Goal: Task Accomplishment & Management: Manage account settings

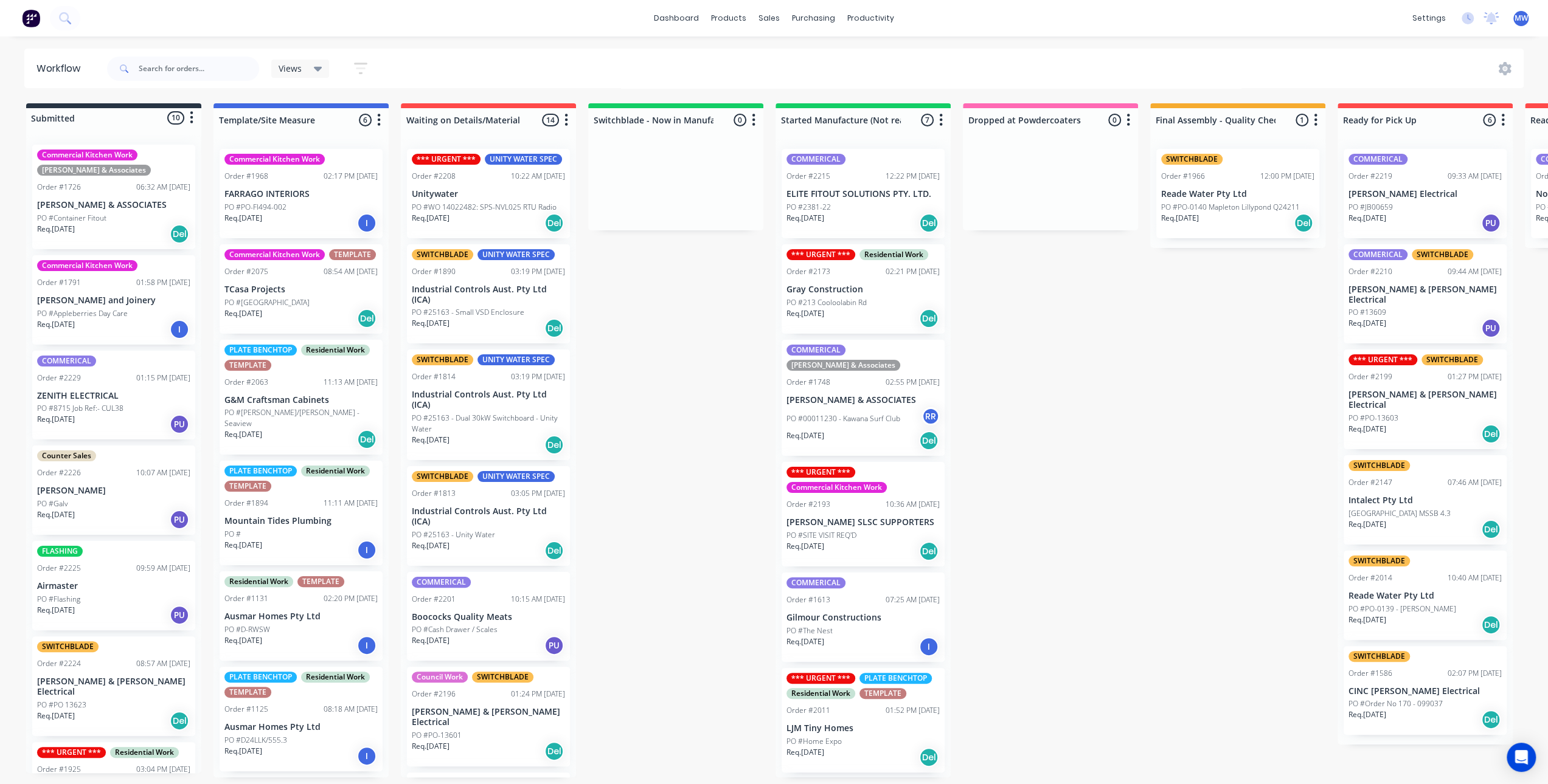
click at [1443, 495] on p "Intalect Pty Ltd" at bounding box center [1425, 500] width 153 height 11
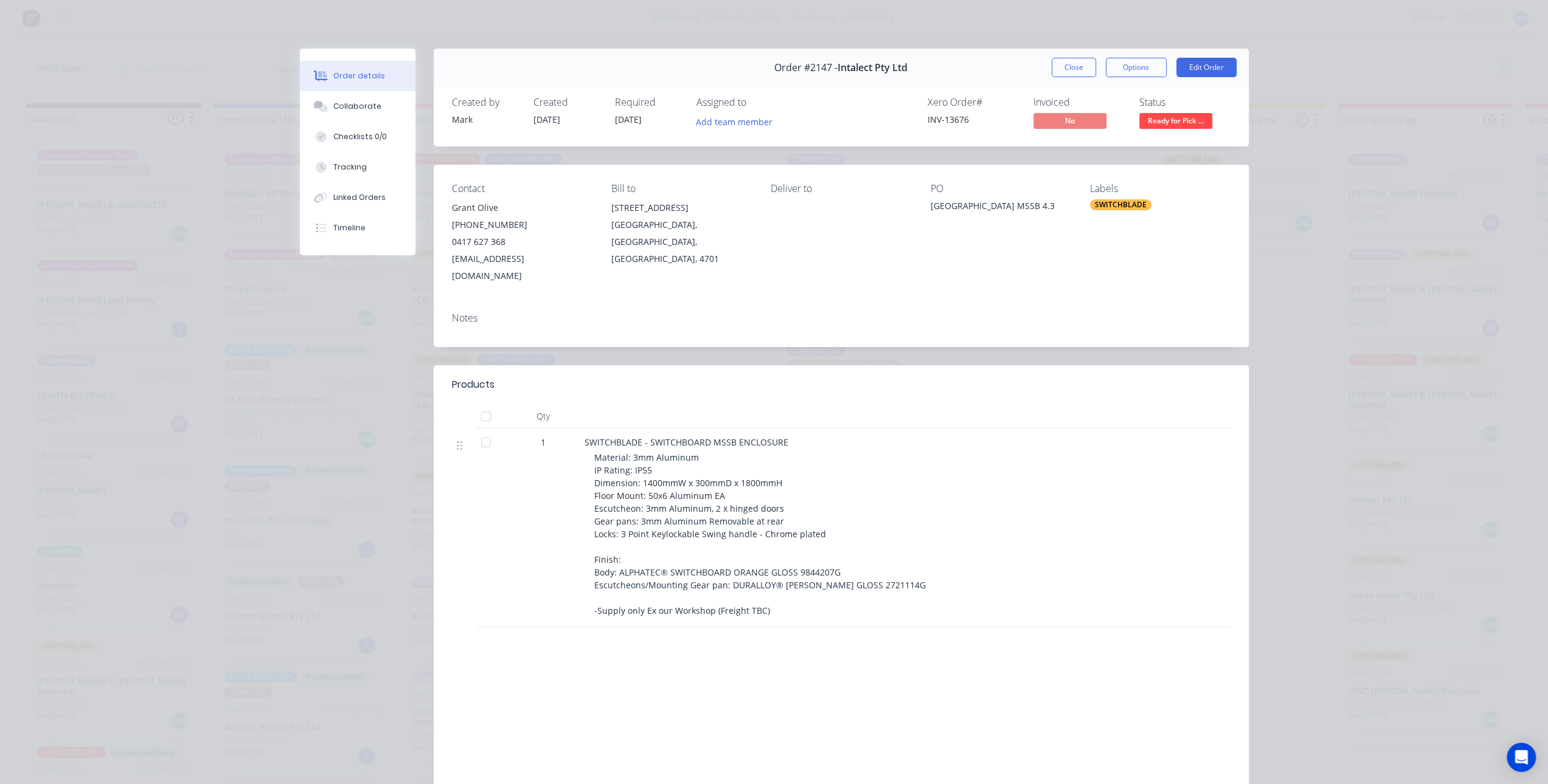
click at [973, 365] on header "Products" at bounding box center [841, 385] width 815 height 39
click at [979, 365] on header "Products" at bounding box center [841, 385] width 815 height 39
click at [1214, 283] on div "Contact Grant Olive (07) 4936 4077 0417 627 368 grant@intalect.com.au Bill to 3…" at bounding box center [841, 234] width 815 height 138
click at [942, 365] on header "Products" at bounding box center [841, 385] width 815 height 39
click at [358, 166] on div "Tracking" at bounding box center [350, 167] width 33 height 11
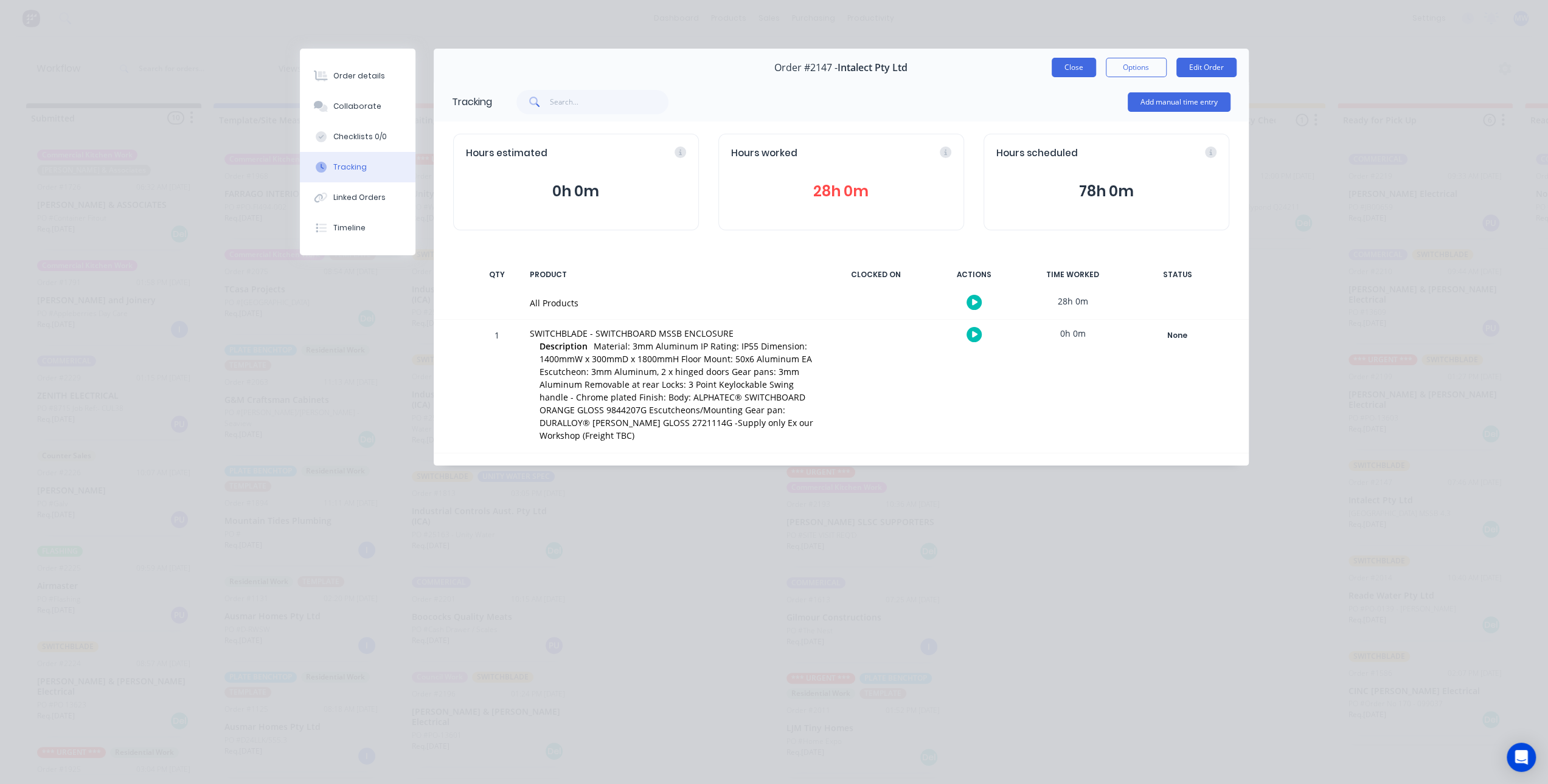
click at [1079, 70] on button "Close" at bounding box center [1073, 67] width 45 height 19
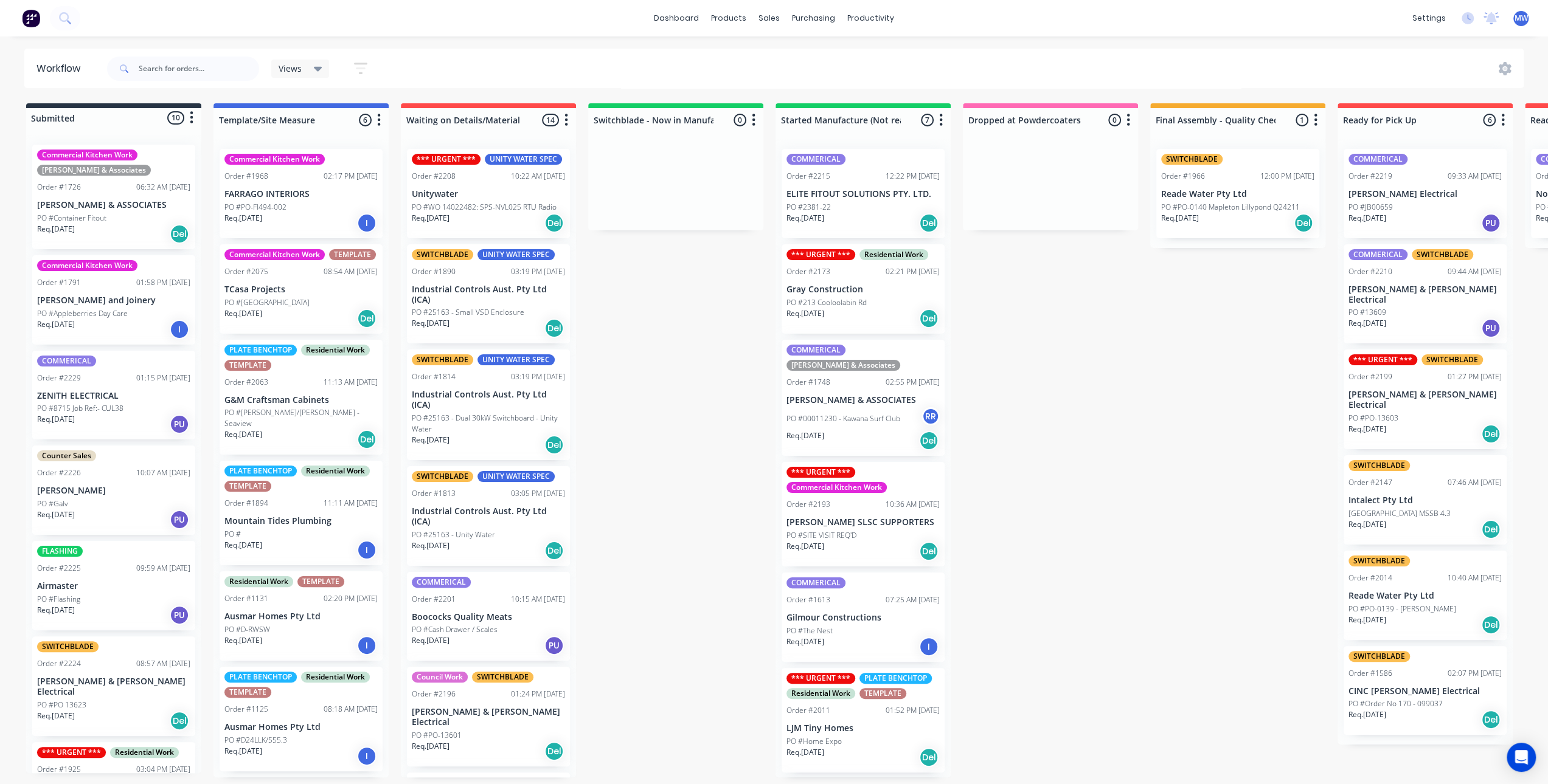
click at [1095, 425] on div "Submitted 10 Status colour #273444 hex #273444 Save Cancel Summaries Total orde…" at bounding box center [1005, 440] width 2028 height 674
click at [1404, 495] on p "Intalect Pty Ltd" at bounding box center [1425, 500] width 153 height 11
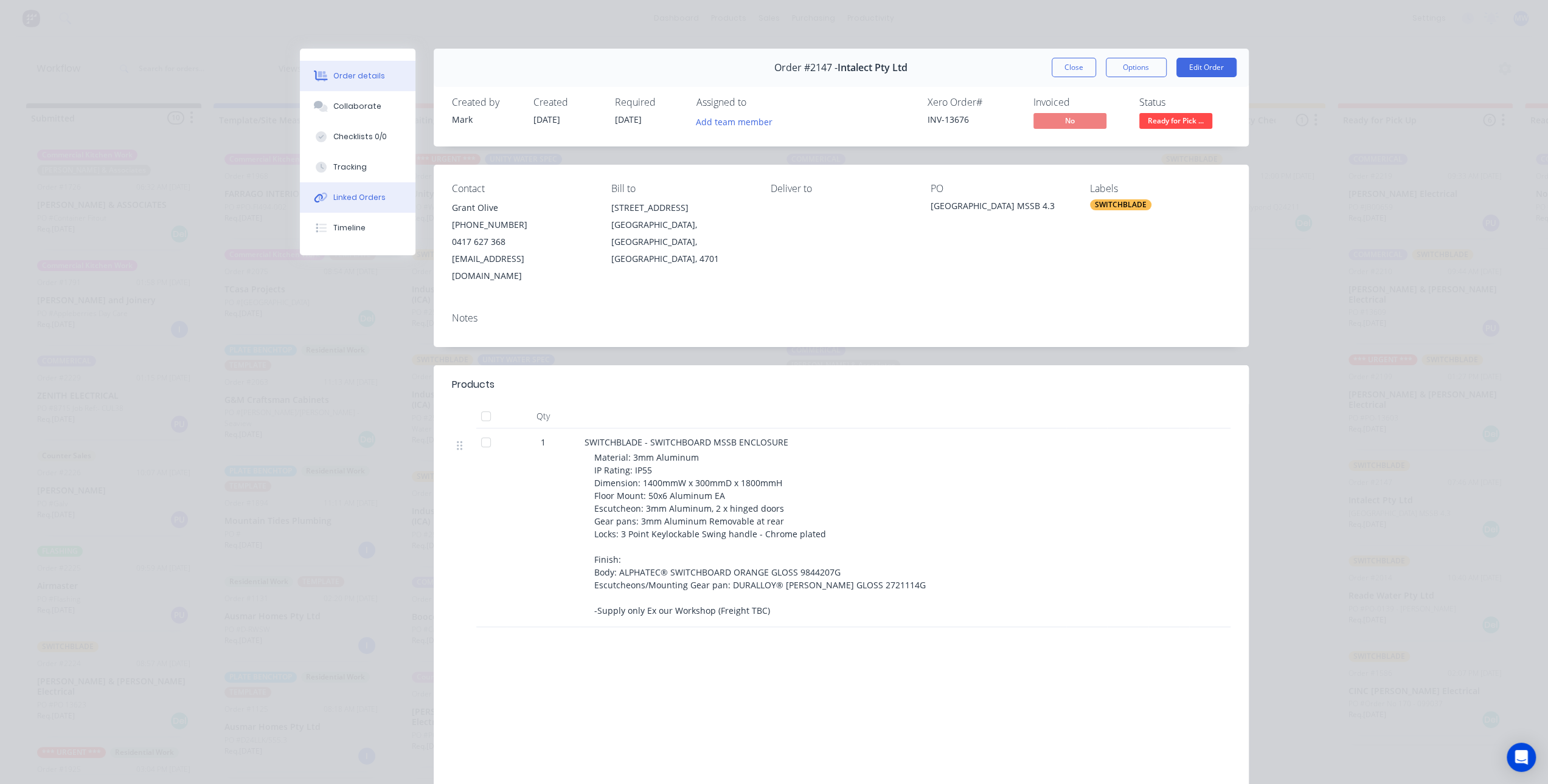
click at [352, 200] on div "Linked Orders" at bounding box center [360, 198] width 53 height 11
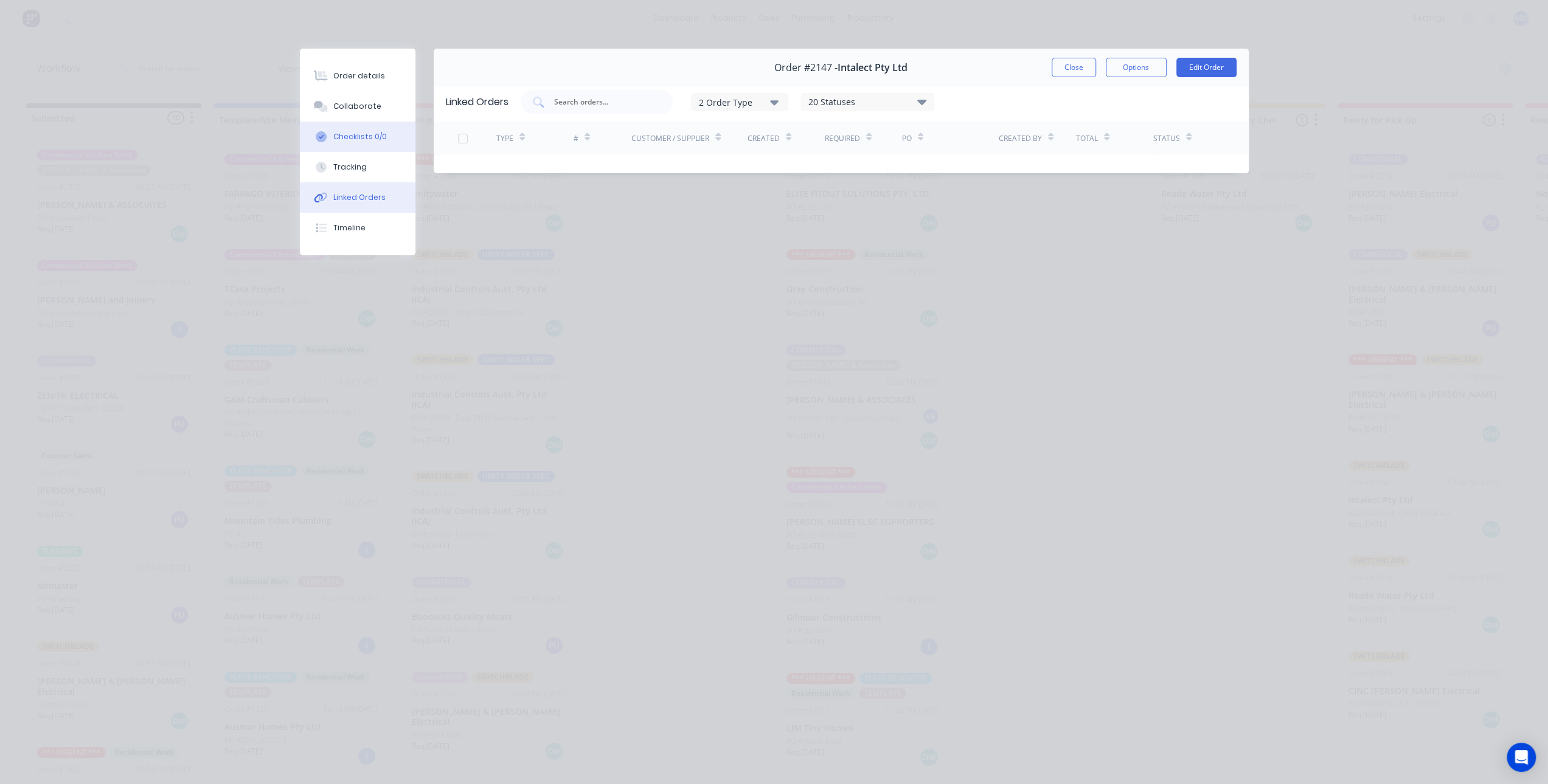
click at [358, 144] on button "Checklists 0/0" at bounding box center [358, 137] width 116 height 31
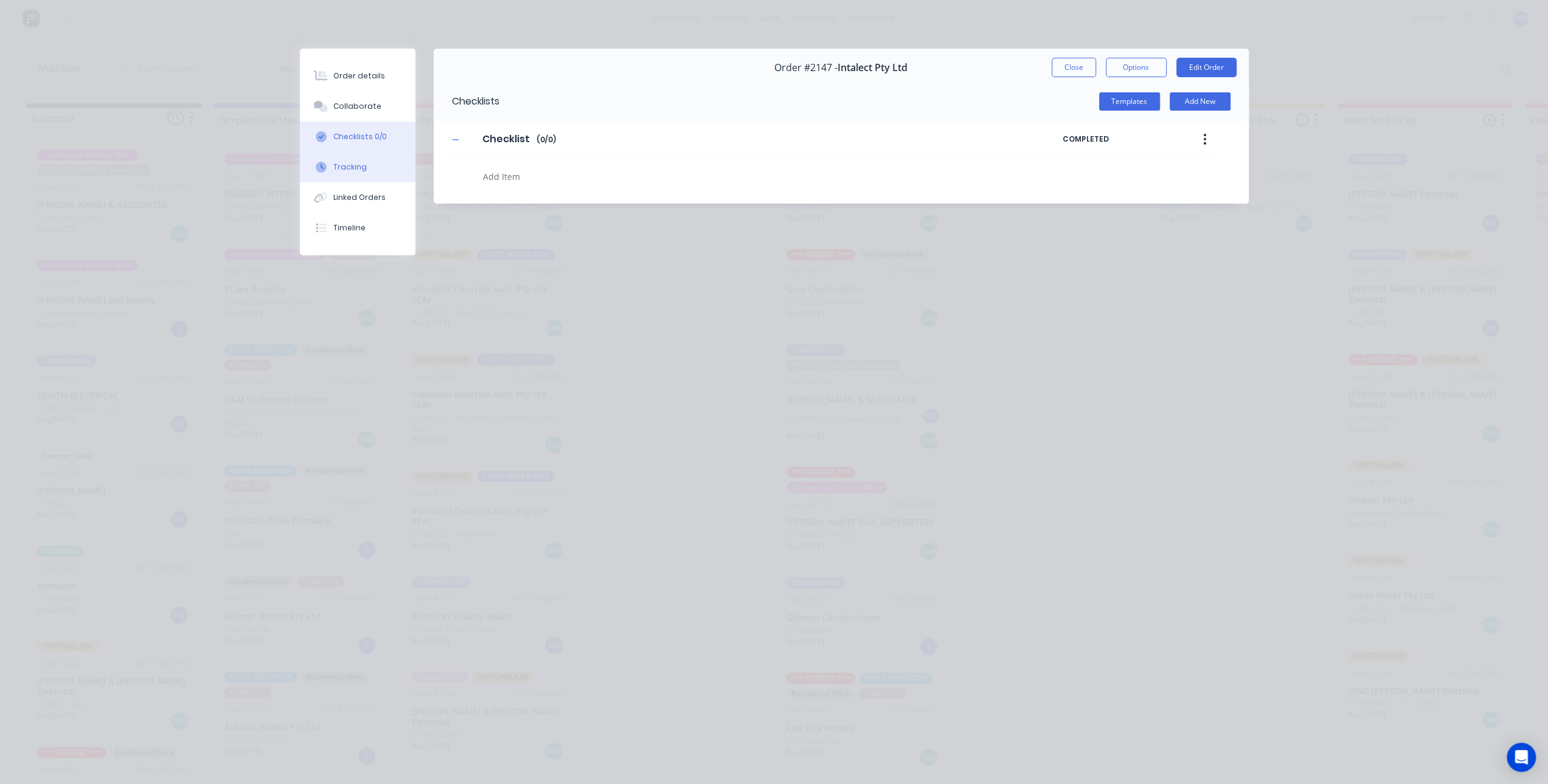
click at [353, 167] on div "Tracking" at bounding box center [350, 167] width 33 height 11
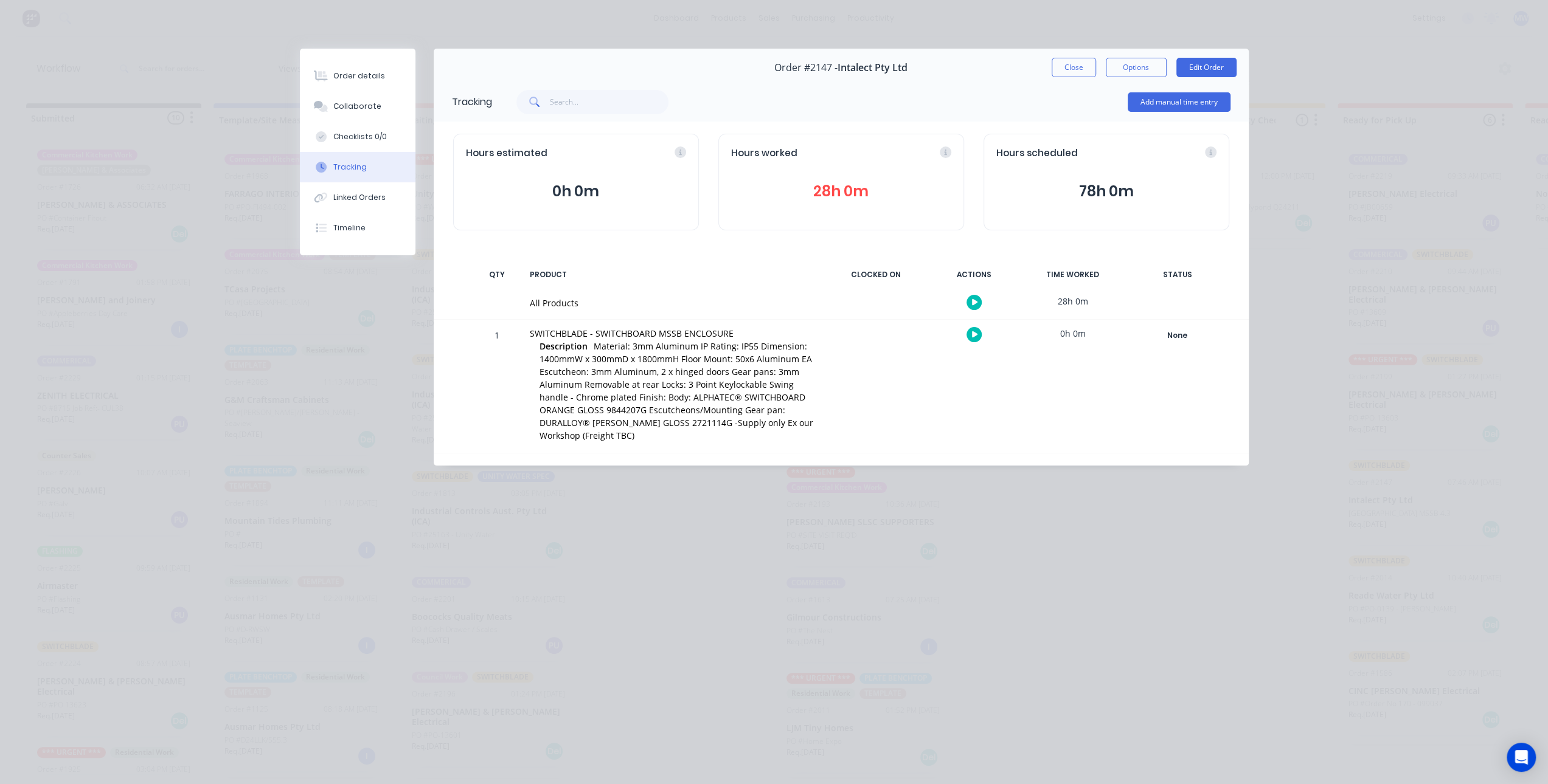
click at [848, 186] on button "28h 0m" at bounding box center [841, 191] width 220 height 23
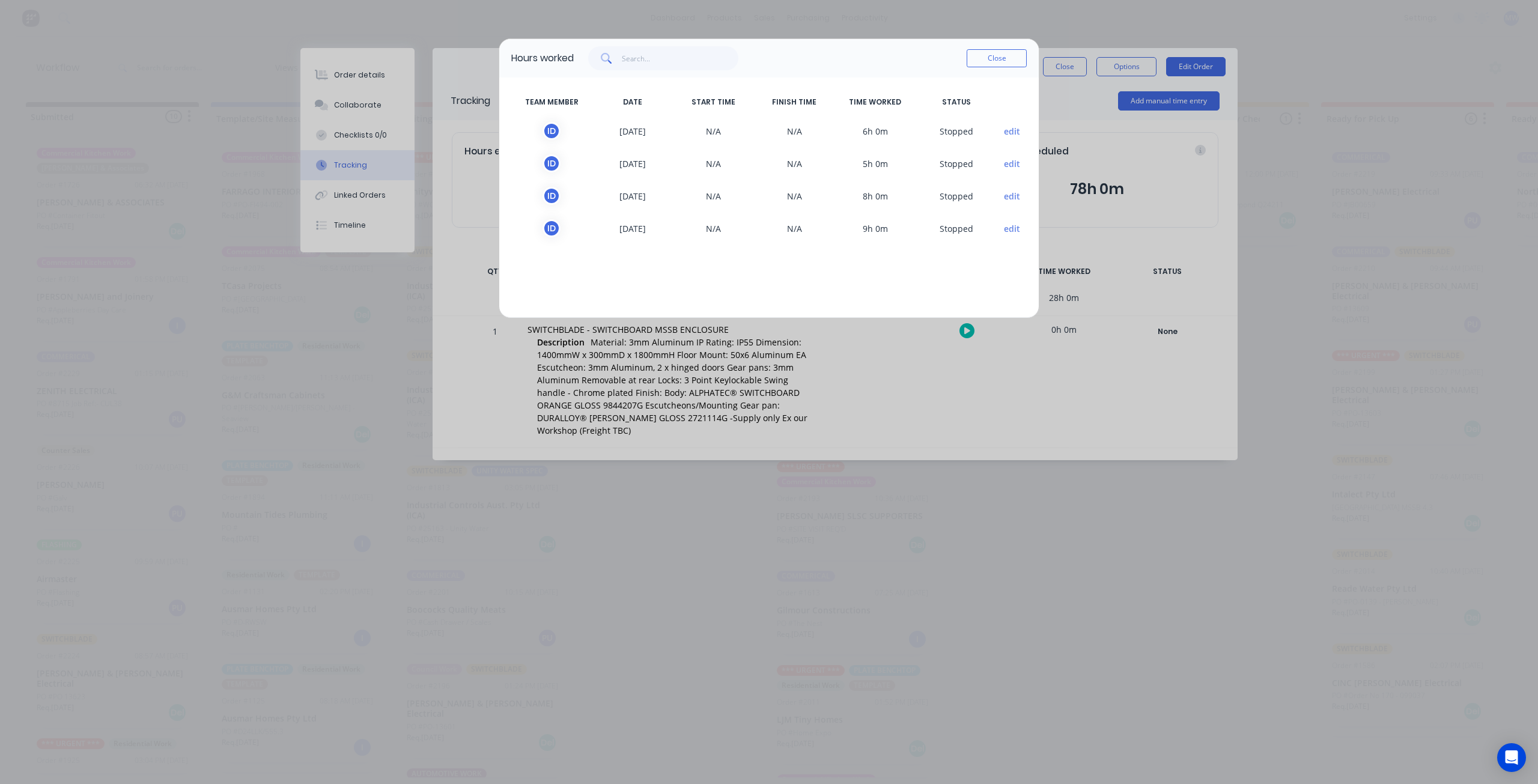
click at [987, 62] on button "Close" at bounding box center [997, 58] width 60 height 18
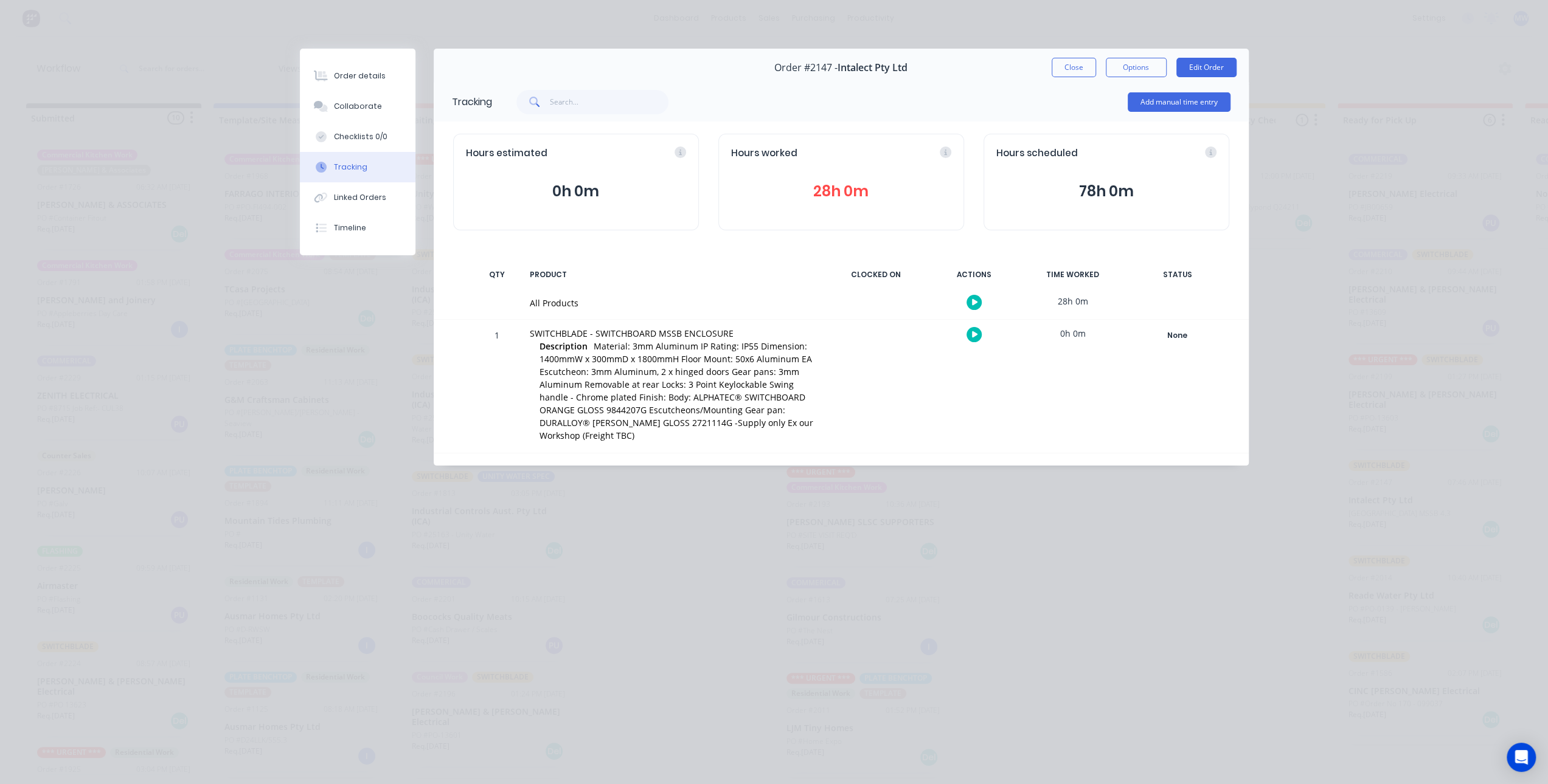
click at [1073, 67] on button "Close" at bounding box center [1073, 67] width 45 height 19
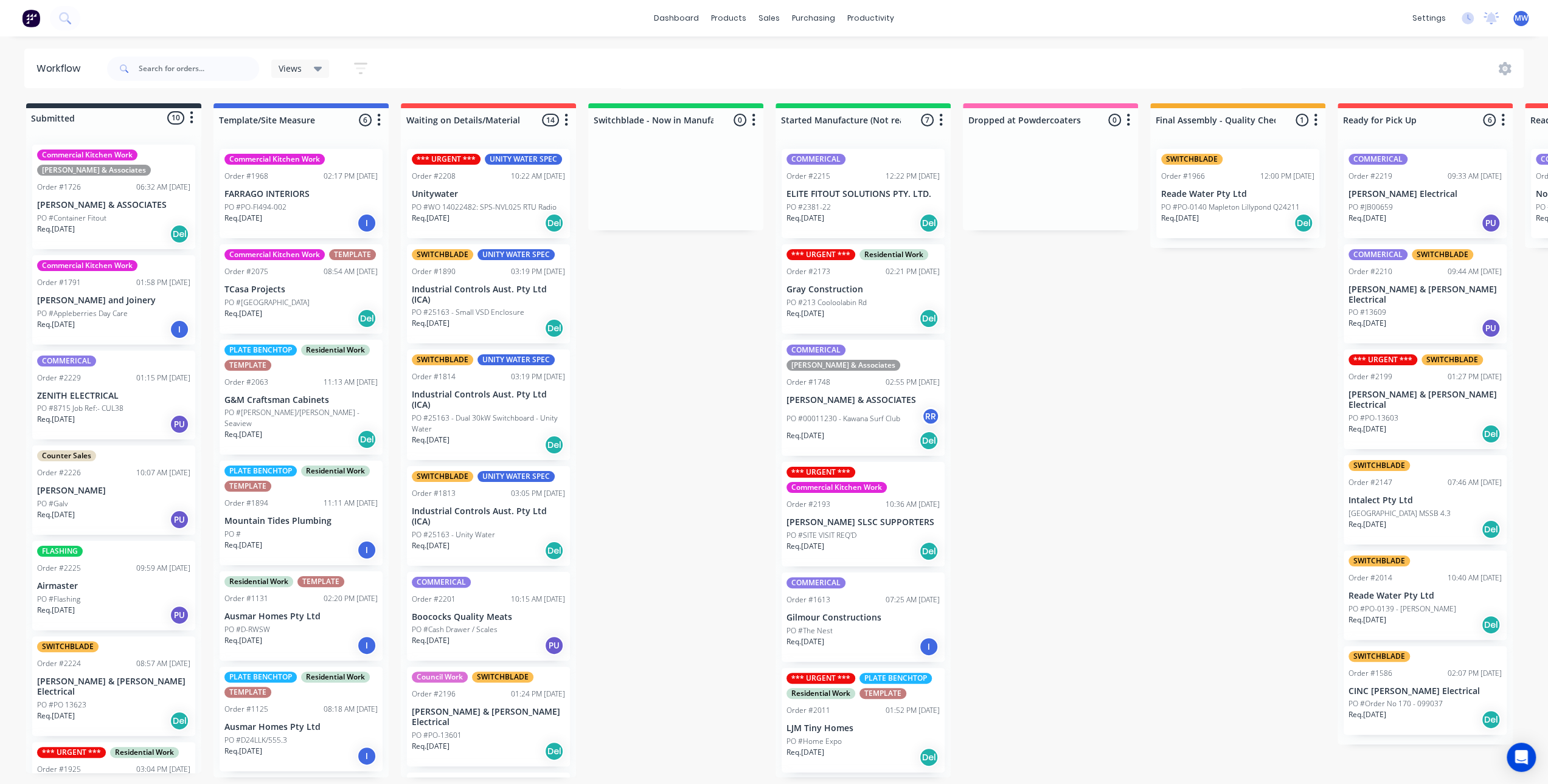
click at [1085, 485] on div "Submitted 10 Status colour #273444 hex #273444 Save Cancel Summaries Total orde…" at bounding box center [1005, 440] width 2028 height 674
click at [627, 408] on div "Submitted 10 Status colour #273444 hex #273444 Save Cancel Summaries Total orde…" at bounding box center [1005, 440] width 2028 height 674
click at [650, 320] on div "Submitted 10 Status colour #273444 hex #273444 Save Cancel Summaries Total orde…" at bounding box center [1005, 440] width 2028 height 674
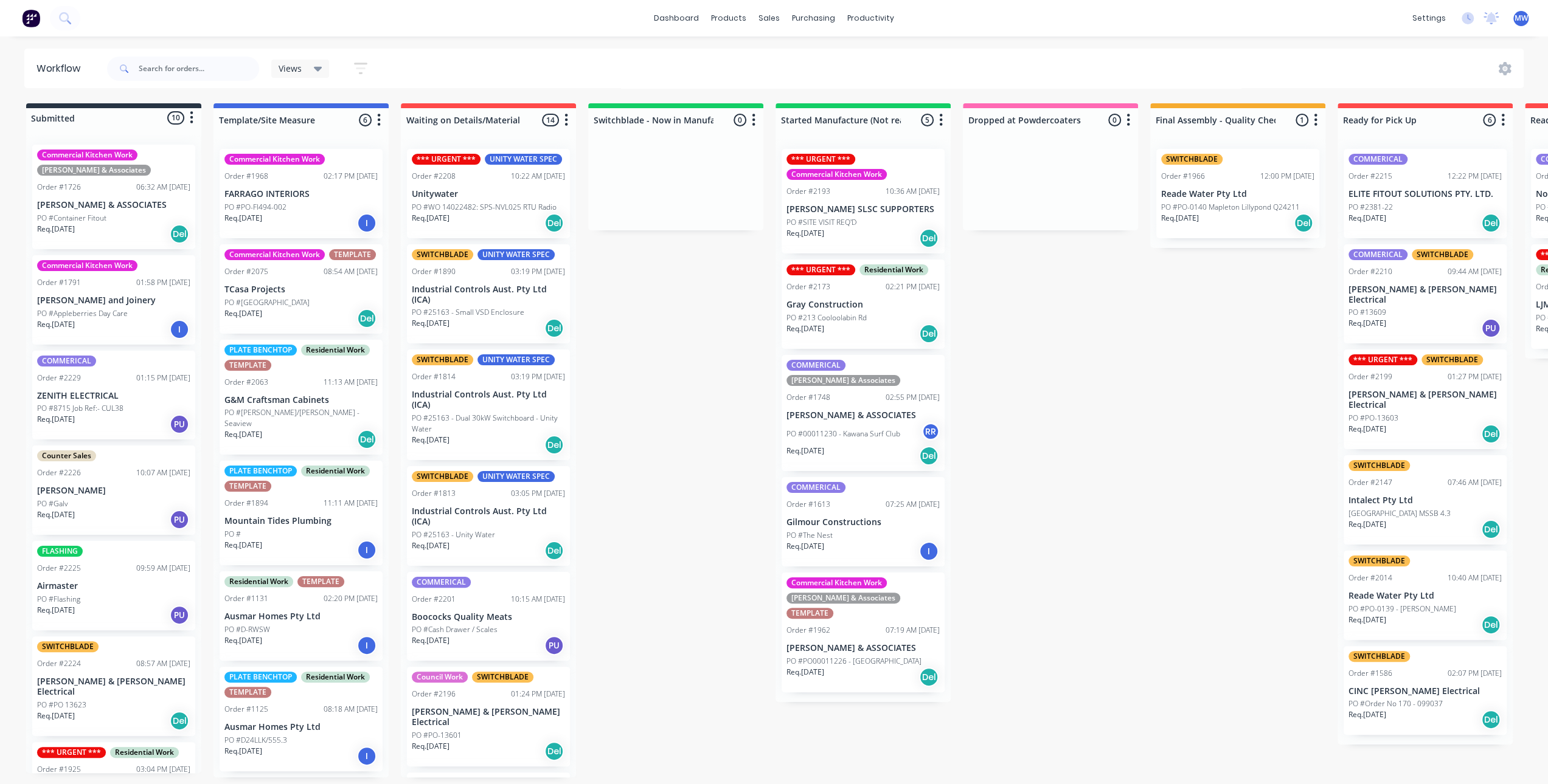
click at [678, 499] on div "Submitted 10 Status colour #273444 hex #273444 Save Cancel Summaries Total orde…" at bounding box center [1005, 440] width 2028 height 674
click at [675, 364] on div "Submitted 10 Status colour #273444 hex #273444 Save Cancel Summaries Total orde…" at bounding box center [1005, 440] width 2028 height 674
click at [658, 426] on div "Submitted 10 Status colour #273444 hex #273444 Save Cancel Summaries Total orde…" at bounding box center [1005, 440] width 2028 height 674
click at [658, 426] on div "Submitted 10 Status colour #273444 hex #273444 Save Cancel Summaries Total orde…" at bounding box center [1005, 440] width 2028 height 674
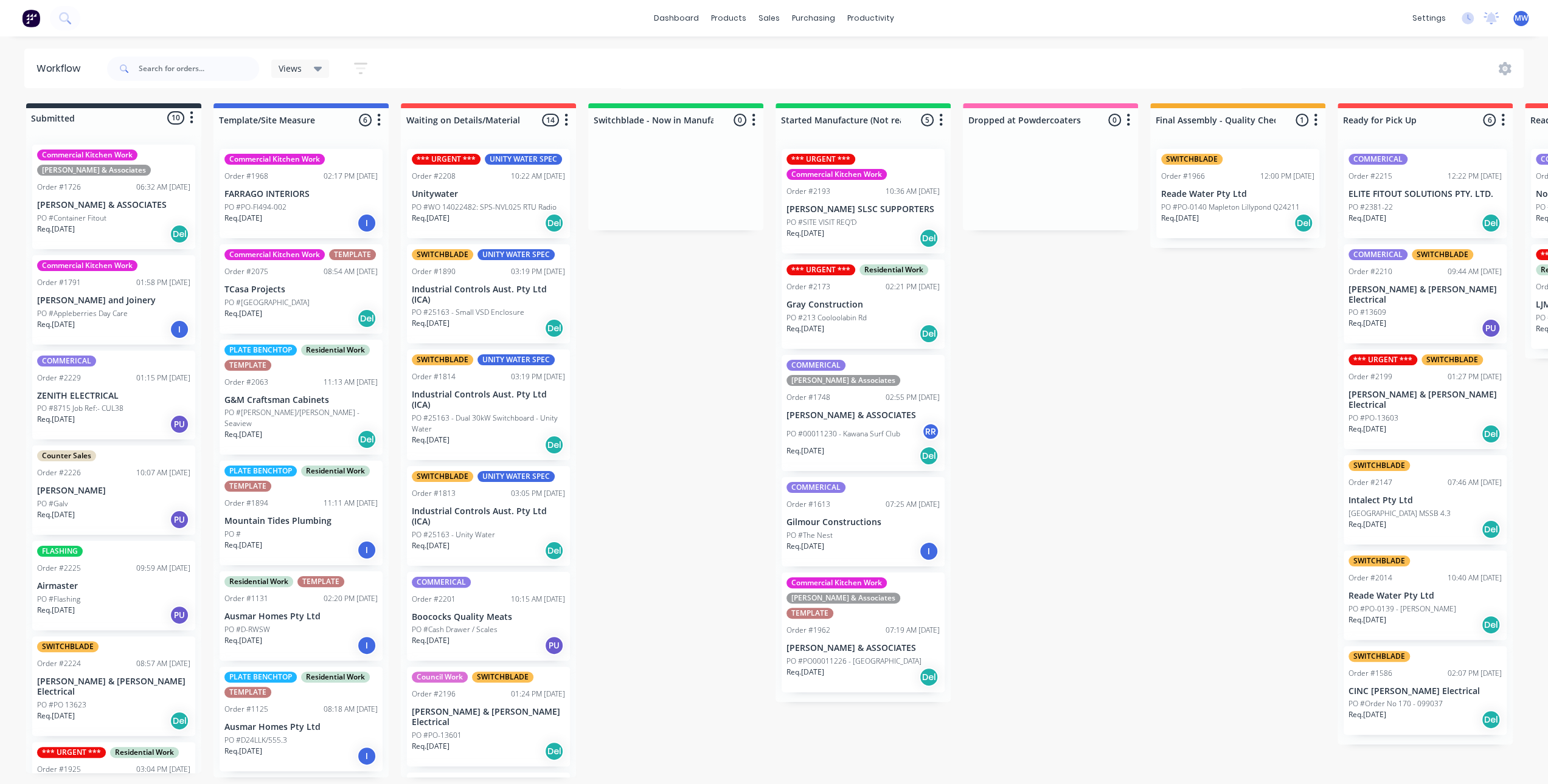
click at [658, 425] on div "Submitted 10 Status colour #273444 hex #273444 Save Cancel Summaries Total orde…" at bounding box center [1005, 440] width 2028 height 674
click at [672, 425] on div "Submitted 10 Status colour #273444 hex #273444 Save Cancel Summaries Total orde…" at bounding box center [1005, 440] width 2028 height 674
click at [671, 421] on div "Submitted 10 Status colour #273444 hex #273444 Save Cancel Summaries Total orde…" at bounding box center [1005, 440] width 2028 height 674
drag, startPoint x: 694, startPoint y: 355, endPoint x: 689, endPoint y: 340, distance: 15.8
click at [694, 355] on div "Submitted 10 Status colour #273444 hex #273444 Save Cancel Summaries Total orde…" at bounding box center [1005, 440] width 2028 height 674
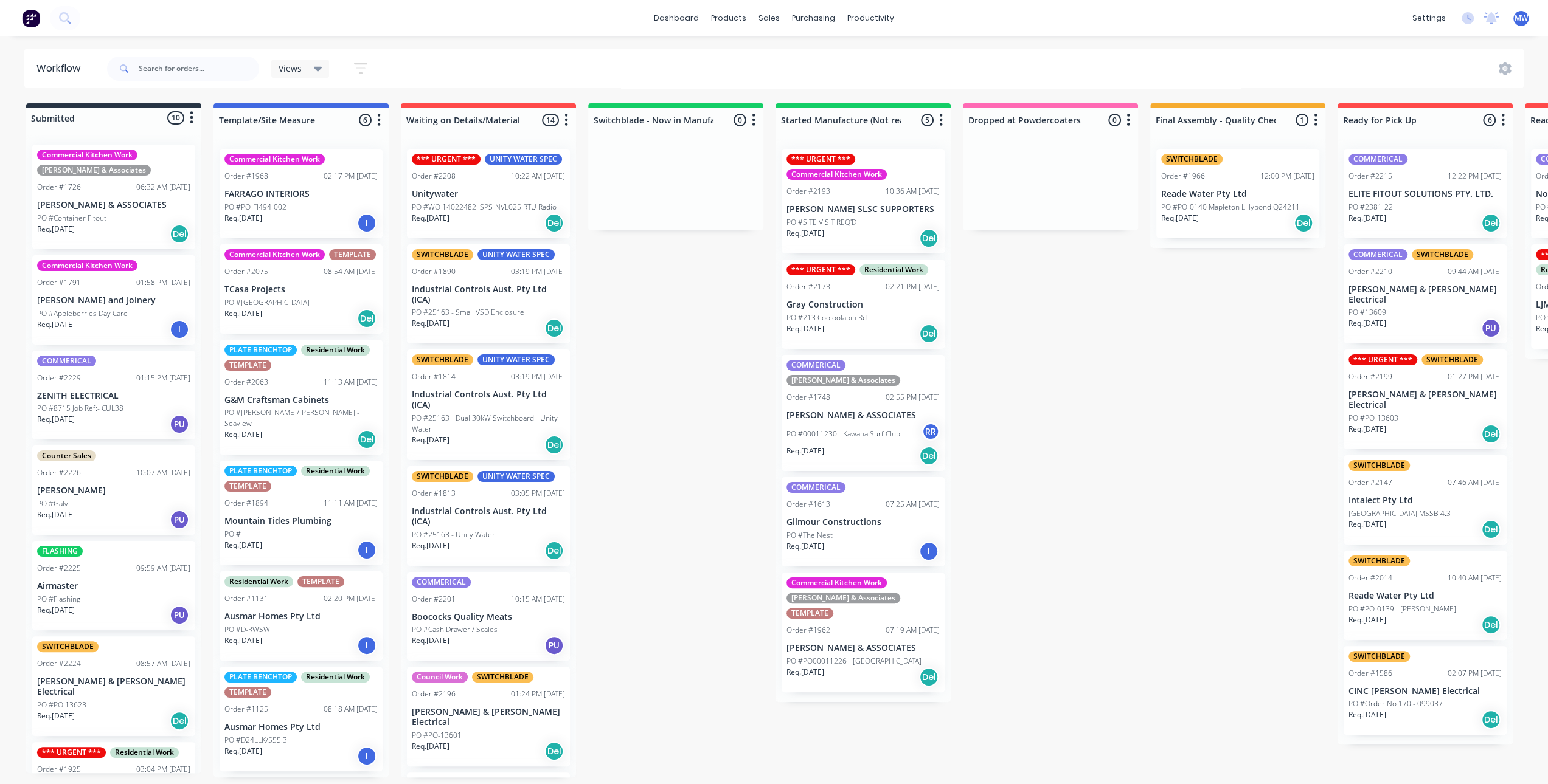
click at [637, 355] on div "Submitted 10 Status colour #273444 hex #273444 Save Cancel Summaries Total orde…" at bounding box center [1005, 440] width 2028 height 674
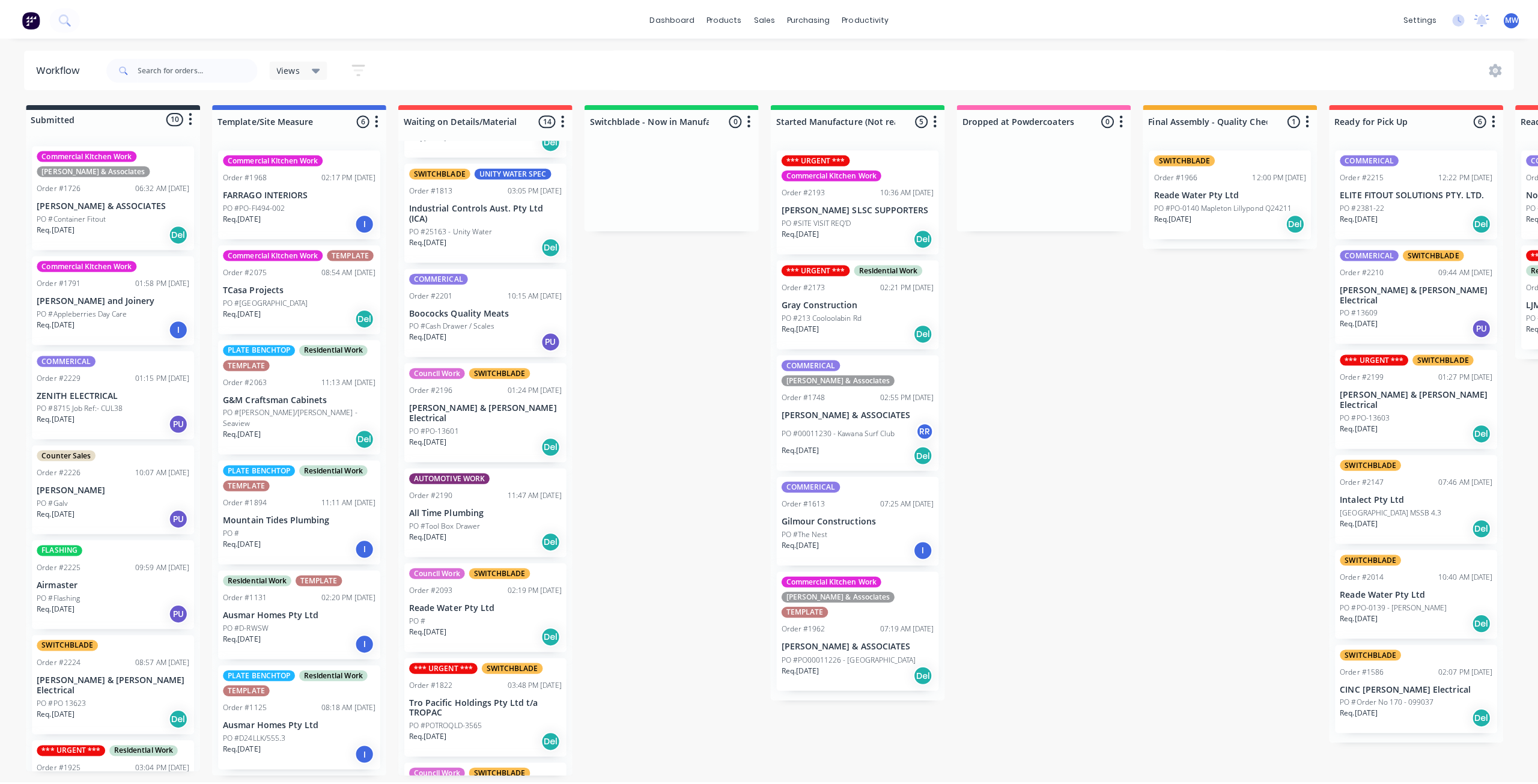
scroll to position [721, 0]
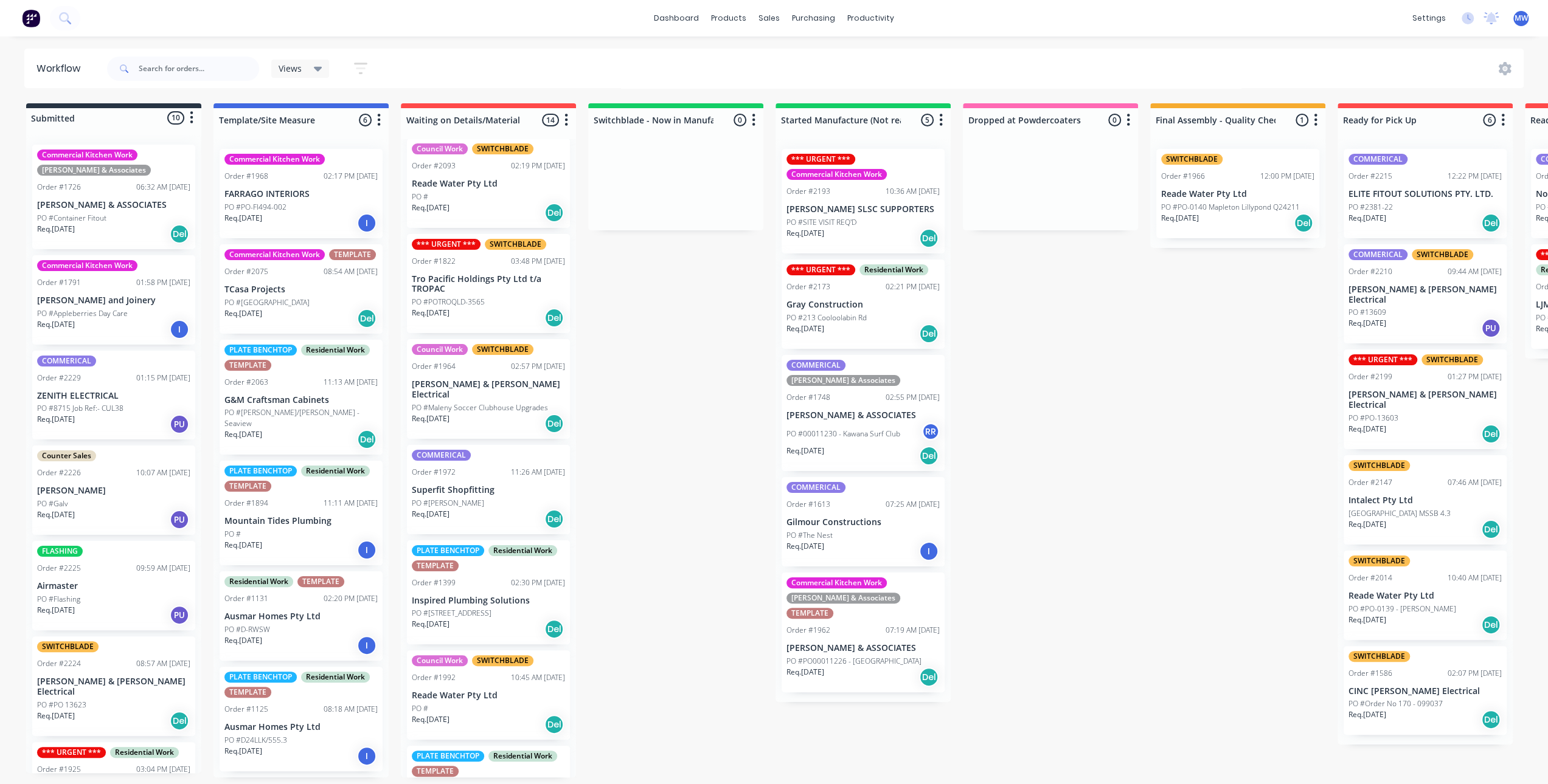
click at [502, 619] on div "Req. 30/09/25 Del" at bounding box center [488, 629] width 153 height 21
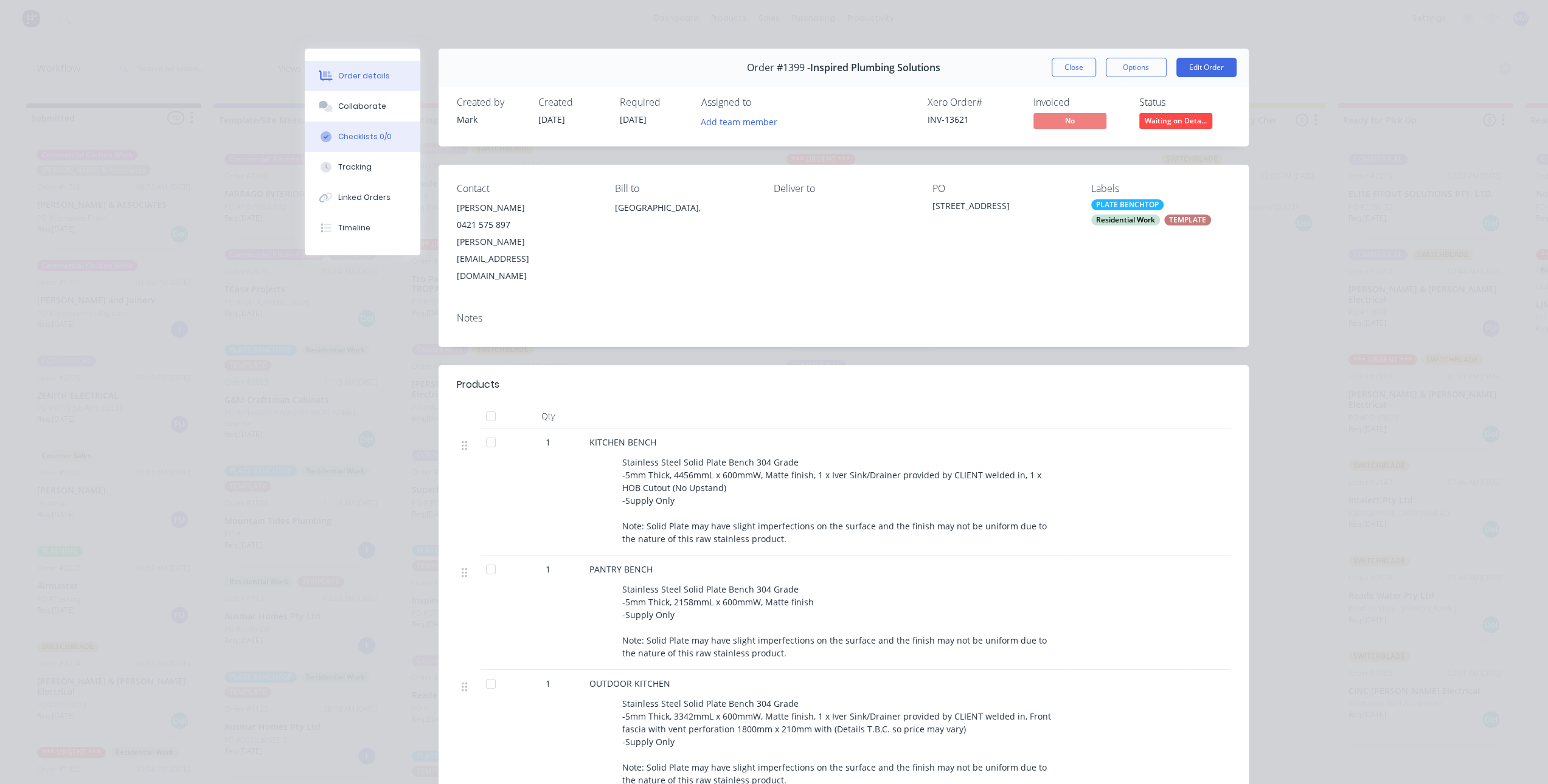
click at [366, 129] on button "Checklists 0/0" at bounding box center [363, 137] width 116 height 31
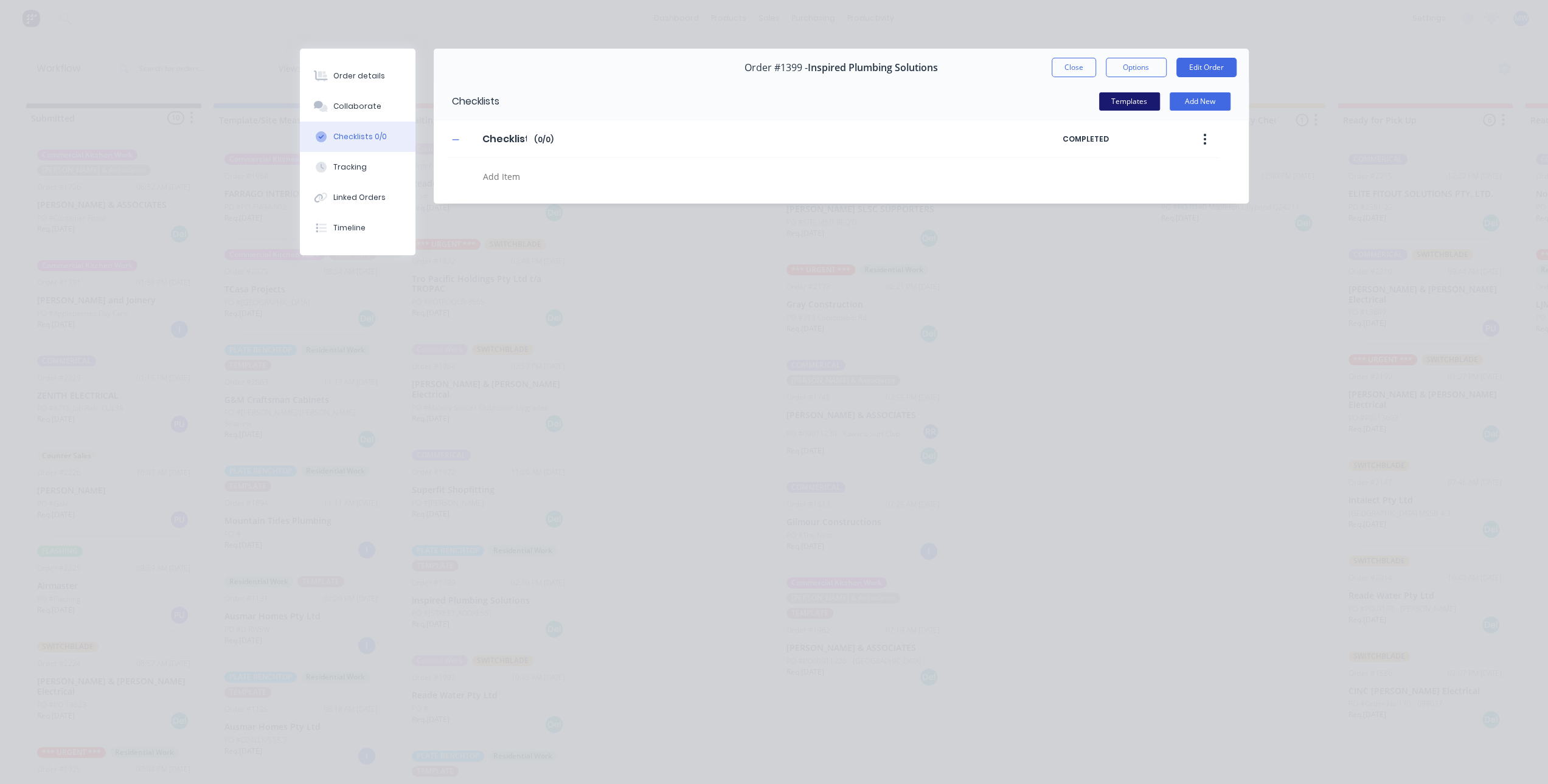
click at [1124, 104] on button "Templates" at bounding box center [1129, 101] width 61 height 18
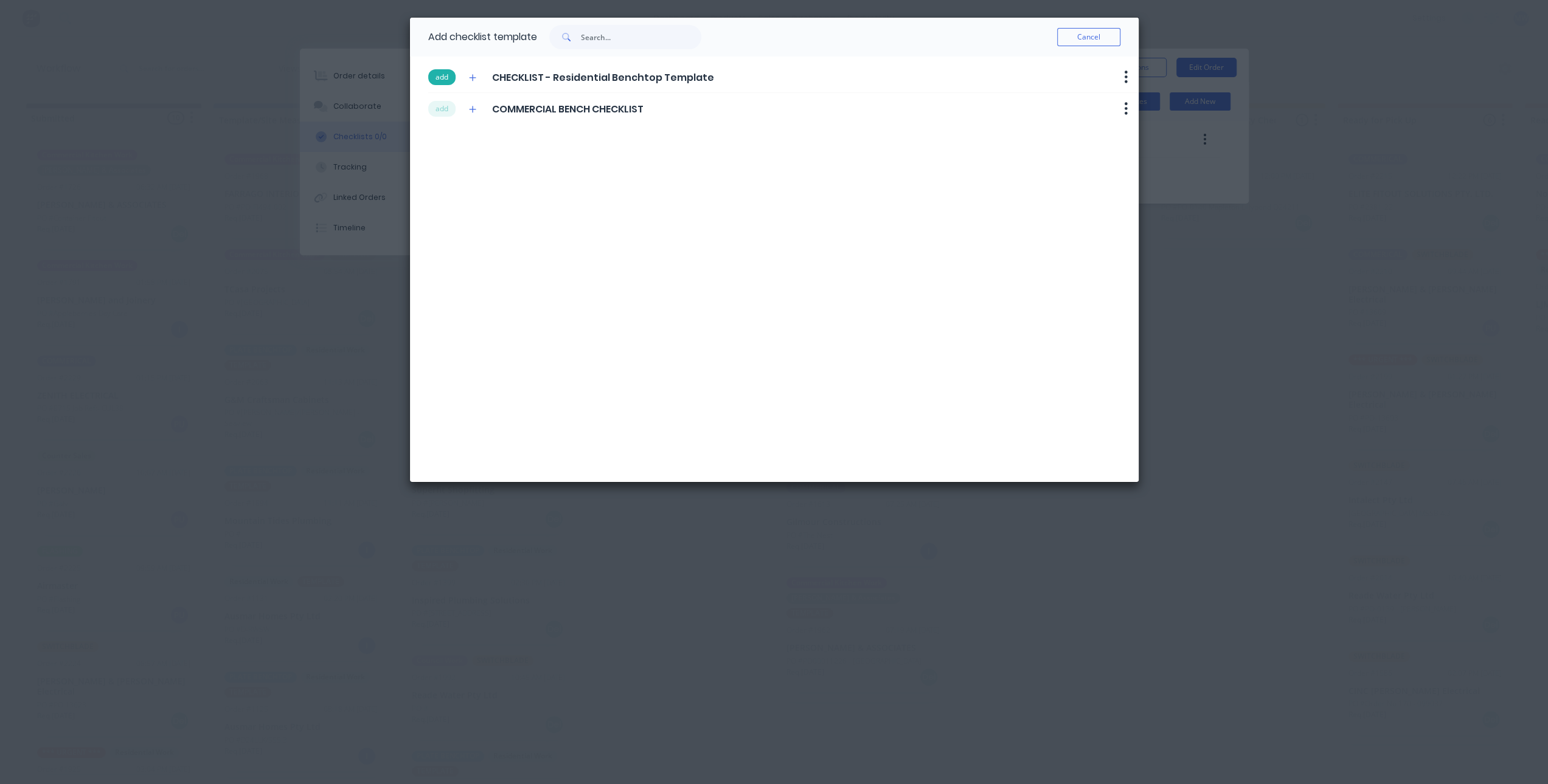
click at [441, 78] on button "add" at bounding box center [441, 77] width 27 height 16
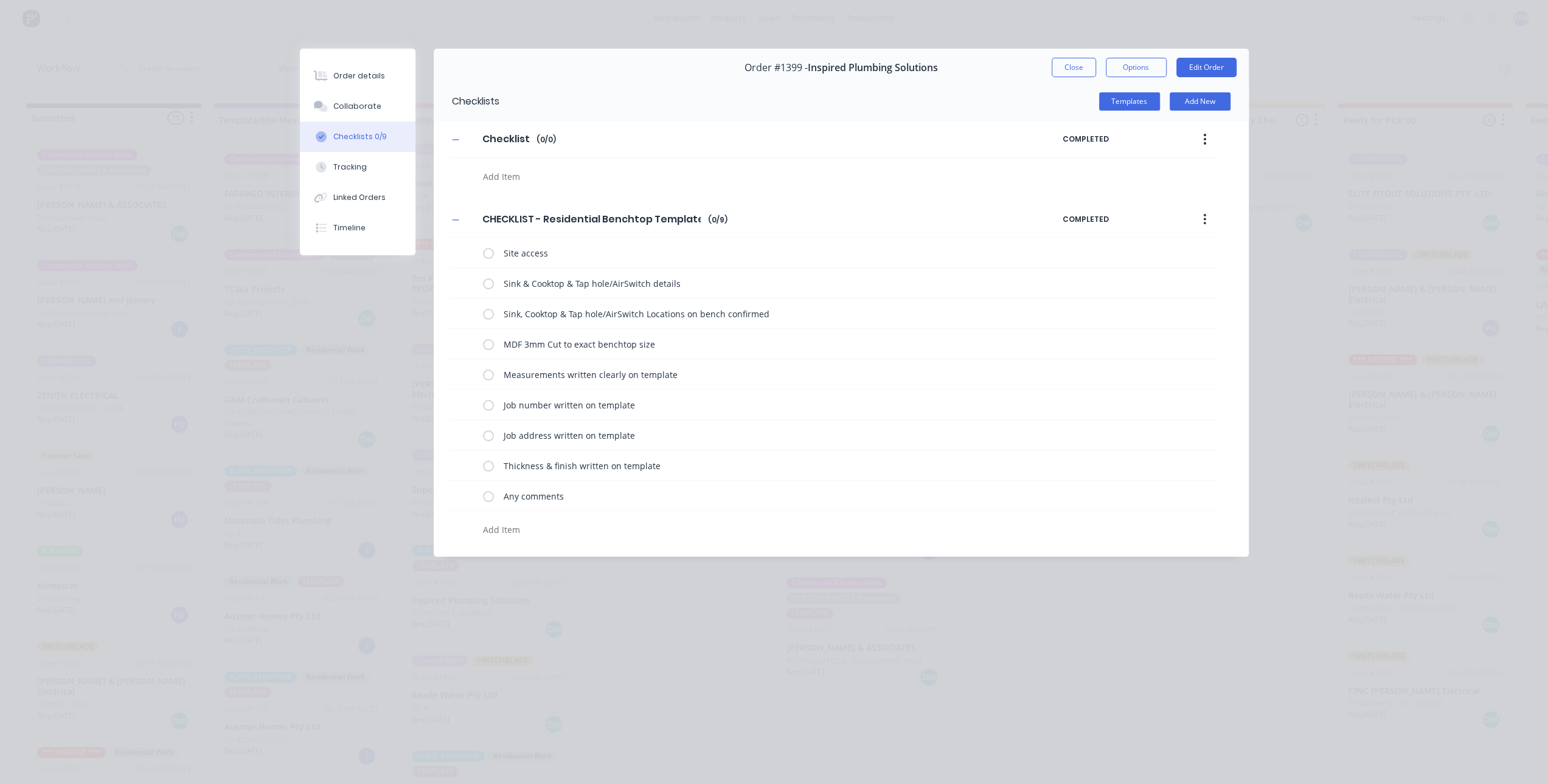
click at [500, 530] on textarea at bounding box center [724, 530] width 491 height 17
click at [503, 532] on textarea at bounding box center [724, 530] width 491 height 17
click at [487, 253] on label at bounding box center [488, 252] width 11 height 13
click at [0, 0] on input "checkbox" at bounding box center [0, 0] width 0 height 0
click at [491, 252] on label at bounding box center [488, 252] width 11 height 13
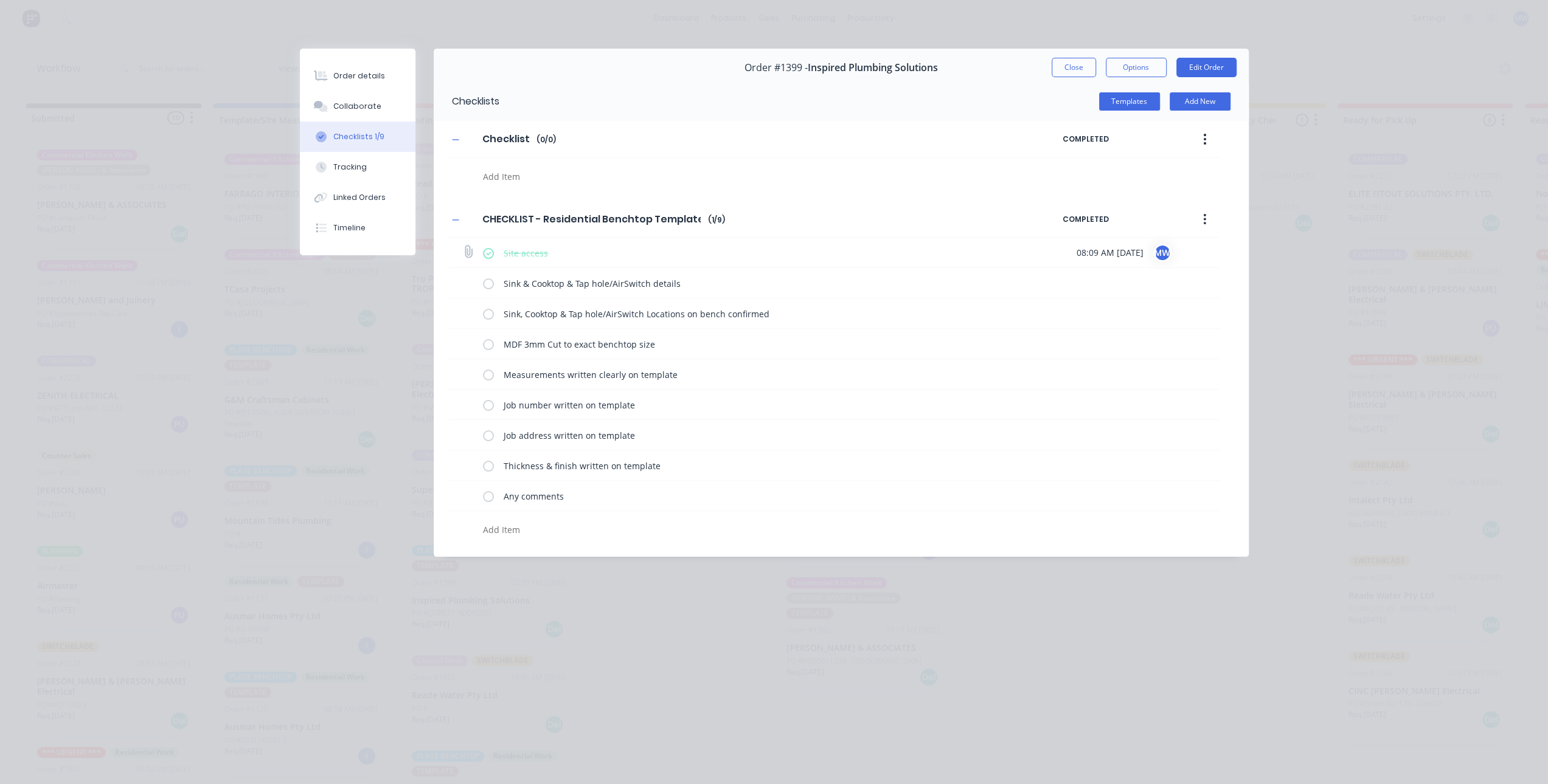
click at [0, 0] on input "checkbox" at bounding box center [0, 0] width 0 height 0
type textarea "x"
drag, startPoint x: 1075, startPoint y: 69, endPoint x: 1064, endPoint y: 79, distance: 14.9
click at [1073, 69] on button "Close" at bounding box center [1073, 67] width 45 height 19
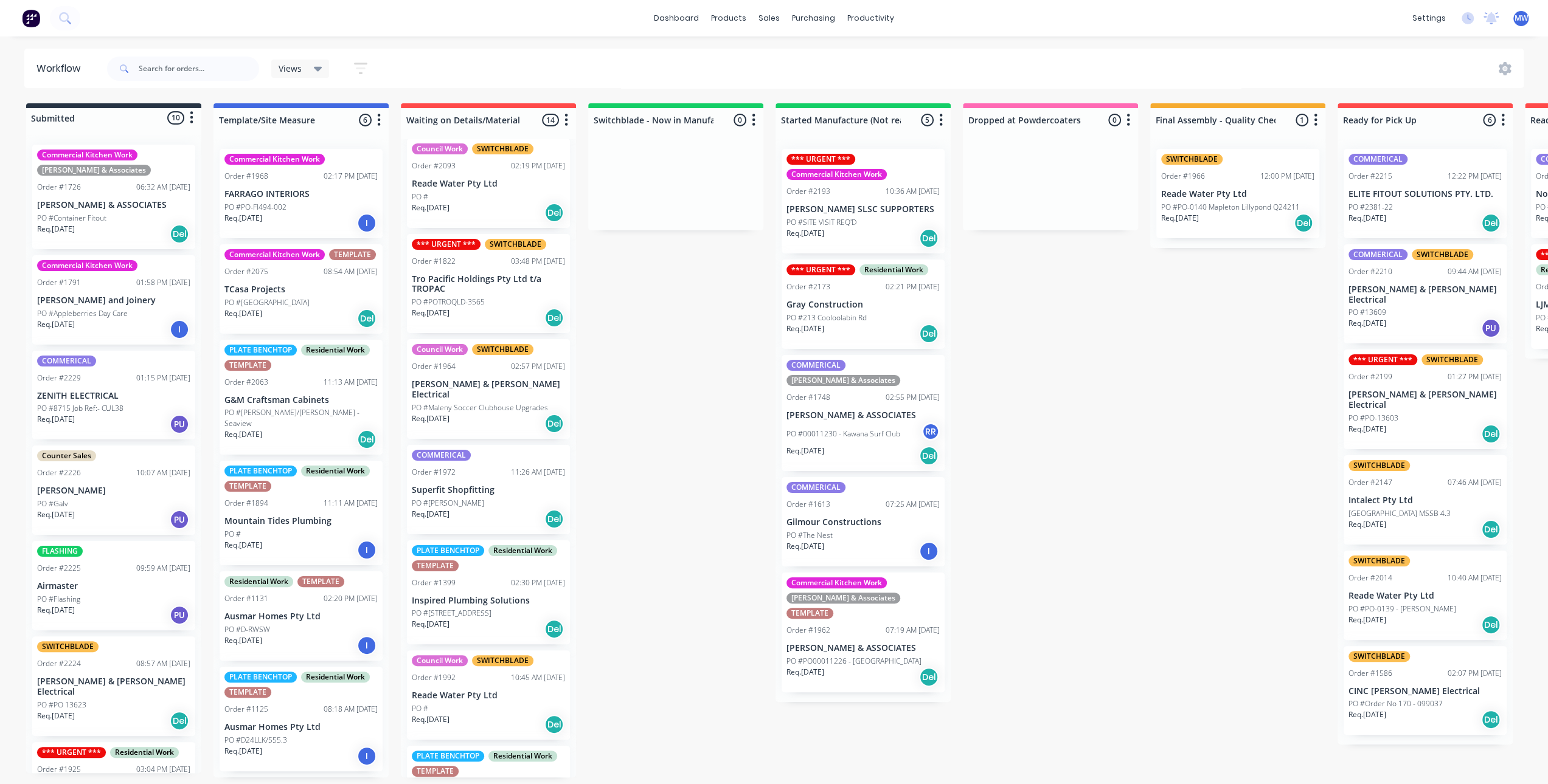
click at [782, 670] on div "Submitted 10 Status colour #273444 hex #273444 Save Cancel Summaries Total orde…" at bounding box center [1005, 440] width 2028 height 674
click at [1043, 326] on div "Submitted 10 Status colour #273444 hex #273444 Save Cancel Summaries Total orde…" at bounding box center [1005, 440] width 2028 height 674
click at [818, 57] on div "Sales Orders" at bounding box center [814, 58] width 50 height 11
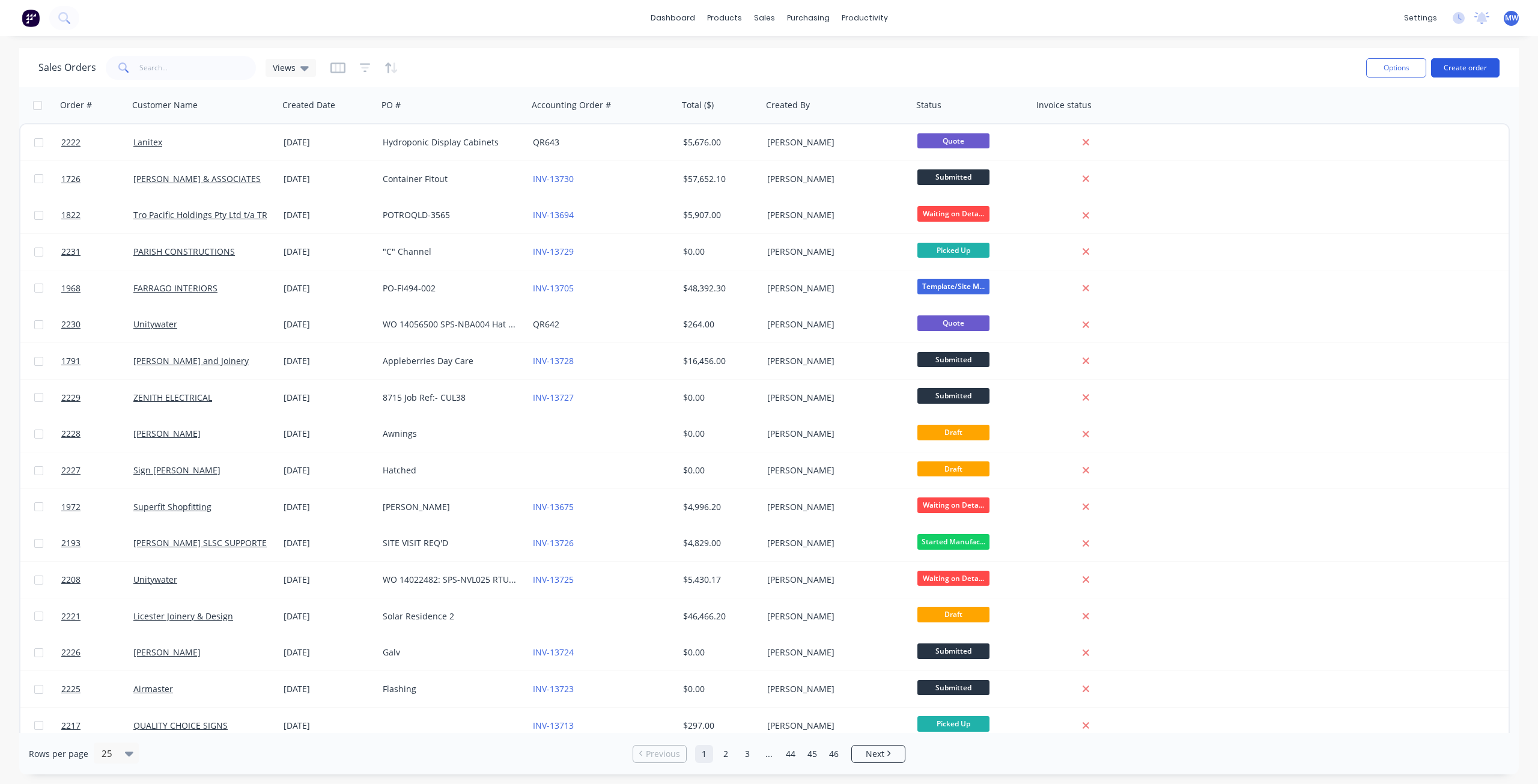
click at [1456, 64] on button "Create order" at bounding box center [1466, 68] width 68 height 19
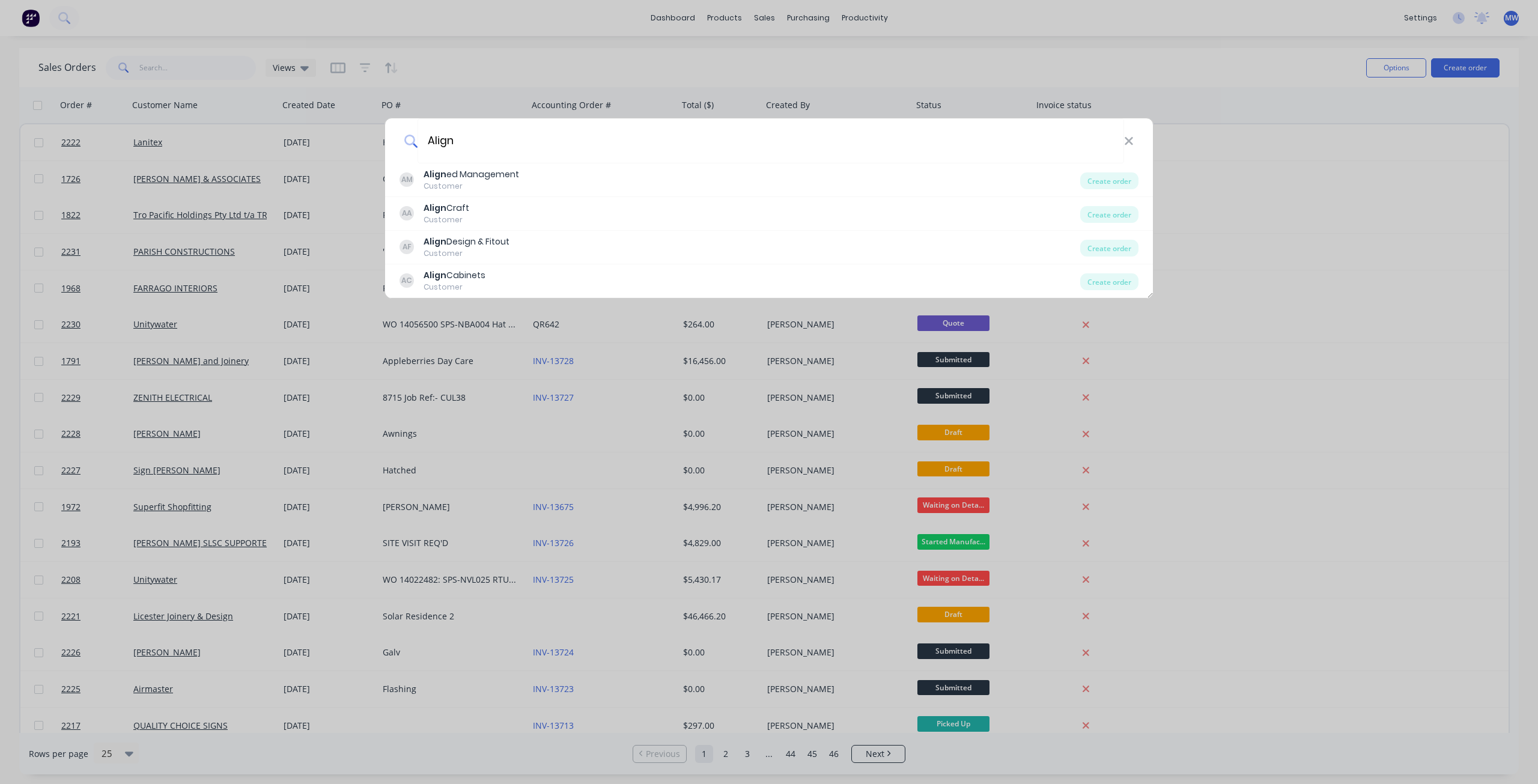
type input "Align"
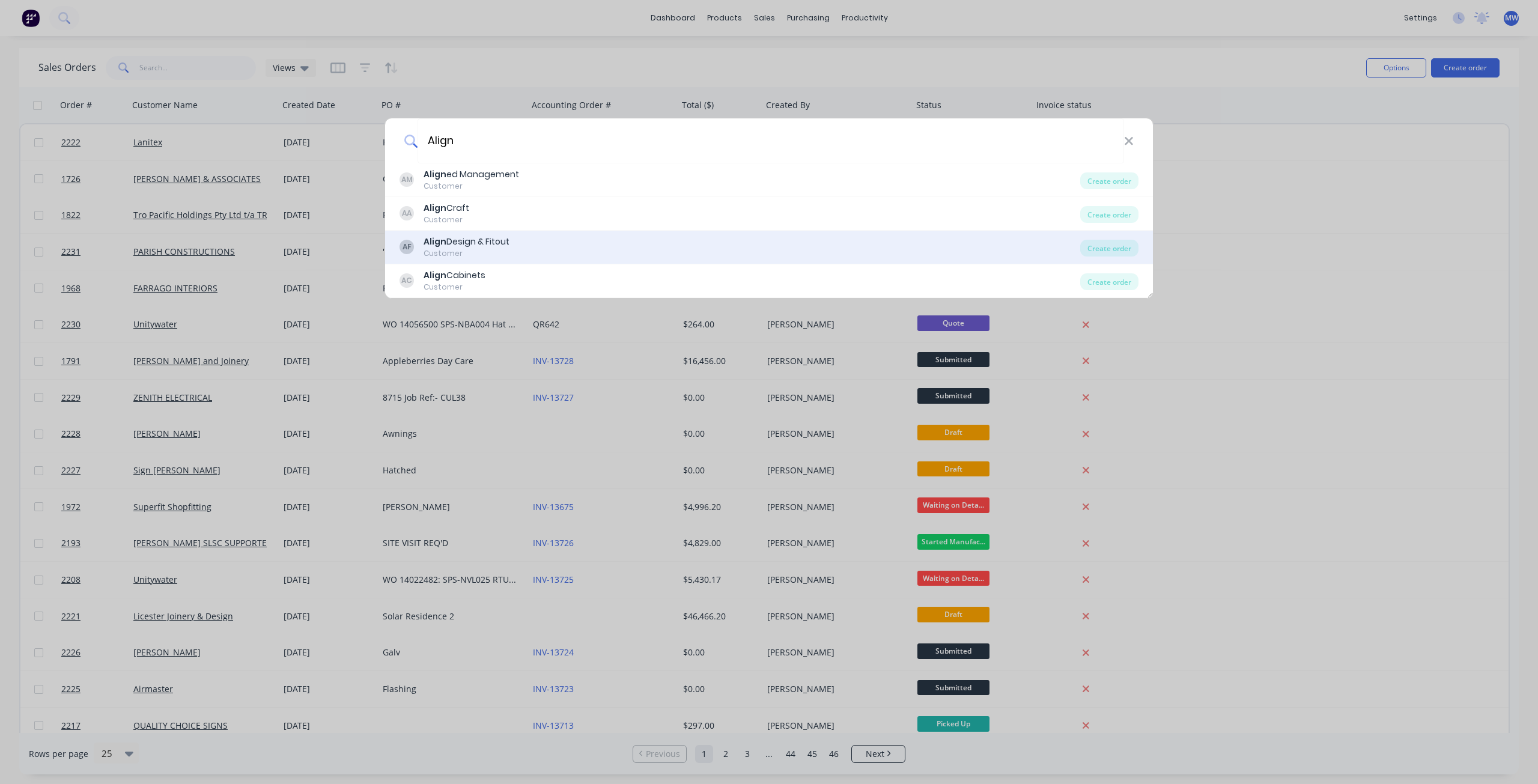
click at [557, 245] on div "AF Align Design & Fitout Customer" at bounding box center [739, 247] width 681 height 24
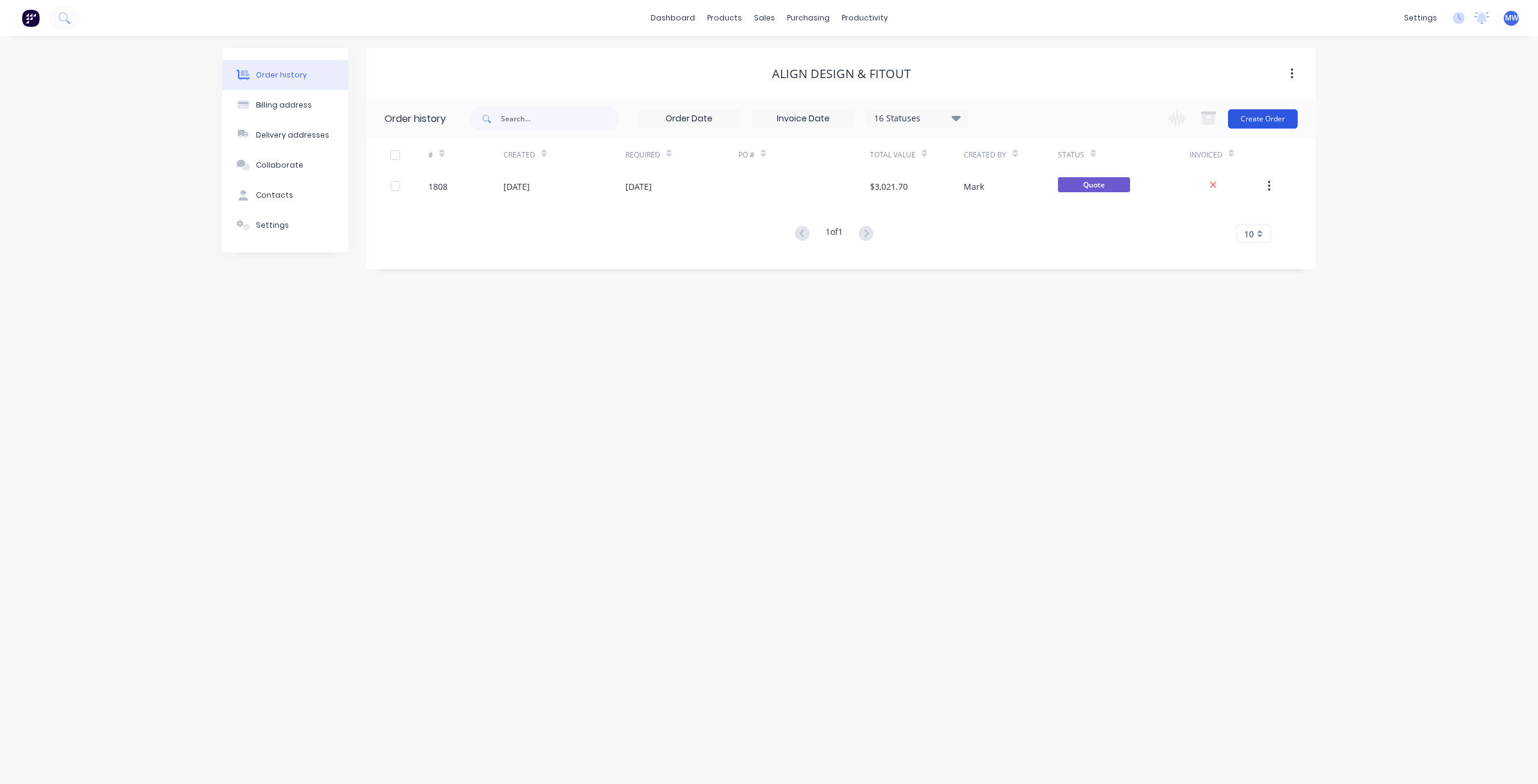
click at [1264, 119] on button "Create Order" at bounding box center [1263, 118] width 70 height 19
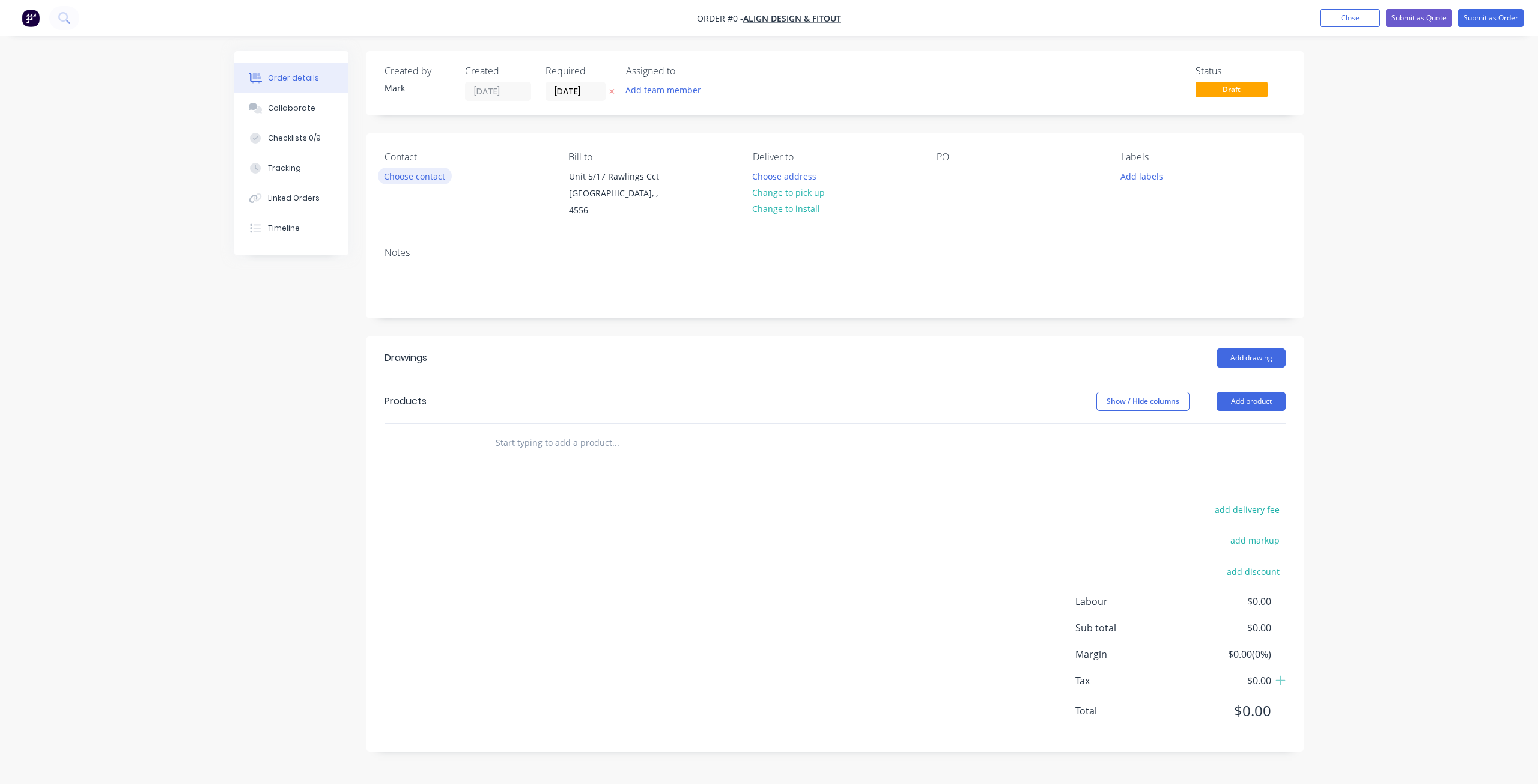
click at [430, 175] on button "Choose contact" at bounding box center [415, 176] width 74 height 16
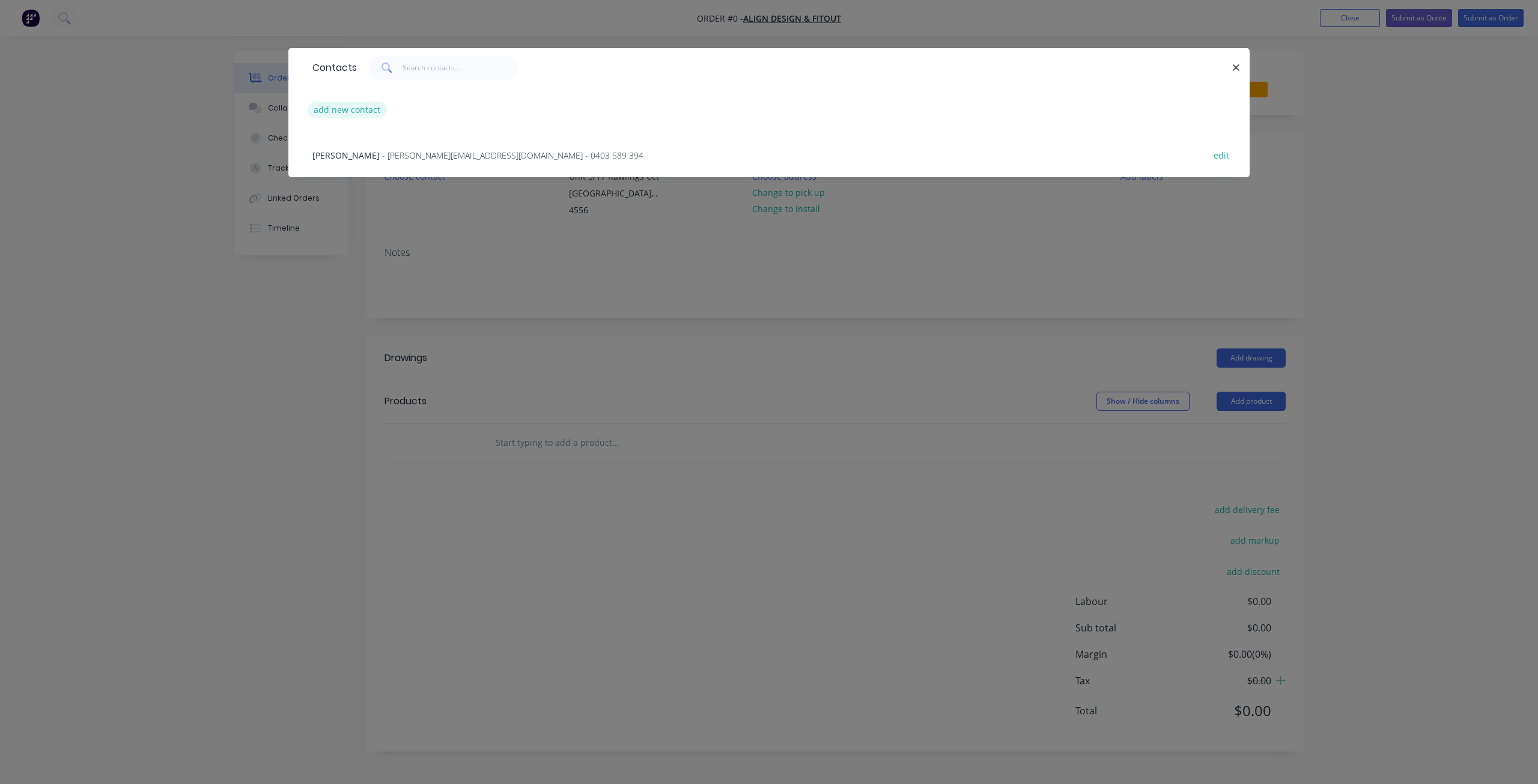
click at [363, 107] on button "add new contact" at bounding box center [347, 109] width 80 height 16
select select "AU"
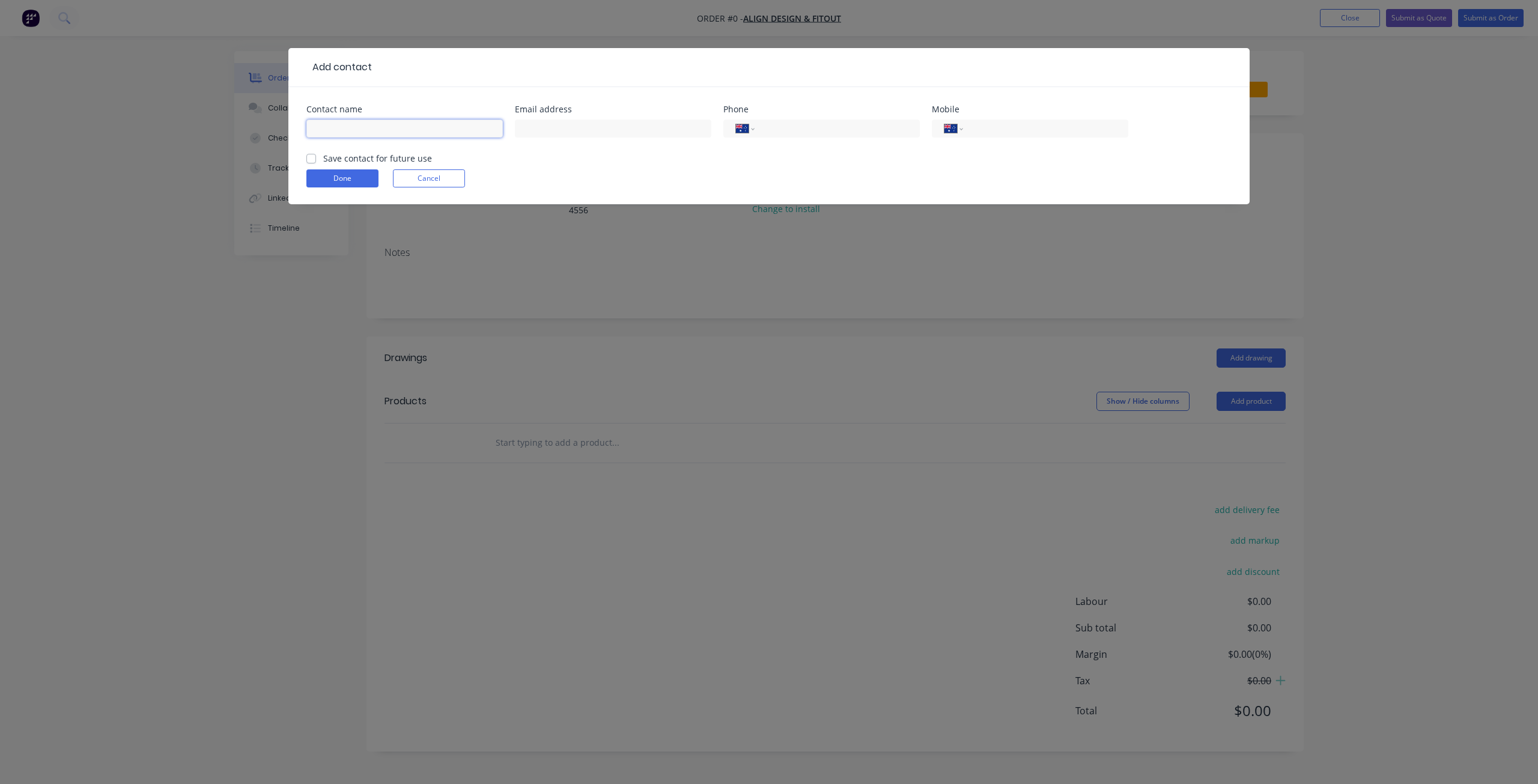
click at [423, 135] on input "text" at bounding box center [405, 128] width 197 height 18
type input "[PERSON_NAME]"
click at [542, 128] on input "text" at bounding box center [613, 128] width 197 height 18
paste input "Andy <andy@adaf.com.au>"
drag, startPoint x: 549, startPoint y: 129, endPoint x: 510, endPoint y: 127, distance: 39.1
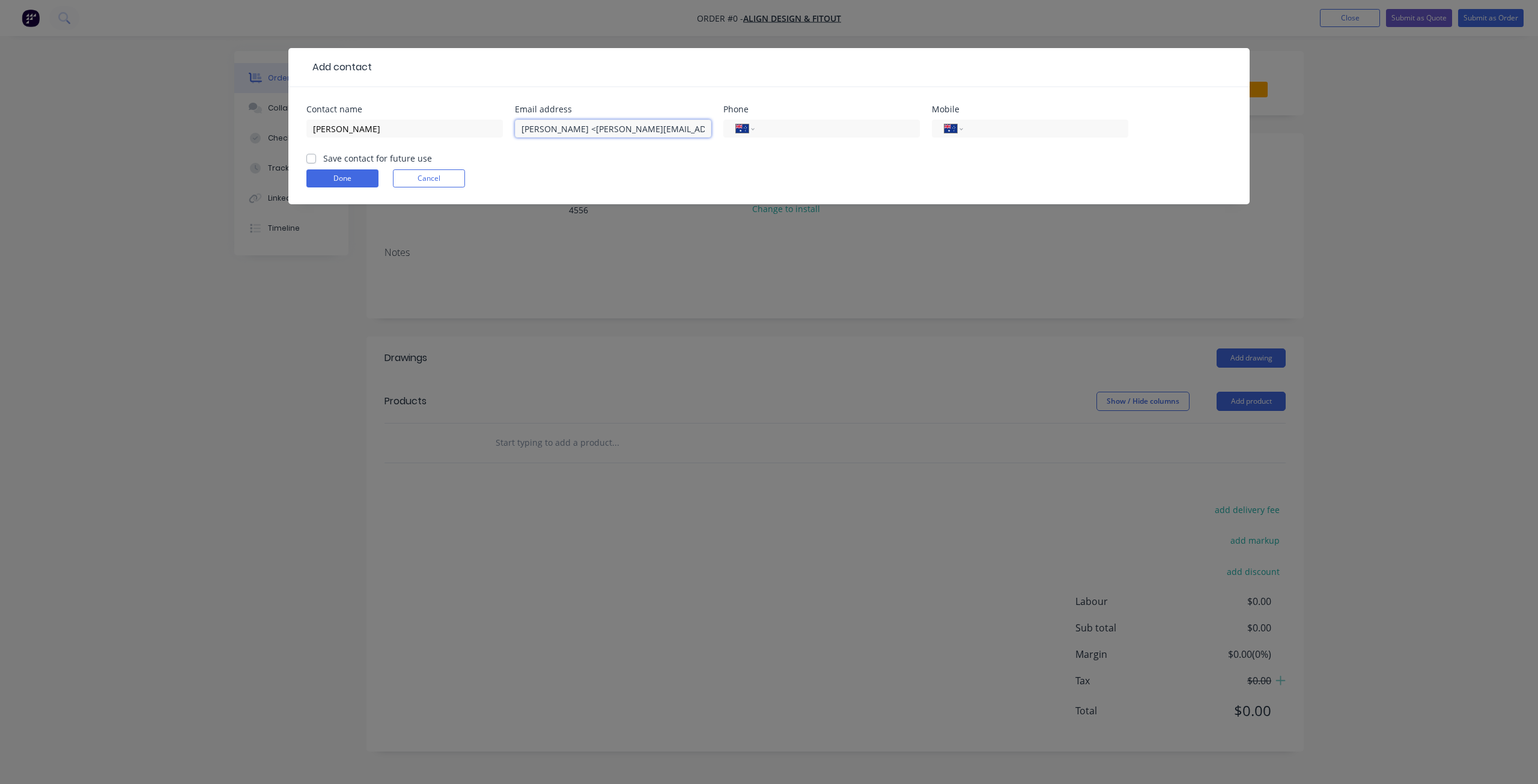
click at [506, 127] on div "Contact name Andy Traves Email address Andy <andy@adaf.com.au Phone Internation…" at bounding box center [769, 128] width 926 height 47
click at [610, 132] on input "[PERSON_NAME][EMAIL_ADDRESS][DOMAIN_NAME]" at bounding box center [613, 128] width 197 height 18
type input "[PERSON_NAME][EMAIL_ADDRESS][DOMAIN_NAME]"
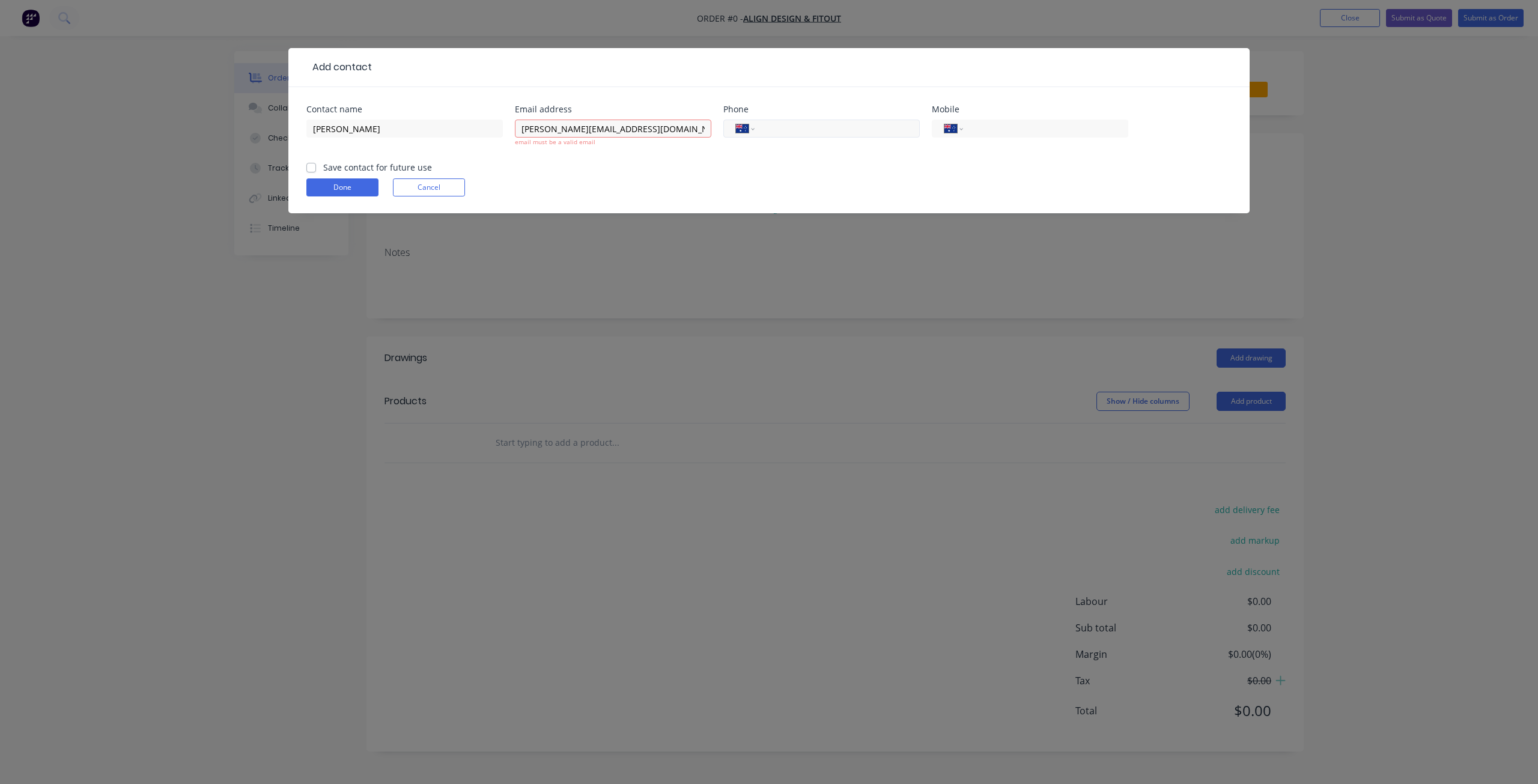
click at [791, 126] on input "tel" at bounding box center [835, 128] width 144 height 14
click at [1065, 128] on input "tel" at bounding box center [1043, 128] width 144 height 14
paste input "0424 872 837"
type input "0424 872 837"
drag, startPoint x: 1172, startPoint y: 143, endPoint x: 1157, endPoint y: 143, distance: 15.0
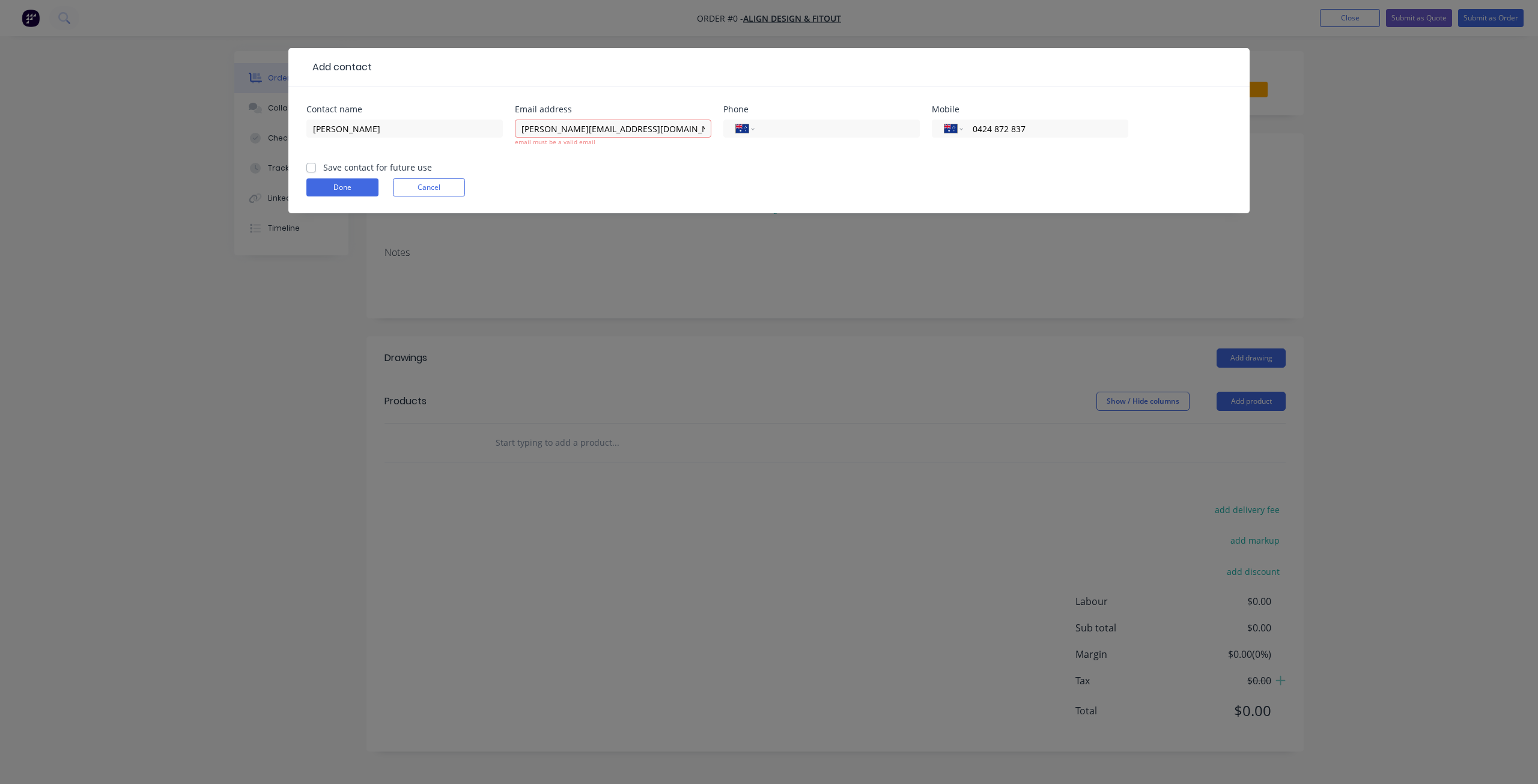
click at [1172, 142] on div "Contact name Andy Traves Email address andy@adaf.com.au email must be a valid e…" at bounding box center [769, 133] width 926 height 56
click at [649, 130] on input "[PERSON_NAME][EMAIL_ADDRESS][DOMAIN_NAME]" at bounding box center [613, 128] width 197 height 18
type input "[PERSON_NAME][EMAIL_ADDRESS][DOMAIN_NAME]"
click at [558, 198] on form "Contact name Andy Traves Email address andy@adaf.com.au email must be a valid e…" at bounding box center [769, 159] width 926 height 108
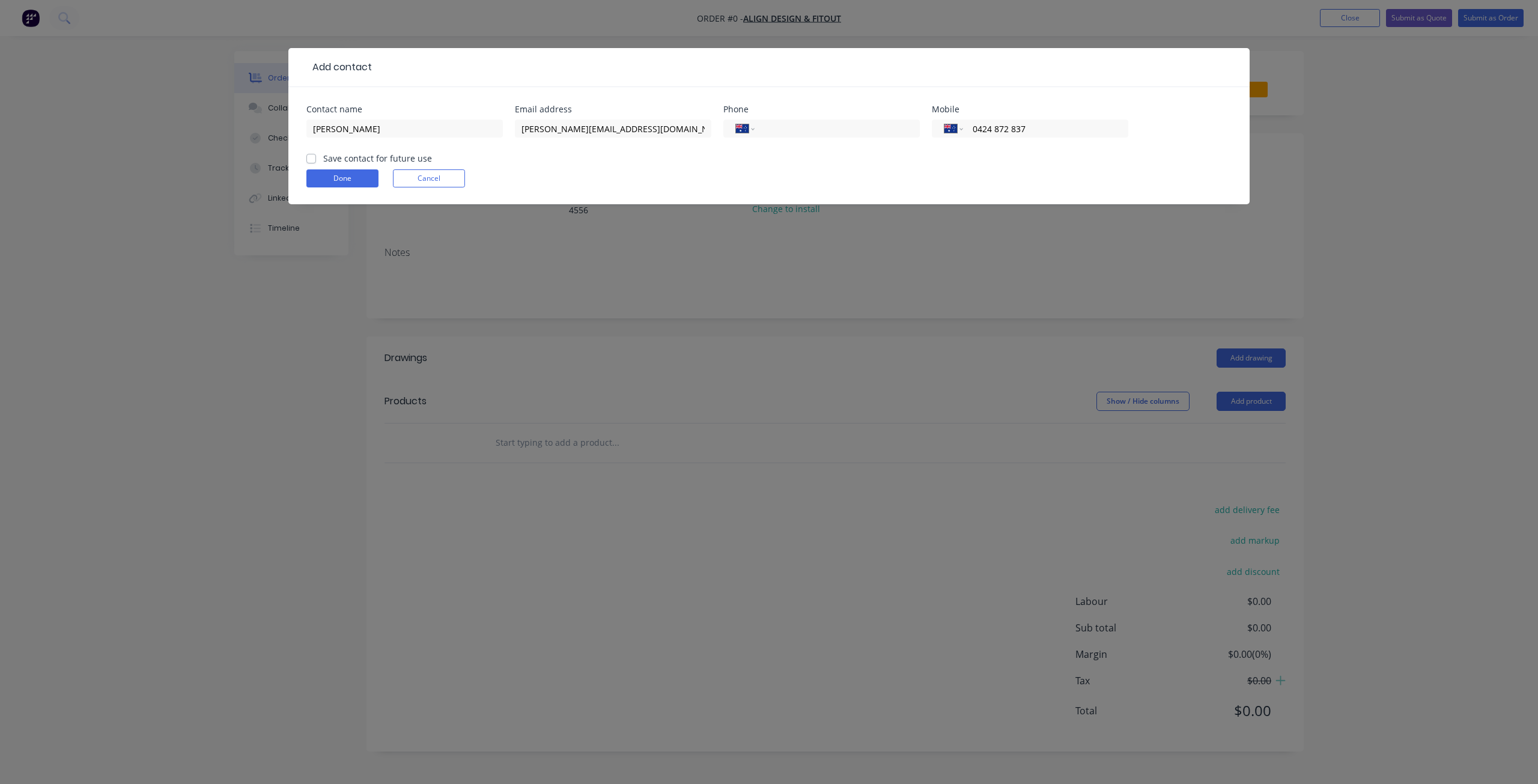
click at [323, 156] on label "Save contact for future use" at bounding box center [377, 158] width 109 height 12
click at [310, 156] on input "Save contact for future use" at bounding box center [311, 157] width 10 height 11
checkbox input "true"
click at [322, 170] on button "Done" at bounding box center [343, 178] width 72 height 18
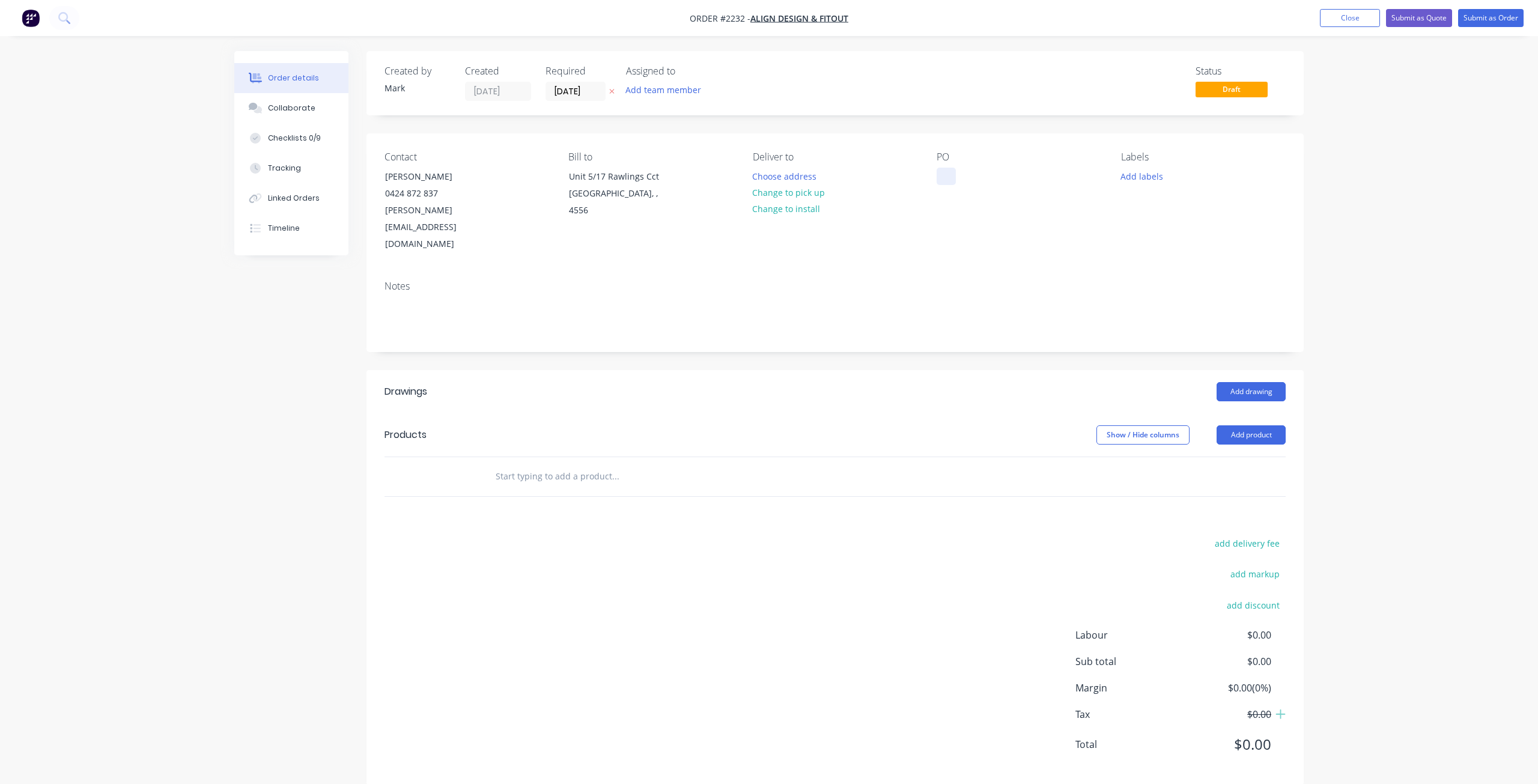
click at [947, 172] on div at bounding box center [946, 176] width 19 height 17
click at [1145, 169] on button "Add labels" at bounding box center [1141, 176] width 55 height 16
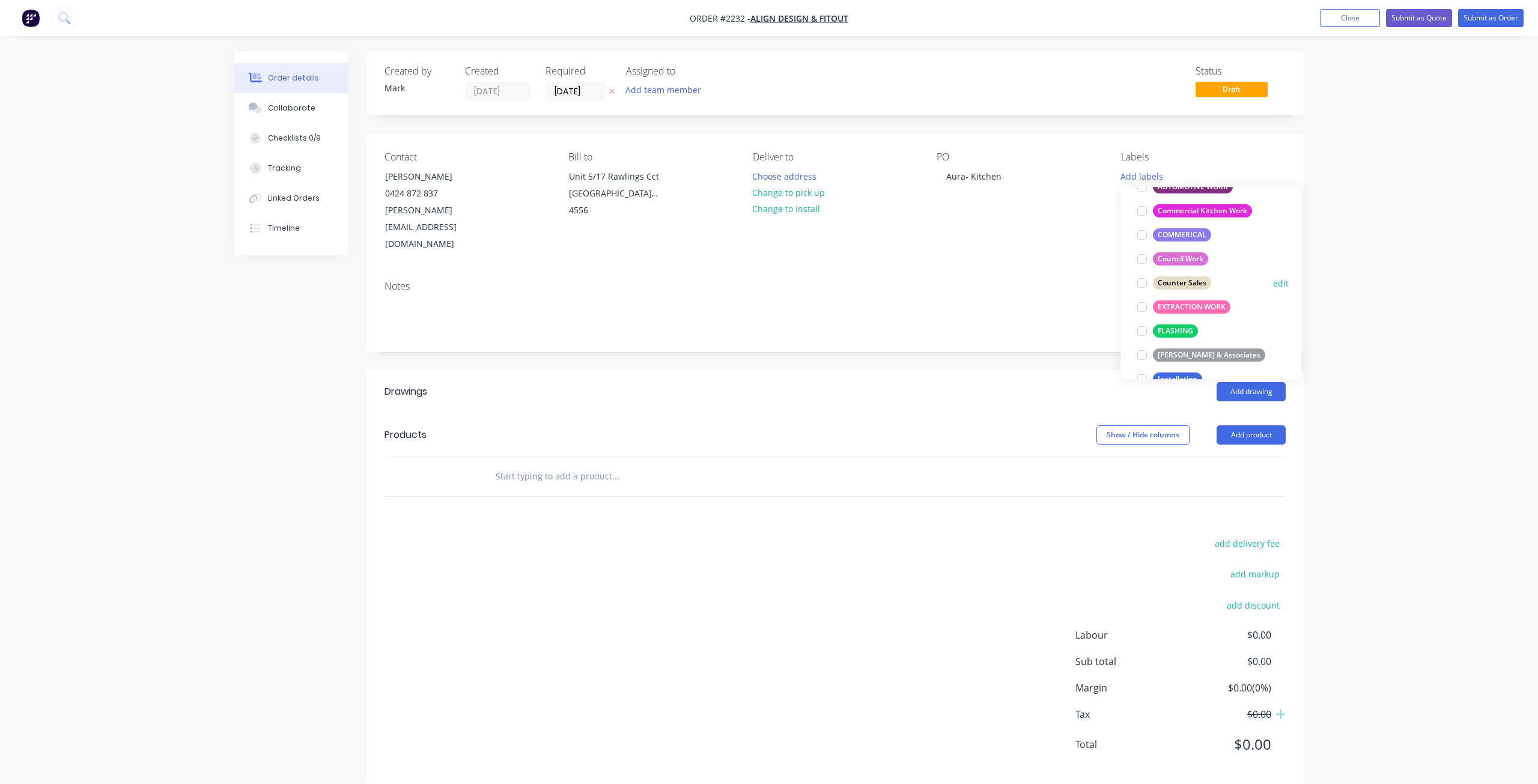
scroll to position [301, 0]
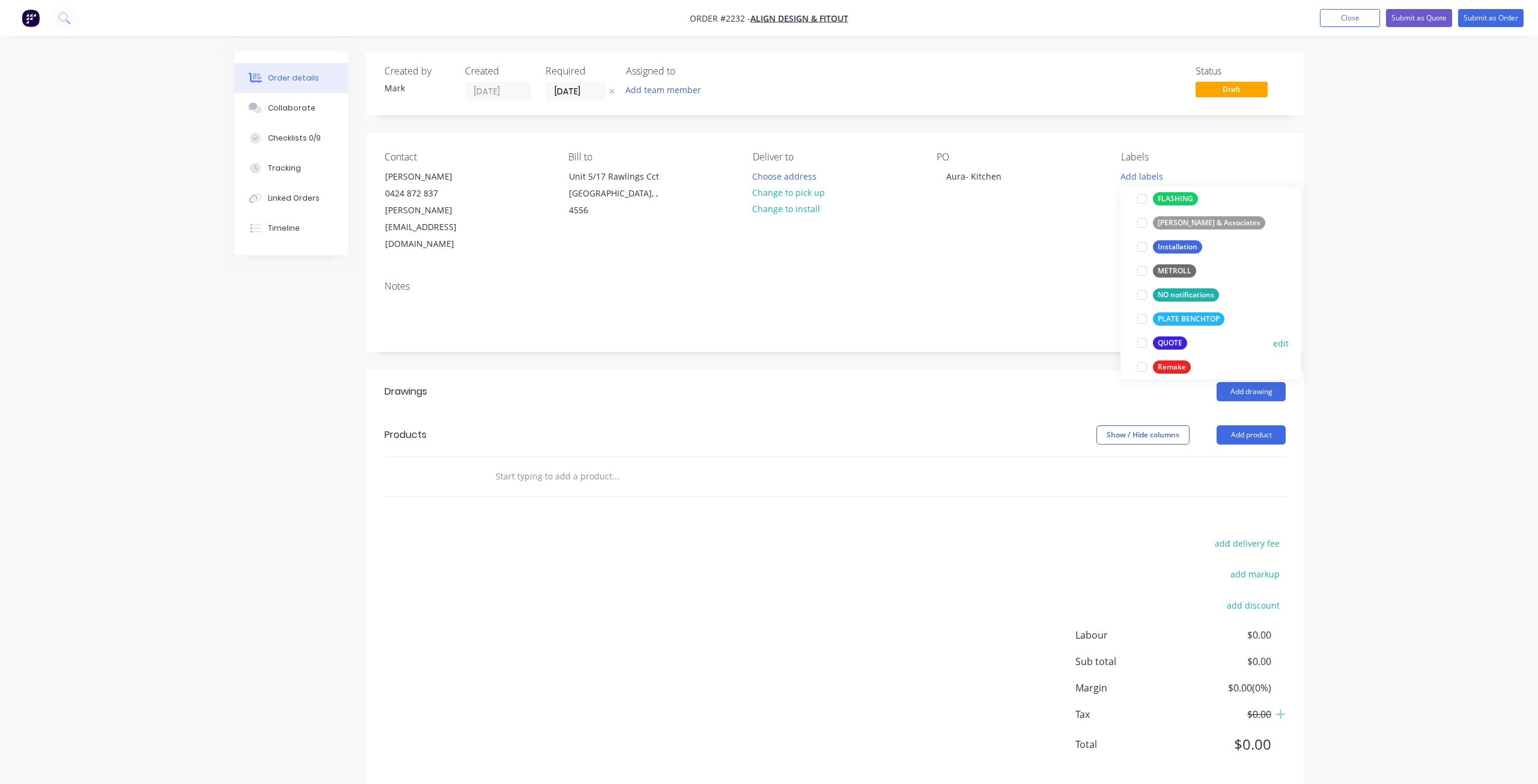
click at [1144, 341] on div at bounding box center [1142, 343] width 24 height 24
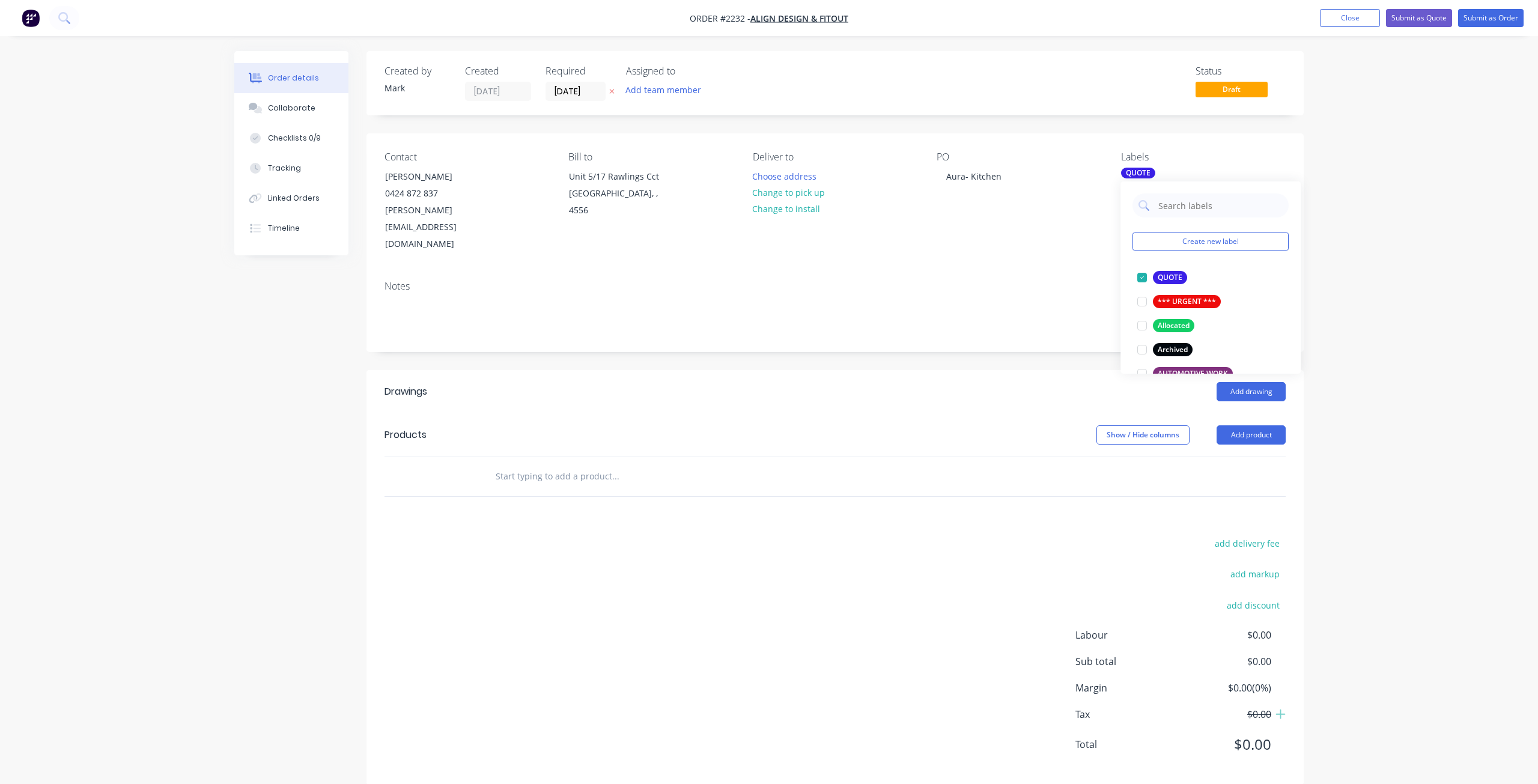
click at [545, 464] on input "text" at bounding box center [615, 476] width 240 height 24
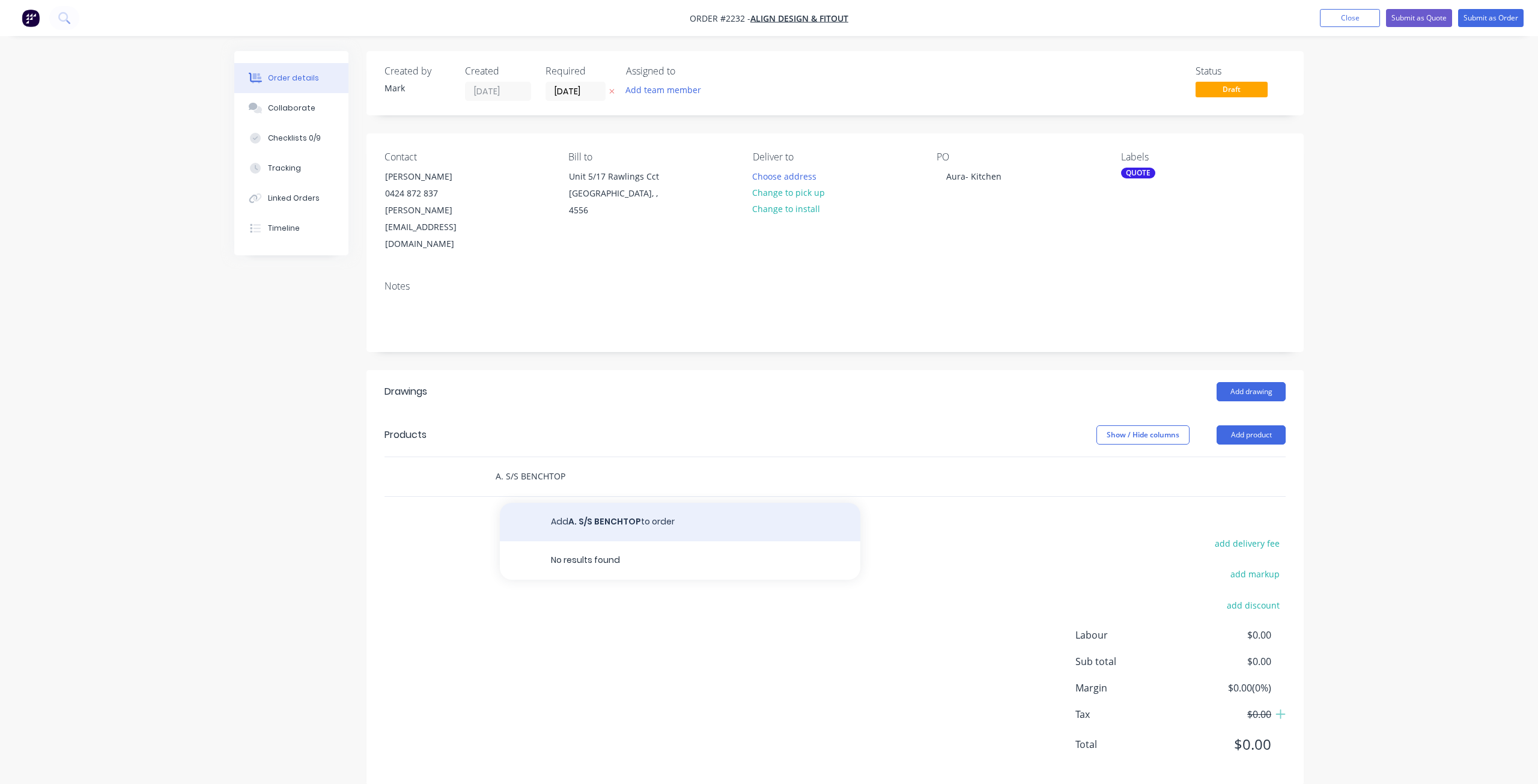
type input "A. S/S BENCHTOP"
click at [596, 503] on button "Add A. S/S BENCHTOP to order" at bounding box center [680, 522] width 360 height 38
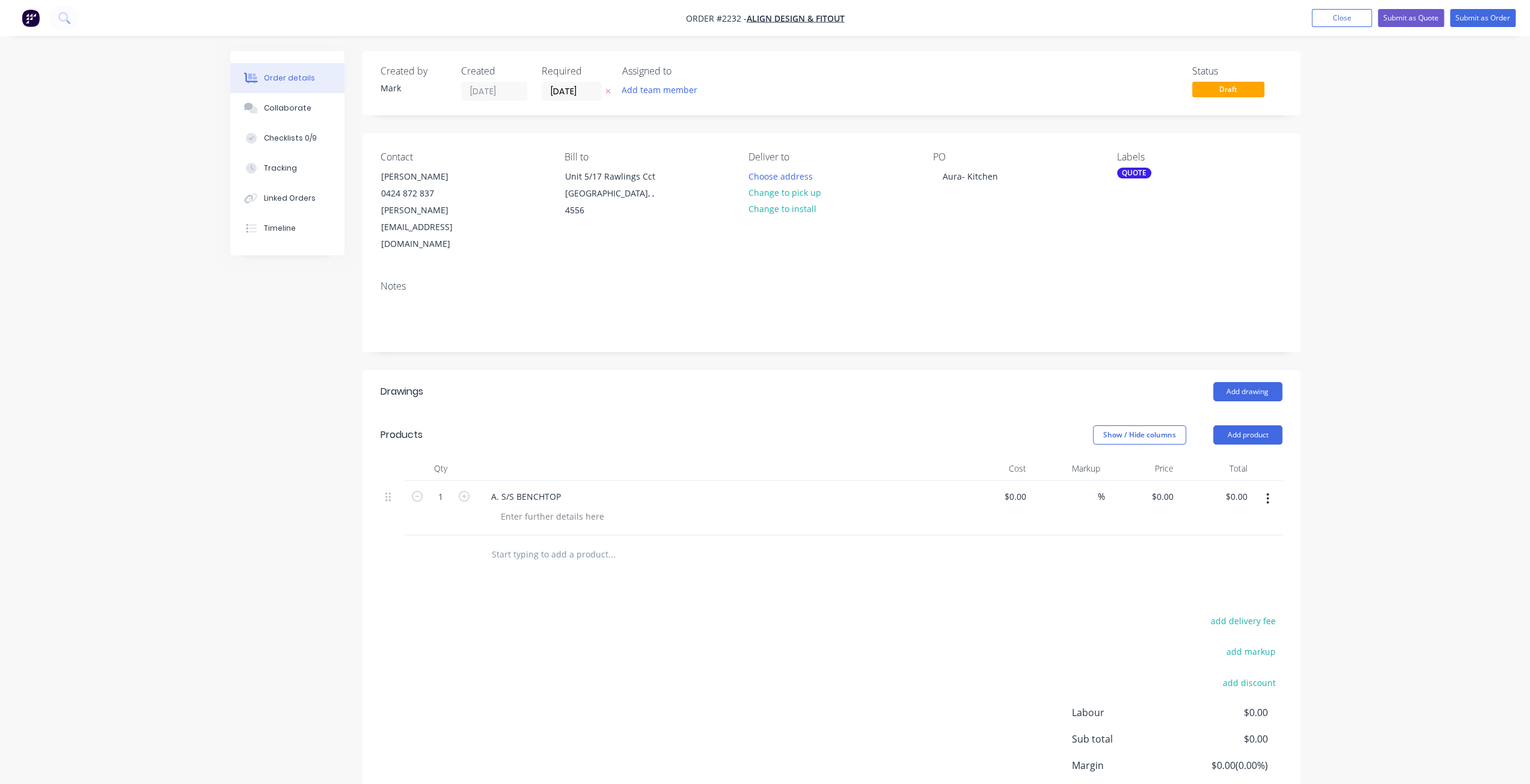
click at [558, 543] on input "text" at bounding box center [611, 554] width 240 height 24
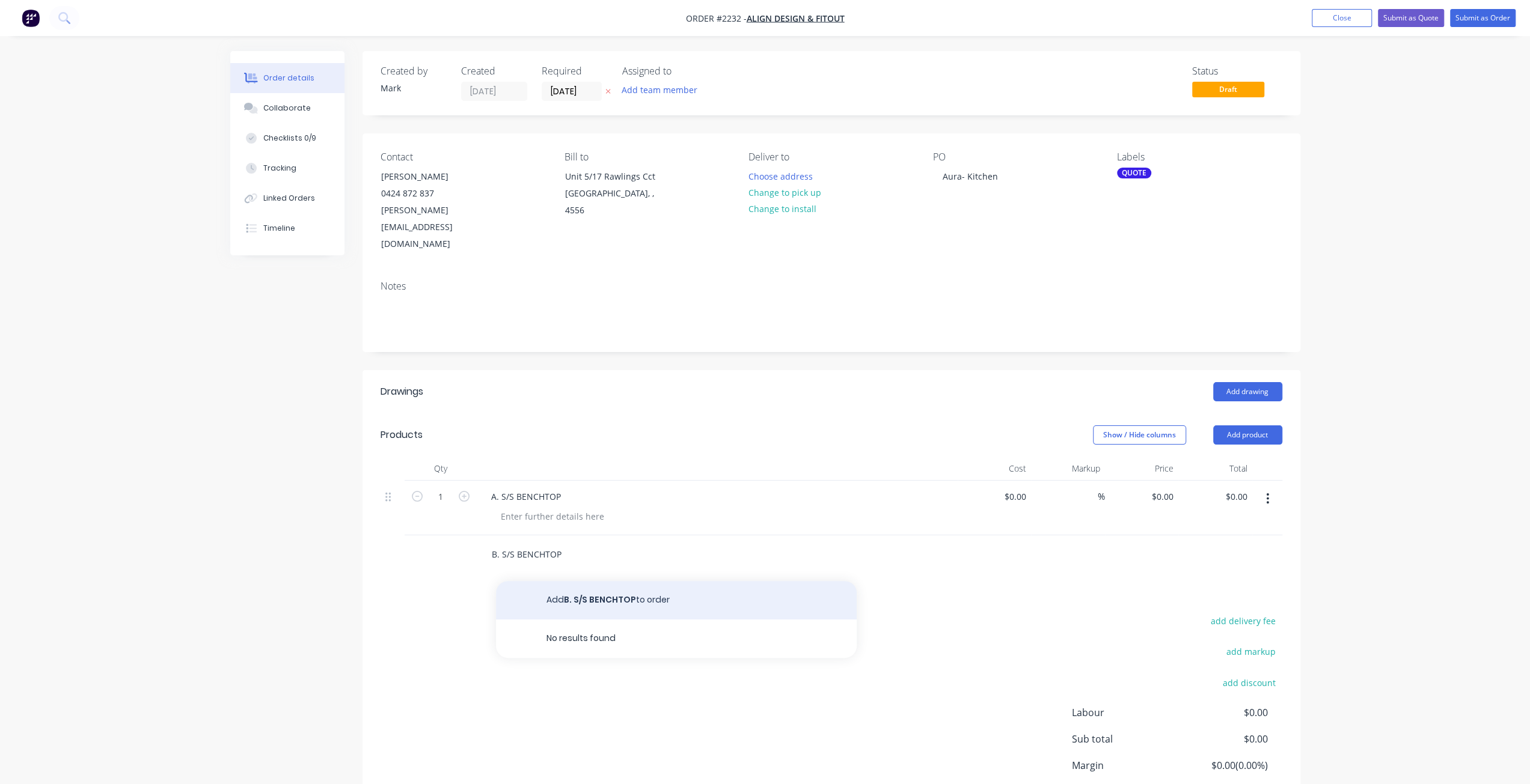
type input "B. S/S BENCHTOP"
drag, startPoint x: 612, startPoint y: 560, endPoint x: 596, endPoint y: 566, distance: 17.1
click at [612, 581] on button "Add B. S/S BENCHTOP to order" at bounding box center [676, 600] width 361 height 38
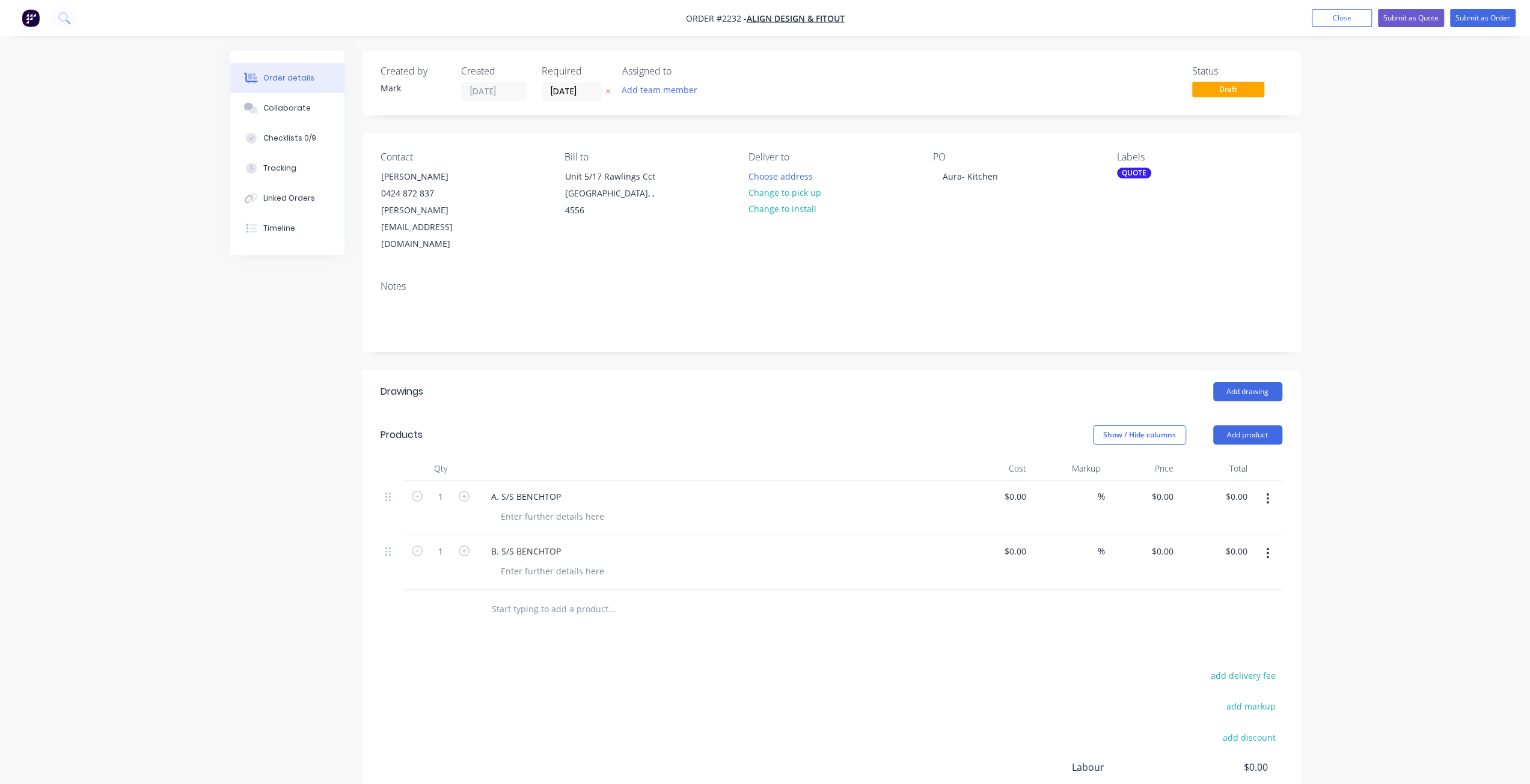
click at [551, 597] on input "text" at bounding box center [611, 609] width 240 height 24
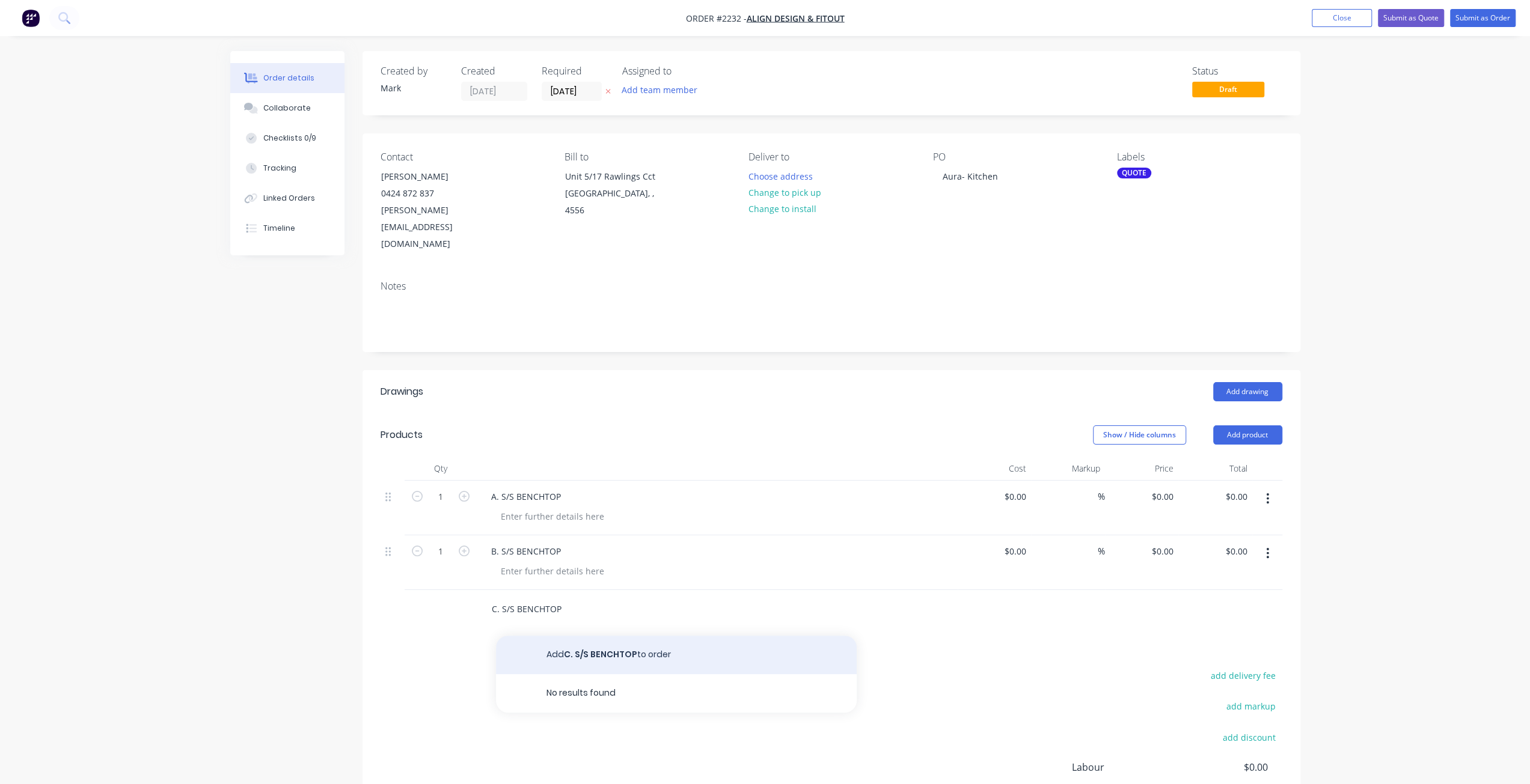
type input "C. S/S BENCHTOP"
click at [651, 635] on button "Add C. S/S BENCHTOP to order" at bounding box center [676, 654] width 361 height 38
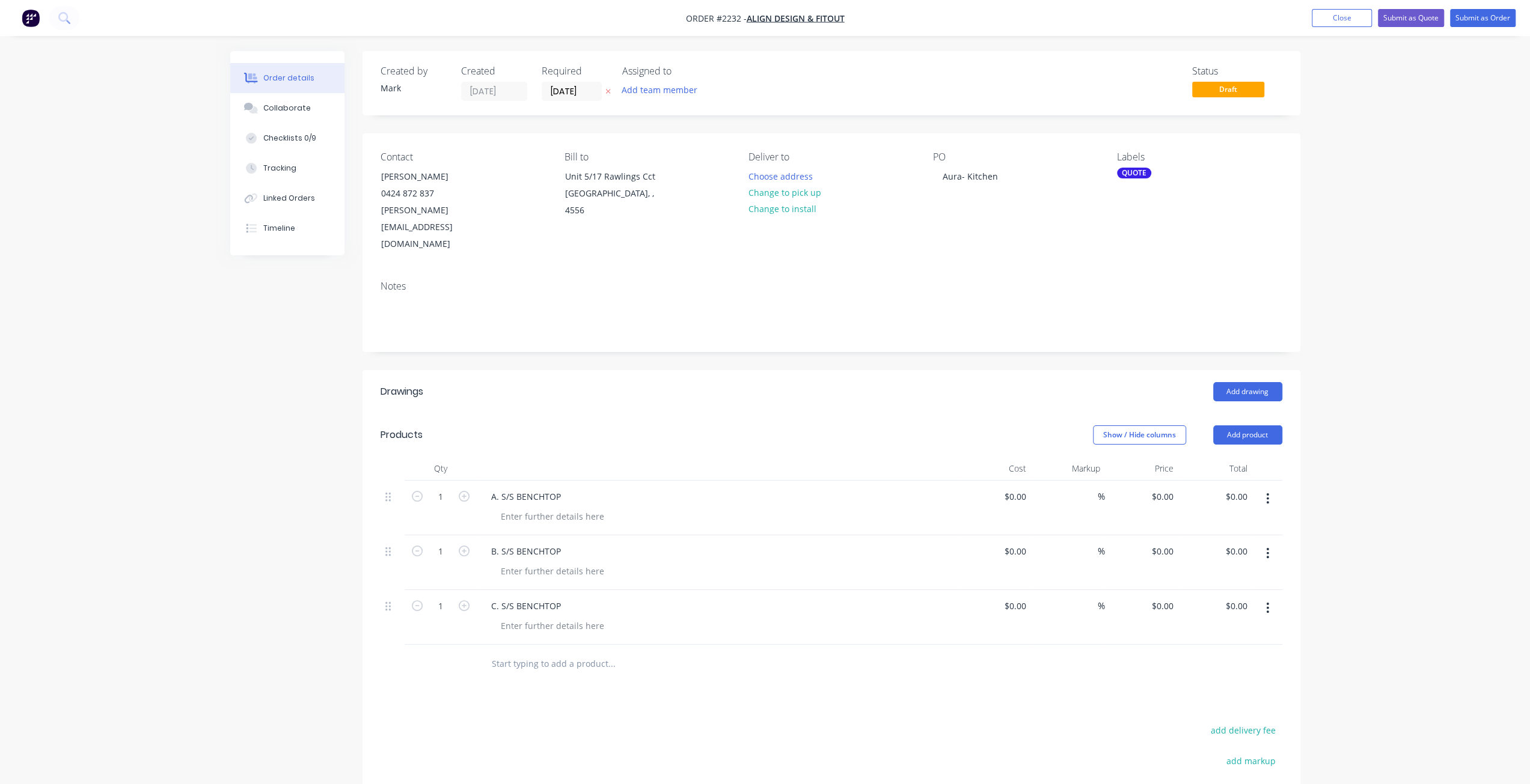
click at [1322, 527] on div "Order details Collaborate Checklists 0/9 Tracking Linked Orders Timeline Order …" at bounding box center [765, 495] width 1530 height 990
click at [1446, 455] on div "Order details Collaborate Checklists 0/9 Tracking Linked Orders Timeline Order …" at bounding box center [765, 495] width 1530 height 990
click at [1360, 299] on div "Order details Collaborate Checklists 0/9 Tracking Linked Orders Timeline Order …" at bounding box center [765, 495] width 1530 height 990
click at [529, 508] on div at bounding box center [552, 516] width 122 height 17
click at [586, 562] on div at bounding box center [552, 571] width 122 height 17
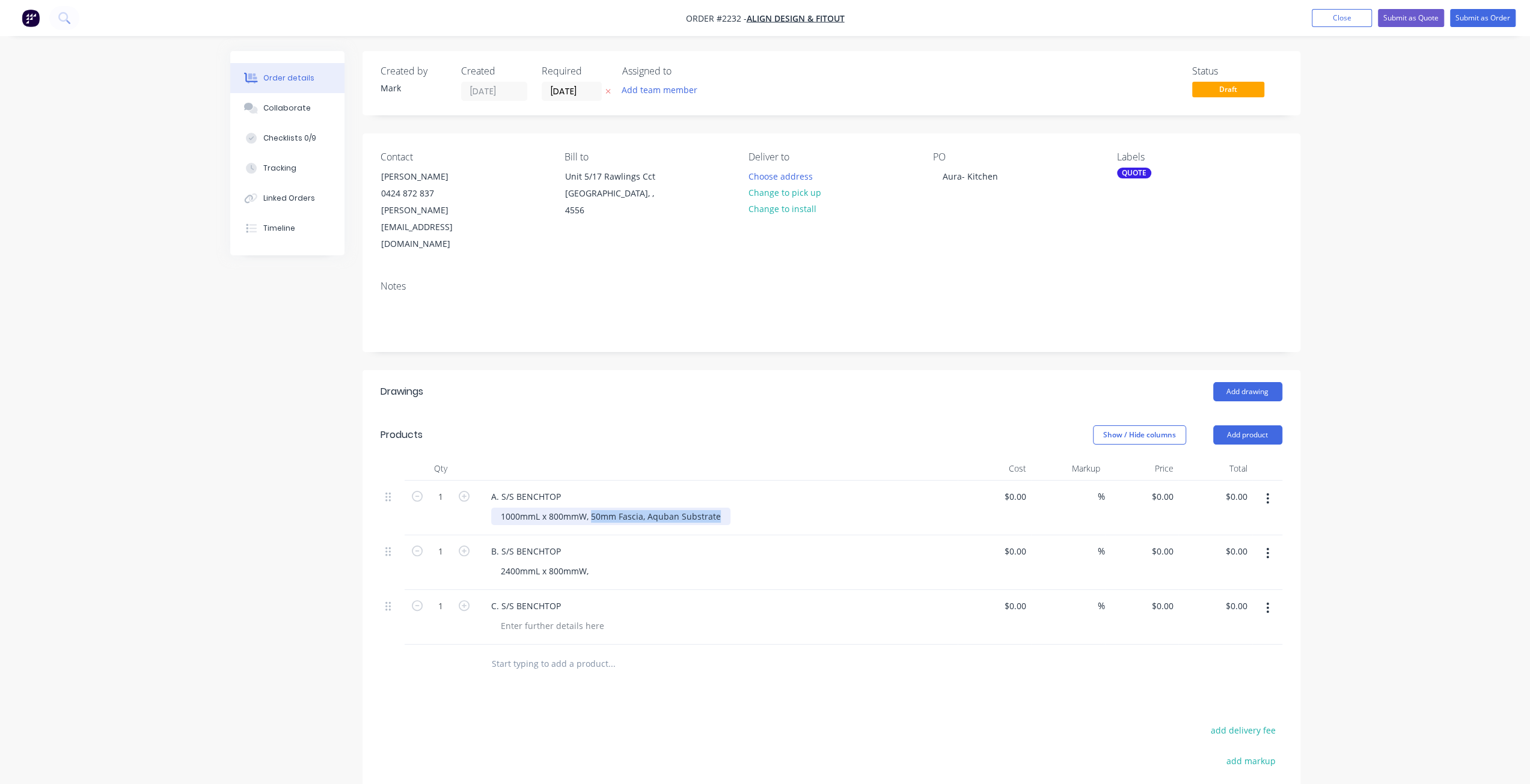
drag, startPoint x: 723, startPoint y: 481, endPoint x: 591, endPoint y: 481, distance: 132.0
click at [591, 508] on div "1000mmL x 800mmW, 50mm Fascia, Aquban Substrate" at bounding box center [611, 516] width 240 height 17
copy div "50mm Fascia, Aquban Substrate"
click at [611, 562] on div "2400mmL x 800mmW," at bounding box center [721, 571] width 461 height 17
click at [596, 562] on div "2400mmL x 800mmW," at bounding box center [544, 571] width 107 height 17
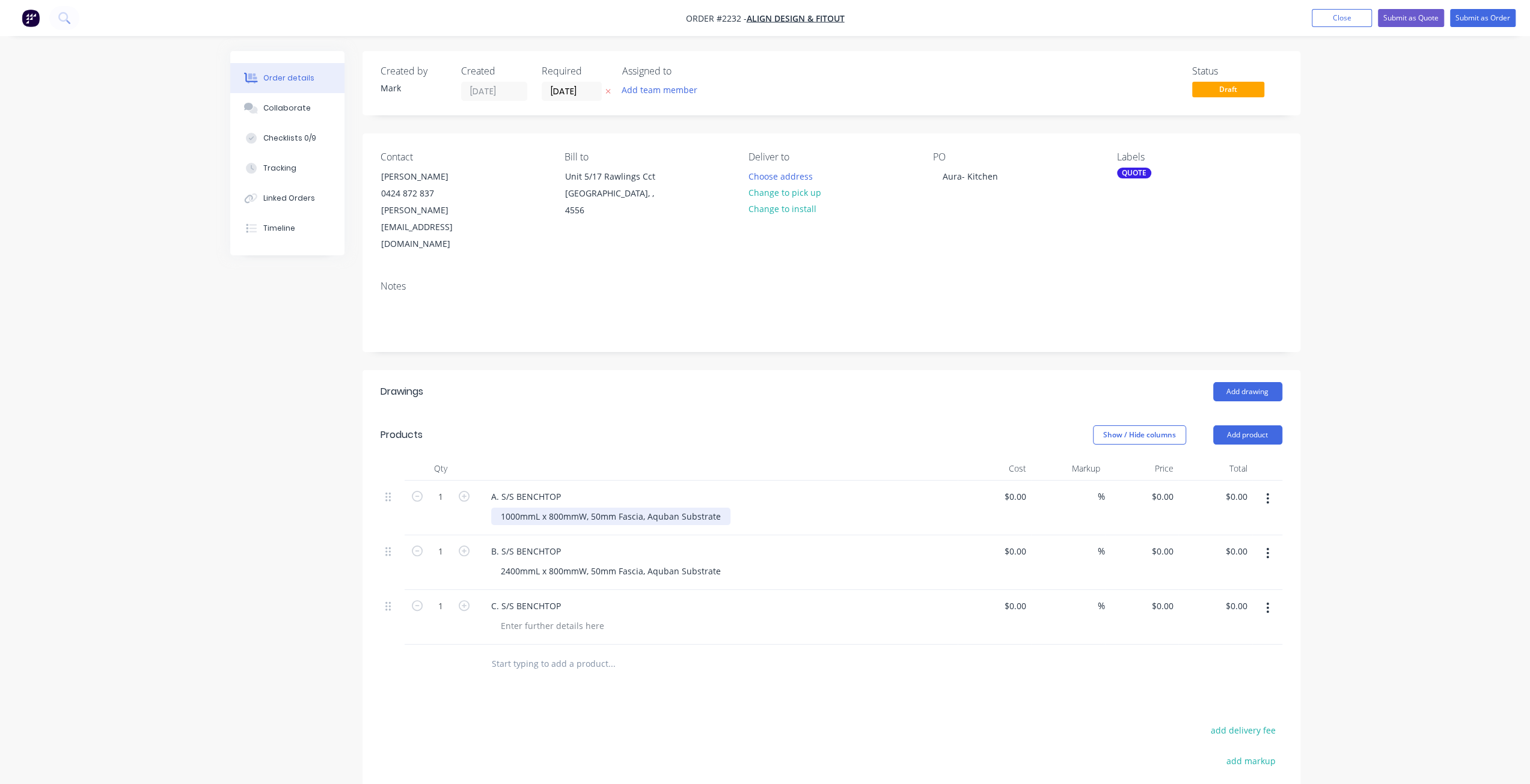
click at [715, 508] on div "1000mmL x 800mmW, 50mm Fascia, Aquban Substrate" at bounding box center [611, 516] width 240 height 17
click at [780, 508] on div "1000mmL x 800mmW, 50mm Fascia, Aquban Substrate, 300mm Splash back" at bounding box center [653, 516] width 324 height 17
click at [803, 508] on div "1000mmL x 800mmW, 50mm Fascia, Aquban Substrate, 300mm Splashback" at bounding box center [651, 516] width 322 height 17
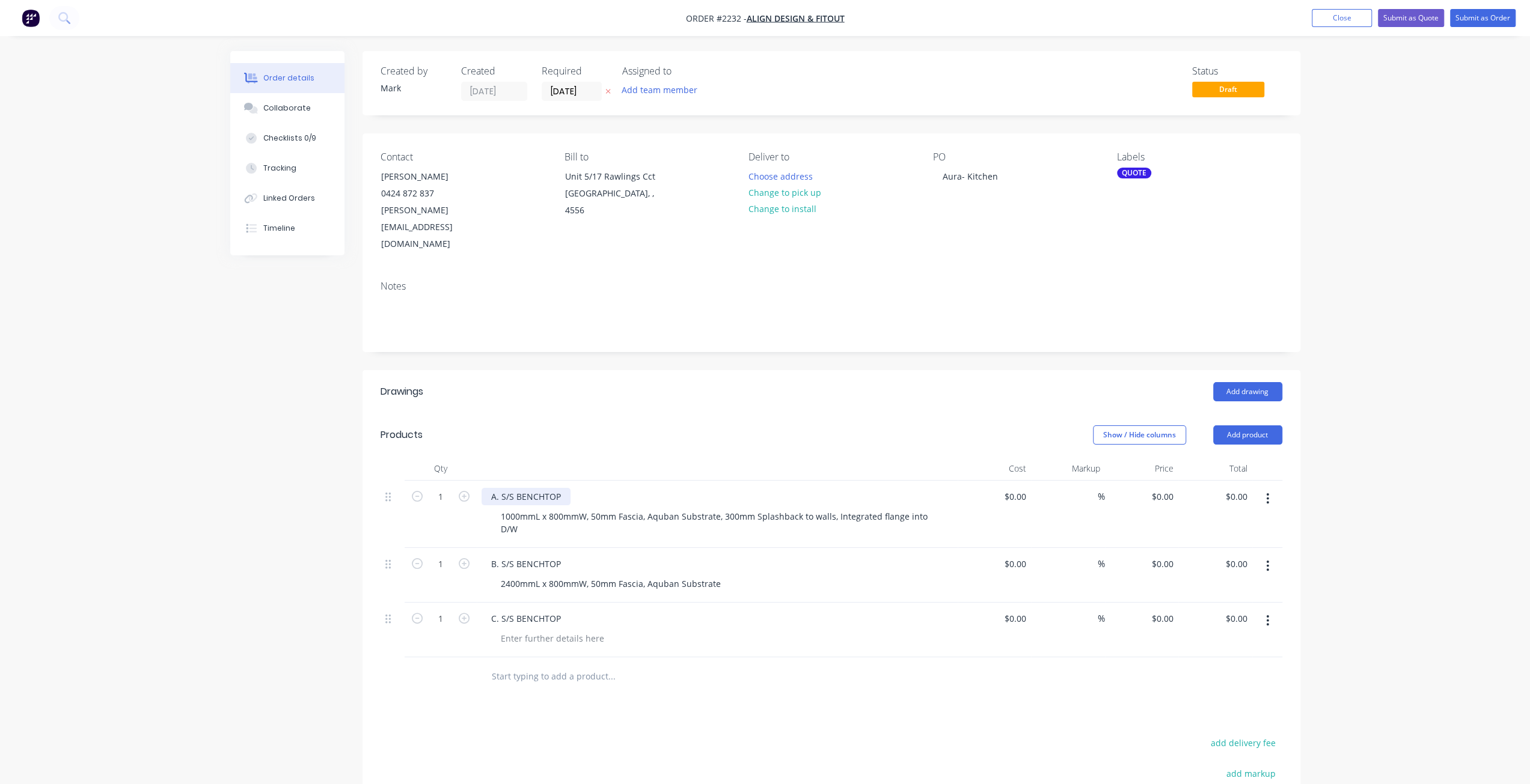
click at [530, 488] on div "A. S/S BENCHTOP" at bounding box center [526, 497] width 89 height 17
drag, startPoint x: 517, startPoint y: 461, endPoint x: 545, endPoint y: 478, distance: 32.8
click at [517, 488] on div "A. S/S BENCHTOP" at bounding box center [526, 497] width 89 height 17
click at [516, 555] on div "B. S/S BENCHTOP" at bounding box center [526, 564] width 89 height 17
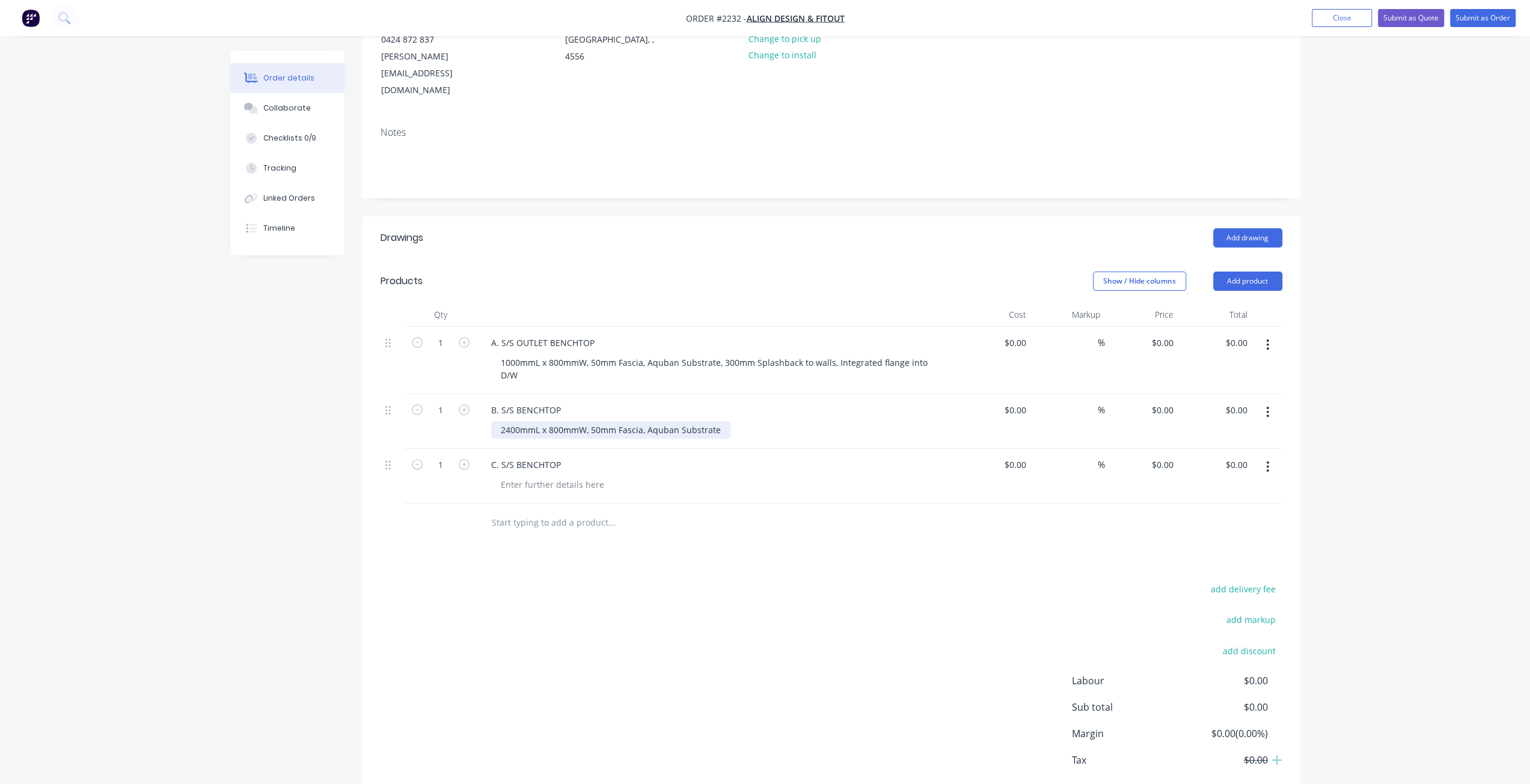
scroll to position [170, 0]
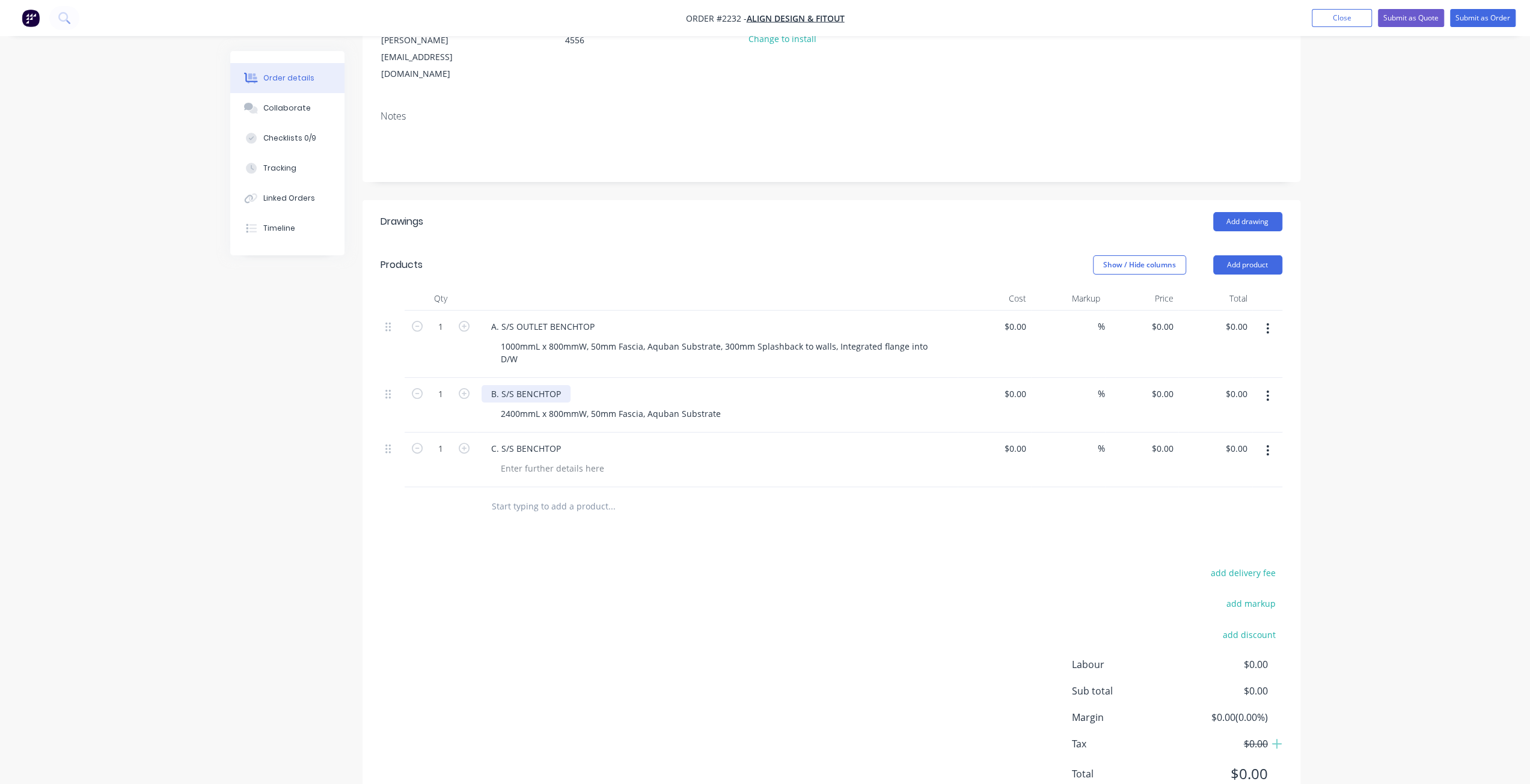
click at [516, 385] on div "B. S/S BENCHTOP" at bounding box center [526, 393] width 89 height 17
click at [547, 460] on div at bounding box center [552, 468] width 122 height 17
click at [574, 460] on div at bounding box center [552, 468] width 122 height 17
click at [560, 440] on div "C. S/S BENCHTOP" at bounding box center [526, 449] width 89 height 17
click at [574, 460] on div at bounding box center [552, 468] width 122 height 17
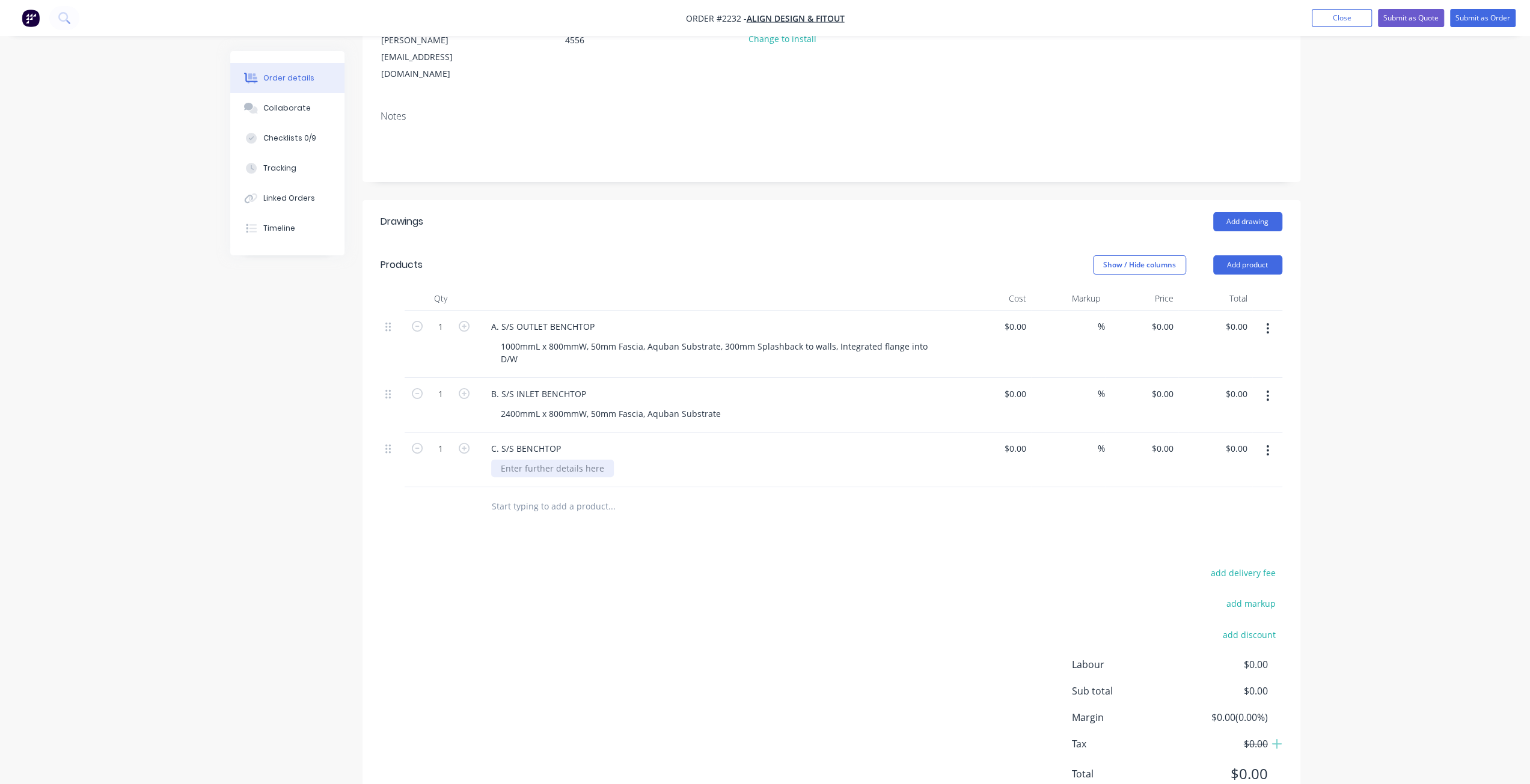
click at [574, 460] on div at bounding box center [552, 468] width 122 height 17
drag, startPoint x: 592, startPoint y: 312, endPoint x: 829, endPoint y: 317, distance: 237.1
click at [829, 337] on div "1000mmL x 800mmW, 50mm Fascia, Aquban Substrate, 300mm Splashback to walls, Int…" at bounding box center [721, 353] width 461 height 30
copy div "50mm Fascia, Aquban Substrate, 300mm Splashback to walls"
click at [698, 460] on div "L-SHAPE 4300mmL x 3360mmL x 700/750mmW," at bounding box center [595, 468] width 208 height 17
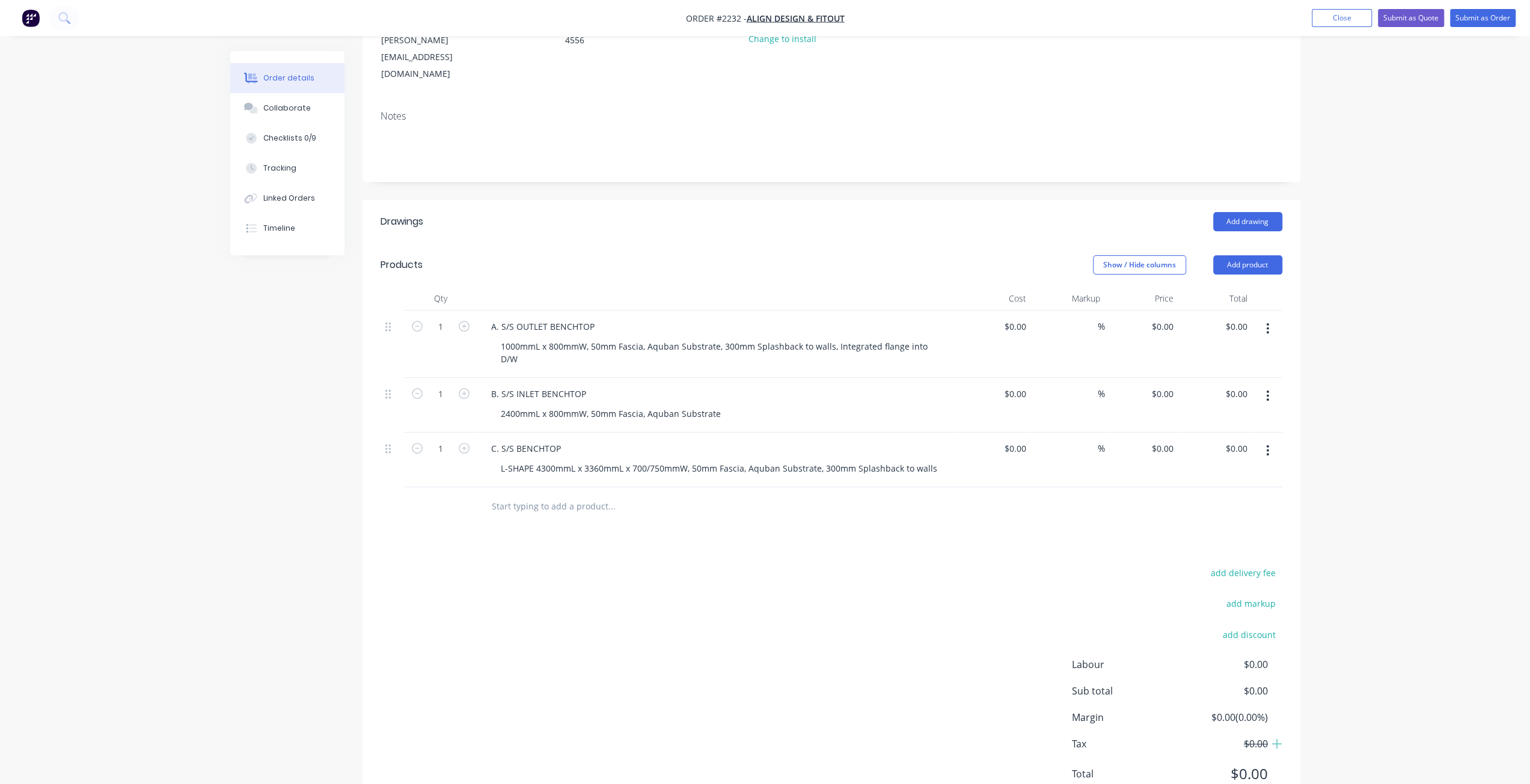
click at [775, 405] on div "2400mmL x 800mmW, 50mm Fascia, Aquban Substrate" at bounding box center [721, 414] width 461 height 17
drag, startPoint x: 718, startPoint y: 310, endPoint x: 932, endPoint y: 310, distance: 214.0
click at [954, 312] on div "A. S/S OUTLET BENCHTOP 1000mmL x 800mmW, 50mm Fascia, Aquban Substrate, 300mm S…" at bounding box center [717, 344] width 481 height 67
copy div "300mm Splashback to walls, Integrated flange into D/W"
click at [719, 405] on div "2400mmL x 800mmW, 50mm Fascia, Aquban Substrate" at bounding box center [611, 414] width 240 height 17
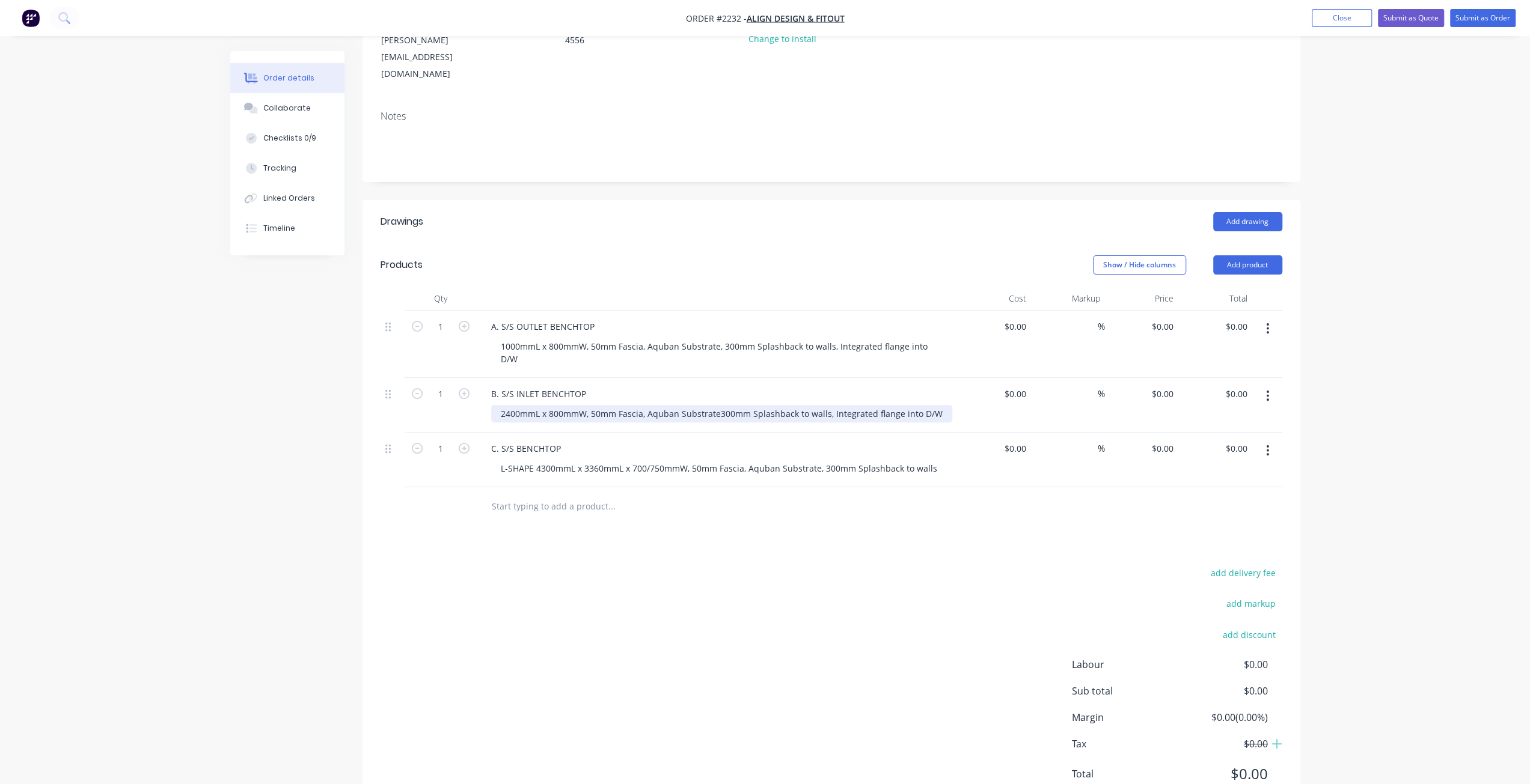
click at [716, 405] on div "2400mmL x 800mmW, 50mm Fascia, Aquban Substrate300mm Splashback to walls, Integ…" at bounding box center [721, 414] width 461 height 17
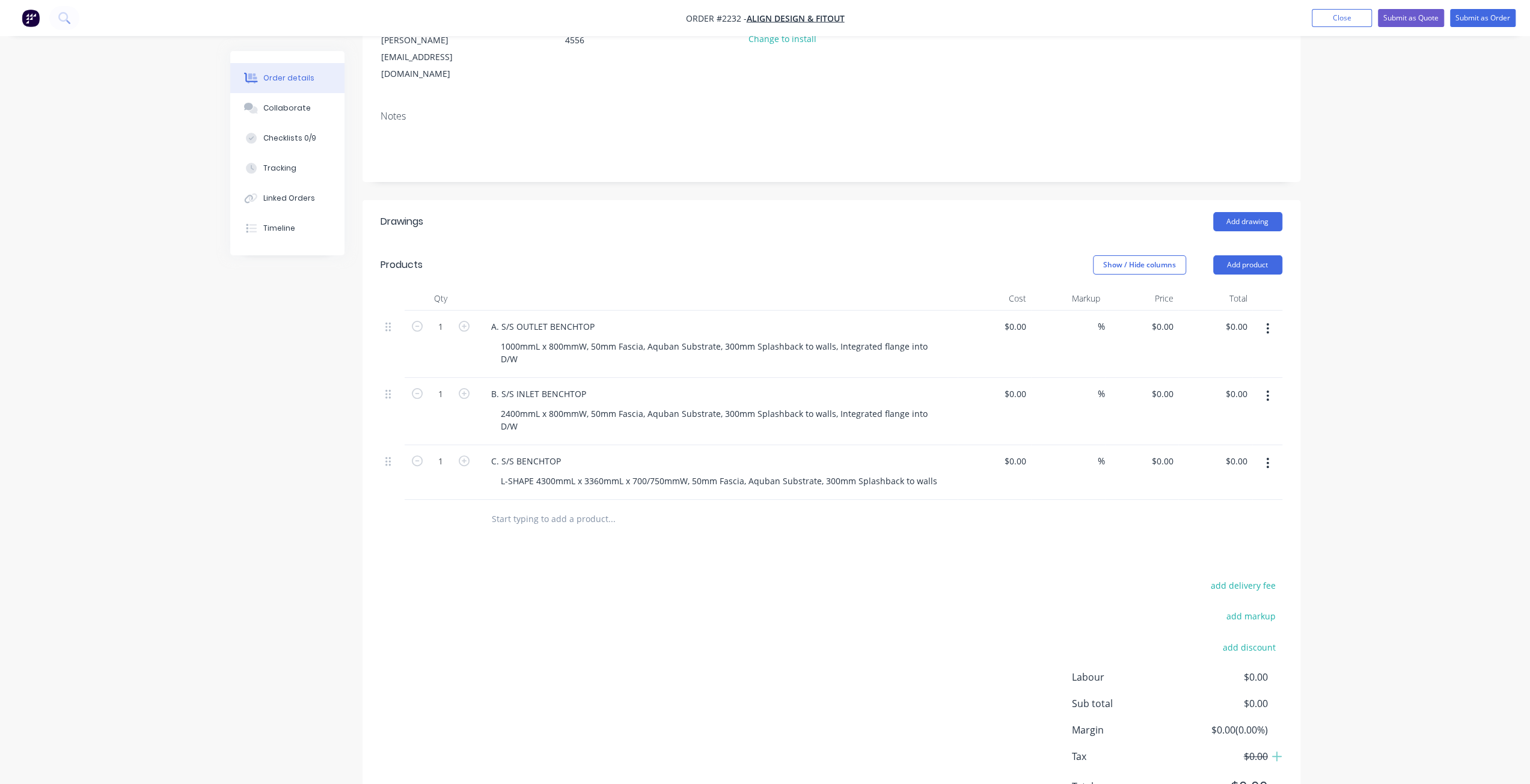
click at [215, 518] on div "Order details Collaborate Checklists 0/9 Tracking Linked Orders Timeline Order …" at bounding box center [765, 338] width 1530 height 1016
click at [932, 472] on div "L-SHAPE 4300mmL x 3360mmL x 700/750mmW, 50mm Fascia, Aquban Substrate, 300mm Sp…" at bounding box center [719, 481] width 455 height 17
click at [303, 447] on div "Created by Mark Created 26/08/25 Required 26/08/25 Assigned to Add team member …" at bounding box center [765, 369] width 1070 height 977
click at [526, 520] on input "text" at bounding box center [611, 531] width 240 height 24
click at [524, 520] on input "text" at bounding box center [611, 531] width 240 height 24
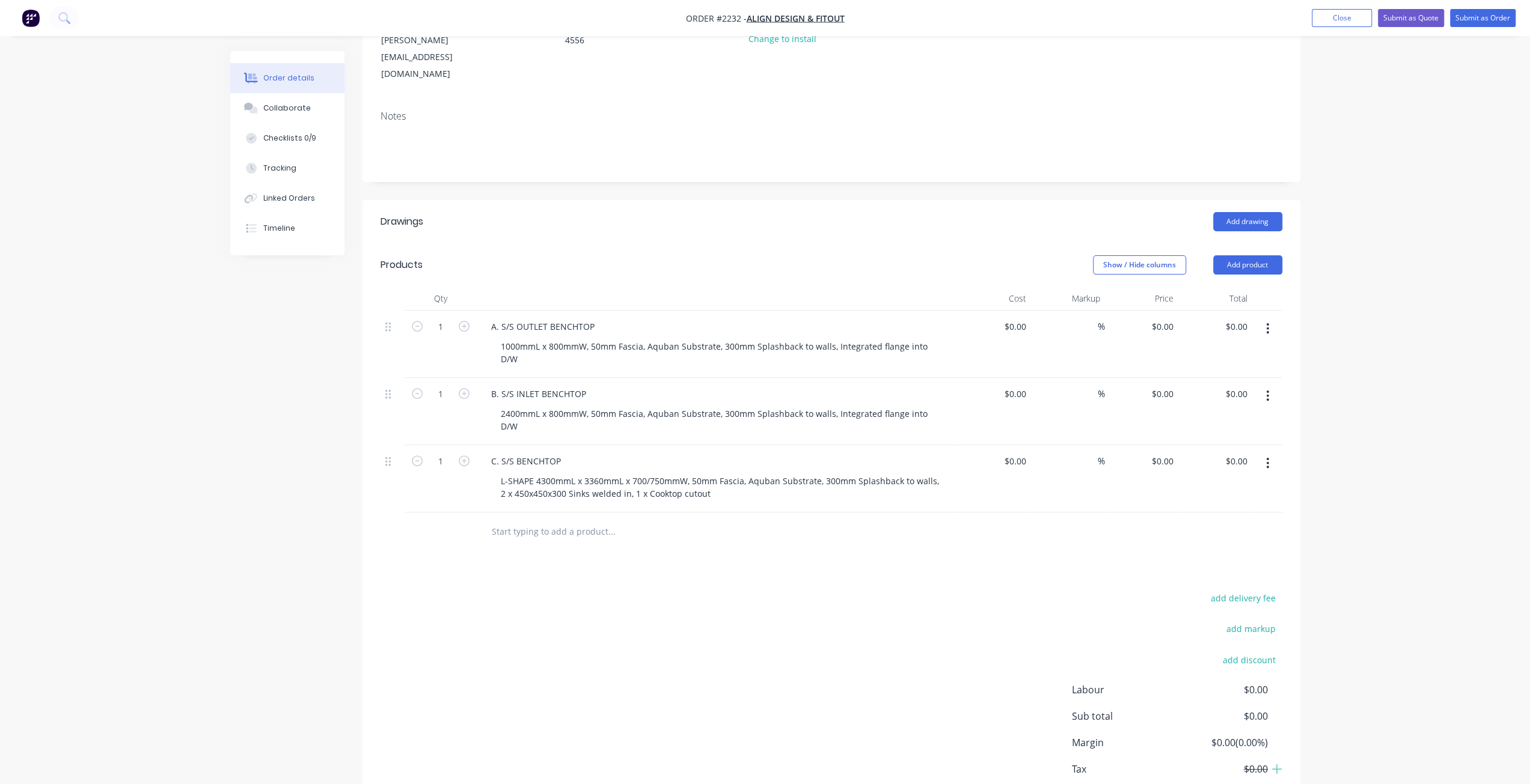
click at [1428, 458] on div "Order details Collaborate Checklists 0/9 Tracking Linked Orders Timeline Order …" at bounding box center [765, 344] width 1530 height 1028
click at [1336, 337] on div "Order details Collaborate Checklists 0/9 Tracking Linked Orders Timeline Order …" at bounding box center [765, 344] width 1530 height 1028
click at [1164, 318] on input "0" at bounding box center [1164, 326] width 28 height 17
type input "$1,245.00"
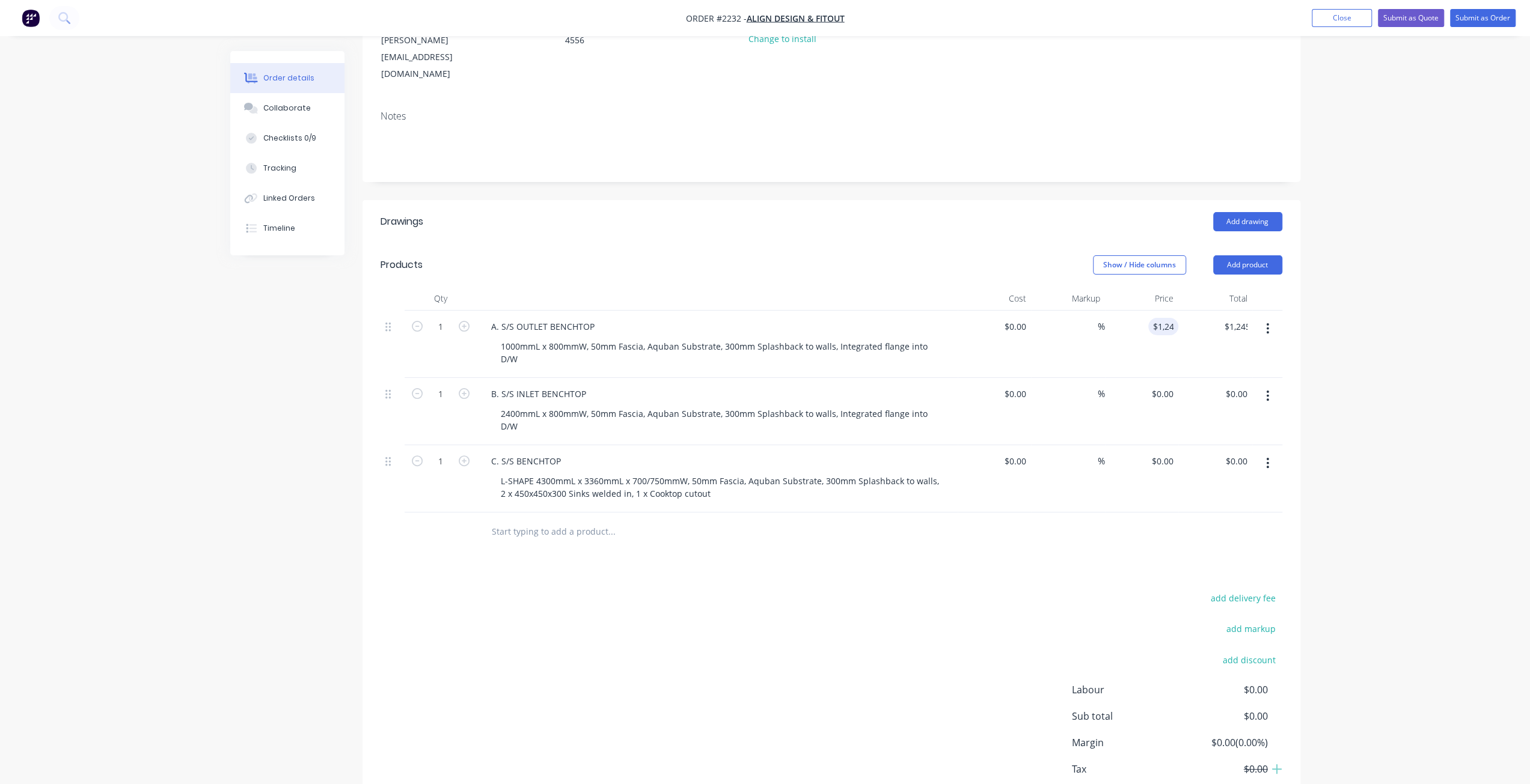
click at [1441, 384] on div "Order details Collaborate Checklists 0/9 Tracking Linked Orders Timeline Order …" at bounding box center [765, 344] width 1530 height 1028
click at [1162, 318] on input "1245" at bounding box center [1156, 326] width 44 height 17
type input "$1,345.00"
drag, startPoint x: 1327, startPoint y: 364, endPoint x: 1338, endPoint y: 366, distance: 11.2
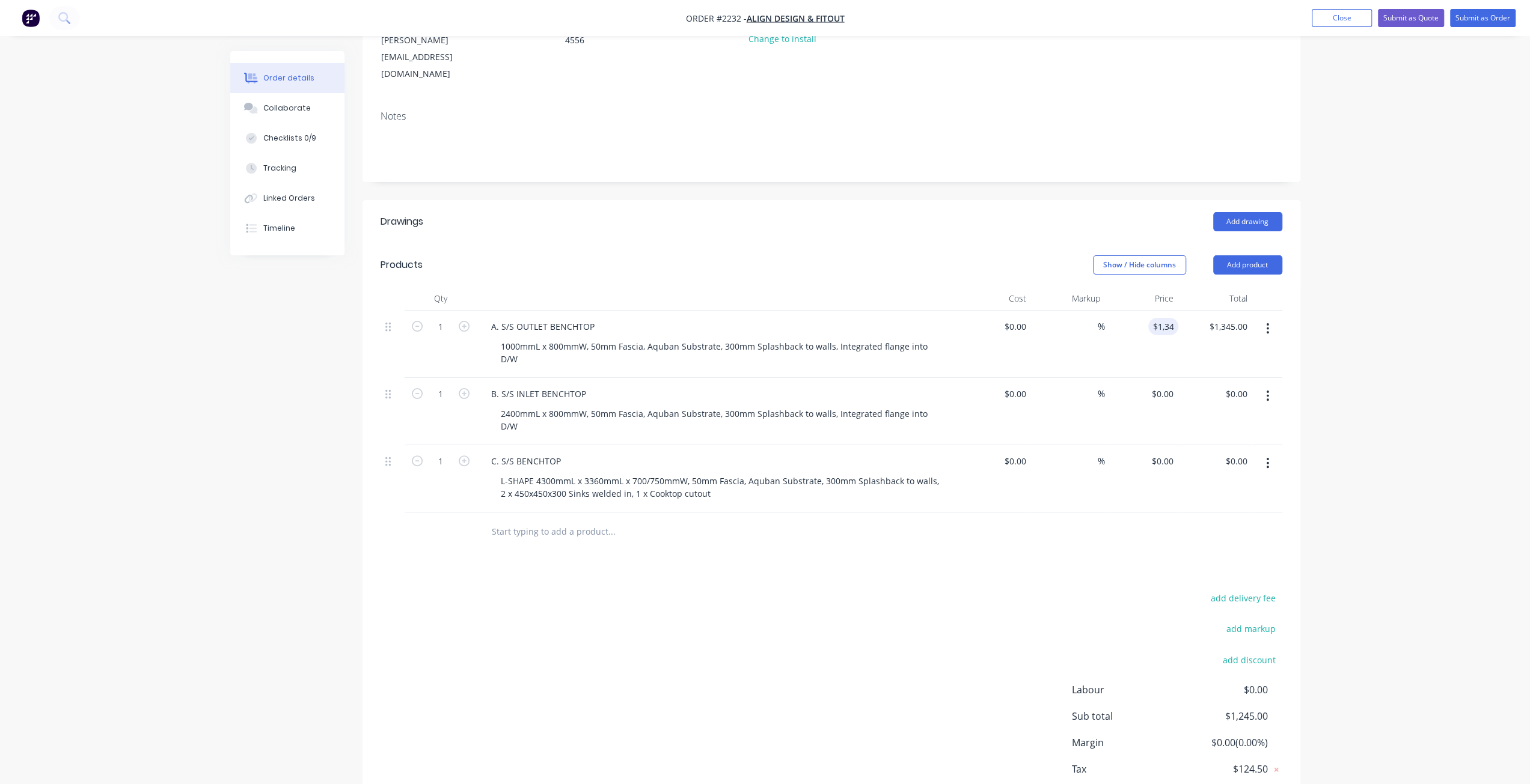
click at [1326, 364] on div "Order details Collaborate Checklists 0/9 Tracking Linked Orders Timeline Order …" at bounding box center [765, 344] width 1530 height 1028
click at [1156, 378] on div "0 0" at bounding box center [1142, 412] width 74 height 67
type input "$2,455.00"
click at [1385, 444] on div "Order details Collaborate Checklists 0/9 Tracking Linked Orders Timeline Order …" at bounding box center [765, 344] width 1530 height 1028
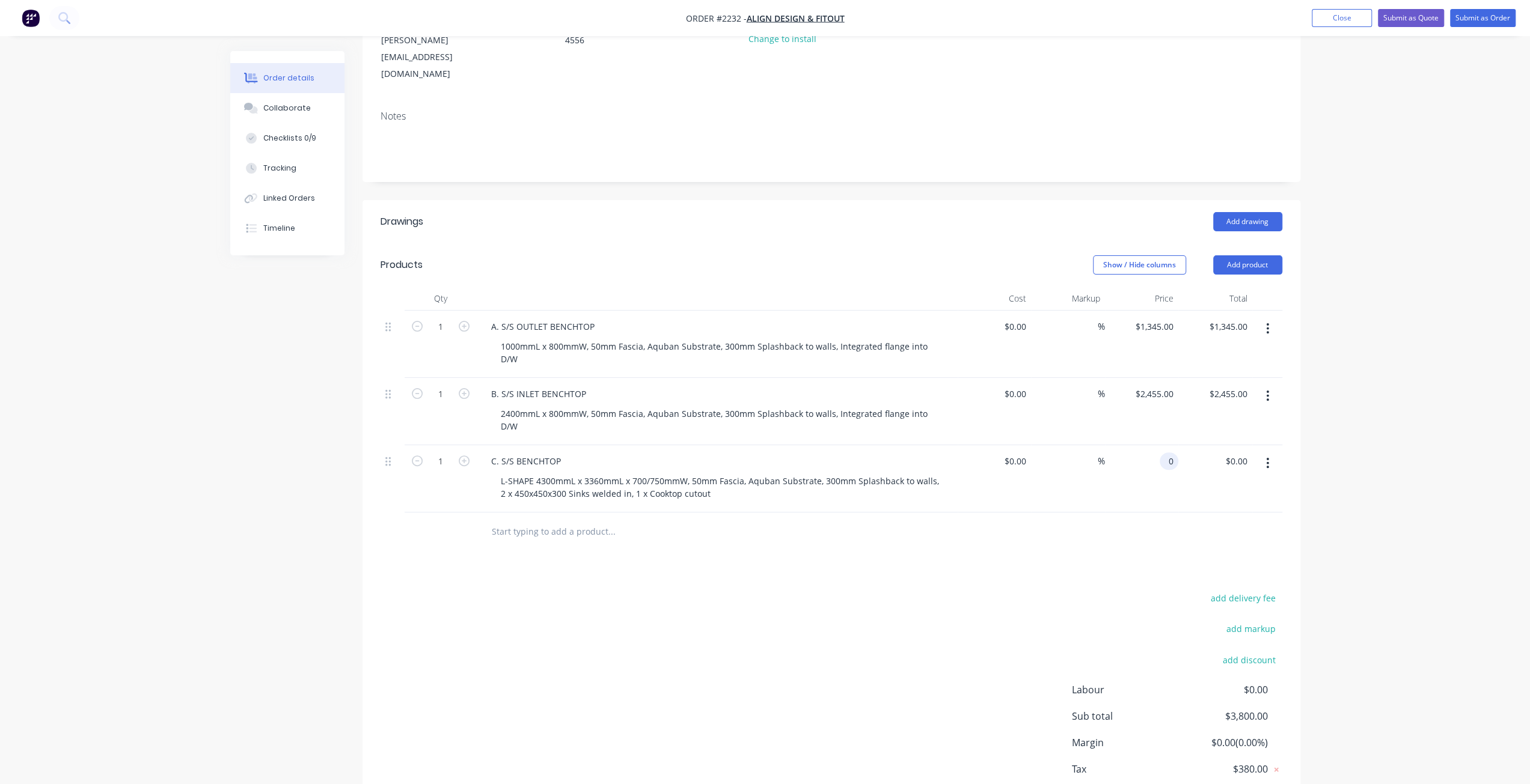
click at [1160, 453] on div "0 0" at bounding box center [1169, 461] width 18 height 17
type input "$7,629.00"
click at [1293, 443] on div "Qty Cost Markup Price Total 1 A. S/S OUTLET BENCHTOP 1000mmL x 800mmW, 50mm Fas…" at bounding box center [831, 419] width 938 height 265
click at [1313, 447] on div "Order details Collaborate Checklists 0/9 Tracking Linked Orders Timeline Order …" at bounding box center [765, 344] width 1530 height 1028
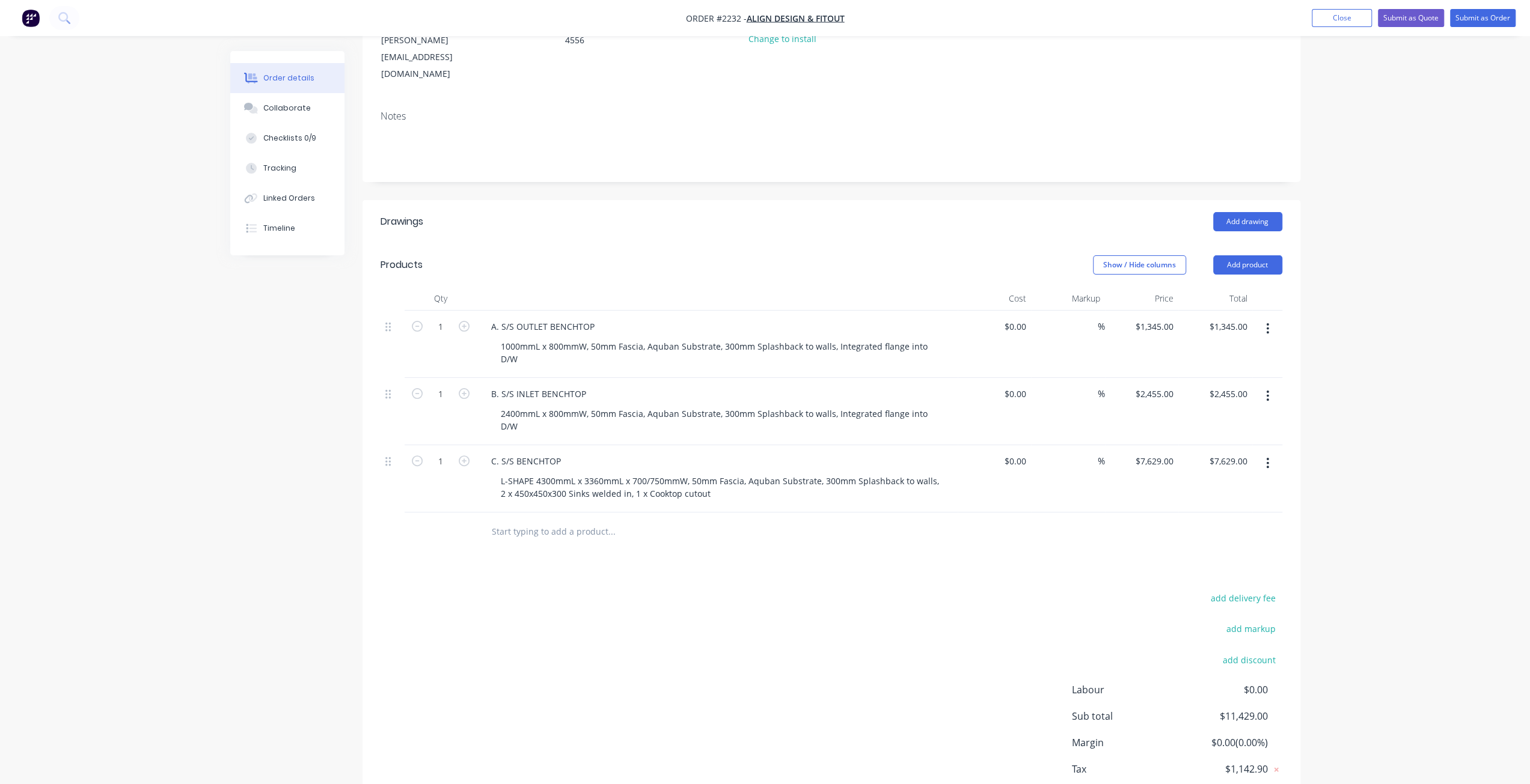
drag, startPoint x: 1350, startPoint y: 388, endPoint x: 1346, endPoint y: 377, distance: 11.7
click at [1350, 387] on div "Order details Collaborate Checklists 0/9 Tracking Linked Orders Timeline Order …" at bounding box center [765, 344] width 1530 height 1028
click at [1384, 412] on div "Order details Collaborate Checklists 0/9 Tracking Linked Orders Timeline Order …" at bounding box center [765, 344] width 1530 height 1028
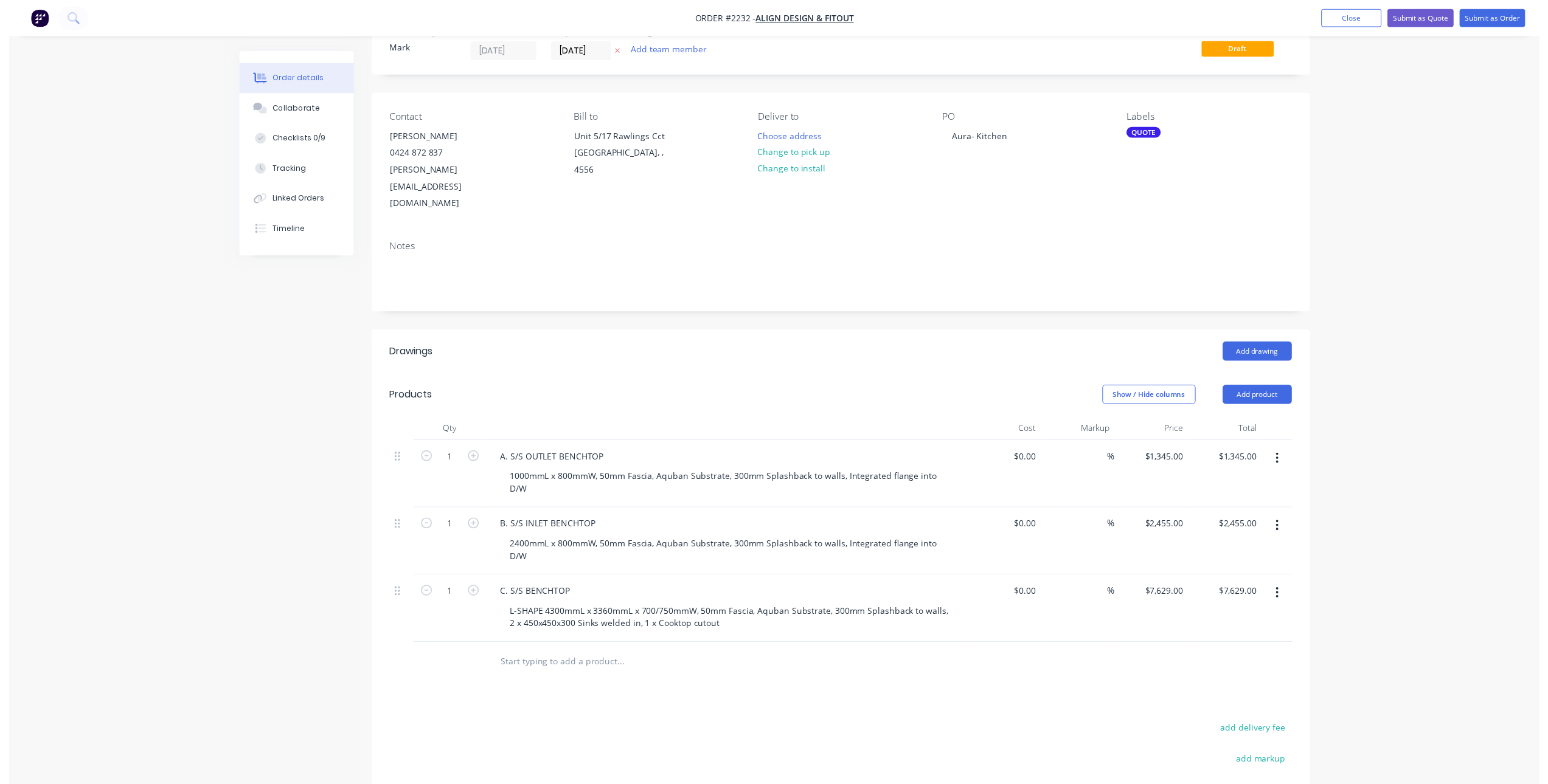
scroll to position [0, 0]
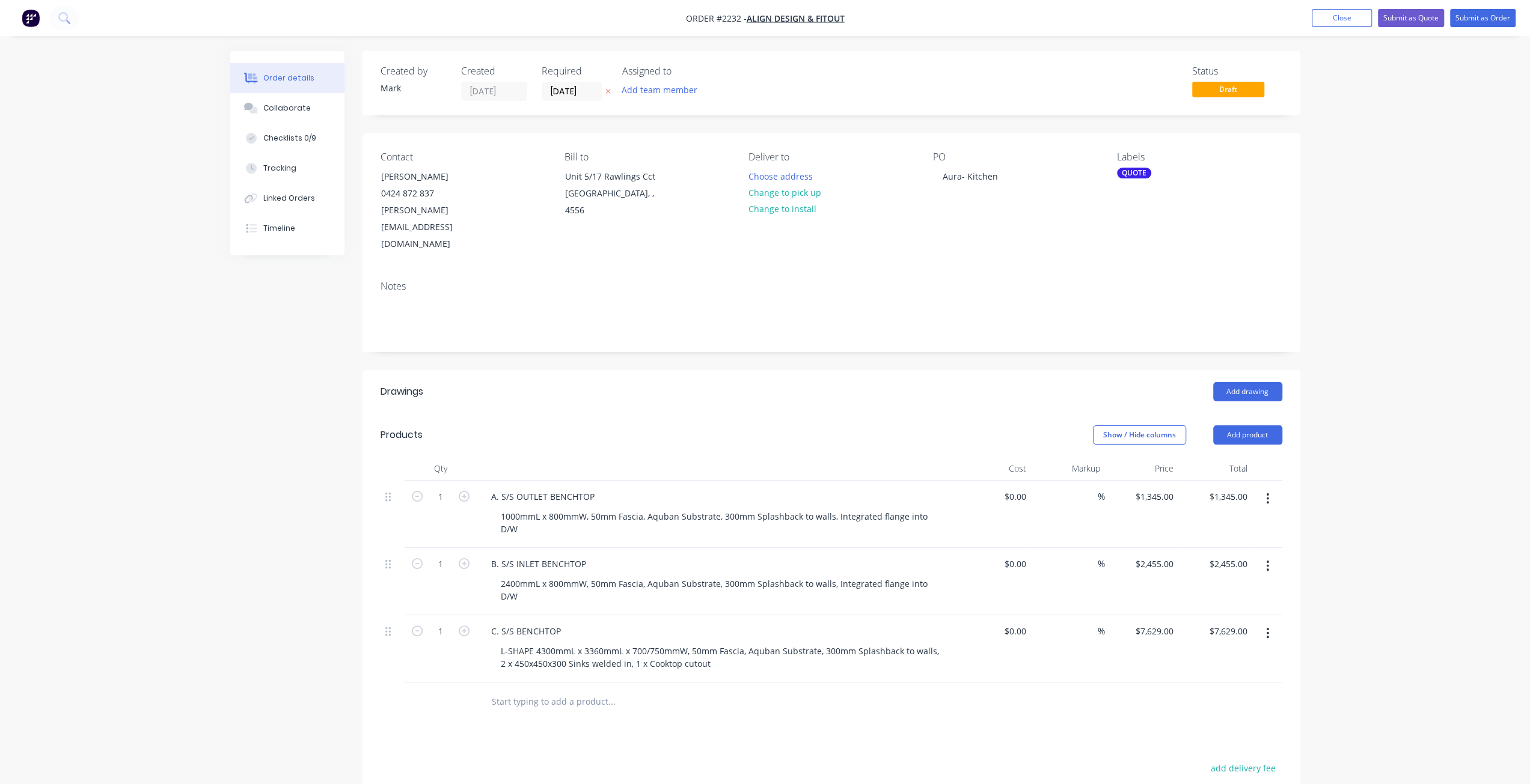
click at [311, 291] on div "Created by Mark Created 26/08/25 Required 26/08/25 Assigned to Add team member …" at bounding box center [765, 539] width 1070 height 977
click at [1347, 18] on button "Close" at bounding box center [1341, 18] width 60 height 18
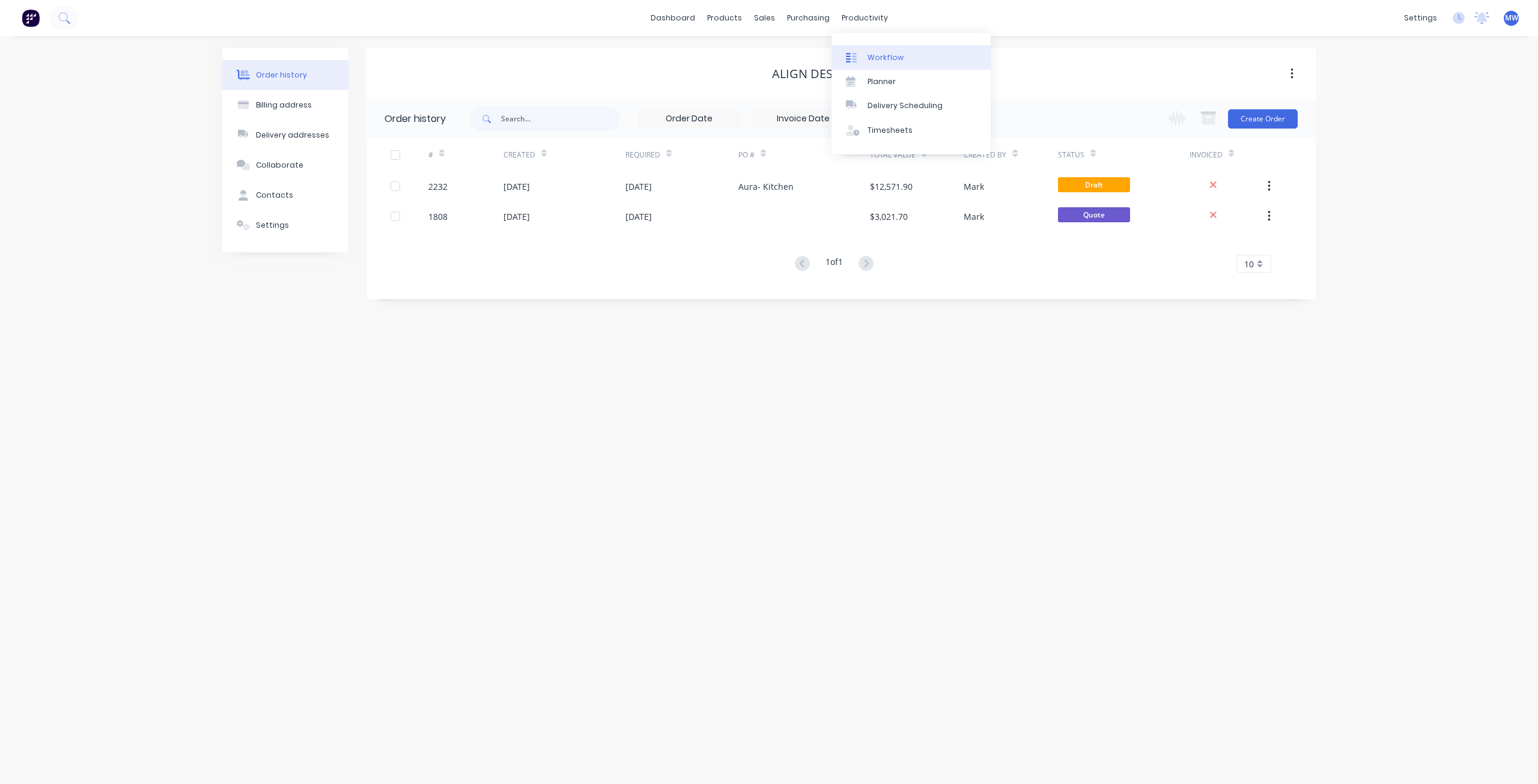
click at [885, 50] on link "Workflow" at bounding box center [911, 57] width 159 height 24
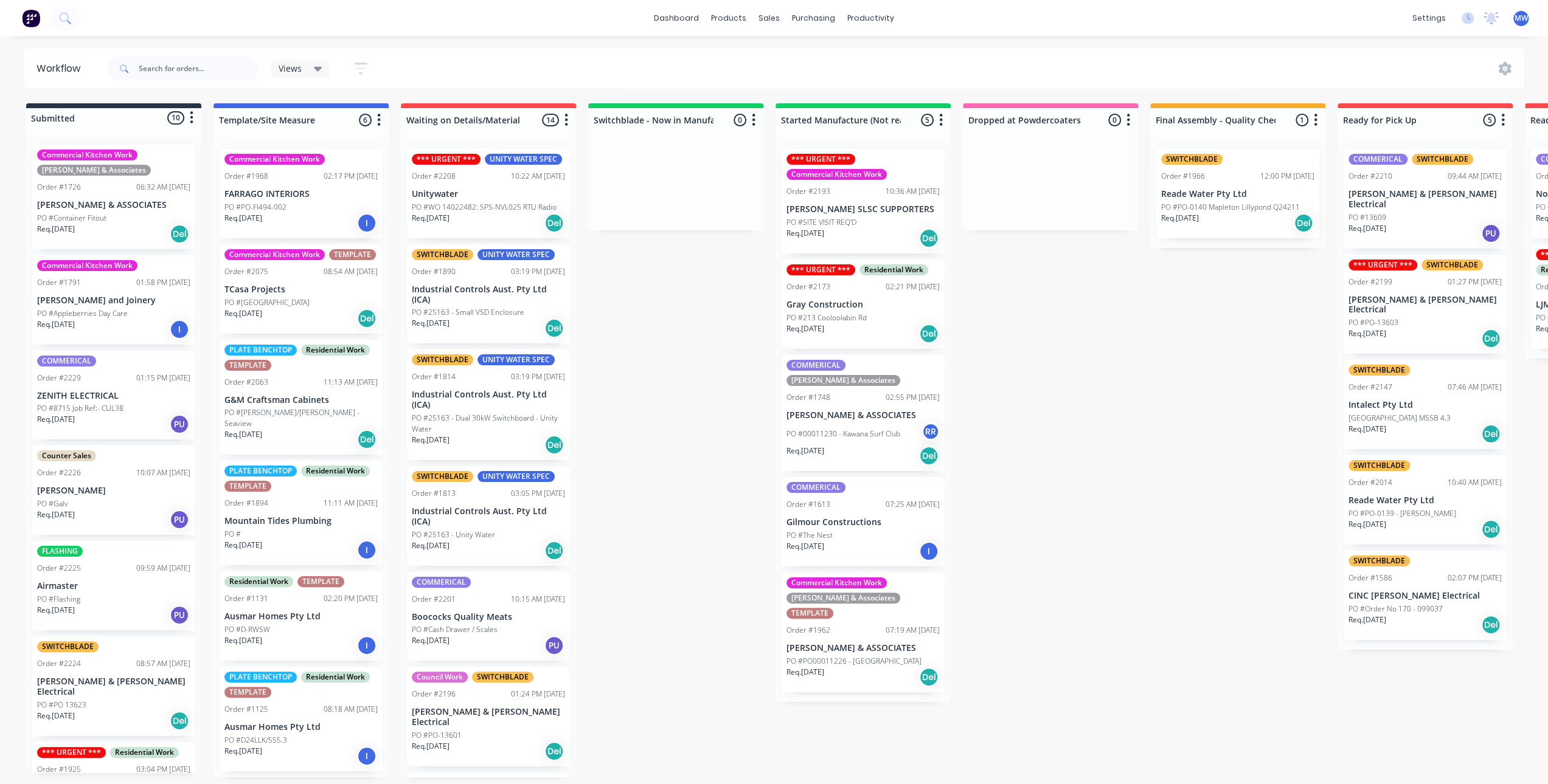
click at [1064, 435] on div "Submitted 10 Status colour #273444 hex #273444 Save Cancel Summaries Total orde…" at bounding box center [1005, 440] width 2028 height 674
click at [1007, 375] on div "Submitted 10 Status colour #273444 hex #273444 Save Cancel Summaries Total orde…" at bounding box center [1005, 440] width 2028 height 674
click at [641, 396] on div "Submitted 10 Status colour #273444 hex #273444 Save Cancel Summaries Total orde…" at bounding box center [1005, 440] width 2028 height 674
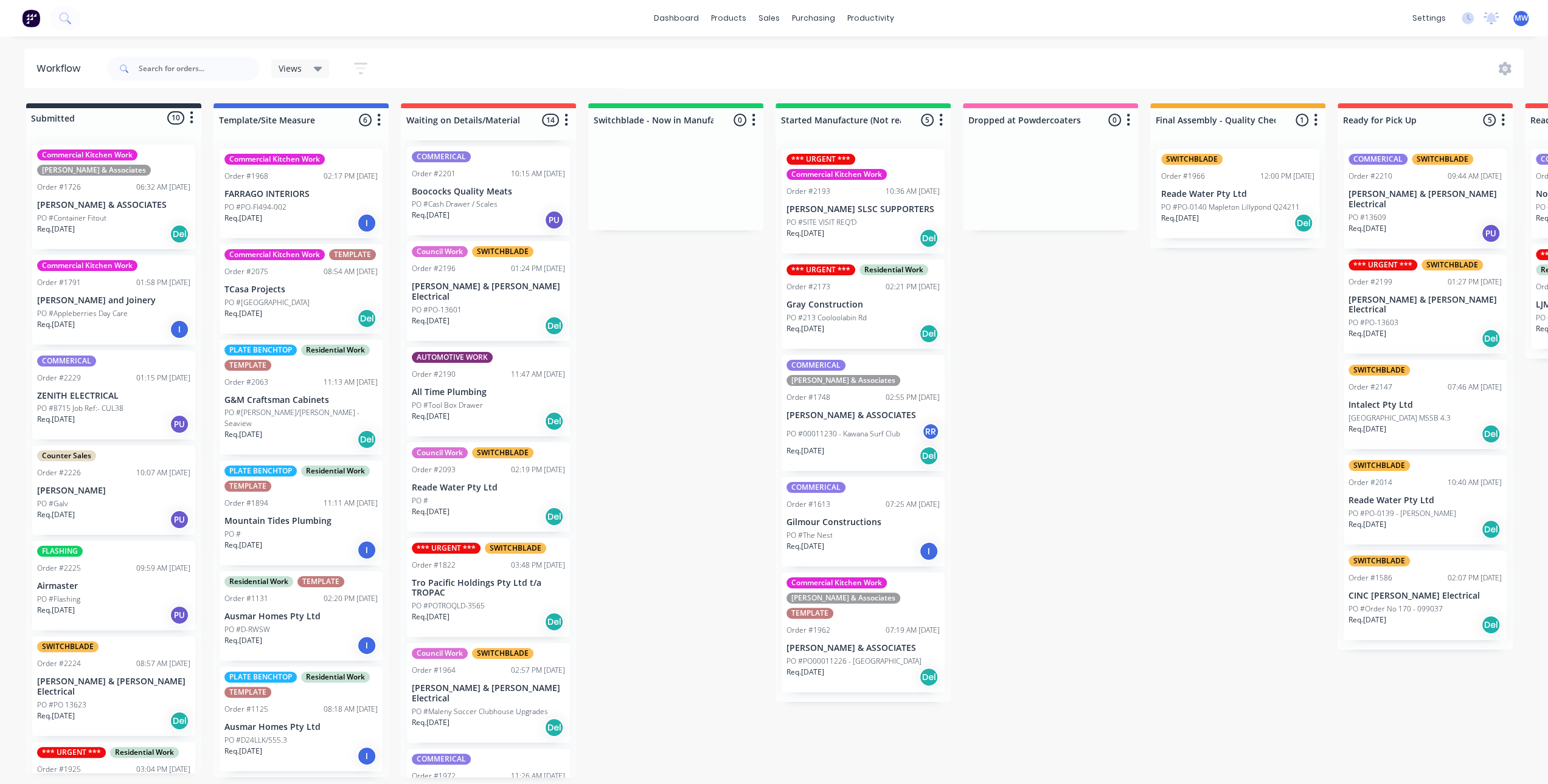
scroll to position [608, 0]
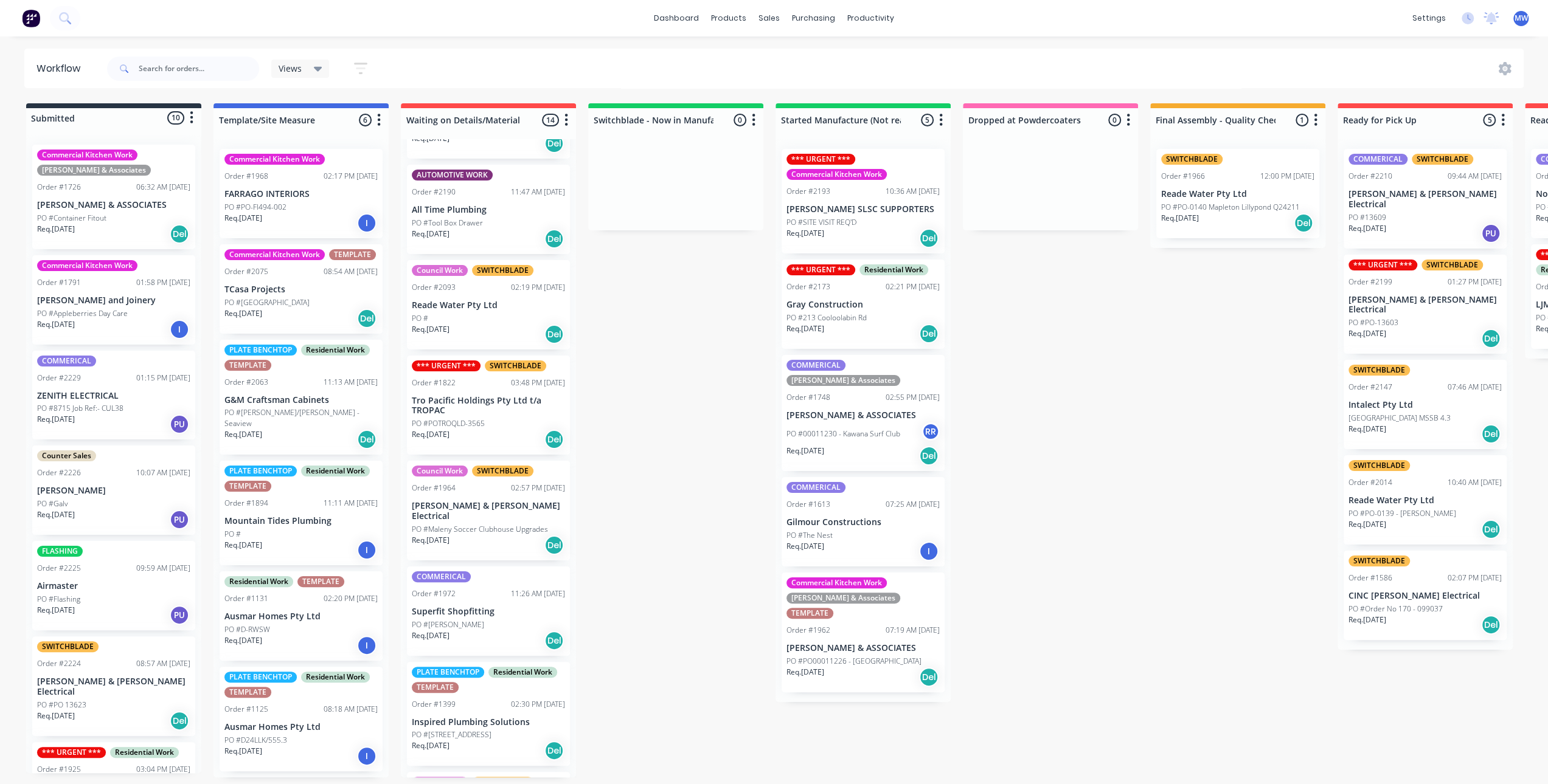
click at [474, 299] on div "Council Work SWITCHBLADE Order #2093 02:19 PM 13/08/25 Reade Water Pty Ltd PO #…" at bounding box center [488, 305] width 163 height 89
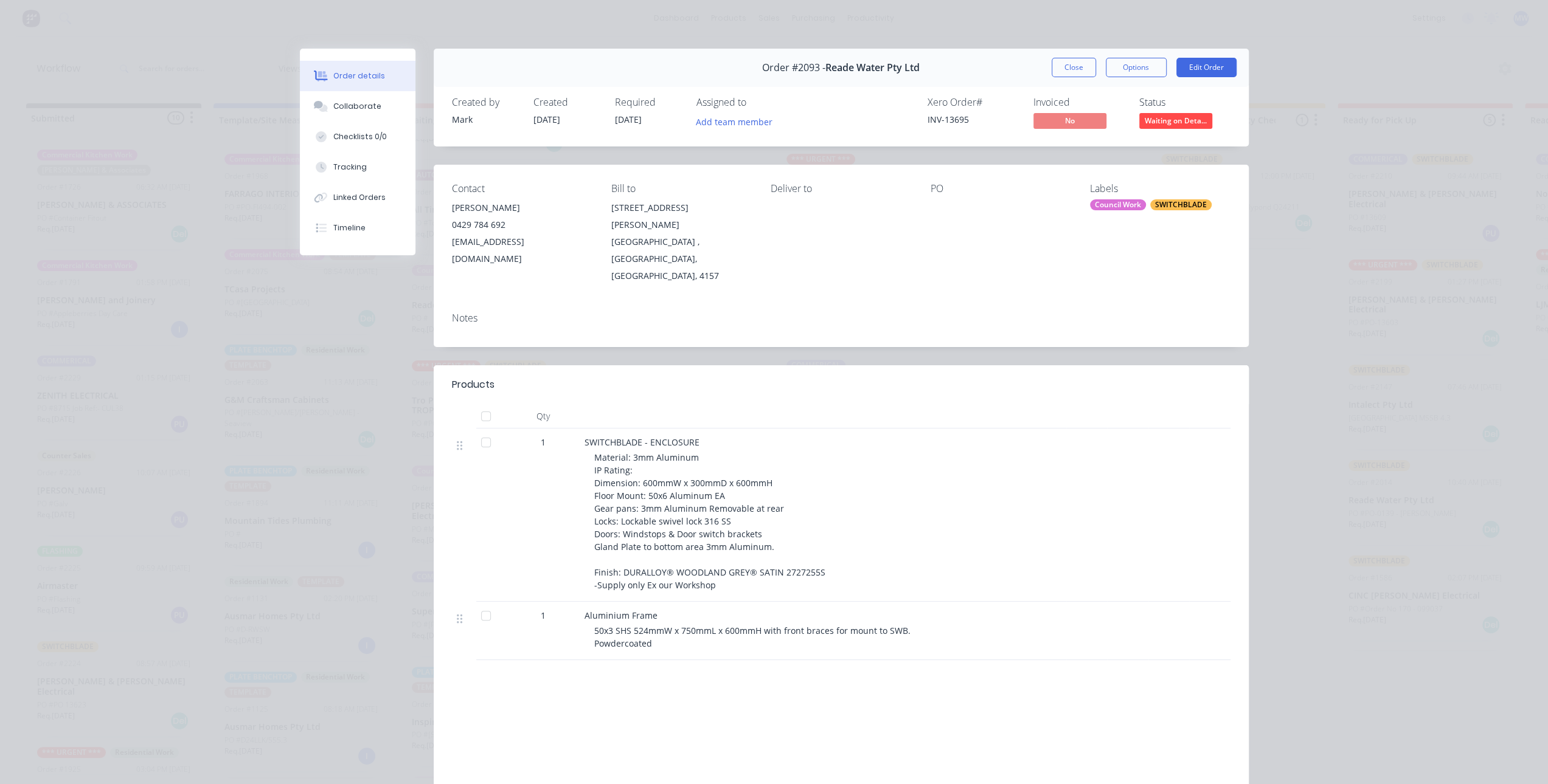
click at [1061, 71] on button "Close" at bounding box center [1073, 67] width 45 height 19
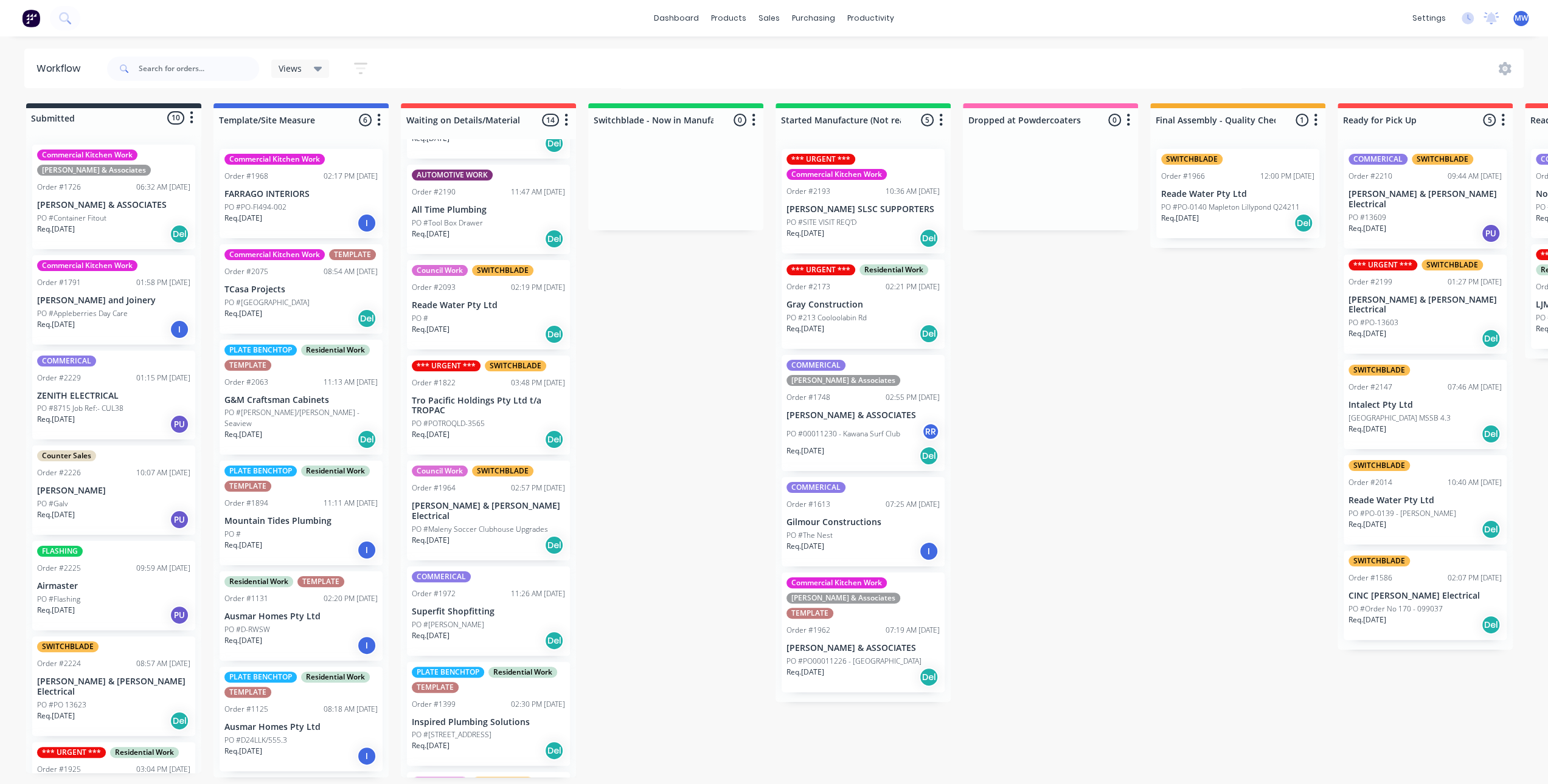
click at [678, 383] on div "Submitted 10 Status colour #273444 hex #273444 Save Cancel Summaries Total orde…" at bounding box center [1005, 440] width 2028 height 674
click at [660, 451] on div "Submitted 10 Status colour #273444 hex #273444 Save Cancel Summaries Total orde…" at bounding box center [1005, 440] width 2028 height 674
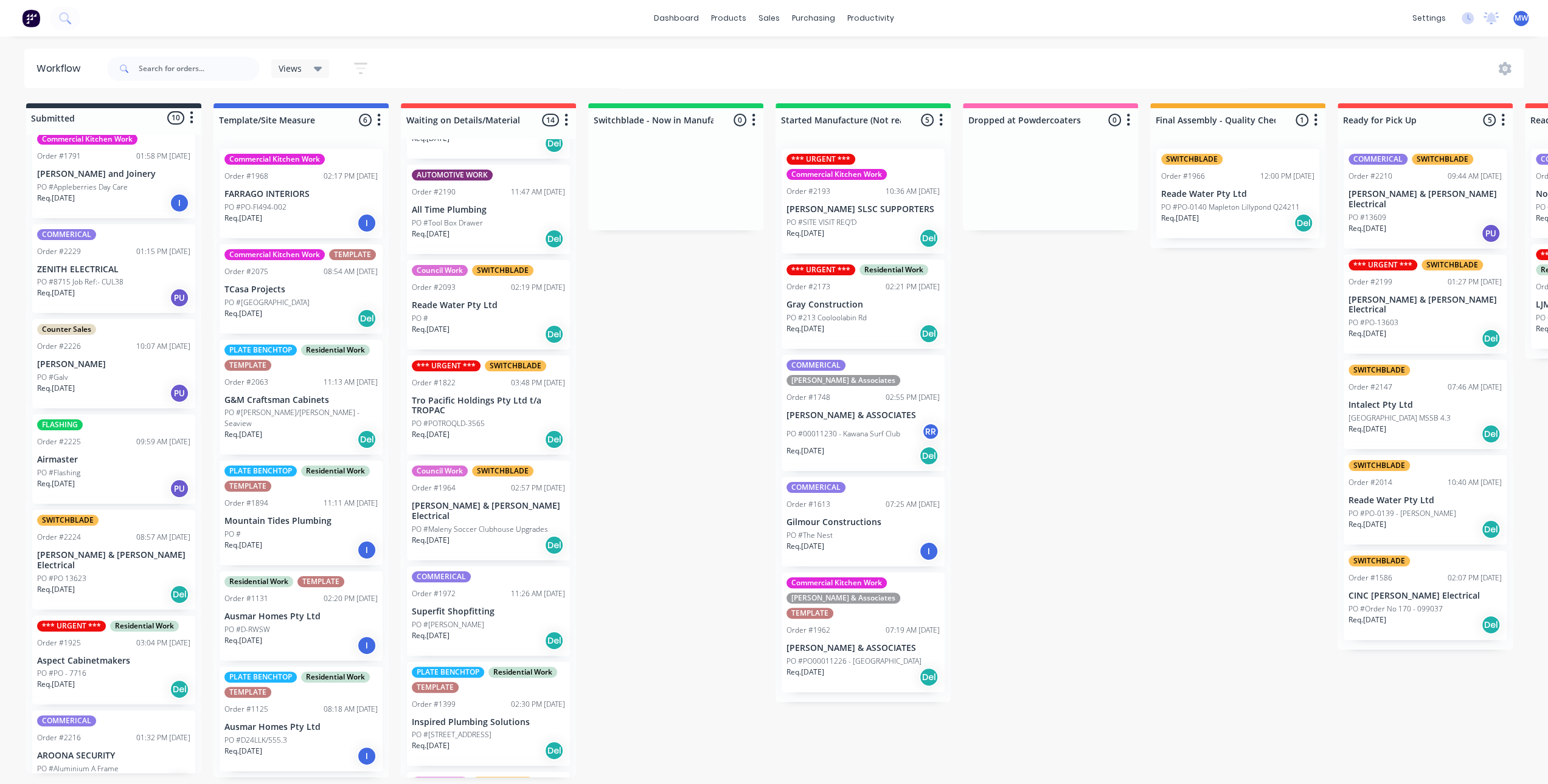
scroll to position [0, 0]
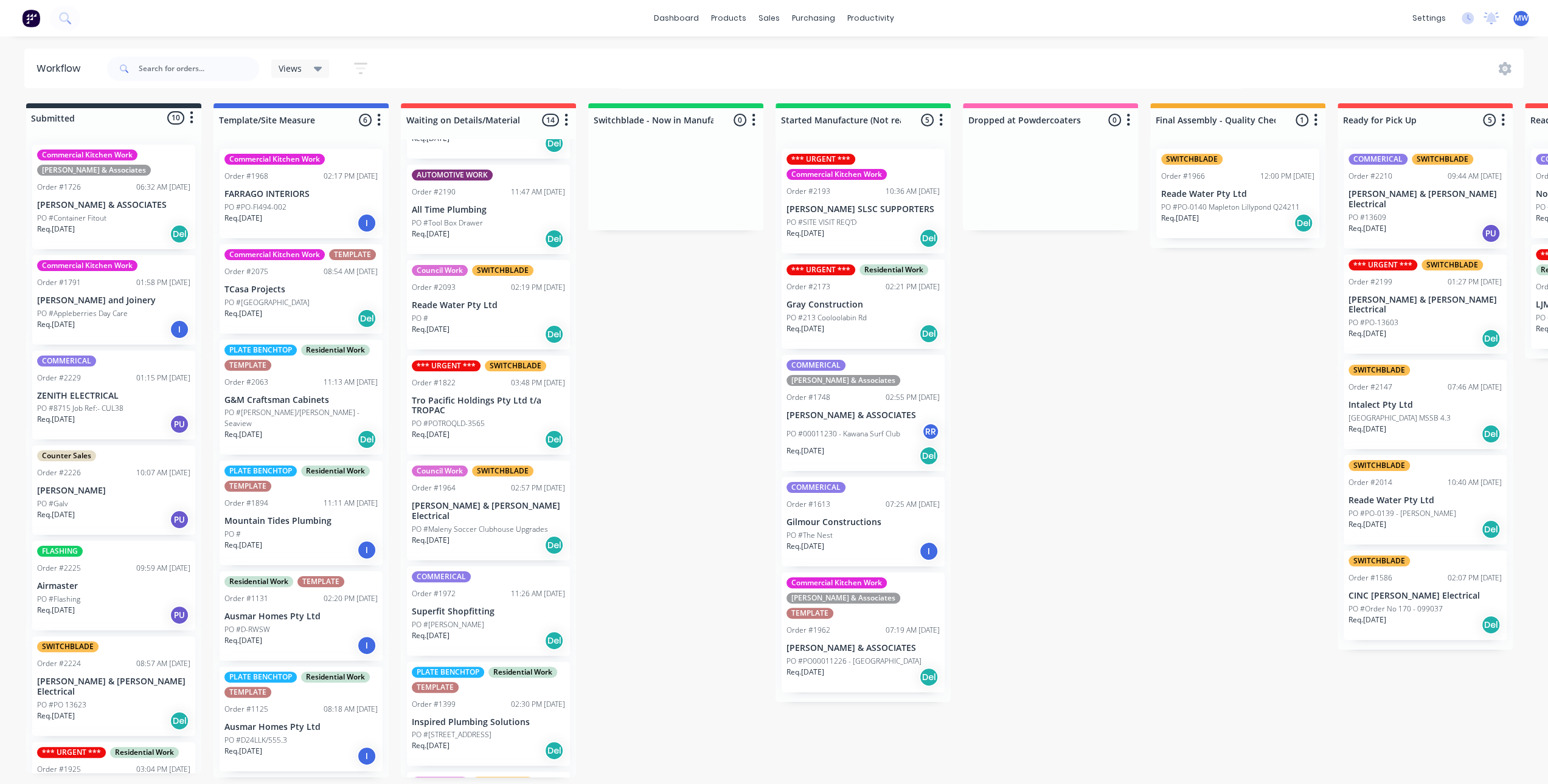
click at [630, 414] on div "Submitted 10 Status colour #273444 hex #273444 Save Cancel Summaries Total orde…" at bounding box center [1005, 440] width 2028 height 674
drag, startPoint x: 688, startPoint y: 467, endPoint x: 666, endPoint y: 508, distance: 46.5
click at [687, 466] on div "Submitted 10 Status colour #273444 hex #273444 Save Cancel Summaries Total orde…" at bounding box center [1005, 440] width 2028 height 674
click at [510, 717] on p "Inspired Plumbing Solutions" at bounding box center [488, 723] width 153 height 11
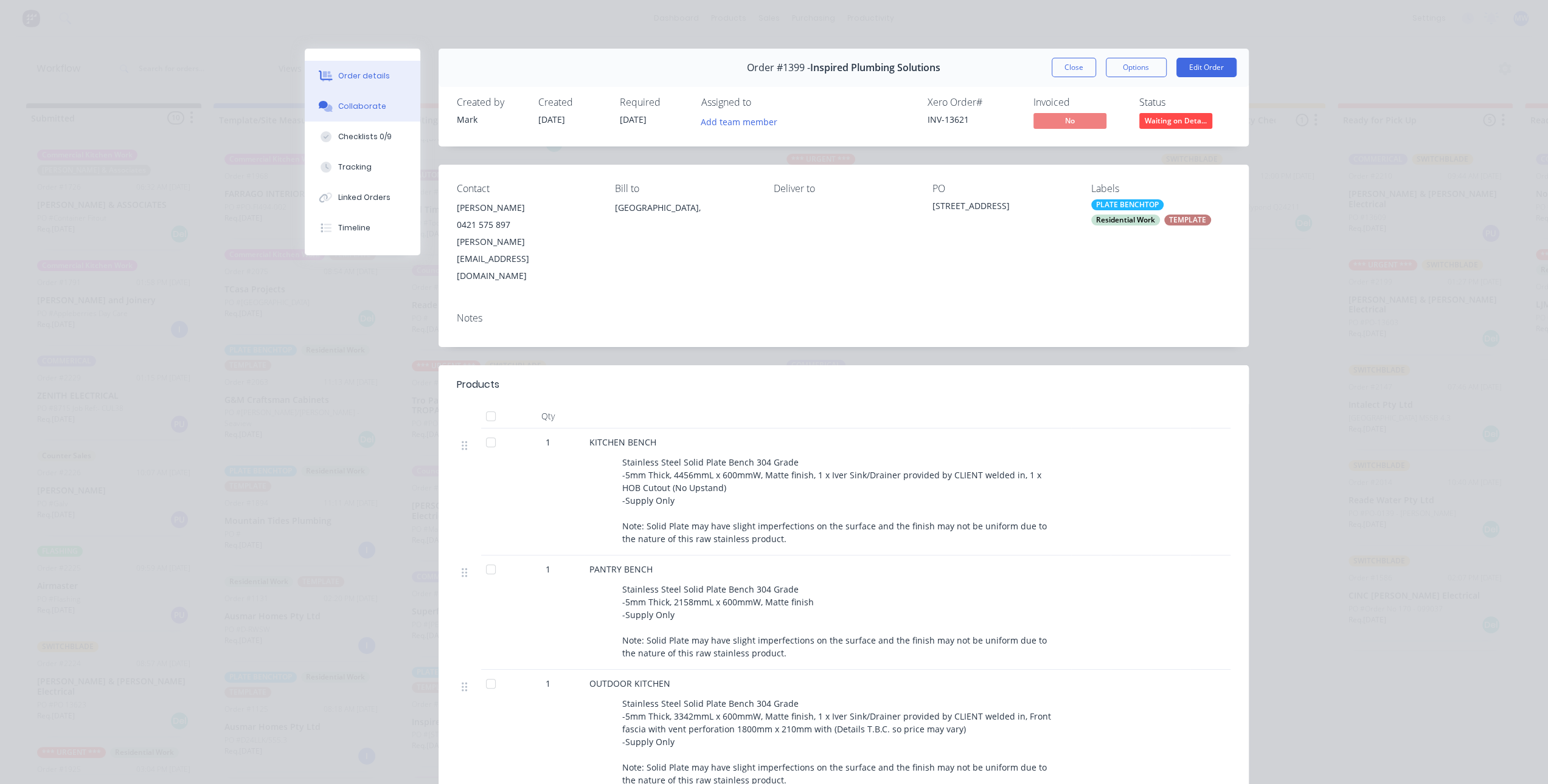
click at [368, 114] on button "Collaborate" at bounding box center [363, 106] width 116 height 31
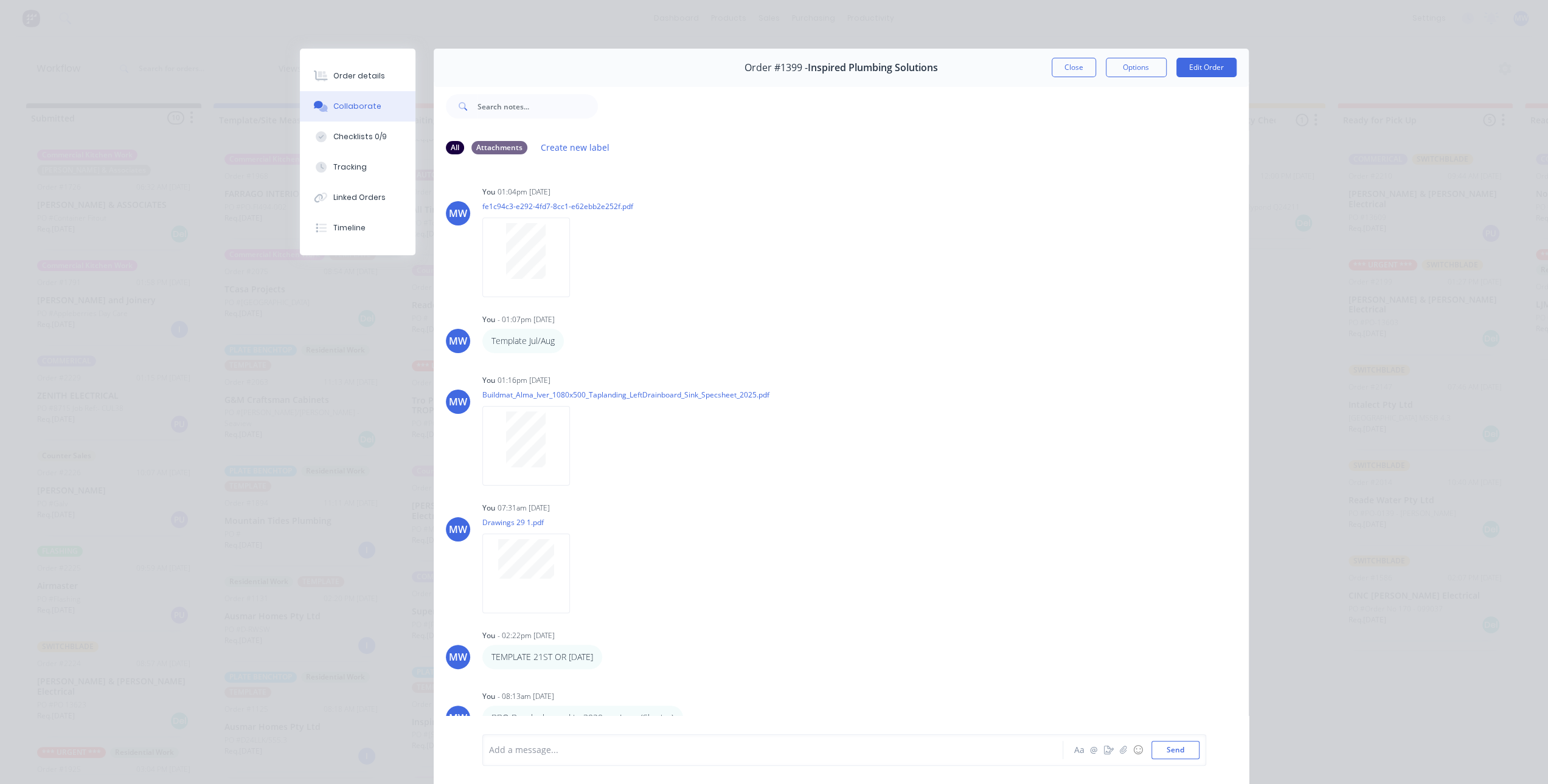
click at [597, 759] on div "Add a message..." at bounding box center [755, 749] width 533 height 18
click at [1162, 752] on button "Send" at bounding box center [1175, 749] width 48 height 18
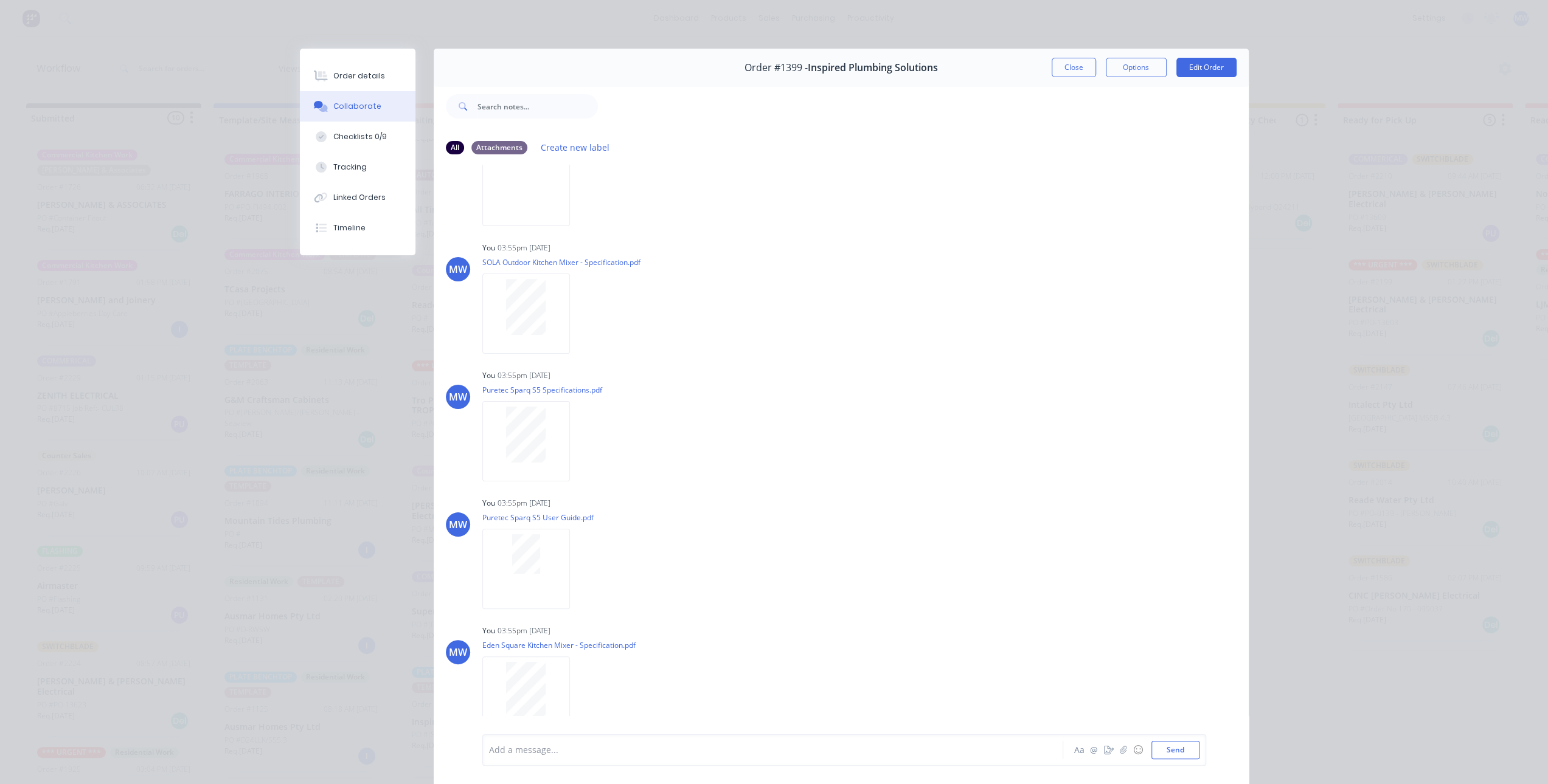
click at [1071, 71] on button "Close" at bounding box center [1073, 67] width 45 height 19
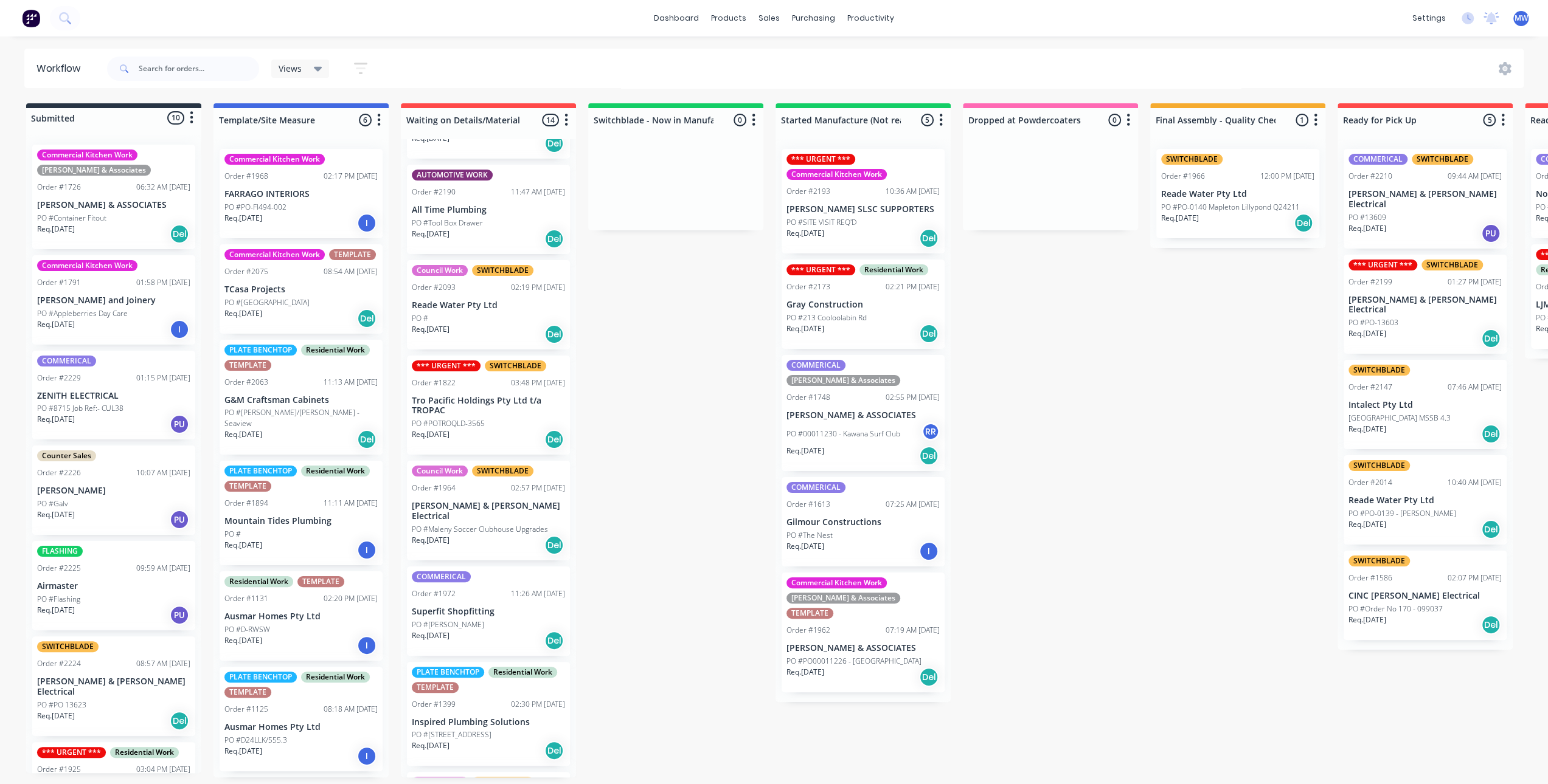
click at [671, 361] on div "Submitted 10 Status colour #273444 hex #273444 Save Cancel Summaries Total orde…" at bounding box center [1005, 440] width 2028 height 674
click at [667, 380] on div "Submitted 10 Status colour #273444 hex #273444 Save Cancel Summaries Total orde…" at bounding box center [1005, 440] width 2028 height 674
click at [644, 343] on div "Submitted 10 Status colour #273444 hex #273444 Save Cancel Summaries Total orde…" at bounding box center [1005, 440] width 2028 height 674
click at [751, 334] on div "Submitted 10 Status colour #273444 hex #273444 Save Cancel Summaries Total orde…" at bounding box center [1005, 440] width 2028 height 674
click at [1071, 387] on div "Submitted 10 Status colour #273444 hex #273444 Save Cancel Summaries Total orde…" at bounding box center [1005, 440] width 2028 height 674
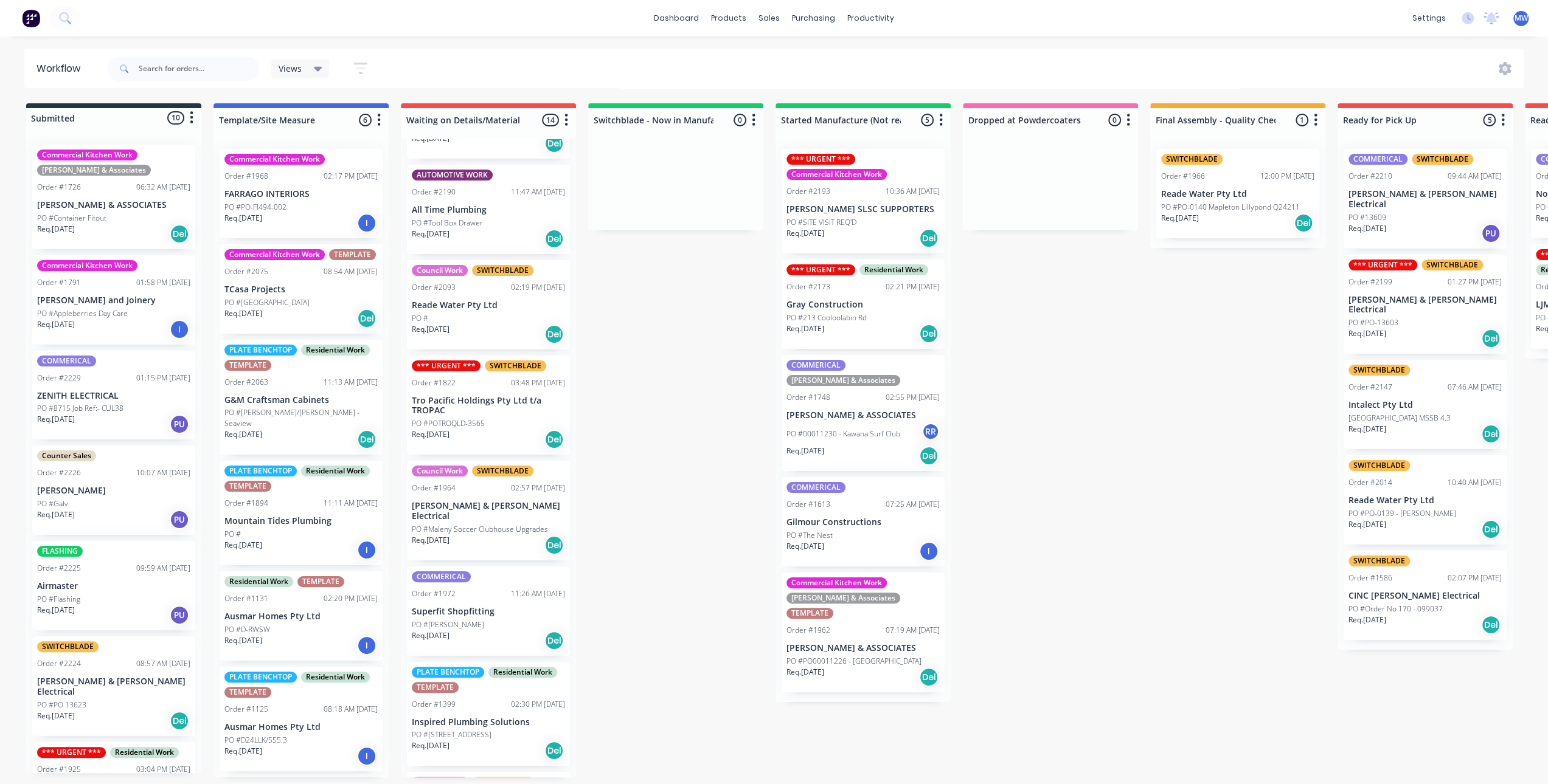
click at [1069, 376] on div "Submitted 10 Status colour #273444 hex #273444 Save Cancel Summaries Total orde…" at bounding box center [1005, 440] width 2028 height 674
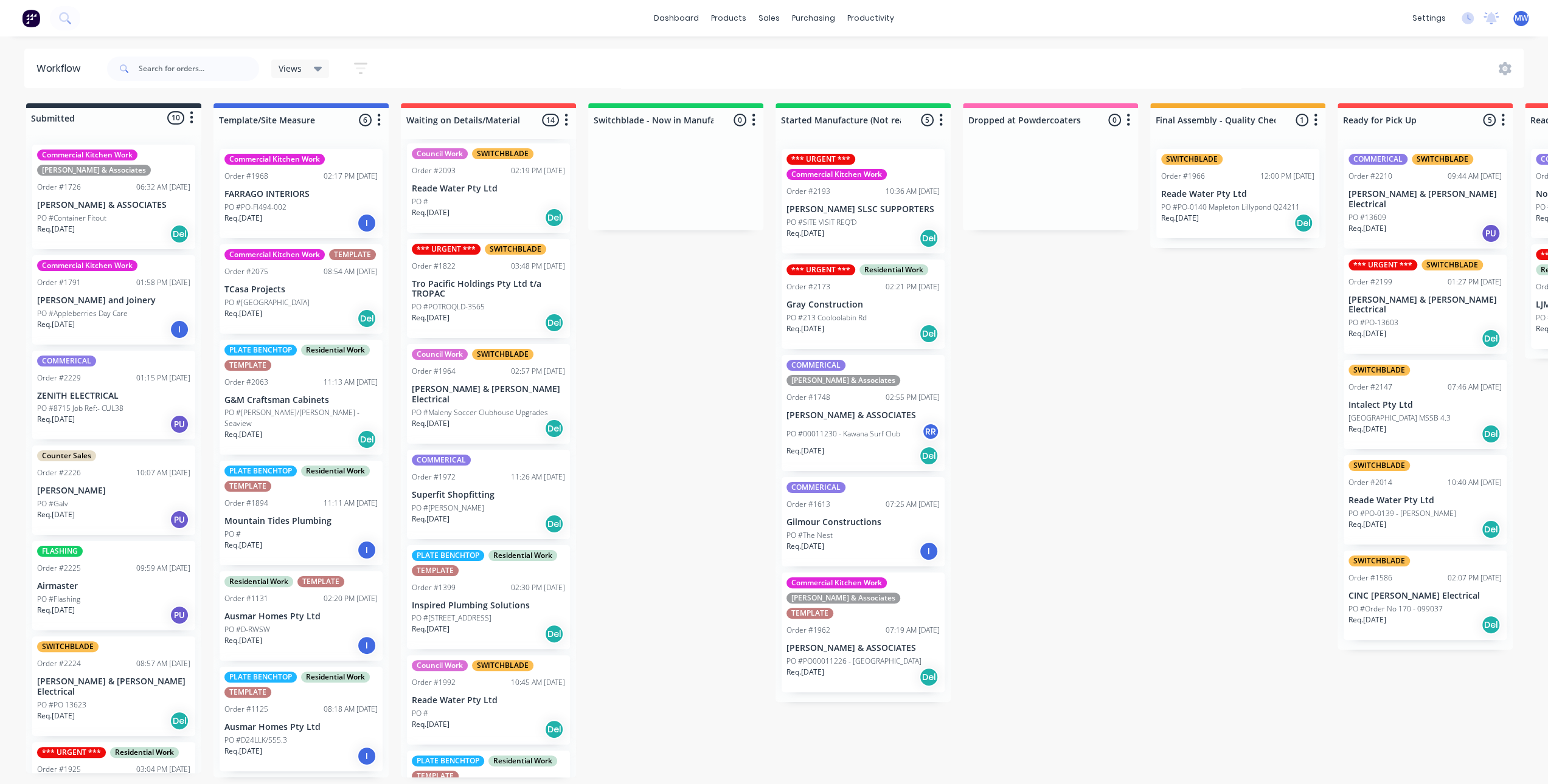
scroll to position [782, 0]
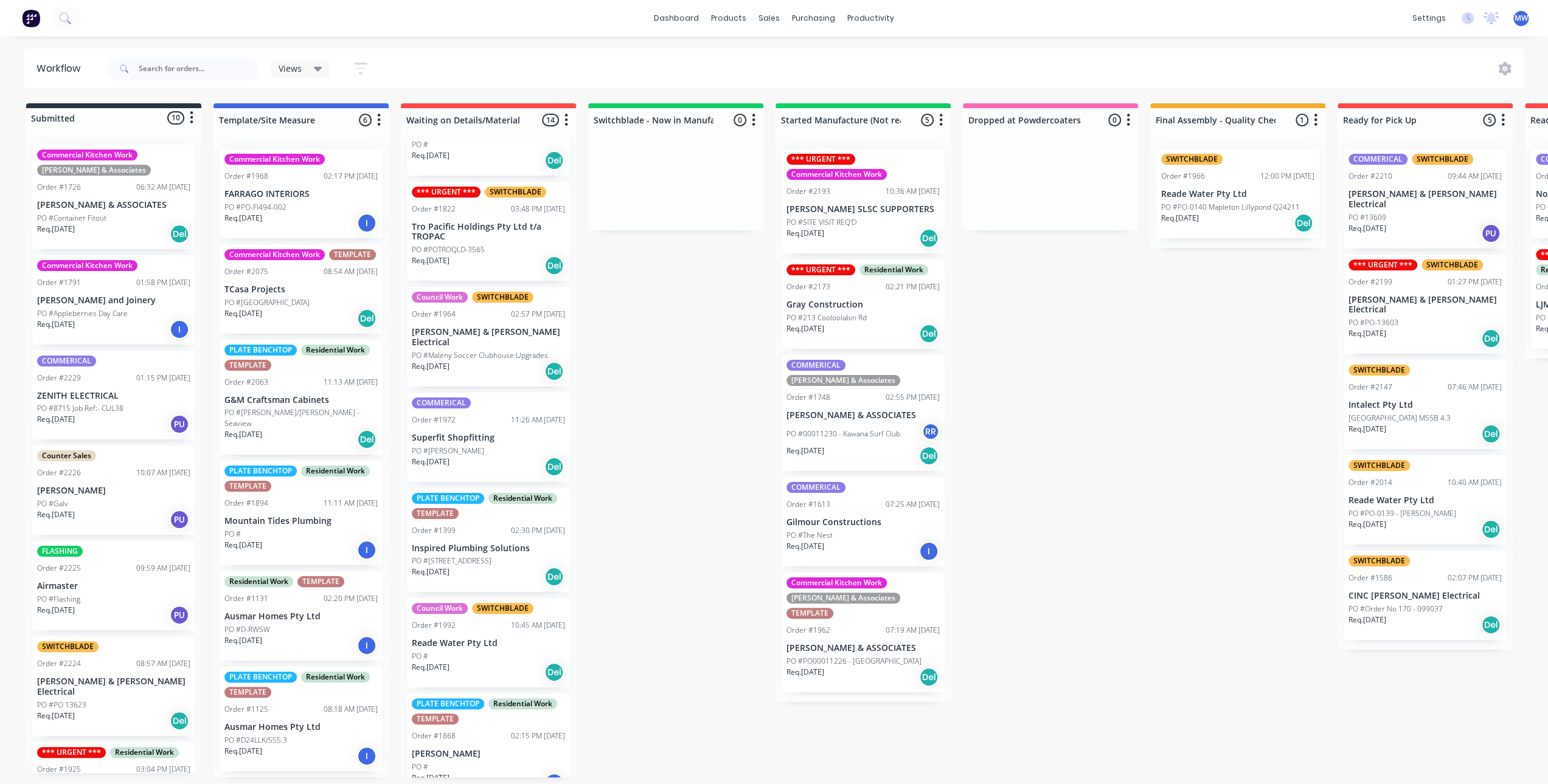
click at [517, 731] on div "02:15 PM 12/06/25" at bounding box center [537, 736] width 54 height 11
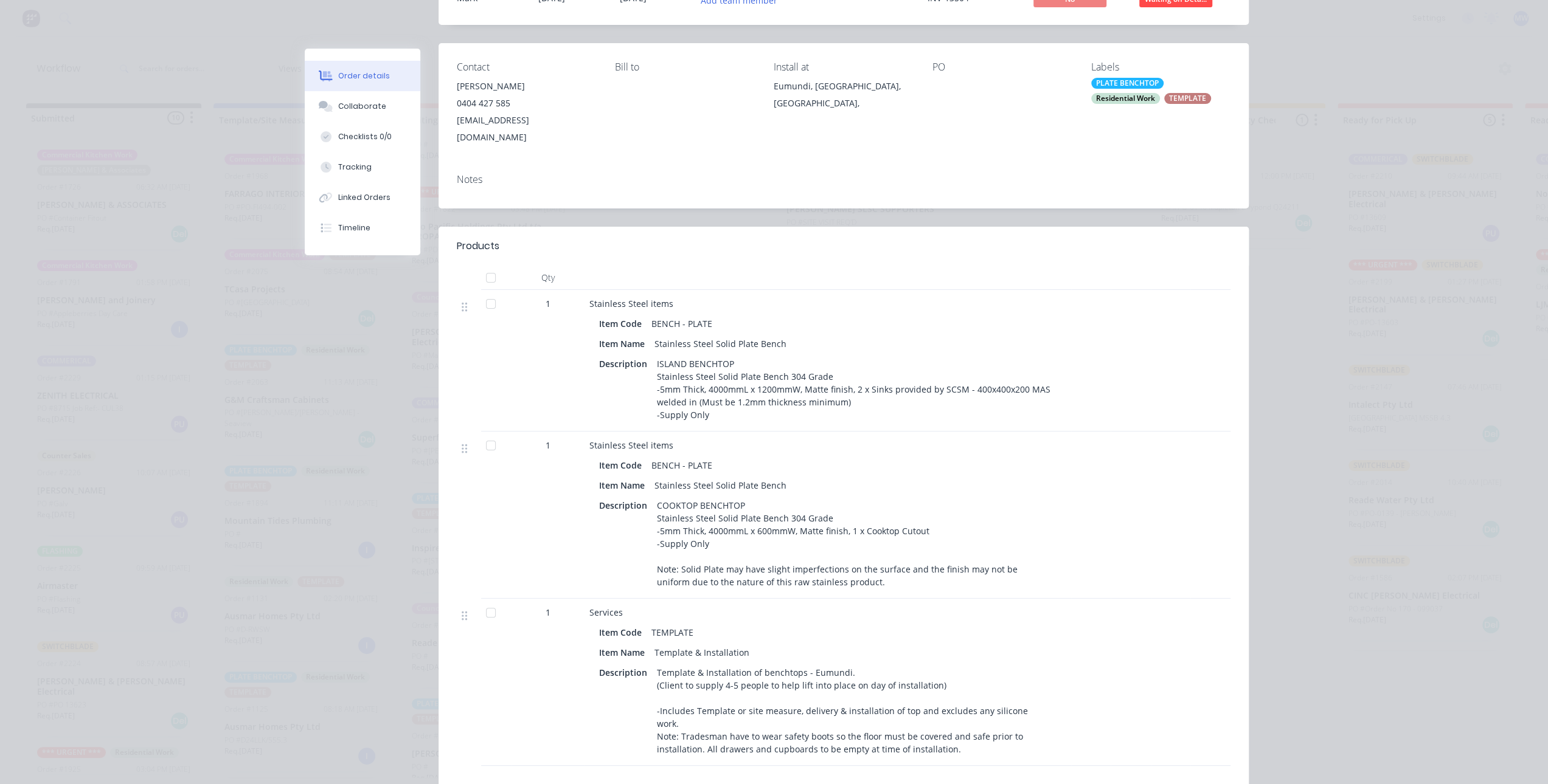
scroll to position [0, 0]
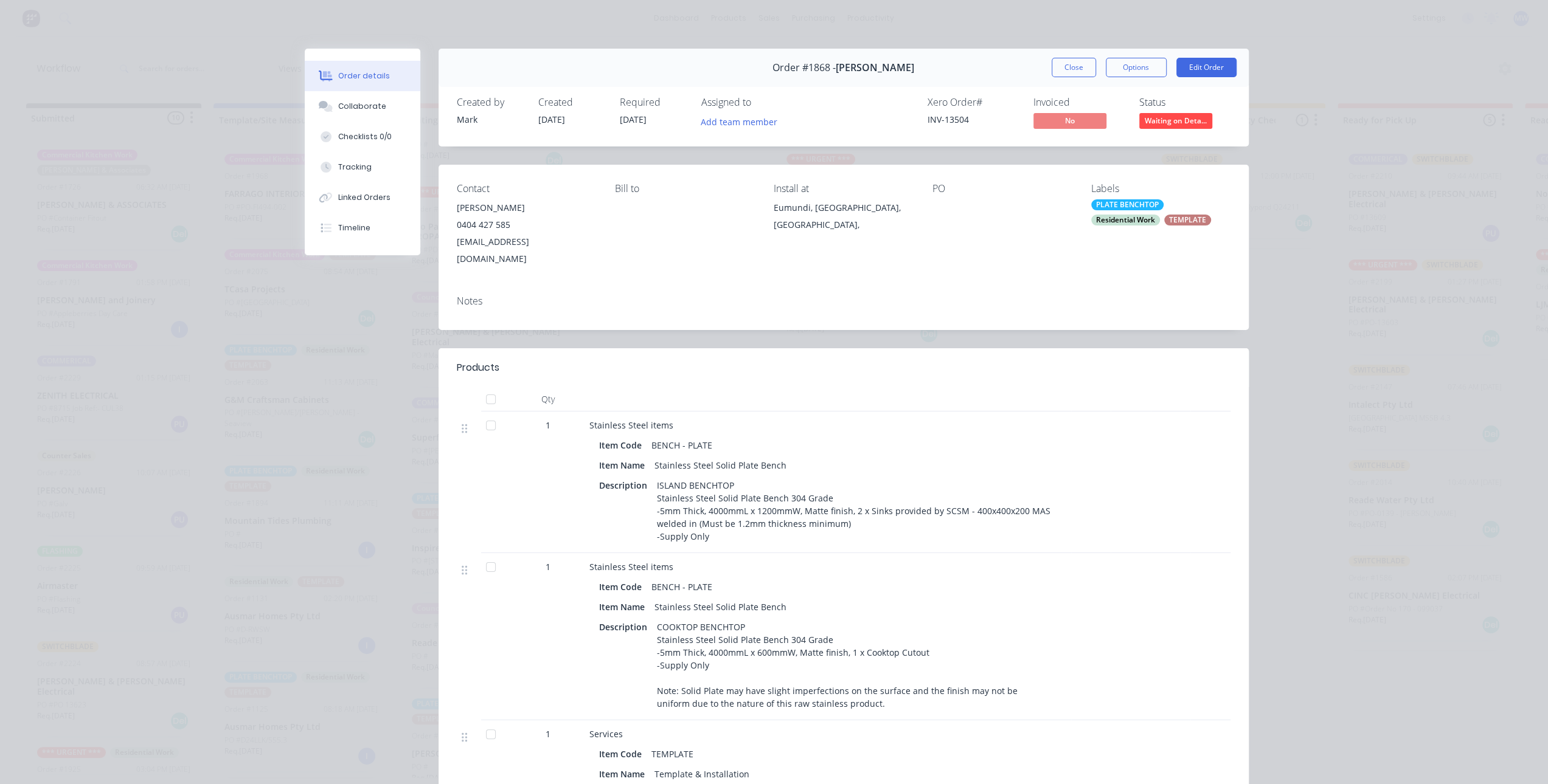
click at [1071, 61] on button "Close" at bounding box center [1073, 67] width 45 height 19
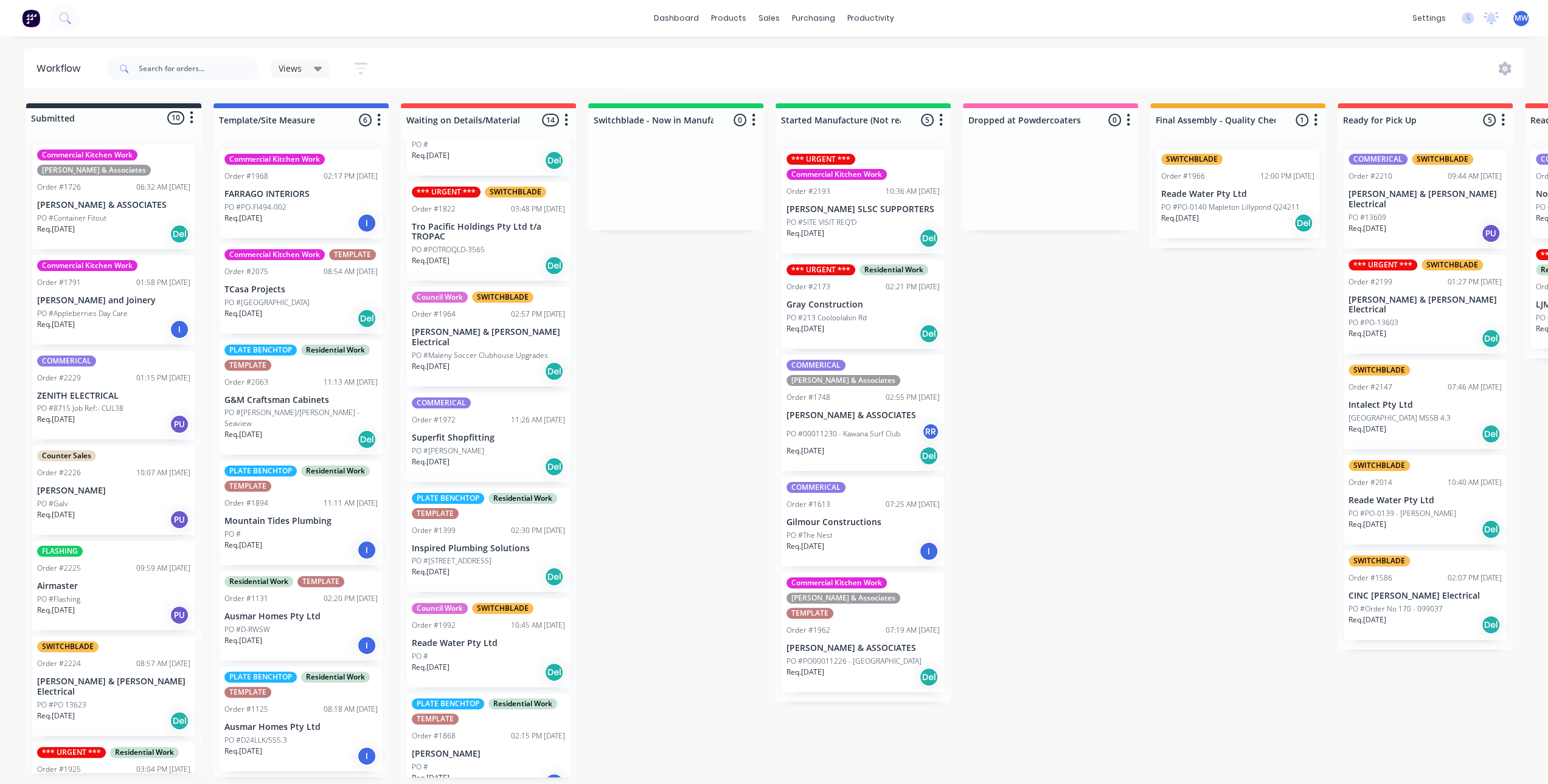
click at [1125, 375] on div "Submitted 10 Status colour #273444 hex #273444 Save Cancel Summaries Total orde…" at bounding box center [1005, 440] width 2028 height 674
click at [1204, 401] on div "Submitted 10 Status colour #273444 hex #273444 Save Cancel Summaries Total orde…" at bounding box center [1005, 440] width 2028 height 674
click at [1171, 380] on div "Submitted 10 Status colour #273444 hex #273444 Save Cancel Summaries Total orde…" at bounding box center [1005, 440] width 2028 height 674
click at [1170, 367] on div "Submitted 10 Status colour #273444 hex #273444 Save Cancel Summaries Total orde…" at bounding box center [1005, 440] width 2028 height 674
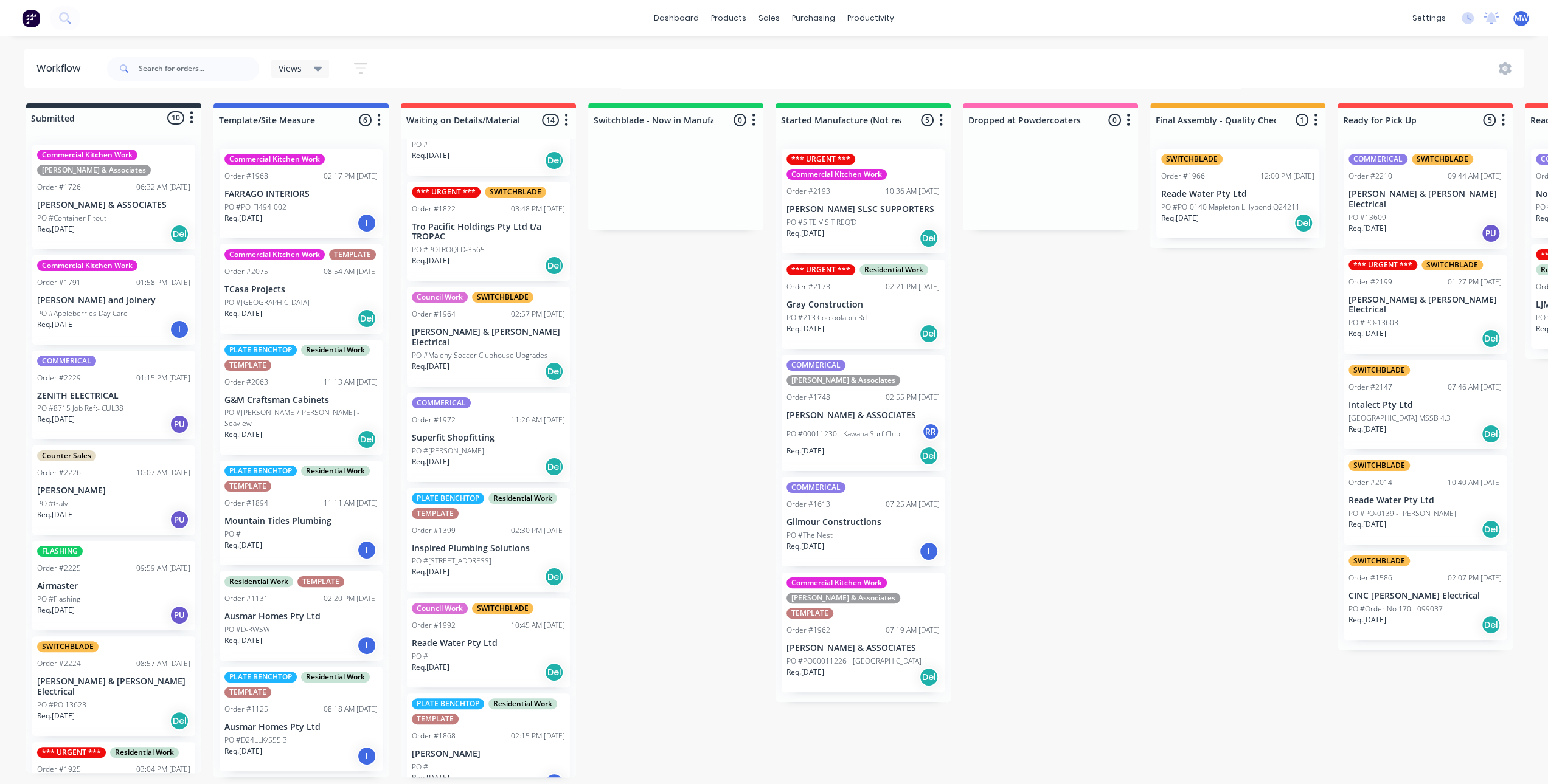
click at [1170, 367] on div "Submitted 10 Status colour #273444 hex #273444 Save Cancel Summaries Total orde…" at bounding box center [1005, 440] width 2028 height 674
click at [658, 483] on div "Submitted 10 Status colour #273444 hex #273444 Save Cancel Summaries Total orde…" at bounding box center [1005, 440] width 2028 height 674
click at [692, 488] on div "Submitted 10 Status colour #273444 hex #273444 Save Cancel Summaries Total orde…" at bounding box center [1005, 440] width 2028 height 674
click at [1014, 349] on div "Submitted 10 Status colour #273444 hex #273444 Save Cancel Summaries Total orde…" at bounding box center [1005, 440] width 2028 height 674
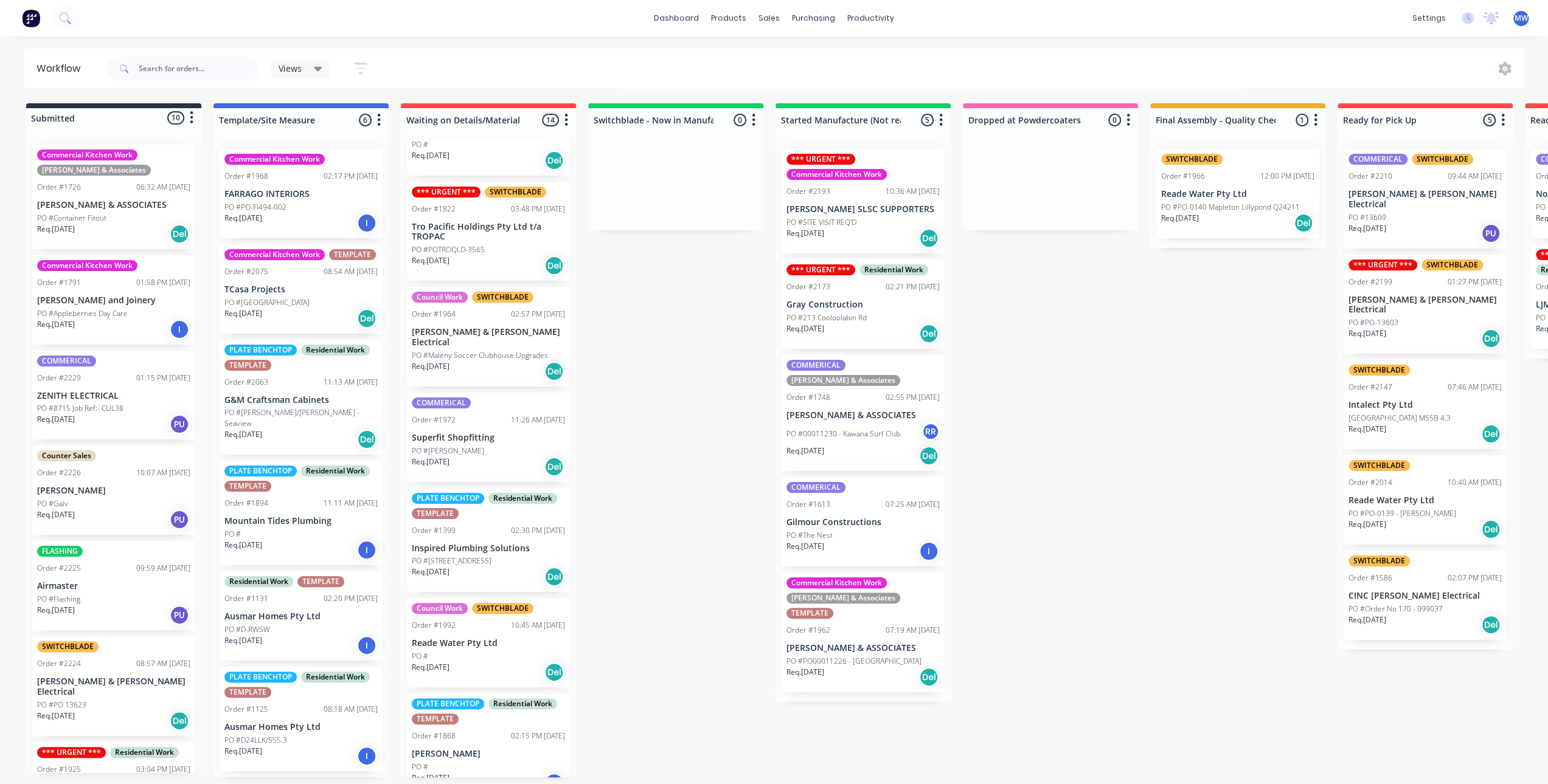
click at [723, 306] on div "Submitted 10 Status colour #273444 hex #273444 Save Cancel Summaries Total orde…" at bounding box center [1005, 440] width 2028 height 674
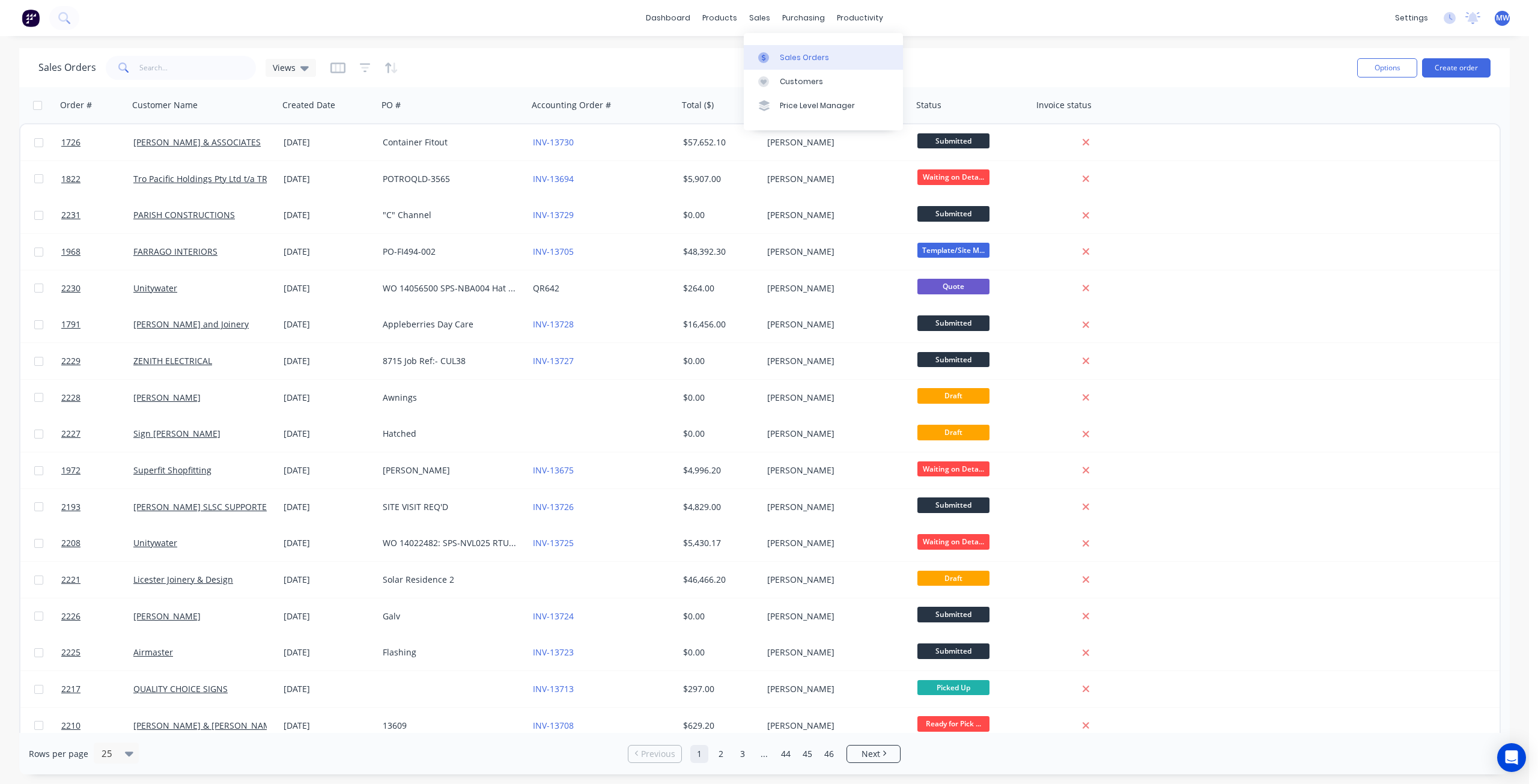
click at [787, 61] on div "Sales Orders" at bounding box center [805, 57] width 49 height 11
click at [788, 59] on div "Sales Orders" at bounding box center [805, 57] width 49 height 11
click at [440, 45] on div "dashboard products sales purchasing productivity dashboard products Product Cat…" at bounding box center [764, 392] width 1529 height 784
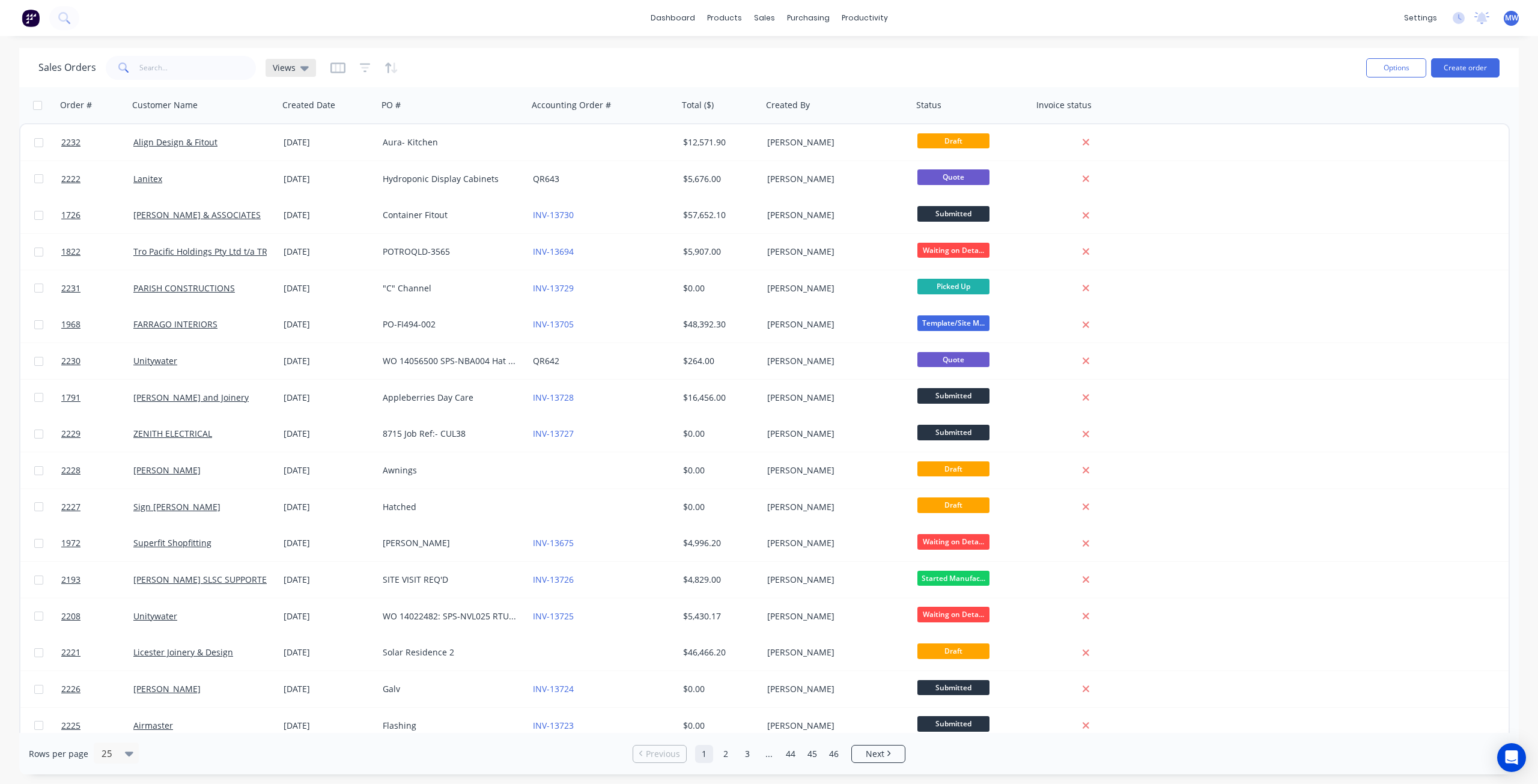
click at [291, 66] on span "Views" at bounding box center [284, 67] width 23 height 12
click at [324, 197] on button "DRAFT QUOTES" at bounding box center [337, 193] width 137 height 14
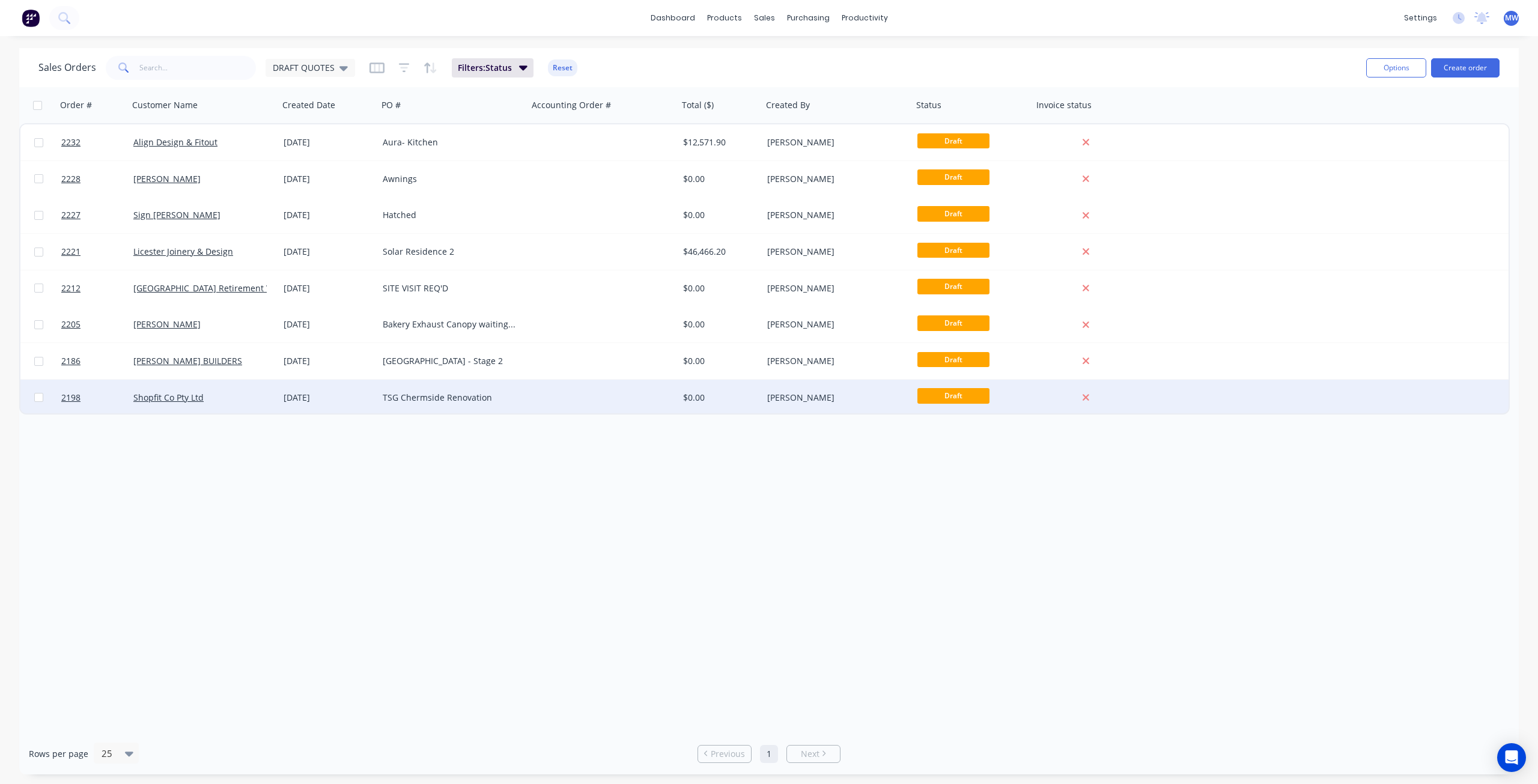
click at [38, 400] on input "checkbox" at bounding box center [39, 397] width 9 height 9
checkbox input "true"
click at [516, 401] on button "Archive" at bounding box center [546, 401] width 120 height 24
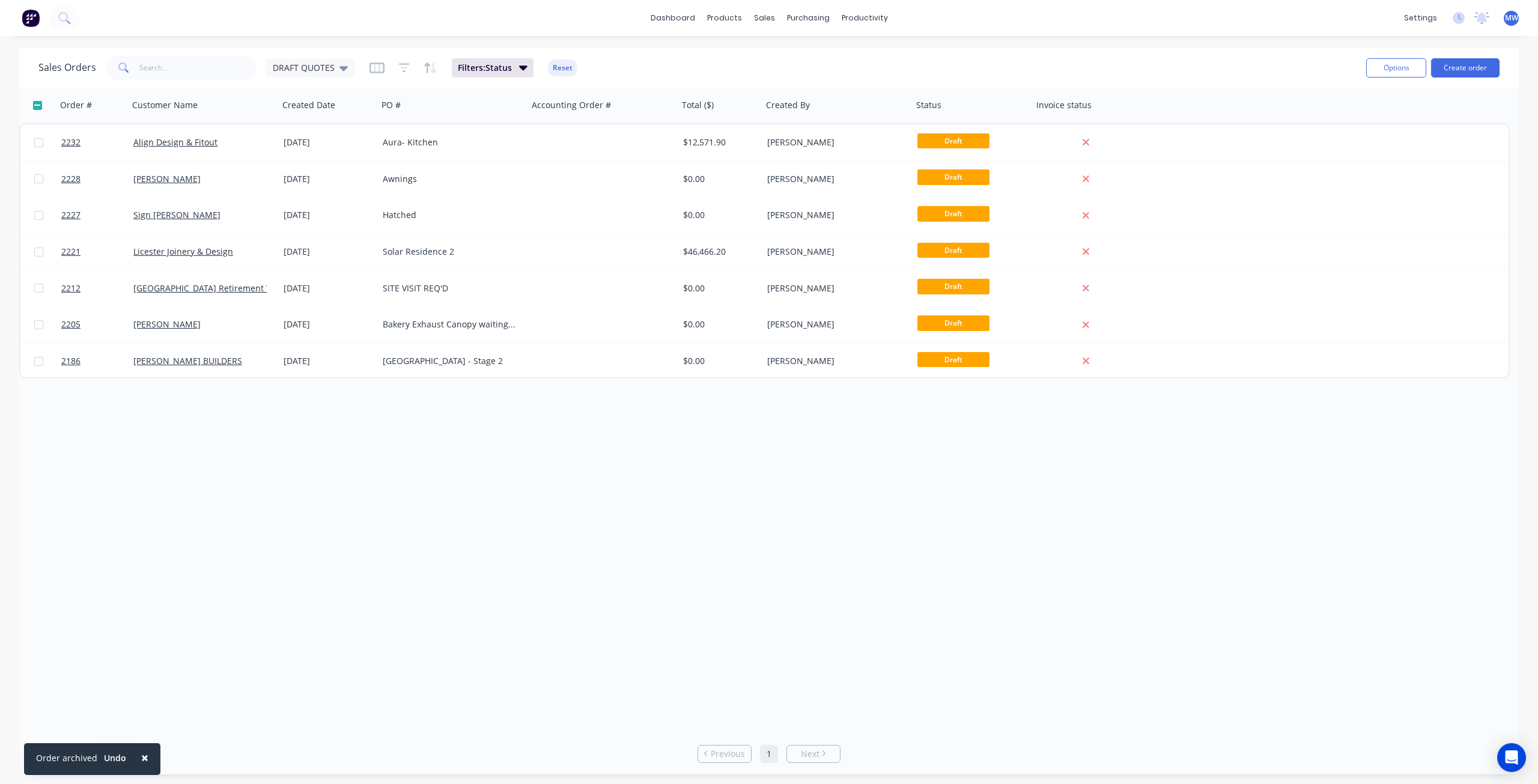
click at [429, 412] on div "Order # Customer Name Created Date PO # Accounting Order # Total ($) Created By…" at bounding box center [769, 410] width 1500 height 646
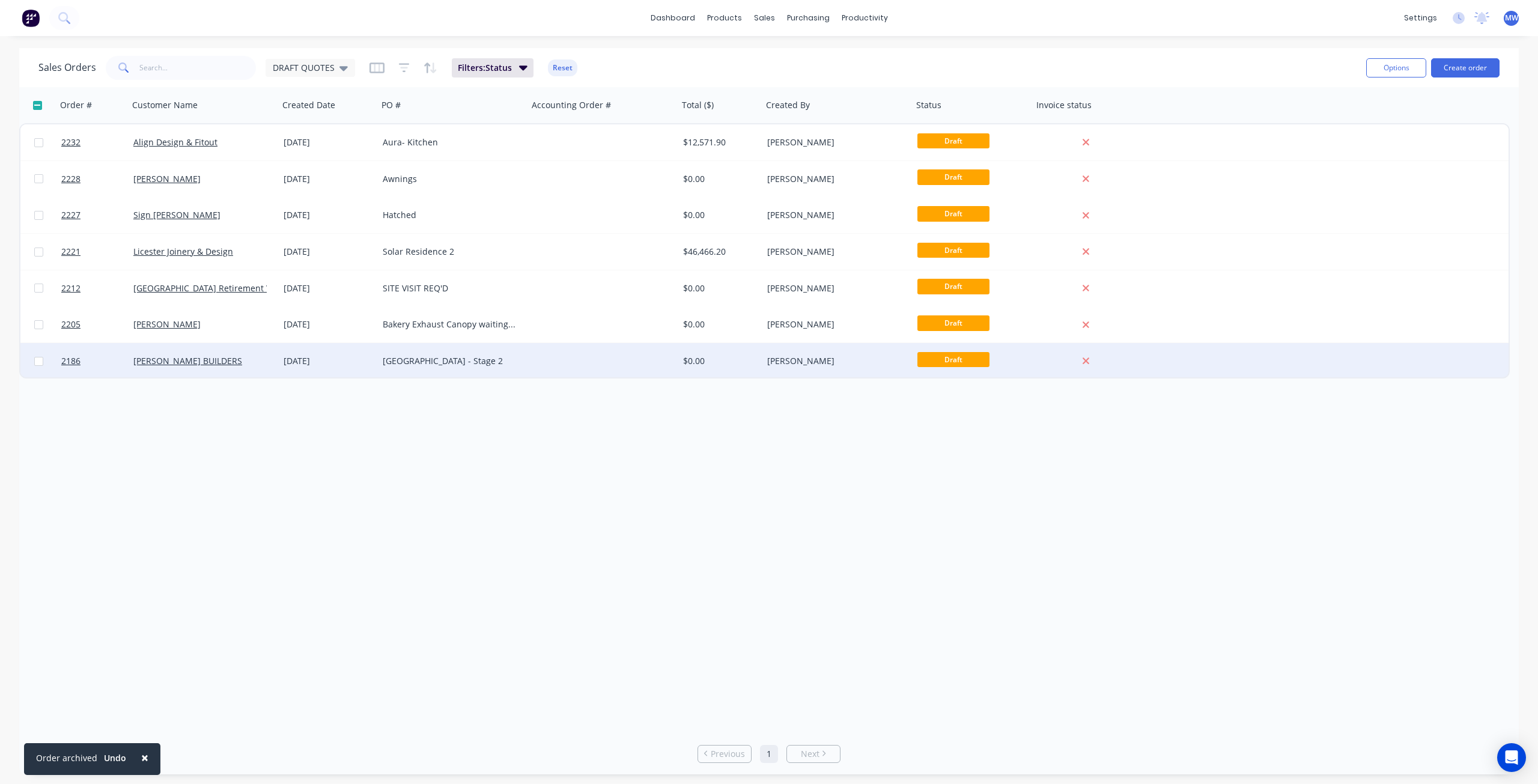
click at [548, 360] on div at bounding box center [603, 361] width 150 height 36
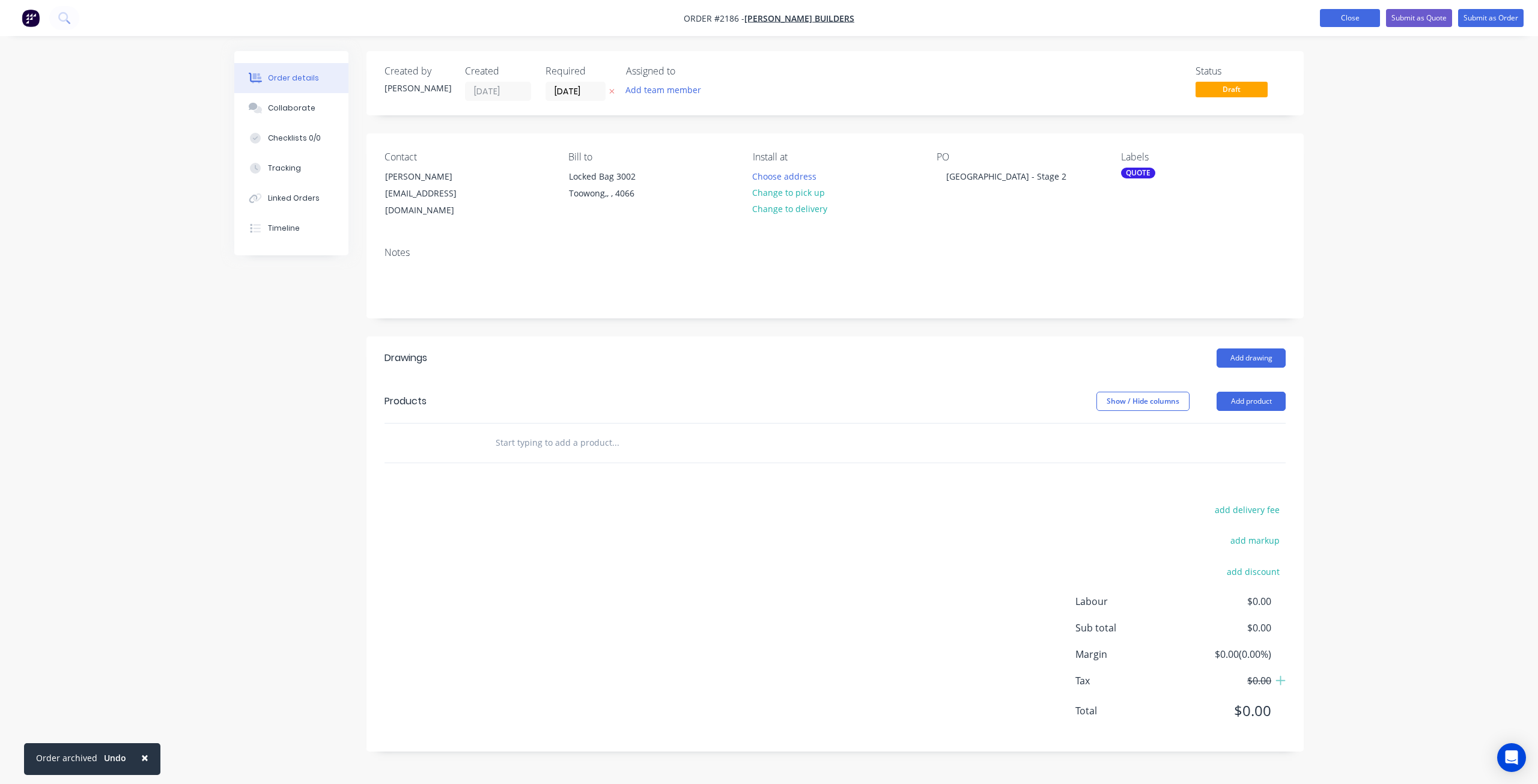
click at [1353, 16] on button "Close" at bounding box center [1350, 18] width 60 height 18
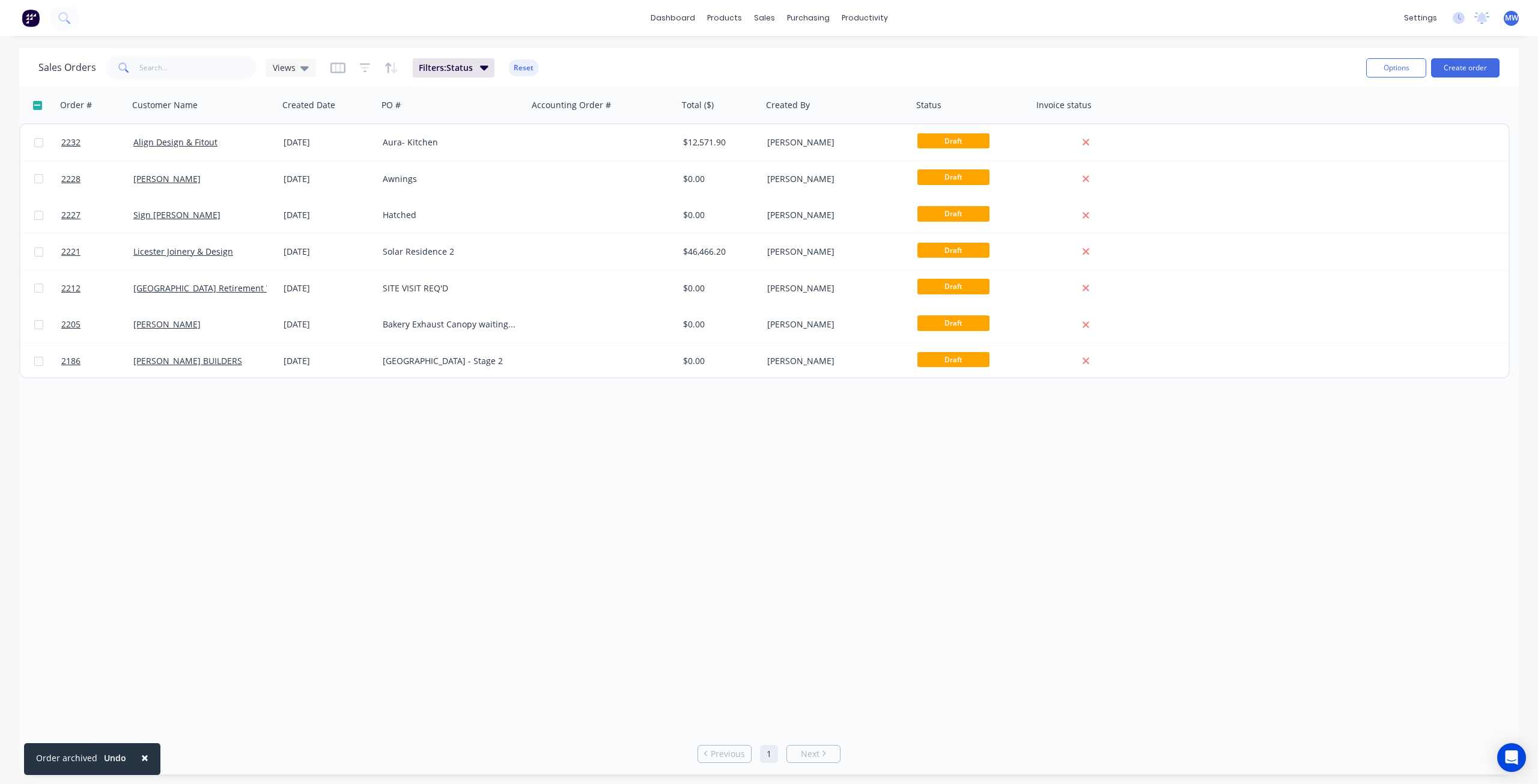
drag, startPoint x: 309, startPoint y: 453, endPoint x: 366, endPoint y: 383, distance: 90.3
click at [309, 453] on div "Order # Customer Name Created Date PO # Accounting Order # Total ($) Created By…" at bounding box center [769, 410] width 1500 height 646
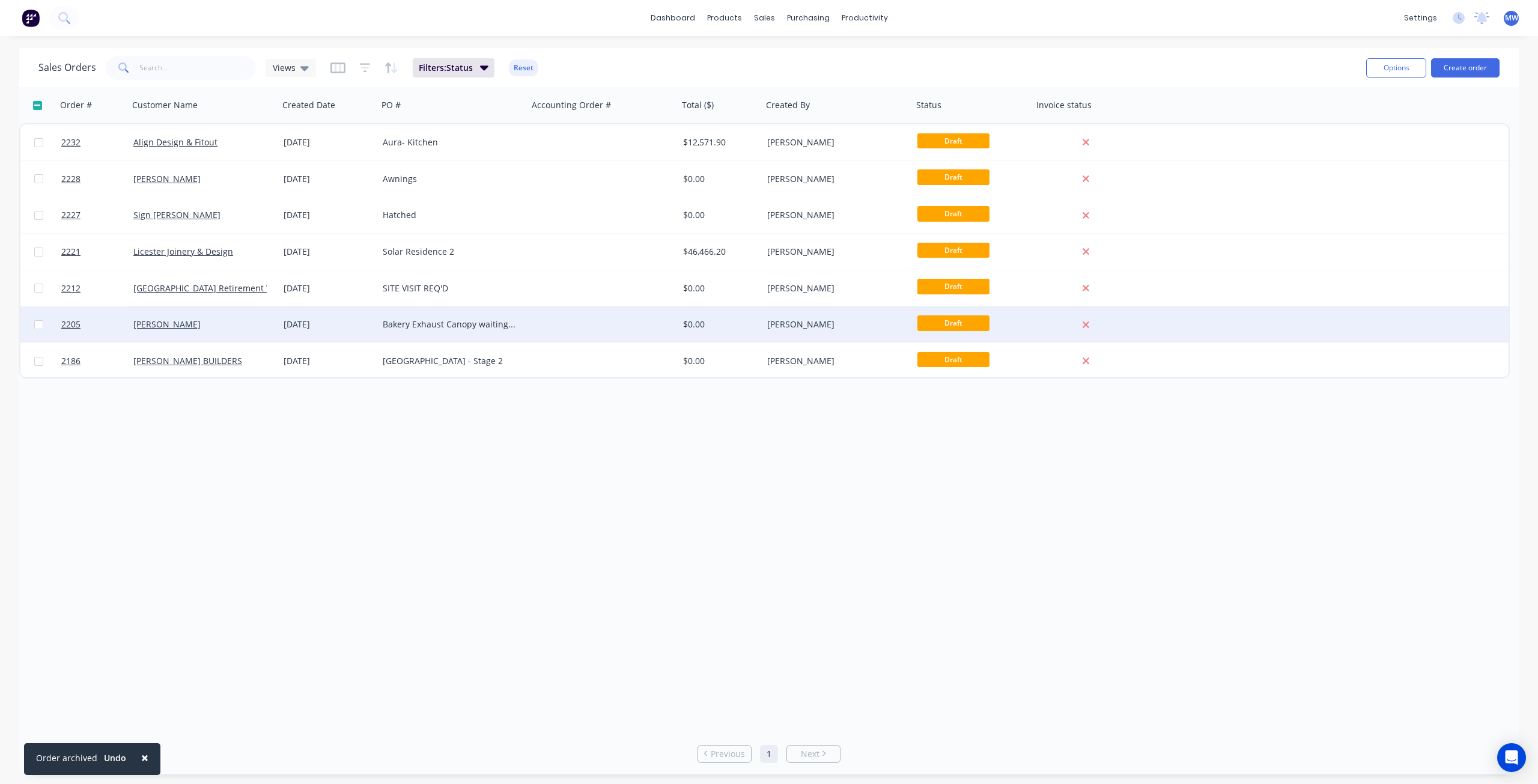
click at [441, 332] on div "Bakery Exhaust Canopy waiting on details from Ben" at bounding box center [453, 324] width 150 height 36
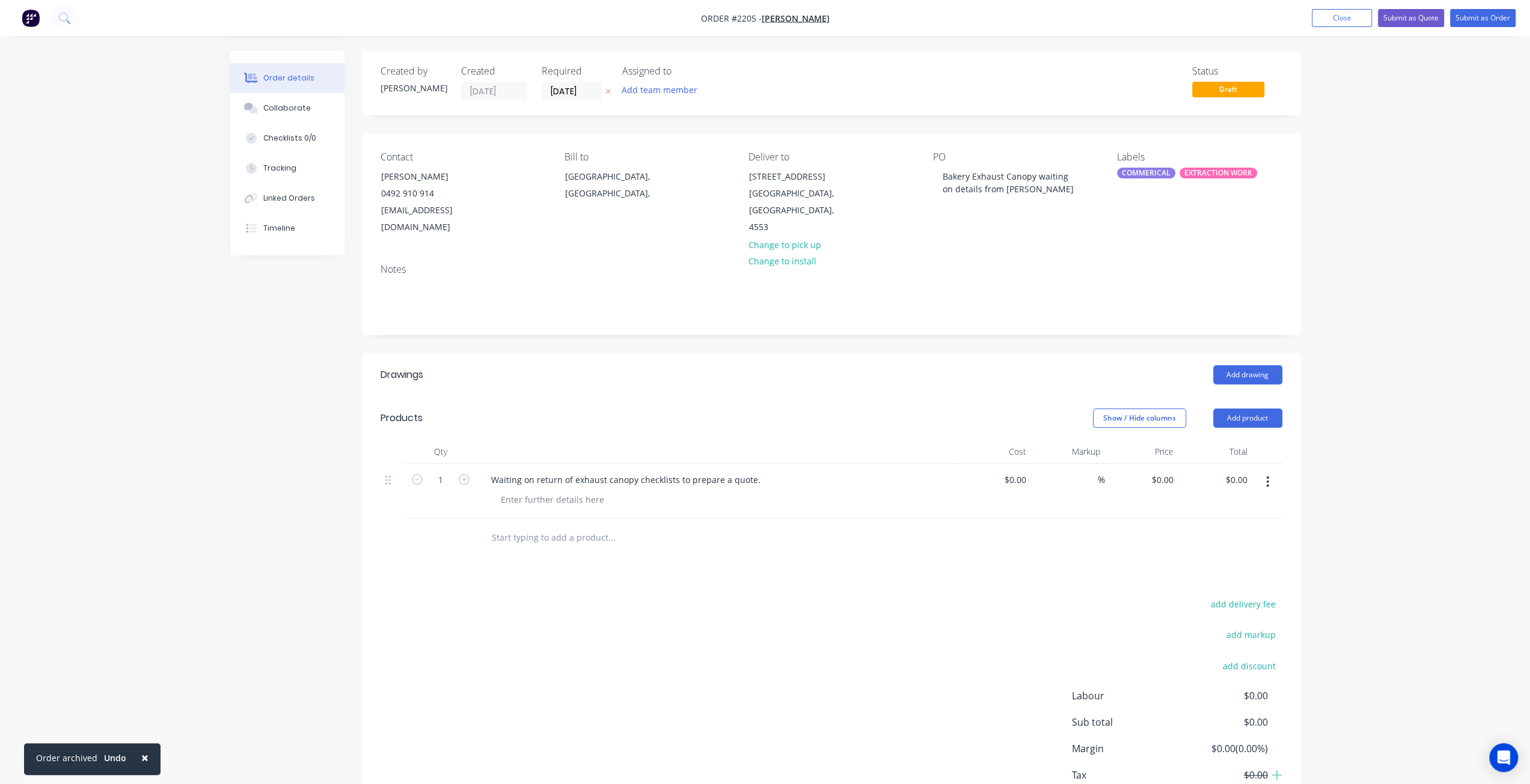
click at [1386, 249] on div "Order details Collaborate Checklists 0/0 Tracking Linked Orders Timeline Order …" at bounding box center [765, 431] width 1530 height 864
click at [1346, 19] on button "Close" at bounding box center [1341, 18] width 60 height 18
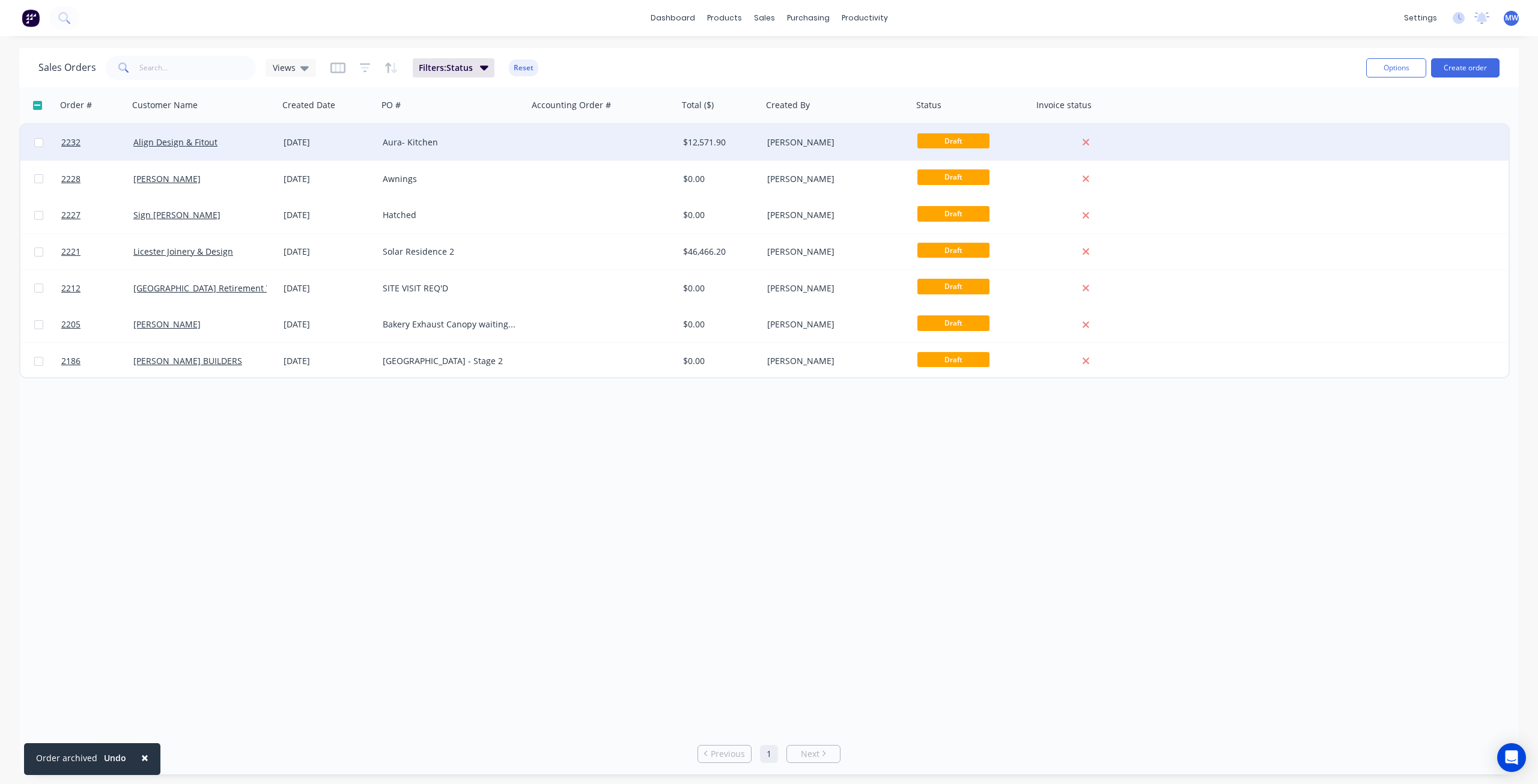
click at [442, 155] on div "Aura- Kitchen" at bounding box center [453, 142] width 150 height 36
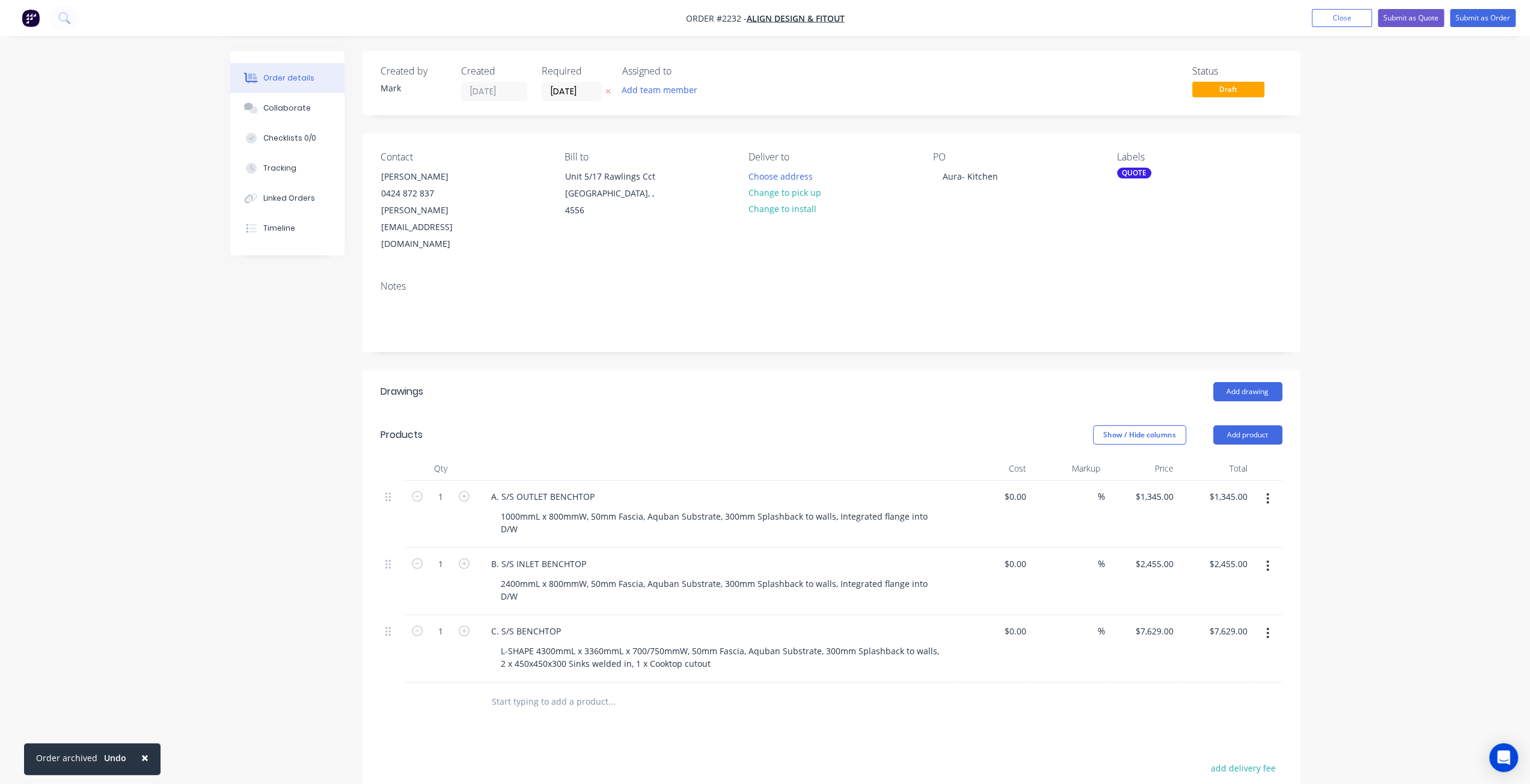
click at [1416, 310] on div "Order details Collaborate Checklists 0/0 Tracking Linked Orders Timeline Order …" at bounding box center [765, 514] width 1530 height 1028
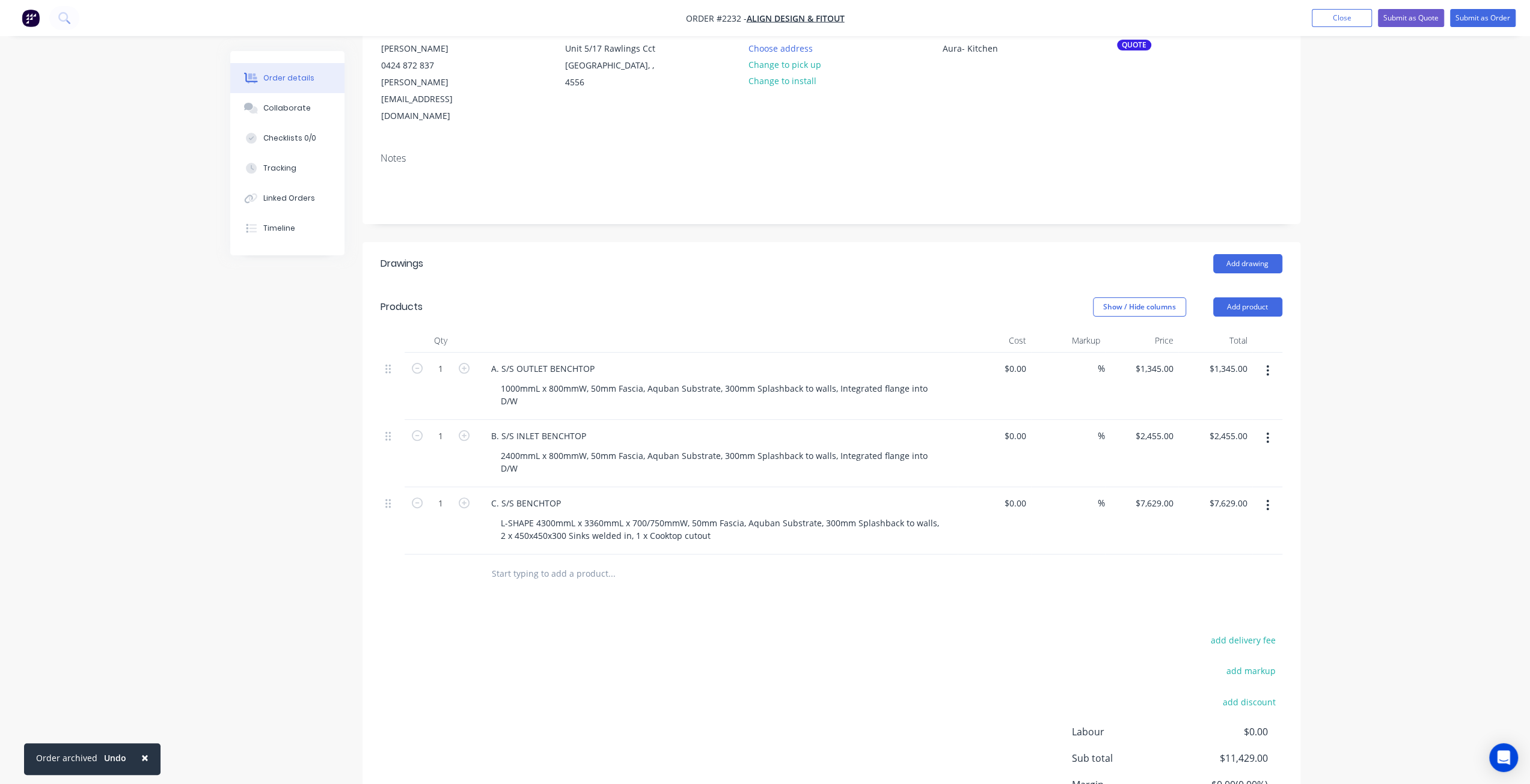
scroll to position [180, 0]
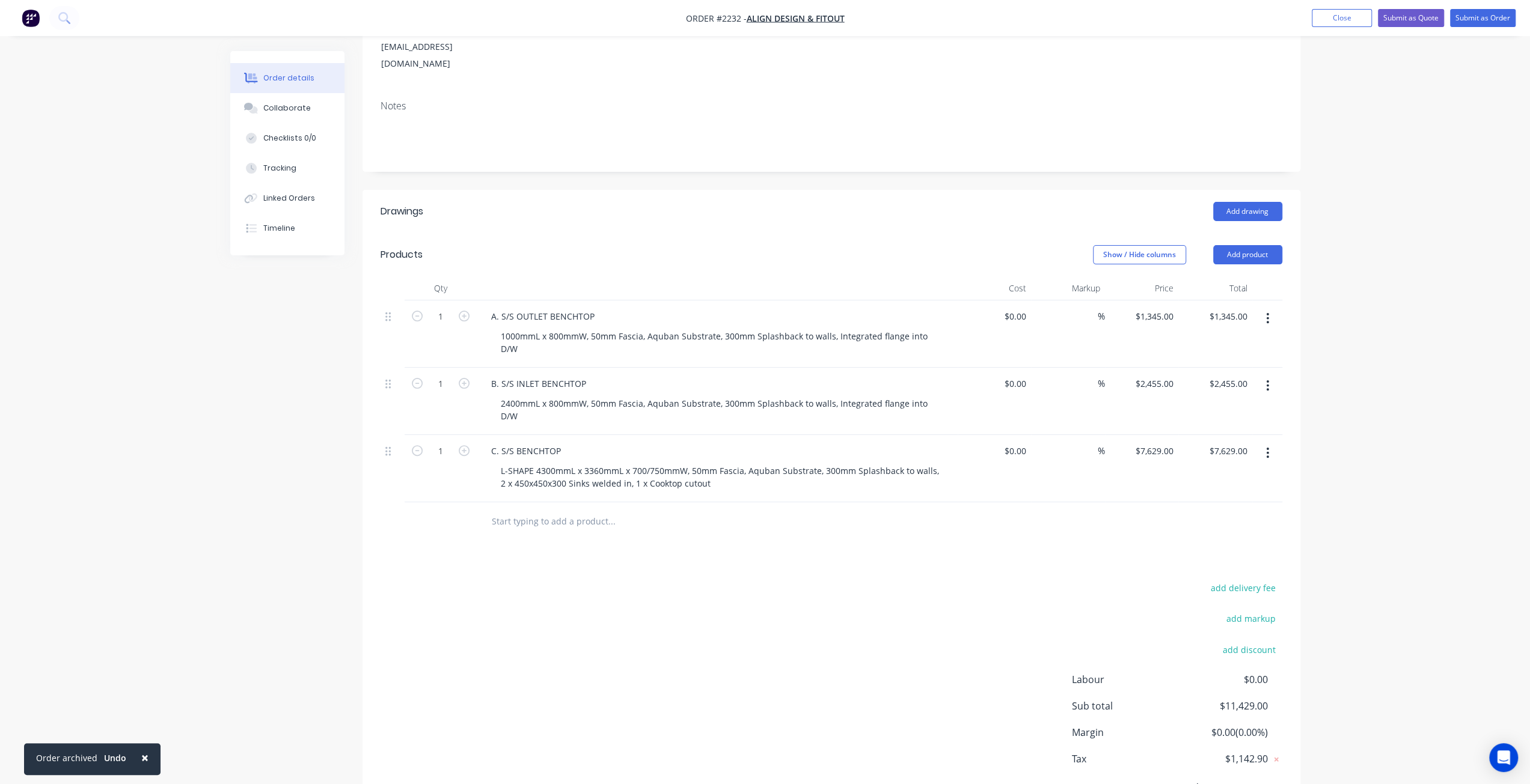
click at [182, 447] on div "Order details Collaborate Checklists 0/0 Tracking Linked Orders Timeline Order …" at bounding box center [765, 333] width 1530 height 1028
click at [288, 105] on div "Collaborate" at bounding box center [287, 108] width 47 height 11
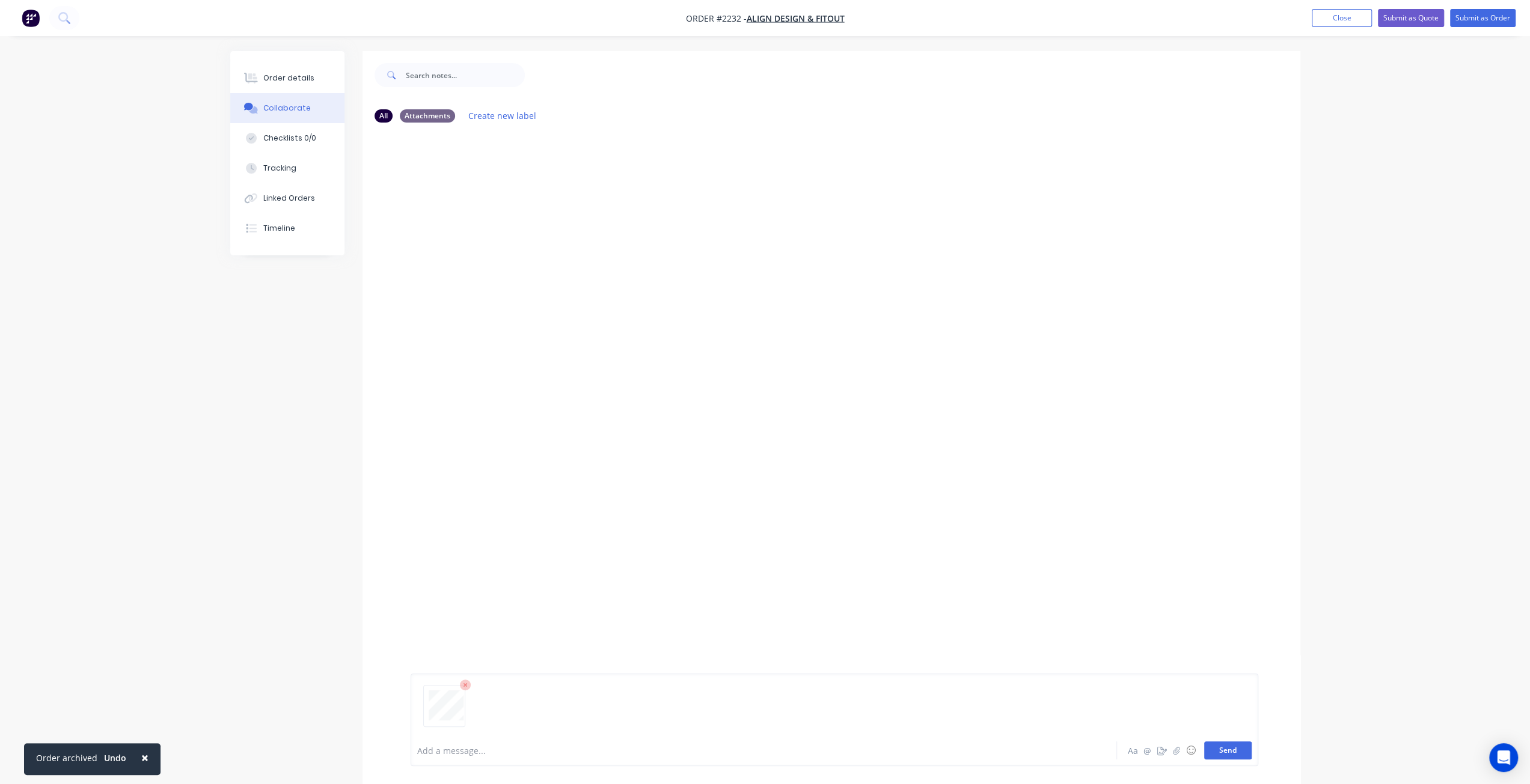
click at [1235, 752] on button "Send" at bounding box center [1228, 750] width 47 height 18
click at [288, 89] on button "Order details" at bounding box center [288, 78] width 115 height 30
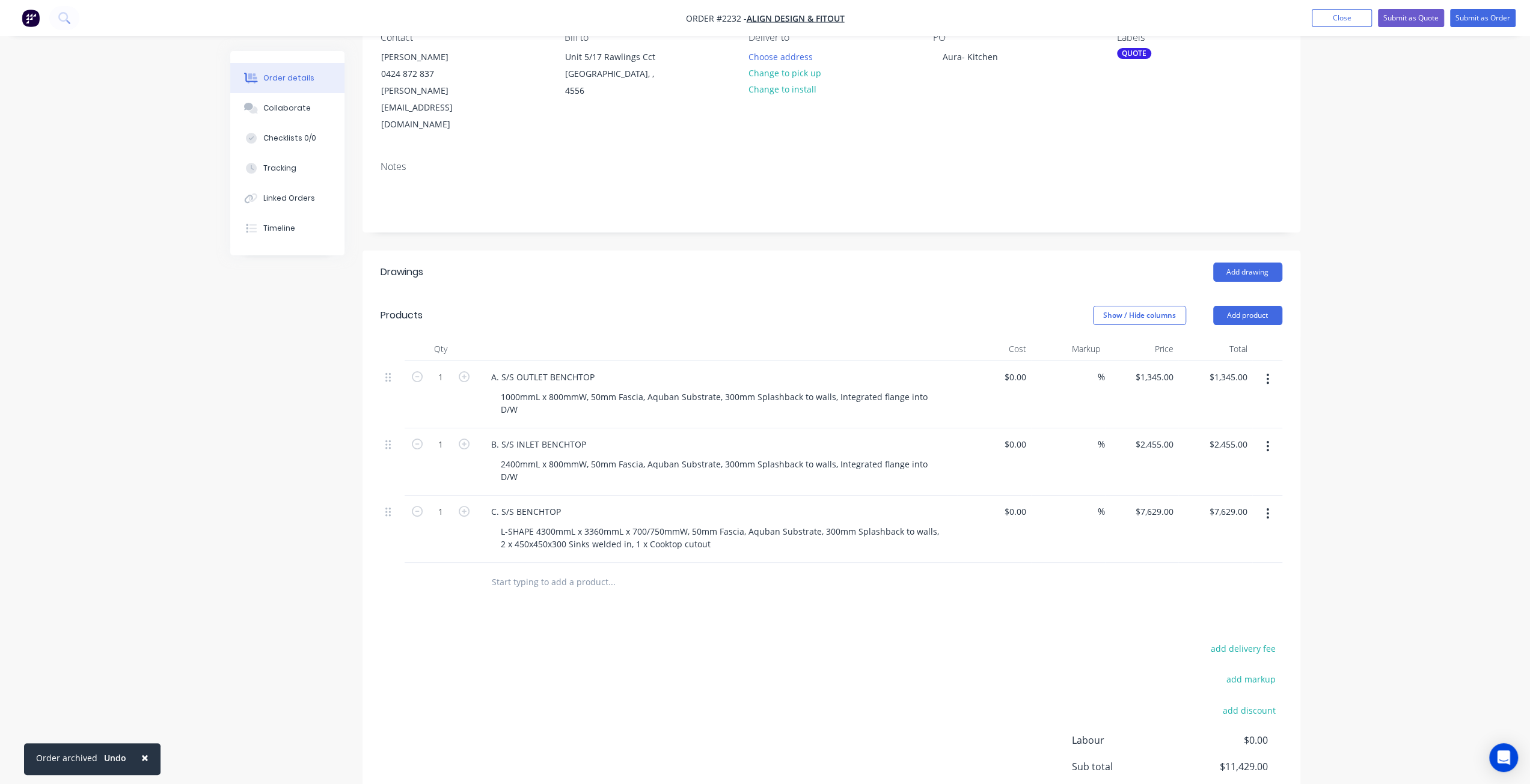
scroll to position [120, 0]
click at [1164, 502] on input "7629" at bounding box center [1156, 511] width 44 height 17
type input "$7,340.00"
click at [1355, 479] on div "Order details Collaborate Checklists 0/0 Tracking Linked Orders Timeline Order …" at bounding box center [765, 393] width 1530 height 1028
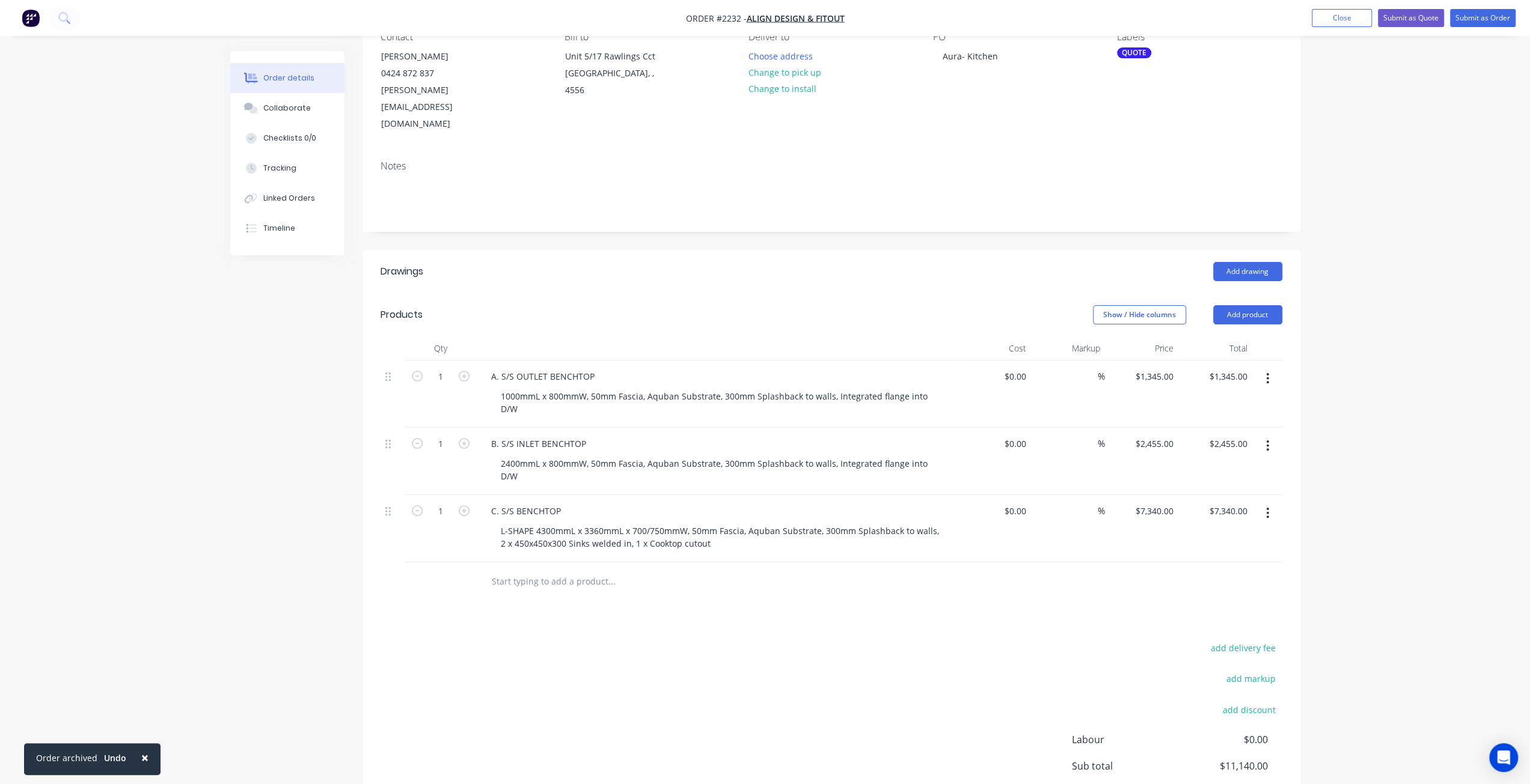
click at [560, 570] on input "text" at bounding box center [611, 581] width 240 height 24
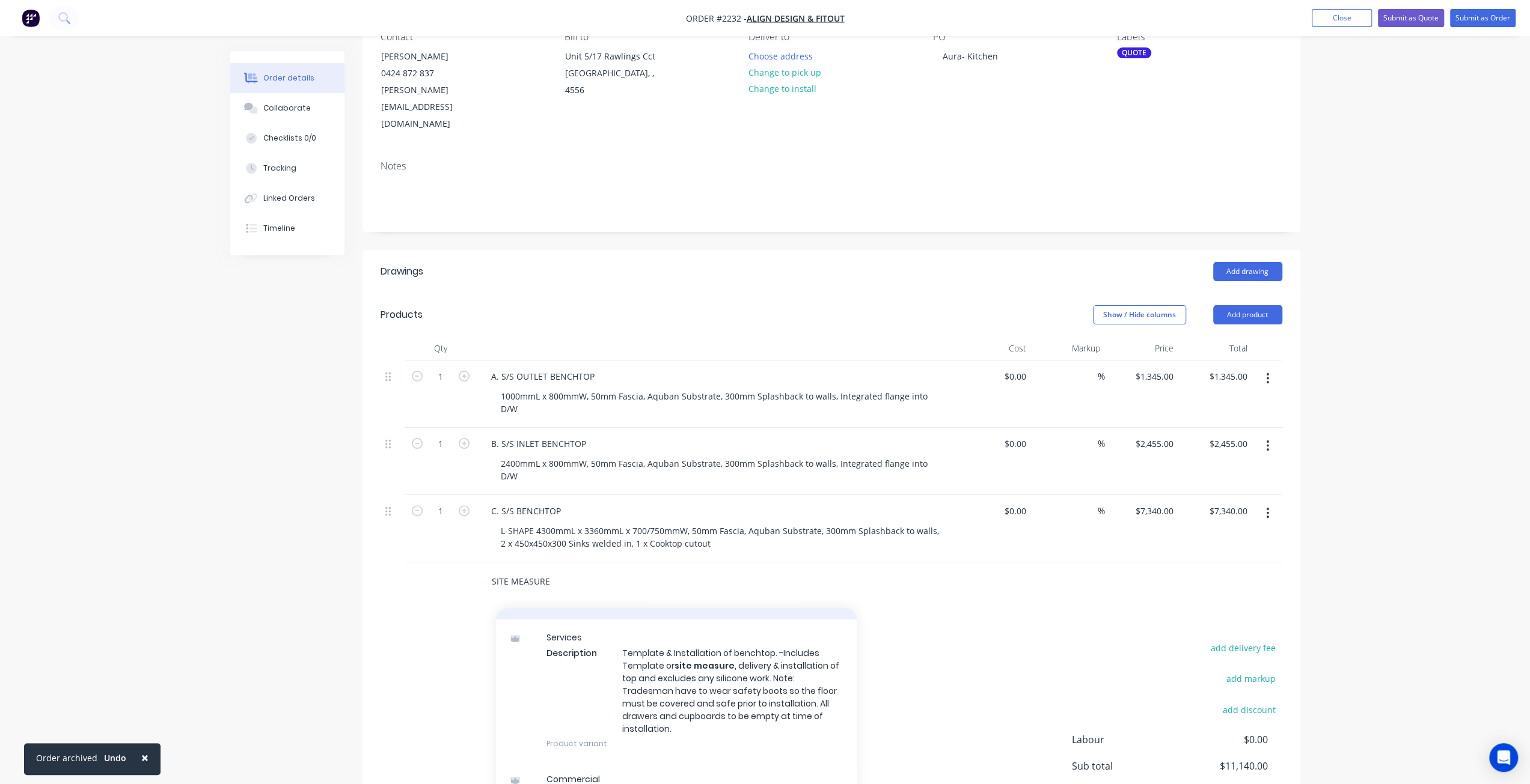
scroll to position [331, 0]
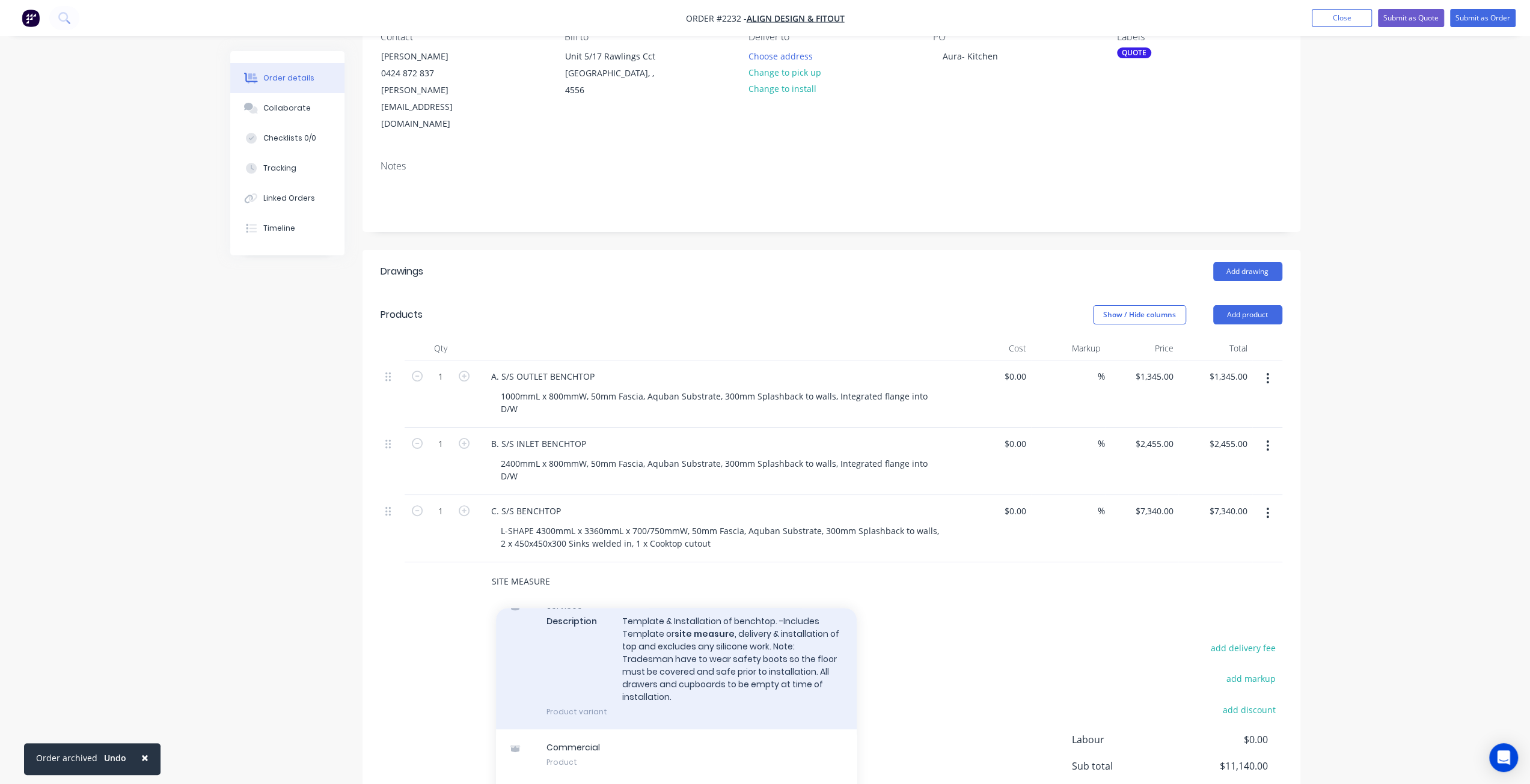
type input "SITE MEASURE"
click at [707, 587] on div "Services Description Template & Installation of benchtop. -Includes Template or…" at bounding box center [676, 658] width 361 height 142
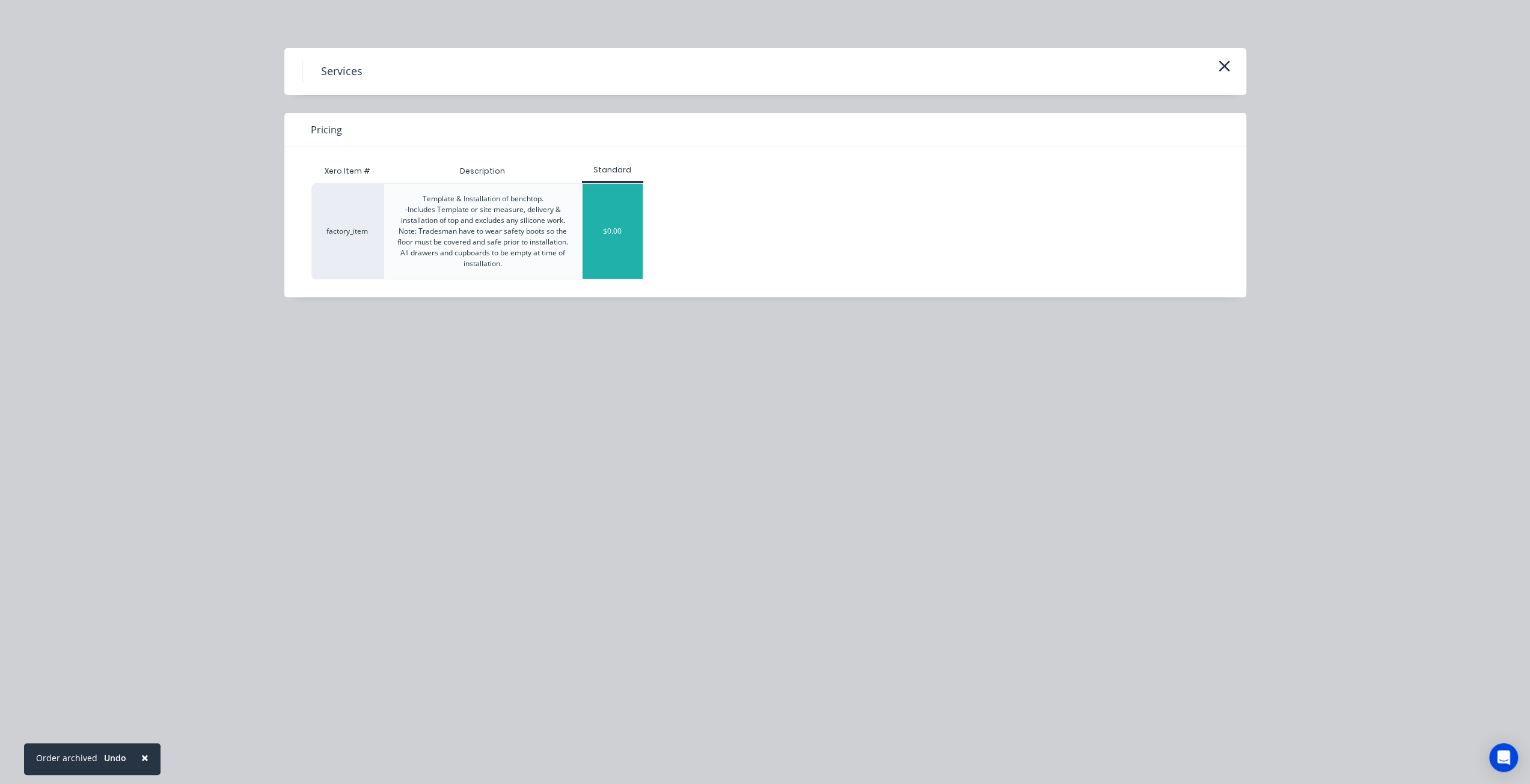
click at [619, 218] on div "$0.00" at bounding box center [612, 232] width 60 height 95
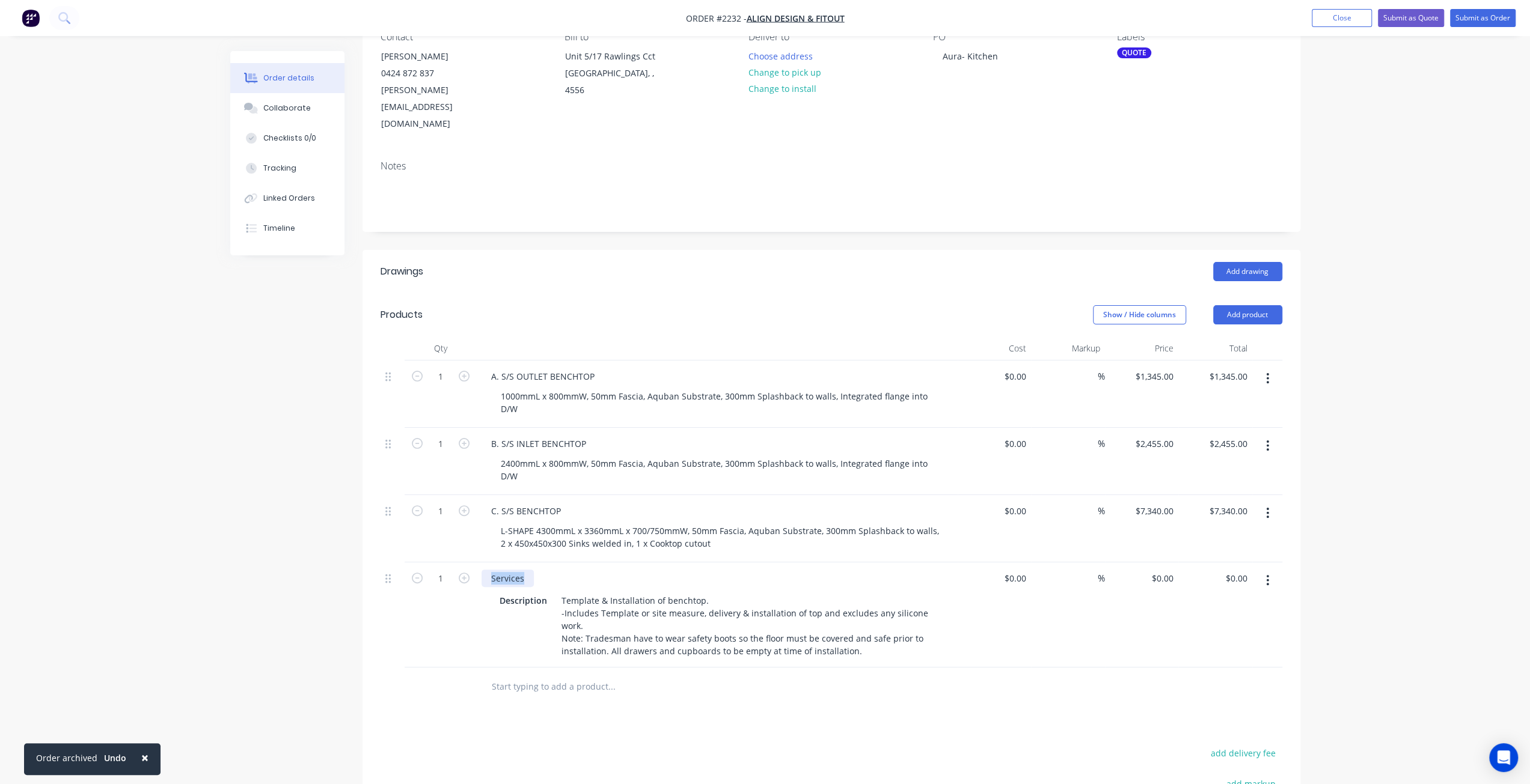
drag, startPoint x: 527, startPoint y: 514, endPoint x: 406, endPoint y: 524, distance: 121.4
click at [406, 562] on div "1 Services Description Template & Installation of benchtop. -Includes Template …" at bounding box center [831, 615] width 902 height 105
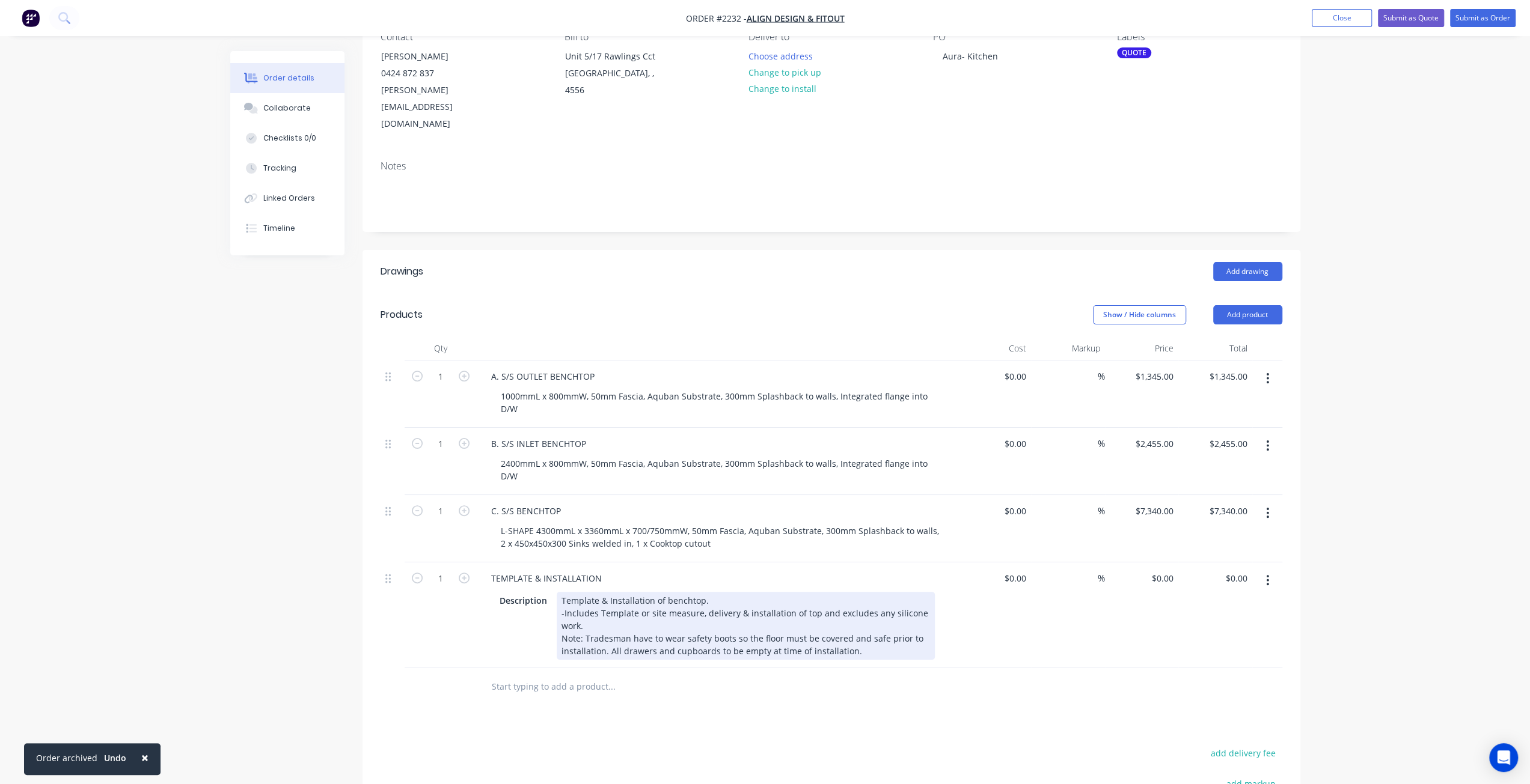
drag, startPoint x: 621, startPoint y: 570, endPoint x: 518, endPoint y: 558, distance: 103.7
click at [620, 592] on div "Template & Installation of benchtop. -Includes Template or site measure, delive…" at bounding box center [746, 625] width 378 height 68
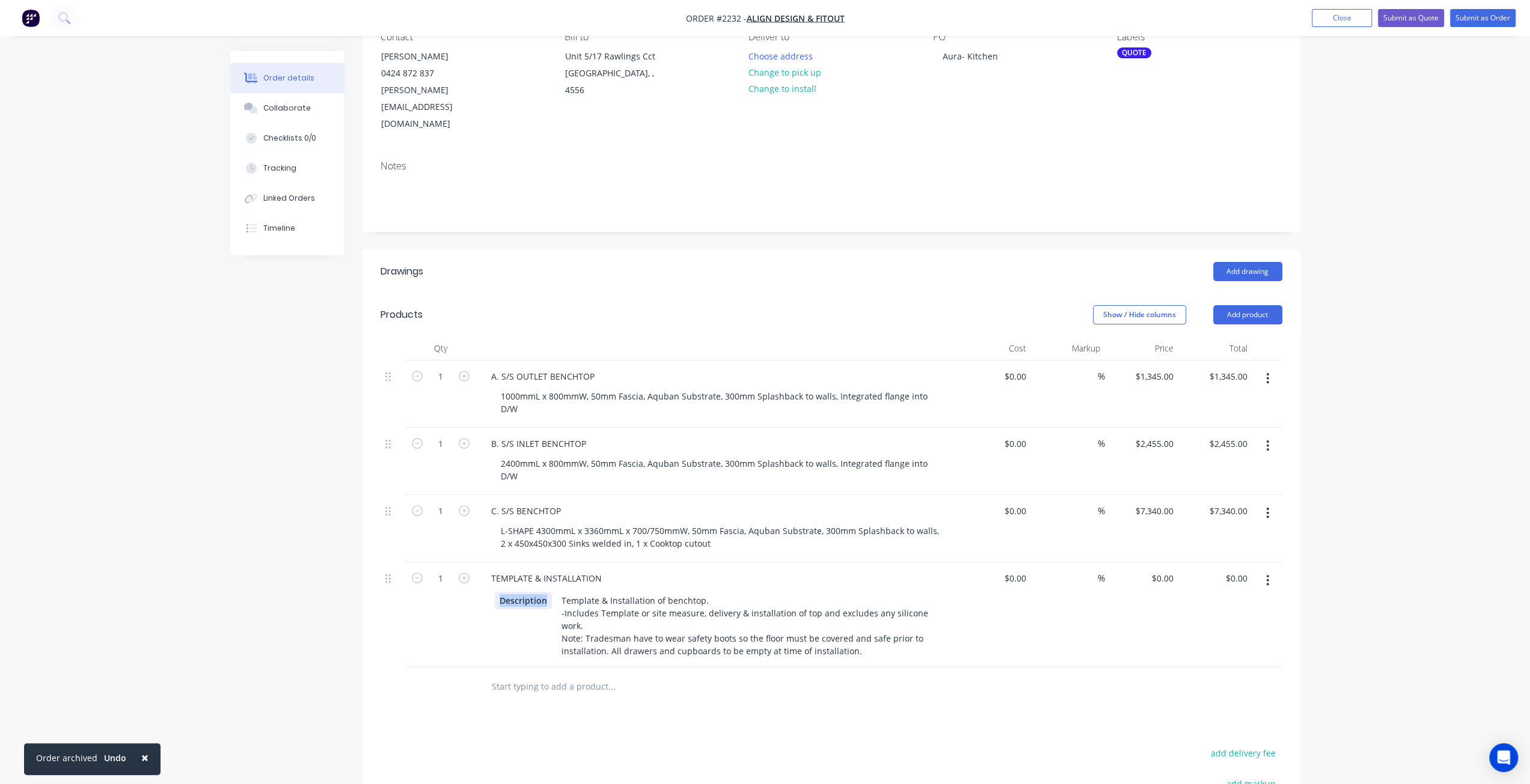
drag, startPoint x: 389, startPoint y: 545, endPoint x: 351, endPoint y: 539, distance: 38.5
click at [361, 543] on div "Created by Mark Created 26/08/25 Required 26/08/25 Assigned to Add team member …" at bounding box center [765, 472] width 1070 height 1082
click at [255, 551] on div "Created by Mark Created 26/08/25 Required 26/08/25 Assigned to Add team member …" at bounding box center [765, 466] width 1070 height 1069
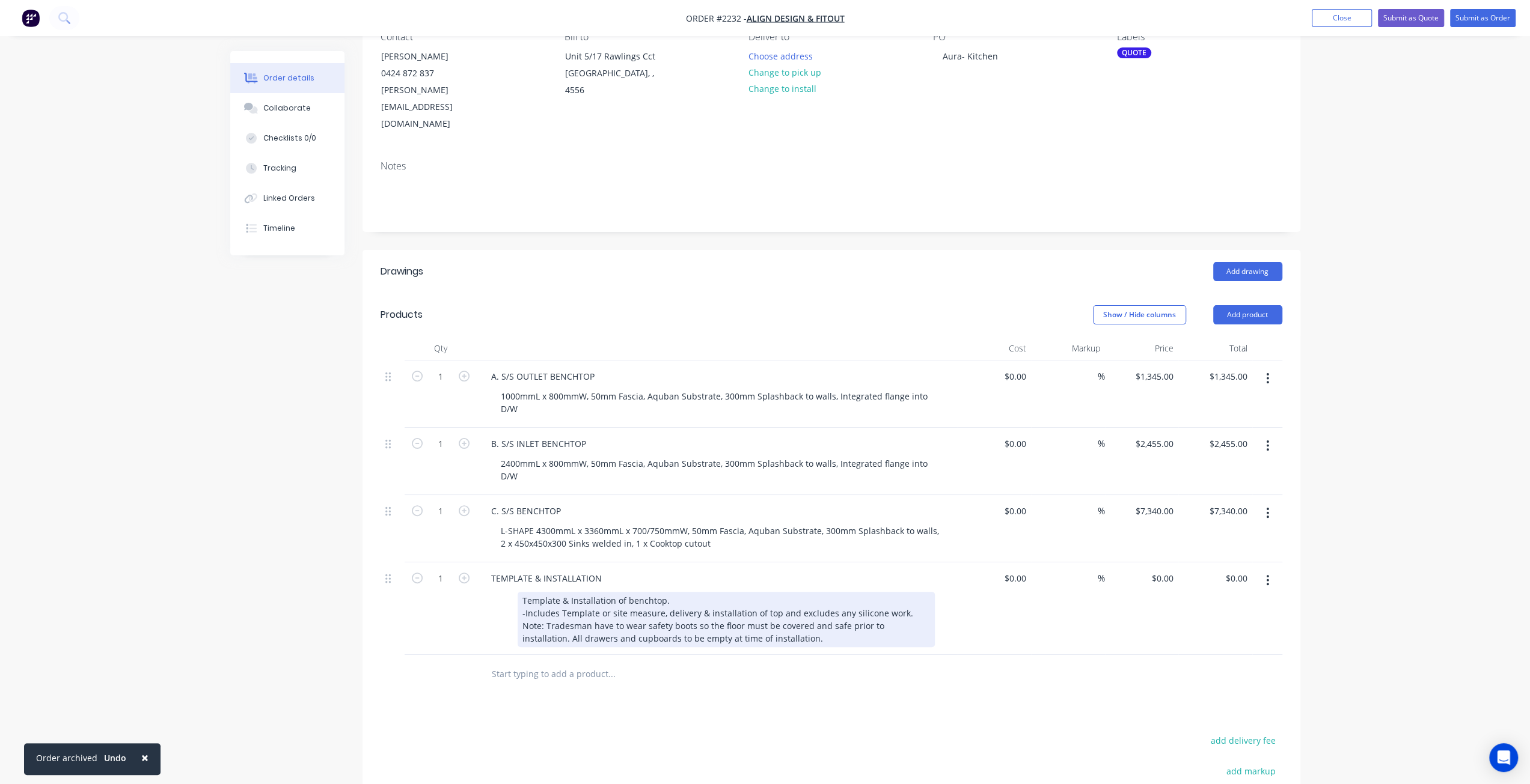
click at [658, 592] on div "Template & Installation of benchtop. -Includes Template or site measure, delive…" at bounding box center [726, 620] width 417 height 55
click at [645, 592] on div "Template & Installation of benchtops. -Includes Template or site measure, deliv…" at bounding box center [726, 620] width 417 height 55
click at [824, 592] on div "TEMPLATE & INSTALLATION Template & Installation of benchtops. -Includes Templat…" at bounding box center [717, 608] width 481 height 93
click at [816, 592] on div "Template & Installation of benchtops. -Includes Template or site measure, deliv…" at bounding box center [726, 620] width 417 height 55
click at [800, 592] on div "Template & Installation of benchtops. -Includes Template or site measure, deliv…" at bounding box center [726, 620] width 417 height 55
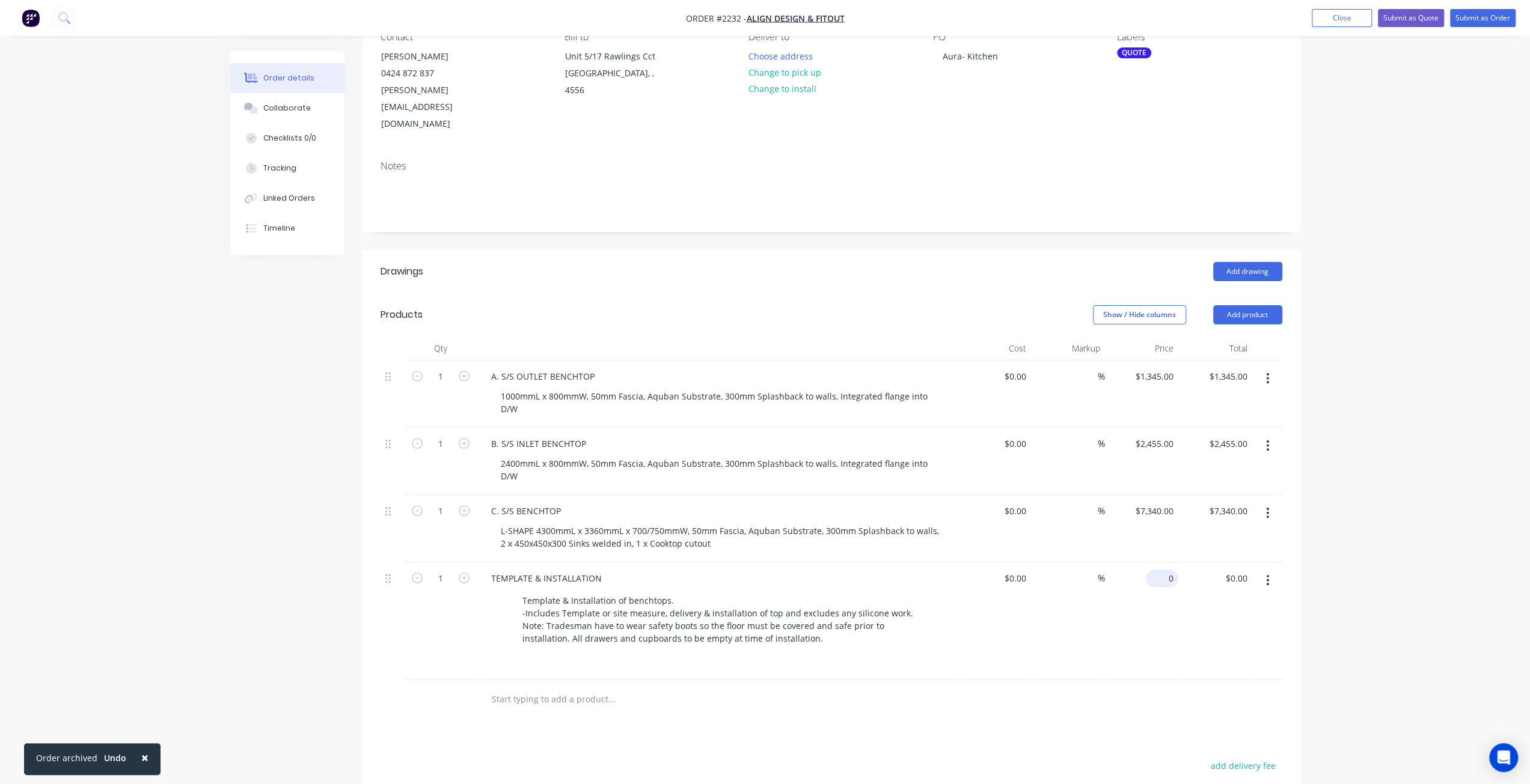
click at [1170, 570] on input "0" at bounding box center [1164, 578] width 28 height 17
type input "$2,950.00"
click at [1362, 498] on div "Order details Collaborate Checklists 0/0 Tracking Linked Orders Timeline Order …" at bounding box center [765, 439] width 1530 height 1120
click at [1381, 497] on div "Order details Collaborate Checklists 0/0 Tracking Linked Orders Timeline Order …" at bounding box center [765, 439] width 1530 height 1120
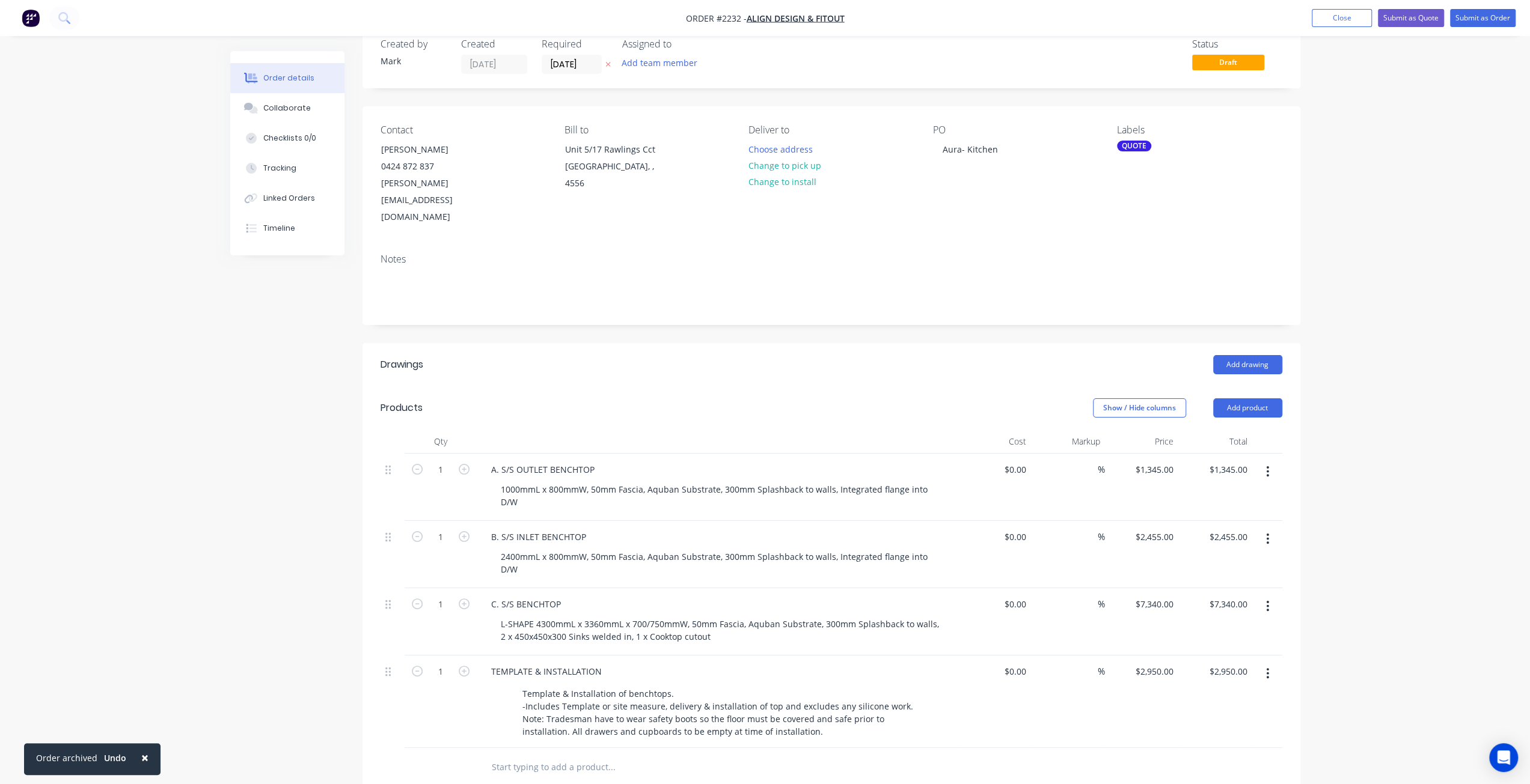
scroll to position [0, 0]
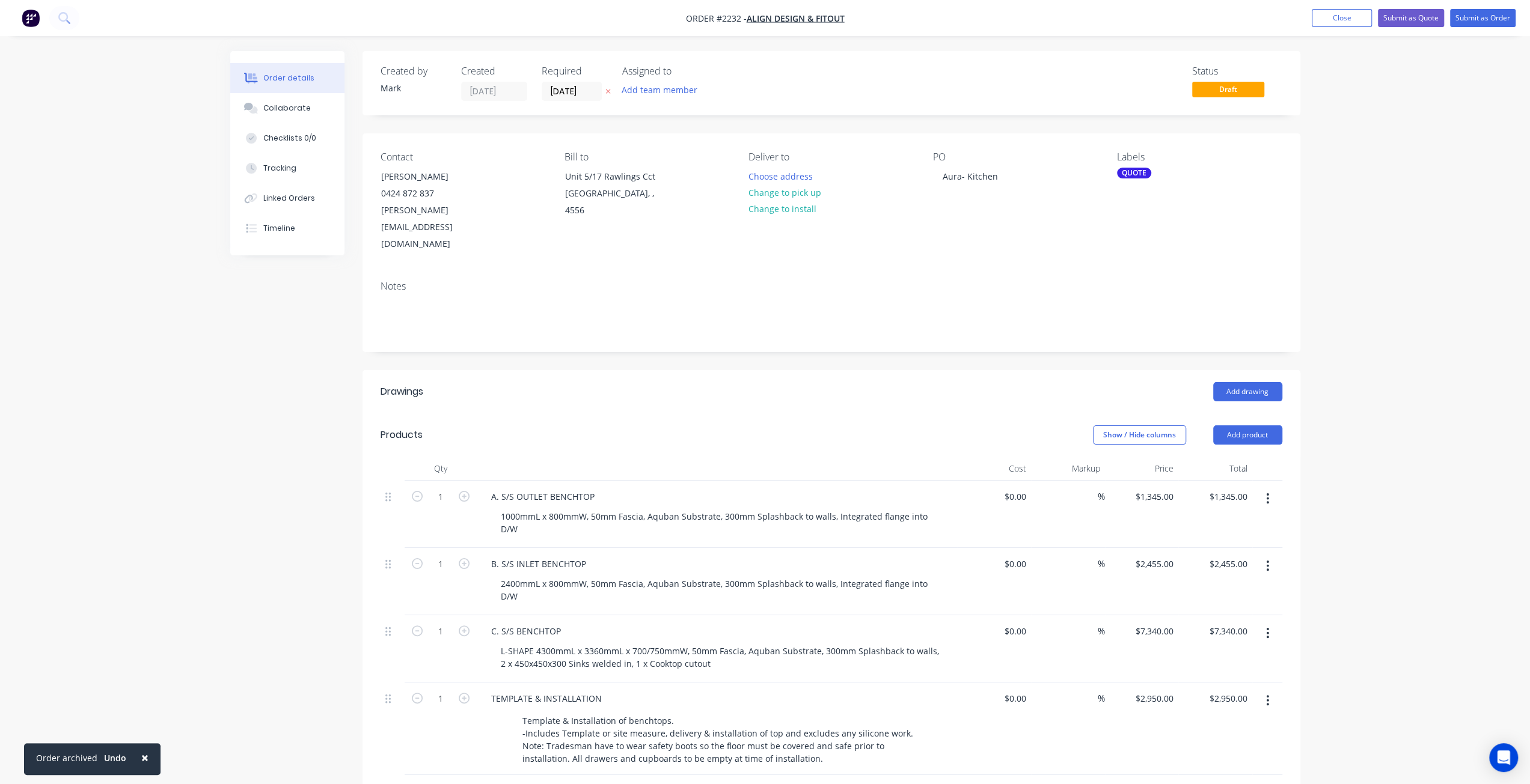
click at [1382, 414] on div "Order details Collaborate Checklists 0/0 Tracking Linked Orders Timeline Order …" at bounding box center [765, 560] width 1530 height 1120
drag, startPoint x: 612, startPoint y: 479, endPoint x: 536, endPoint y: 493, distance: 77.3
click at [612, 508] on div "1000mmL x 800mmW, 50mm Fascia, Aquban Substrate, 300mm Splashback to walls, Int…" at bounding box center [721, 523] width 461 height 30
click at [501, 508] on div "1000mmL x 800mmW, 50mm Fascia, Aquban Substrate, 300mm Splashback to walls, Int…" at bounding box center [721, 523] width 461 height 30
drag, startPoint x: 605, startPoint y: 479, endPoint x: 483, endPoint y: 479, distance: 122.0
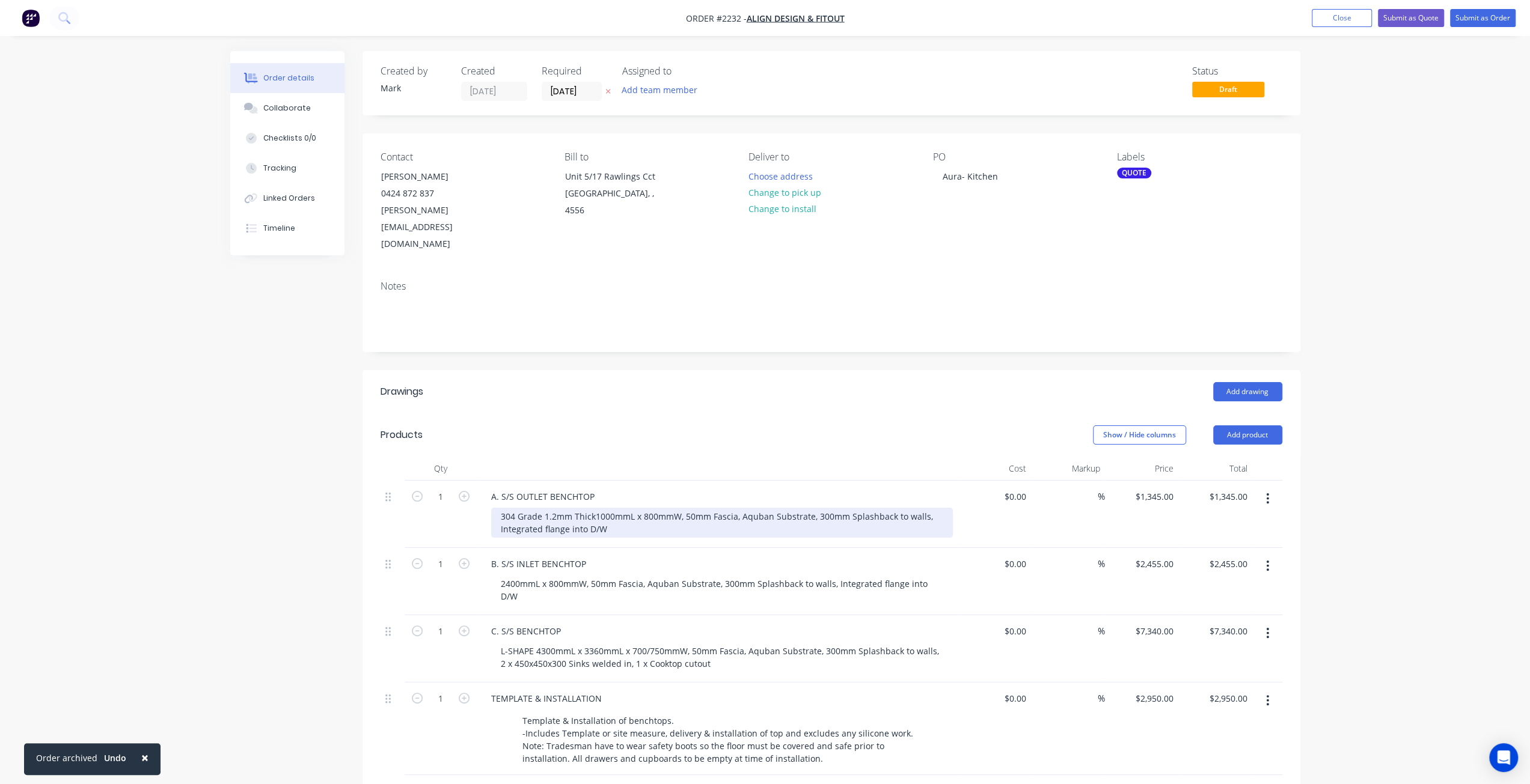
click at [483, 481] on div "A. S/S OUTLET BENCHTOP 304 Grade 1.2mm Thick 1000mmL x 800mmW, 50mm Fascia, Aqu…" at bounding box center [717, 514] width 481 height 67
copy div "304 Grade 1.2mm Thick"
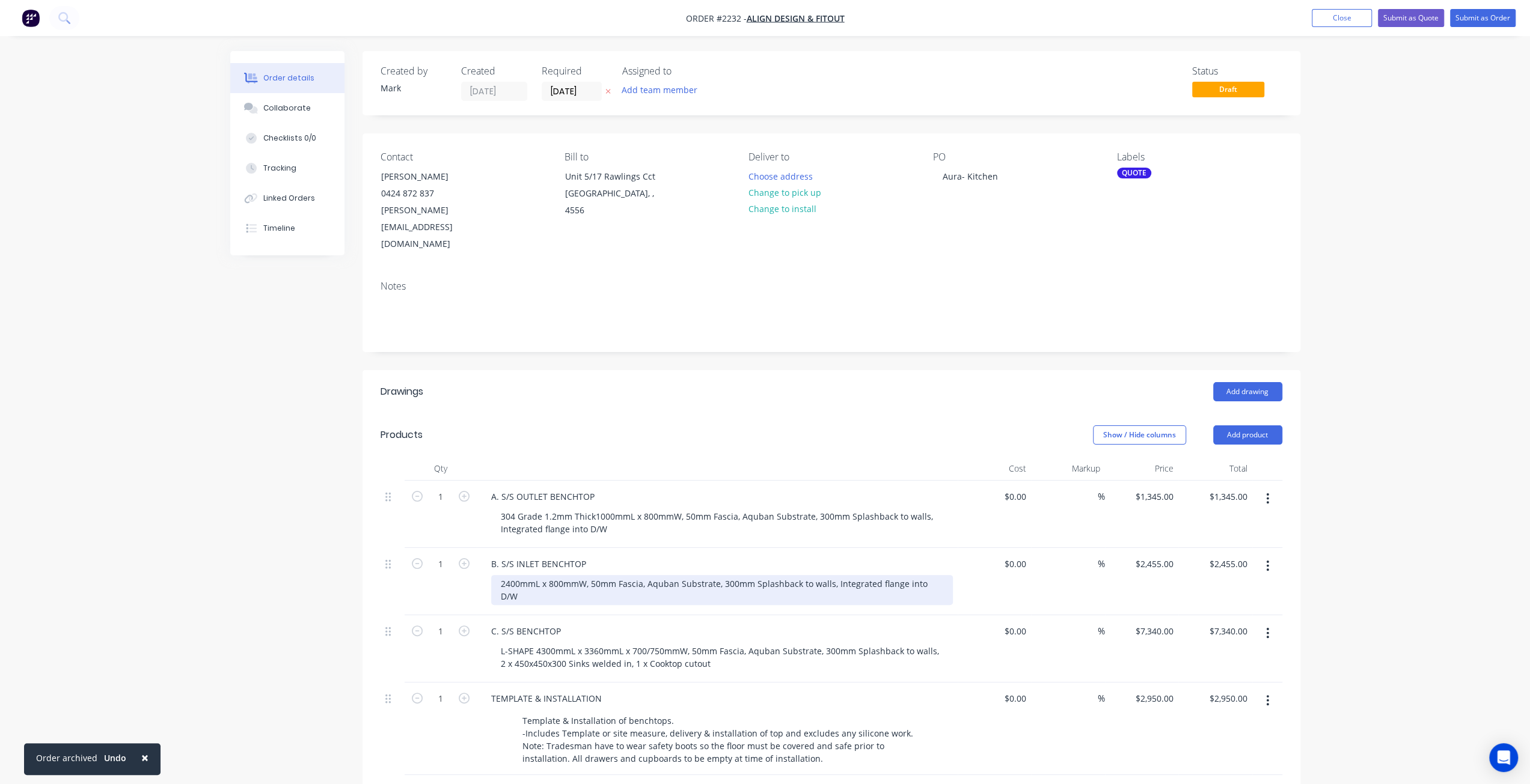
click at [501, 575] on div "2400mmL x 800mmW, 50mm Fascia, Aquban Substrate, 300mm Splashback to walls, Int…" at bounding box center [721, 590] width 461 height 30
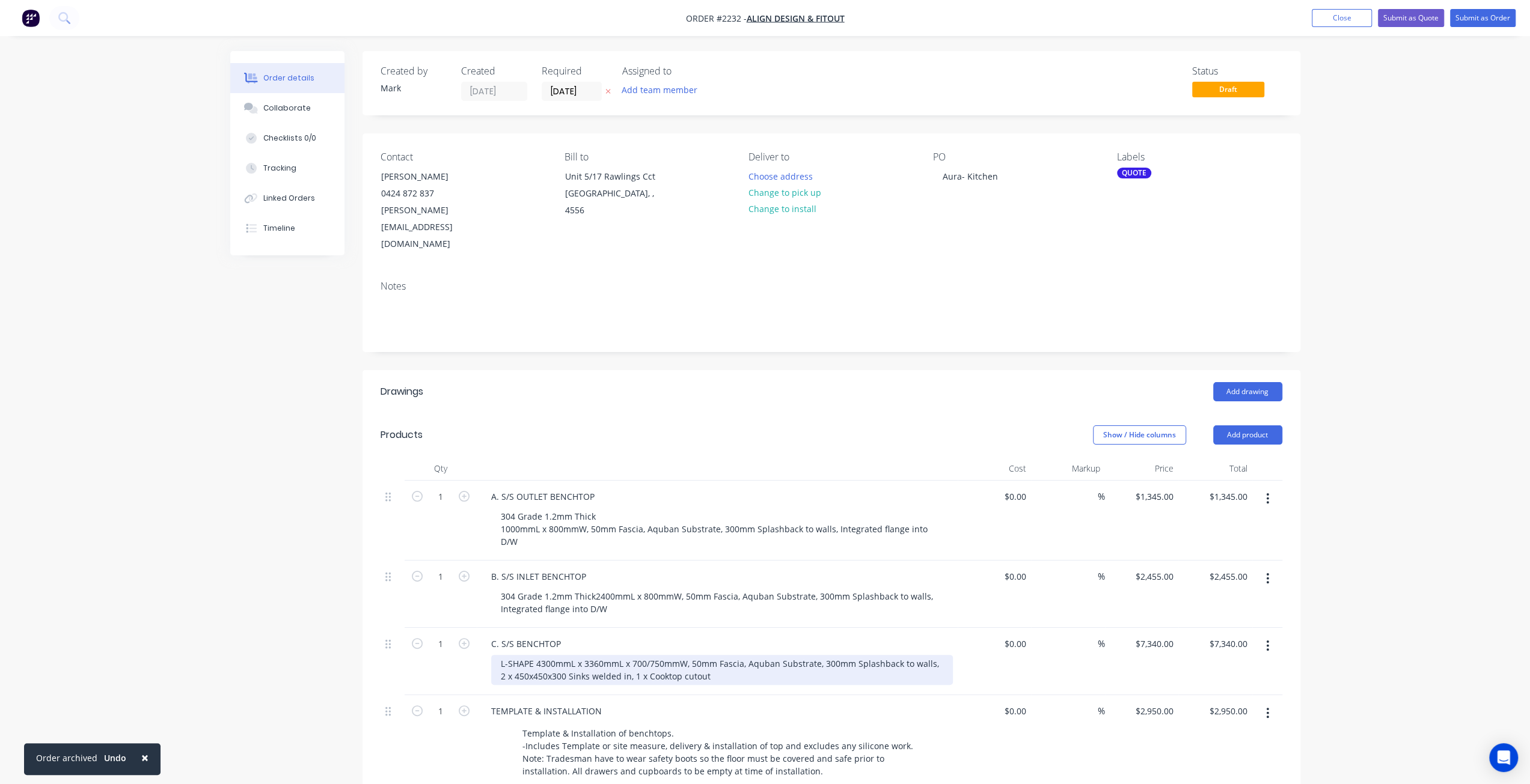
click at [497, 655] on div "L-SHAPE 4300mmL x 3360mmL x 700/750mmW, 50mm Fascia, Aquban Substrate, 300mm Sp…" at bounding box center [721, 670] width 461 height 30
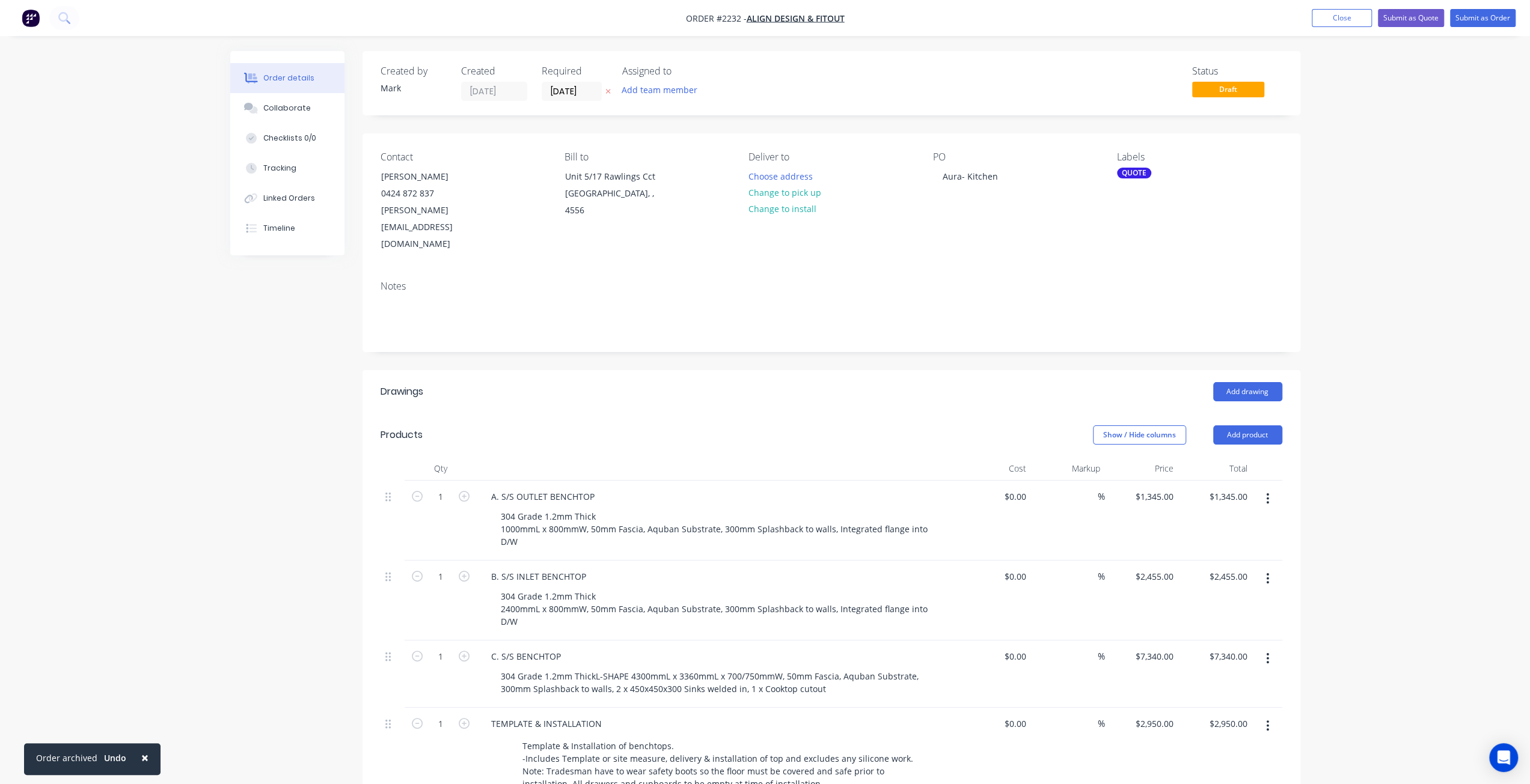
click at [267, 574] on div "Created by Mark Created 26/08/25 Required 26/08/25 Assigned to Add team member …" at bounding box center [765, 599] width 1070 height 1094
click at [1499, 452] on div "Order details Collaborate Checklists 0/0 Tracking Linked Orders Timeline Order …" at bounding box center [765, 579] width 1530 height 1158
click at [1417, 458] on div "Order details Collaborate Checklists 0/0 Tracking Linked Orders Timeline Order …" at bounding box center [765, 579] width 1530 height 1158
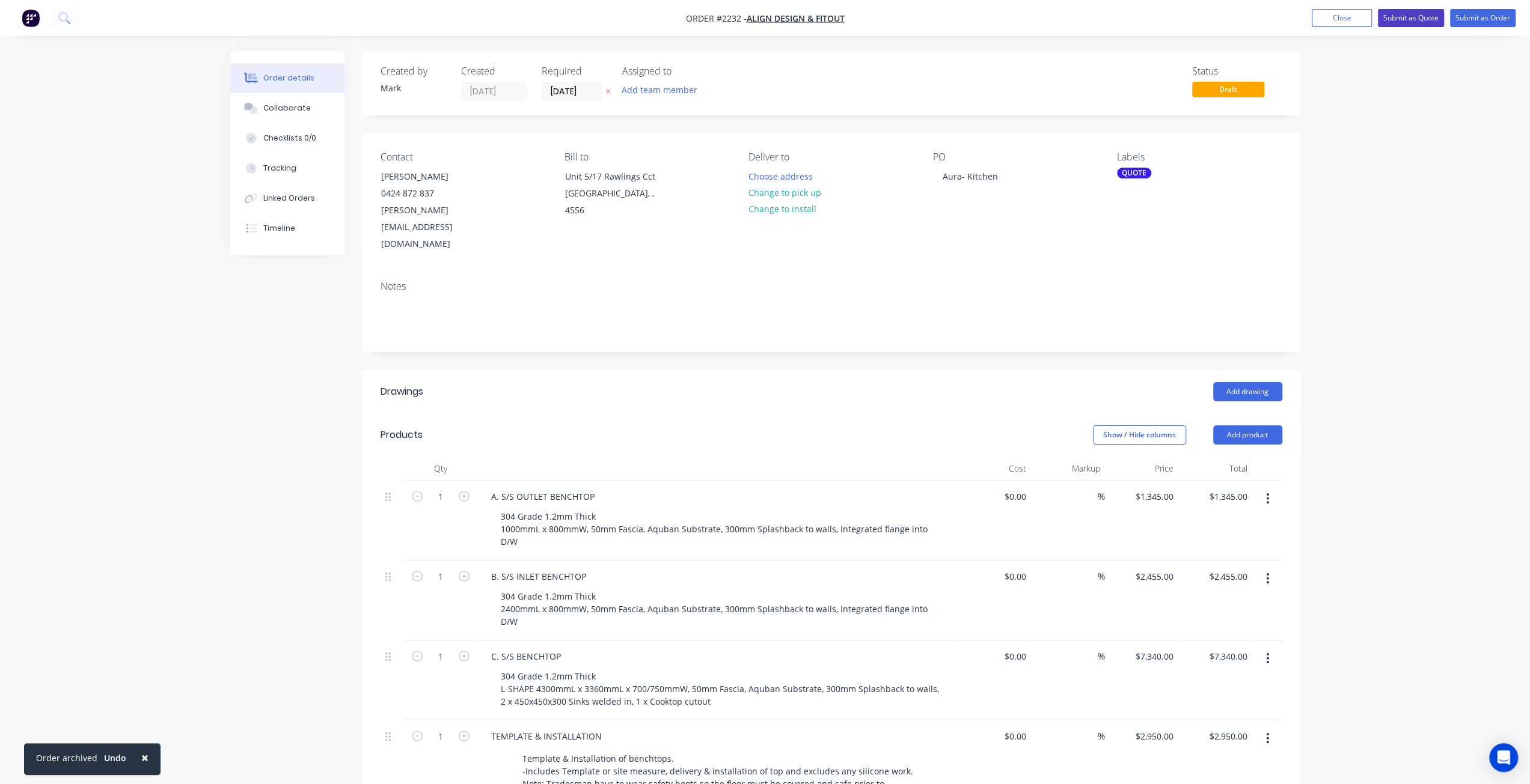
click at [1408, 17] on button "Submit as Quote" at bounding box center [1411, 18] width 66 height 18
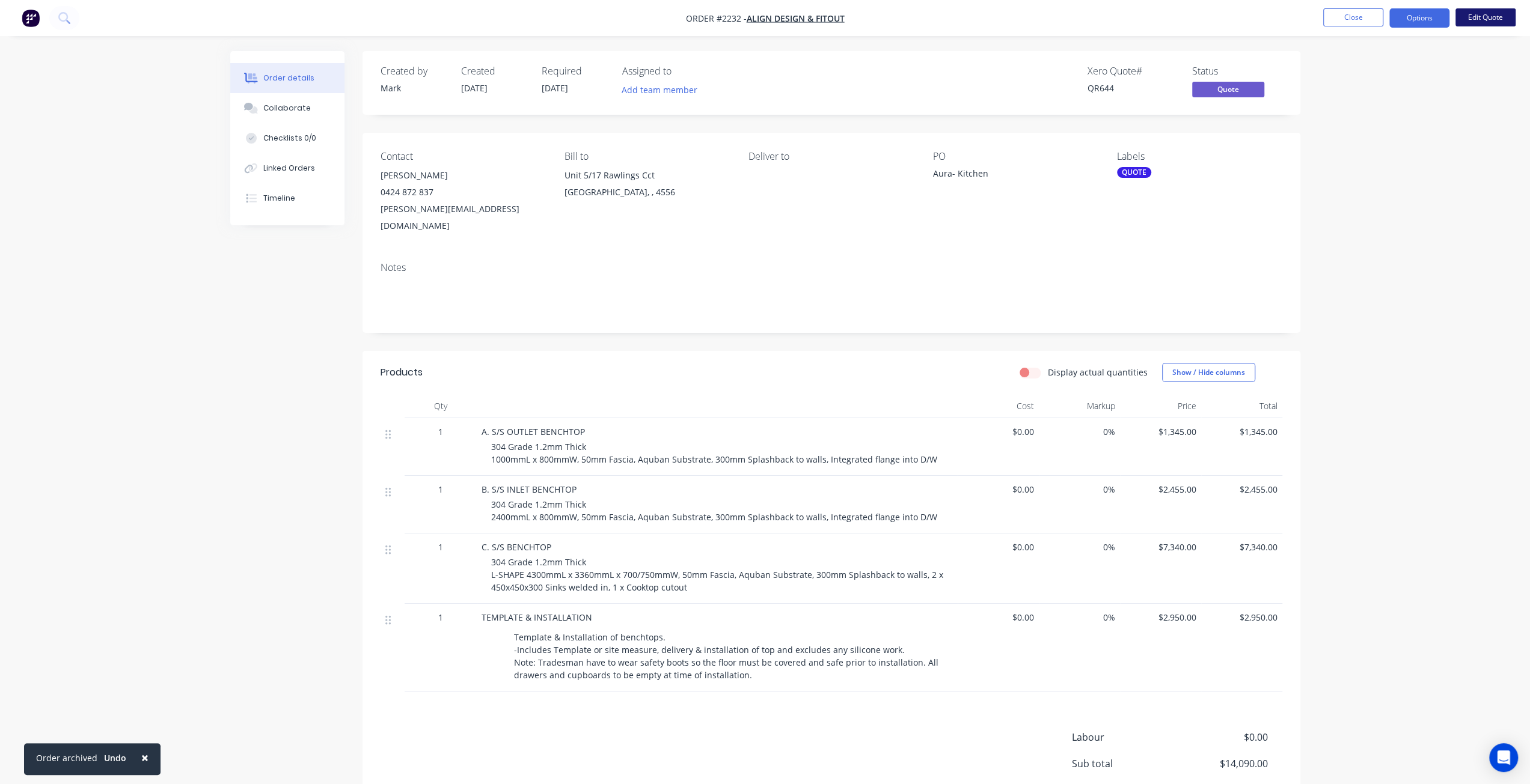
click at [1468, 20] on button "Edit Quote" at bounding box center [1485, 17] width 60 height 18
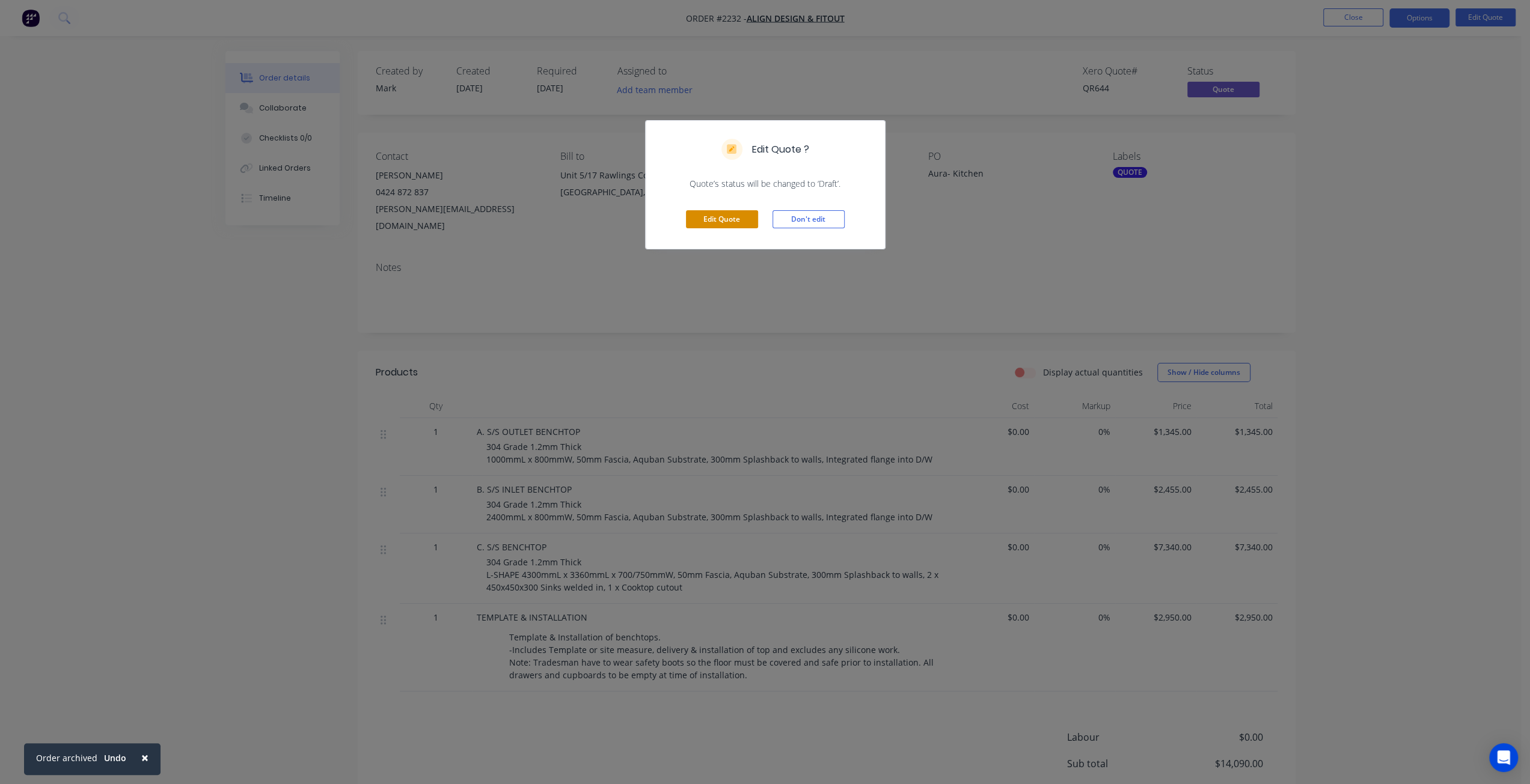
click at [733, 224] on button "Edit Quote" at bounding box center [722, 219] width 72 height 18
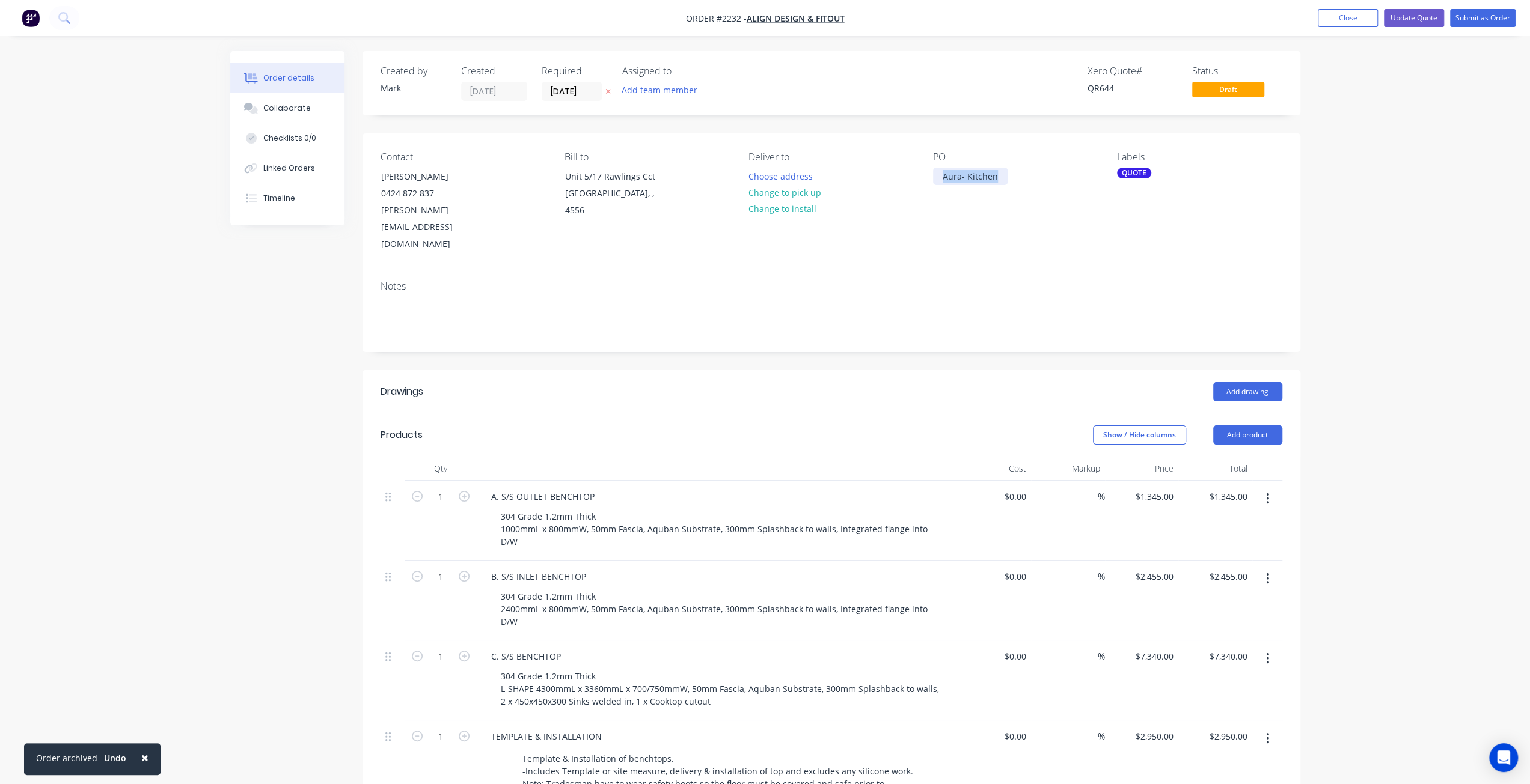
drag, startPoint x: 997, startPoint y: 176, endPoint x: 825, endPoint y: 178, distance: 172.0
click at [825, 178] on div "Contact Andy Traves 0424 872 837 andy@adaf.com.au Bill to Unit 5/17 Rawlings Cc…" at bounding box center [831, 202] width 938 height 137
click at [957, 176] on div "Aura- Kitchen" at bounding box center [970, 176] width 74 height 17
click at [942, 175] on div "Aura- Kitchen" at bounding box center [970, 176] width 74 height 17
click at [938, 176] on div "Aura- Kitchen" at bounding box center [970, 176] width 74 height 17
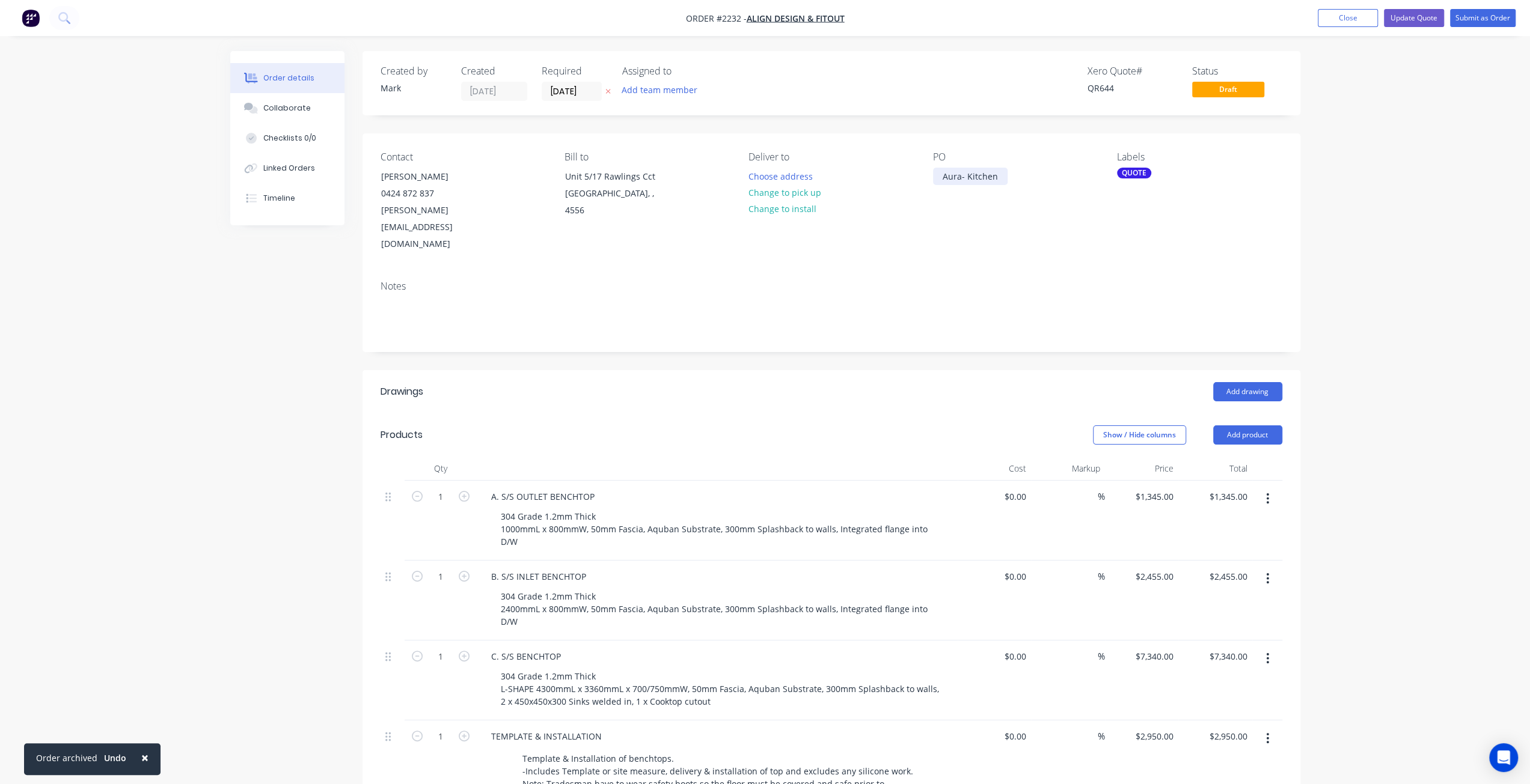
paste div
drag, startPoint x: 1050, startPoint y: 176, endPoint x: 1056, endPoint y: 185, distance: 10.8
click at [1056, 185] on div "Unique Health Foods - Aura- Kitchen" at bounding box center [1008, 183] width 150 height 30
click at [1297, 215] on div "Contact Andy Traves 0424 872 837 andy@adaf.com.au Bill to Unit 5/17 Rawlings Cc…" at bounding box center [831, 202] width 938 height 137
click at [1417, 20] on button "Update Quote" at bounding box center [1414, 18] width 60 height 18
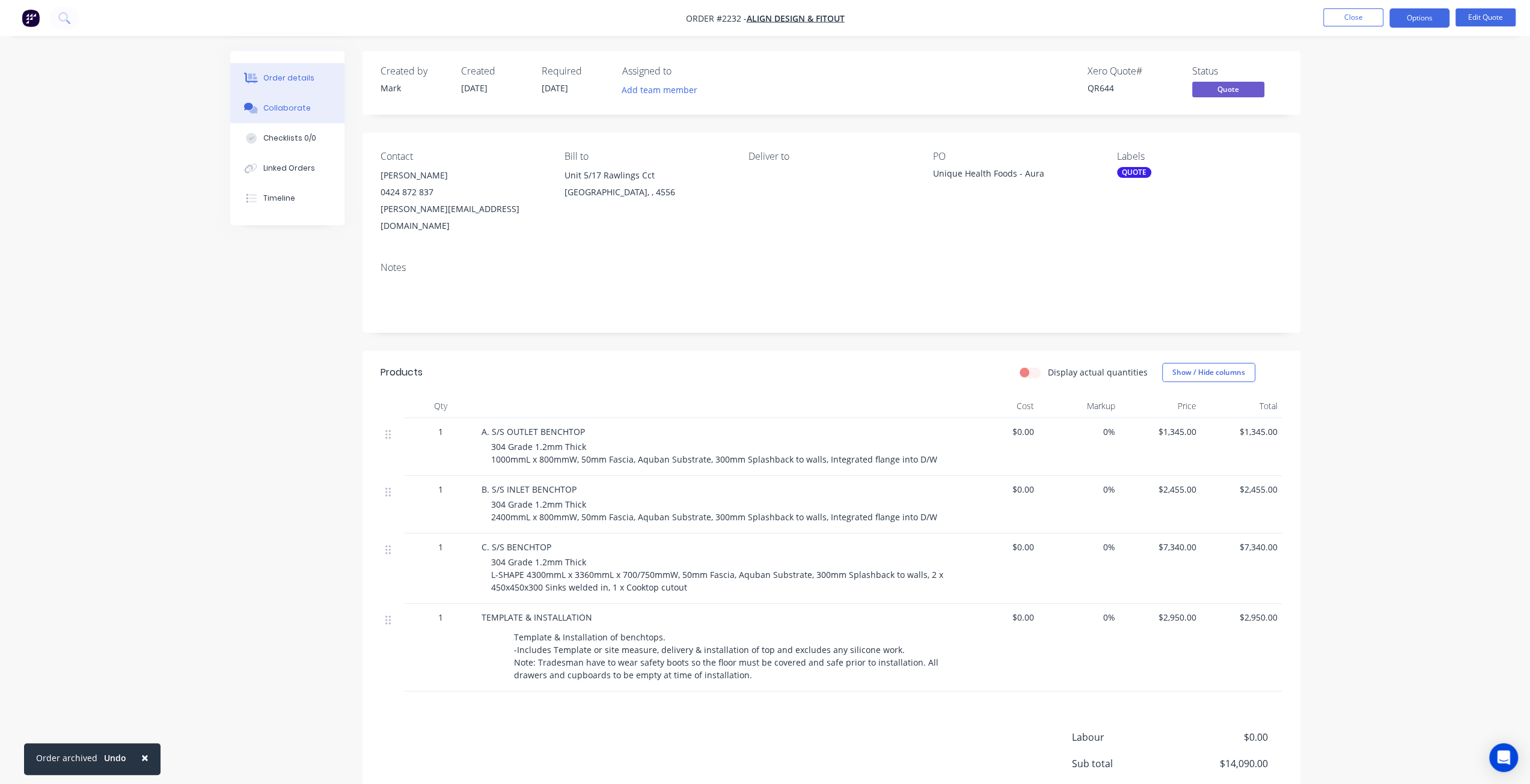
click at [284, 112] on div "Collaborate" at bounding box center [287, 108] width 47 height 11
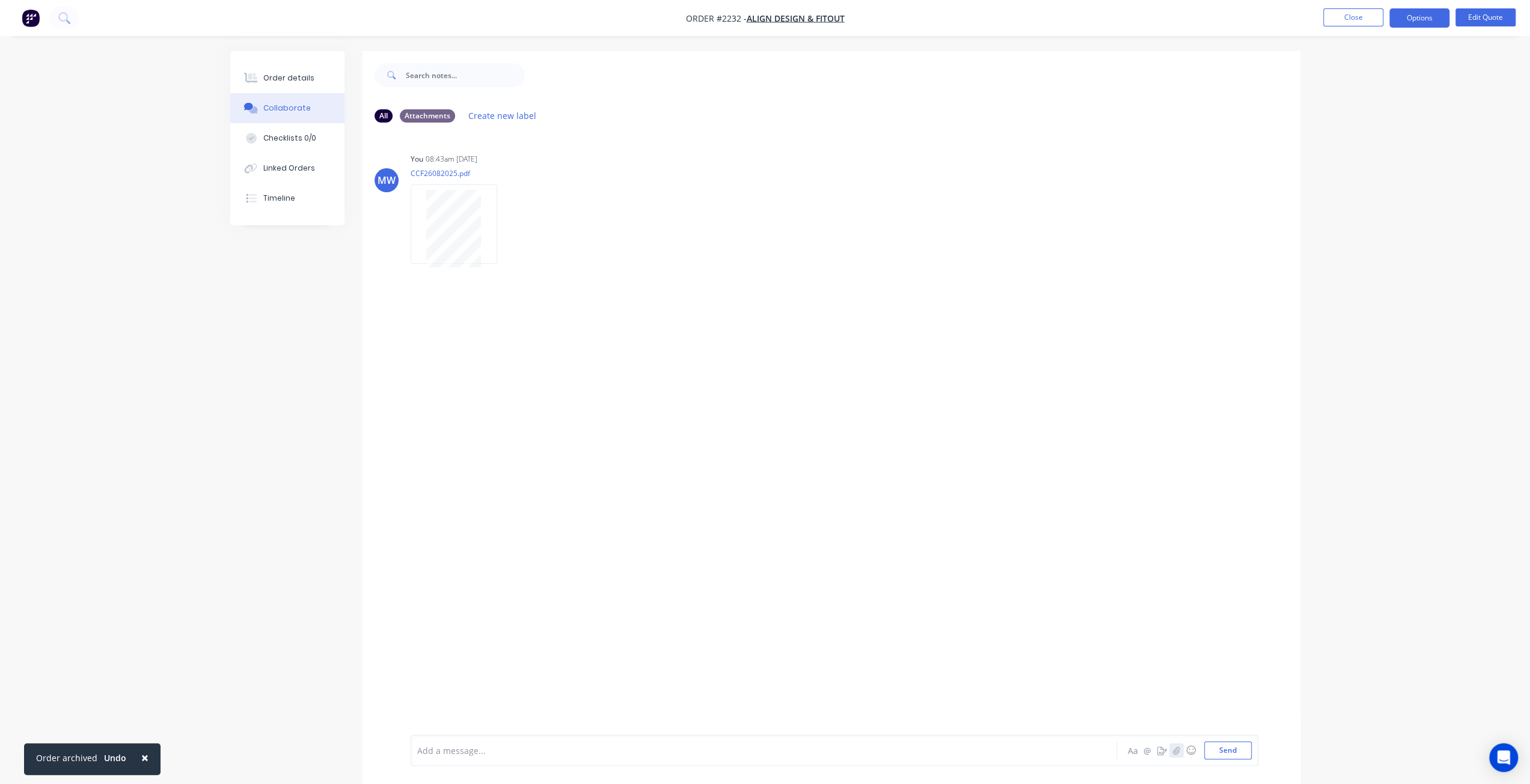
click at [1177, 750] on icon "button" at bounding box center [1175, 750] width 7 height 9
click at [1225, 748] on button "Send" at bounding box center [1228, 750] width 47 height 18
click at [308, 74] on div "Order details" at bounding box center [289, 78] width 51 height 11
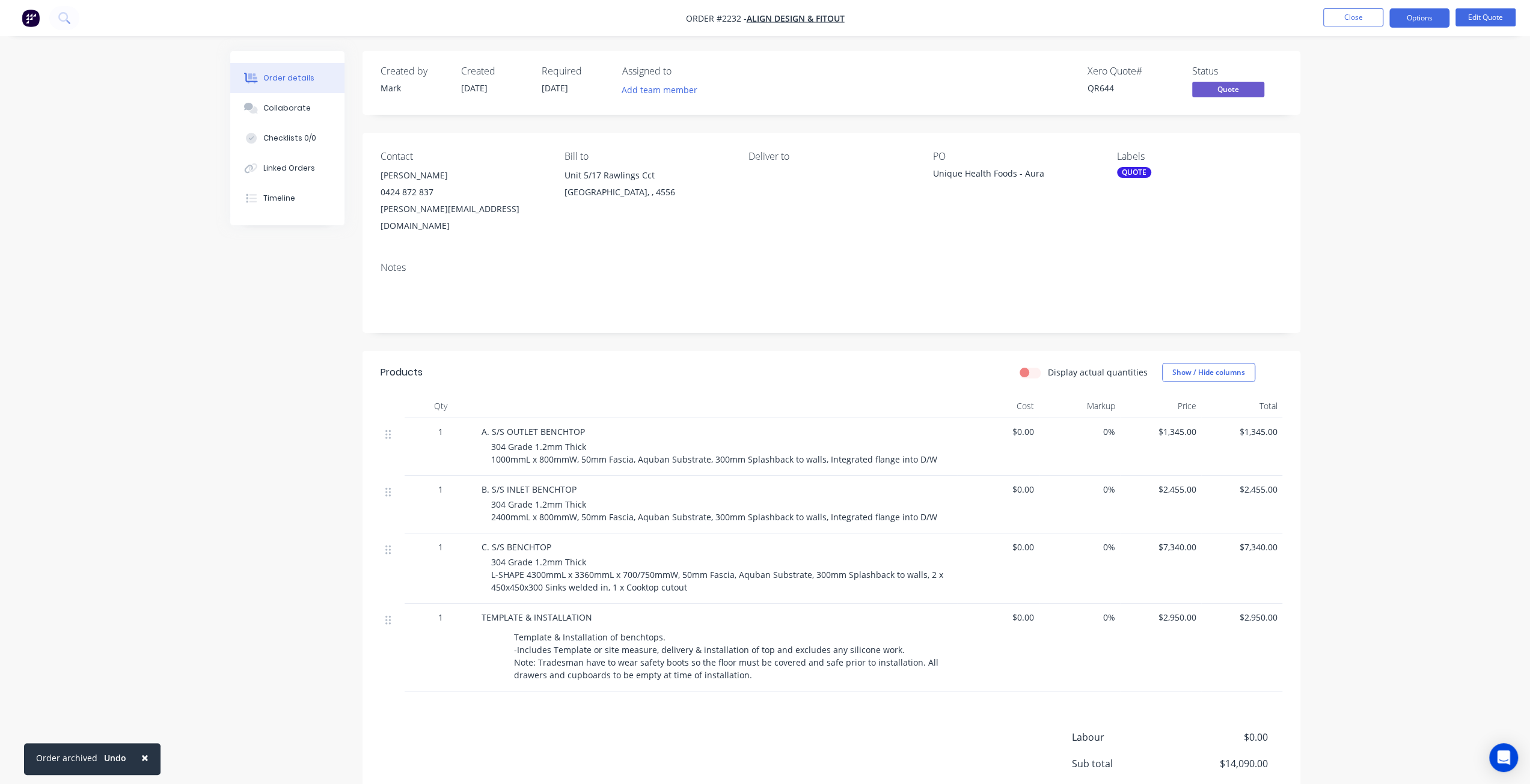
click at [1380, 283] on div "Order details Collaborate Checklists 0/0 Linked Orders Timeline Order details C…" at bounding box center [765, 453] width 1530 height 905
click at [1348, 20] on button "Close" at bounding box center [1352, 17] width 60 height 18
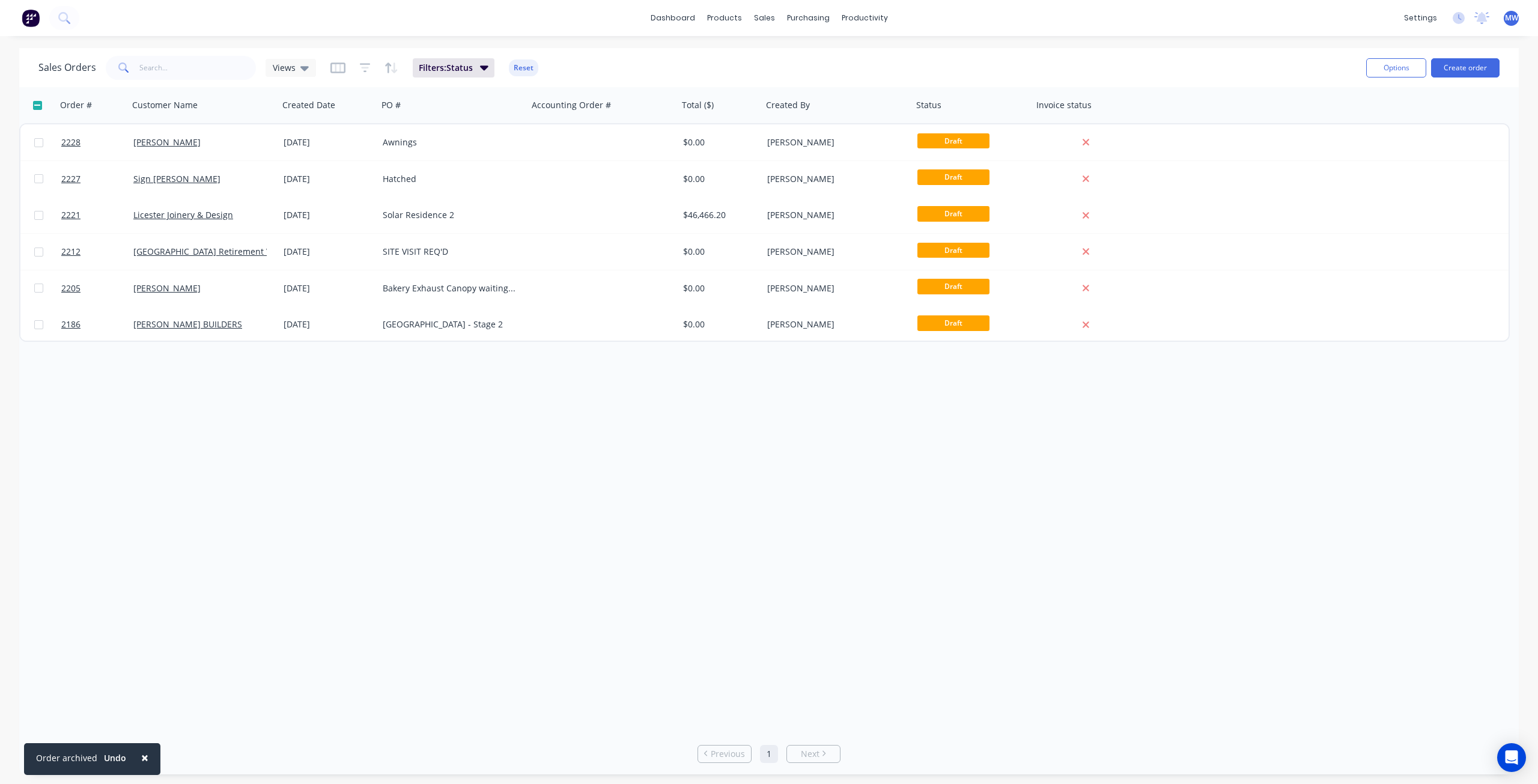
click at [565, 345] on div "Order # Customer Name Created Date PO # Accounting Order # Total ($) Created By…" at bounding box center [769, 410] width 1500 height 646
click at [500, 463] on div "Order # Customer Name Created Date PO # Accounting Order # Total ($) Created By…" at bounding box center [769, 410] width 1500 height 646
click at [522, 579] on div "Order # Customer Name Created Date PO # Accounting Order # Total ($) Created By…" at bounding box center [769, 410] width 1500 height 646
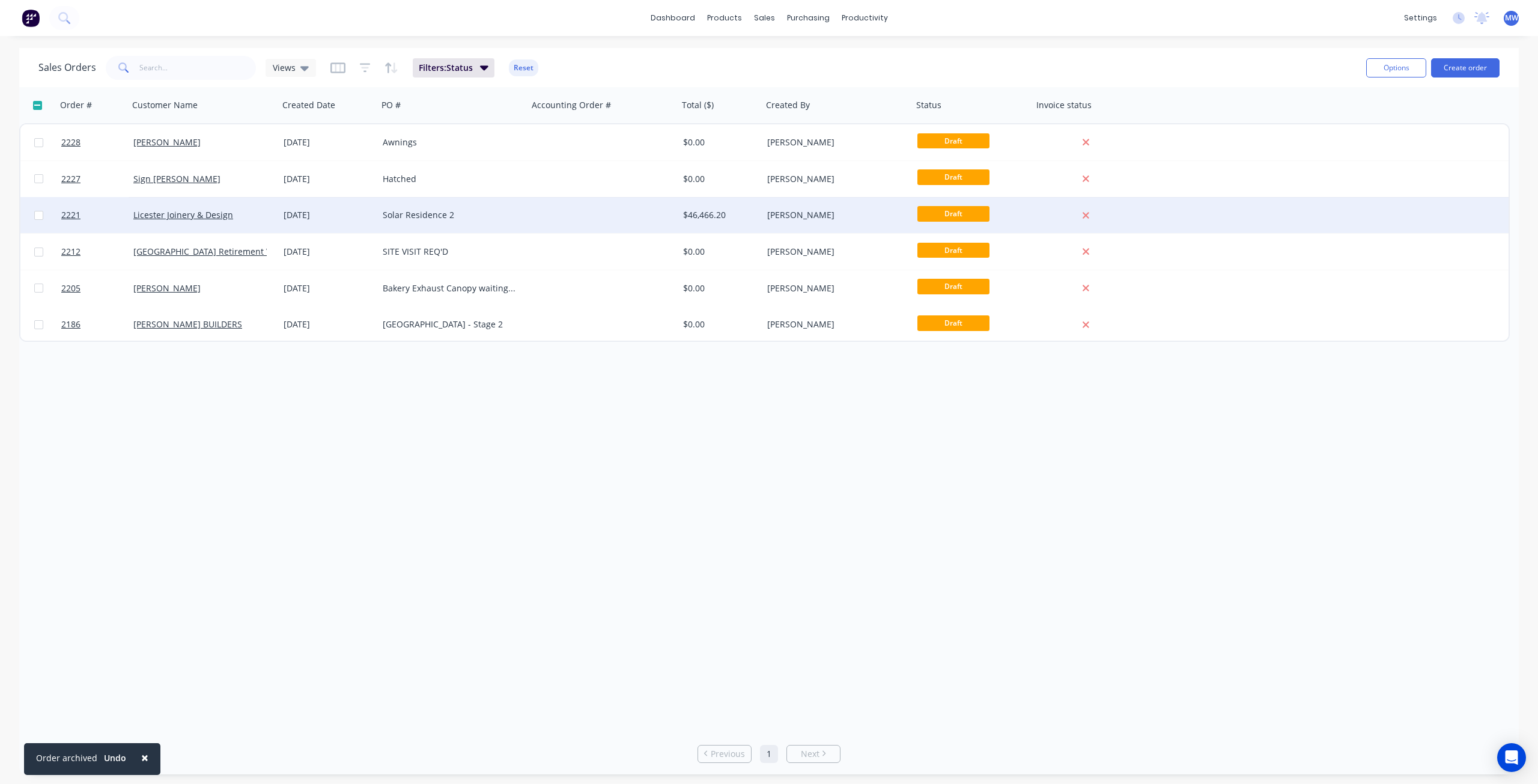
click at [494, 217] on div "Solar Residence 2" at bounding box center [449, 215] width 134 height 12
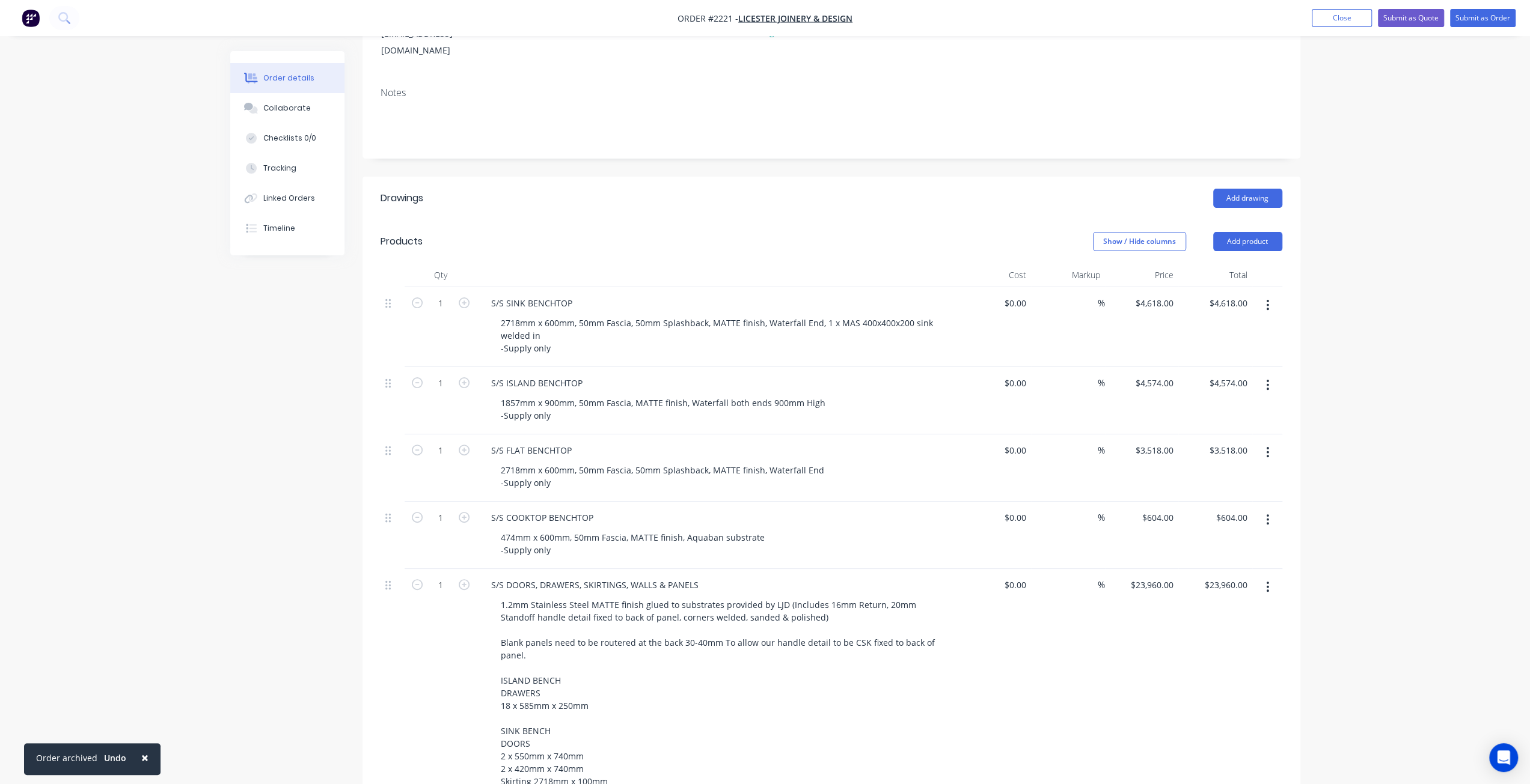
scroll to position [180, 0]
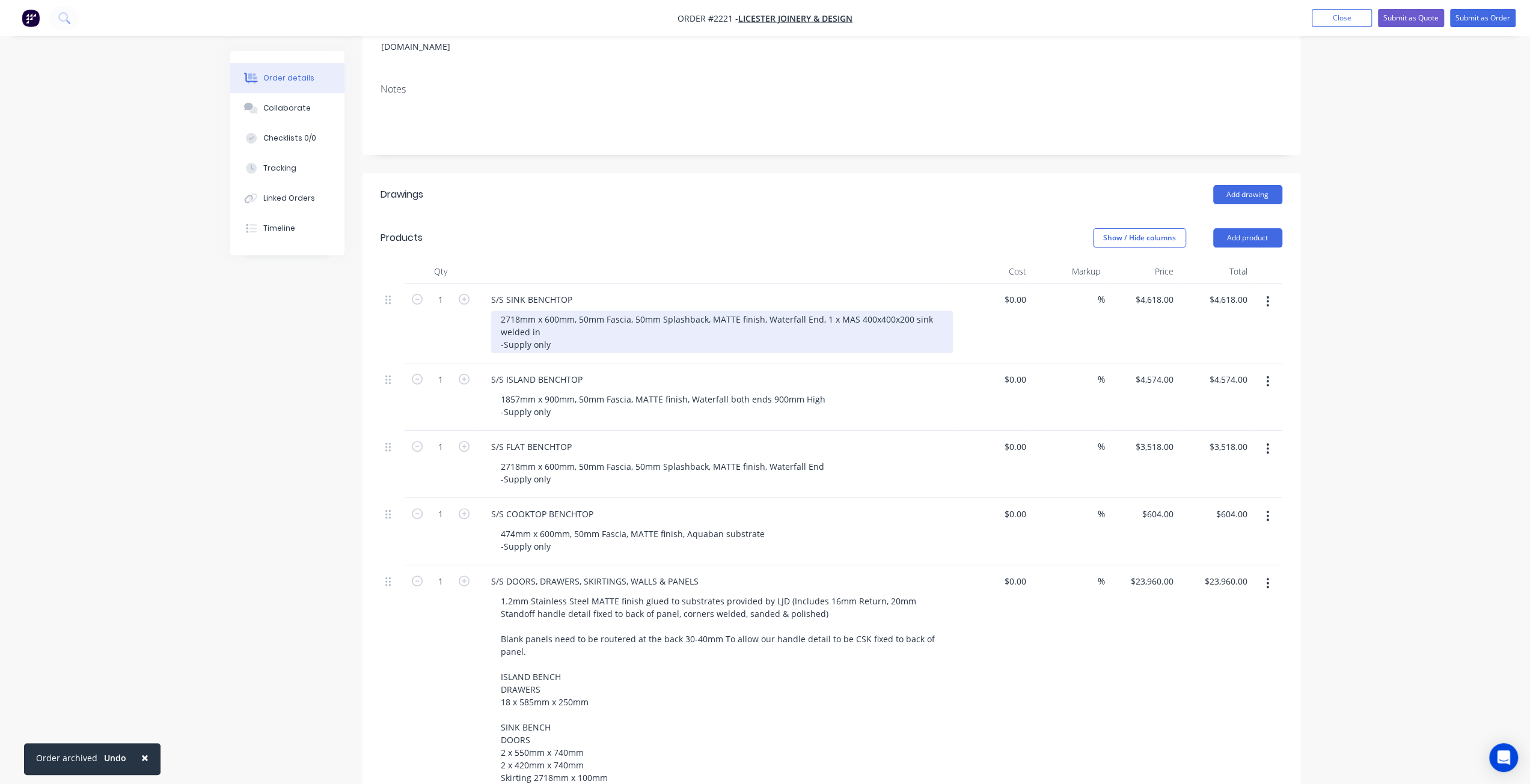
click at [738, 316] on div "2718mm x 600mm, 50mm Fascia, 50mm Splashback, MATTE finish, Waterfall End, 1 x …" at bounding box center [721, 331] width 461 height 43
drag, startPoint x: 781, startPoint y: 299, endPoint x: 817, endPoint y: 299, distance: 36.0
click at [817, 310] on div "2718mm x 600mm, 50mm Fascia, 50mm Splashback, MATTE finish, Waterfall End, 1 x …" at bounding box center [721, 331] width 461 height 43
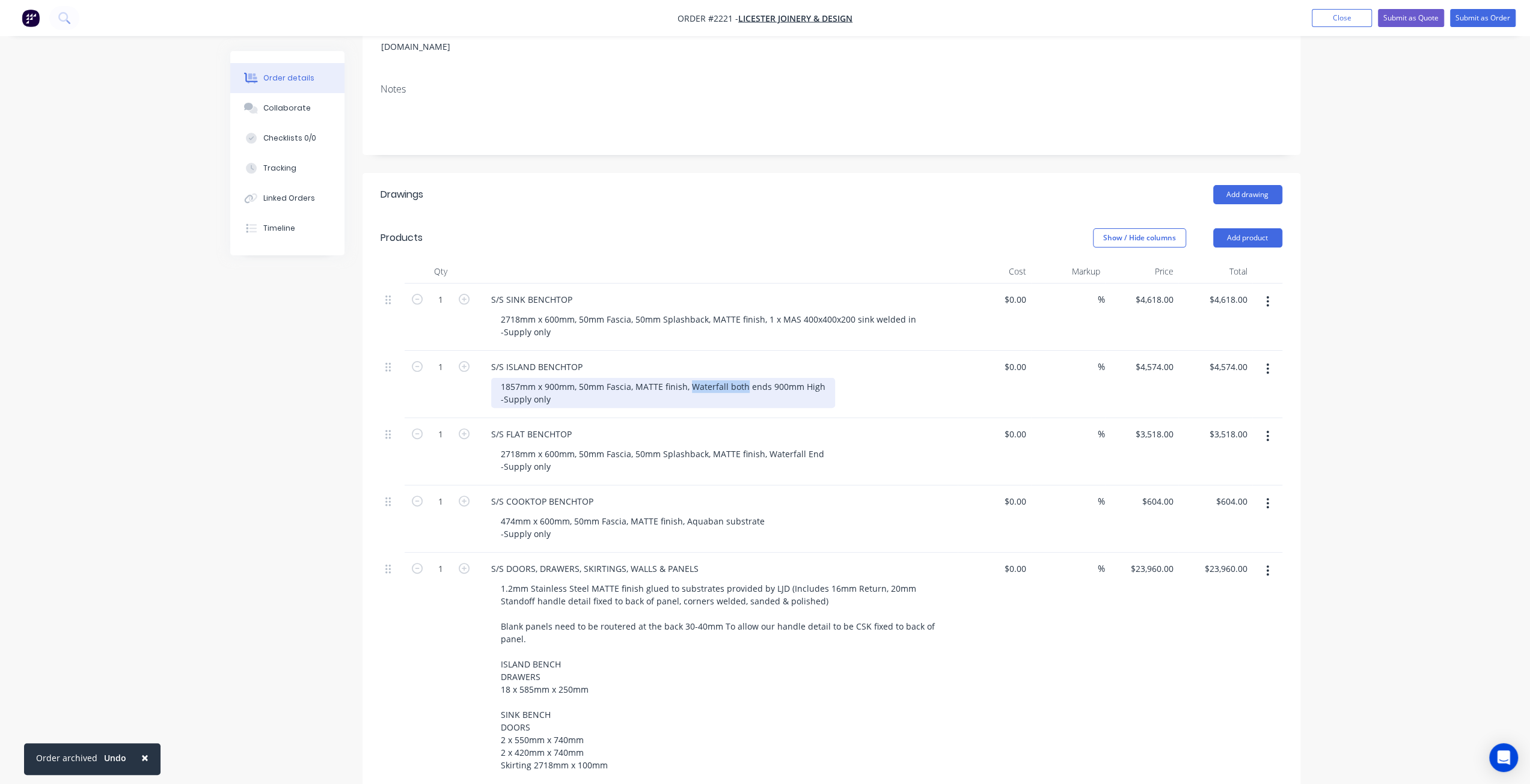
drag, startPoint x: 690, startPoint y: 364, endPoint x: 742, endPoint y: 366, distance: 52.0
click at [742, 378] on div "1857mm x 900mm, 50mm Fascia, MATTE finish, Waterfall both ends 900mm High -Supp…" at bounding box center [663, 393] width 344 height 30
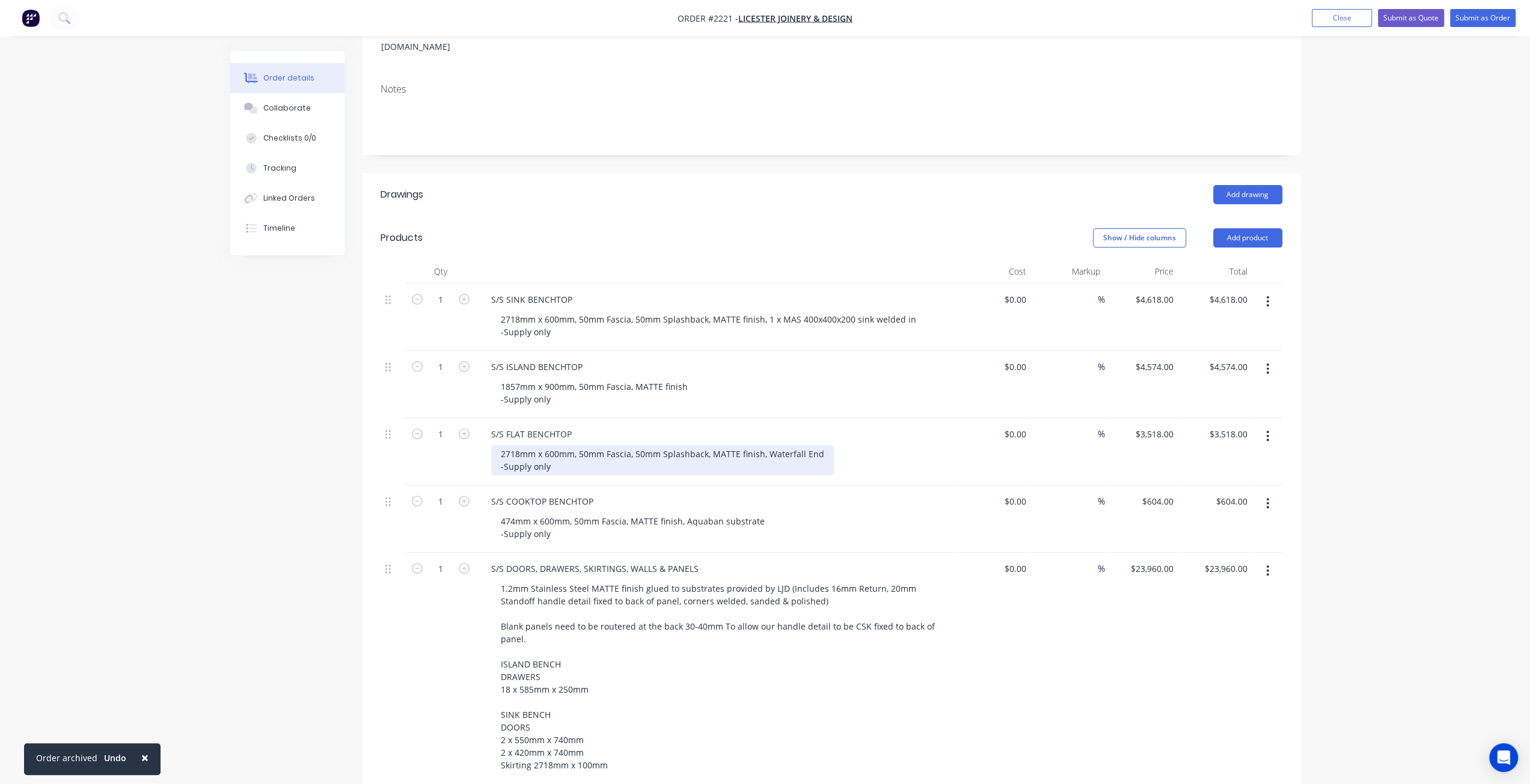
drag, startPoint x: 713, startPoint y: 445, endPoint x: 758, endPoint y: 441, distance: 45.2
click at [713, 445] on div "2718mm x 600mm, 50mm Fascia, 50mm Splashback, MATTE finish, Waterfall End -Supp…" at bounding box center [662, 460] width 343 height 30
drag, startPoint x: 761, startPoint y: 436, endPoint x: 819, endPoint y: 433, distance: 58.1
click at [819, 445] on div "2718mm x 600mm, 50mm Fascia, 50mm Splashback, MATTE finish, Waterfall End -Supp…" at bounding box center [662, 460] width 343 height 30
click at [323, 468] on div "Created by Mark Created 21/08/25 Required 21/08/25 Assigned to Add team member …" at bounding box center [765, 704] width 1070 height 1667
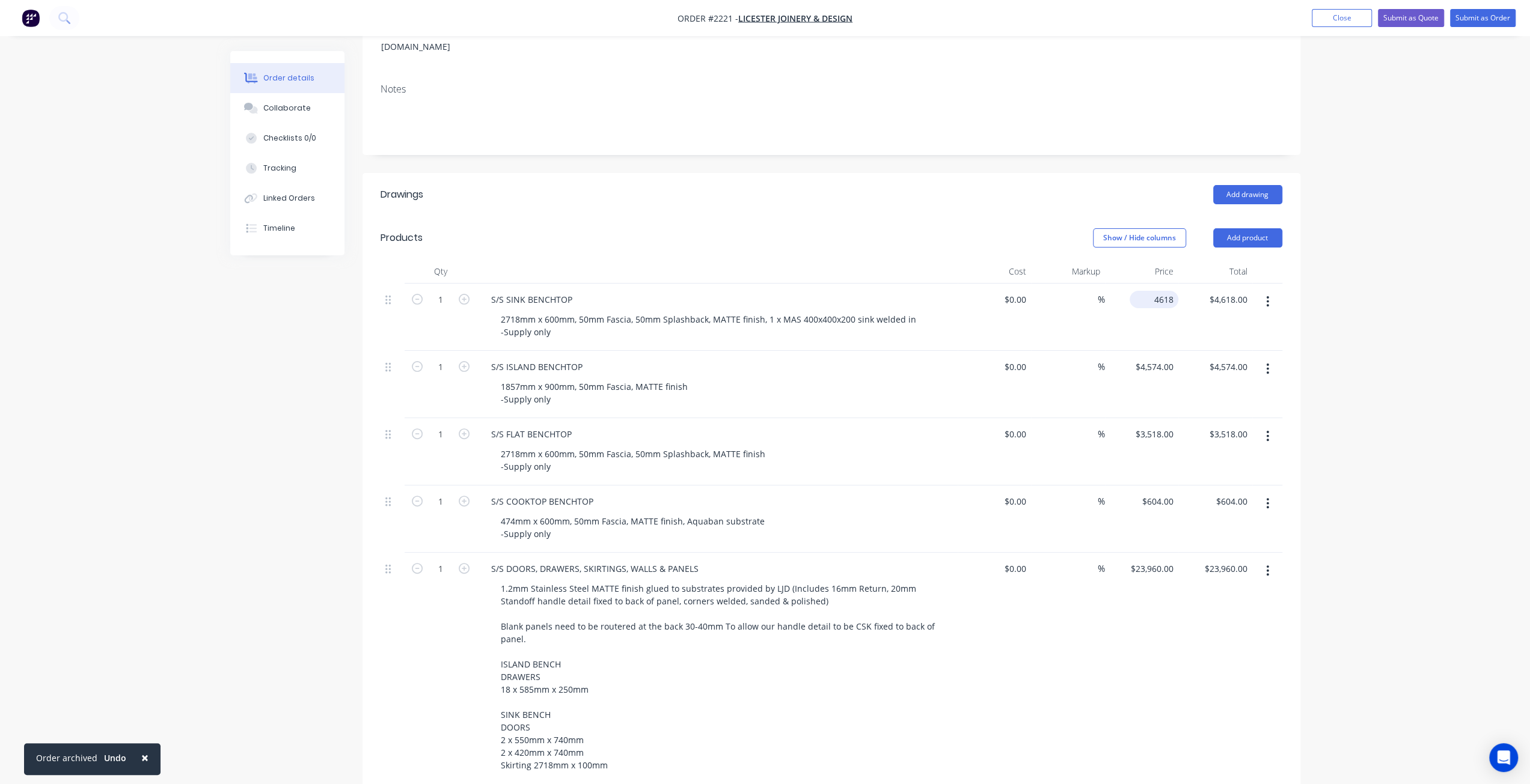
click at [1156, 291] on div "4618 $4,618.00" at bounding box center [1156, 299] width 44 height 17
click at [1154, 291] on input "4618" at bounding box center [1165, 299] width 25 height 17
type input "2"
type input "$3,060.00"
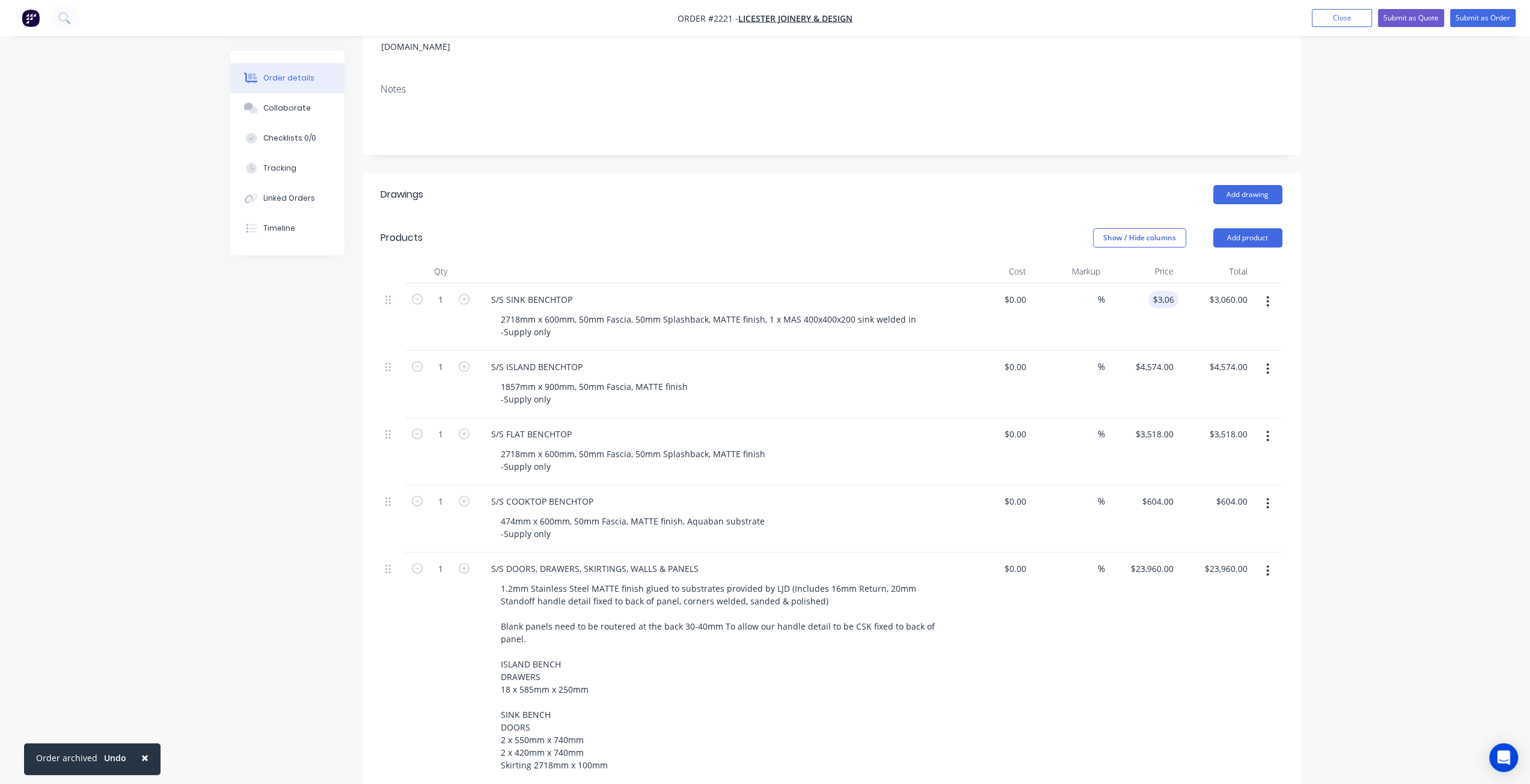
click at [1398, 313] on div "Order details Collaborate Checklists 0/0 Tracking Linked Orders Timeline Order …" at bounding box center [765, 678] width 1530 height 1717
click at [1161, 358] on input "4574" at bounding box center [1156, 366] width 44 height 17
type input "$2,174.00"
click at [1454, 418] on div "Order details Collaborate Checklists 0/0 Tracking Linked Orders Timeline Order …" at bounding box center [765, 678] width 1530 height 1717
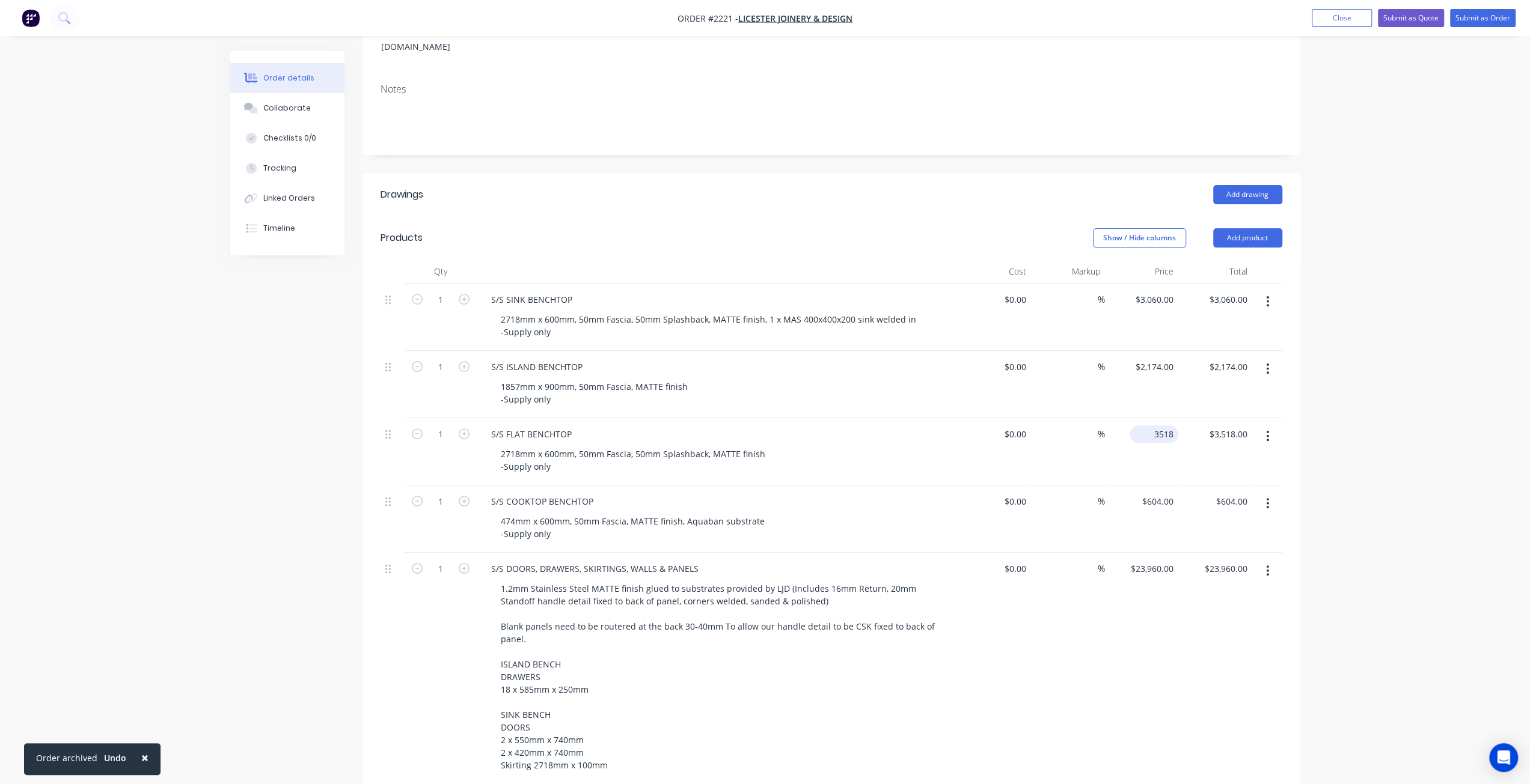
click at [1163, 426] on input "3518" at bounding box center [1156, 434] width 44 height 17
click at [1165, 426] on input "3518" at bounding box center [1165, 434] width 25 height 17
type input "$2,472.00"
click at [1327, 406] on div "Order details Collaborate Checklists 0/0 Tracking Linked Orders Timeline Order …" at bounding box center [765, 678] width 1530 height 1717
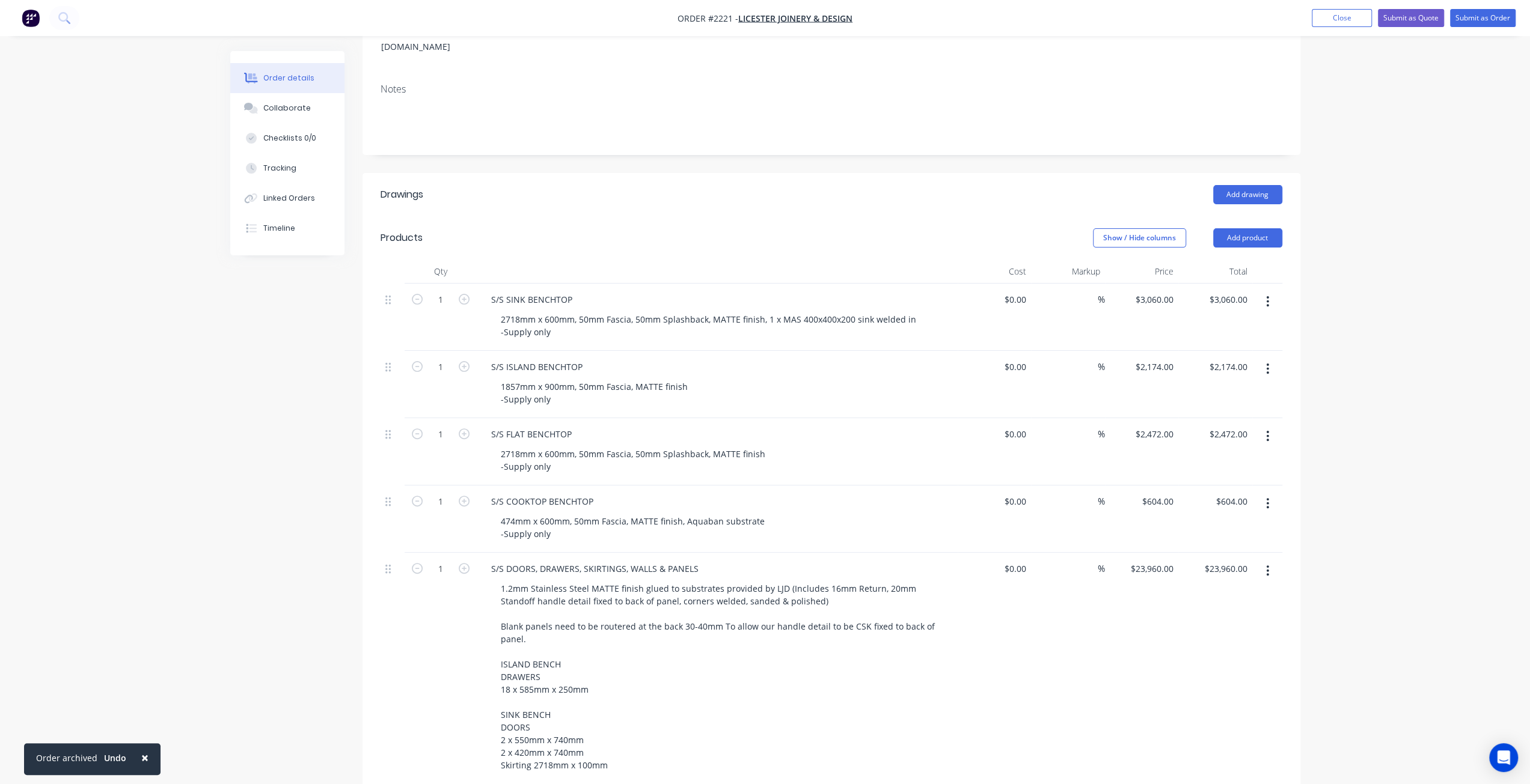
click at [1375, 427] on div "Order details Collaborate Checklists 0/0 Tracking Linked Orders Timeline Order …" at bounding box center [765, 678] width 1530 height 1717
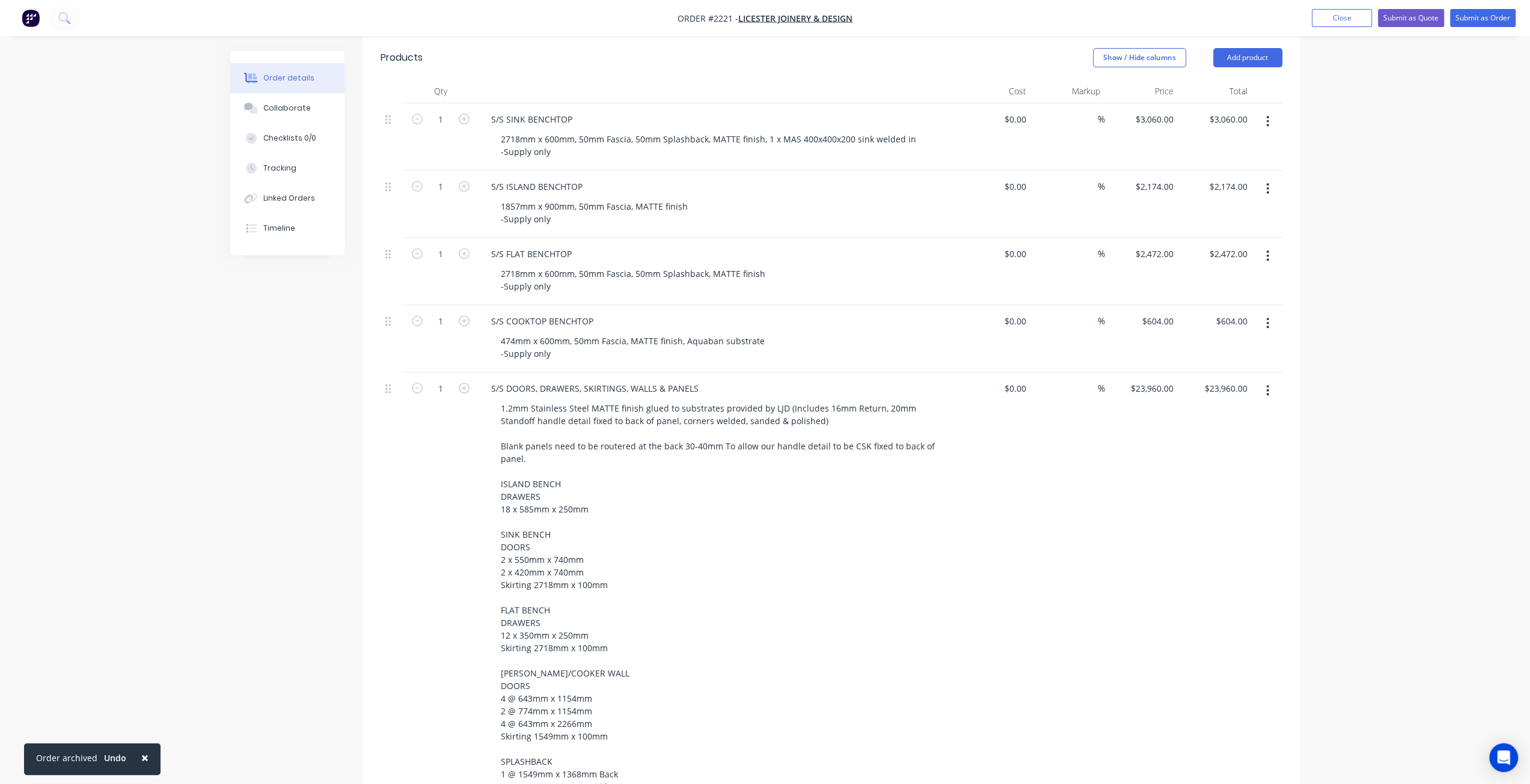
scroll to position [240, 0]
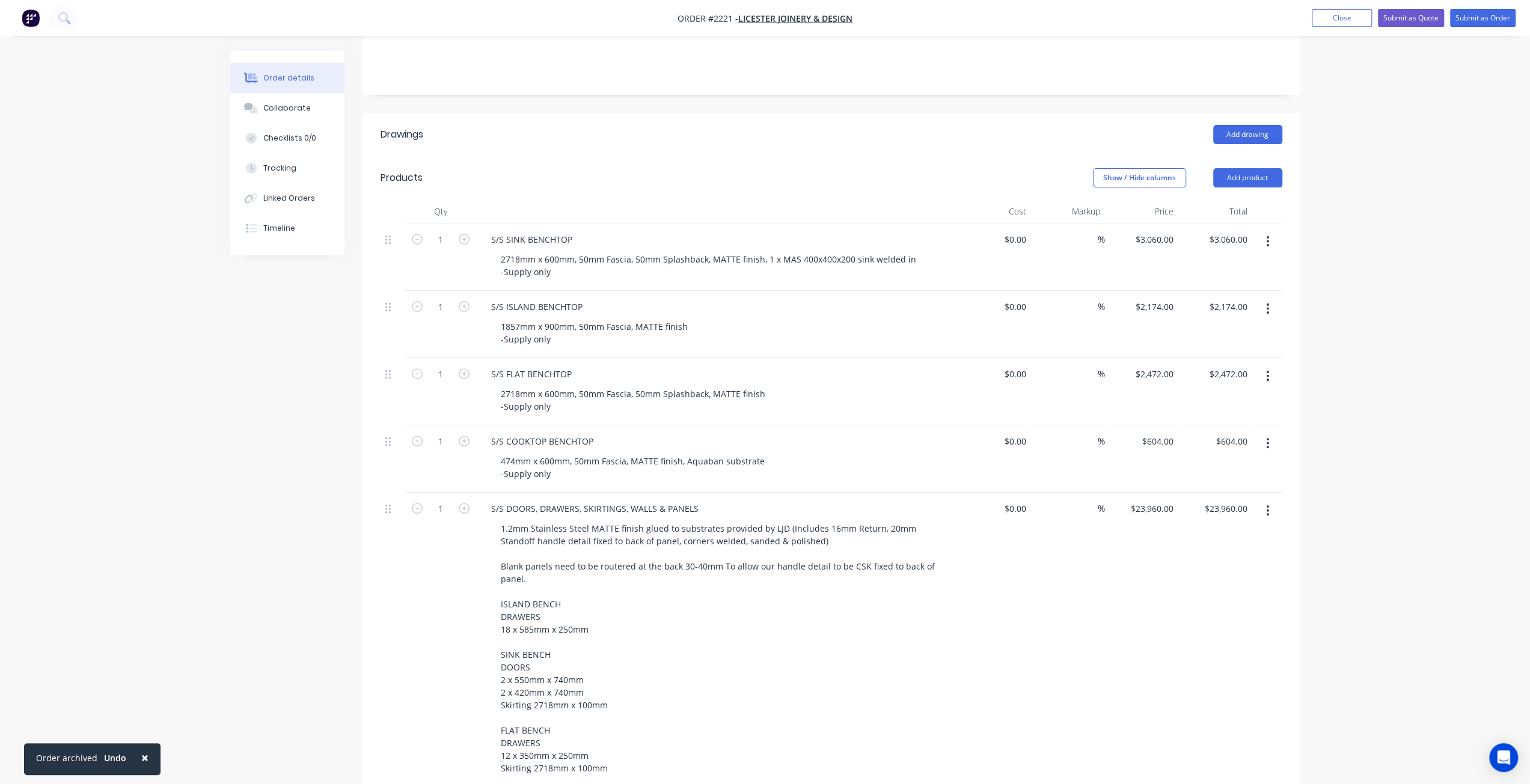
click at [1373, 414] on div "Order details Collaborate Checklists 0/0 Tracking Linked Orders Timeline Order …" at bounding box center [765, 618] width 1530 height 1717
click at [1374, 421] on div "Order details Collaborate Checklists 0/0 Tracking Linked Orders Timeline Order …" at bounding box center [765, 618] width 1530 height 1717
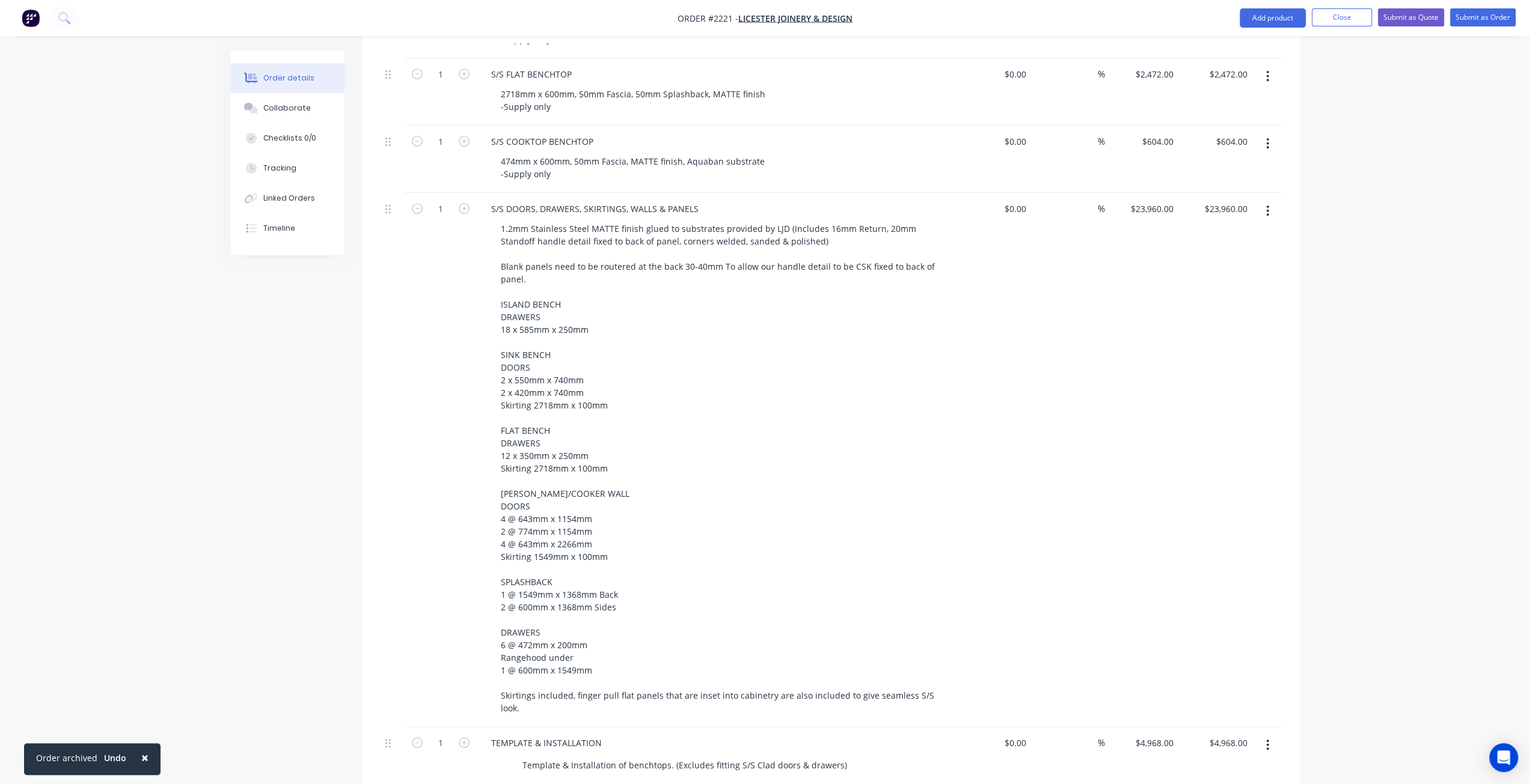
scroll to position [541, 0]
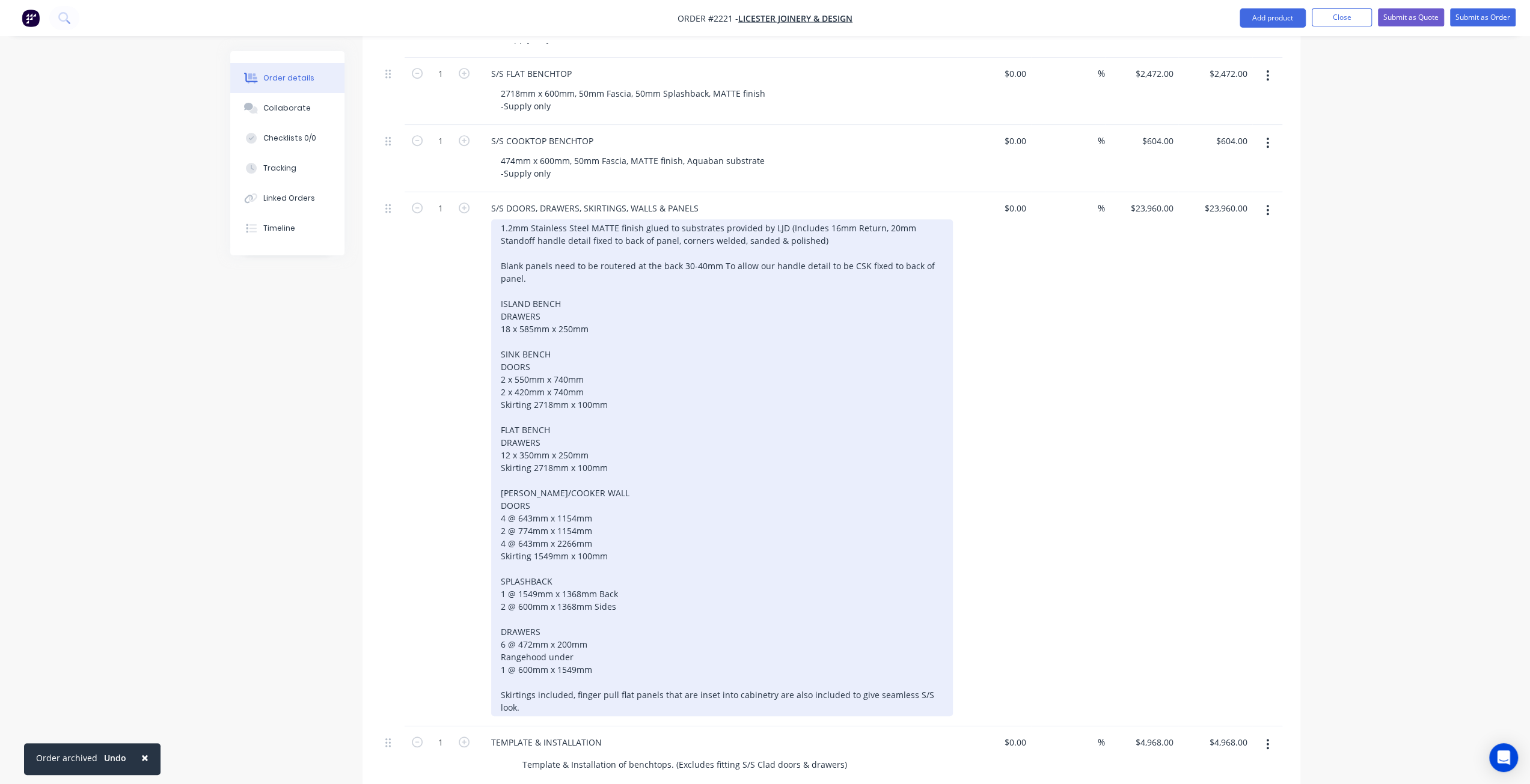
click at [586, 319] on div "1.2mm Stainless Steel MATTE finish glued to substrates provided by LJD (Include…" at bounding box center [721, 467] width 461 height 497
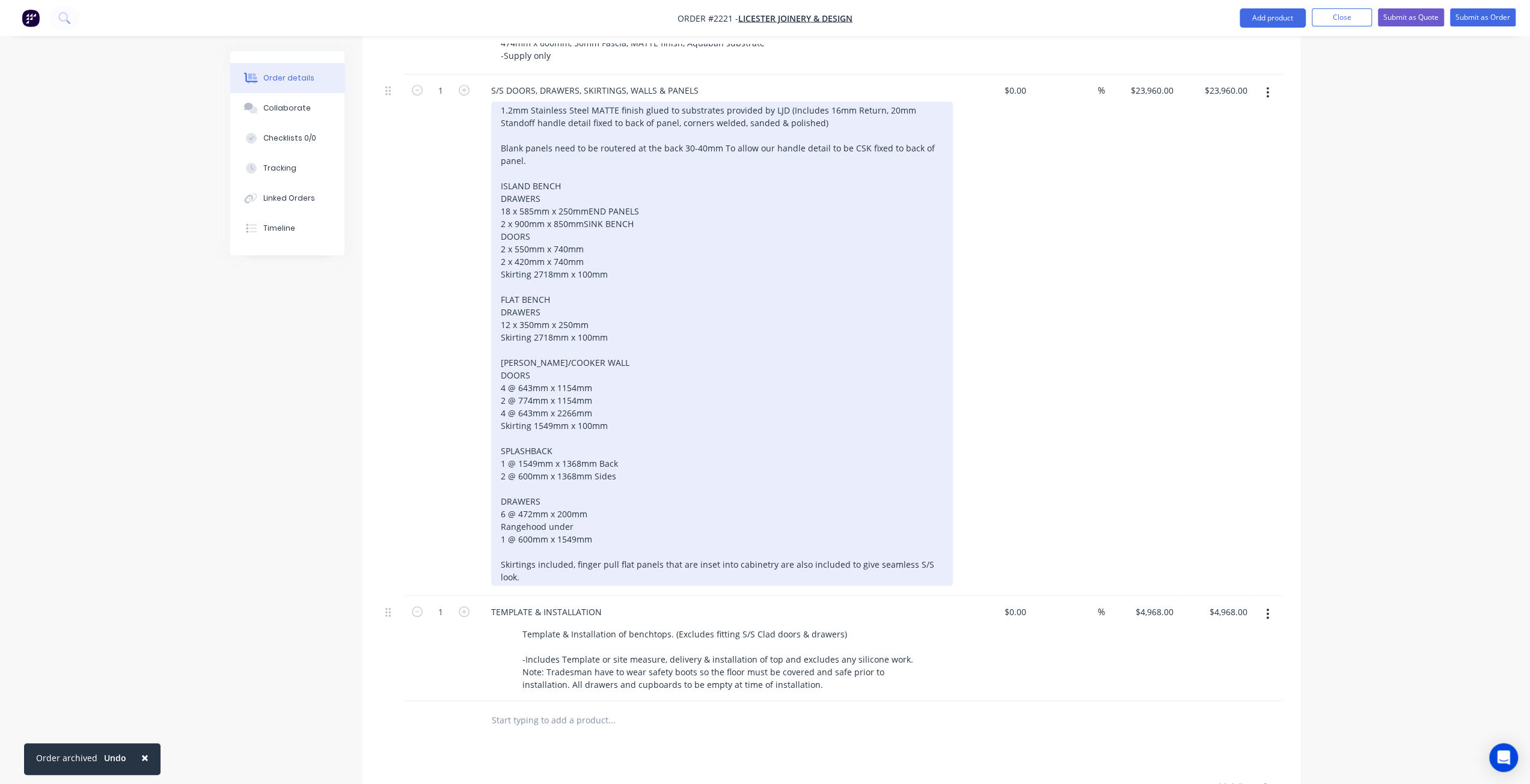
scroll to position [661, 0]
click at [624, 293] on div "1.2mm Stainless Steel MATTE finish glued to substrates provided by LJD (Include…" at bounding box center [721, 341] width 461 height 484
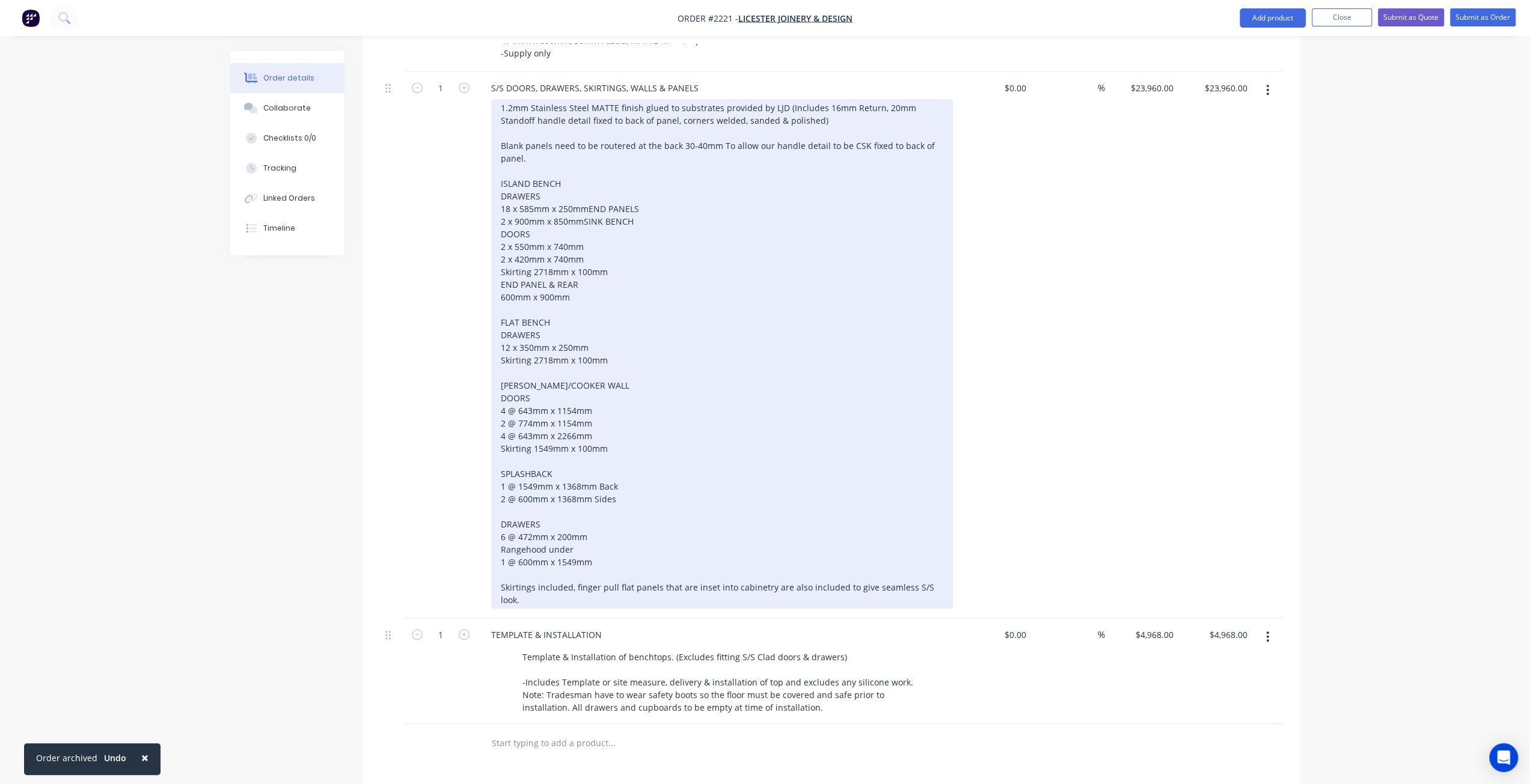
click at [497, 316] on div "1.2mm Stainless Steel MATTE finish glued to substrates provided by LJD (Include…" at bounding box center [721, 354] width 461 height 510
drag, startPoint x: 516, startPoint y: 188, endPoint x: 524, endPoint y: 198, distance: 12.8
click at [516, 188] on div "1.2mm Stainless Steel MATTE finish glued to substrates provided by LJD (Include…" at bounding box center [721, 354] width 461 height 510
click at [632, 274] on div "1.2mm Stainless Steel MATTE finish glued to substrates provided by LJD (Include…" at bounding box center [721, 354] width 461 height 510
click at [634, 310] on div "1.2mm Stainless Steel MATTE finish glued to substrates provided by LJD (Include…" at bounding box center [721, 354] width 461 height 510
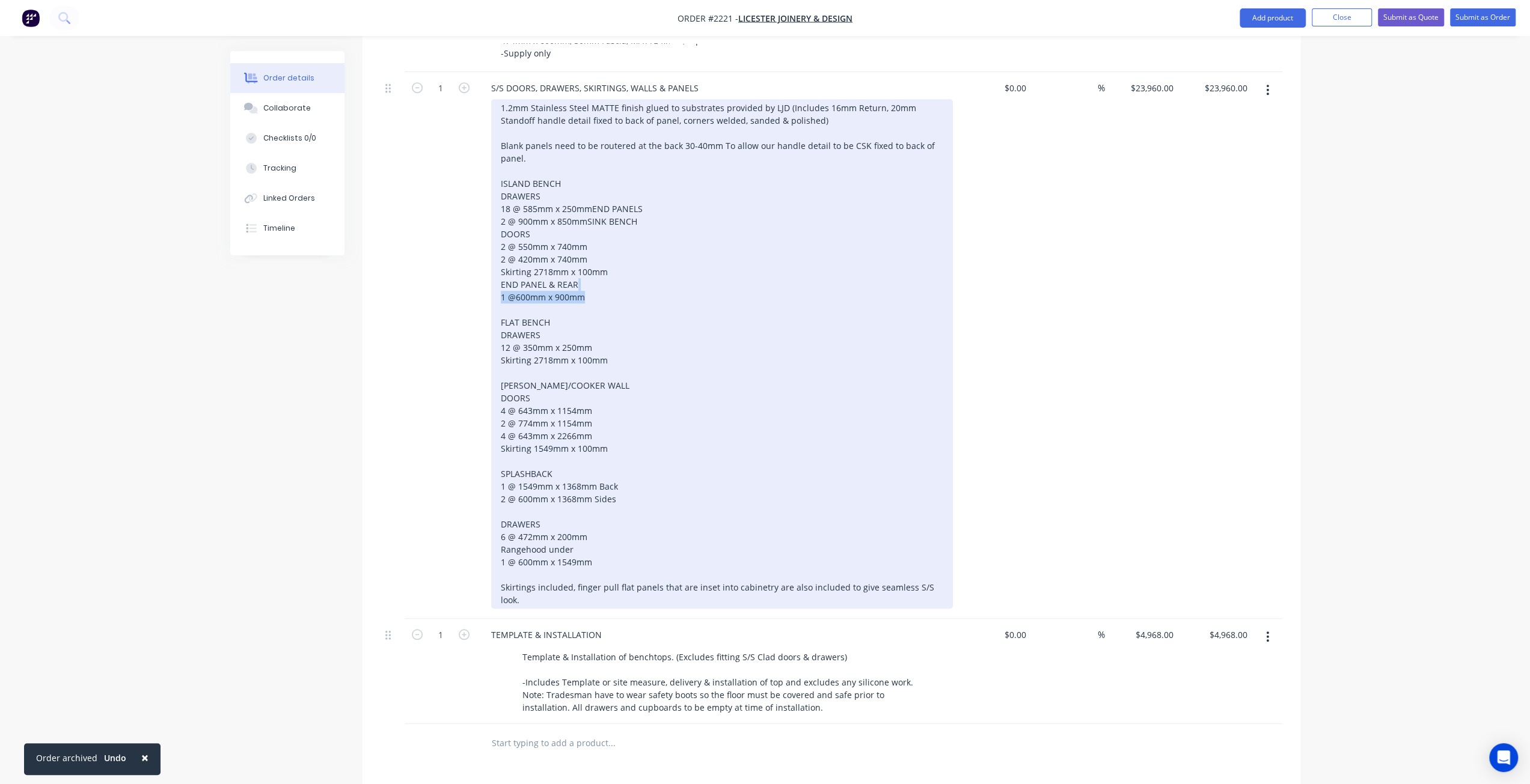
click at [634, 321] on div "1.2mm Stainless Steel MATTE finish glued to substrates provided by LJD (Include…" at bounding box center [721, 354] width 461 height 510
click at [614, 307] on div "1.2mm Stainless Steel MATTE finish glued to substrates provided by LJD (Include…" at bounding box center [721, 354] width 461 height 510
click at [618, 314] on div "1.2mm Stainless Steel MATTE finish glued to substrates provided by LJD (Include…" at bounding box center [721, 354] width 461 height 510
click at [589, 320] on div "1.2mm Stainless Steel MATTE finish glued to substrates provided by LJD (Include…" at bounding box center [721, 354] width 461 height 510
click at [634, 343] on div "1.2mm Stainless Steel MATTE finish glued to substrates provided by LJD (Include…" at bounding box center [721, 354] width 461 height 510
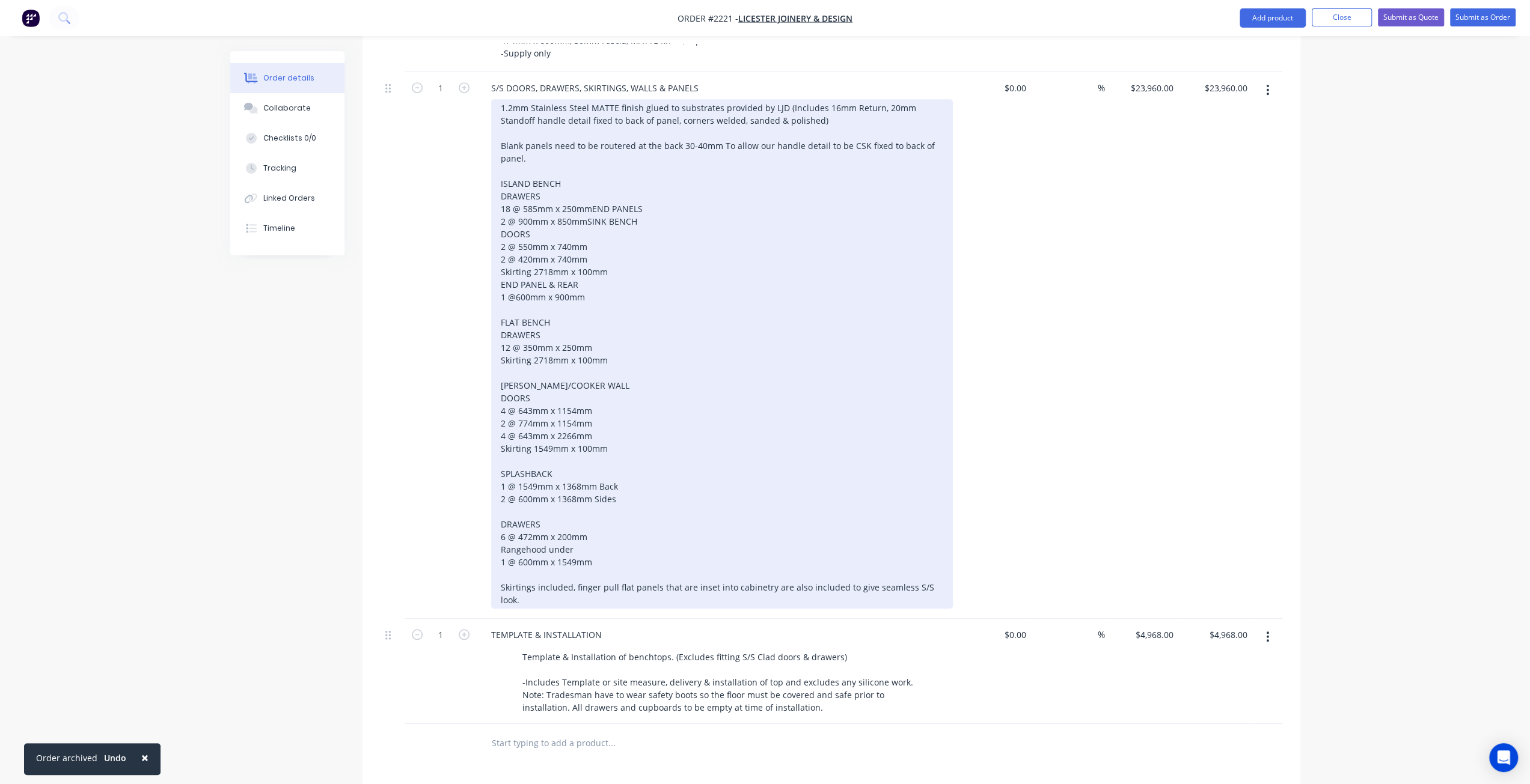
click at [624, 316] on div "1.2mm Stainless Steel MATTE finish glued to substrates provided by LJD (Include…" at bounding box center [721, 354] width 461 height 510
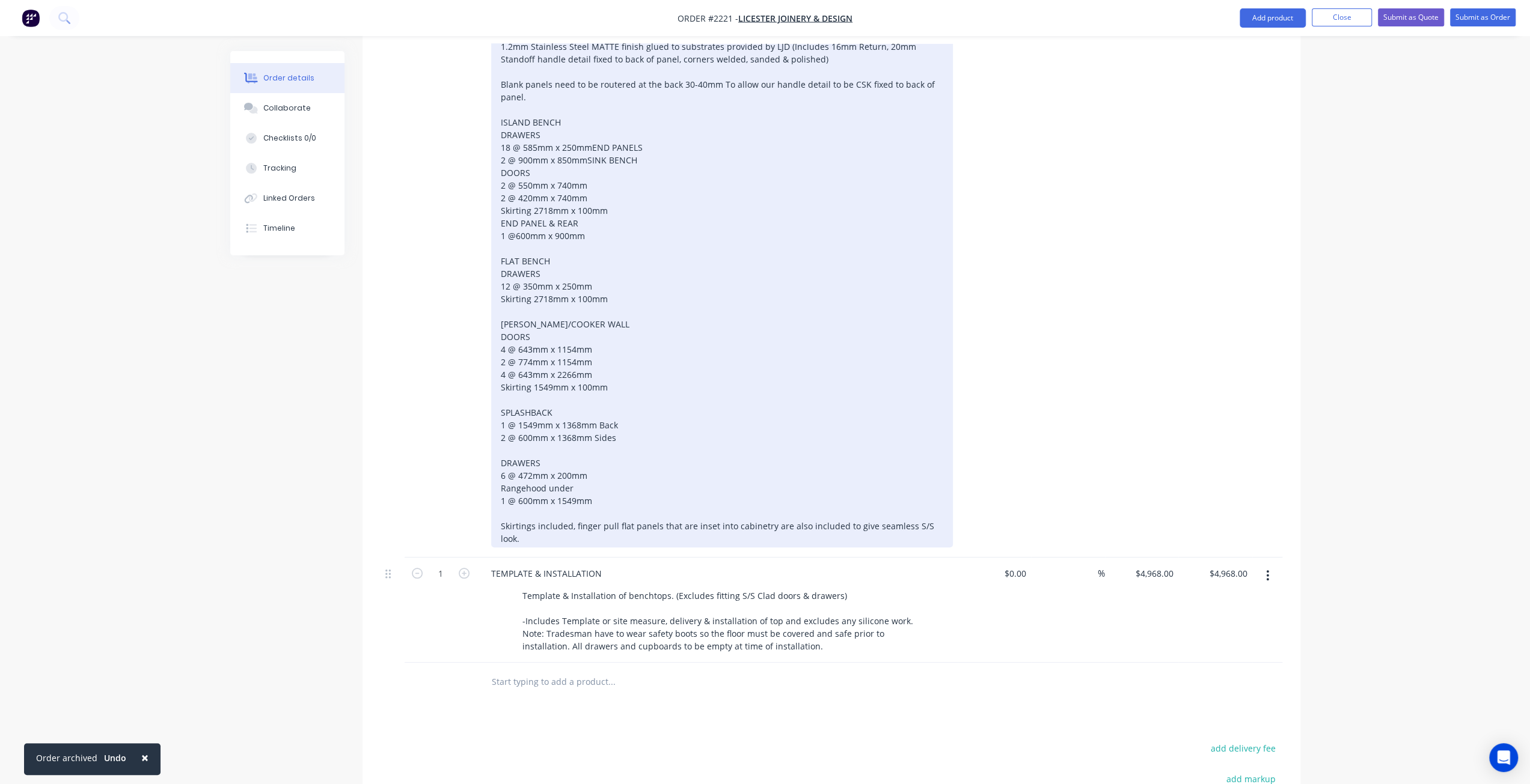
scroll to position [841, 0]
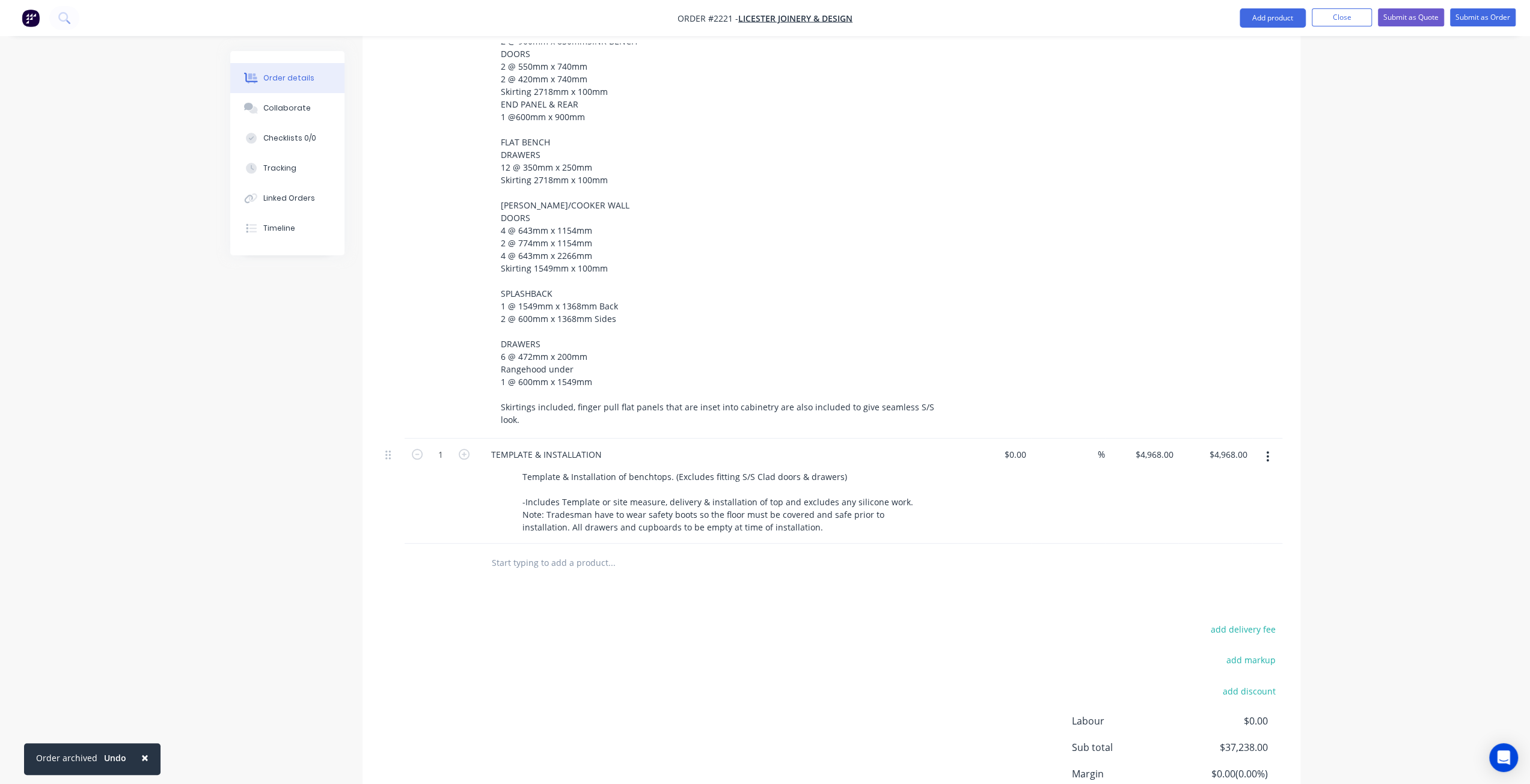
click at [516, 568] on input "text" at bounding box center [611, 563] width 240 height 24
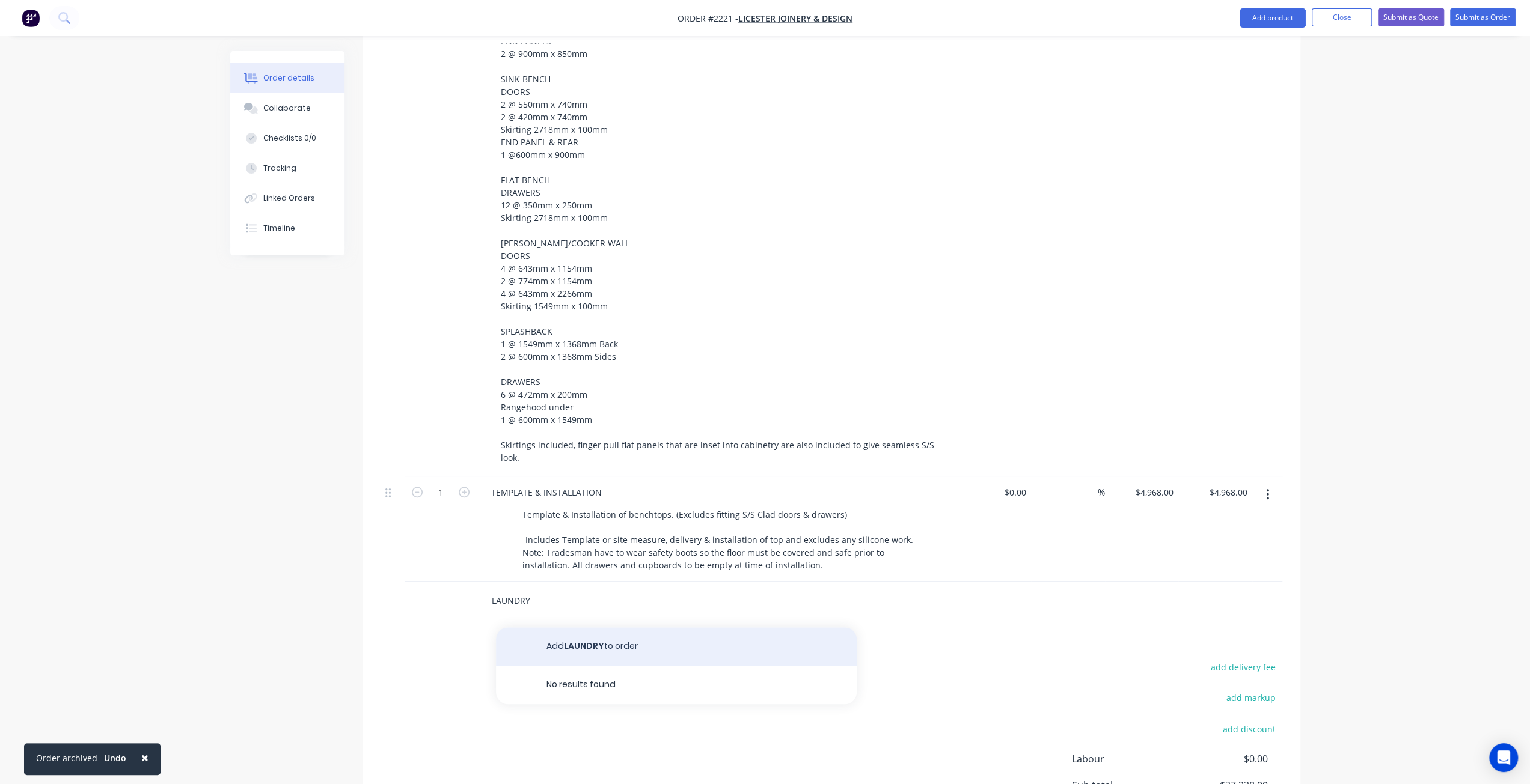
type input "LAUNDRY"
click at [588, 627] on button "Add LAUNDRY to order" at bounding box center [676, 647] width 361 height 38
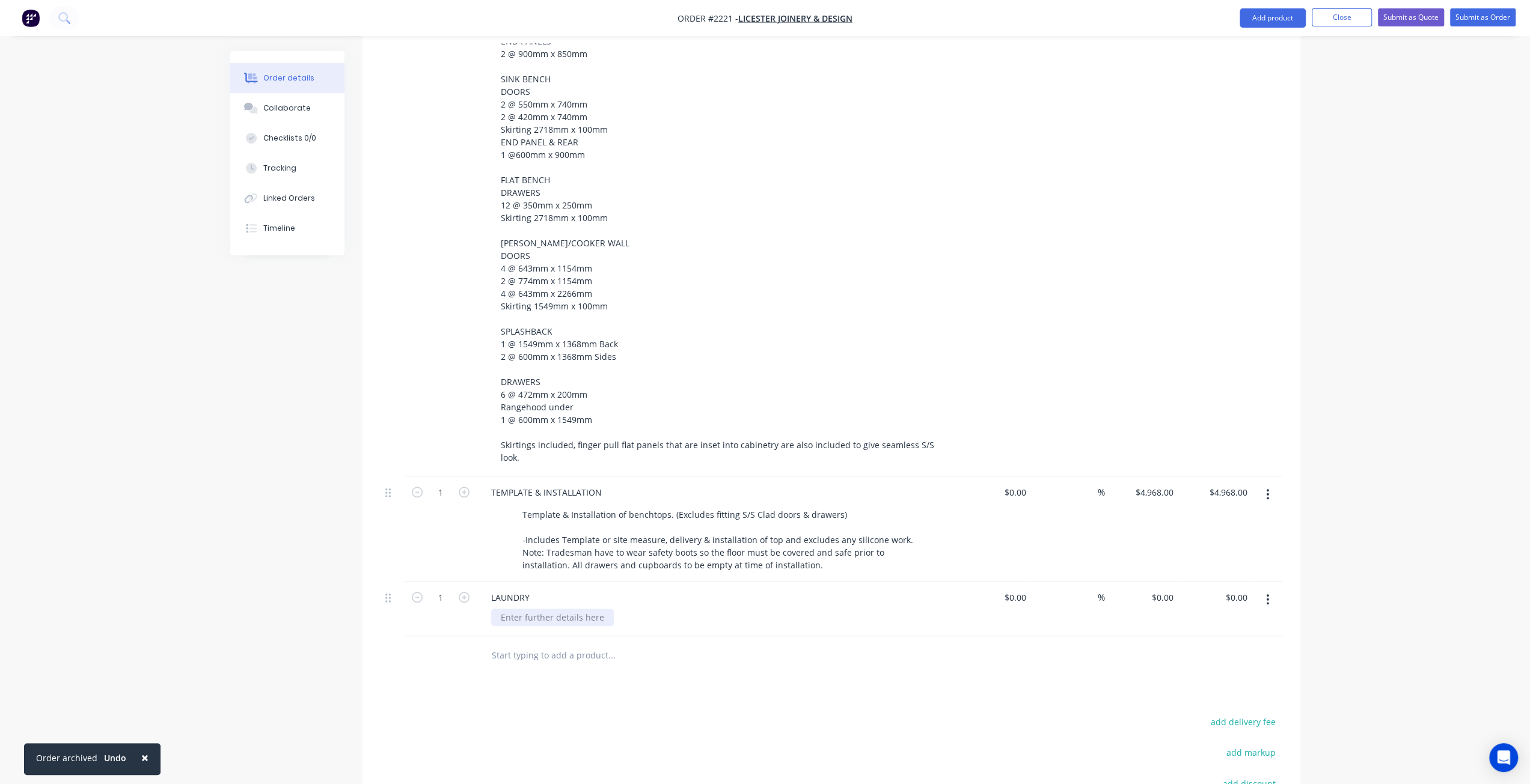
click at [523, 608] on div at bounding box center [552, 617] width 122 height 17
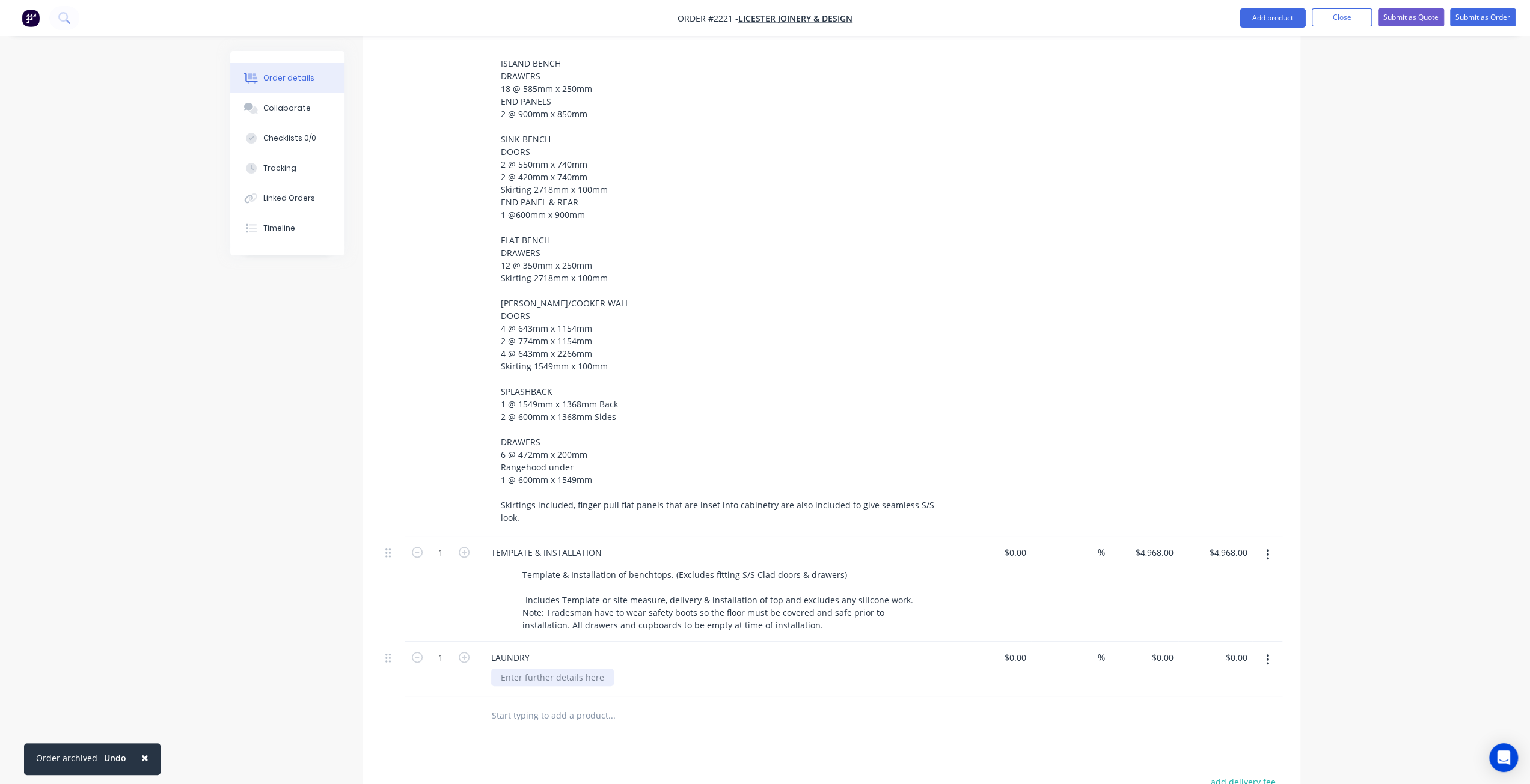
scroll to position [787, 0]
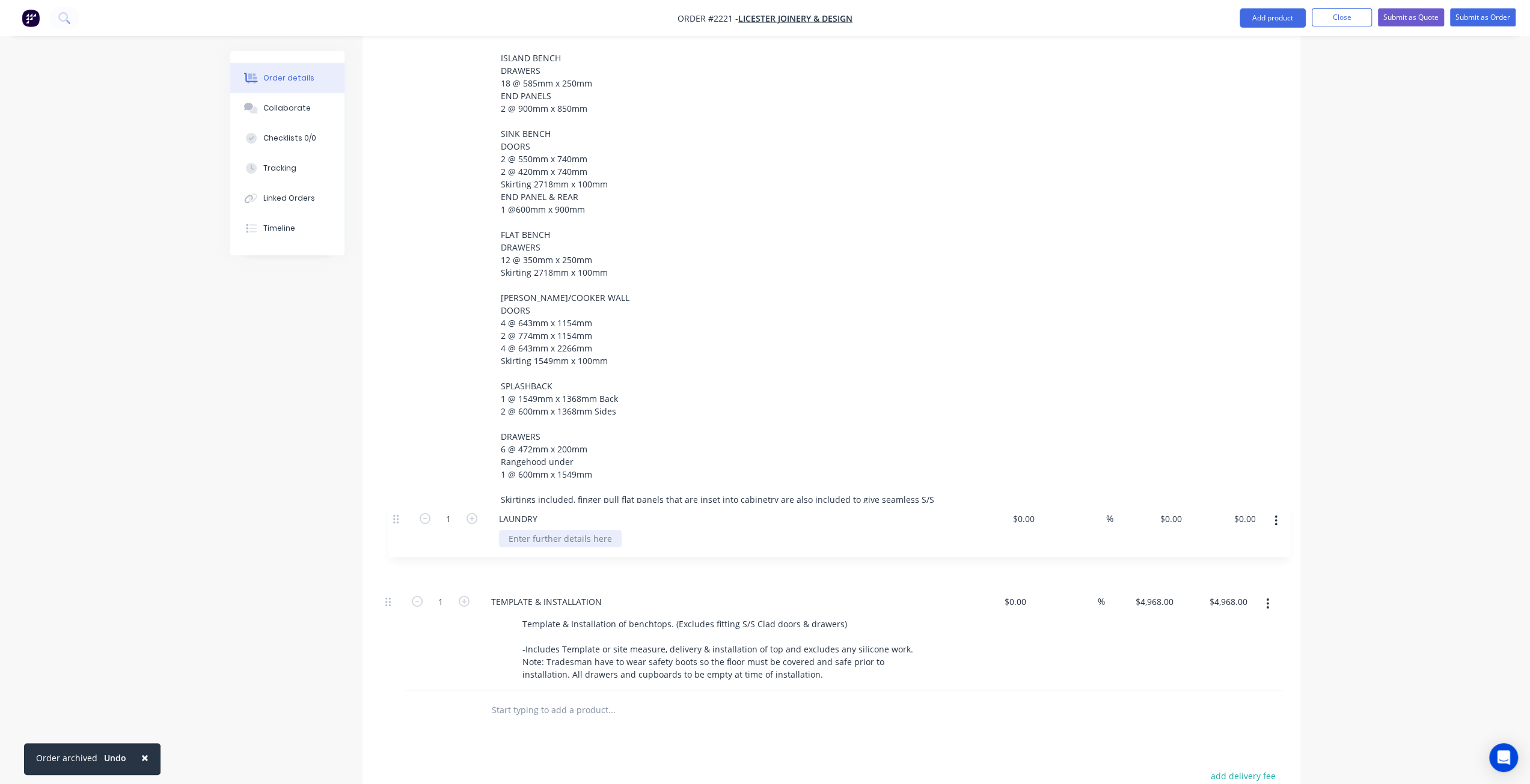
drag, startPoint x: 388, startPoint y: 627, endPoint x: 397, endPoint y: 517, distance: 110.4
click at [397, 517] on div "1 S/S SINK BENCHTOP 2718mm x 600mm, 50mm Fascia, 50mm Splashback, MATTE finish,…" at bounding box center [831, 184] width 902 height 1014
drag, startPoint x: 325, startPoint y: 547, endPoint x: 316, endPoint y: 559, distance: 15.0
click at [324, 547] on div "Created by Mark Created 21/08/25 Required 21/08/25 Assigned to Add team member …" at bounding box center [765, 150] width 1070 height 1771
click at [492, 538] on div "LAUNDRY" at bounding box center [511, 547] width 58 height 17
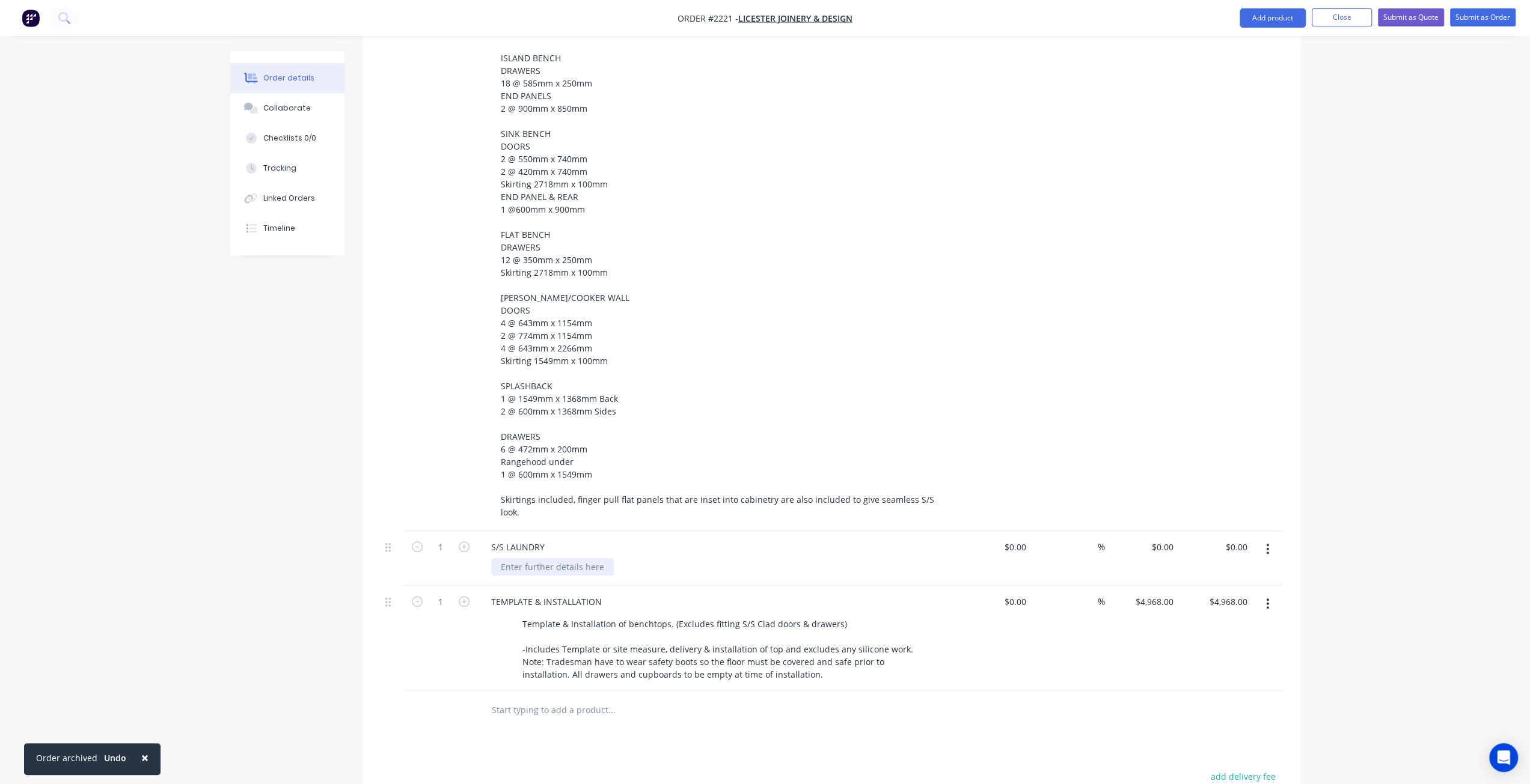
drag, startPoint x: 525, startPoint y: 537, endPoint x: 527, endPoint y: 529, distance: 8.2
click at [525, 558] on div at bounding box center [552, 567] width 122 height 17
click at [526, 558] on div at bounding box center [552, 567] width 122 height 17
click at [344, 518] on div "Created by Mark Created 21/08/25 Required 21/08/25 Assigned to Add team member …" at bounding box center [765, 151] width 1070 height 1772
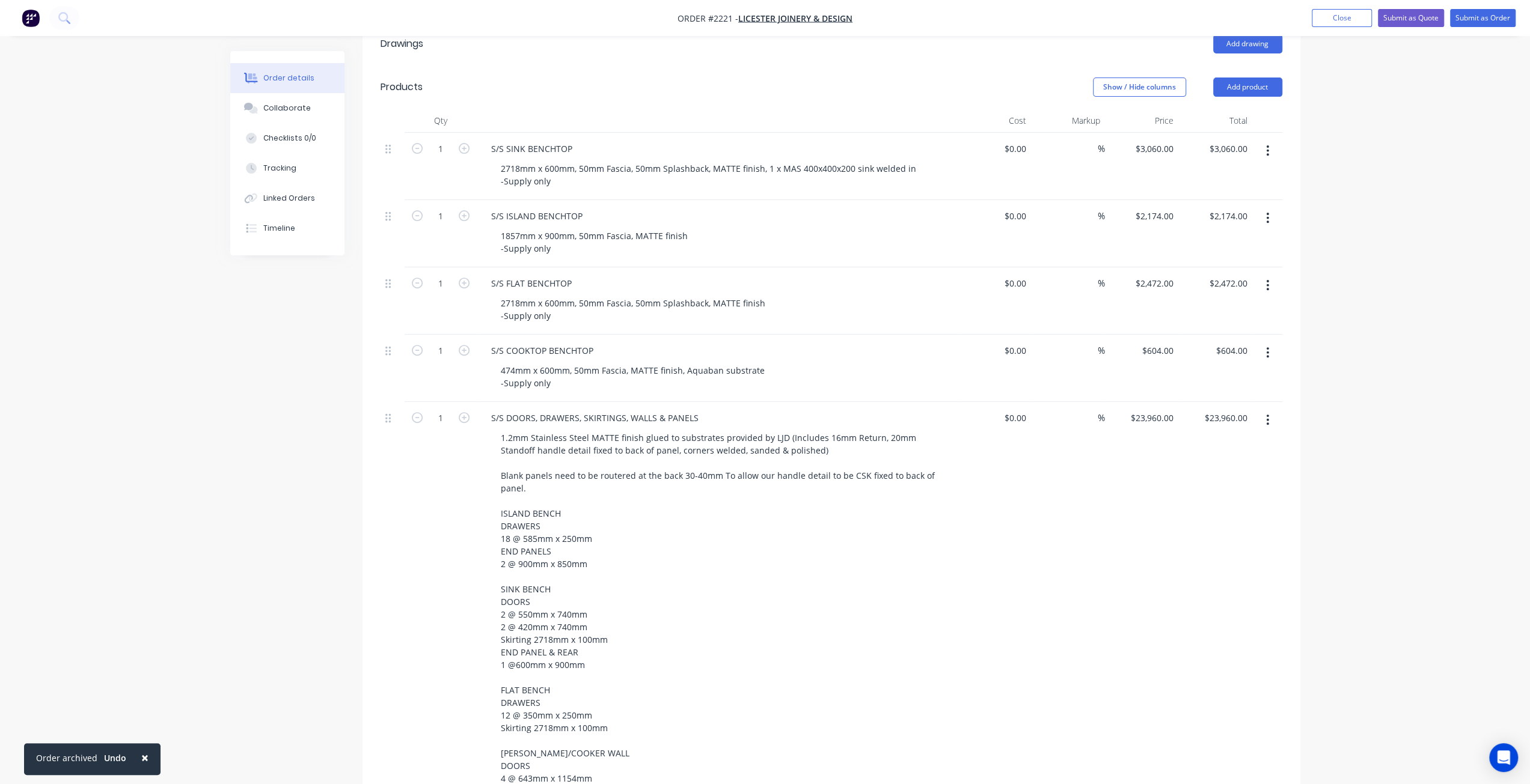
scroll to position [306, 0]
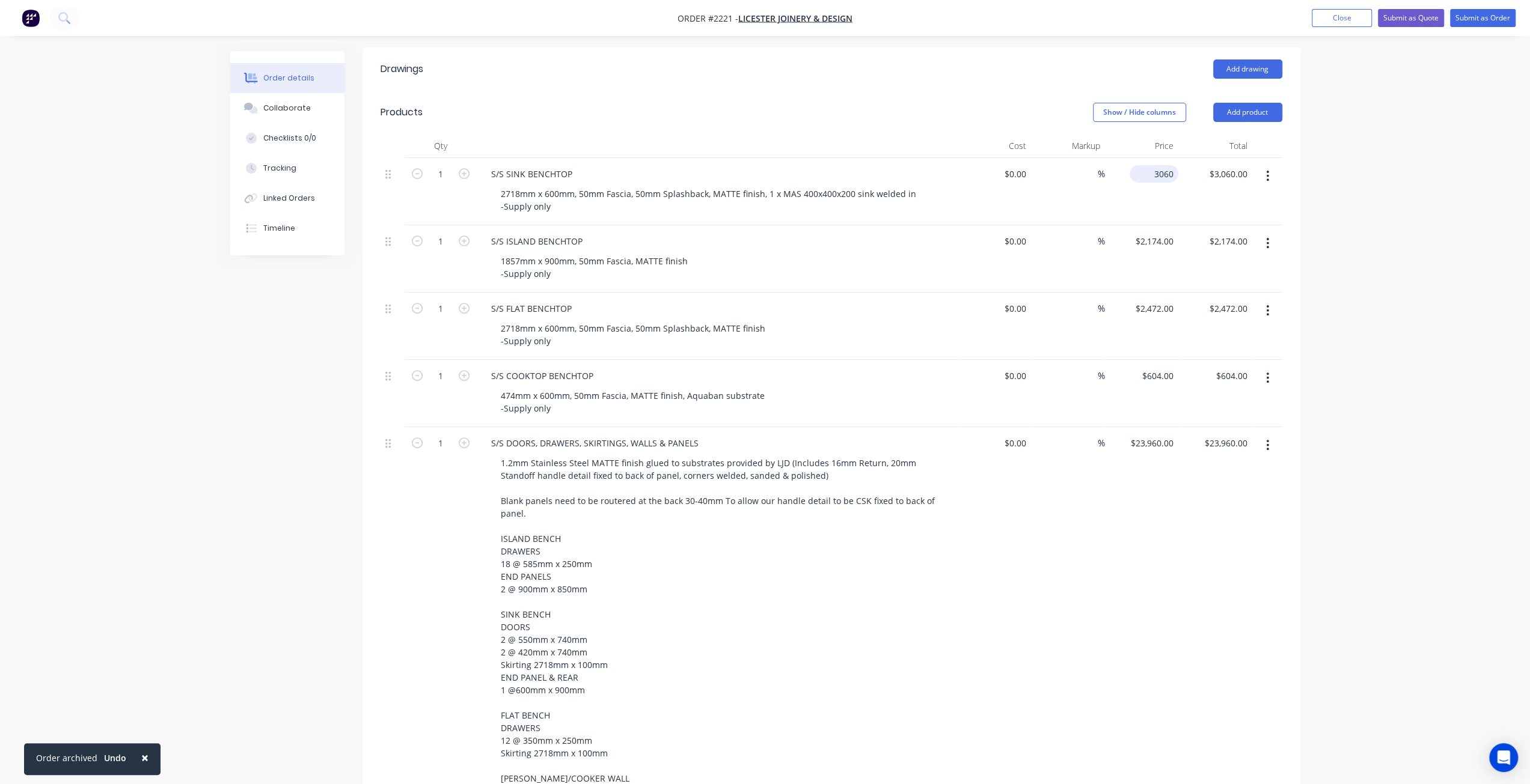
click at [1159, 165] on input "3060" at bounding box center [1156, 174] width 44 height 17
type input "$3,610.00"
click at [1398, 285] on div "Order details Collaborate Checklists 0/0 Tracking Linked Orders Timeline Order …" at bounding box center [765, 605] width 1530 height 1823
click at [1167, 300] on input "2472" at bounding box center [1156, 308] width 44 height 17
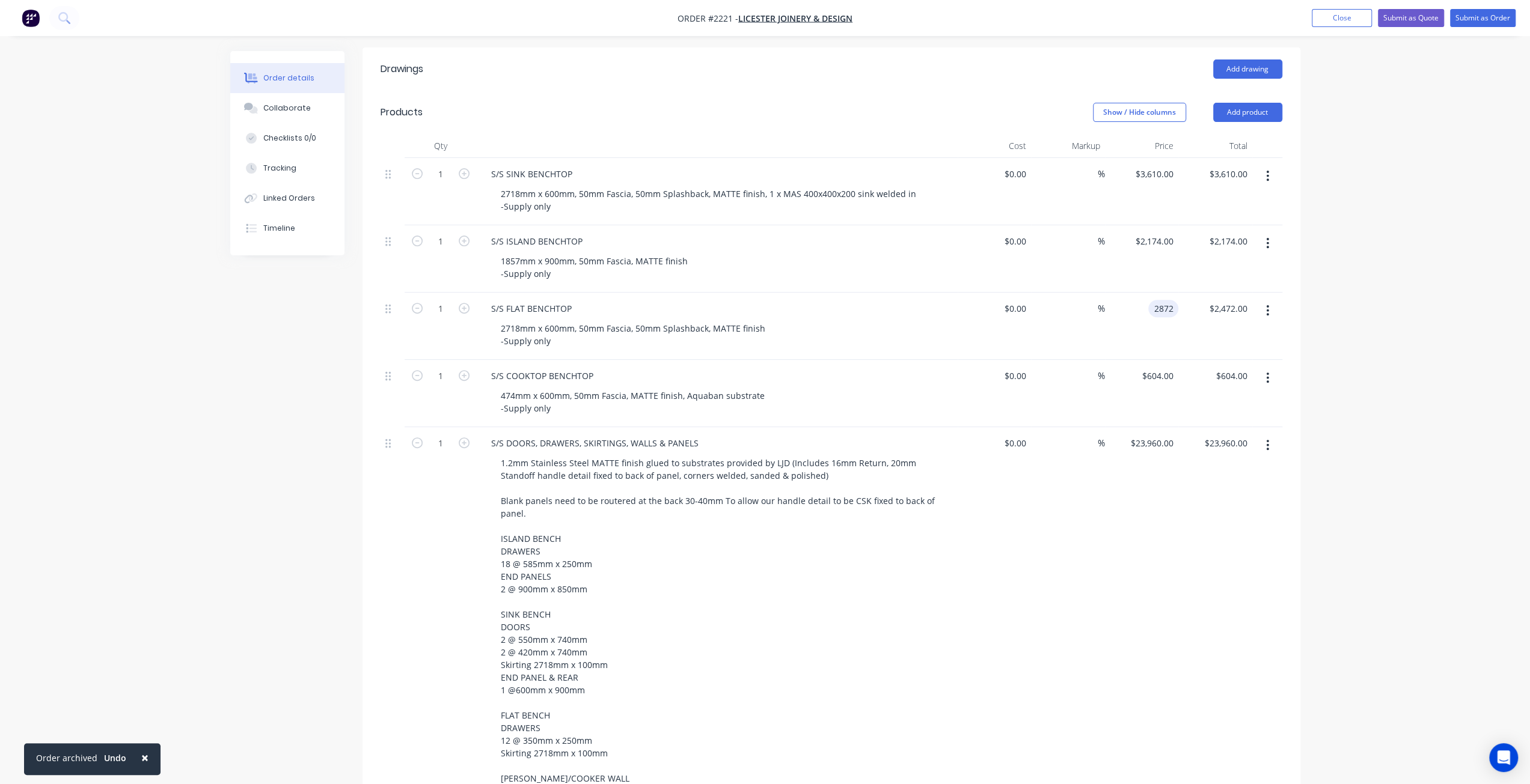
type input "$2,872.00"
click at [1389, 291] on div "Order details Collaborate Checklists 0/0 Tracking Linked Orders Timeline Order …" at bounding box center [765, 605] width 1530 height 1823
click at [1412, 308] on div "Order details Collaborate Checklists 0/0 Tracking Linked Orders Timeline Order …" at bounding box center [765, 605] width 1530 height 1823
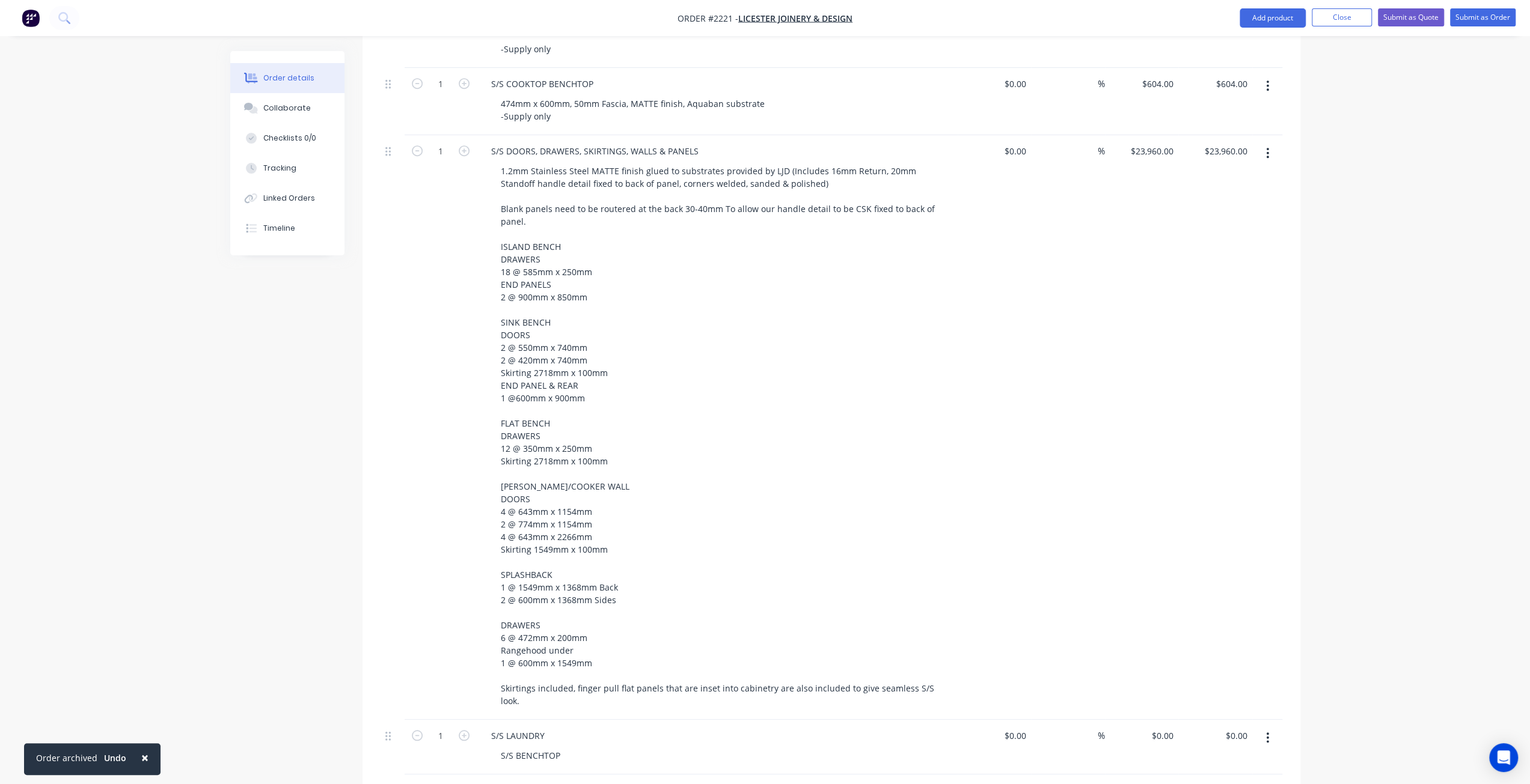
scroll to position [666, 0]
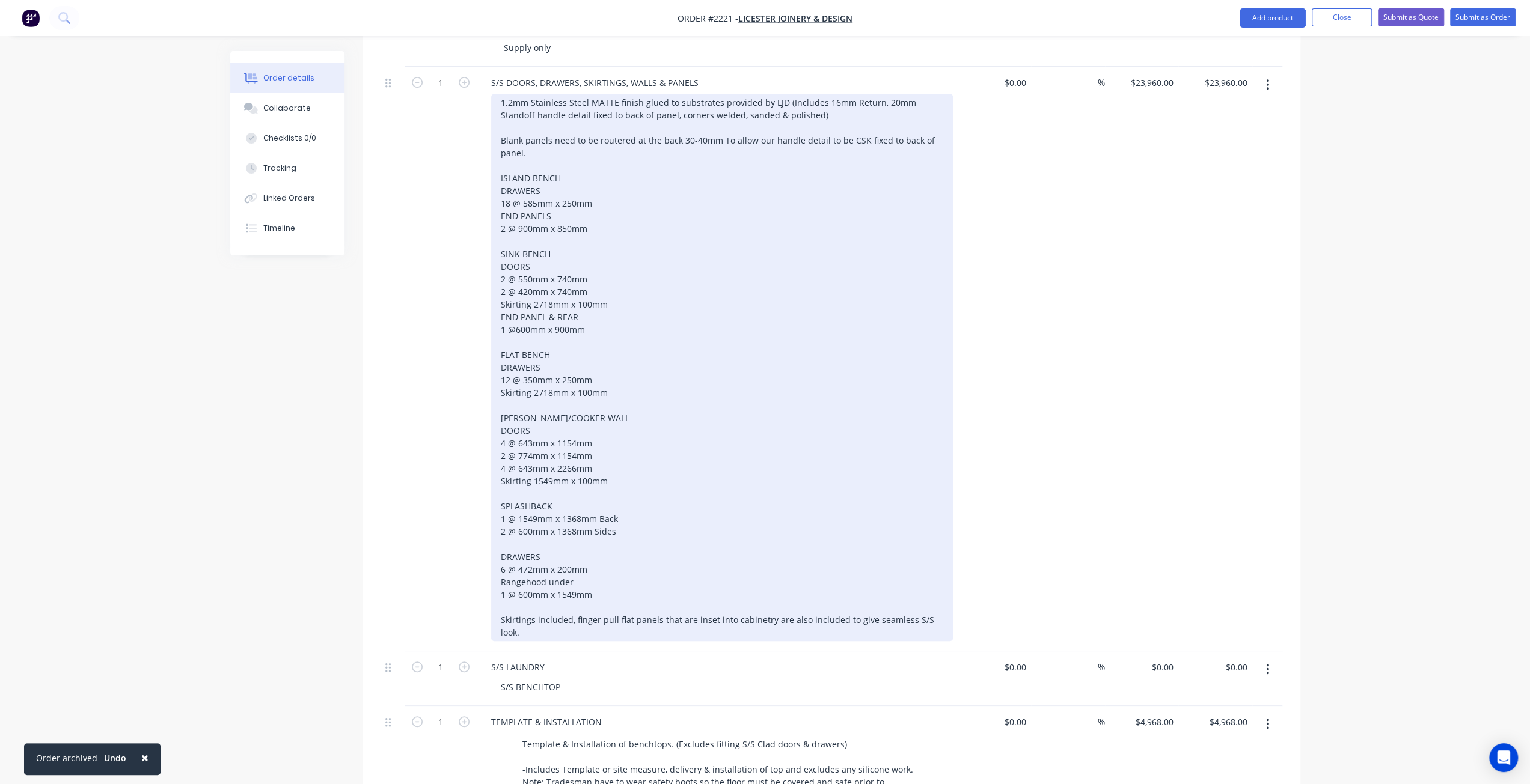
click at [607, 184] on div "1.2mm Stainless Steel MATTE finish glued to substrates provided by LJD (Include…" at bounding box center [721, 367] width 461 height 547
click at [606, 208] on div "1.2mm Stainless Steel MATTE finish glued to substrates provided by LJD (Include…" at bounding box center [721, 367] width 461 height 547
click at [615, 297] on div "1.2mm Stainless Steel MATTE finish glued to substrates provided by LJD (Include…" at bounding box center [721, 367] width 461 height 547
click at [614, 312] on div "1.2mm Stainless Steel MATTE finish glued to substrates provided by LJD (Include…" at bounding box center [721, 367] width 461 height 547
click at [565, 321] on div "1.2mm Stainless Steel MATTE finish glued to substrates provided by LJD (Include…" at bounding box center [721, 367] width 461 height 547
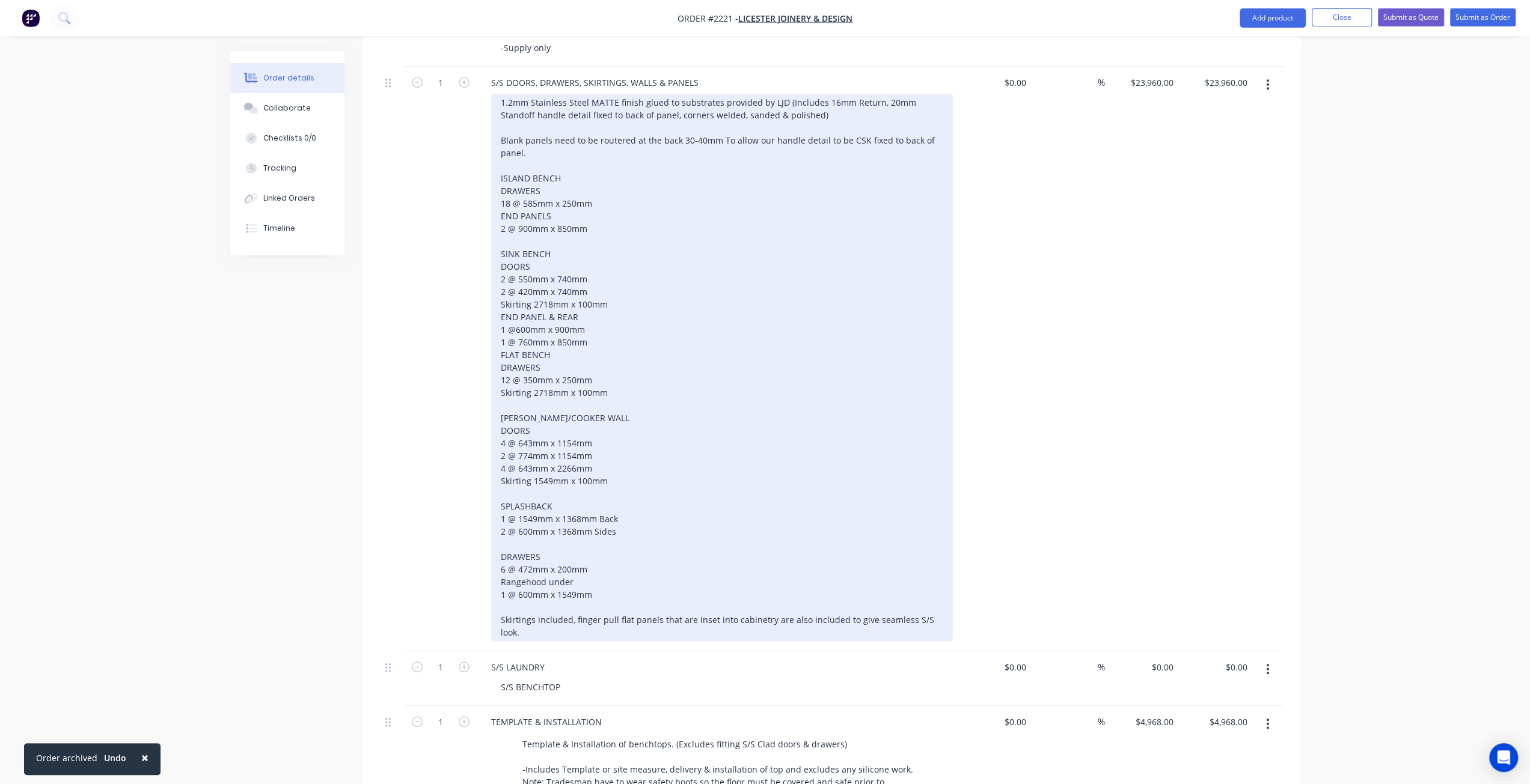
click at [515, 306] on div "1.2mm Stainless Steel MATTE finish glued to substrates provided by LJD (Include…" at bounding box center [721, 367] width 461 height 547
click at [565, 308] on div "1.2mm Stainless Steel MATTE finish glued to substrates provided by LJD (Include…" at bounding box center [721, 367] width 461 height 547
drag, startPoint x: 594, startPoint y: 308, endPoint x: 595, endPoint y: 318, distance: 10.0
click at [594, 308] on div "1.2mm Stainless Steel MATTE finish glued to substrates provided by LJD (Include…" at bounding box center [721, 367] width 461 height 547
click at [595, 318] on div "1.2mm Stainless Steel MATTE finish glued to substrates provided by LJD (Include…" at bounding box center [721, 367] width 461 height 547
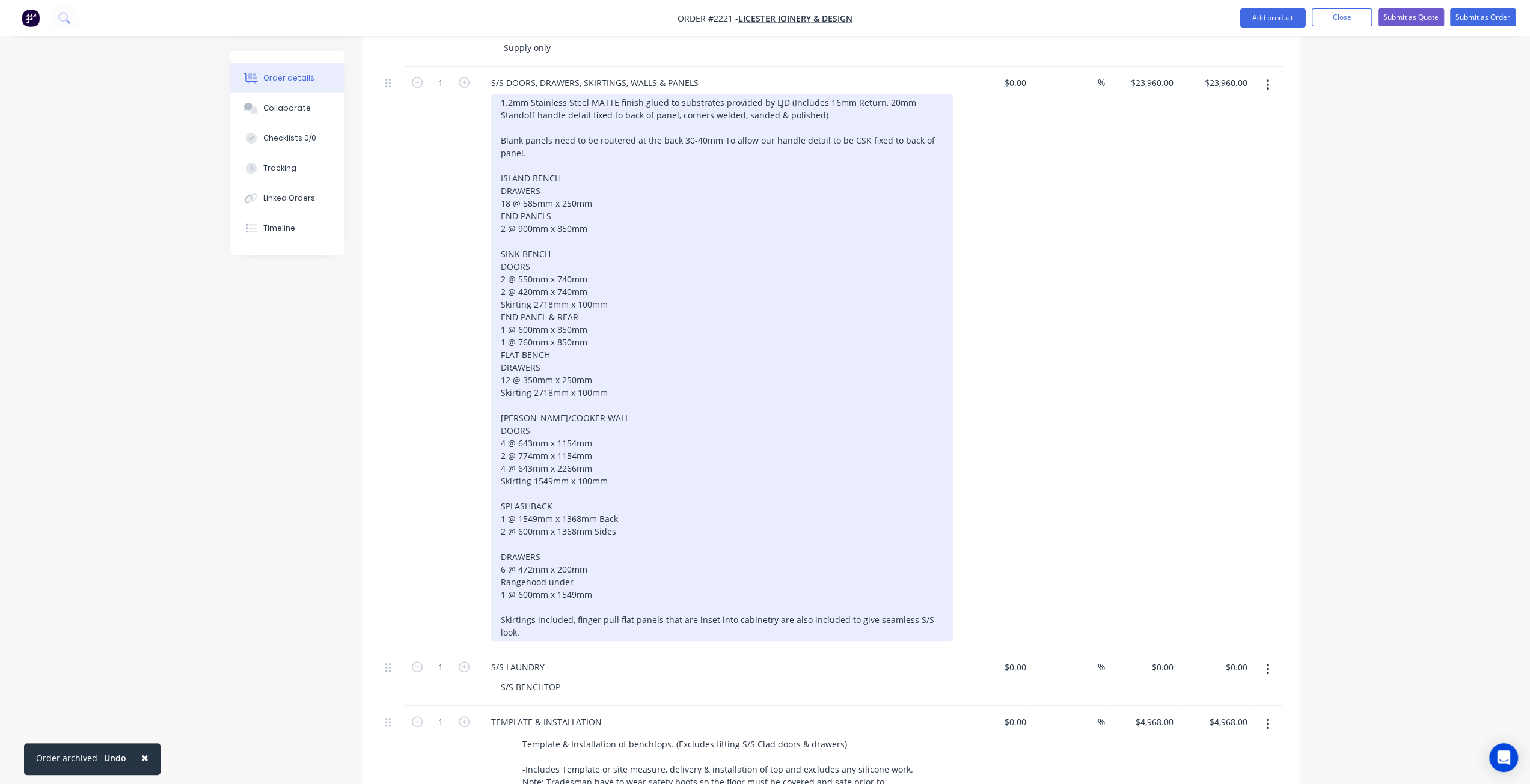
drag, startPoint x: 501, startPoint y: 337, endPoint x: 510, endPoint y: 354, distance: 19.2
click at [501, 336] on div "1.2mm Stainless Steel MATTE finish glued to substrates provided by LJD (Include…" at bounding box center [721, 367] width 461 height 547
click at [640, 350] on div "1.2mm Stainless Steel MATTE finish glued to substrates provided by LJD (Include…" at bounding box center [721, 367] width 461 height 547
drag, startPoint x: 500, startPoint y: 299, endPoint x: 603, endPoint y: 320, distance: 105.1
click at [603, 320] on div "1.2mm Stainless Steel MATTE finish glued to substrates provided by LJD (Include…" at bounding box center [721, 367] width 461 height 547
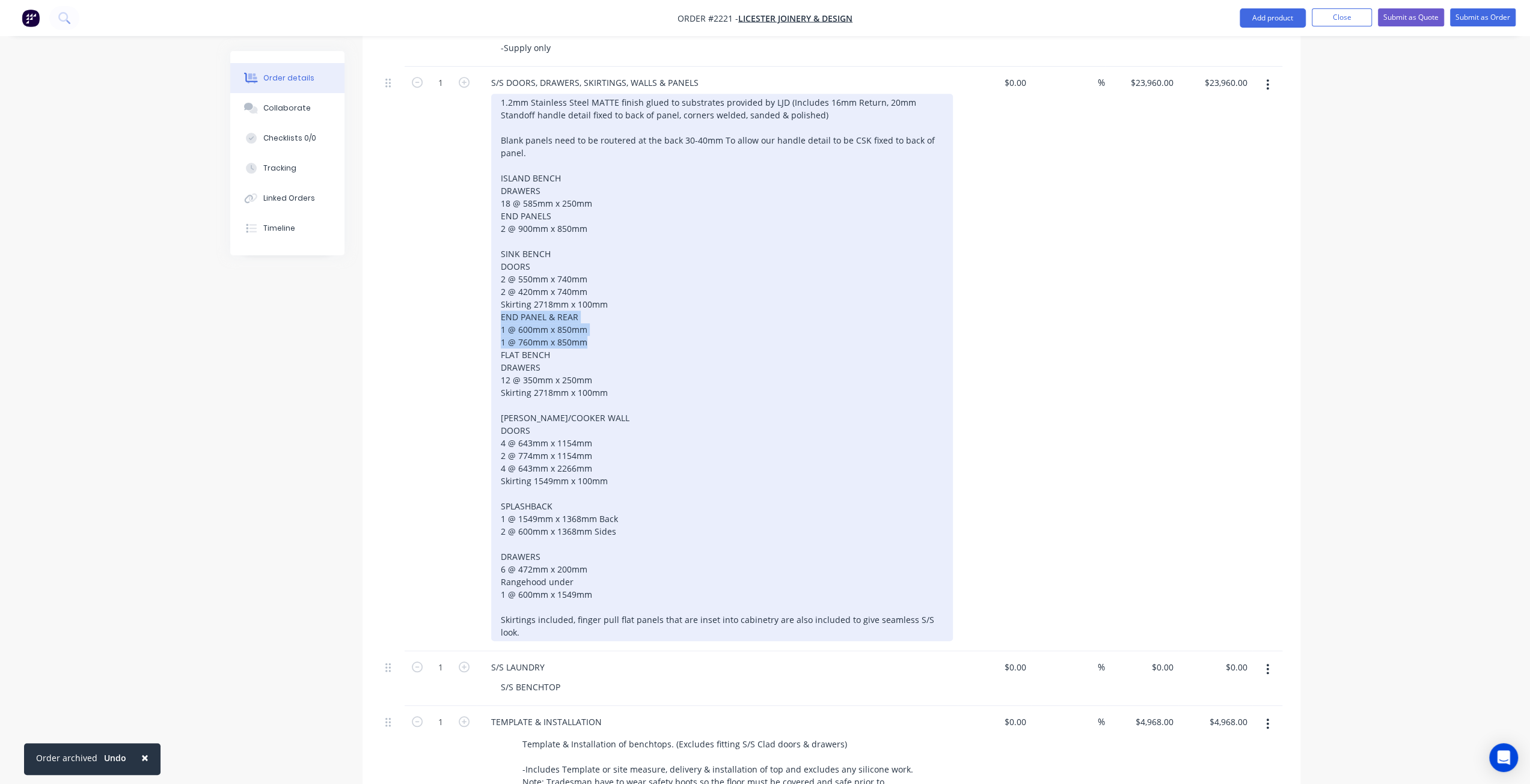
copy div "END PANEL & REAR 1 @ 600mm x 850mm 1 @ 760mm x 850mm"
click at [615, 387] on div "1.2mm Stainless Steel MATTE finish glued to substrates provided by LJD (Include…" at bounding box center [721, 367] width 461 height 547
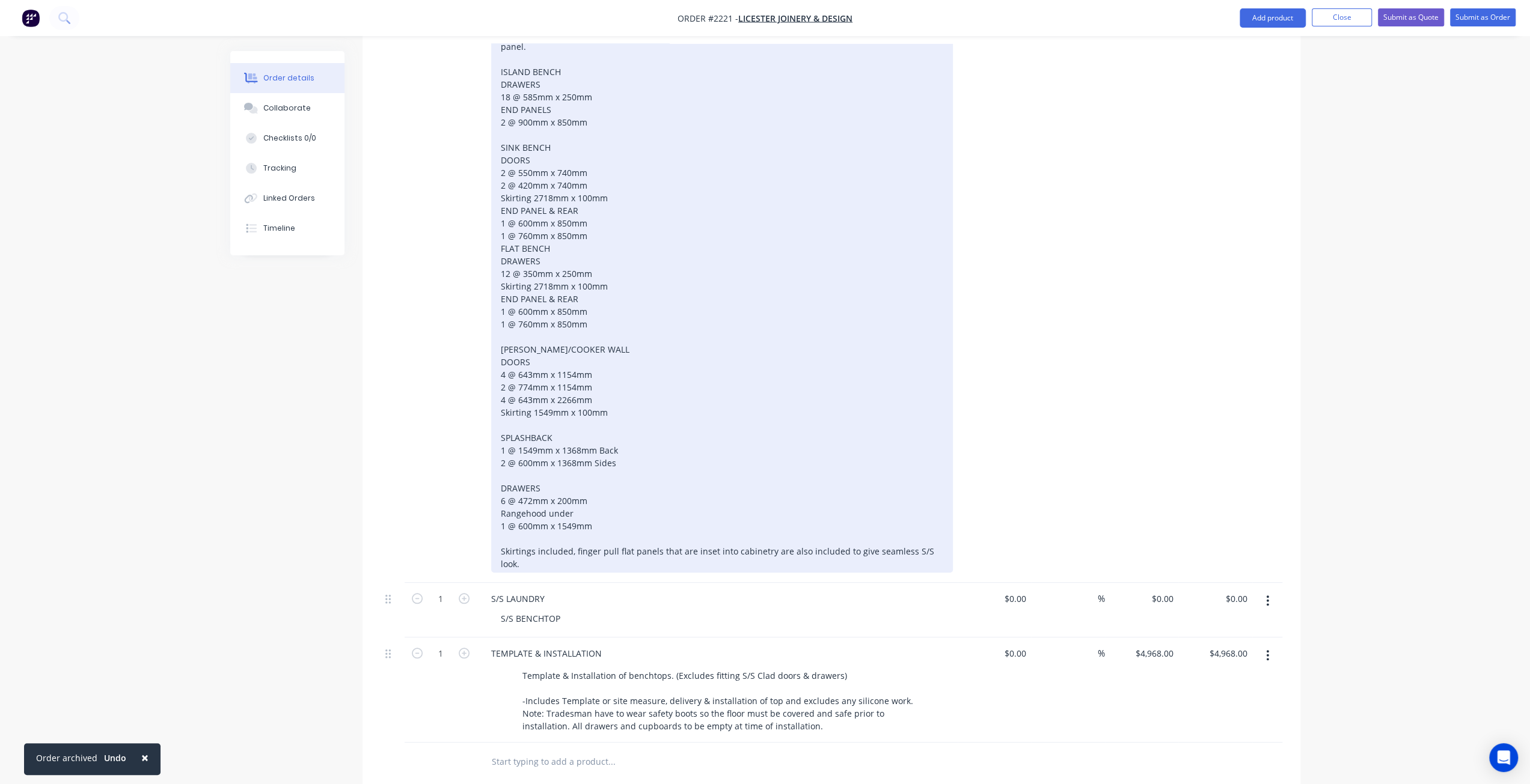
scroll to position [846, 0]
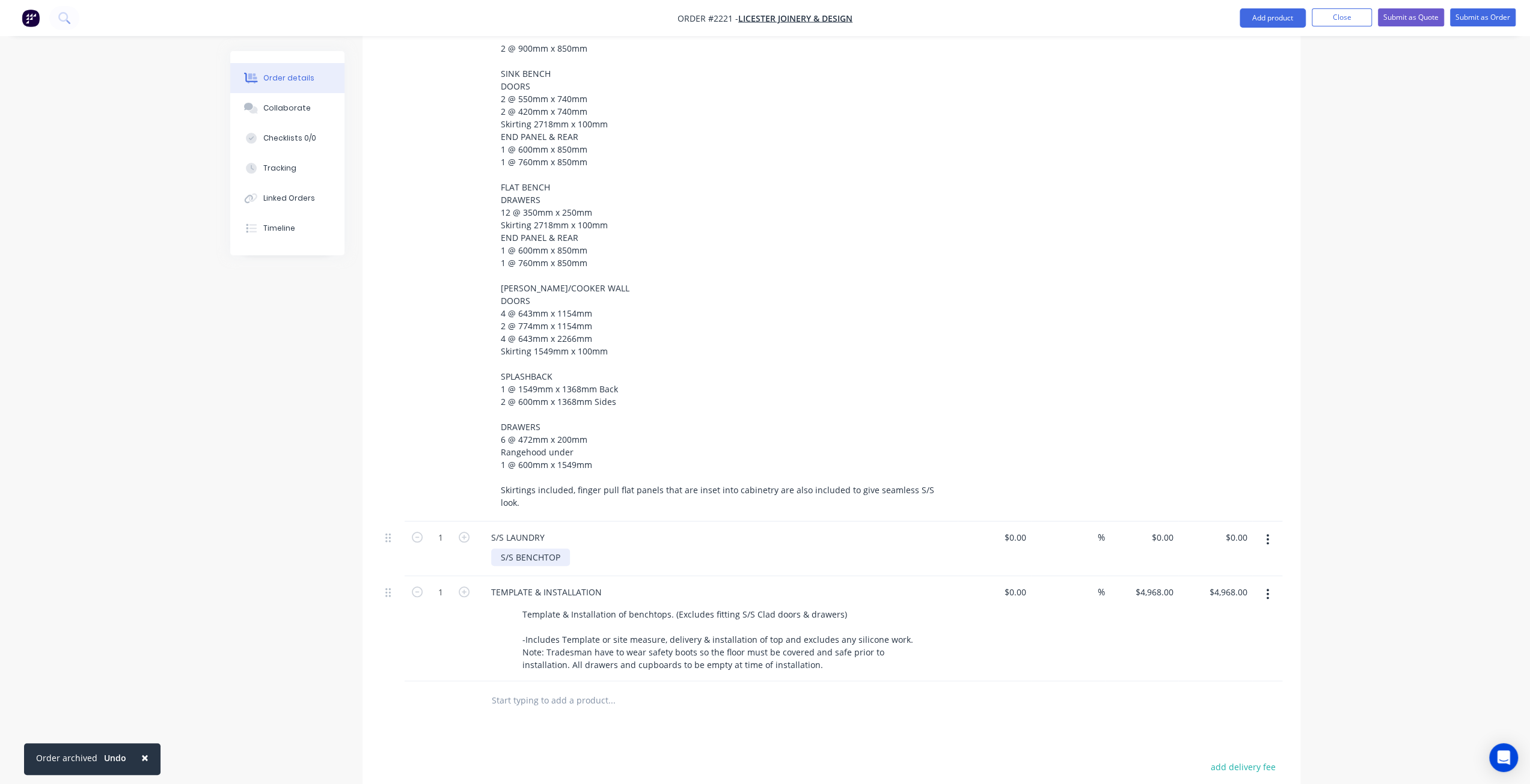
click at [563, 549] on div "S/S BENCHTOP" at bounding box center [530, 557] width 79 height 17
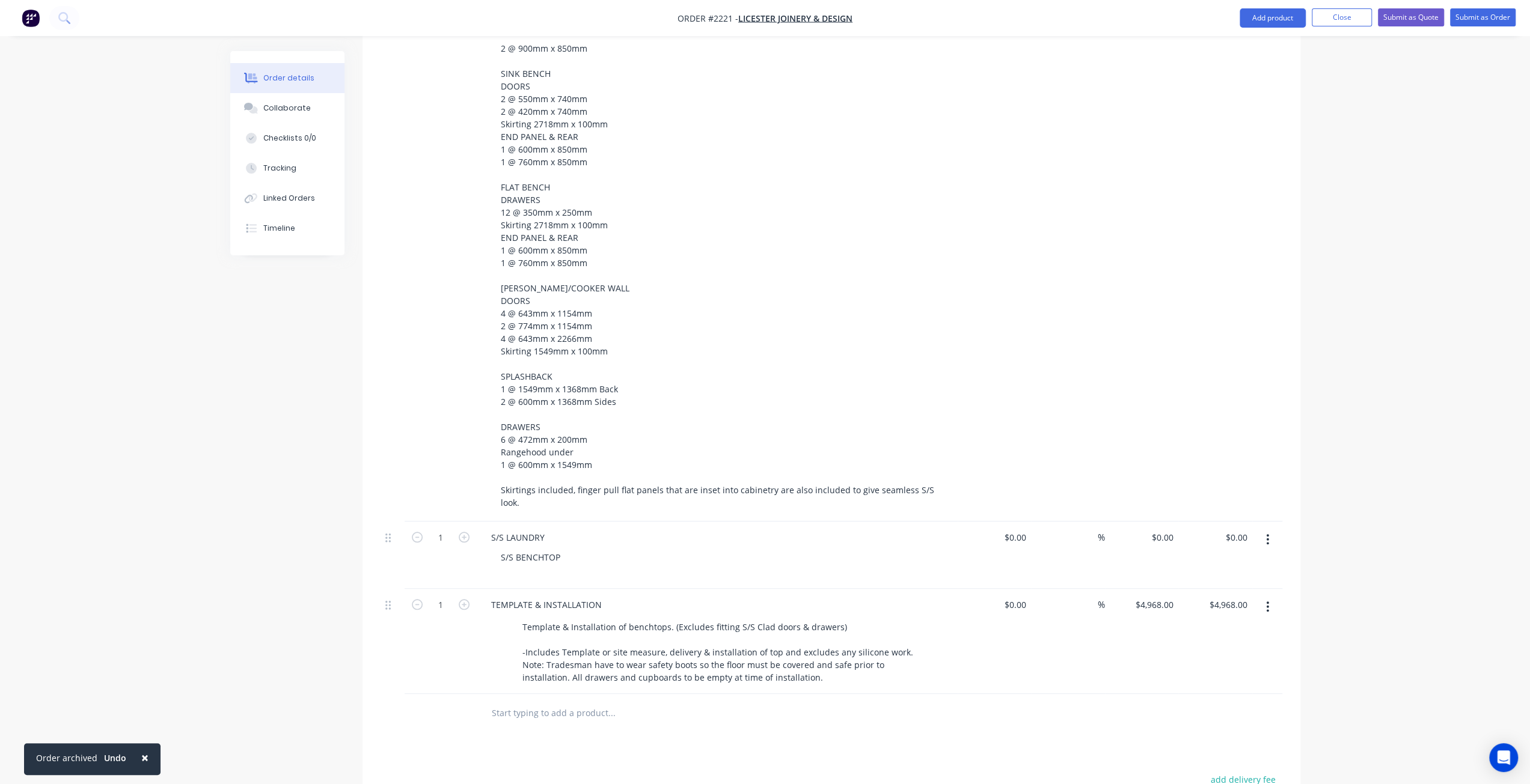
click at [139, 470] on div "Order details Collaborate Checklists 0/0 Tracking Linked Orders Timeline Order …" at bounding box center [765, 96] width 1530 height 1886
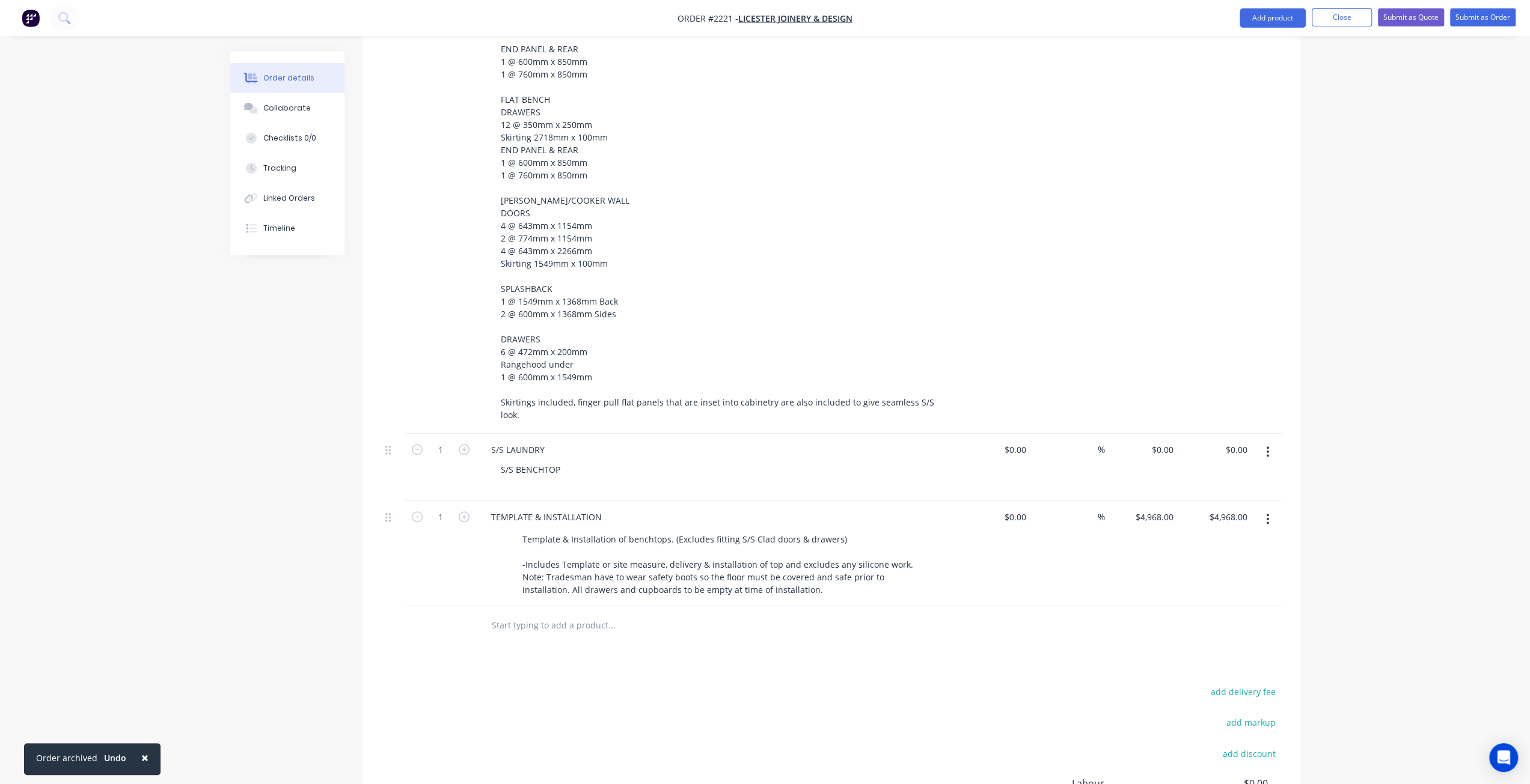
scroll to position [1069, 0]
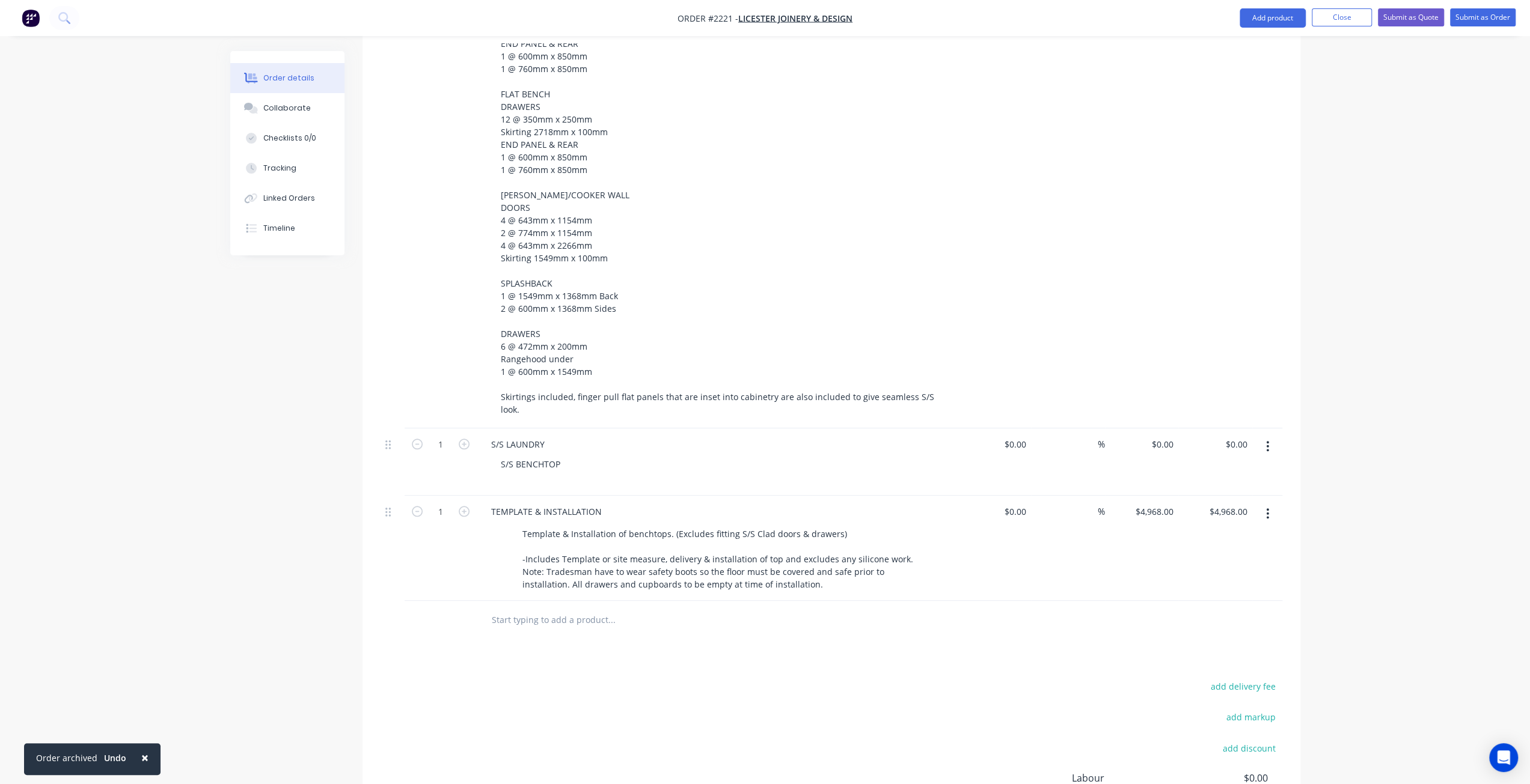
scroll to position [829, 0]
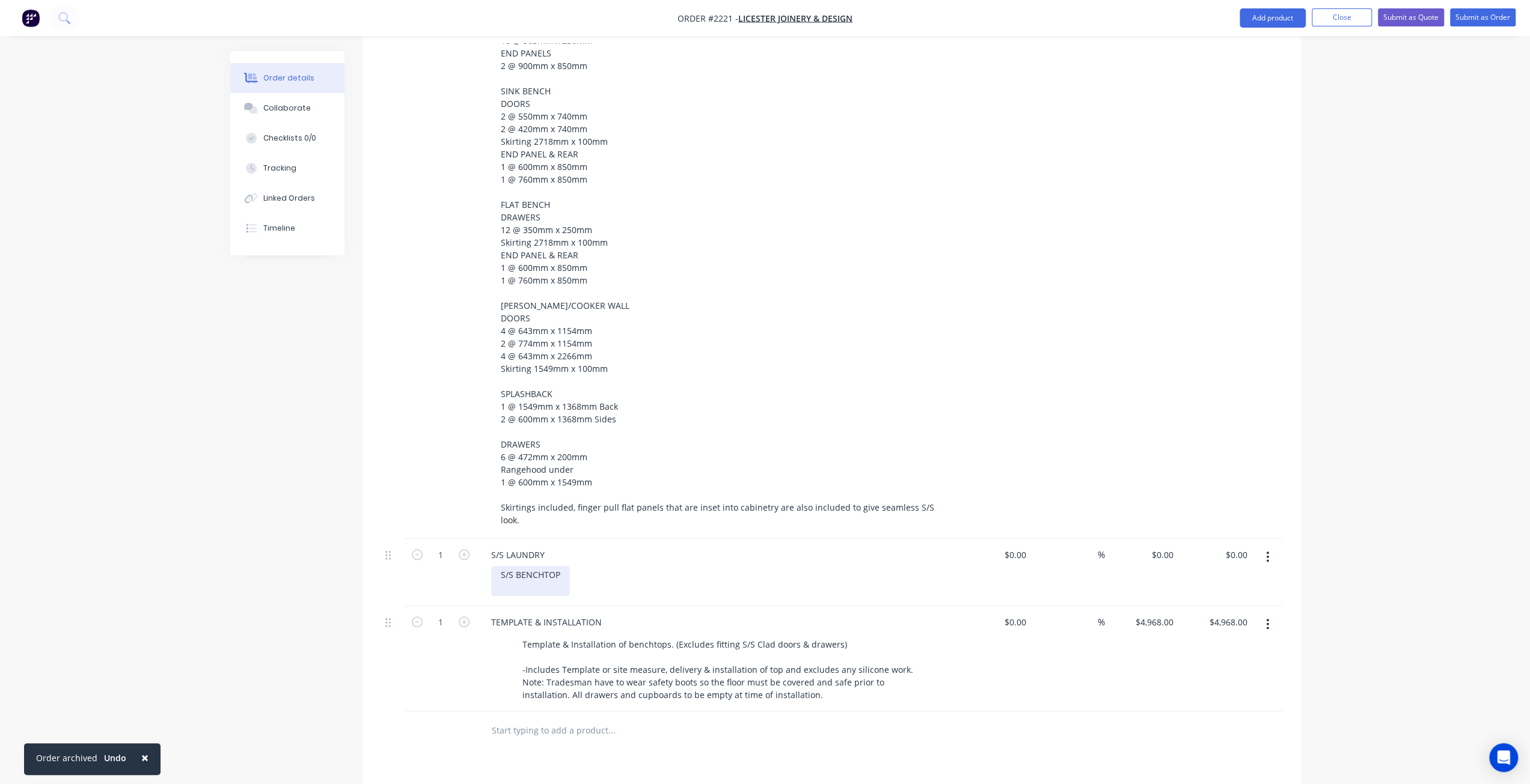
click at [566, 566] on div "S/S BENCHTOP" at bounding box center [530, 581] width 79 height 30
click at [522, 566] on div "S/S BENCHTOP 2" at bounding box center [530, 581] width 79 height 30
drag, startPoint x: 540, startPoint y: 521, endPoint x: 506, endPoint y: 521, distance: 34.0
click at [506, 546] on div "S/S LAUNDRY" at bounding box center [518, 554] width 73 height 17
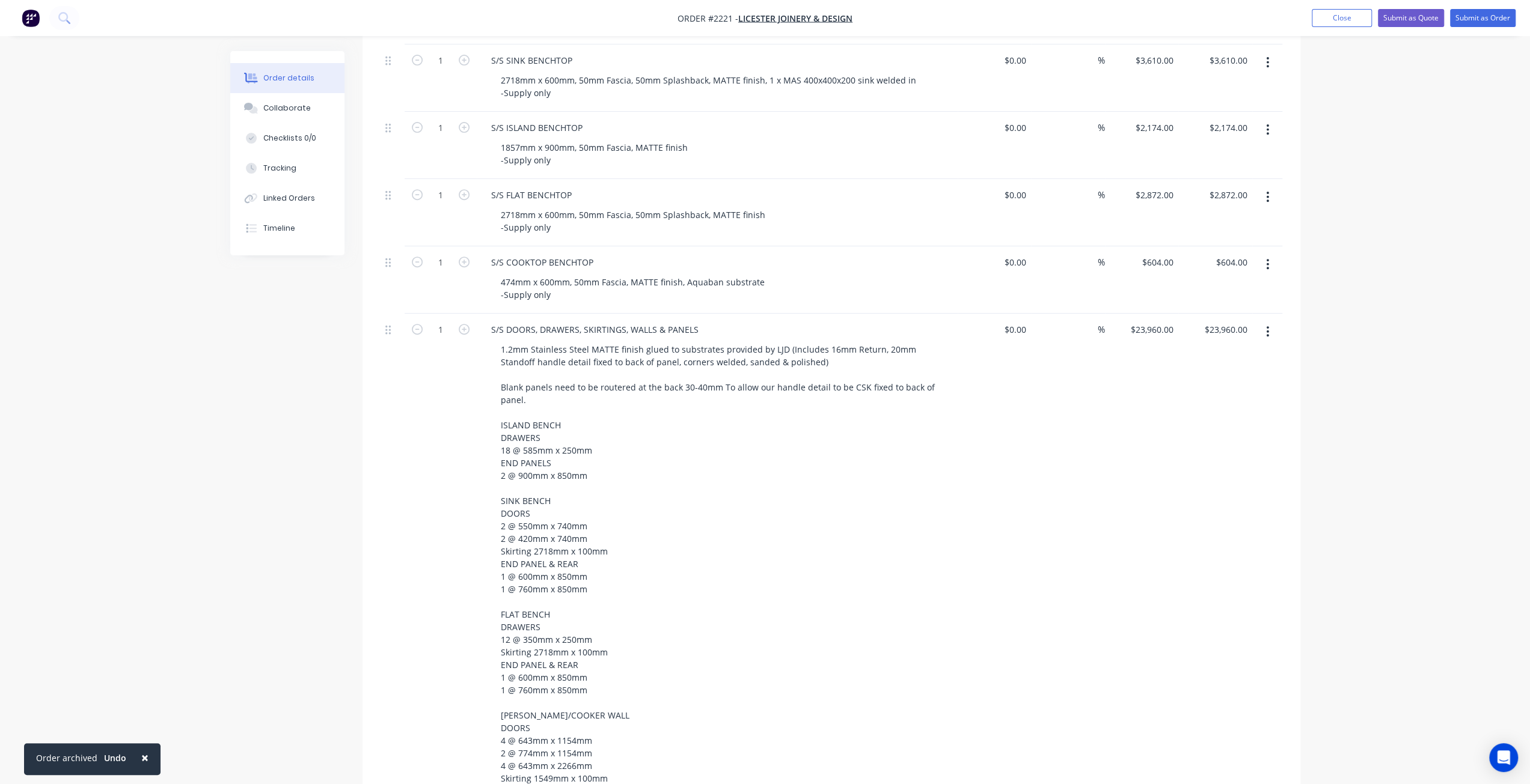
scroll to position [649, 0]
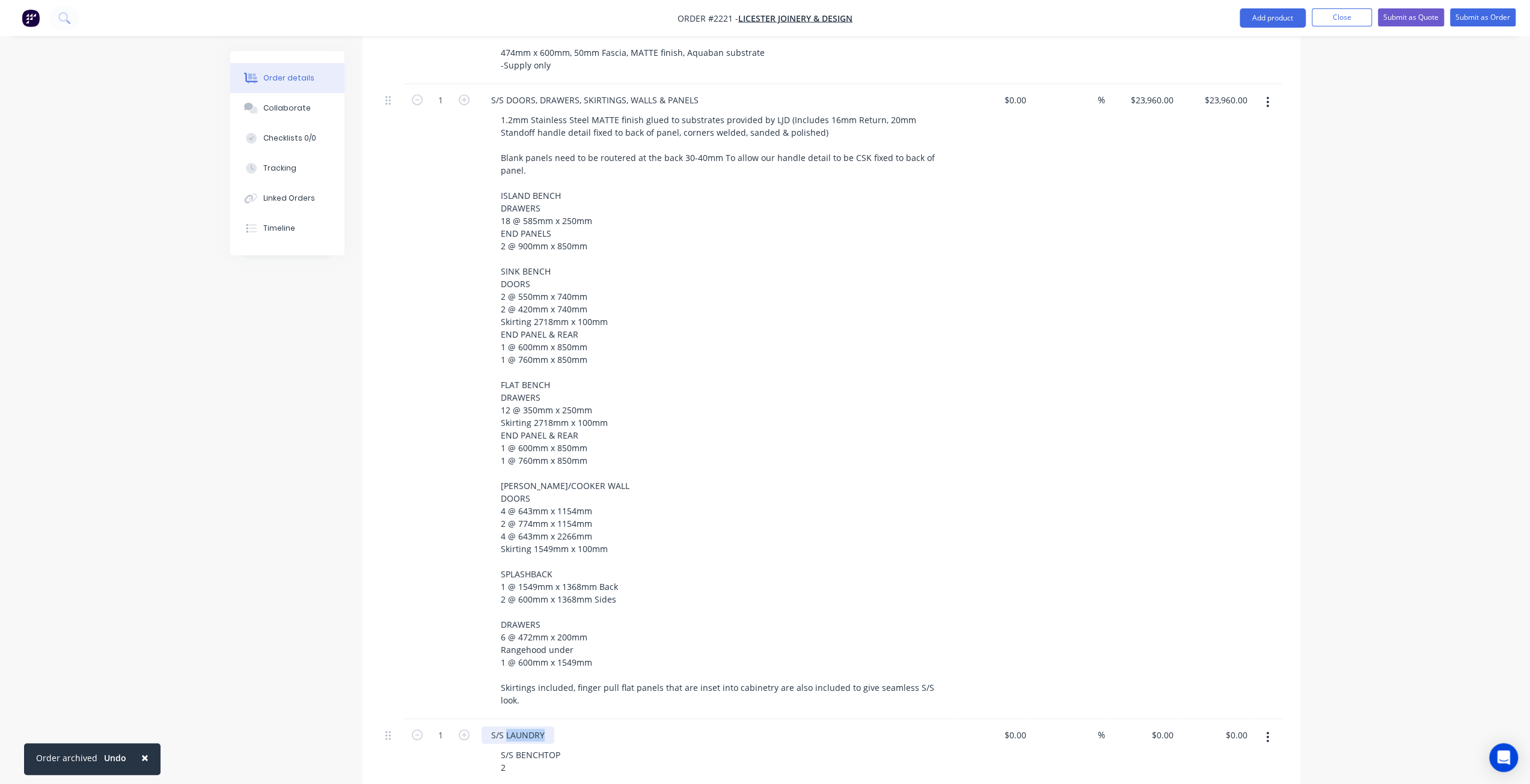
click at [546, 726] on div "S/S LAUNDRY" at bounding box center [518, 735] width 73 height 17
click at [224, 660] on div "Order details Collaborate Checklists 0/0 Tracking Linked Orders Timeline Order …" at bounding box center [765, 320] width 1094 height 1835
click at [485, 723] on div "S/S LAUNDRY BENCHTOP S/S BENCHTOP 2" at bounding box center [717, 752] width 481 height 67
click at [213, 418] on div "Order details Collaborate Checklists 0/0 Tracking Linked Orders Timeline Order …" at bounding box center [765, 288] width 1530 height 1873
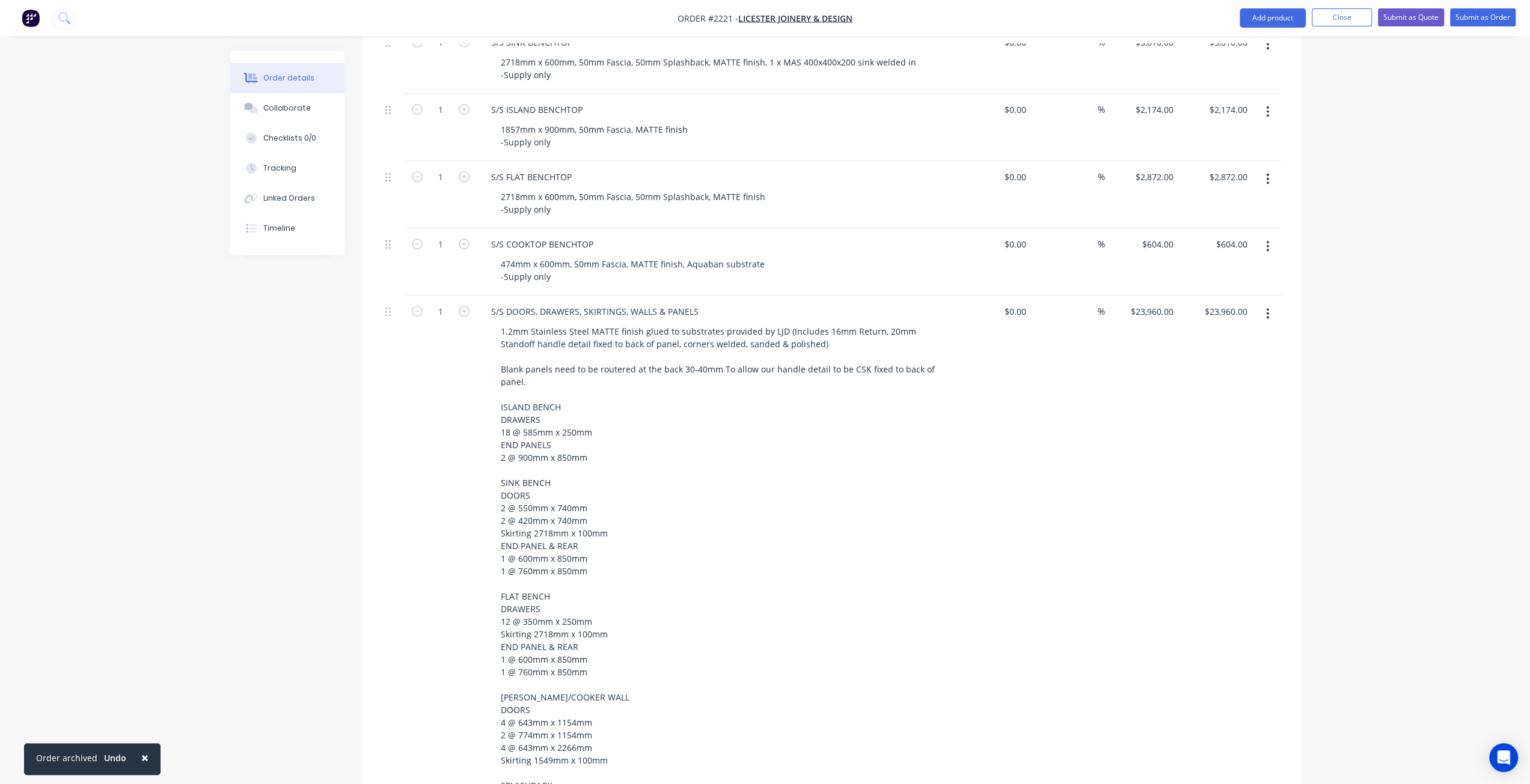
scroll to position [349, 0]
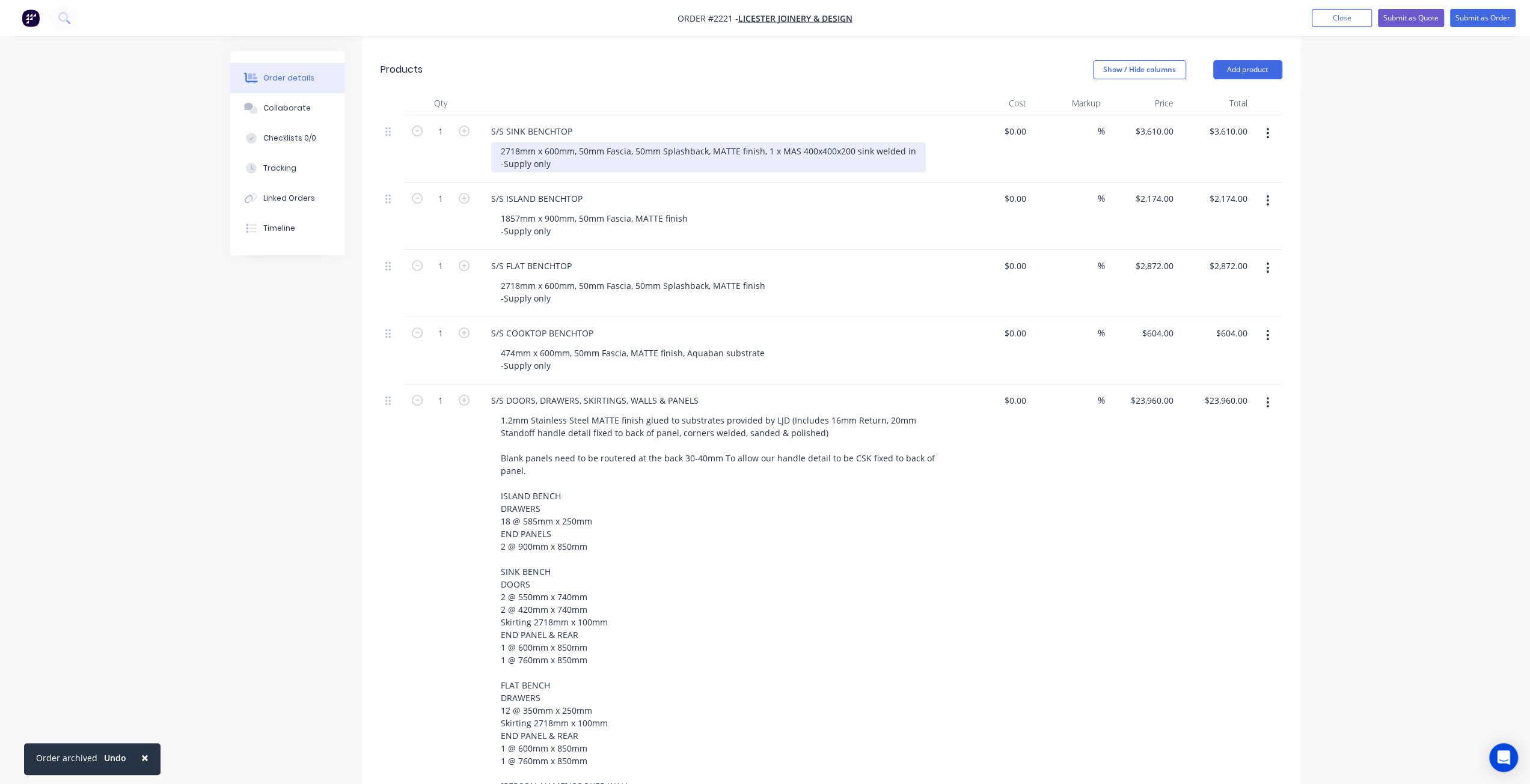
click at [565, 143] on div "2718mm x 600mm, 50mm Fascia, 50mm Splashback, MATTE finish, 1 x MAS 400x400x200…" at bounding box center [708, 157] width 434 height 30
drag, startPoint x: 496, startPoint y: 132, endPoint x: 576, endPoint y: 149, distance: 81.8
click at [576, 149] on div "2718mm x 600mm, 50mm Fascia, 50mm Splashback, MATTE finish, 1 x MAS 400x400x200…" at bounding box center [708, 157] width 434 height 30
copy div "2718mm x 600mm, 50mm Fascia, 50mm Splashback, MATTE finish, 1 x MAS 400x400x200…"
click at [813, 142] on div "2718mm x 600mm, 50mm Fascia, 50mm Splashback, MATTE finish, 1 x MAS 400x400x200…" at bounding box center [708, 157] width 434 height 30
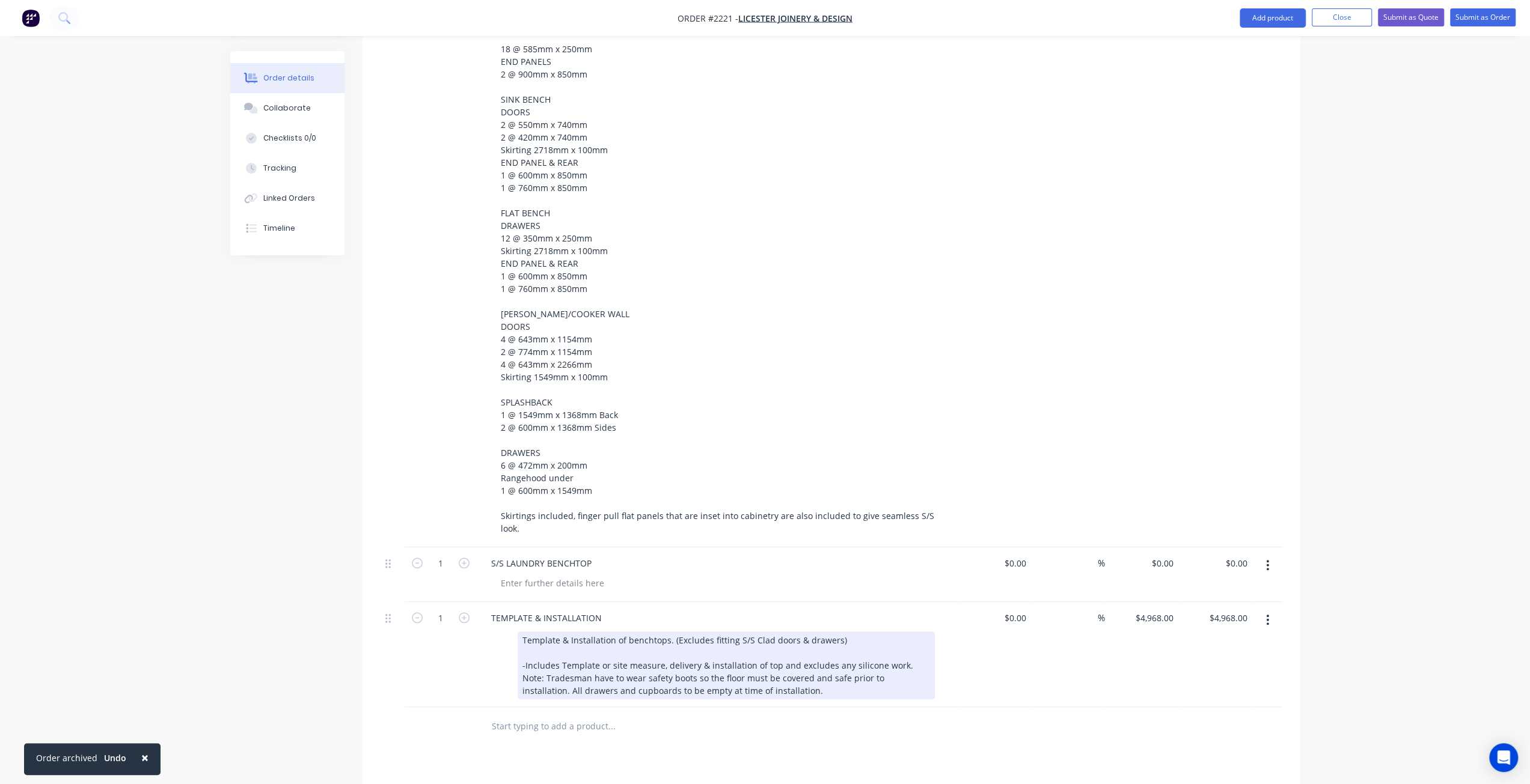
scroll to position [889, 0]
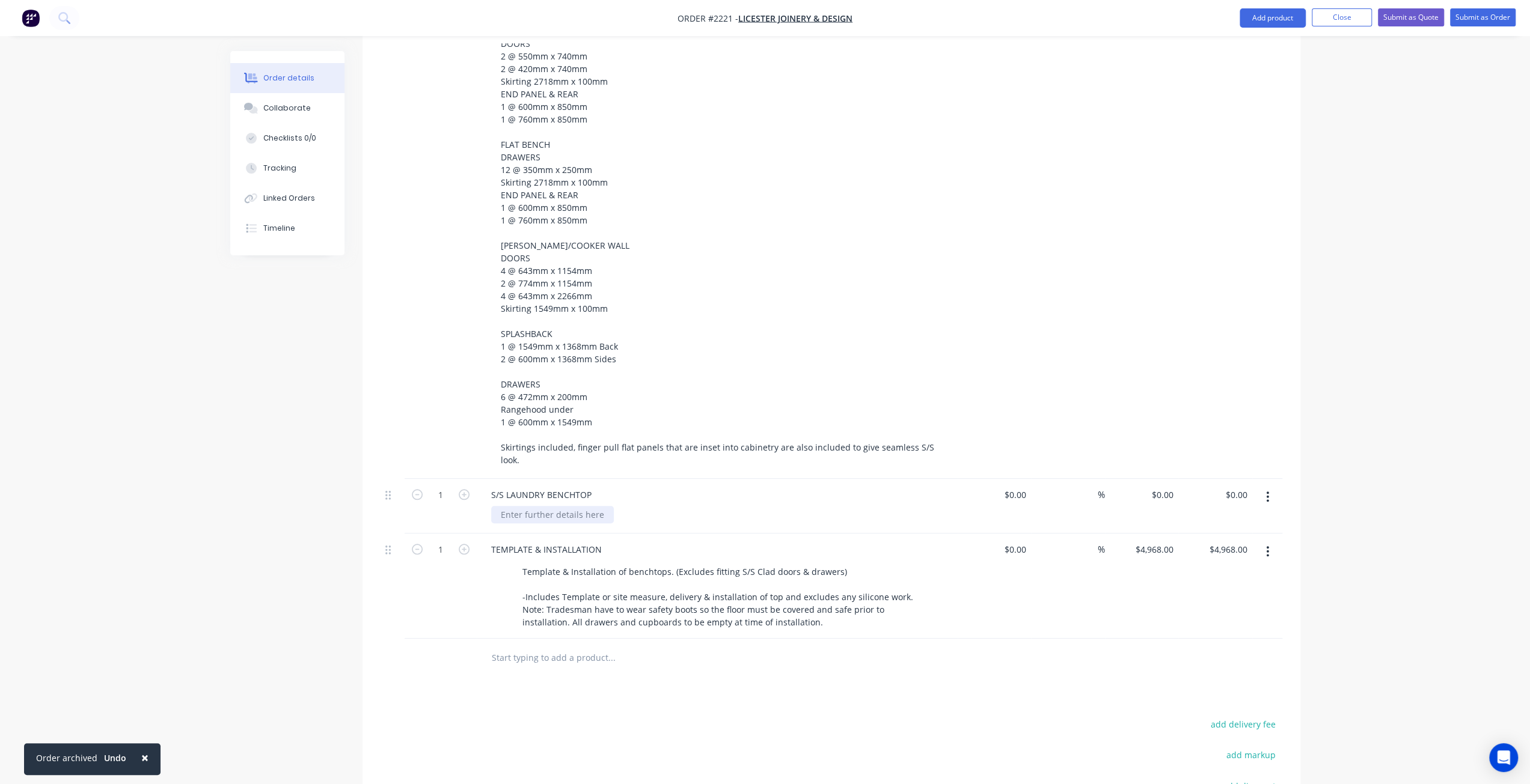
click at [569, 506] on div at bounding box center [552, 514] width 122 height 17
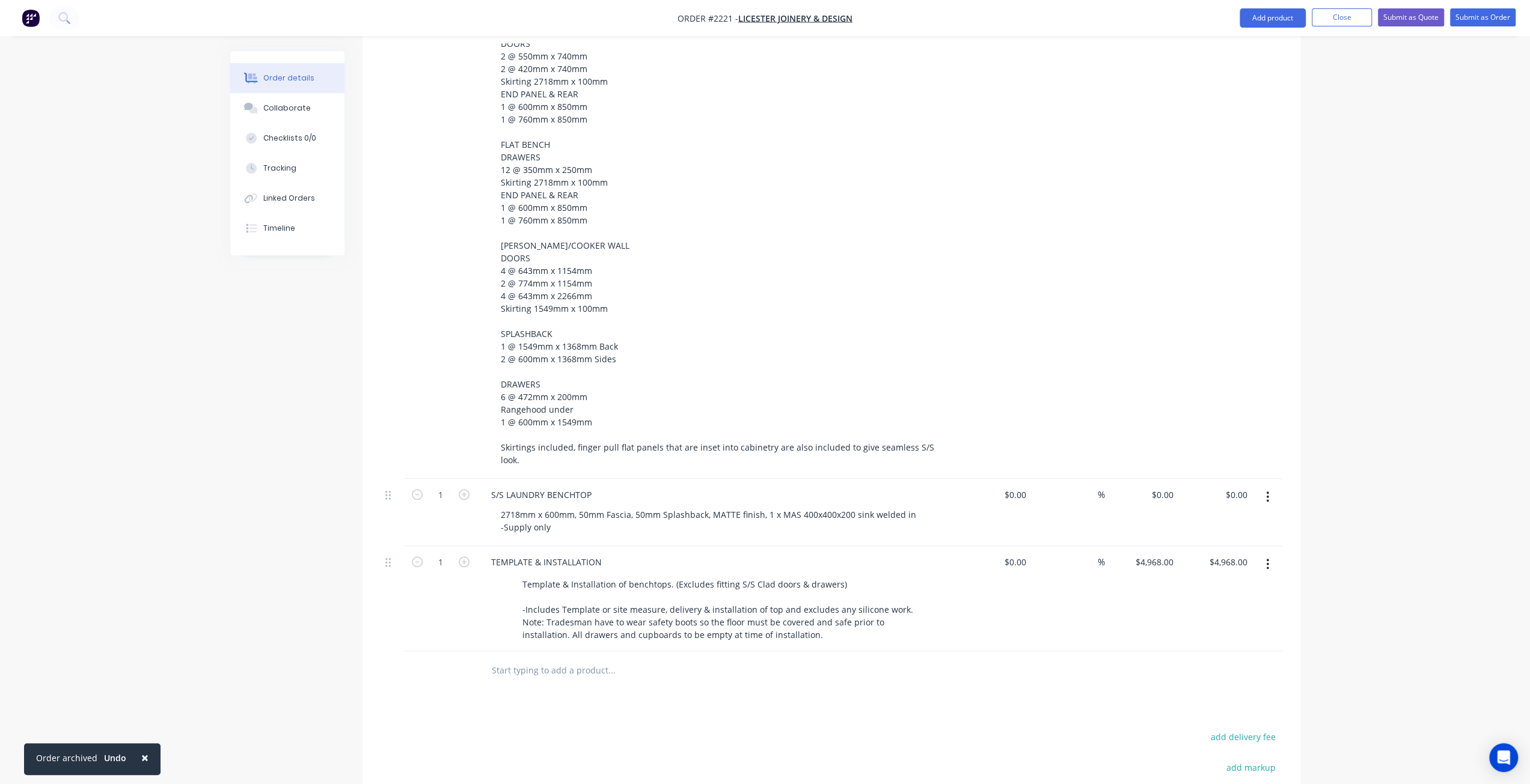
click at [268, 487] on div "Created by Mark Created 21/08/25 Required 21/08/25 Assigned to Add team member …" at bounding box center [765, 80] width 1070 height 1835
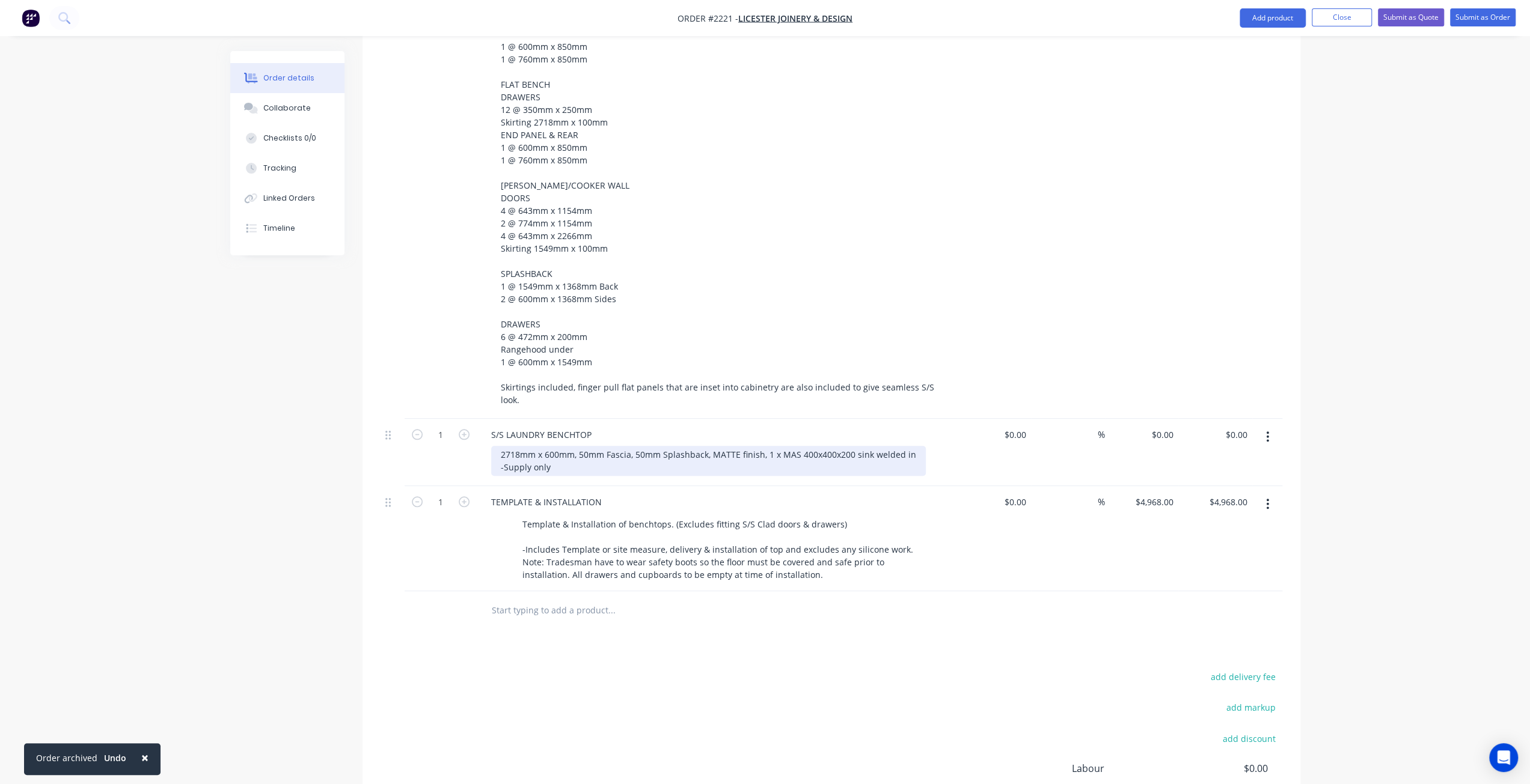
click at [573, 446] on div "2718mm x 600mm, 50mm Fascia, 50mm Splashback, MATTE finish, 1 x MAS 400x400x200…" at bounding box center [708, 461] width 434 height 30
drag, startPoint x: 519, startPoint y: 422, endPoint x: 496, endPoint y: 422, distance: 23.0
click at [496, 446] on div "2718mm x 600mm, 50mm Fascia, 50mm Splashback, MATTE finish, 1 x MAS 400x400x200…" at bounding box center [708, 461] width 434 height 30
click at [642, 446] on div "2400mm x 600mm, 50mm Fascia, 50mm Splashback, MATTE finish, 1 x MAS 400x400x200…" at bounding box center [708, 461] width 434 height 30
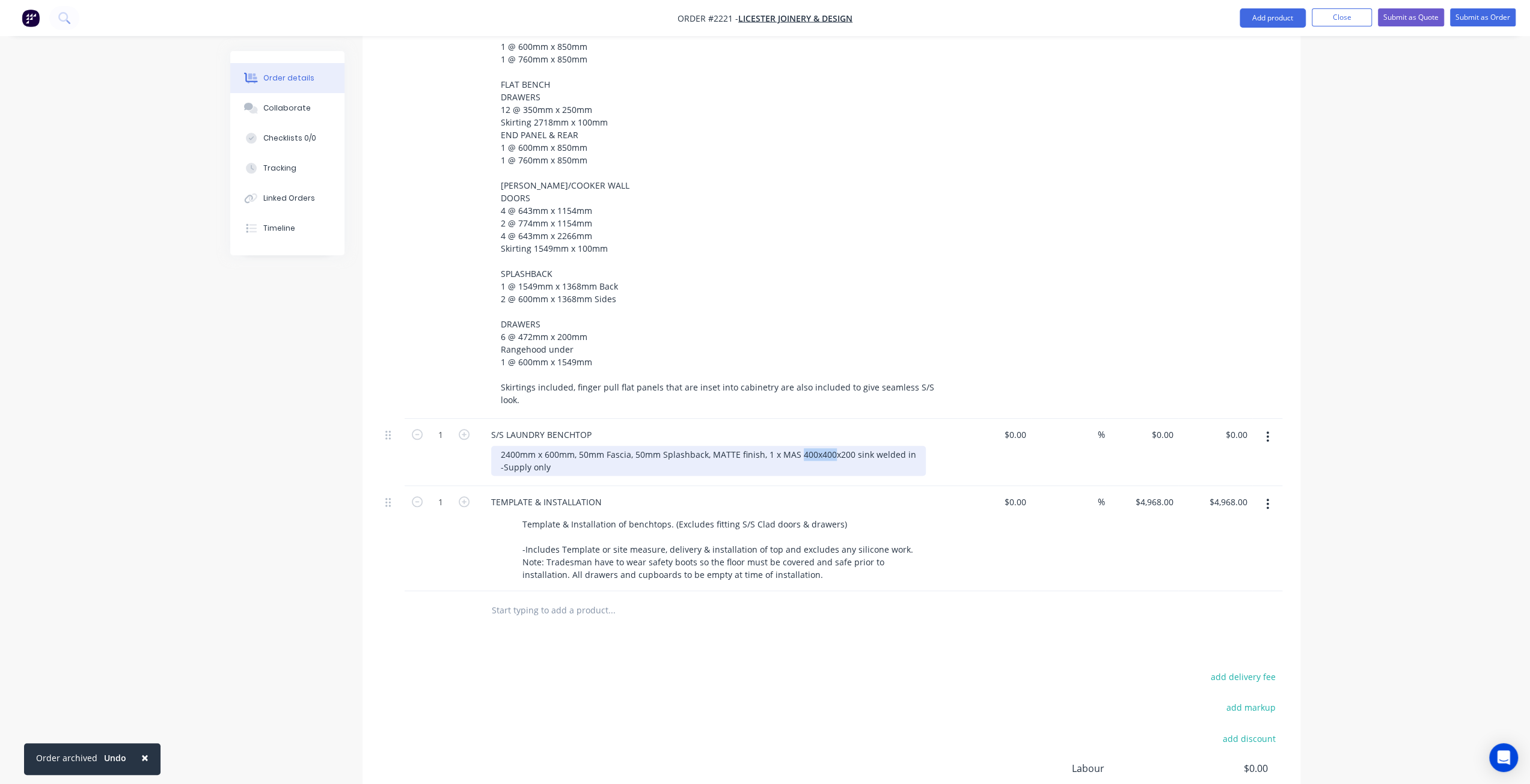
drag, startPoint x: 798, startPoint y: 420, endPoint x: 829, endPoint y: 420, distance: 31.0
click at [829, 446] on div "2400mm x 600mm, 50mm Fascia, 50mm Splashback, MATTE finish, 1 x MAS 400x400x200…" at bounding box center [708, 461] width 434 height 30
click at [331, 376] on div "Created by Mark Created 21/08/25 Required 21/08/25 Assigned to Add team member …" at bounding box center [765, 19] width 1070 height 1835
click at [838, 446] on div "2400mm x 600mm, 50mm Fascia, 50mm Splashback, MATTE finish, 1 x MAS 600x450x200…" at bounding box center [708, 461] width 434 height 30
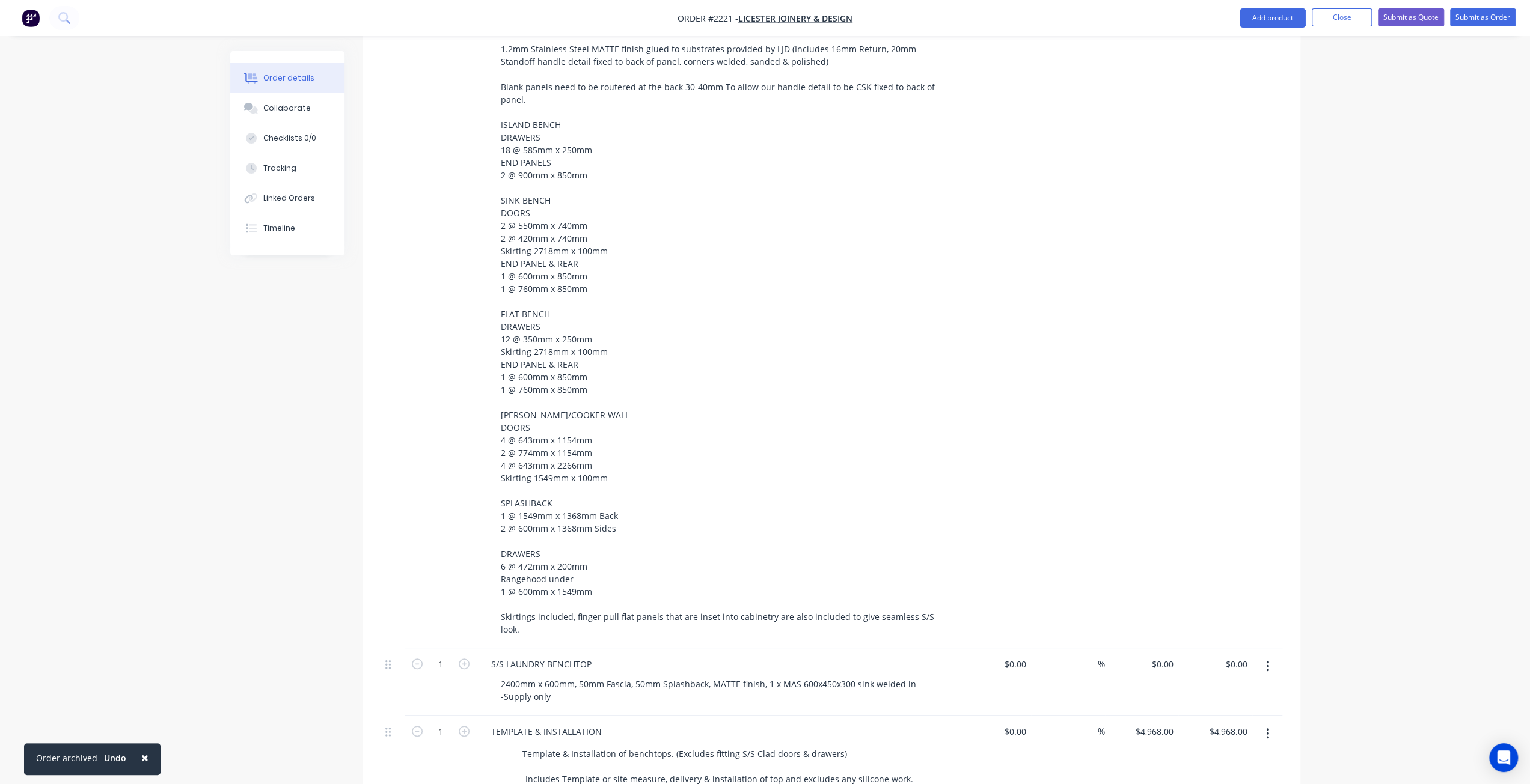
scroll to position [889, 0]
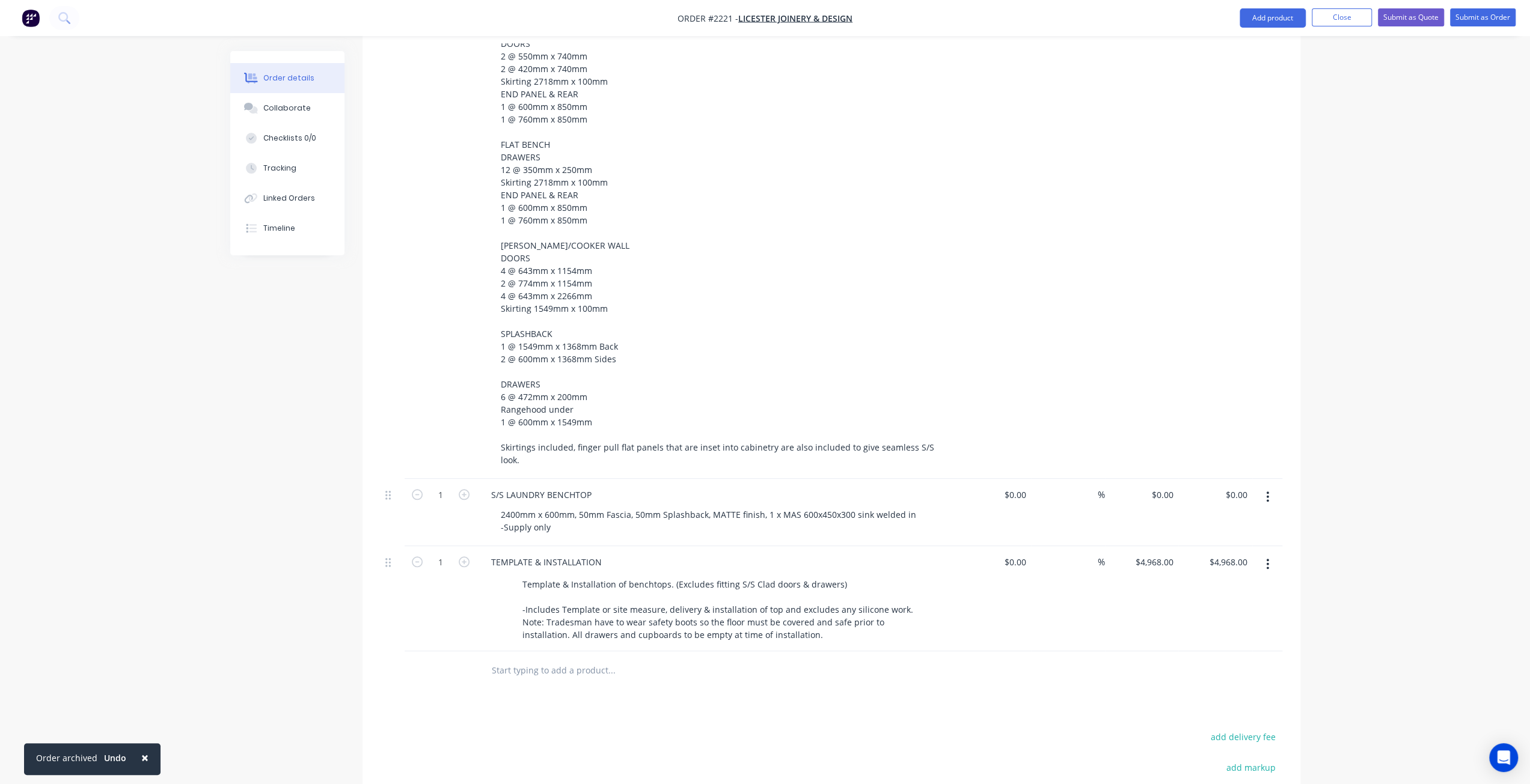
click at [525, 658] on input "text" at bounding box center [611, 670] width 240 height 24
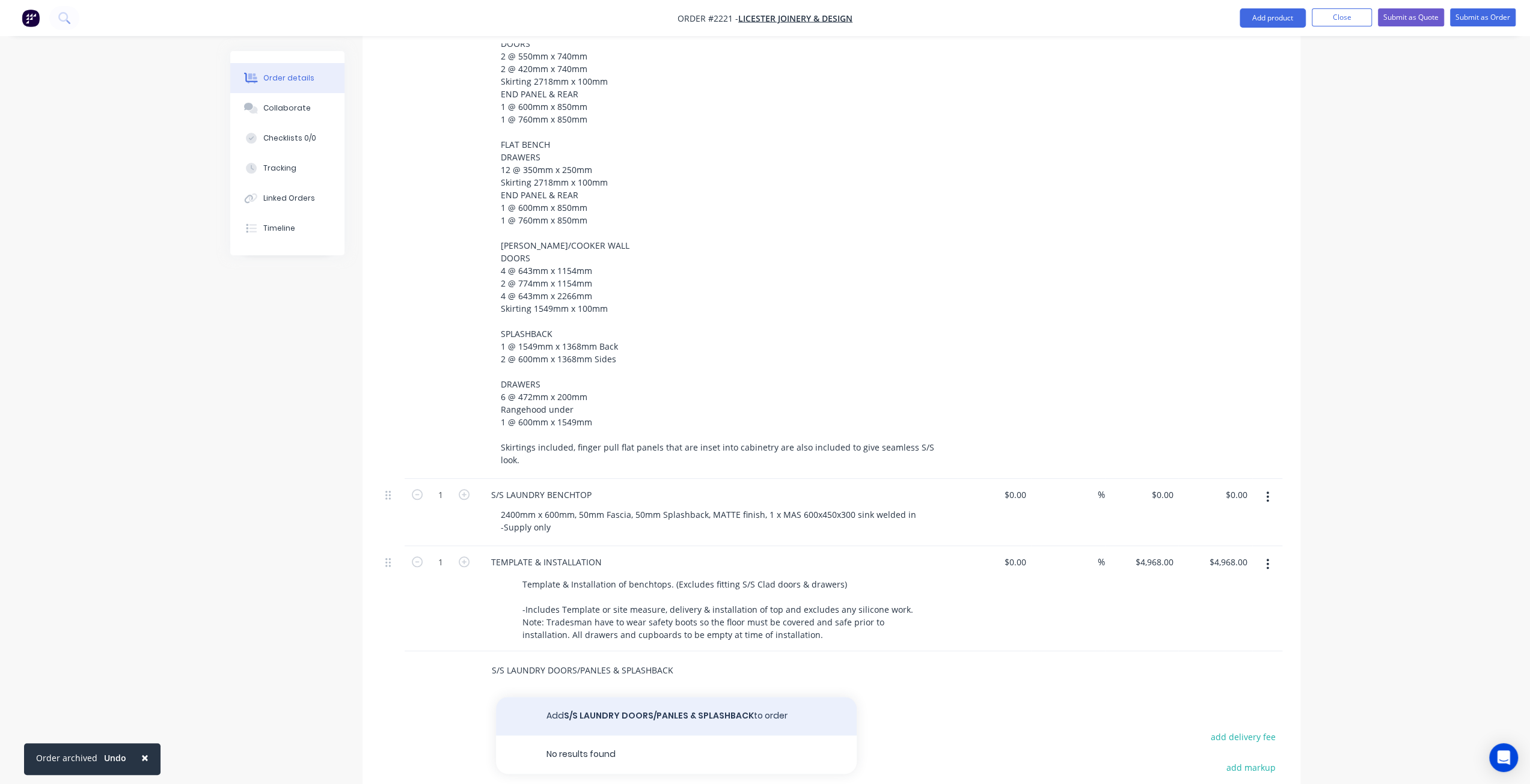
type input "S/S LAUNDRY DOORS/PANLES & SPLASHBACK"
click at [657, 697] on button "Add S/S LAUNDRY DOORS/PANLES & SPLASHBACK to order" at bounding box center [676, 716] width 361 height 38
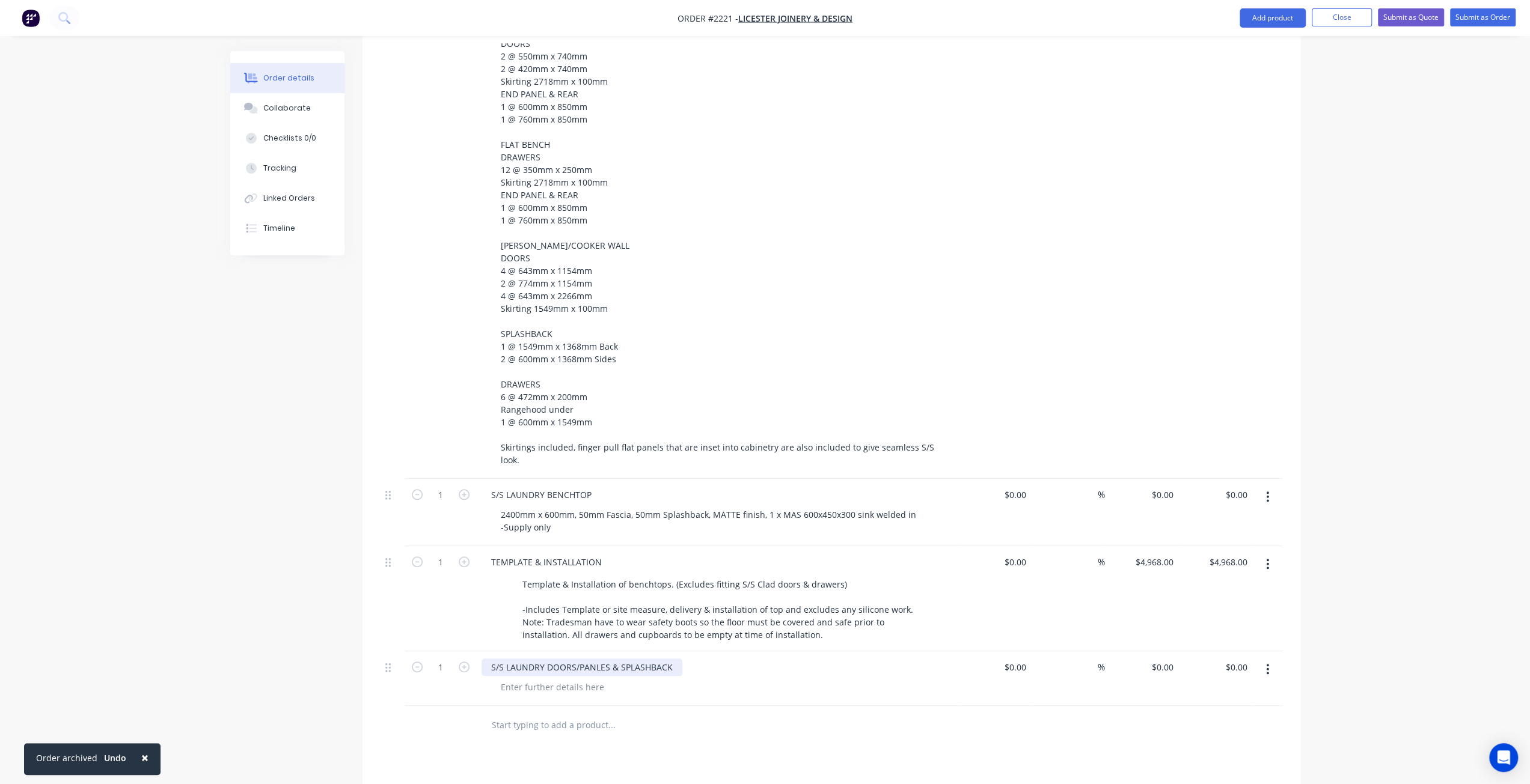
click at [606, 658] on div "S/S LAUNDRY DOORS/PANLES & SPLASHBACK" at bounding box center [582, 667] width 201 height 17
click at [193, 614] on div "Order details Collaborate Checklists 0/0 Tracking Linked Orders Timeline Order …" at bounding box center [765, 81] width 1530 height 1940
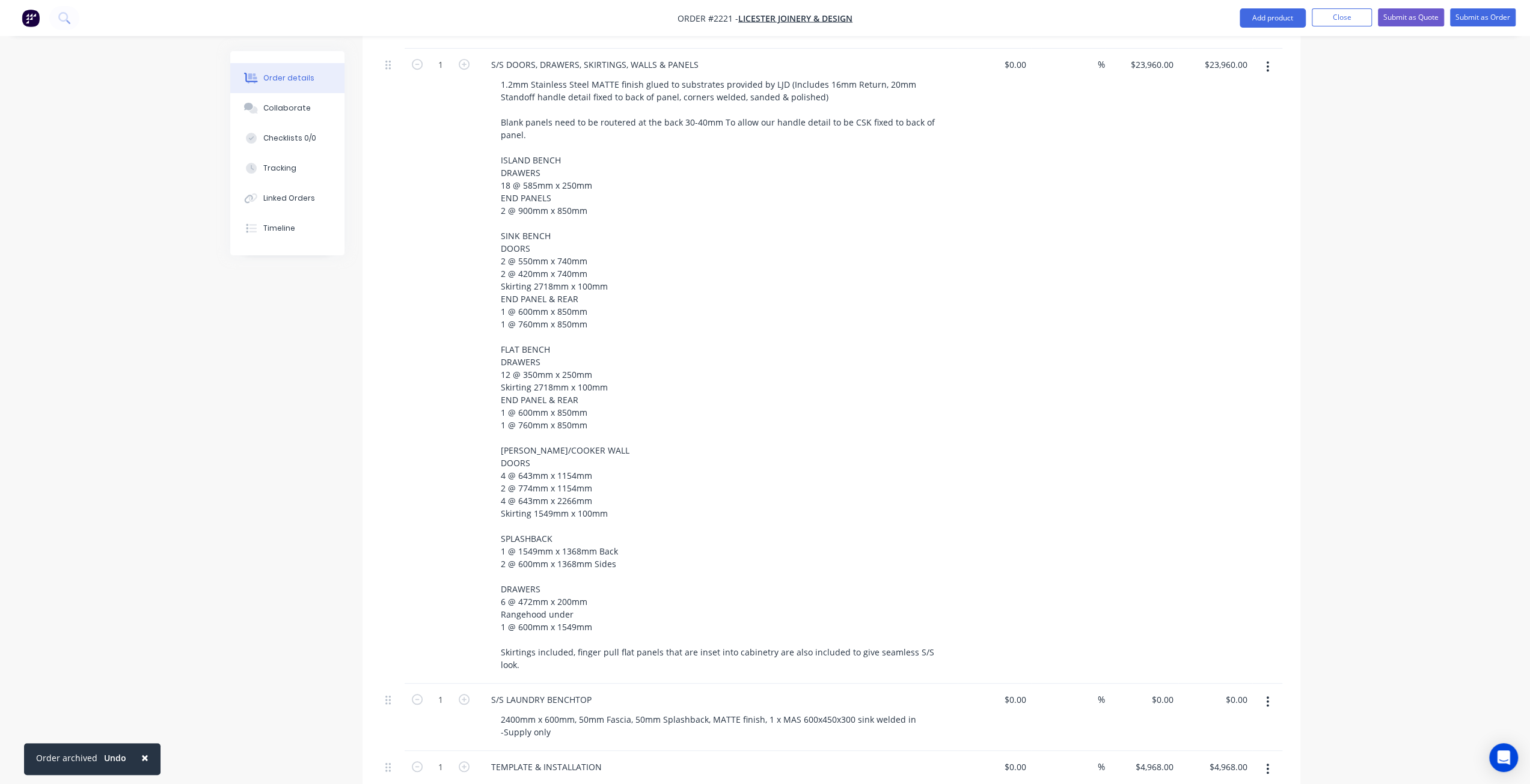
scroll to position [703, 0]
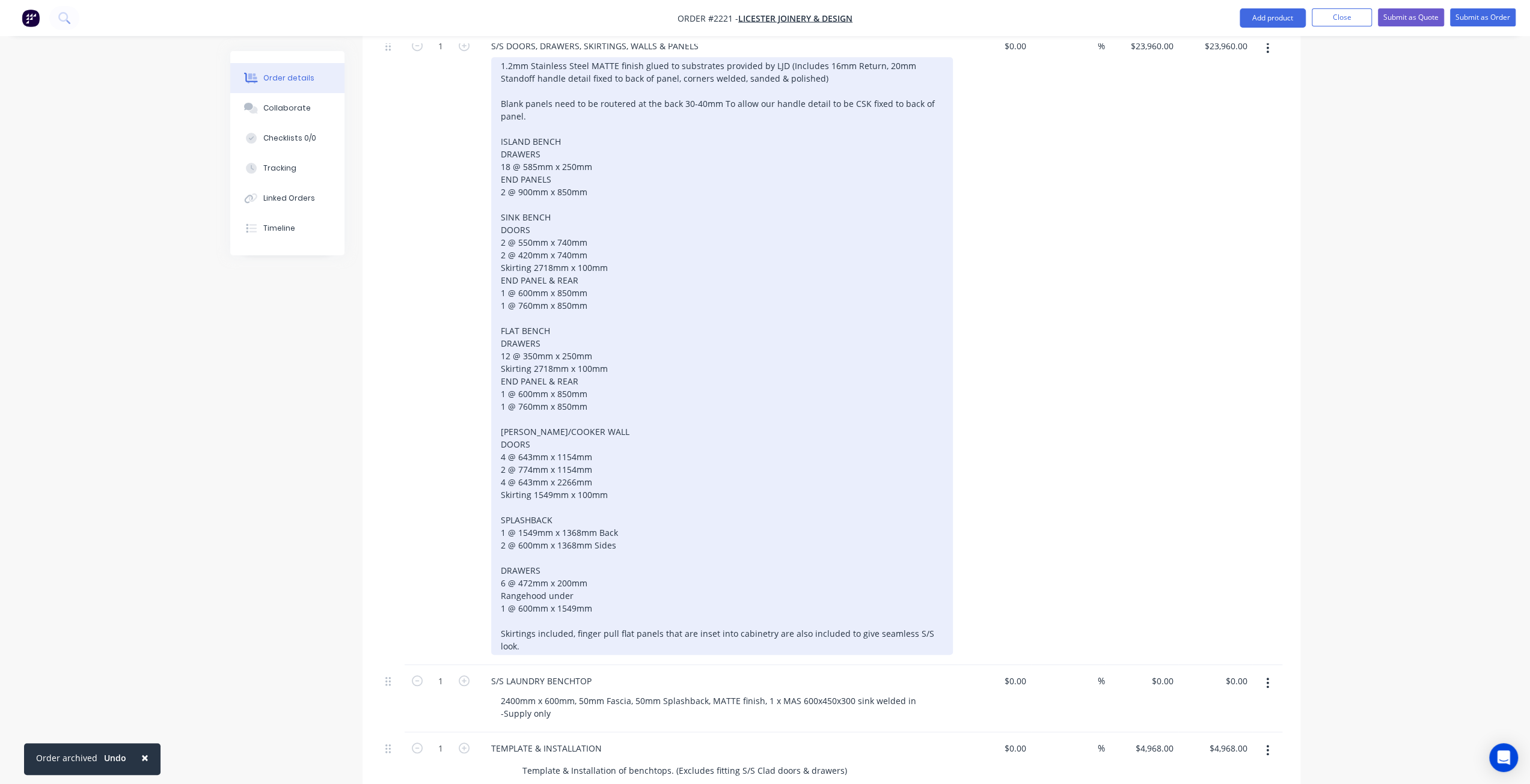
click at [566, 486] on div "1.2mm Stainless Steel MATTE finish glued to substrates provided by LJD (Include…" at bounding box center [721, 356] width 461 height 598
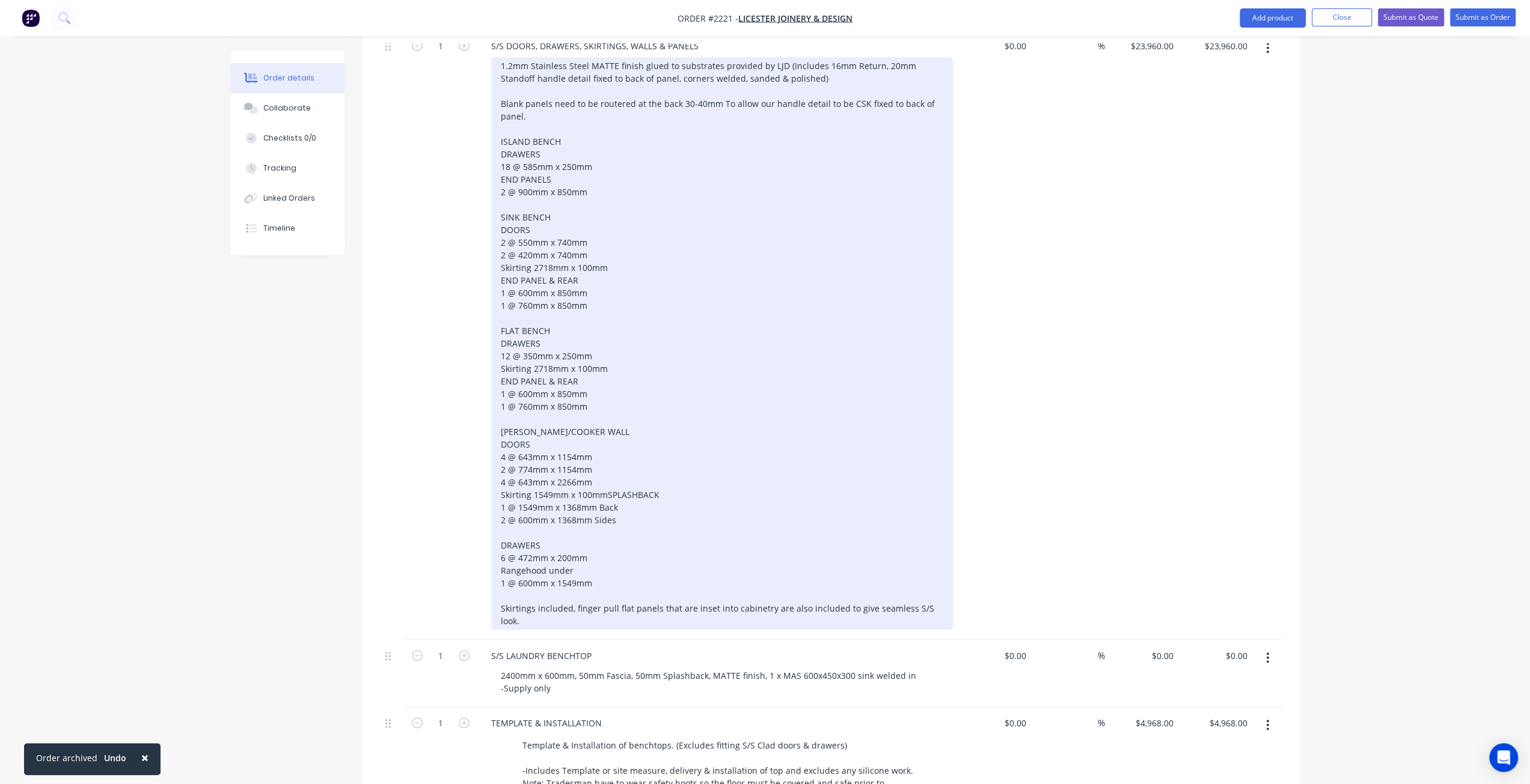
click at [528, 185] on div "1.2mm Stainless Steel MATTE finish glued to substrates provided by LJD (Include…" at bounding box center [721, 343] width 461 height 572
click at [553, 487] on div "1.2mm Stainless Steel MATTE finish glued to substrates provided by LJD (Include…" at bounding box center [721, 343] width 461 height 572
click at [631, 510] on div "1.2mm Stainless Steel MATTE finish glued to substrates provided by LJD (Include…" at bounding box center [721, 343] width 461 height 572
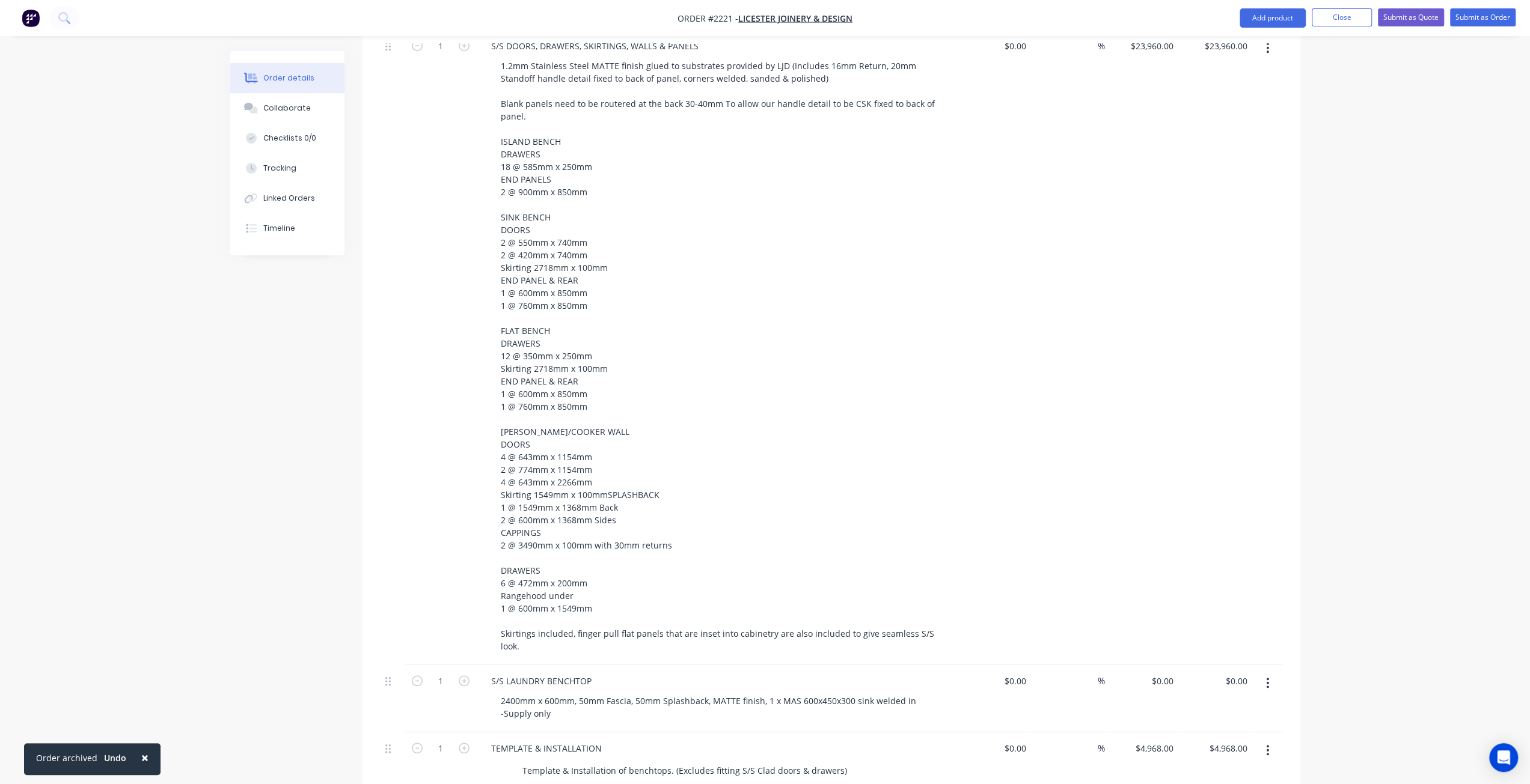
click at [255, 437] on div "Created by Mark Created 21/08/25 Required 21/08/25 Assigned to Add team member …" at bounding box center [765, 293] width 1070 height 1890
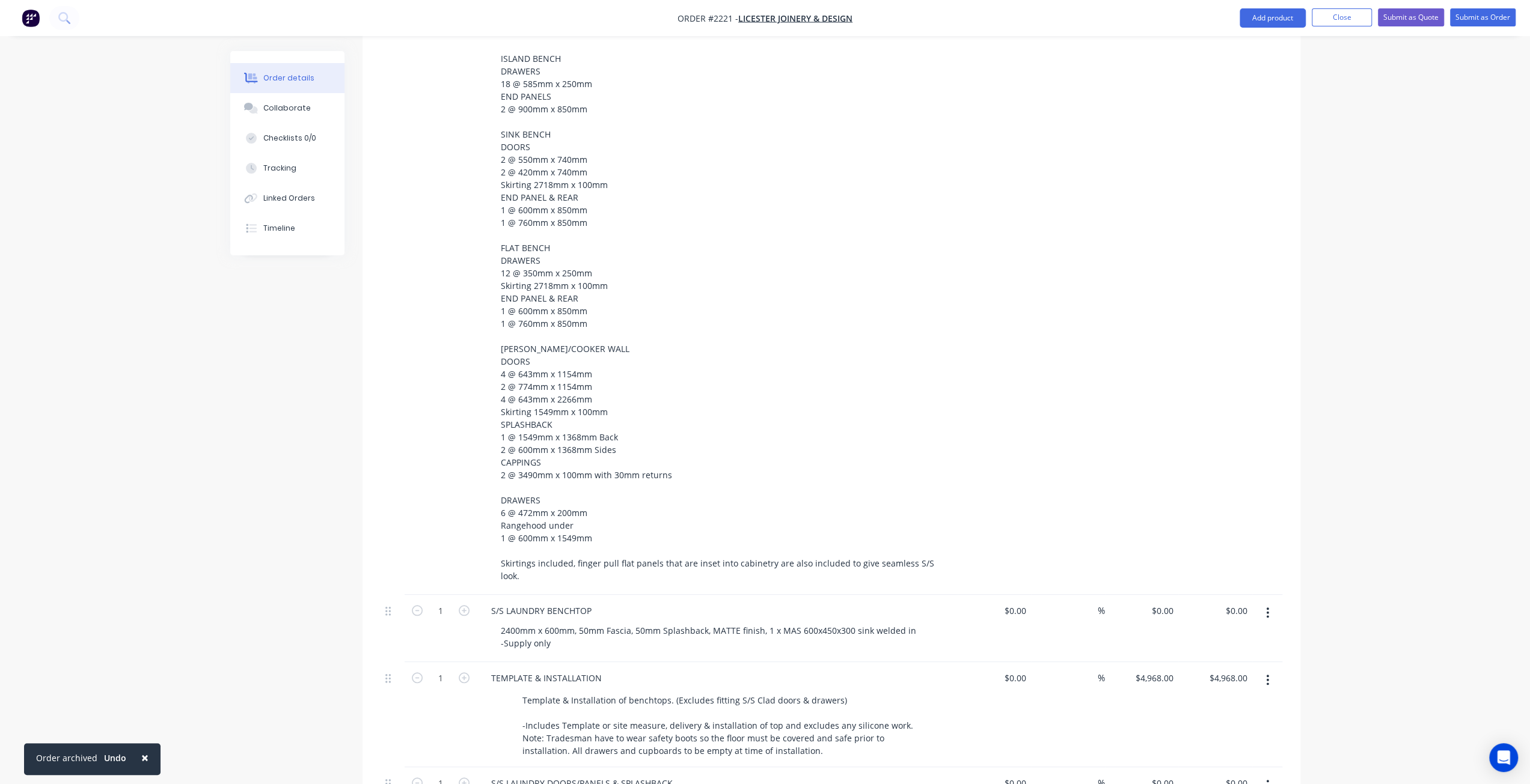
scroll to position [823, 0]
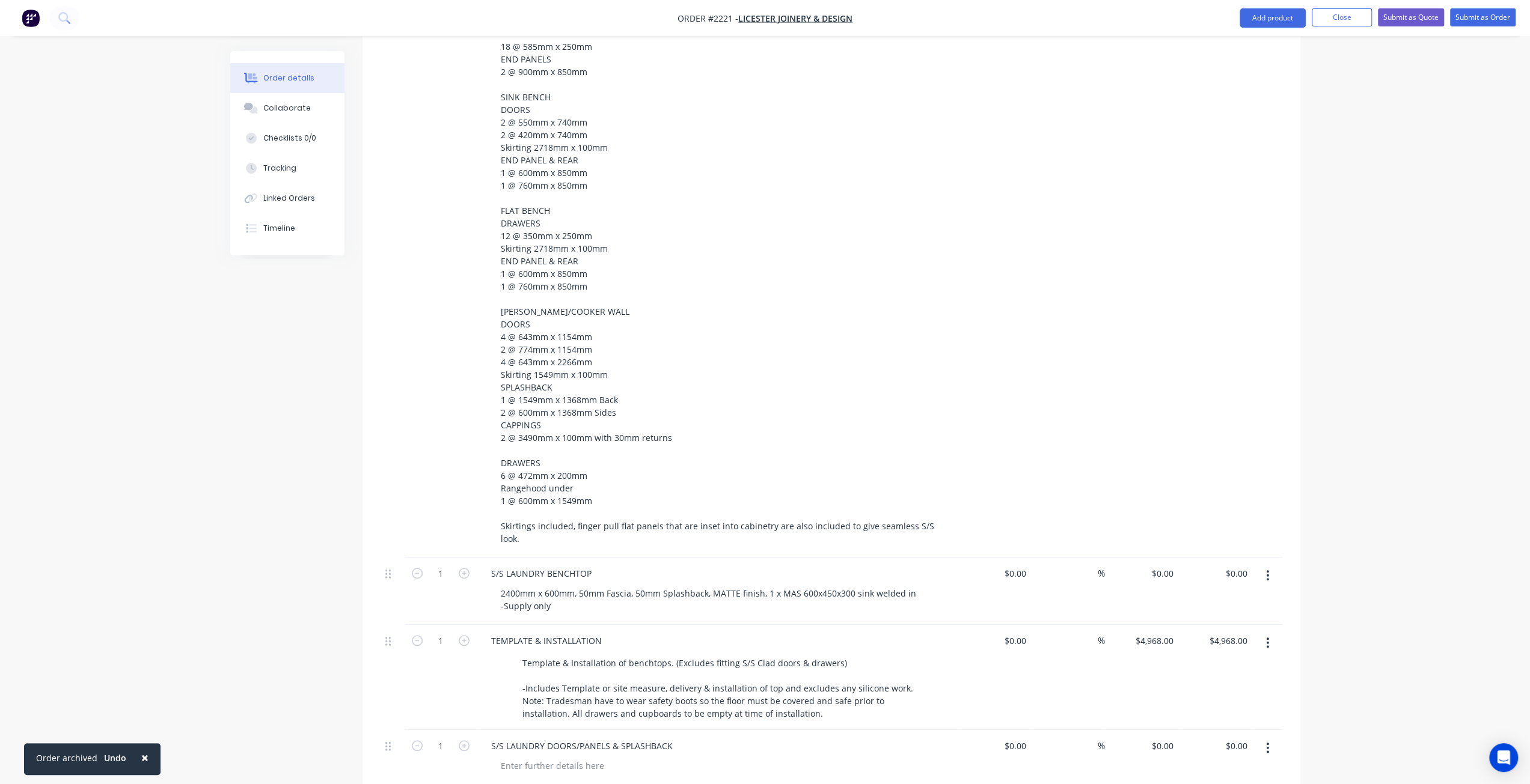
click at [330, 472] on div "Created by Mark Created 21/08/25 Required 21/08/25 Assigned to Add team member …" at bounding box center [765, 179] width 1070 height 1902
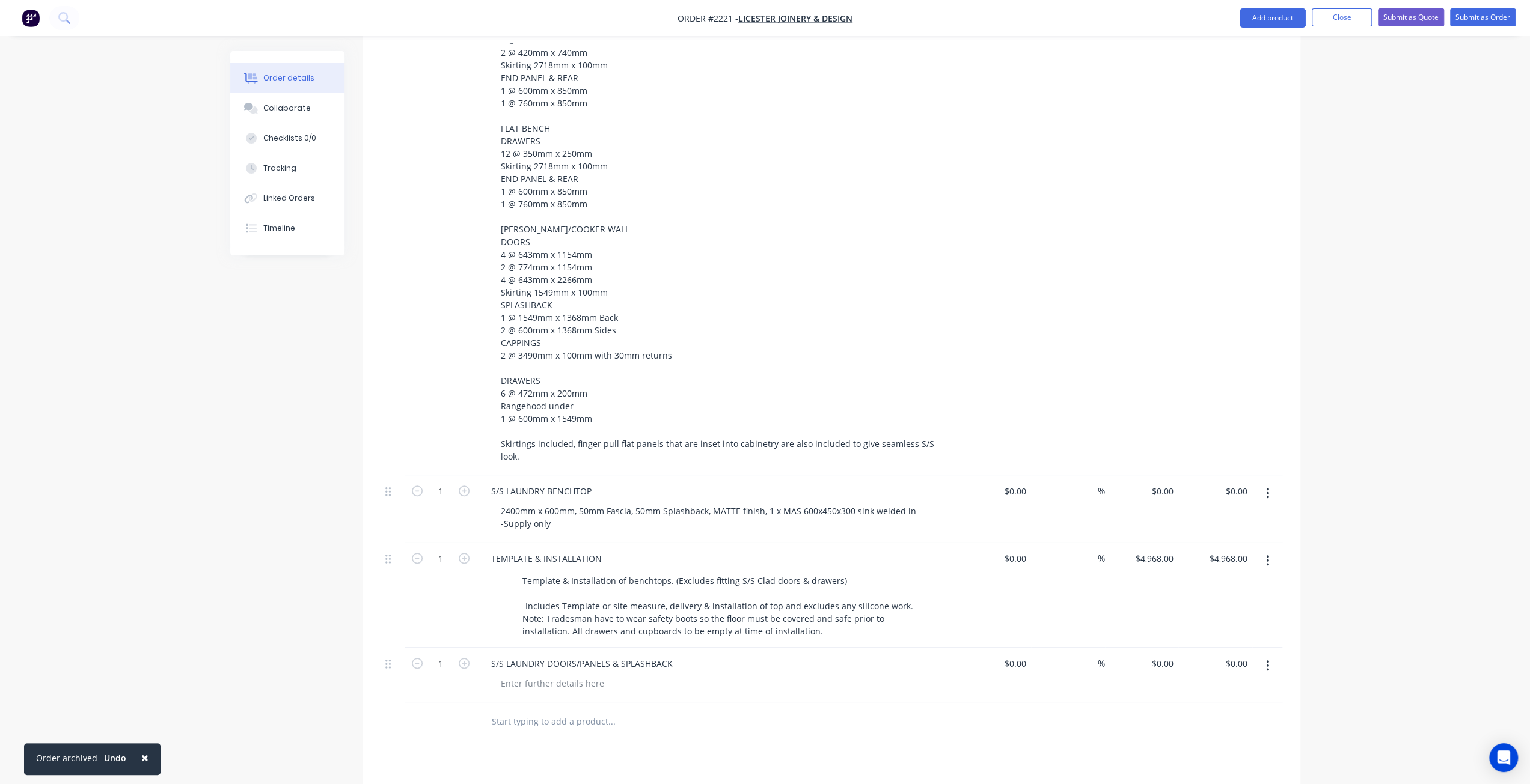
scroll to position [943, 0]
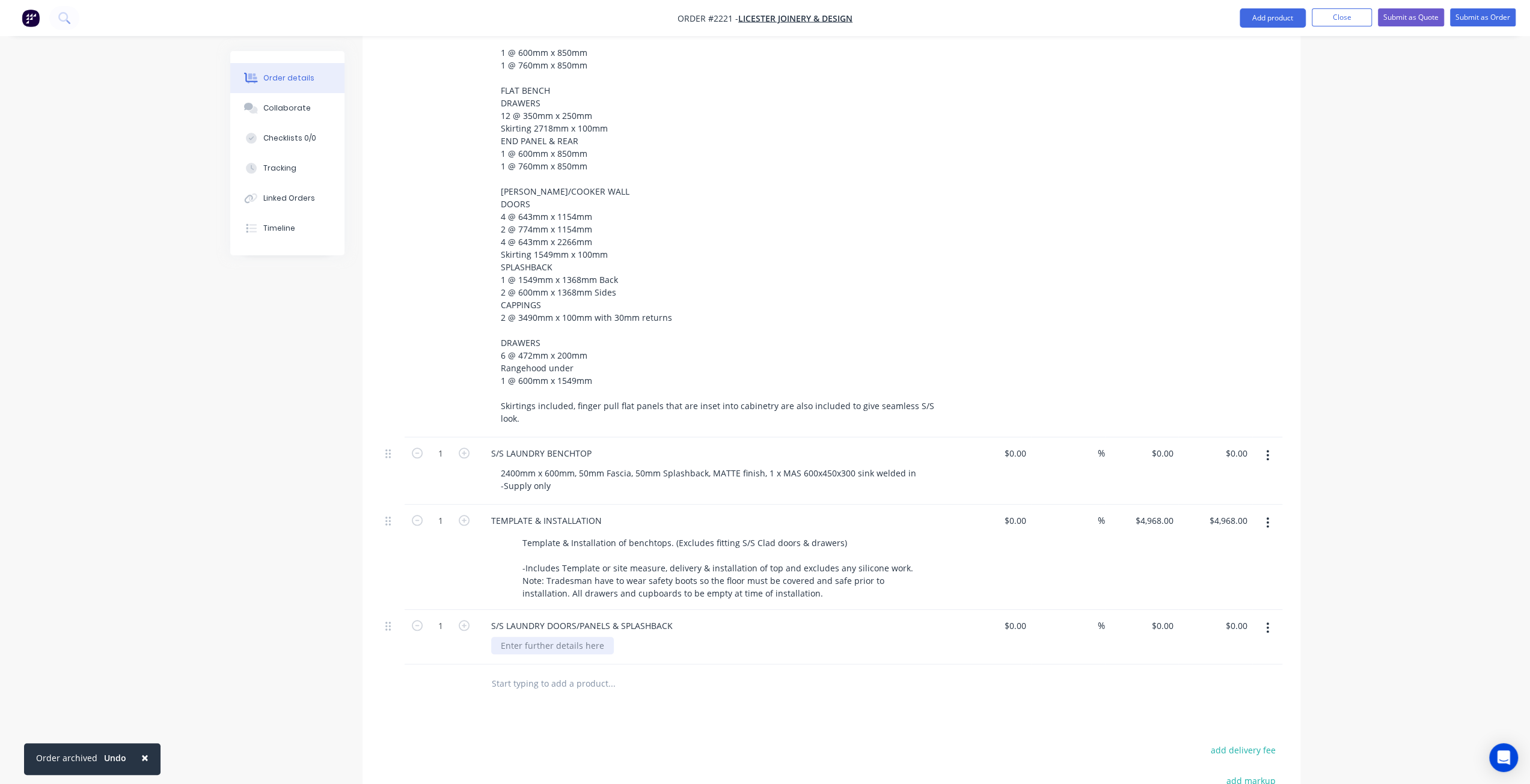
click at [531, 637] on div at bounding box center [552, 645] width 122 height 17
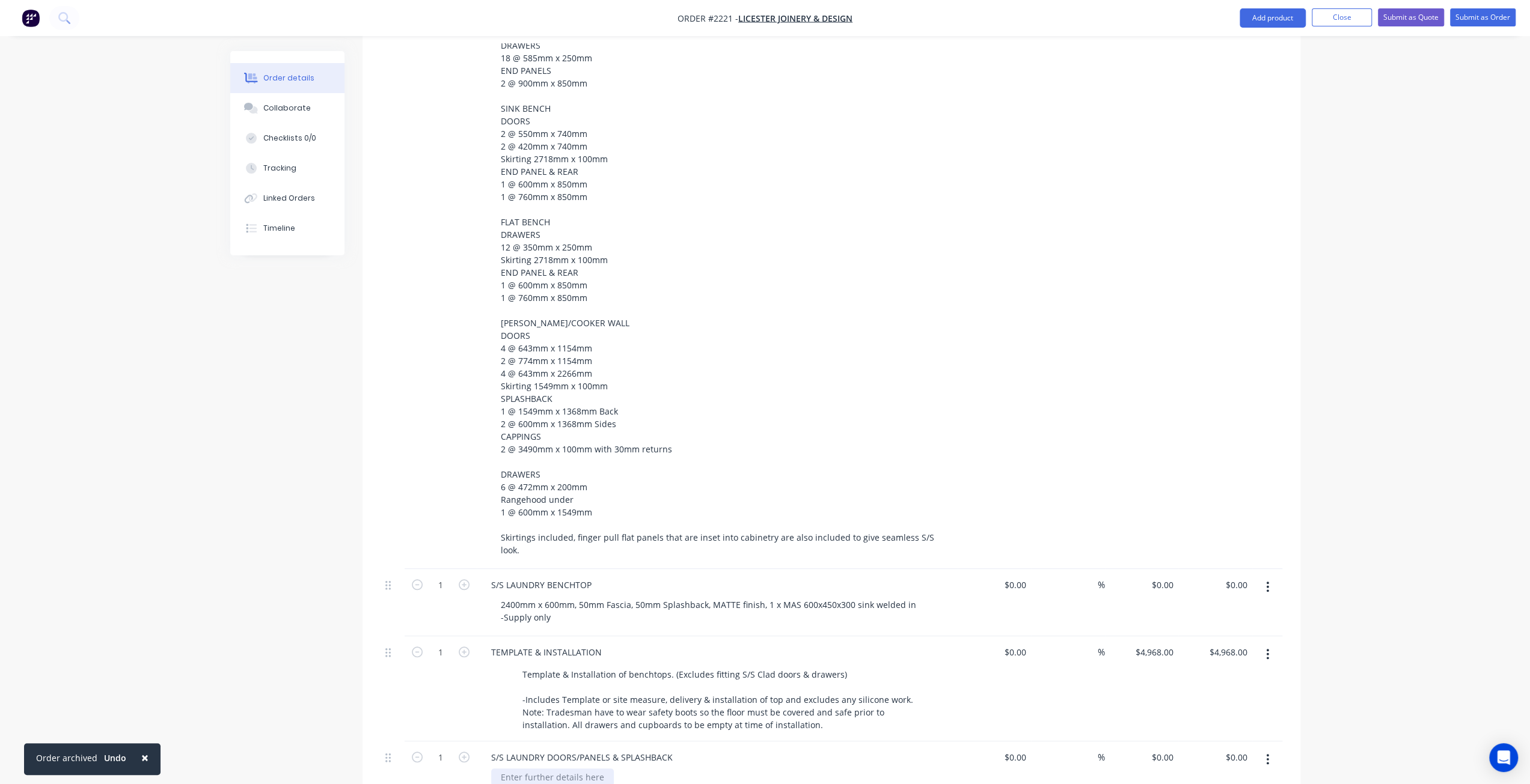
scroll to position [703, 0]
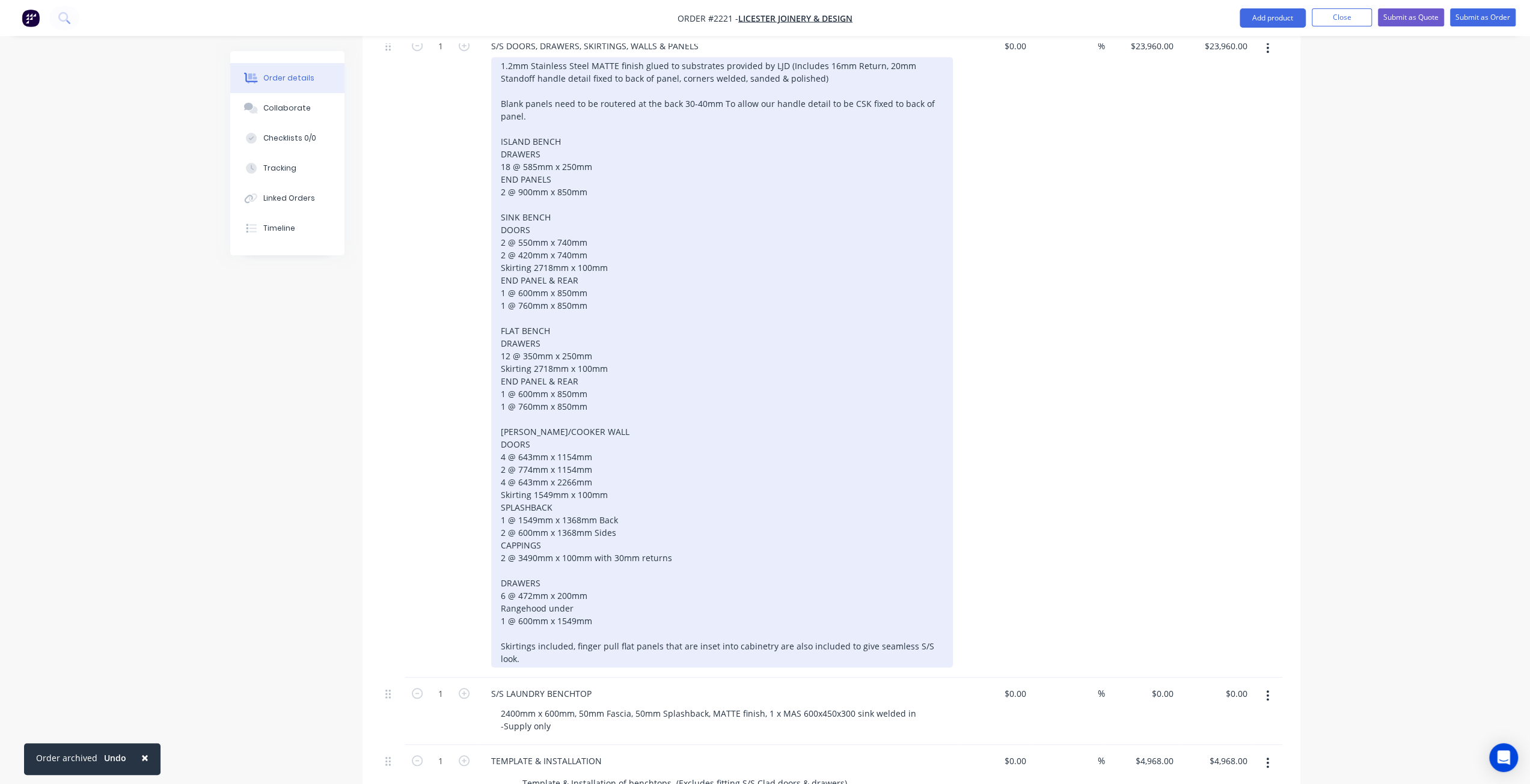
click at [501, 198] on div "1.2mm Stainless Steel MATTE finish glued to substrates provided by LJD (Include…" at bounding box center [721, 362] width 461 height 610
drag, startPoint x: 499, startPoint y: 207, endPoint x: 632, endPoint y: 283, distance: 153.2
click at [632, 283] on div "1.2mm Stainless Steel MATTE finish glued to substrates provided by LJD (Include…" at bounding box center [721, 362] width 461 height 610
copy div "DOORS 2 @ 550mm x 740mm 2 @ 420mm x 740mm Skirting 2718mm x 100mm END PANEL & R…"
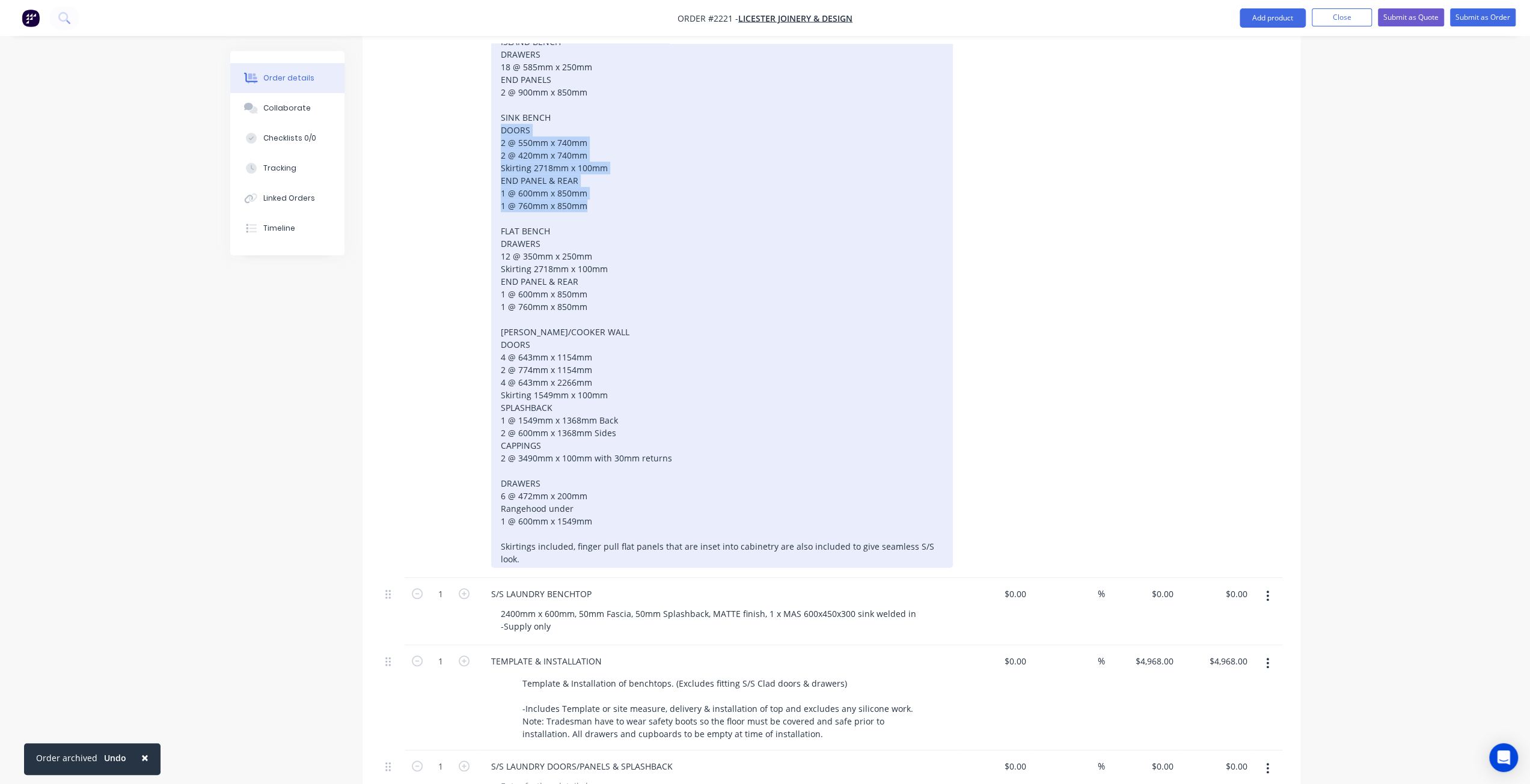
scroll to position [943, 0]
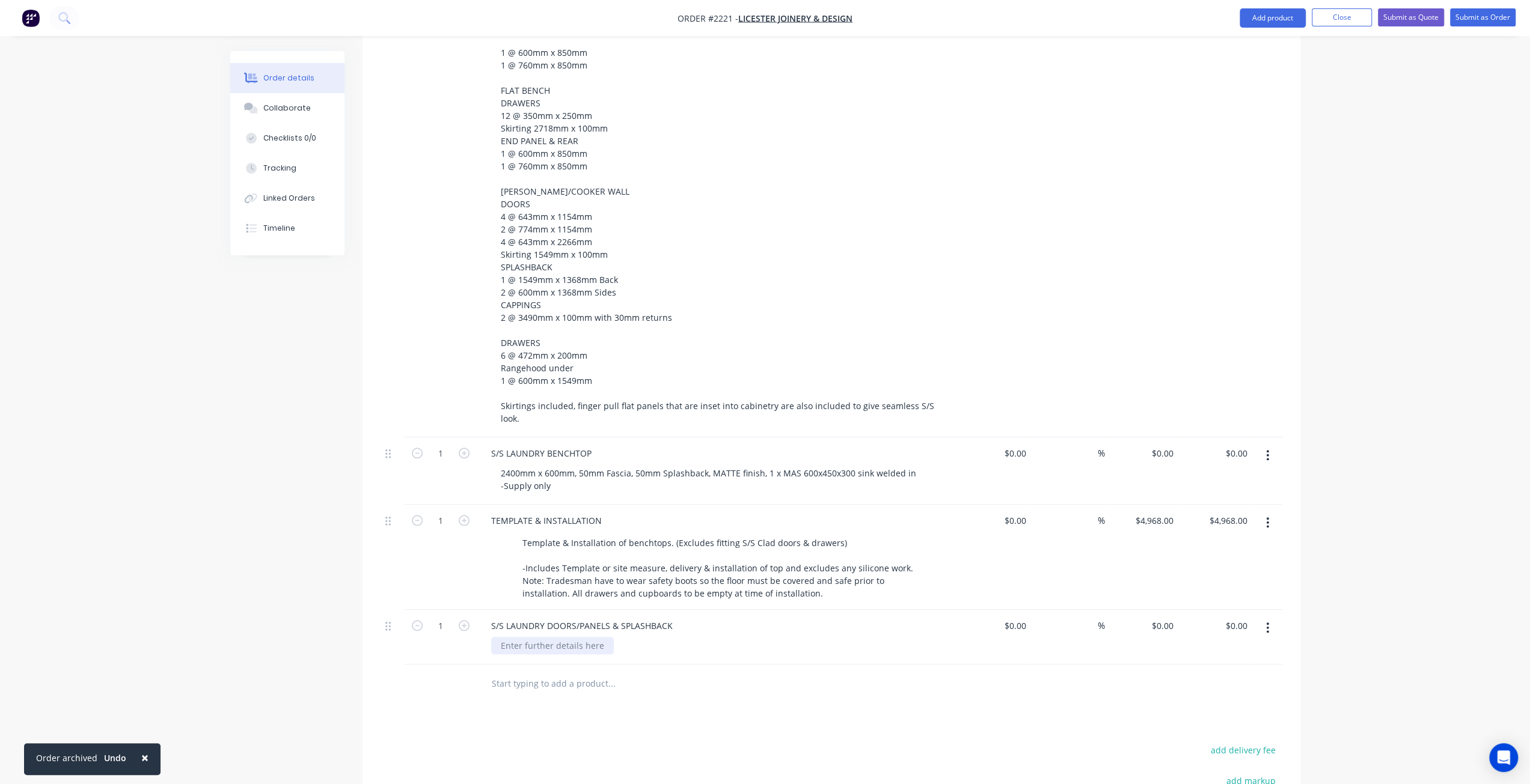
click at [537, 637] on div at bounding box center [552, 645] width 122 height 17
paste div
click at [558, 637] on div "DOORS 2 @ 550mm x 740mm 2 @ 420mm x 740mm Skirting 2718mm x 100mm END PANEL & R…" at bounding box center [554, 683] width 126 height 93
drag, startPoint x: 530, startPoint y: 623, endPoint x: 518, endPoint y: 623, distance: 12.0
click at [518, 637] on div "DOORS 2 @ 550mm x 740mm 2 @ 420mm x 740mm Skirting 2718mm x 100mm END PANEL & R…" at bounding box center [554, 683] width 126 height 93
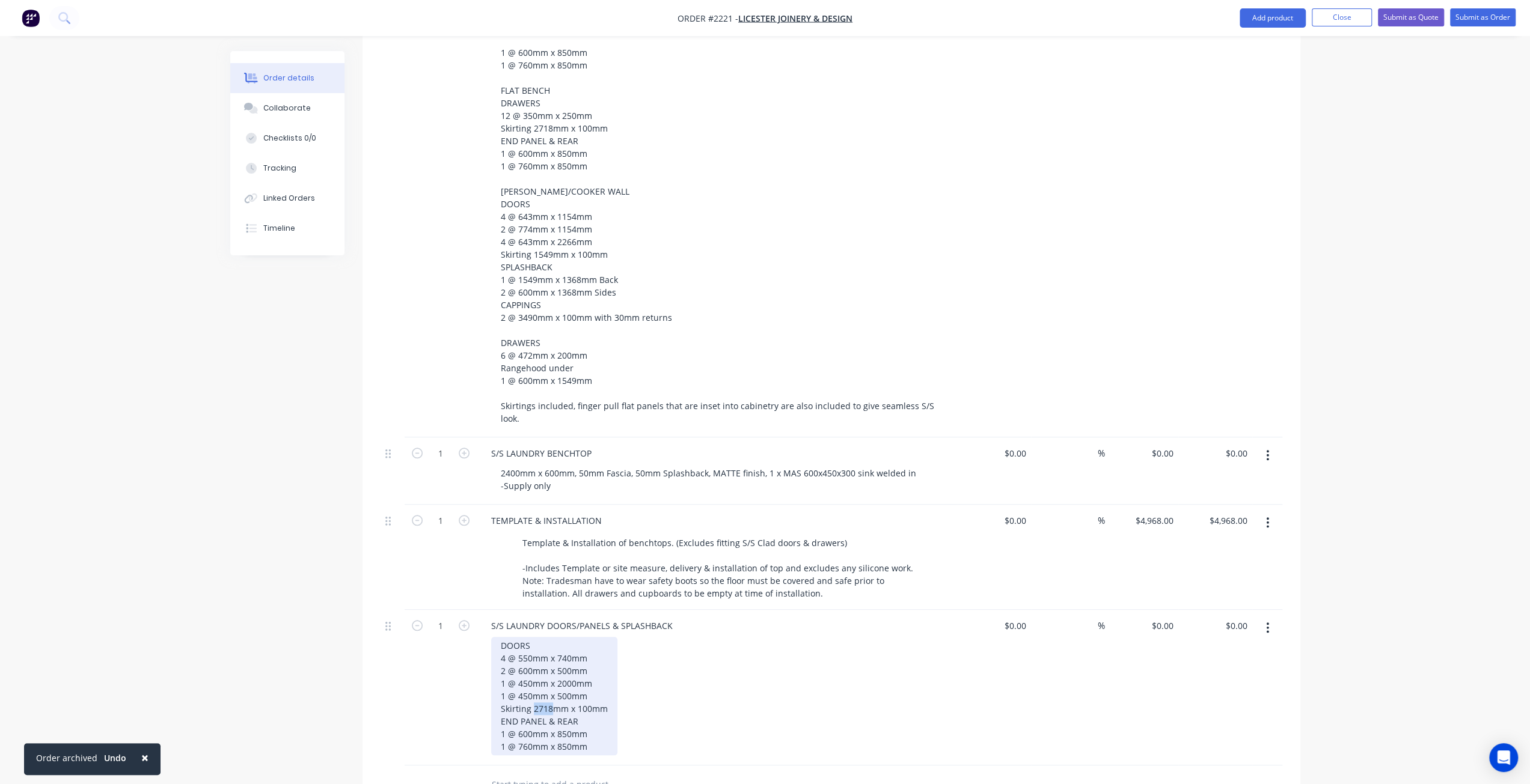
drag, startPoint x: 538, startPoint y: 675, endPoint x: 551, endPoint y: 677, distance: 13.2
click at [551, 677] on div "DOORS 4 @ 550mm x 740mm 2 @ 600mm x 500mm 1 @ 450mm x 2000mm 1 @ 450mm x 500mm …" at bounding box center [554, 696] width 126 height 118
drag, startPoint x: 594, startPoint y: 687, endPoint x: 607, endPoint y: 709, distance: 25.6
click at [595, 687] on div "DOORS 4 @ 550mm x 740mm 2 @ 600mm x 500mm 1 @ 450mm x 2000mm 1 @ 450mm x 500mm …" at bounding box center [554, 696] width 126 height 118
click at [602, 702] on div "DOORS 4 @ 550mm x 740mm 2 @ 600mm x 500mm 1 @ 450mm x 2000mm 1 @ 450mm x 500mm …" at bounding box center [554, 696] width 126 height 118
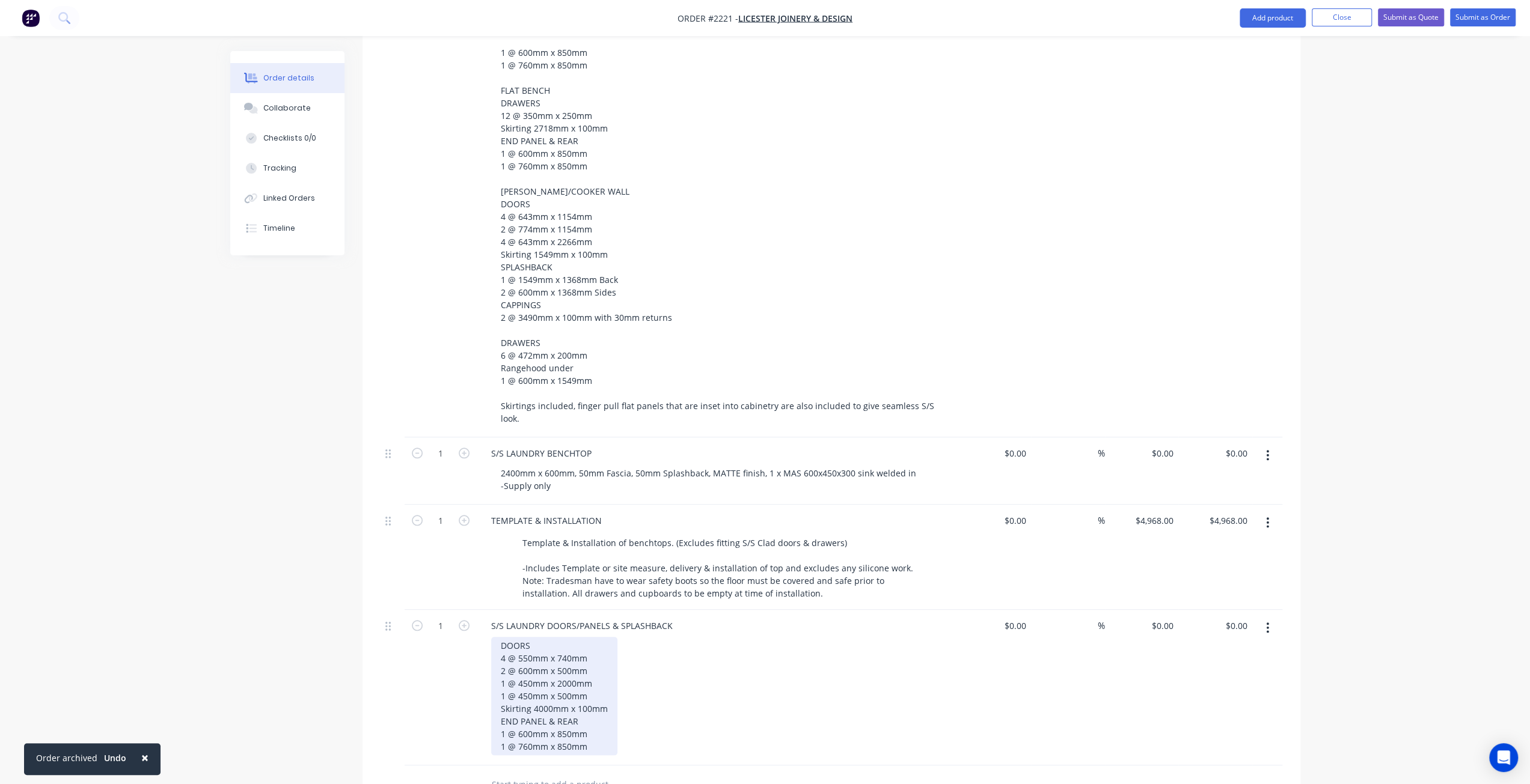
click at [596, 683] on div "DOORS 4 @ 550mm x 740mm 2 @ 600mm x 500mm 1 @ 450mm x 2000mm 1 @ 450mm x 500mm …" at bounding box center [554, 696] width 126 height 118
click at [598, 695] on div "DOORS 4 @ 550mm x 740mm 2 @ 600mm x 500mm 1 @ 450mm x 2000mm 1 @ 450mm x 500mm …" at bounding box center [554, 696] width 126 height 118
click at [600, 704] on div "DOORS 4 @ 550mm x 740mm 2 @ 600mm x 500mm 1 @ 450mm x 2000mm 1 @ 450mm x 500mm …" at bounding box center [554, 696] width 126 height 118
click at [597, 717] on div "DOORS 4 @ 550mm x 740mm 2 @ 600mm x 500mm 1 @ 450mm x 2000mm 1 @ 450mm x 500mm …" at bounding box center [554, 696] width 126 height 118
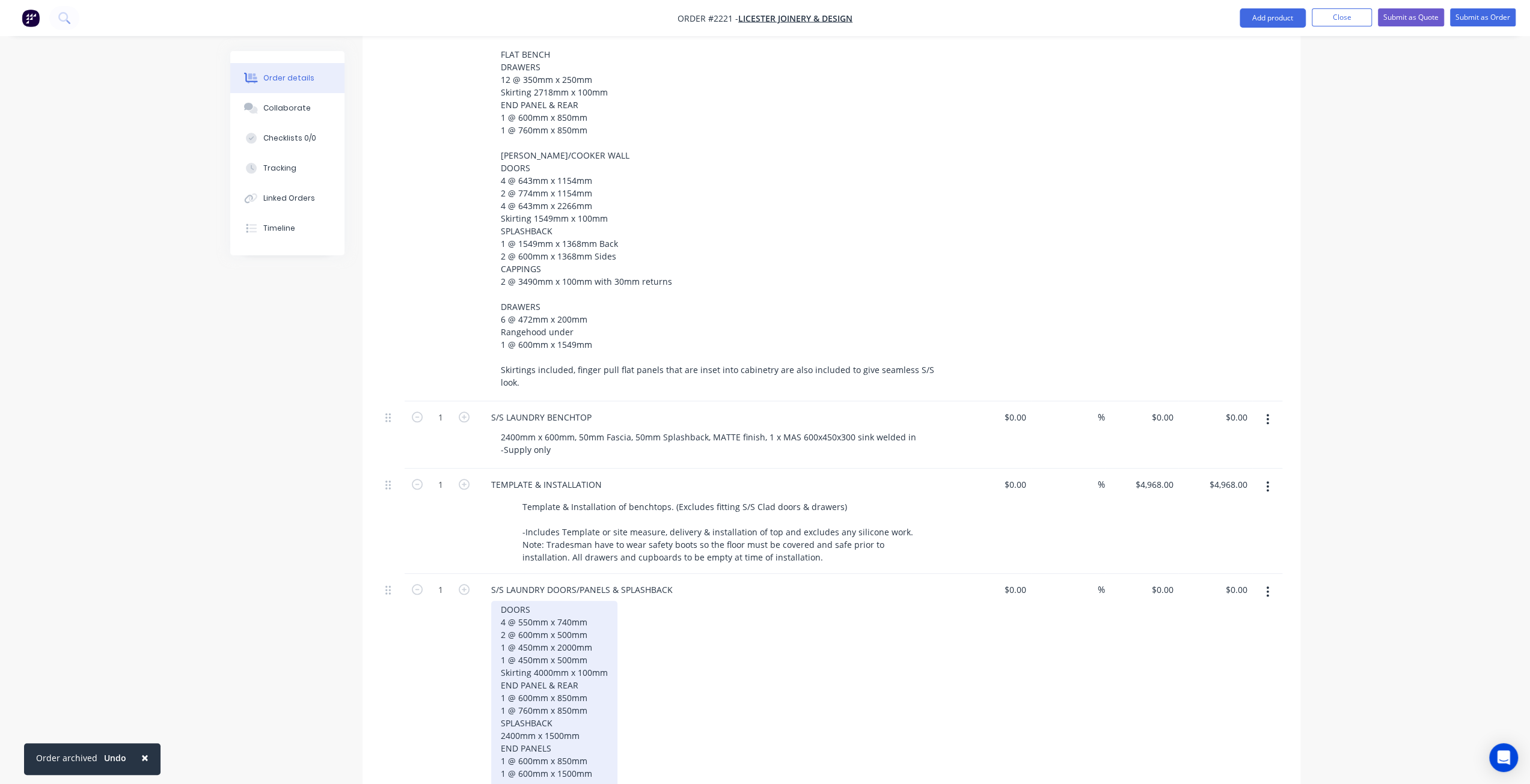
scroll to position [1003, 0]
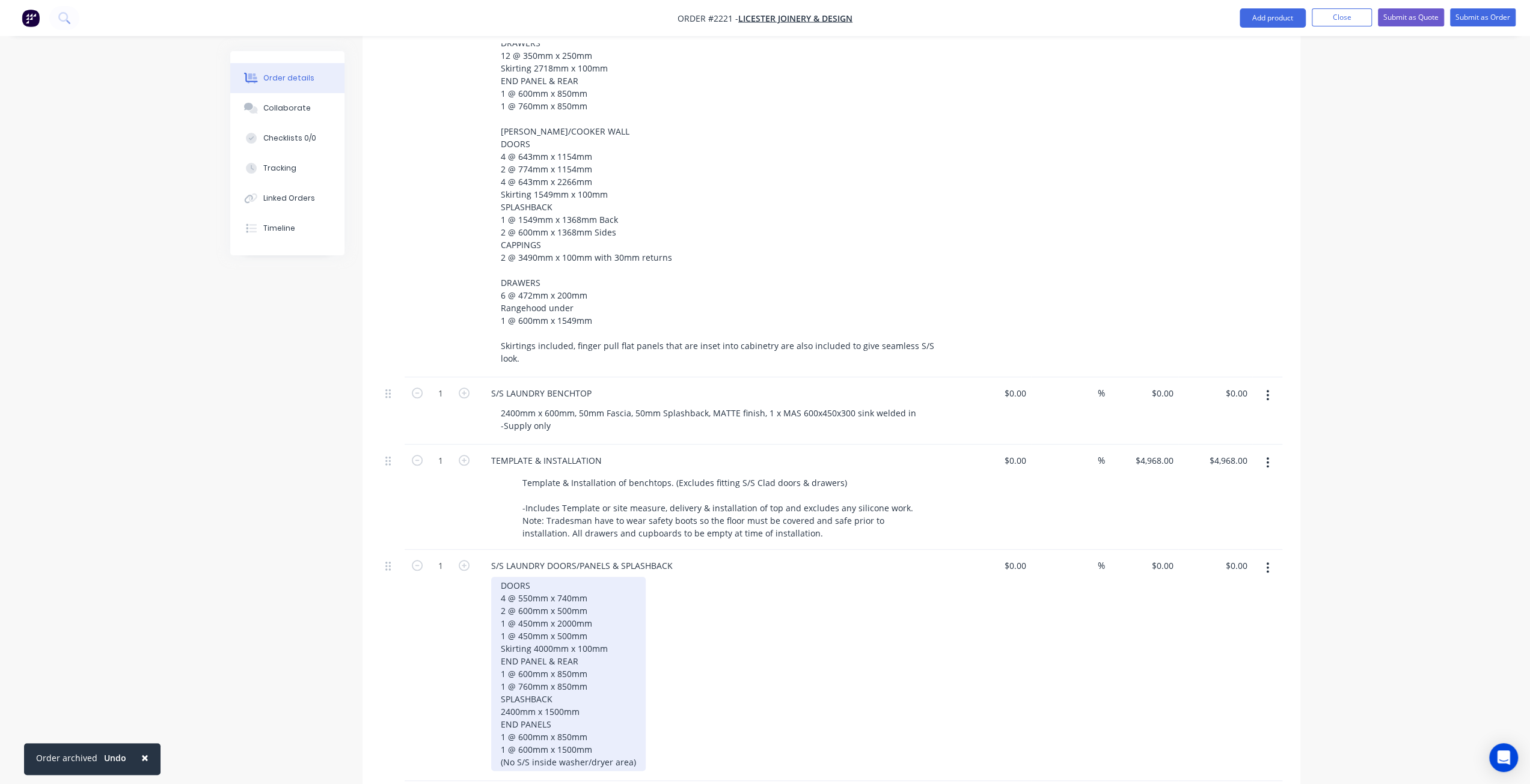
click at [501, 714] on div "DOORS 4 @ 550mm x 740mm 2 @ 600mm x 500mm 1 @ 450mm x 2000mm 1 @ 450mm x 500mm …" at bounding box center [568, 674] width 155 height 194
click at [553, 694] on div "DOORS 4 @ 550mm x 740mm 2 @ 600mm x 500mm 1 @ 450mm x 2000mm 1 @ 450mm x 500mm …" at bounding box center [568, 680] width 155 height 207
click at [555, 720] on div "DOORS 4 @ 550mm x 740mm 2 @ 600mm x 500mm 1 @ 450mm x 2000mm 1 @ 450mm x 500mm …" at bounding box center [568, 680] width 155 height 207
click at [609, 726] on div "DOORS 4 @ 550mm x 740mm 2 @ 600mm x 500mm 1 @ 450mm x 2000mm 1 @ 450mm x 500mm …" at bounding box center [568, 680] width 155 height 207
click at [565, 727] on div "DOORS 4 @ 550mm x 740mm 2 @ 600mm x 500mm 1 @ 450mm x 2000mm 1 @ 450mm x 500mm …" at bounding box center [568, 680] width 155 height 207
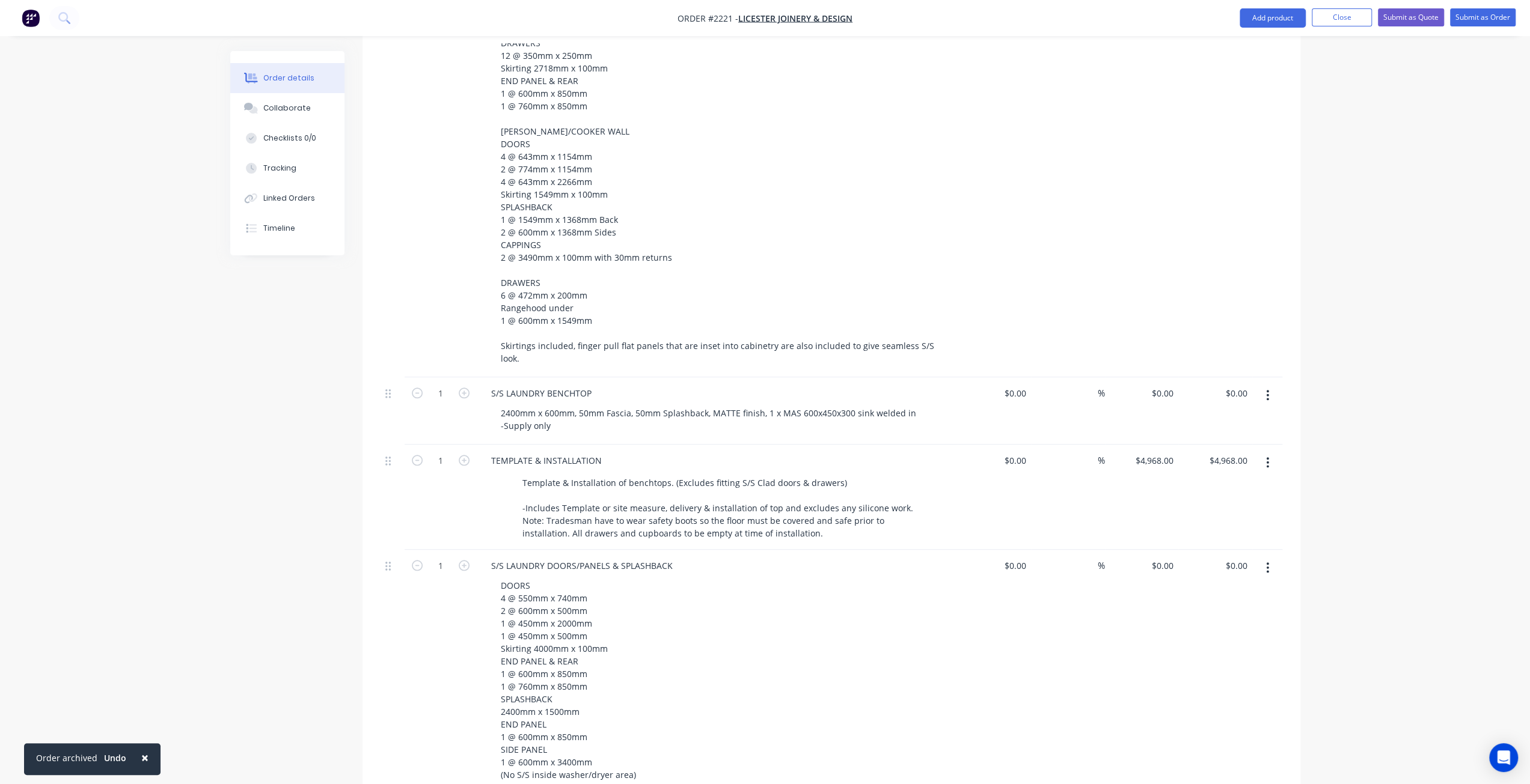
drag, startPoint x: 827, startPoint y: 677, endPoint x: 791, endPoint y: 683, distance: 36.5
click at [827, 677] on div "DOORS 4 @ 550mm x 740mm 2 @ 600mm x 500mm 1 @ 450mm x 2000mm 1 @ 450mm x 500mm …" at bounding box center [721, 680] width 461 height 207
click at [1417, 297] on div "Order details Collaborate Checklists 0/0 Tracking Linked Orders Timeline Order …" at bounding box center [765, 68] width 1530 height 2142
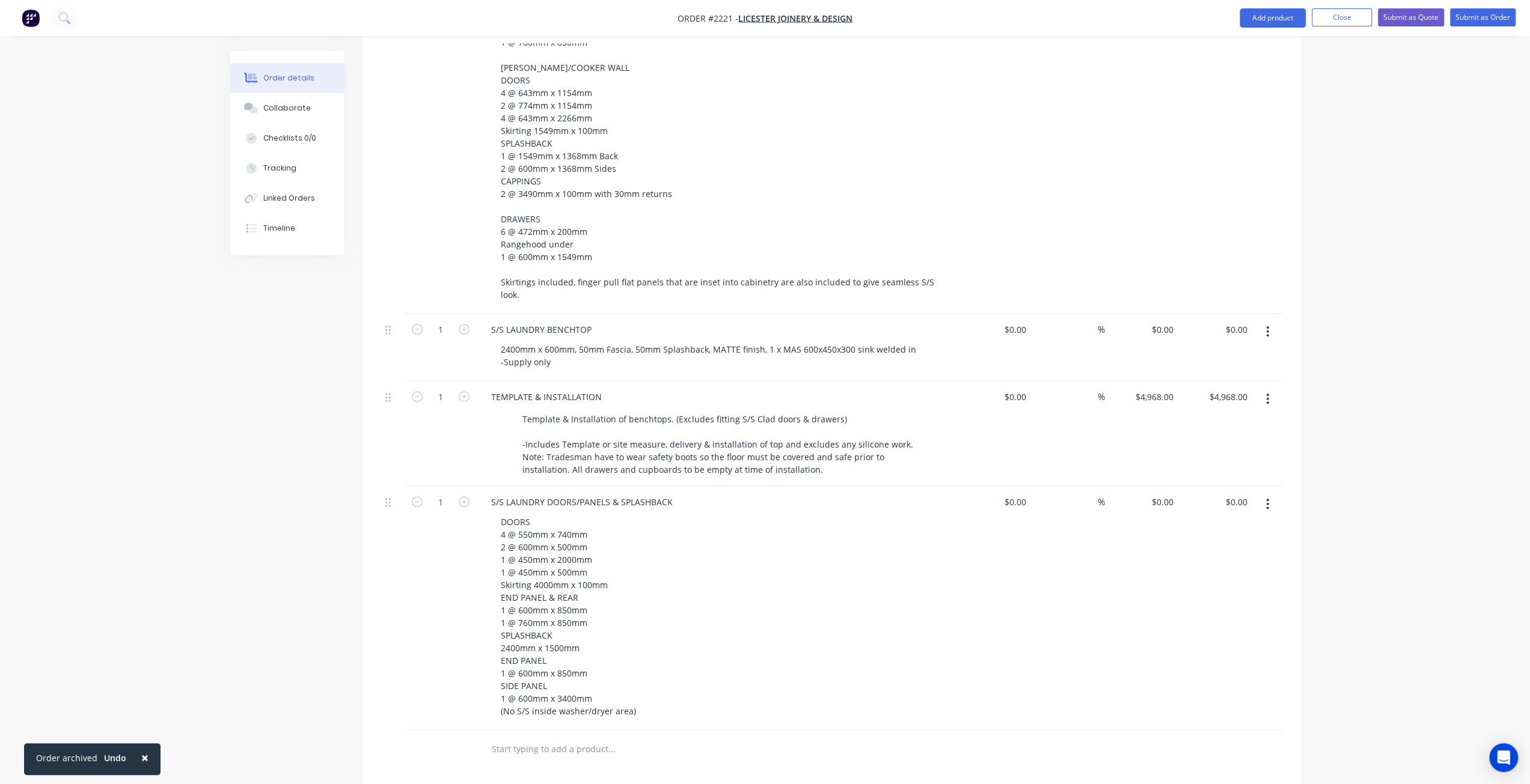
scroll to position [1183, 0]
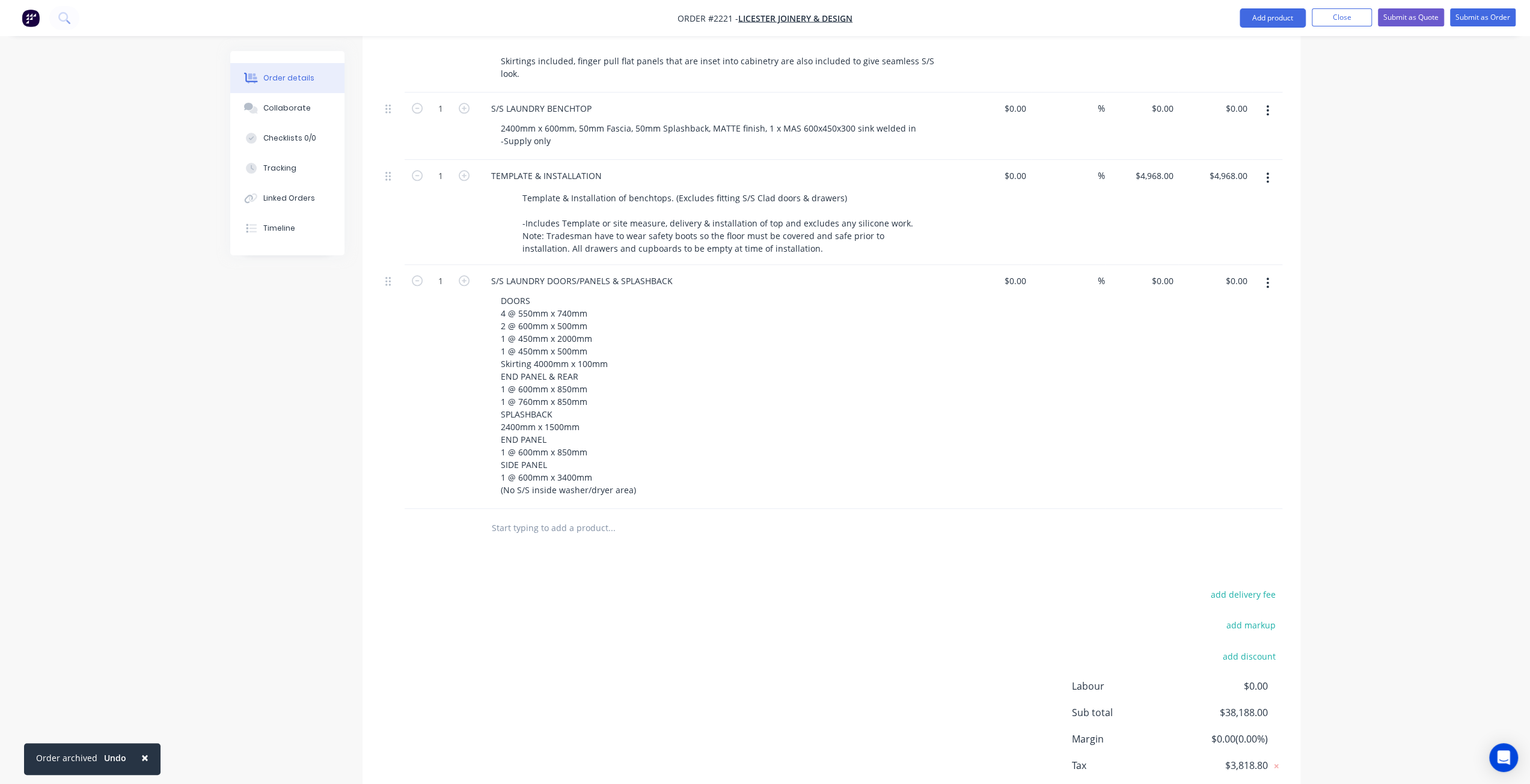
scroll to position [1325, 0]
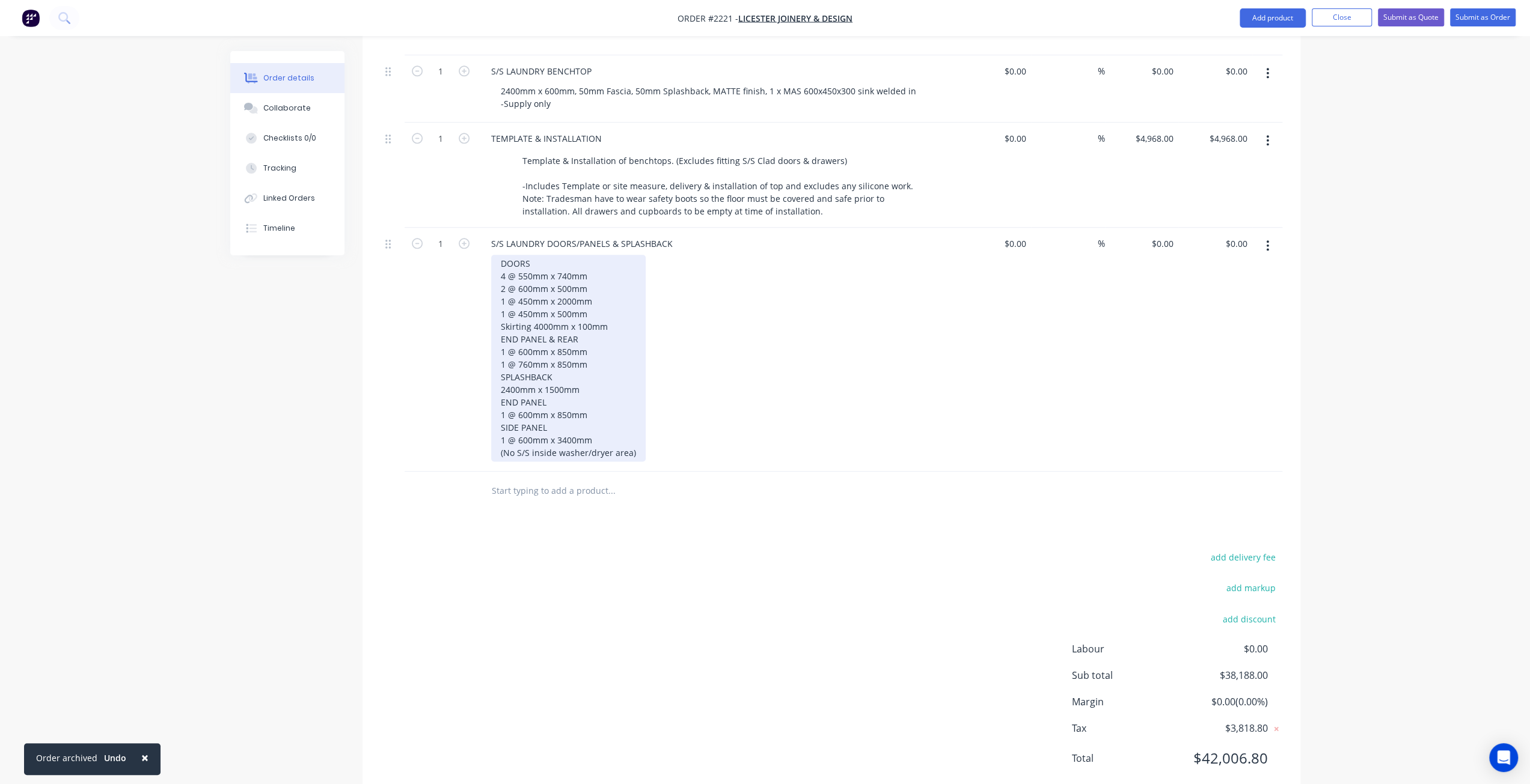
scroll to position [1145, 0]
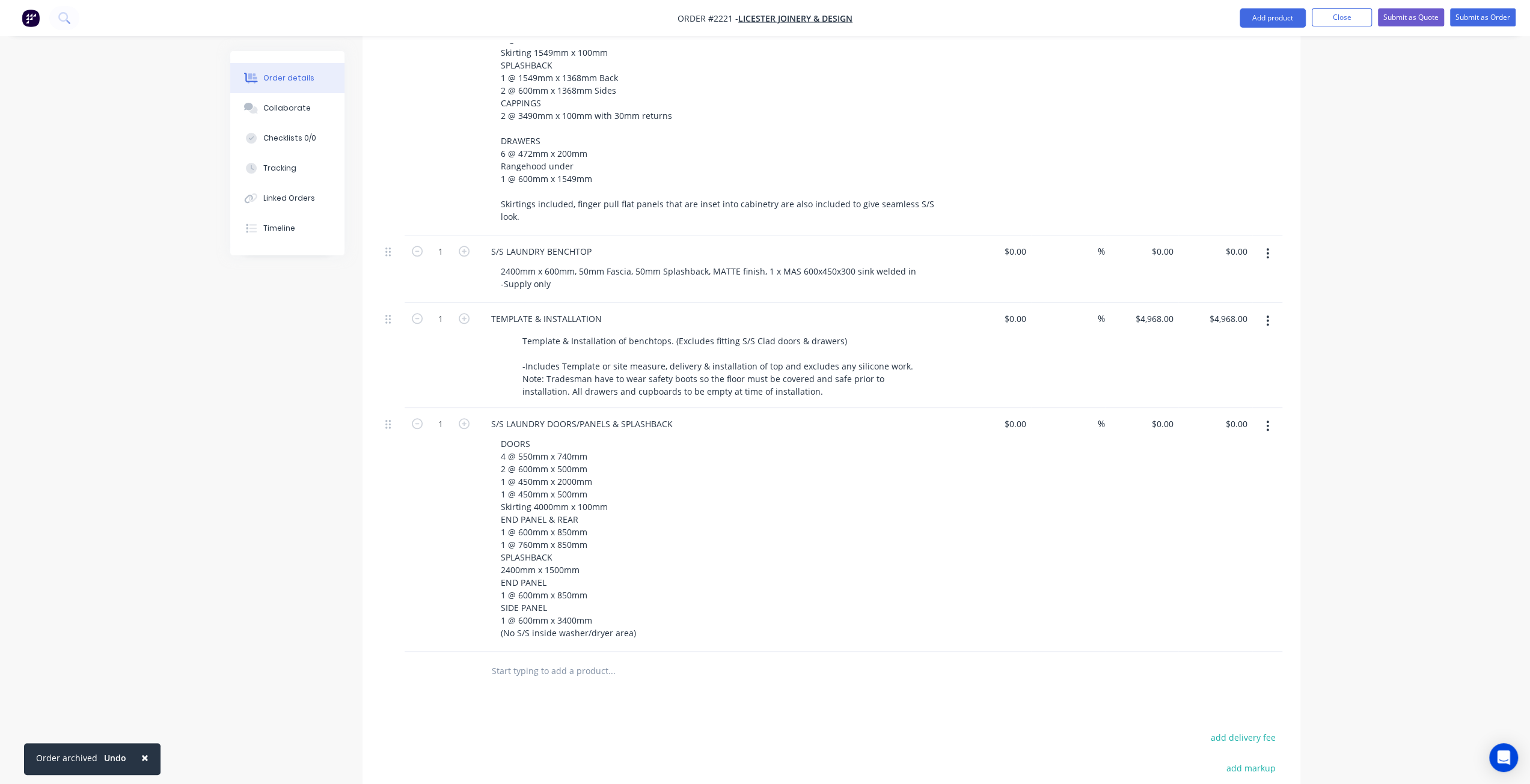
click at [519, 262] on div "2400mm x 600mm, 50mm Fascia, 50mm Splashback, MATTE finish, 1 x MAS 600x450x300…" at bounding box center [708, 278] width 434 height 30
drag, startPoint x: 517, startPoint y: 239, endPoint x: 486, endPoint y: 239, distance: 31.0
click at [486, 239] on div "S/S LAUNDRY BENCHTOP 2400mm x 600mm, 50mm Fascia, 50mm Splashback, MATTE finish…" at bounding box center [717, 269] width 481 height 67
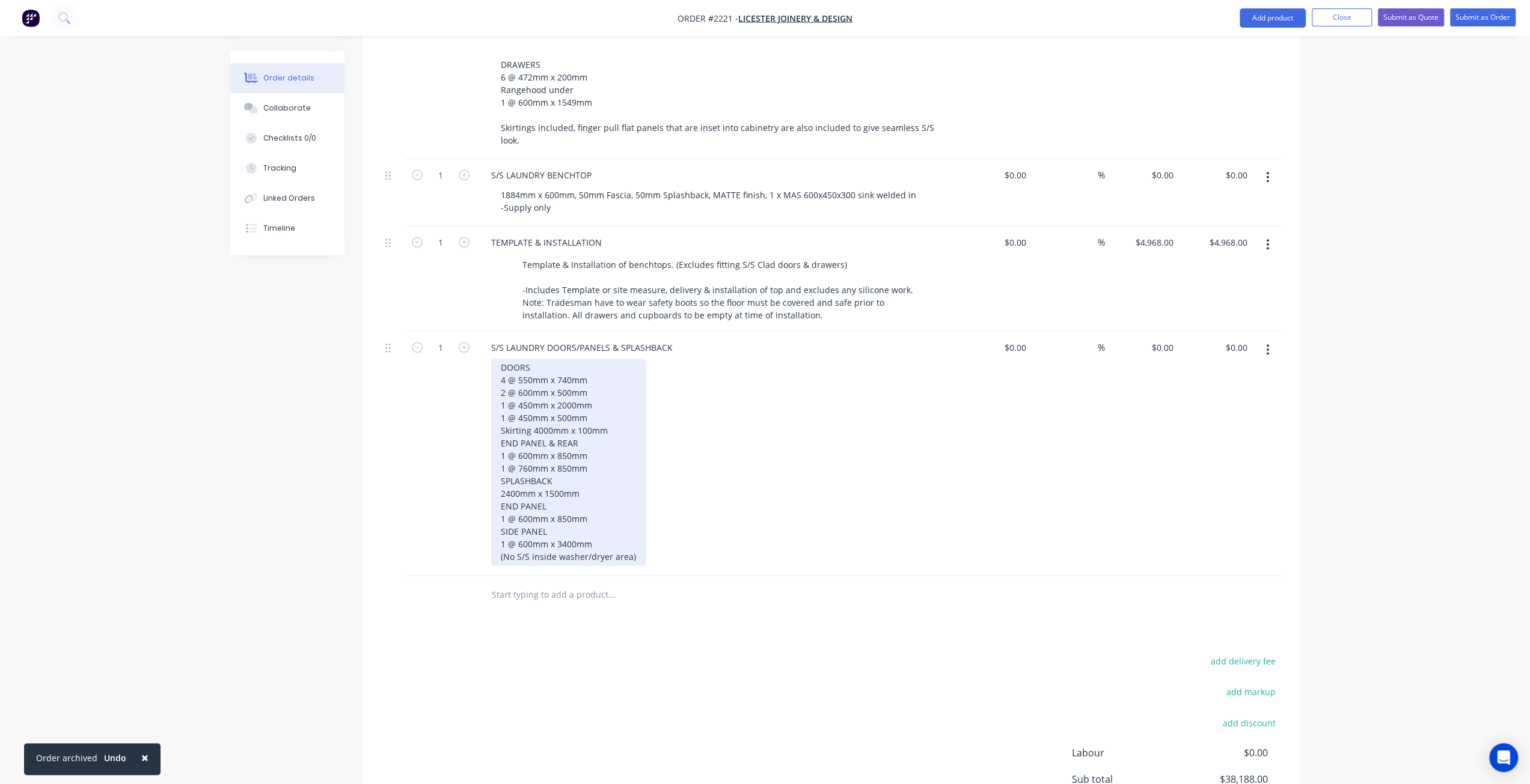
scroll to position [1265, 0]
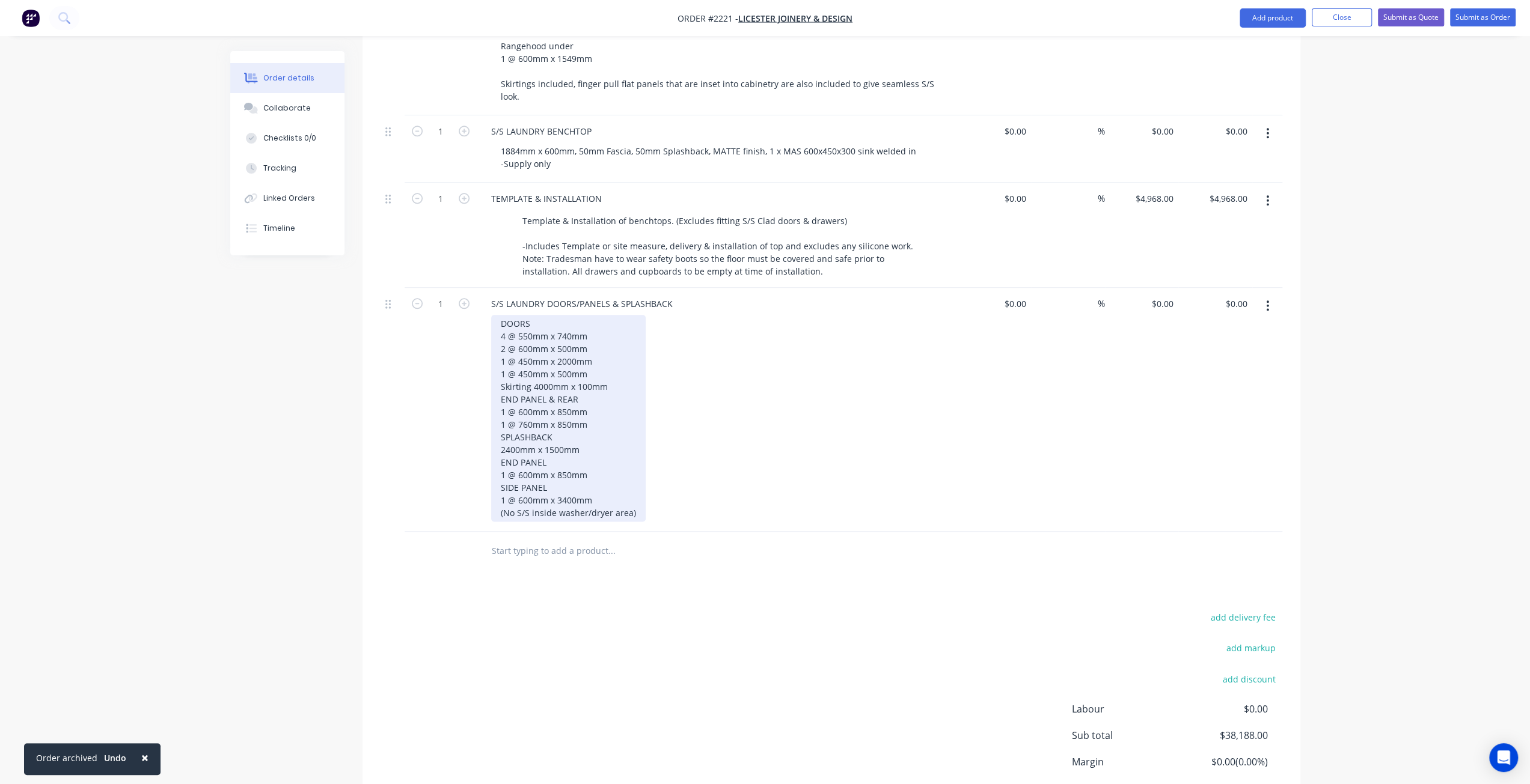
click at [592, 315] on div "DOORS 4 @ 550mm x 740mm 2 @ 600mm x 500mm 1 @ 450mm x 2000mm 1 @ 450mm x 500mm …" at bounding box center [568, 418] width 155 height 207
drag, startPoint x: 529, startPoint y: 301, endPoint x: 518, endPoint y: 299, distance: 11.2
click at [518, 315] on div "DOORS 4 @ 550mm x 740mm 2 @ 600mm x 500mm 1 @ 450mm x 2000mm 1 @ 450mm x 500mm …" at bounding box center [568, 418] width 155 height 207
drag, startPoint x: 532, startPoint y: 315, endPoint x: 519, endPoint y: 313, distance: 13.2
click at [519, 315] on div "DOORS 4 @ 460mm x 780mm 2 @ 600mm x 500mm 1 @ 450mm x 2000mm 1 @ 450mm x 500mm …" at bounding box center [568, 418] width 155 height 207
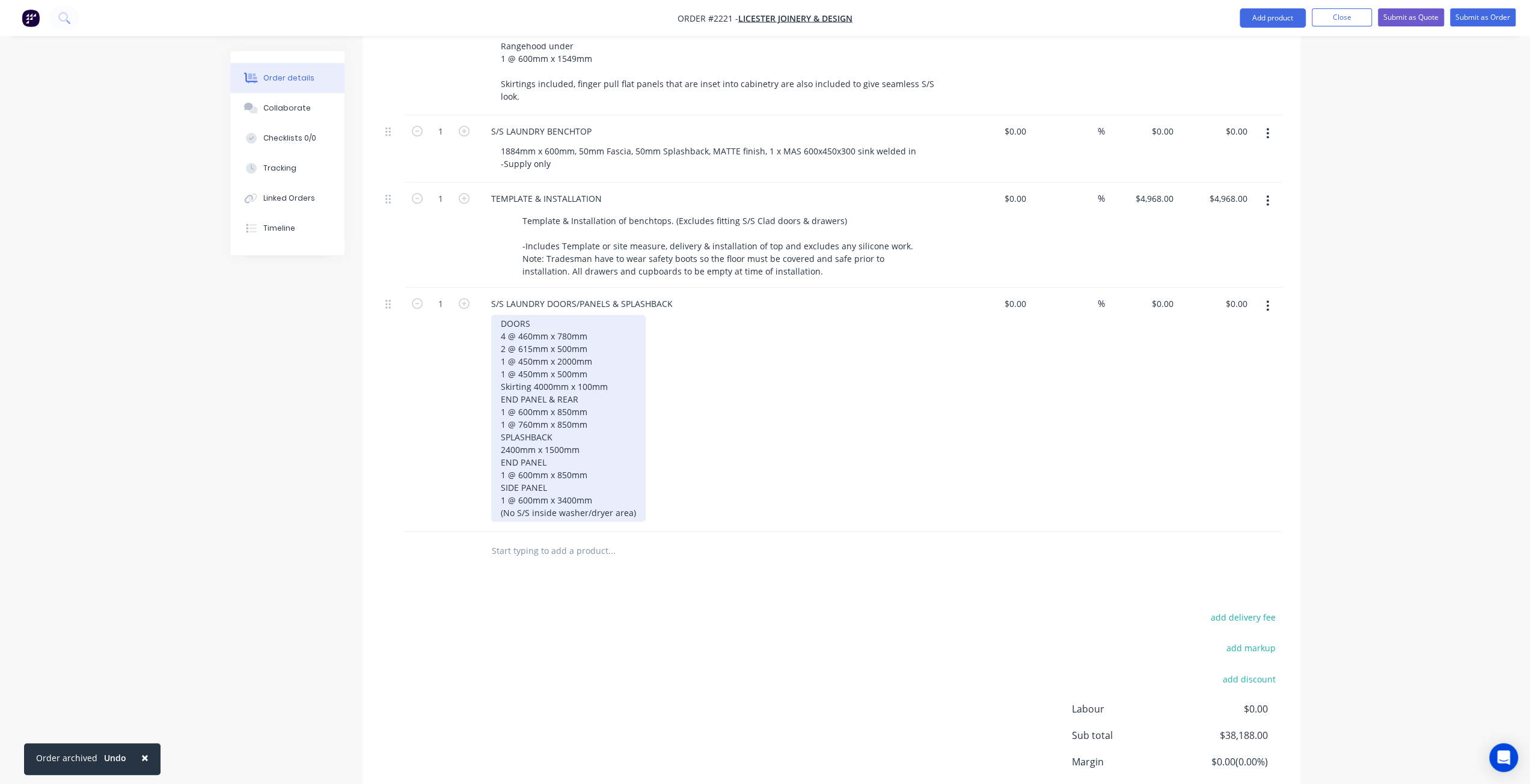
click at [531, 329] on div "DOORS 4 @ 460mm x 780mm 2 @ 615mm x 500mm 1 @ 450mm x 2000mm 1 @ 450mm x 500mm …" at bounding box center [568, 418] width 155 height 207
drag, startPoint x: 557, startPoint y: 330, endPoint x: 574, endPoint y: 330, distance: 17.0
click at [574, 330] on div "DOORS 4 @ 460mm x 780mm 2 @ 615mm x 500mm 1 @ 330mm x 2000mm 1 @ 450mm x 500mm …" at bounding box center [568, 418] width 155 height 207
drag, startPoint x: 519, startPoint y: 340, endPoint x: 531, endPoint y: 343, distance: 12.4
click at [531, 343] on div "DOORS 4 @ 460mm x 780mm 2 @ 615mm x 500mm 1 @ 330mm x 1766mm 1 @ 450mm x 500mm …" at bounding box center [568, 418] width 155 height 207
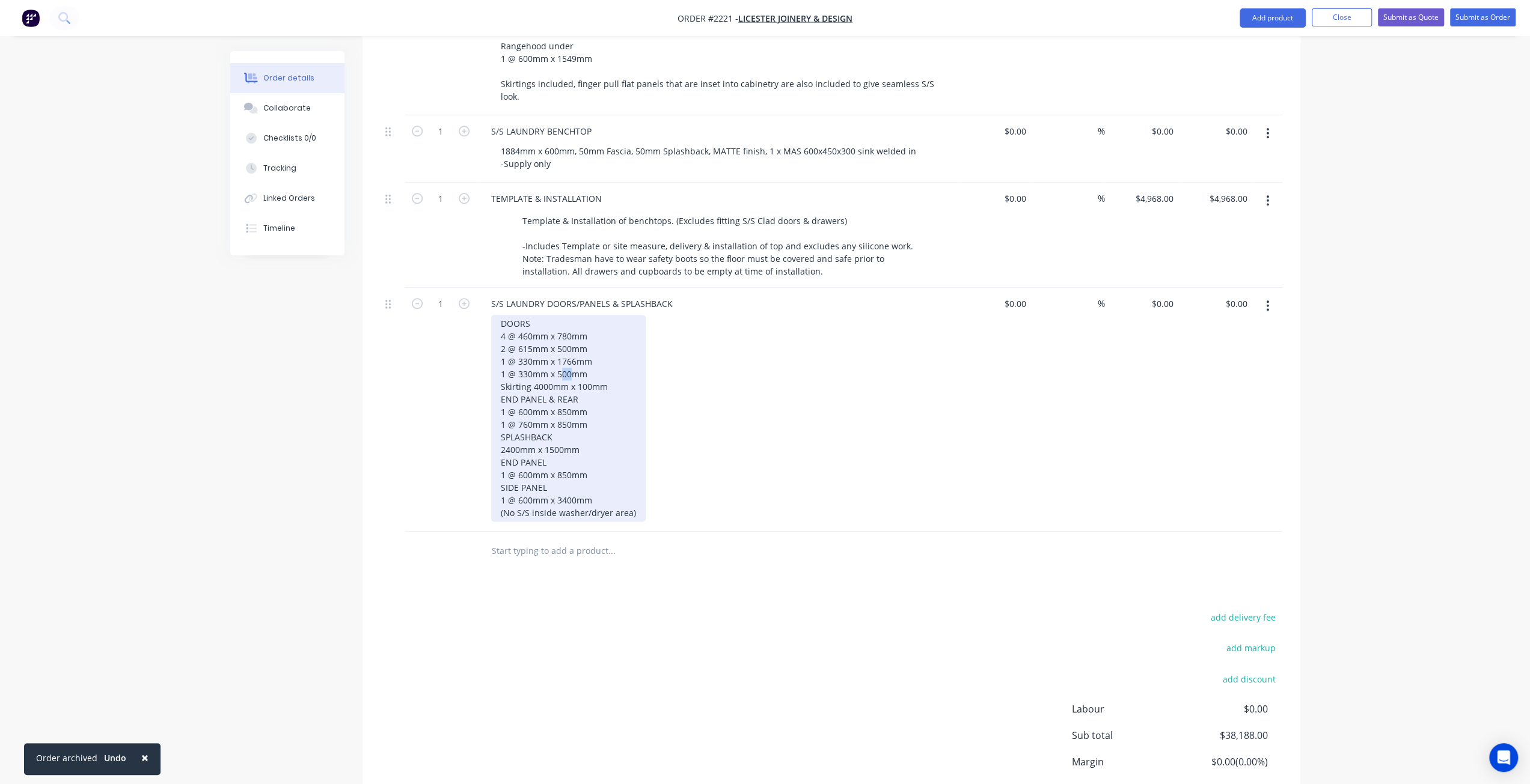
drag, startPoint x: 571, startPoint y: 341, endPoint x: 561, endPoint y: 338, distance: 10.4
click at [561, 338] on div "DOORS 4 @ 460mm x 780mm 2 @ 615mm x 500mm 1 @ 330mm x 1766mm 1 @ 330mm x 500mm …" at bounding box center [568, 418] width 155 height 207
click at [621, 346] on div "DOORS 4 @ 460mm x 780mm 2 @ 615mm x 500mm 1 @ 330mm x 1766mm 1 @ 330mm x 535mm …" at bounding box center [568, 418] width 155 height 207
drag, startPoint x: 619, startPoint y: 353, endPoint x: 573, endPoint y: 355, distance: 46.0
click at [619, 353] on div "DOORS 4 @ 460mm x 780mm 2 @ 615mm x 500mm 1 @ 330mm x 1766mm 1 @ 330mm x 535mm …" at bounding box center [568, 418] width 155 height 207
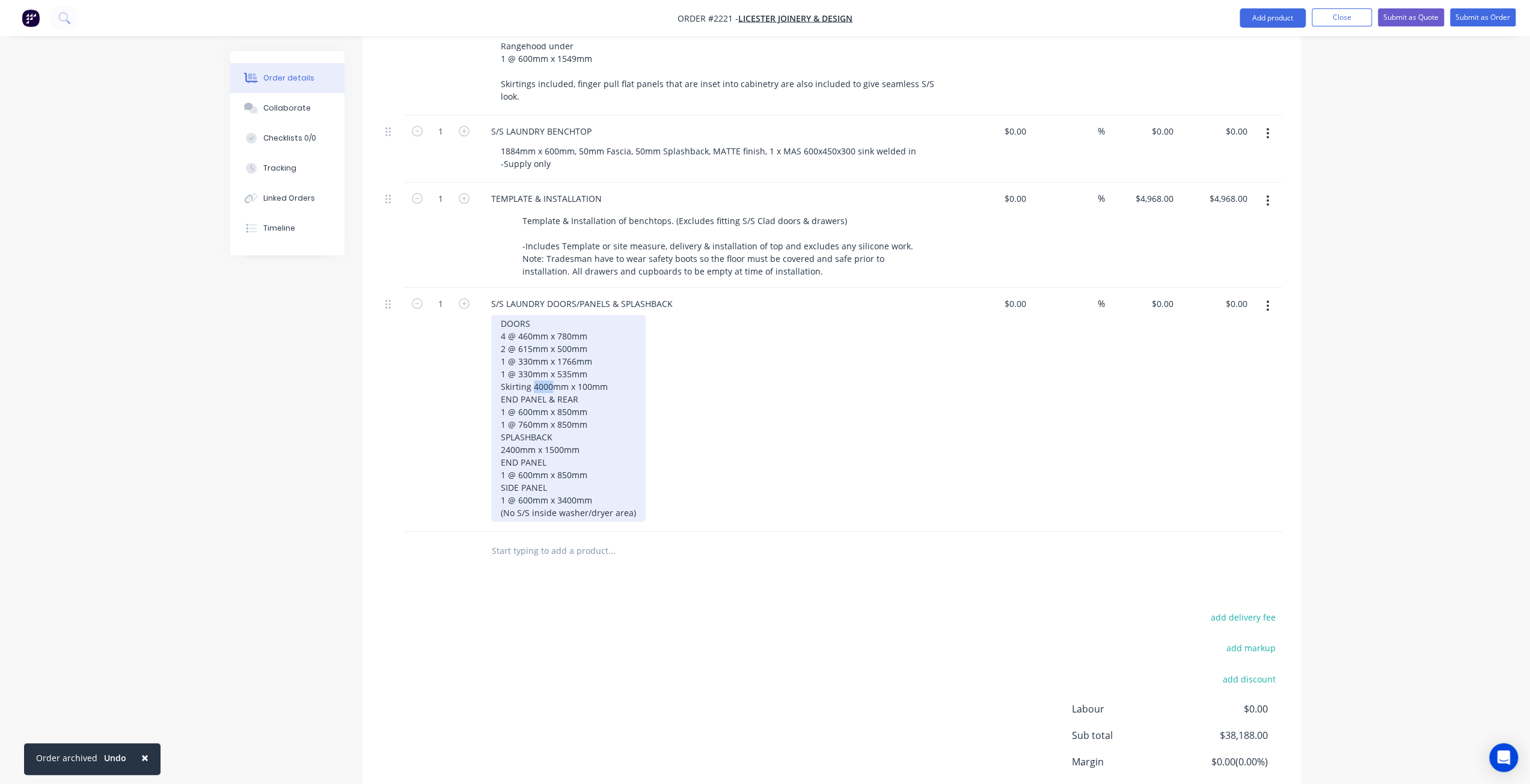
drag, startPoint x: 531, startPoint y: 354, endPoint x: 551, endPoint y: 356, distance: 20.1
click at [551, 356] on div "DOORS 4 @ 460mm x 780mm 2 @ 615mm x 500mm 1 @ 330mm x 1766mm 1 @ 330mm x 535mm …" at bounding box center [568, 418] width 155 height 207
click at [588, 370] on div "DOORS 4 @ 460mm x 780mm 2 @ 615mm x 500mm 1 @ 330mm x 1766mm 1 @ 330mm x 535mm …" at bounding box center [568, 418] width 155 height 207
click at [596, 378] on div "DOORS 4 @ 460mm x 780mm 2 @ 615mm x 500mm 1 @ 330mm x 1766mm 1 @ 330mm x 535mm …" at bounding box center [568, 418] width 155 height 207
click at [599, 389] on div "DOORS 4 @ 460mm x 780mm 2 @ 615mm x 500mm 1 @ 330mm x 1766mm 1 @ 330mm x 535mm …" at bounding box center [568, 418] width 155 height 207
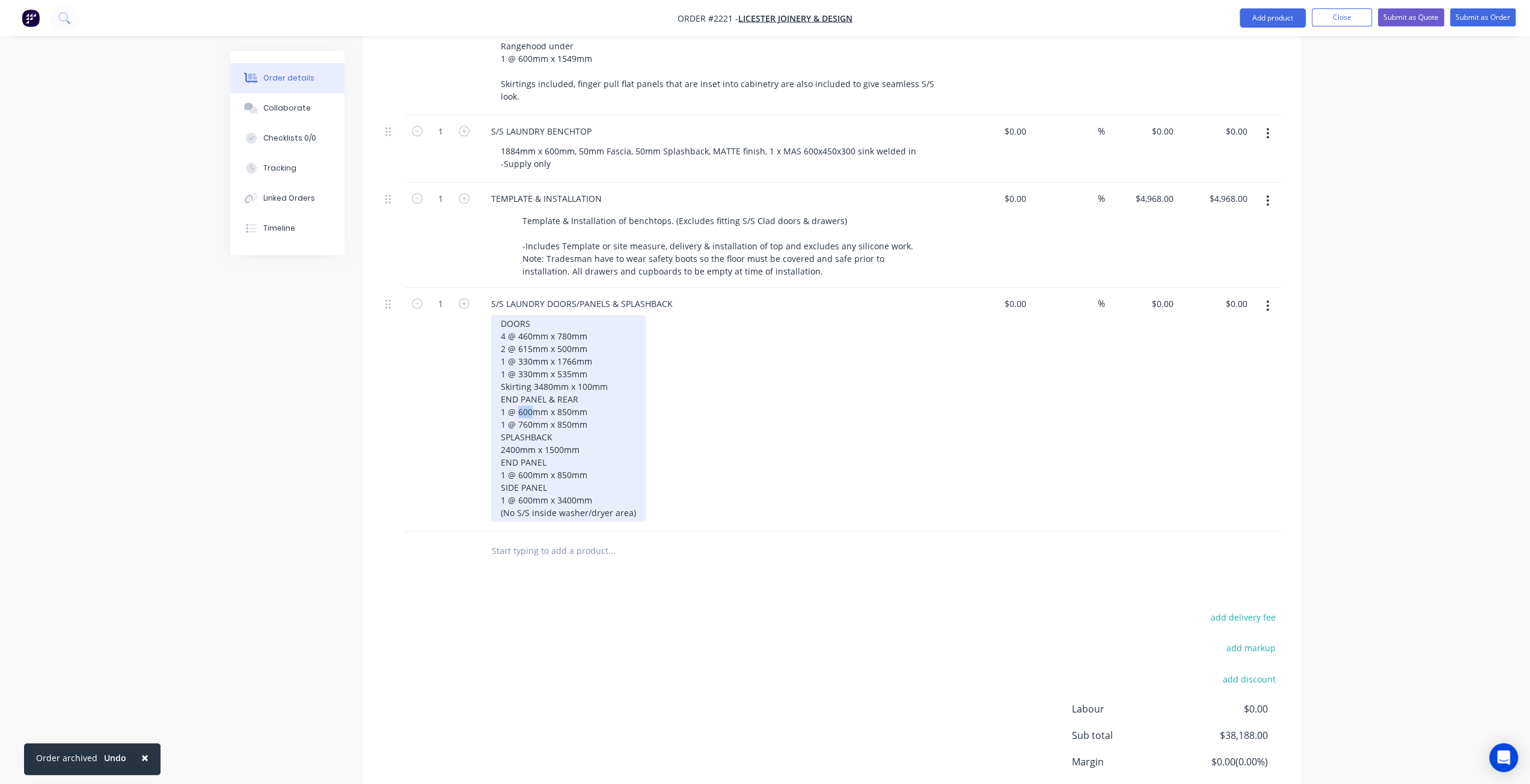
drag, startPoint x: 518, startPoint y: 378, endPoint x: 531, endPoint y: 380, distance: 13.2
click at [531, 380] on div "DOORS 4 @ 460mm x 780mm 2 @ 615mm x 500mm 1 @ 330mm x 1766mm 1 @ 330mm x 535mm …" at bounding box center [568, 418] width 155 height 207
click at [571, 381] on div "DOORS 4 @ 460mm x 780mm 2 @ 615mm x 500mm 1 @ 330mm x 1766mm 1 @ 330mm x 535mm …" at bounding box center [568, 418] width 155 height 207
click at [602, 380] on div "DOORS 4 @ 460mm x 780mm 2 @ 615mm x 500mm 1 @ 330mm x 1766mm 1 @ 330mm x 535mm …" at bounding box center [568, 418] width 155 height 207
click at [601, 394] on div "DOORS 4 @ 460mm x 780mm 2 @ 615mm x 500mm 1 @ 330mm x 1766mm 1 @ 330mm x 535mm …" at bounding box center [568, 418] width 155 height 207
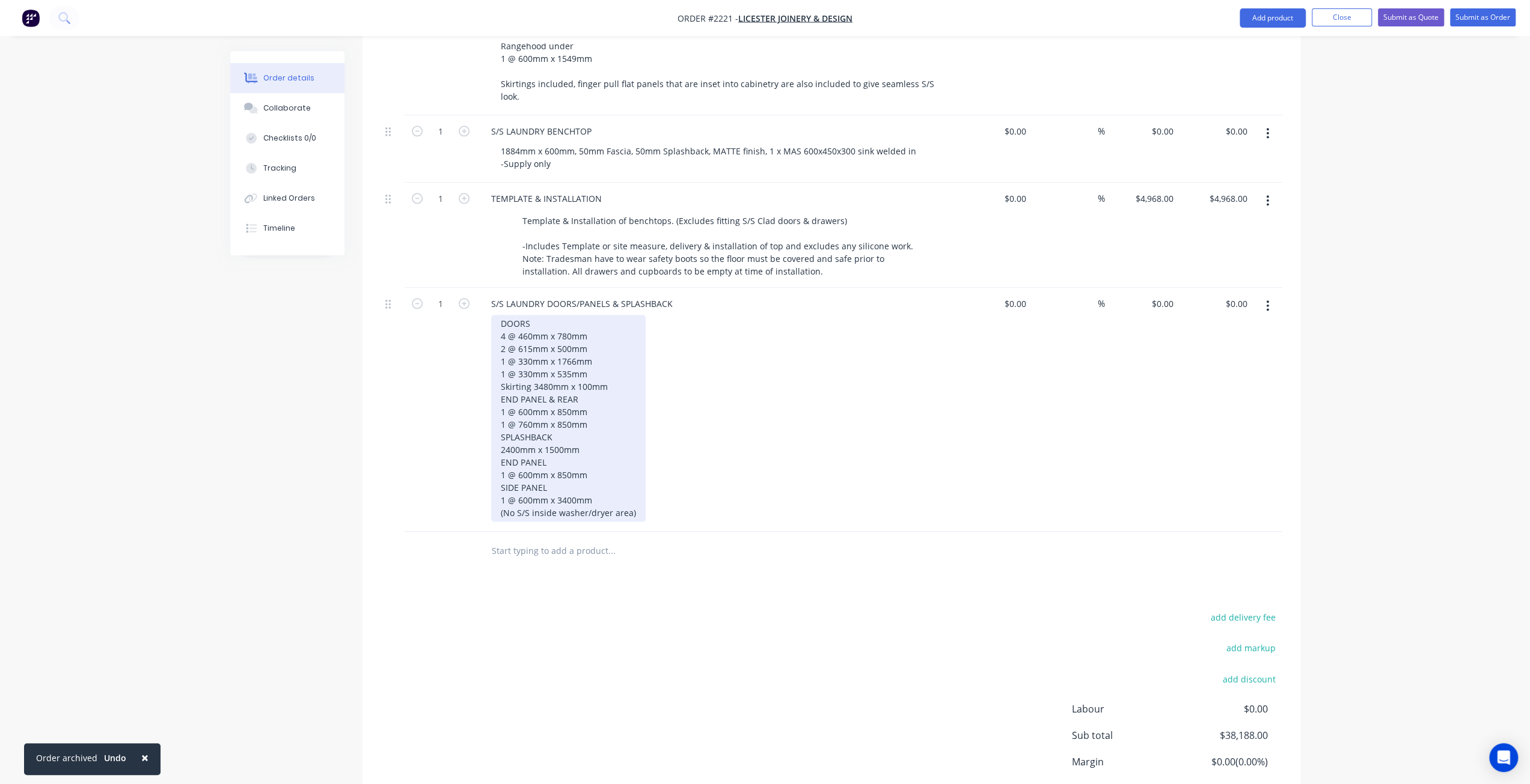
click at [605, 391] on div "DOORS 4 @ 460mm x 780mm 2 @ 615mm x 500mm 1 @ 330mm x 1766mm 1 @ 330mm x 535mm …" at bounding box center [568, 418] width 155 height 207
drag, startPoint x: 500, startPoint y: 368, endPoint x: 600, endPoint y: 386, distance: 101.6
click at [600, 386] on div "DOORS 4 @ 460mm x 780mm 2 @ 615mm x 500mm 1 @ 330mm x 1766mm 1 @ 330mm x 535mm …" at bounding box center [568, 418] width 155 height 207
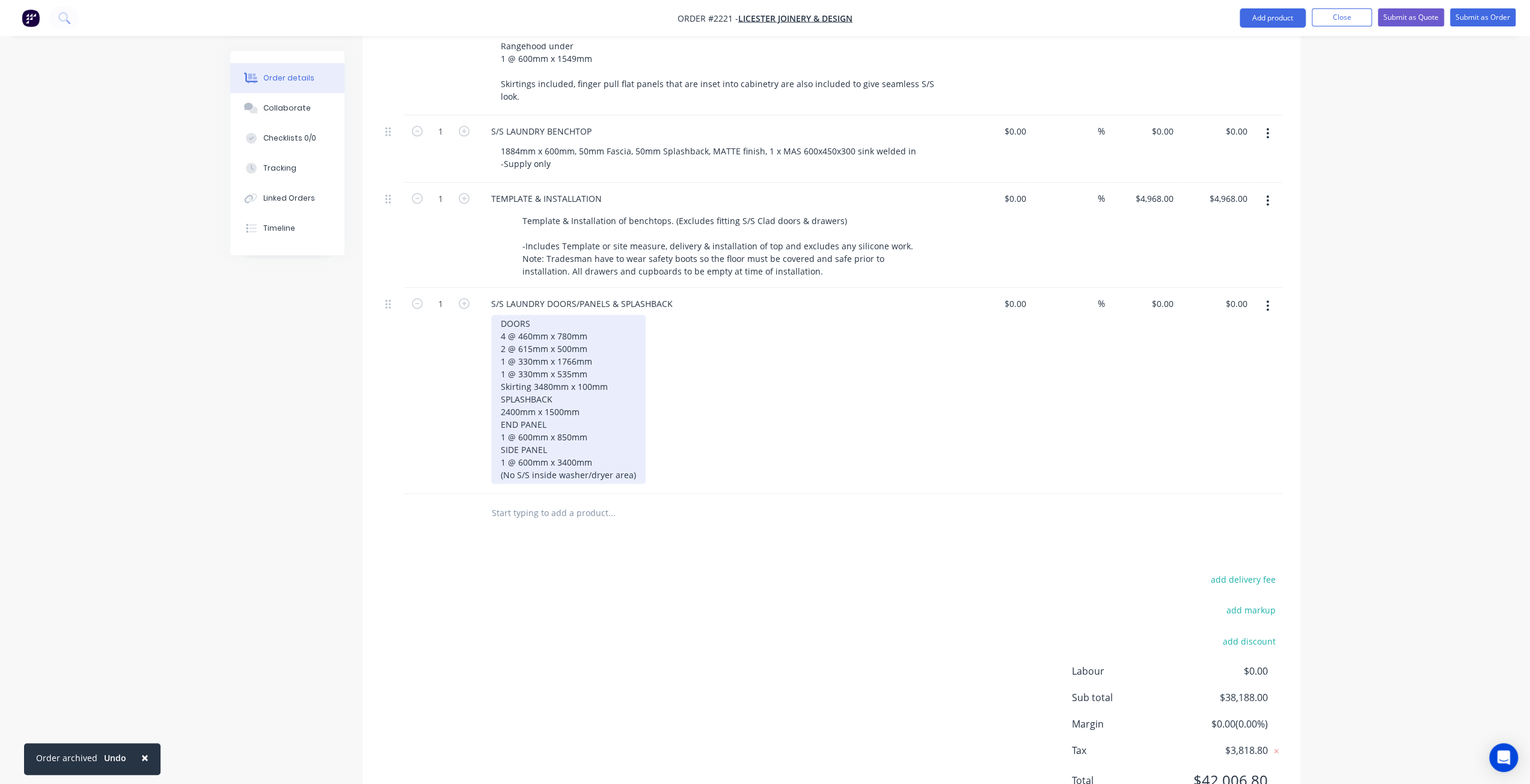
click at [593, 369] on div "DOORS 4 @ 460mm x 780mm 2 @ 615mm x 500mm 1 @ 330mm x 1766mm 1 @ 330mm x 535mm …" at bounding box center [568, 399] width 155 height 169
click at [596, 374] on div "DOORS 4 @ 460mm x 780mm 2 @ 615mm x 500mm 1 @ 330mm x 1766mm 1 @ 330mm x 535mm …" at bounding box center [568, 399] width 155 height 169
click at [578, 392] on div "DOORS 4 @ 460mm x 780mm 2 @ 615mm x 500mm 1 @ 330mm x 1766mm 1 @ 330mm x 535mm …" at bounding box center [568, 399] width 155 height 169
drag, startPoint x: 507, startPoint y: 379, endPoint x: 501, endPoint y: 379, distance: 6.0
click at [501, 379] on div "DOORS 4 @ 460mm x 780mm 2 @ 615mm x 500mm 1 @ 330mm x 1766mm 1 @ 330mm x 535mm …" at bounding box center [568, 399] width 155 height 169
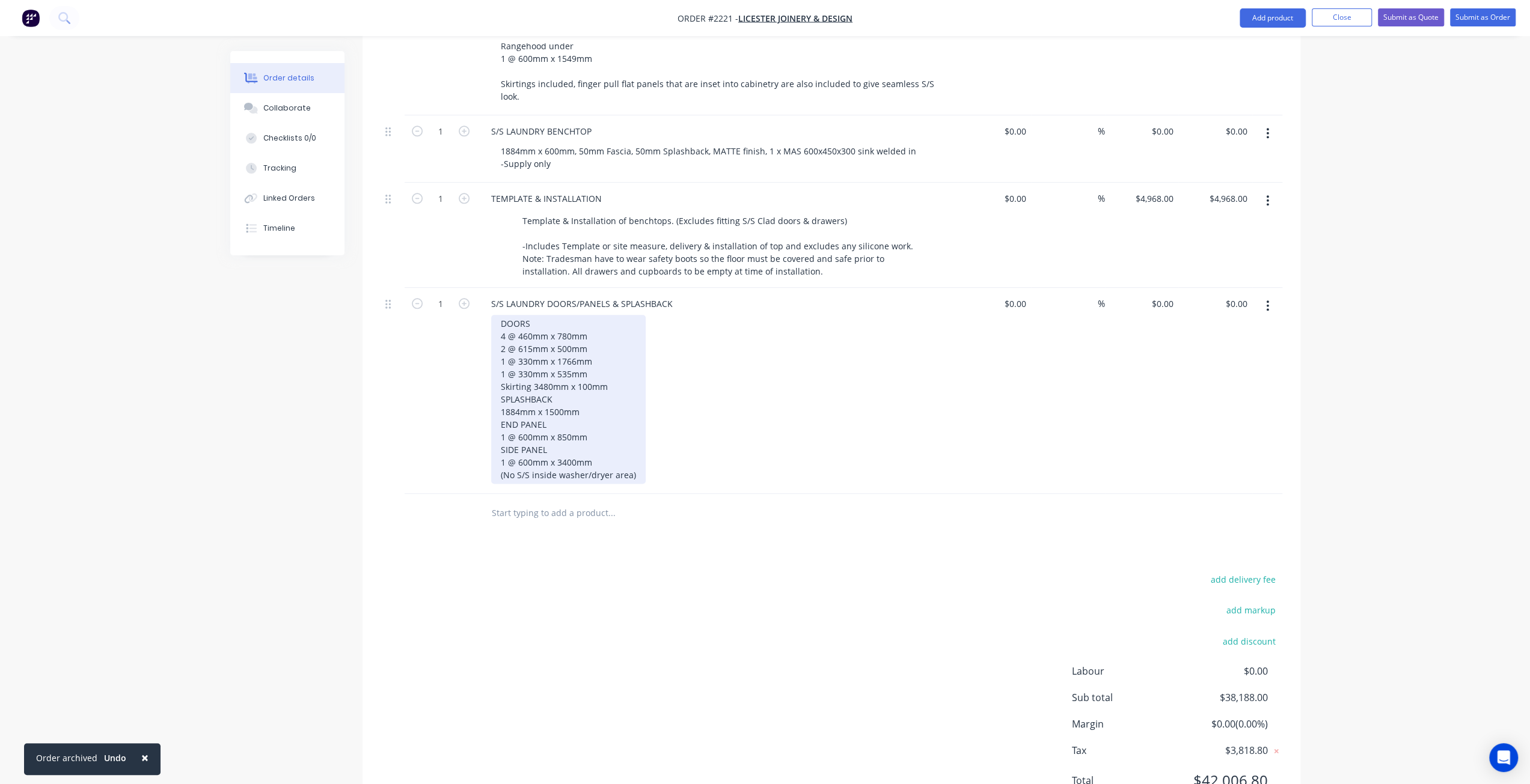
drag, startPoint x: 565, startPoint y: 392, endPoint x: 592, endPoint y: 397, distance: 27.5
click at [565, 392] on div "DOORS 4 @ 460mm x 780mm 2 @ 615mm x 500mm 1 @ 330mm x 1766mm 1 @ 330mm x 535mm …" at bounding box center [568, 399] width 155 height 169
click at [594, 402] on div "DOORS 4 @ 460mm x 780mm 2 @ 615mm x 500mm 1 @ 330mm x 1766mm 1 @ 330mm x 535mm …" at bounding box center [568, 399] width 155 height 169
click at [501, 379] on div "DOORS 4 @ 460mm x 780mm 2 @ 615mm x 500mm 1 @ 330mm x 1766mm 1 @ 330mm x 535mm …" at bounding box center [568, 399] width 155 height 169
click at [556, 387] on div "DOORS 4 @ 460mm x 780mm 2 @ 615mm x 500mm 1 @ 330mm x 1766mm 1 @ 330mm x 535mm …" at bounding box center [568, 399] width 155 height 169
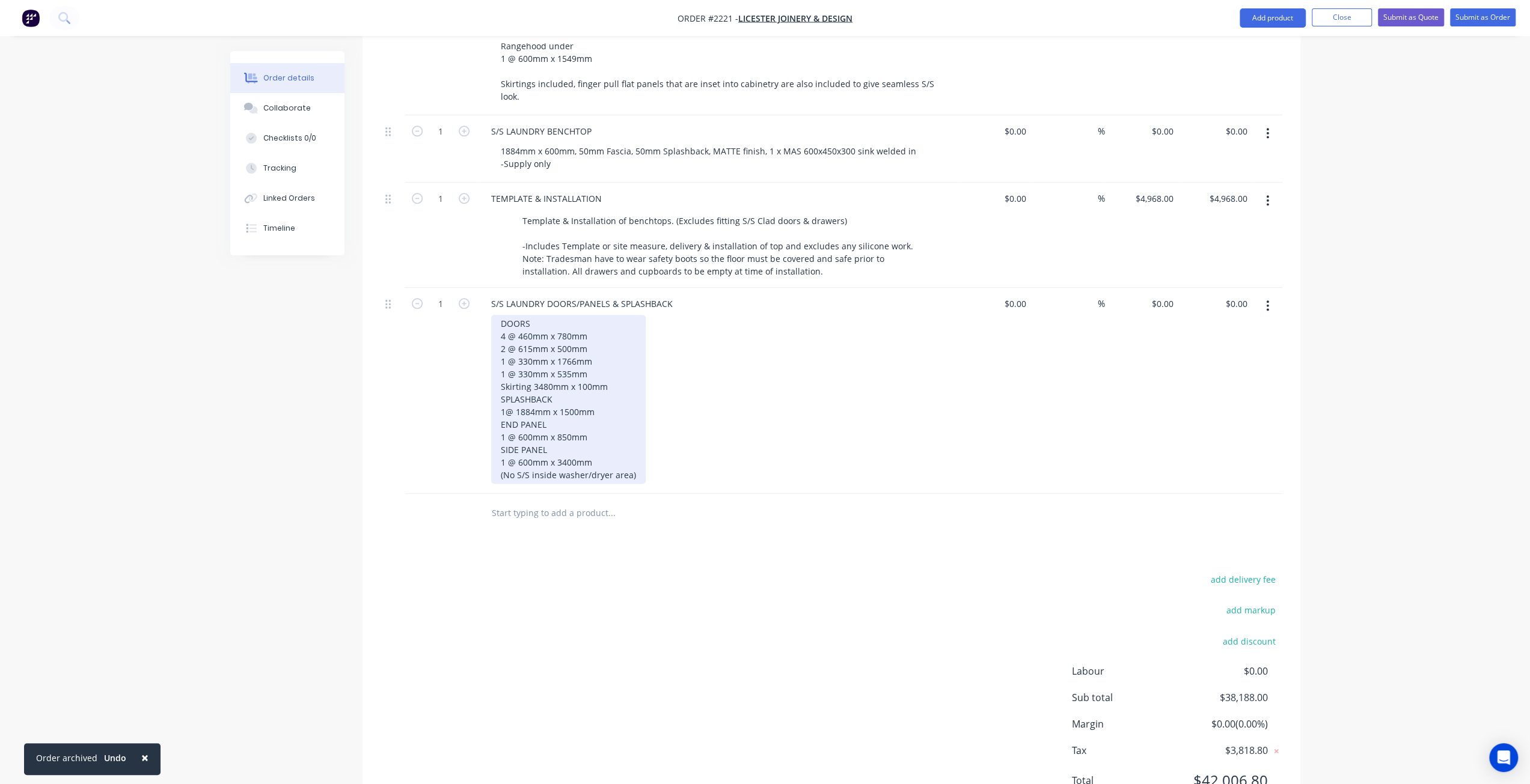
click at [593, 406] on div "DOORS 4 @ 460mm x 780mm 2 @ 615mm x 500mm 1 @ 330mm x 1766mm 1 @ 330mm x 535mm …" at bounding box center [568, 399] width 155 height 169
click at [596, 403] on div "DOORS 4 @ 460mm x 780mm 2 @ 615mm x 500mm 1 @ 330mm x 1766mm 1 @ 330mm x 535mm …" at bounding box center [568, 399] width 155 height 169
click at [559, 415] on div "DOORS 4 @ 460mm x 780mm 2 @ 615mm x 500mm 1 @ 330mm x 1766mm 1 @ 330mm x 535mm …" at bounding box center [568, 399] width 155 height 169
click at [606, 425] on div "DOORS 4 @ 460mm x 780mm 2 @ 615mm x 500mm 1 @ 330mm x 1766mm 1 @ 330mm x 535mm …" at bounding box center [568, 399] width 155 height 169
drag, startPoint x: 555, startPoint y: 428, endPoint x: 573, endPoint y: 429, distance: 18.0
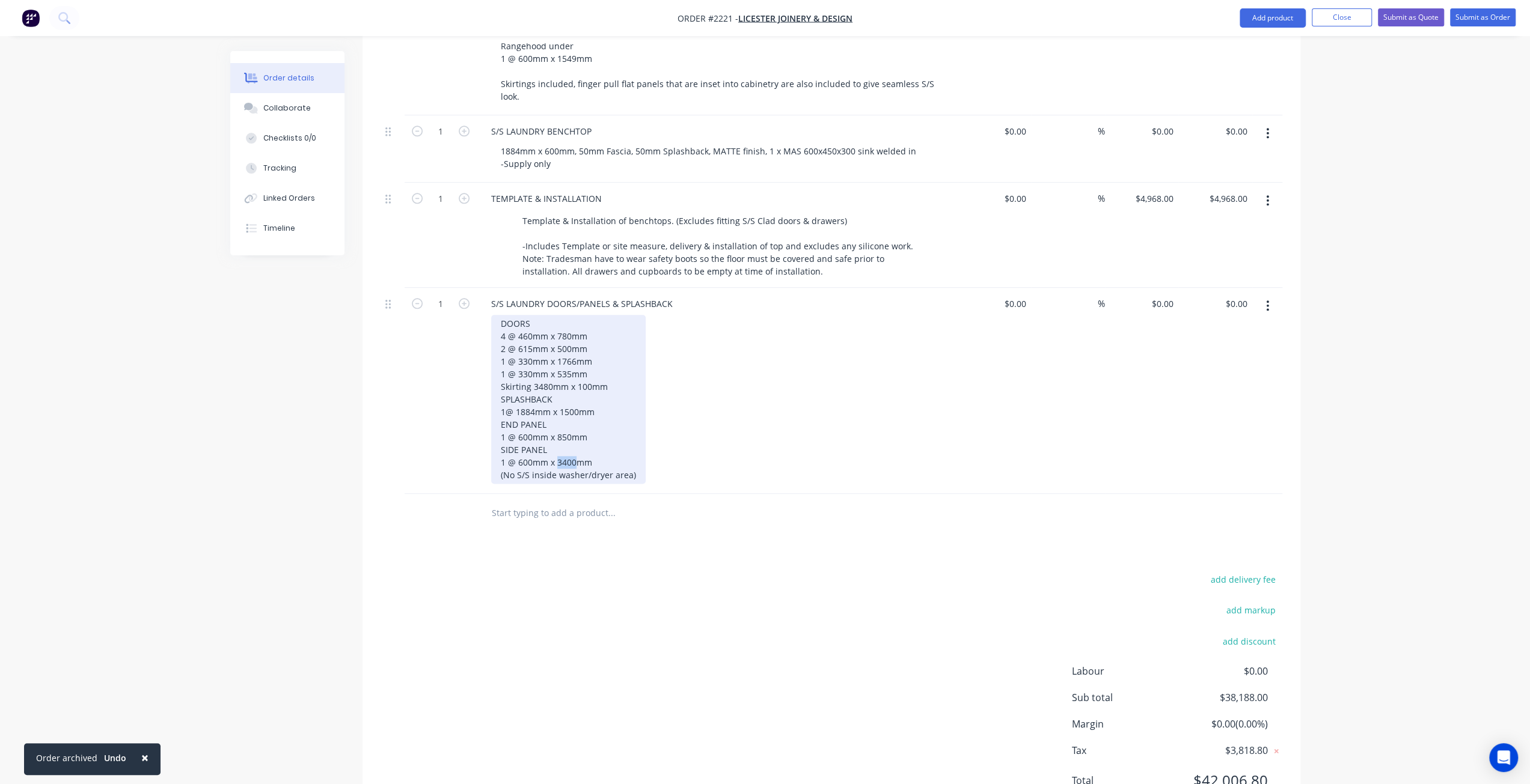
click at [573, 429] on div "DOORS 4 @ 460mm x 780mm 2 @ 615mm x 500mm 1 @ 330mm x 1766mm 1 @ 330mm x 535mm …" at bounding box center [568, 399] width 155 height 169
click at [564, 433] on div "DOORS 4 @ 460mm x 780mm 2 @ 615mm x 500mm 1 @ 330mm x 1766mm 1 @ 330mm x 535mm …" at bounding box center [568, 399] width 155 height 169
click at [565, 428] on div "DOORS 4 @ 460mm x 780mm 2 @ 615mm x 500mm 1 @ 330mm x 1766mm 1 @ 330mm x 535mm …" at bounding box center [568, 399] width 155 height 169
click at [567, 429] on div "DOORS 4 @ 460mm x 780mm 2 @ 615mm x 500mm 1 @ 330mm x 1766mm 1 @ 330mm x 535mm …" at bounding box center [568, 399] width 155 height 169
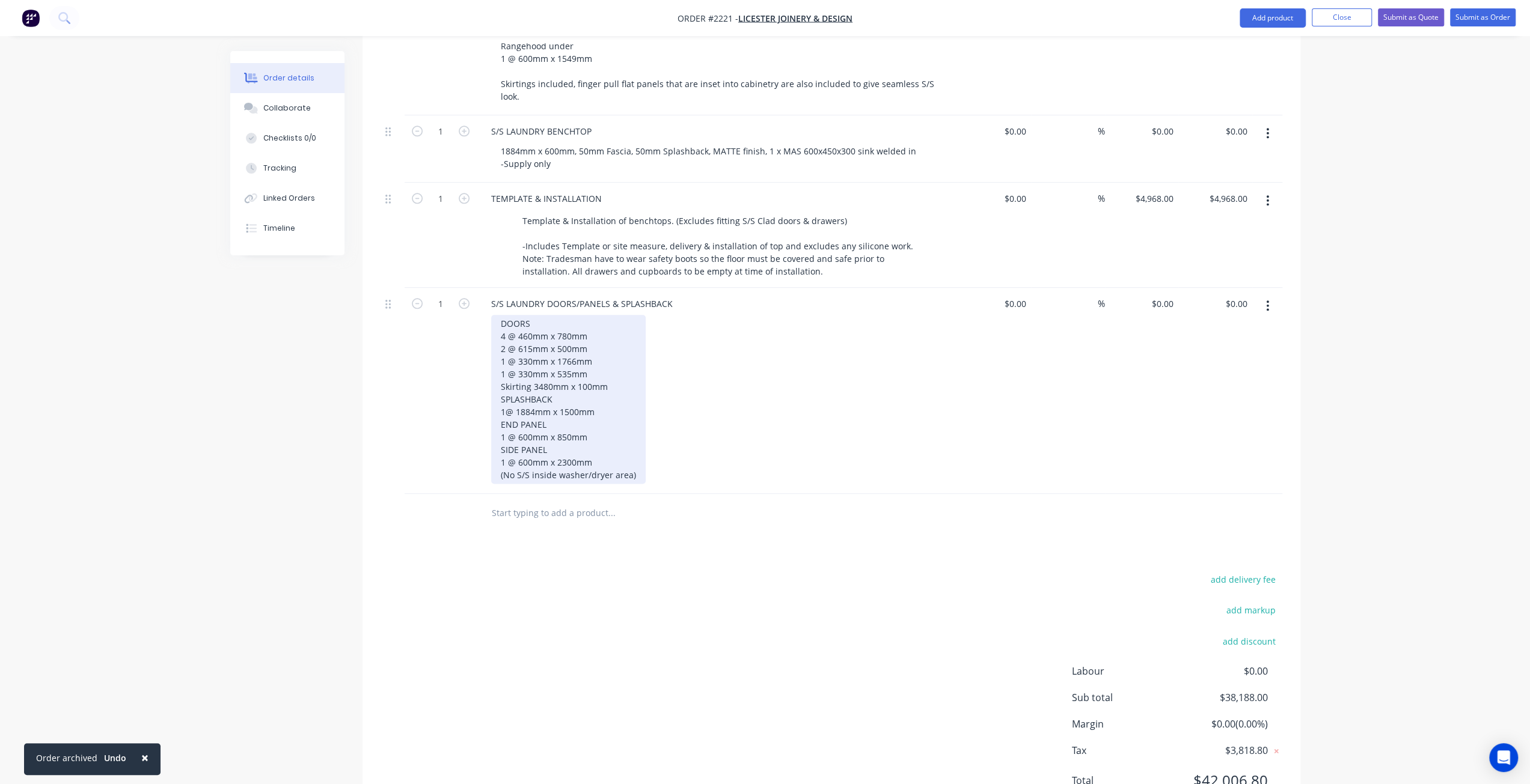
click at [614, 428] on div "DOORS 4 @ 460mm x 780mm 2 @ 615mm x 500mm 1 @ 330mm x 1766mm 1 @ 330mm x 535mm …" at bounding box center [568, 399] width 155 height 169
click at [635, 443] on div "DOORS 4 @ 460mm x 780mm 2 @ 615mm x 500mm 1 @ 330mm x 1766mm 1 @ 330mm x 535mm …" at bounding box center [568, 399] width 155 height 169
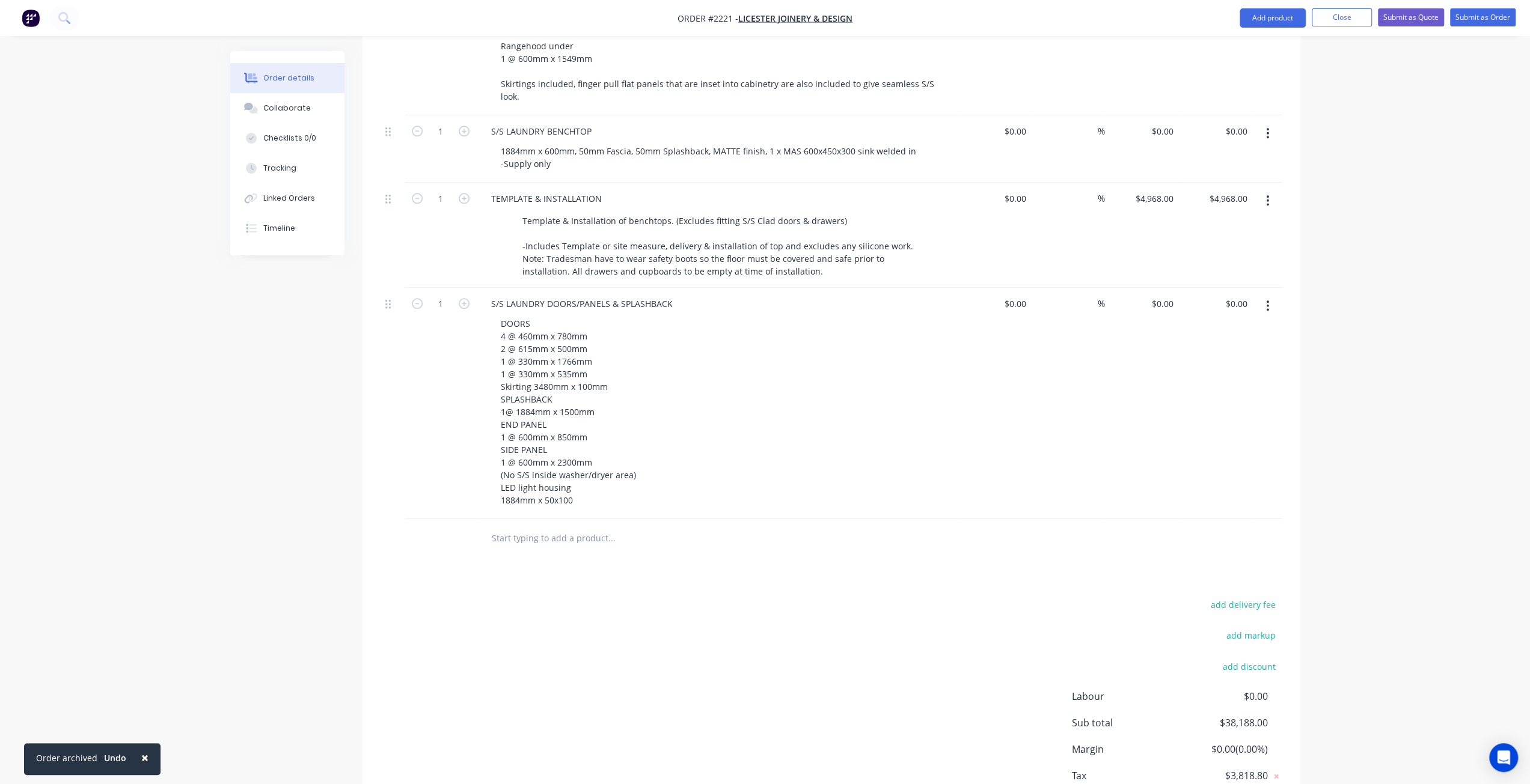
click at [1158, 288] on div "0 $0.00" at bounding box center [1142, 404] width 74 height 232
type input "$6,755.00"
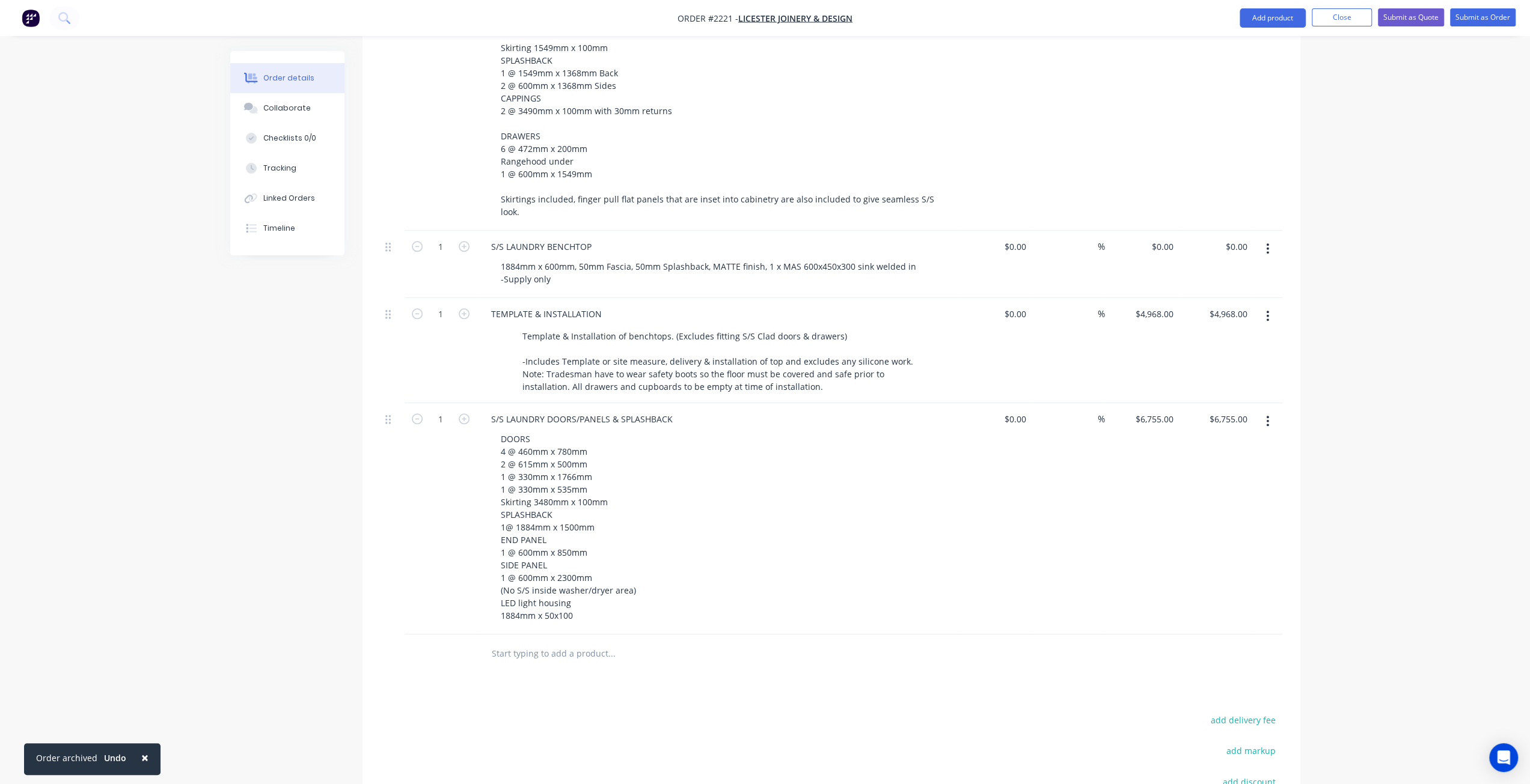
scroll to position [1145, 0]
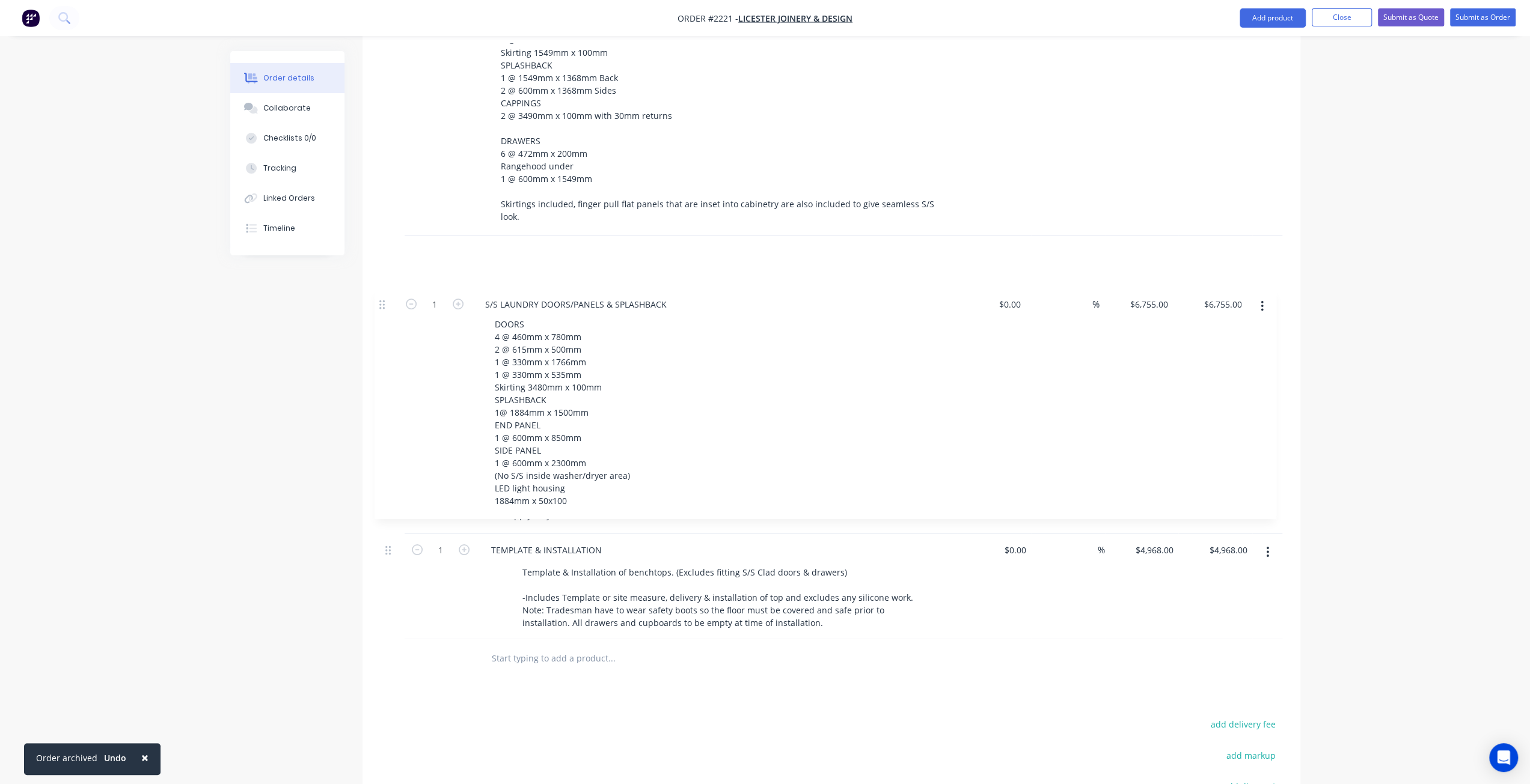
drag, startPoint x: 386, startPoint y: 392, endPoint x: 380, endPoint y: 299, distance: 93.2
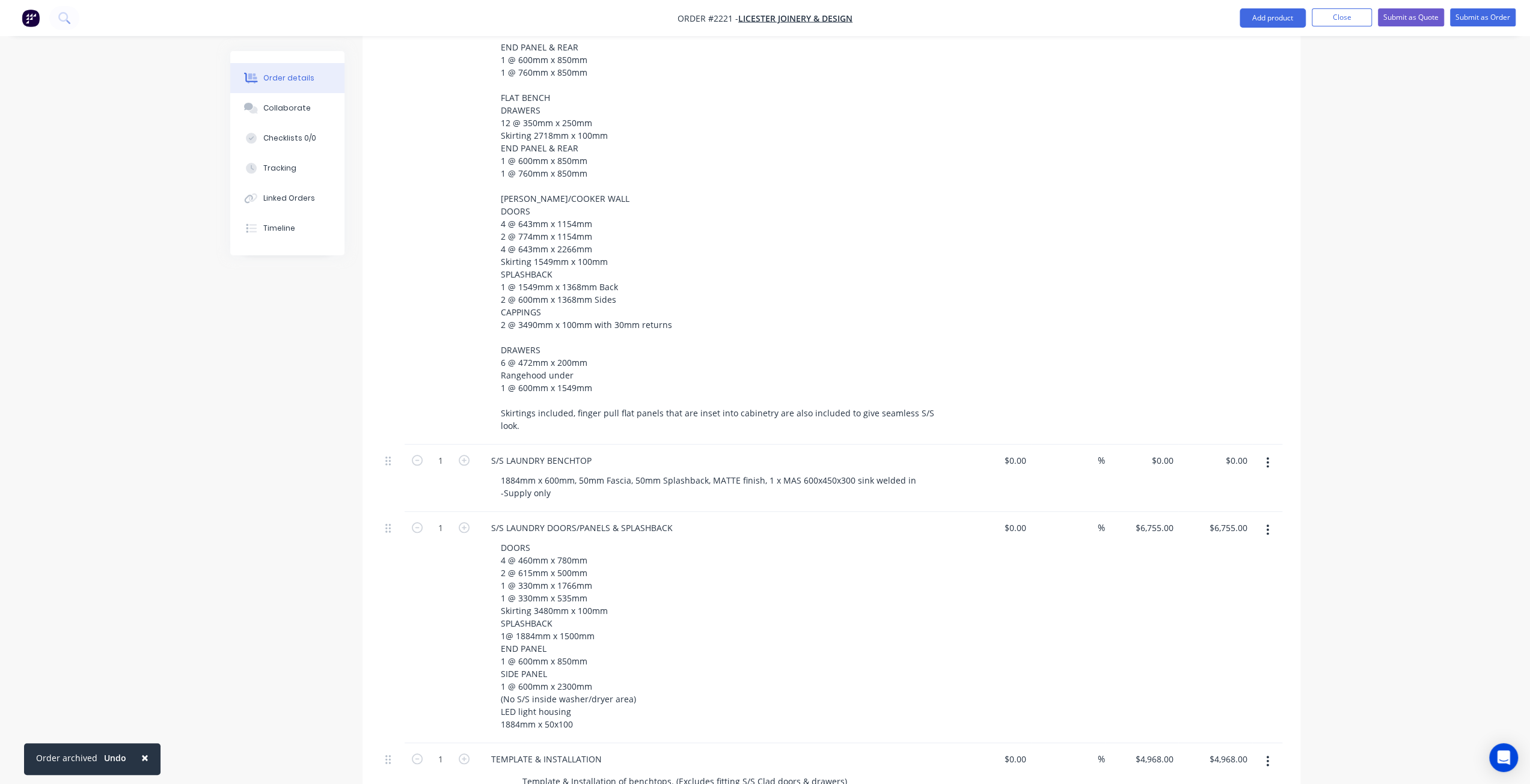
scroll to position [1012, 0]
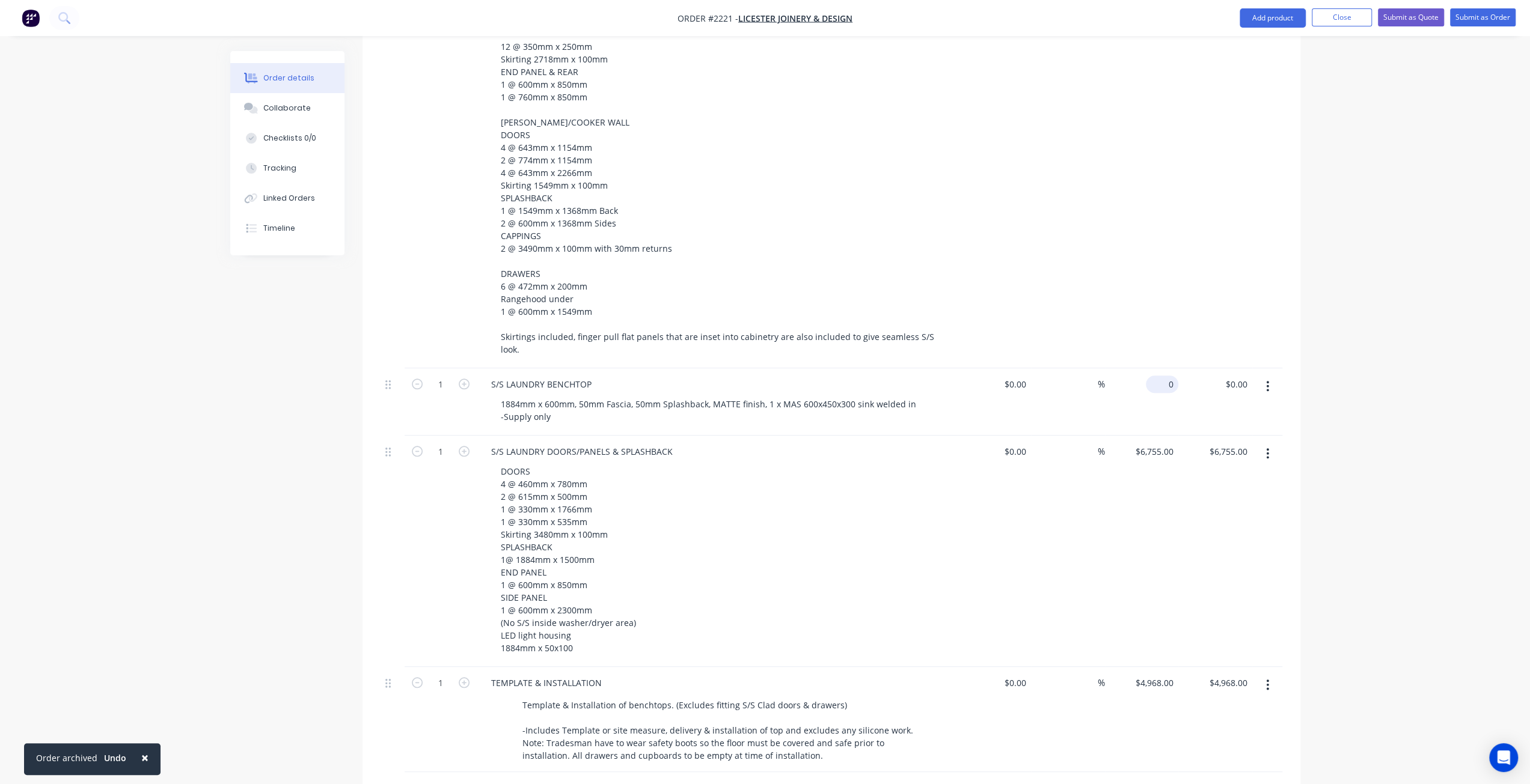
click at [1167, 376] on input "0" at bounding box center [1164, 384] width 28 height 17
type input "$2,090.00"
click at [1339, 404] on div "Order details Collaborate Checklists 0/0 Tracking Linked Orders Timeline Order …" at bounding box center [765, 53] width 1530 height 2130
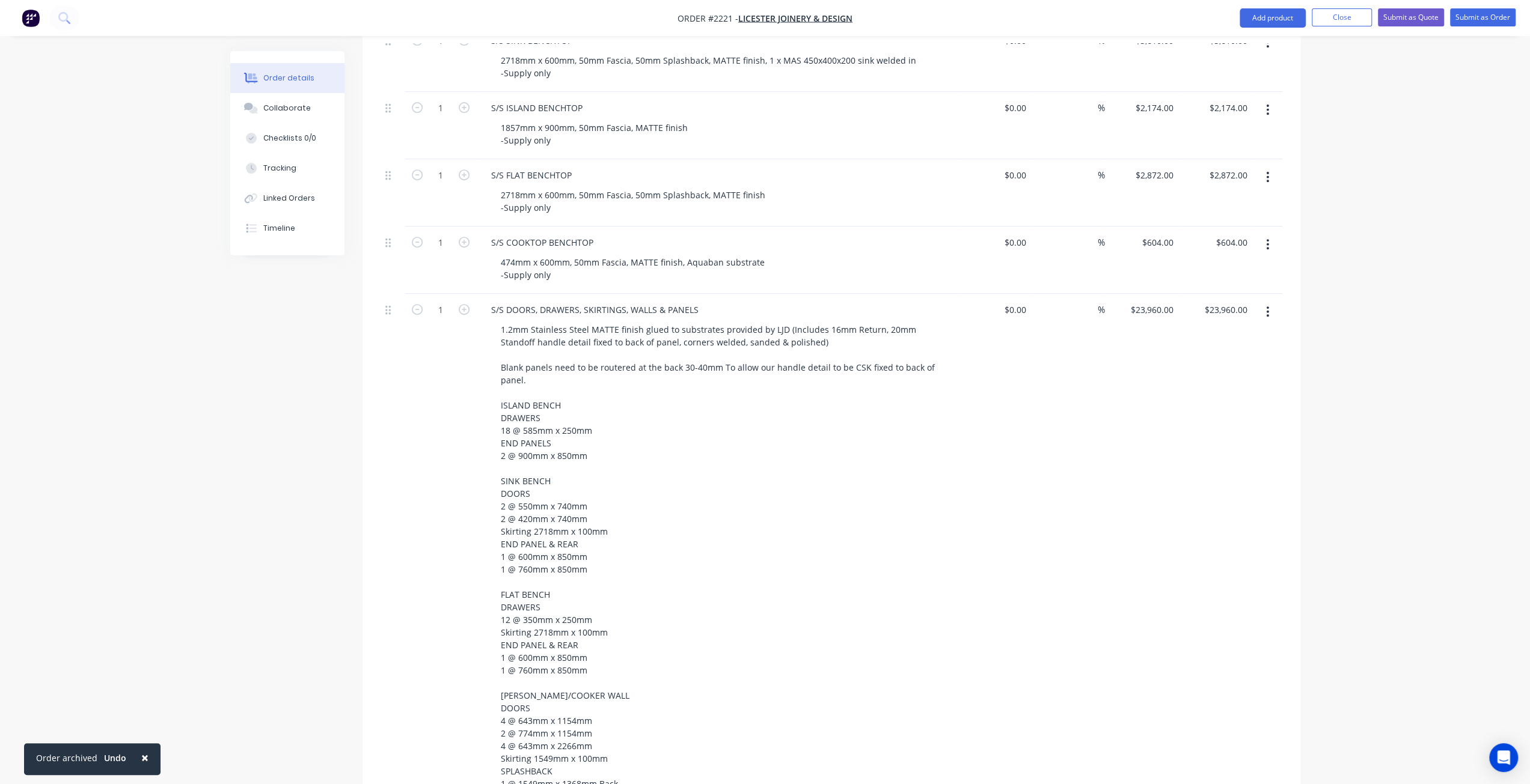
scroll to position [420, 0]
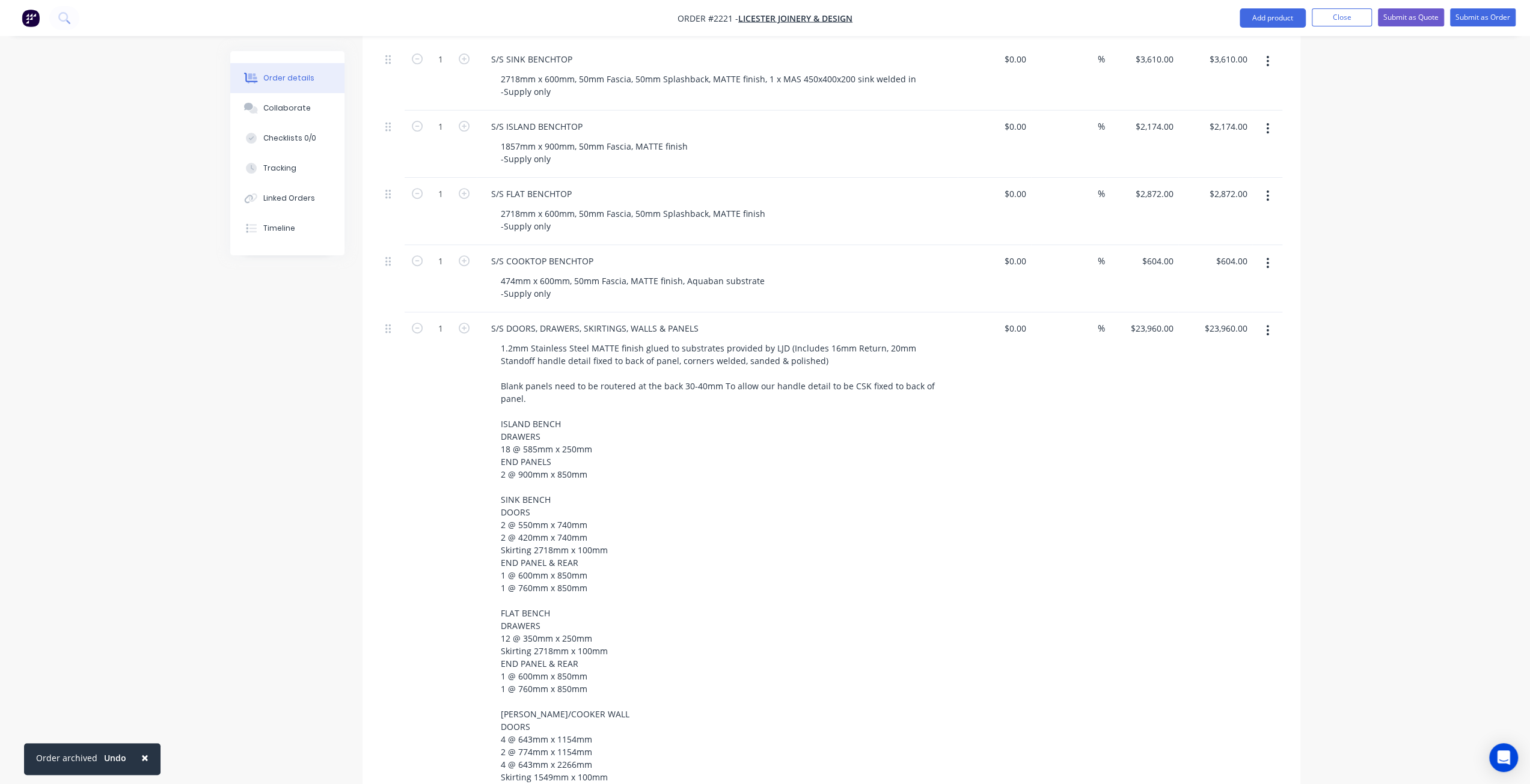
click at [1391, 355] on div "Order details Collaborate Checklists 0/0 Tracking Linked Orders Timeline Order …" at bounding box center [765, 645] width 1530 height 2130
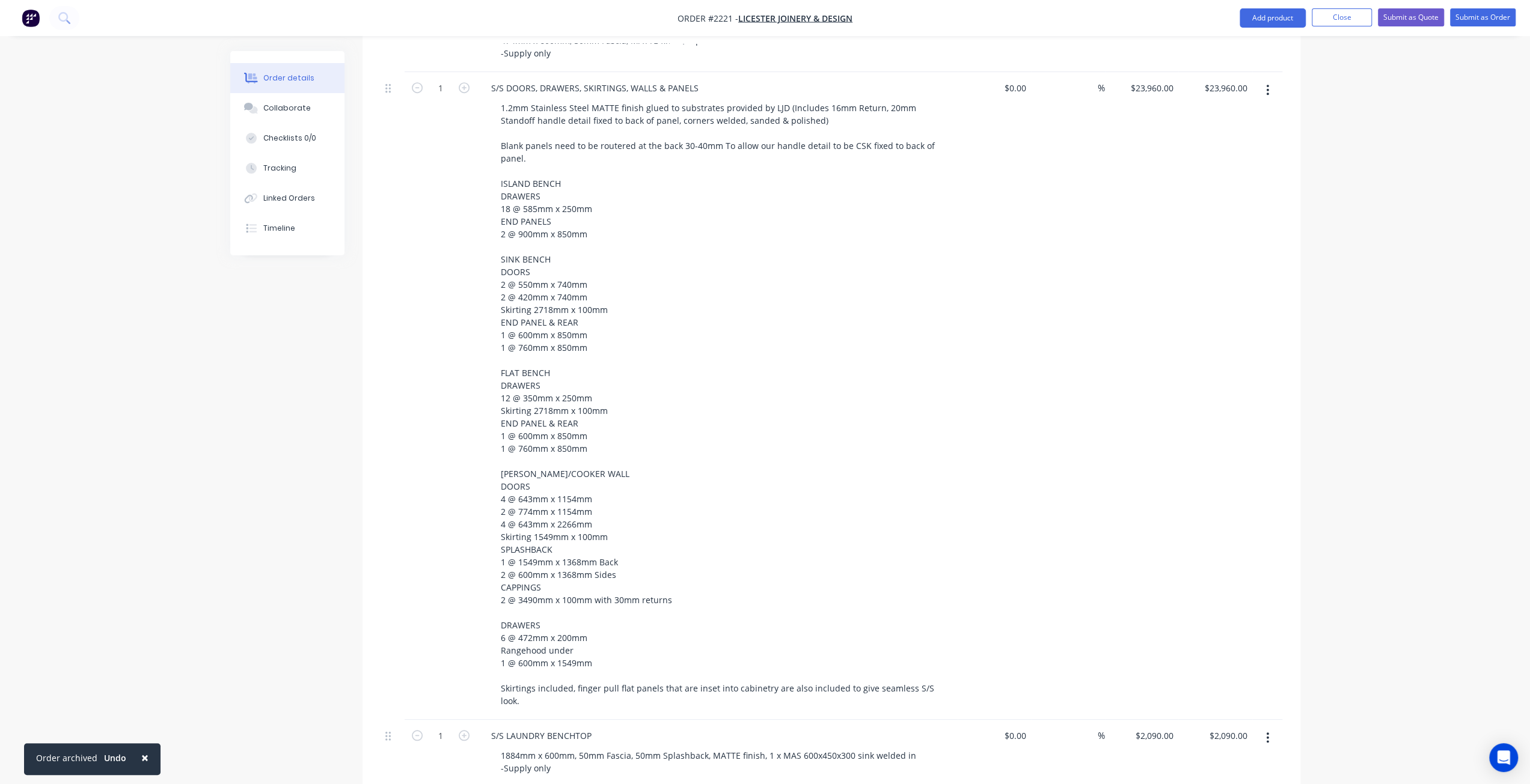
scroll to position [1081, 0]
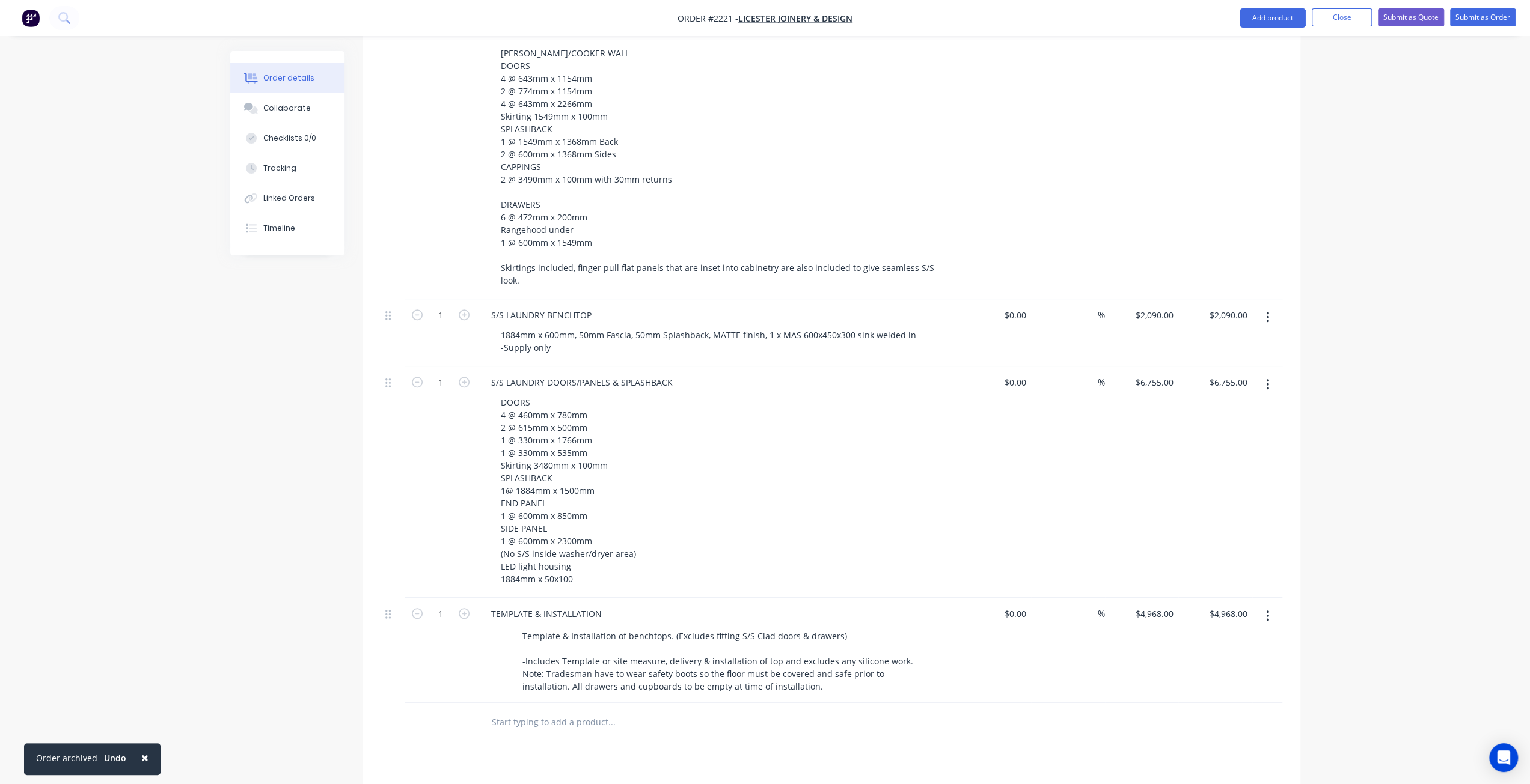
click at [1172, 605] on input "4968" at bounding box center [1156, 614] width 44 height 17
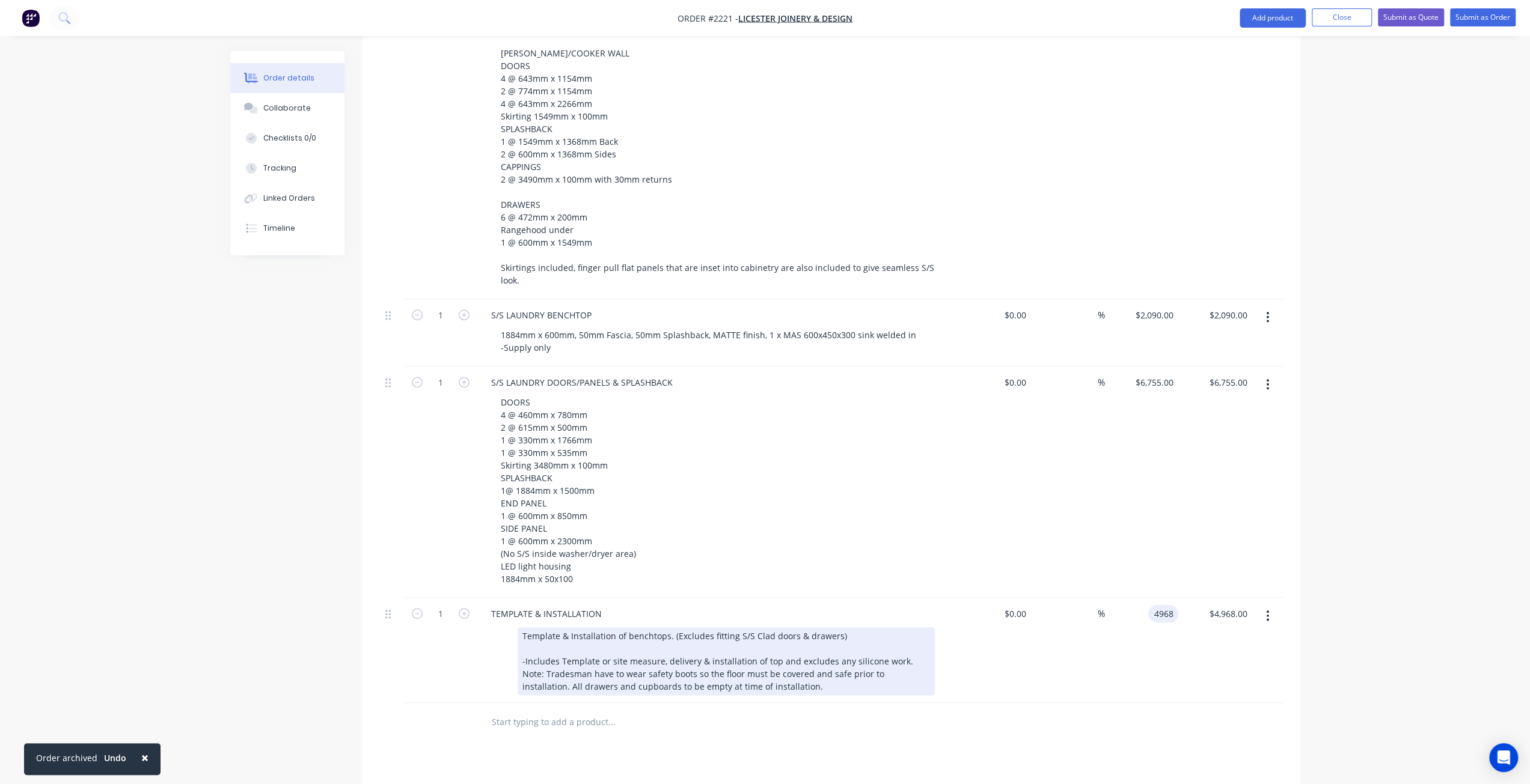
type input "$4,968.00"
click at [559, 627] on div "Template & Installation of benchtops. (Excludes fitting S/S Clad doors & drawer…" at bounding box center [726, 661] width 417 height 68
click at [663, 627] on div "Template & Installation of benchtops. (Excludes fitting S/S Clad doors & drawer…" at bounding box center [726, 661] width 417 height 68
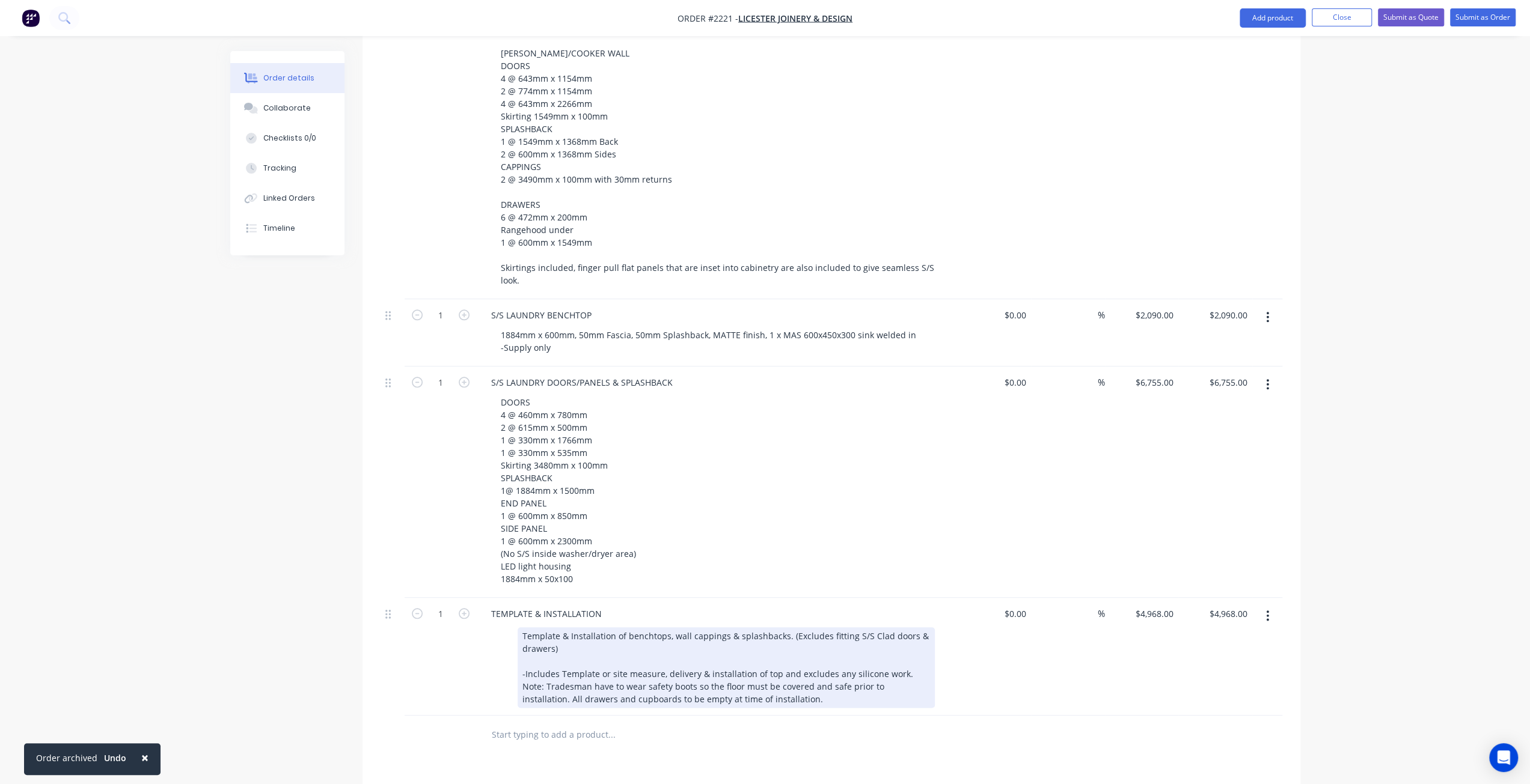
click at [827, 627] on div "Template & Installation of benchtops, wall cappings & splashbacks. (Excludes fi…" at bounding box center [726, 668] width 417 height 80
click at [823, 627] on div "Template & Installation of benchtops, wall cappings & splashbacks. (Excludes fi…" at bounding box center [726, 668] width 417 height 80
click at [614, 627] on div "Template & Installation of benchtops, wall cappings & splashbacks. (Excludes al…" at bounding box center [726, 668] width 417 height 80
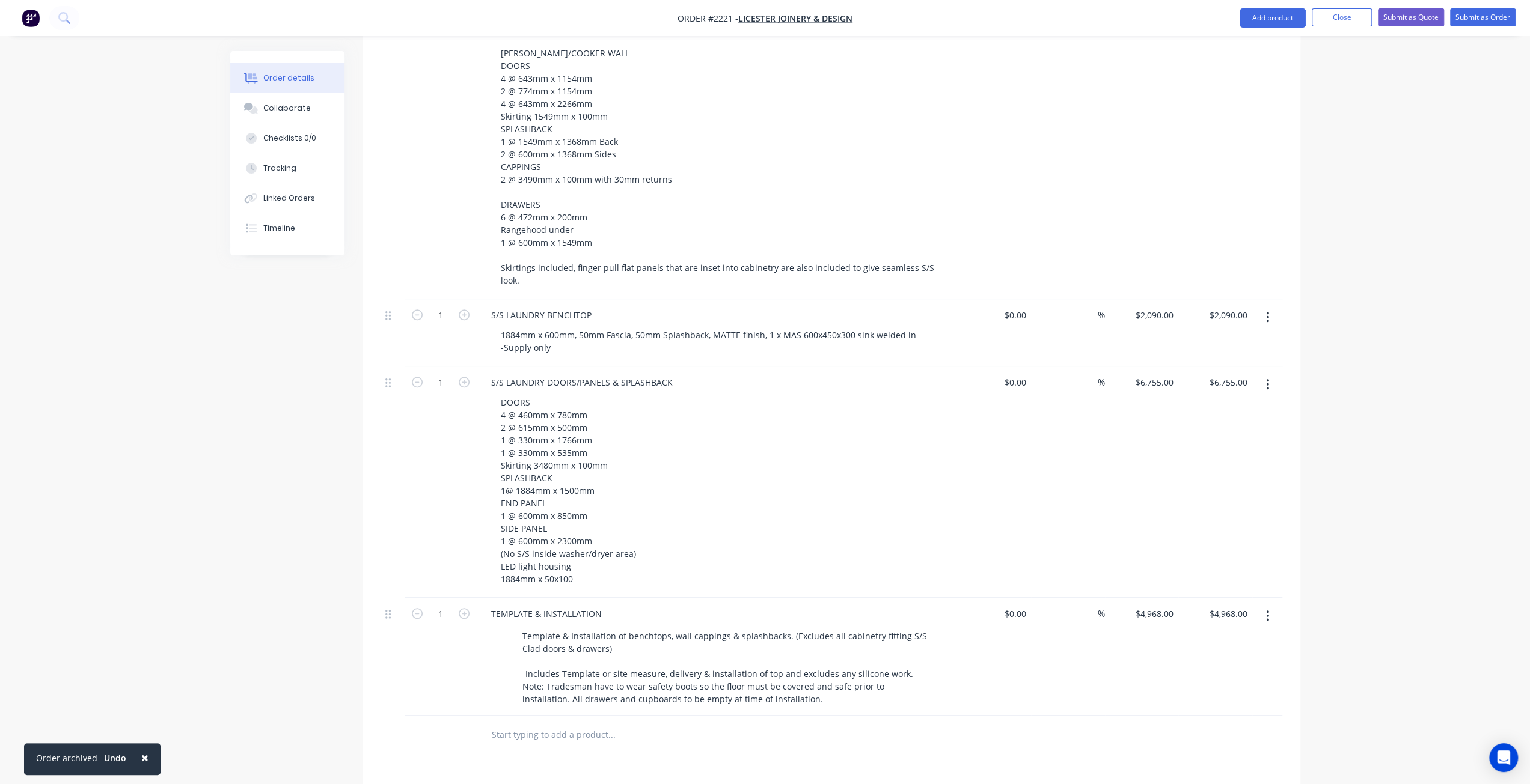
click at [365, 624] on div "Qty Cost Markup Price Total 1 S/S SINK BENCHTOP 2718mm x 600mm, 50mm Fascia, 50…" at bounding box center [831, 56] width 938 height 1396
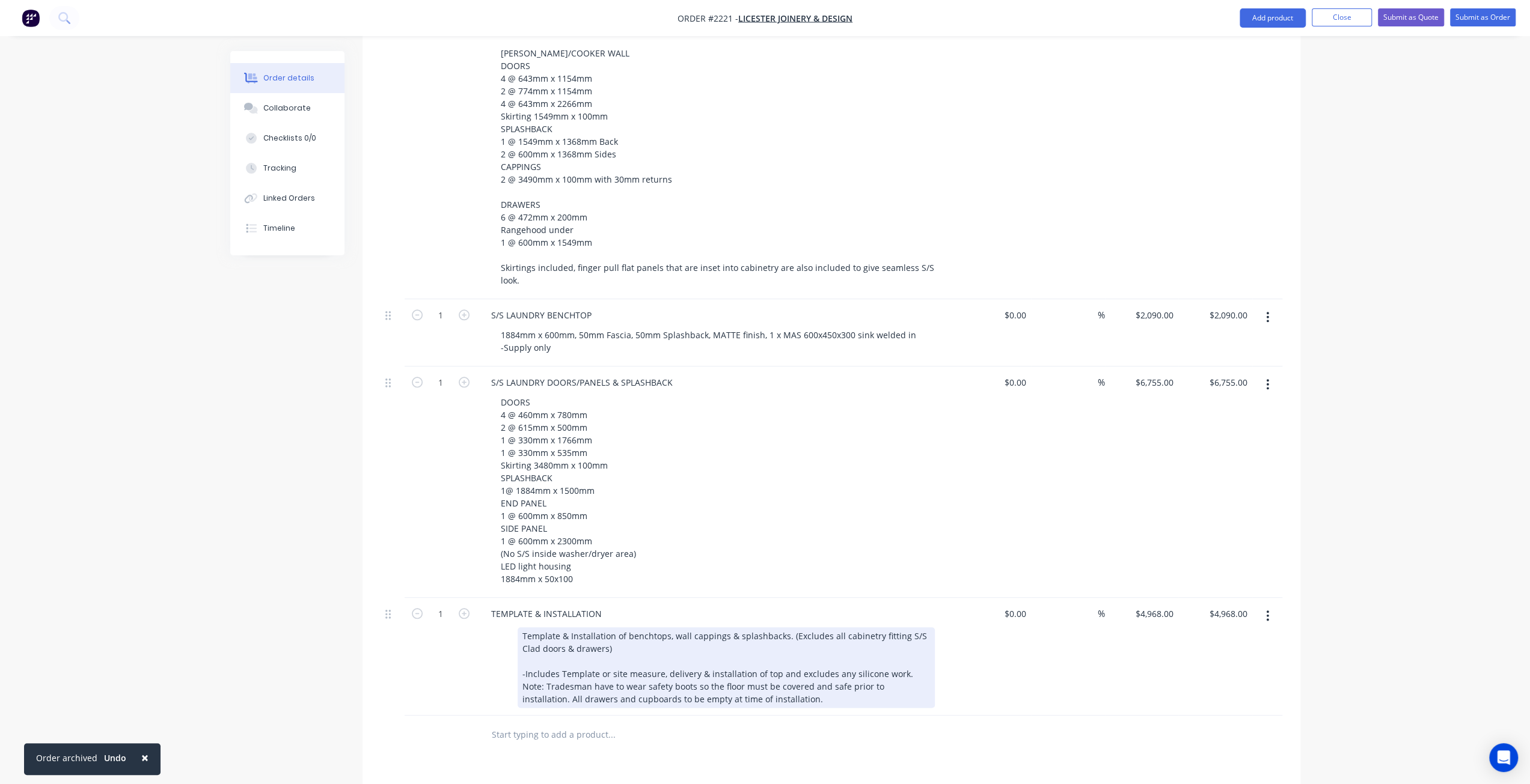
click at [788, 670] on div "Template & Installation of benchtops, wall cappings & splashbacks. (Excludes al…" at bounding box center [726, 668] width 417 height 80
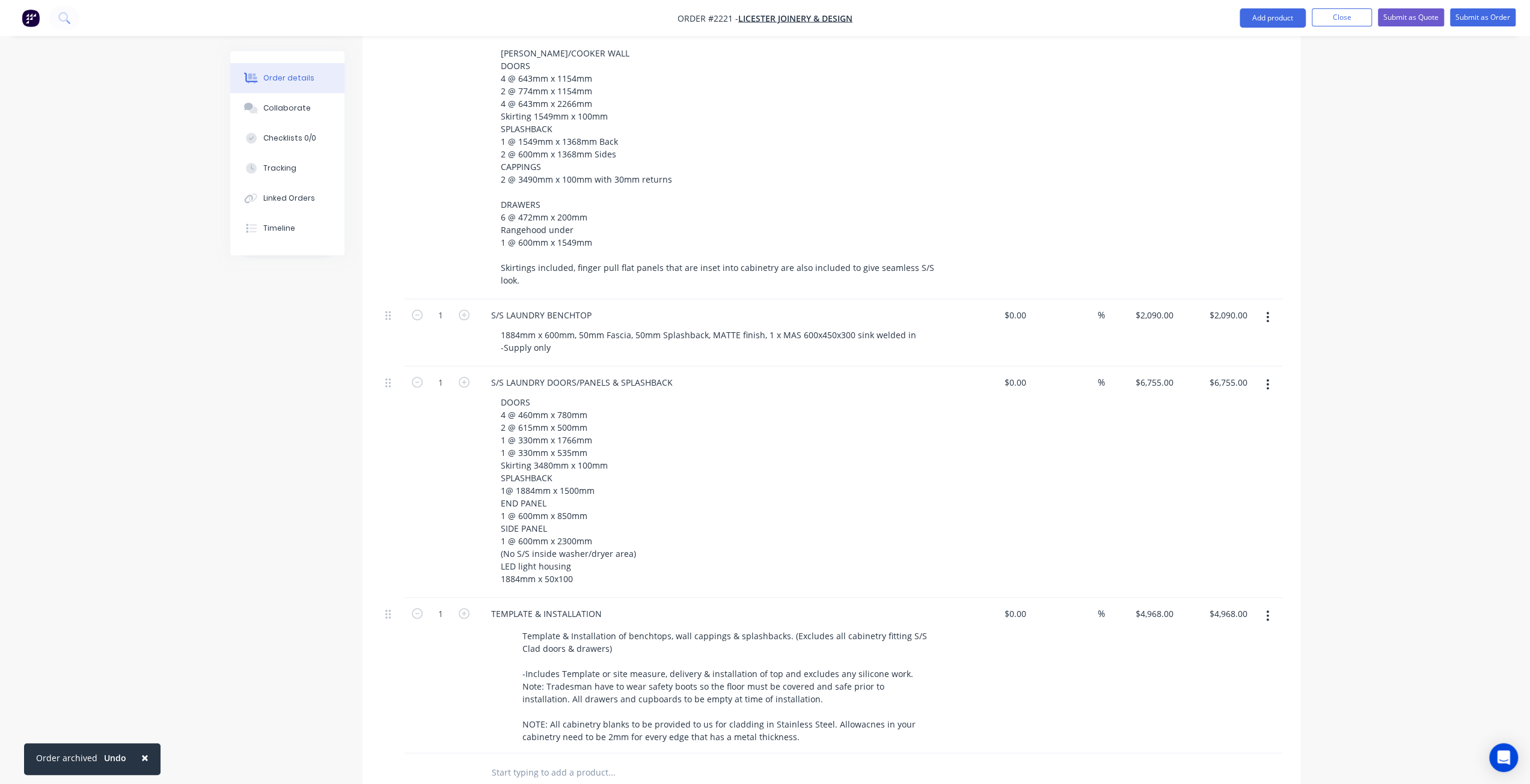
click at [386, 676] on div at bounding box center [392, 675] width 24 height 156
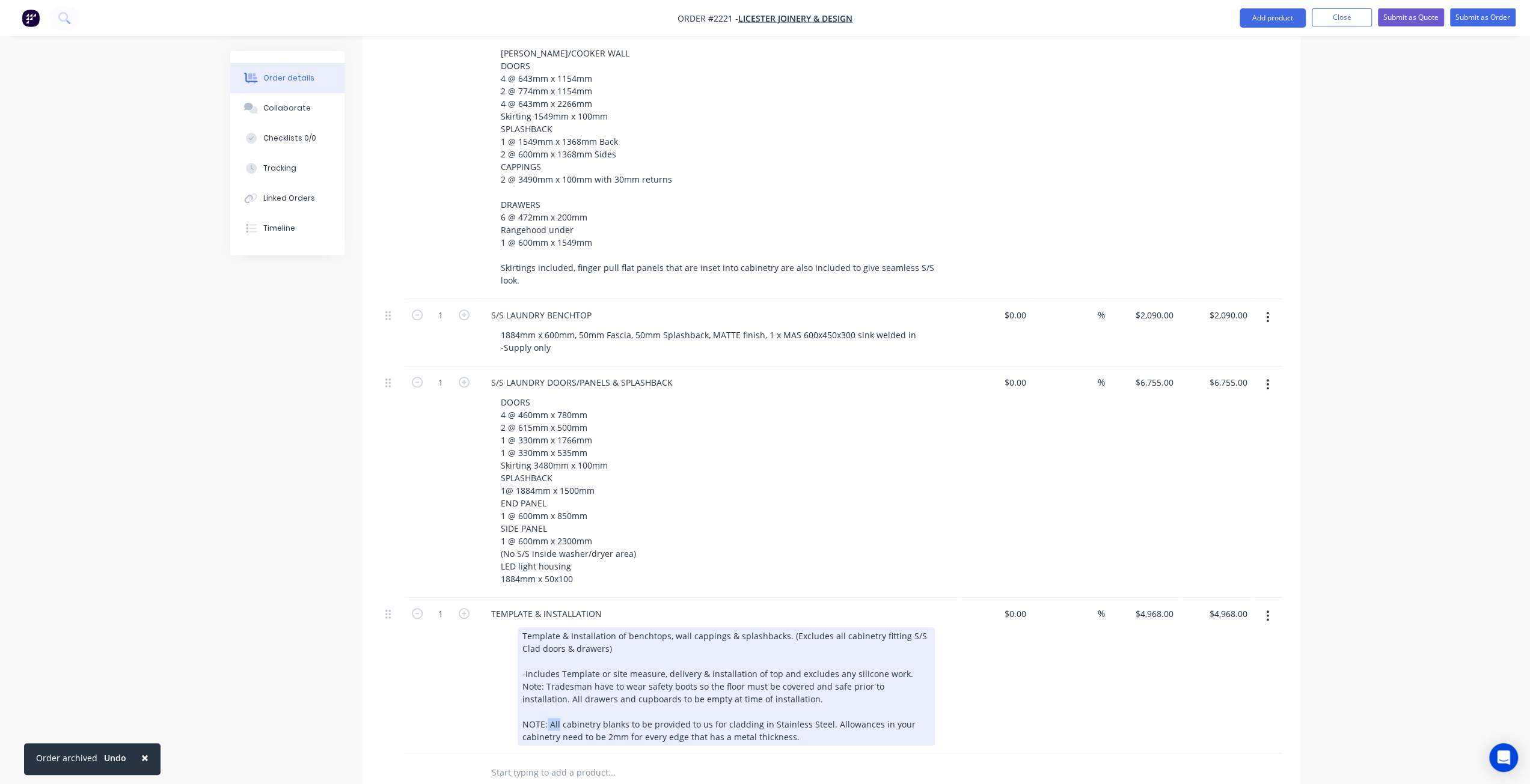
drag, startPoint x: 555, startPoint y: 690, endPoint x: 547, endPoint y: 687, distance: 8.5
click at [547, 687] on div "Template & Installation of benchtops, wall cappings & splashbacks. (Excludes al…" at bounding box center [726, 687] width 417 height 118
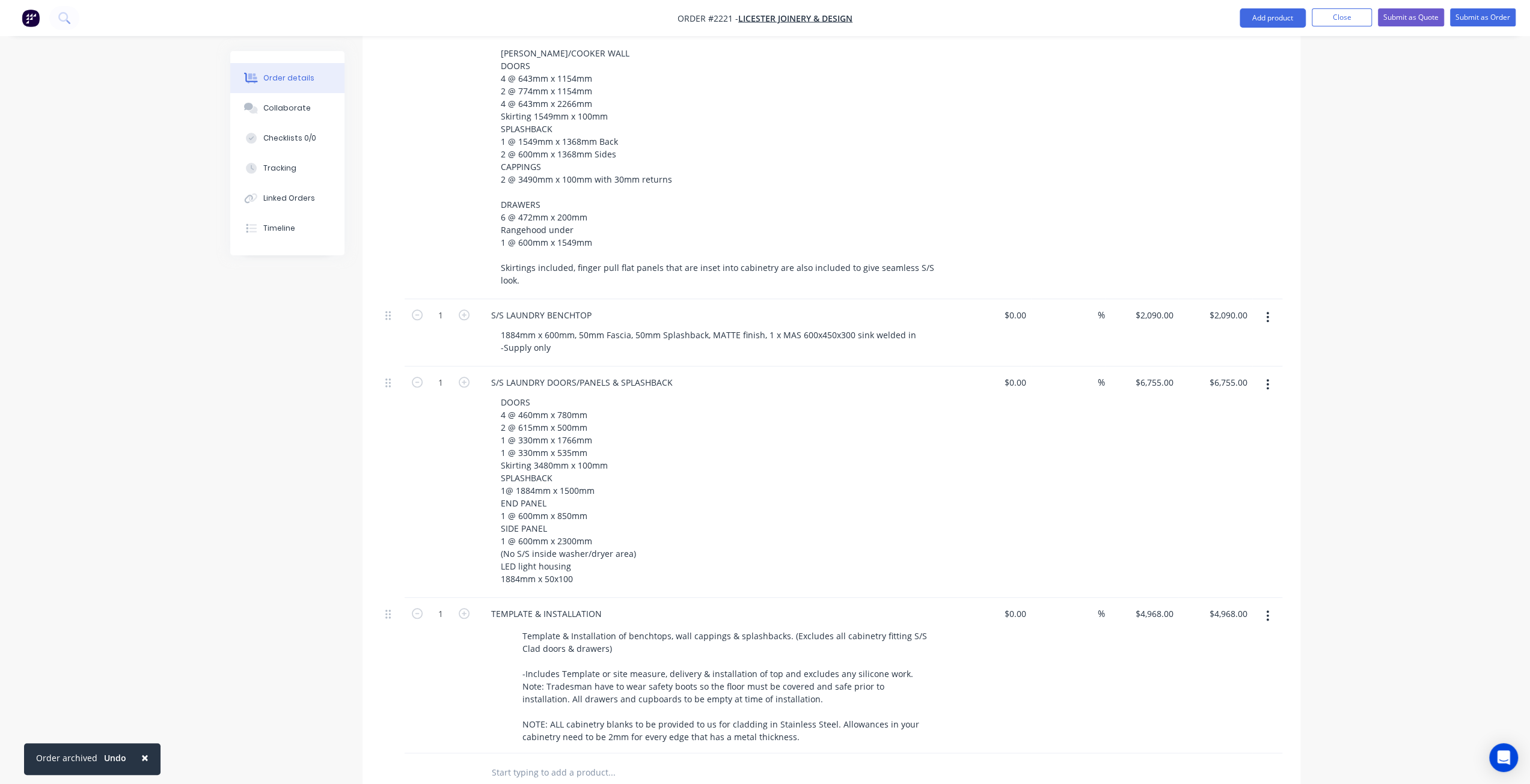
click at [388, 685] on div at bounding box center [392, 675] width 24 height 156
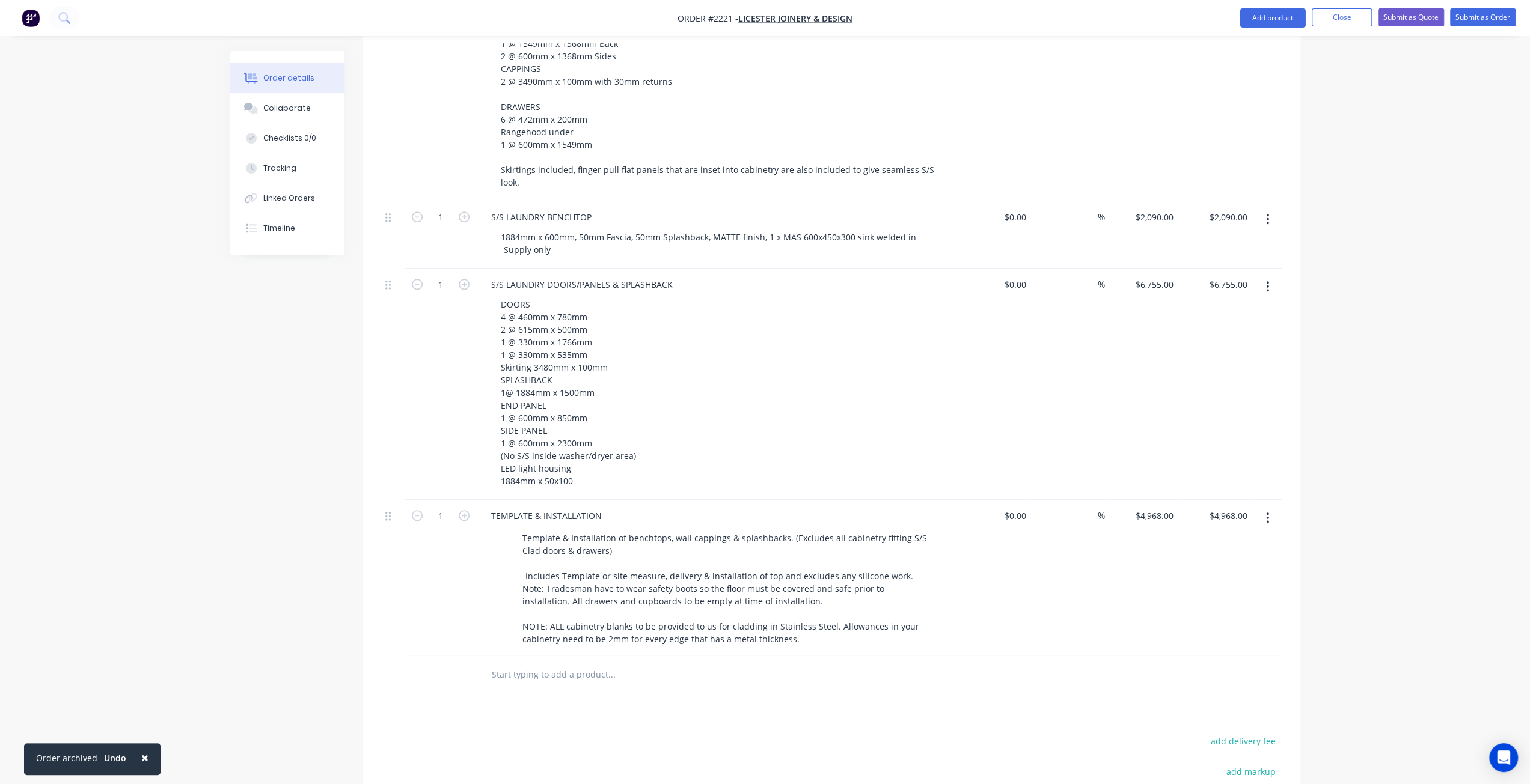
scroll to position [1262, 0]
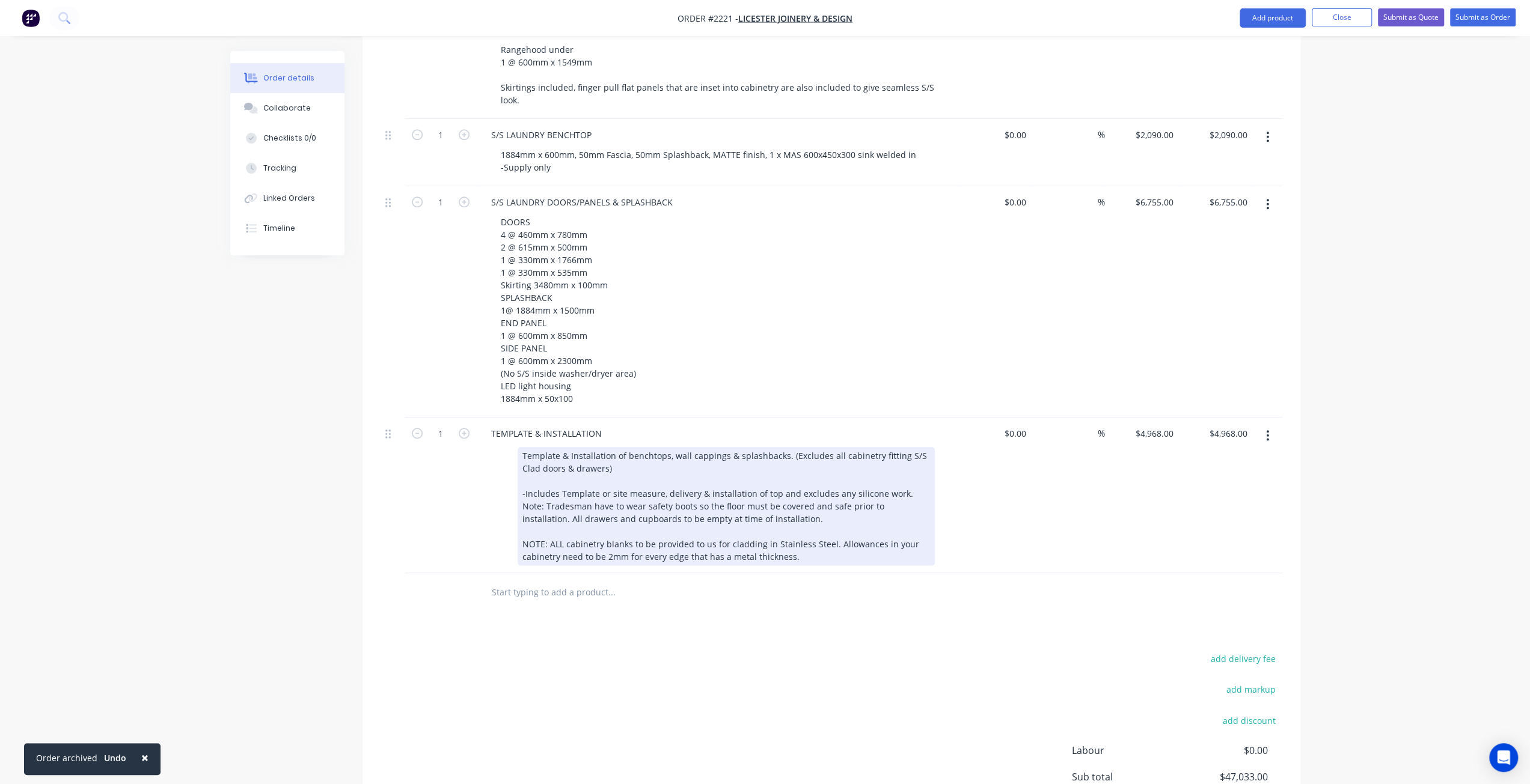
click at [817, 526] on div "Template & Installation of benchtops, wall cappings & splashbacks. (Excludes al…" at bounding box center [726, 506] width 417 height 118
click at [630, 510] on div "Template & Installation of benchtops, wall cappings & splashbacks. (Excludes al…" at bounding box center [726, 506] width 417 height 118
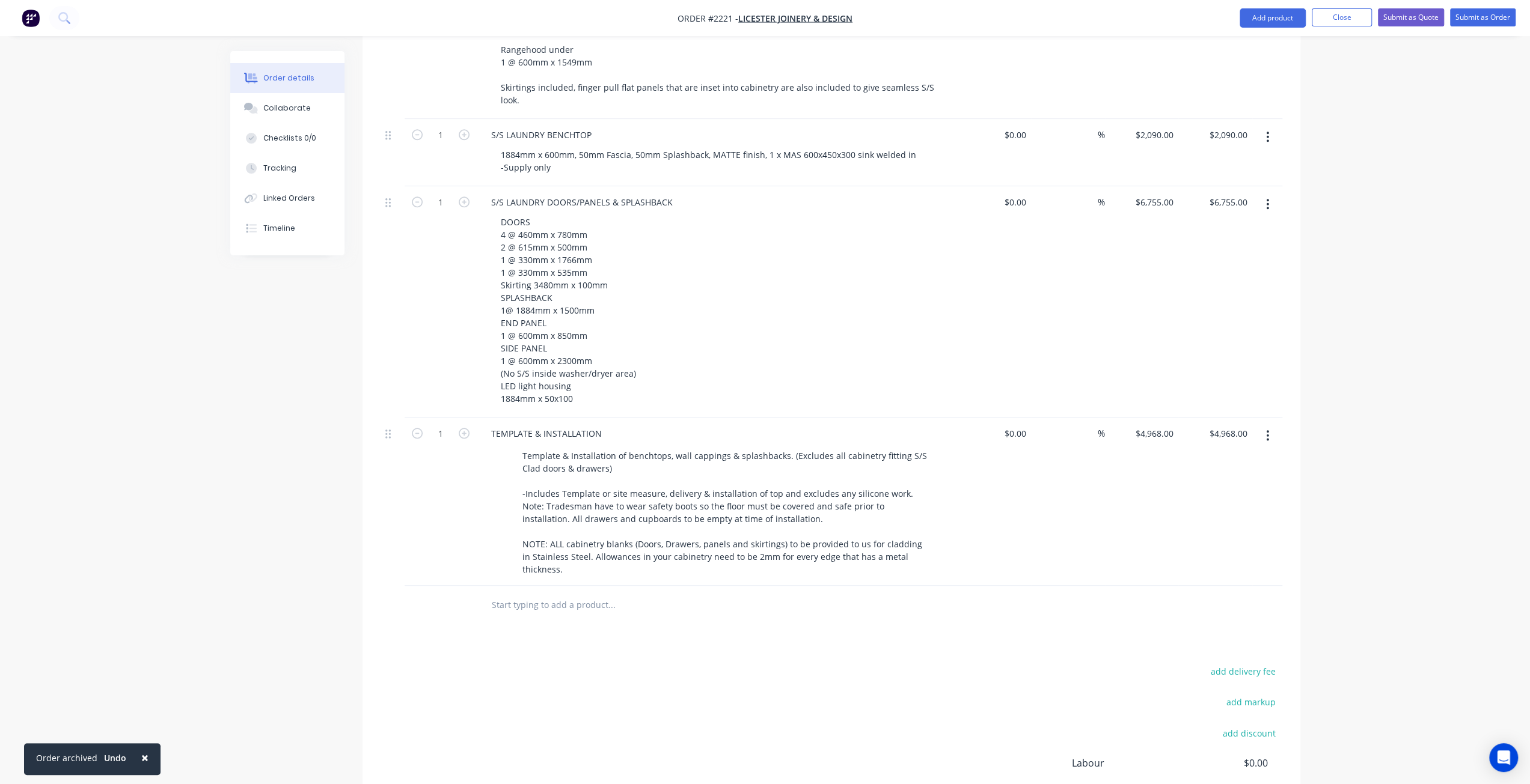
click at [990, 468] on div "$0.00 $0.00" at bounding box center [994, 502] width 74 height 168
click at [1044, 502] on div "%" at bounding box center [1067, 502] width 74 height 168
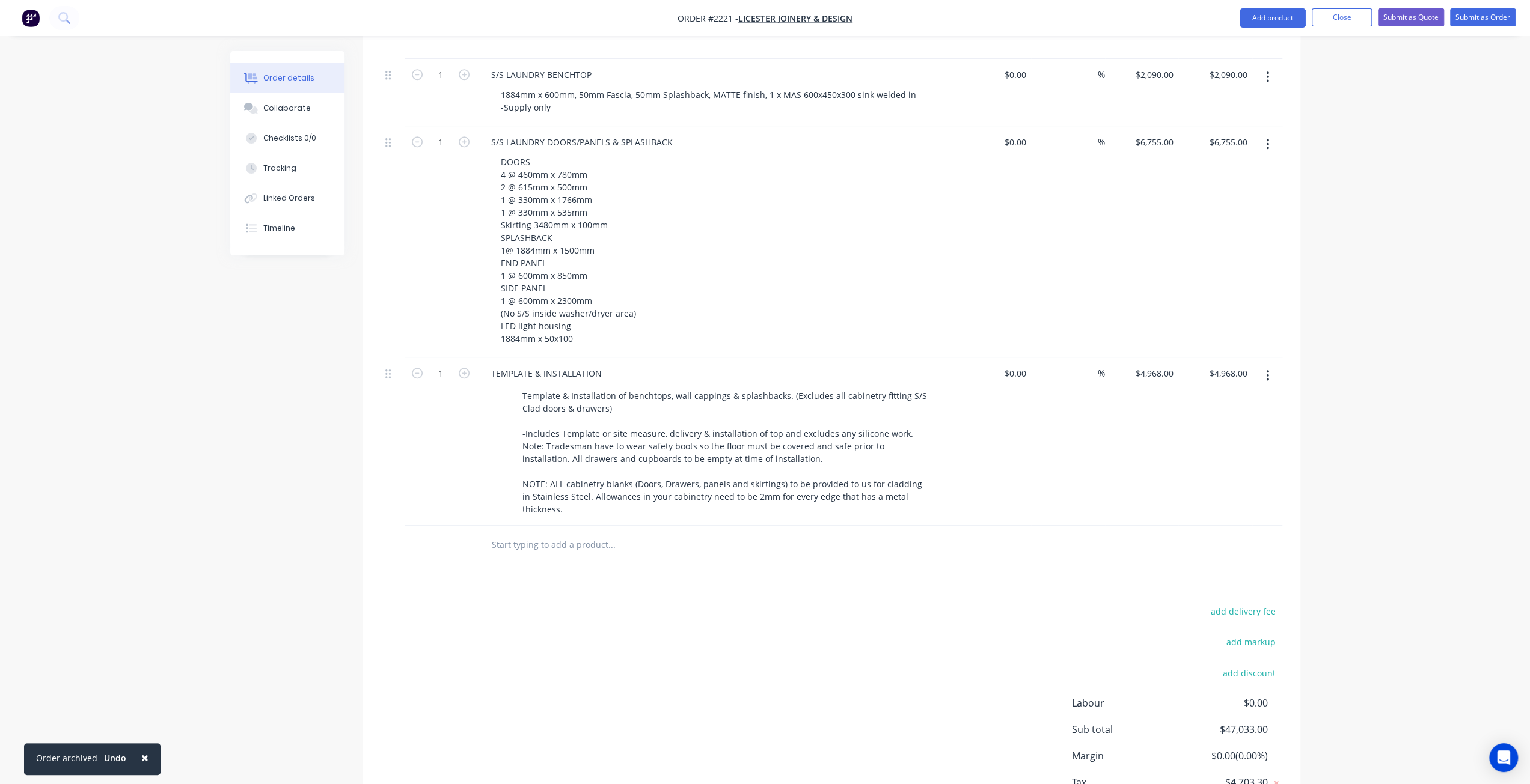
scroll to position [1243, 0]
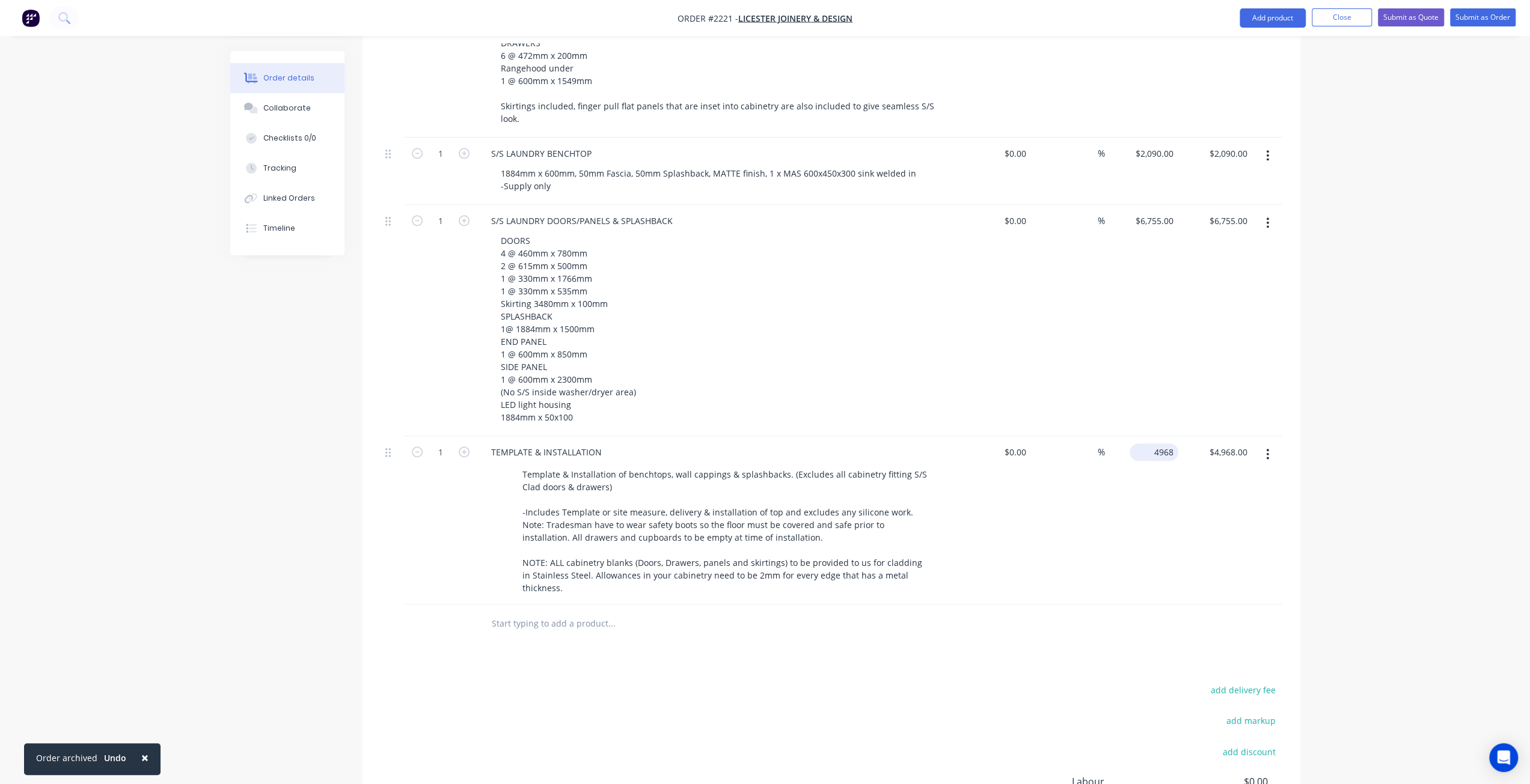
click at [1163, 443] on input "4968" at bounding box center [1156, 452] width 44 height 17
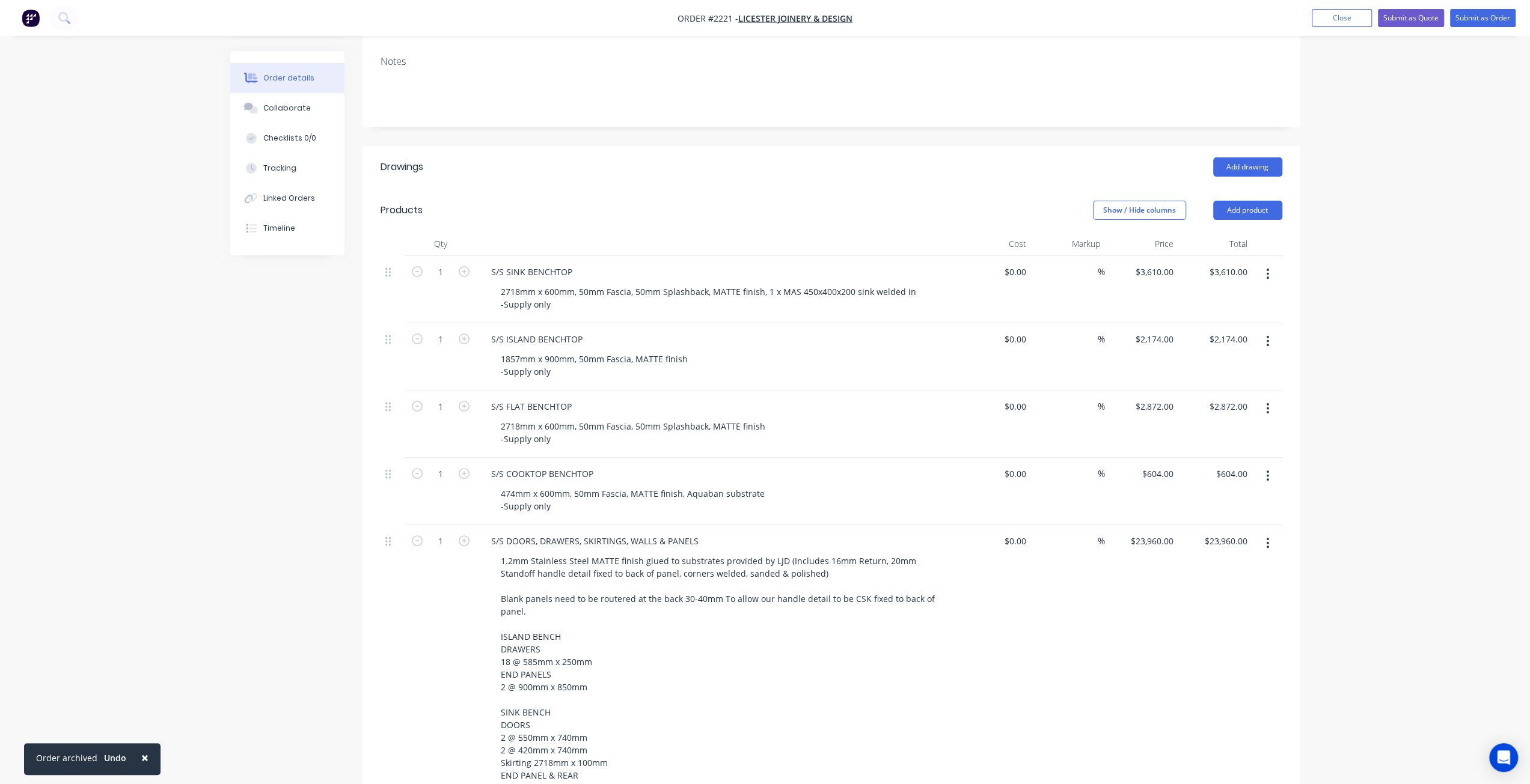
scroll to position [342, 0]
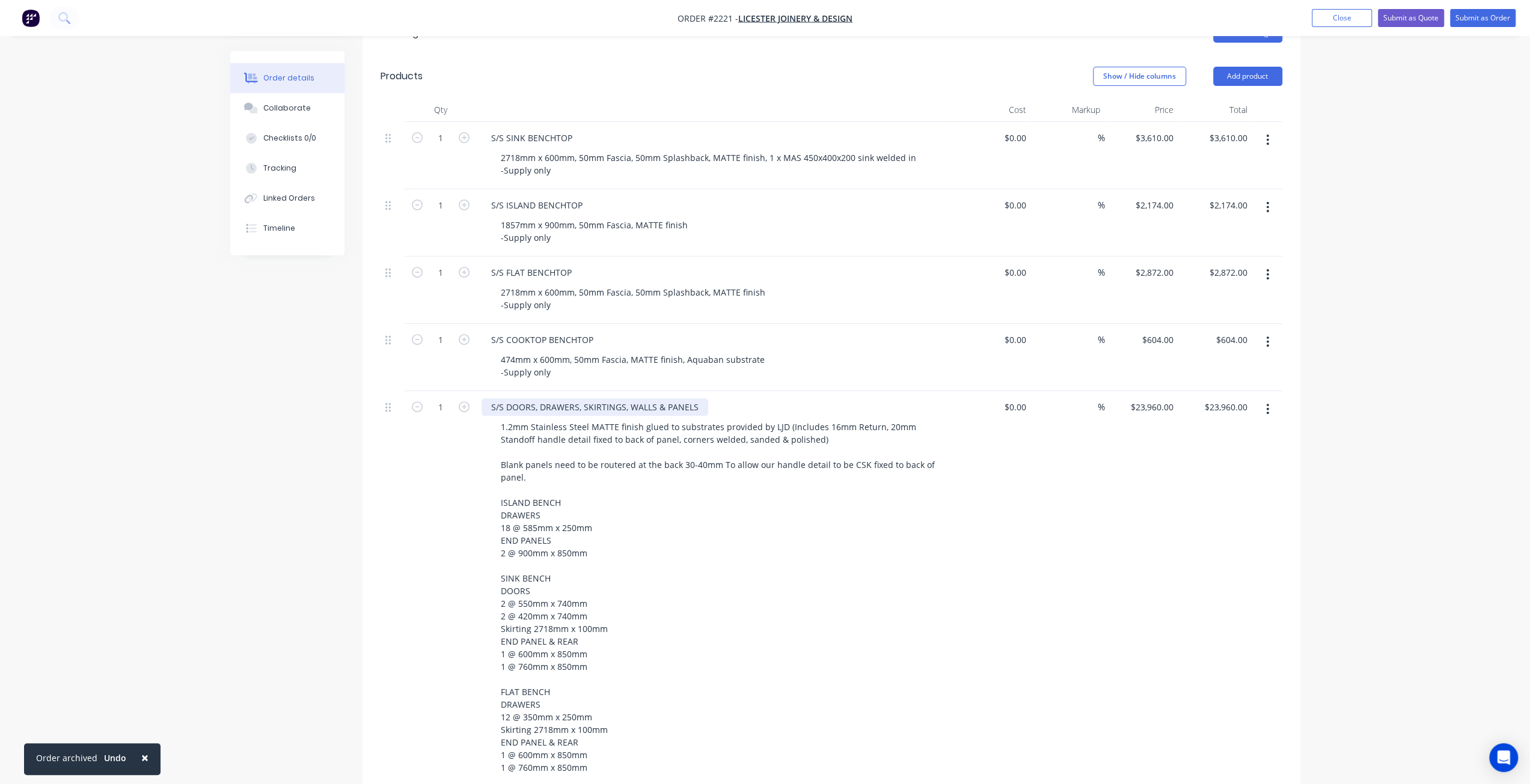
type input "$4,968.00"
click at [701, 399] on div "S/S DOORS, DRAWERS, SKIRTINGS, WALLS & PANELS" at bounding box center [595, 407] width 226 height 17
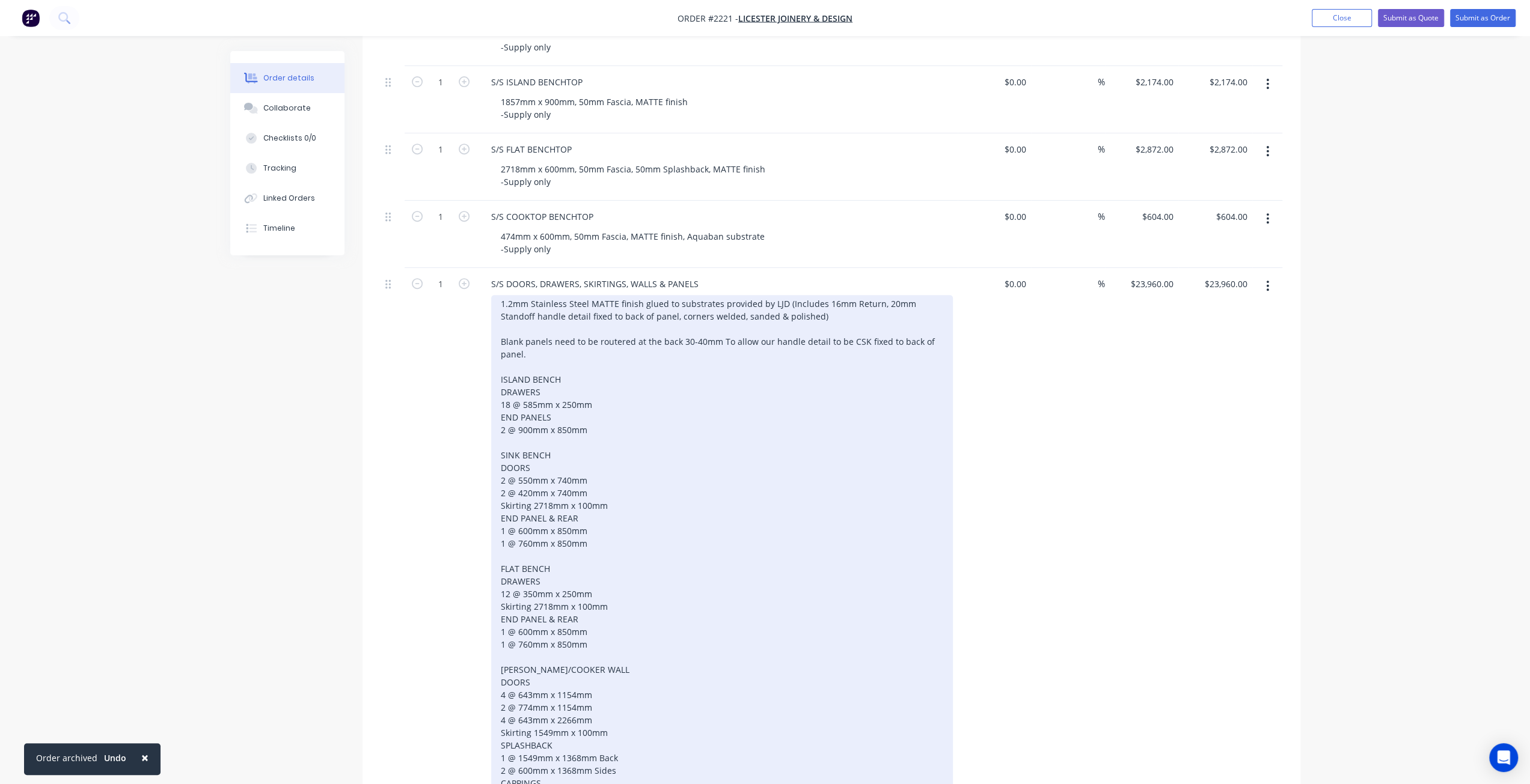
scroll to position [367, 0]
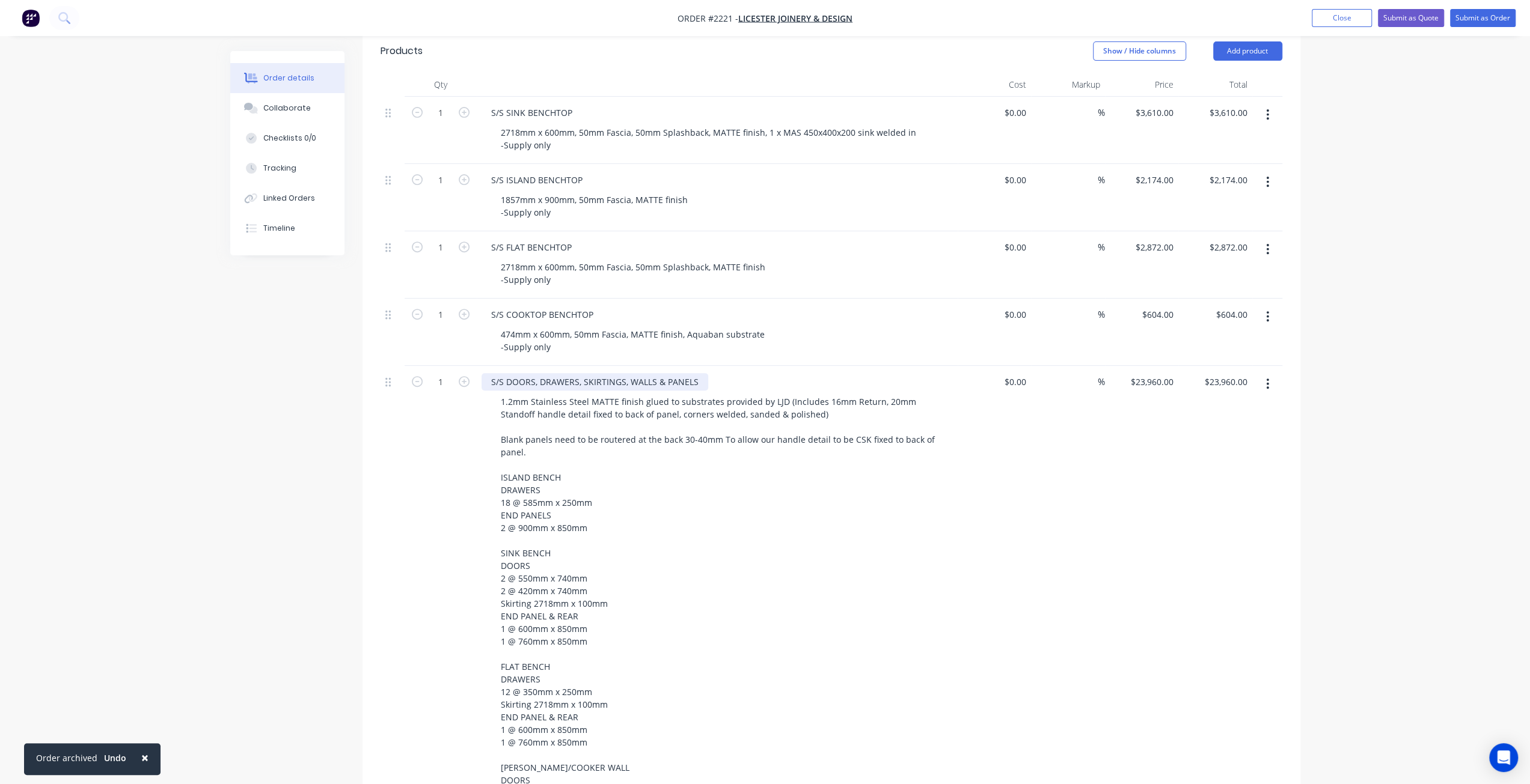
click at [699, 373] on div "S/S DOORS, DRAWERS, SKIRTINGS, WALLS & PANELS" at bounding box center [595, 381] width 226 height 17
drag, startPoint x: 696, startPoint y: 360, endPoint x: 799, endPoint y: 354, distance: 103.2
click at [799, 373] on div "S/S DOORS, DRAWERS, SKIRTINGS, WALLS & PANELS (FACE & EDGES ONLY)" at bounding box center [717, 381] width 471 height 17
copy div "(FACE & EDGES ONLY)"
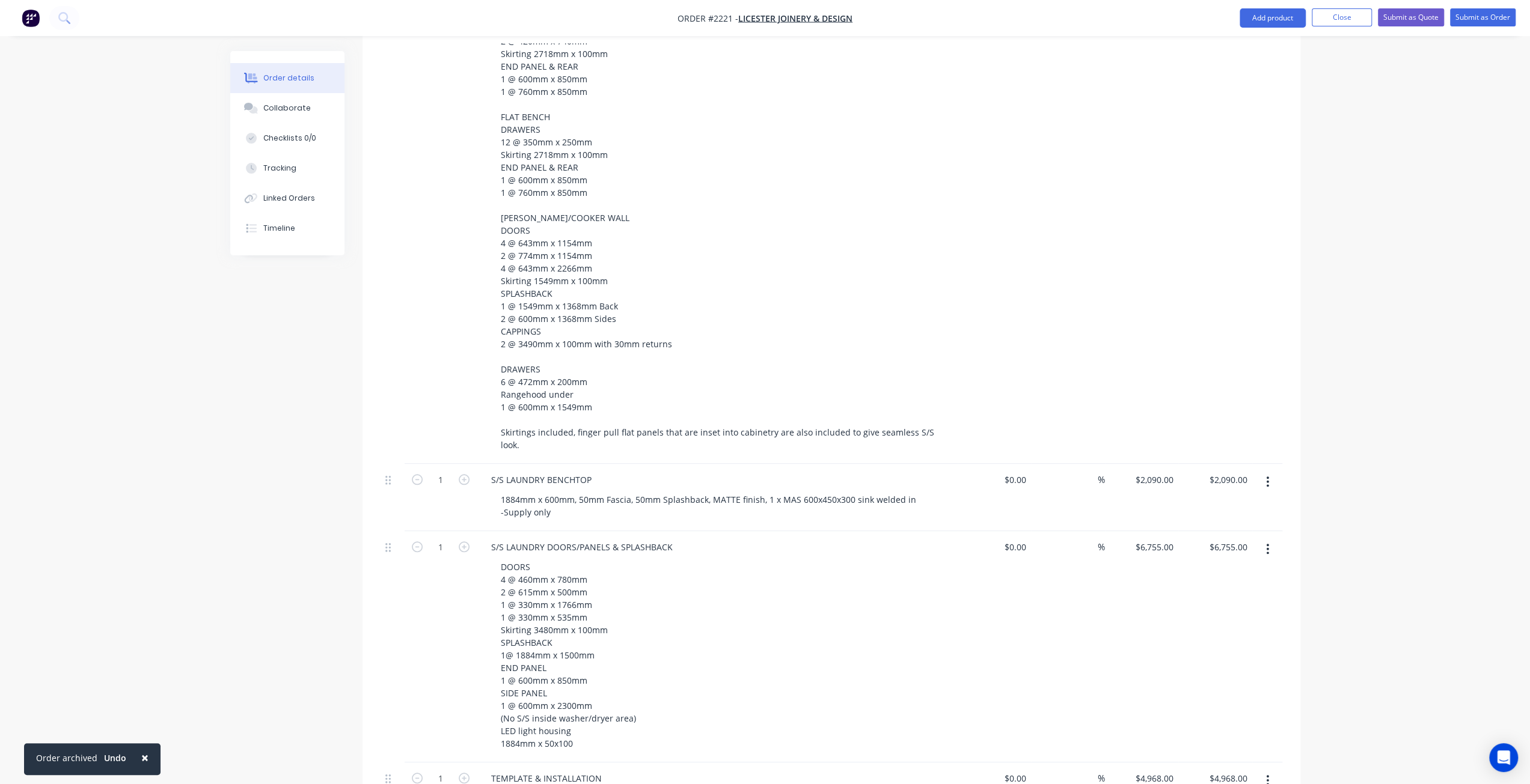
scroll to position [1088, 0]
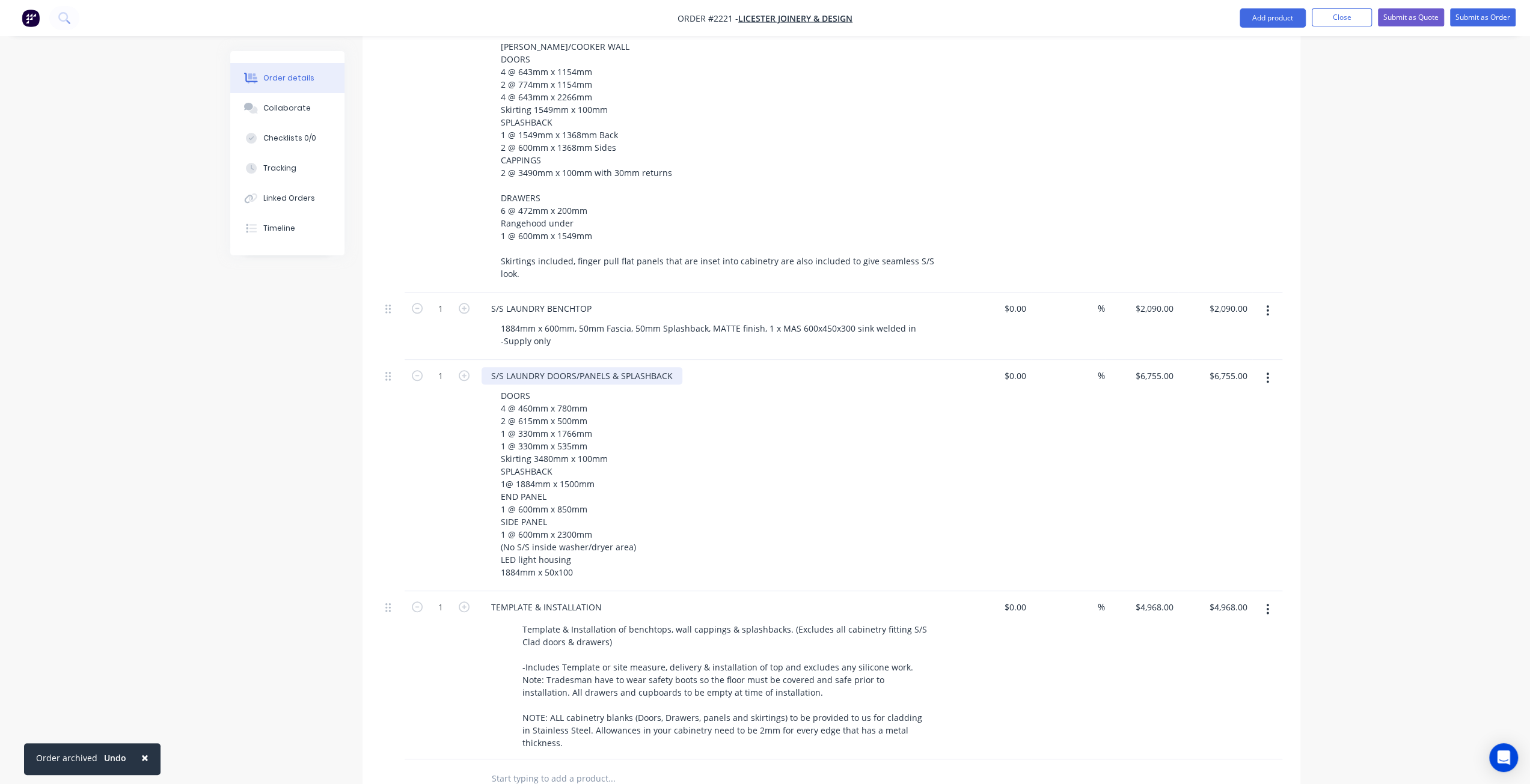
click at [673, 367] on div "S/S LAUNDRY DOORS/PANELS & SPLASHBACK" at bounding box center [582, 376] width 201 height 17
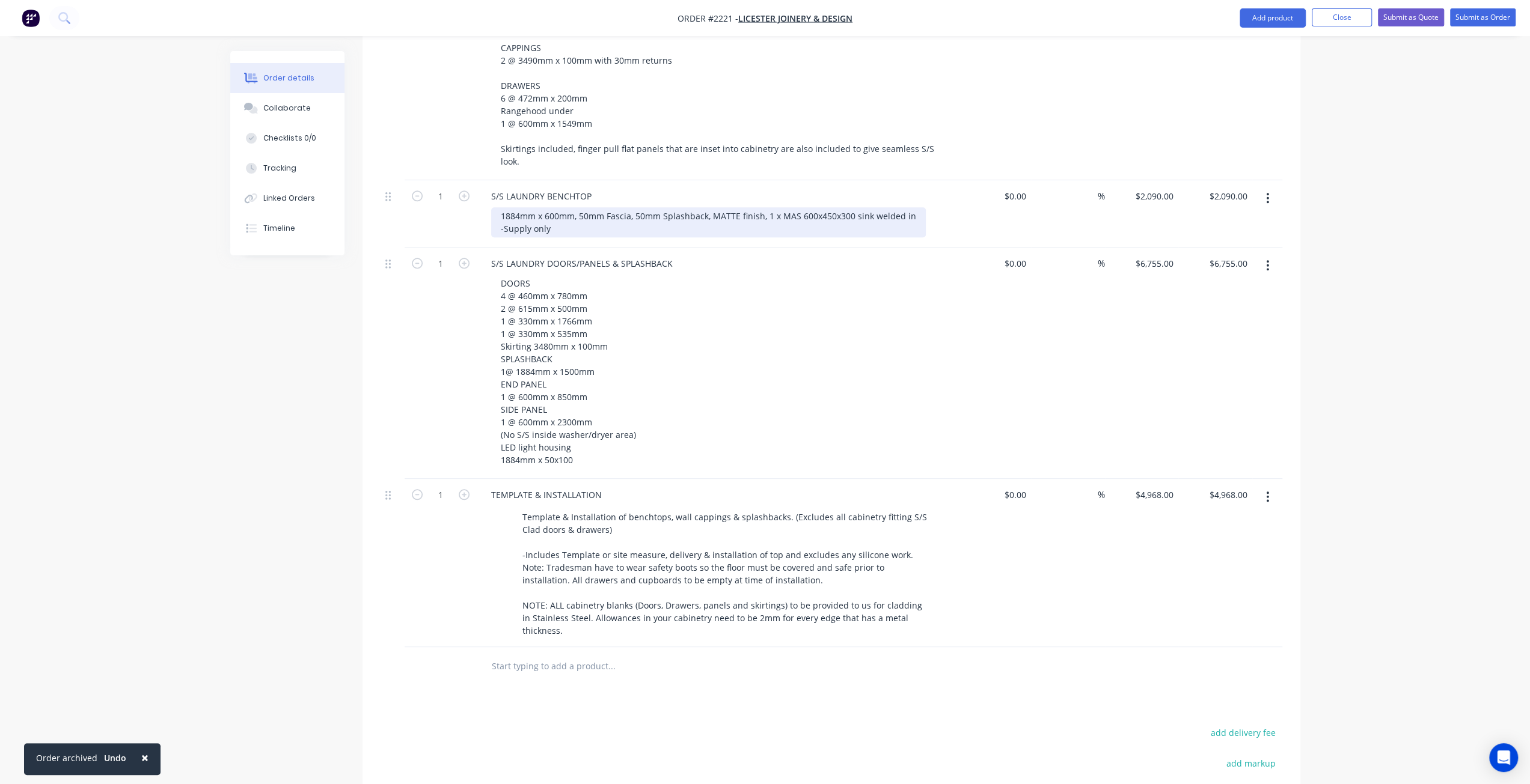
scroll to position [1123, 0]
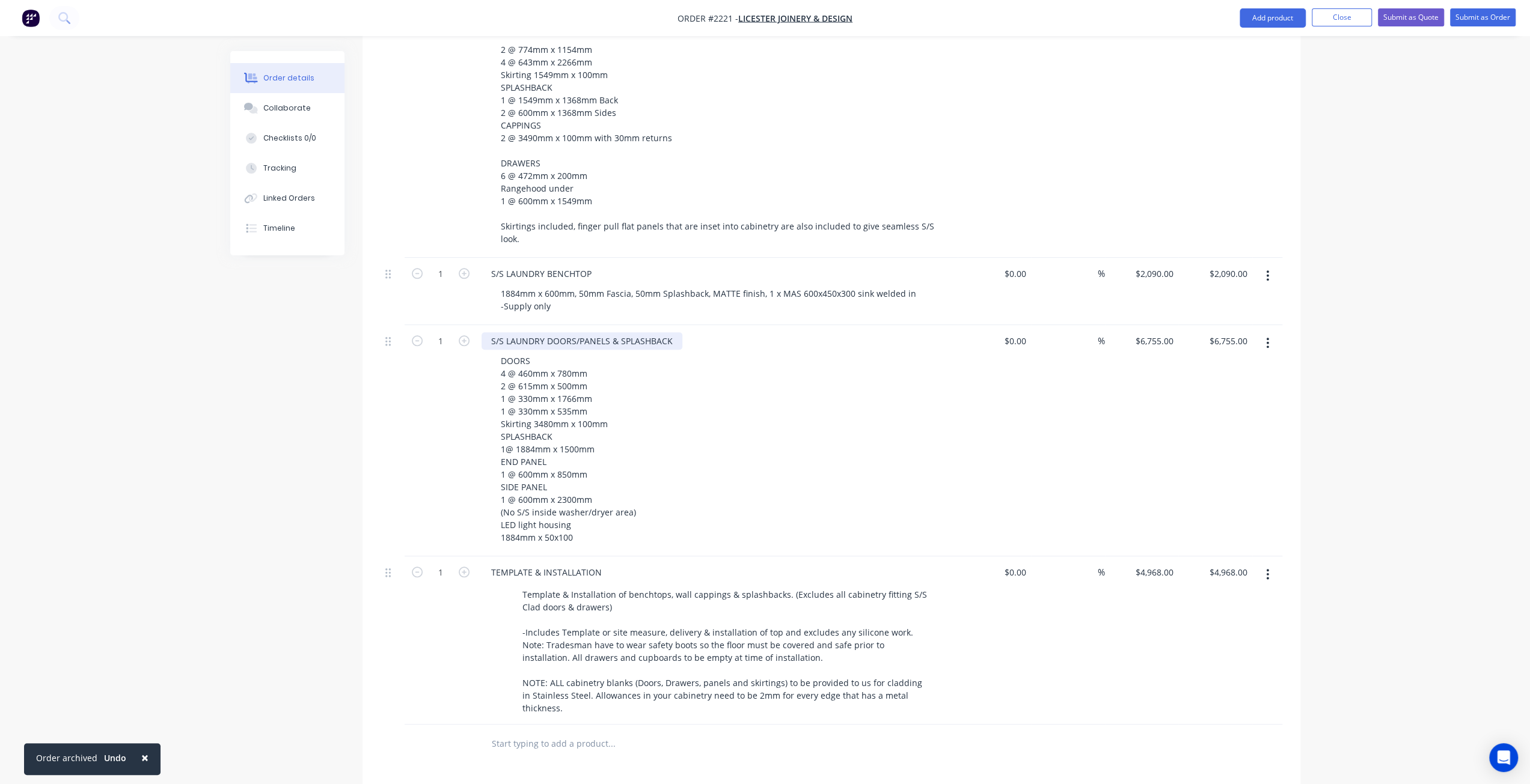
click at [673, 332] on div "S/S LAUNDRY DOORS/PANELS & SPLASHBACK" at bounding box center [582, 341] width 201 height 17
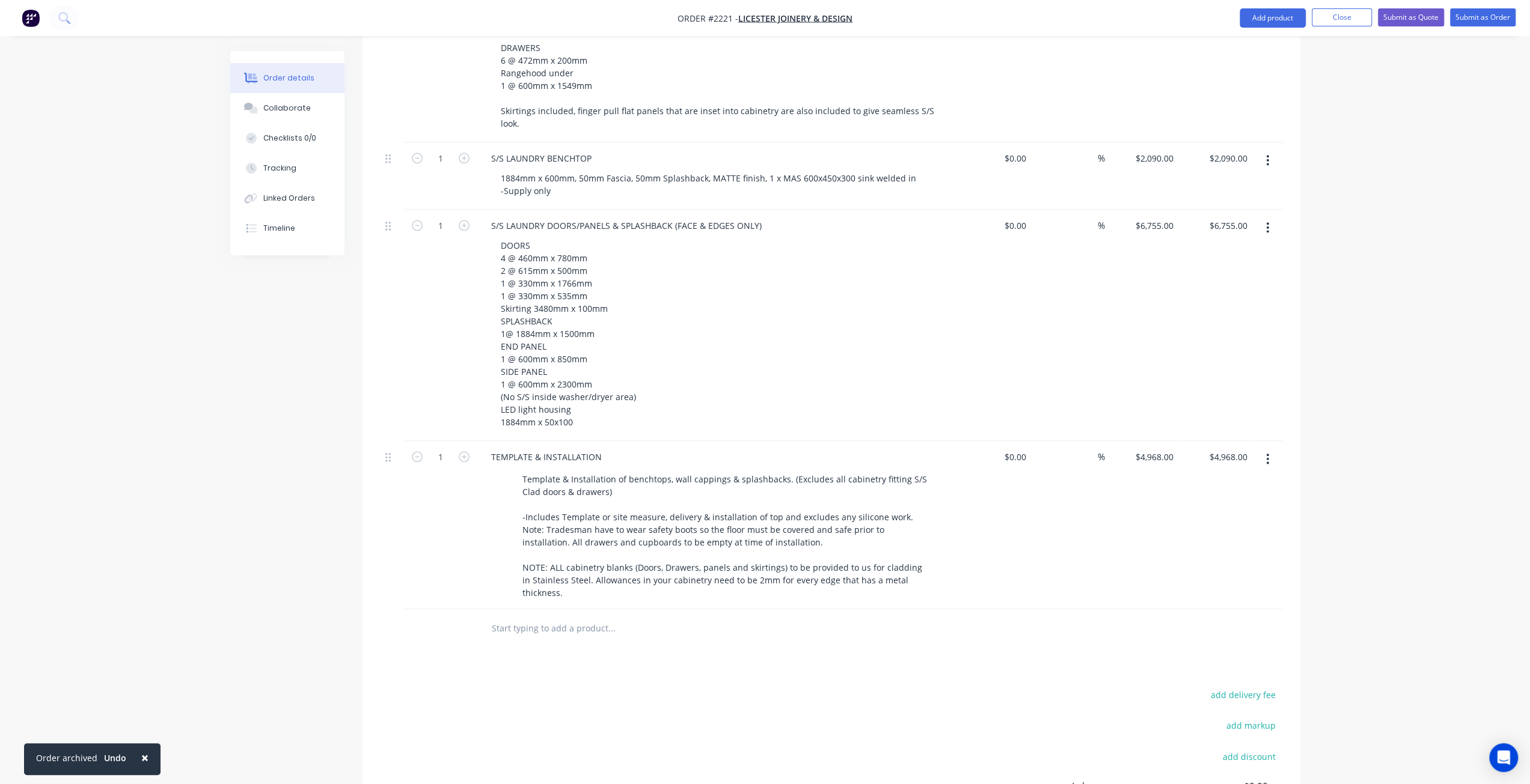
scroll to position [1243, 0]
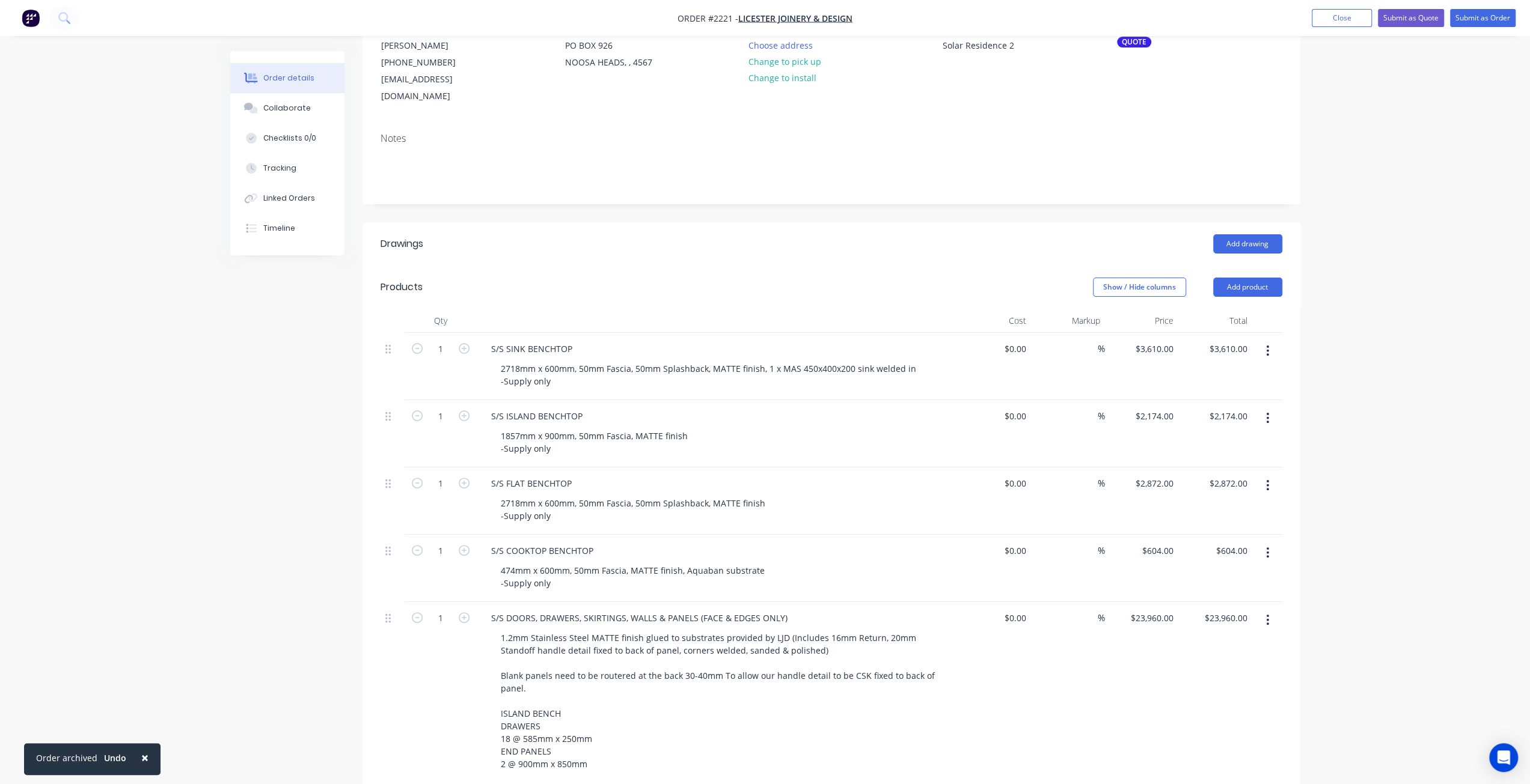
scroll to position [0, 0]
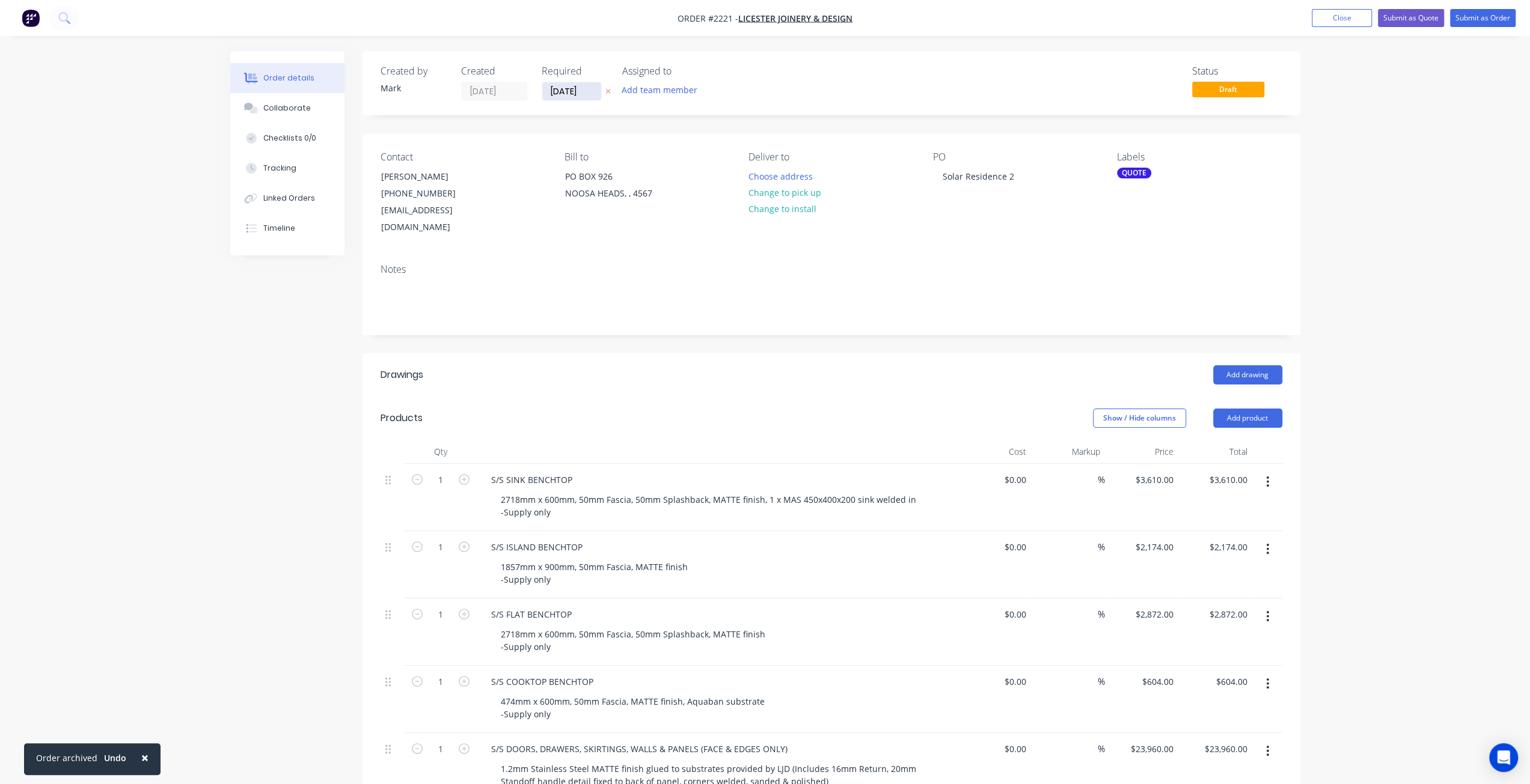
click at [582, 91] on input "[DATE]" at bounding box center [572, 91] width 59 height 18
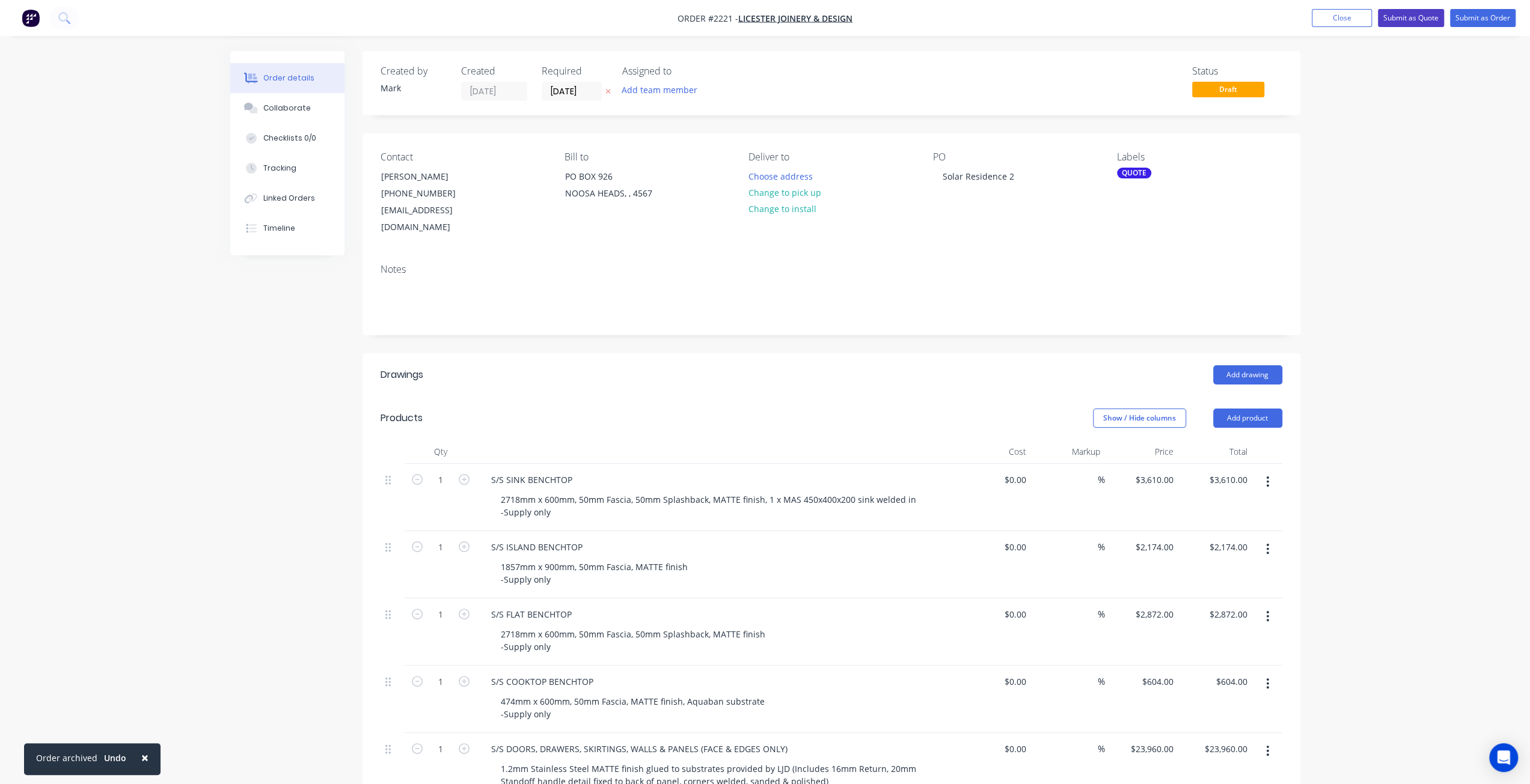
click at [1414, 20] on button "Submit as Quote" at bounding box center [1411, 18] width 66 height 18
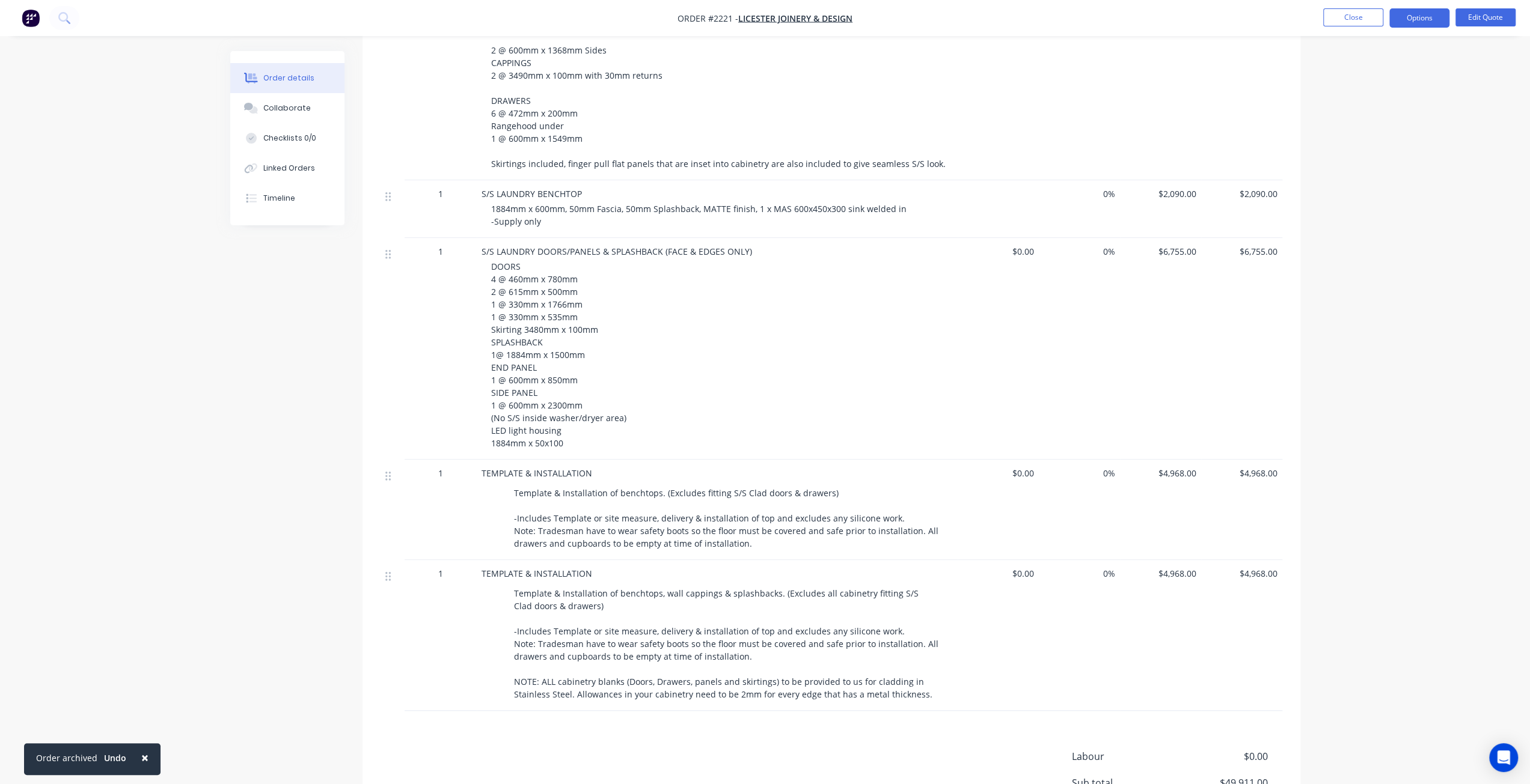
scroll to position [1021, 0]
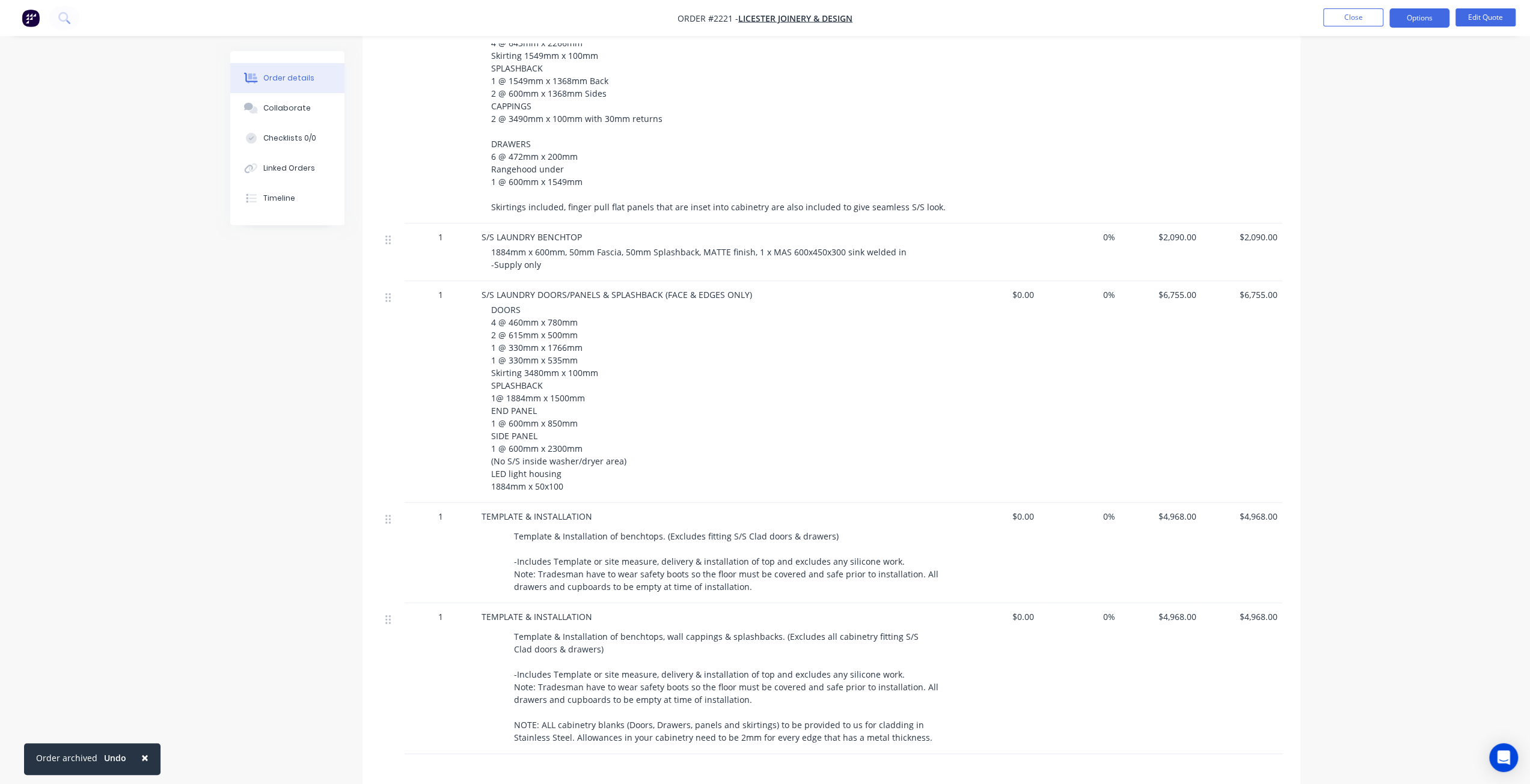
click at [1410, 17] on button "Options" at bounding box center [1419, 18] width 60 height 19
click at [1414, 21] on button "Options" at bounding box center [1419, 18] width 60 height 19
drag, startPoint x: 1450, startPoint y: 81, endPoint x: 1343, endPoint y: 9, distance: 129.0
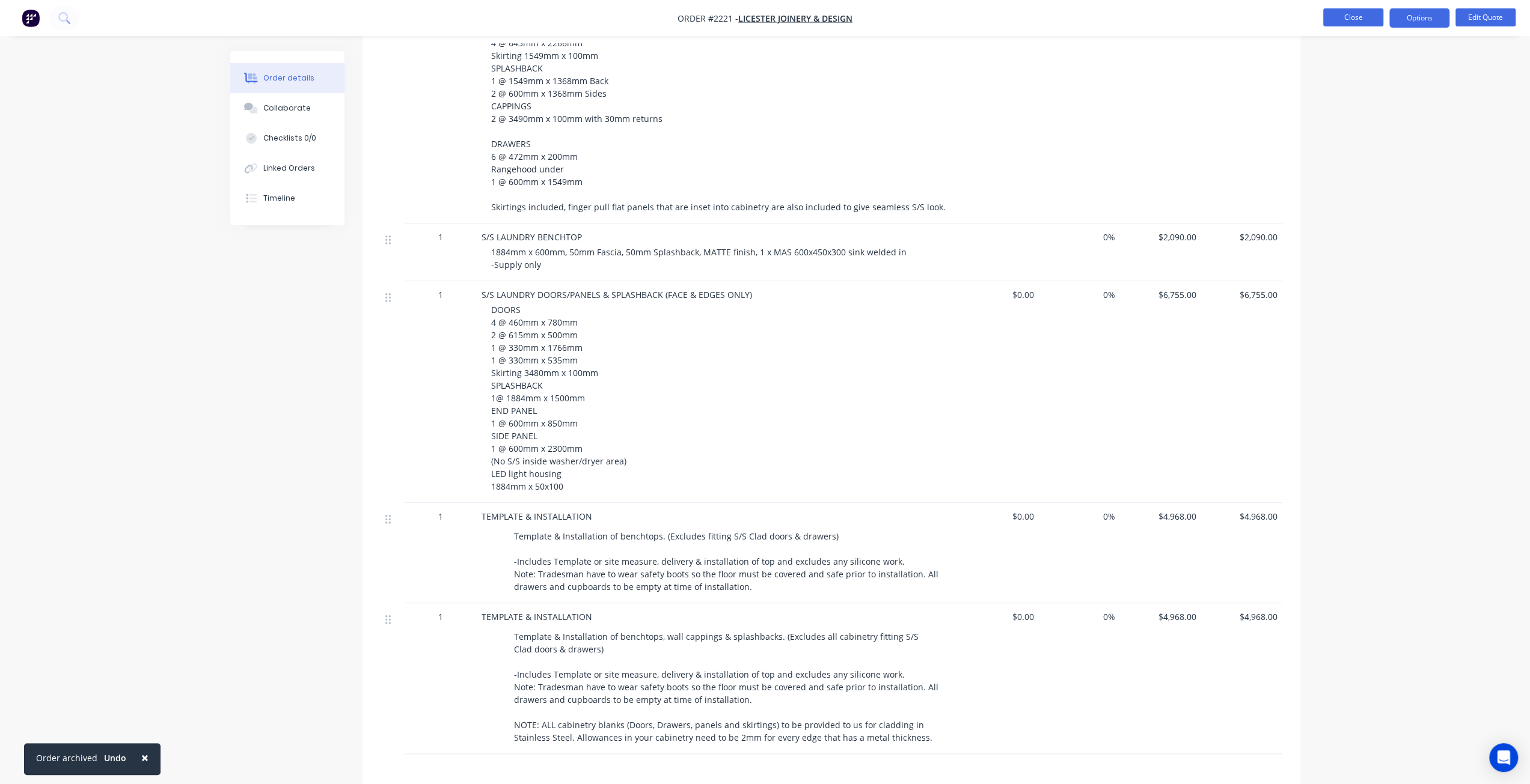
click at [1350, 17] on button "Close" at bounding box center [1352, 17] width 60 height 18
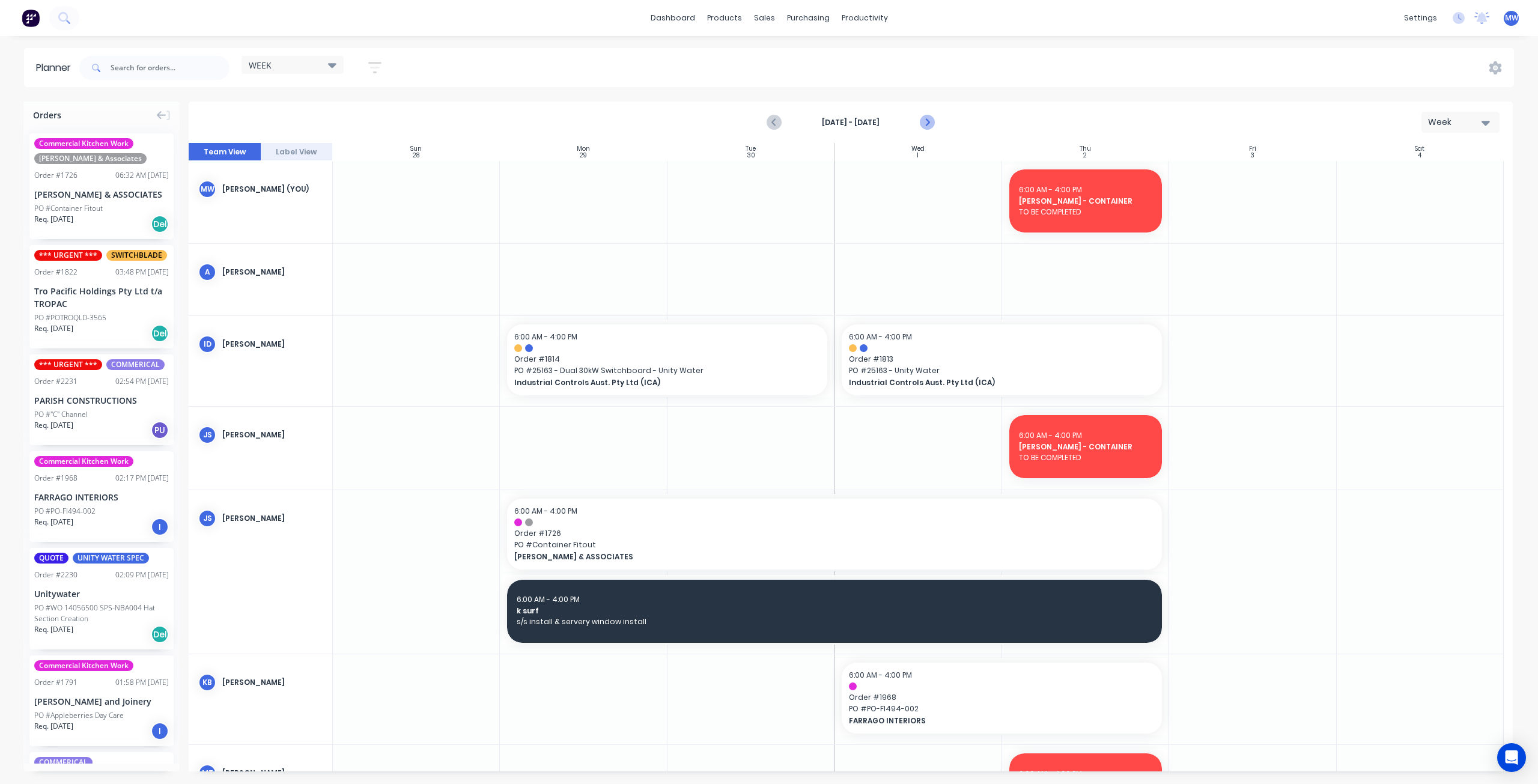
click at [931, 119] on icon "Next page" at bounding box center [927, 122] width 14 height 14
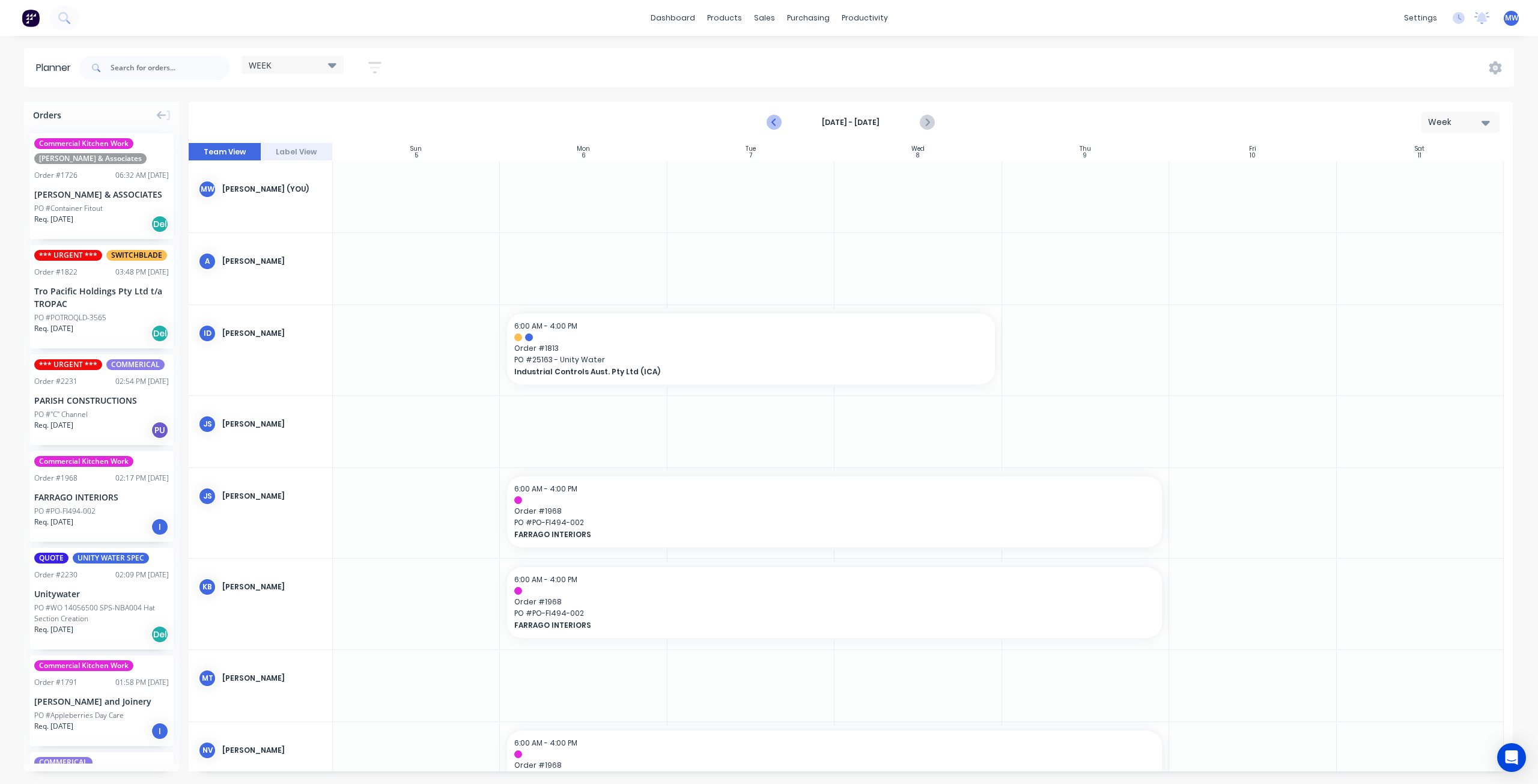
click at [774, 123] on icon "Previous page" at bounding box center [775, 122] width 5 height 10
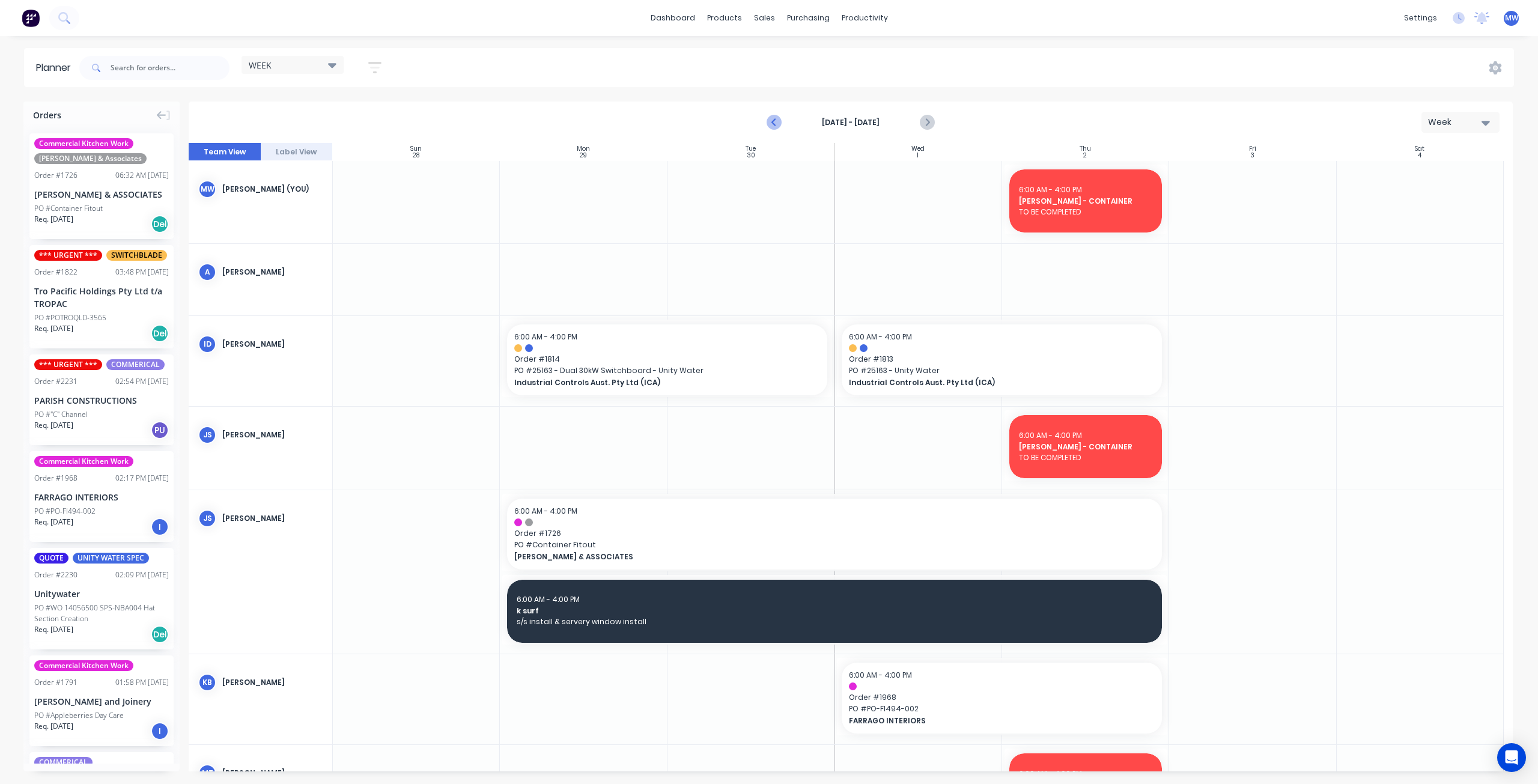
click at [774, 122] on icon "Previous page" at bounding box center [775, 122] width 14 height 14
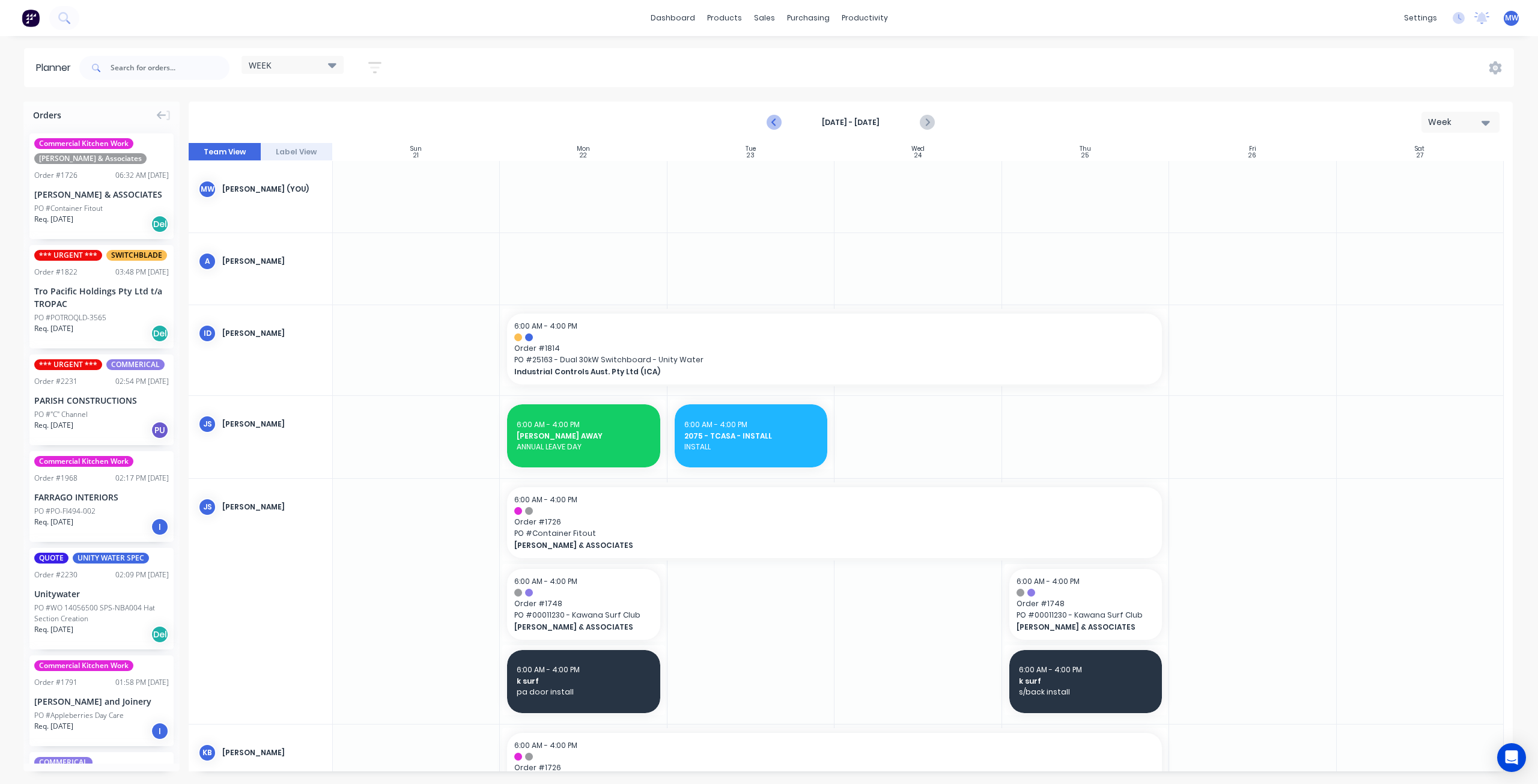
click at [776, 122] on icon "Previous page" at bounding box center [775, 122] width 14 height 14
click at [776, 122] on div "[DATE] - [DATE] Week Team View Label View Sun 21 [DATE] Mon 22 [DATE] Tue 23 [D…" at bounding box center [851, 436] width 1324 height 670
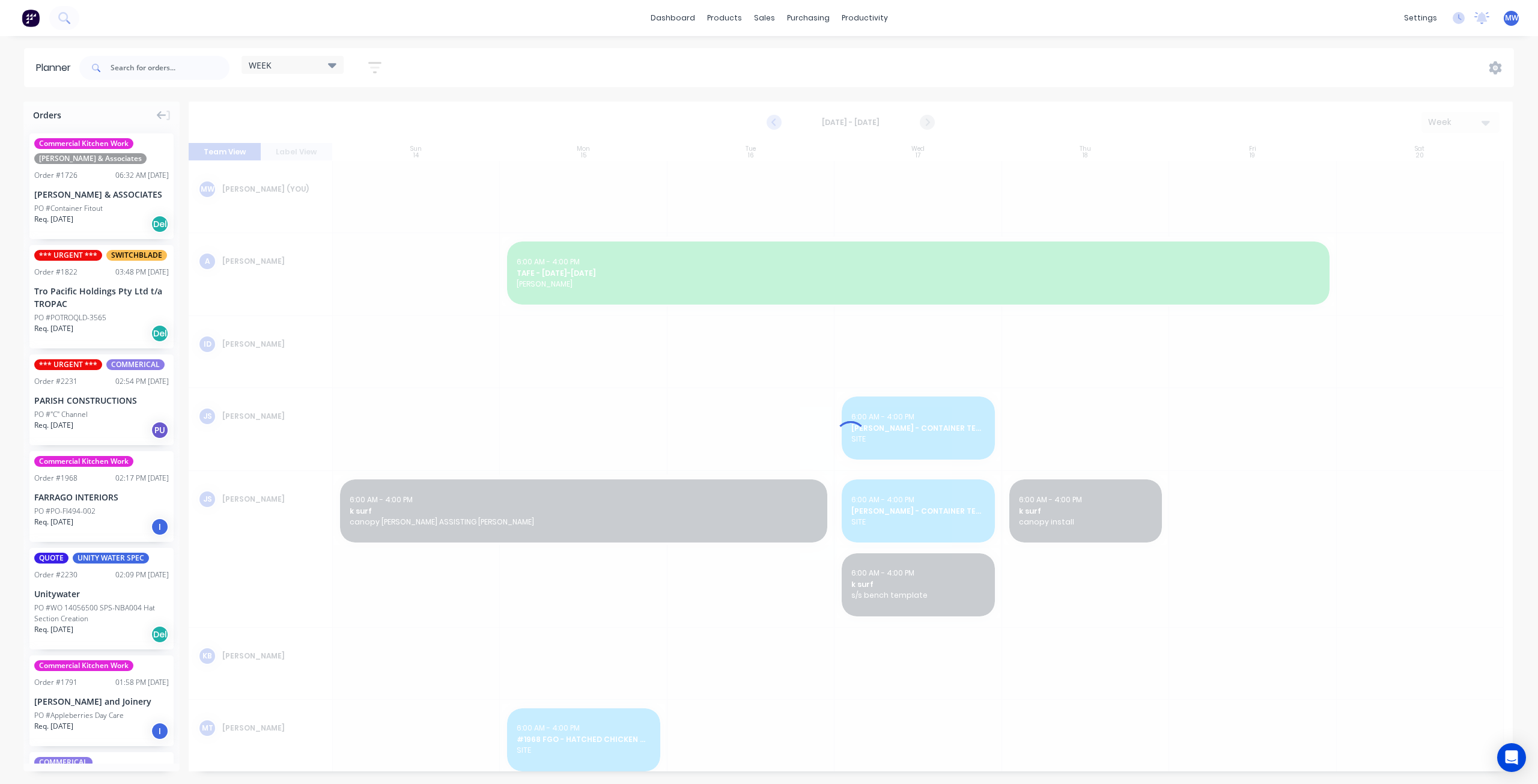
click at [776, 122] on icon "Previous page" at bounding box center [775, 122] width 14 height 14
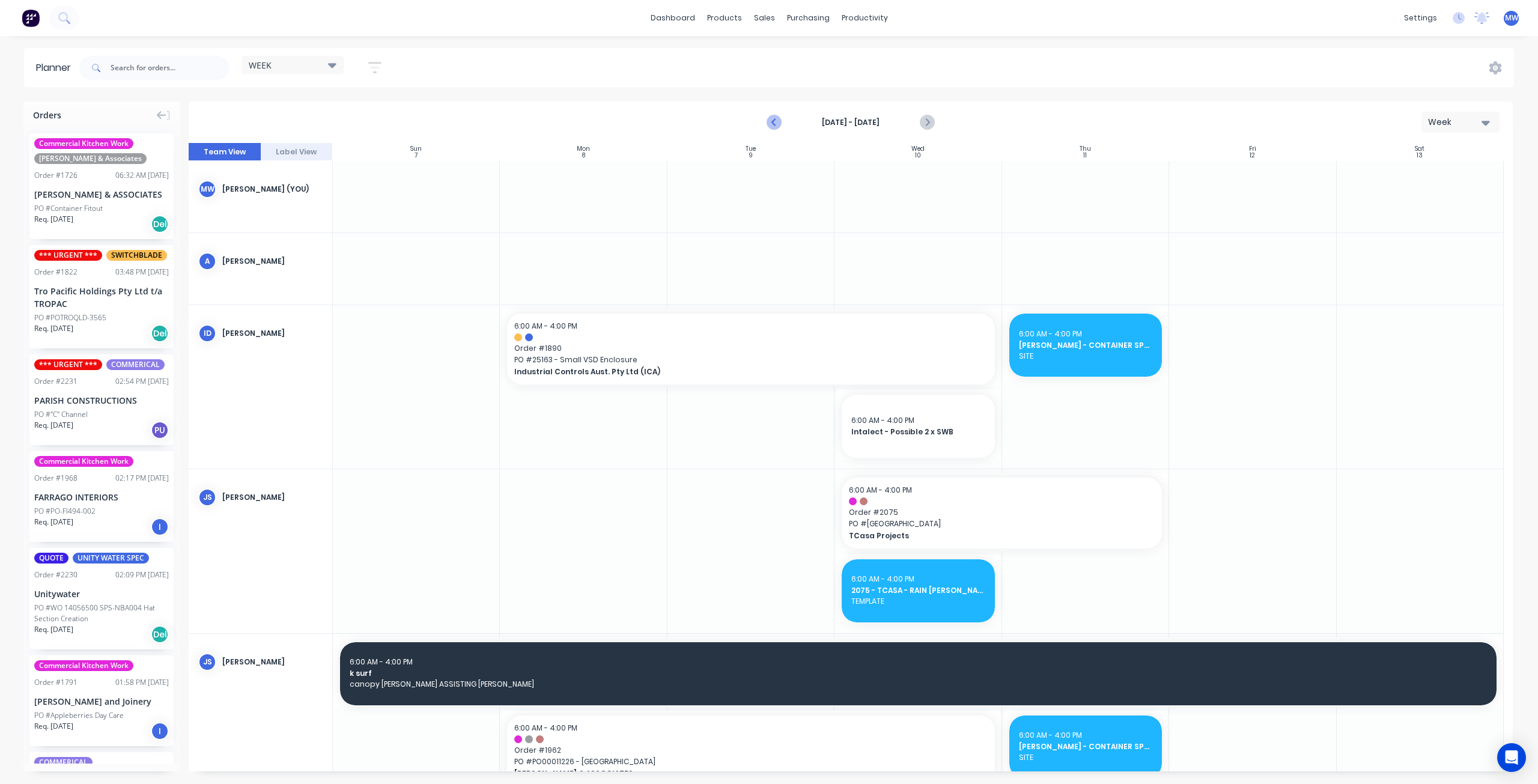
click at [776, 122] on icon "Previous page" at bounding box center [775, 122] width 14 height 14
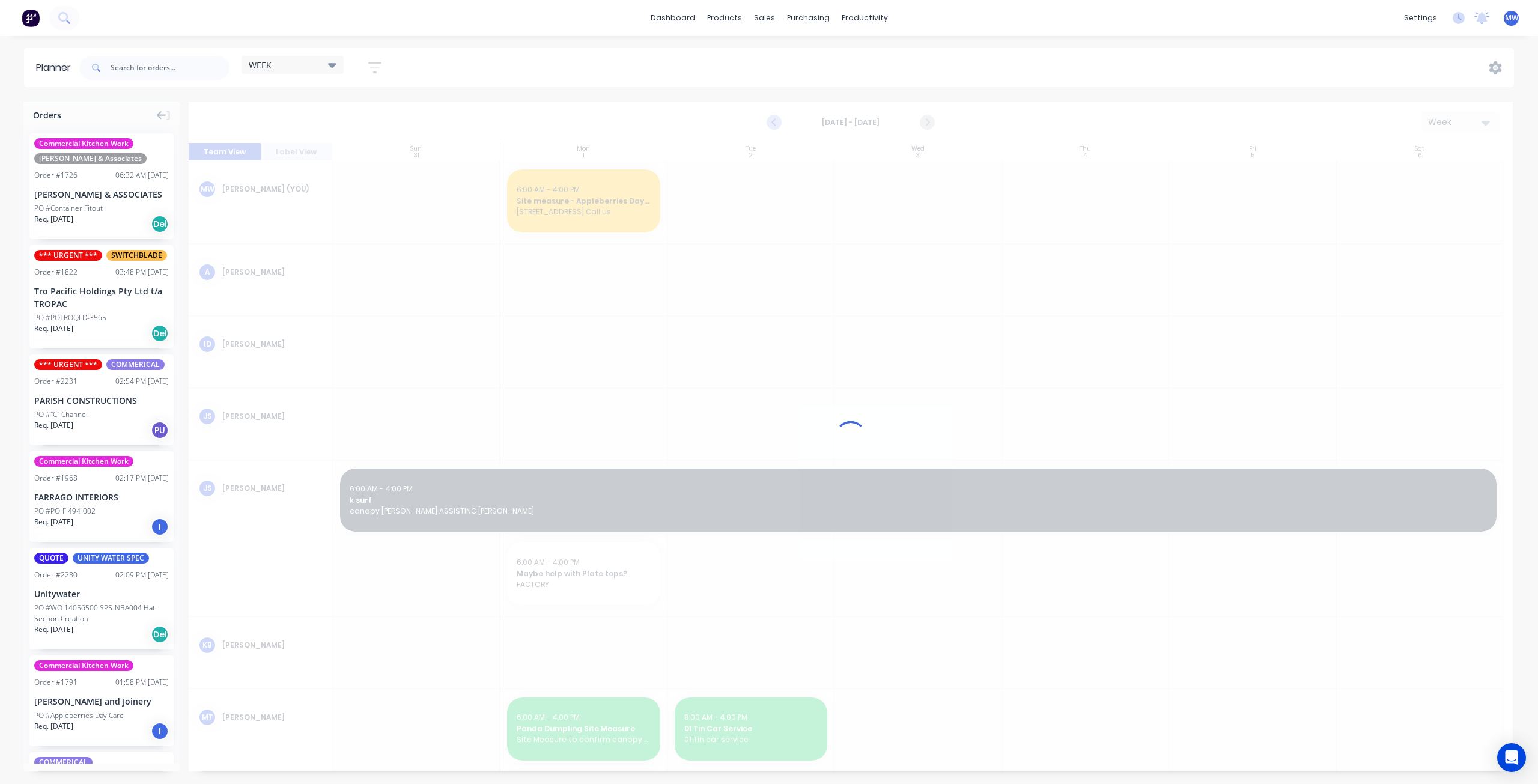
click at [776, 122] on icon "Previous page" at bounding box center [775, 122] width 14 height 14
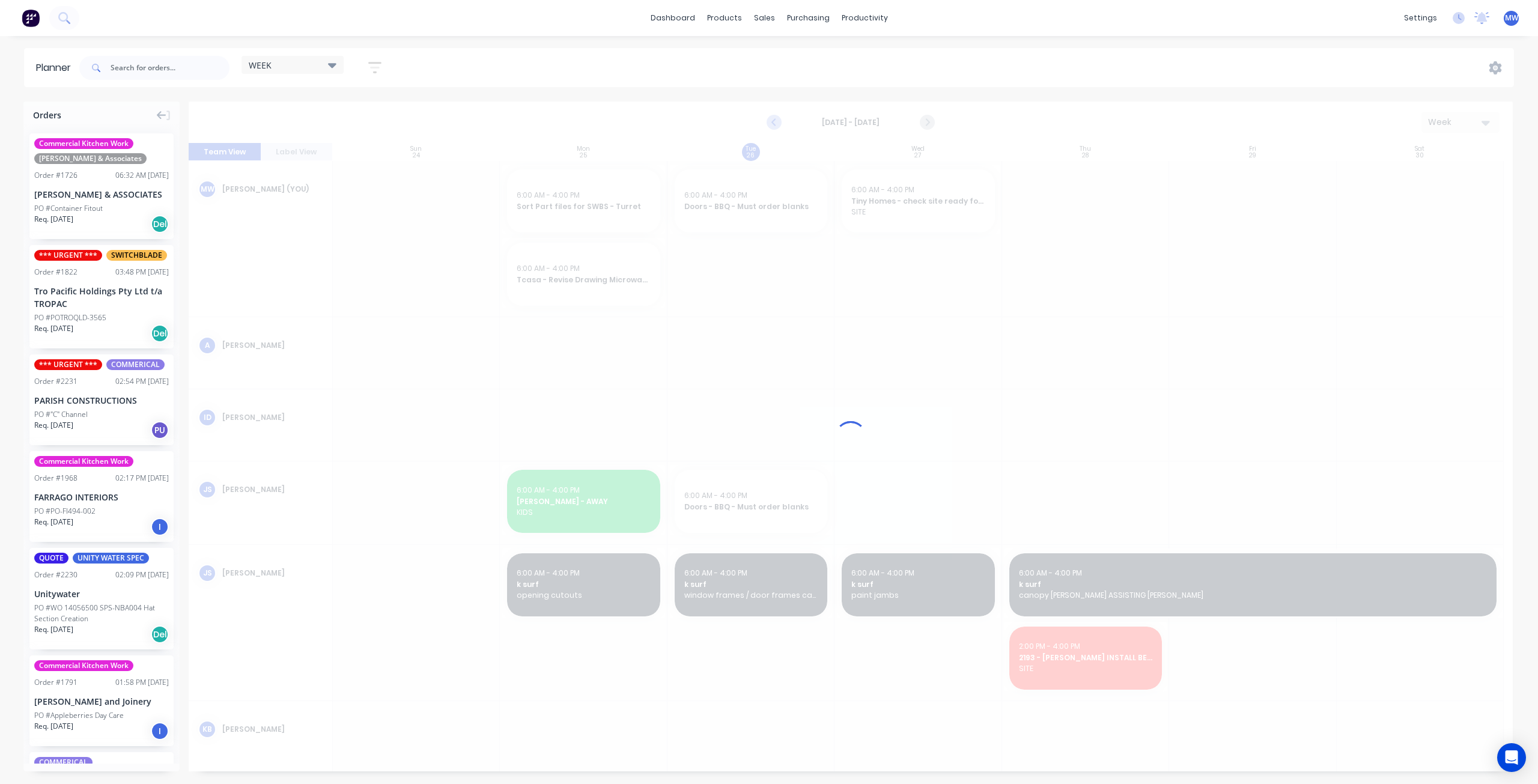
click at [776, 122] on div at bounding box center [851, 436] width 1324 height 670
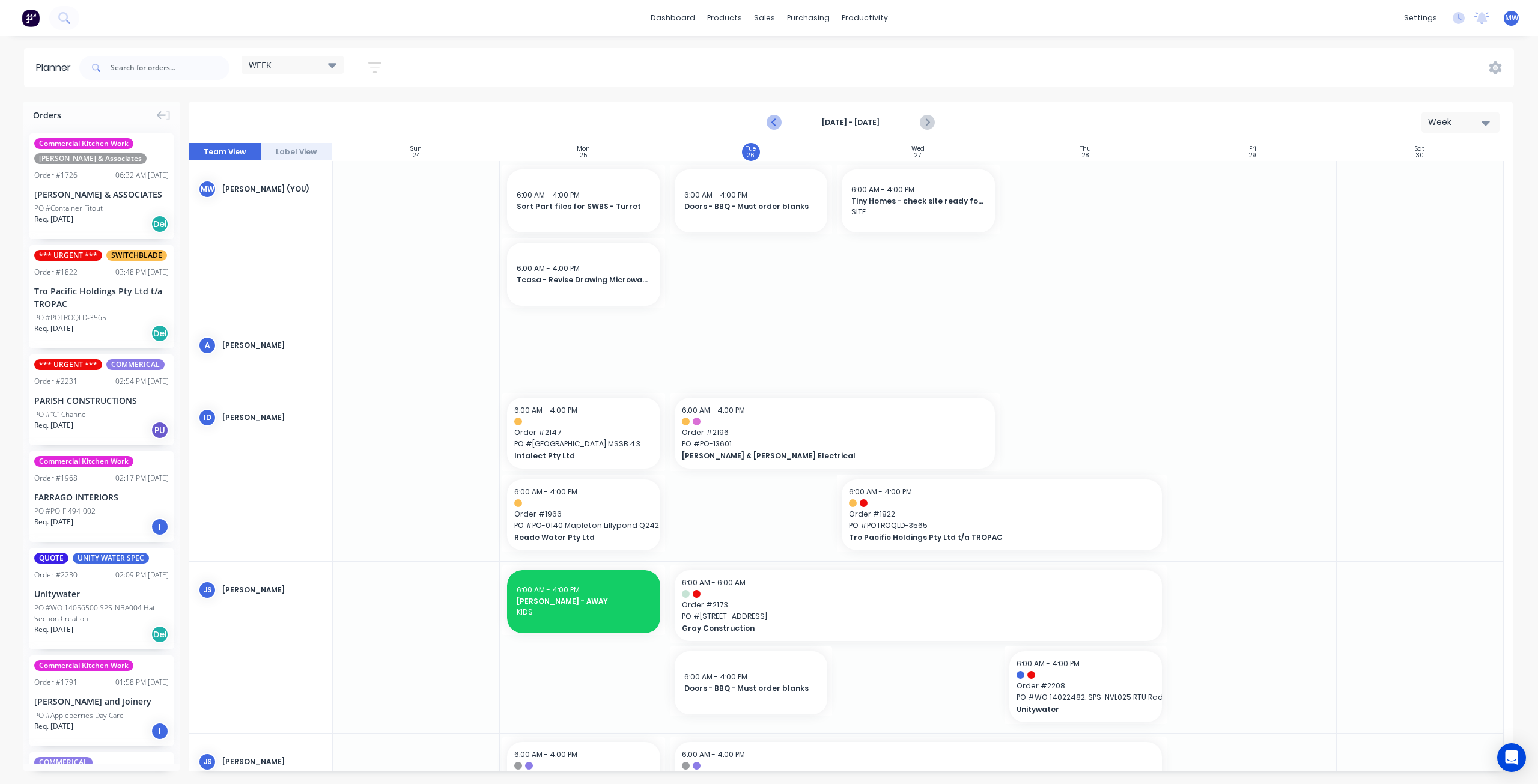
click at [776, 122] on icon "Previous page" at bounding box center [775, 122] width 14 height 14
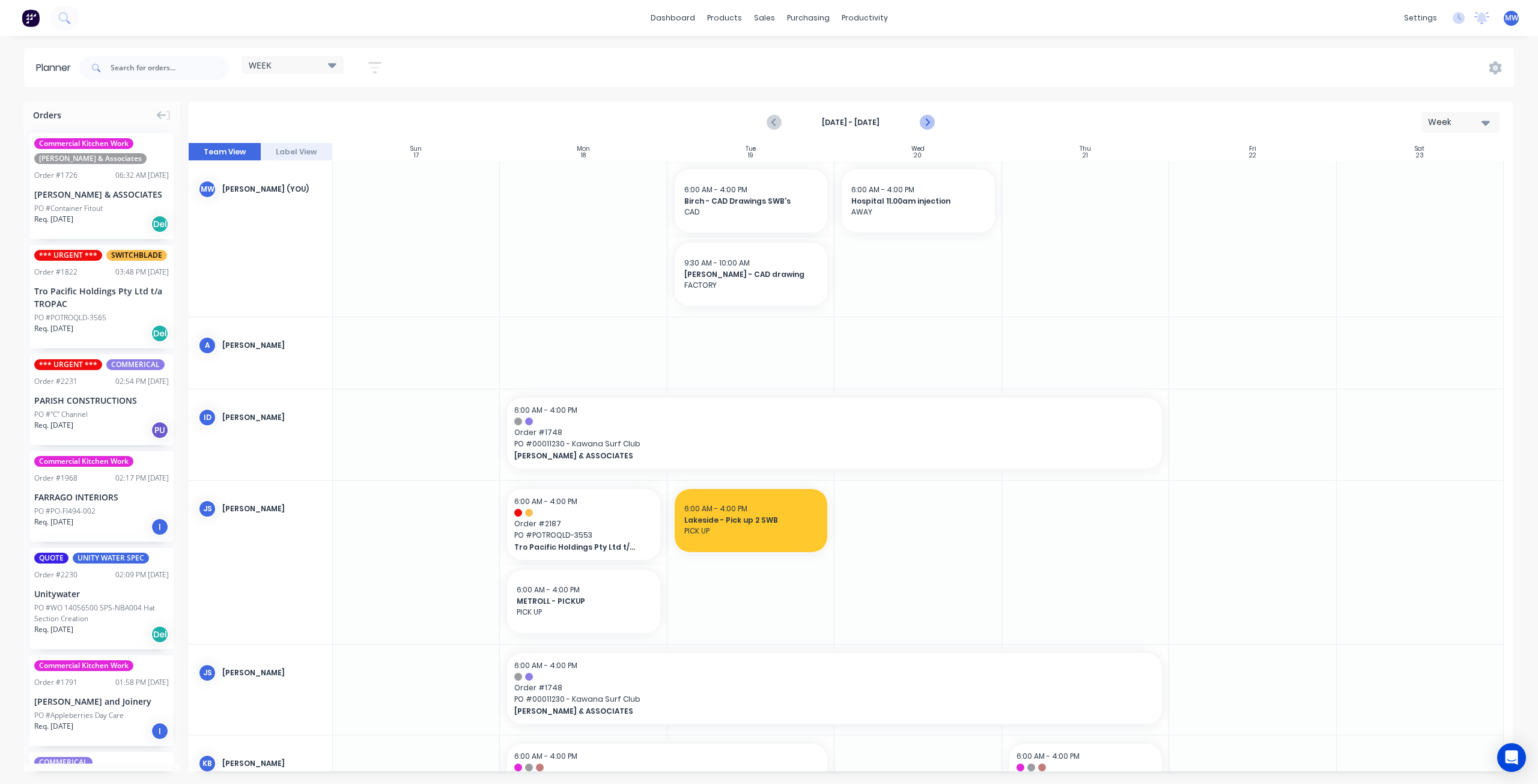
click at [927, 123] on icon "Next page" at bounding box center [927, 122] width 5 height 10
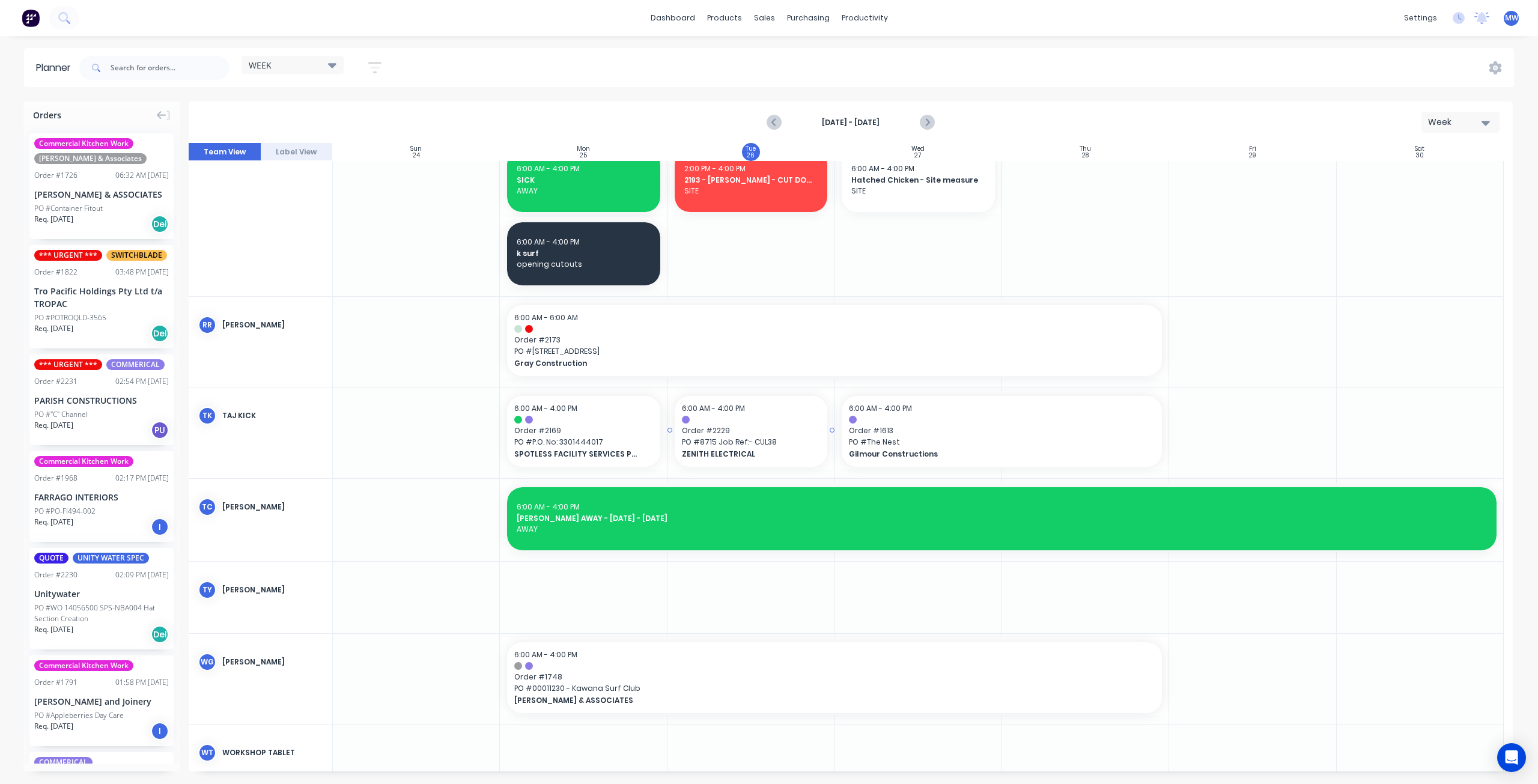
scroll to position [1284, 0]
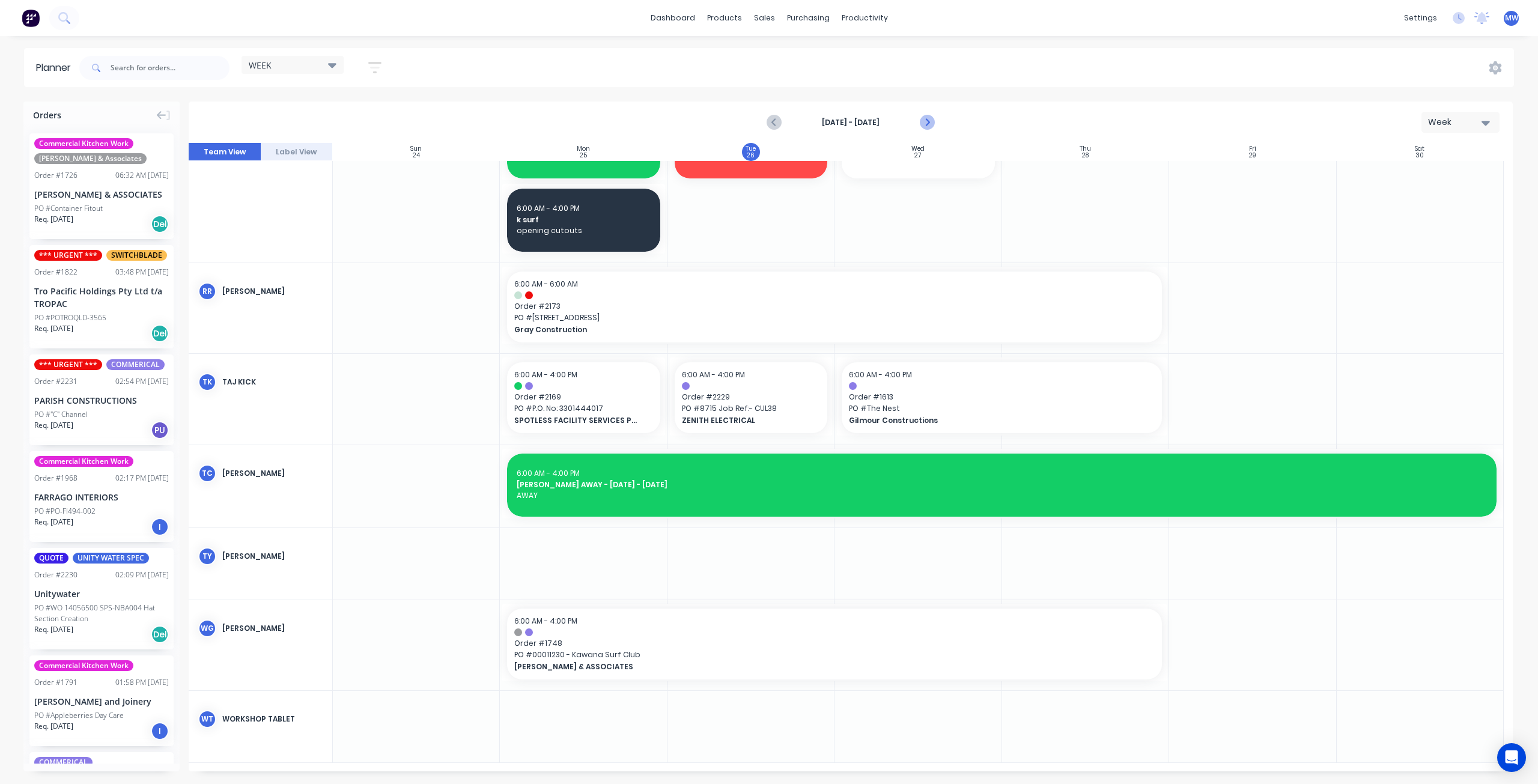
click at [926, 122] on icon "Next page" at bounding box center [927, 122] width 14 height 14
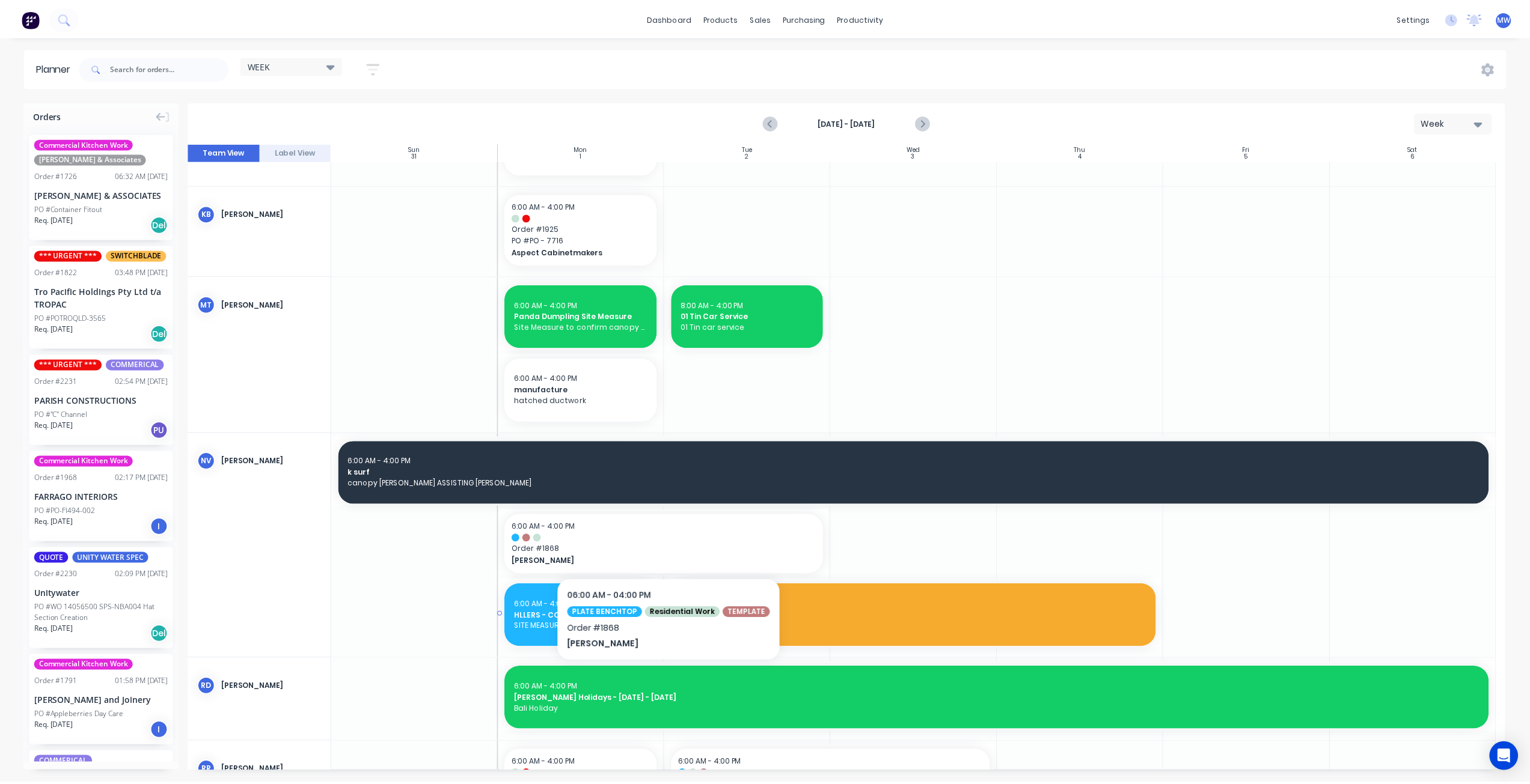
scroll to position [961, 0]
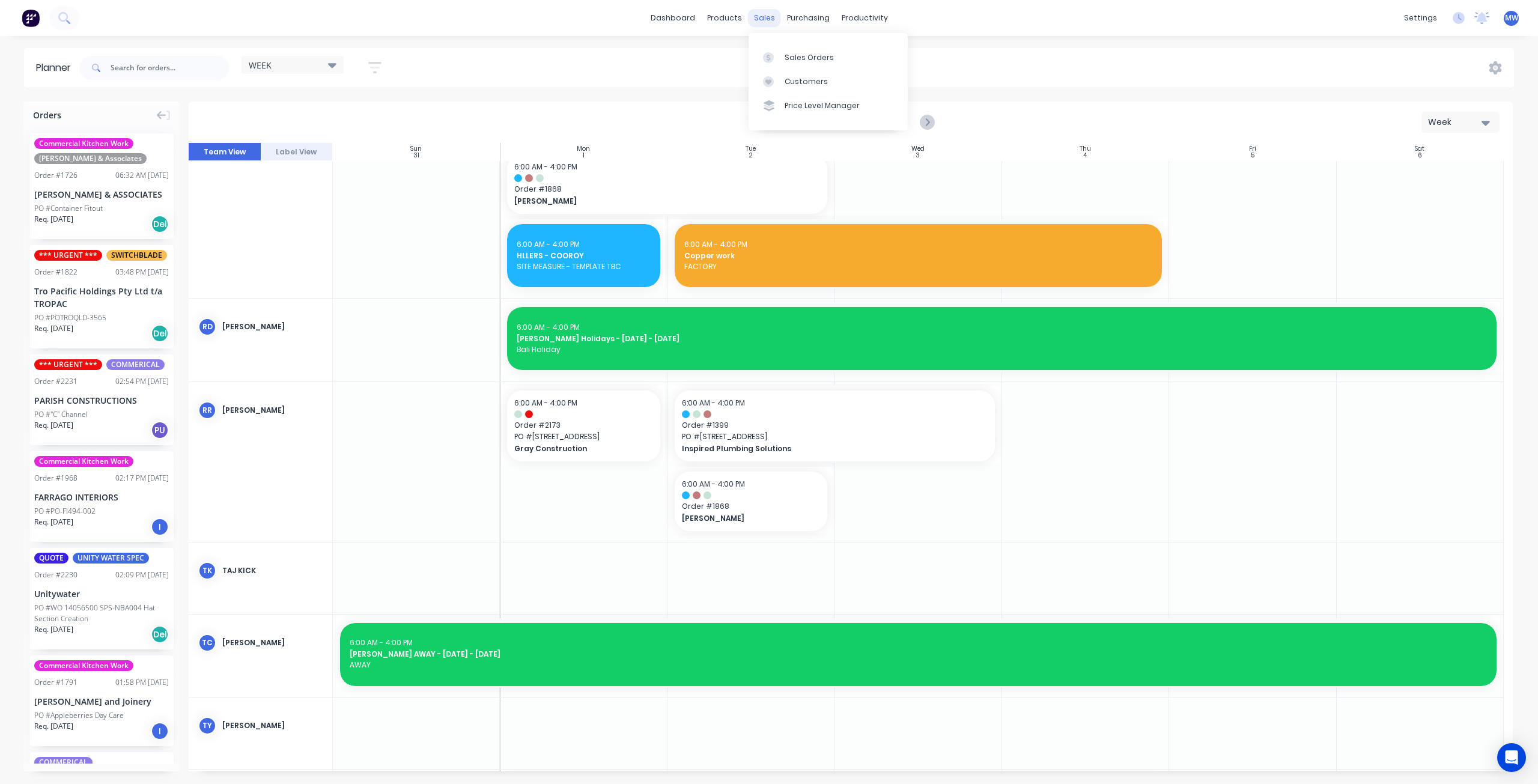
click at [766, 15] on div "sales" at bounding box center [764, 18] width 33 height 18
click at [787, 55] on div "Sales Orders" at bounding box center [809, 57] width 49 height 11
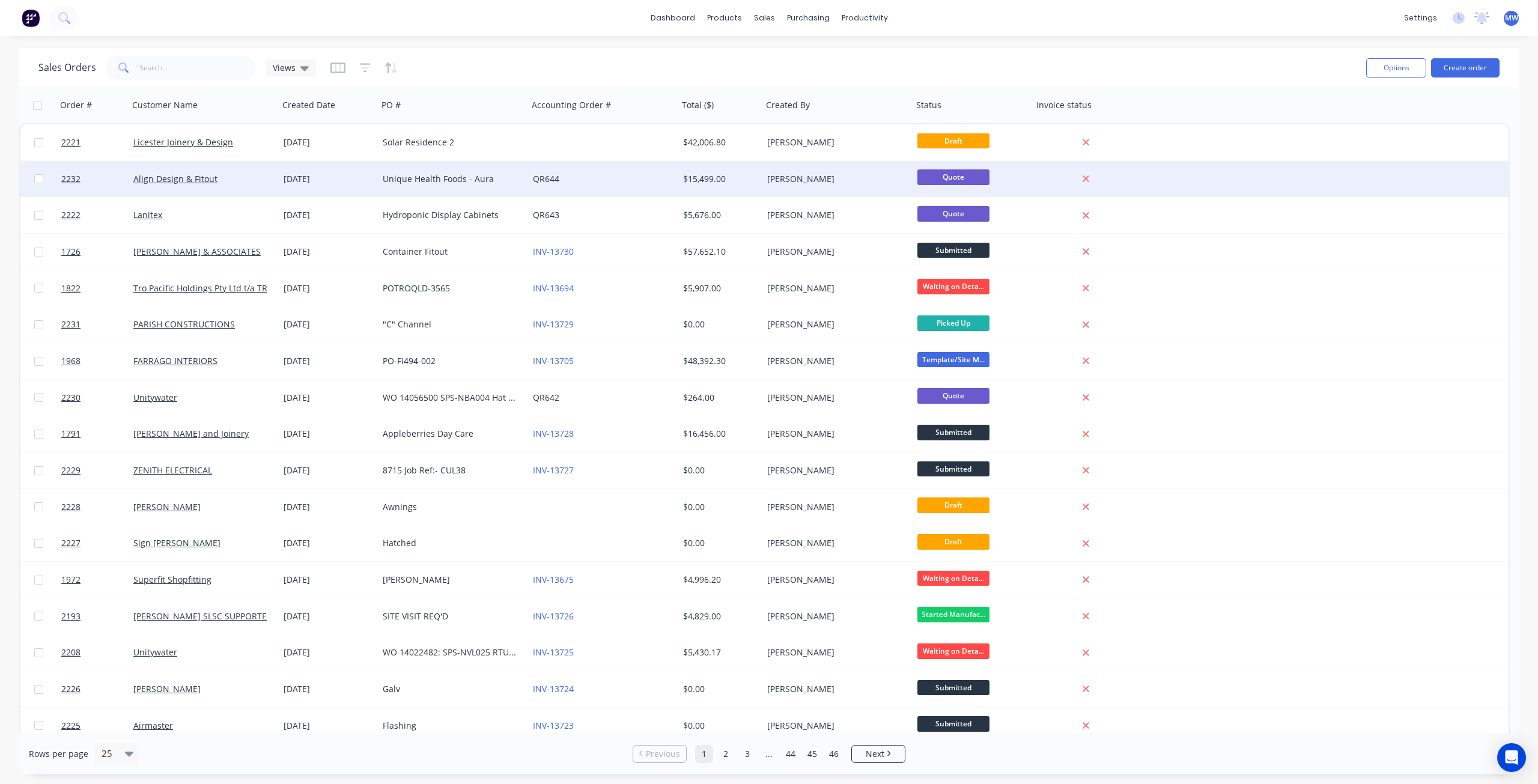
click at [570, 182] on div "QR644" at bounding box center [599, 179] width 134 height 12
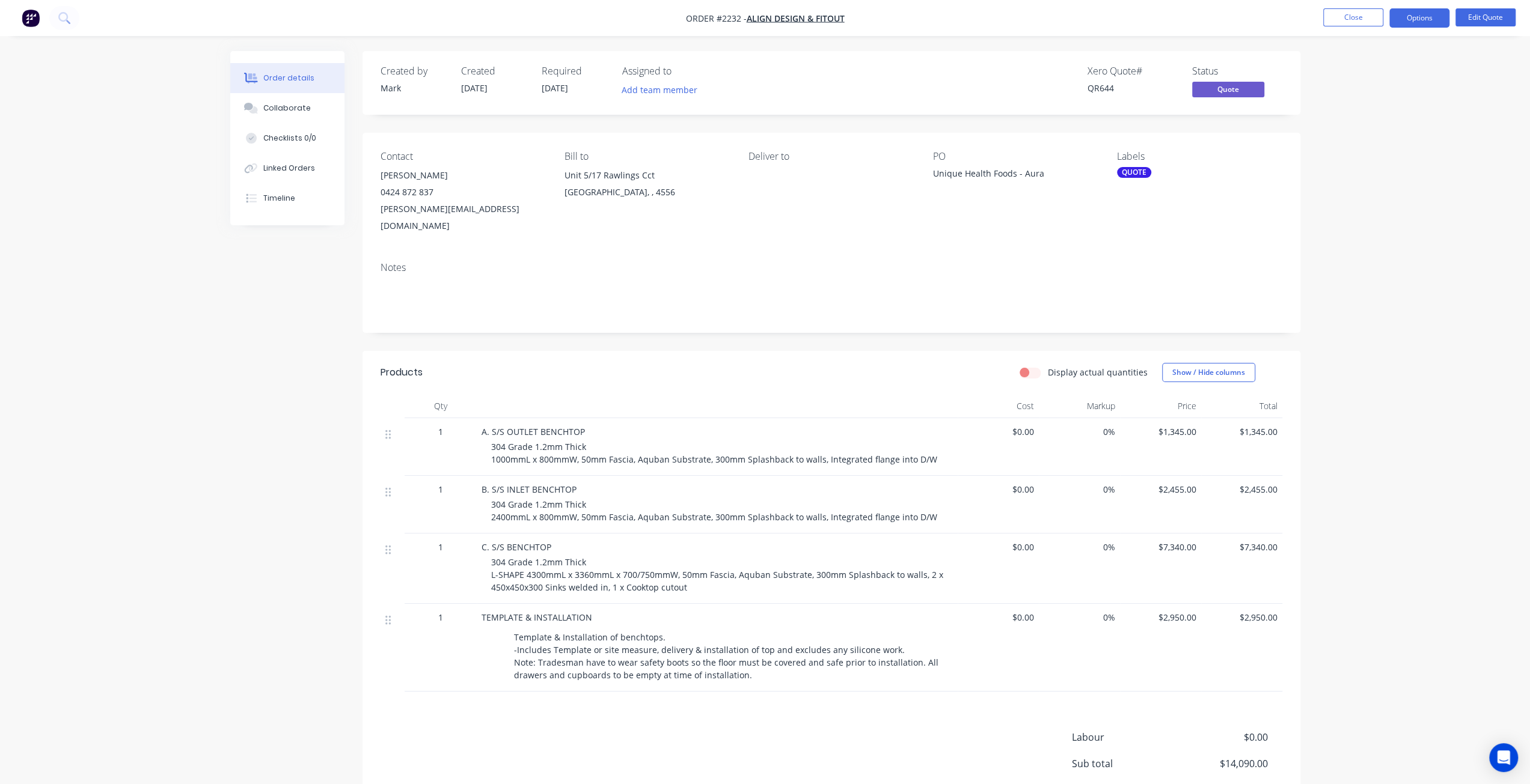
click at [299, 487] on div "Created by [PERSON_NAME] Created [DATE] Required [DATE] Assigned to Add team me…" at bounding box center [765, 478] width 1070 height 854
click at [299, 491] on div "Created by [PERSON_NAME] Created [DATE] Required [DATE] Assigned to Add team me…" at bounding box center [765, 478] width 1070 height 854
click at [1359, 239] on div "Order details Collaborate Checklists 0/0 Linked Orders Timeline Order details C…" at bounding box center [765, 453] width 1530 height 905
click at [311, 360] on div "Created by [PERSON_NAME] Created [DATE] Required [DATE] Assigned to Add team me…" at bounding box center [765, 478] width 1070 height 854
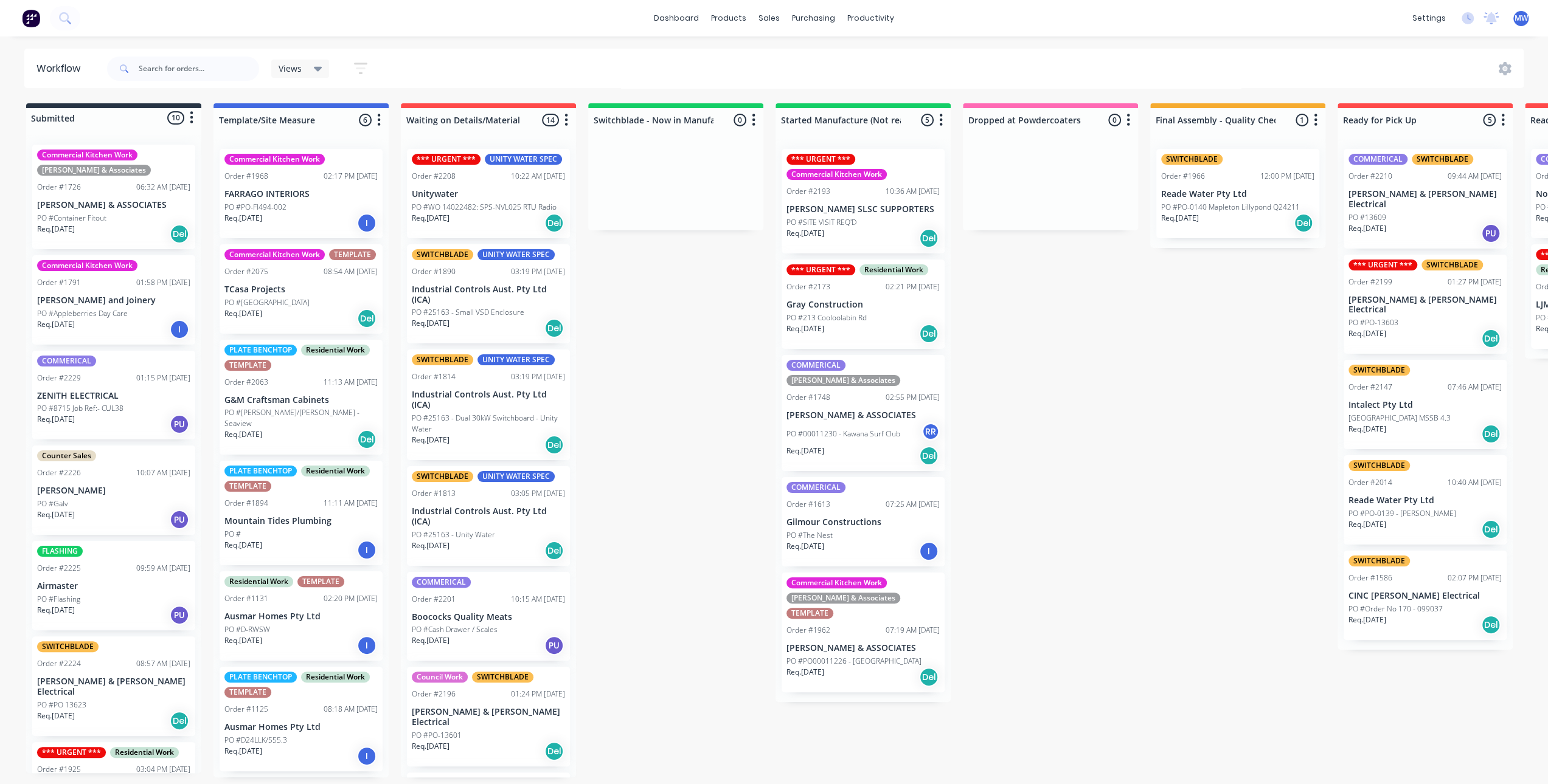
scroll to position [782, 0]
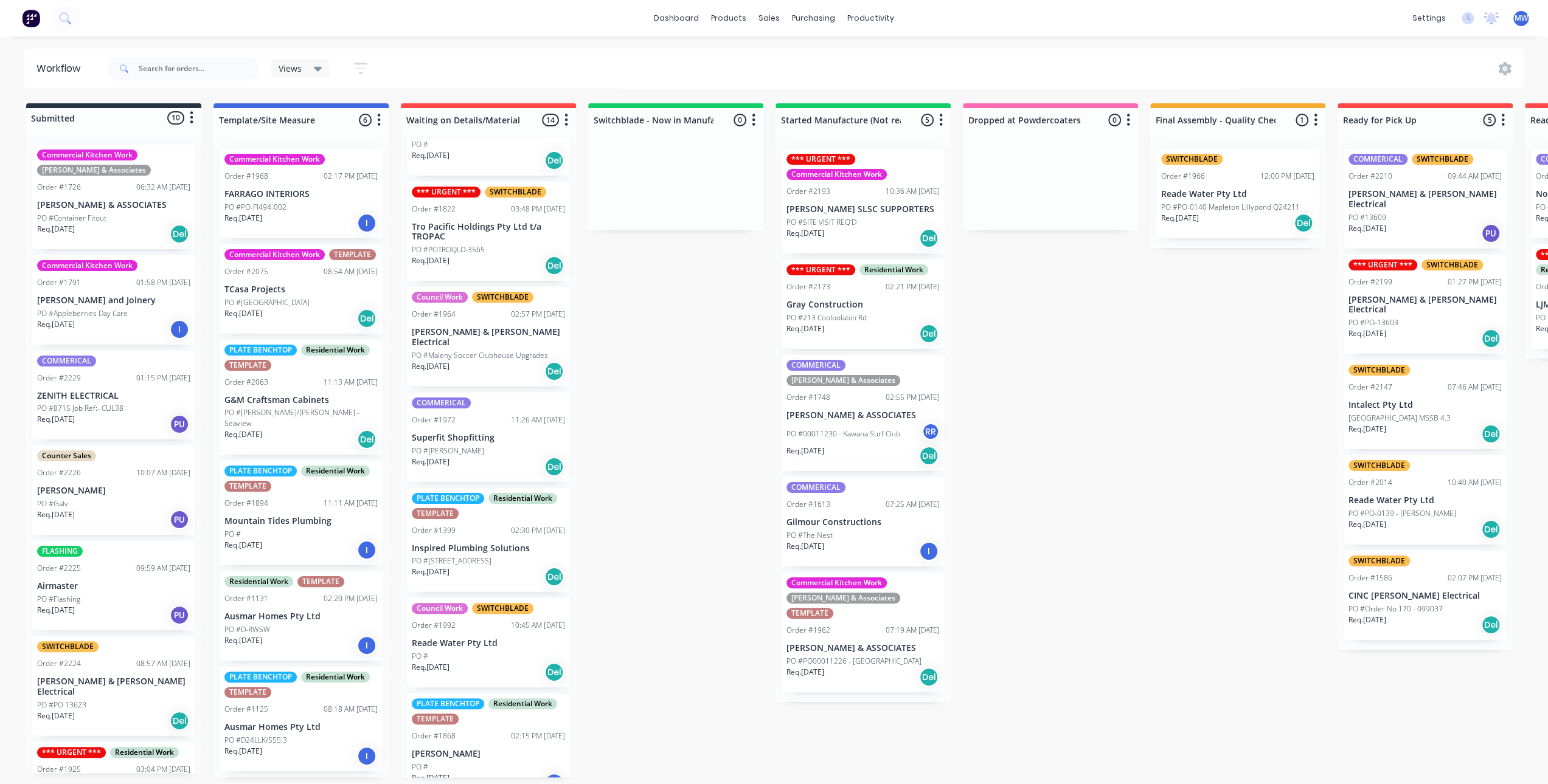
click at [635, 397] on div "Submitted 10 Status colour #273444 hex #273444 Save Cancel Summaries Total orde…" at bounding box center [1005, 440] width 2028 height 674
click at [650, 343] on div "Submitted 10 Status colour #273444 hex #273444 Save Cancel Summaries Total orde…" at bounding box center [1005, 440] width 2028 height 674
click at [666, 403] on div "Submitted 10 Status colour #273444 hex #273444 Save Cancel Summaries Total orde…" at bounding box center [1005, 440] width 2028 height 674
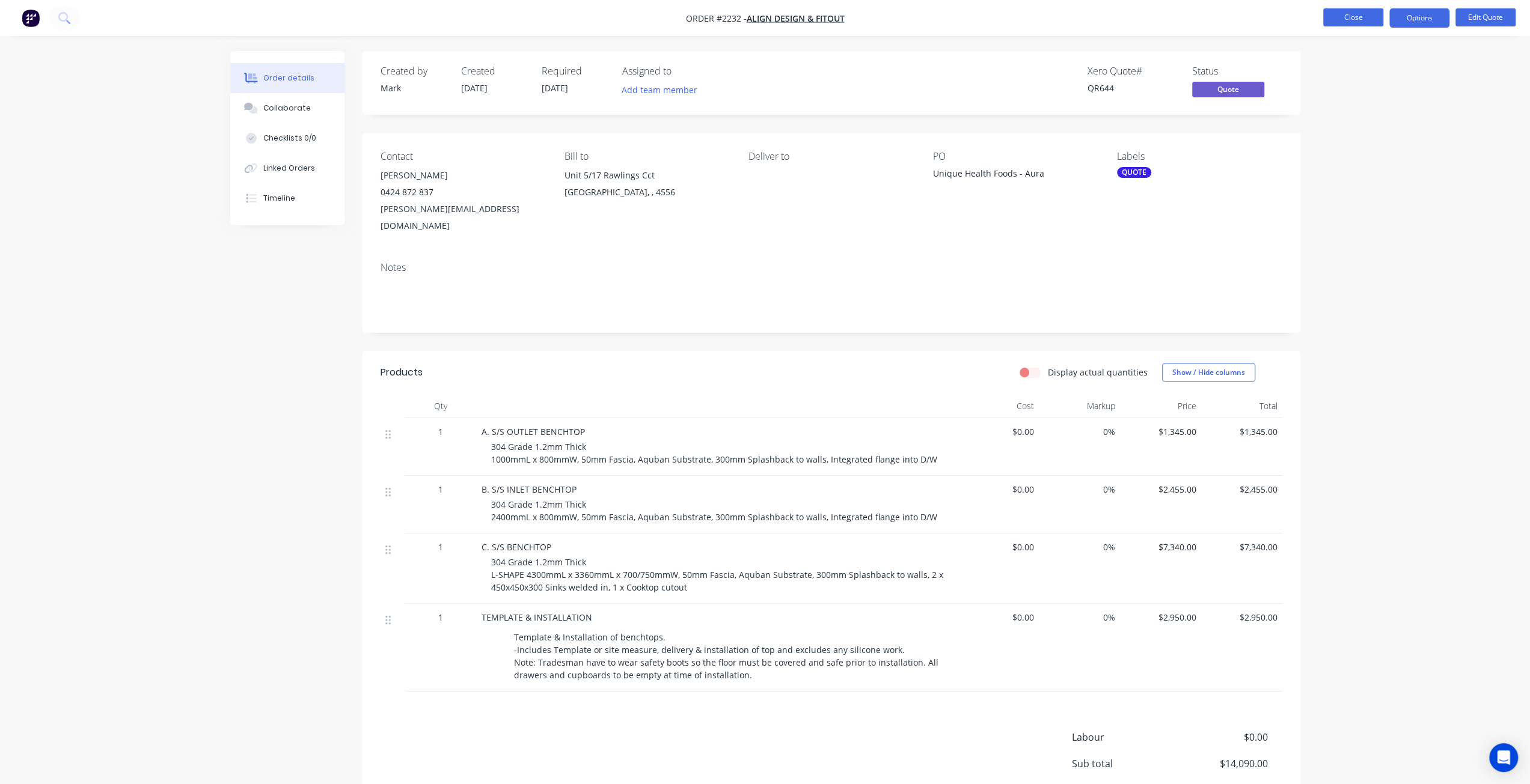
click at [1341, 17] on button "Close" at bounding box center [1352, 17] width 60 height 18
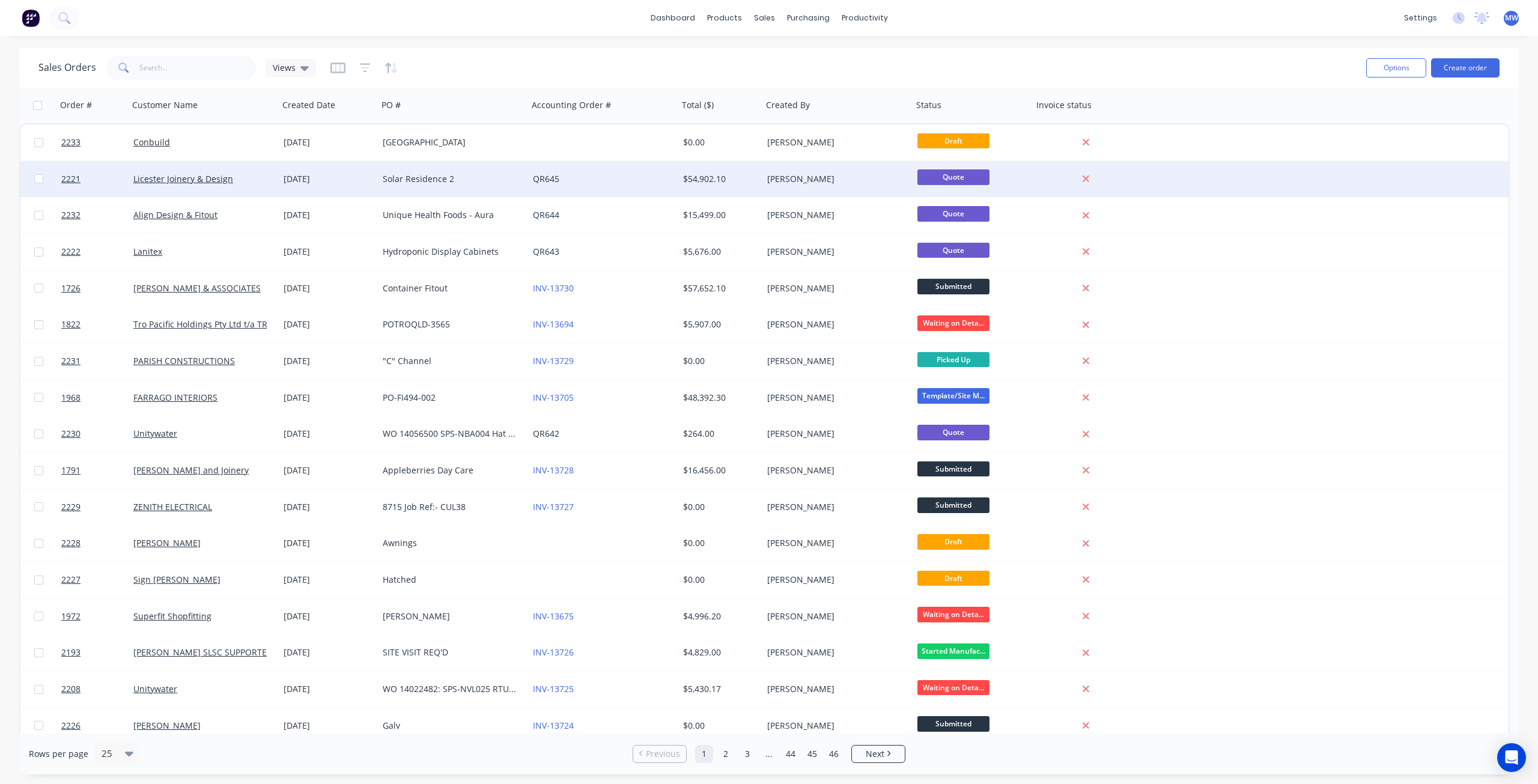
click at [464, 183] on div "Solar Residence 2" at bounding box center [449, 179] width 134 height 12
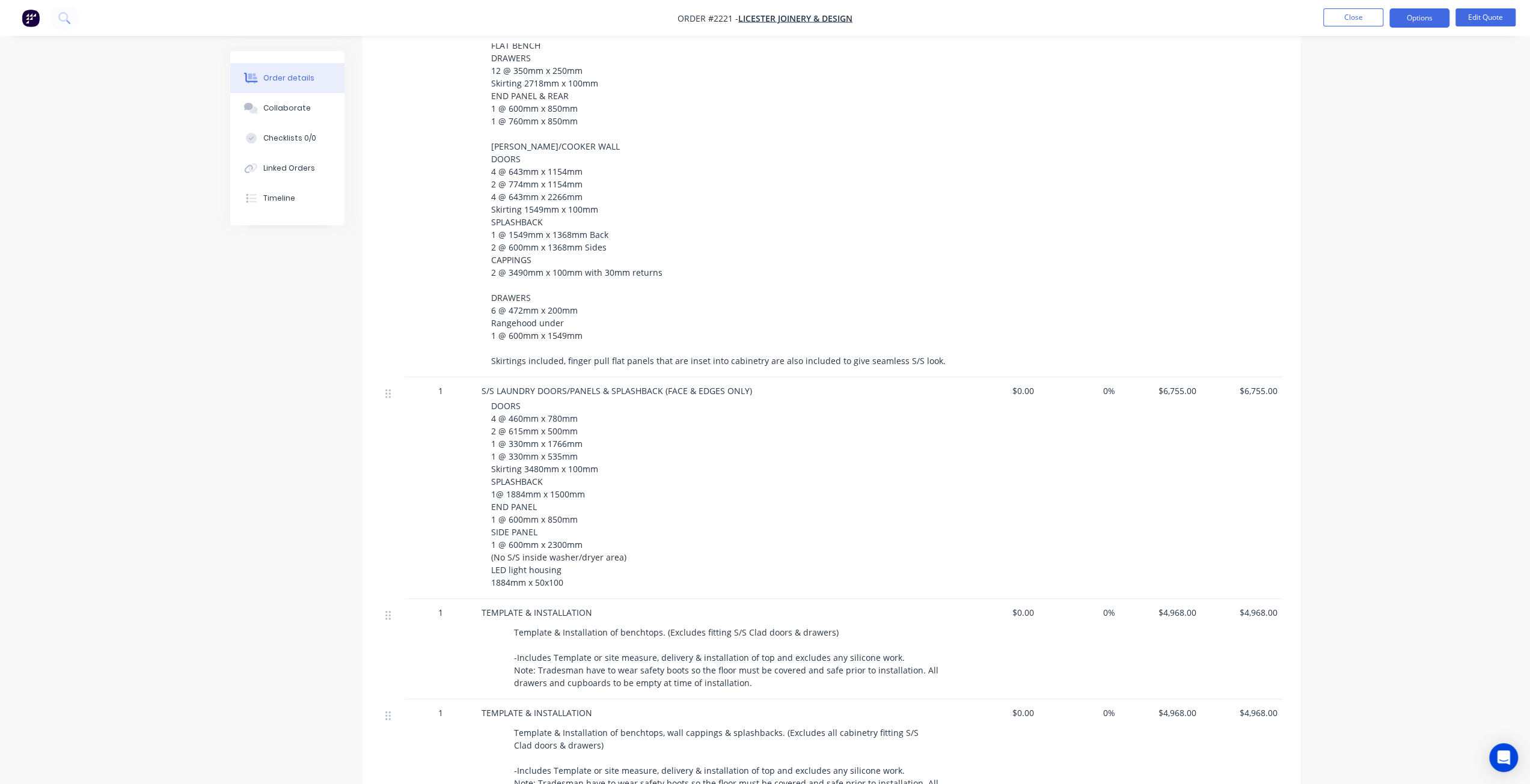
scroll to position [1081, 0]
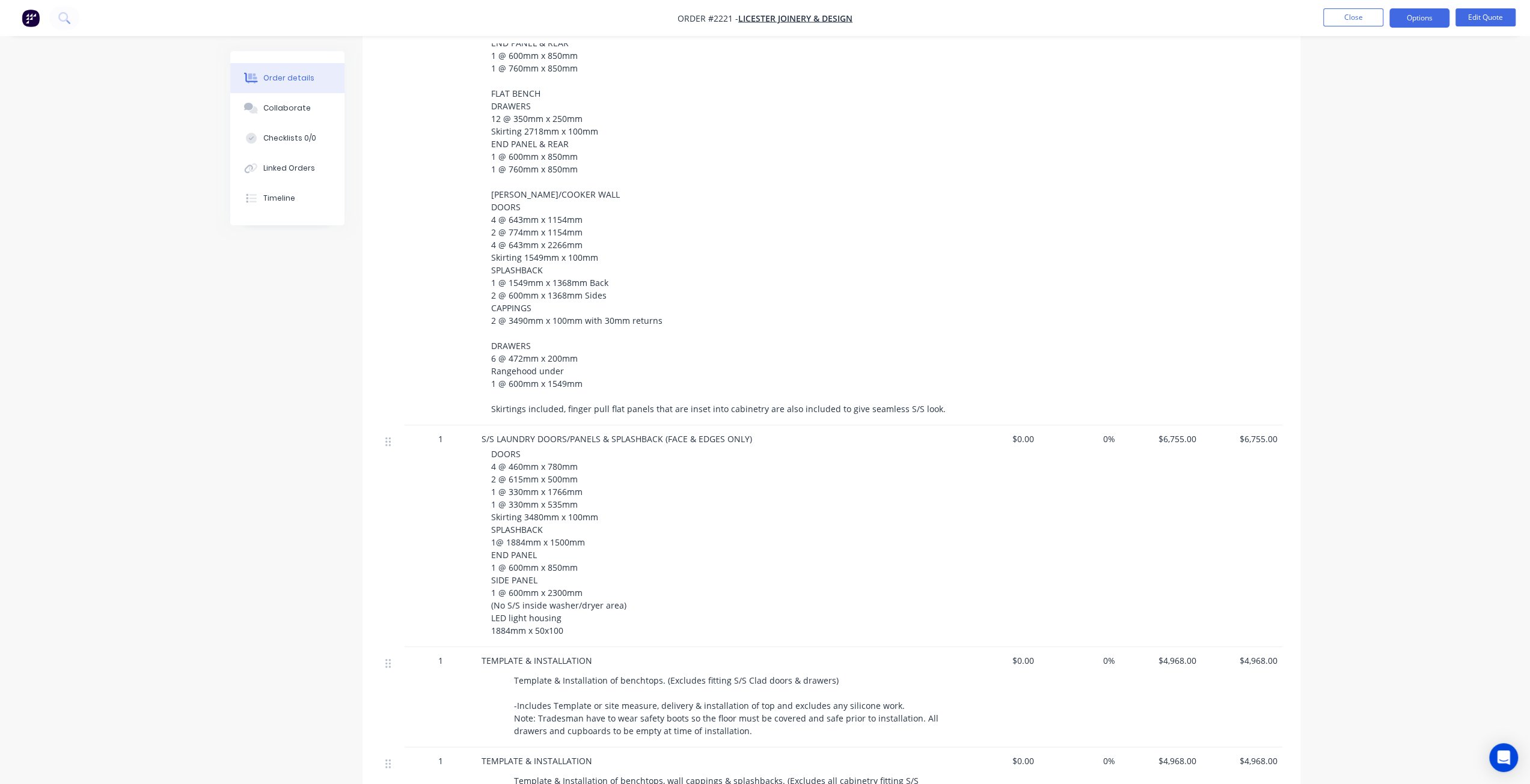
scroll to position [961, 0]
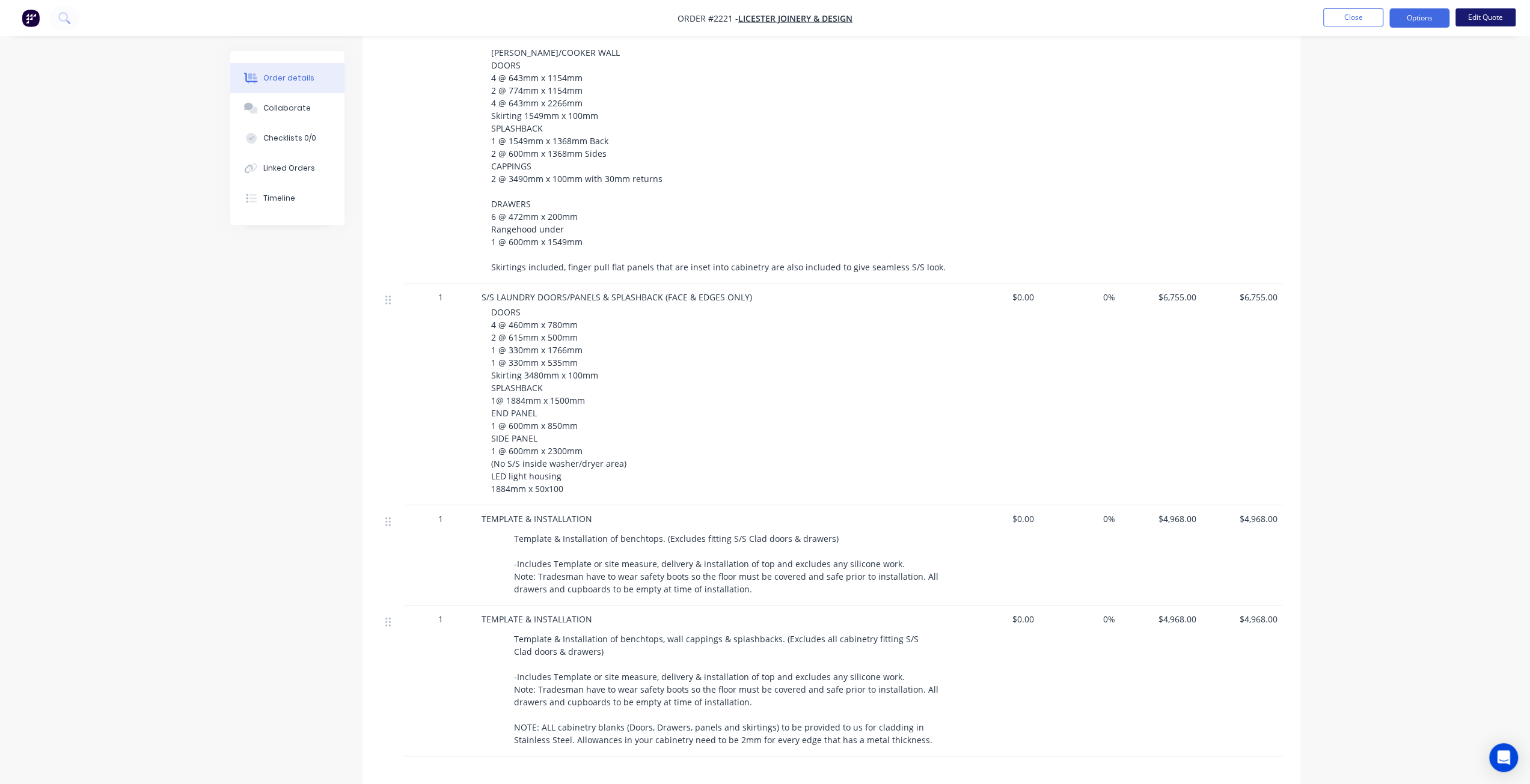
click at [1489, 18] on button "Edit Quote" at bounding box center [1485, 17] width 60 height 18
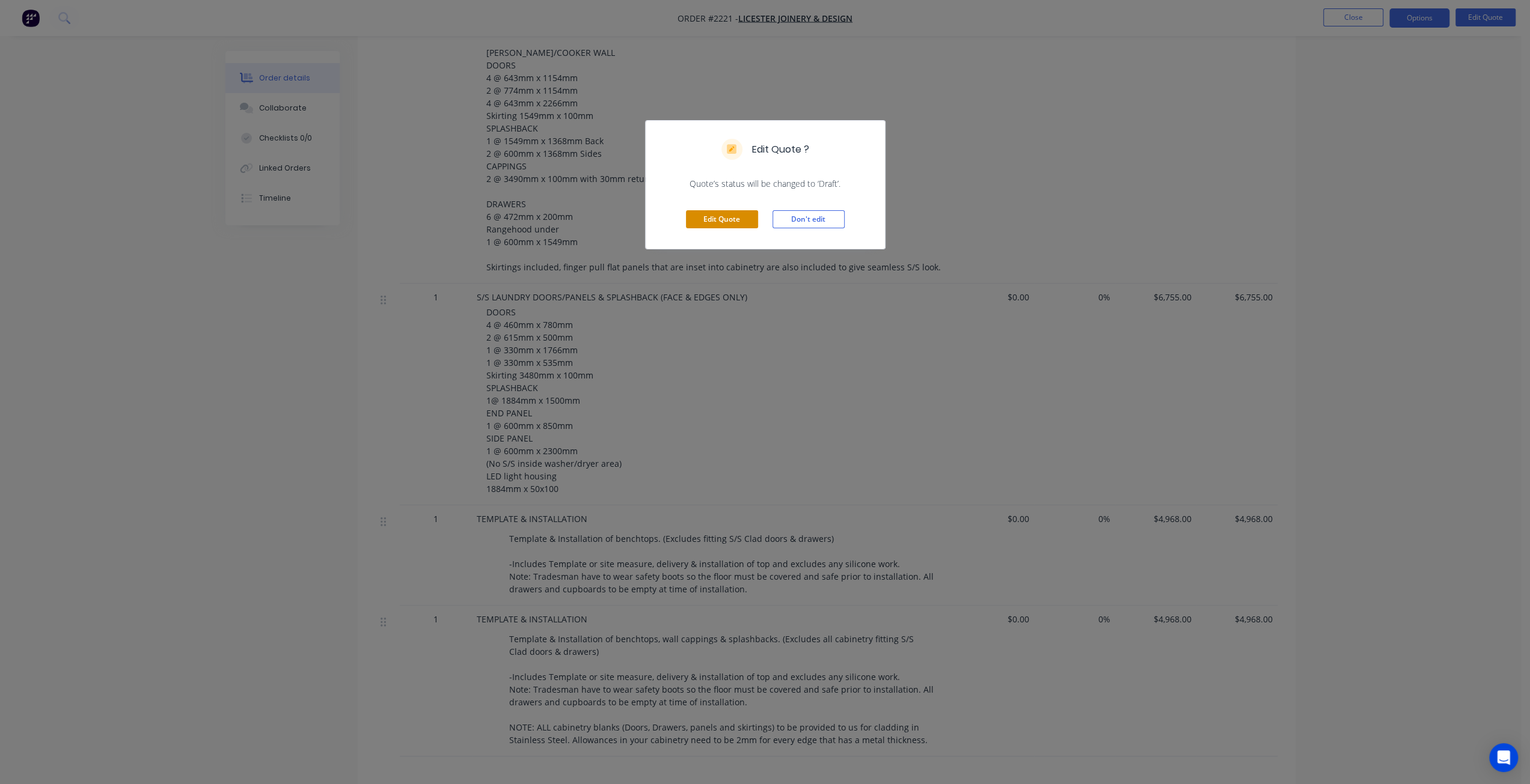
click at [714, 222] on button "Edit Quote" at bounding box center [722, 219] width 72 height 18
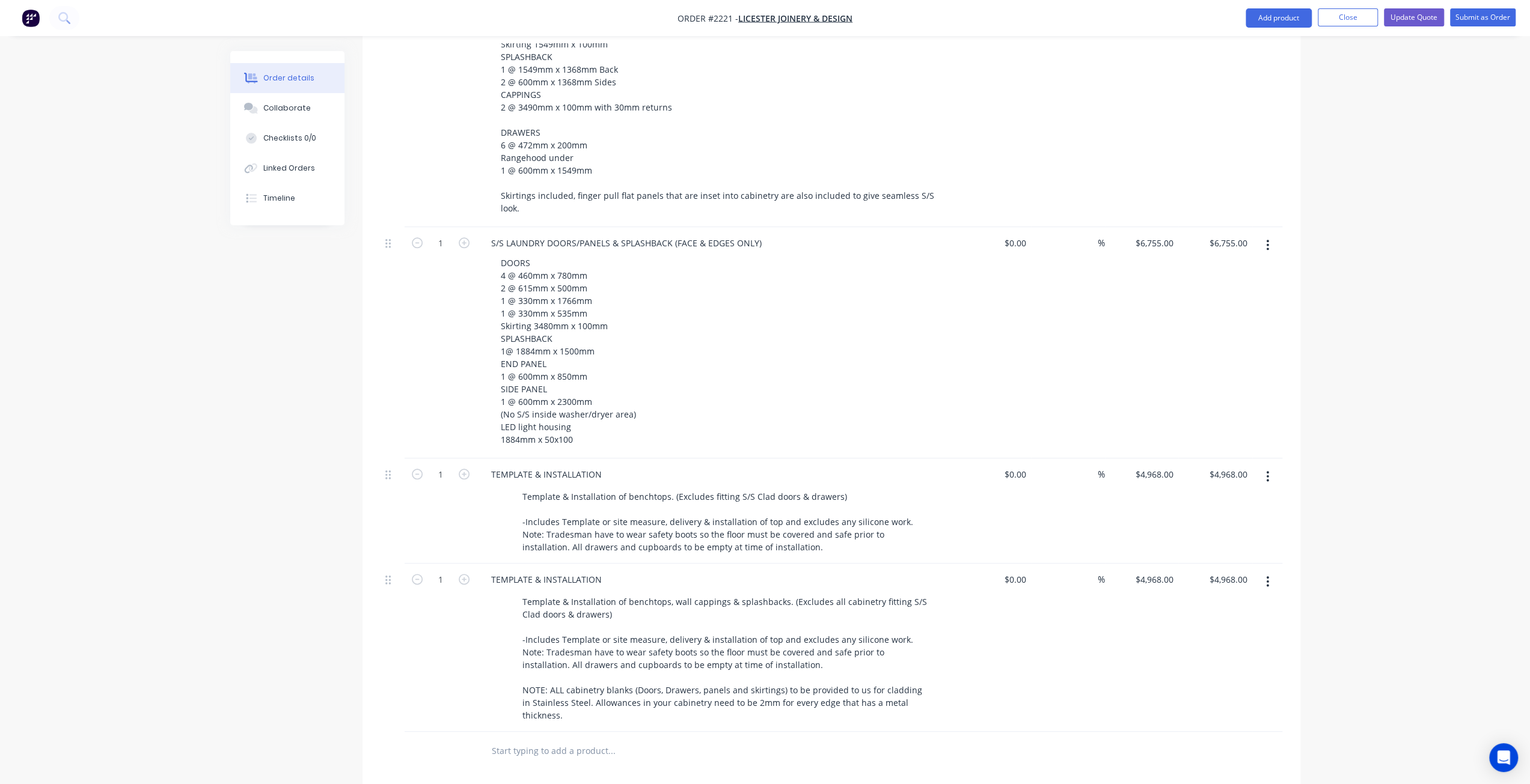
scroll to position [1262, 0]
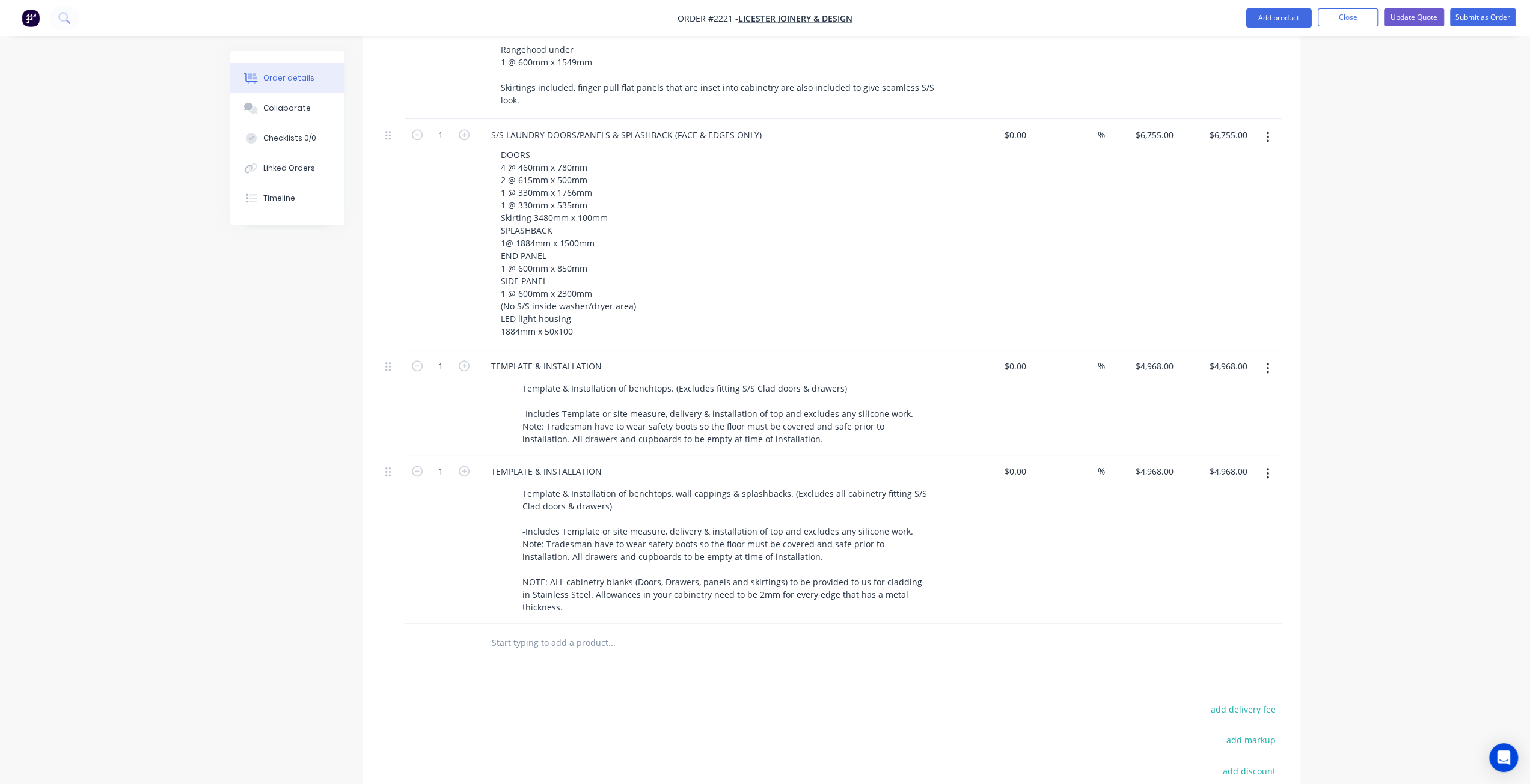
click at [1267, 363] on icon "button" at bounding box center [1268, 368] width 3 height 11
click at [1243, 463] on div "Delete" at bounding box center [1225, 472] width 93 height 17
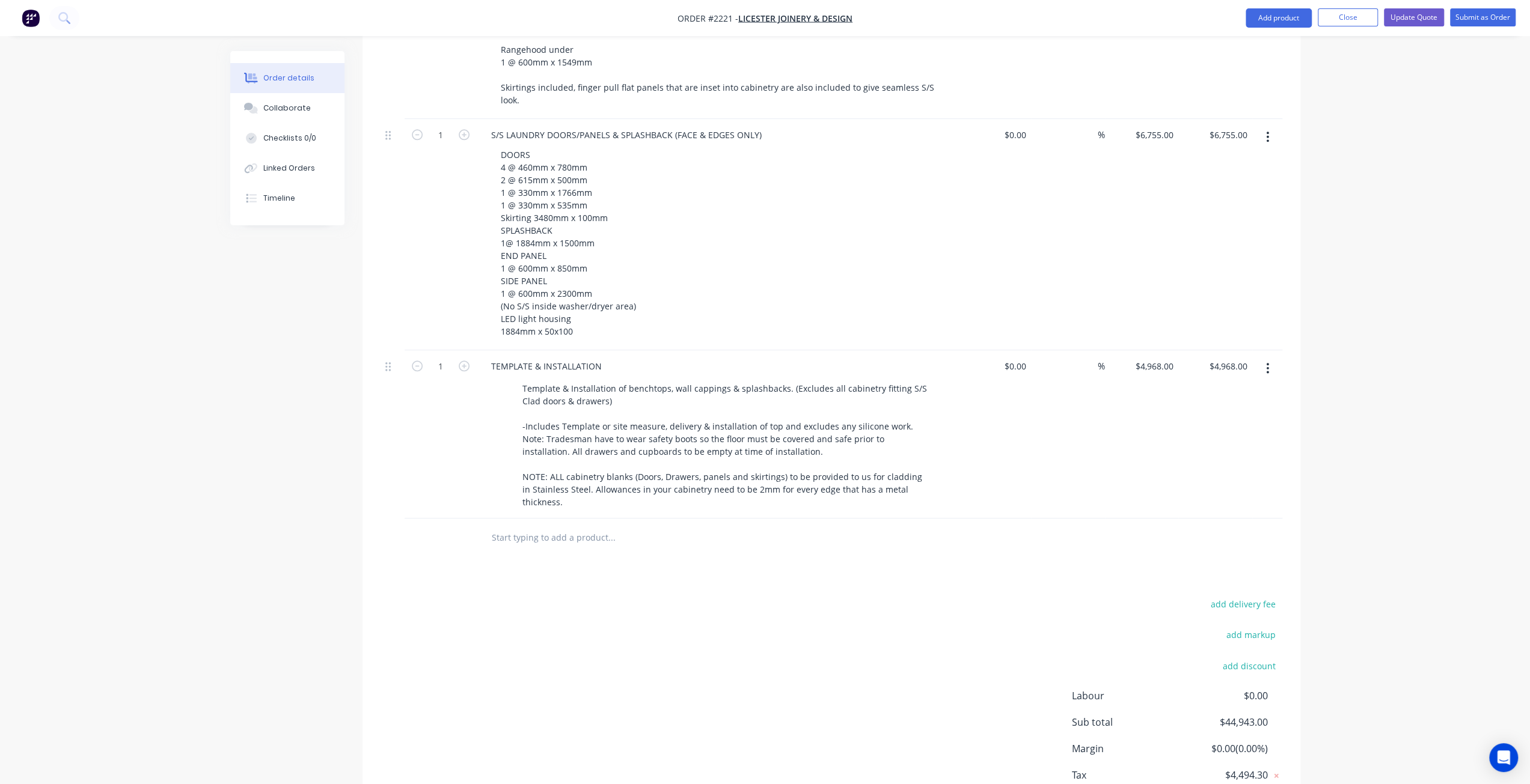
drag, startPoint x: 554, startPoint y: 503, endPoint x: 552, endPoint y: 496, distance: 7.3
click at [554, 526] on input "text" at bounding box center [611, 537] width 240 height 24
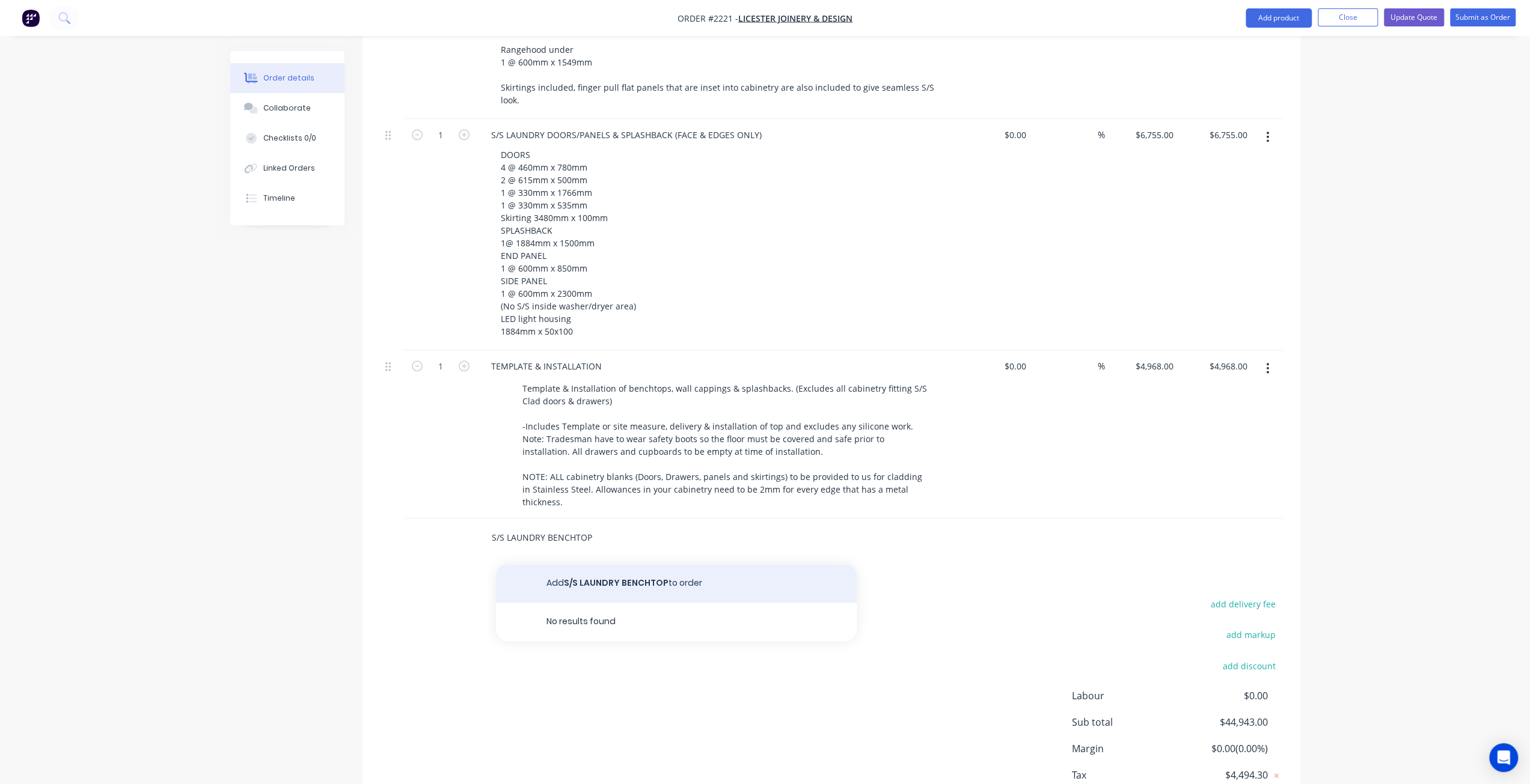
type input "S/S LAUNDRY BENCHTOP"
click at [609, 564] on button "Add S/S LAUNDRY BENCHTOP to order" at bounding box center [676, 583] width 361 height 38
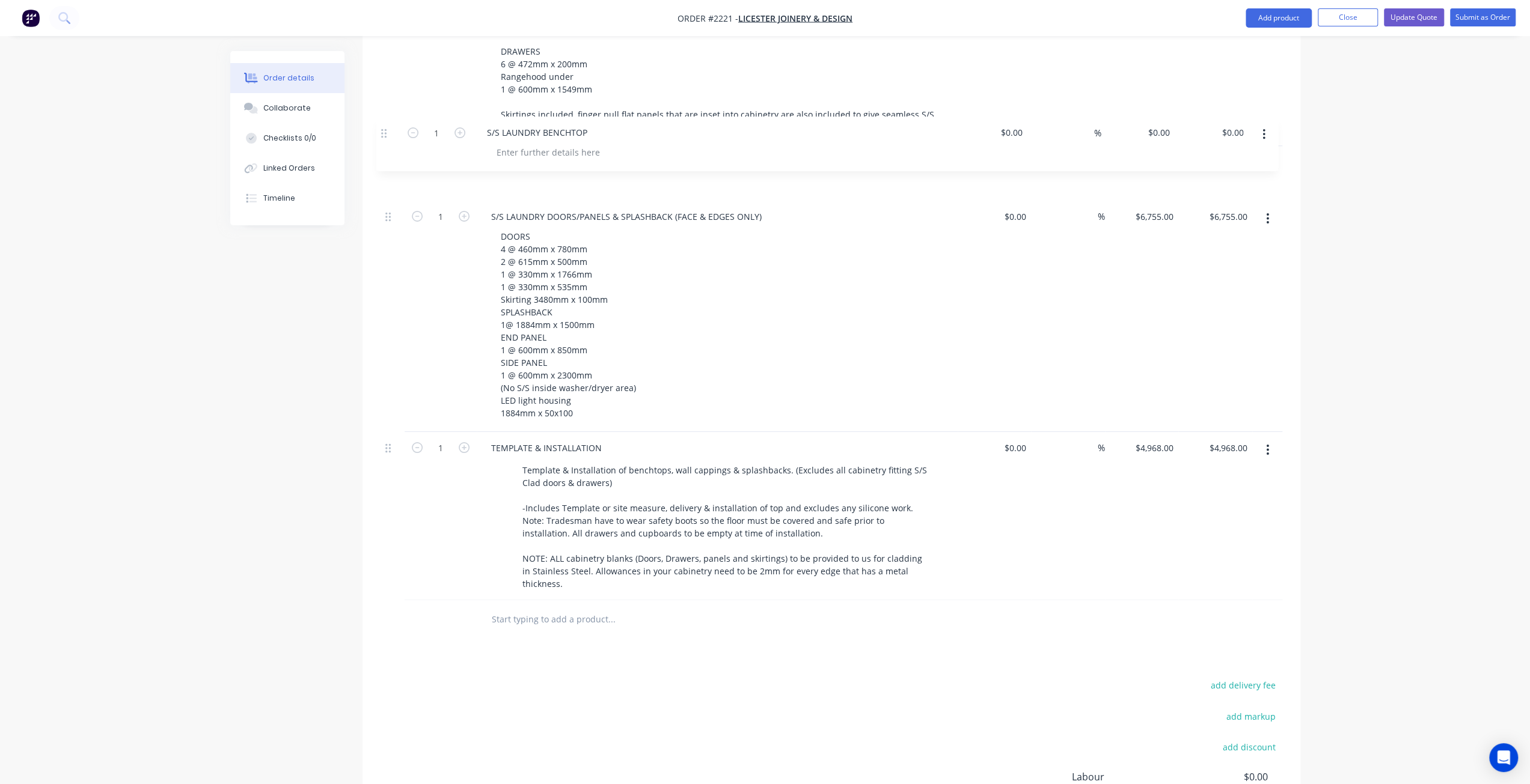
drag, startPoint x: 391, startPoint y: 491, endPoint x: 387, endPoint y: 130, distance: 361.0
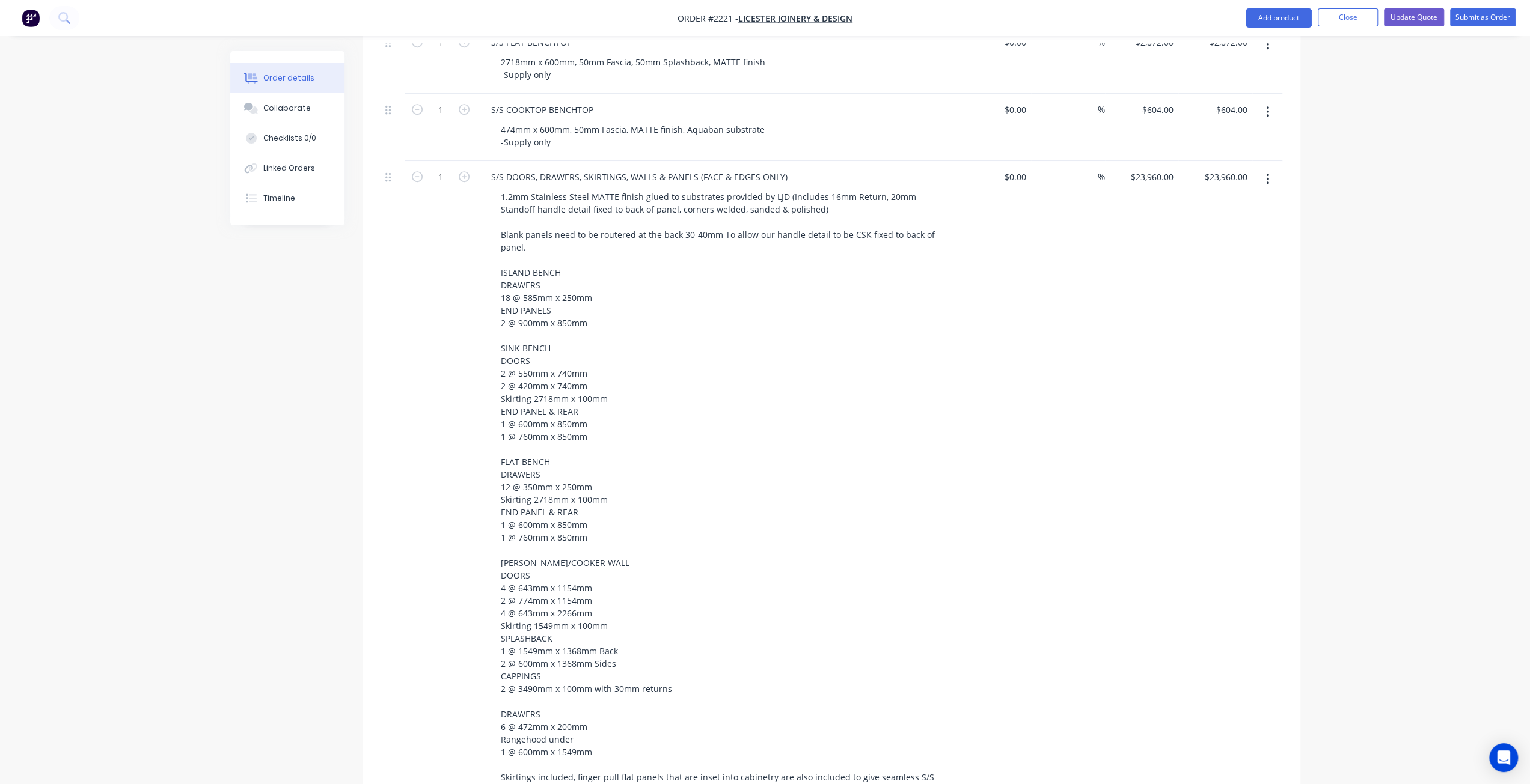
scroll to position [331, 0]
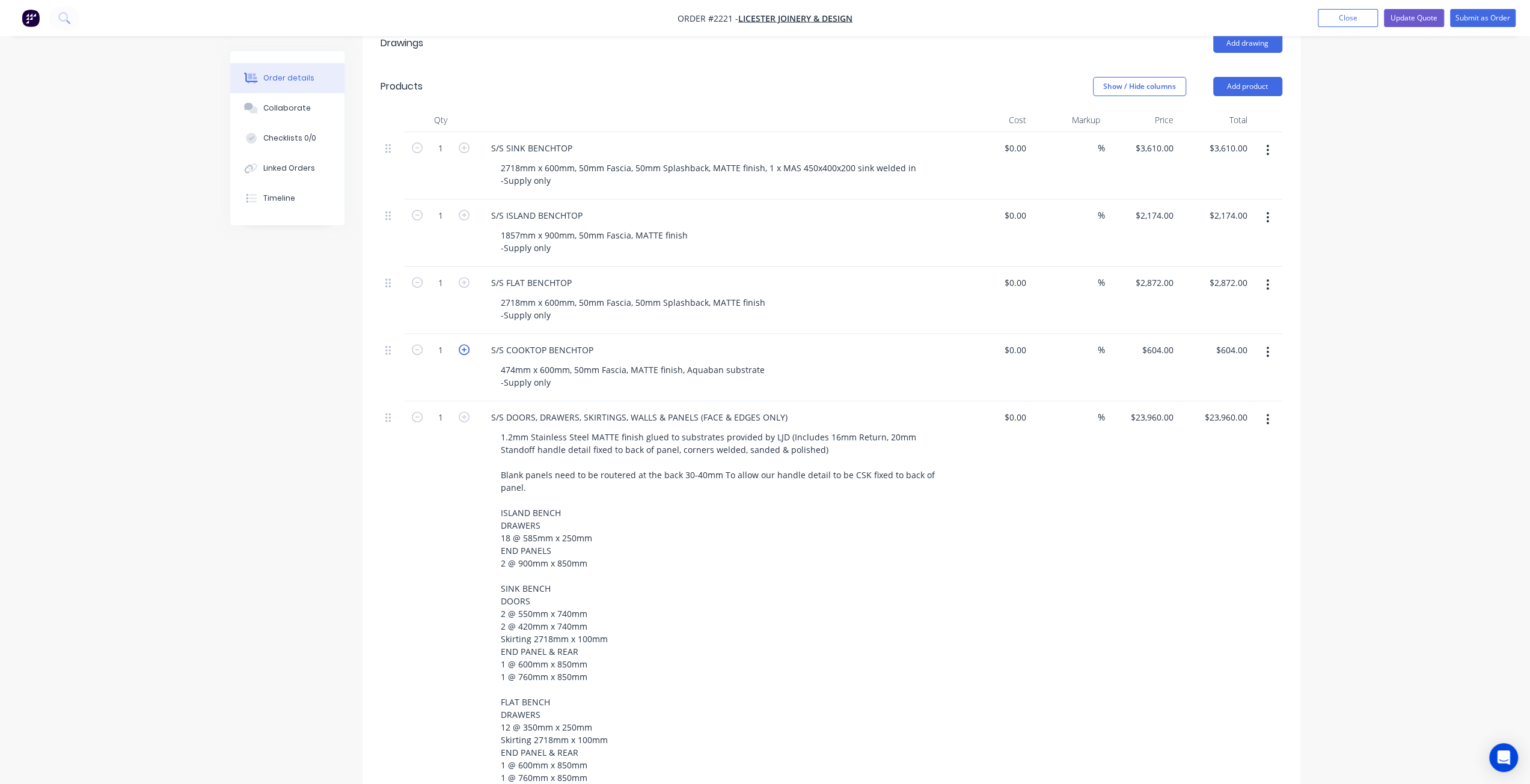
click at [465, 344] on icon "button" at bounding box center [464, 349] width 11 height 11
type input "2"
type input "$1,208.00"
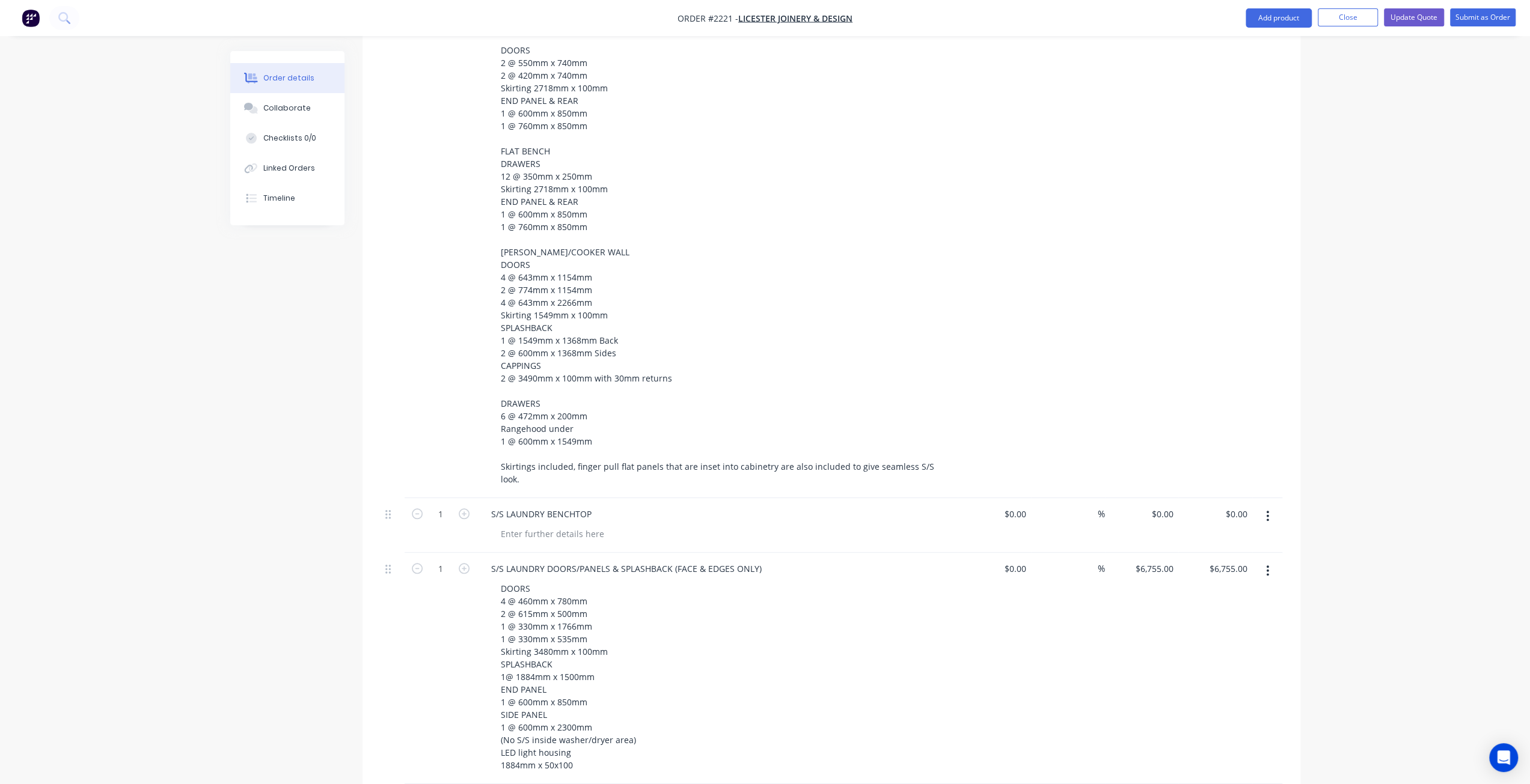
scroll to position [992, 0]
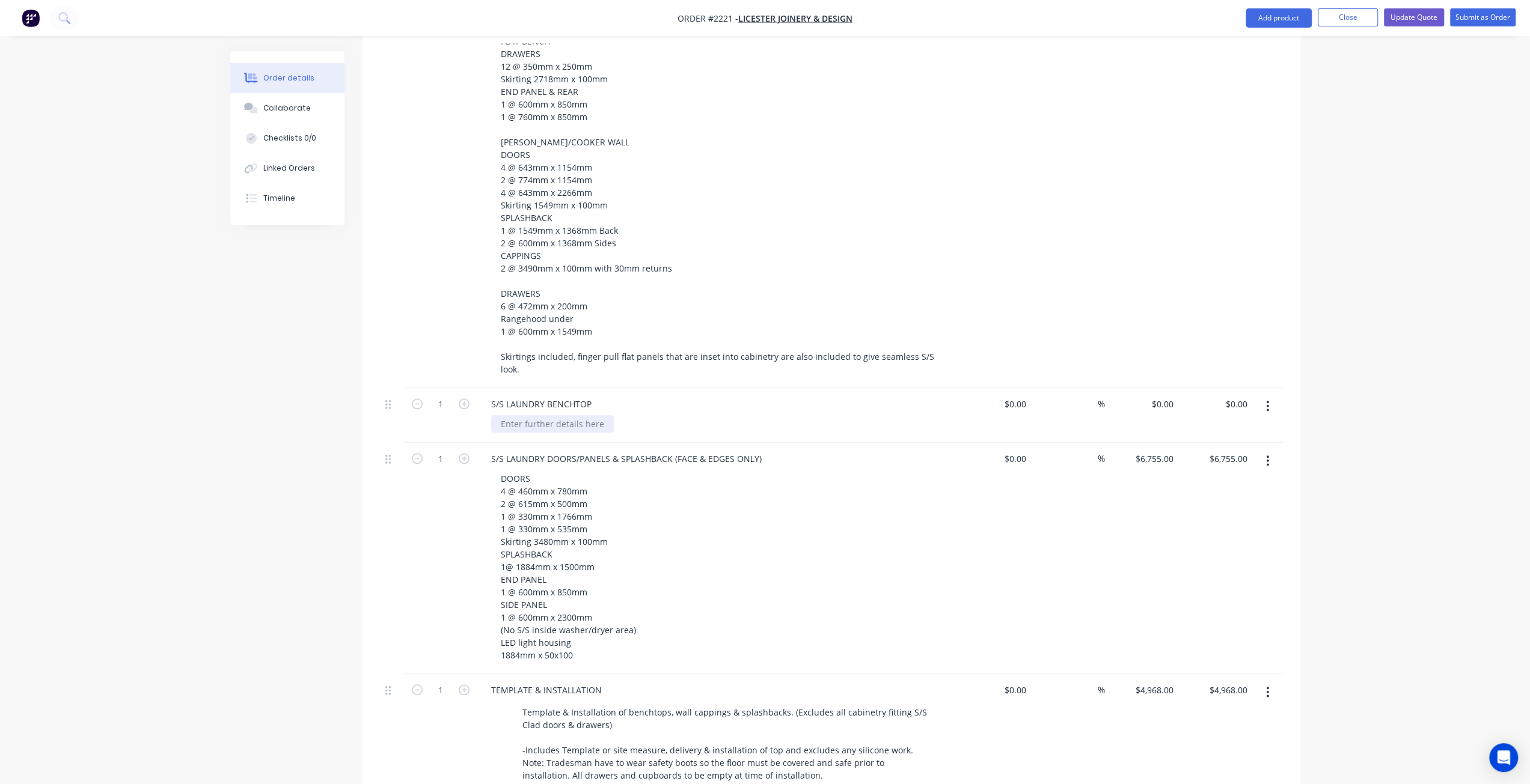
click at [549, 415] on div at bounding box center [552, 424] width 122 height 17
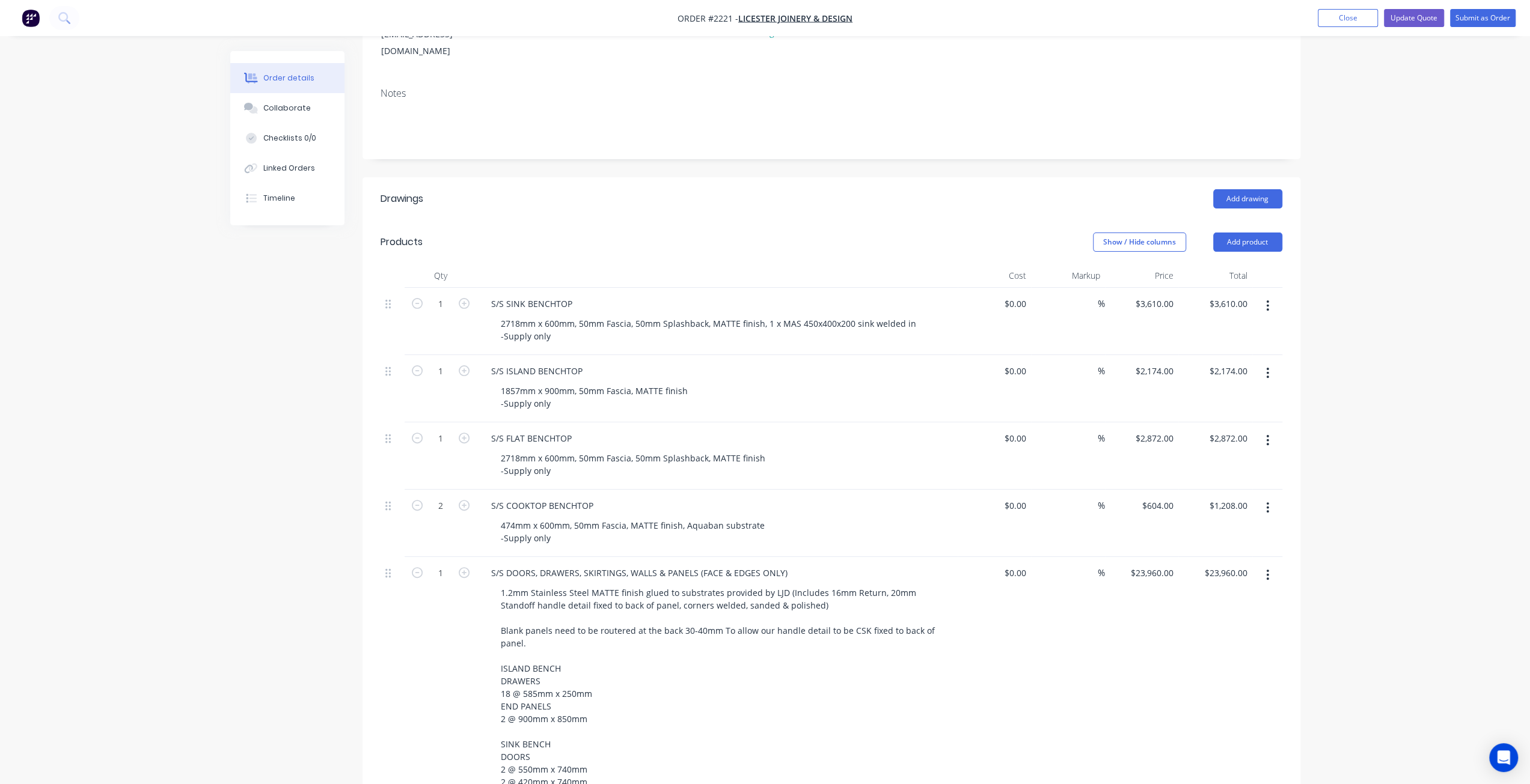
scroll to position [151, 0]
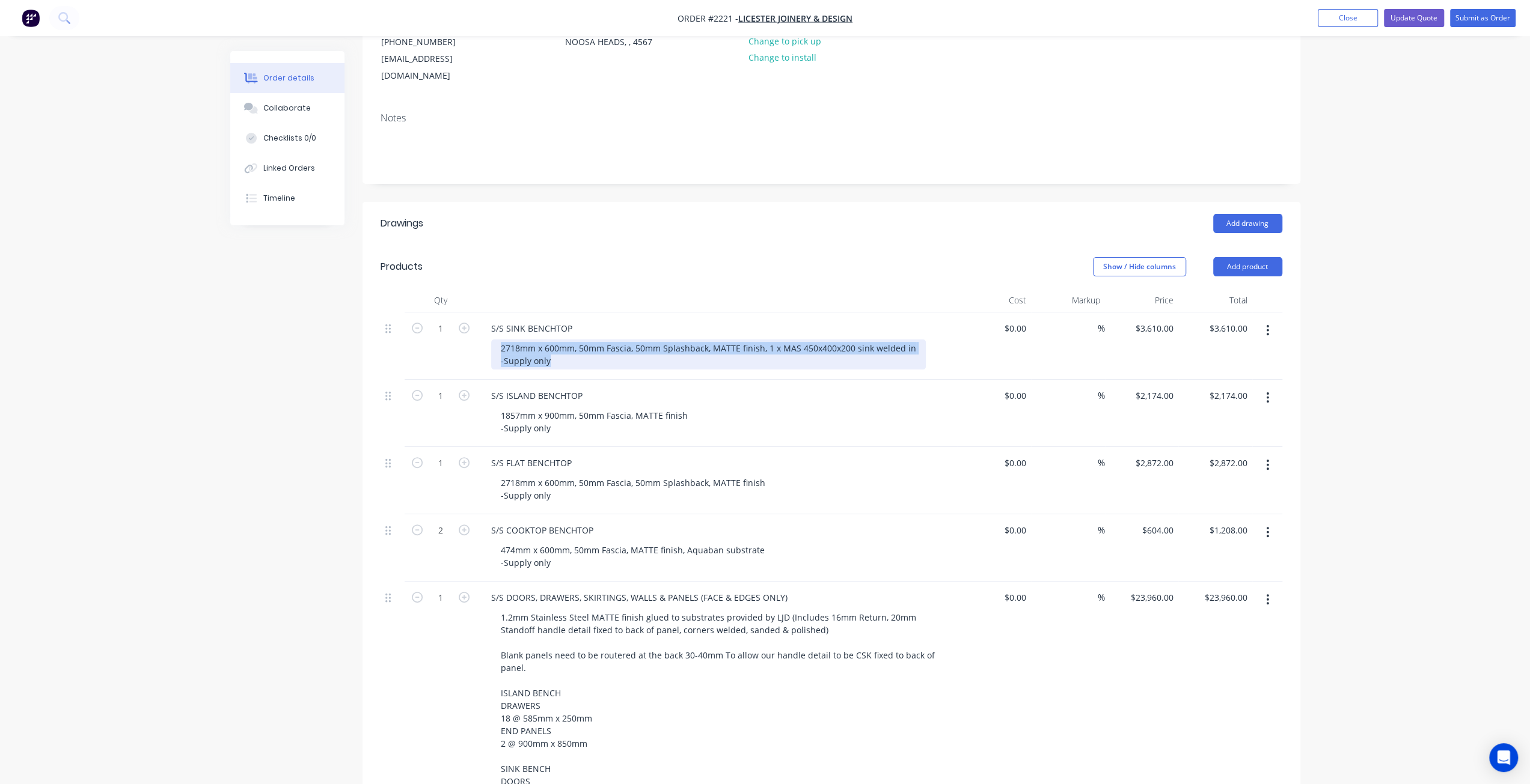
drag, startPoint x: 513, startPoint y: 329, endPoint x: 566, endPoint y: 343, distance: 54.8
click at [566, 343] on div "2718mm x 600mm, 50mm Fascia, 50mm Splashback, MATTE finish, 1 x MAS 450x400x200…" at bounding box center [708, 355] width 434 height 30
copy div "2718mm x 600mm, 50mm Fascia, 50mm Splashback, MATTE finish, 1 x MAS 450x400x200…"
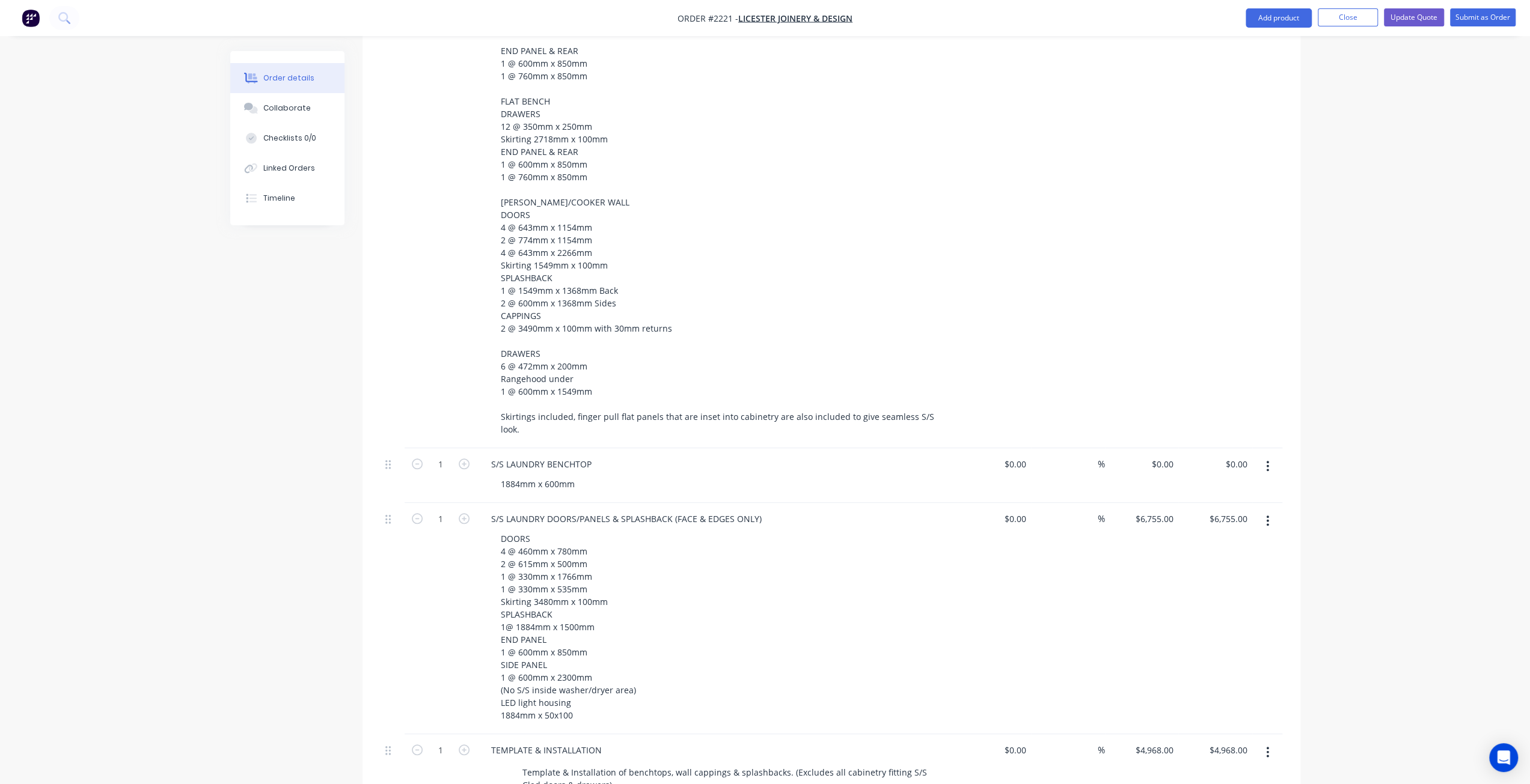
scroll to position [1113, 0]
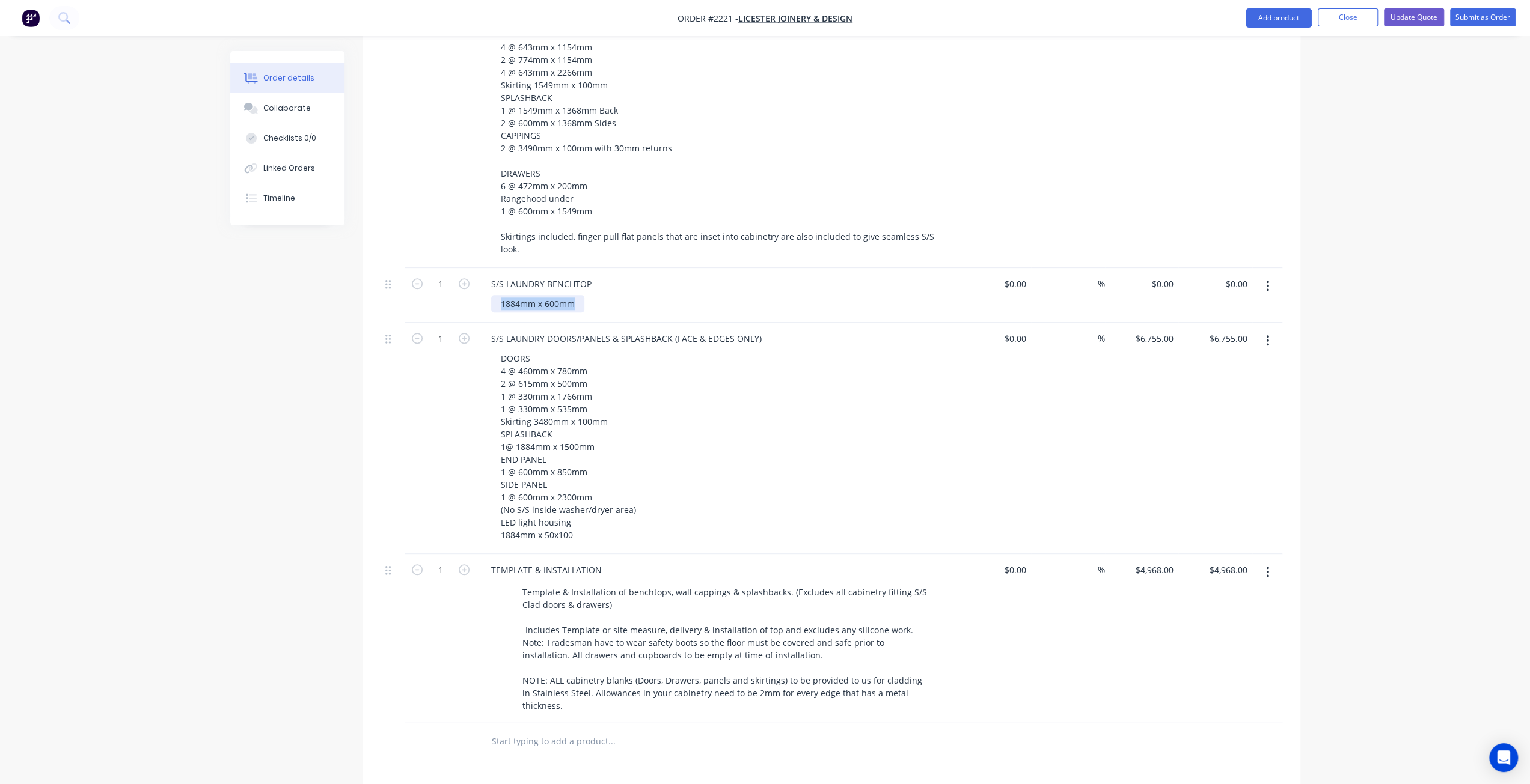
drag, startPoint x: 576, startPoint y: 272, endPoint x: 455, endPoint y: 272, distance: 121.0
click at [455, 272] on div "1 S/S LAUNDRY BENCHTOP 1884mm x 600mm $0.00 $0.00 % $0.00 $0.00 $0.00 $0.00" at bounding box center [831, 295] width 902 height 55
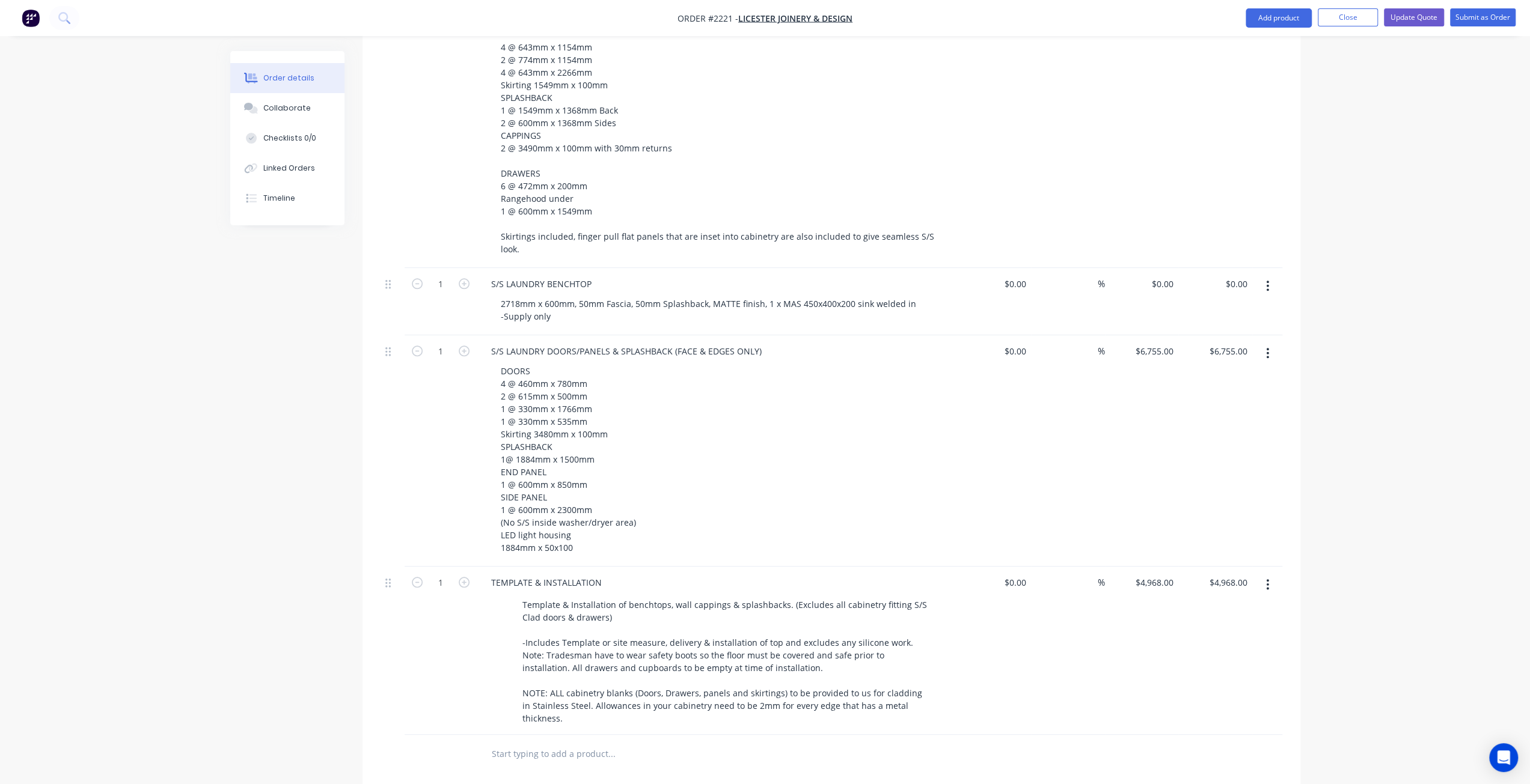
click at [351, 298] on div "Created by [PERSON_NAME] Created [DATE] Required [DATE] Assigned to Add team me…" at bounding box center [765, 9] width 1070 height 2142
drag, startPoint x: 514, startPoint y: 272, endPoint x: 498, endPoint y: 274, distance: 16.1
click at [498, 295] on div "2718mm x 600mm, 50mm Fascia, 50mm Splashback, MATTE finish, 1 x MAS 450x400x200…" at bounding box center [708, 310] width 434 height 30
click at [680, 295] on div "1884mm x 600mm, 50mm Fascia, 50mm Splashback, MATTE finish, 1 x MAS 450x400x200…" at bounding box center [708, 310] width 434 height 30
click at [637, 295] on div "1884mm x 600mm, 50mm Fascia, 50mm Splashback, MATTE finish, 1 x MAS 450x400x200…" at bounding box center [708, 310] width 434 height 30
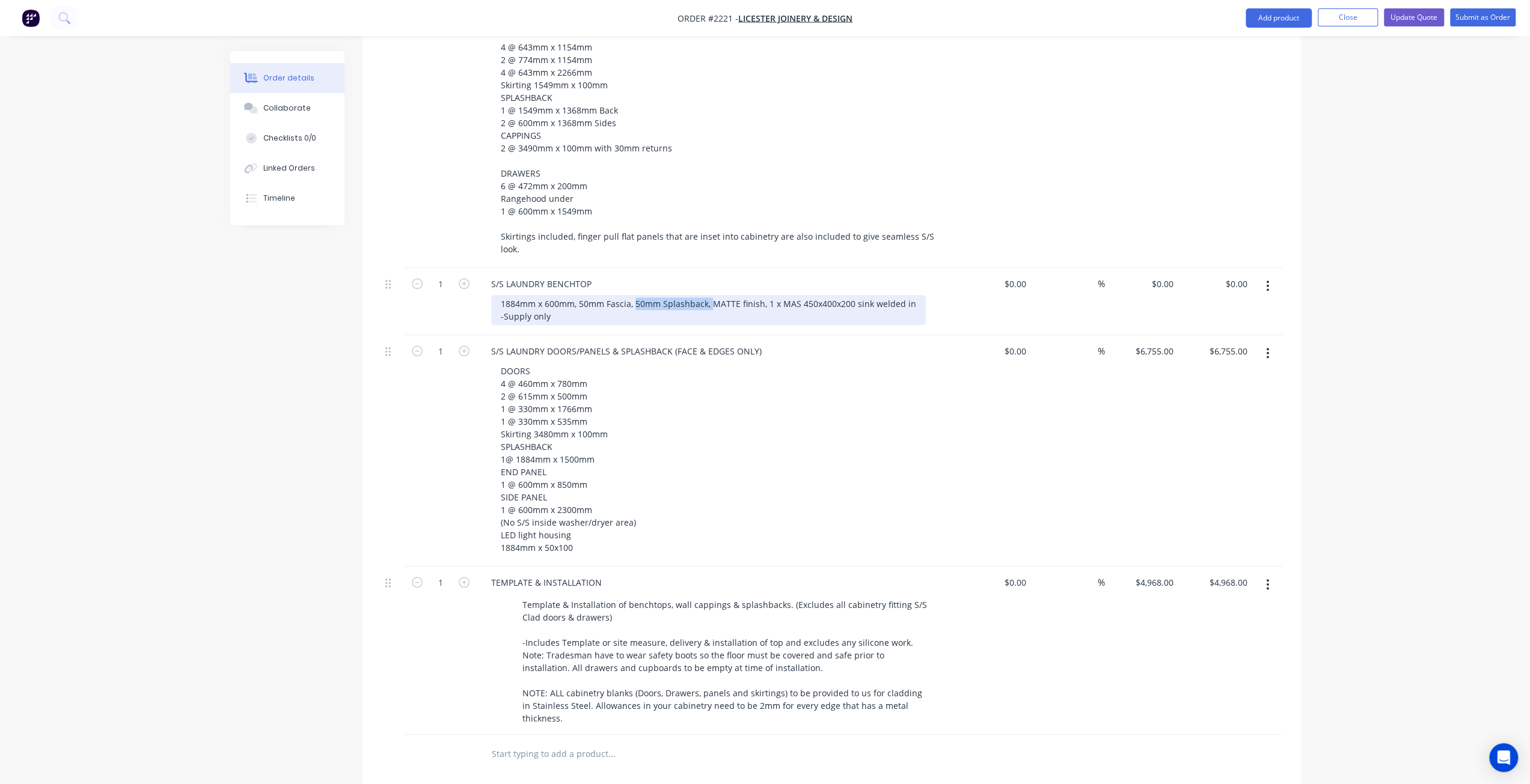
drag, startPoint x: 636, startPoint y: 270, endPoint x: 711, endPoint y: 277, distance: 75.3
click at [711, 295] on div "1884mm x 600mm, 50mm Fascia, 50mm Splashback, MATTE finish, 1 x MAS 450x400x200…" at bounding box center [708, 310] width 434 height 30
drag, startPoint x: 723, startPoint y: 270, endPoint x: 773, endPoint y: 274, distance: 50.2
click at [773, 295] on div "1884mm x 600mm, 50mm Fascia, MATTE finish, 1 x MAS 450x400x200 sink welded in -…" at bounding box center [669, 310] width 357 height 30
click at [308, 335] on div "Created by [PERSON_NAME] Created [DATE] Required [DATE] Assigned to Add team me…" at bounding box center [765, 9] width 1070 height 2142
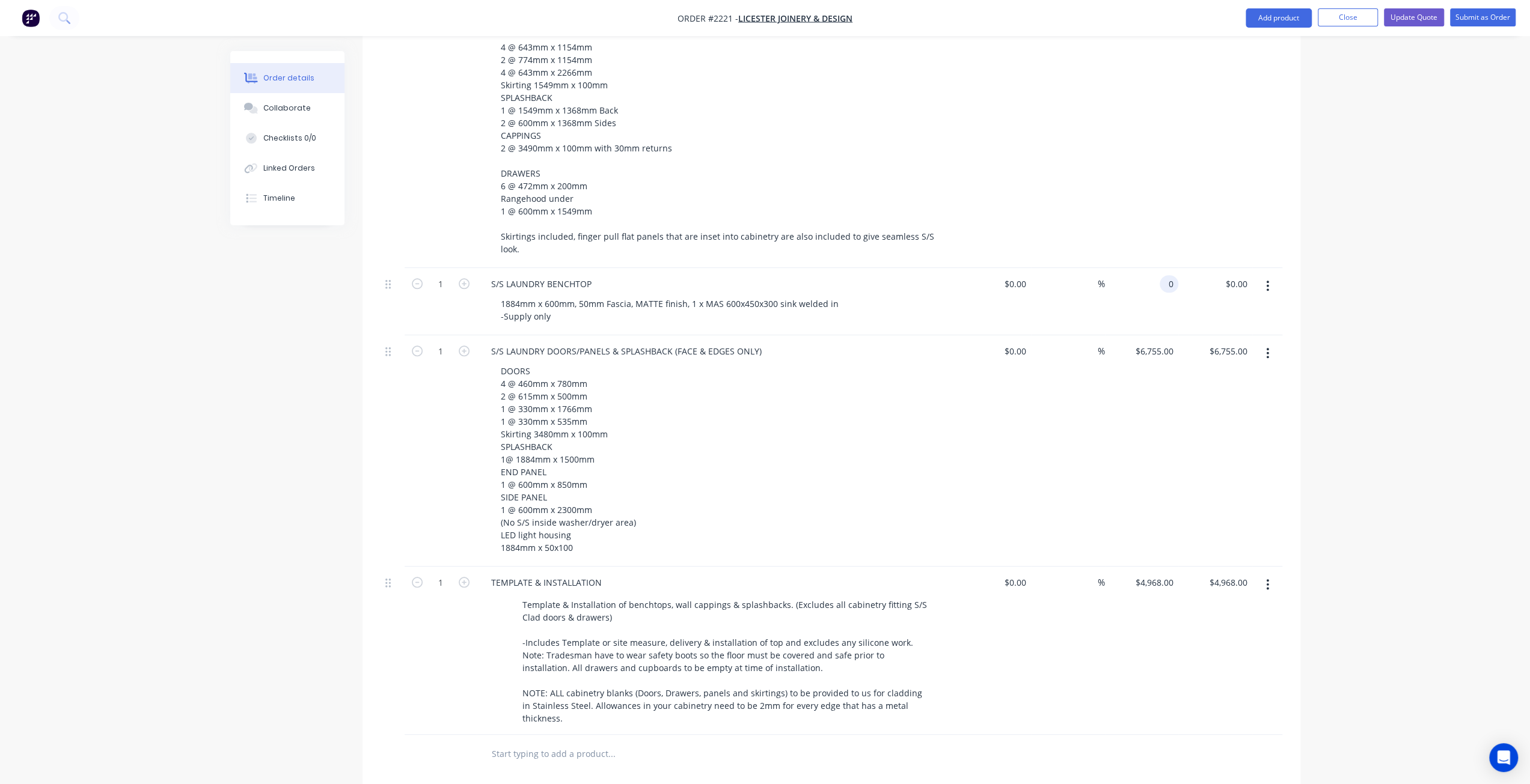
click at [1161, 275] on div "0 0" at bounding box center [1169, 283] width 18 height 17
type input "$2,090.00"
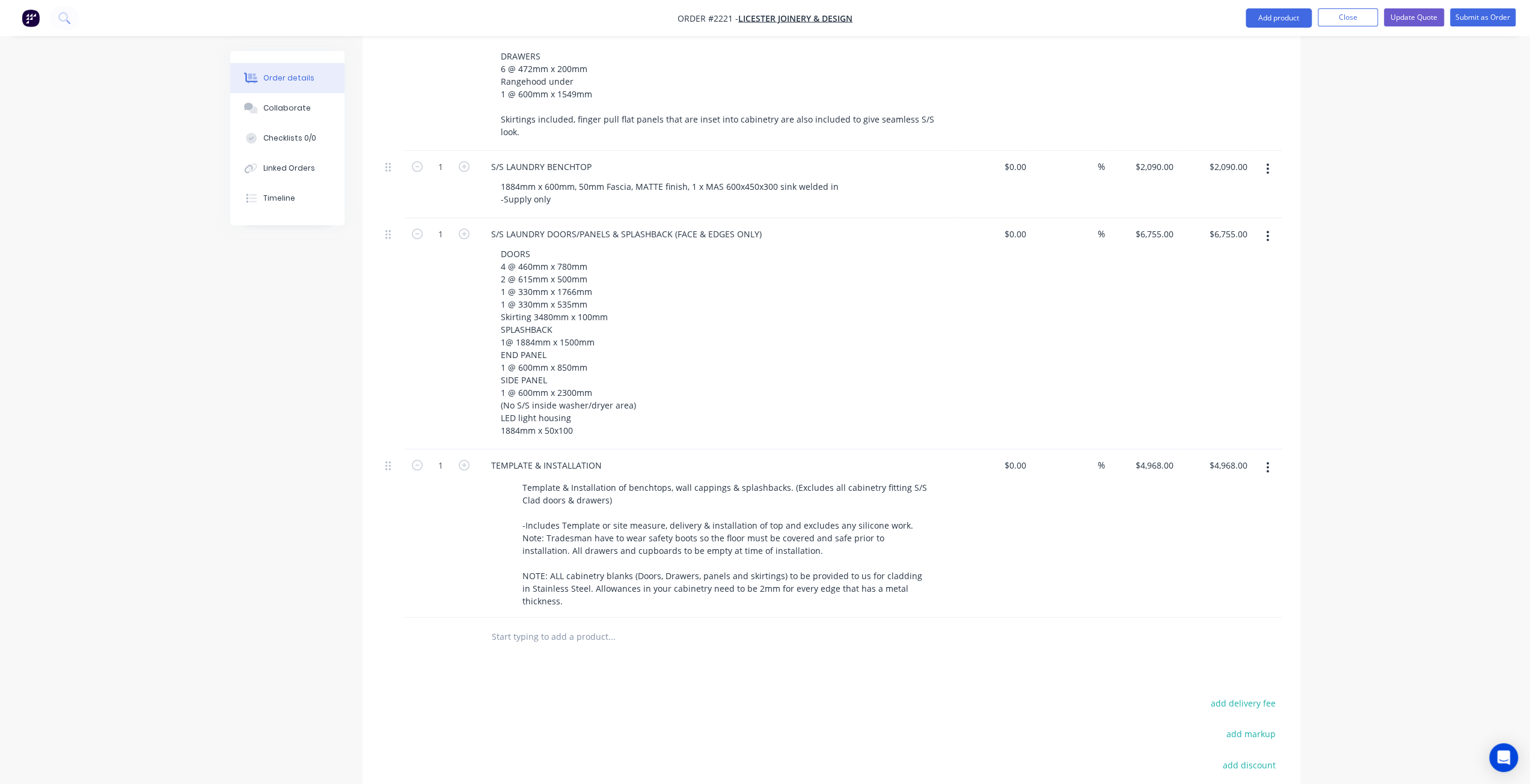
scroll to position [1293, 0]
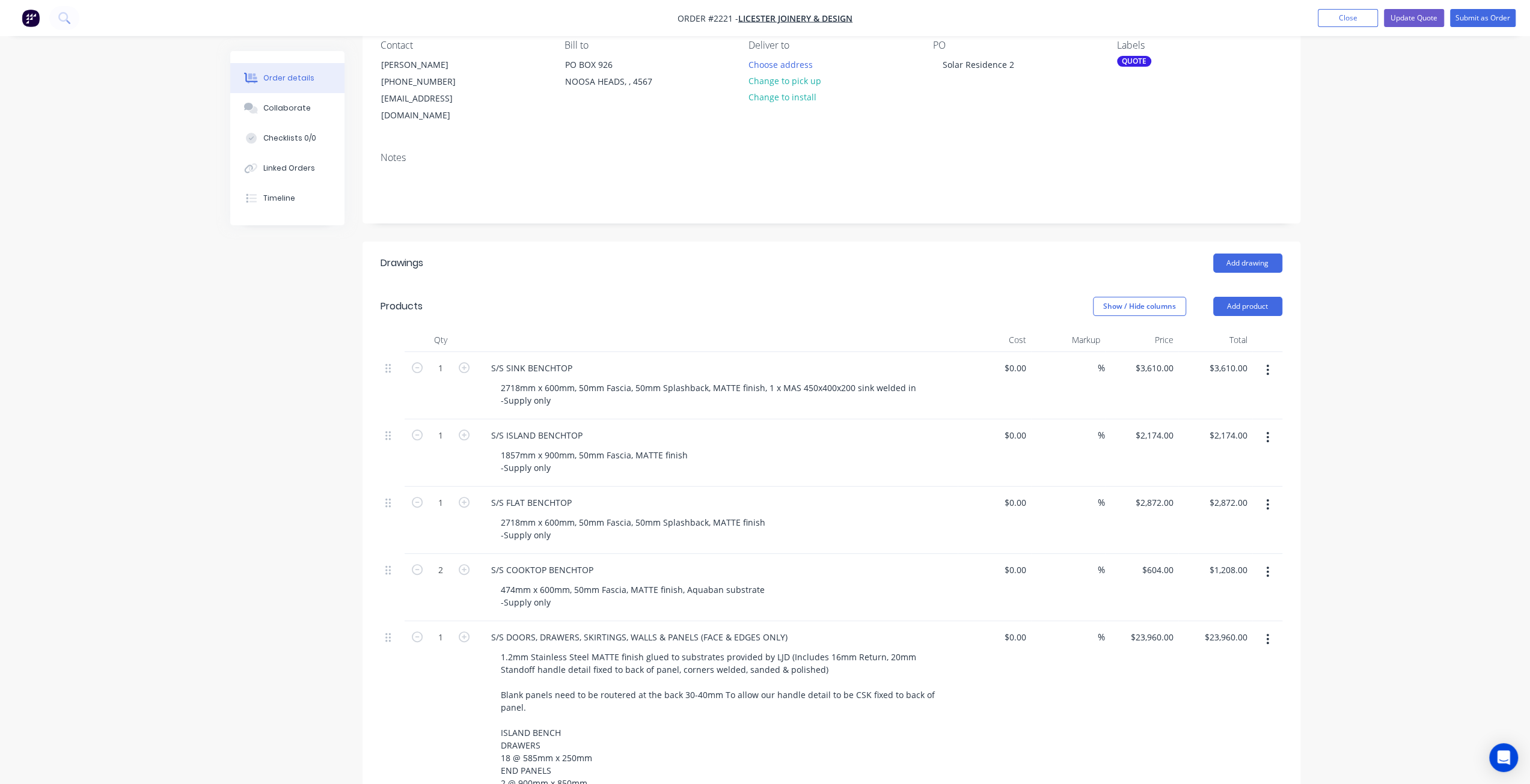
scroll to position [0, 0]
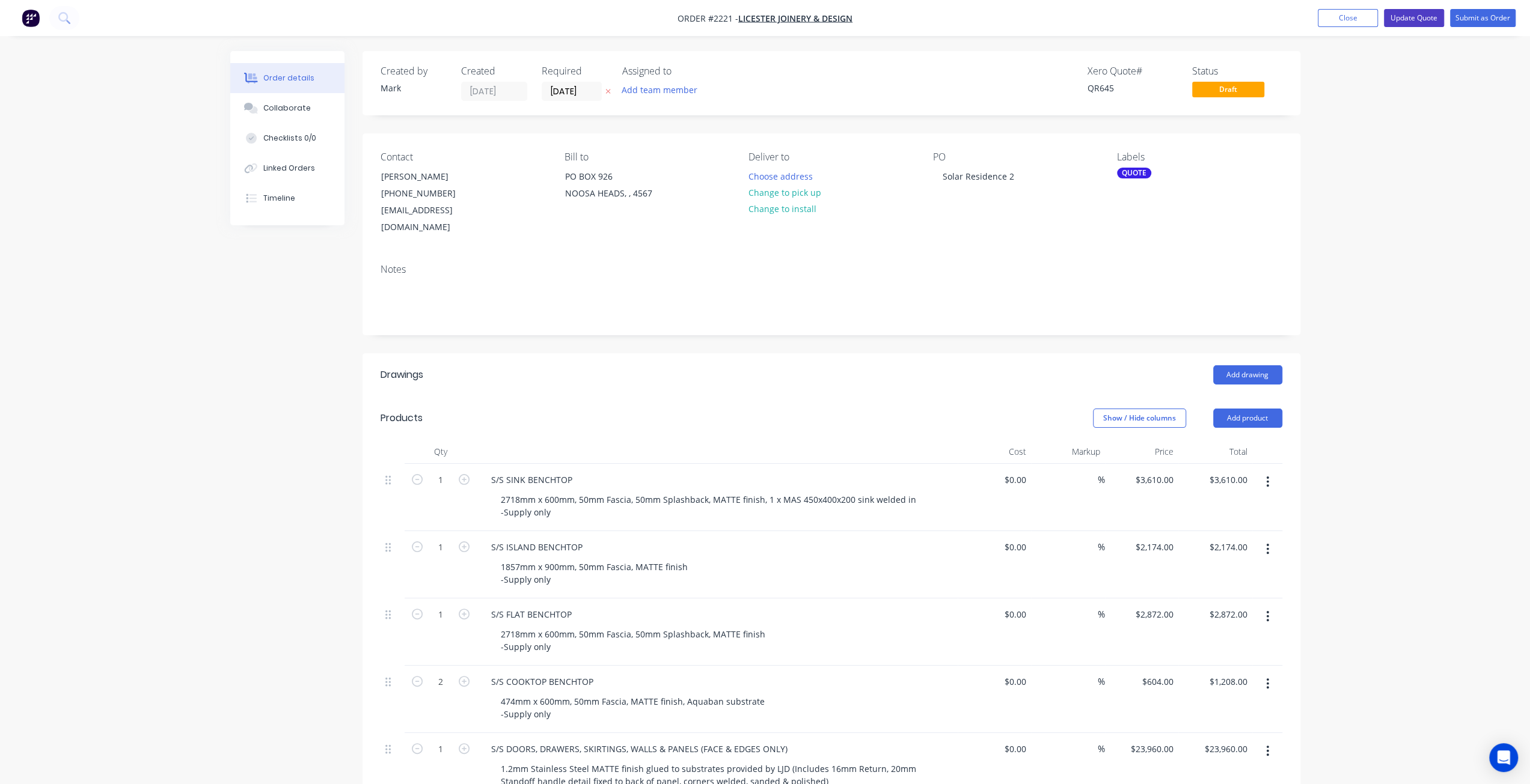
click at [1414, 21] on button "Update Quote" at bounding box center [1414, 18] width 60 height 18
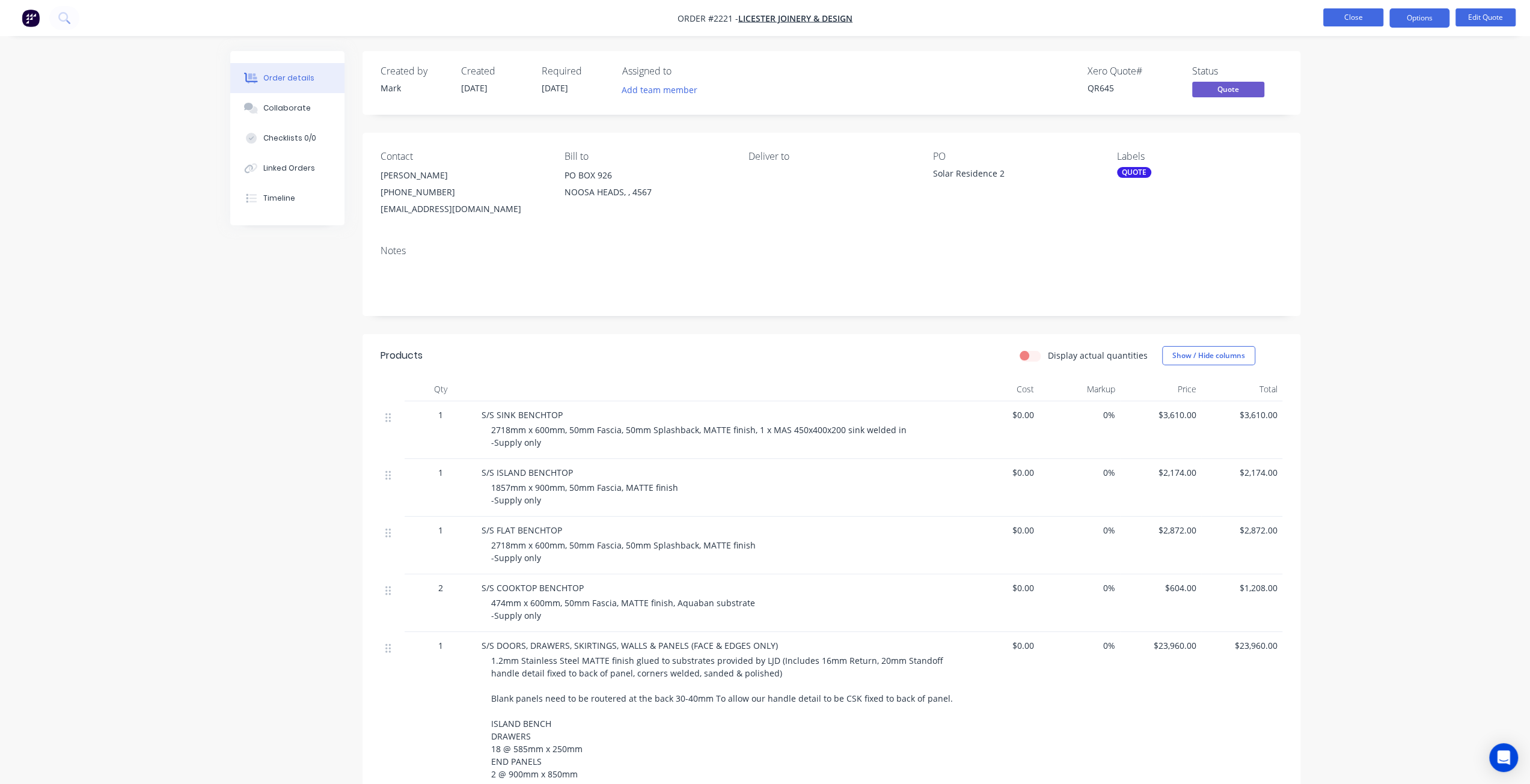
click at [1342, 17] on button "Close" at bounding box center [1352, 17] width 60 height 18
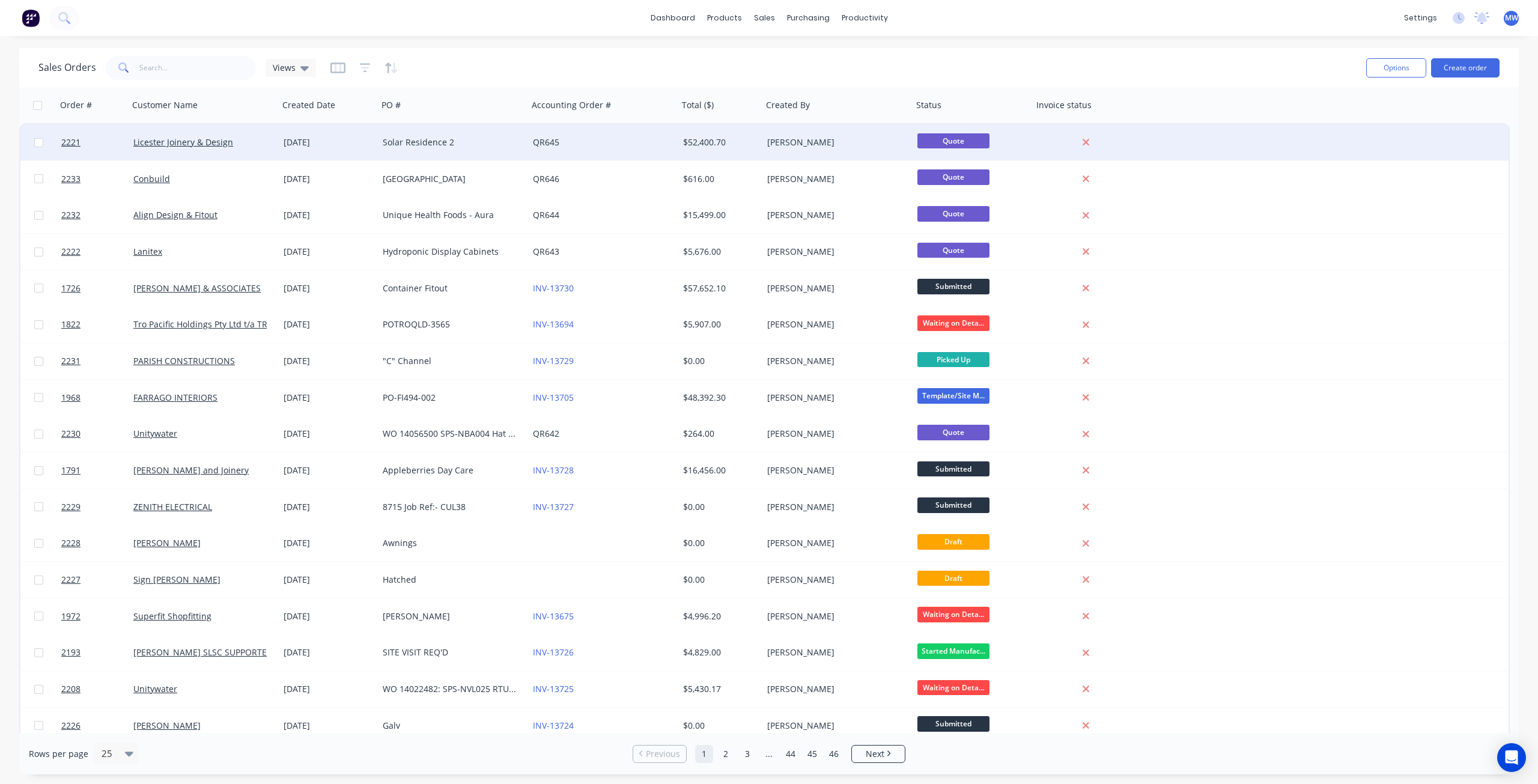
click at [466, 149] on div "Solar Residence 2" at bounding box center [453, 142] width 150 height 36
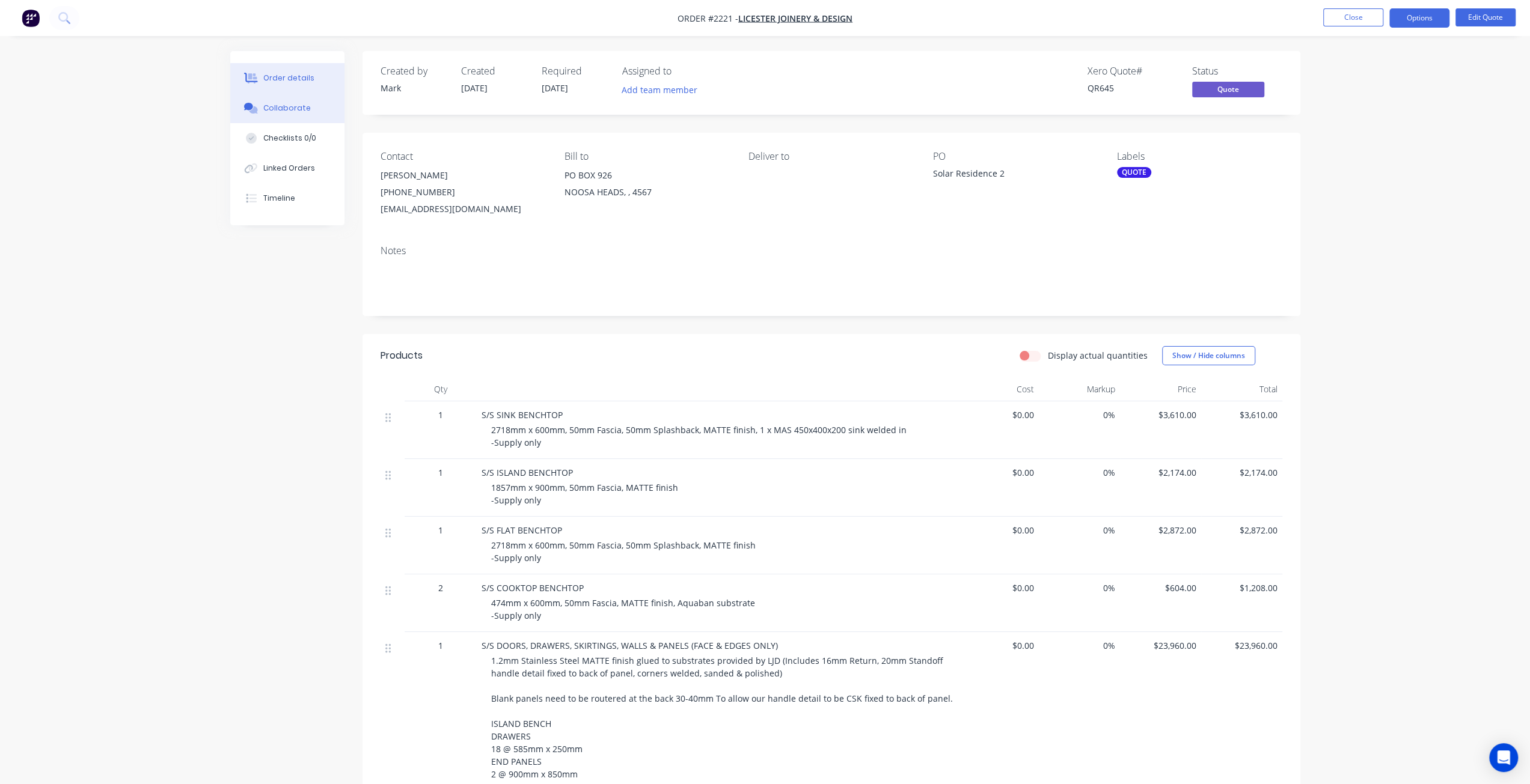
click at [284, 116] on button "Collaborate" at bounding box center [288, 109] width 115 height 30
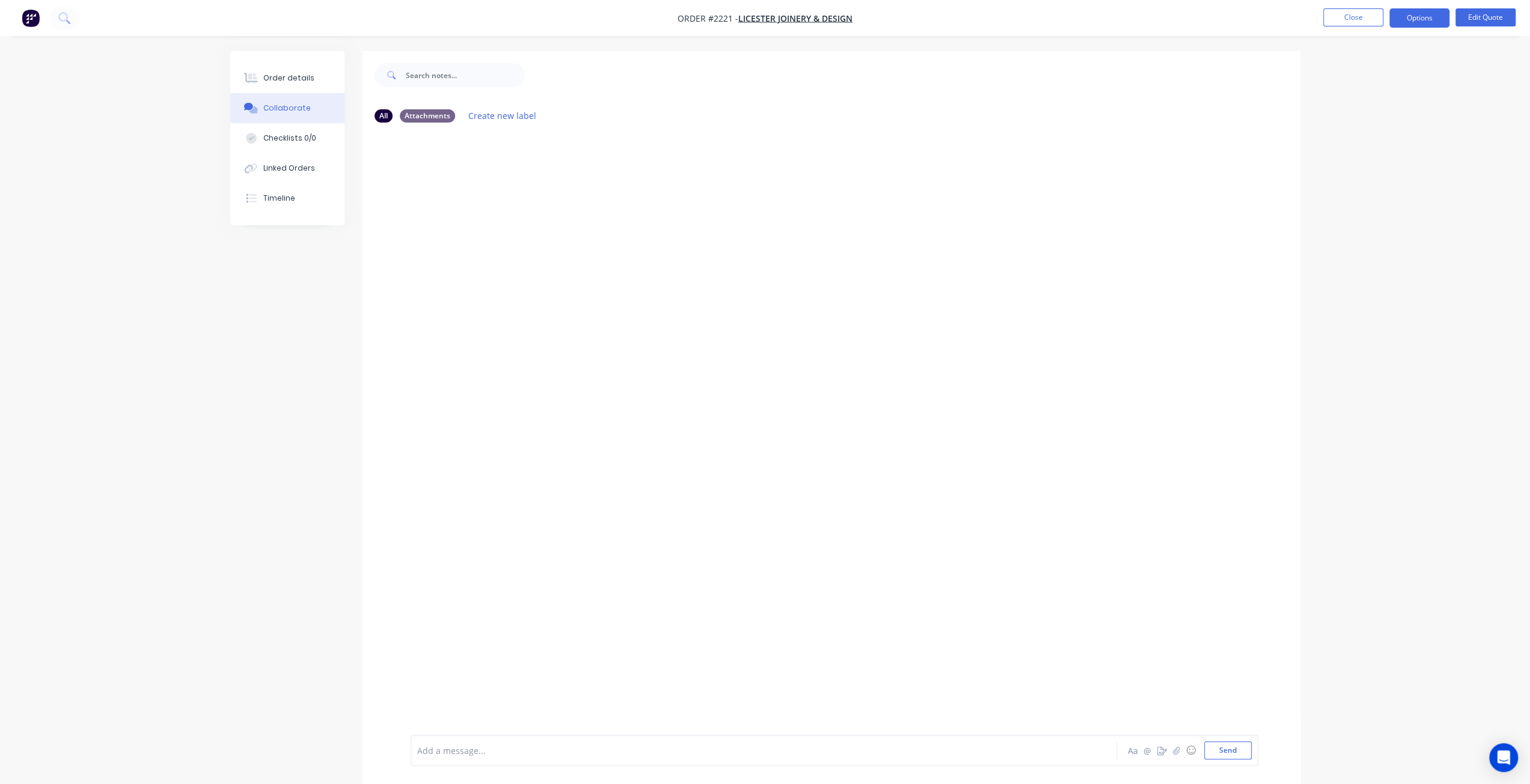
click at [378, 310] on div at bounding box center [831, 433] width 938 height 602
click at [1224, 748] on button "Send" at bounding box center [1228, 750] width 47 height 18
click at [1221, 753] on button "Send" at bounding box center [1228, 750] width 47 height 18
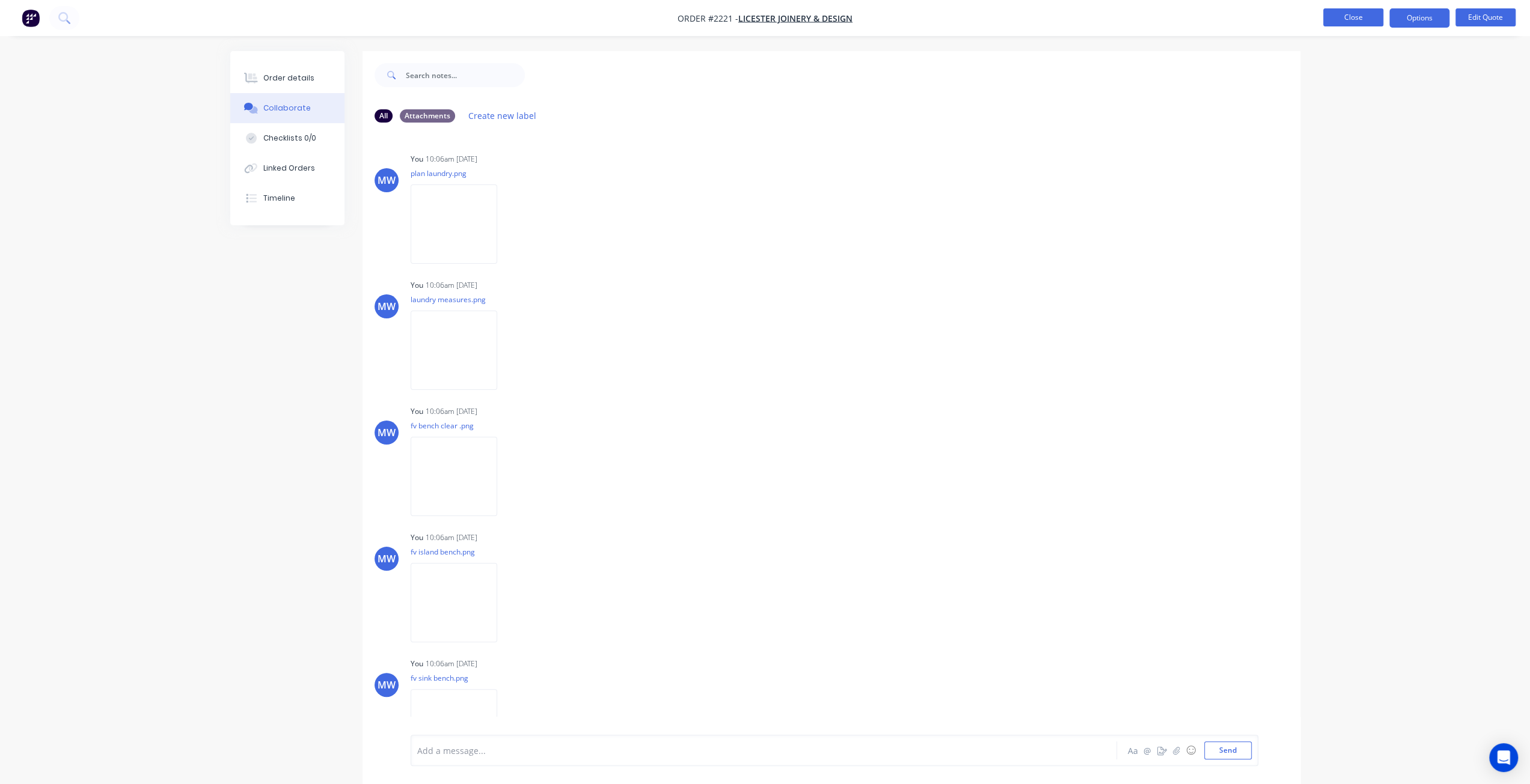
click at [1346, 14] on button "Close" at bounding box center [1352, 17] width 60 height 18
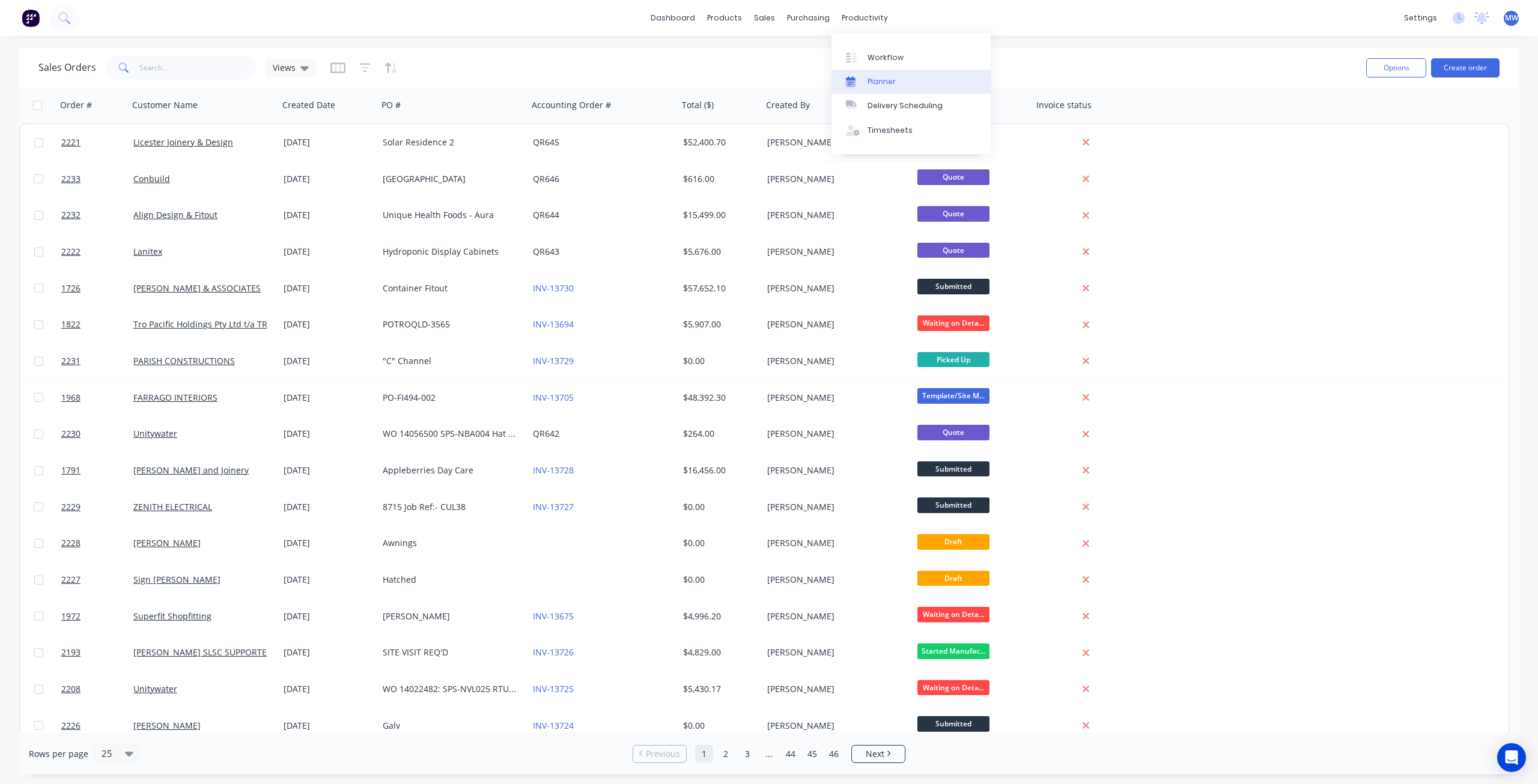
click at [891, 84] on div "Planner" at bounding box center [881, 82] width 28 height 11
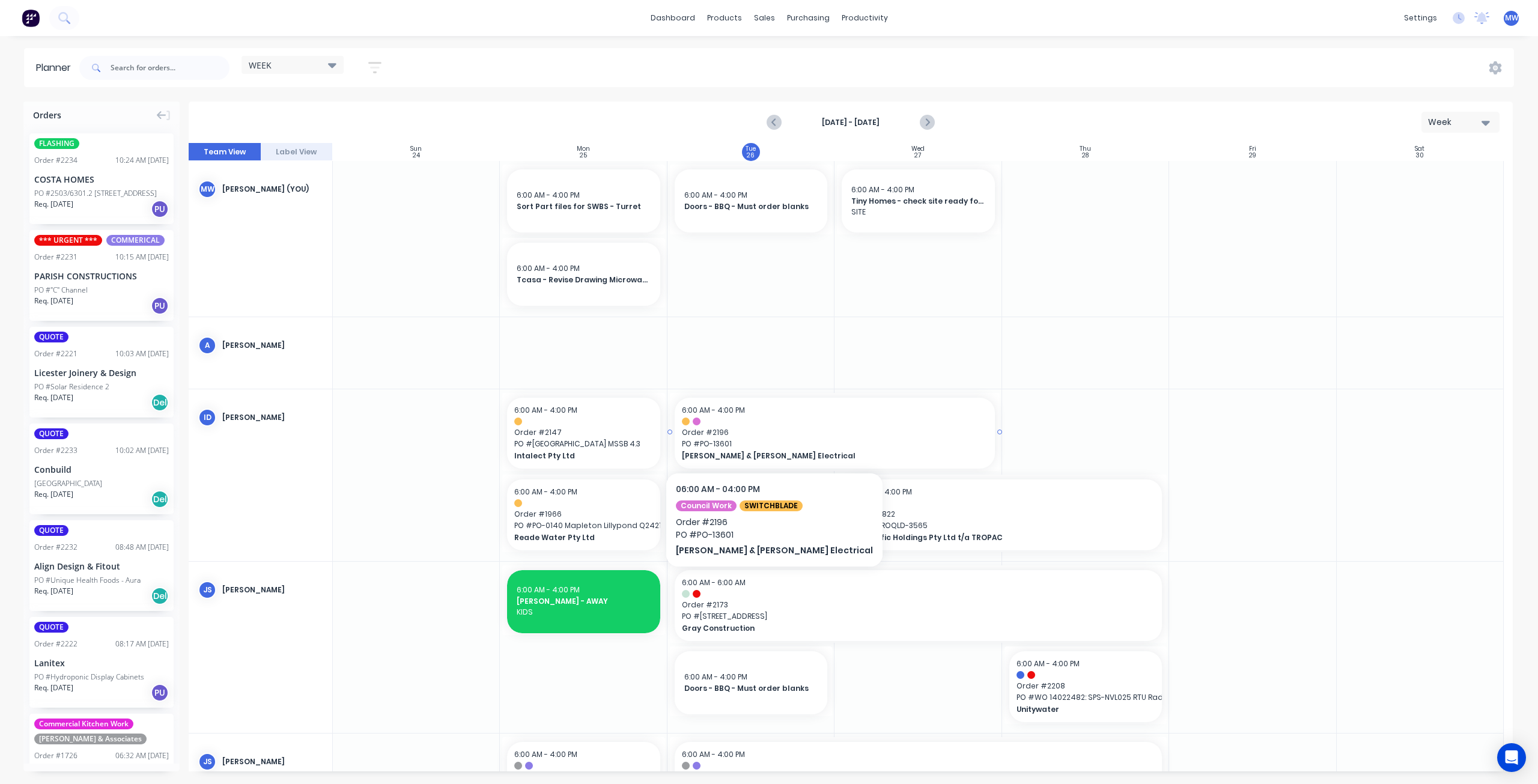
click at [737, 435] on span "Order # 2196" at bounding box center [835, 432] width 306 height 11
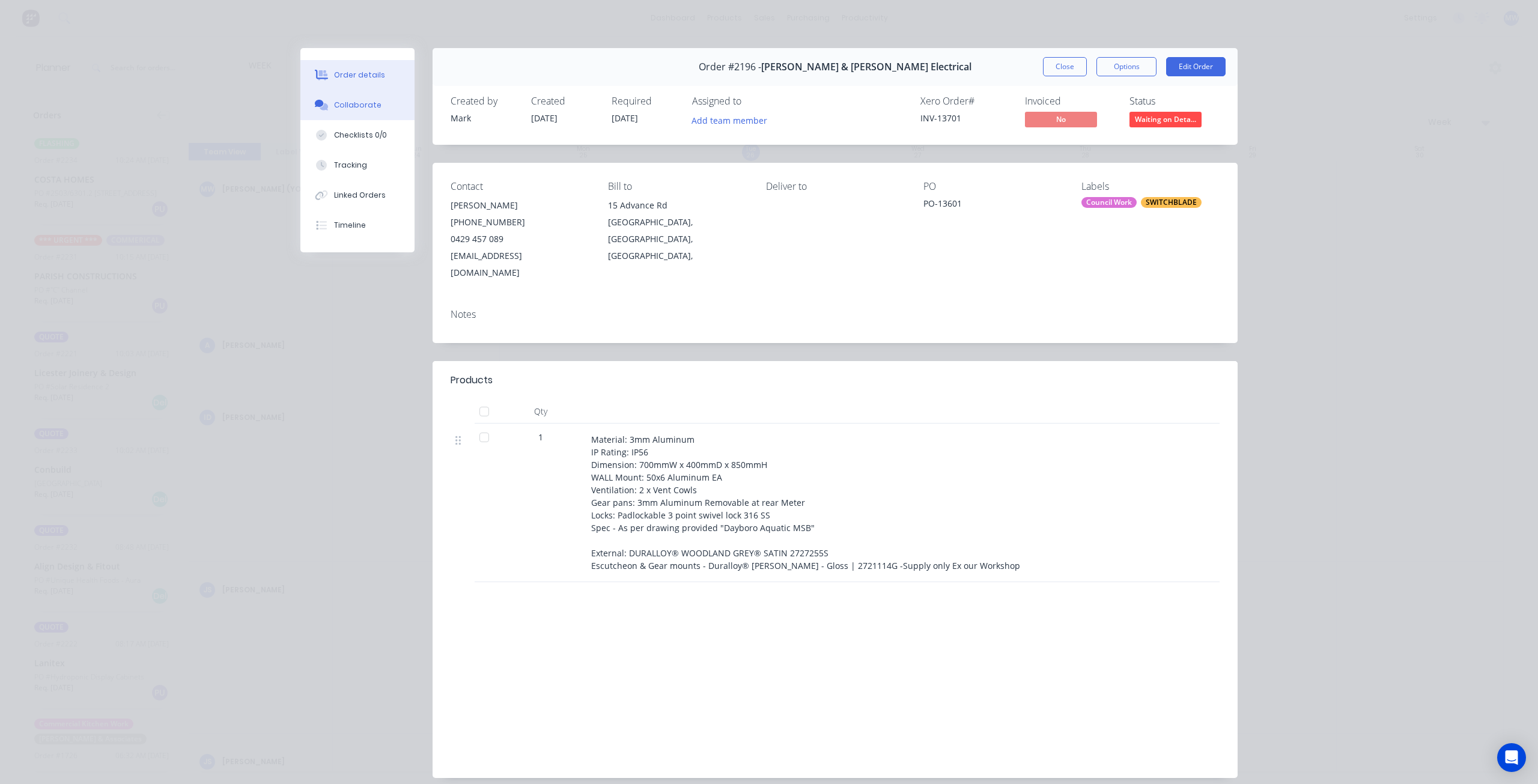
click at [357, 107] on div "Collaborate" at bounding box center [358, 105] width 47 height 11
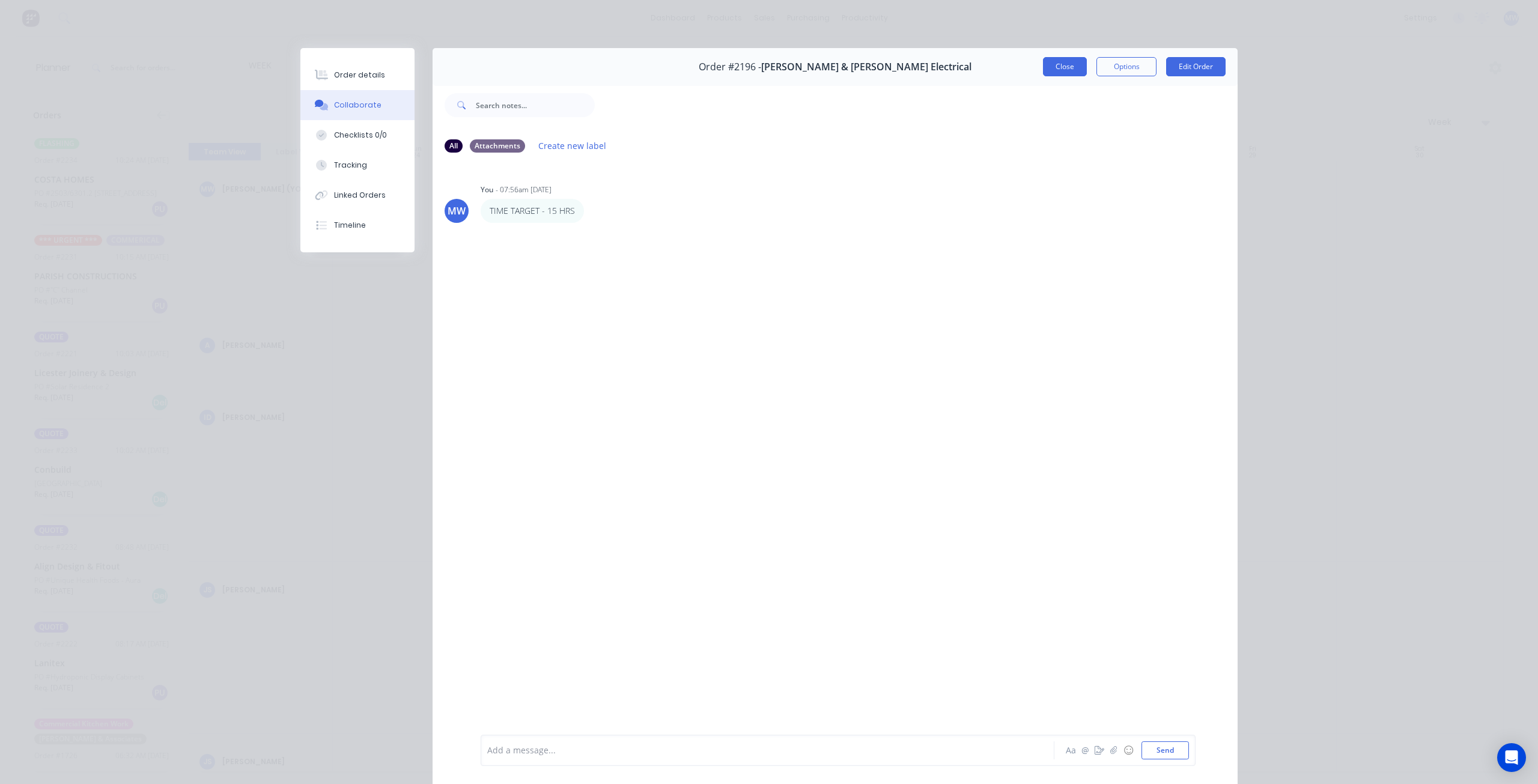
click at [1068, 71] on button "Close" at bounding box center [1065, 66] width 44 height 19
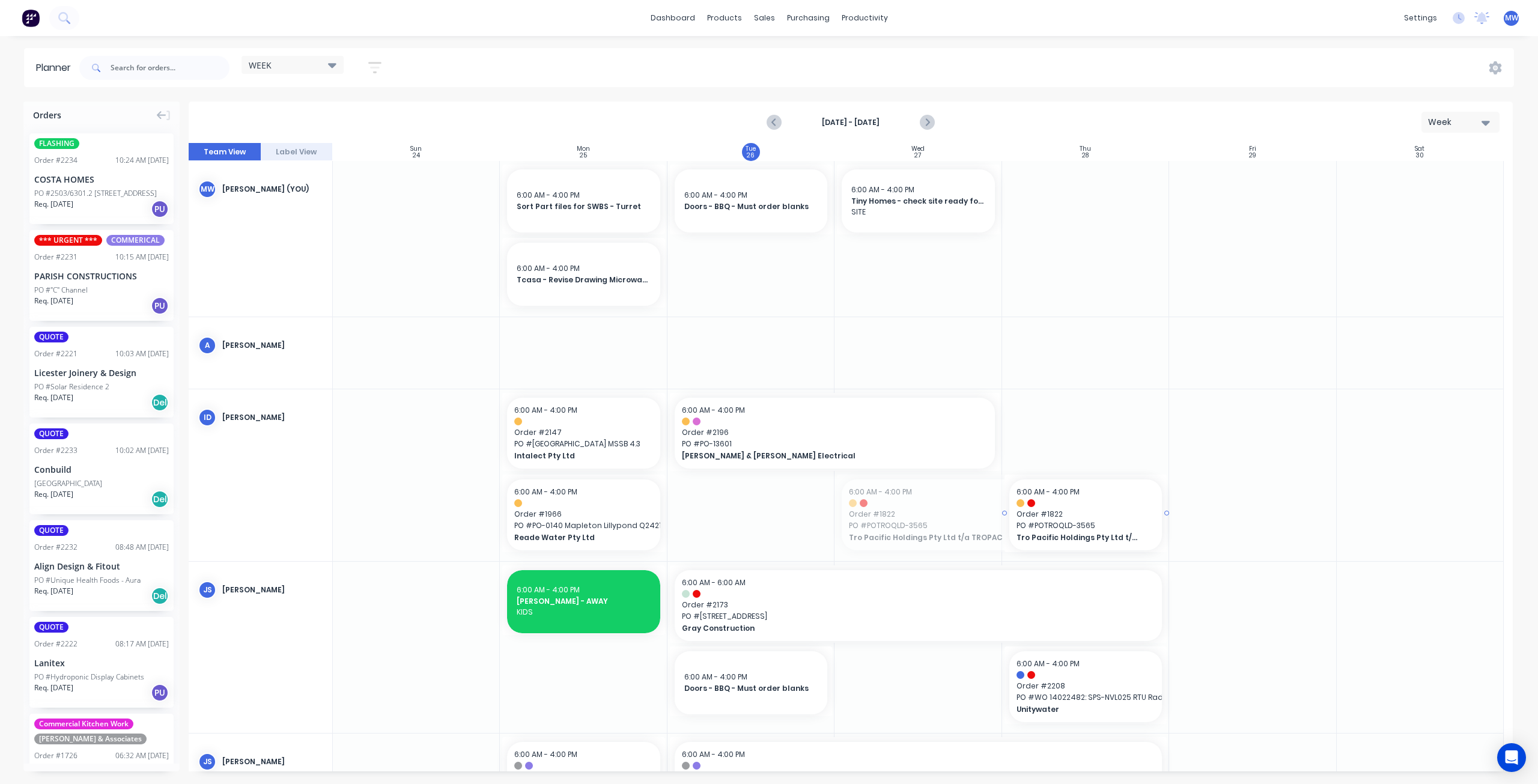
drag, startPoint x: 835, startPoint y: 511, endPoint x: 1029, endPoint y: 504, distance: 194.1
click at [931, 124] on icon "Next page" at bounding box center [927, 122] width 14 height 14
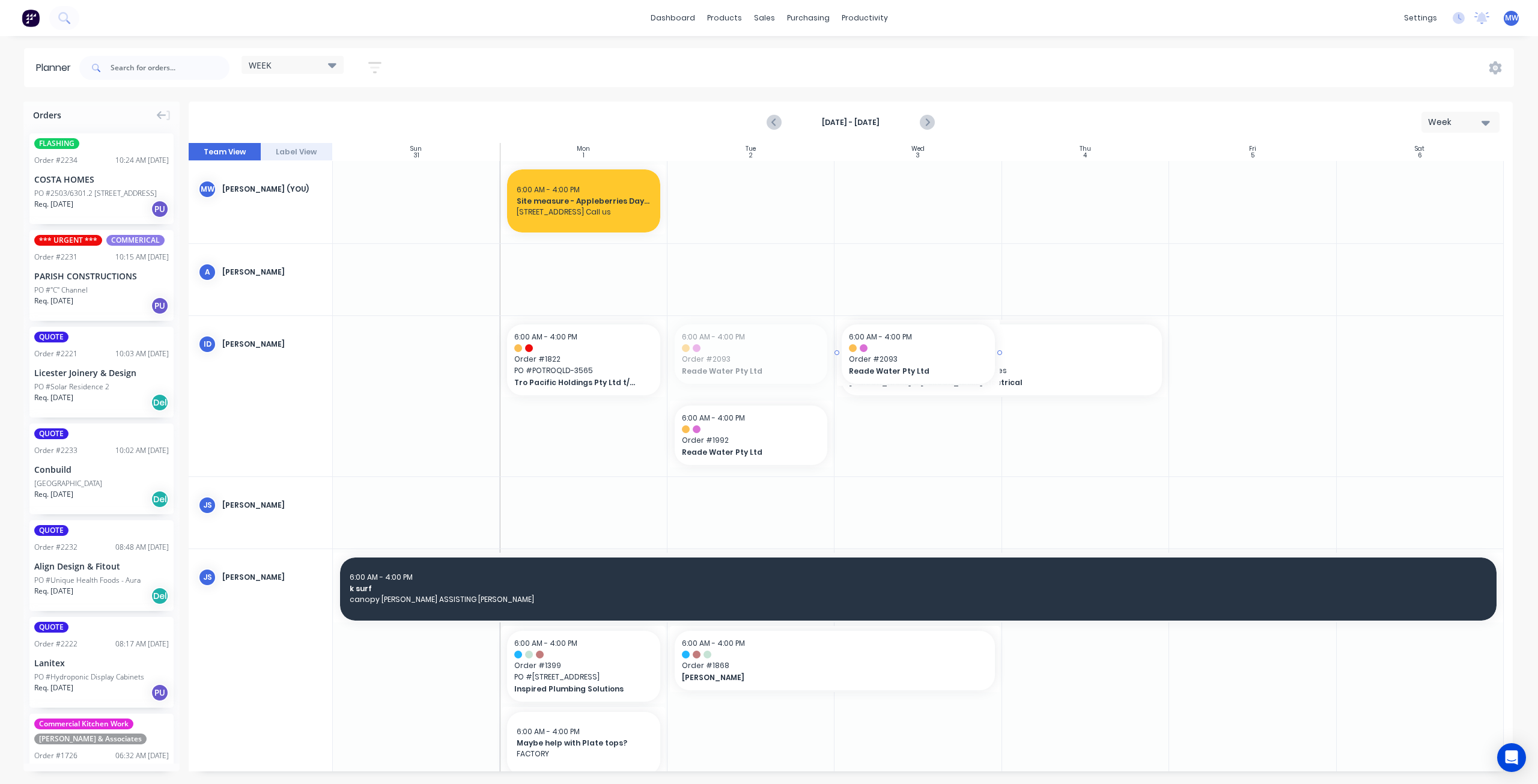
drag, startPoint x: 716, startPoint y: 368, endPoint x: 888, endPoint y: 364, distance: 172.0
drag, startPoint x: 769, startPoint y: 360, endPoint x: 878, endPoint y: 364, distance: 109.1
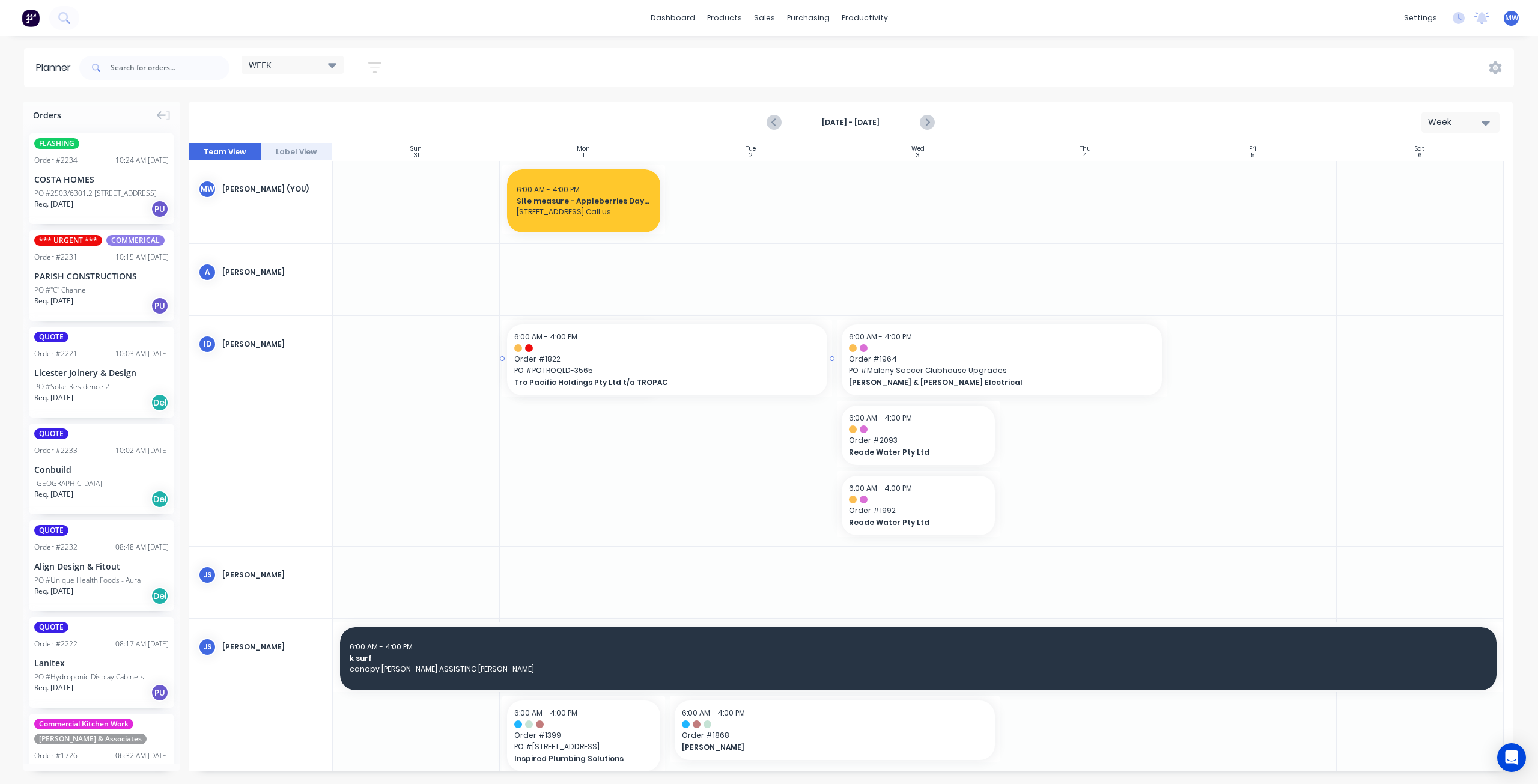
drag, startPoint x: 662, startPoint y: 358, endPoint x: 699, endPoint y: 357, distance: 37.0
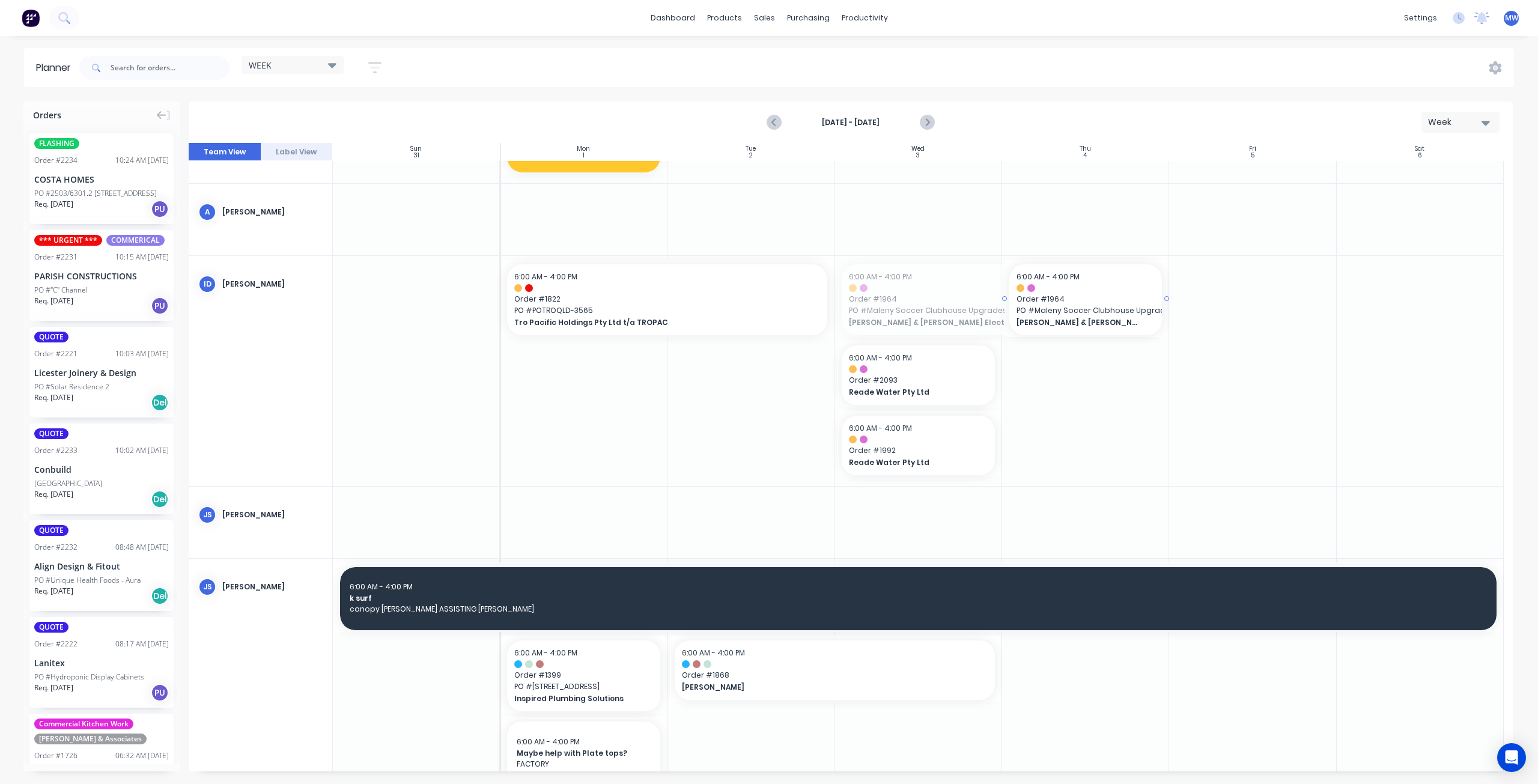
drag, startPoint x: 836, startPoint y: 296, endPoint x: 866, endPoint y: 297, distance: 30.0
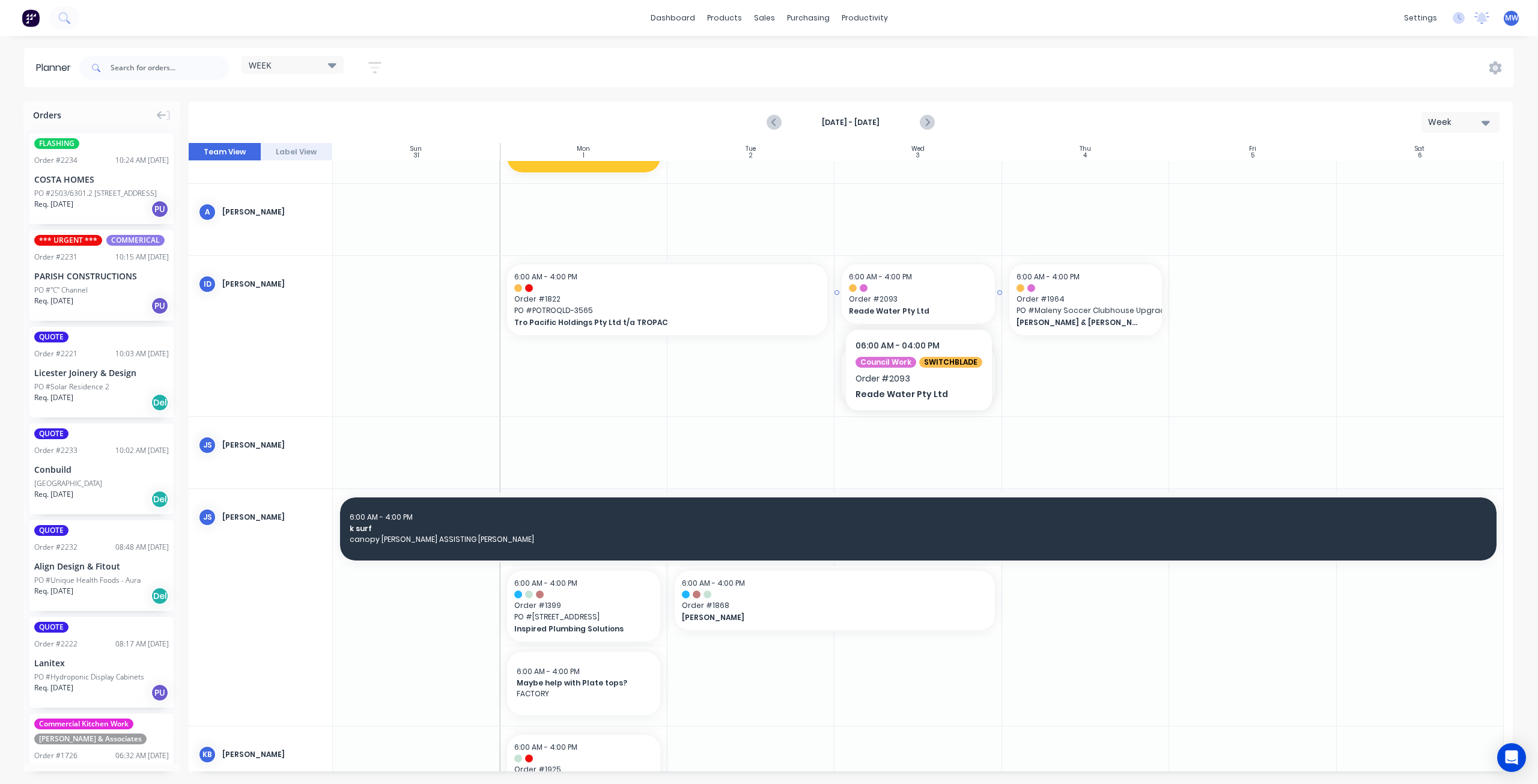
click at [922, 302] on span "Order # 2093" at bounding box center [918, 299] width 138 height 11
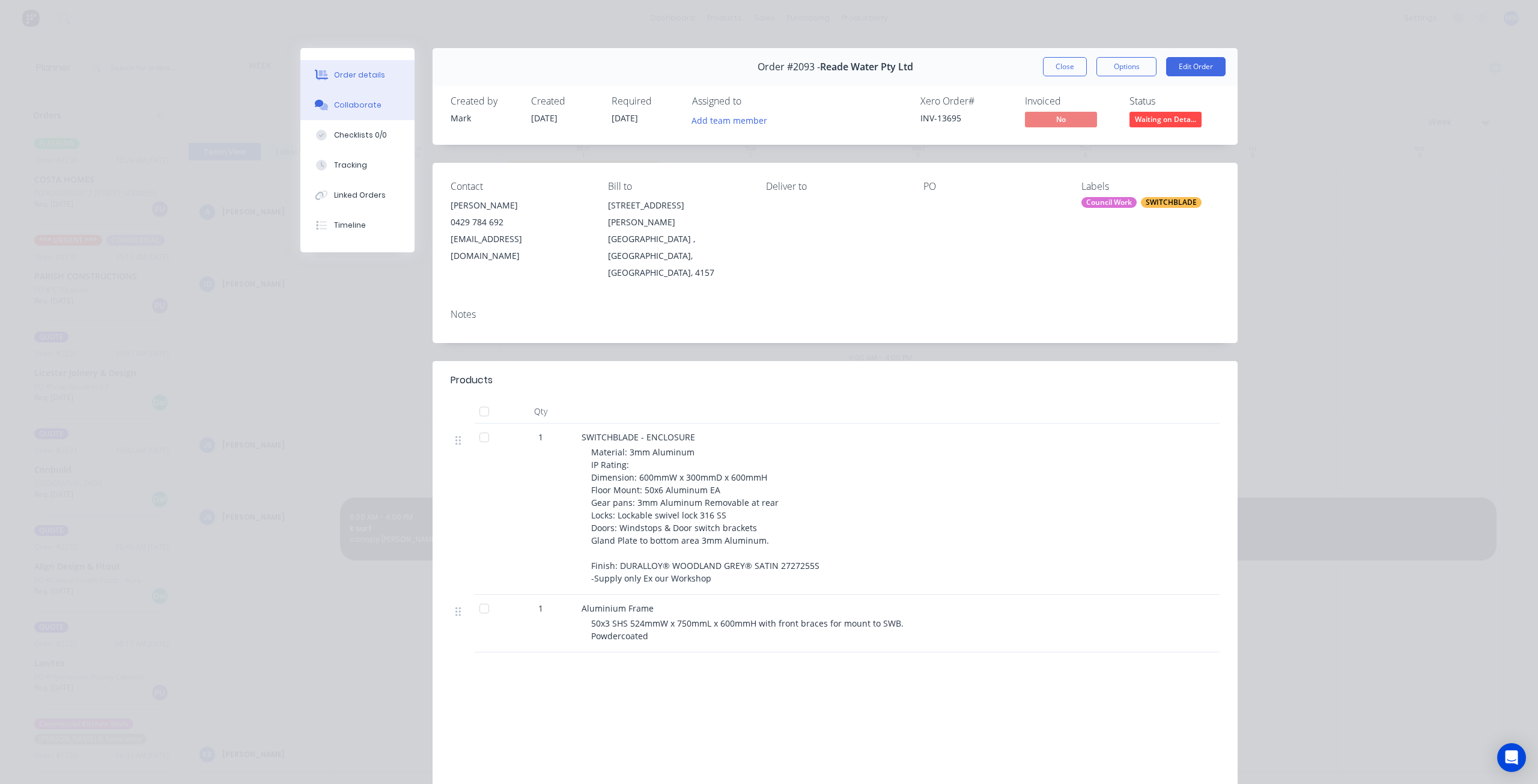
click at [363, 109] on div "Collaborate" at bounding box center [358, 105] width 47 height 11
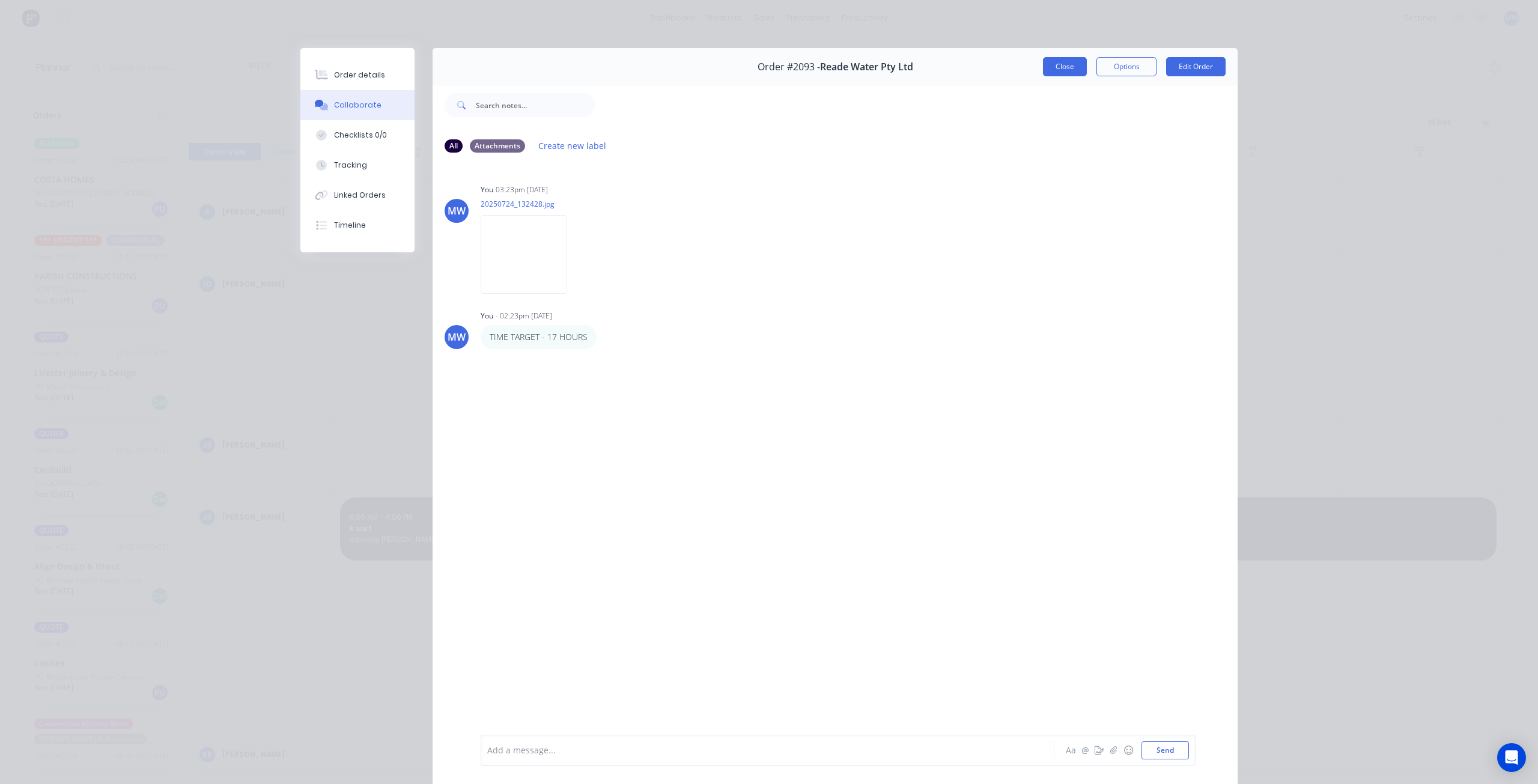
click at [1059, 64] on button "Close" at bounding box center [1065, 66] width 44 height 19
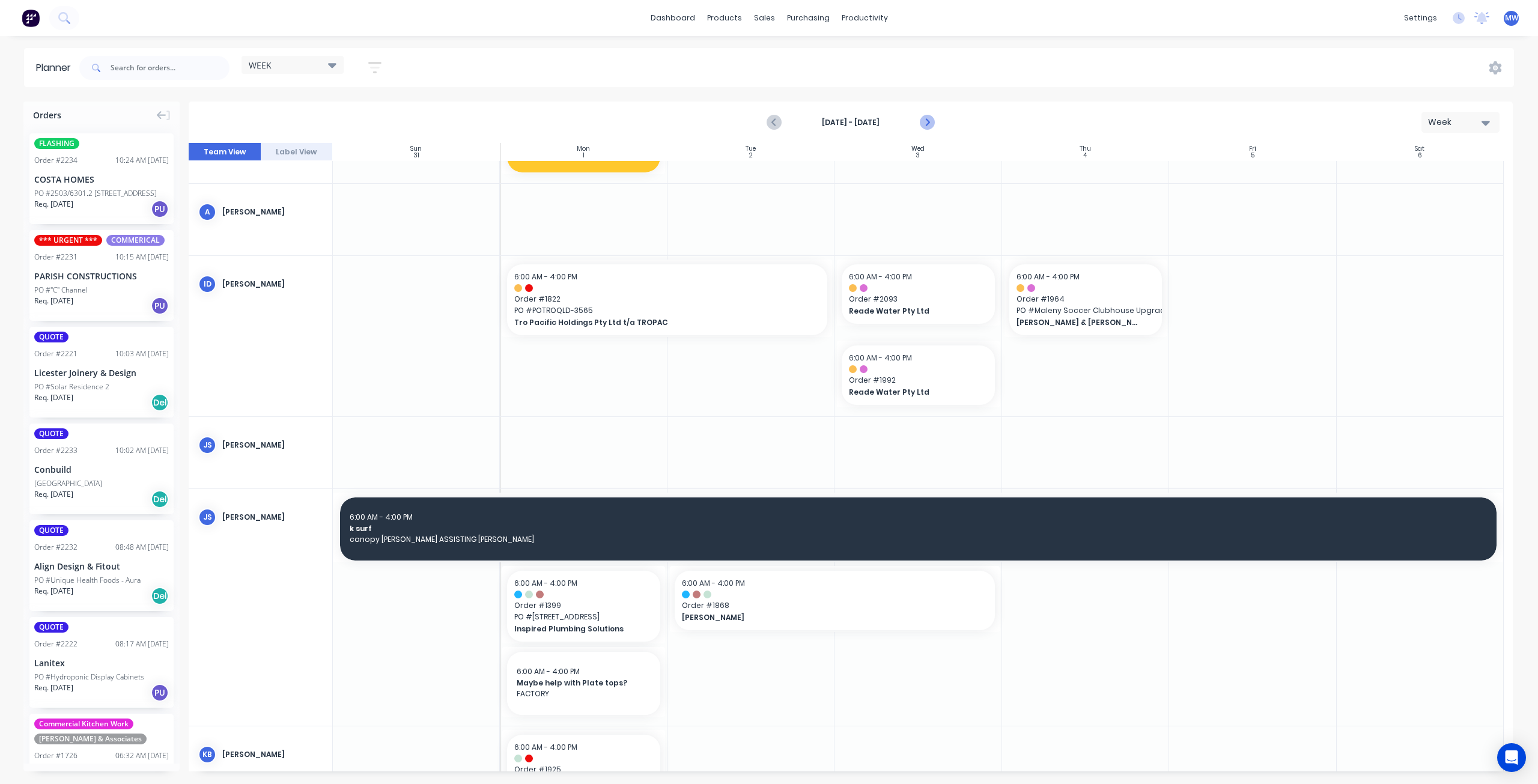
click at [924, 123] on icon "Next page" at bounding box center [927, 122] width 14 height 14
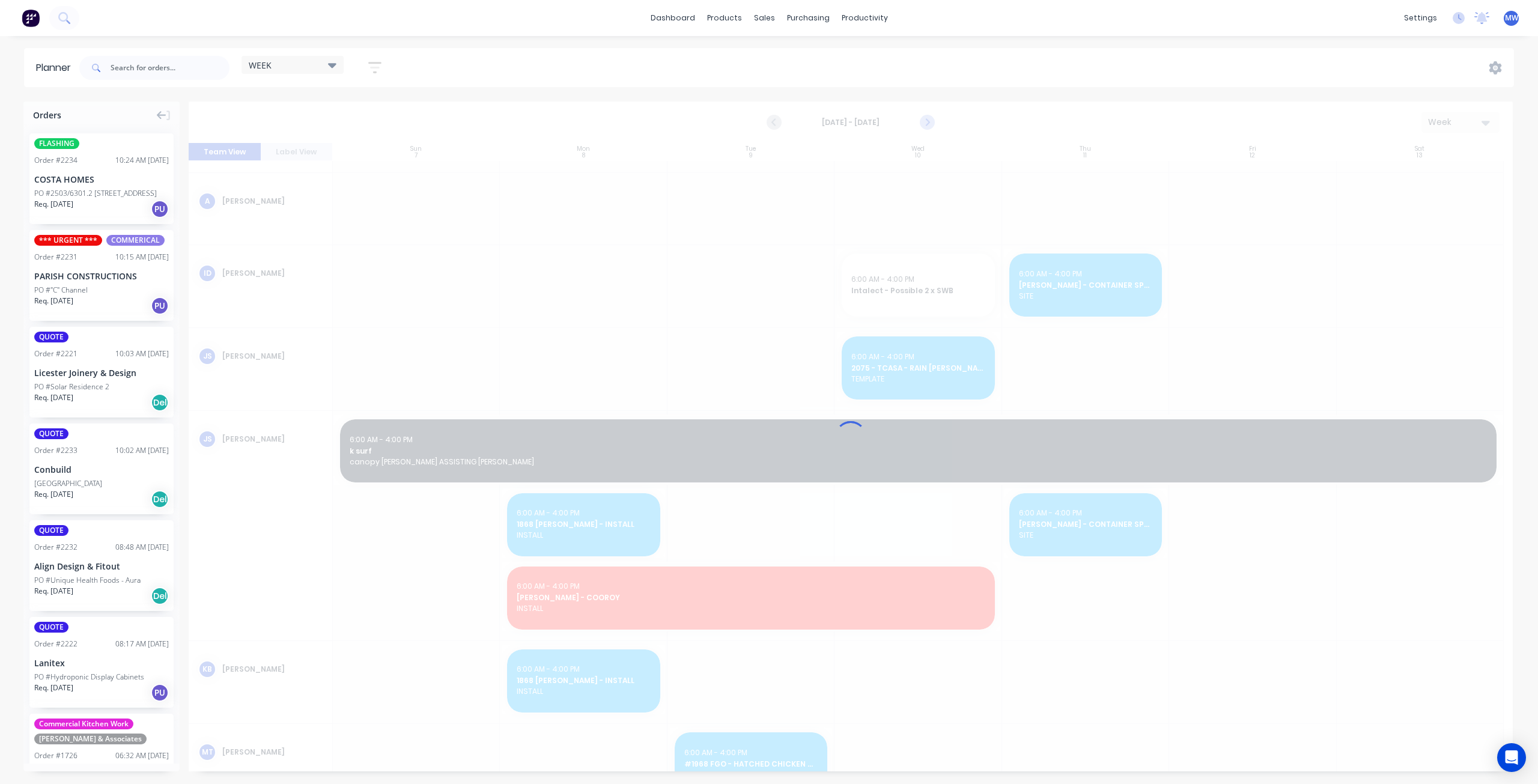
scroll to position [49, 0]
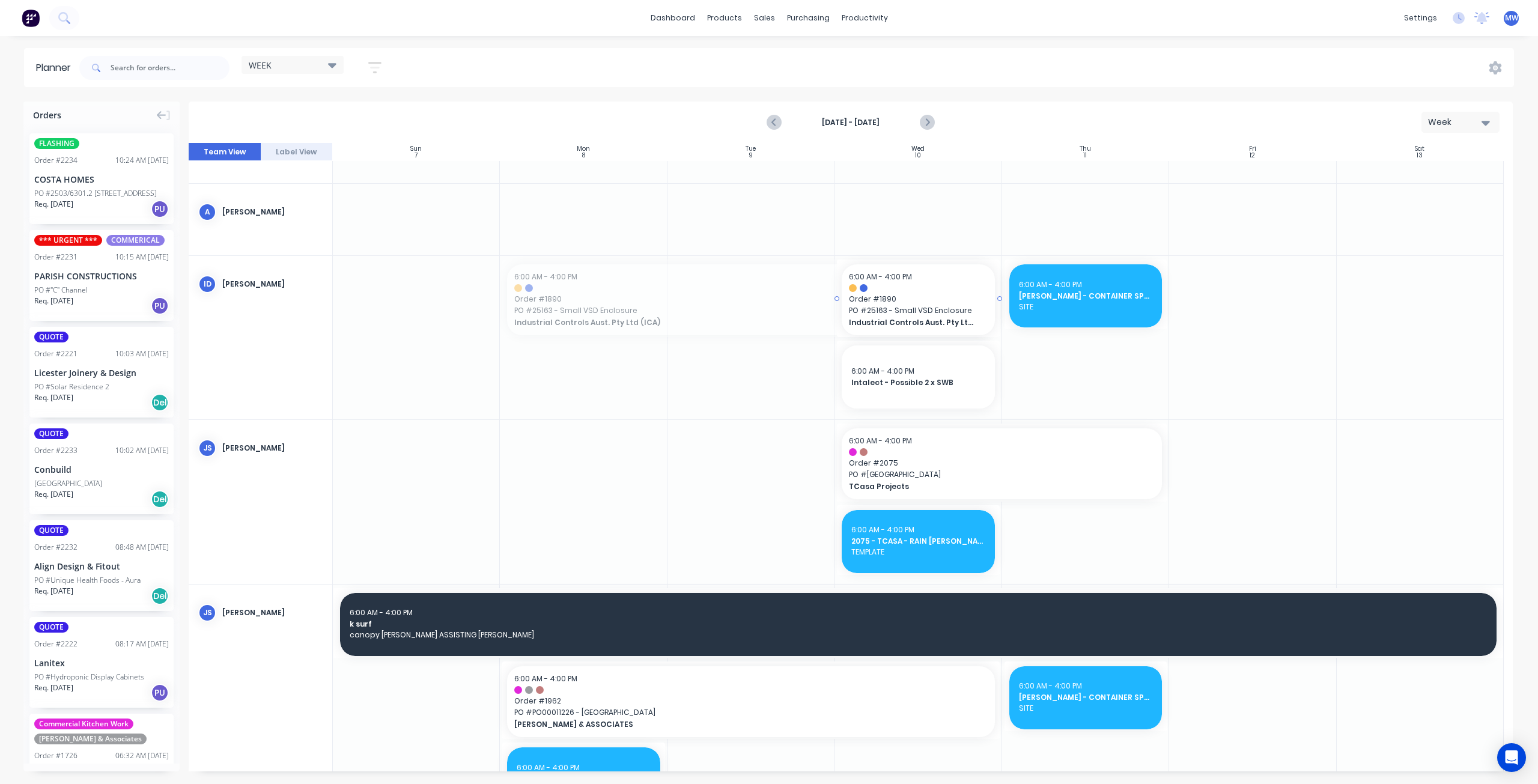
drag, startPoint x: 503, startPoint y: 297, endPoint x: 862, endPoint y: 312, distance: 359.3
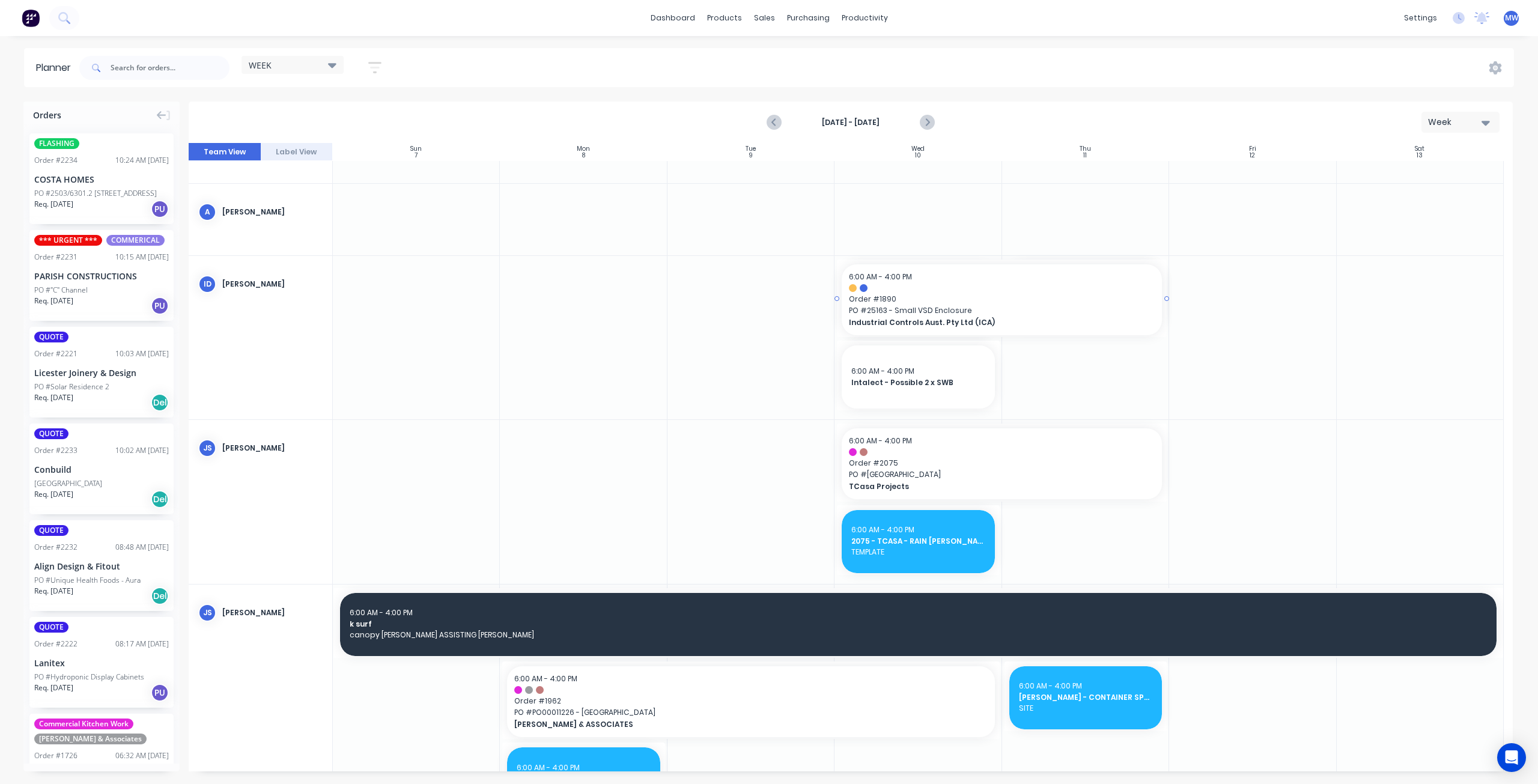
drag, startPoint x: 997, startPoint y: 296, endPoint x: 1110, endPoint y: 295, distance: 113.0
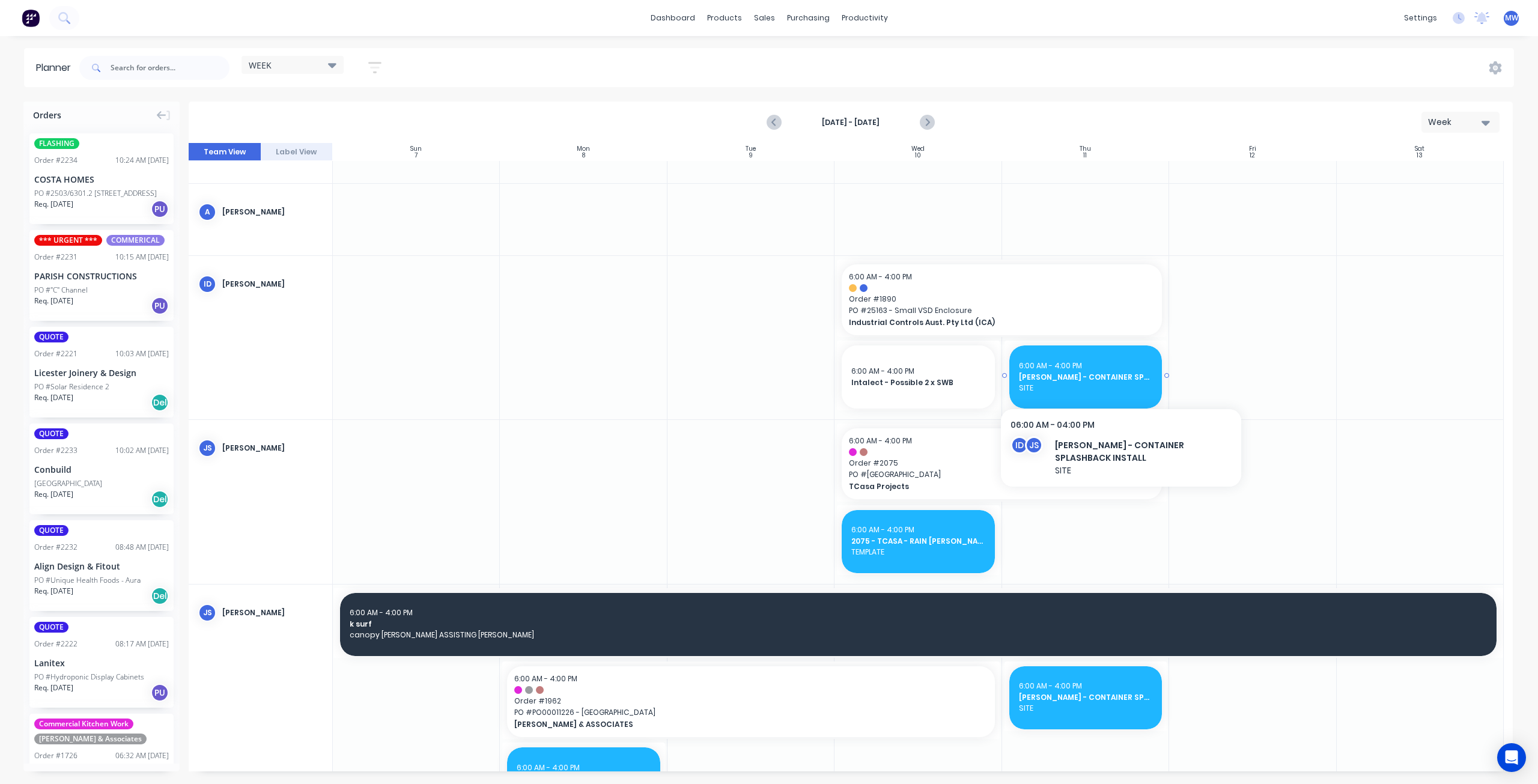
scroll to position [109, 0]
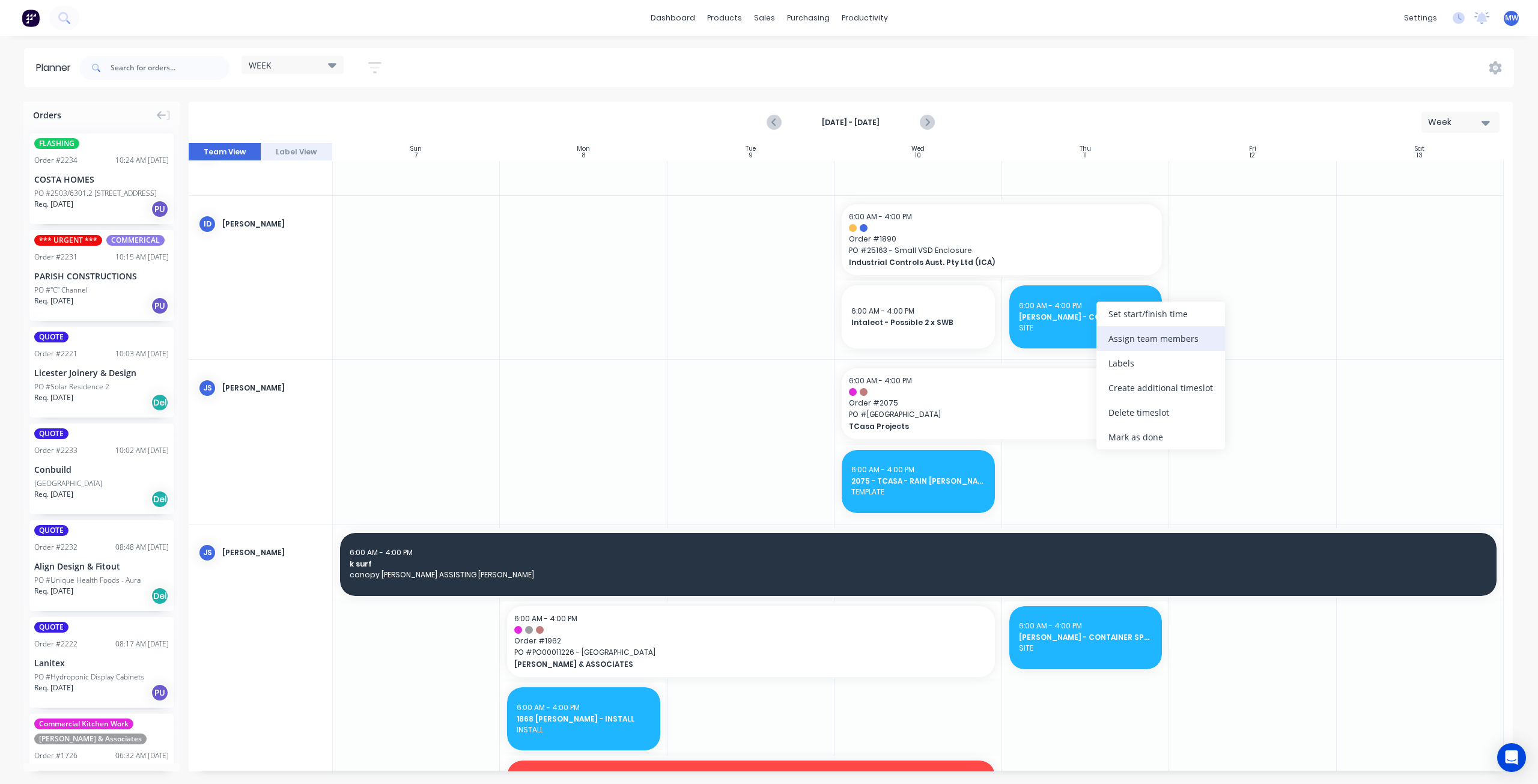
click at [1124, 337] on div "Assign team members" at bounding box center [1160, 338] width 128 height 24
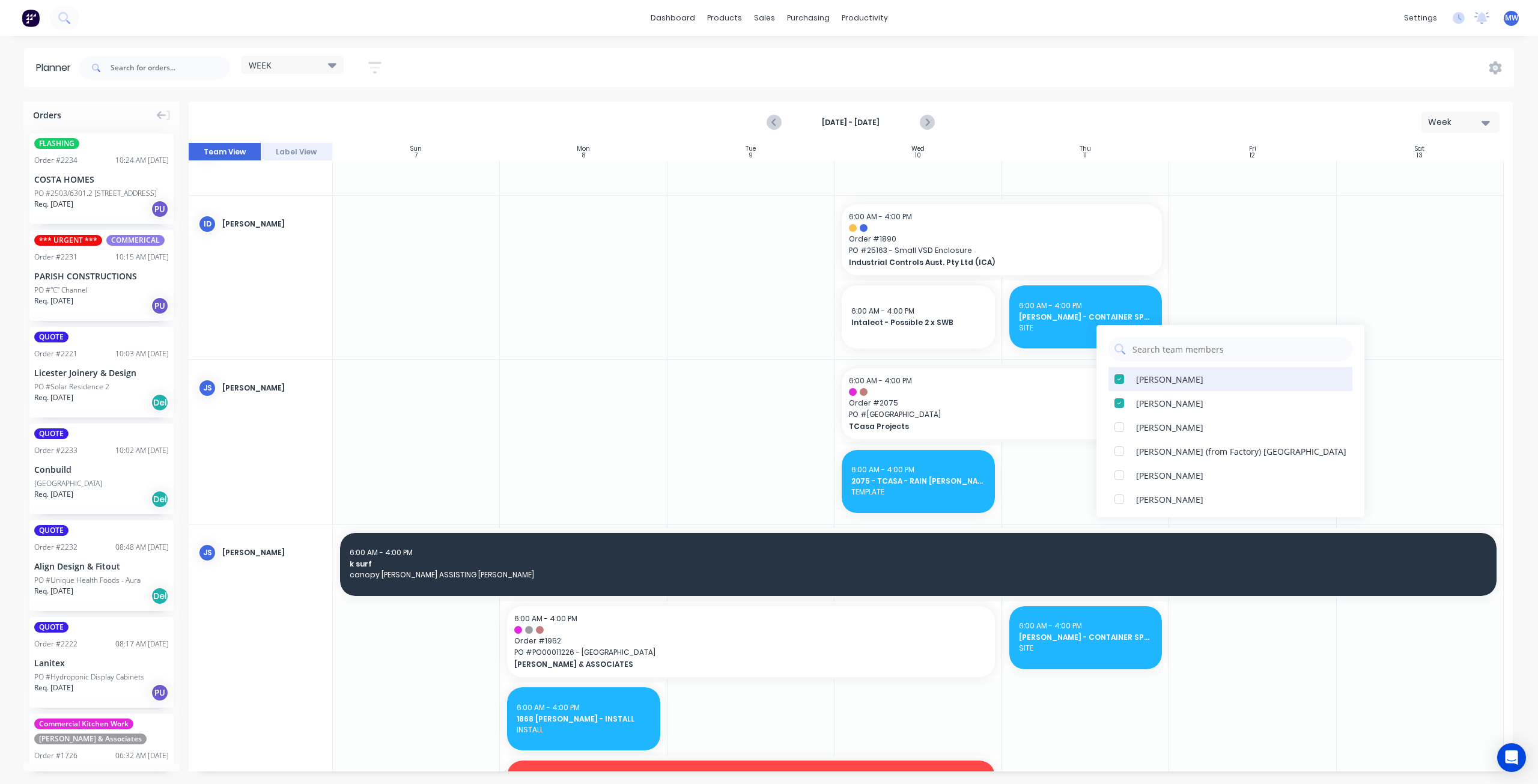
click at [1120, 380] on div at bounding box center [1119, 379] width 24 height 24
click at [1204, 301] on div at bounding box center [1253, 278] width 167 height 163
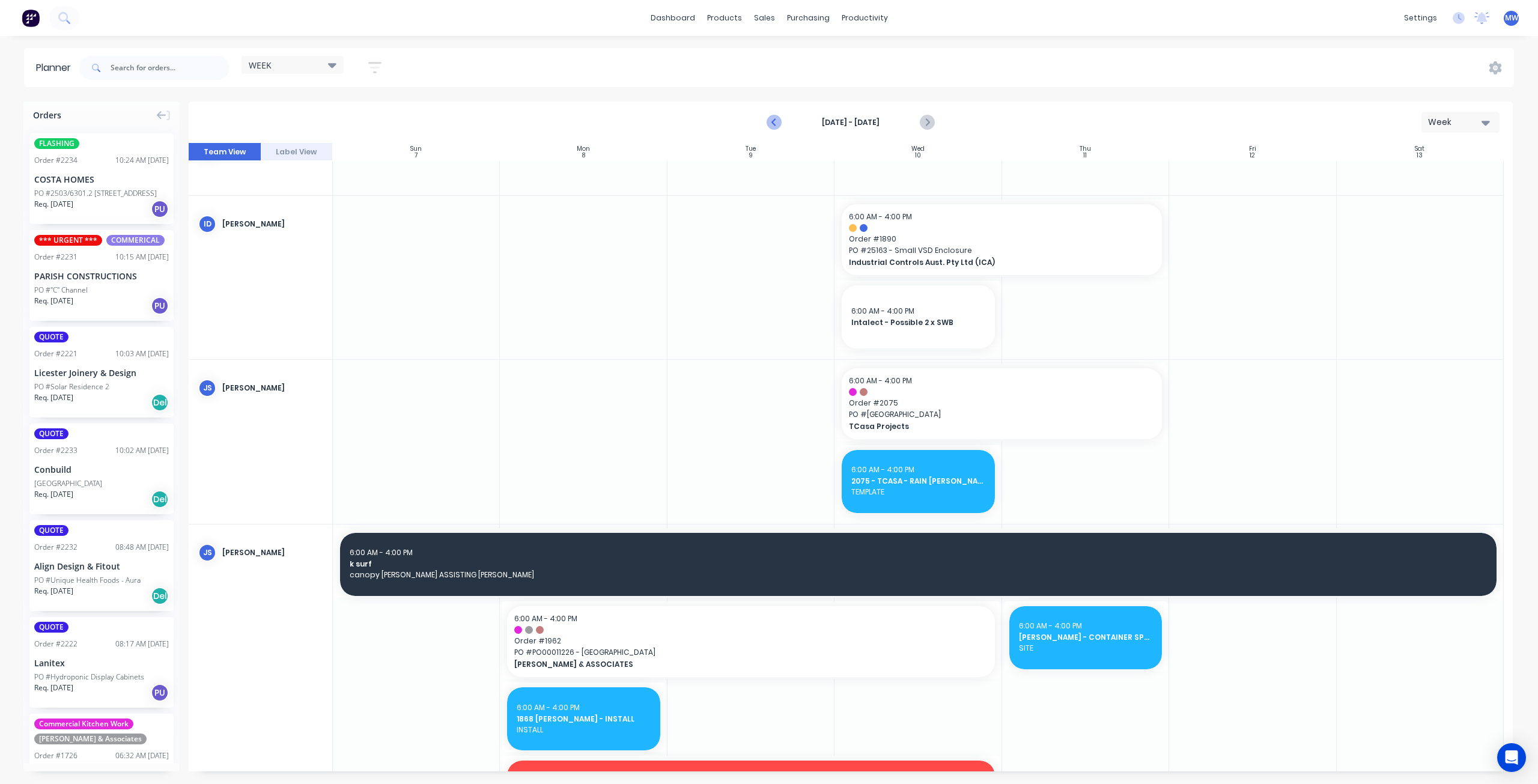
click at [773, 124] on icon "Previous page" at bounding box center [775, 122] width 14 height 14
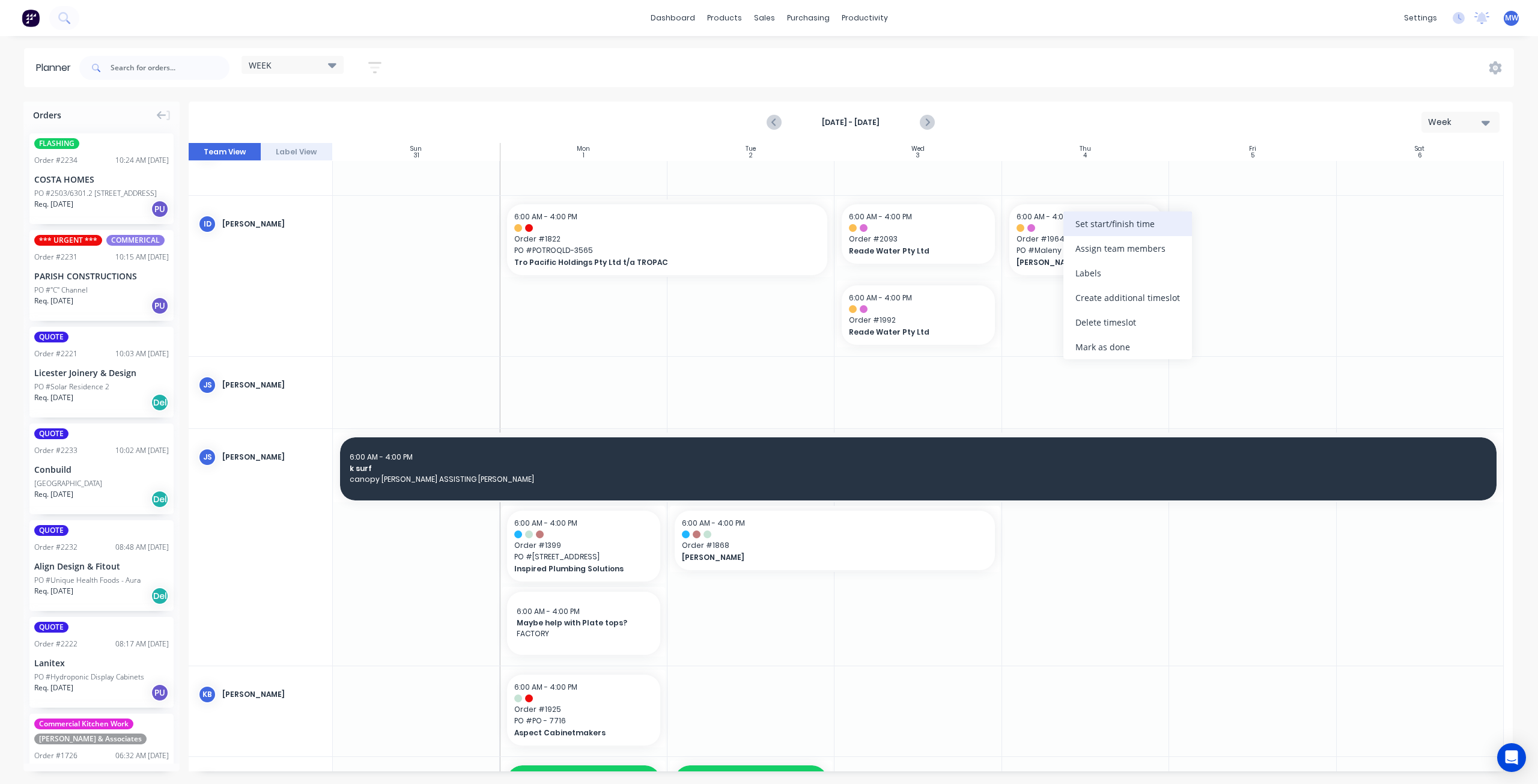
click at [1112, 222] on div "Set start/finish time" at bounding box center [1128, 224] width 128 height 24
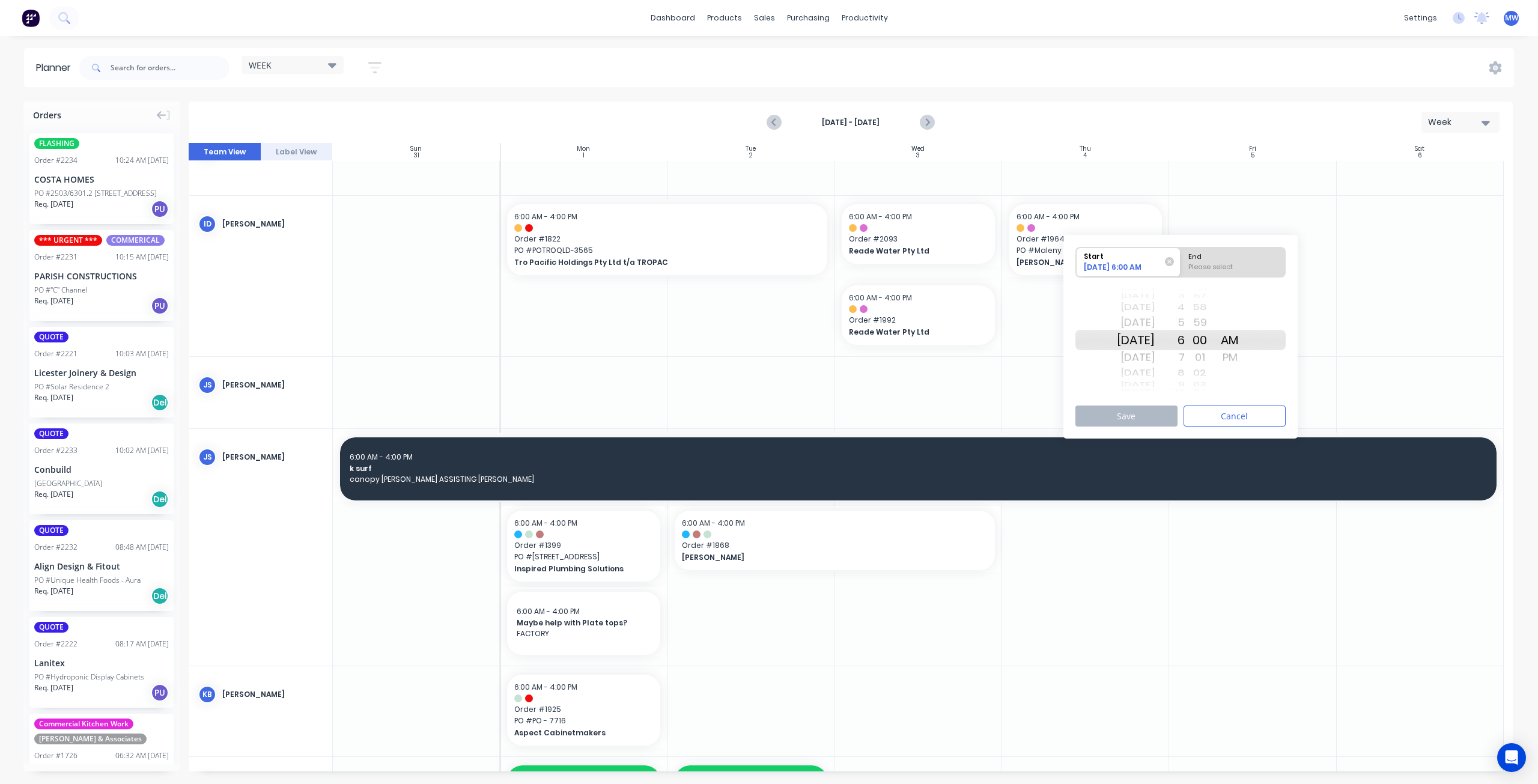
click at [1149, 337] on div "[DATE]" at bounding box center [1136, 339] width 38 height 20
click at [1230, 264] on div "Please select" at bounding box center [1233, 269] width 98 height 15
click at [1181, 264] on input "End Please select" at bounding box center [1181, 262] width 1 height 30
radio input "true"
click at [1141, 342] on div "[DATE]" at bounding box center [1136, 339] width 38 height 20
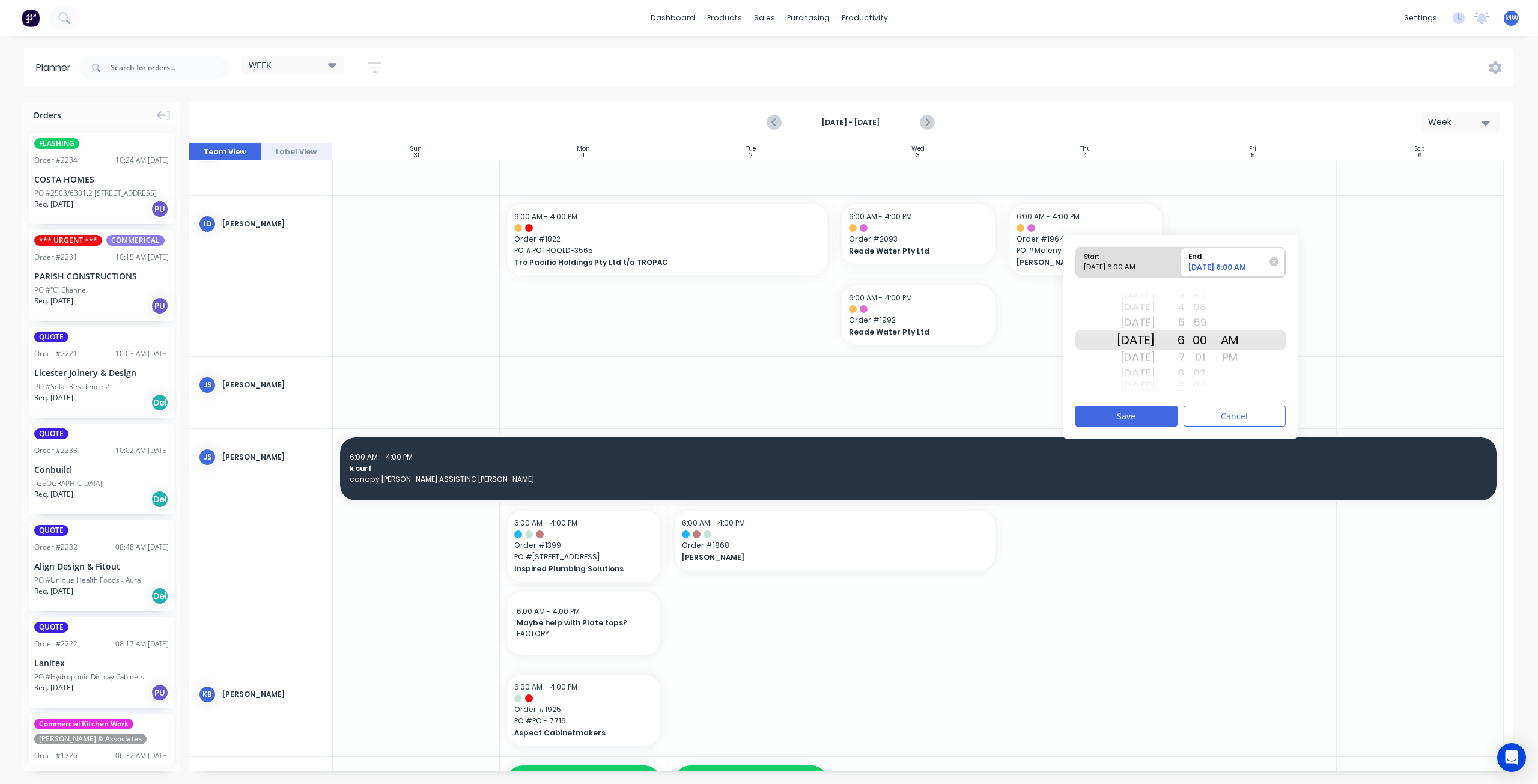
click at [1239, 356] on div "PM" at bounding box center [1230, 357] width 30 height 19
click at [1185, 314] on div "4" at bounding box center [1170, 308] width 30 height 16
click at [1143, 416] on button "Save" at bounding box center [1126, 416] width 102 height 21
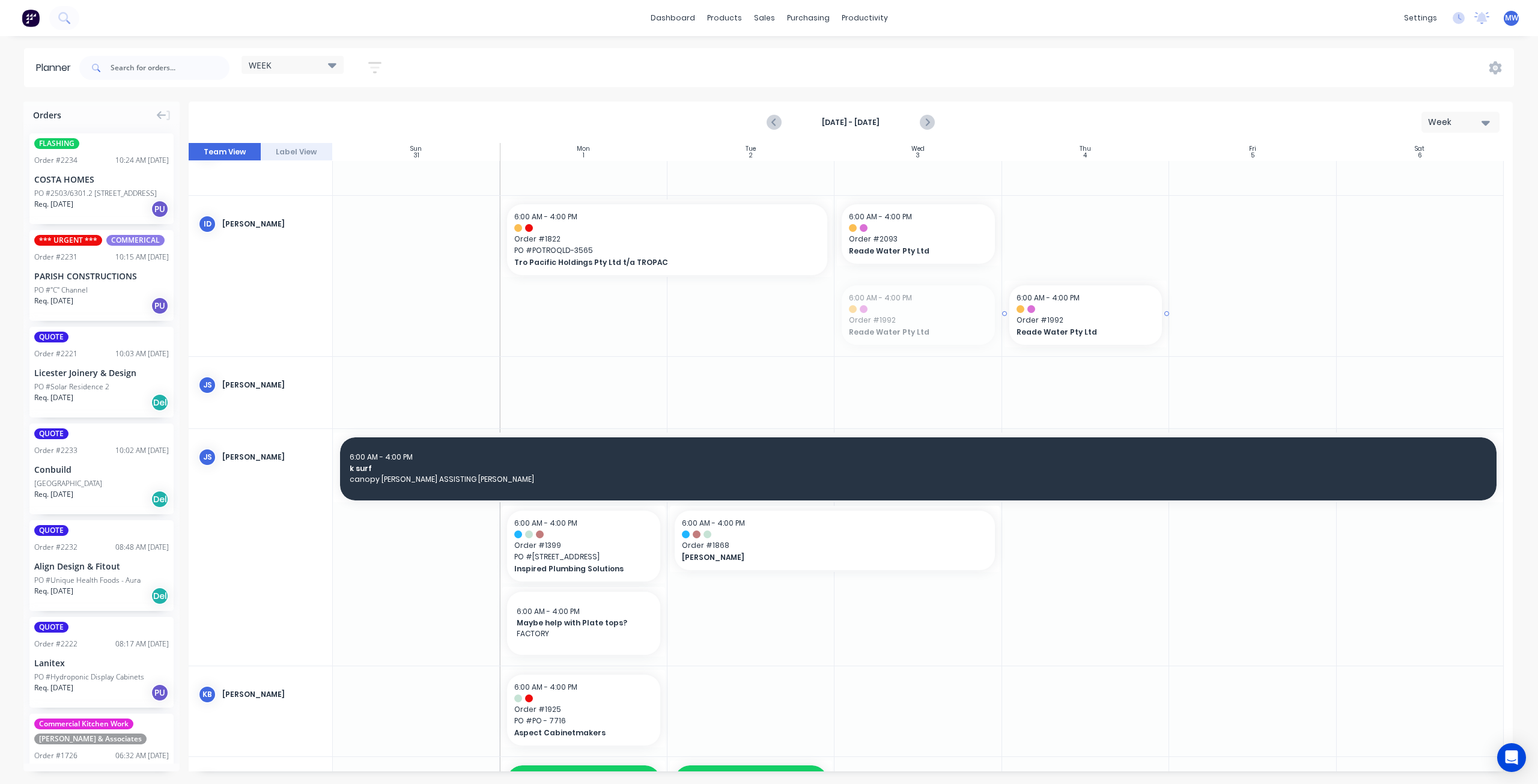
drag, startPoint x: 933, startPoint y: 318, endPoint x: 1103, endPoint y: 249, distance: 183.5
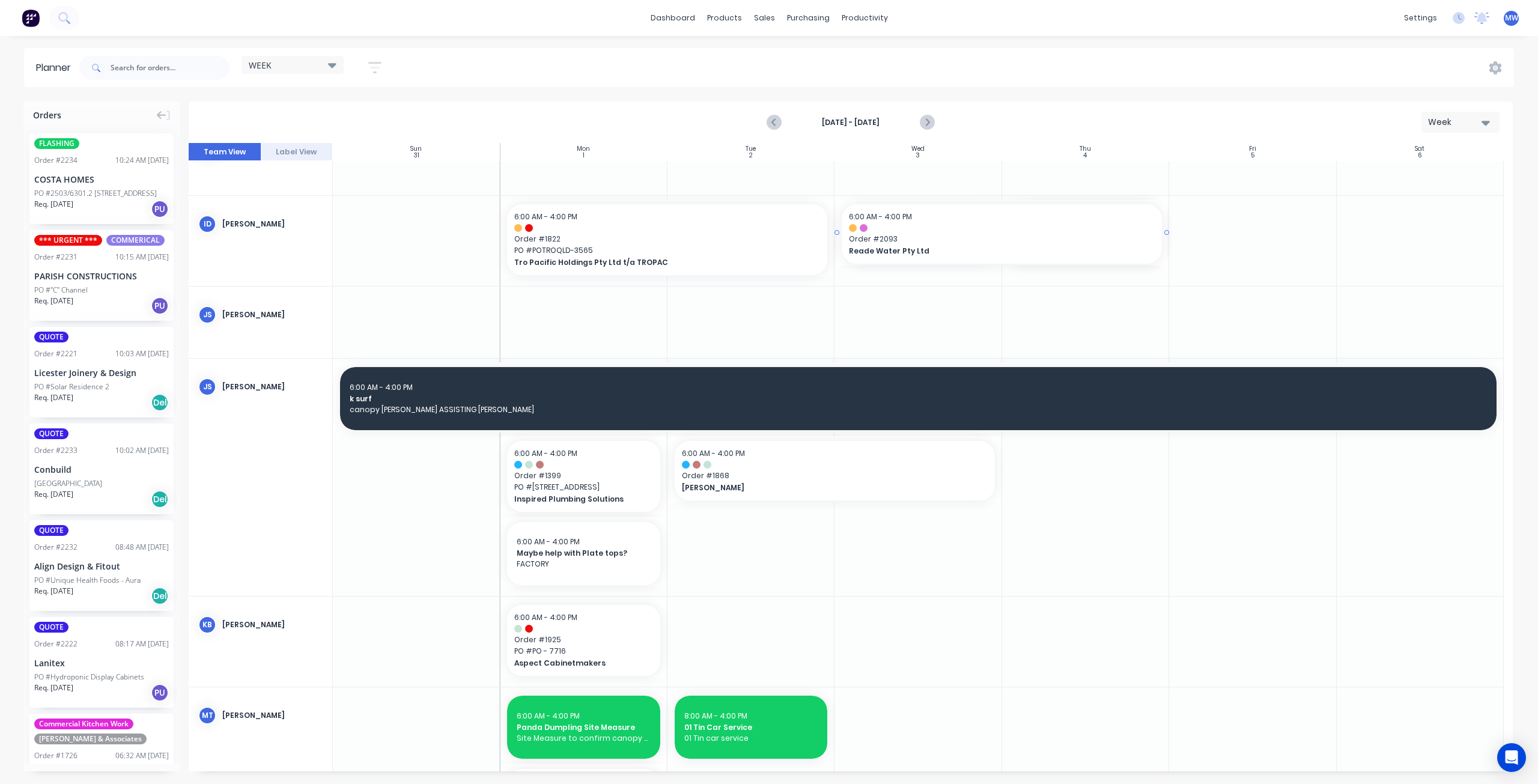
drag, startPoint x: 995, startPoint y: 232, endPoint x: 1006, endPoint y: 232, distance: 11.0
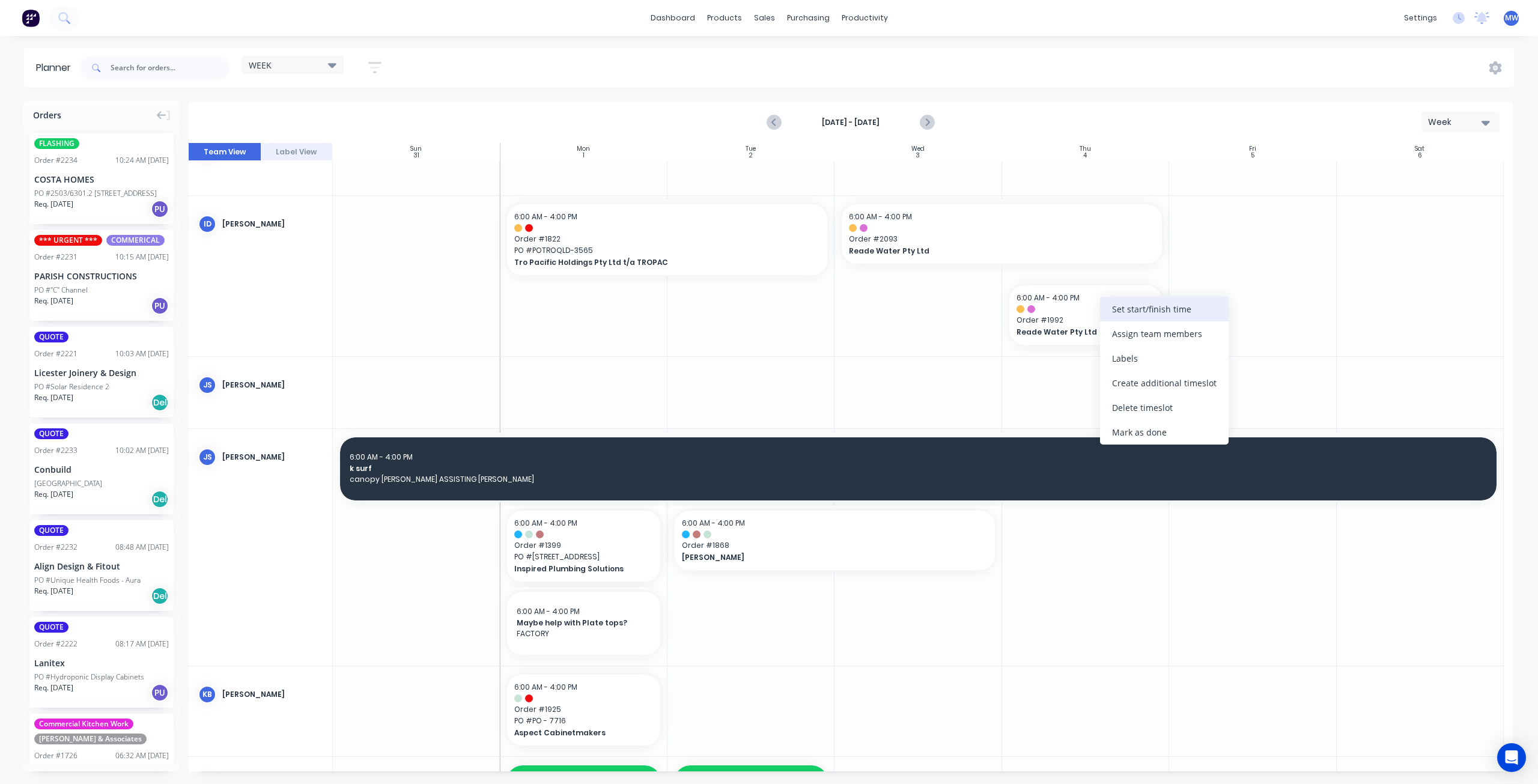
click at [1169, 308] on div "Set start/finish time" at bounding box center [1164, 308] width 128 height 24
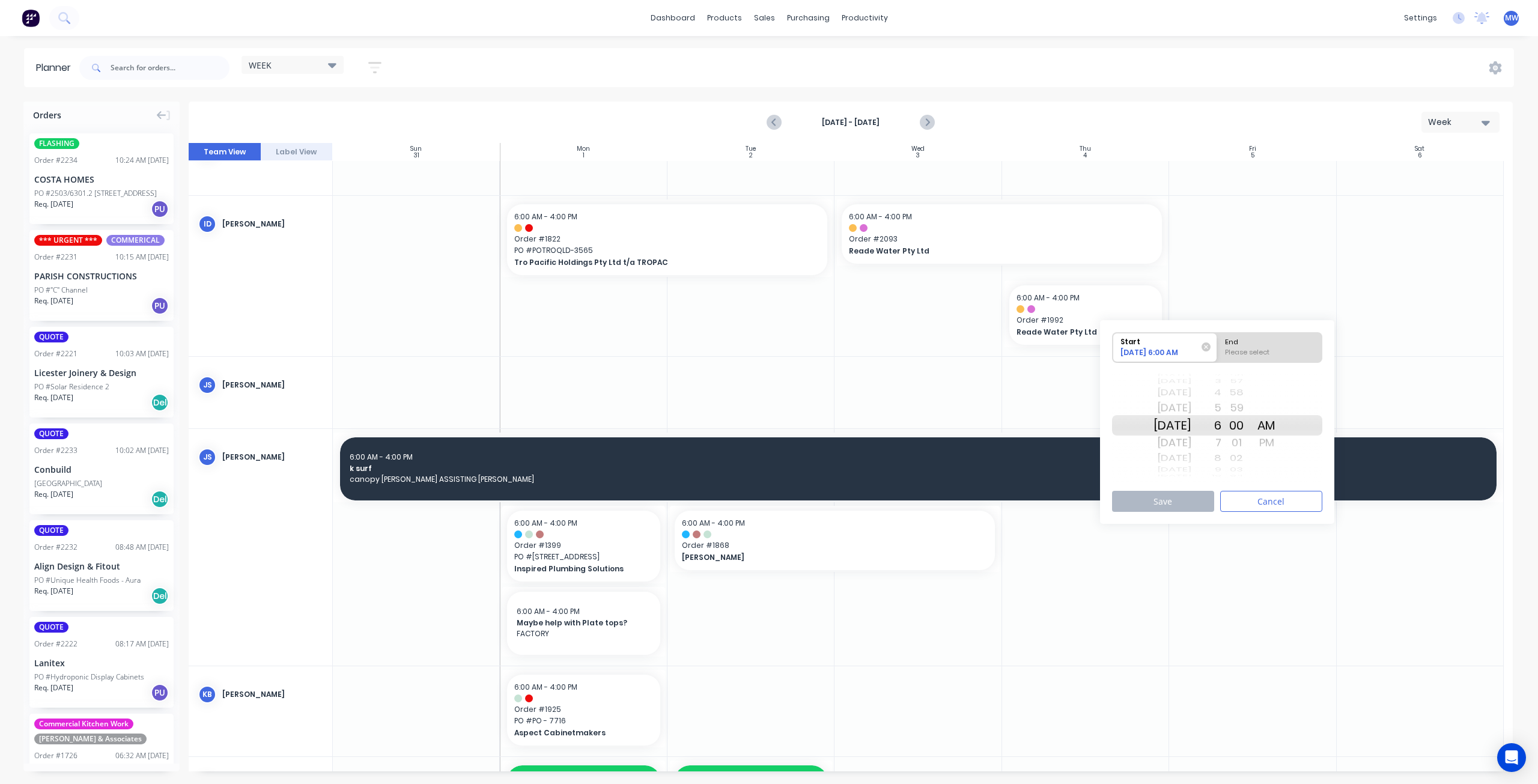
click at [1183, 427] on div "[DATE]" at bounding box center [1173, 425] width 38 height 20
click at [1282, 346] on div "End" at bounding box center [1270, 340] width 98 height 15
click at [1218, 346] on input "End Please select" at bounding box center [1218, 347] width 1 height 30
radio input "true"
click at [1281, 441] on div "PM" at bounding box center [1267, 443] width 30 height 19
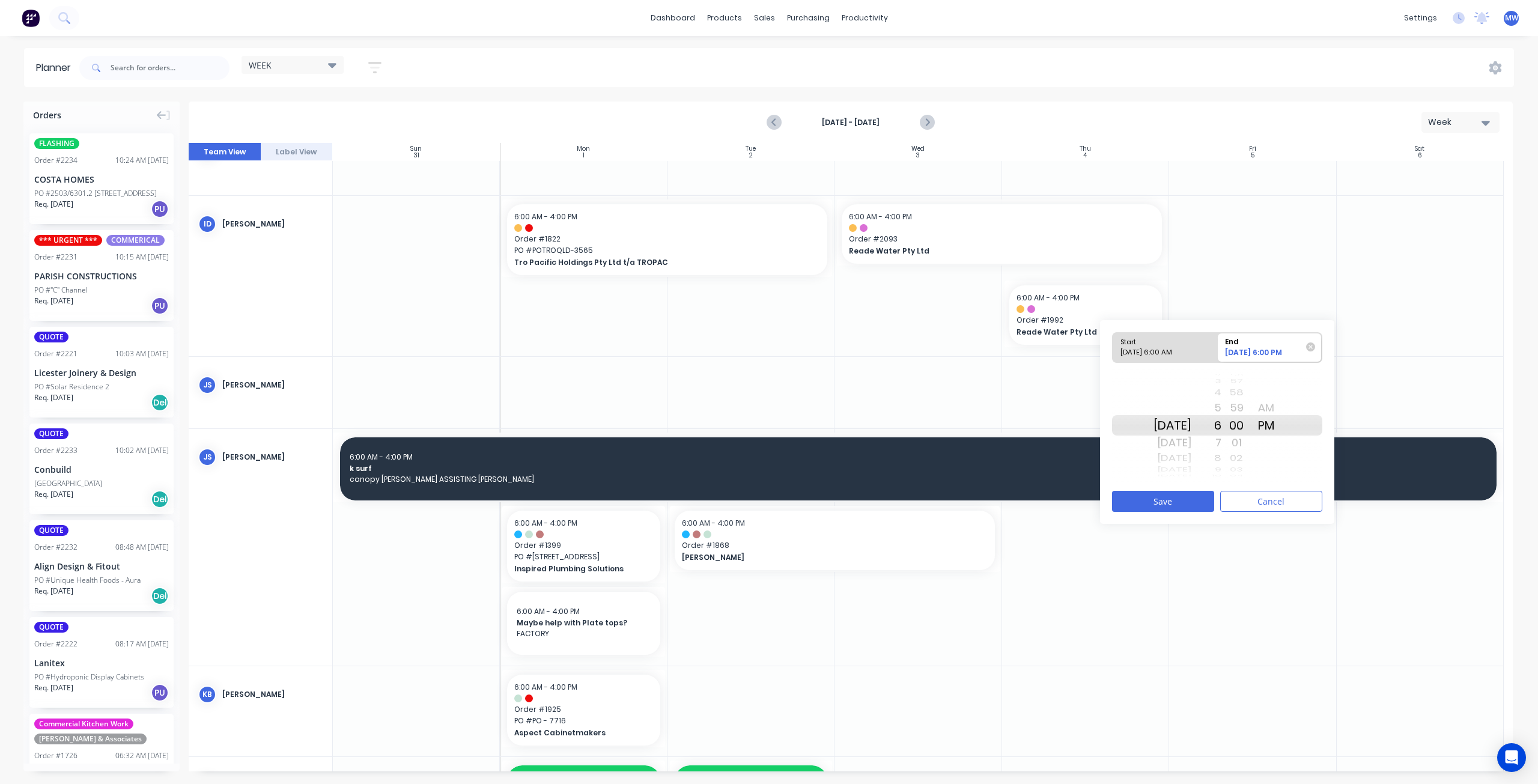
click at [1222, 394] on div "4" at bounding box center [1206, 393] width 30 height 16
click at [1174, 502] on button "Save" at bounding box center [1163, 501] width 102 height 21
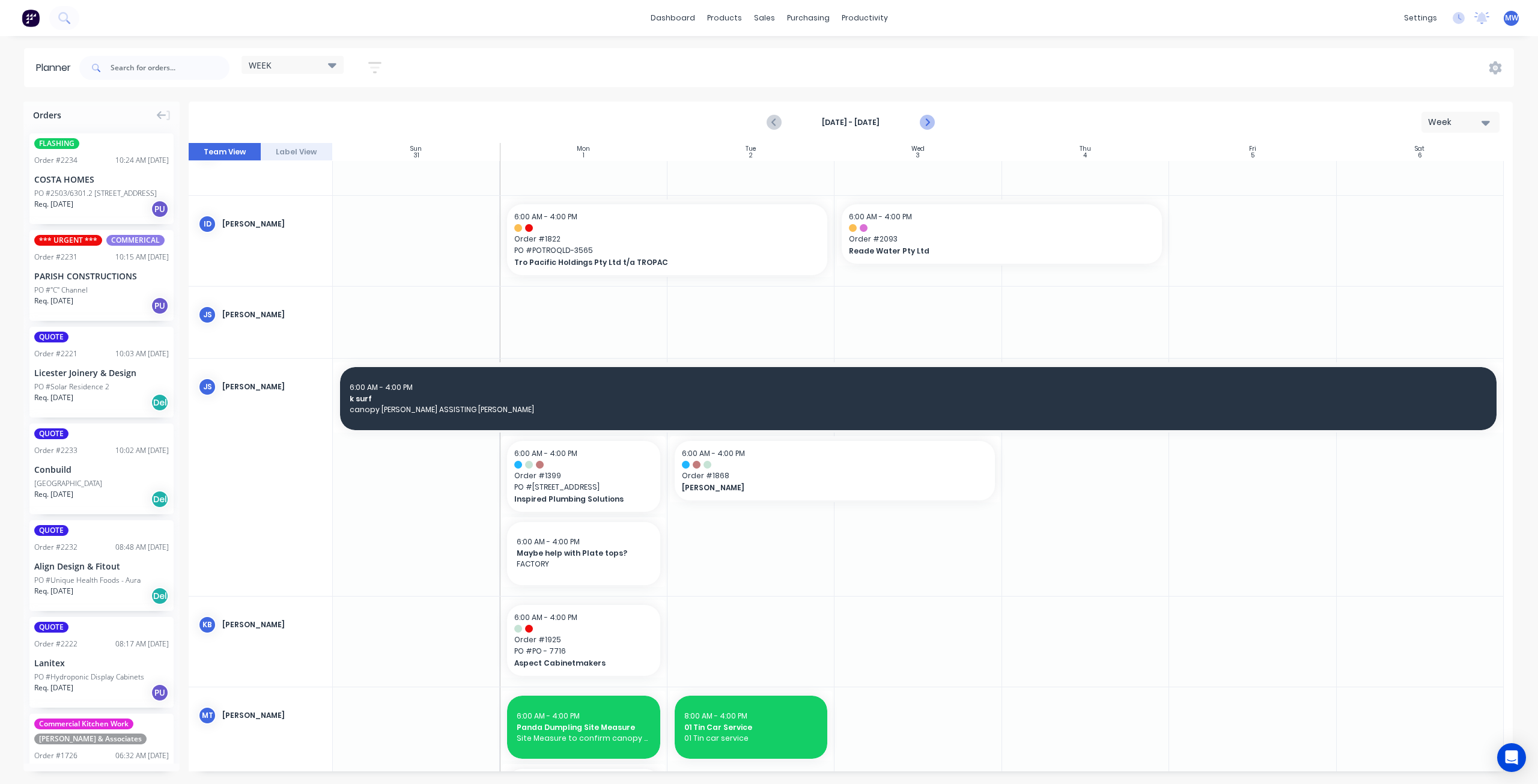
click at [926, 123] on icon "Next page" at bounding box center [927, 122] width 14 height 14
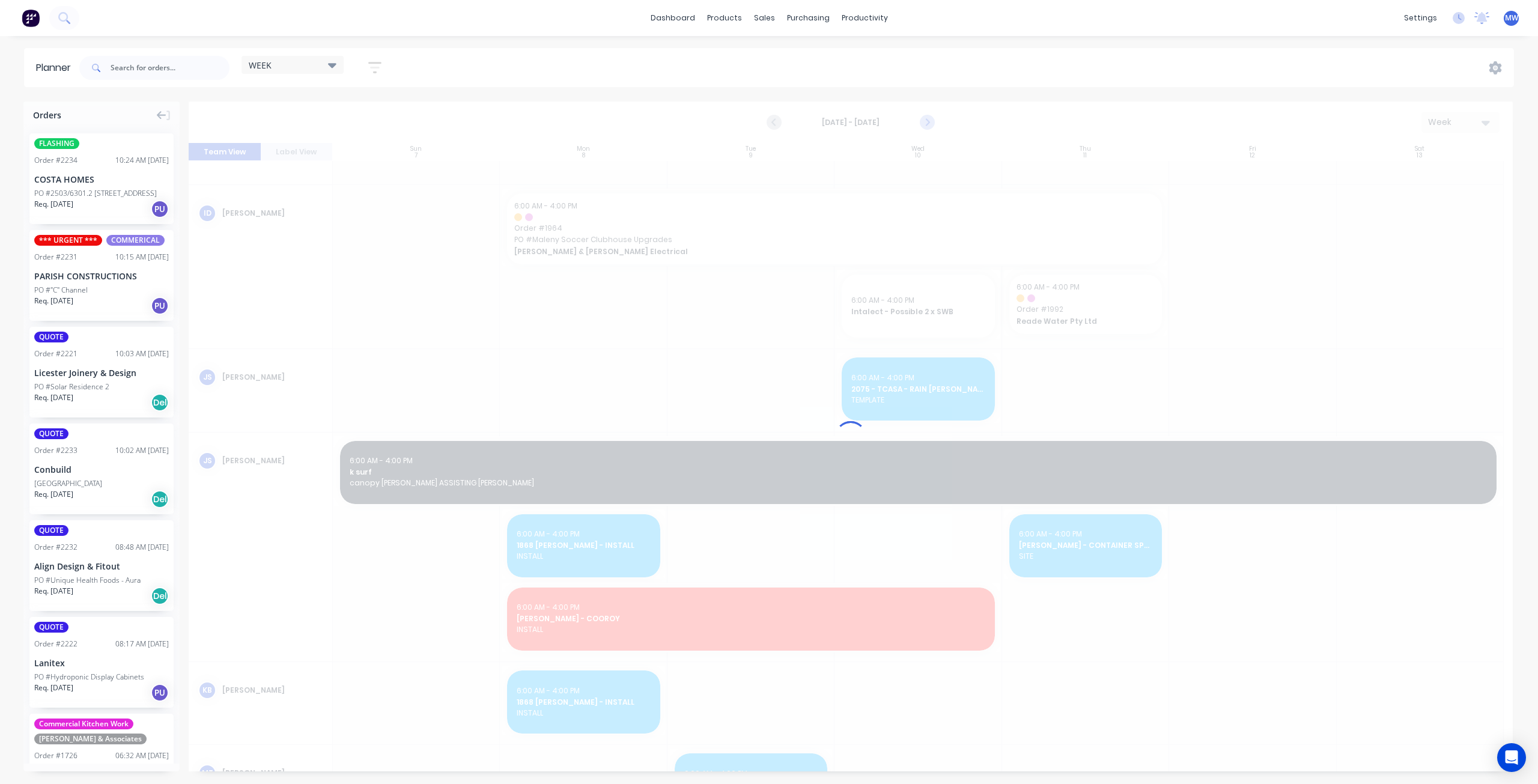
scroll to position [109, 0]
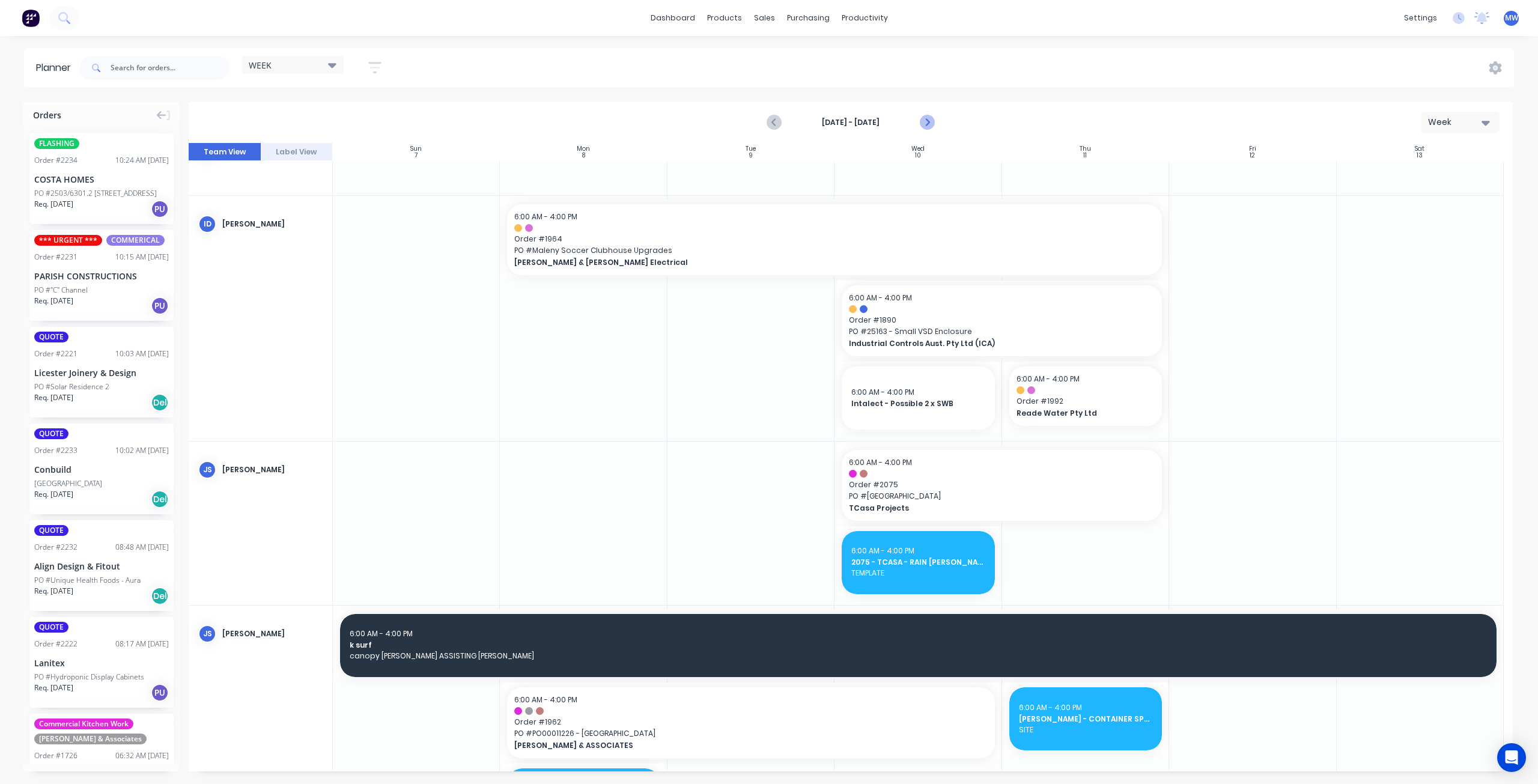
click at [933, 122] on icon "Next page" at bounding box center [927, 122] width 14 height 14
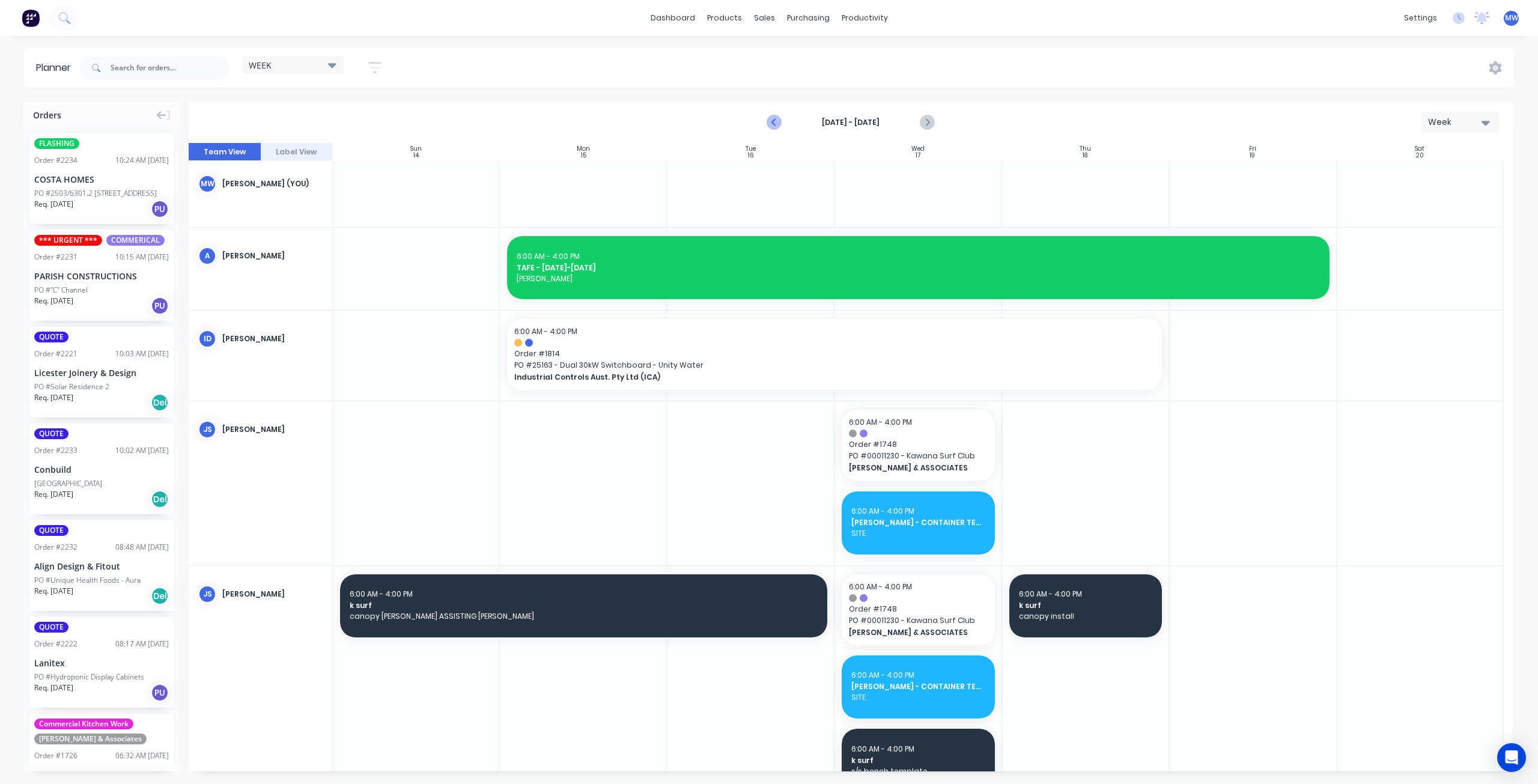
click at [772, 124] on icon "Previous page" at bounding box center [775, 122] width 14 height 14
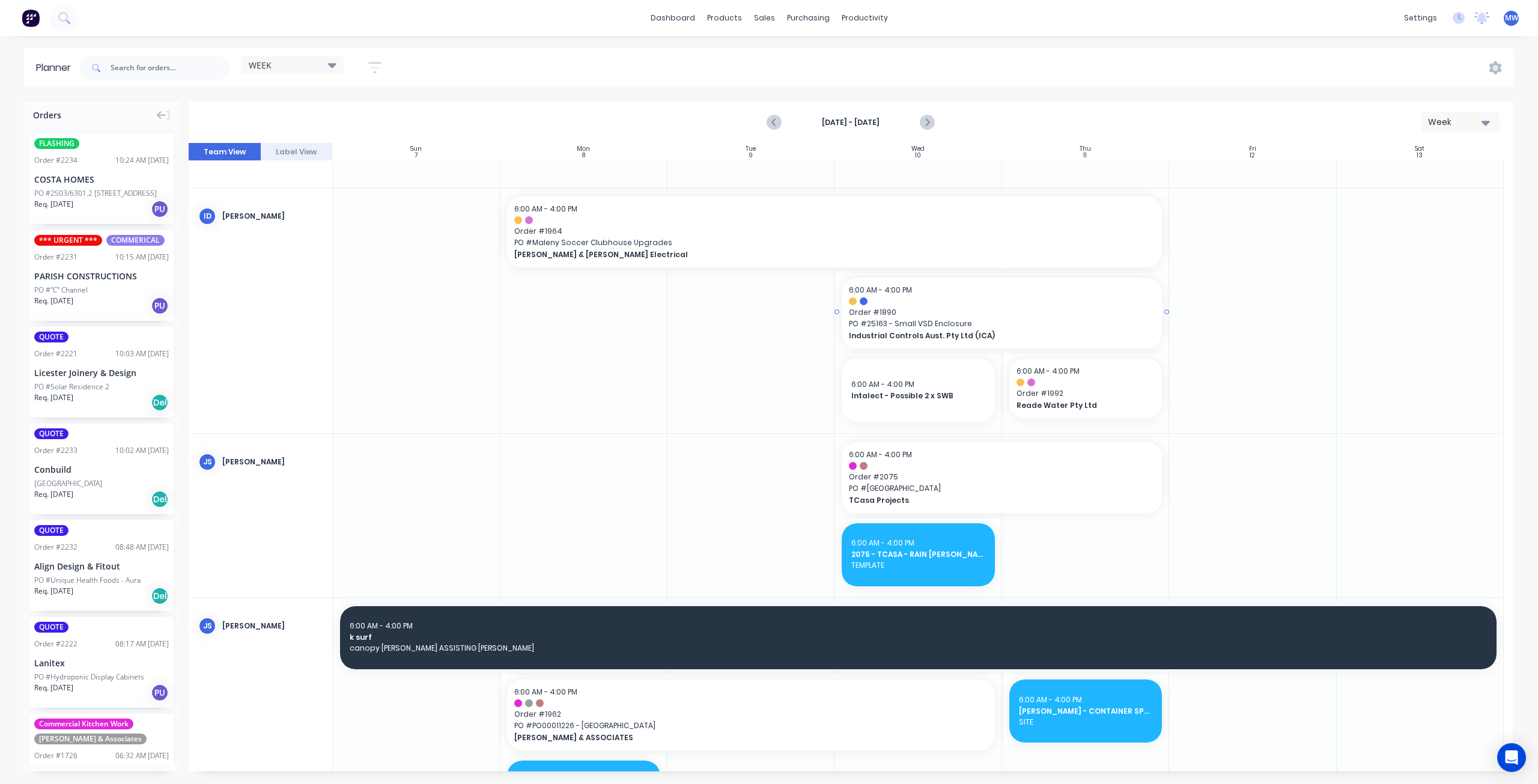
scroll to position [126, 0]
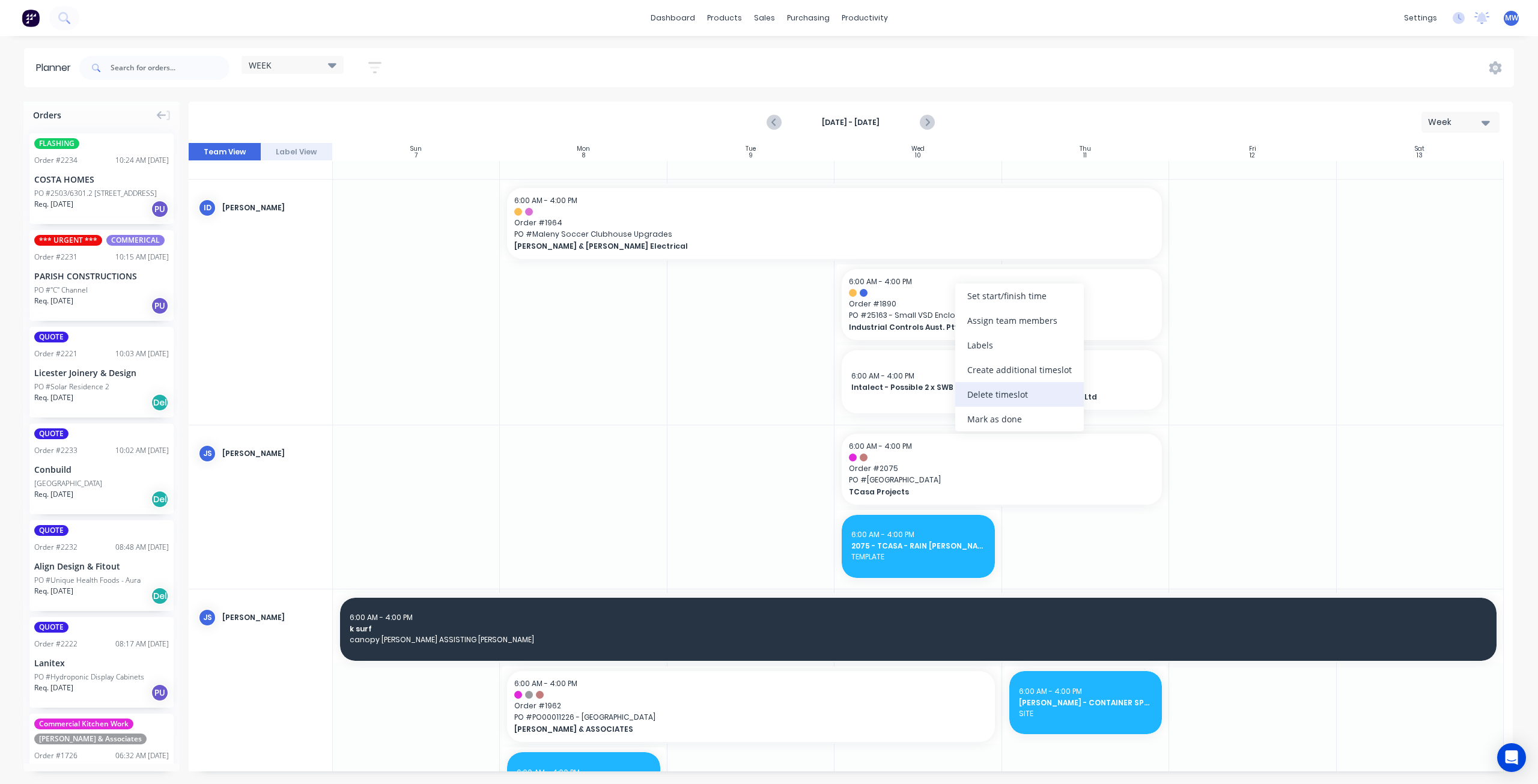
click at [1018, 392] on div "Delete timeslot" at bounding box center [1019, 394] width 128 height 24
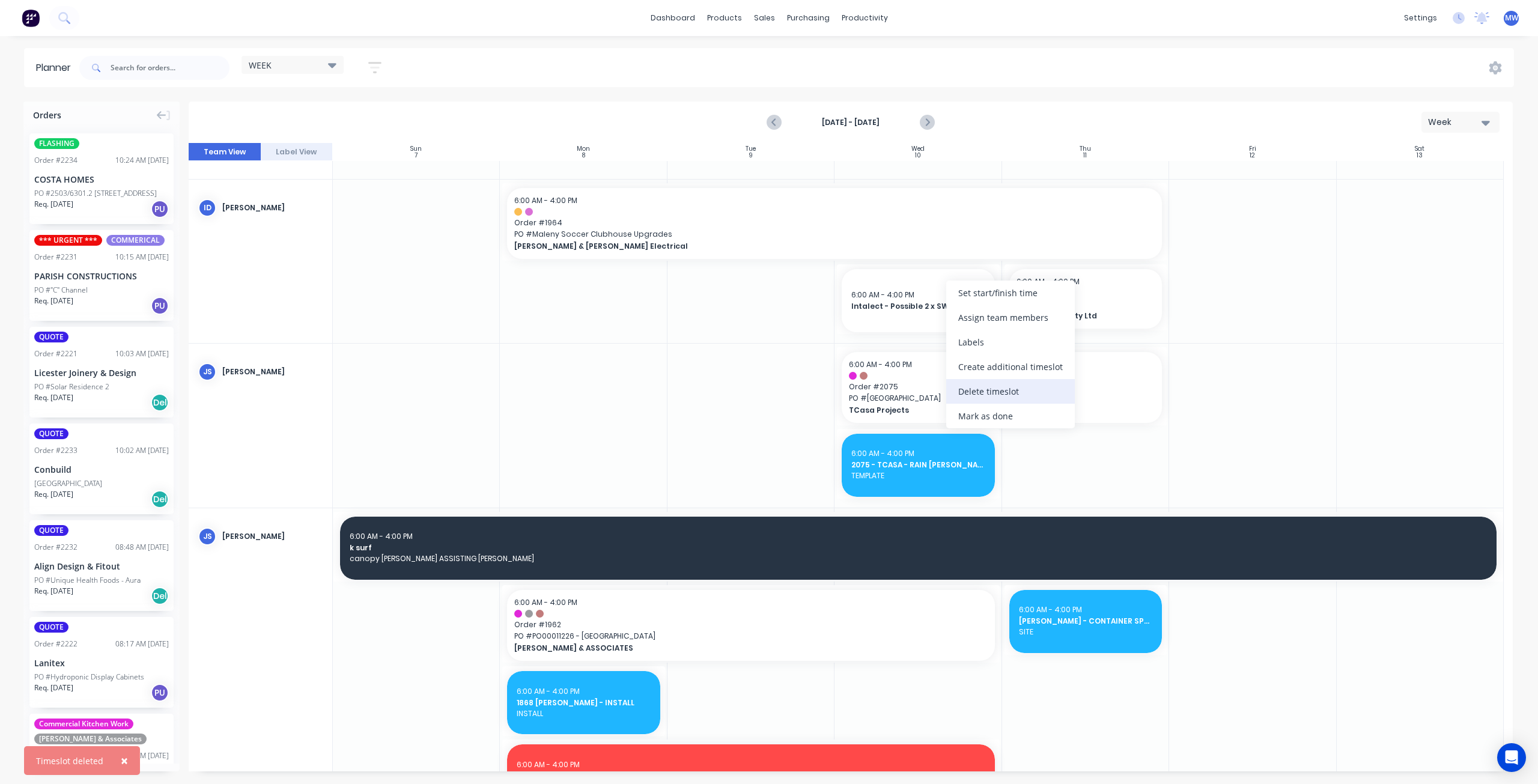
click at [998, 387] on div "Delete timeslot" at bounding box center [1010, 391] width 128 height 24
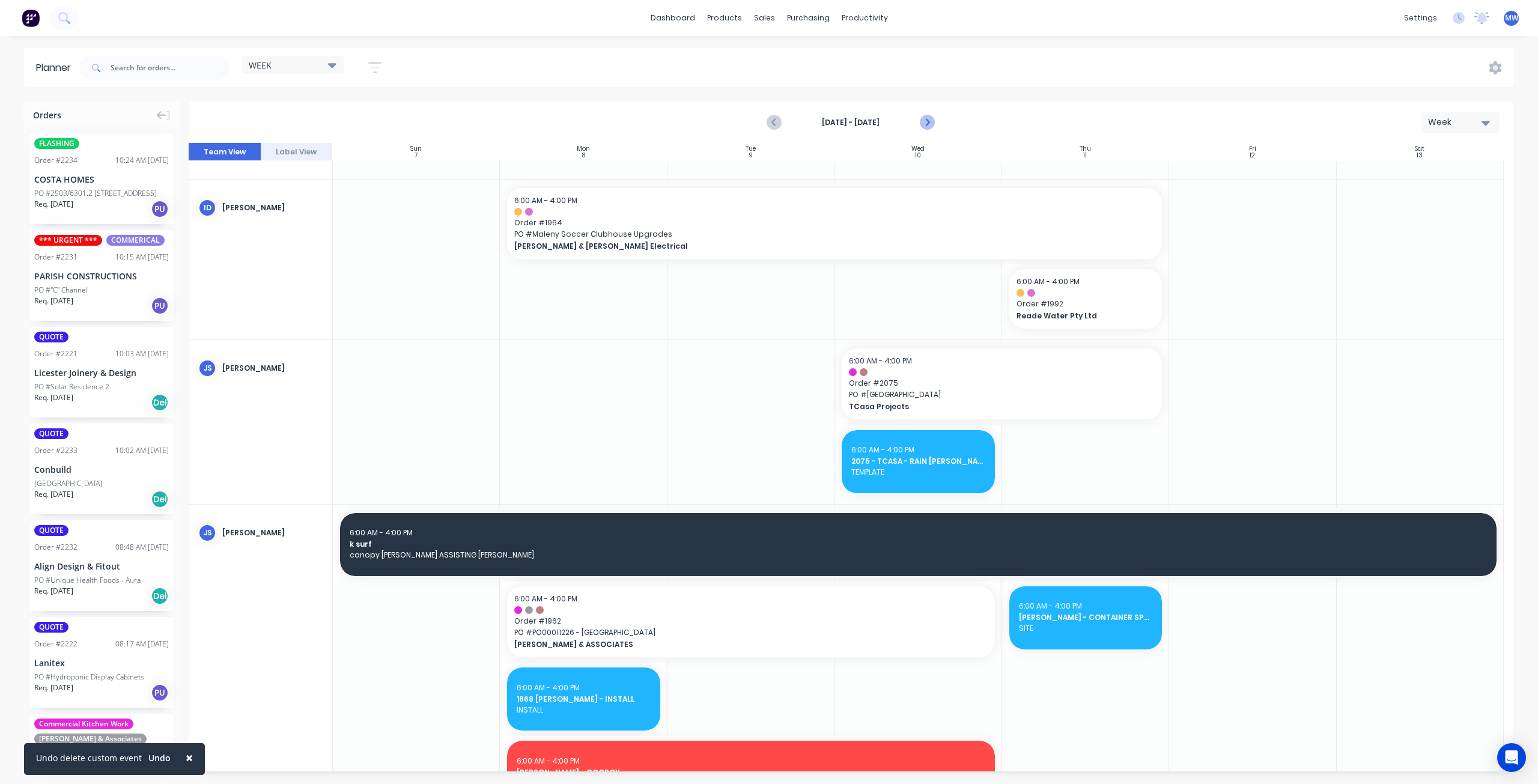
click at [929, 122] on icon "Next page" at bounding box center [927, 122] width 5 height 10
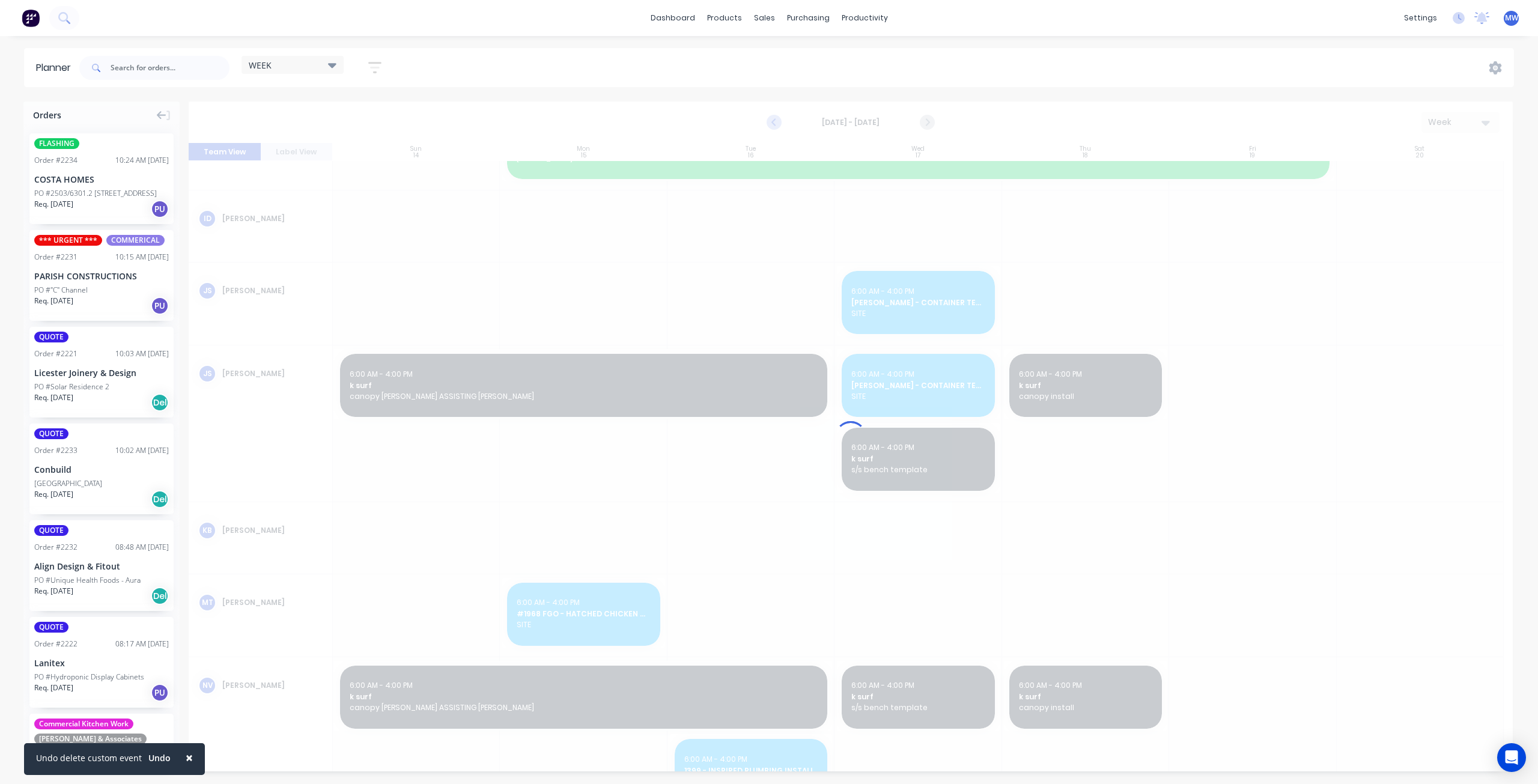
scroll to position [136, 0]
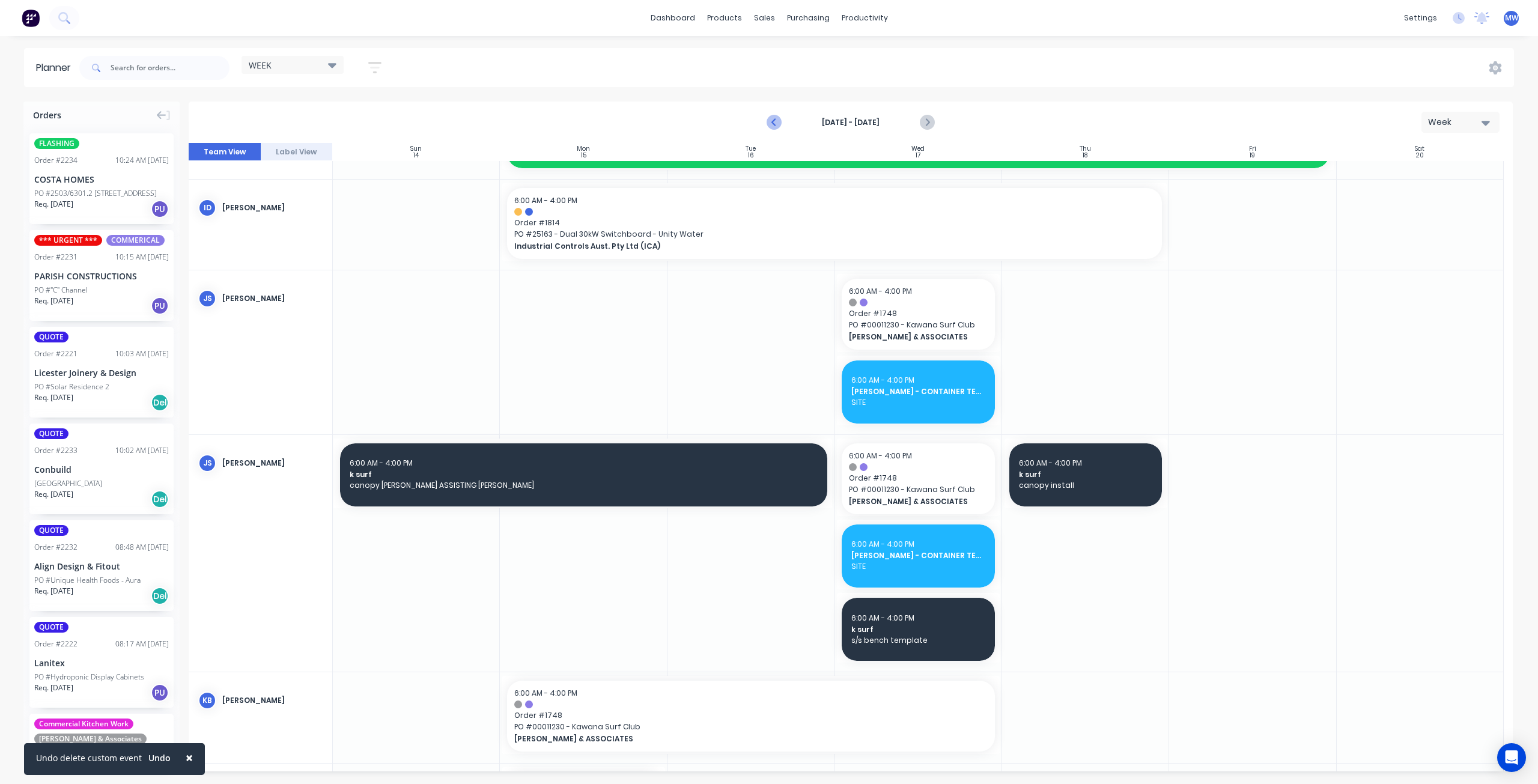
click at [774, 122] on icon "Previous page" at bounding box center [775, 122] width 14 height 14
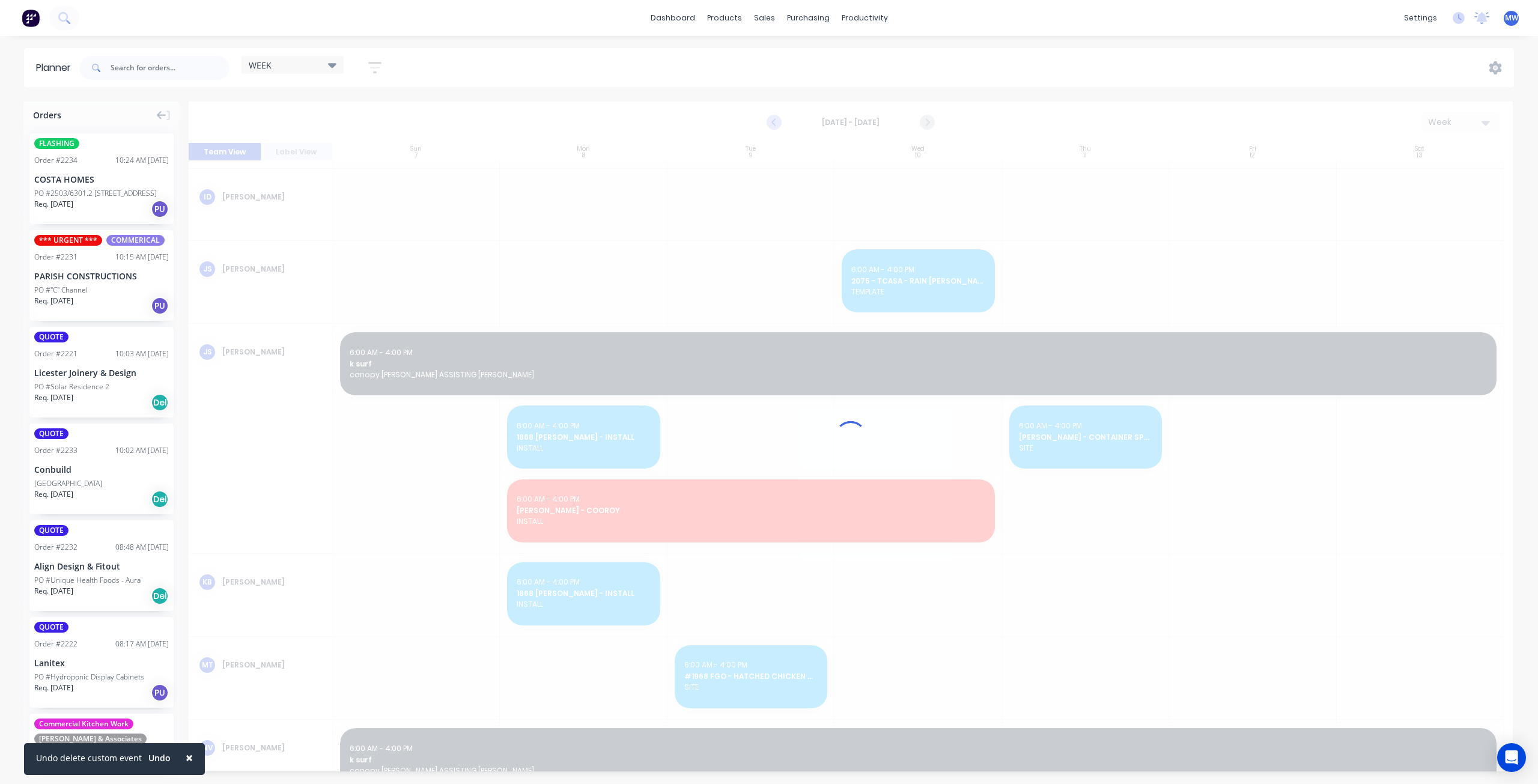
scroll to position [126, 0]
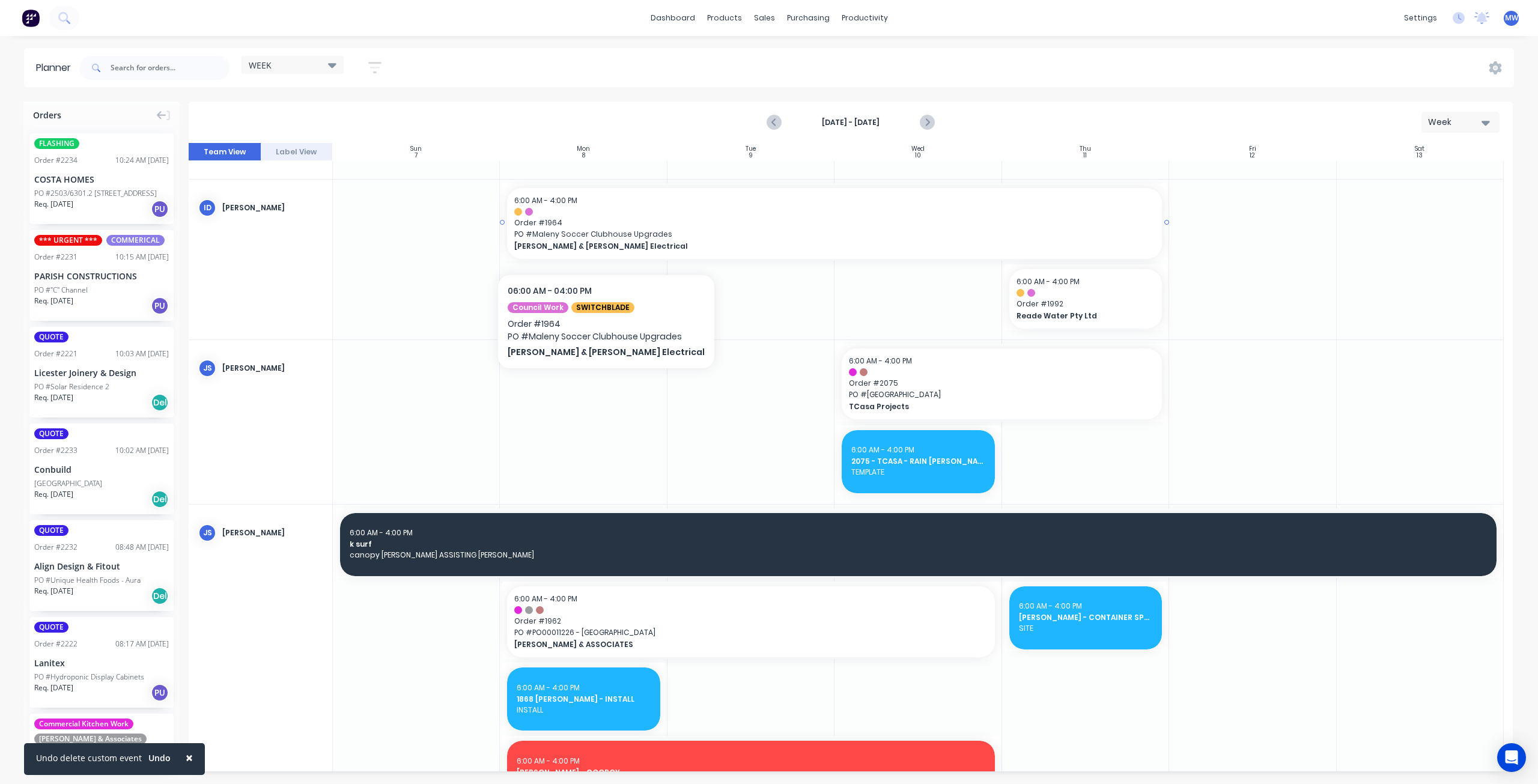
click at [594, 238] on span "PO # Maleny Soccer Clubhouse Upgrades" at bounding box center [835, 234] width 641 height 11
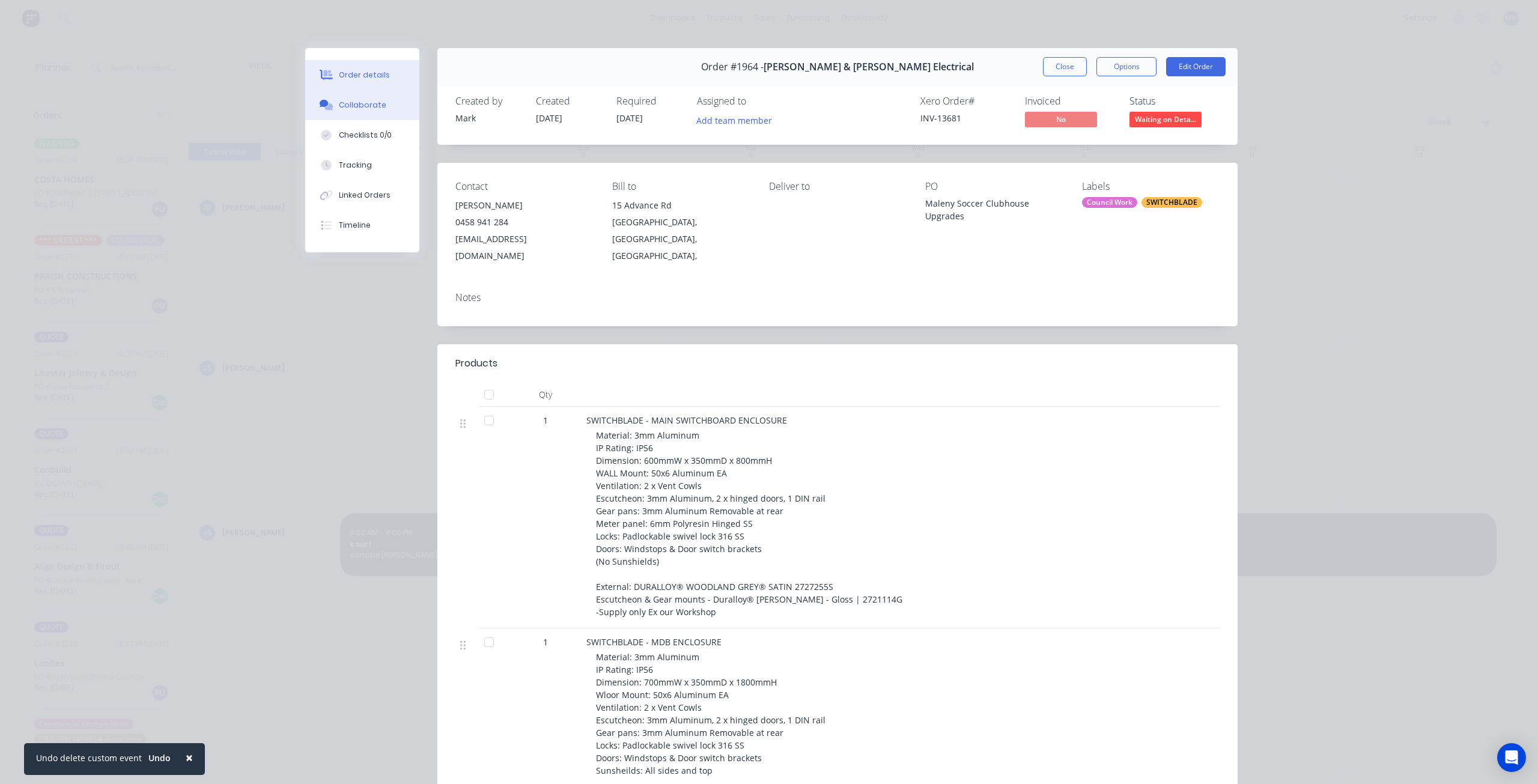
click at [377, 104] on button "Collaborate" at bounding box center [362, 105] width 114 height 30
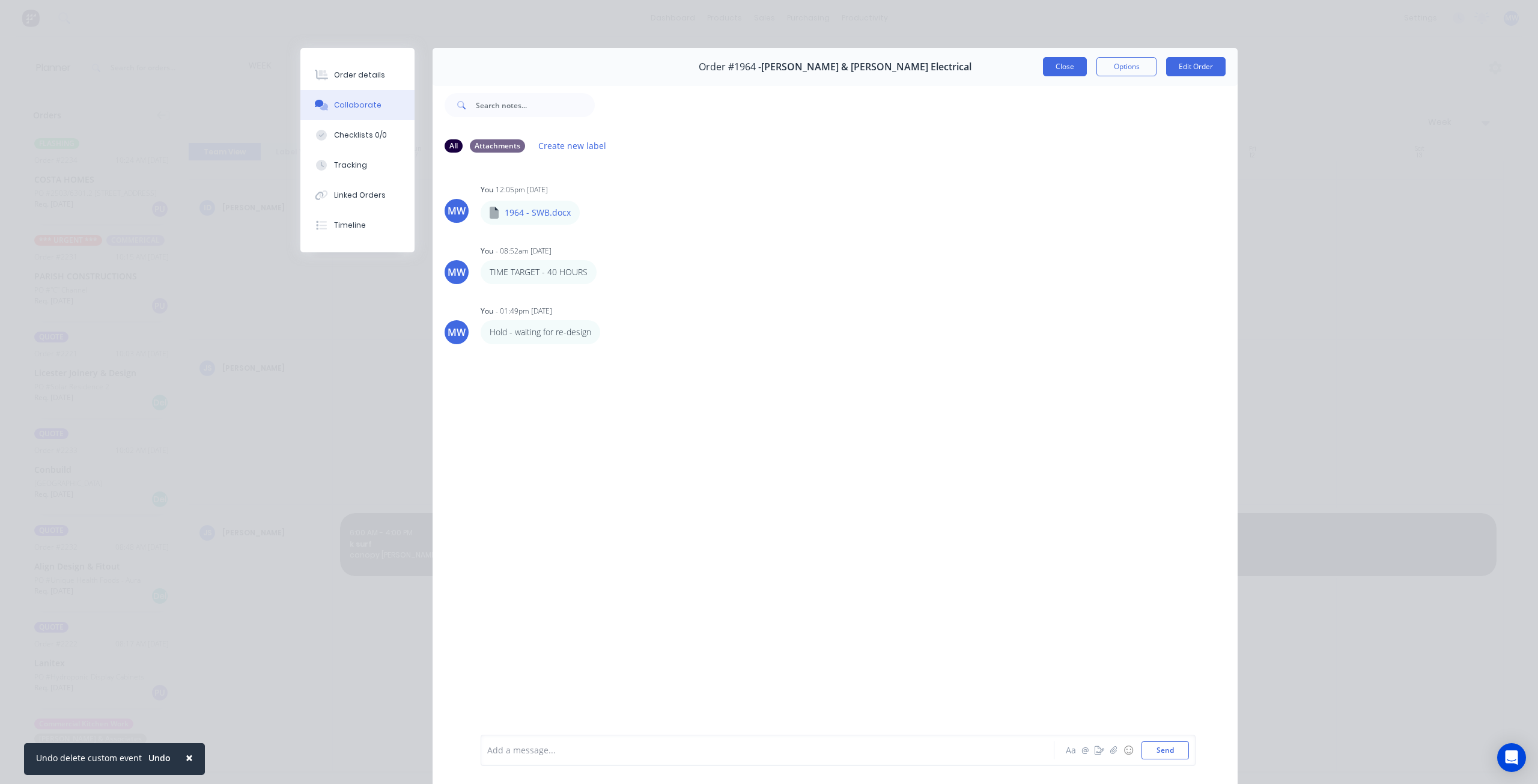
click at [1072, 70] on button "Close" at bounding box center [1065, 66] width 44 height 19
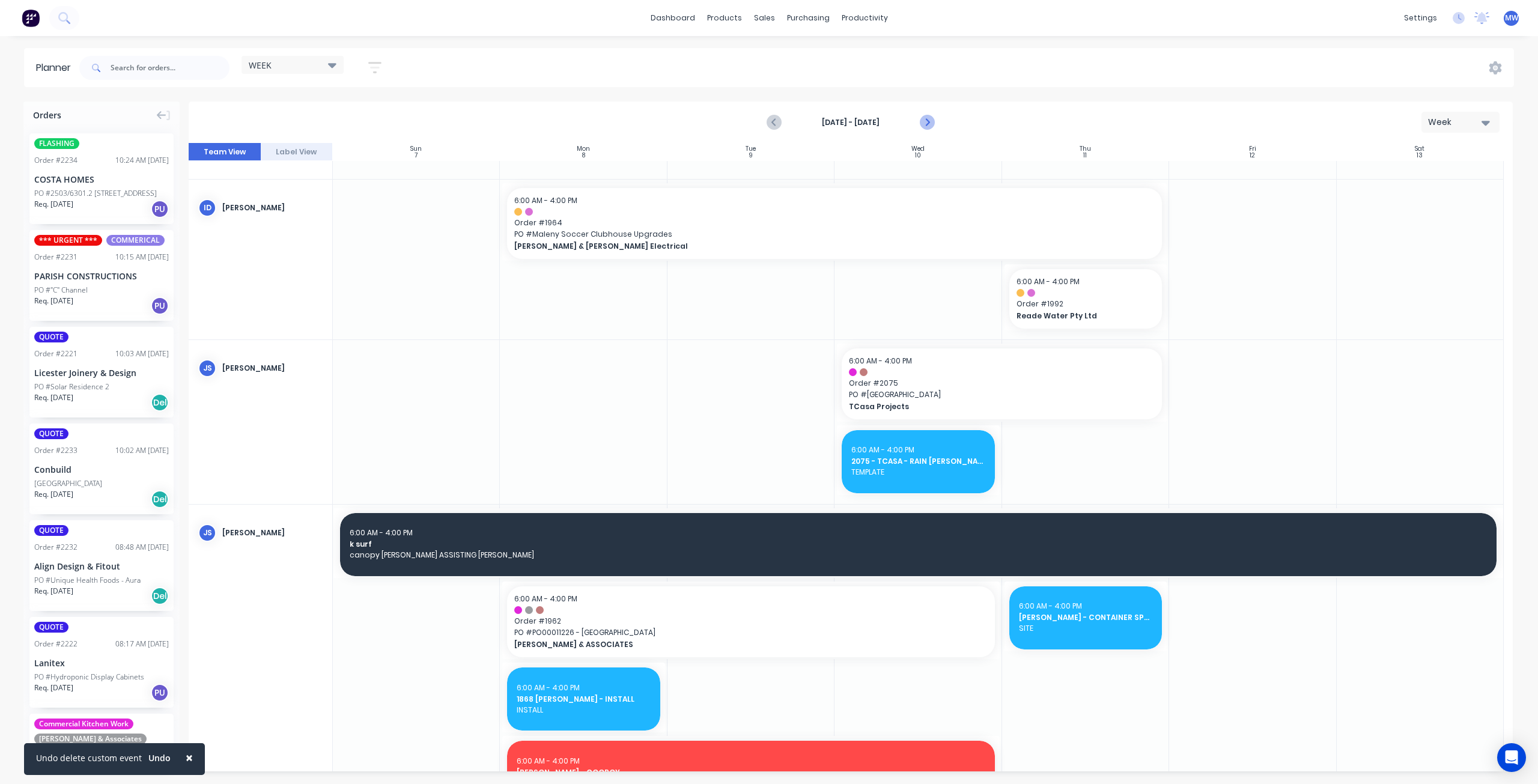
click at [930, 122] on icon "Next page" at bounding box center [927, 122] width 14 height 14
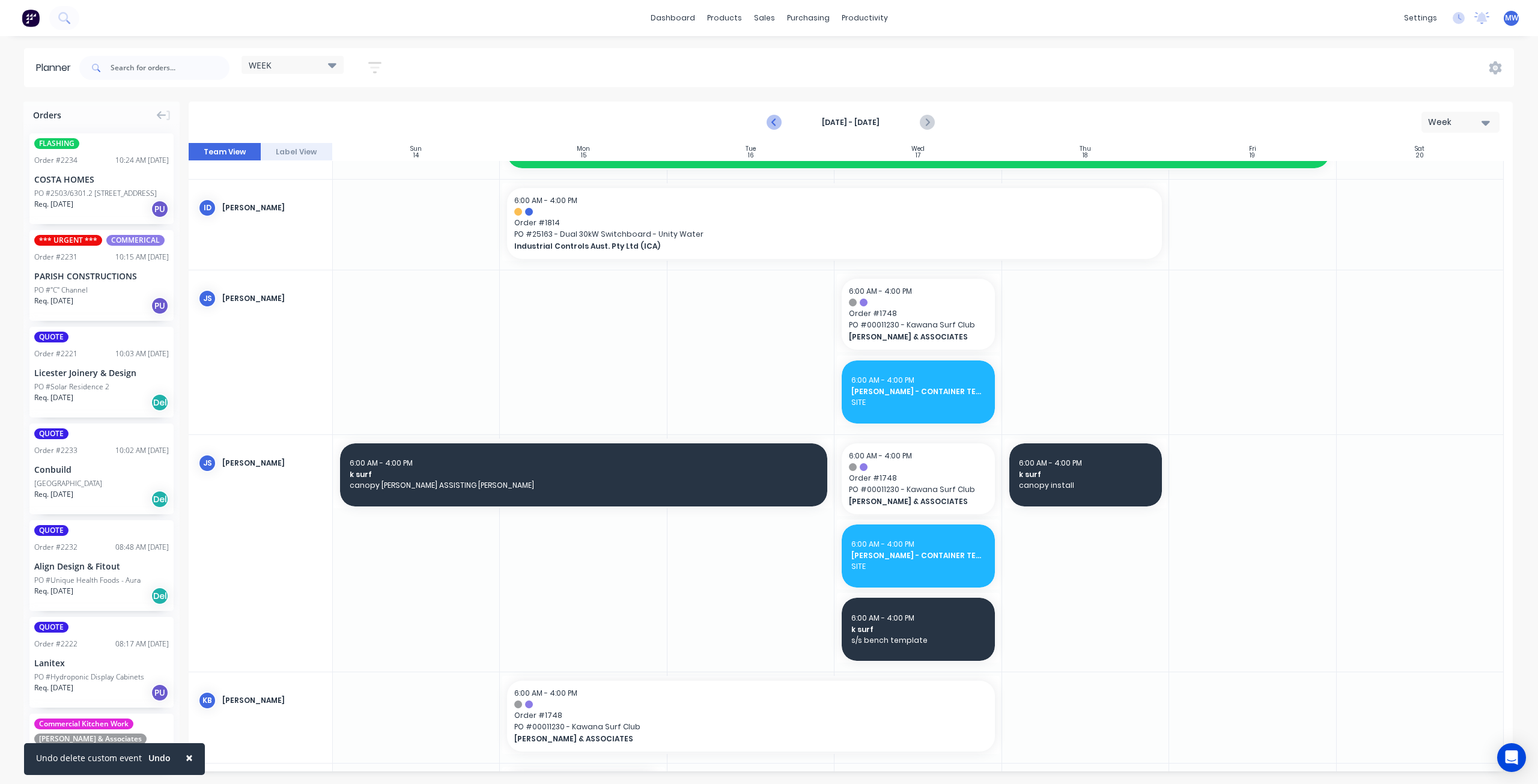
click at [776, 124] on icon "Previous page" at bounding box center [775, 122] width 14 height 14
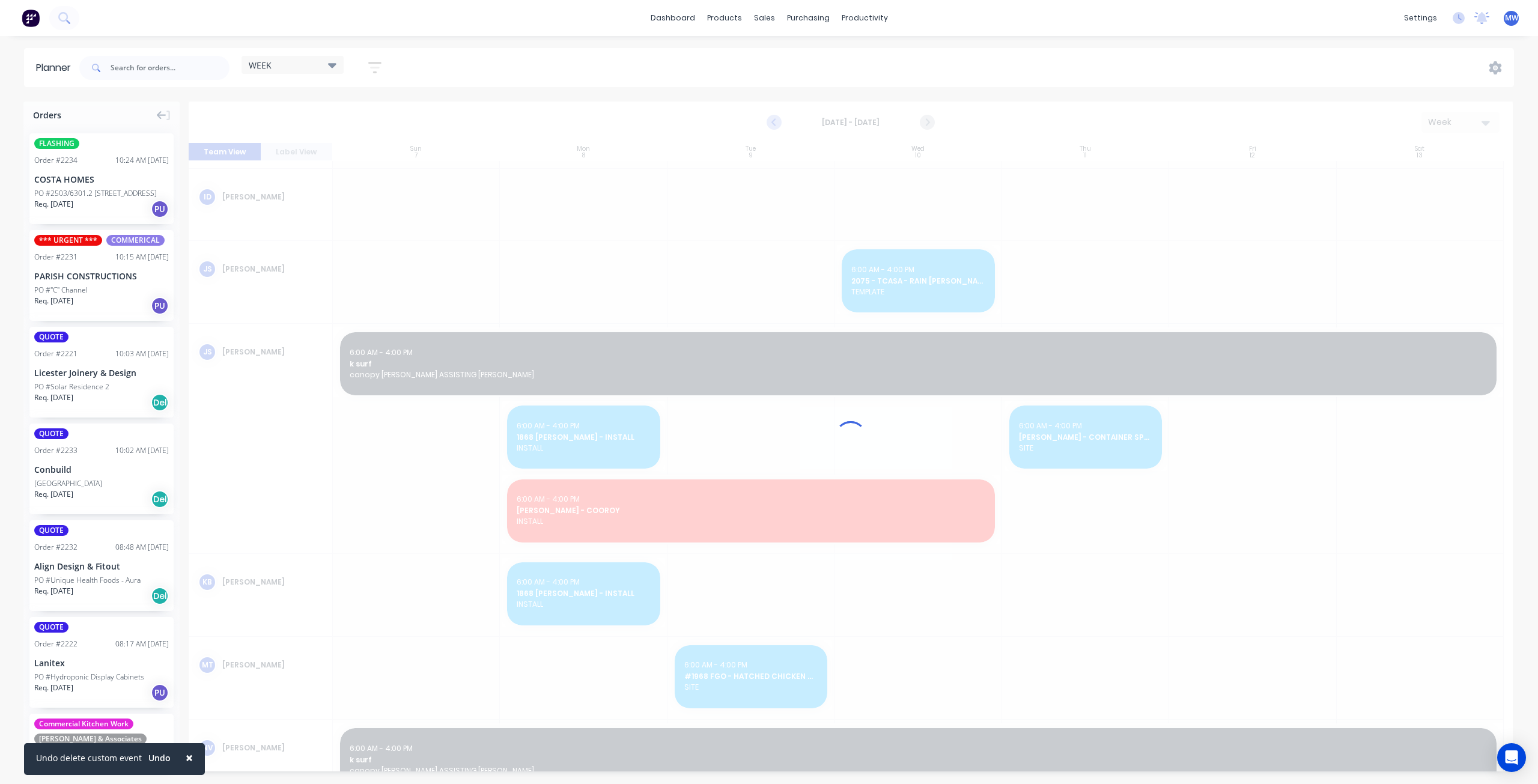
scroll to position [126, 0]
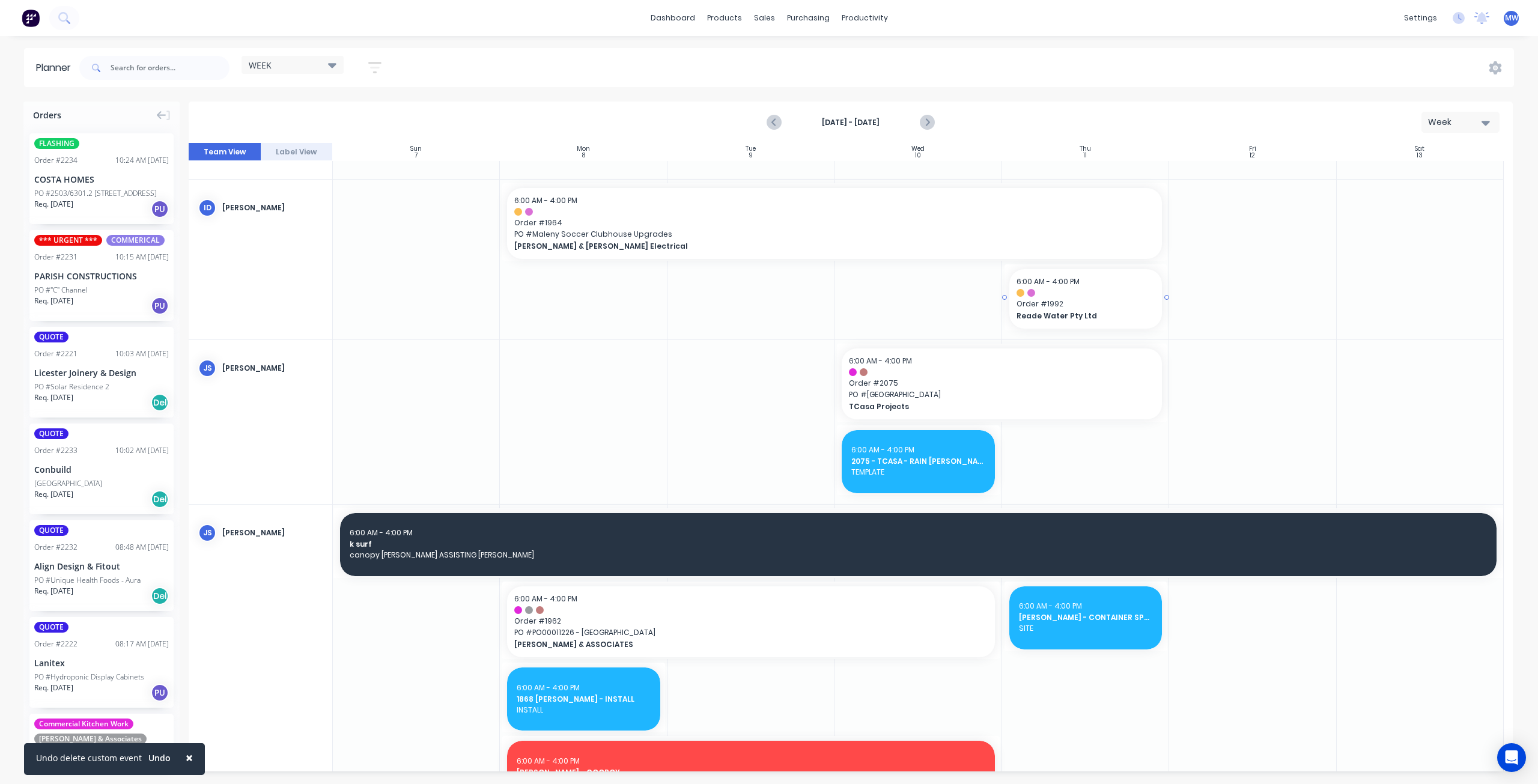
click at [1078, 293] on div at bounding box center [1085, 293] width 138 height 8
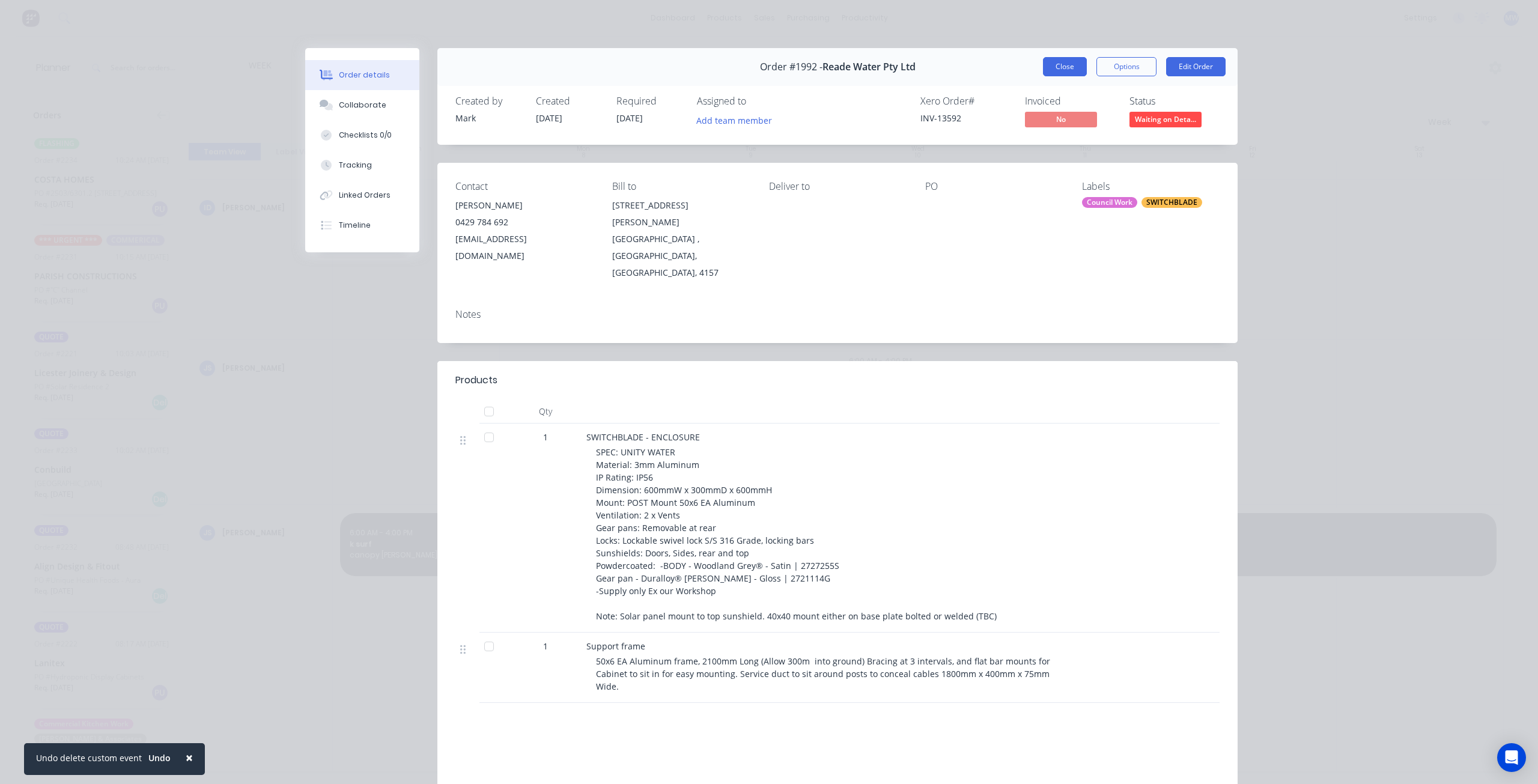
click at [1052, 66] on button "Close" at bounding box center [1065, 66] width 44 height 19
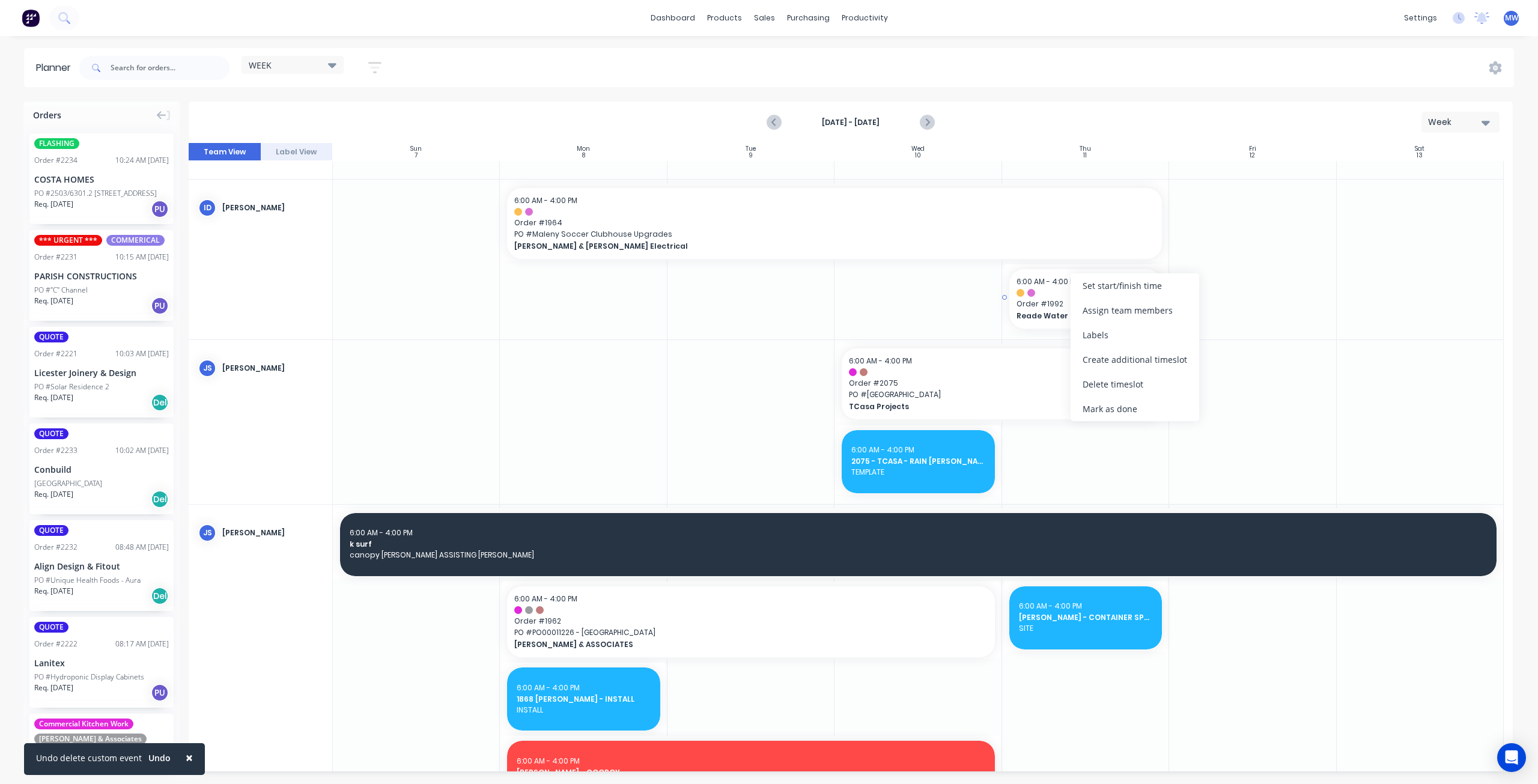
click at [1041, 312] on span "Reade Water Pty Ltd" at bounding box center [1078, 316] width 124 height 11
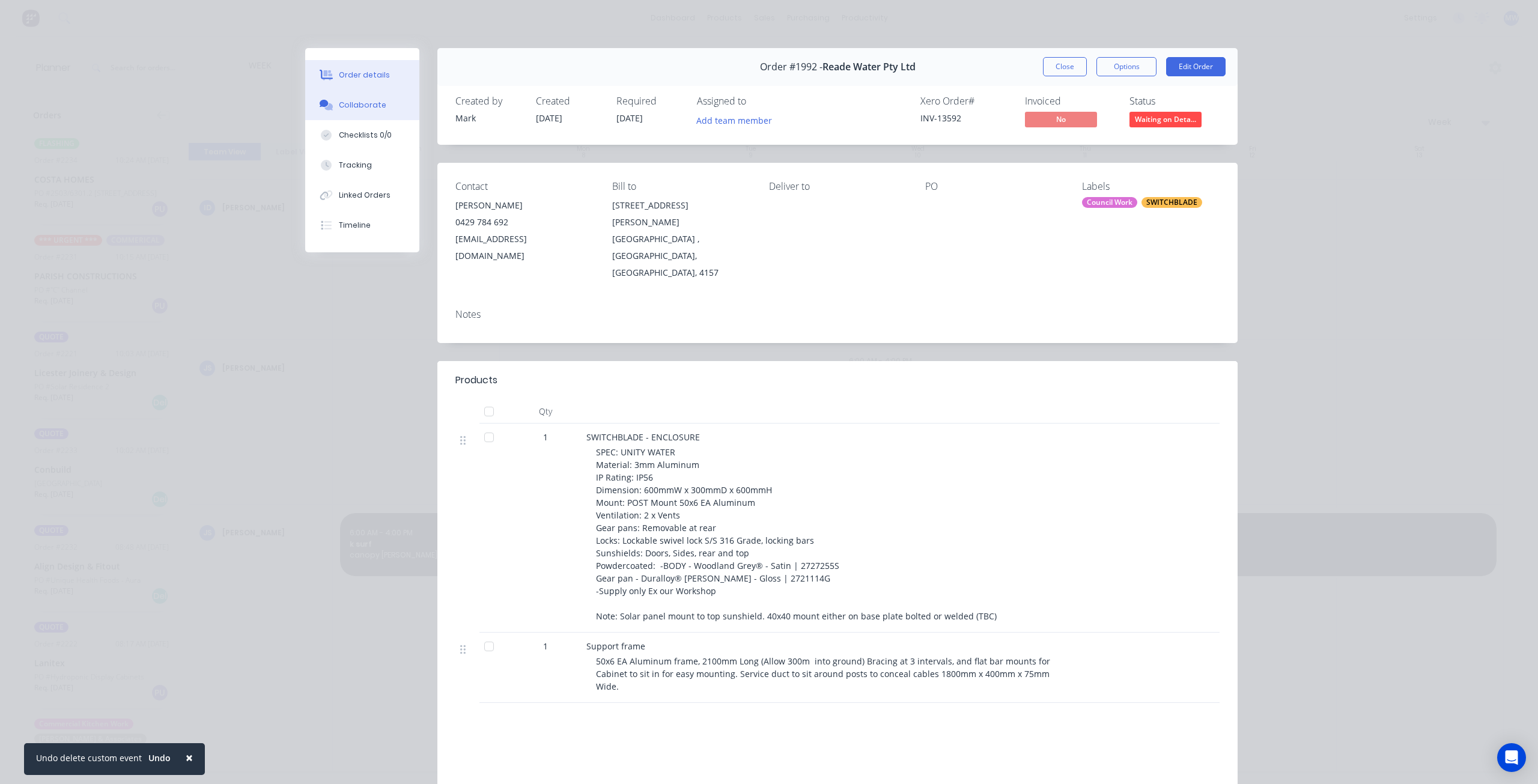
click at [353, 102] on div "Collaborate" at bounding box center [362, 105] width 47 height 11
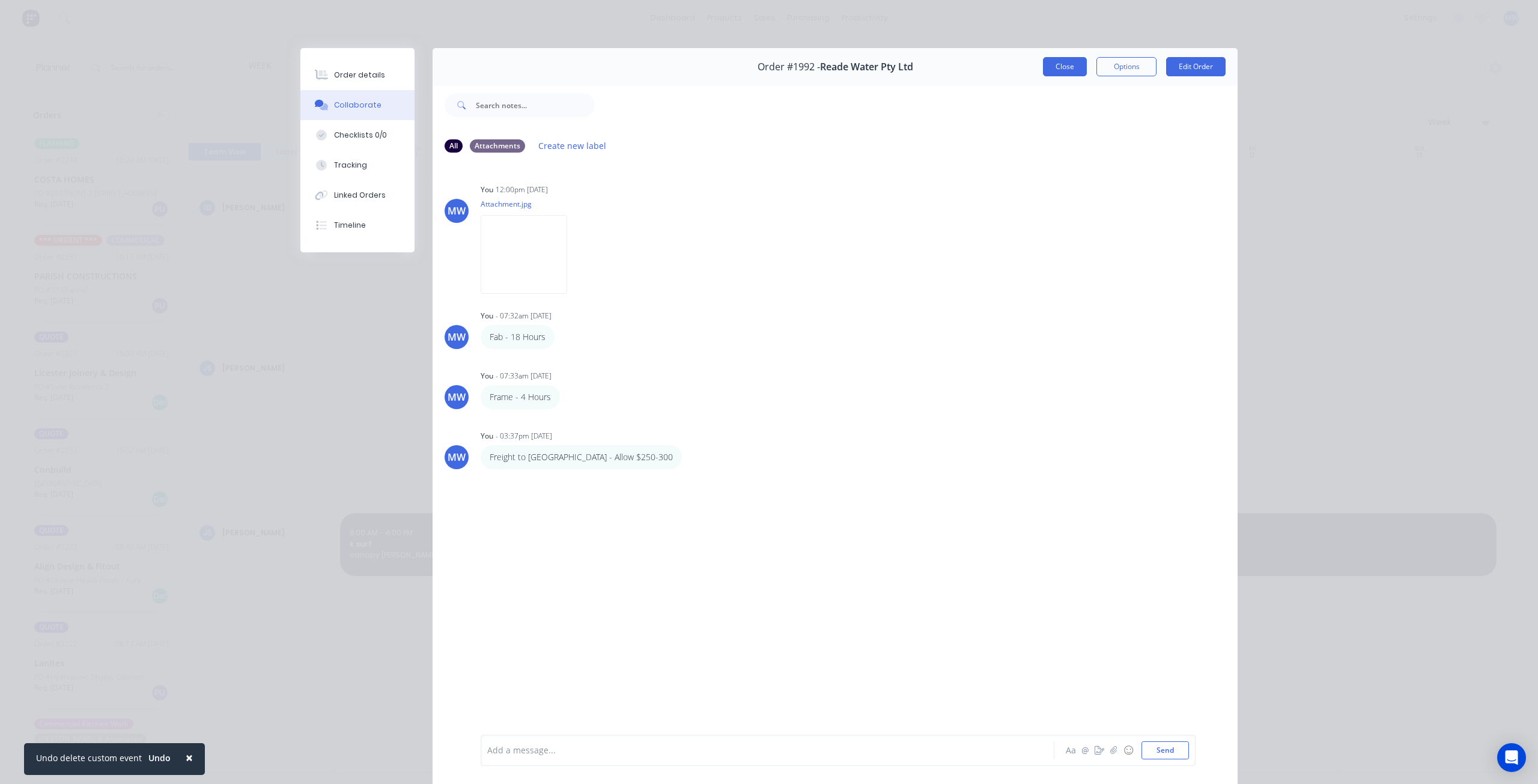
click at [1049, 70] on button "Close" at bounding box center [1065, 66] width 44 height 19
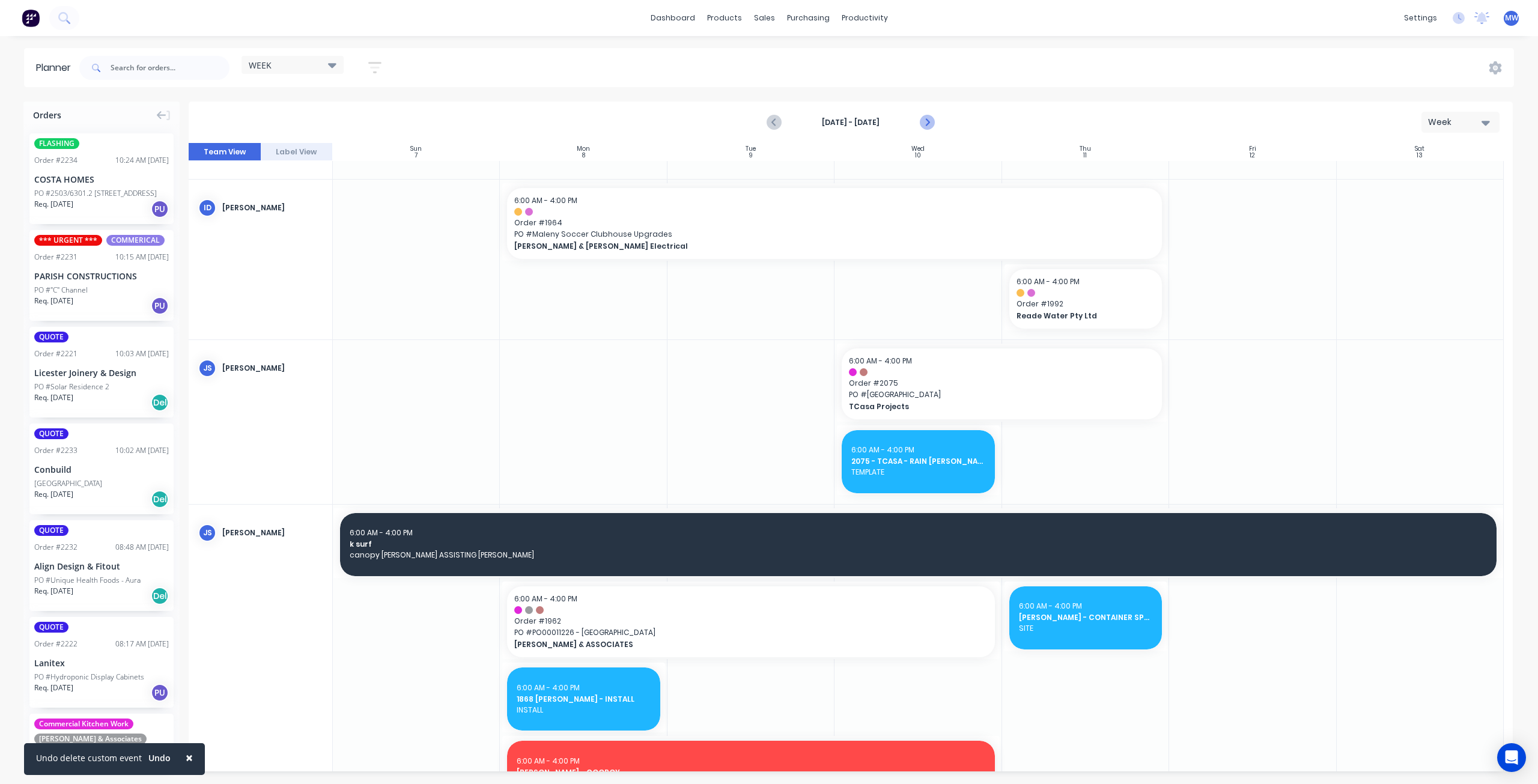
click at [926, 121] on icon "Next page" at bounding box center [927, 122] width 14 height 14
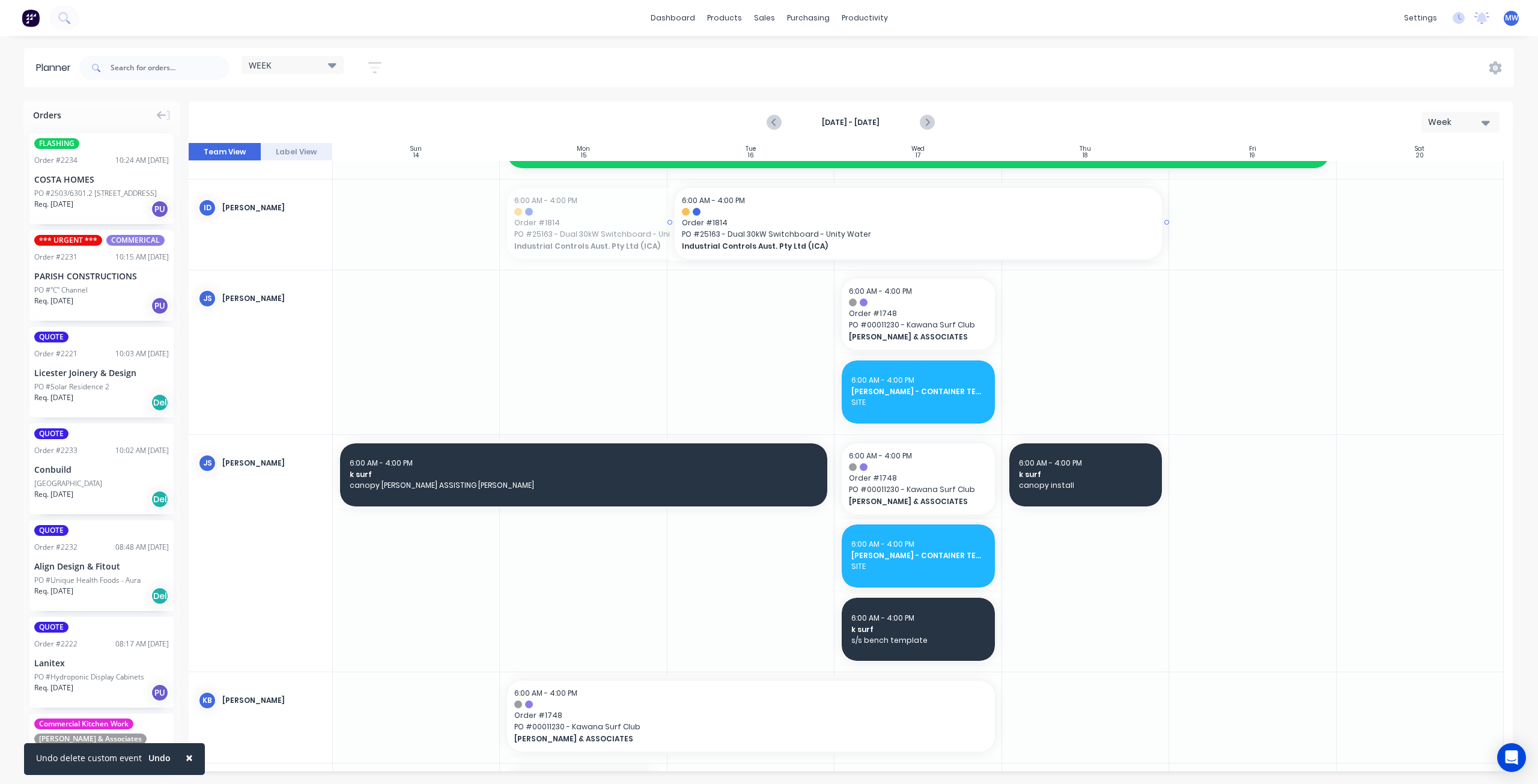
drag, startPoint x: 501, startPoint y: 220, endPoint x: 712, endPoint y: 213, distance: 211.1
click at [148, 62] on input "text" at bounding box center [170, 68] width 119 height 24
type input "1992"
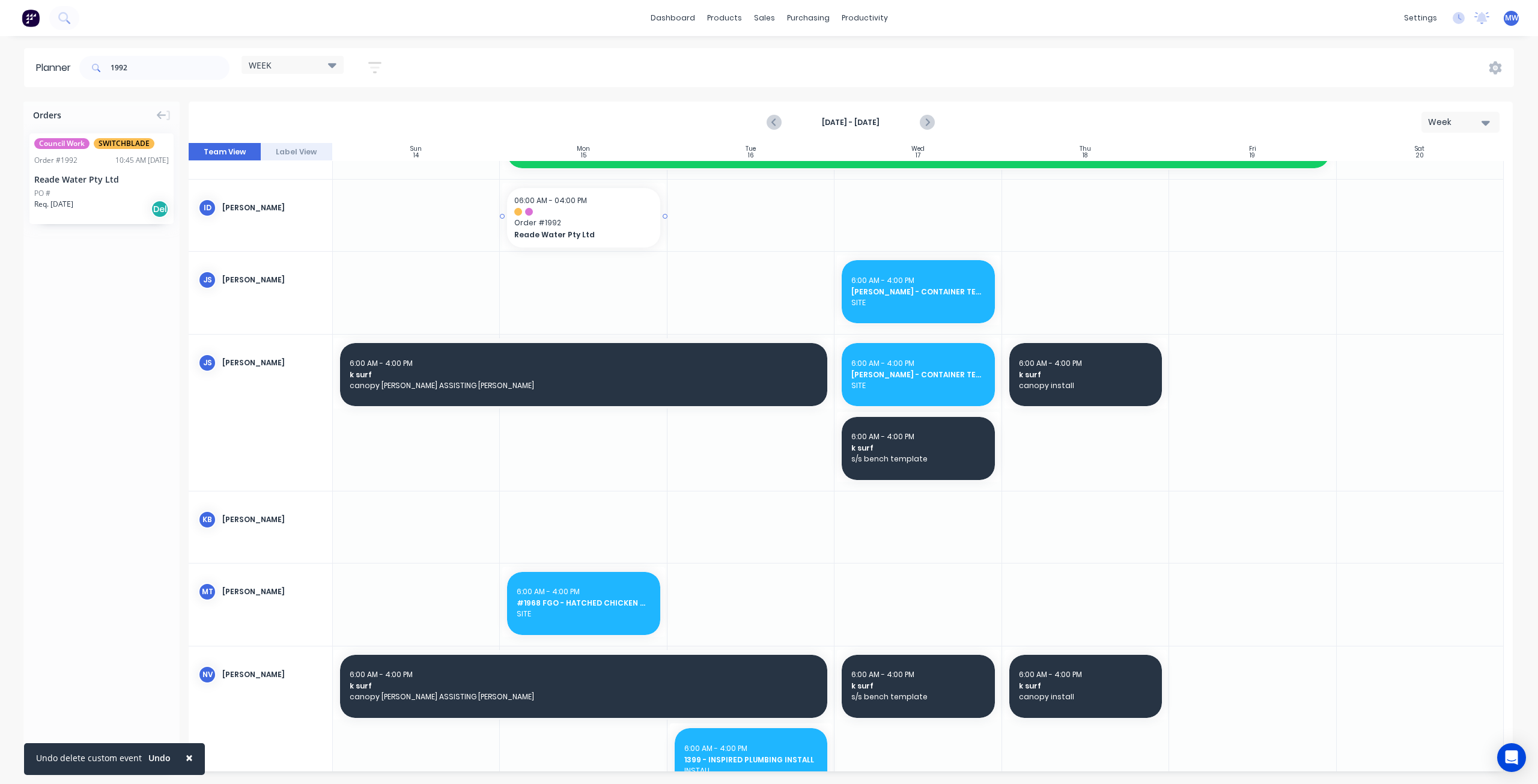
drag, startPoint x: 111, startPoint y: 181, endPoint x: 622, endPoint y: 213, distance: 512.0
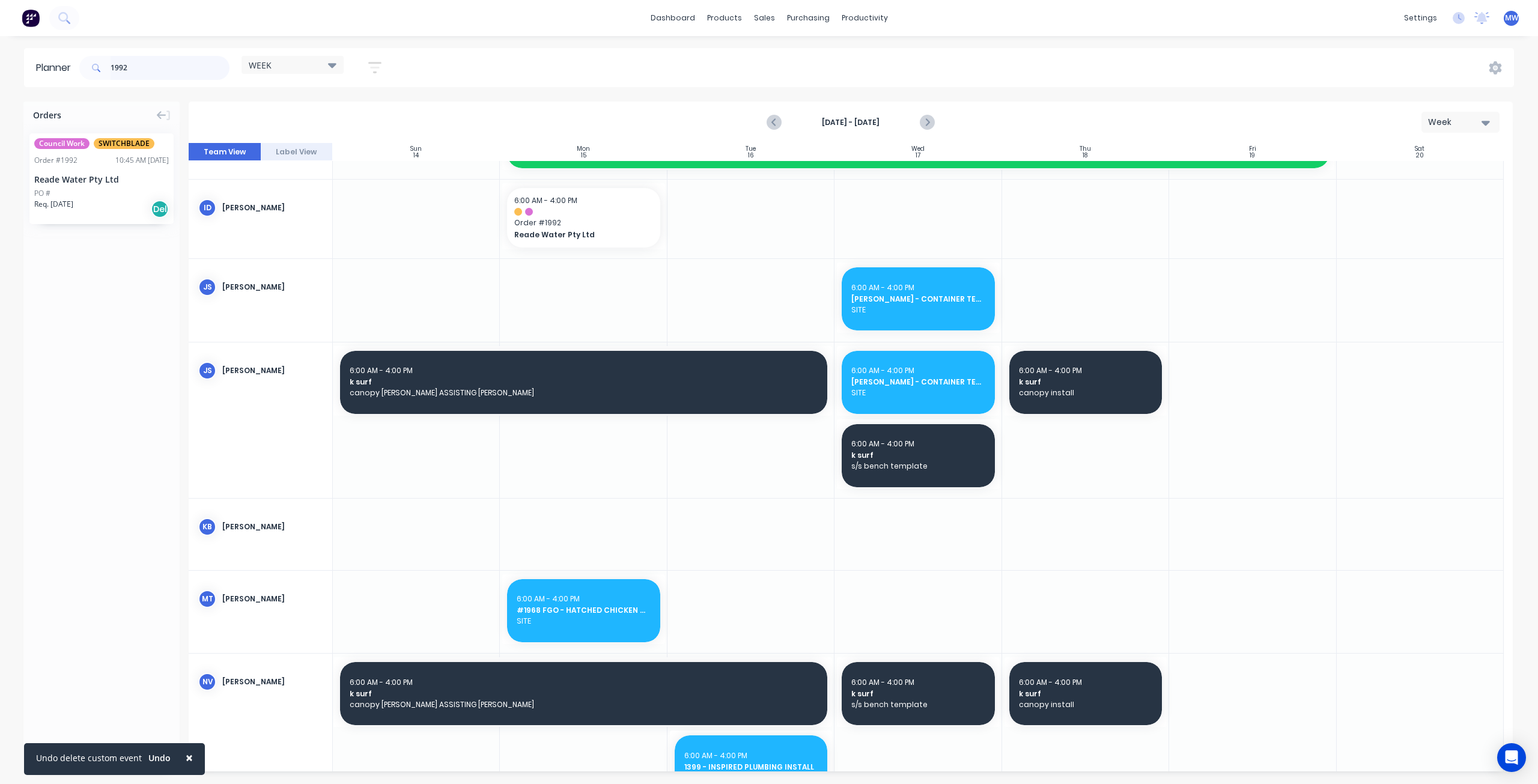
click at [39, 69] on header "Planner 1992 WEEK Save new view None edit WEEK (Default) edit Rex edit SCSM - M…" at bounding box center [769, 67] width 1490 height 39
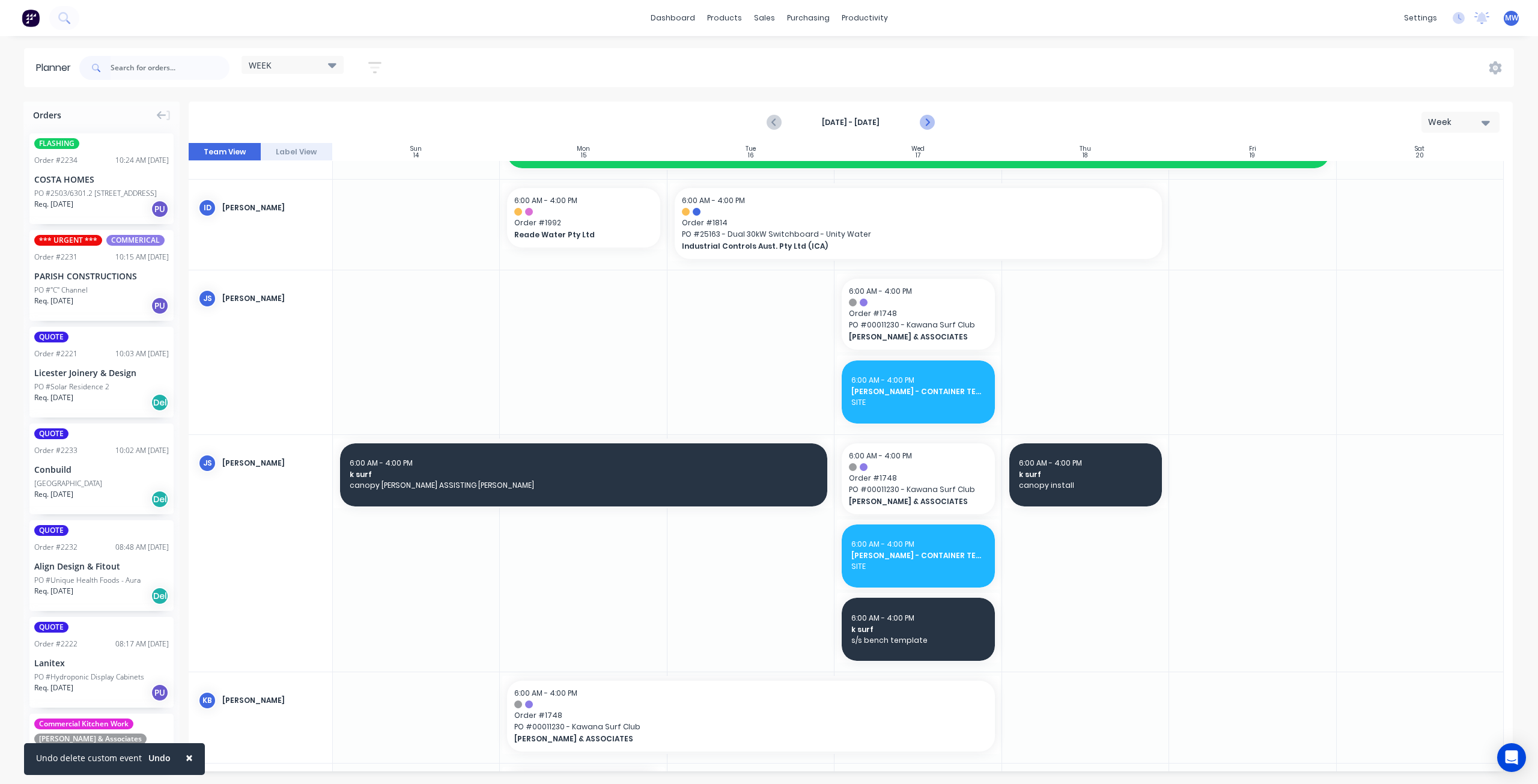
click at [932, 122] on icon "Next page" at bounding box center [927, 122] width 14 height 14
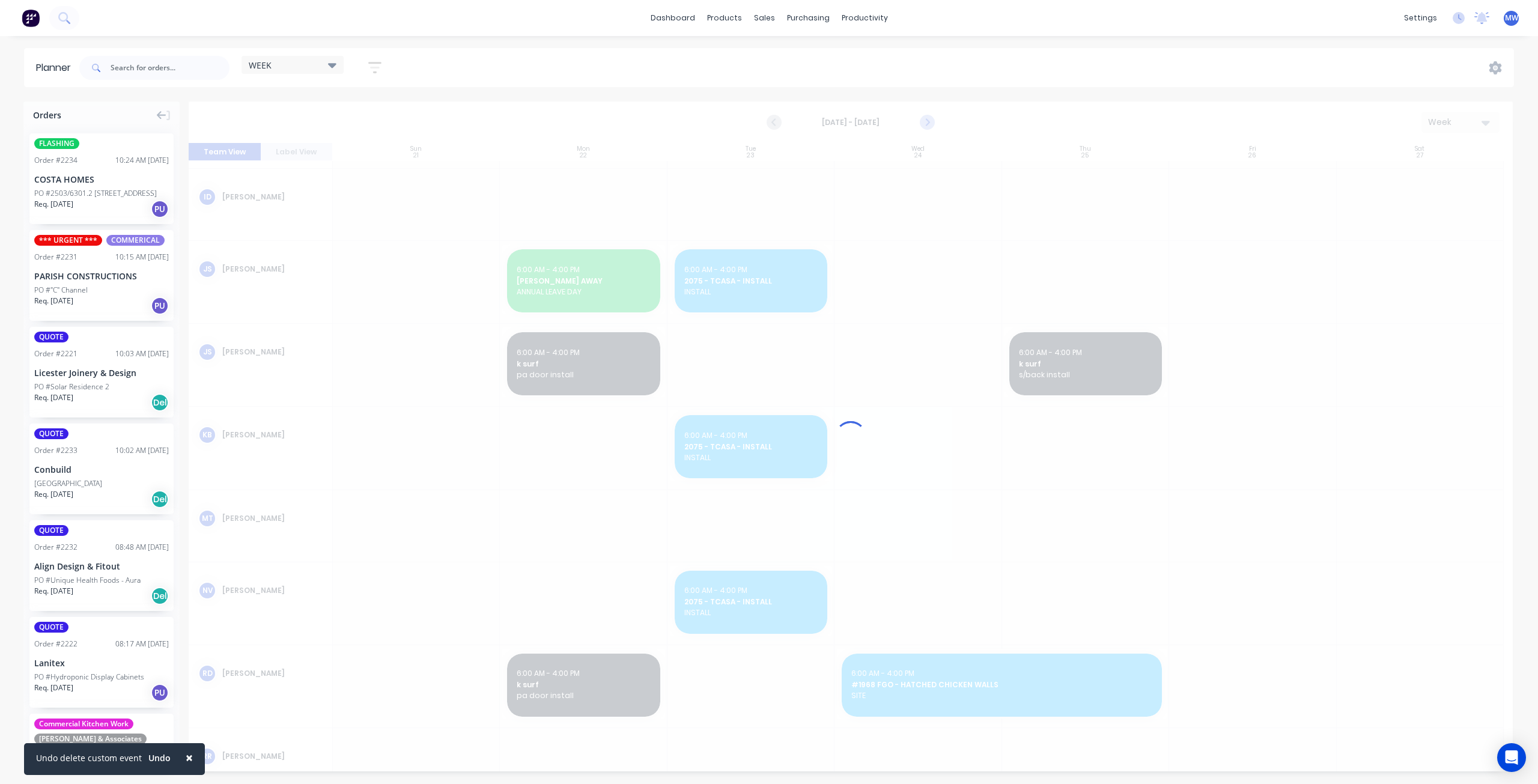
scroll to position [126, 0]
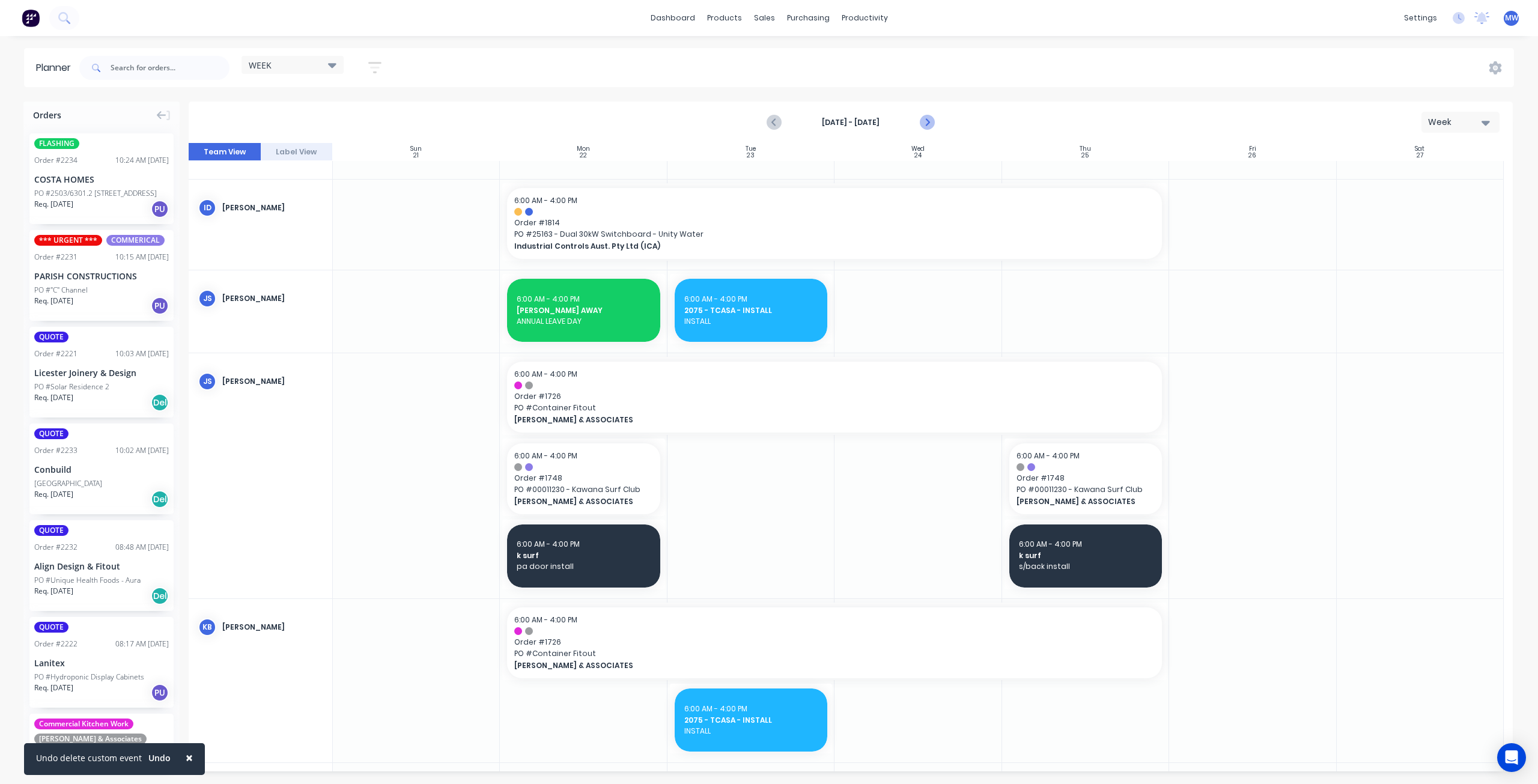
click at [931, 122] on icon "Next page" at bounding box center [927, 122] width 14 height 14
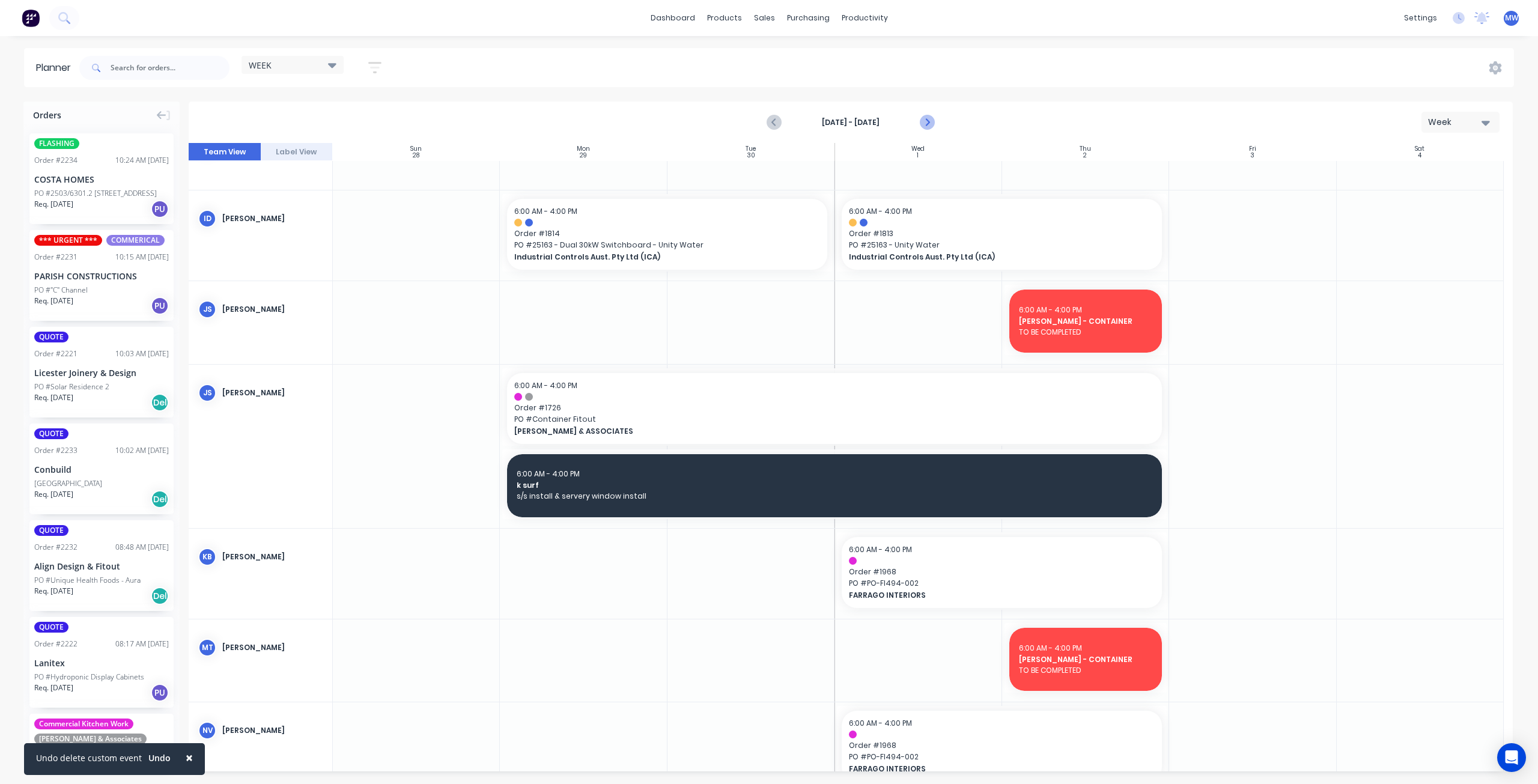
scroll to position [136, 0]
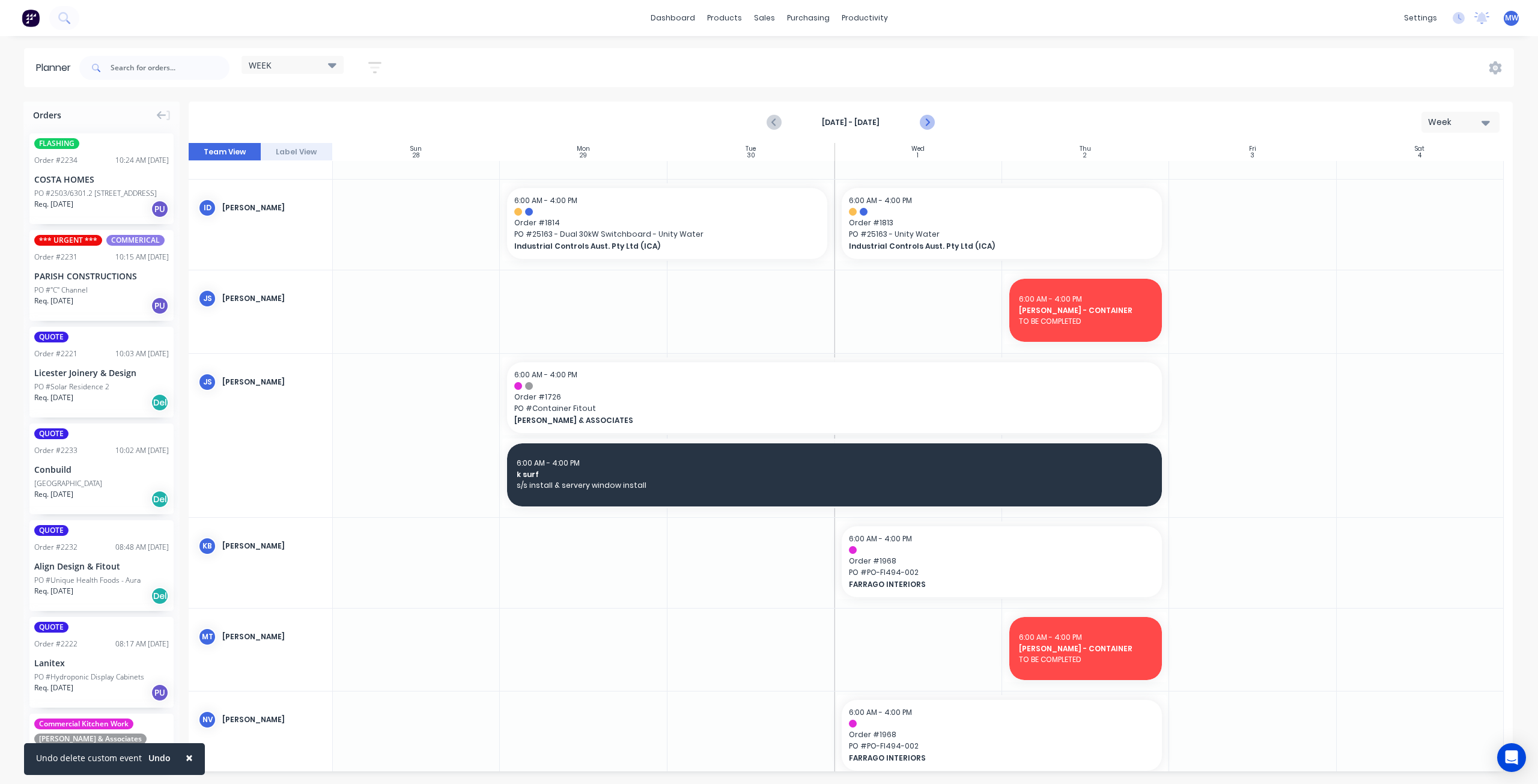
click at [931, 122] on icon "Next page" at bounding box center [927, 122] width 14 height 14
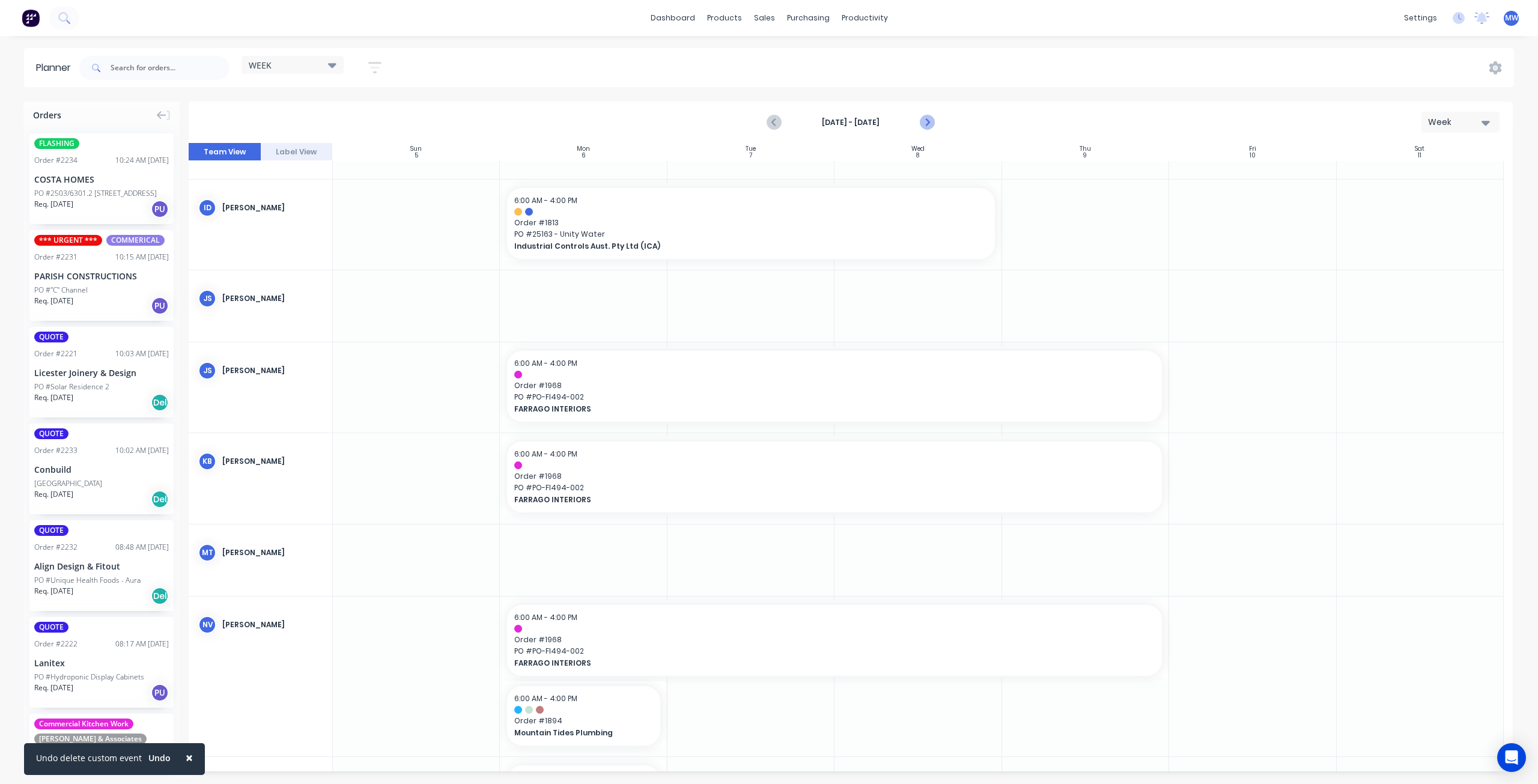
click at [930, 121] on icon "Next page" at bounding box center [927, 122] width 14 height 14
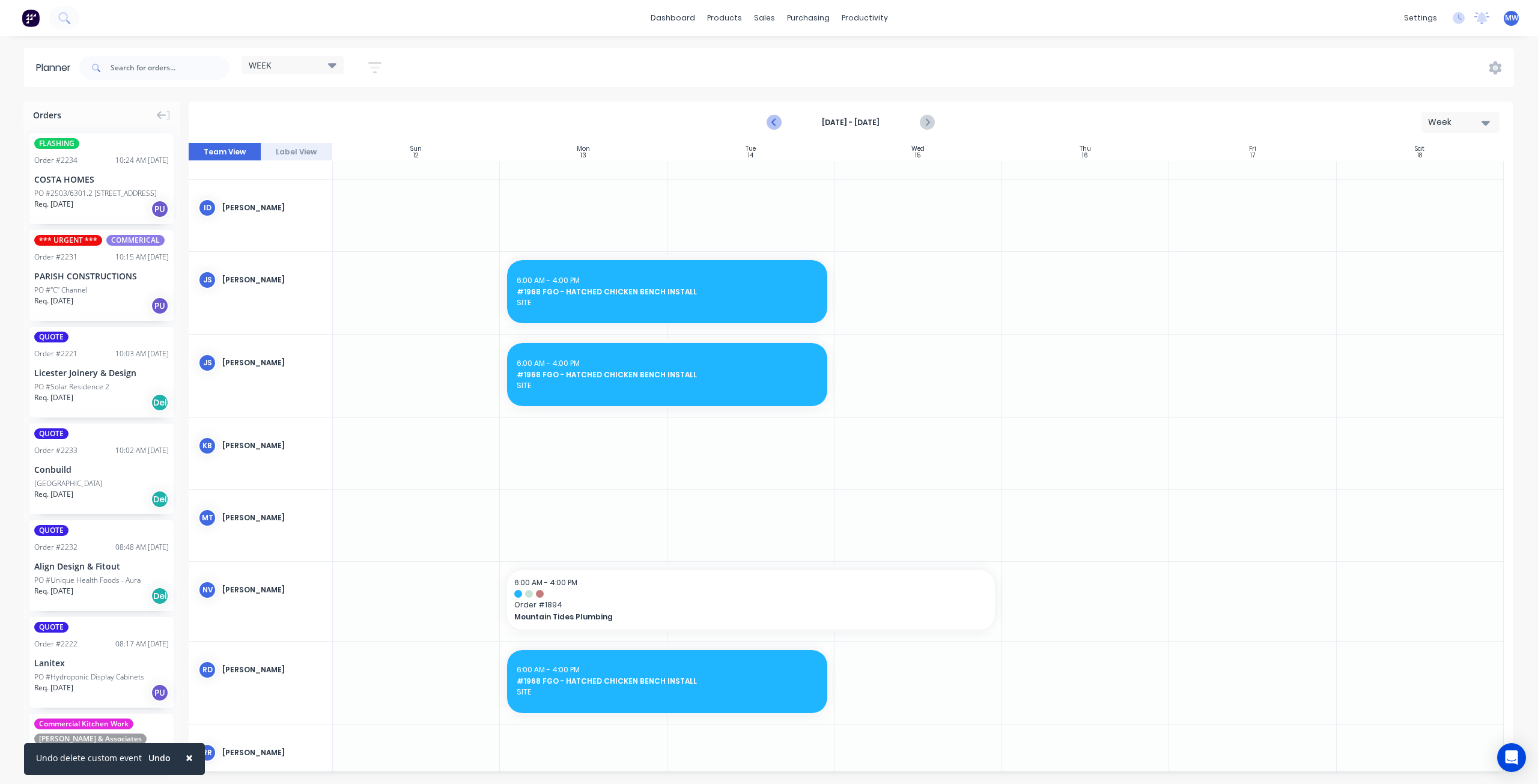
click at [774, 121] on icon "Previous page" at bounding box center [775, 122] width 5 height 10
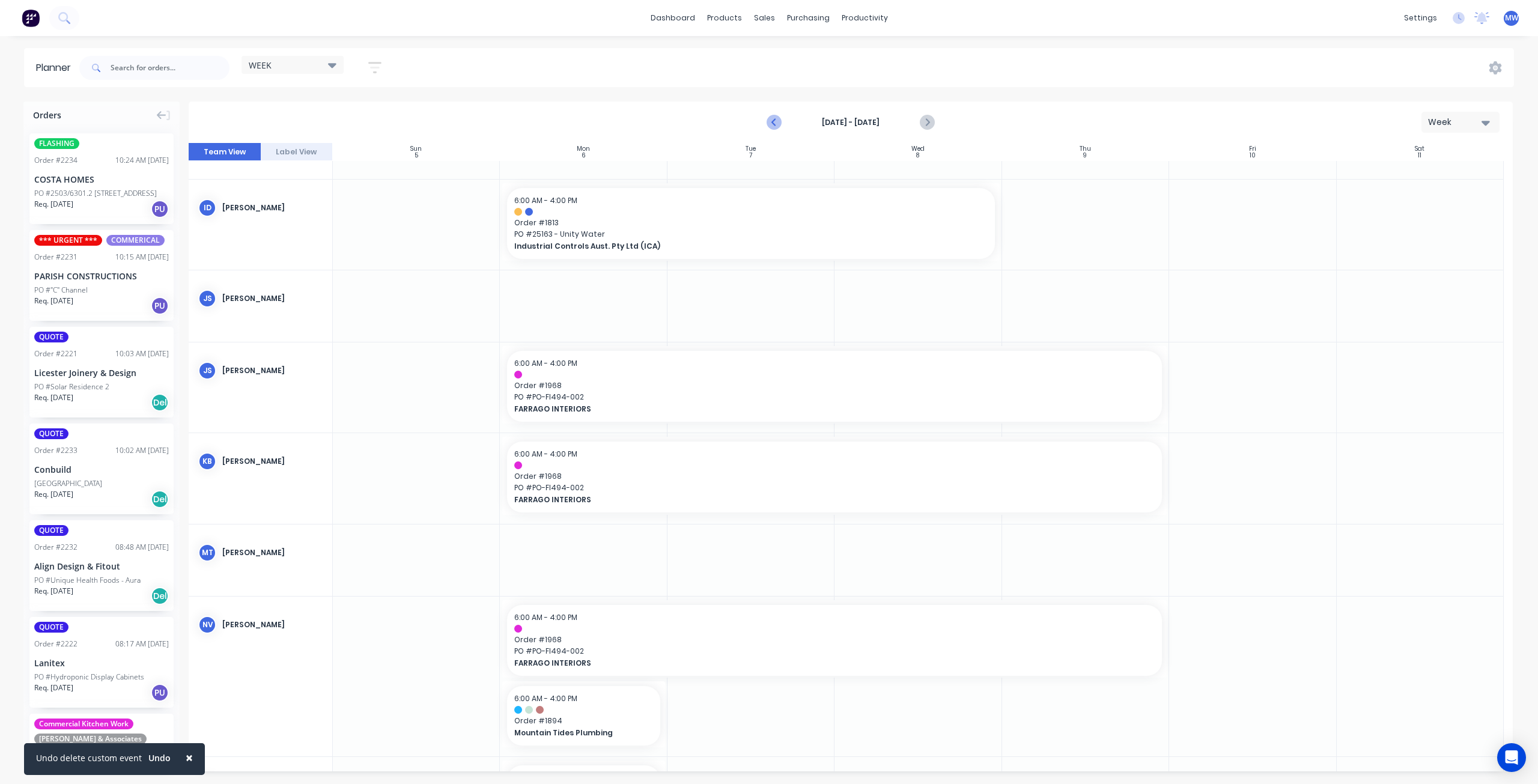
click at [774, 122] on icon "Previous page" at bounding box center [775, 122] width 5 height 10
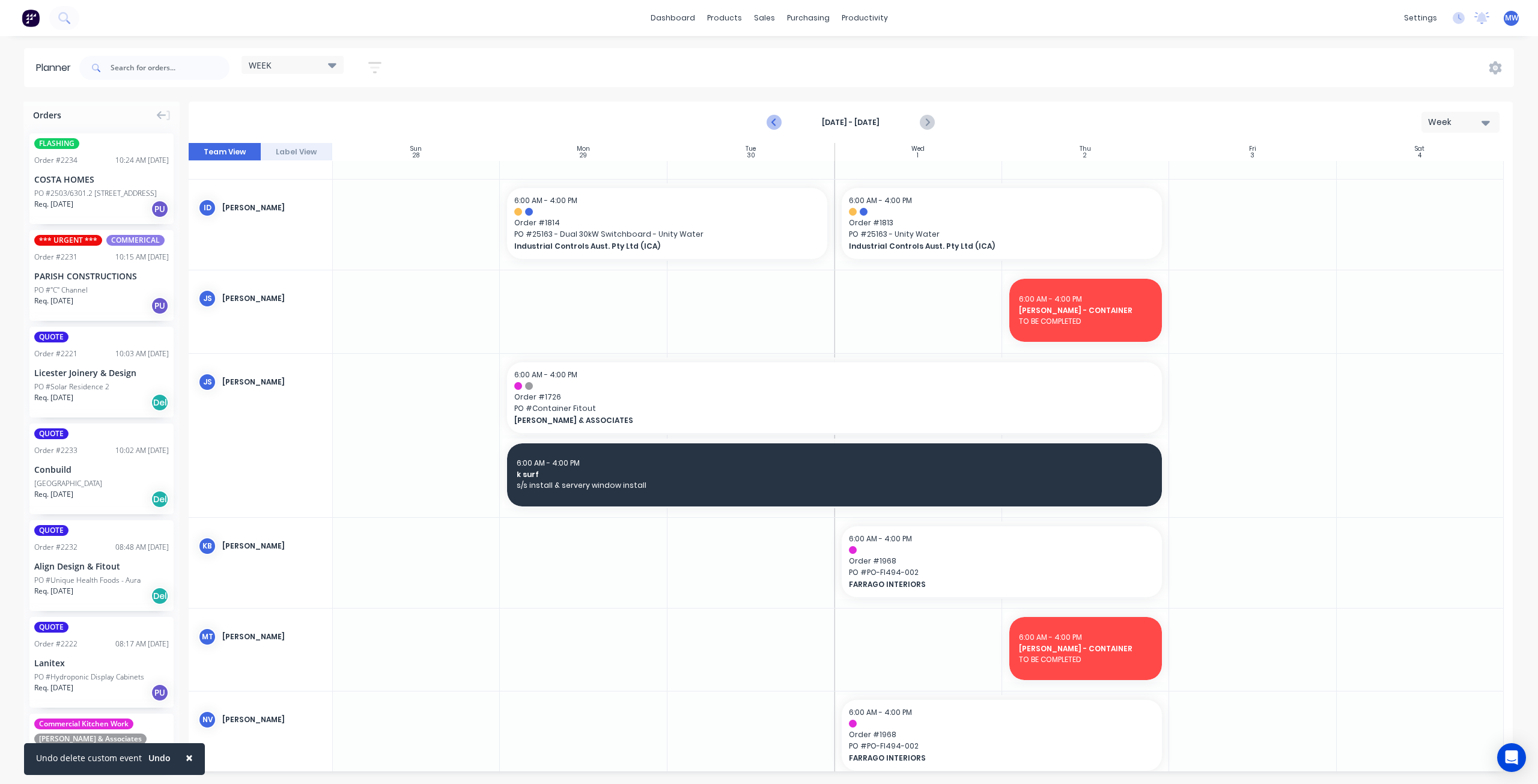
click at [774, 122] on icon "Previous page" at bounding box center [775, 122] width 5 height 10
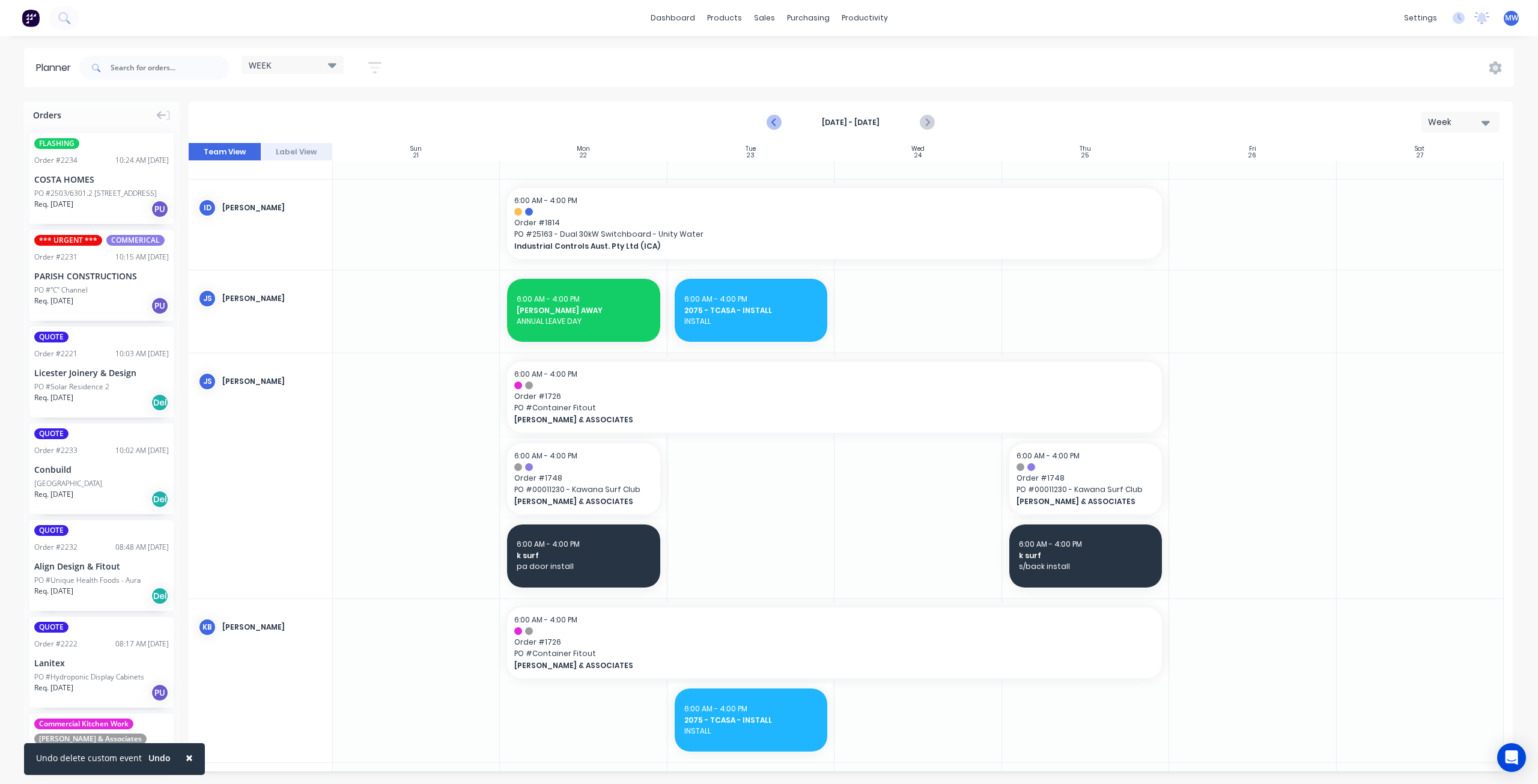
click at [774, 122] on icon "Previous page" at bounding box center [775, 122] width 5 height 10
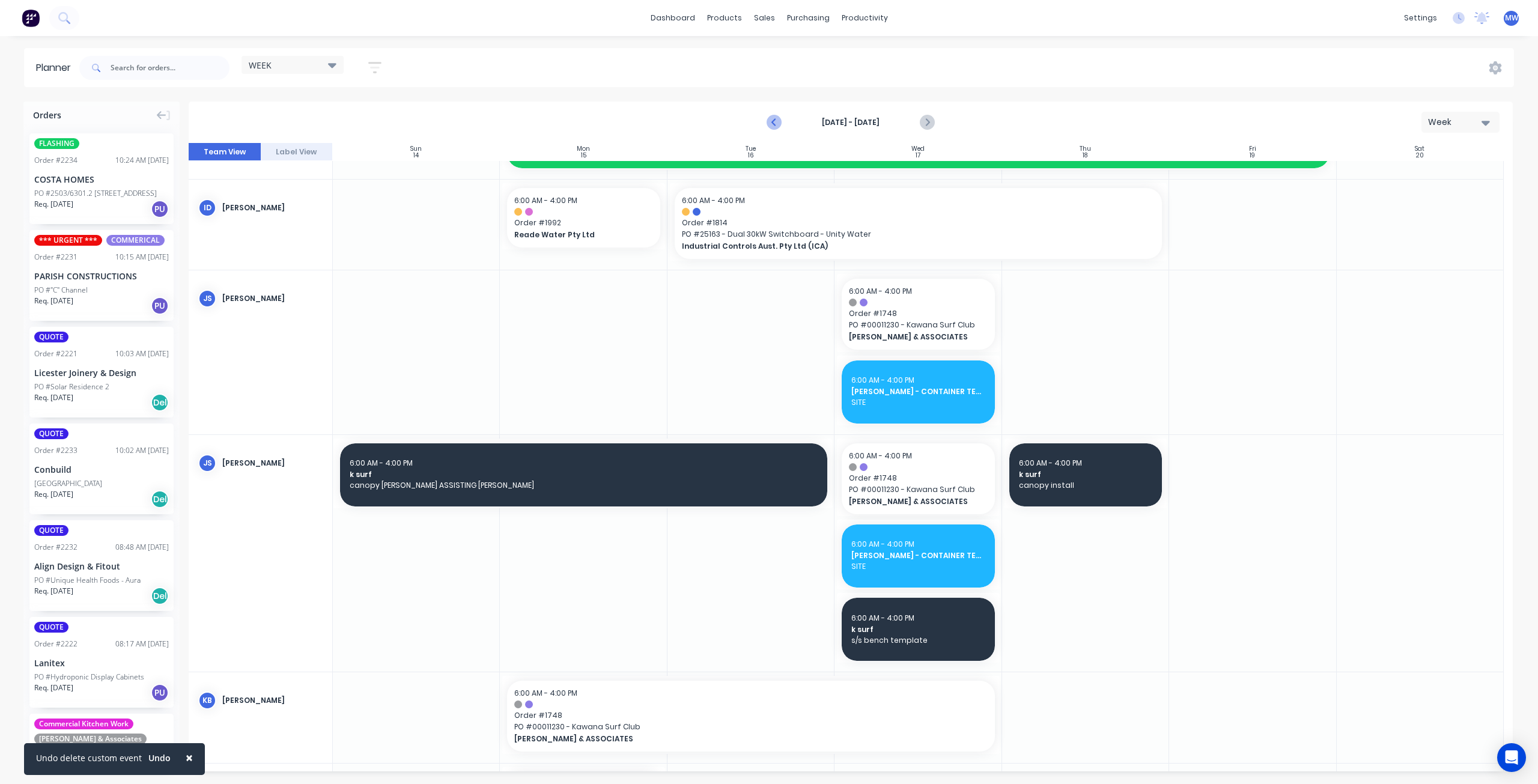
click at [774, 122] on icon "Previous page" at bounding box center [775, 122] width 5 height 10
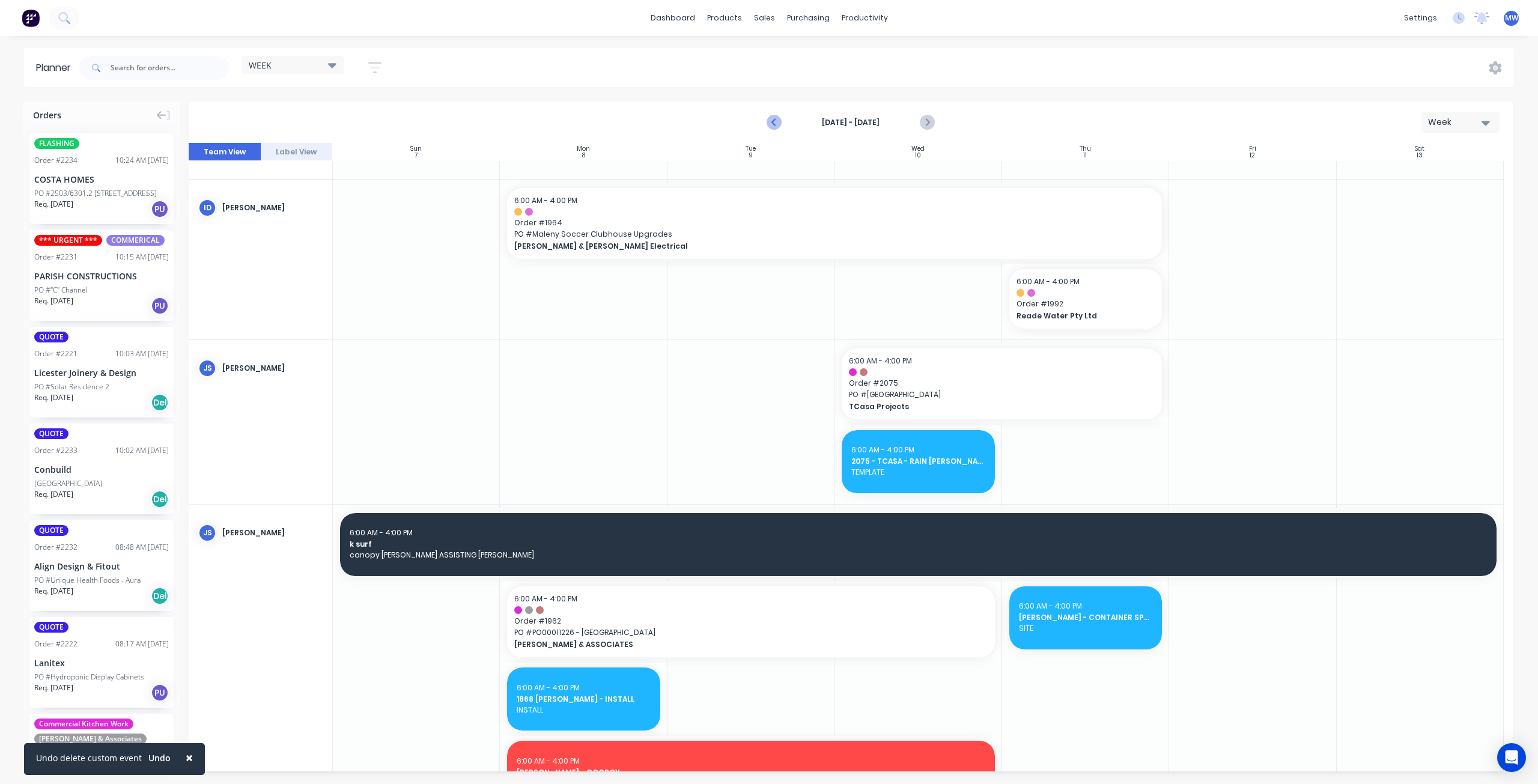
click at [774, 122] on icon "Previous page" at bounding box center [775, 122] width 5 height 10
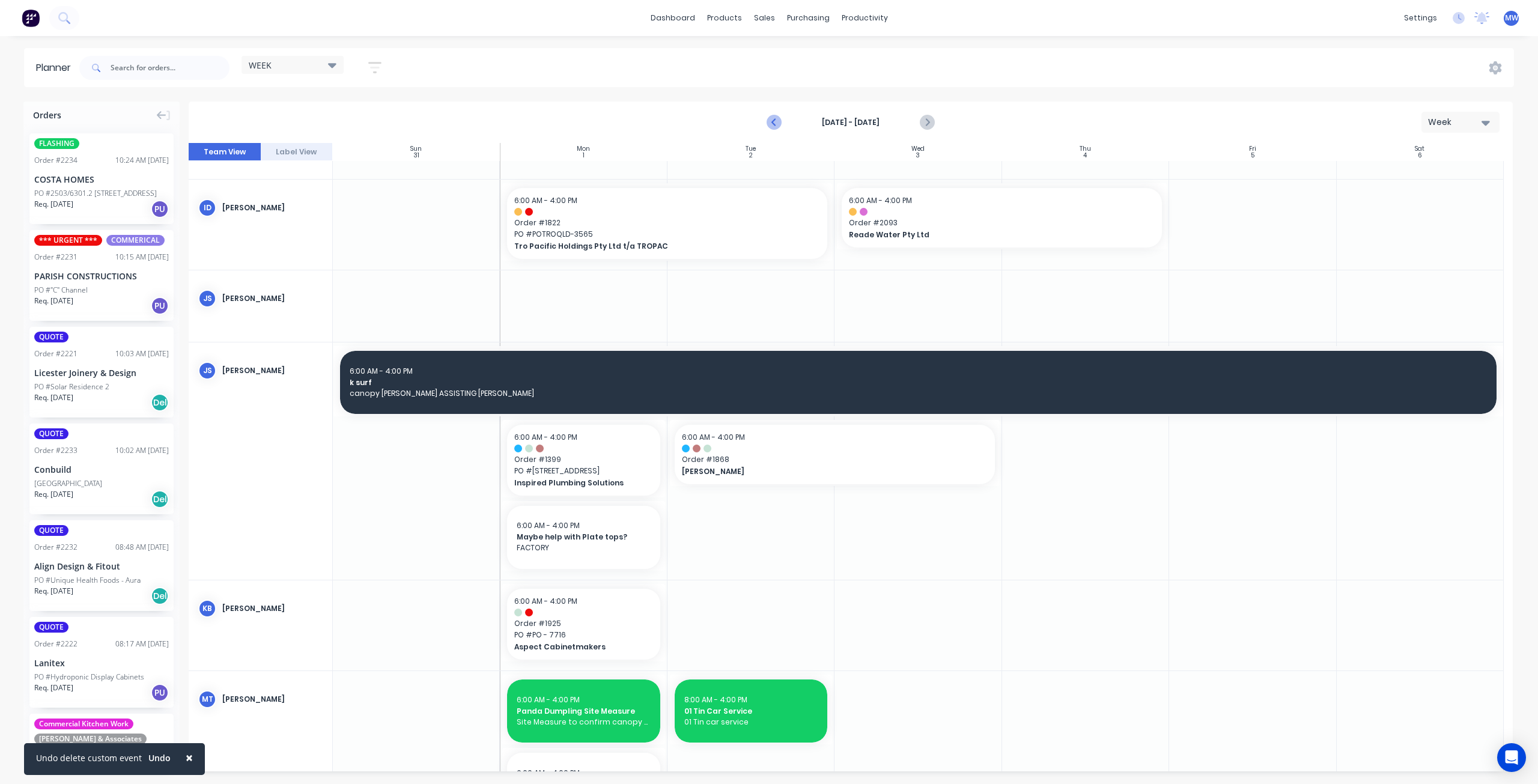
click at [774, 122] on icon "Previous page" at bounding box center [775, 122] width 5 height 10
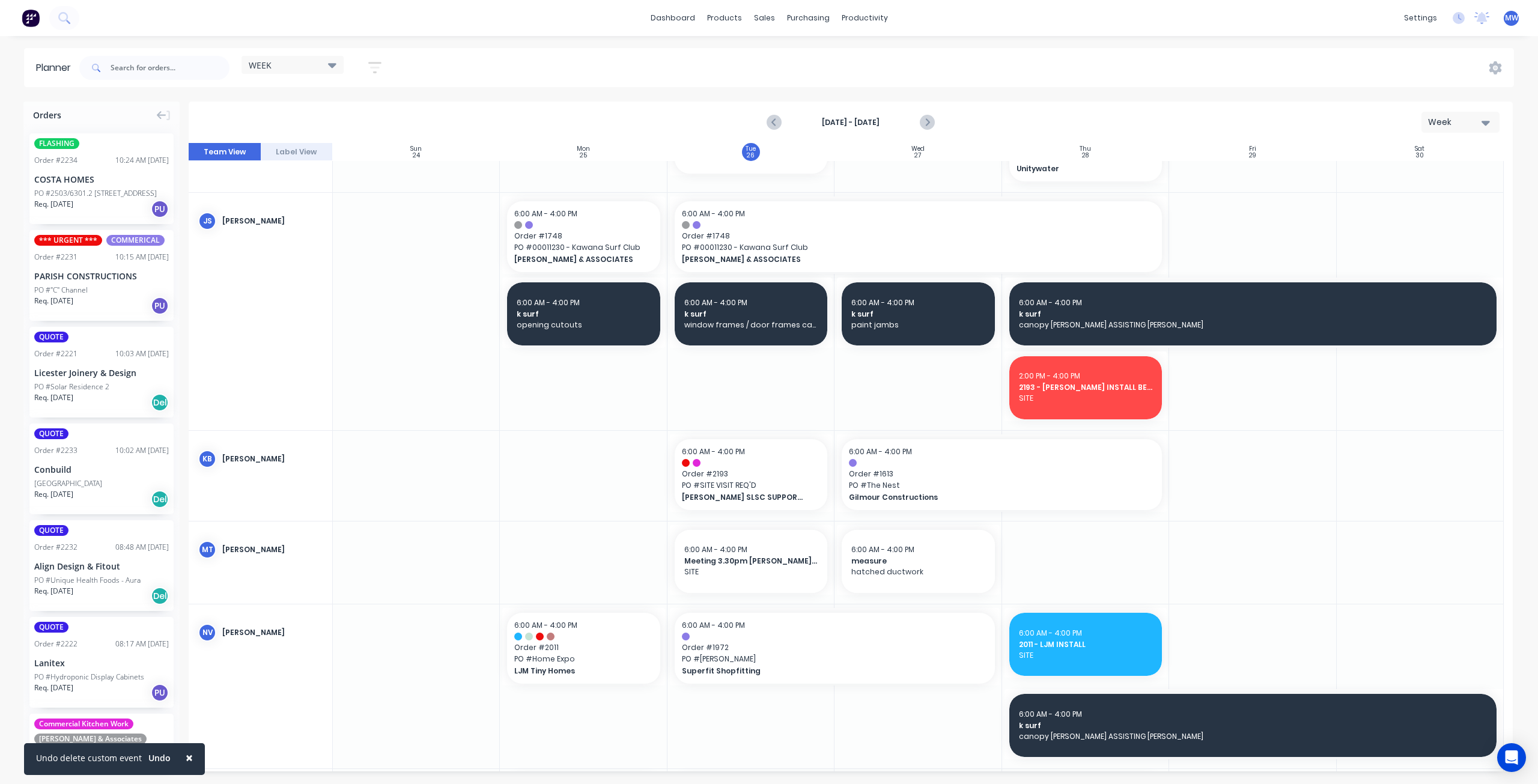
scroll to position [661, 0]
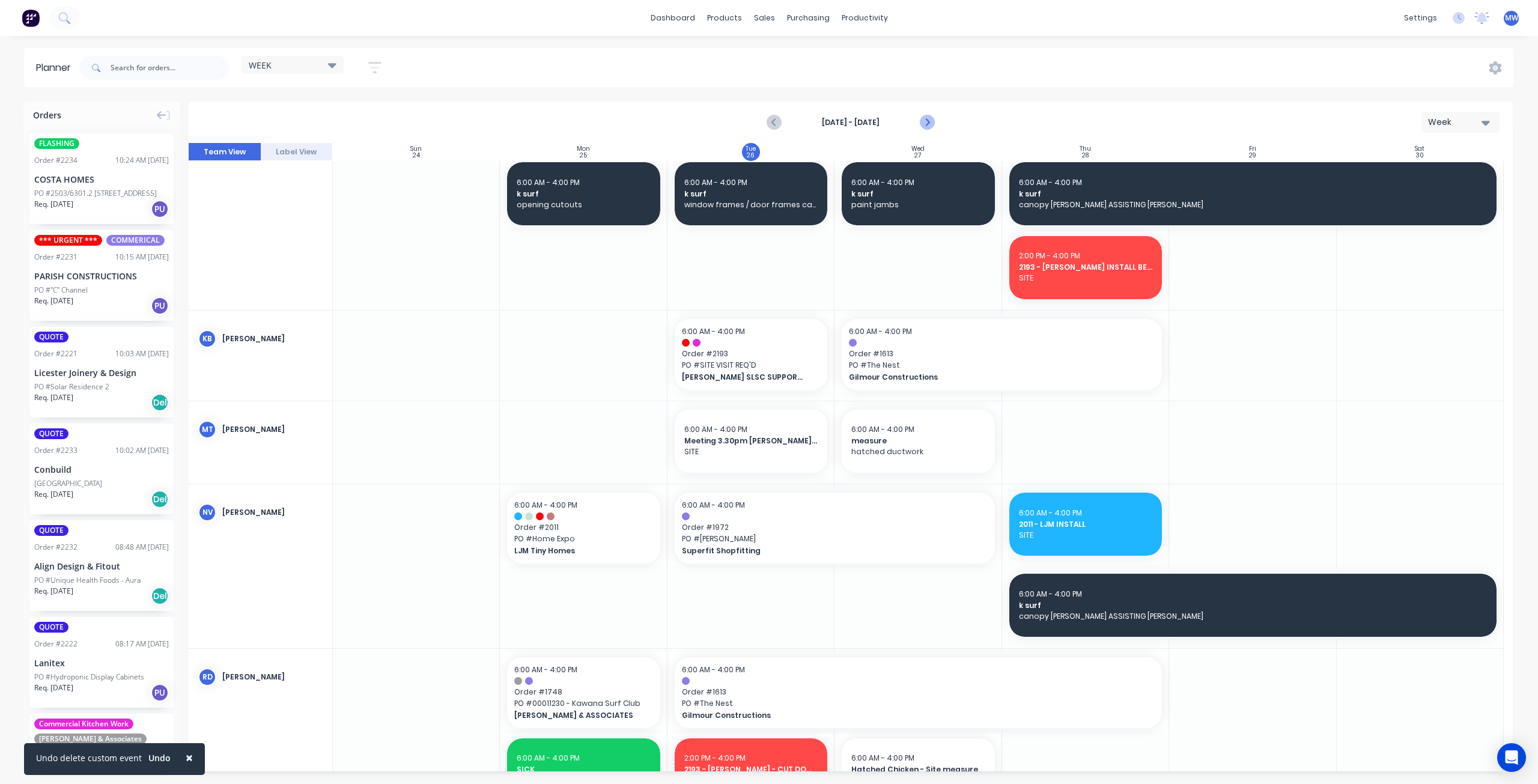
click at [930, 123] on icon "Next page" at bounding box center [927, 122] width 14 height 14
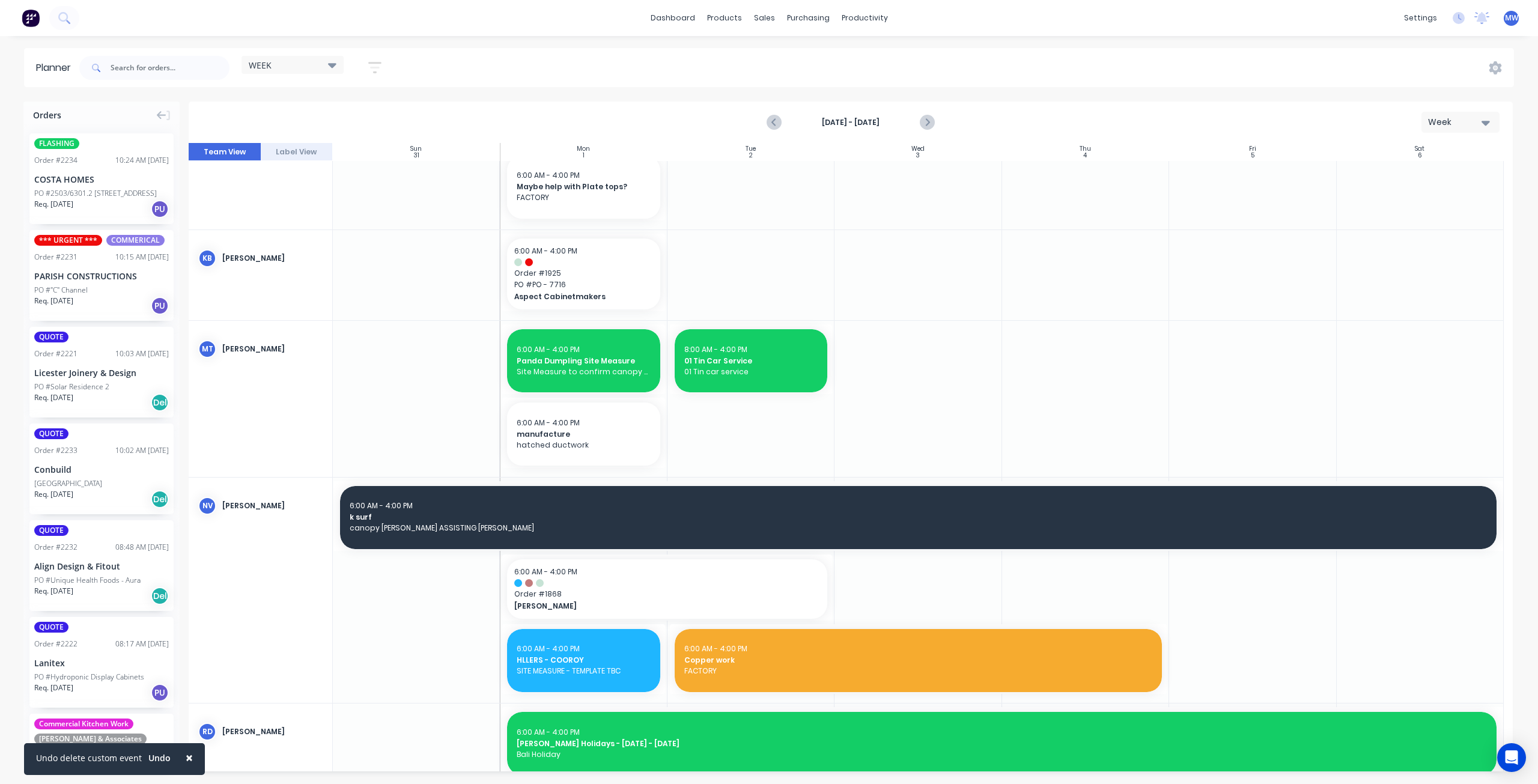
scroll to position [647, 0]
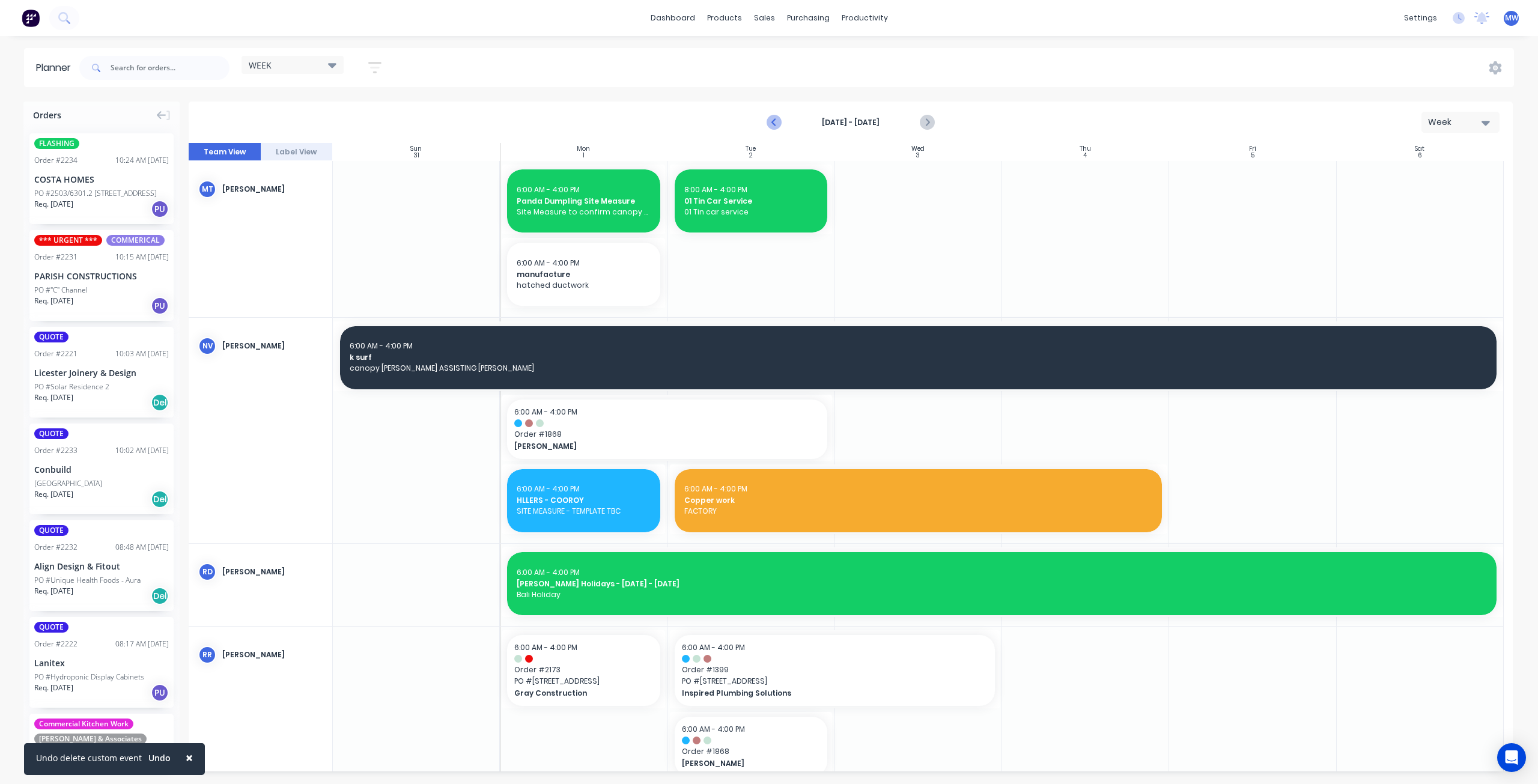
click at [774, 120] on icon "Previous page" at bounding box center [775, 122] width 14 height 14
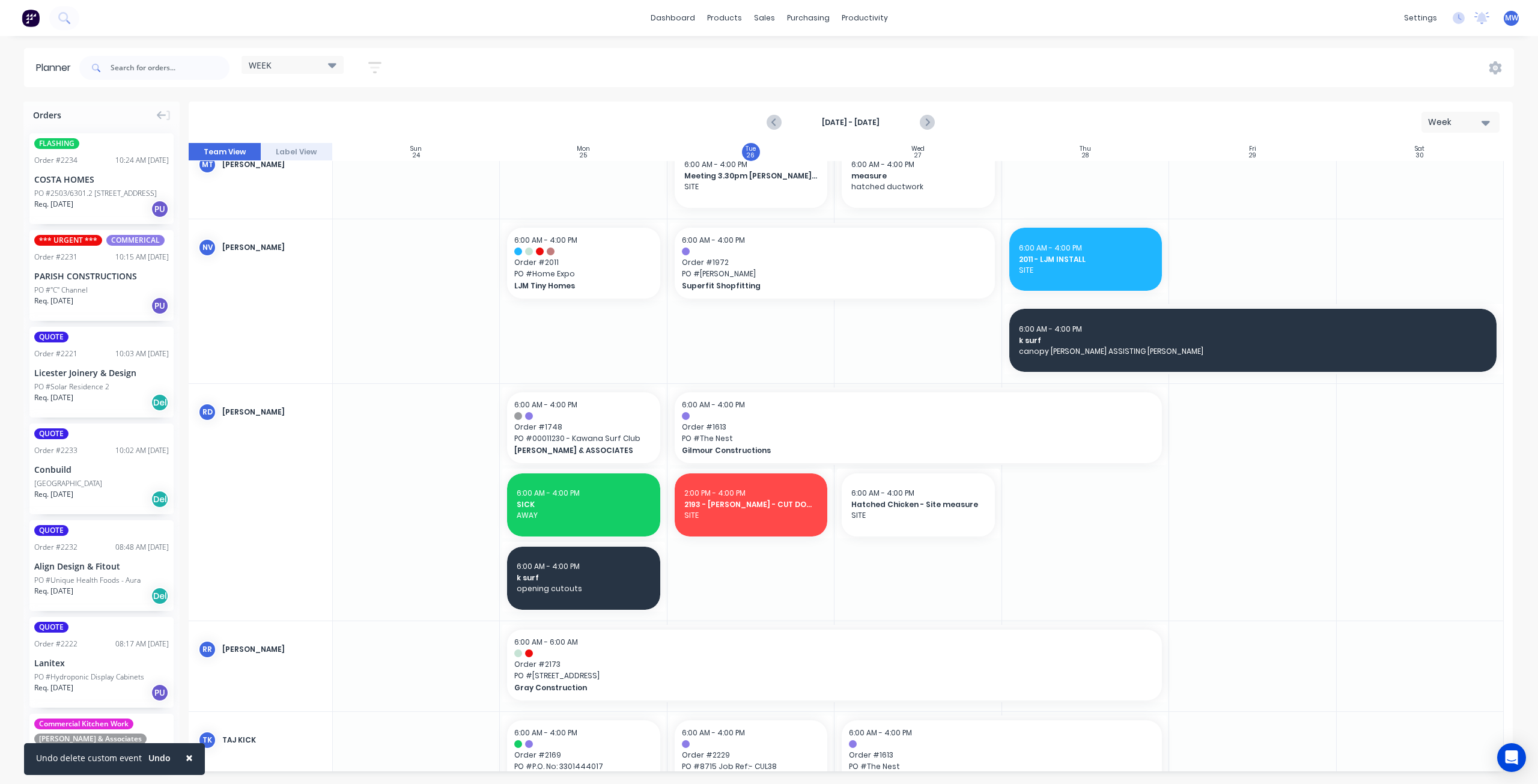
scroll to position [929, 0]
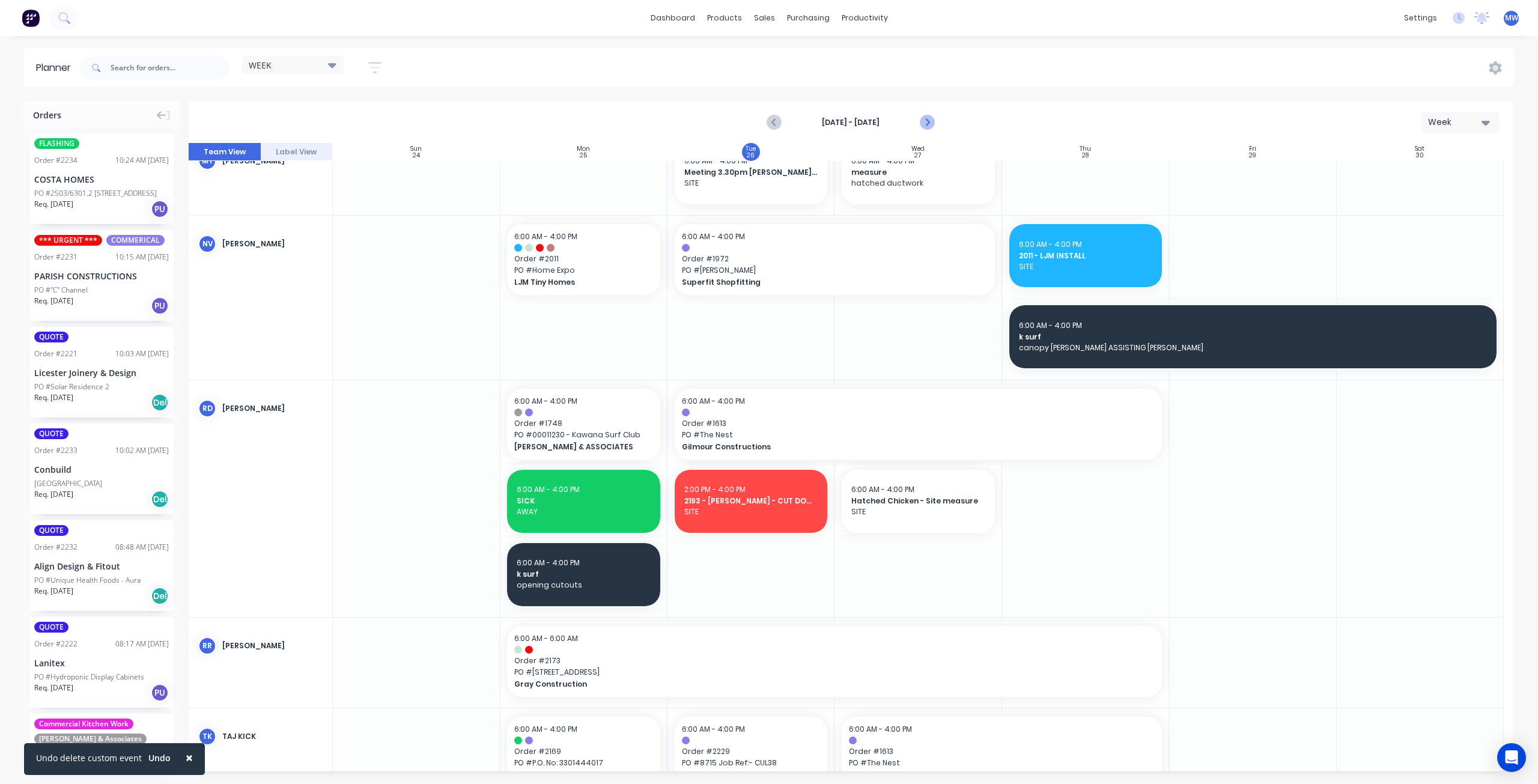
click at [928, 121] on icon "Next page" at bounding box center [927, 122] width 5 height 10
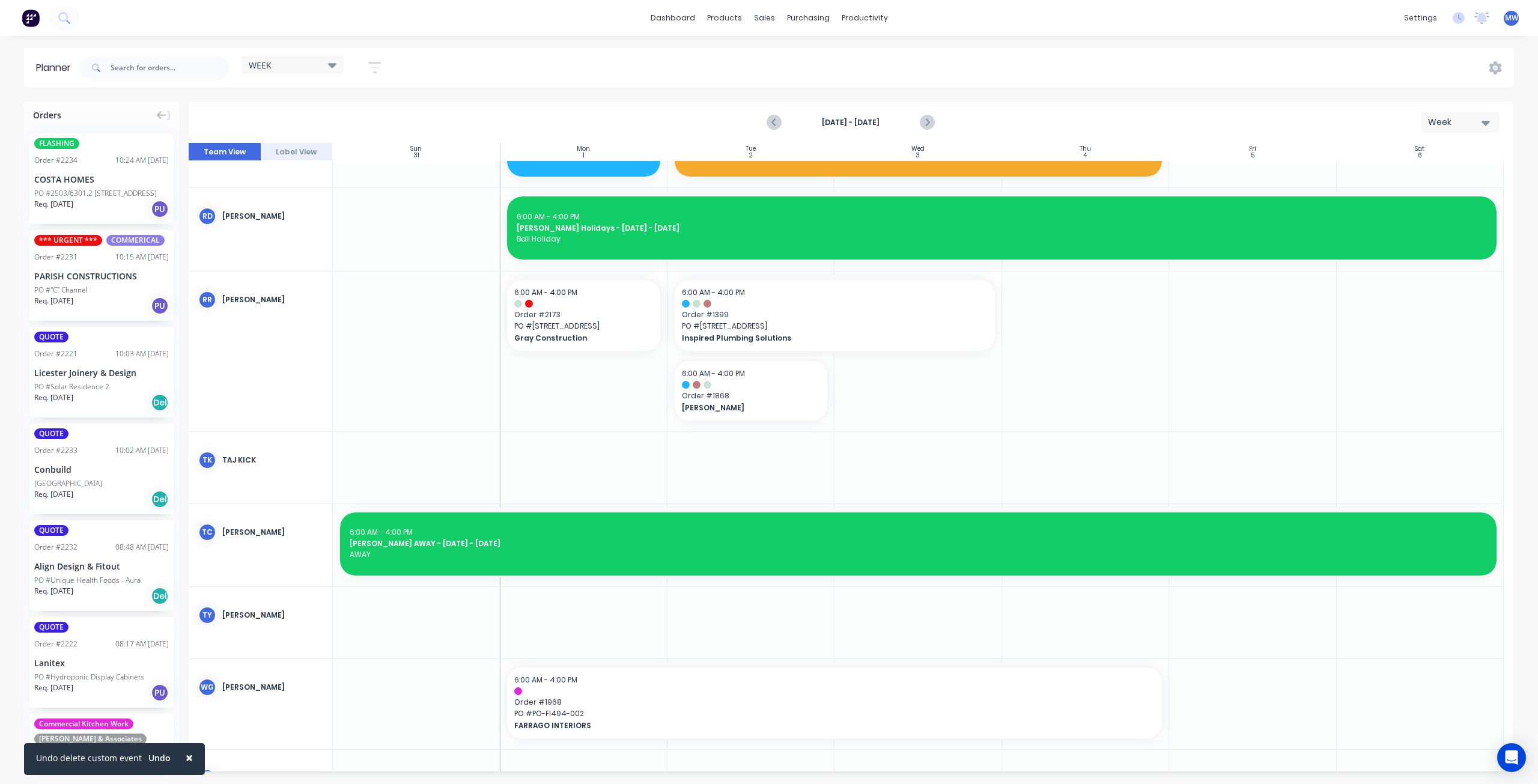
scroll to position [954, 0]
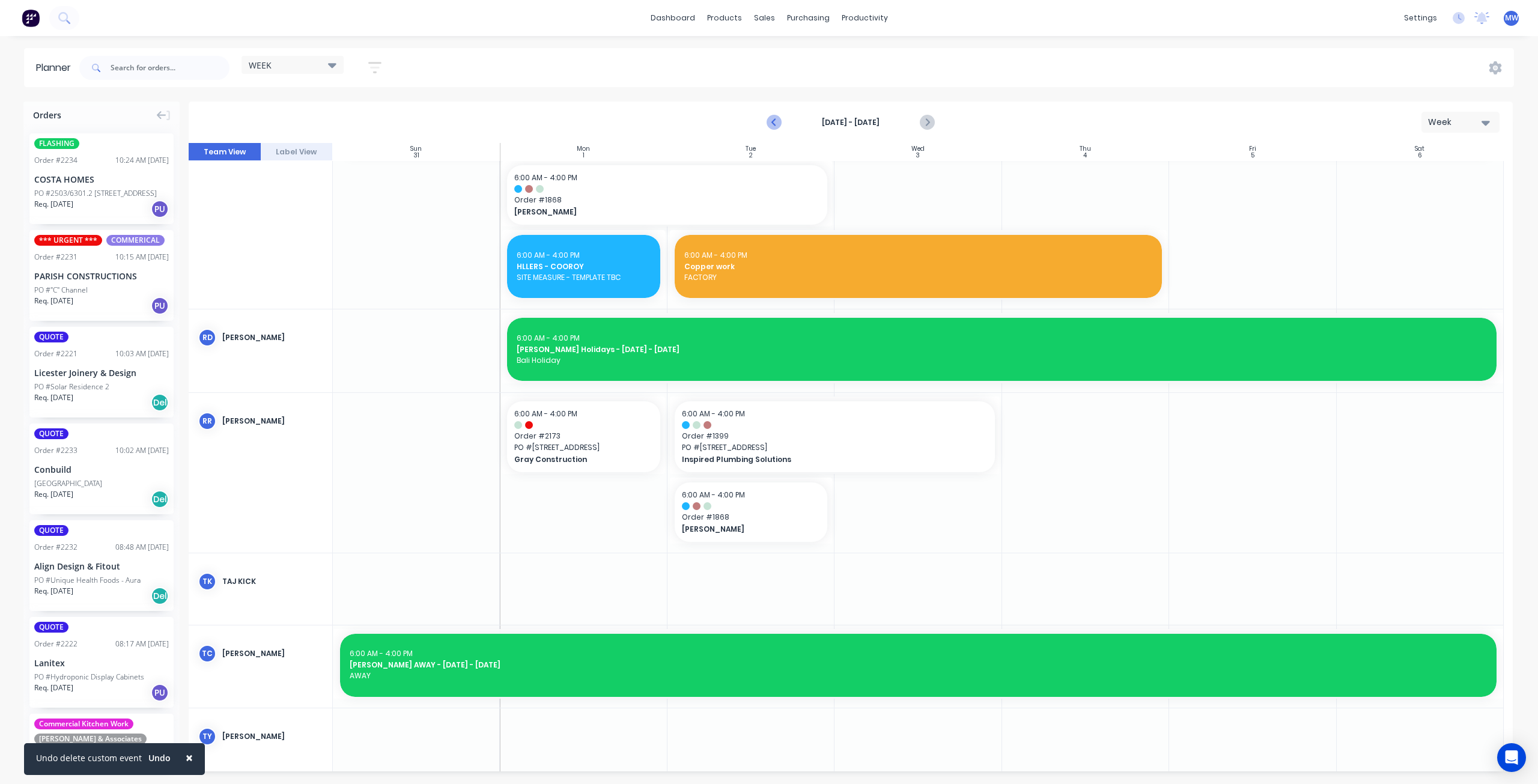
click at [774, 124] on icon "Previous page" at bounding box center [775, 122] width 14 height 14
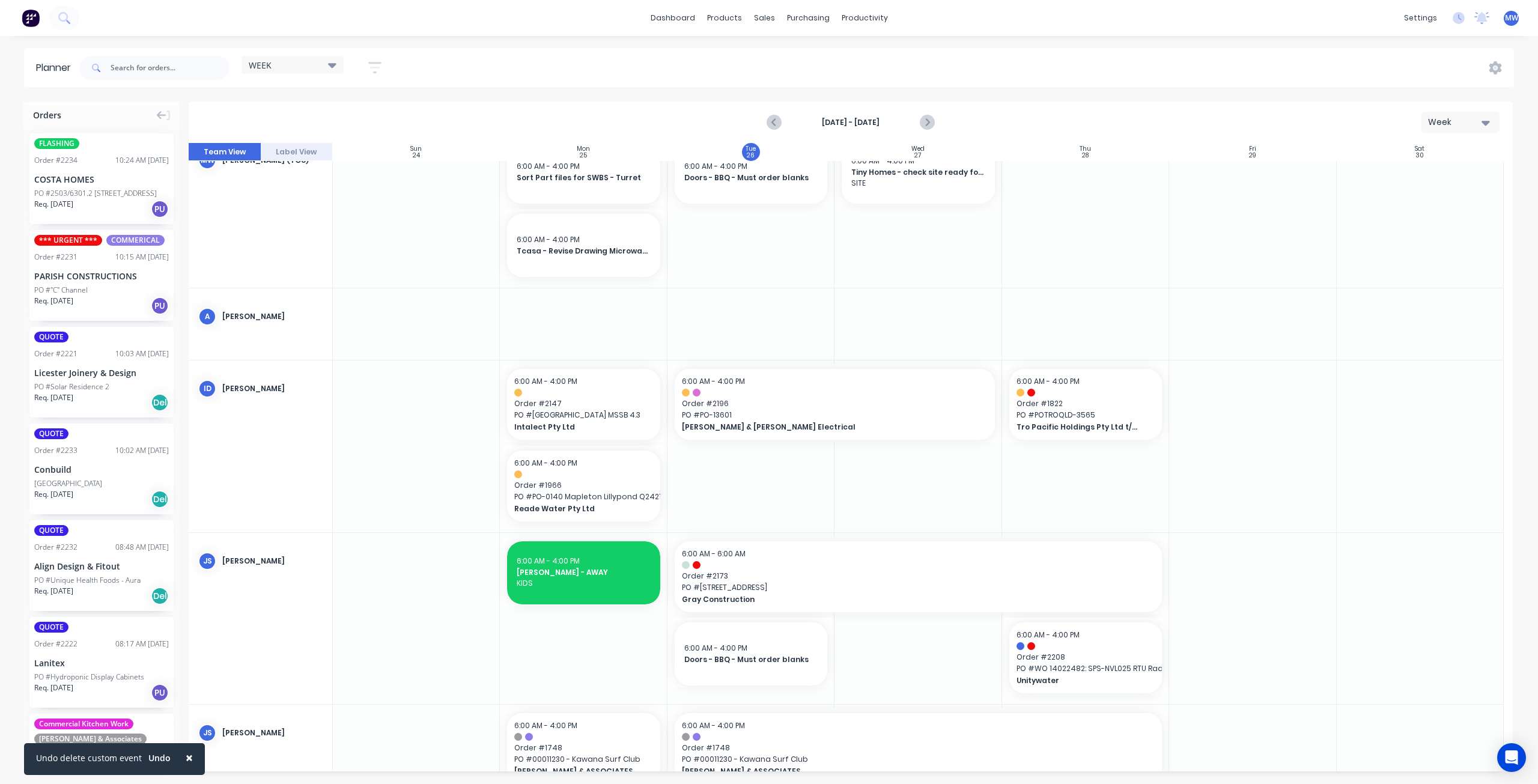
scroll to position [0, 0]
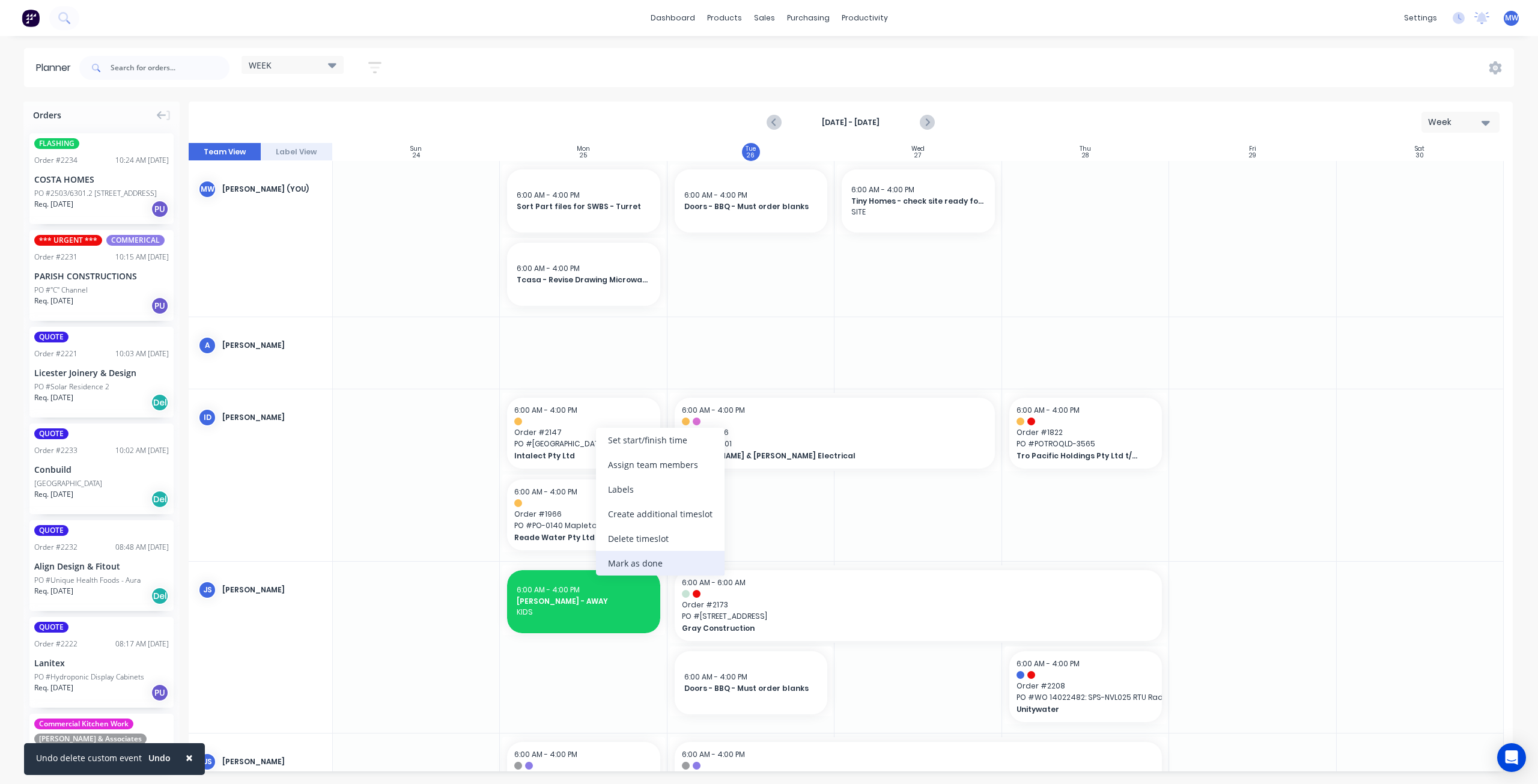
click at [649, 556] on div "Mark as done" at bounding box center [660, 563] width 128 height 24
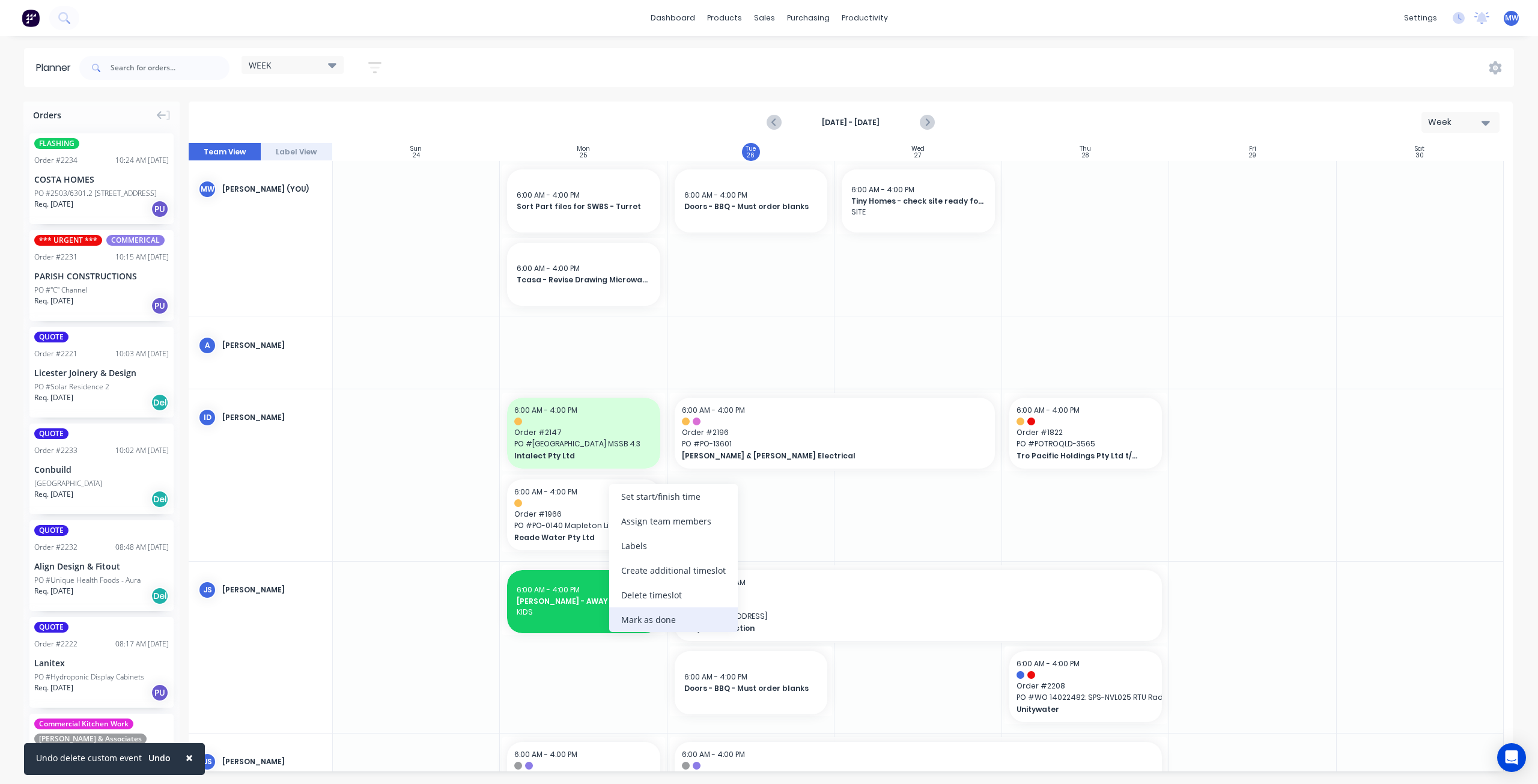
click at [668, 612] on div "Mark as done" at bounding box center [673, 619] width 128 height 24
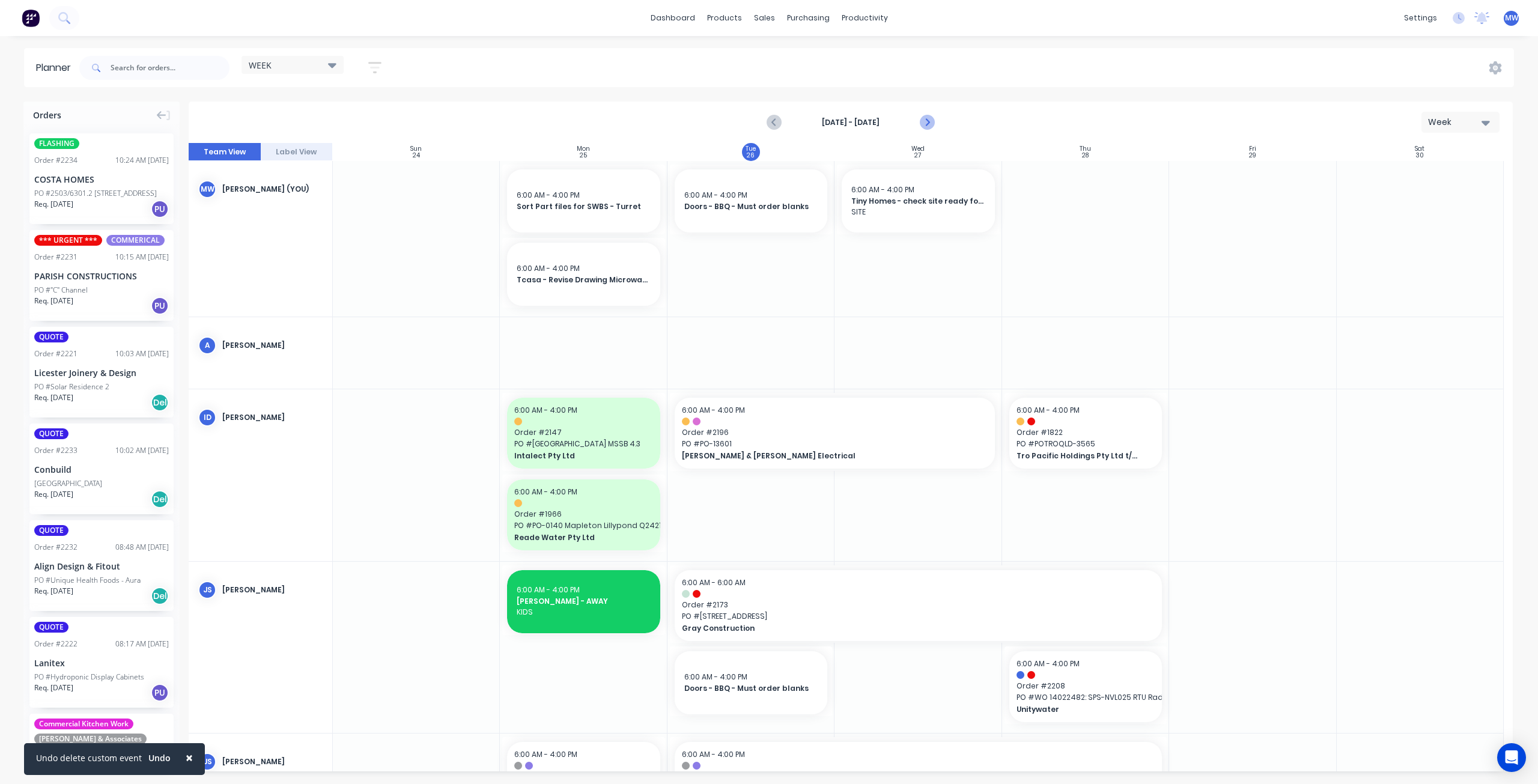
click at [925, 120] on icon "Next page" at bounding box center [927, 122] width 14 height 14
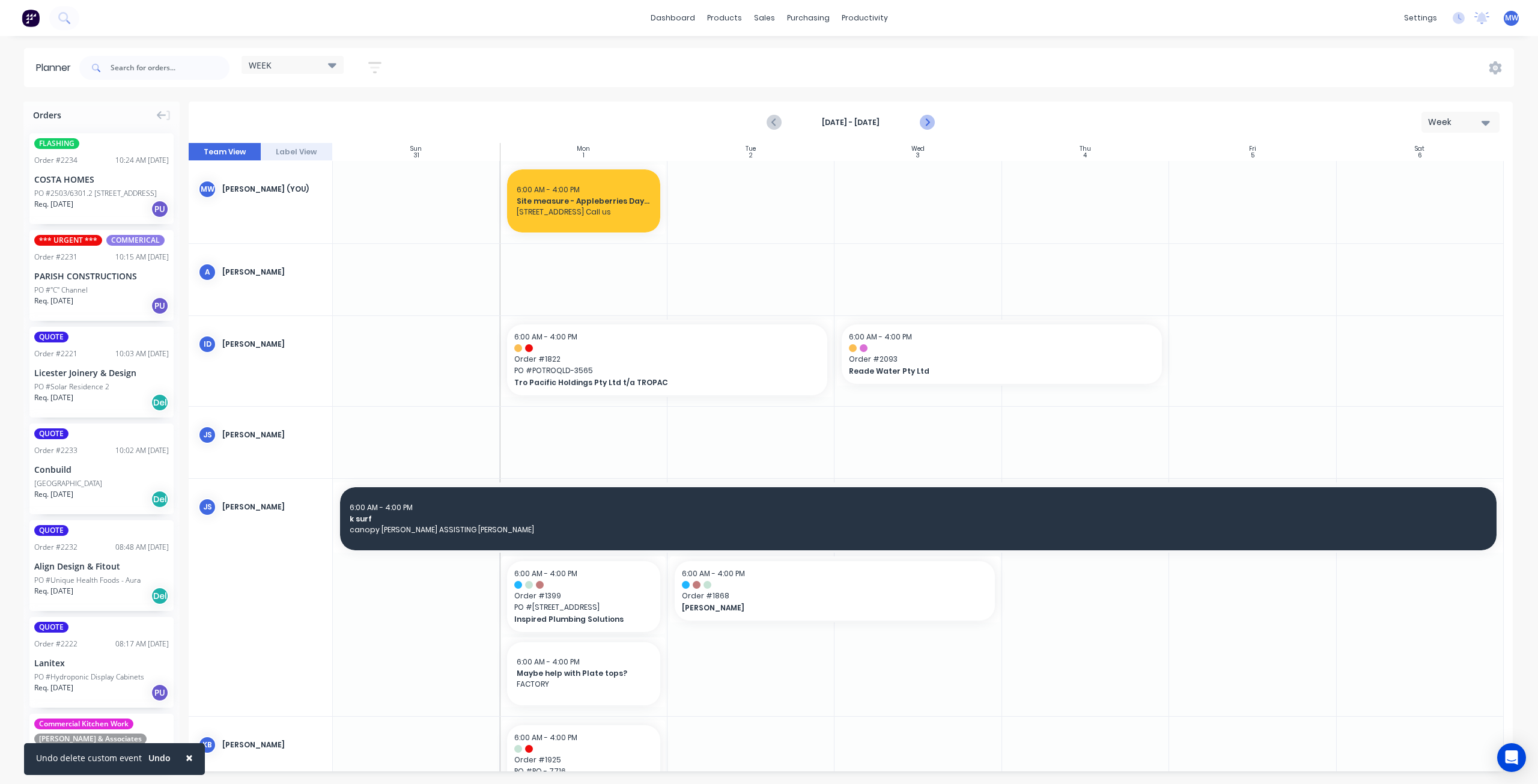
click at [925, 120] on icon "Next page" at bounding box center [927, 122] width 14 height 14
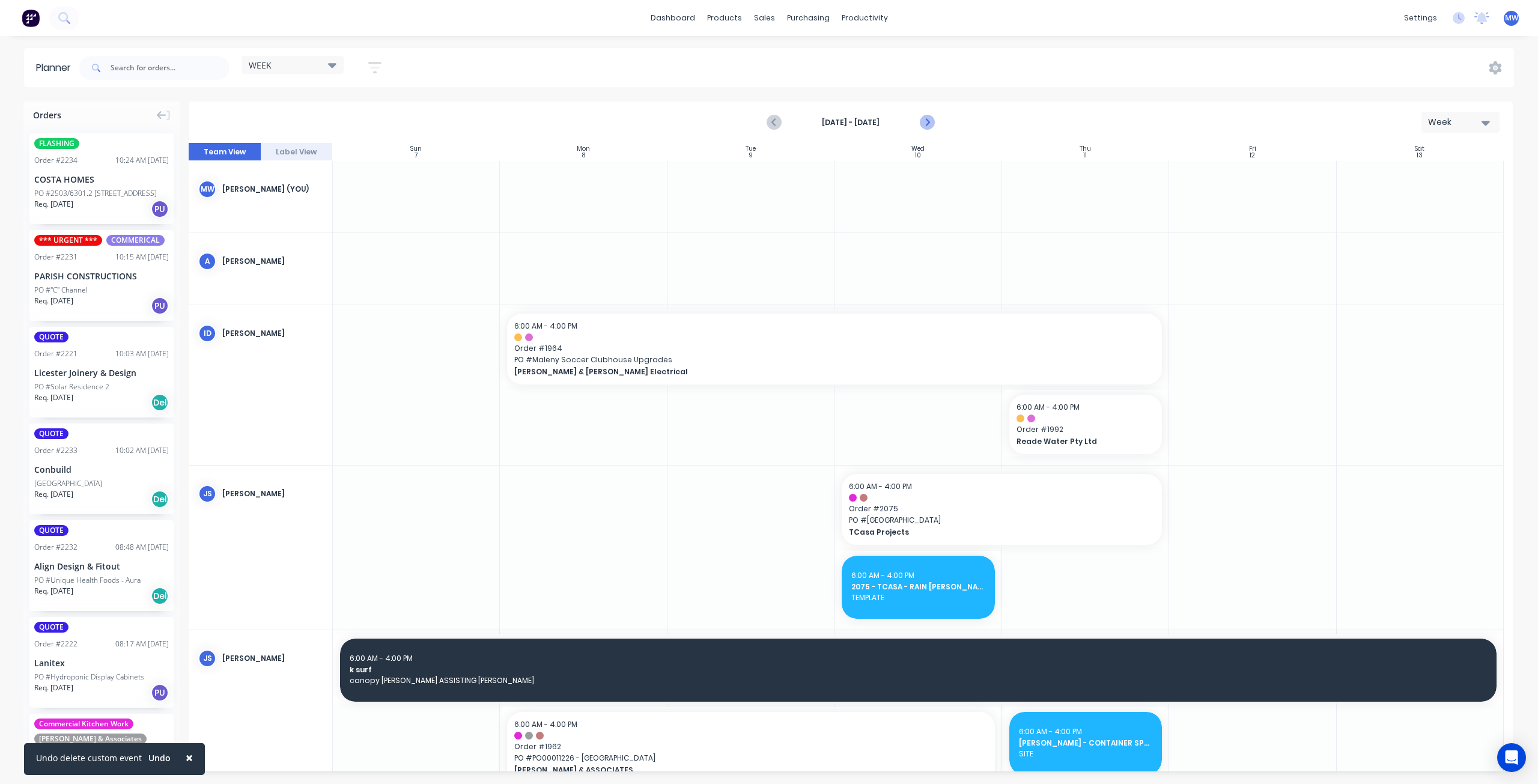
click at [927, 123] on icon "Next page" at bounding box center [927, 122] width 5 height 10
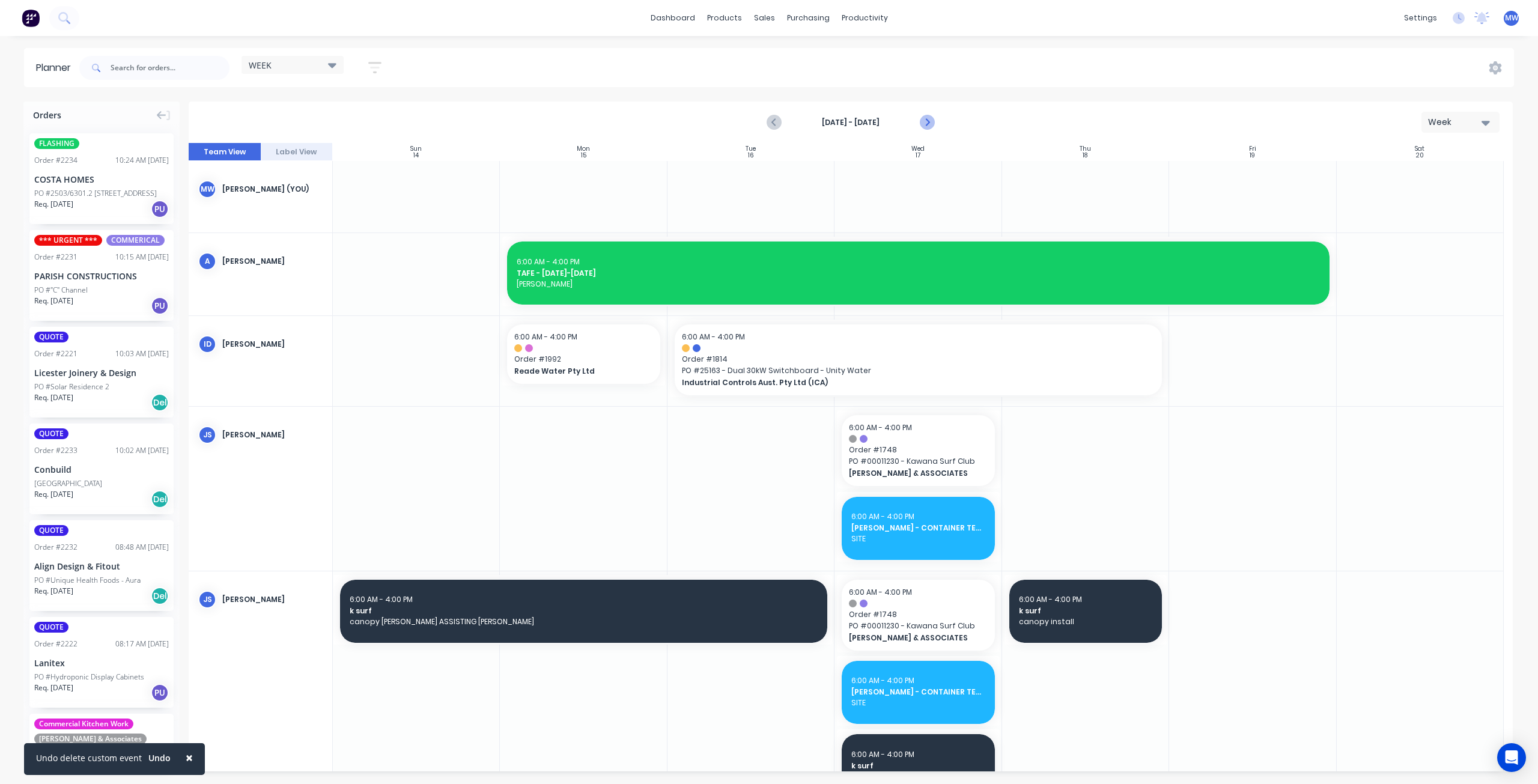
click at [930, 122] on icon "Next page" at bounding box center [927, 122] width 14 height 14
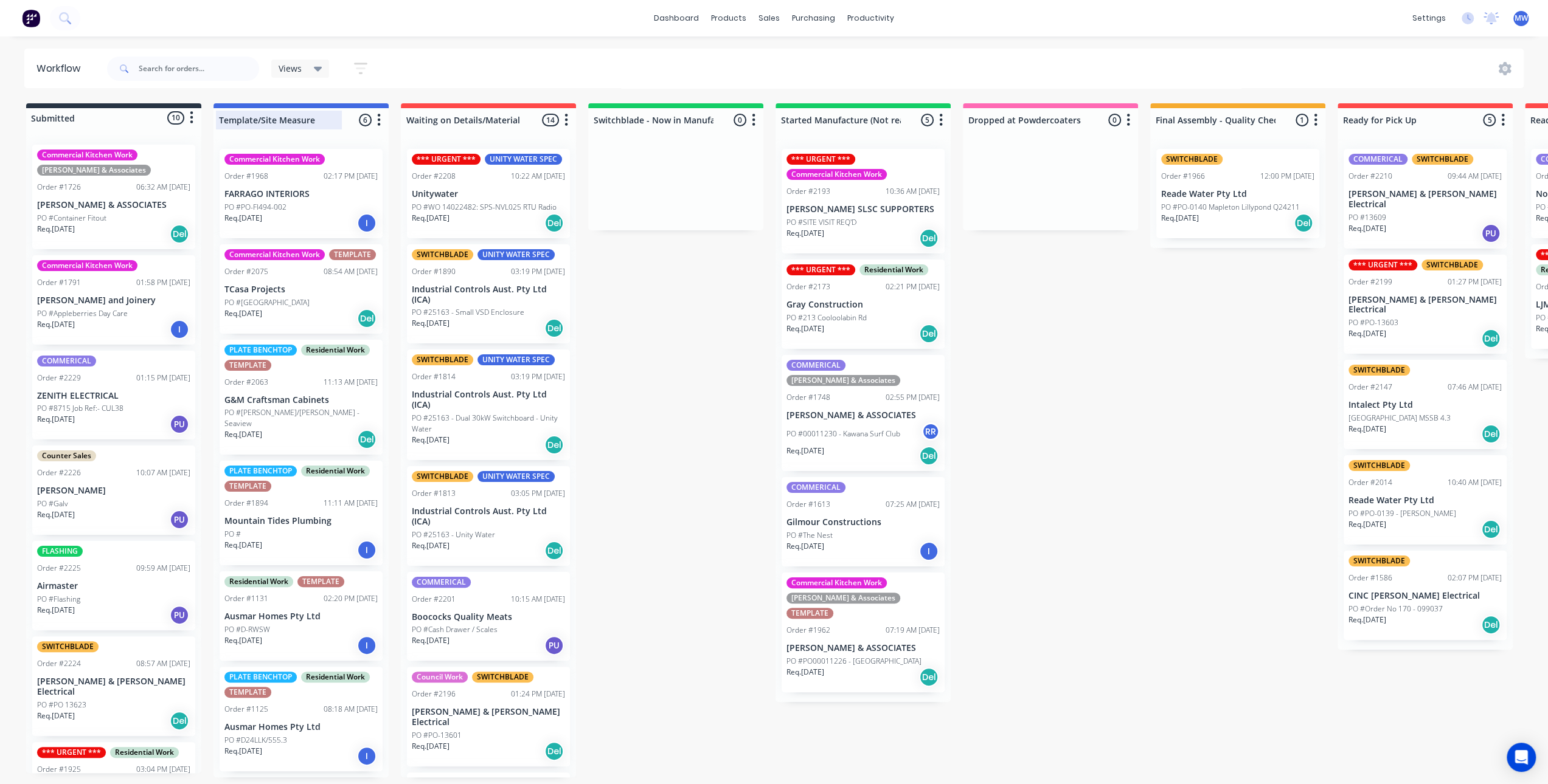
drag, startPoint x: 656, startPoint y: 402, endPoint x: 377, endPoint y: 110, distance: 403.9
click at [649, 396] on div "Submitted 10 Status colour #273444 hex #273444 Save Cancel Summaries Total orde…" at bounding box center [1005, 440] width 2028 height 674
click at [627, 323] on div "Submitted 10 Status colour #273444 hex #273444 Save Cancel Summaries Total orde…" at bounding box center [1005, 440] width 2028 height 674
click at [1271, 399] on div "Submitted 10 Status colour #273444 hex #273444 Save Cancel Summaries Total orde…" at bounding box center [1005, 440] width 2028 height 674
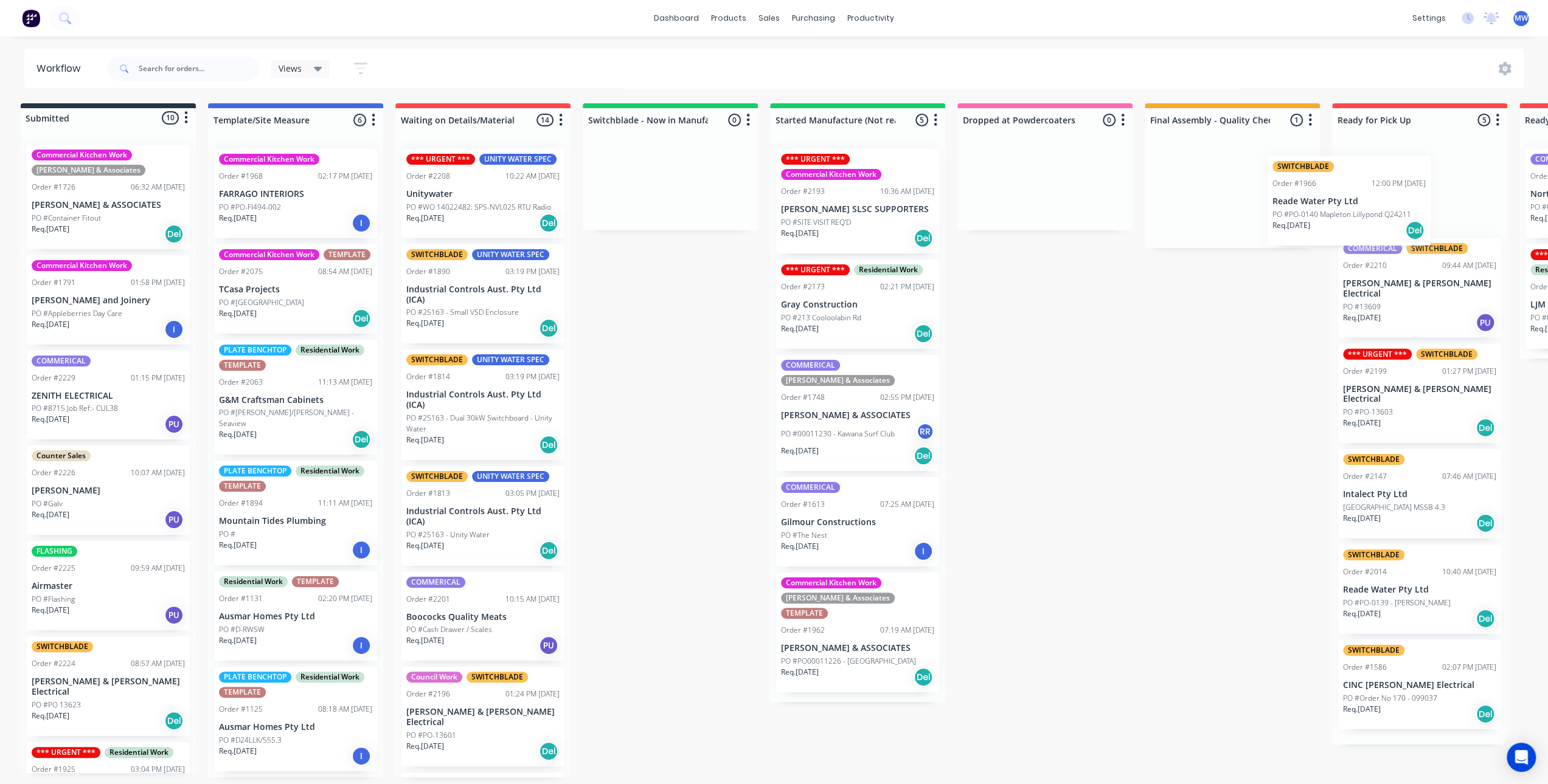
scroll to position [0, 17]
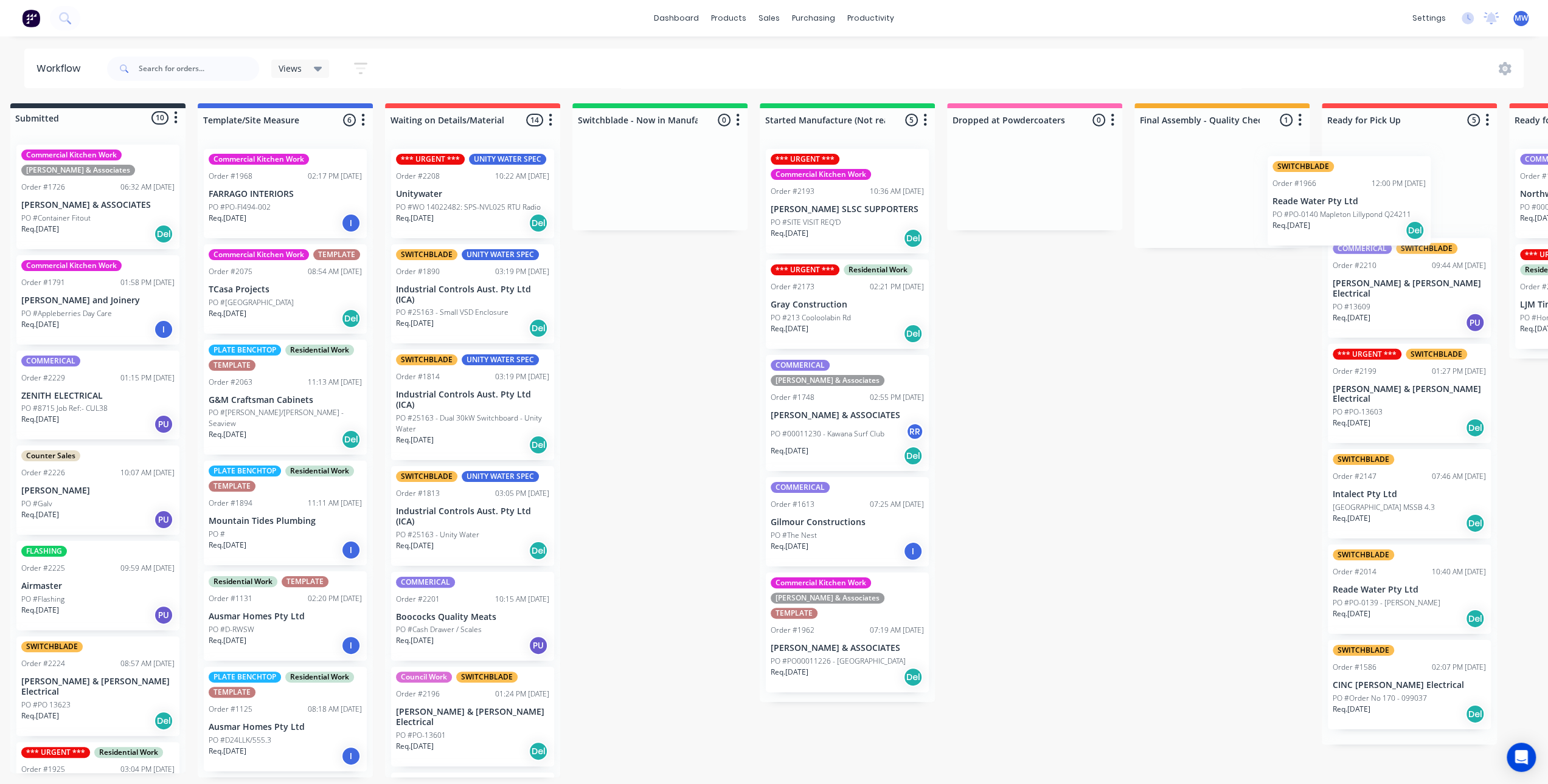
drag, startPoint x: 1232, startPoint y: 196, endPoint x: 1352, endPoint y: 204, distance: 120.3
click at [1352, 204] on div "Submitted 10 Status colour #273444 hex #273444 Save Cancel Summaries Total orde…" at bounding box center [989, 440] width 2028 height 674
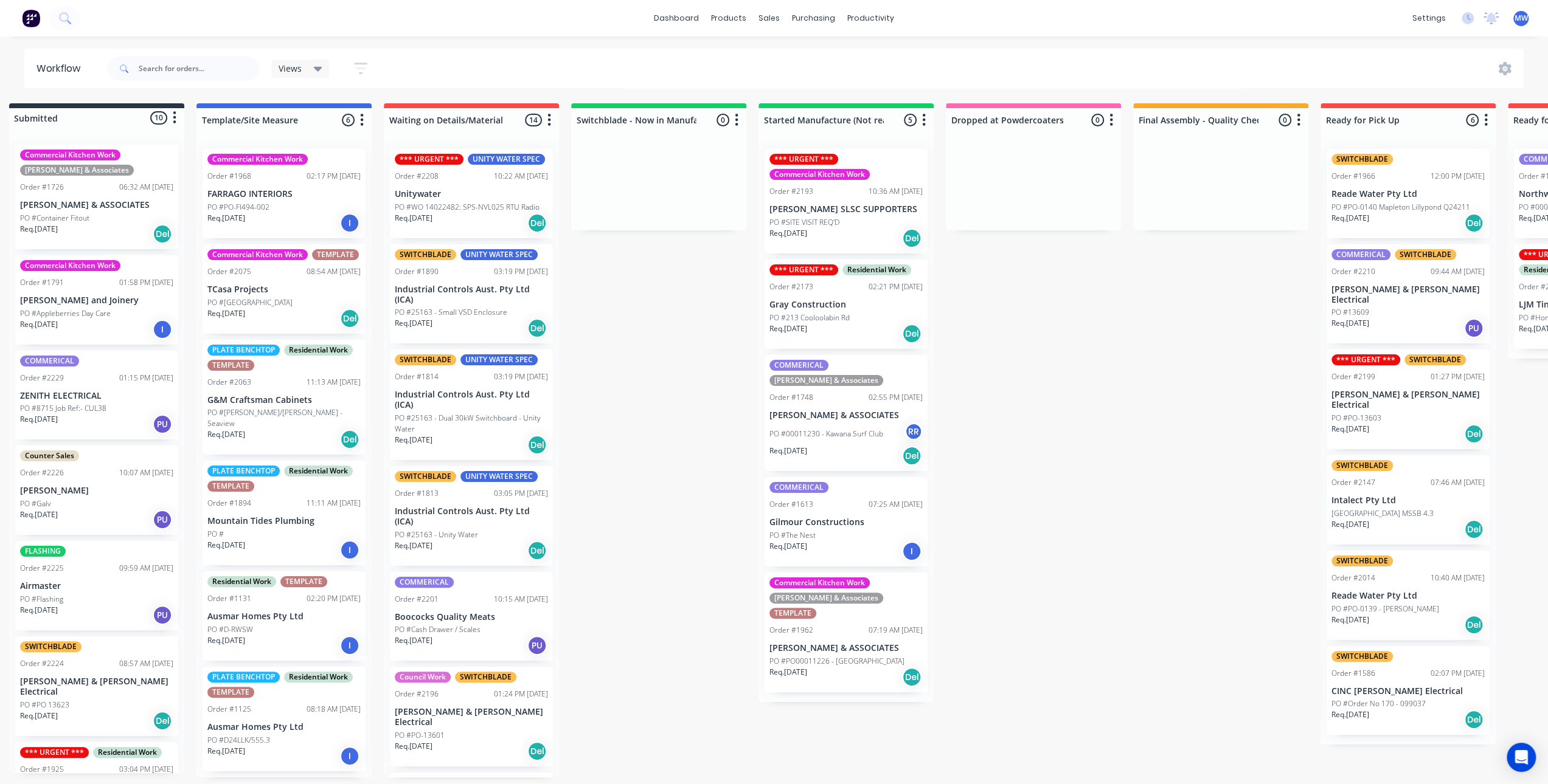
click at [1145, 353] on div "Submitted 10 Status colour #273444 hex #273444 Save Cancel Summaries Total orde…" at bounding box center [988, 440] width 2028 height 674
click at [1406, 213] on div "Req. [DATE] Del" at bounding box center [1408, 223] width 153 height 21
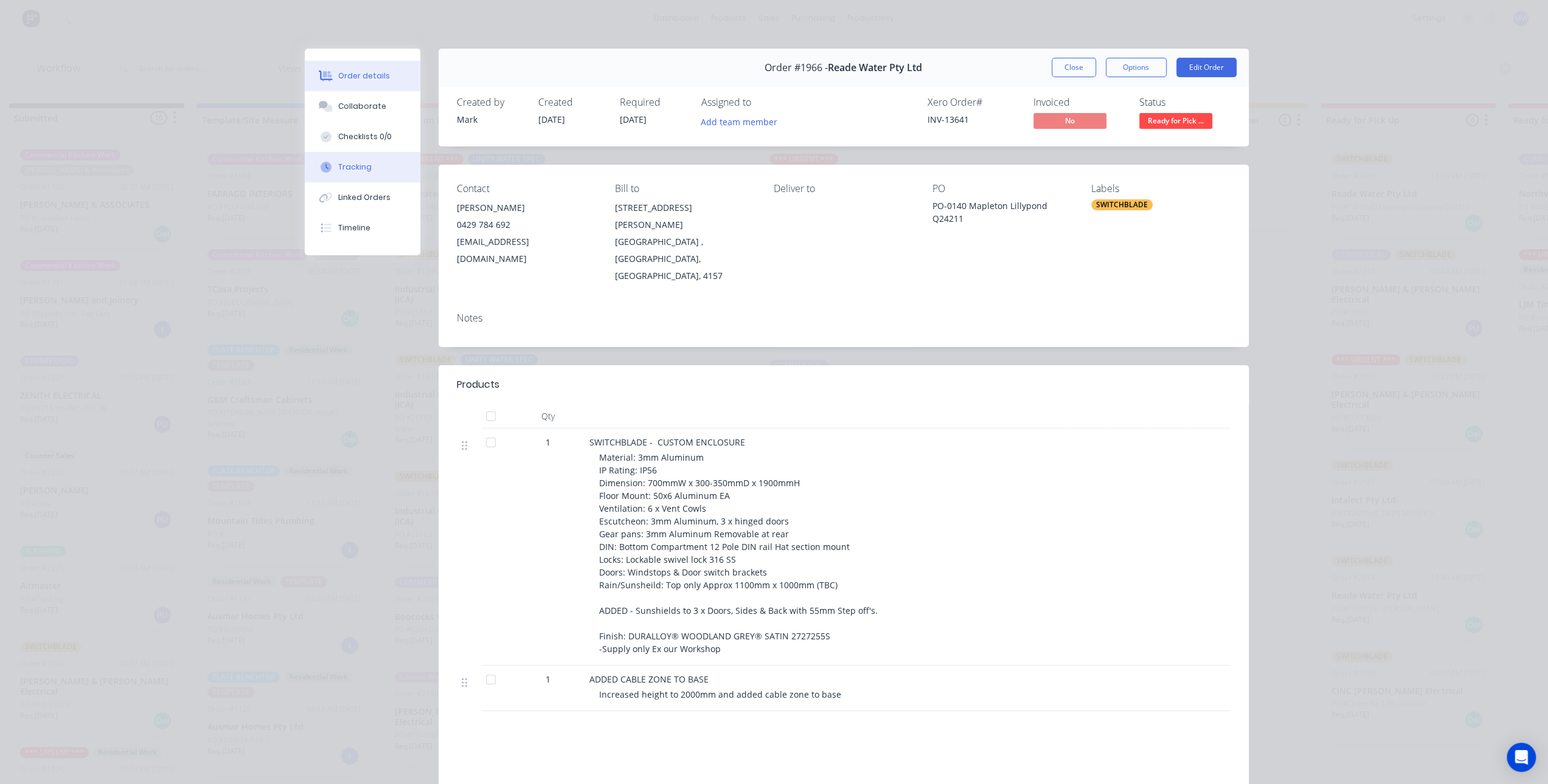
click at [365, 178] on button "Tracking" at bounding box center [363, 167] width 116 height 31
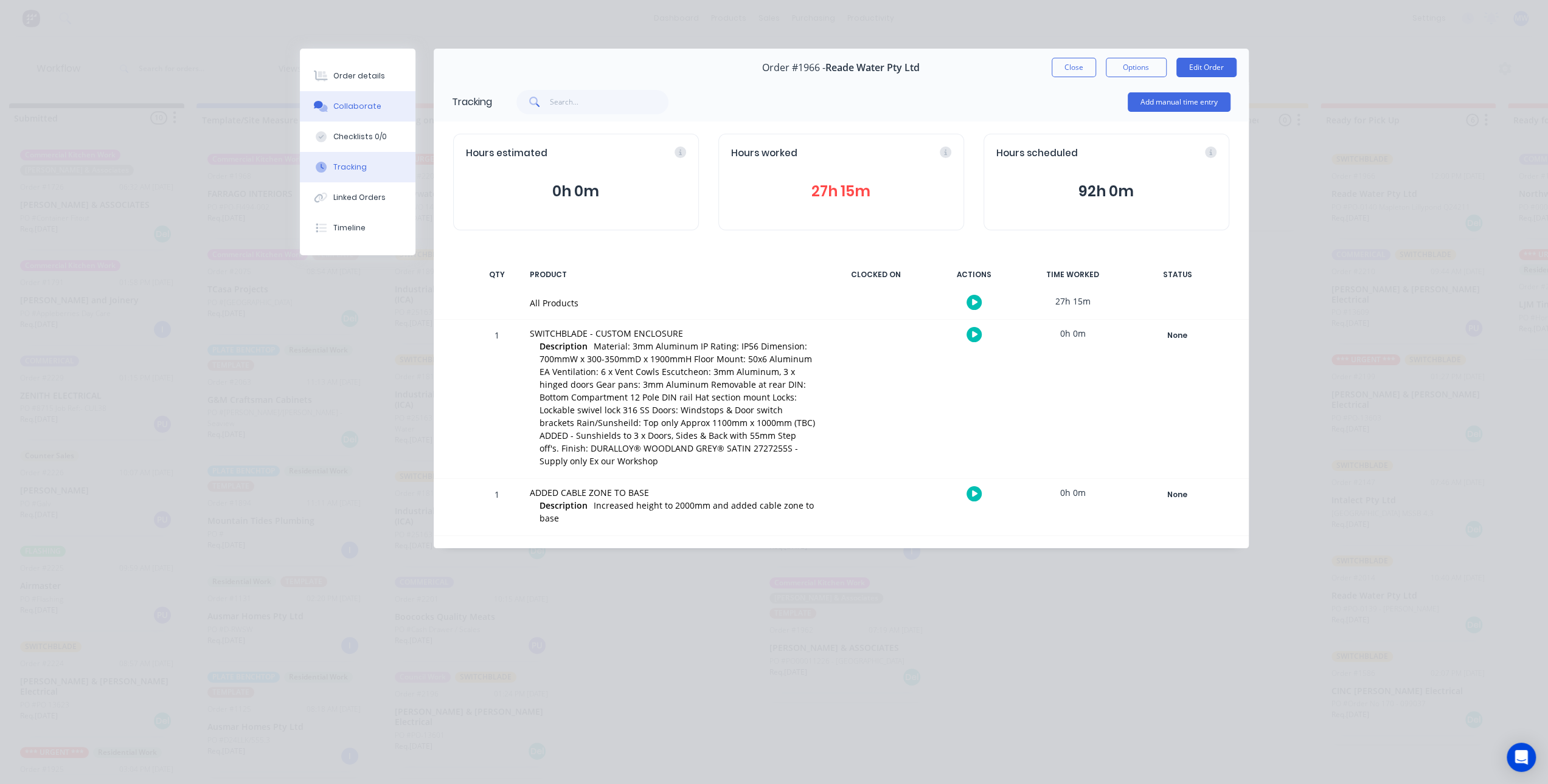
click at [364, 112] on button "Collaborate" at bounding box center [358, 106] width 116 height 31
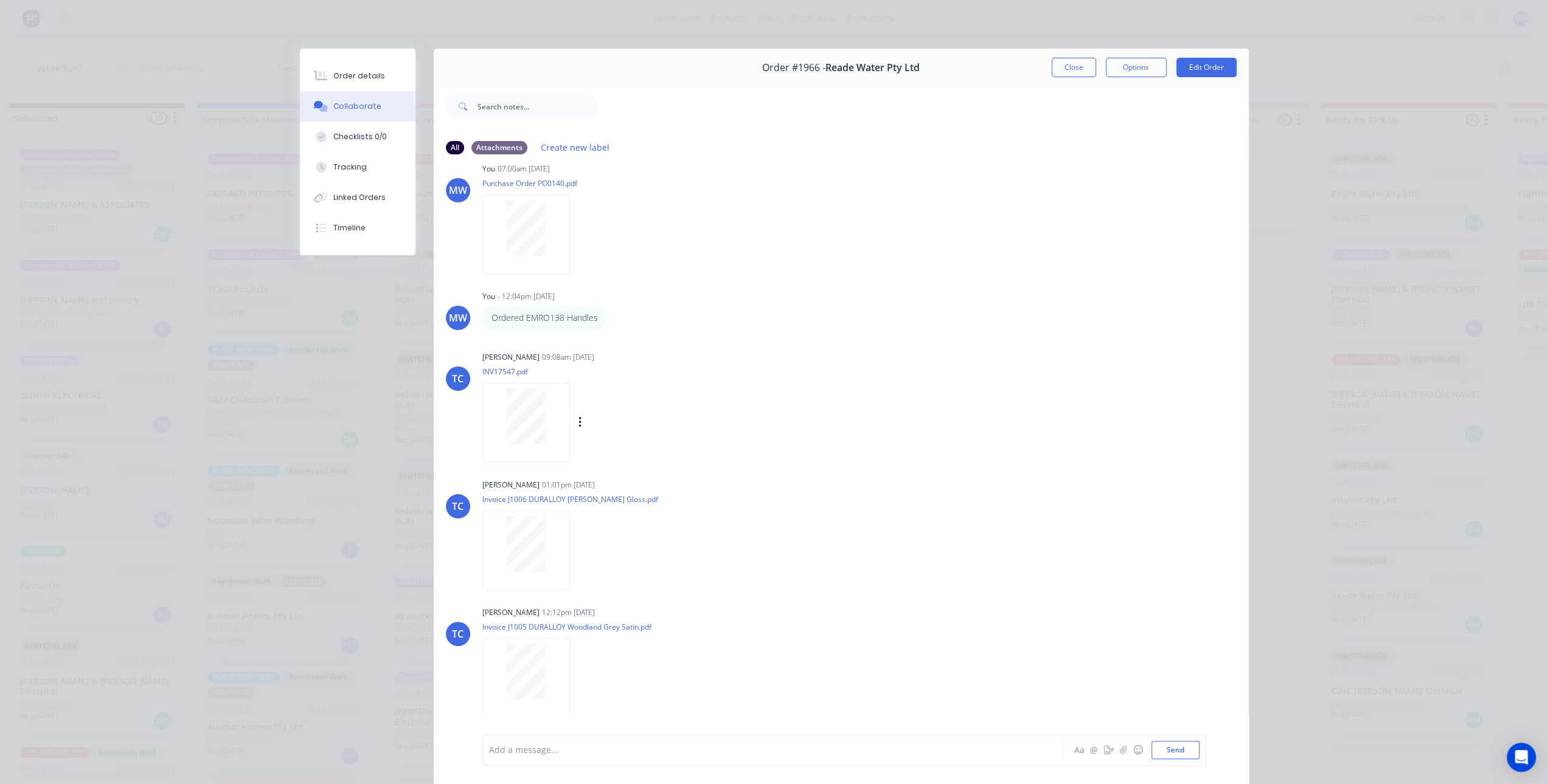
scroll to position [0, 0]
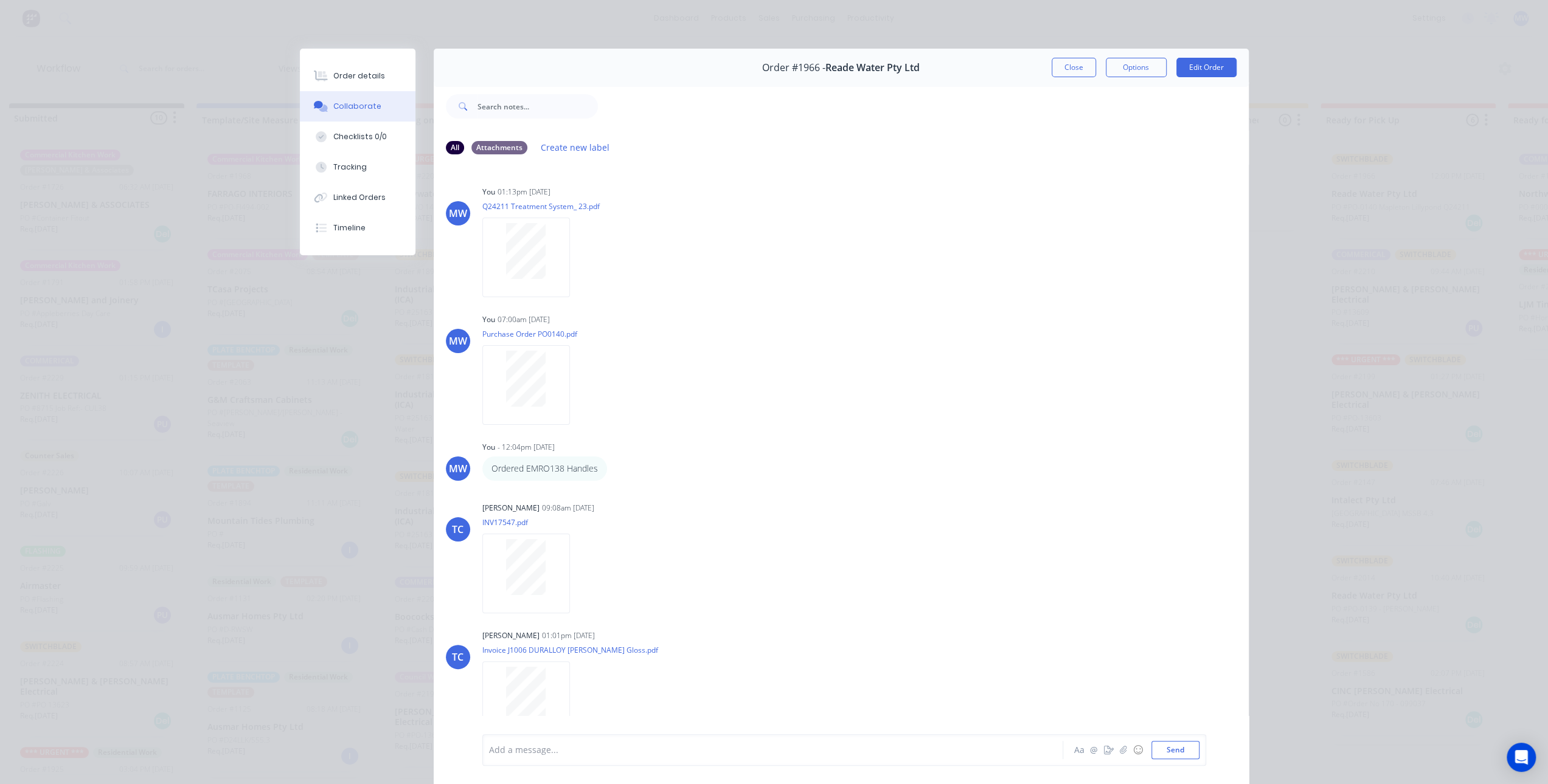
click at [1057, 69] on button "Close" at bounding box center [1073, 67] width 45 height 19
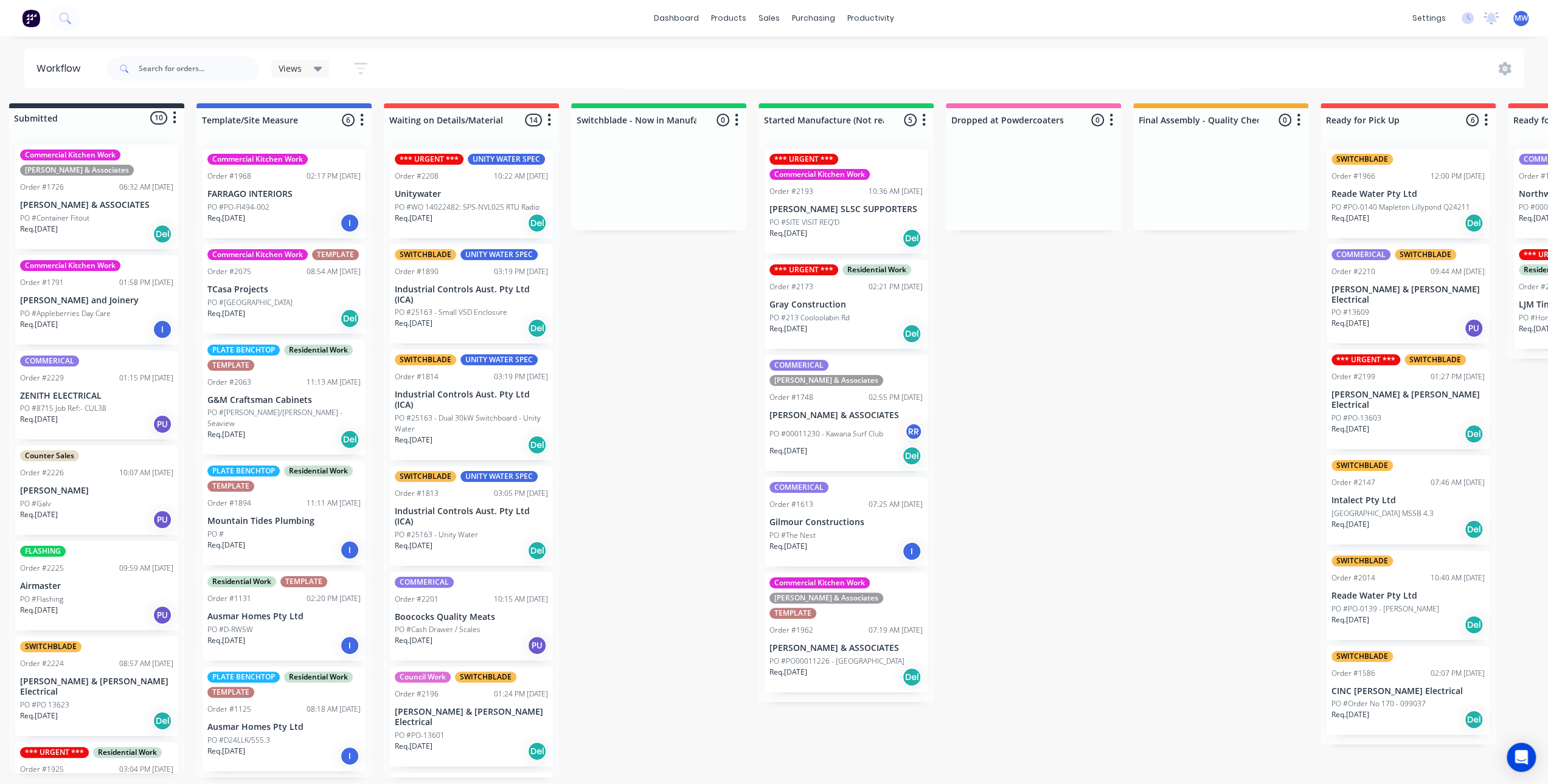
click at [964, 436] on div "Submitted 10 Status colour #273444 hex #273444 Save Cancel Summaries Total orde…" at bounding box center [988, 440] width 2028 height 674
click at [1075, 451] on div "Submitted 10 Status colour #273444 hex #273444 Save Cancel Summaries Total orde…" at bounding box center [988, 440] width 2028 height 674
click at [1085, 493] on div "Submitted 10 Status colour #273444 hex #273444 Save Cancel Summaries Total orde…" at bounding box center [988, 440] width 2028 height 674
click at [1176, 383] on div "Submitted 10 Status colour #273444 hex #273444 Save Cancel Summaries Total orde…" at bounding box center [988, 440] width 2028 height 674
click at [631, 309] on div "Submitted 10 Status colour #273444 hex #273444 Save Cancel Summaries Total orde…" at bounding box center [988, 440] width 2028 height 674
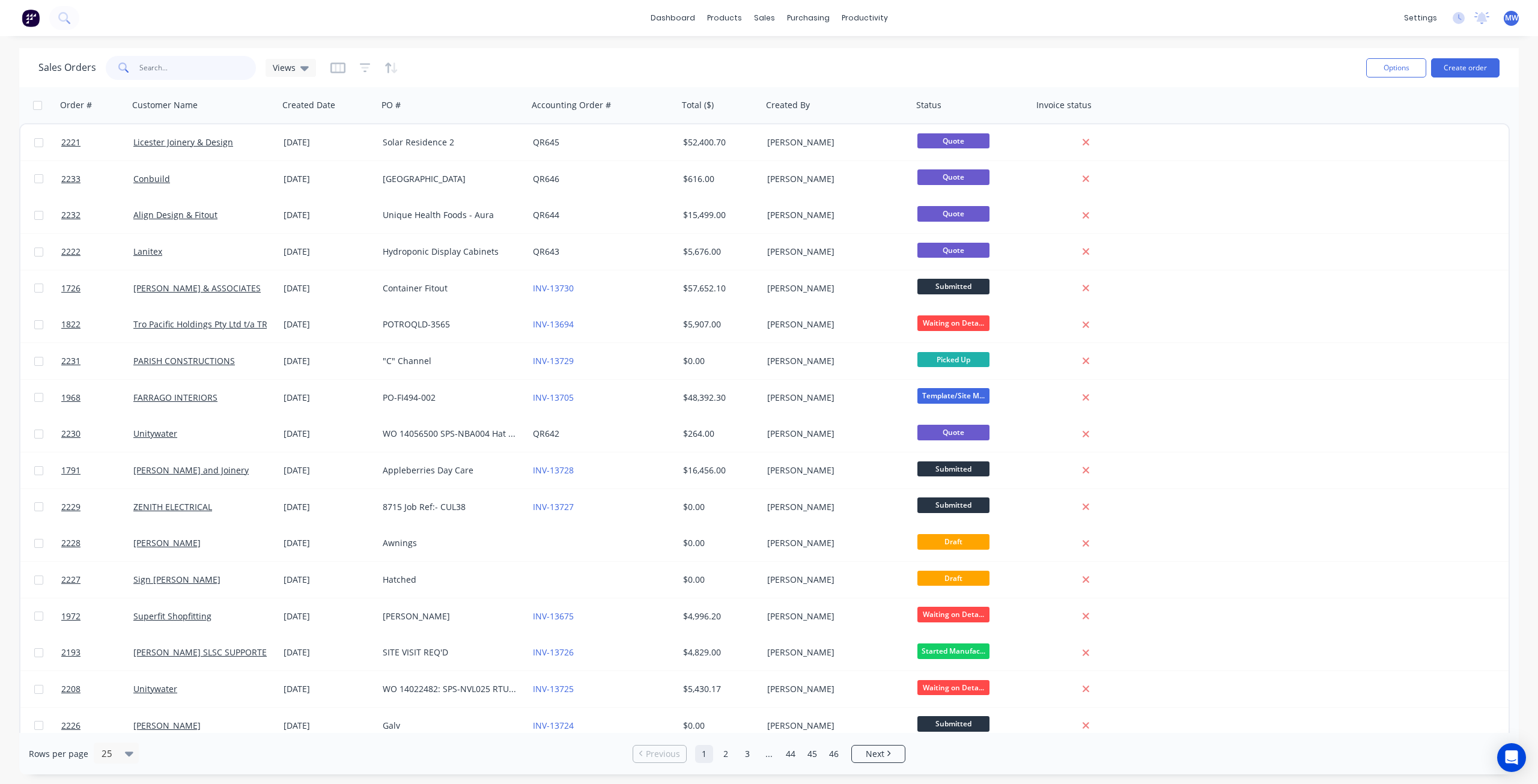
click at [165, 62] on input "text" at bounding box center [198, 68] width 117 height 24
type input "reade"
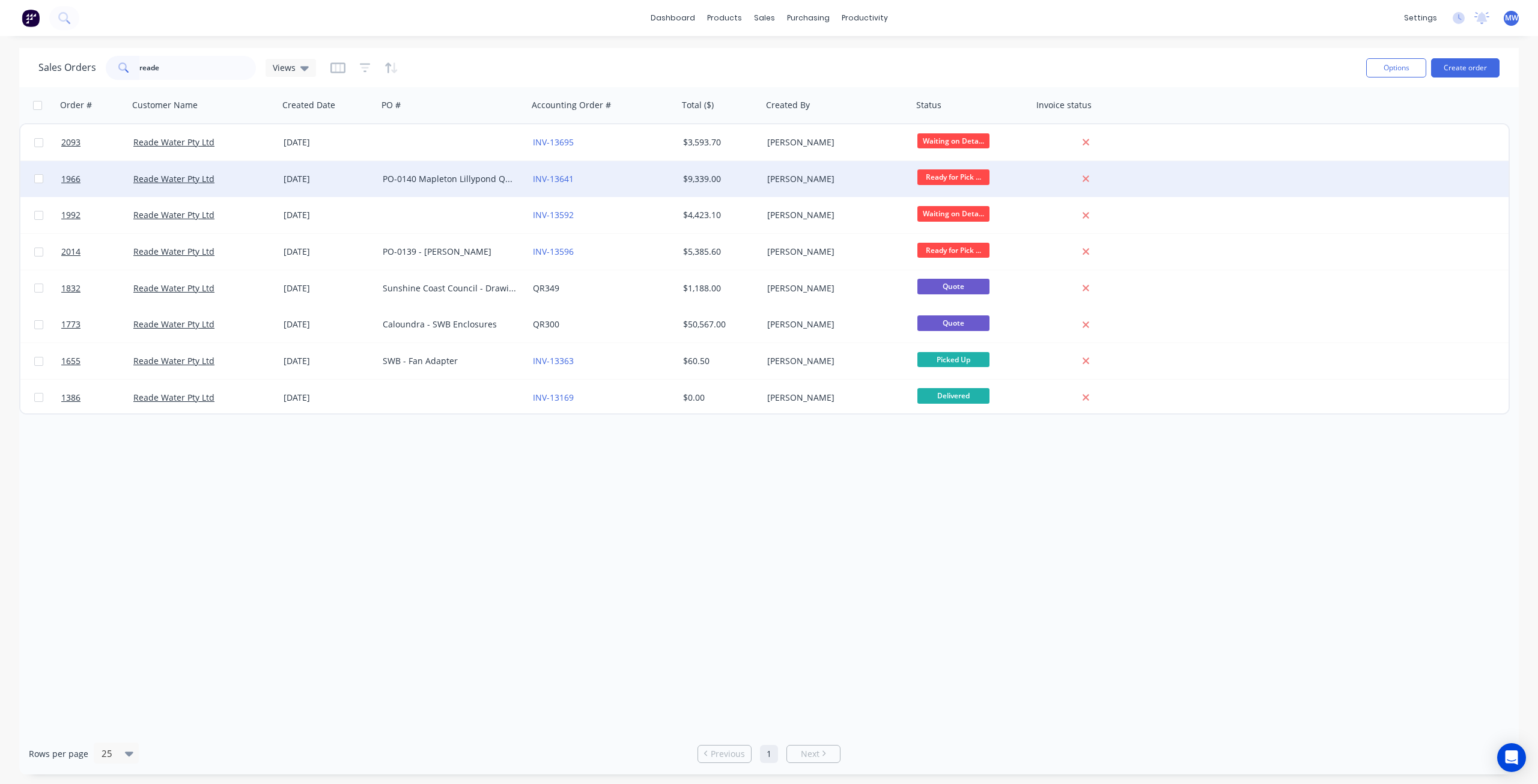
click at [437, 183] on div "PO-0140 Mapleton Lillypond Q24211" at bounding box center [449, 179] width 134 height 12
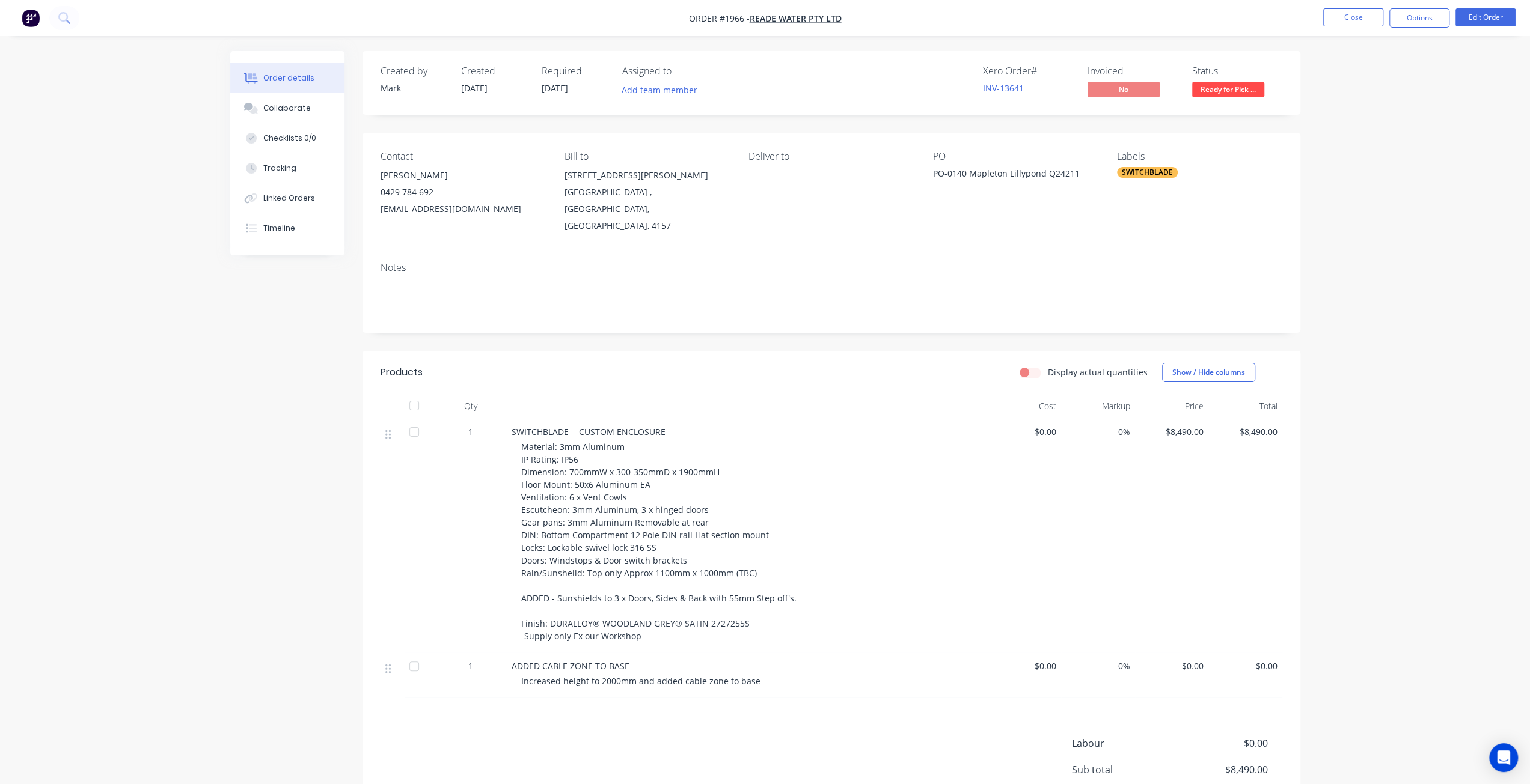
click at [1346, 337] on div "Order details Collaborate Checklists 0/0 Tracking Linked Orders Timeline Order …" at bounding box center [765, 456] width 1530 height 912
click at [302, 117] on button "Collaborate" at bounding box center [288, 109] width 115 height 30
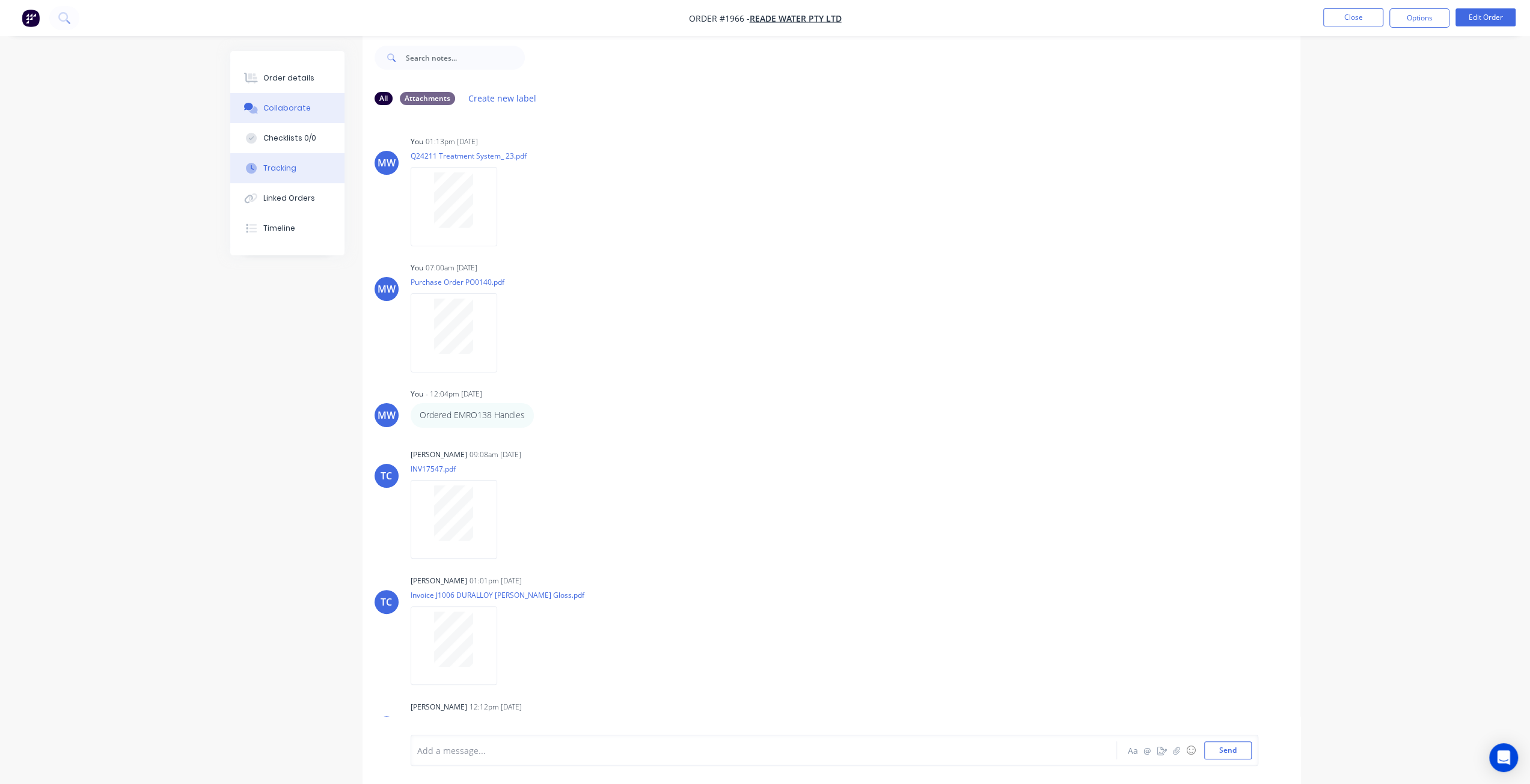
click at [295, 176] on button "Tracking" at bounding box center [288, 168] width 115 height 30
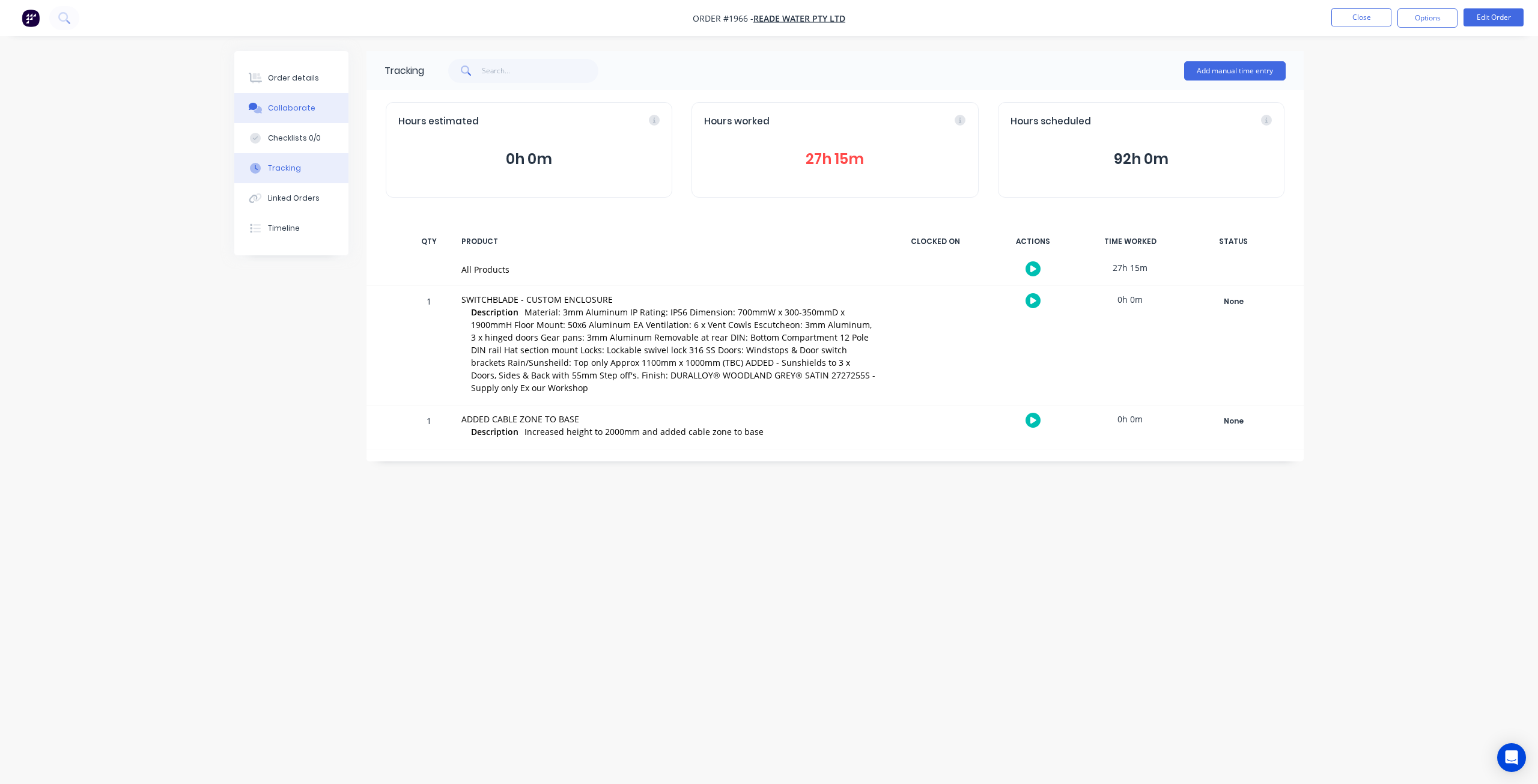
click at [289, 118] on button "Collaborate" at bounding box center [291, 109] width 114 height 30
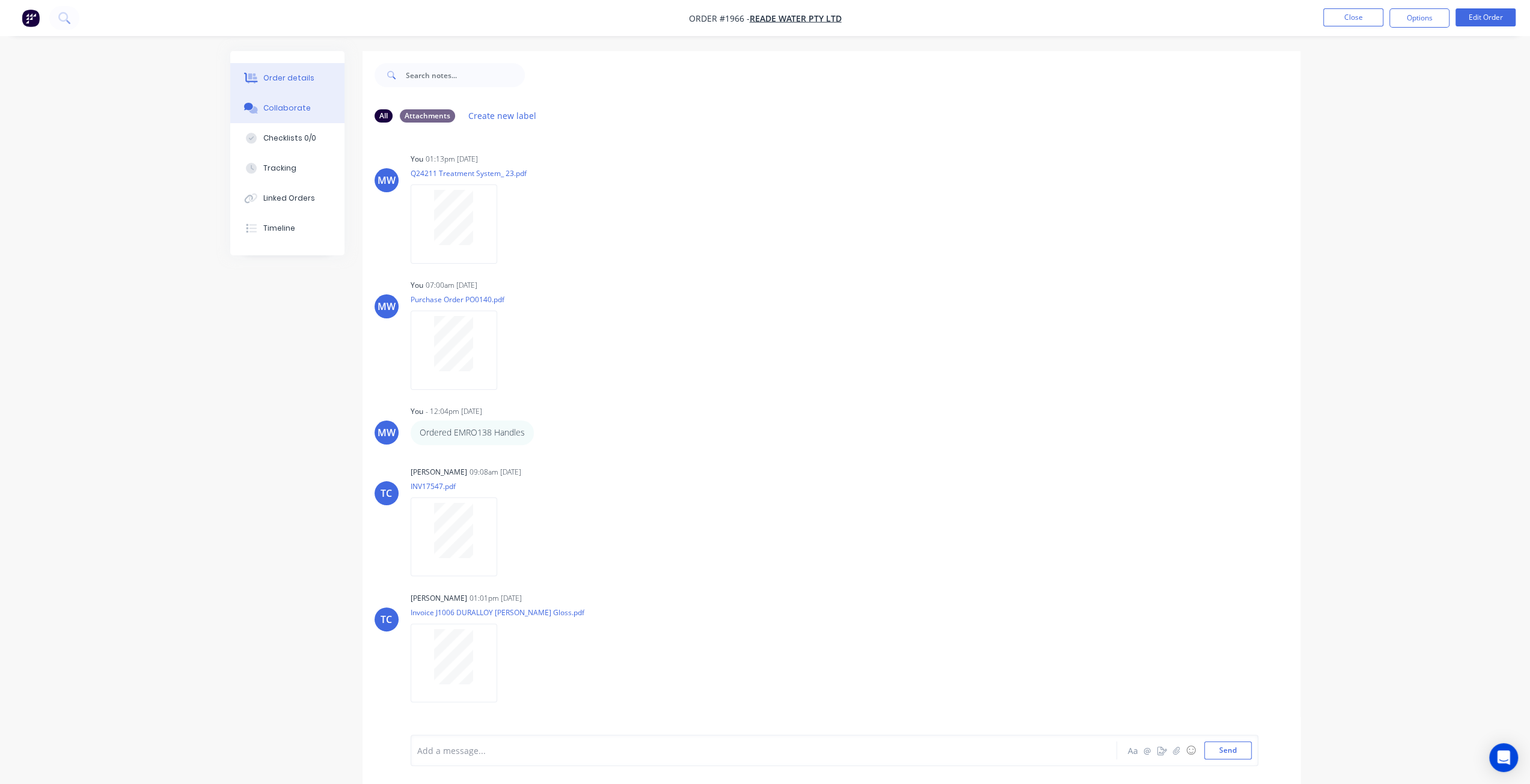
click at [294, 80] on div "Order details" at bounding box center [289, 78] width 51 height 11
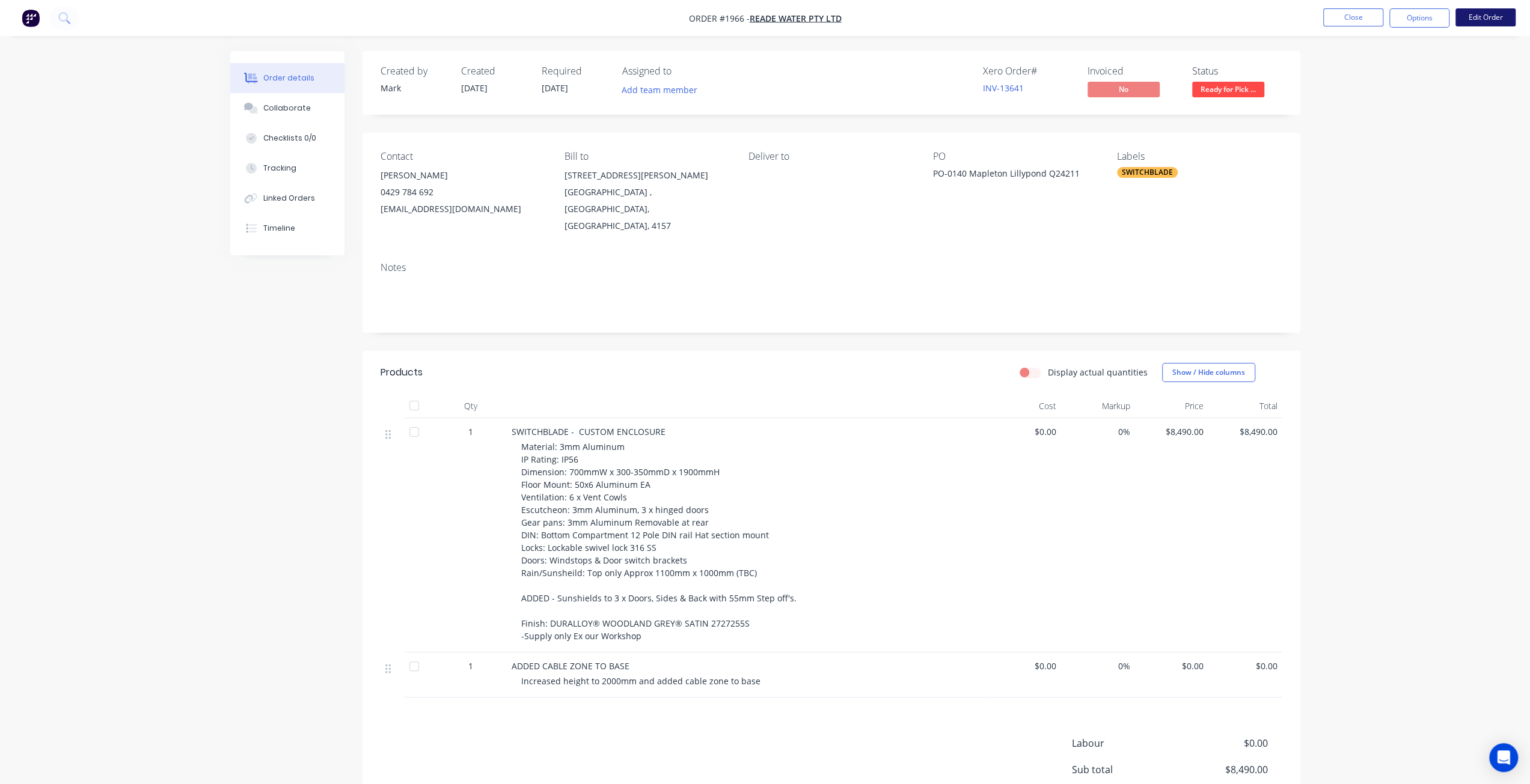
click at [1491, 18] on button "Edit Order" at bounding box center [1485, 17] width 60 height 18
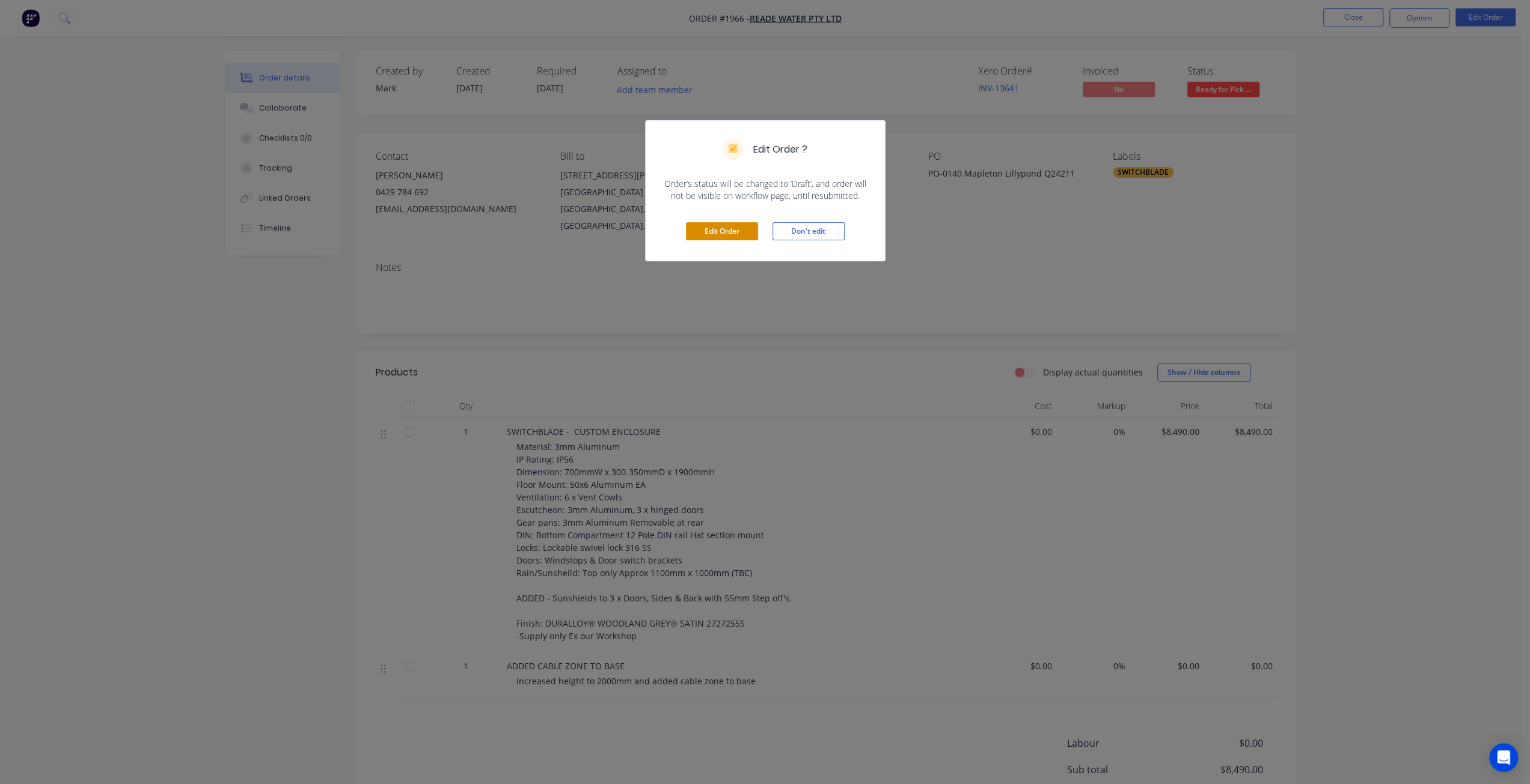
click at [731, 233] on button "Edit Order" at bounding box center [722, 231] width 72 height 18
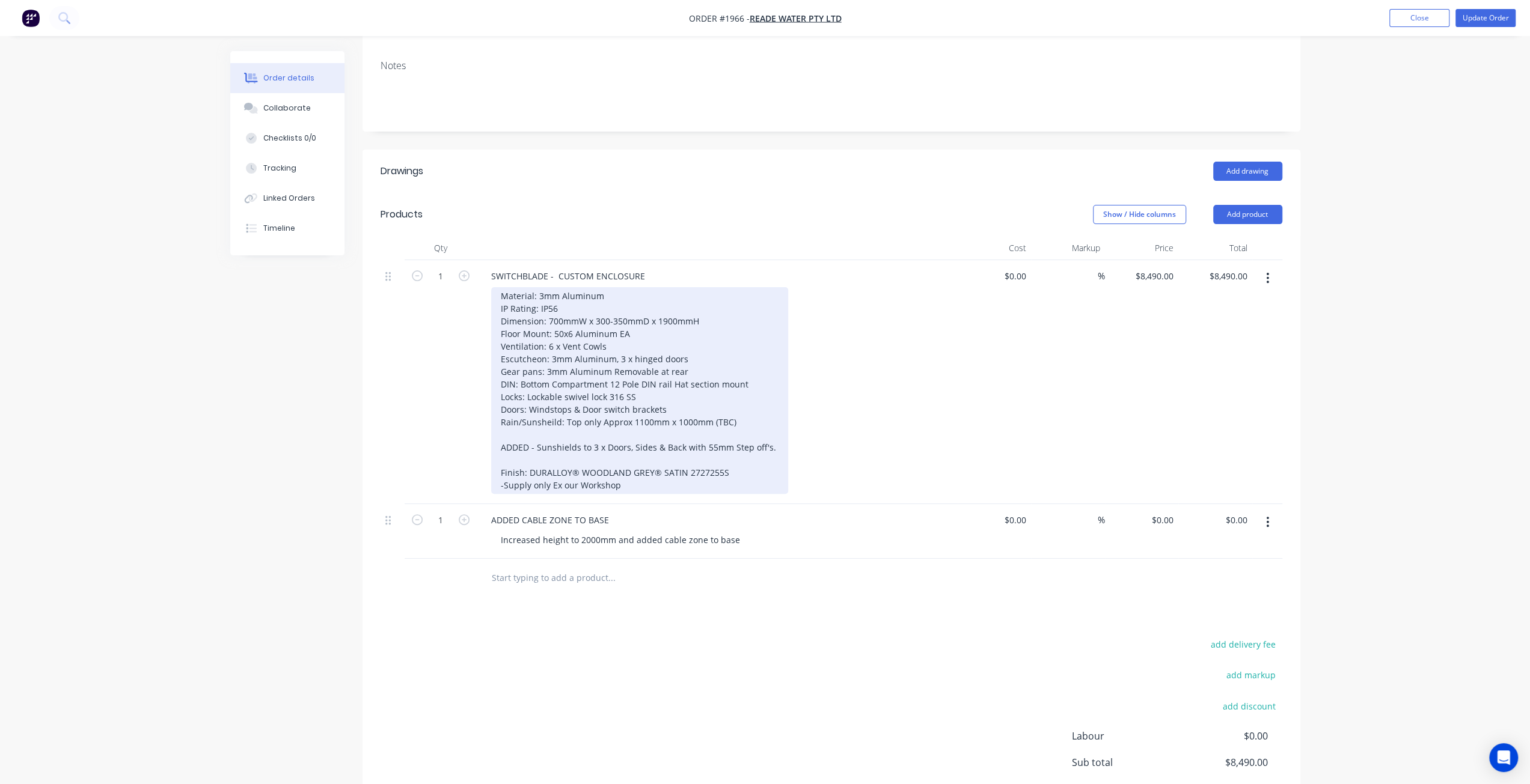
scroll to position [240, 0]
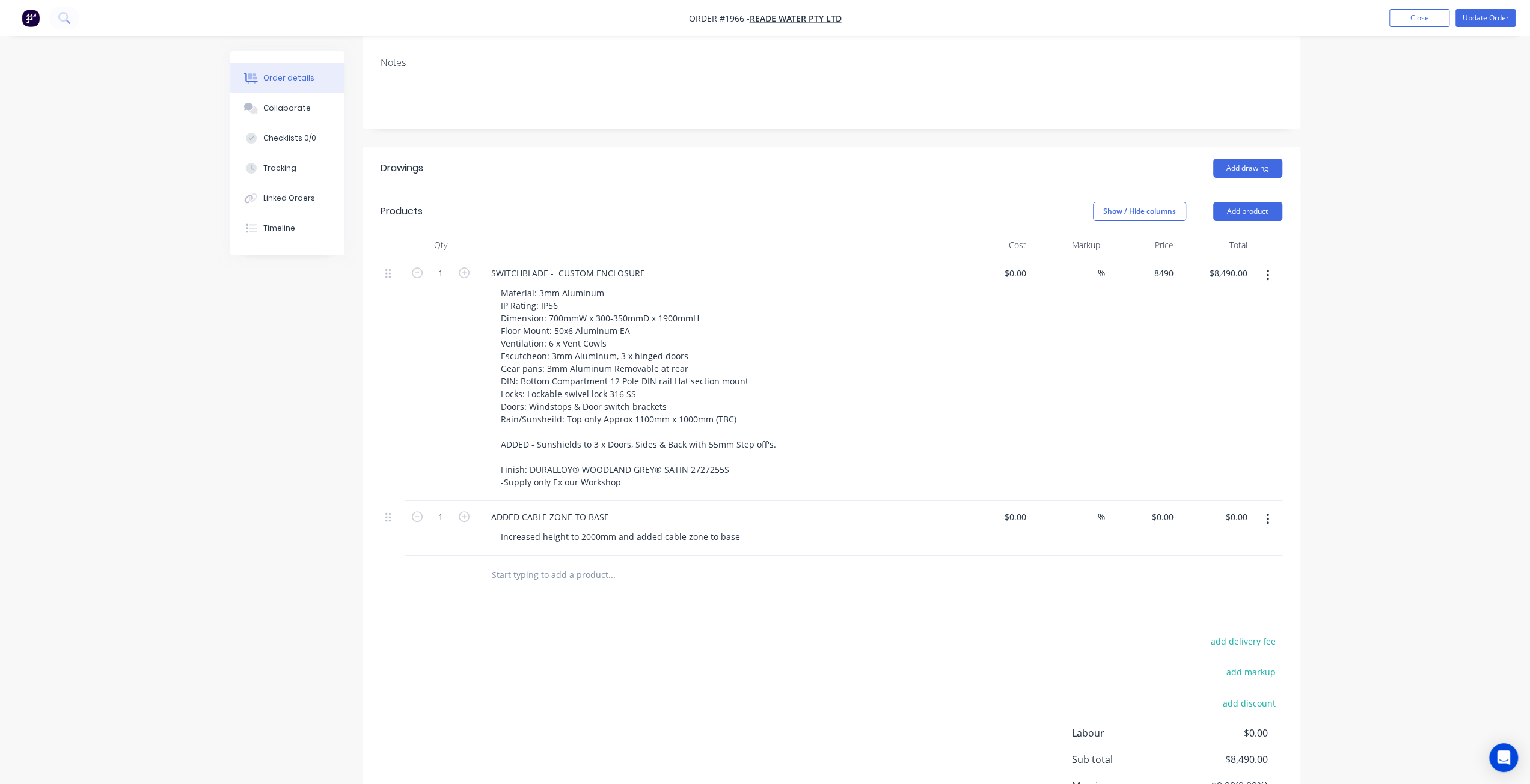
drag, startPoint x: 1156, startPoint y: 222, endPoint x: 1193, endPoint y: 254, distance: 48.9
click at [1156, 264] on input "8490" at bounding box center [1156, 273] width 44 height 17
type input "$7,352.00"
click at [1446, 364] on div "Order details Collaborate Checklists 0/0 Tracking Linked Orders Timeline Order …" at bounding box center [765, 330] width 1530 height 1141
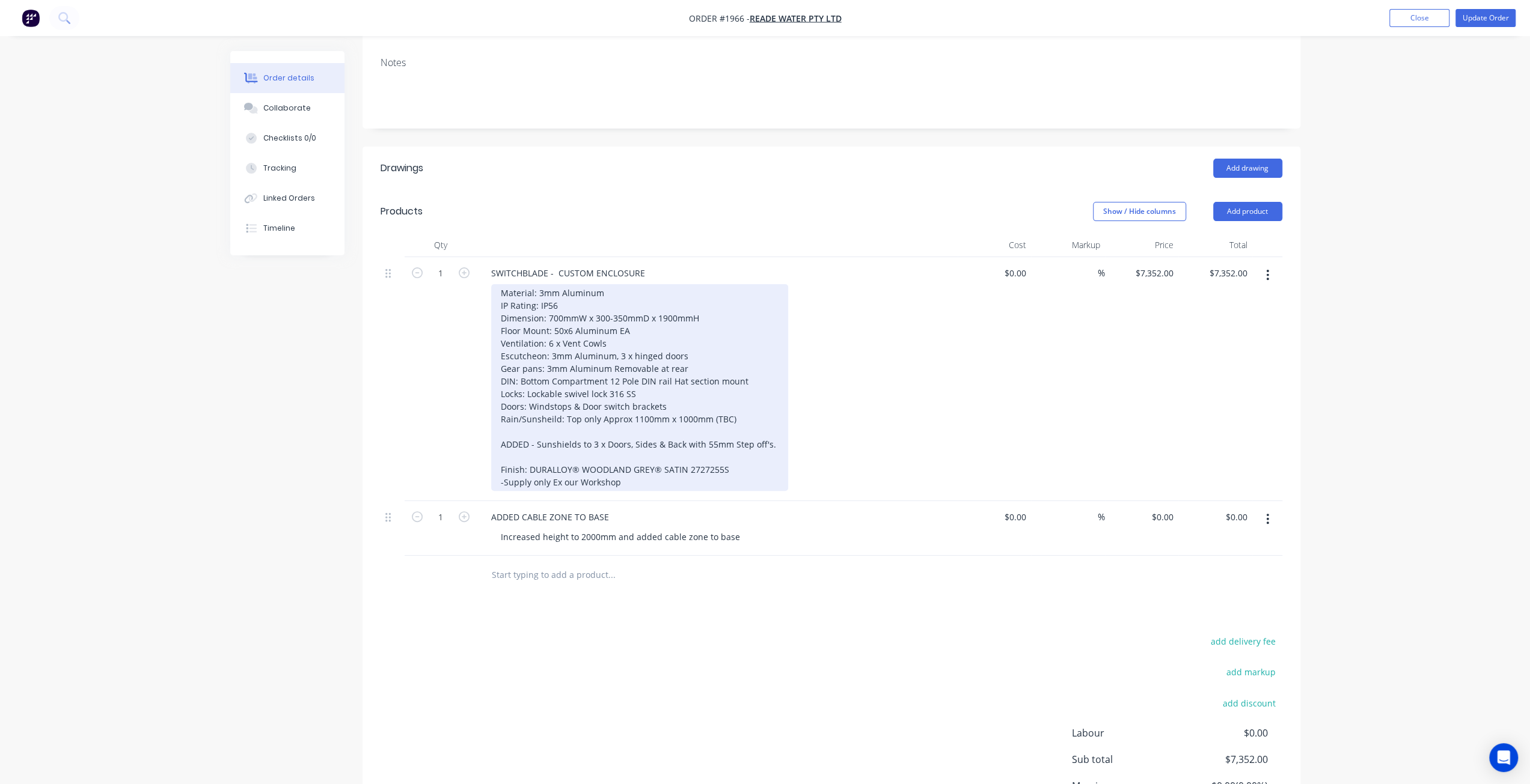
drag, startPoint x: 584, startPoint y: 403, endPoint x: 544, endPoint y: 403, distance: 40.0
click at [584, 403] on div "Material: 3mm Aluminum IP Rating: IP56 Dimension: 700mmW x 300-350mmD x 1900mmH…" at bounding box center [639, 387] width 297 height 207
drag, startPoint x: 503, startPoint y: 392, endPoint x: 778, endPoint y: 403, distance: 275.2
click at [781, 396] on div "Material: 3mm Aluminum IP Rating: IP56 Dimension: 700mmW x 300-350mmD x 1900mmH…" at bounding box center [721, 387] width 461 height 207
click at [661, 380] on div "Material: 3mm Aluminum IP Rating: IP56 Dimension: 700mmW x 300-350mmD x 1900mmH…" at bounding box center [625, 387] width 267 height 207
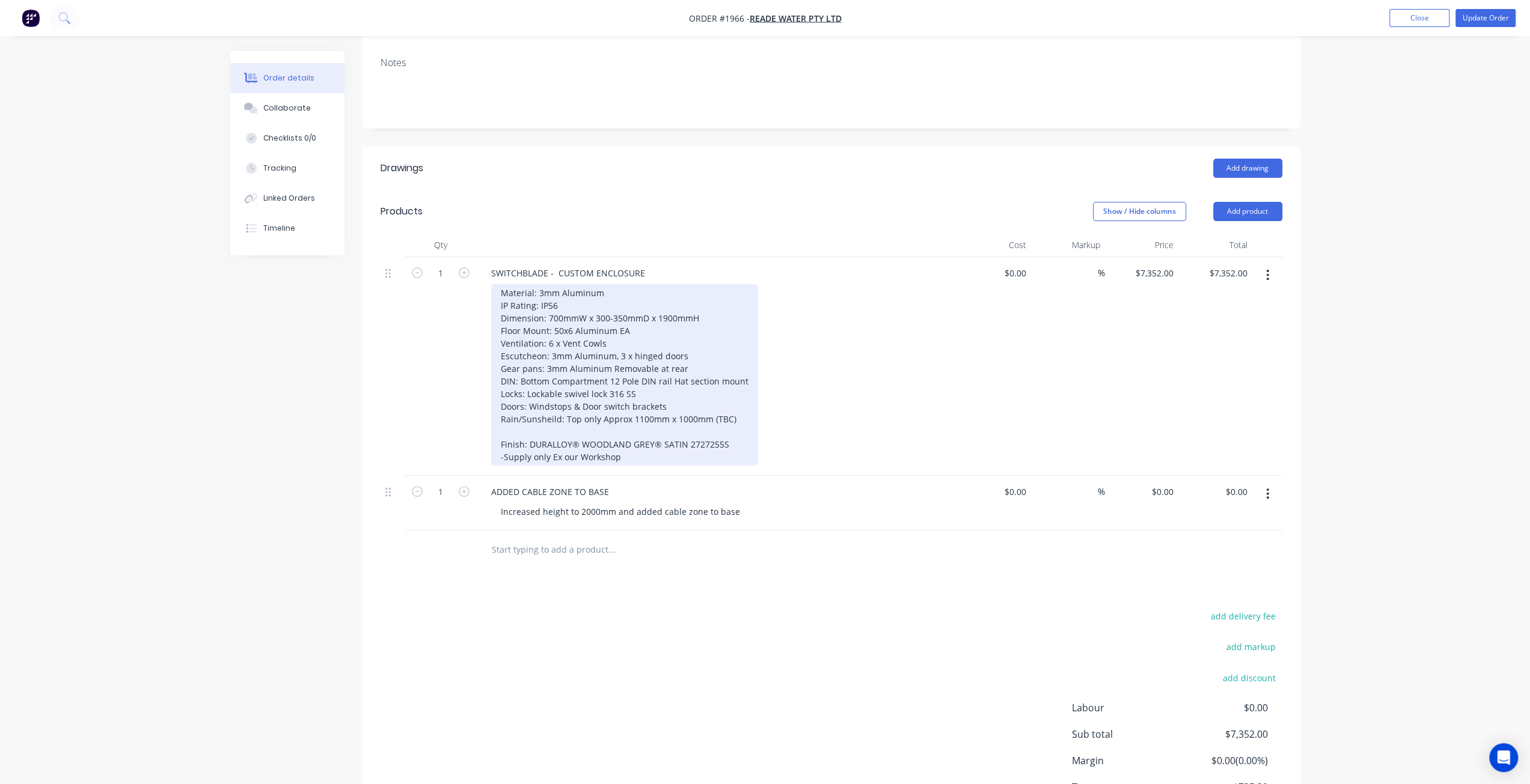
click at [686, 406] on div "Material: 3mm Aluminum IP Rating: IP56 Dimension: 700mmW x 300-350mmD x 1900mmH…" at bounding box center [625, 375] width 267 height 182
click at [548, 376] on div "Material: 3mm Aluminum IP Rating: IP56 Dimension: 700mmW x 300-350mmD x 1900mmH…" at bounding box center [625, 375] width 267 height 182
drag, startPoint x: 503, startPoint y: 366, endPoint x: 742, endPoint y: 366, distance: 239.0
click at [742, 366] on div "Material: 3mm Aluminum IP Rating: IP56 Dimension: 700mmW x 300-350mmD x 1900mmH…" at bounding box center [625, 375] width 267 height 182
drag, startPoint x: 513, startPoint y: 364, endPoint x: 482, endPoint y: 370, distance: 31.6
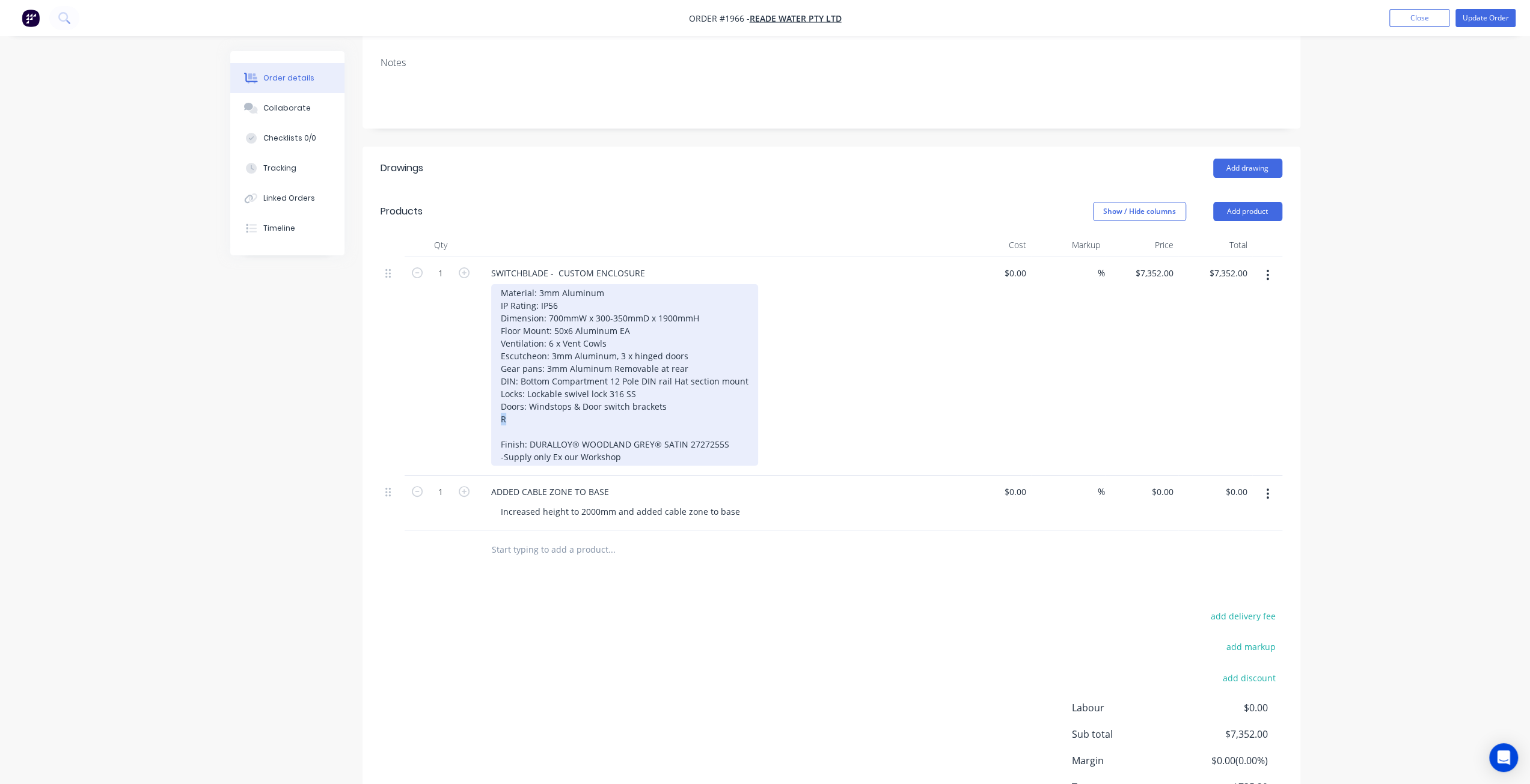
click at [482, 370] on div "SWITCHBLADE - CUSTOM ENCLOSURE Material: 3mm Aluminum IP Rating: IP56 Dimension…" at bounding box center [717, 366] width 481 height 218
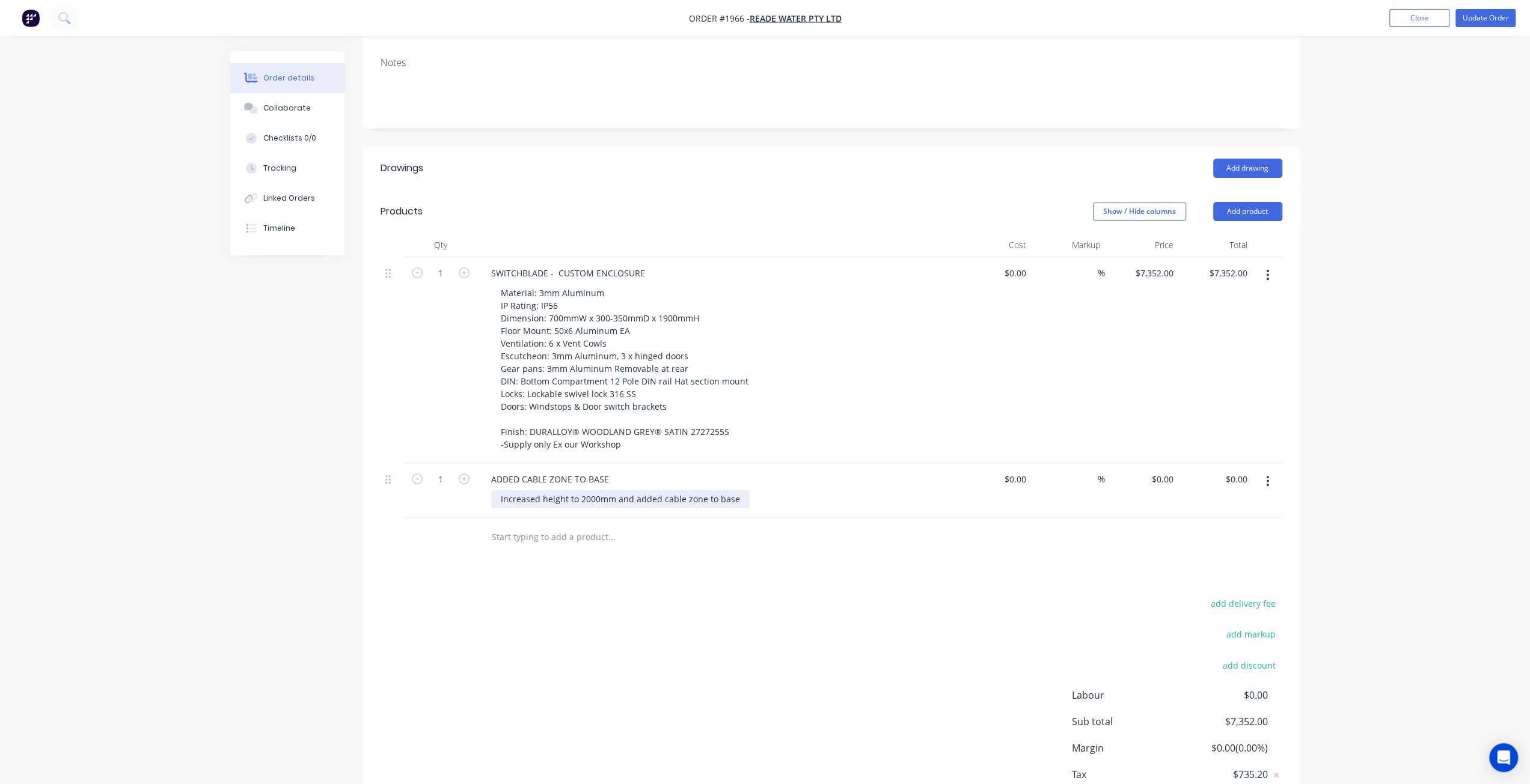
click at [538, 490] on div "Increased height to 2000mm and added cable zone to base" at bounding box center [620, 499] width 259 height 17
drag, startPoint x: 490, startPoint y: 424, endPoint x: 517, endPoint y: 426, distance: 27.1
click at [517, 470] on div "ADDED CABLE ZONE TO BASE" at bounding box center [550, 479] width 137 height 17
drag, startPoint x: 538, startPoint y: 425, endPoint x: 621, endPoint y: 426, distance: 83.0
click at [621, 470] on div "EXTRAS CABLE ZONE TO BASE" at bounding box center [717, 479] width 471 height 17
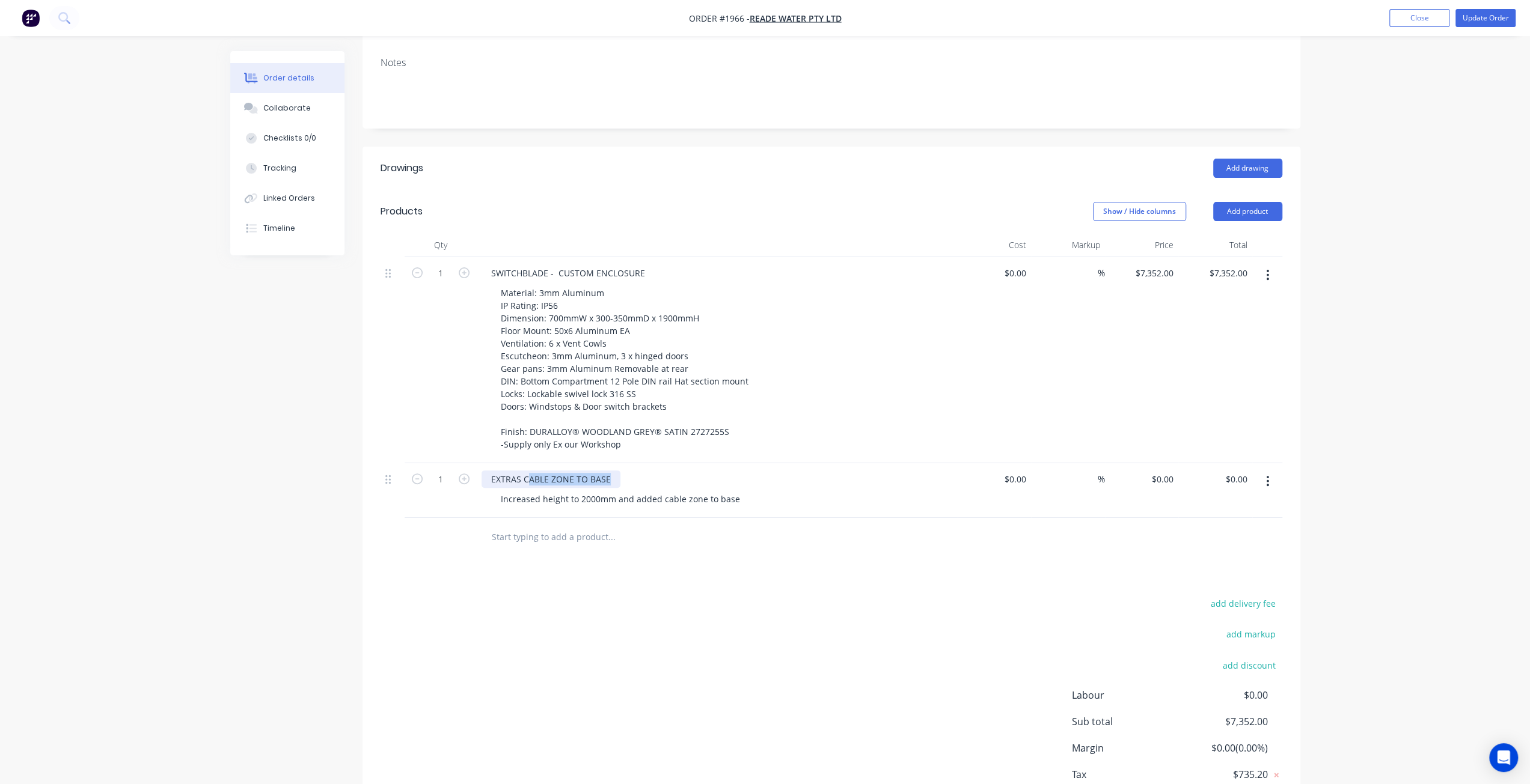
click at [545, 470] on div "EXTRAS CABLE ZONE TO BASE" at bounding box center [551, 479] width 139 height 17
drag, startPoint x: 530, startPoint y: 424, endPoint x: 658, endPoint y: 420, distance: 128.1
click at [658, 470] on div "EXTRAS CABLE ZONE TO BASE" at bounding box center [717, 479] width 471 height 17
click at [569, 490] on div "CABLE ZONE TO BASEIncreased height to 2000mm and added cable zone to base" at bounding box center [663, 499] width 345 height 17
drag, startPoint x: 584, startPoint y: 447, endPoint x: 600, endPoint y: 457, distance: 18.9
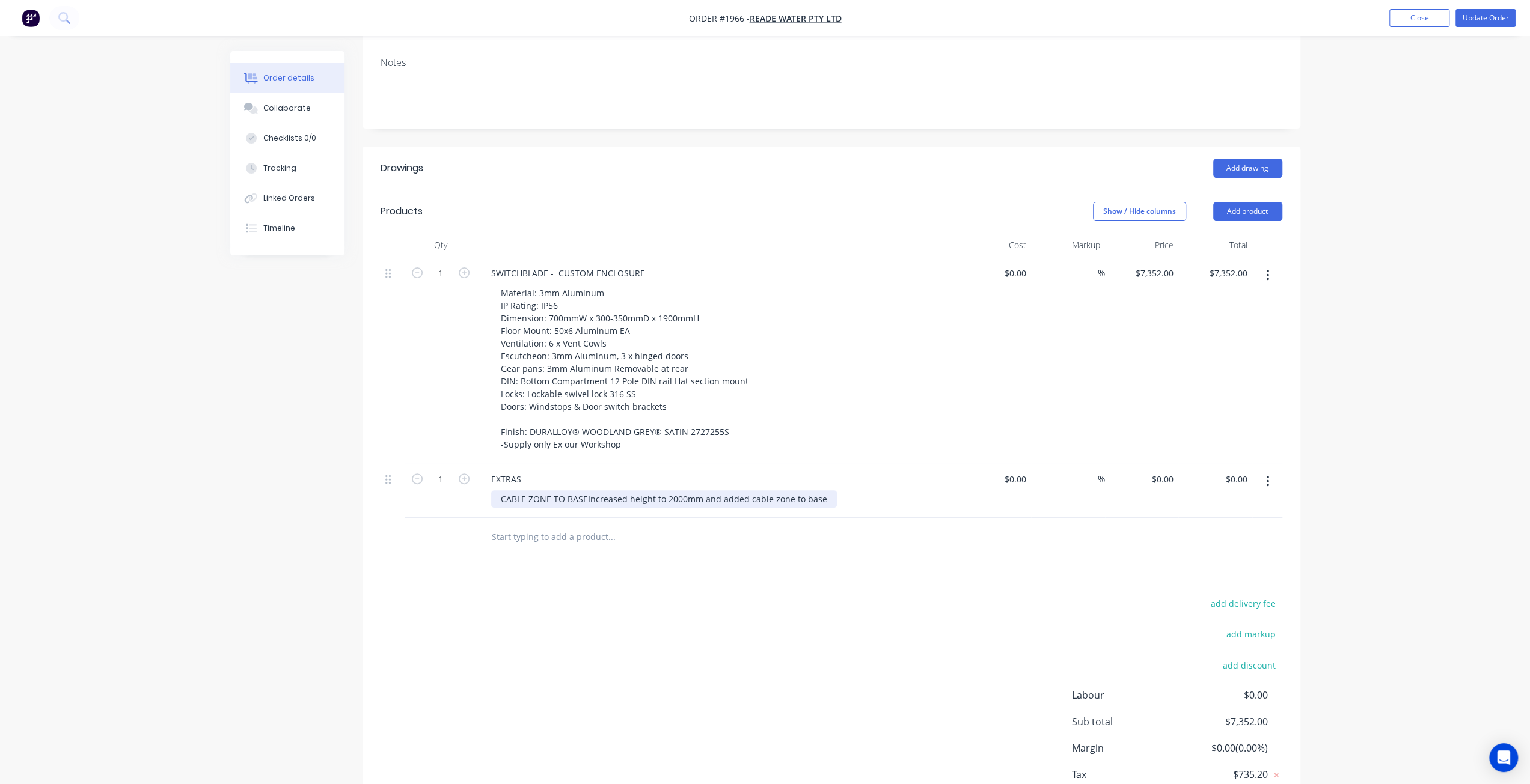
click at [584, 490] on div "CABLE ZONE TO BASEIncreased height to 2000mm and added cable zone to base" at bounding box center [663, 499] width 345 height 17
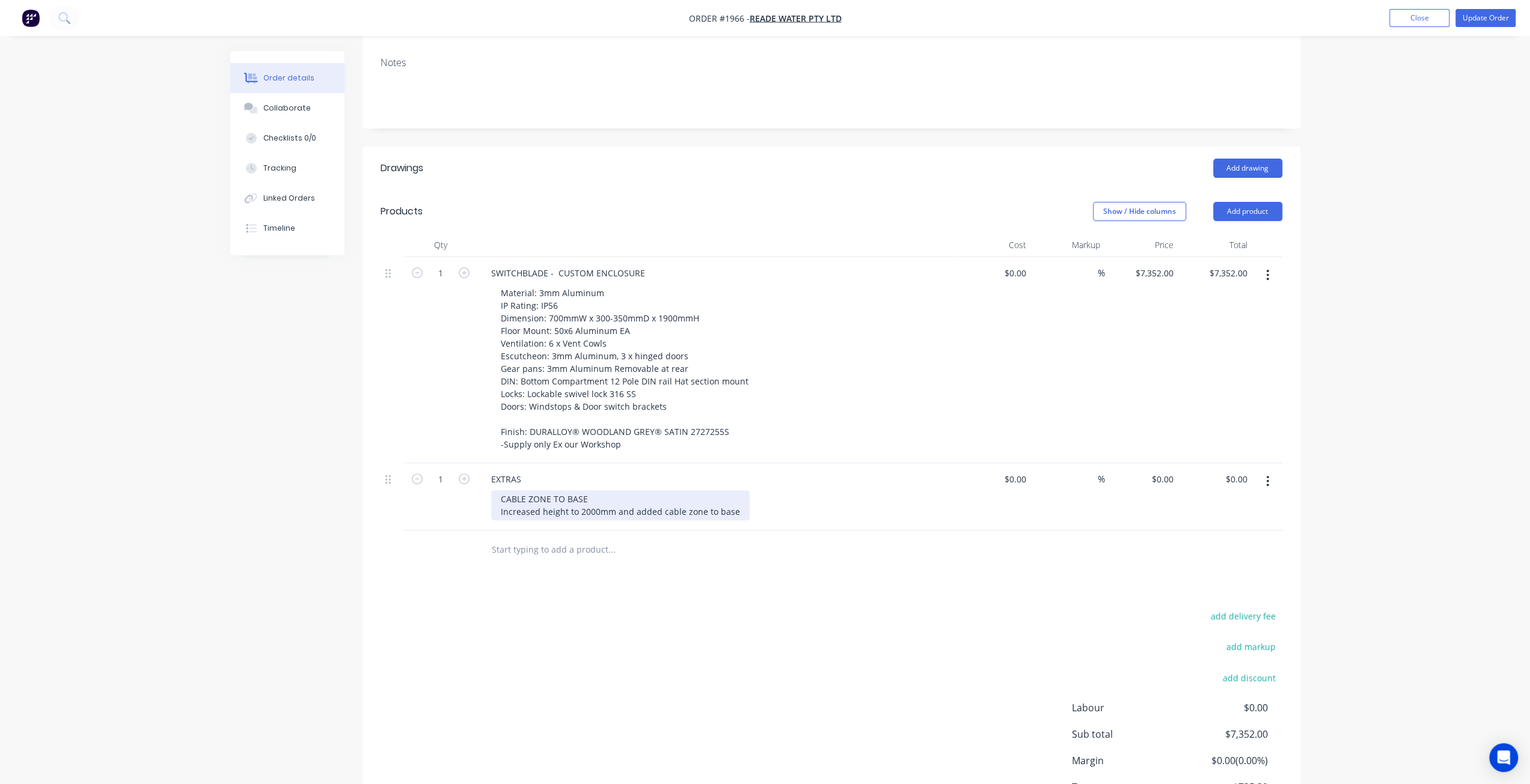
click at [524, 490] on div "CABLE ZONE TO BASE Increased height to 2000mm and added cable zone to base" at bounding box center [620, 505] width 259 height 30
click at [498, 490] on div "CABLE ZONE TO BASE Increased height to 2000mm and added cable zone to base" at bounding box center [620, 505] width 259 height 30
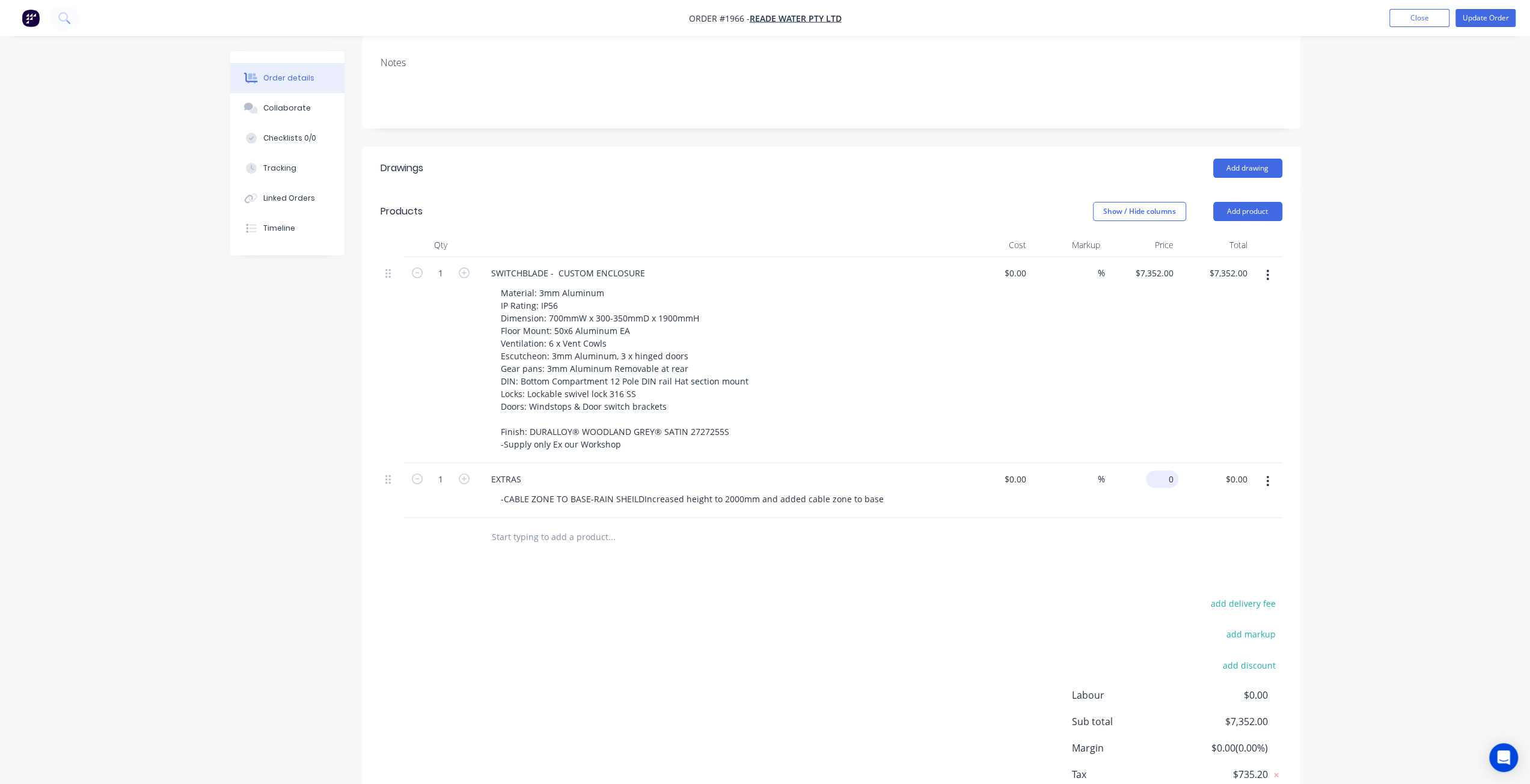
click at [1163, 470] on div "0 $0.00" at bounding box center [1161, 479] width 32 height 17
type input "$710.00"
click at [1313, 416] on div "Order details Collaborate Checklists 0/0 Tracking Linked Orders Timeline Order …" at bounding box center [765, 324] width 1530 height 1129
drag, startPoint x: 605, startPoint y: 473, endPoint x: 571, endPoint y: 482, distance: 35.2
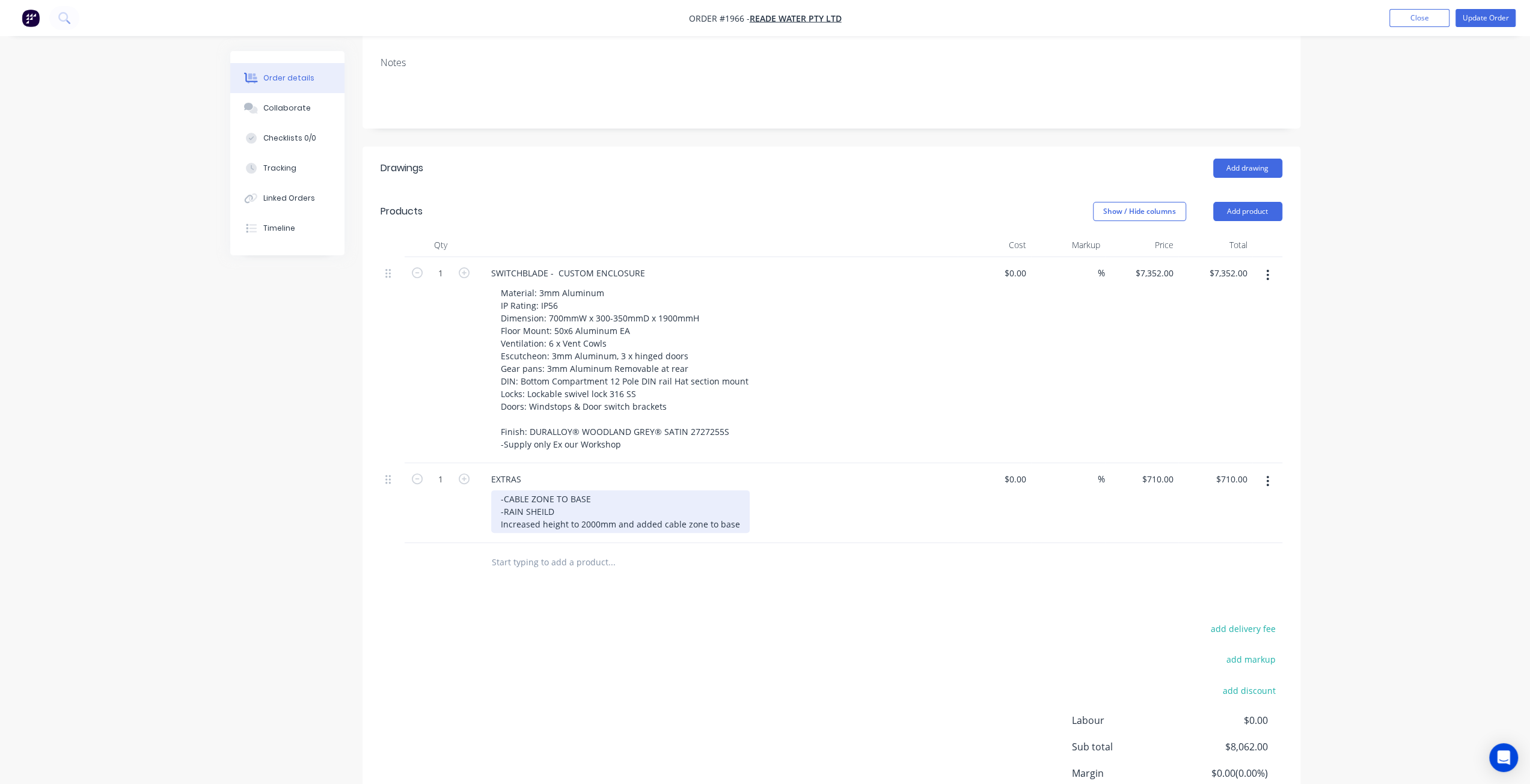
click at [605, 490] on div "-CABLE ZONE TO BASE -RAIN SHEILD Increased height to 2000mm and added cable zon…" at bounding box center [620, 511] width 259 height 43
drag, startPoint x: 510, startPoint y: 473, endPoint x: 747, endPoint y: 470, distance: 237.0
click at [747, 490] on div "-CABLE ZONE TO BASE -RAIN SHEILD Increased height to 2000mm and added cable zon…" at bounding box center [721, 511] width 461 height 43
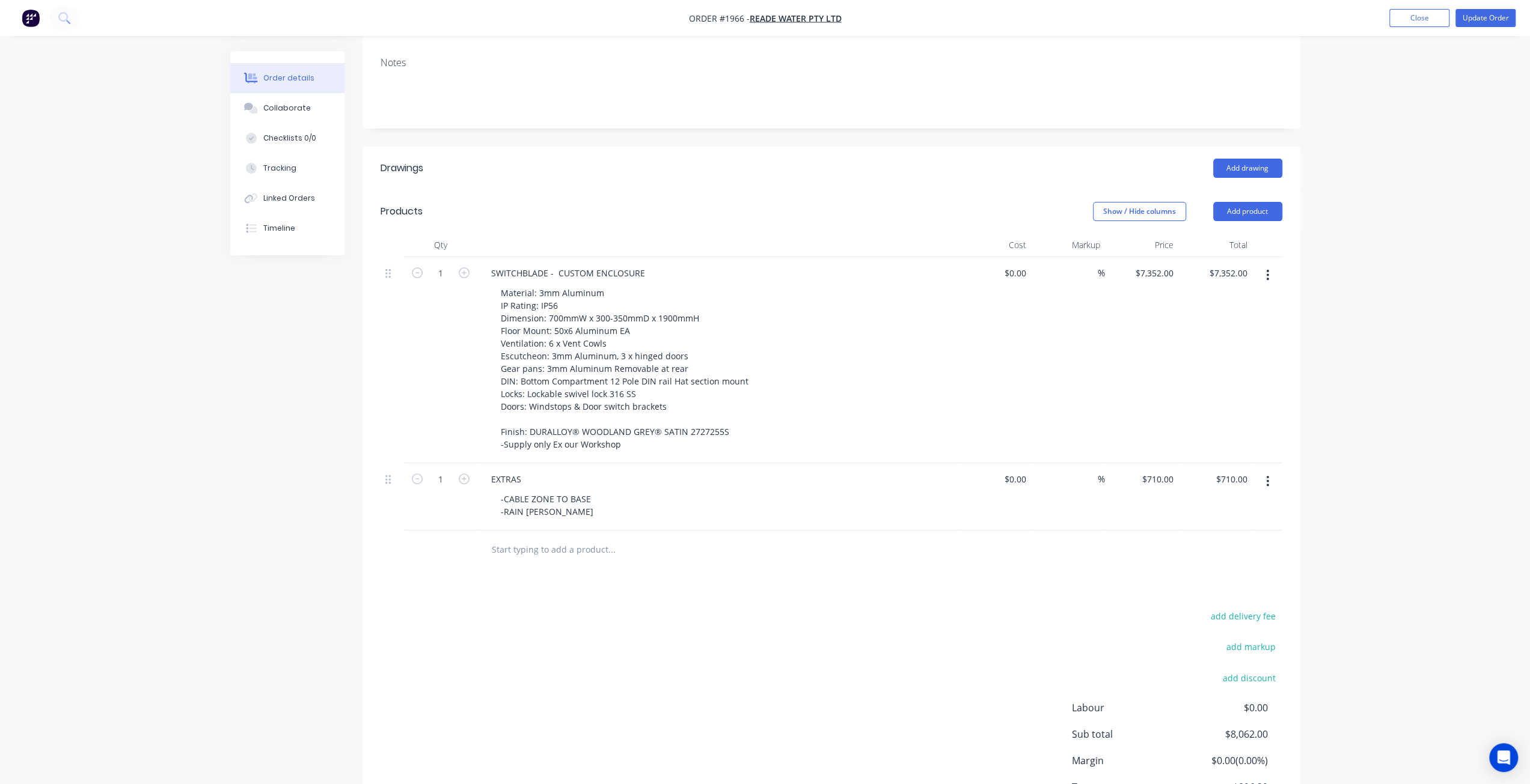
drag, startPoint x: 1404, startPoint y: 418, endPoint x: 1404, endPoint y: 410, distance: 8.0
click at [1404, 416] on div "Order details Collaborate Checklists 0/0 Tracking Linked Orders Timeline Order …" at bounding box center [765, 318] width 1530 height 1116
click at [1479, 16] on button "Update Order" at bounding box center [1485, 18] width 60 height 18
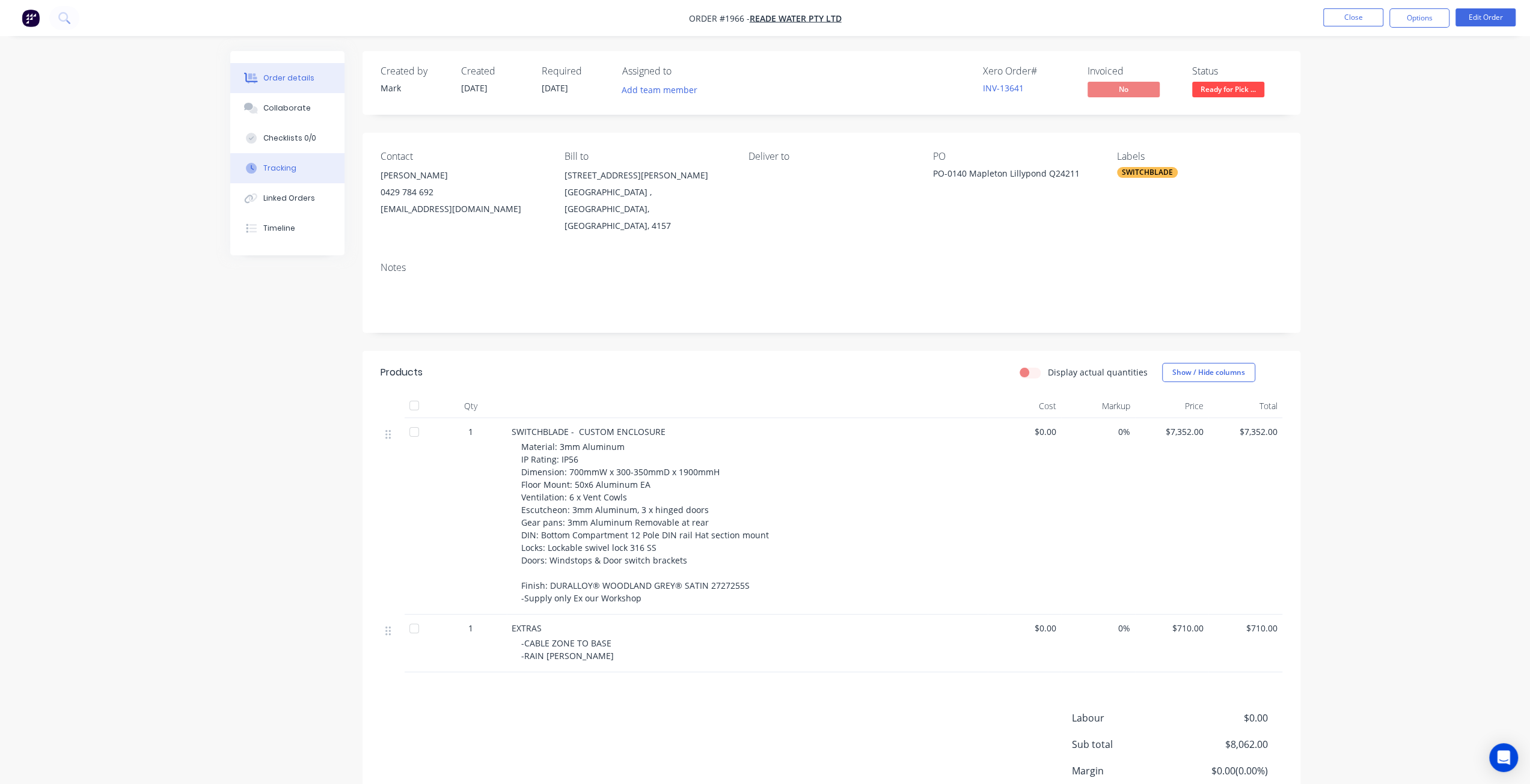
click at [303, 173] on button "Tracking" at bounding box center [288, 168] width 115 height 30
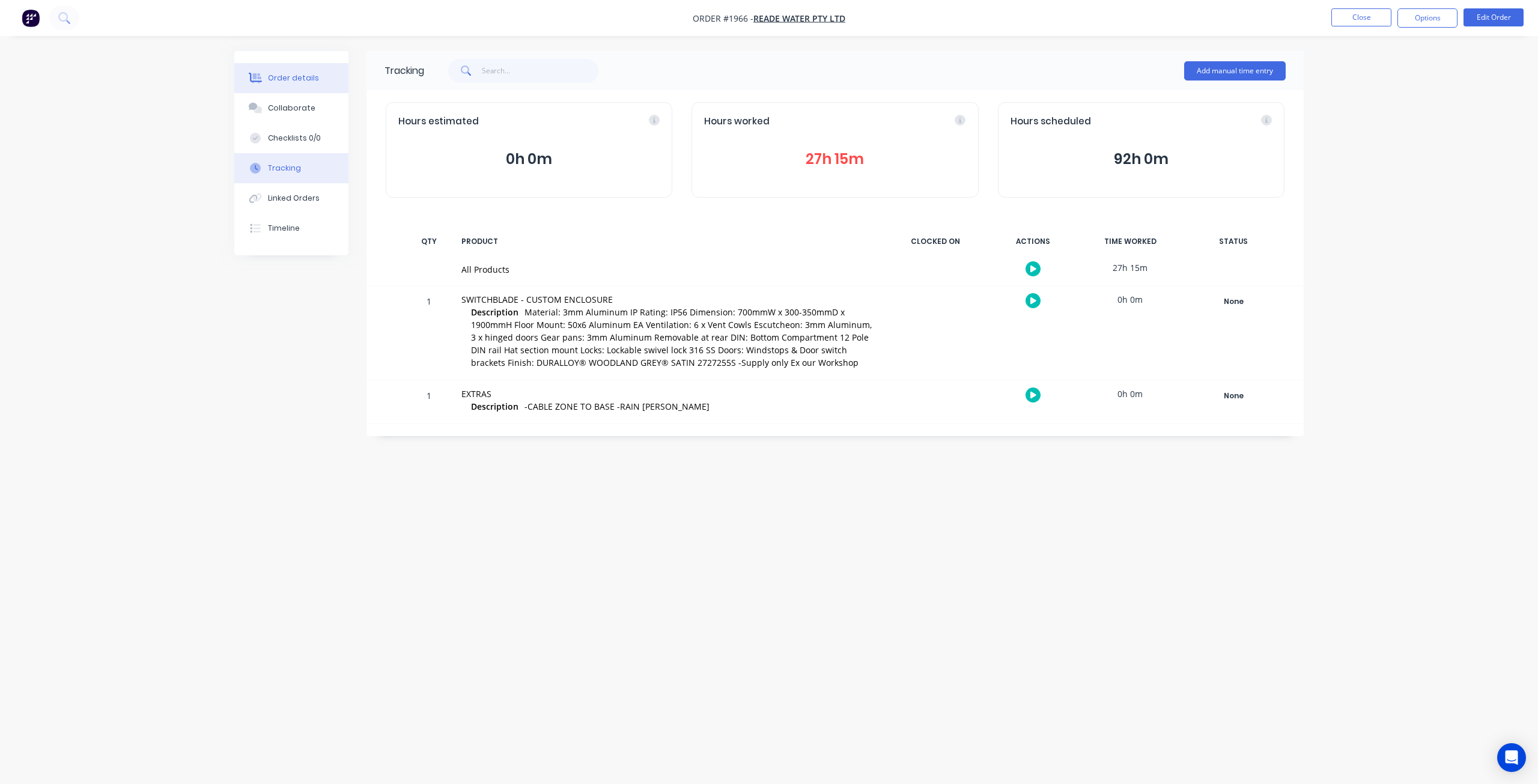
click at [303, 88] on button "Order details" at bounding box center [291, 78] width 114 height 30
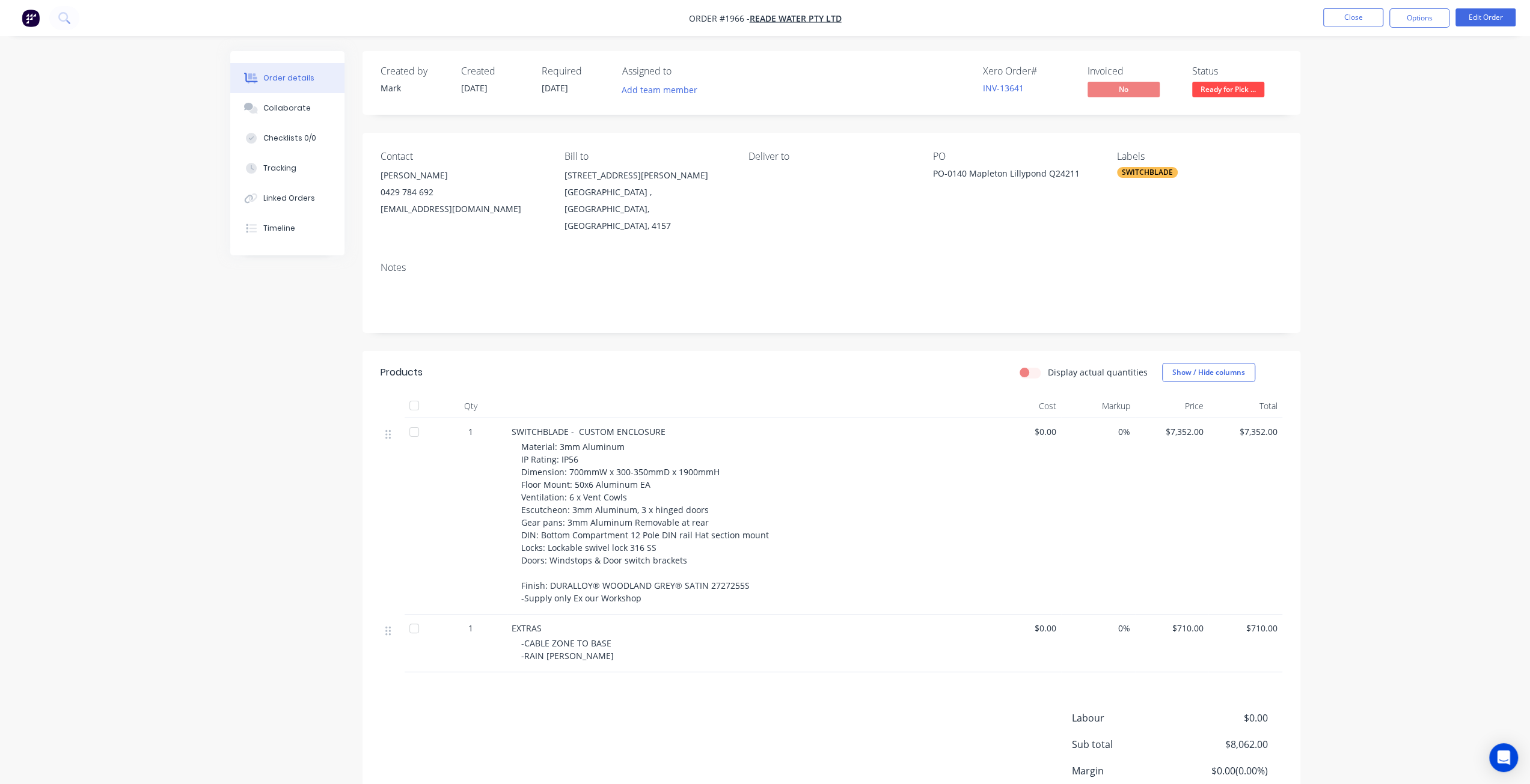
click at [1366, 290] on div "Order details Collaborate Checklists 0/0 Tracking Linked Orders Timeline Order …" at bounding box center [765, 443] width 1530 height 886
click at [1419, 80] on div "Order details Collaborate Checklists 0/0 Tracking Linked Orders Timeline Order …" at bounding box center [765, 443] width 1530 height 886
drag, startPoint x: 1335, startPoint y: 162, endPoint x: 1506, endPoint y: 34, distance: 213.6
click at [1335, 159] on div "Order details Collaborate Checklists 0/0 Tracking Linked Orders Timeline Order …" at bounding box center [765, 443] width 1530 height 886
click at [1490, 21] on button "Edit Order" at bounding box center [1485, 17] width 60 height 18
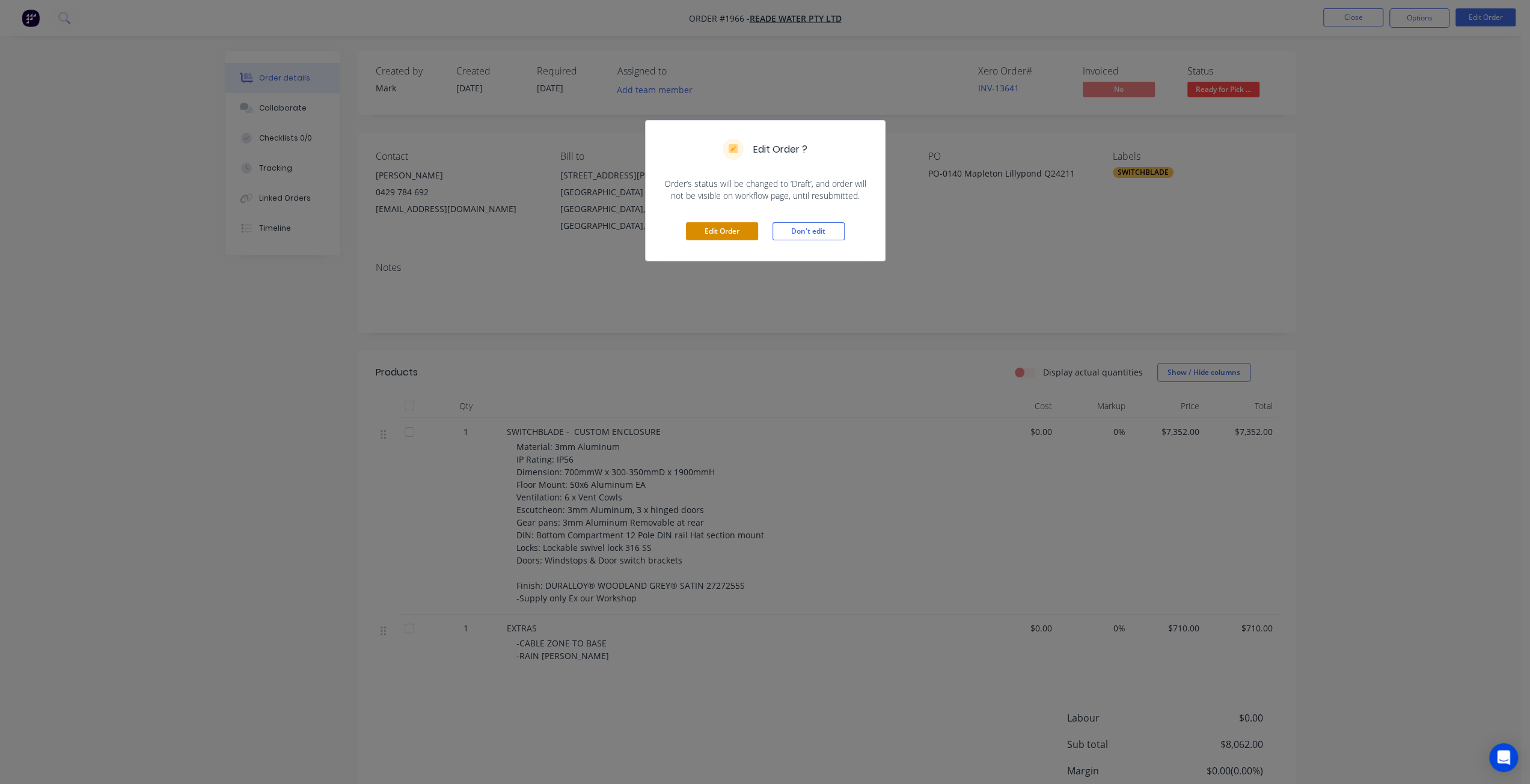
click at [722, 236] on button "Edit Order" at bounding box center [722, 231] width 72 height 18
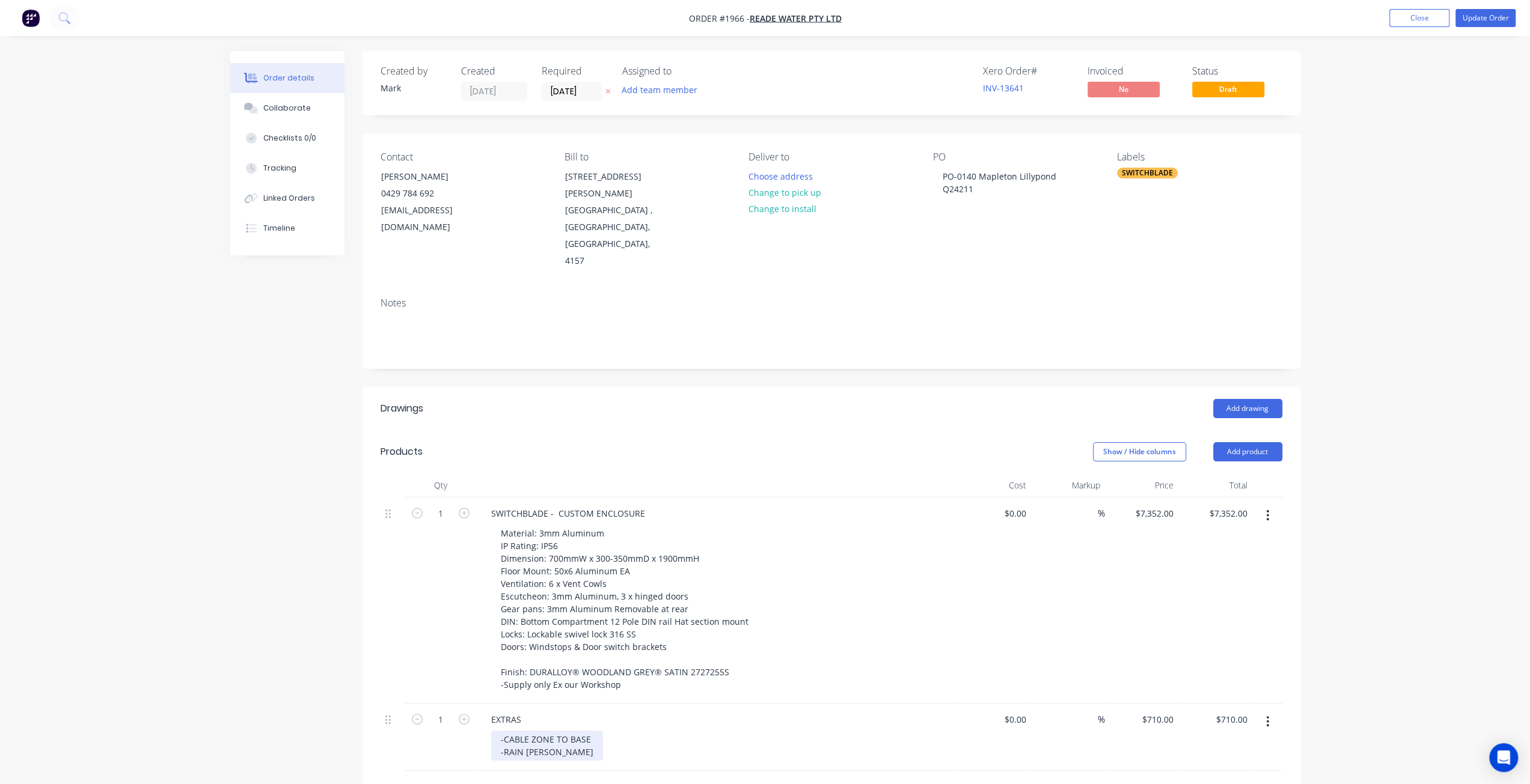
click at [542, 731] on div "-CABLE ZONE TO BASE -RAIN [PERSON_NAME]" at bounding box center [547, 746] width 112 height 30
click at [1482, 21] on button "Update Order" at bounding box center [1485, 18] width 60 height 18
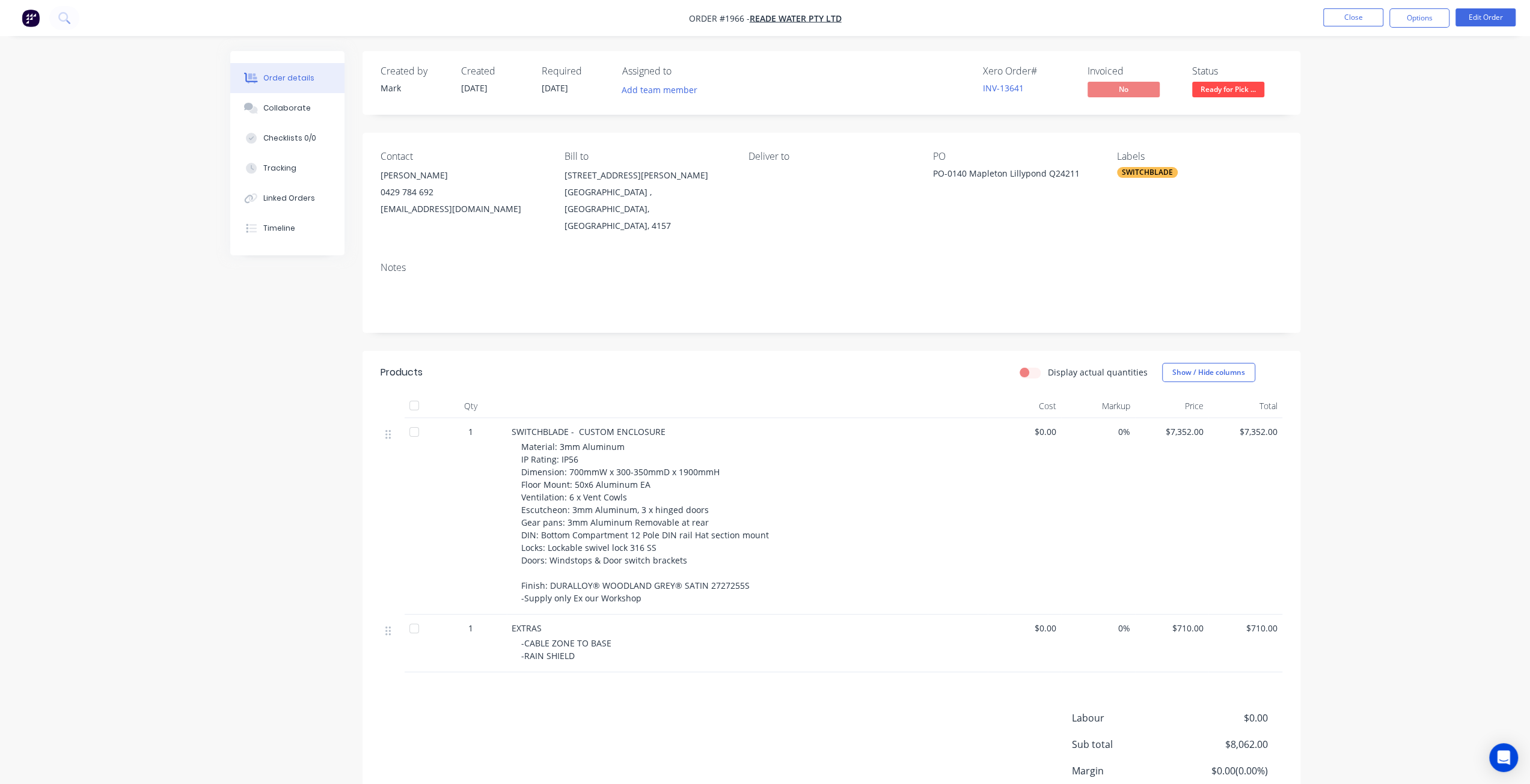
click at [1365, 247] on div "Order details Collaborate Checklists 0/0 Tracking Linked Orders Timeline Order …" at bounding box center [765, 443] width 1530 height 886
click at [1355, 17] on button "Close" at bounding box center [1352, 17] width 60 height 18
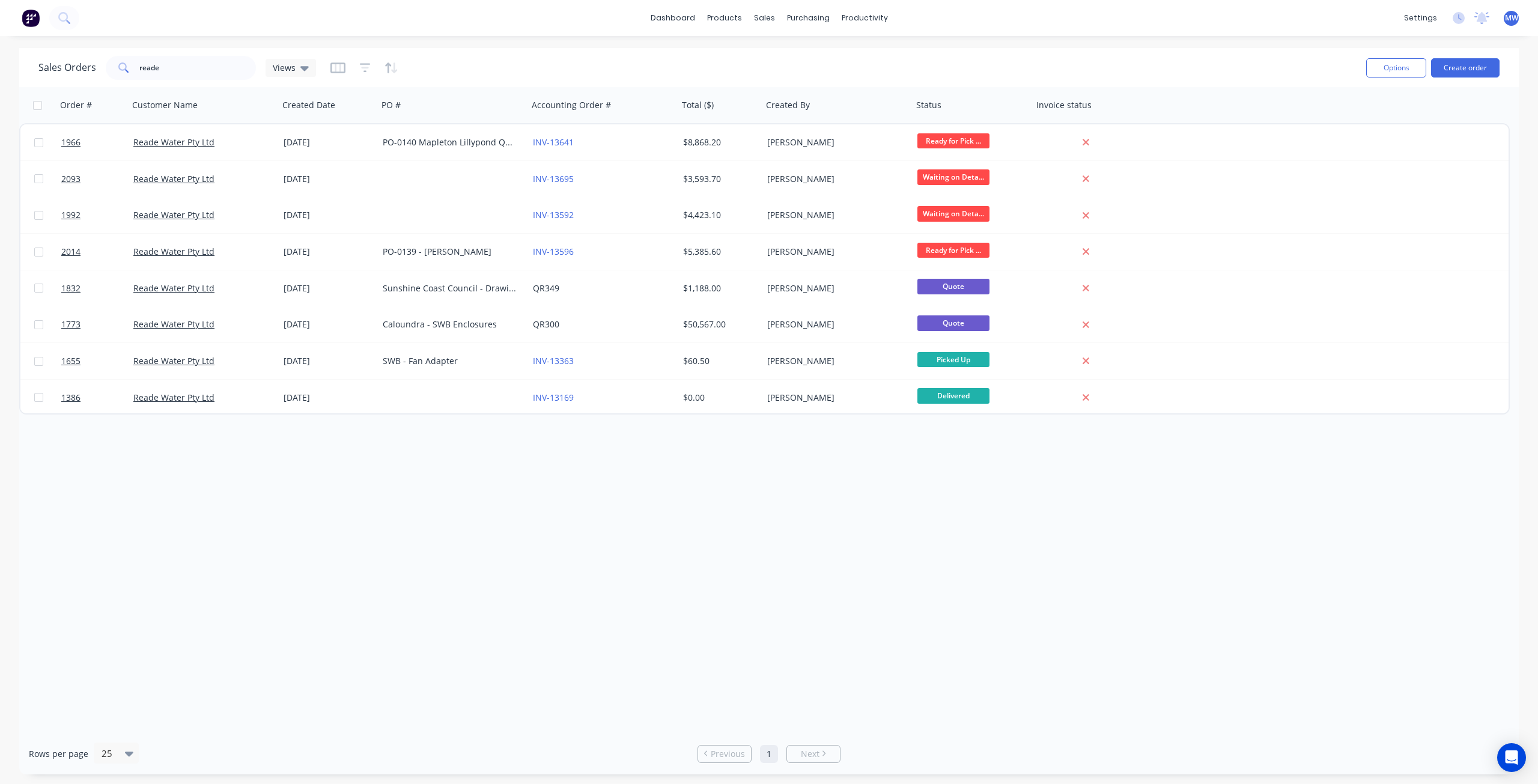
click at [454, 581] on div "Order # Customer Name Created Date PO # Accounting Order # Total ($) Created By…" at bounding box center [769, 410] width 1500 height 646
click at [795, 64] on link "Sales Orders" at bounding box center [828, 57] width 159 height 24
drag, startPoint x: 135, startPoint y: 66, endPoint x: 38, endPoint y: 66, distance: 97.0
click at [24, 78] on div "Sales Orders reade Views Options Create order" at bounding box center [769, 67] width 1500 height 39
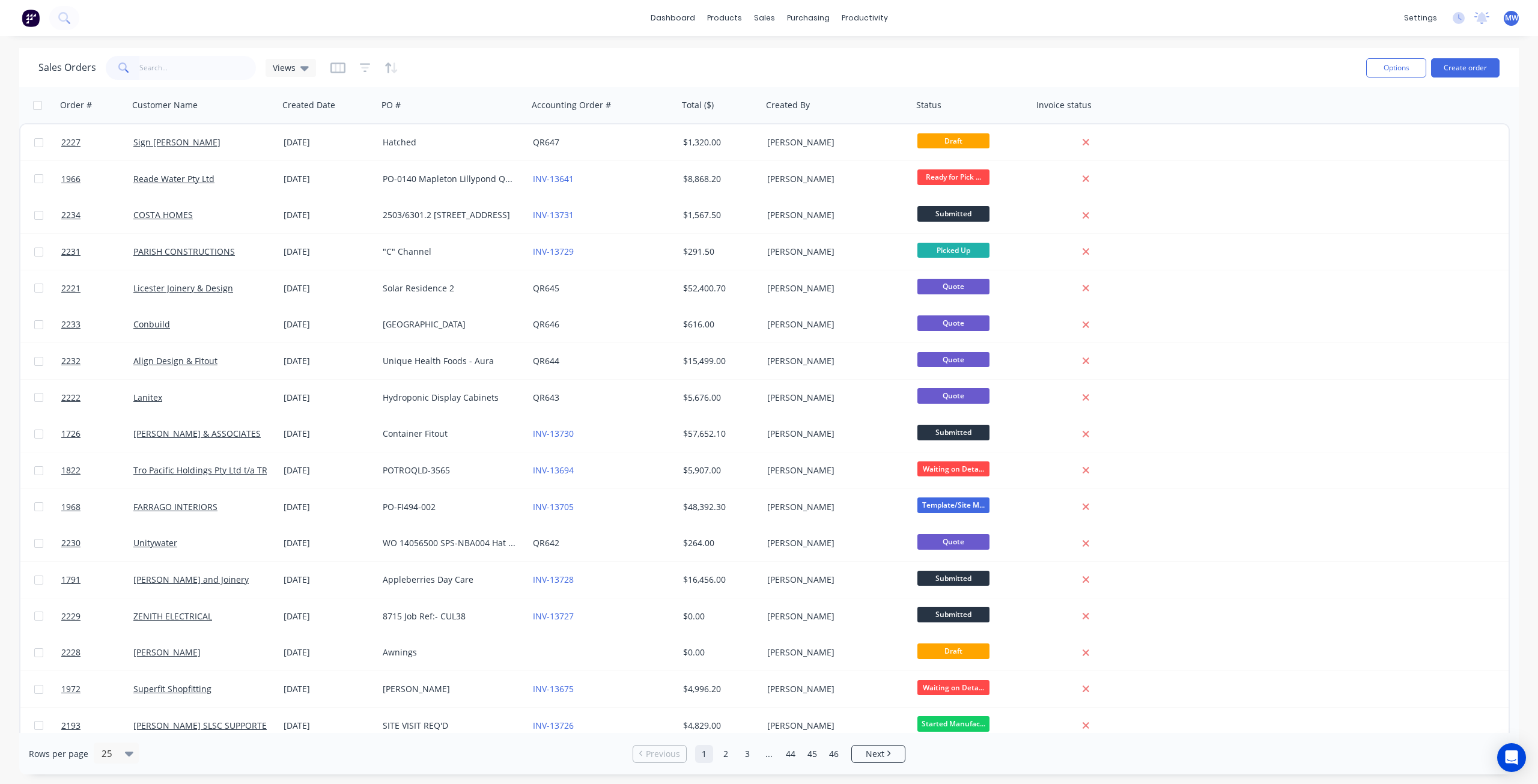
drag, startPoint x: 318, startPoint y: 19, endPoint x: 421, endPoint y: 34, distance: 104.1
click at [318, 19] on div "dashboard products sales purchasing productivity dashboard products Product Cat…" at bounding box center [769, 18] width 1538 height 36
click at [474, 47] on div "dashboard products sales purchasing productivity dashboard products Product Cat…" at bounding box center [769, 392] width 1538 height 784
click at [183, 69] on input "text" at bounding box center [198, 68] width 117 height 24
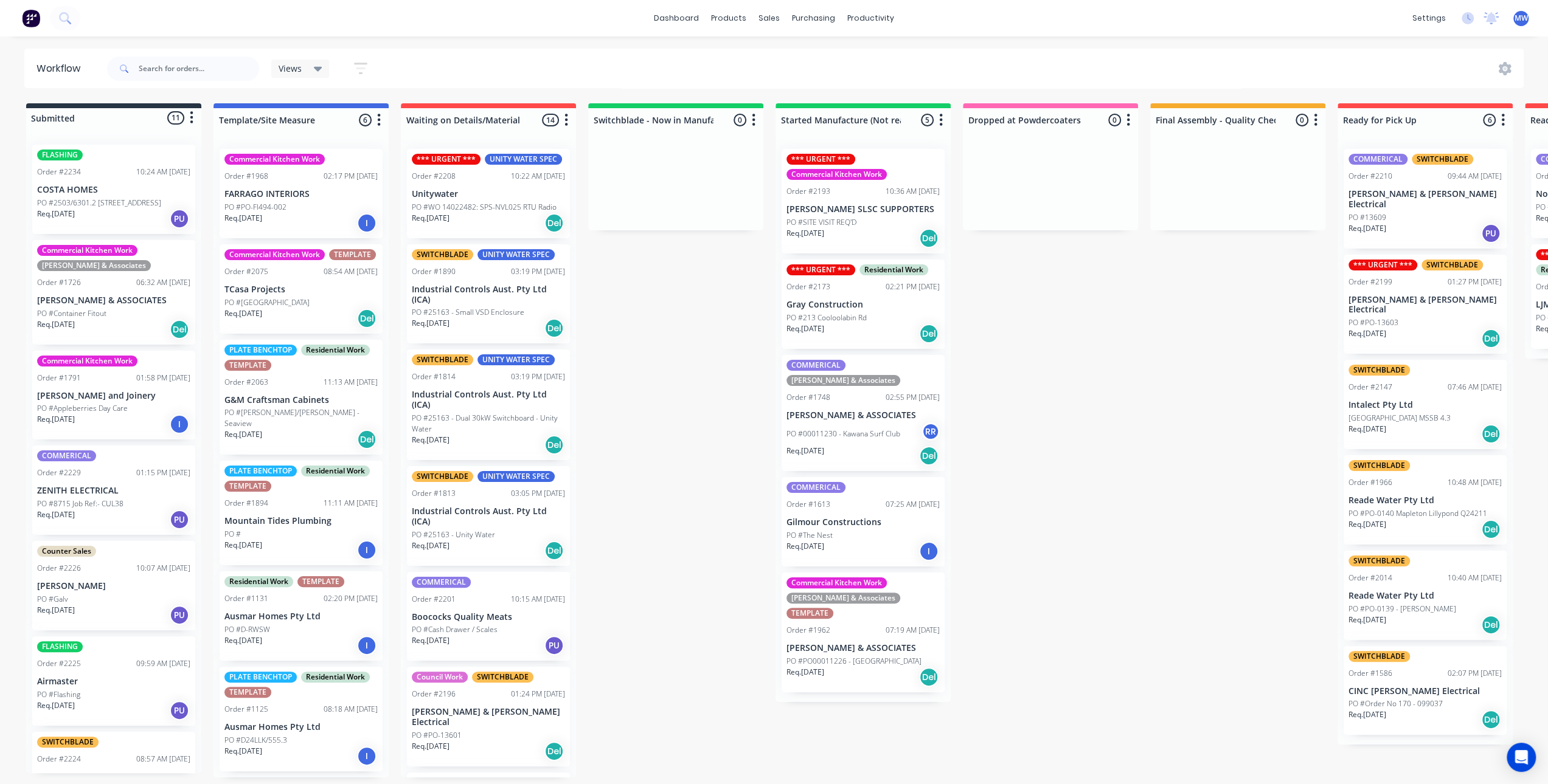
click at [700, 373] on div "Submitted 11 Status colour #273444 hex #273444 Save Cancel Summaries Total orde…" at bounding box center [1005, 440] width 2028 height 674
drag, startPoint x: 1232, startPoint y: 377, endPoint x: 1224, endPoint y: 376, distance: 8.1
click at [1233, 377] on div "Submitted 11 Status colour #273444 hex #273444 Save Cancel Summaries Total orde…" at bounding box center [1005, 440] width 2028 height 674
click at [1174, 375] on div "Submitted 11 Status colour #273444 hex #273444 Save Cancel Summaries Total orde…" at bounding box center [1005, 440] width 2028 height 674
click at [672, 335] on div "Submitted 11 Status colour #273444 hex #273444 Save Cancel Summaries Total orde…" at bounding box center [1005, 440] width 2028 height 674
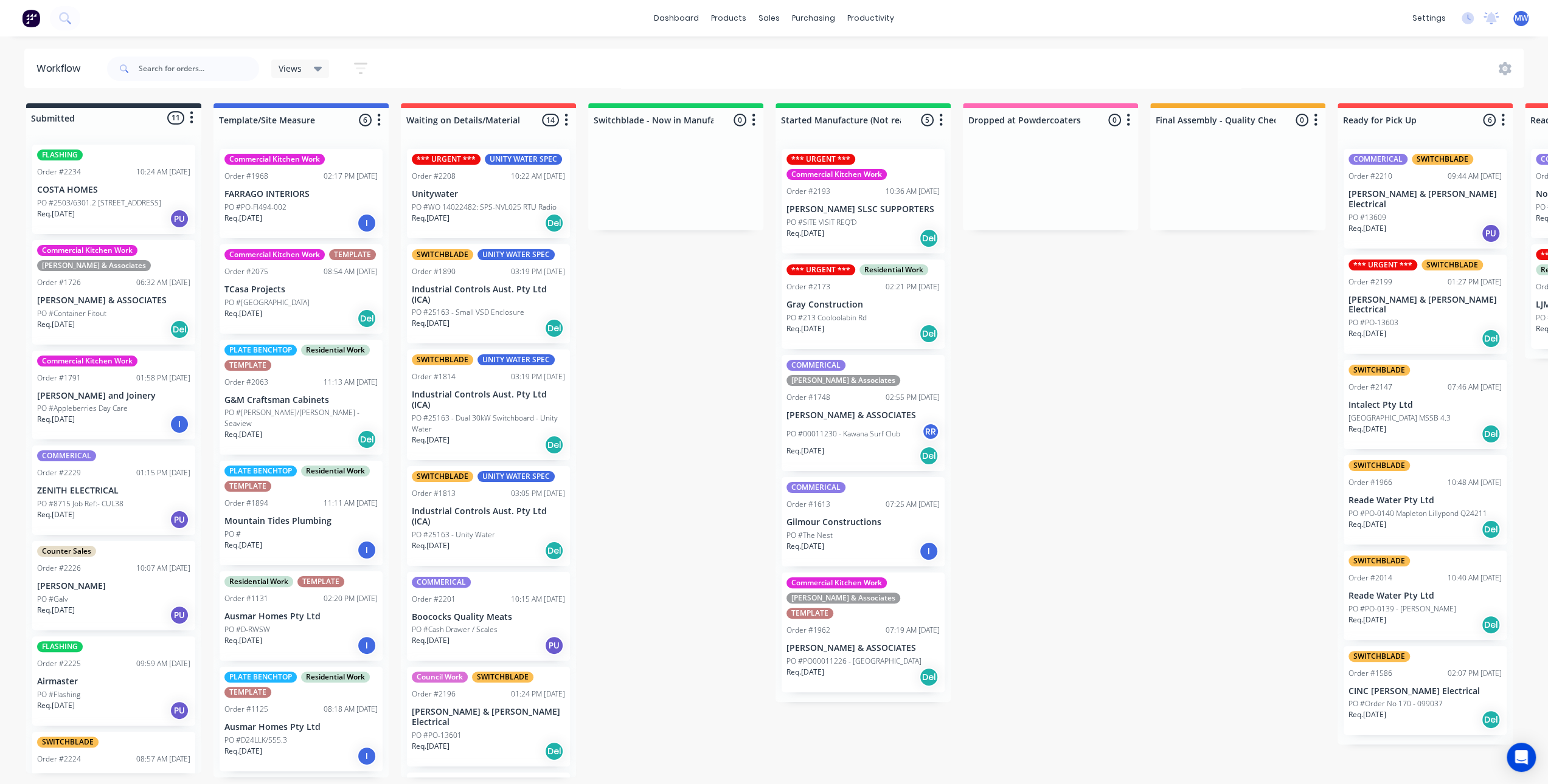
click at [684, 439] on div "Submitted 11 Status colour #273444 hex #273444 Save Cancel Summaries Total orde…" at bounding box center [1005, 440] width 2028 height 674
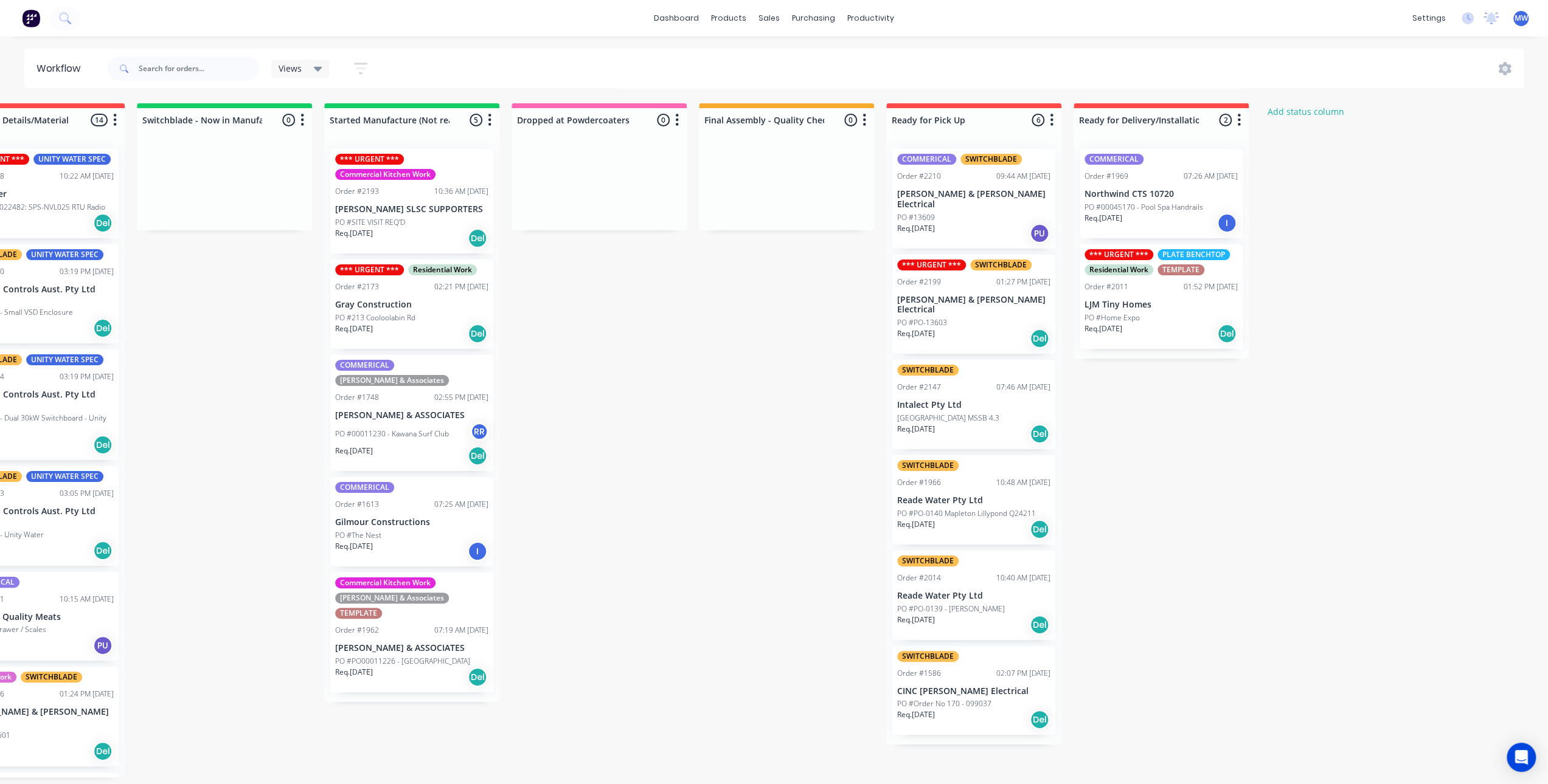
click at [972, 519] on div "Req. 29/08/25 Del" at bounding box center [973, 529] width 153 height 21
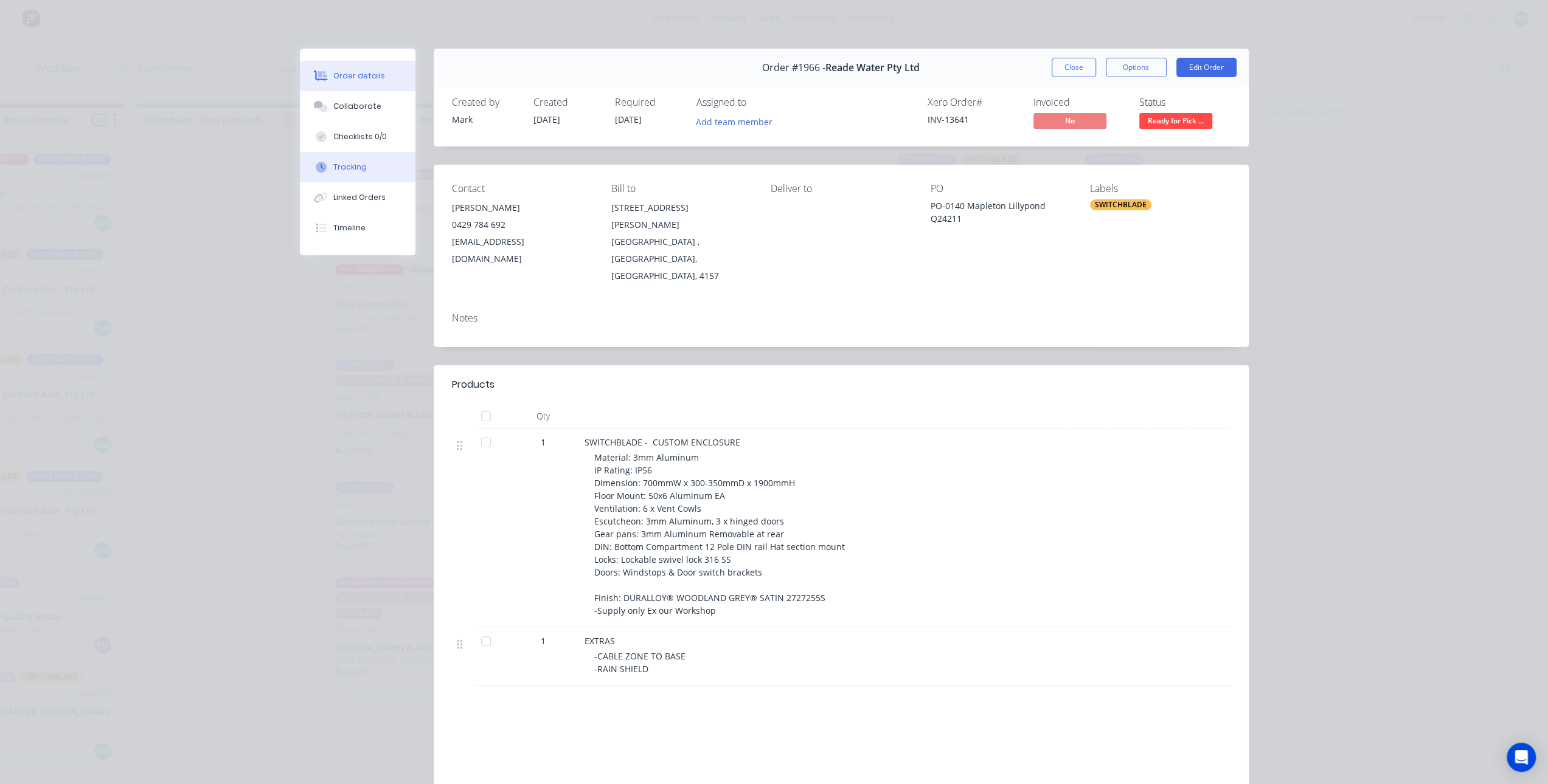
click at [376, 168] on button "Tracking" at bounding box center [358, 167] width 116 height 31
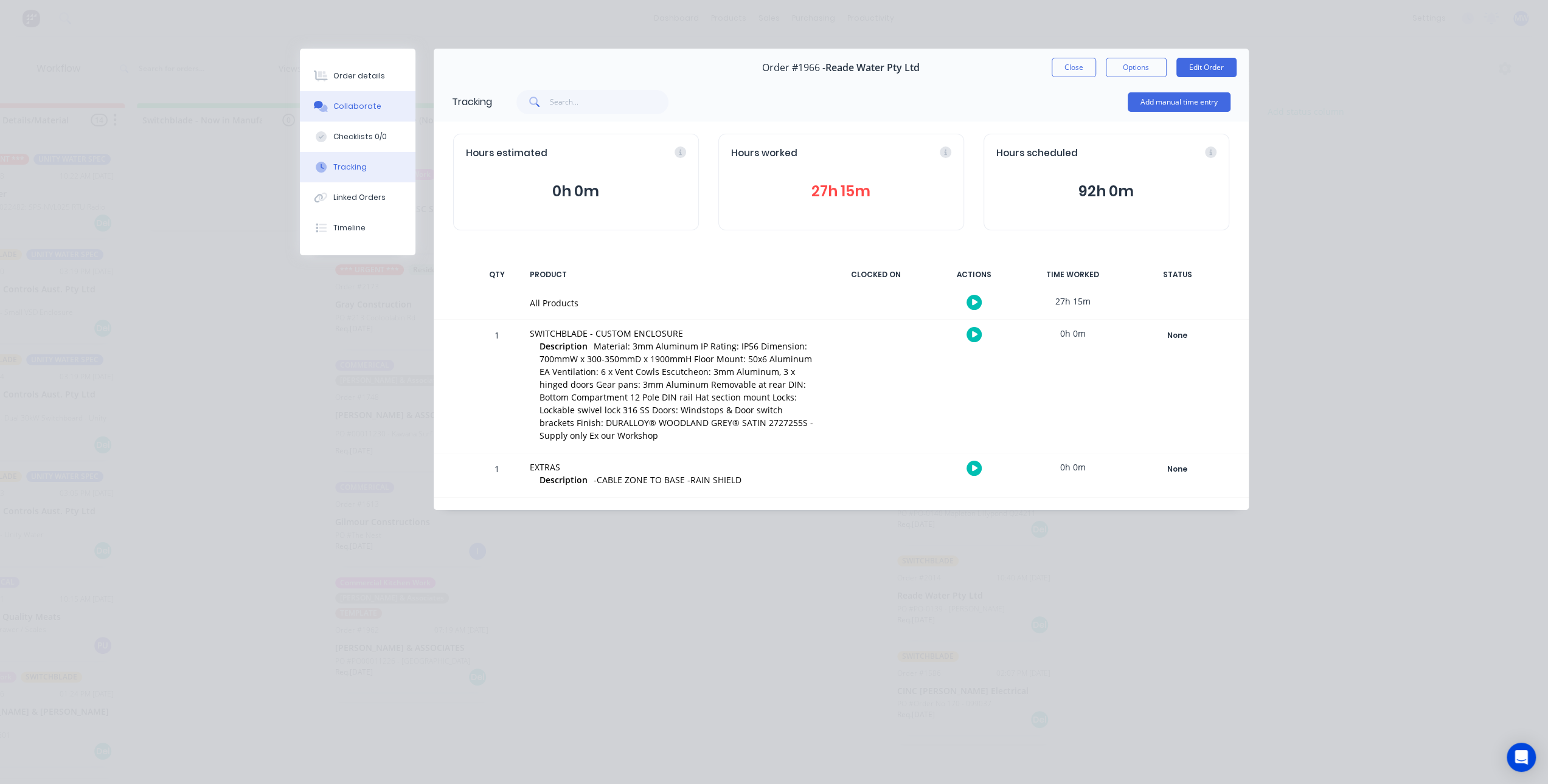
click at [373, 94] on button "Collaborate" at bounding box center [358, 106] width 116 height 31
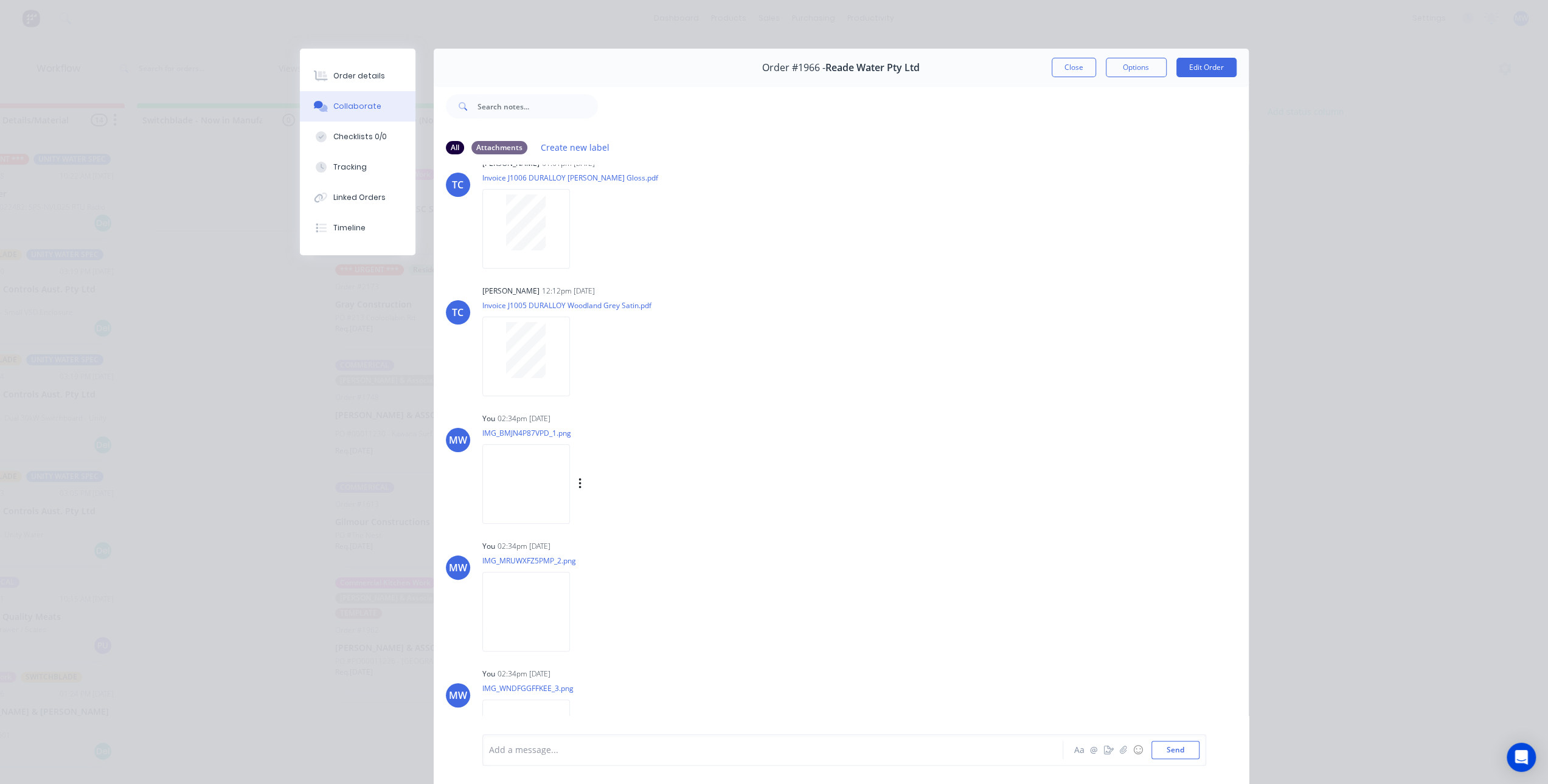
scroll to position [515, 0]
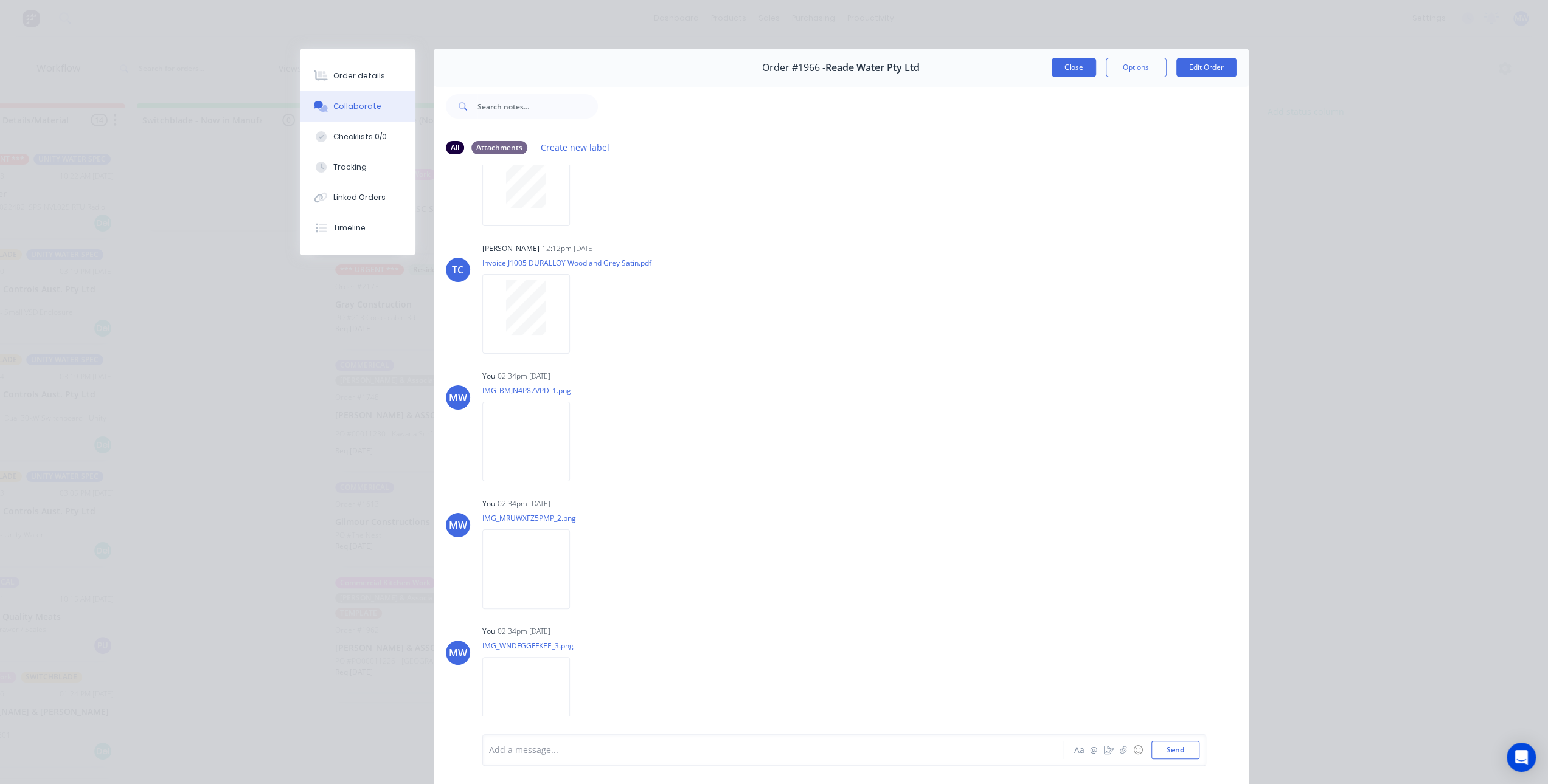
click at [1067, 70] on button "Close" at bounding box center [1073, 67] width 45 height 19
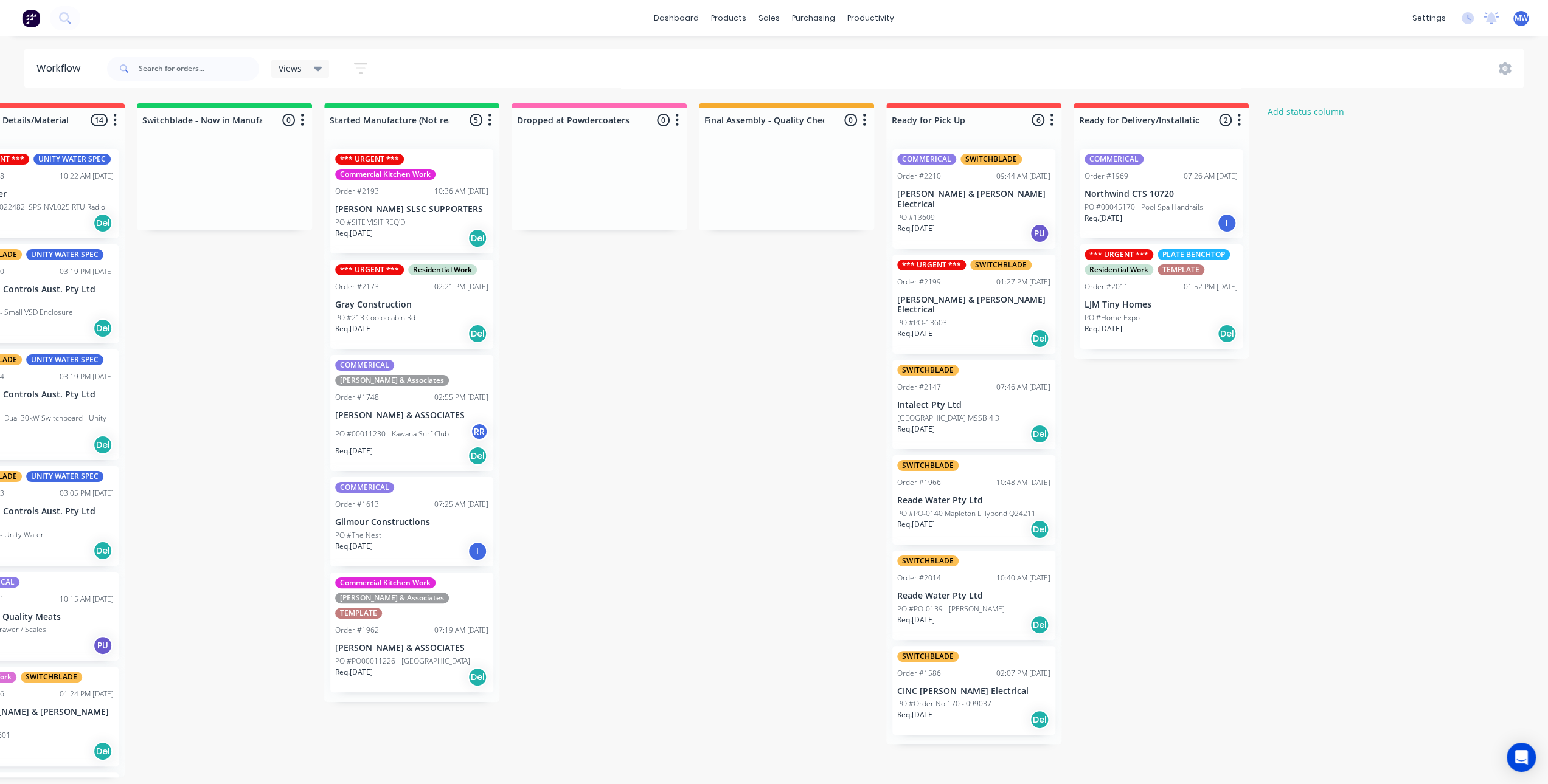
click at [625, 449] on div "Submitted 11 Status colour #273444 hex #273444 Save Cancel Summaries Total orde…" at bounding box center [554, 440] width 2028 height 674
click at [710, 430] on div "Submitted 11 Status colour #273444 hex #273444 Save Cancel Summaries Total orde…" at bounding box center [554, 440] width 2028 height 674
click at [1046, 506] on div "Mark as Picked Up" at bounding box center [1014, 504] width 123 height 25
click at [1205, 502] on div "Submitted 11 Status colour #273444 hex #273444 Save Cancel Summaries Total orde…" at bounding box center [554, 440] width 2028 height 674
click at [966, 317] on div "PO #PO-13603" at bounding box center [973, 323] width 153 height 11
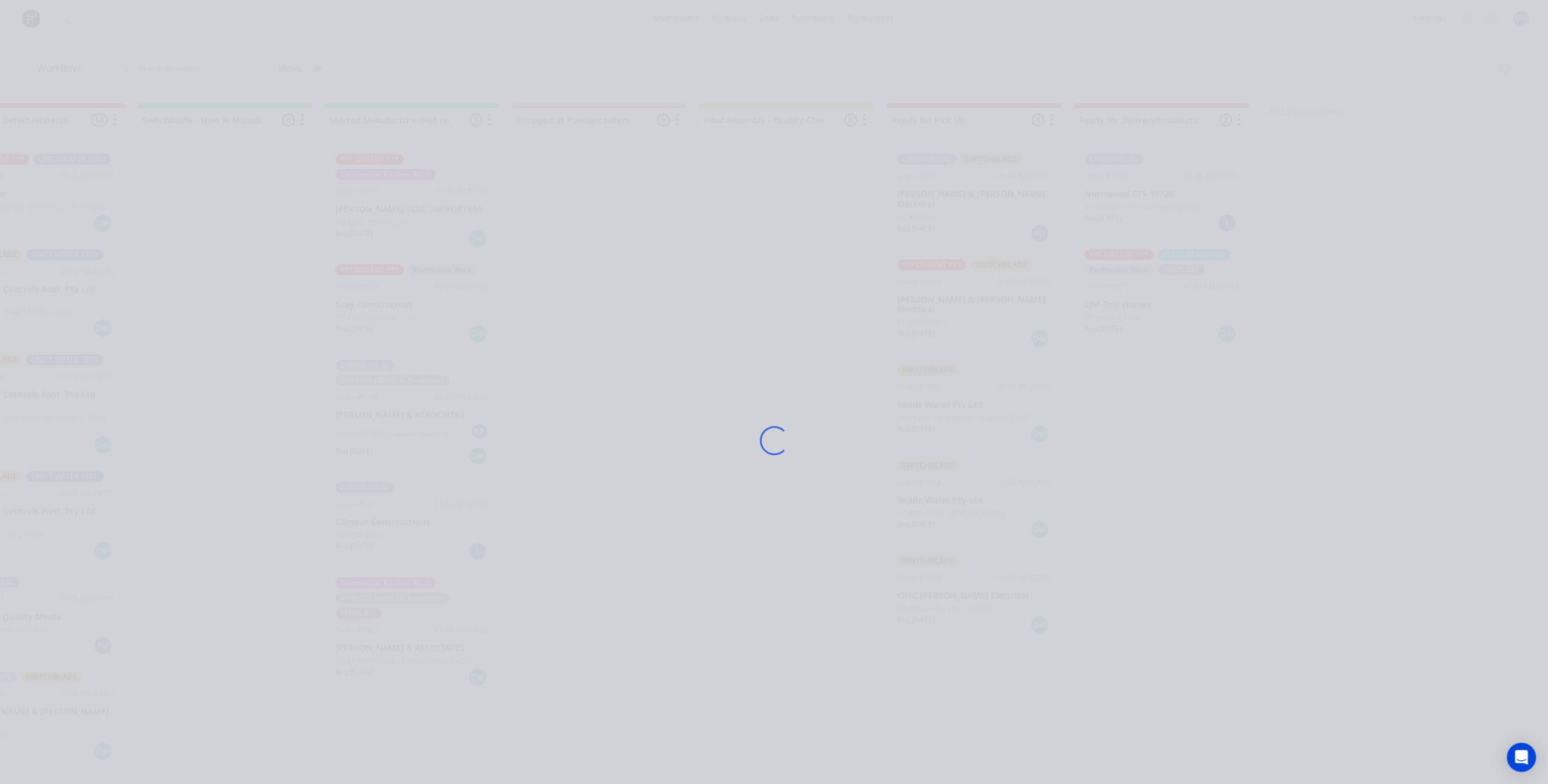
click at [966, 305] on div "Loading..." at bounding box center [774, 441] width 973 height 784
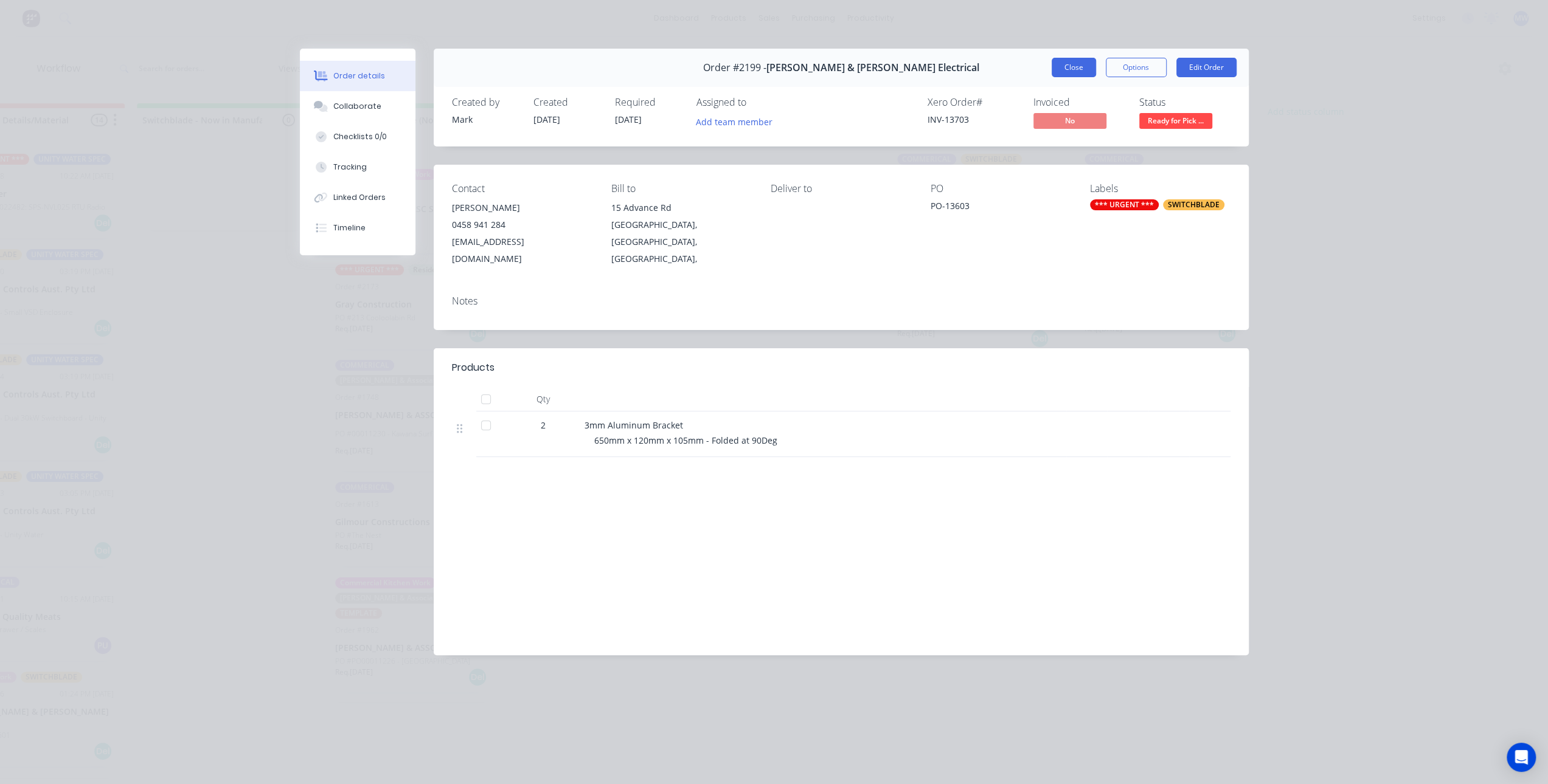
click at [1069, 74] on button "Close" at bounding box center [1073, 67] width 45 height 19
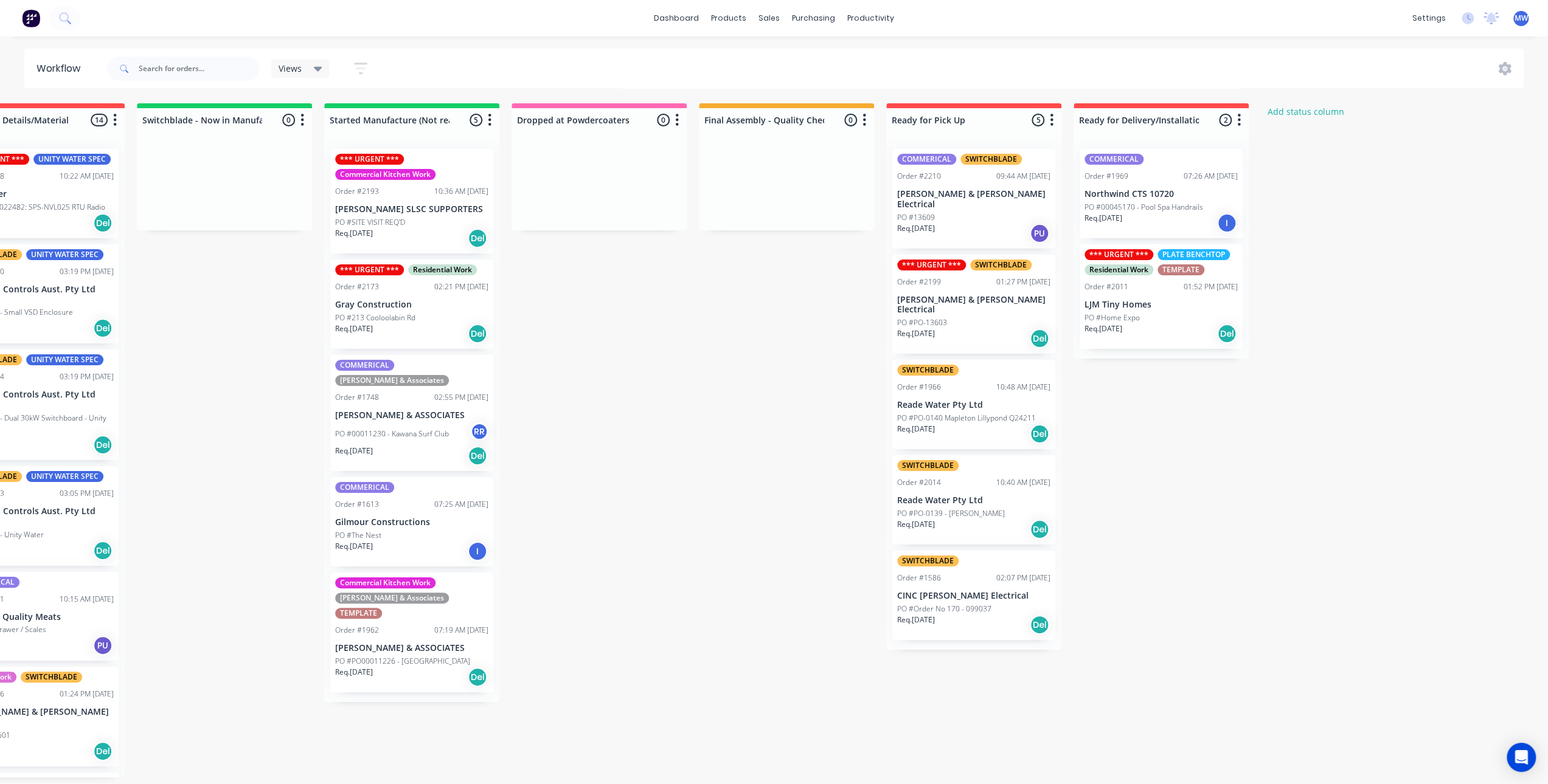
click at [1143, 454] on div "Submitted 11 Status colour #273444 hex #273444 Save Cancel Summaries Total orde…" at bounding box center [554, 440] width 2028 height 674
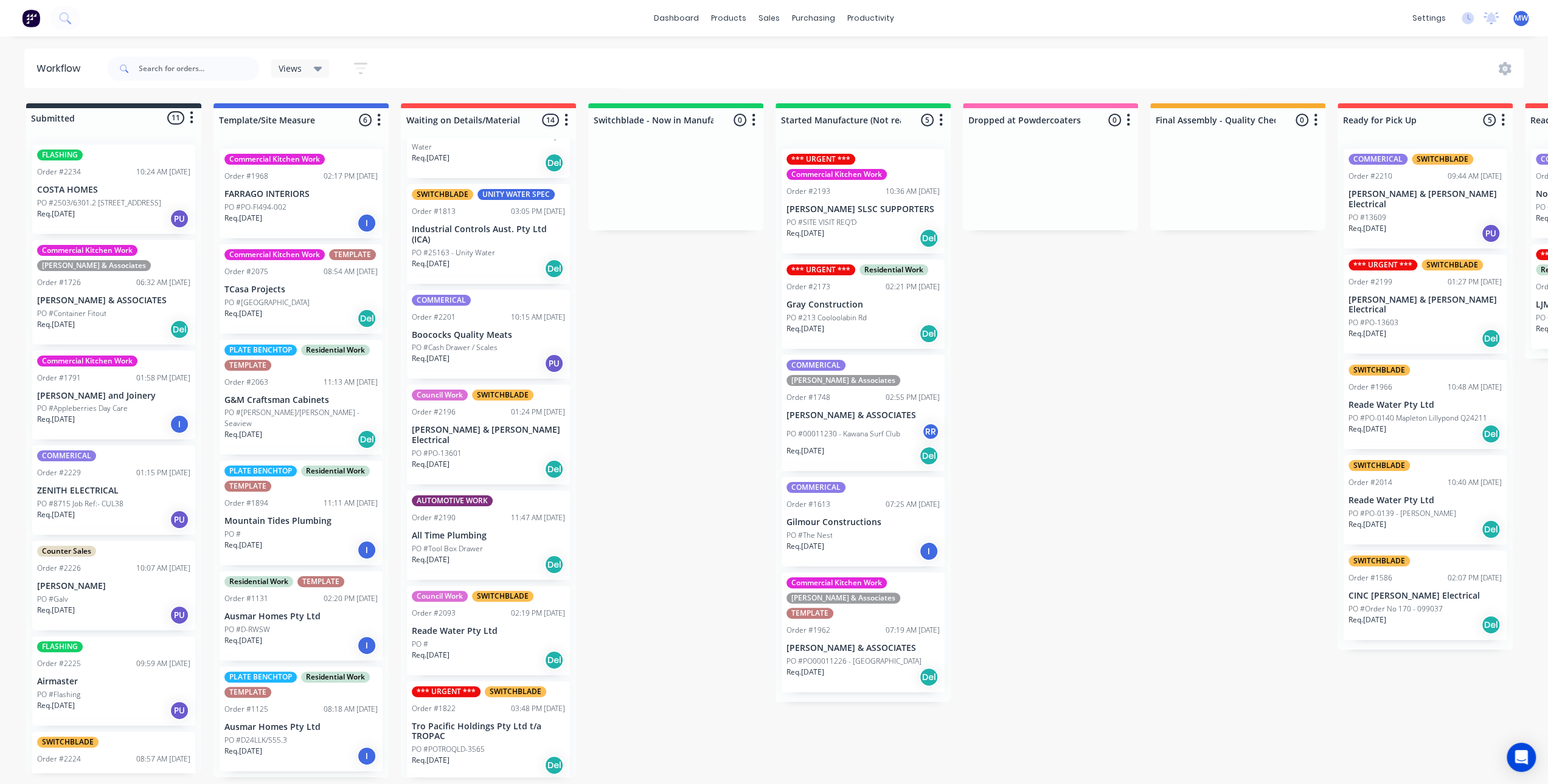
scroll to position [304, 0]
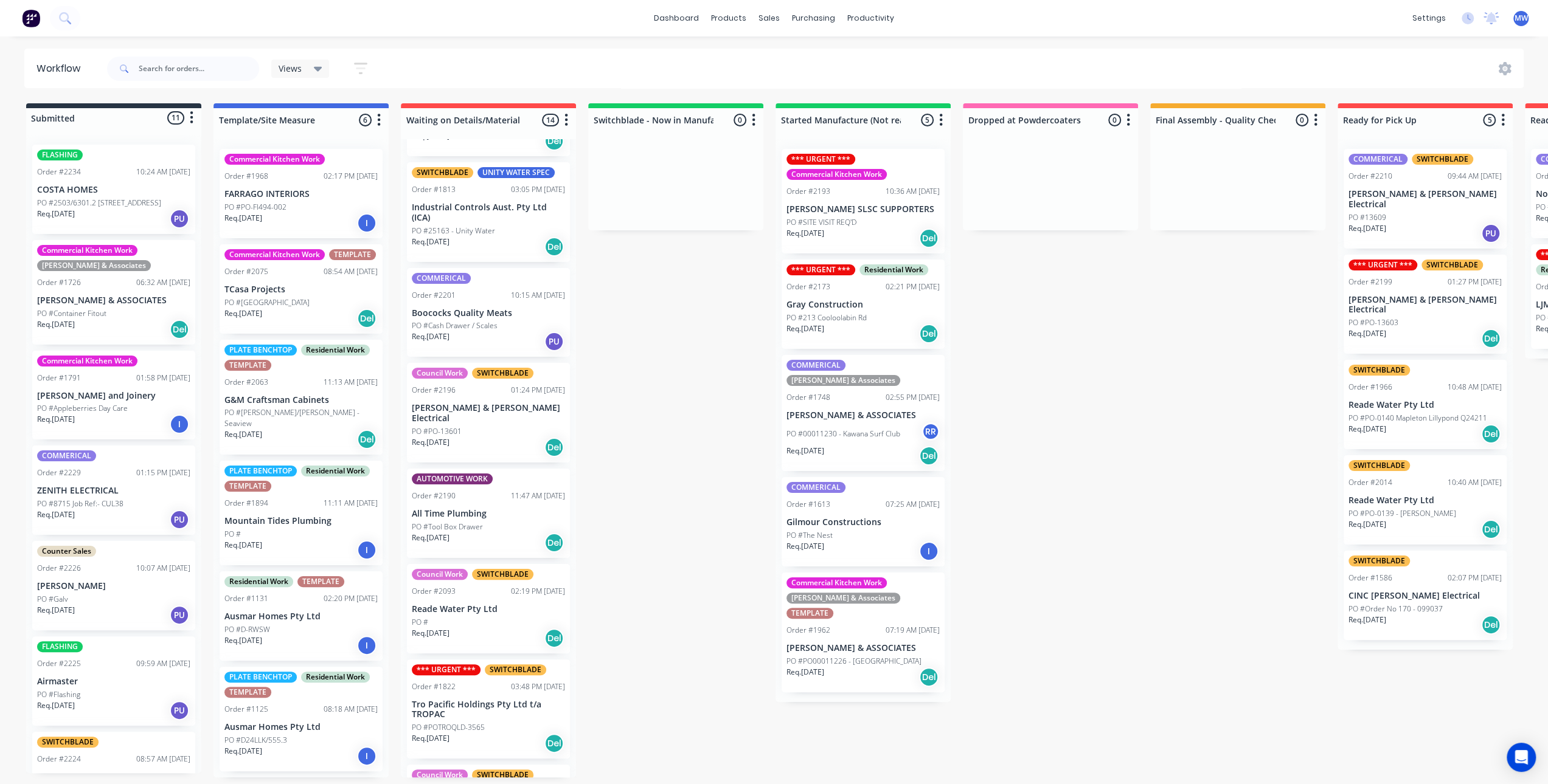
click at [493, 450] on div "Council Work SWITCHBLADE Order #2196 01:24 PM 18/08/25 Bailey & Dalton Electric…" at bounding box center [488, 413] width 163 height 100
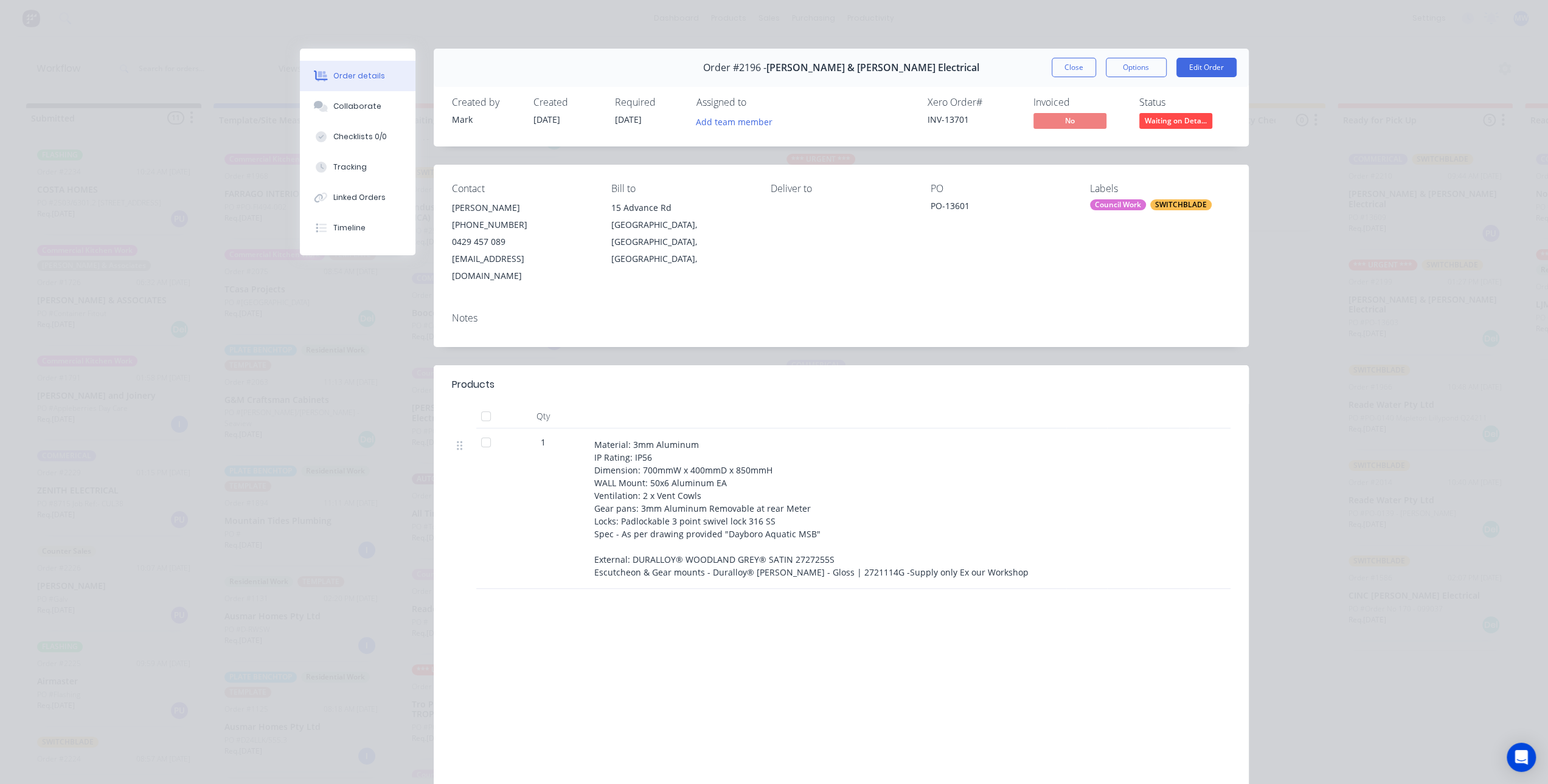
click at [1070, 73] on button "Close" at bounding box center [1073, 67] width 45 height 19
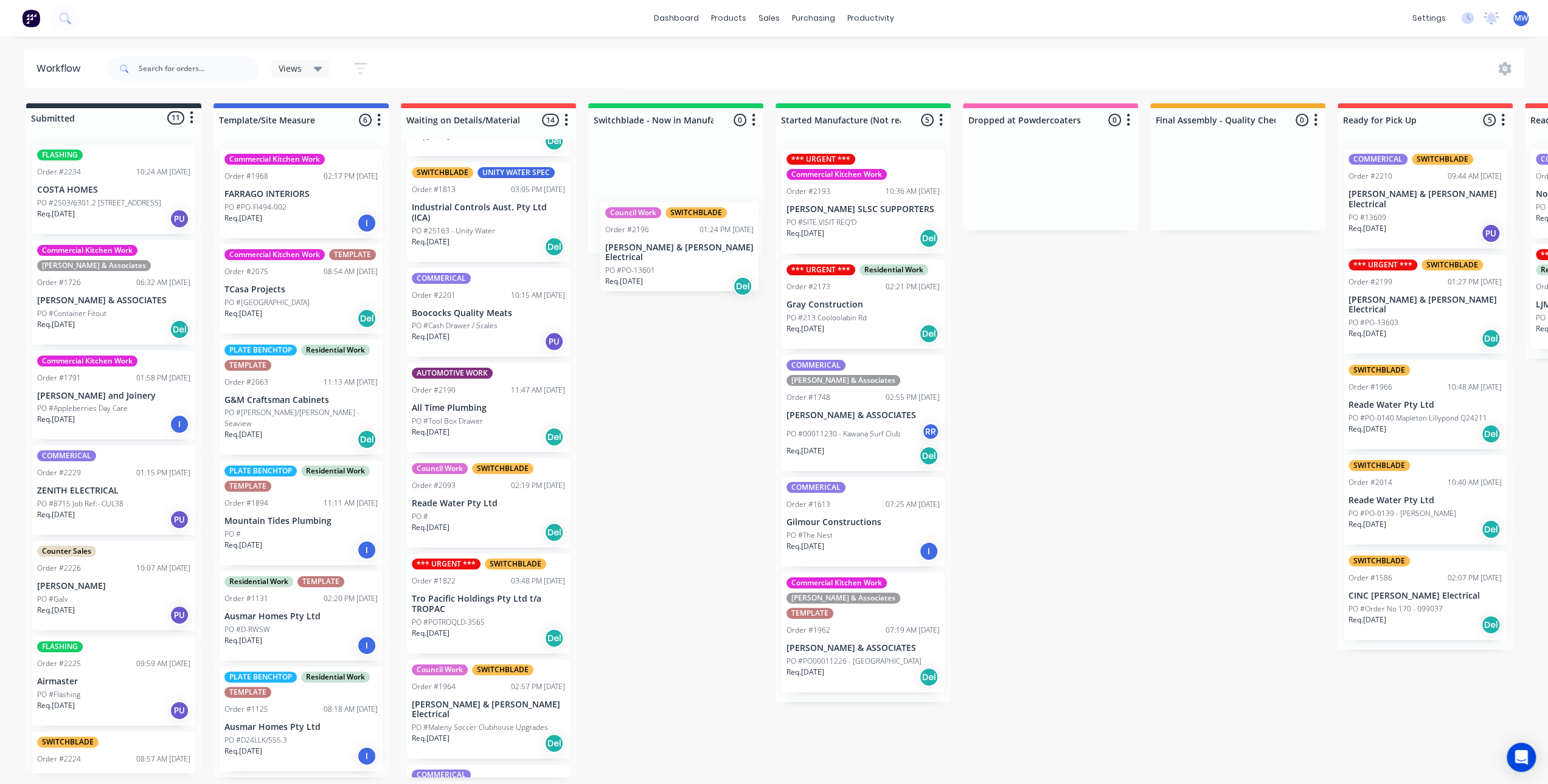
drag, startPoint x: 462, startPoint y: 413, endPoint x: 658, endPoint y: 251, distance: 254.3
click at [658, 251] on div "Submitted 11 Status colour #273444 hex #273444 Save Cancel Summaries Total orde…" at bounding box center [1005, 440] width 2028 height 674
drag, startPoint x: 652, startPoint y: 319, endPoint x: 636, endPoint y: 288, distance: 34.9
click at [652, 319] on div "Submitted 11 Status colour #273444 hex #273444 Save Cancel Summaries Total orde…" at bounding box center [1005, 440] width 2028 height 674
click at [708, 455] on div "Submitted 11 Status colour #273444 hex #273444 Save Cancel Summaries Total orde…" at bounding box center [1005, 440] width 2028 height 674
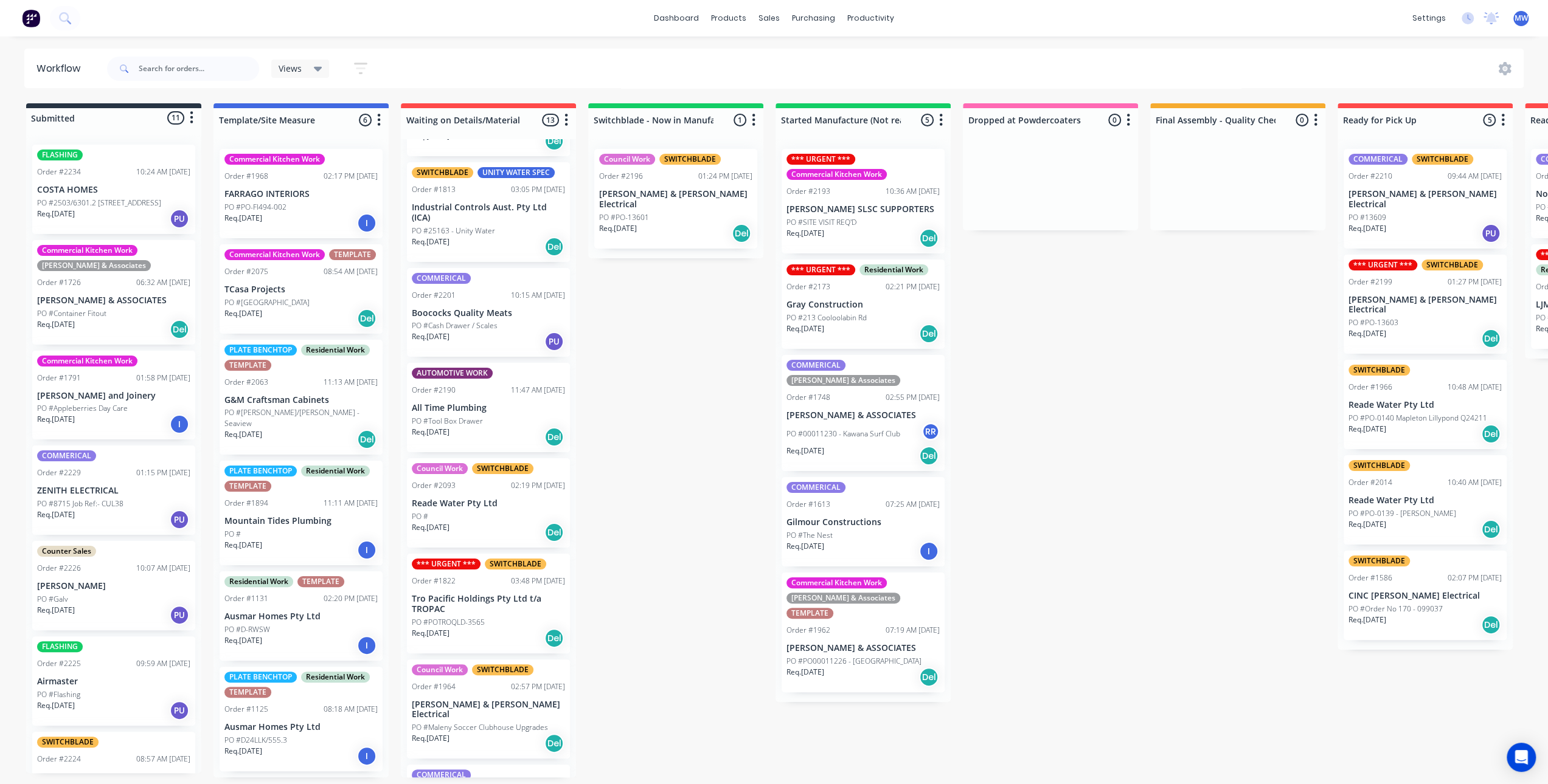
click at [639, 348] on div "Submitted 11 Status colour #273444 hex #273444 Save Cancel Summaries Total orde…" at bounding box center [1005, 440] width 2028 height 674
click at [664, 347] on div "Submitted 11 Status colour #273444 hex #273444 Save Cancel Summaries Total orde…" at bounding box center [1005, 440] width 2028 height 674
click at [708, 447] on div "Submitted 11 Status colour #273444 hex #273444 Save Cancel Summaries Total orde…" at bounding box center [1005, 440] width 2028 height 674
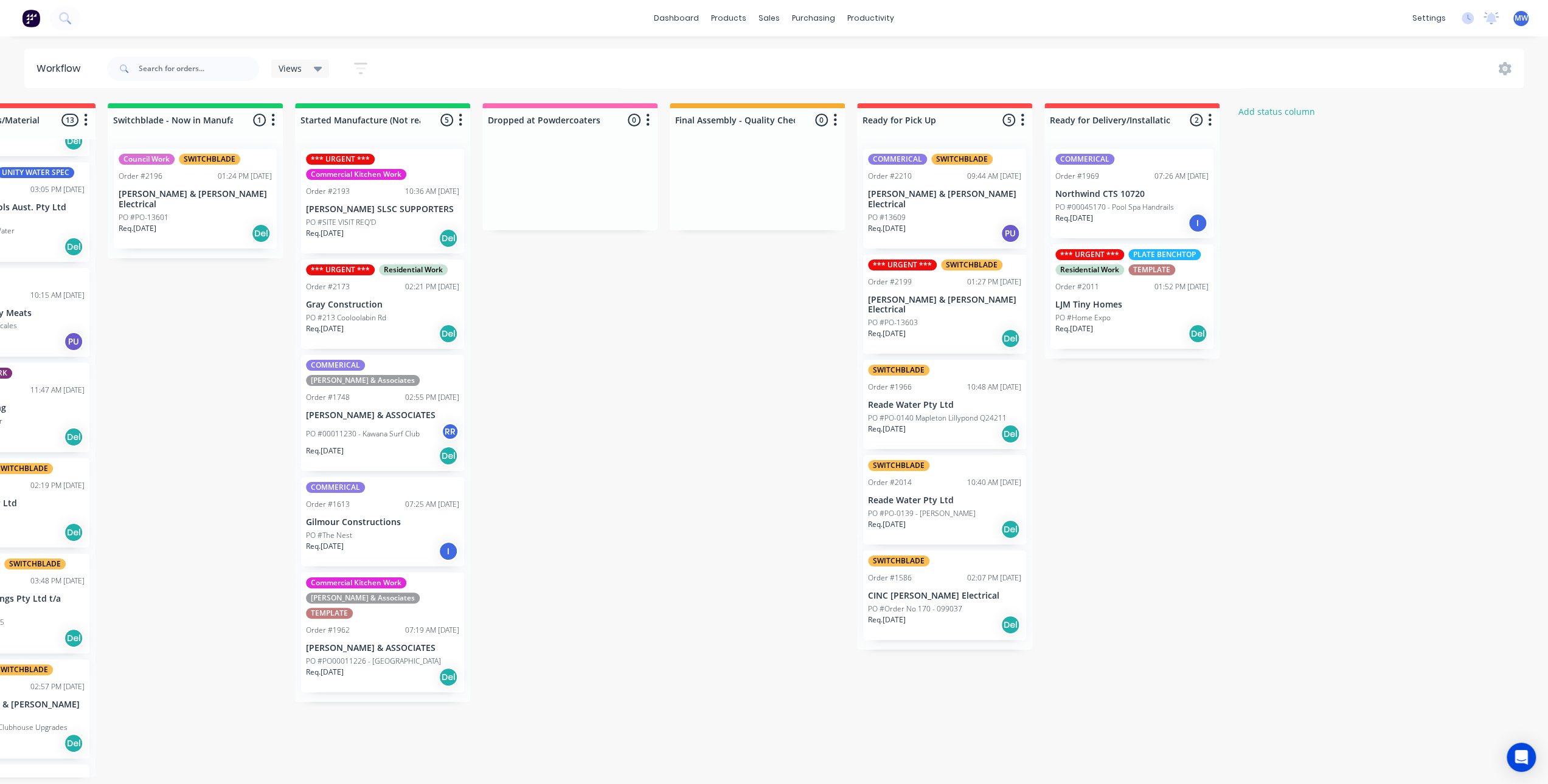
click at [1170, 481] on div "Submitted 11 Status colour #273444 hex #273444 Save Cancel Summaries Total orde…" at bounding box center [525, 440] width 2028 height 674
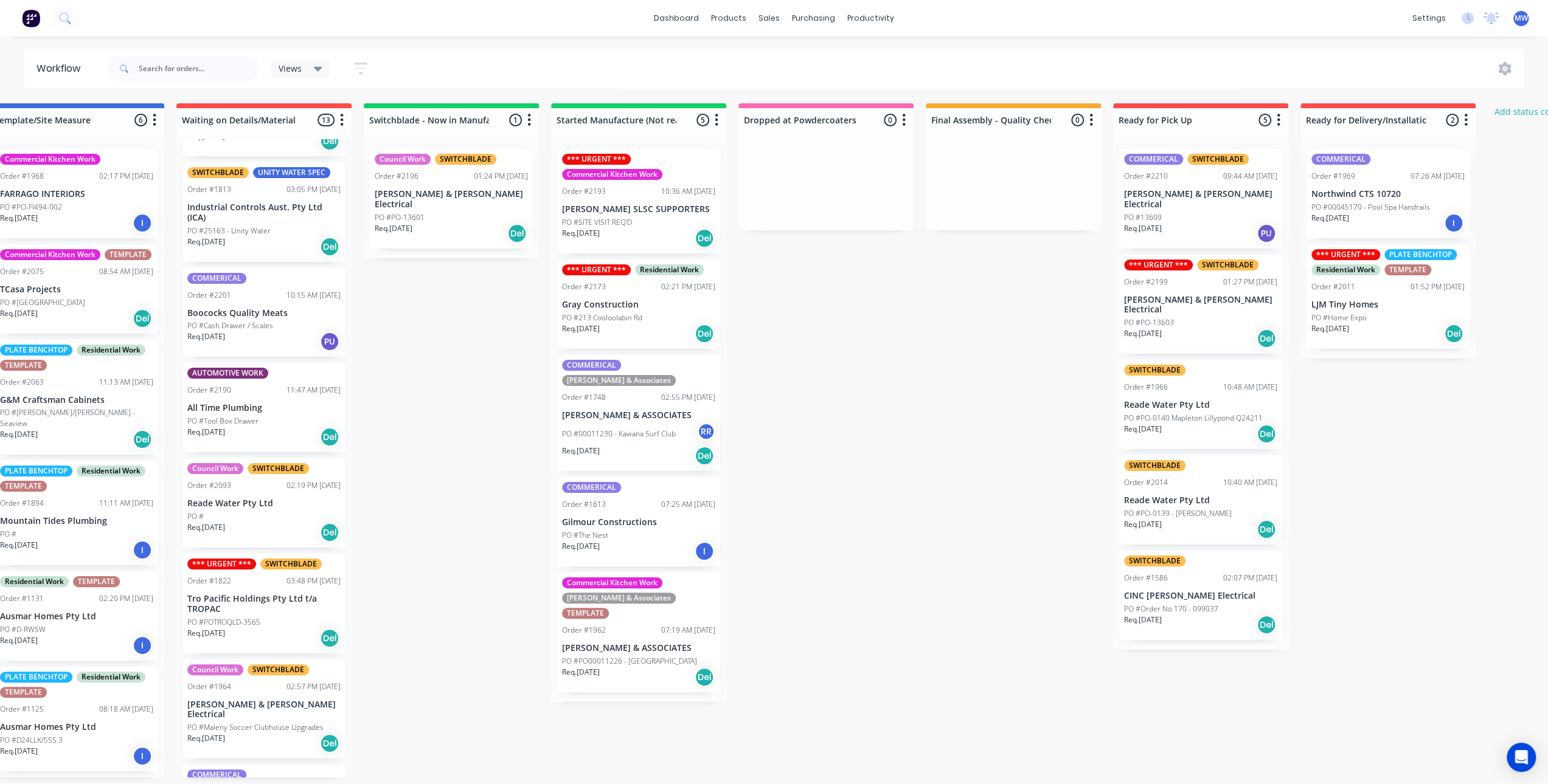
scroll to position [0, 0]
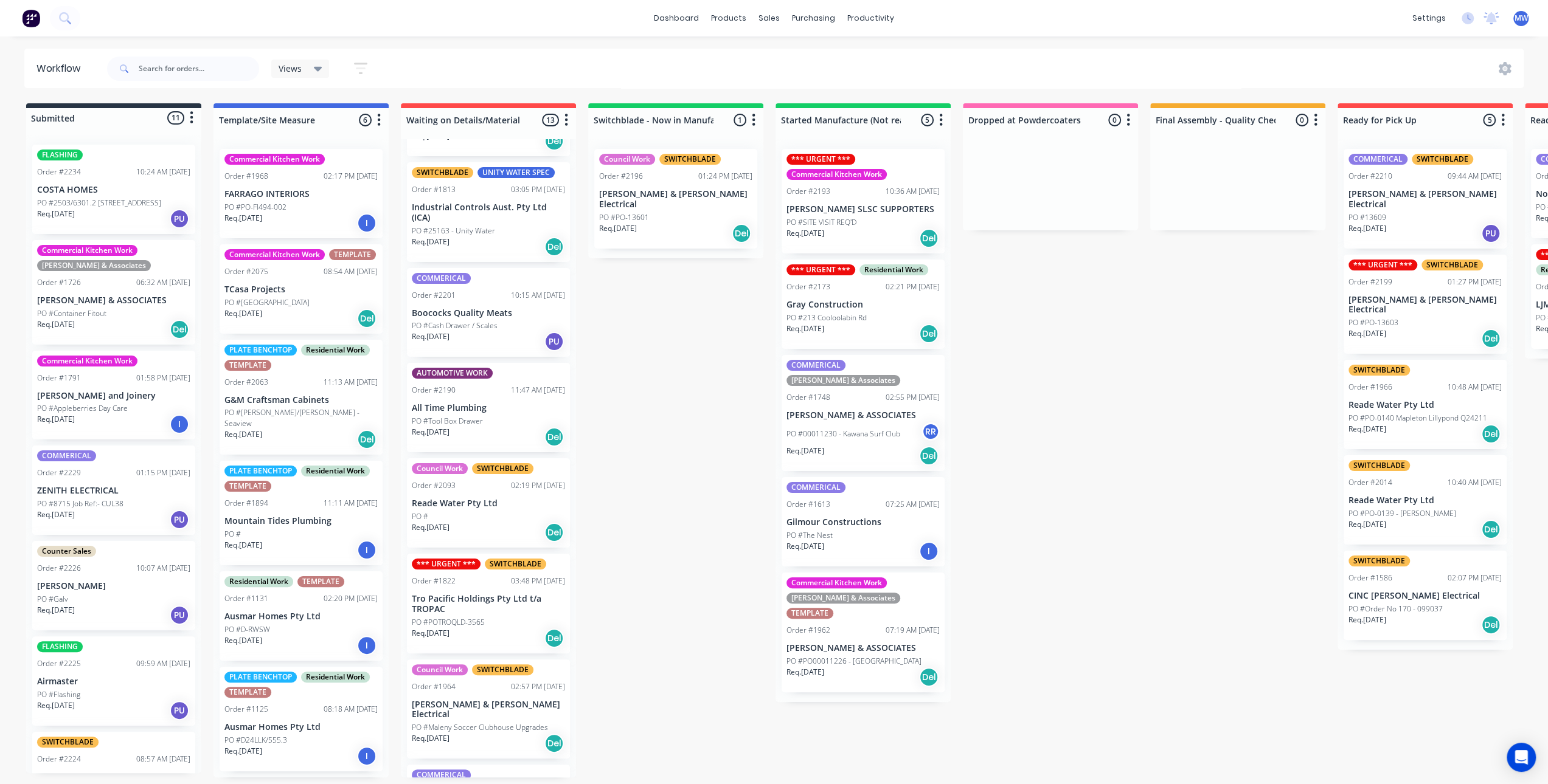
click at [671, 446] on div "Submitted 11 Status colour #273444 hex #273444 Save Cancel Summaries Total orde…" at bounding box center [1005, 440] width 2028 height 674
click at [175, 73] on input "text" at bounding box center [198, 69] width 121 height 25
type input "2215"
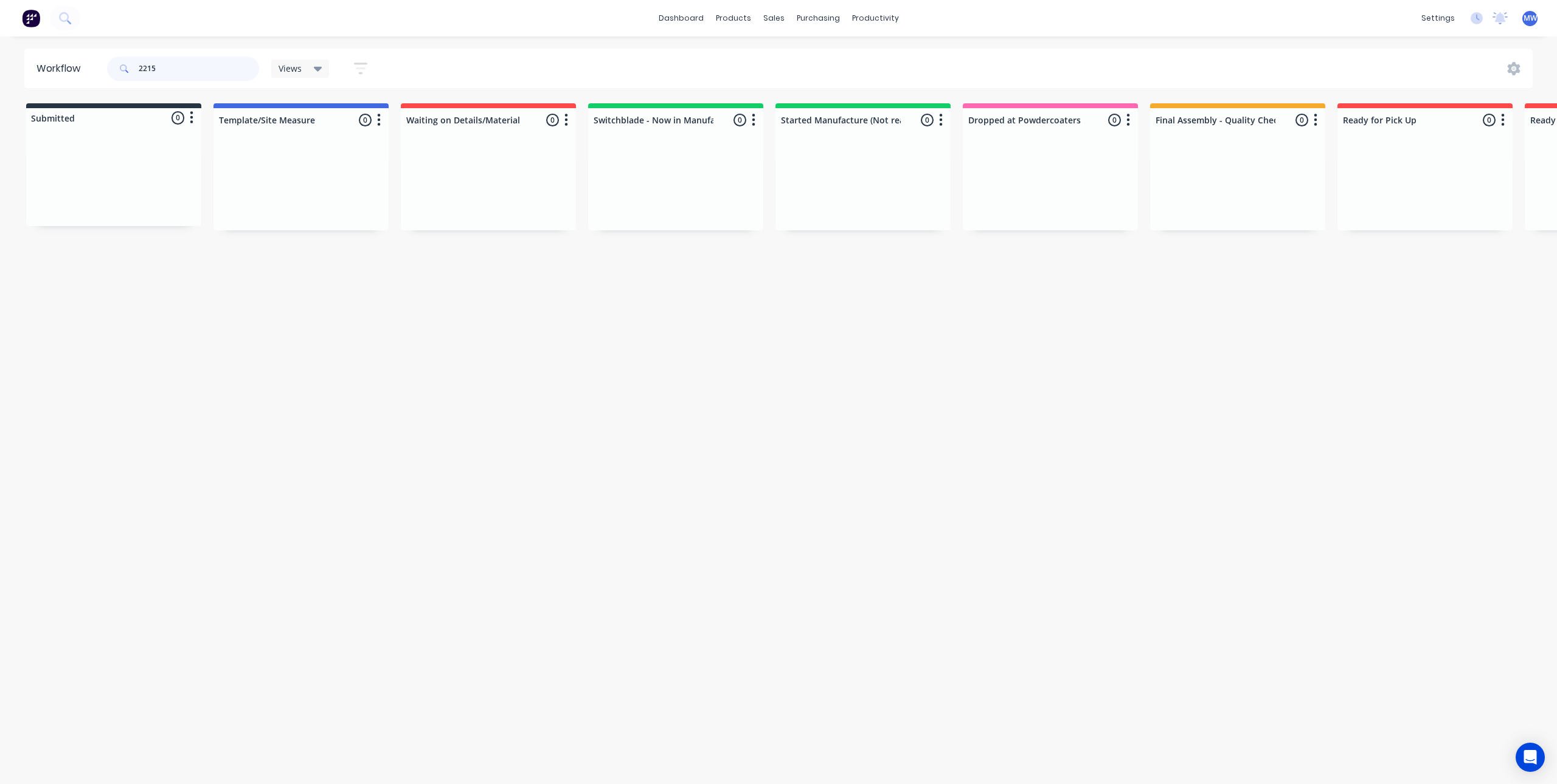
drag, startPoint x: 105, startPoint y: 77, endPoint x: 82, endPoint y: 75, distance: 23.1
click at [84, 75] on header "Workflow 2215 Views Save new view None (Default) edit SCSM - MAIN edit SUNCOAST…" at bounding box center [779, 68] width 1509 height 39
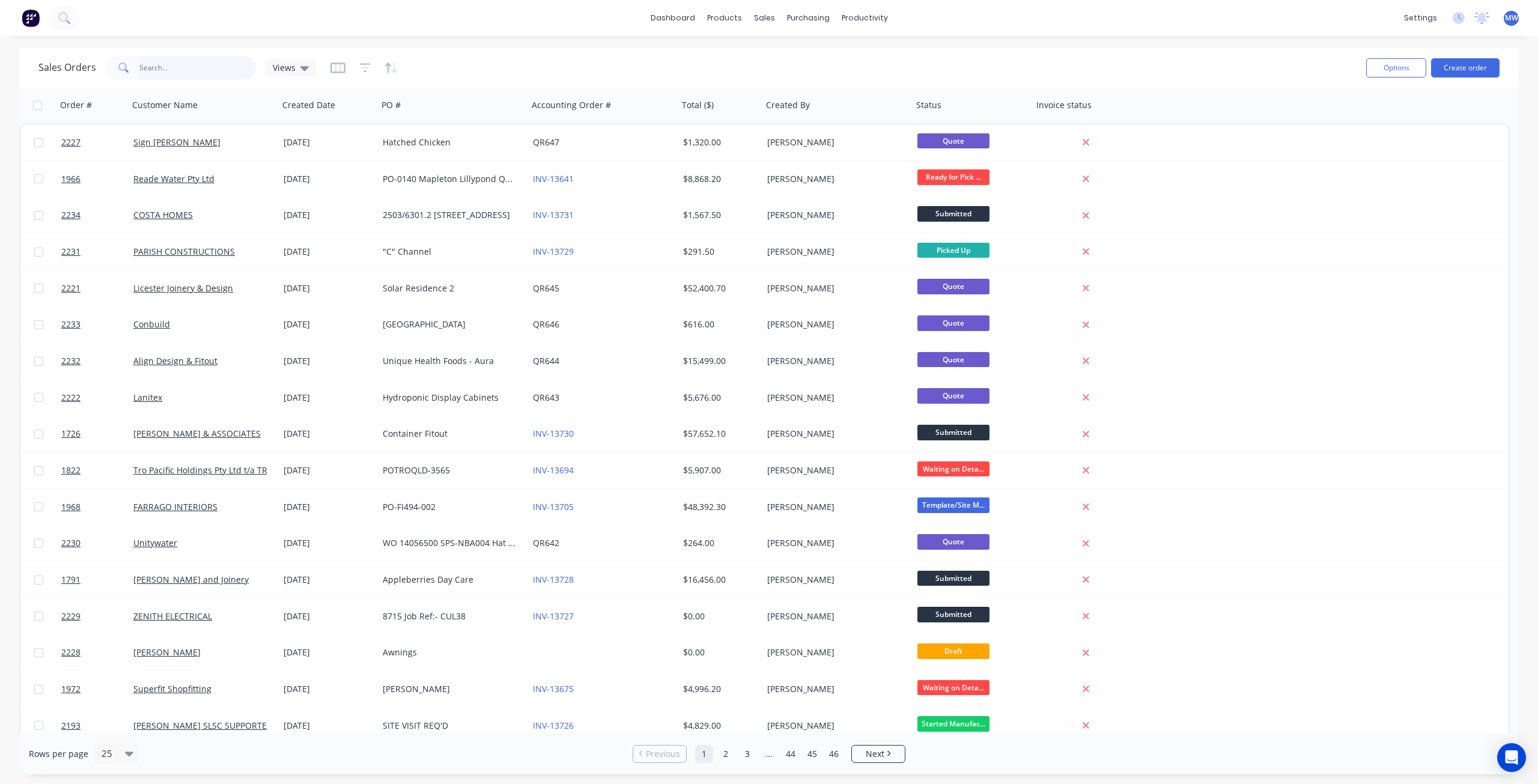
click at [186, 68] on input "text" at bounding box center [198, 68] width 117 height 24
type input "2215"
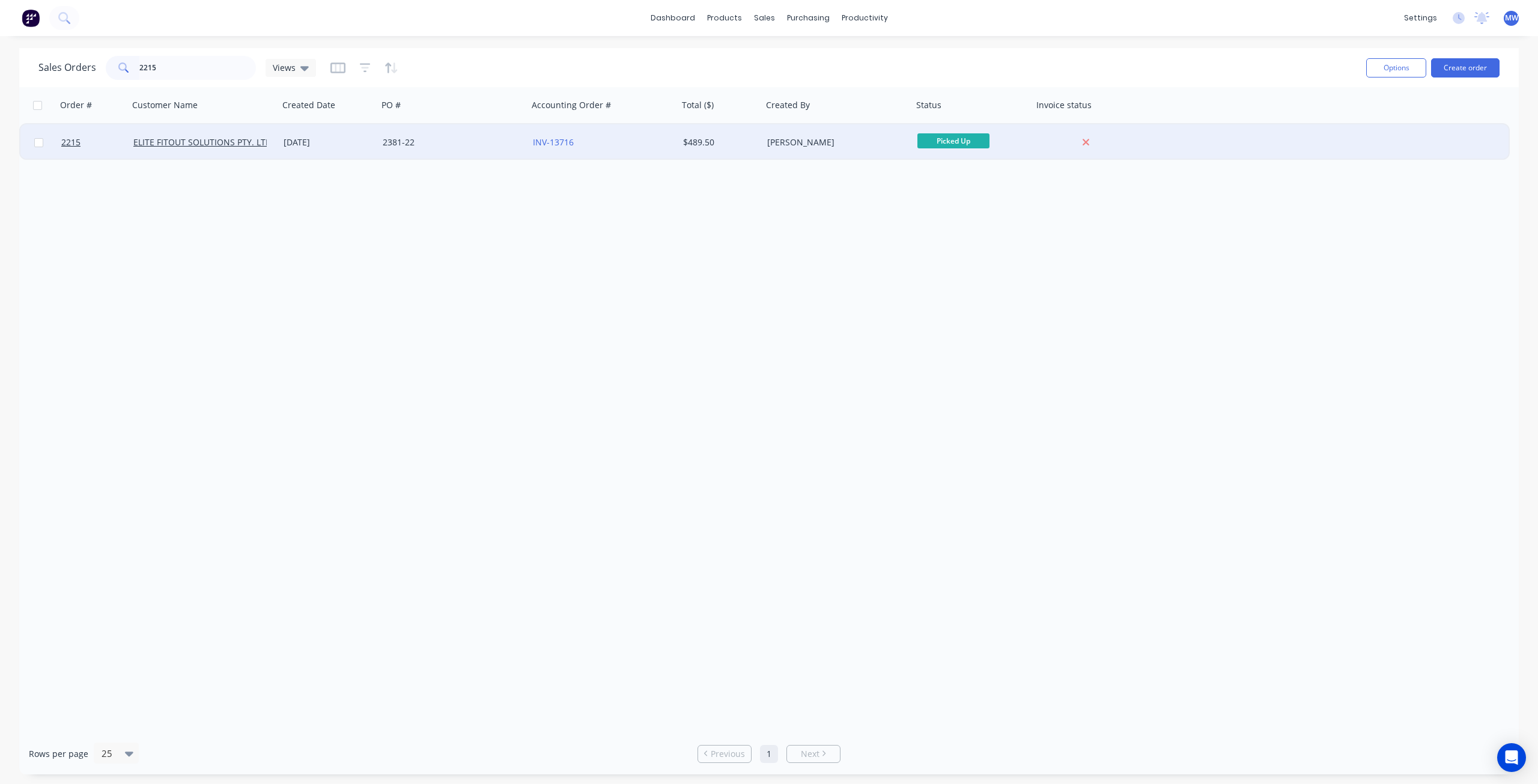
click at [493, 148] on div "2381-22" at bounding box center [449, 142] width 134 height 12
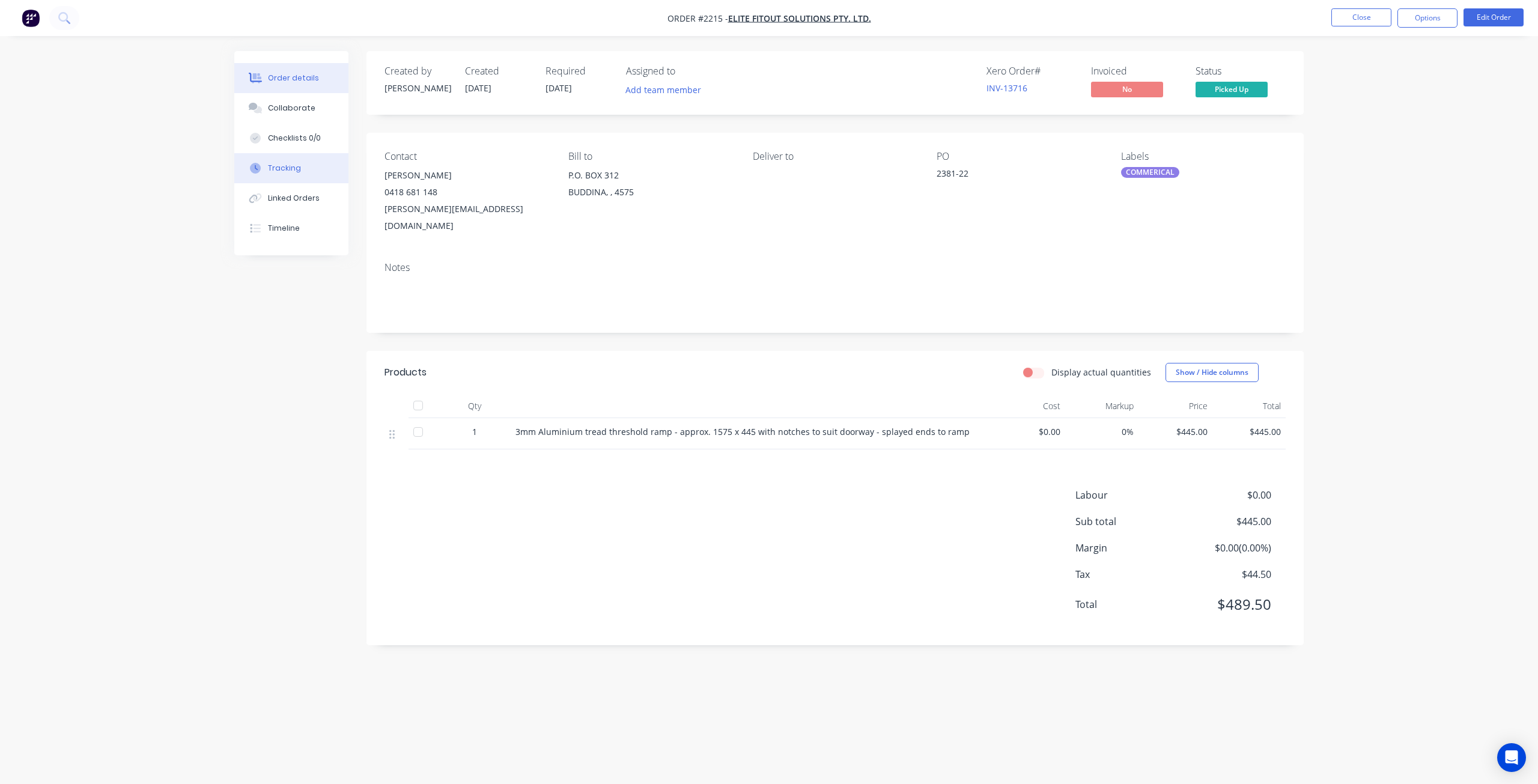
click at [295, 168] on div "Tracking" at bounding box center [284, 168] width 33 height 11
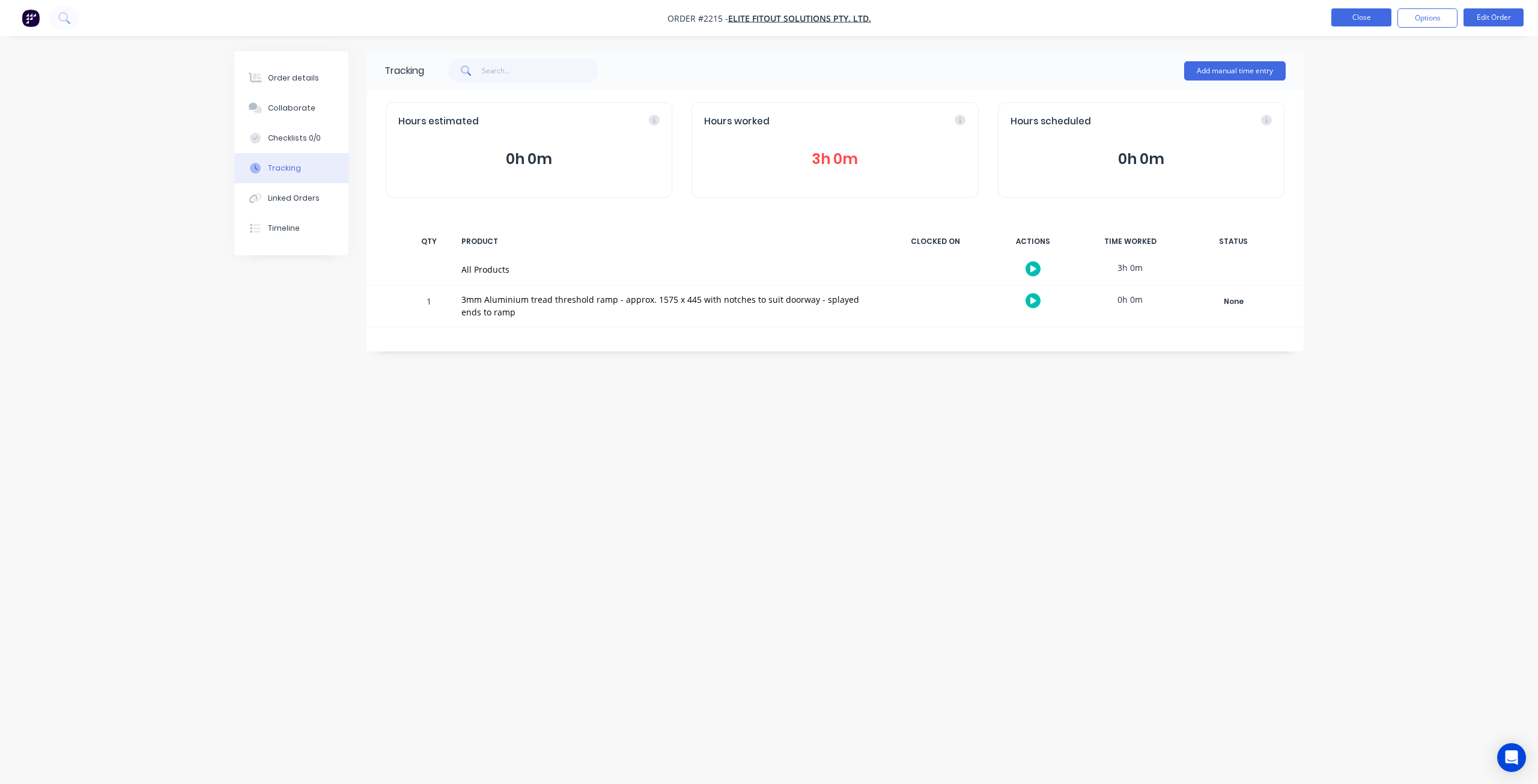
click at [1357, 17] on button "Close" at bounding box center [1361, 17] width 60 height 18
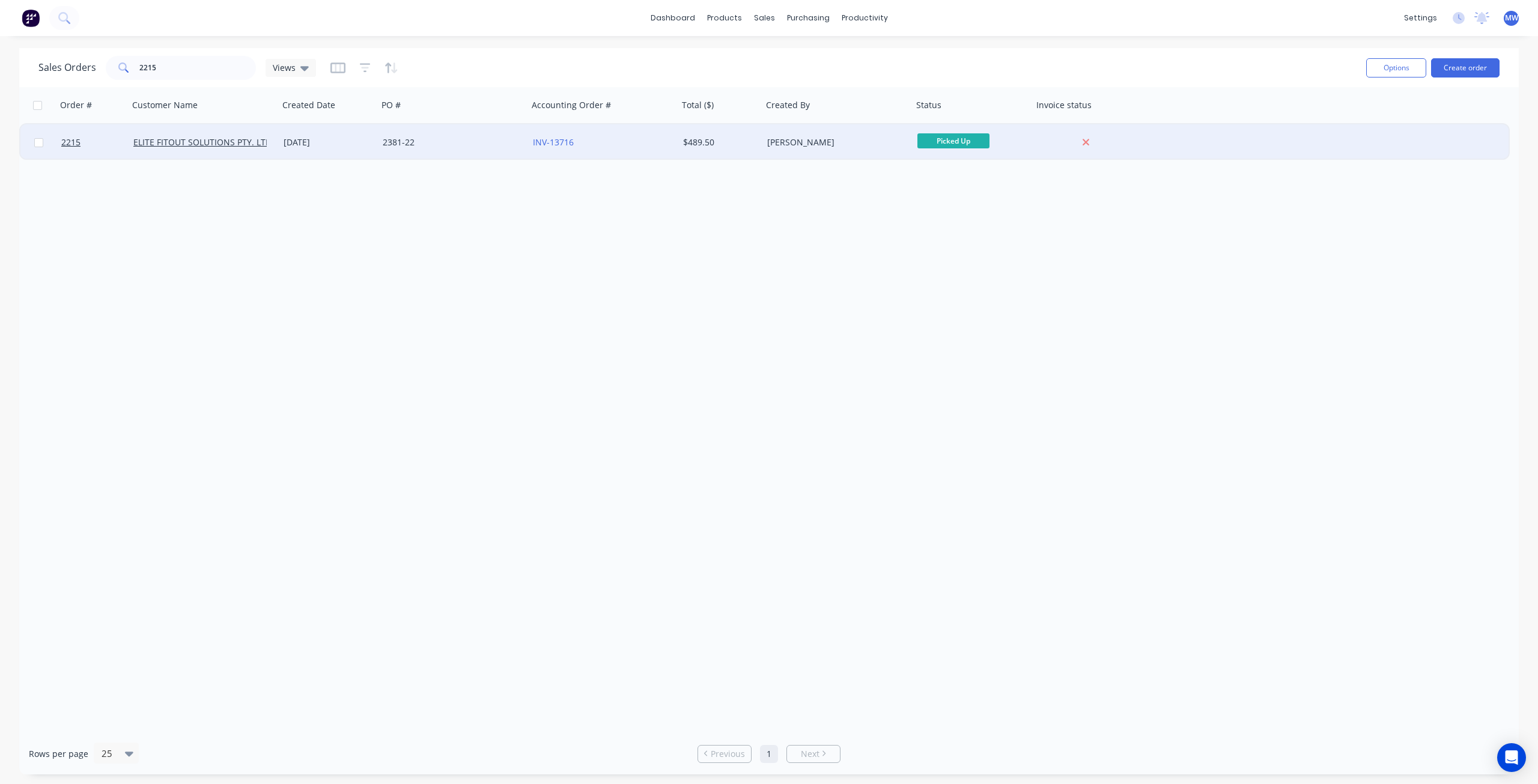
click at [449, 142] on div "2381-22" at bounding box center [449, 142] width 134 height 12
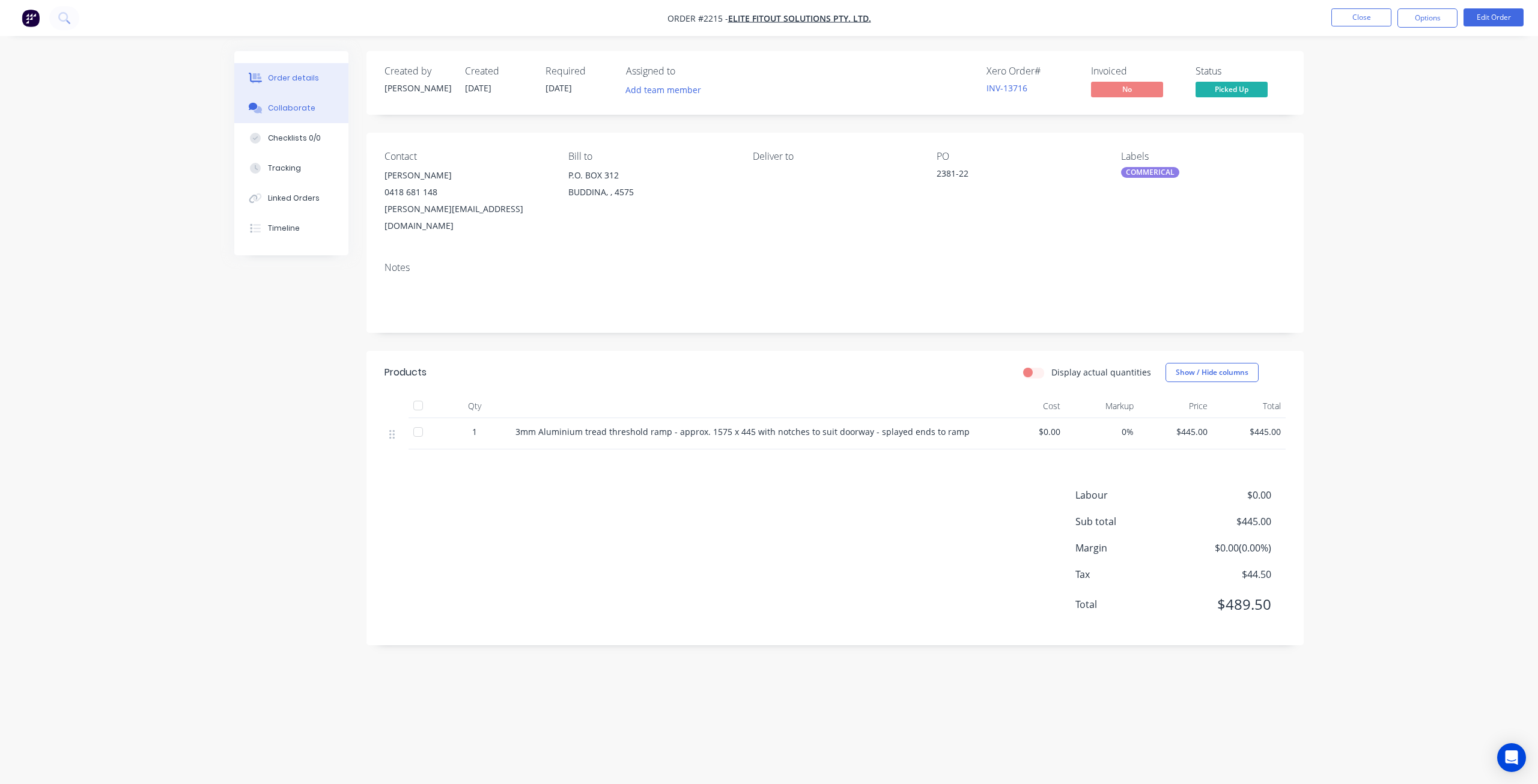
click at [302, 116] on button "Collaborate" at bounding box center [291, 109] width 114 height 30
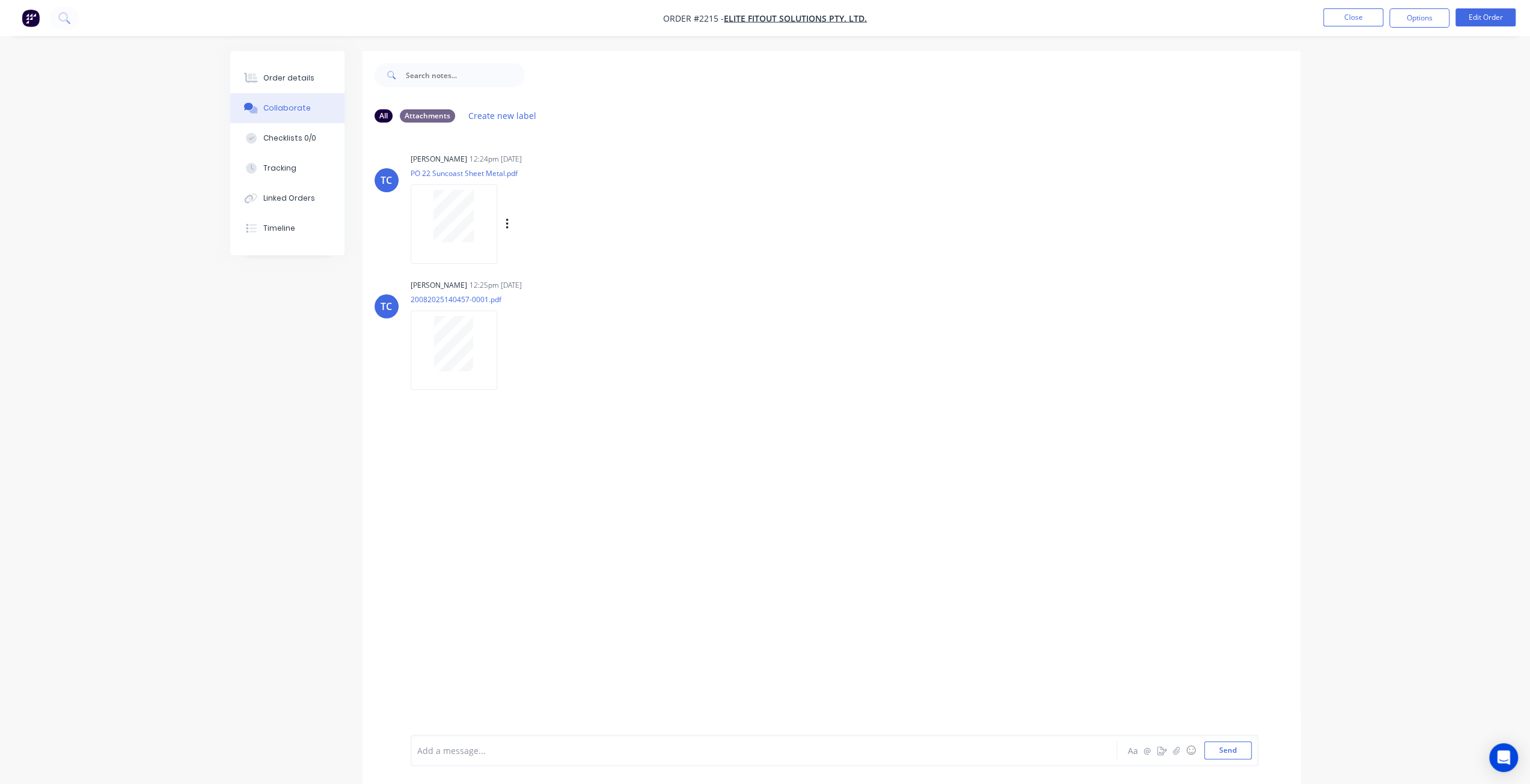
click at [477, 236] on div at bounding box center [453, 216] width 76 height 52
click at [295, 80] on div "Order details" at bounding box center [289, 78] width 51 height 11
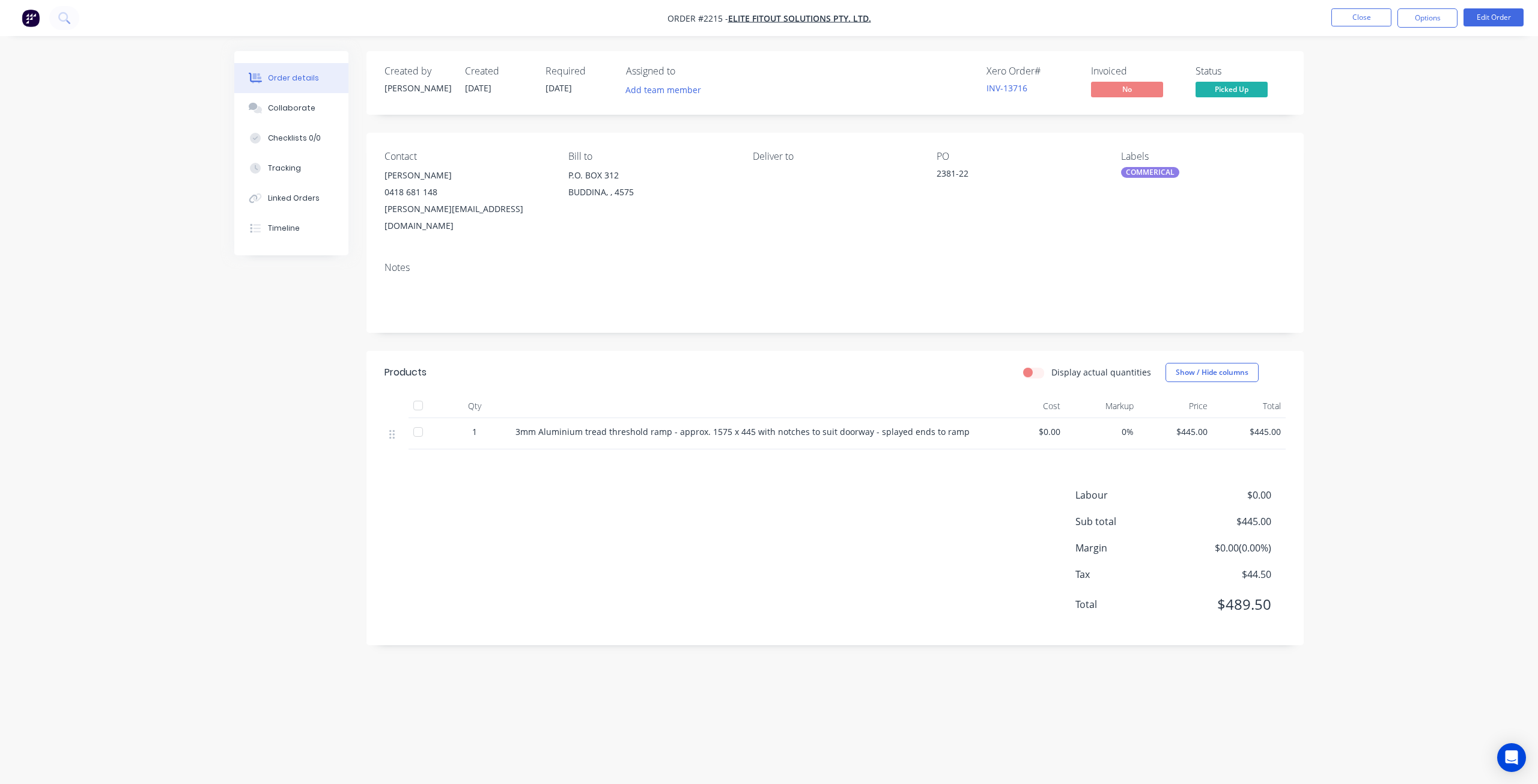
click at [1447, 336] on div "Order details Collaborate Checklists 0/0 Tracking Linked Orders Timeline Order …" at bounding box center [769, 392] width 1538 height 784
click at [1445, 269] on div "Order details Collaborate Checklists 0/0 Tracking Linked Orders Timeline Order …" at bounding box center [769, 392] width 1538 height 784
drag, startPoint x: 1431, startPoint y: 253, endPoint x: 1391, endPoint y: 233, distance: 44.7
click at [1430, 253] on div "Order details Collaborate Checklists 0/0 Tracking Linked Orders Timeline Order …" at bounding box center [769, 392] width 1538 height 784
click at [280, 174] on button "Tracking" at bounding box center [291, 168] width 114 height 30
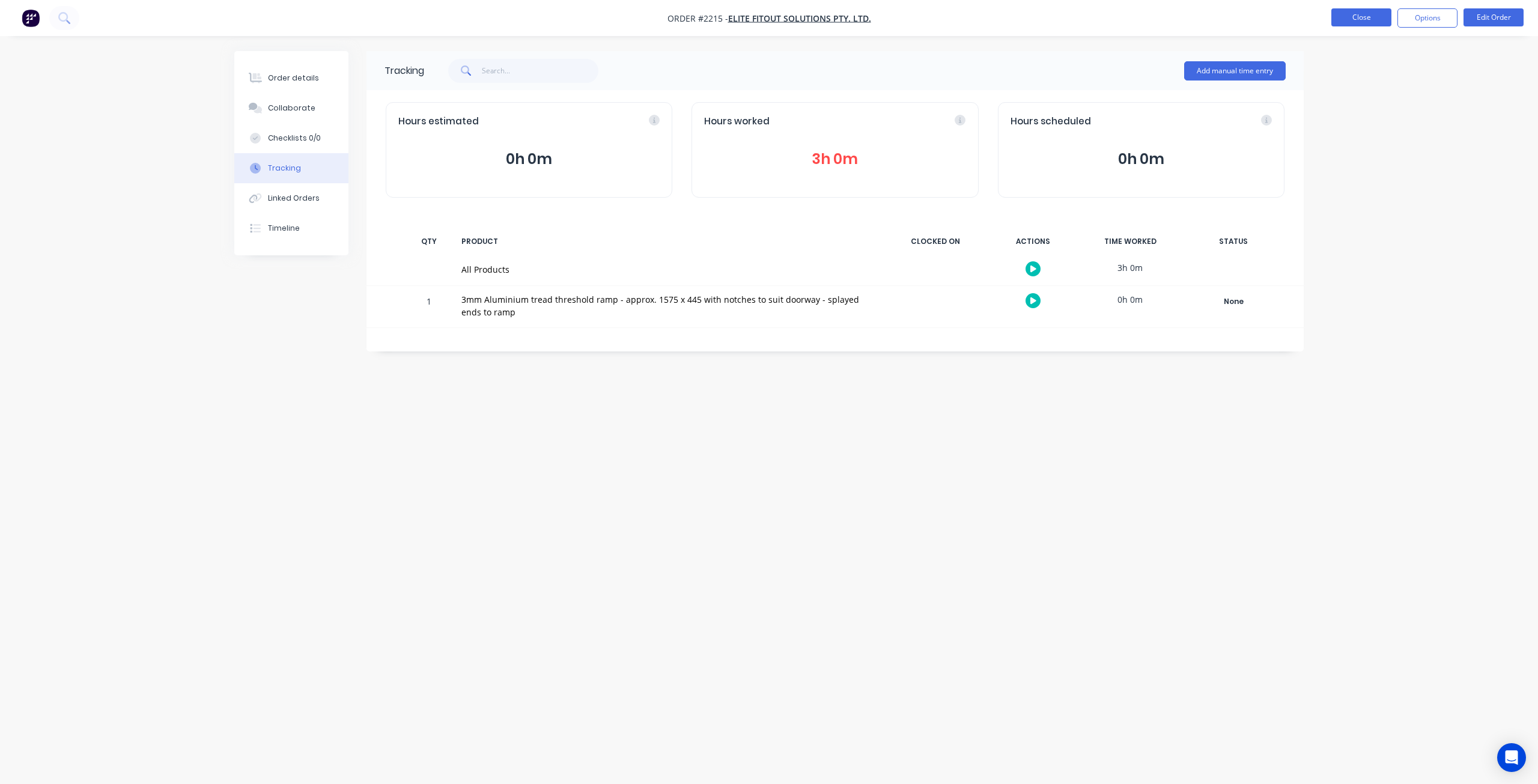
click at [1366, 20] on button "Close" at bounding box center [1361, 17] width 60 height 18
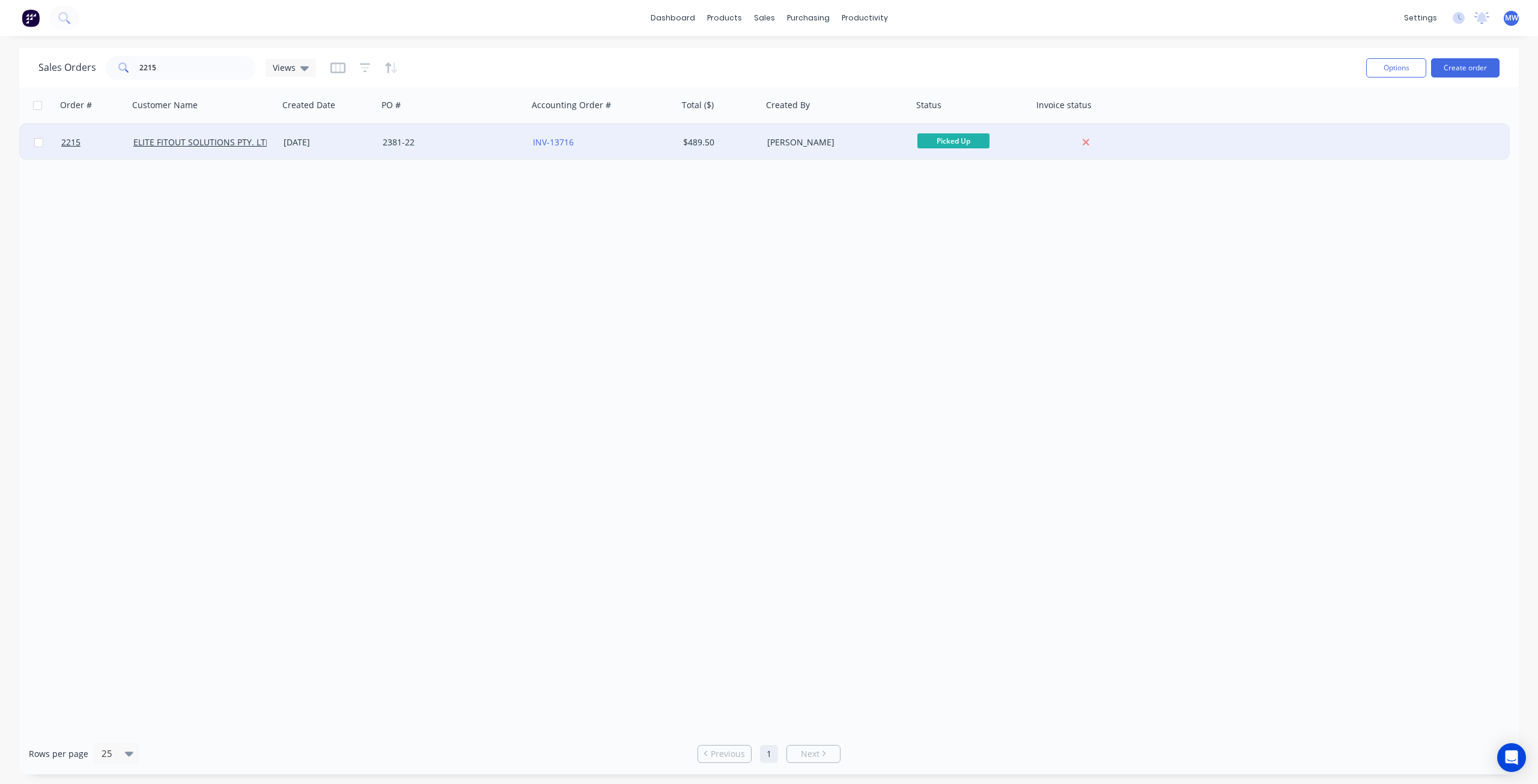
click at [465, 151] on div "2381-22" at bounding box center [453, 142] width 150 height 36
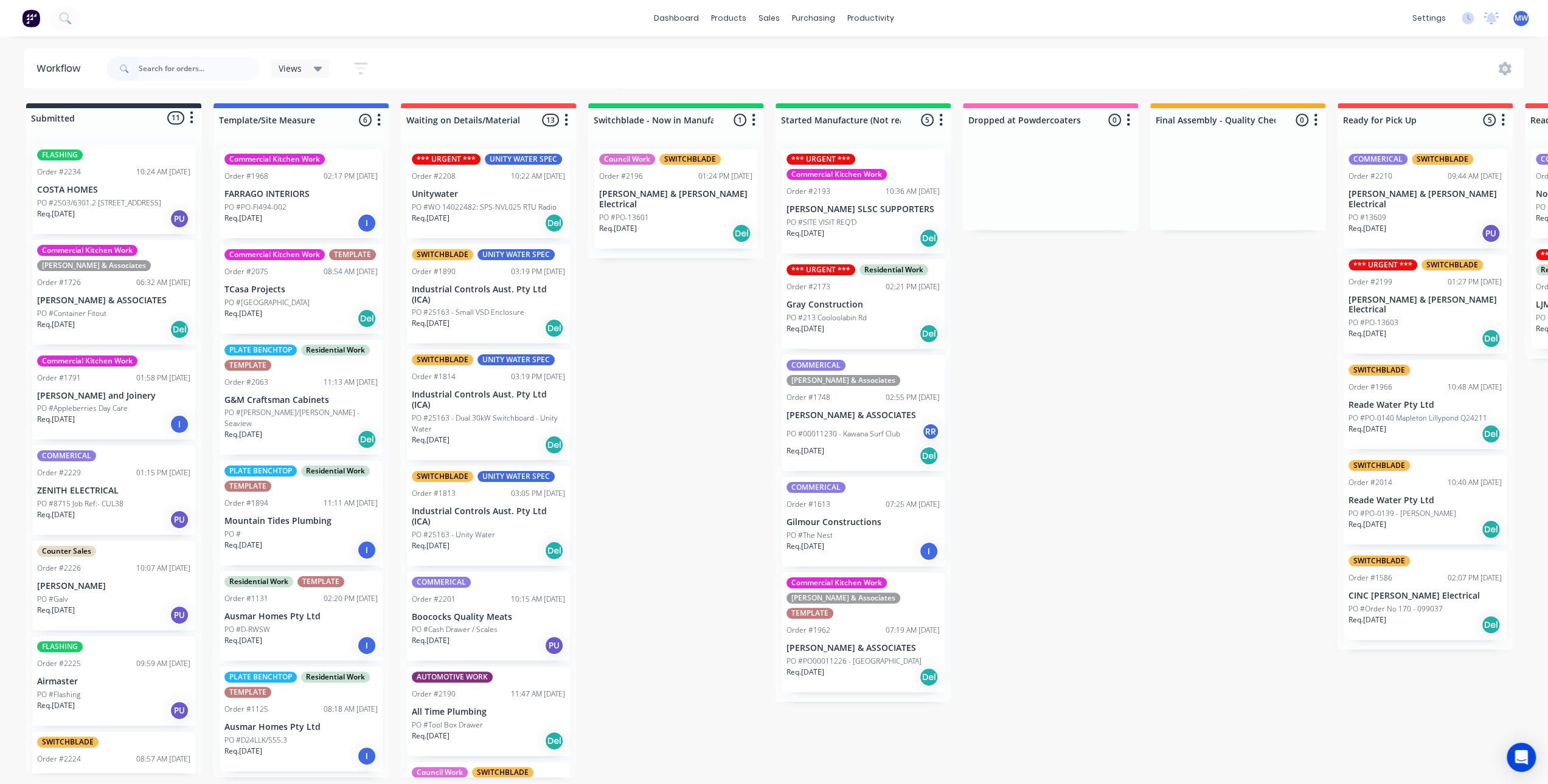
click at [643, 383] on div "Submitted 11 Status colour #273444 hex #273444 Save Cancel Summaries Total orde…" at bounding box center [1005, 440] width 2028 height 674
drag, startPoint x: 707, startPoint y: 318, endPoint x: 569, endPoint y: 30, distance: 319.4
click at [706, 318] on div "Submitted 11 Status colour #273444 hex #273444 Save Cancel Summaries Total orde…" at bounding box center [1005, 440] width 2028 height 674
click at [737, 389] on div "Submitted 11 Status colour #273444 hex #273444 Save Cancel Summaries Total orde…" at bounding box center [1005, 440] width 2028 height 674
click at [1127, 365] on div "Submitted 11 Status colour #273444 hex #273444 Save Cancel Summaries Total orde…" at bounding box center [1005, 440] width 2028 height 674
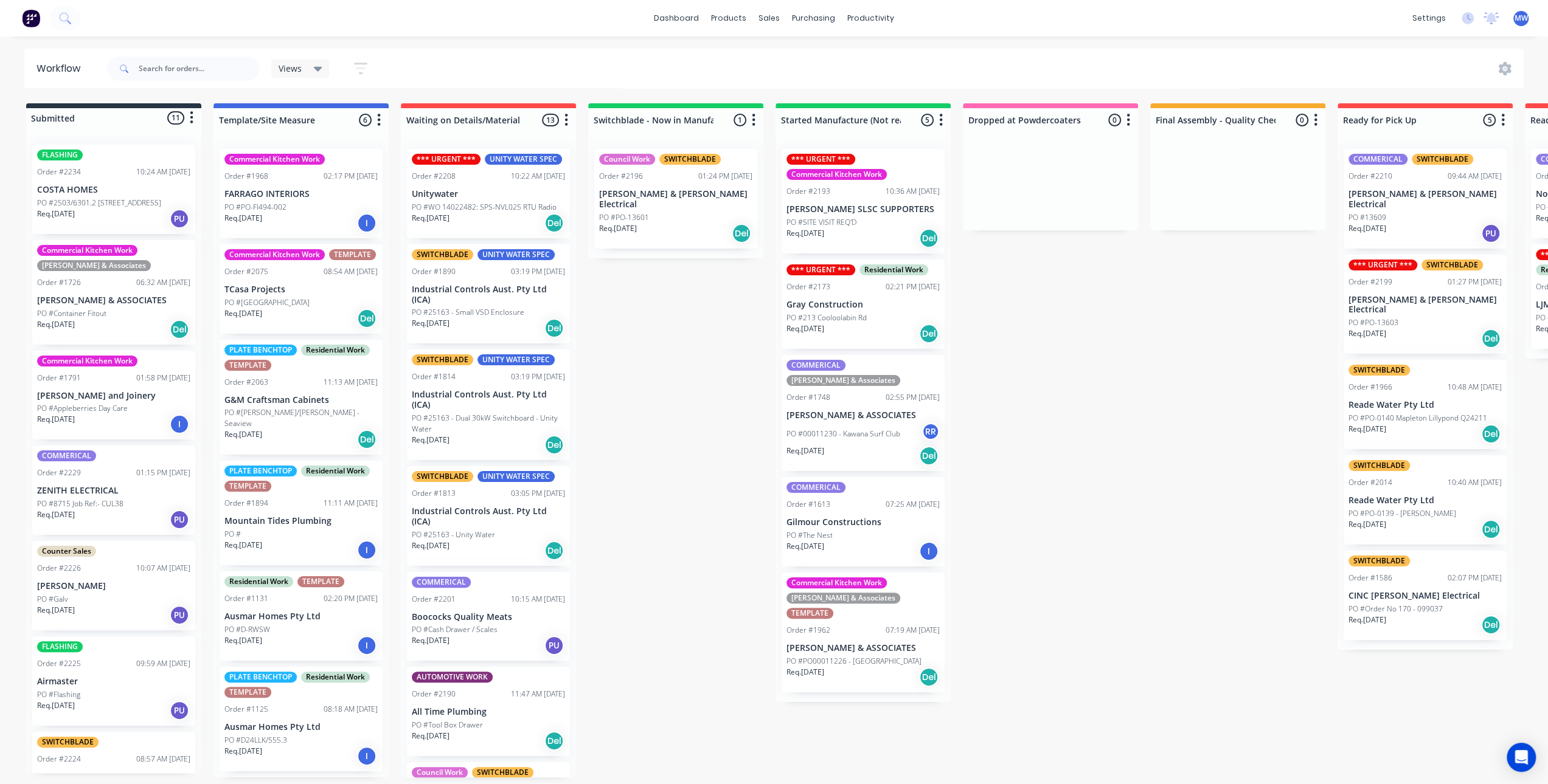
click at [634, 383] on div "Submitted 11 Status colour #273444 hex #273444 Save Cancel Summaries Total orde…" at bounding box center [1005, 440] width 2028 height 674
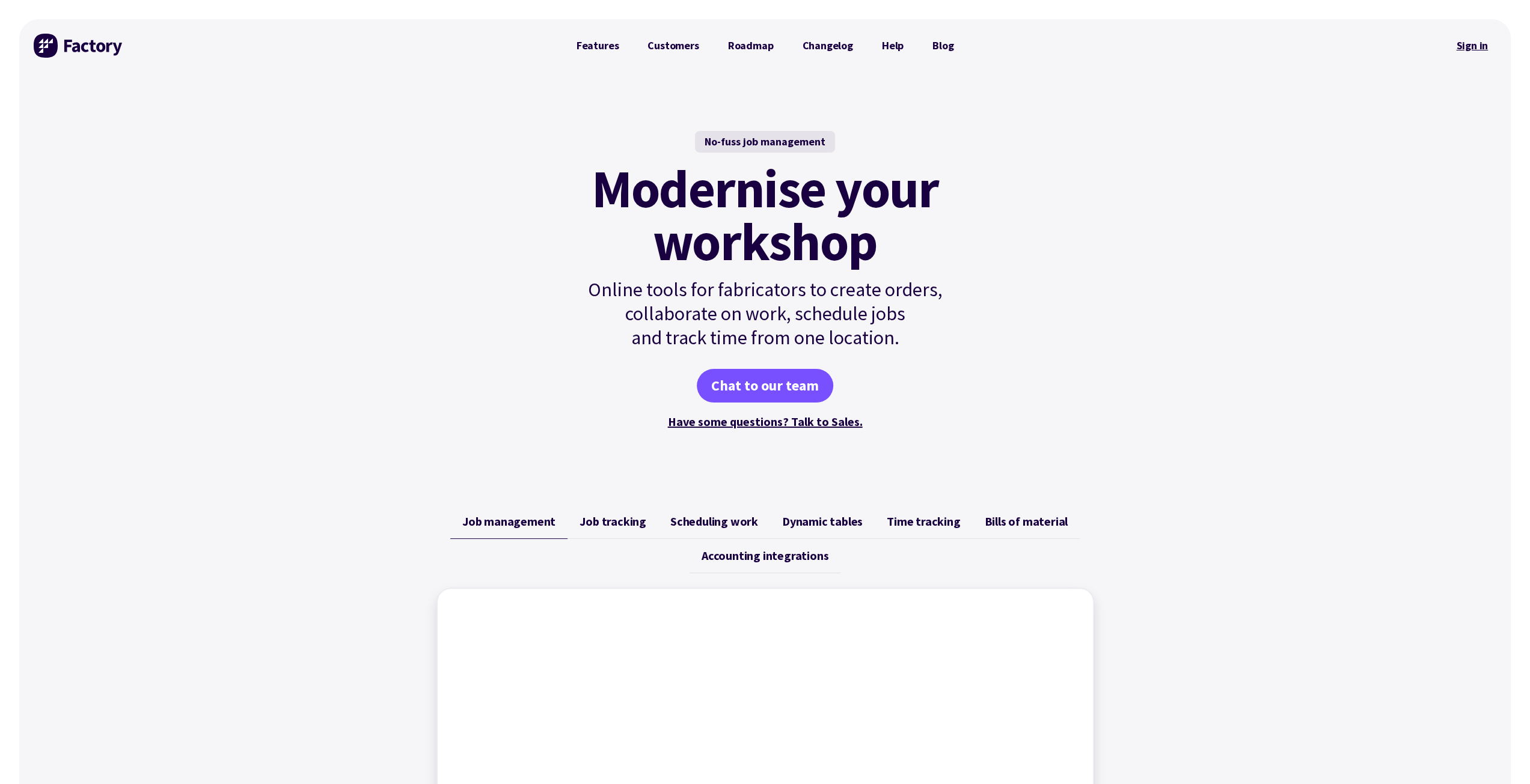
click at [1473, 44] on link "Sign in" at bounding box center [1471, 45] width 49 height 28
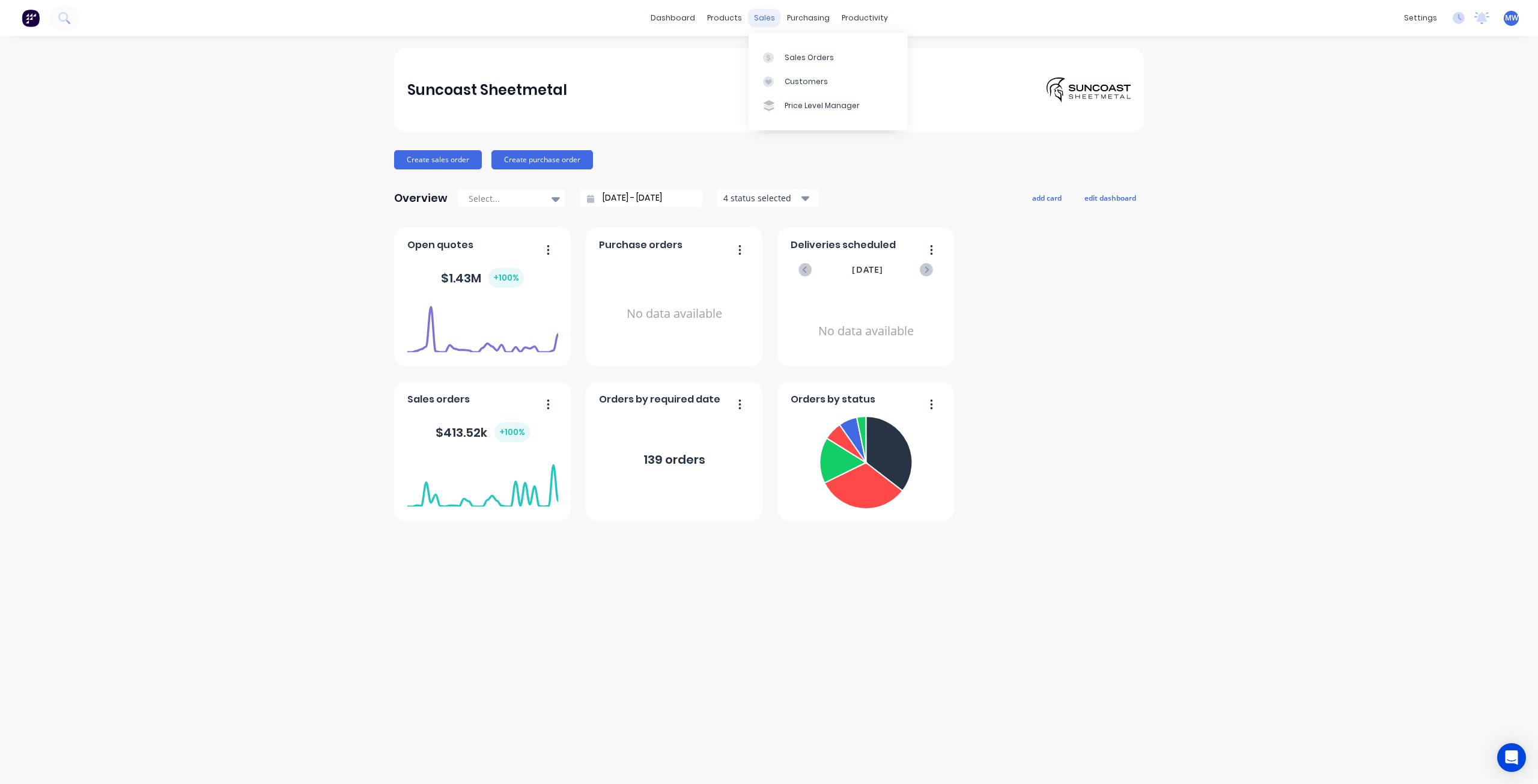
click at [762, 18] on div "sales" at bounding box center [764, 18] width 33 height 18
click at [797, 59] on div "Sales Orders" at bounding box center [809, 57] width 49 height 11
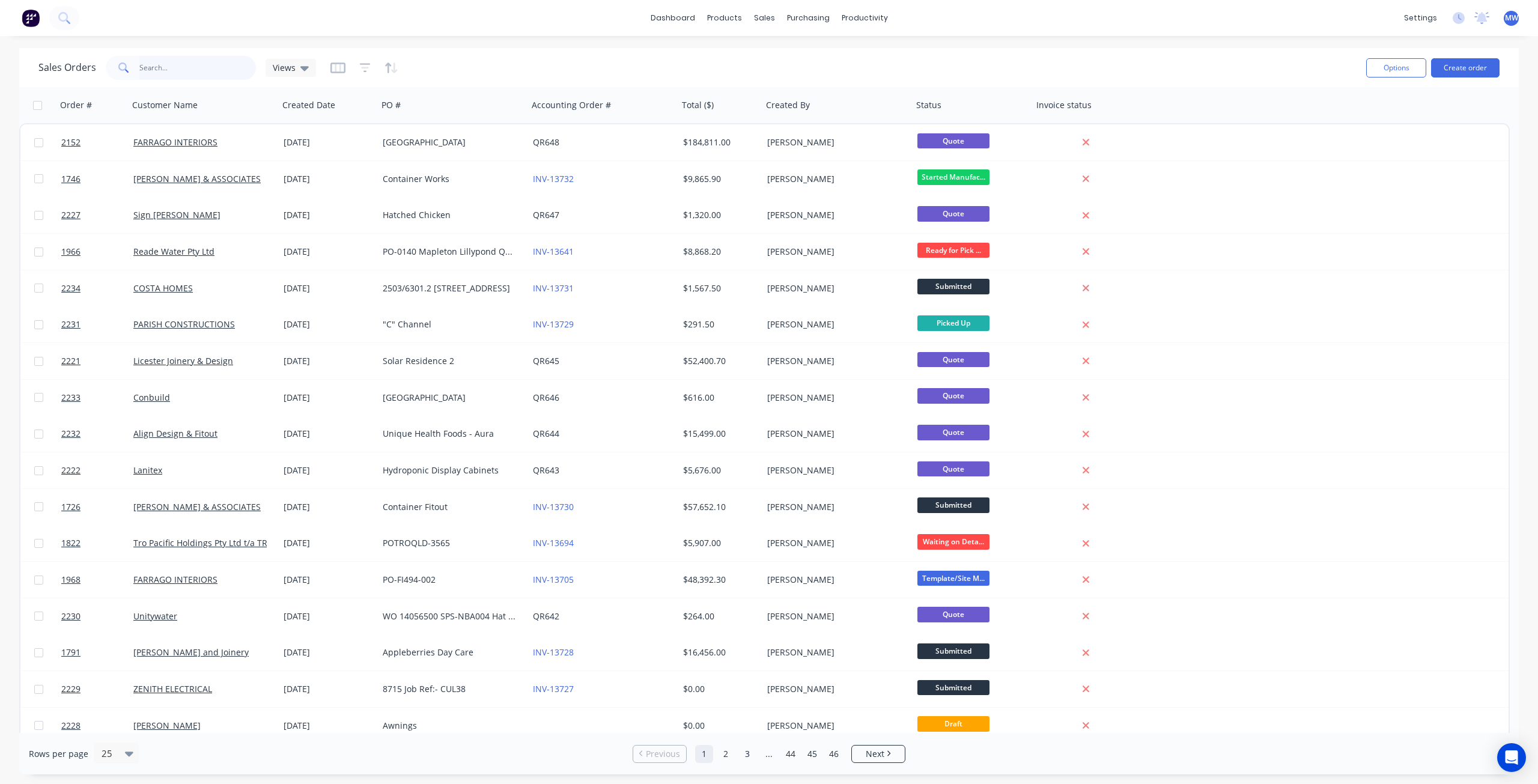
click at [180, 70] on input "text" at bounding box center [198, 68] width 117 height 24
type input "2147"
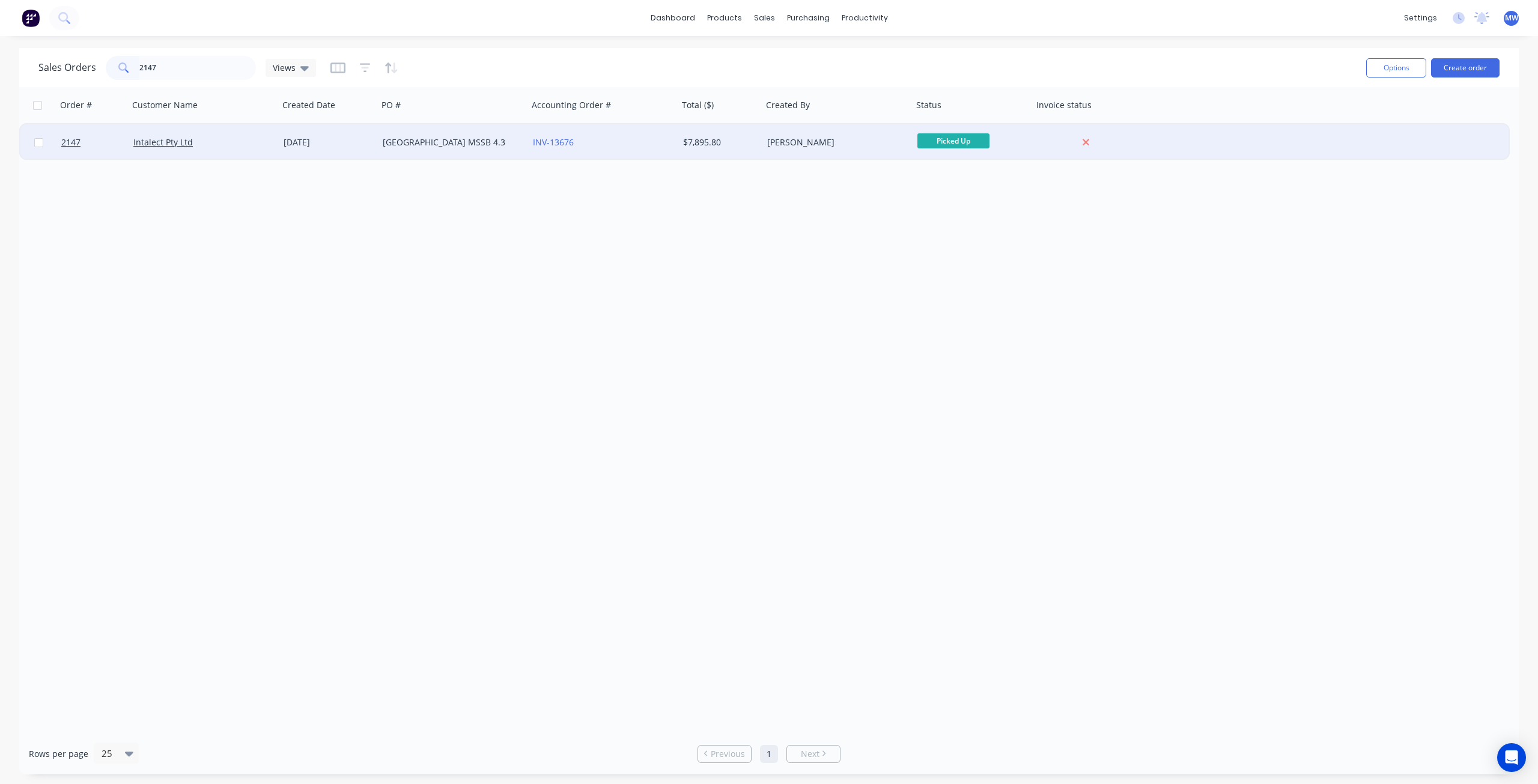
click at [309, 145] on div "[DATE]" at bounding box center [328, 142] width 89 height 12
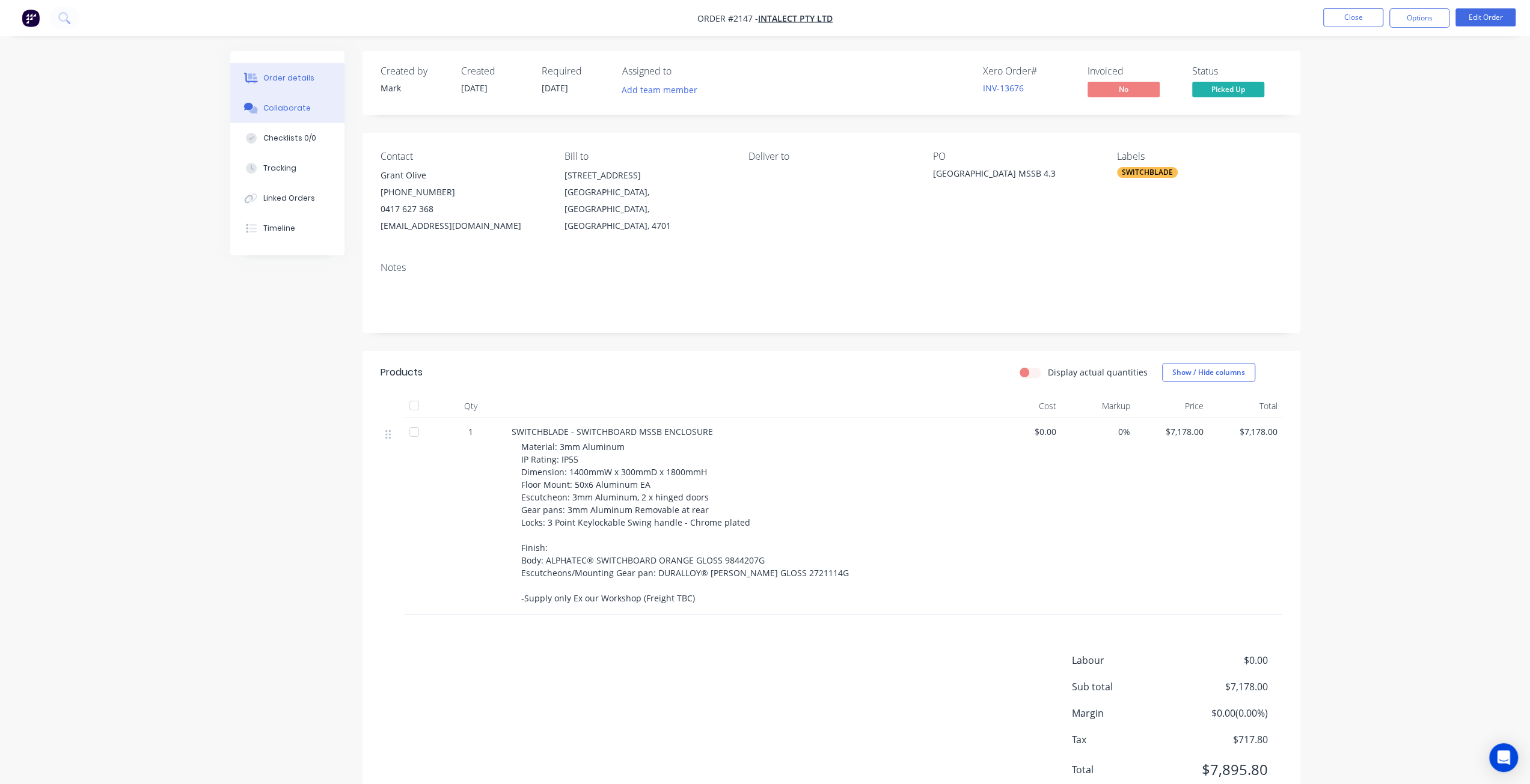
click at [295, 111] on div "Collaborate" at bounding box center [287, 108] width 47 height 11
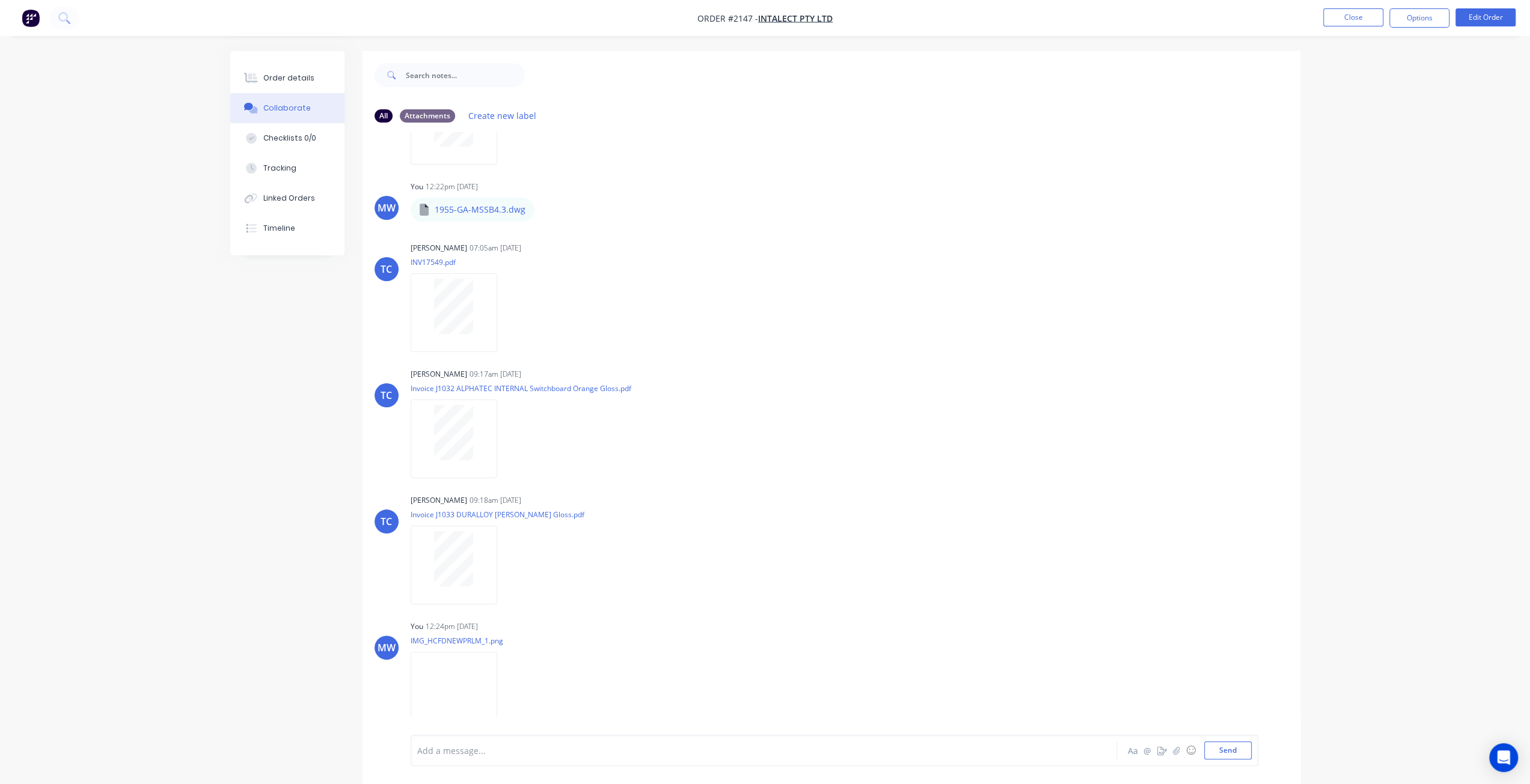
scroll to position [600, 0]
click at [479, 415] on div at bounding box center [453, 429] width 76 height 55
click at [475, 330] on div at bounding box center [453, 303] width 76 height 55
click at [282, 170] on div "Tracking" at bounding box center [280, 168] width 33 height 11
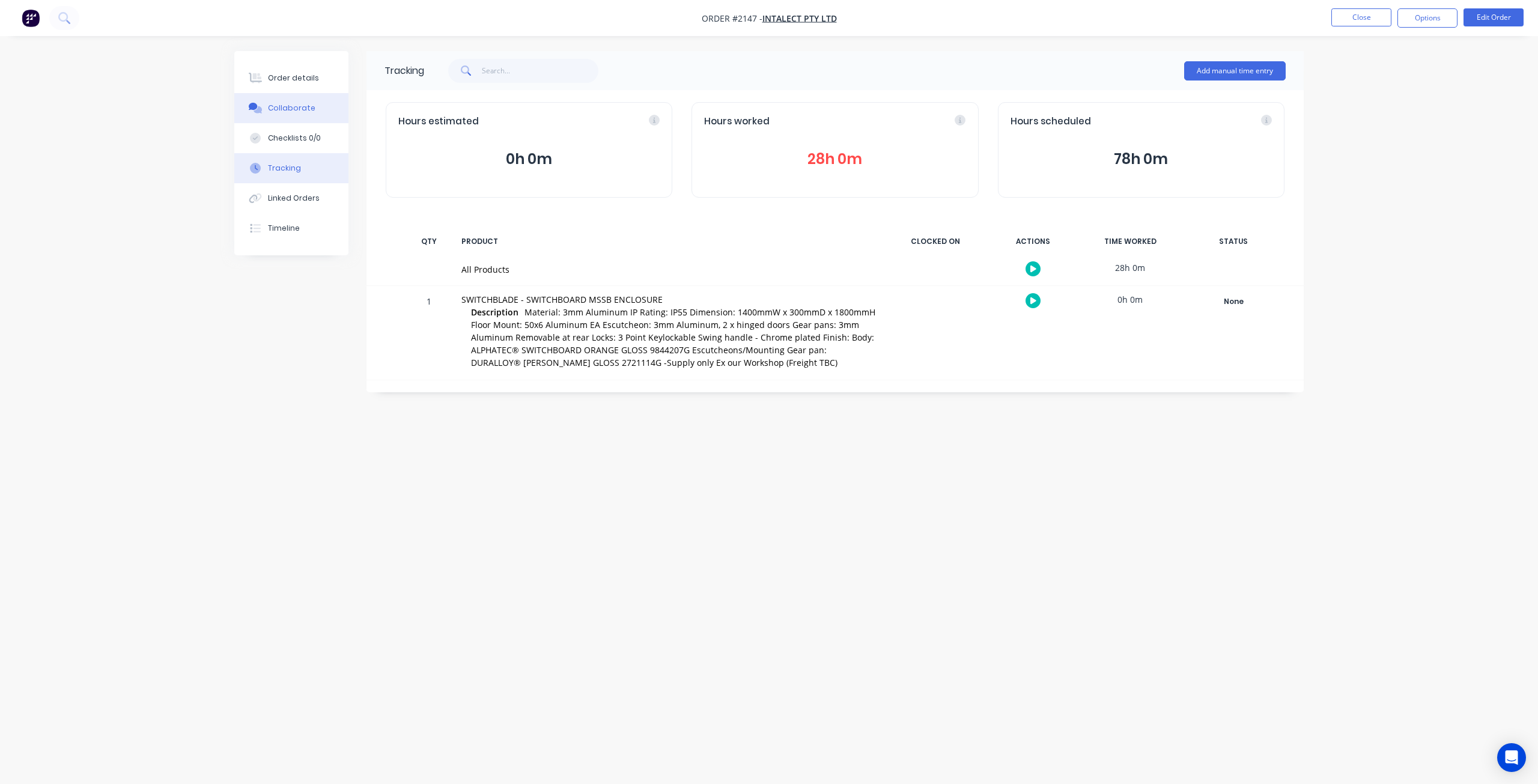
click at [292, 103] on div "Collaborate" at bounding box center [291, 108] width 47 height 11
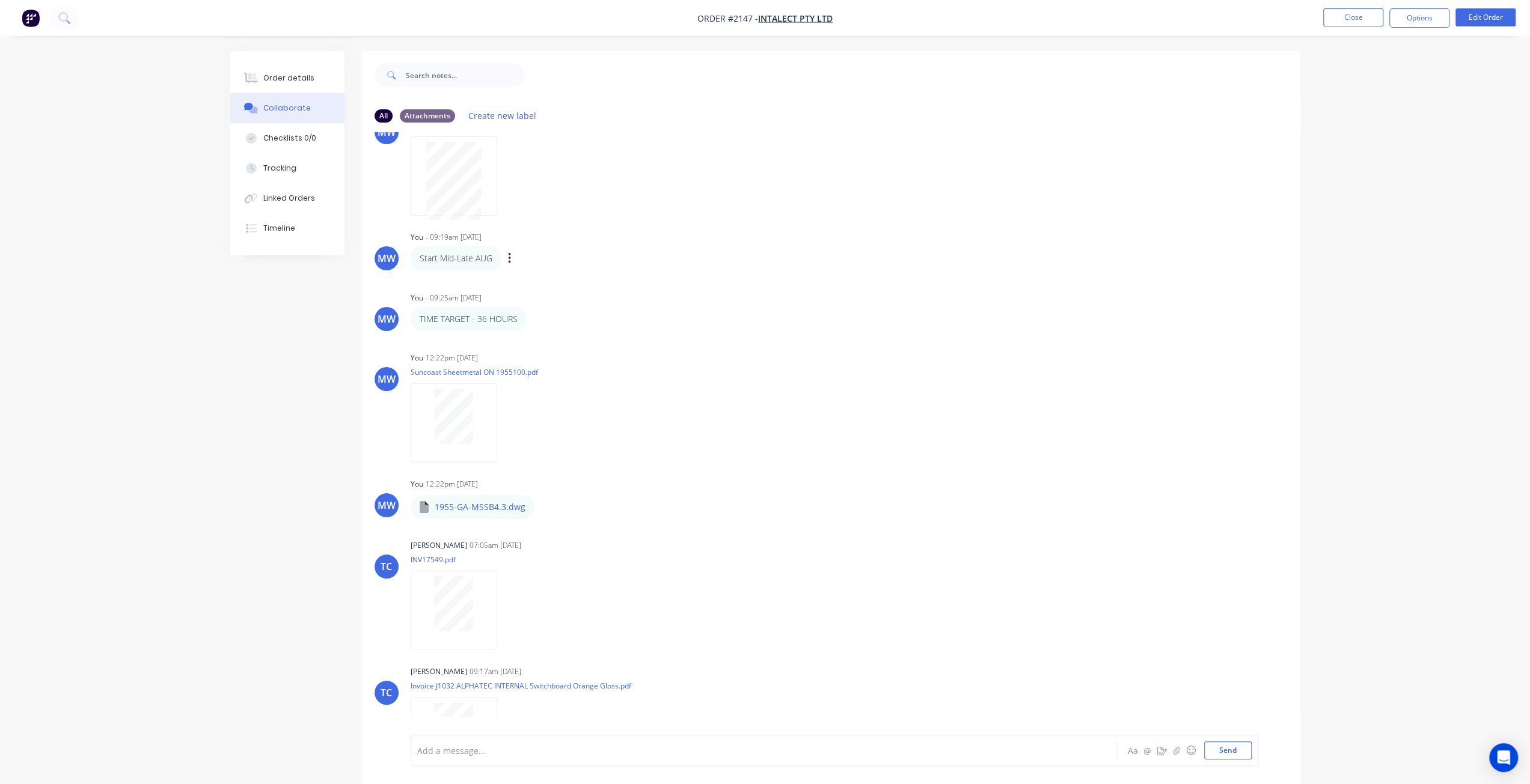
scroll to position [600, 0]
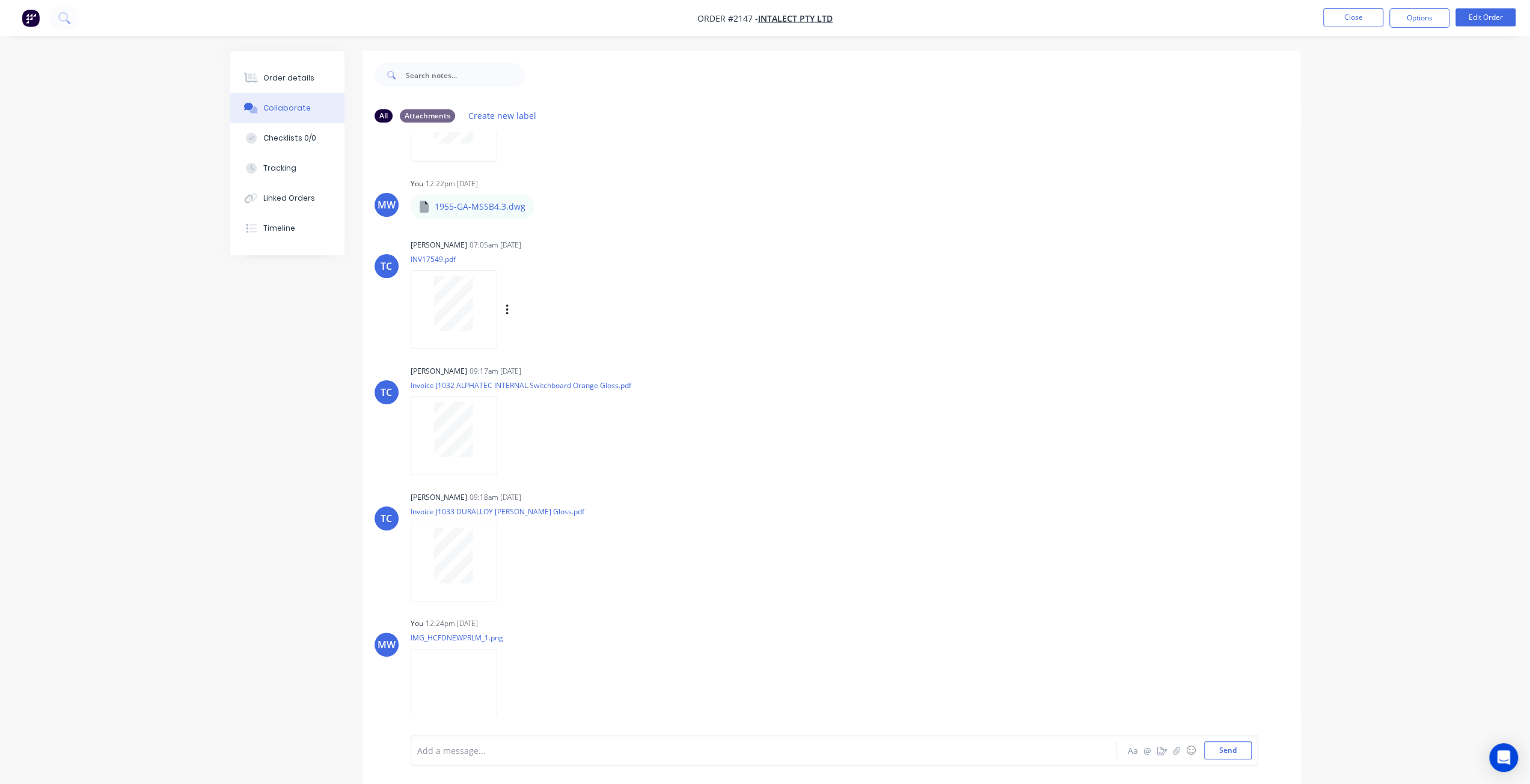
click at [479, 331] on div at bounding box center [454, 310] width 87 height 79
click at [107, 384] on div "Order details Collaborate Checklists 0/0 Tracking Linked Orders Timeline Order …" at bounding box center [765, 401] width 1530 height 802
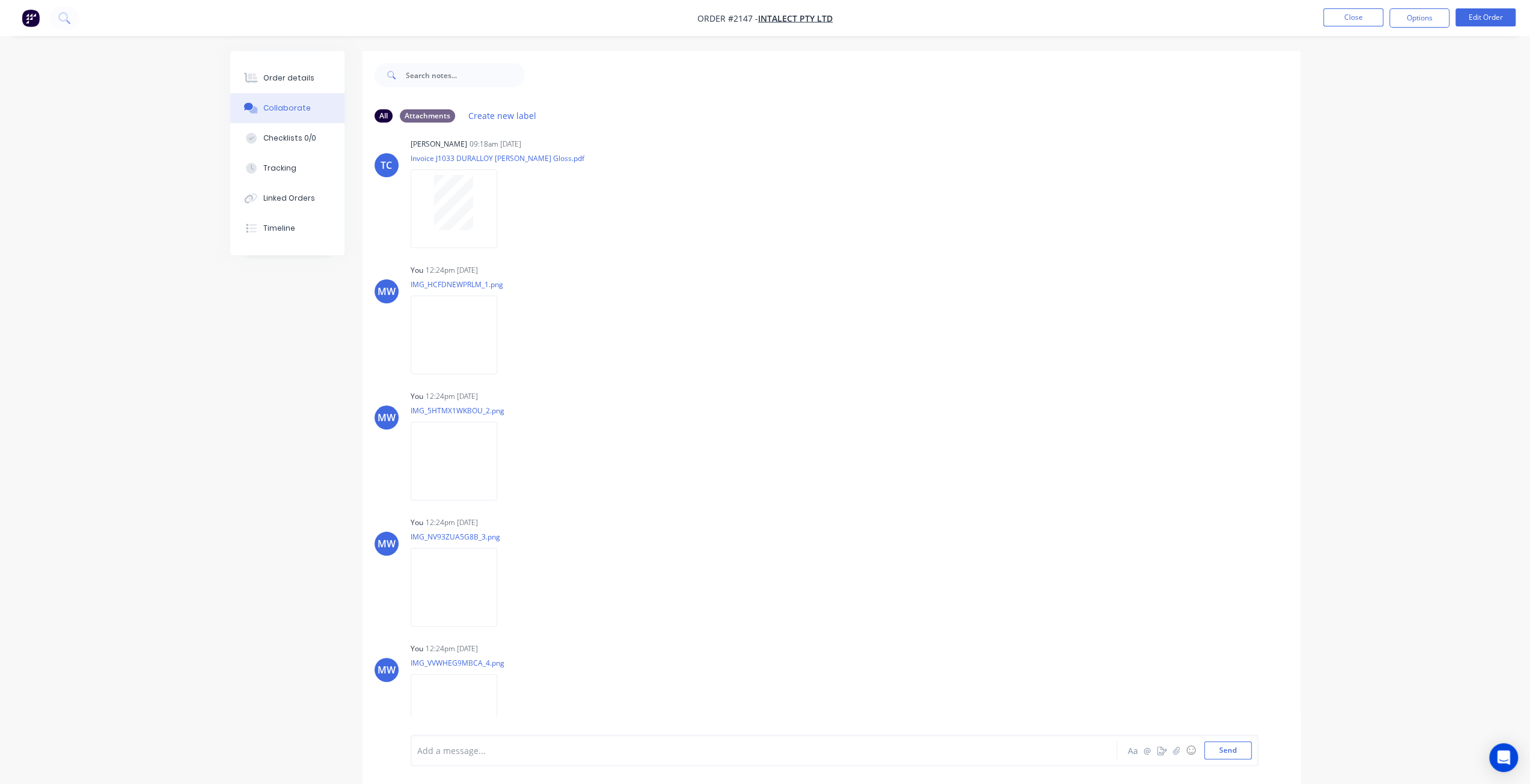
scroll to position [1021, 0]
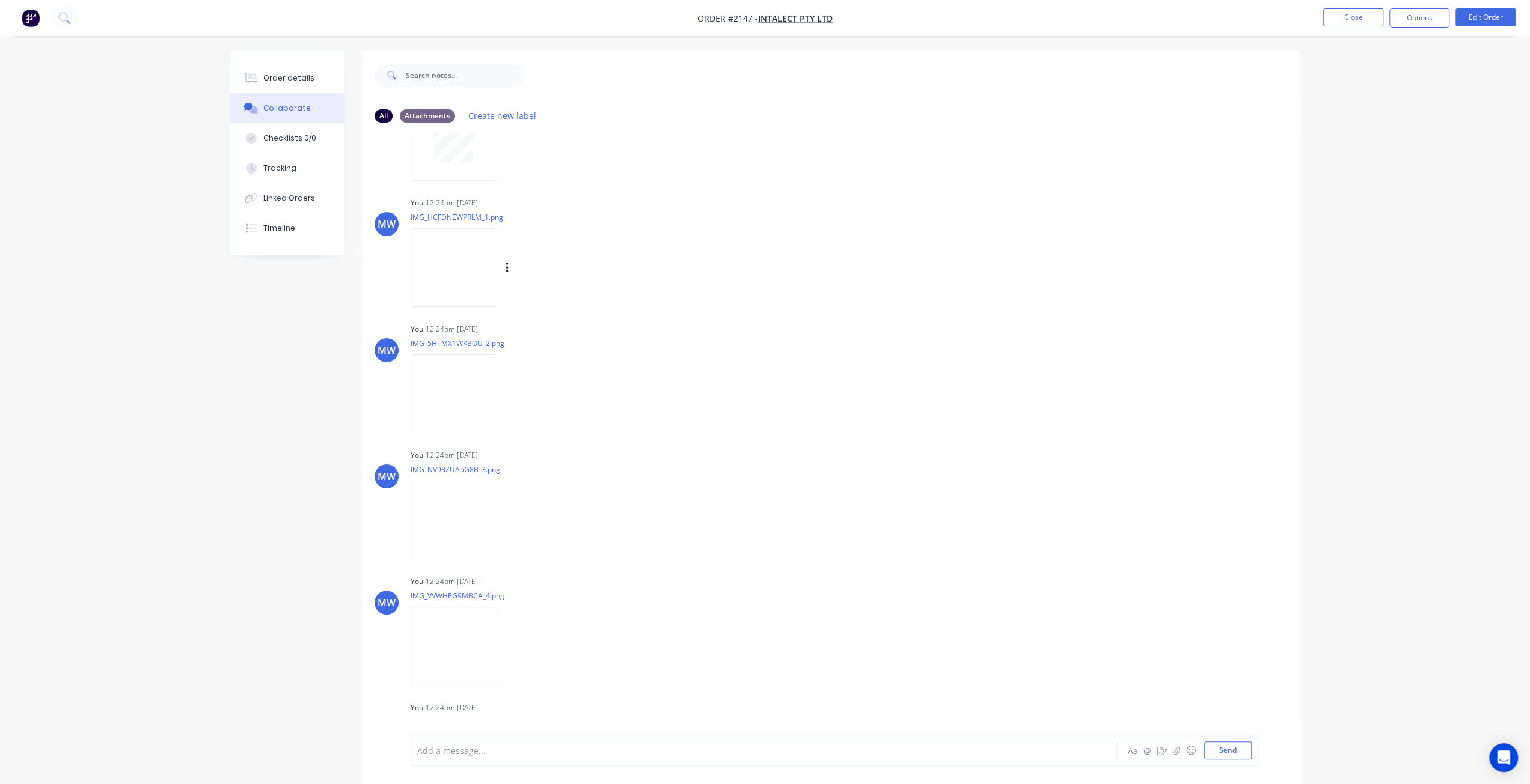
click at [448, 241] on img at bounding box center [454, 268] width 87 height 79
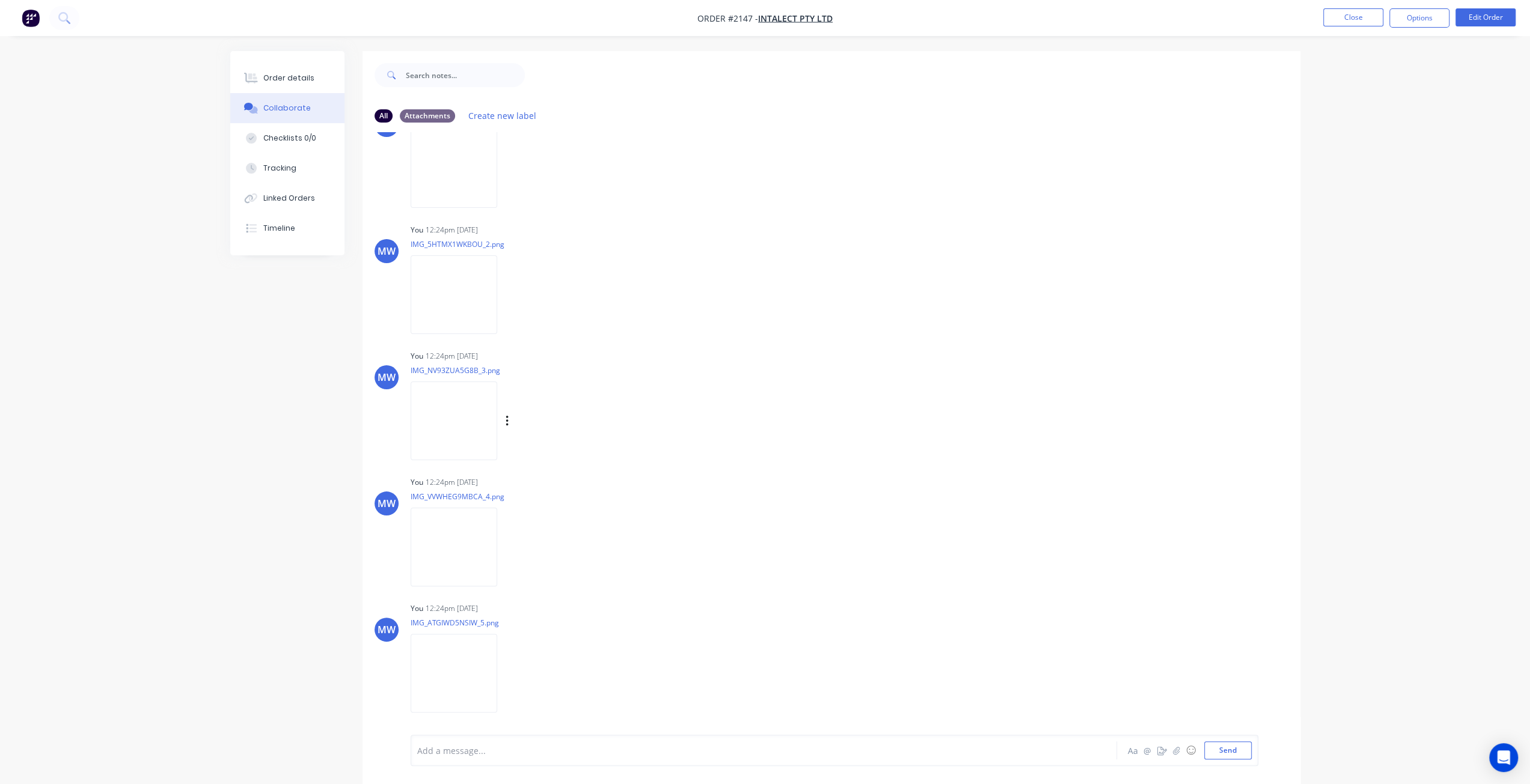
scroll to position [1141, 0]
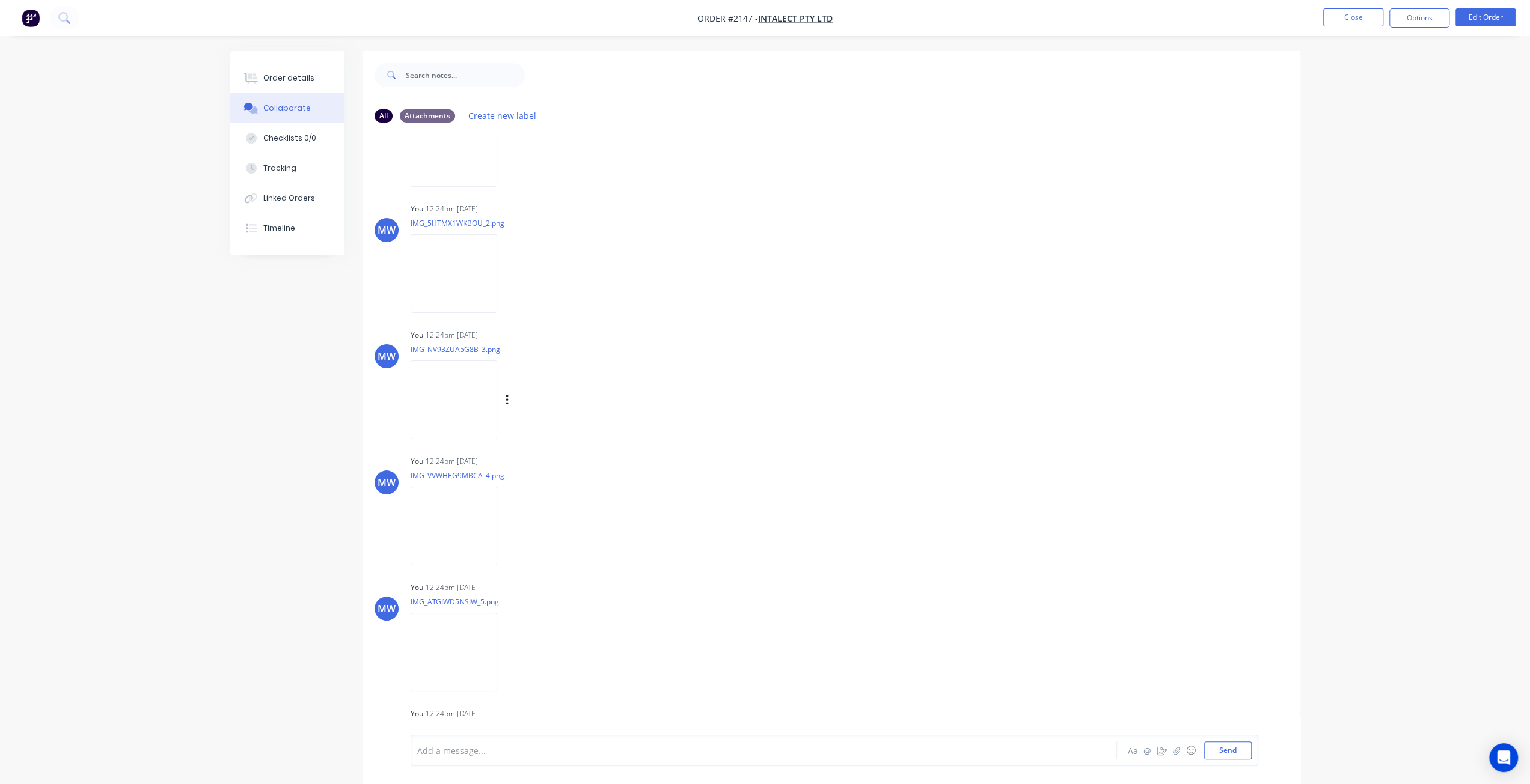
click at [455, 399] on img at bounding box center [454, 400] width 87 height 79
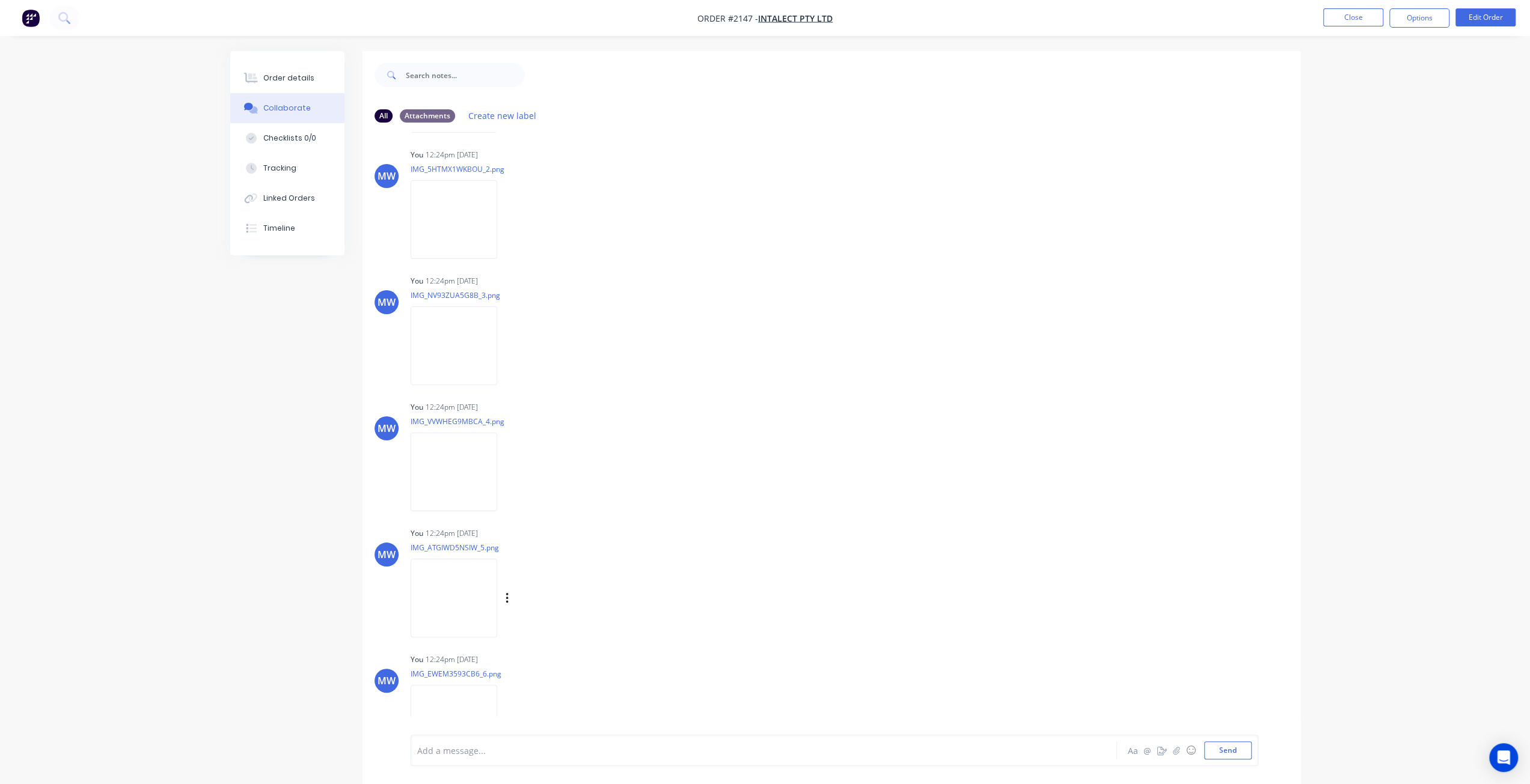
scroll to position [1321, 0]
click at [447, 358] on img at bounding box center [454, 346] width 87 height 79
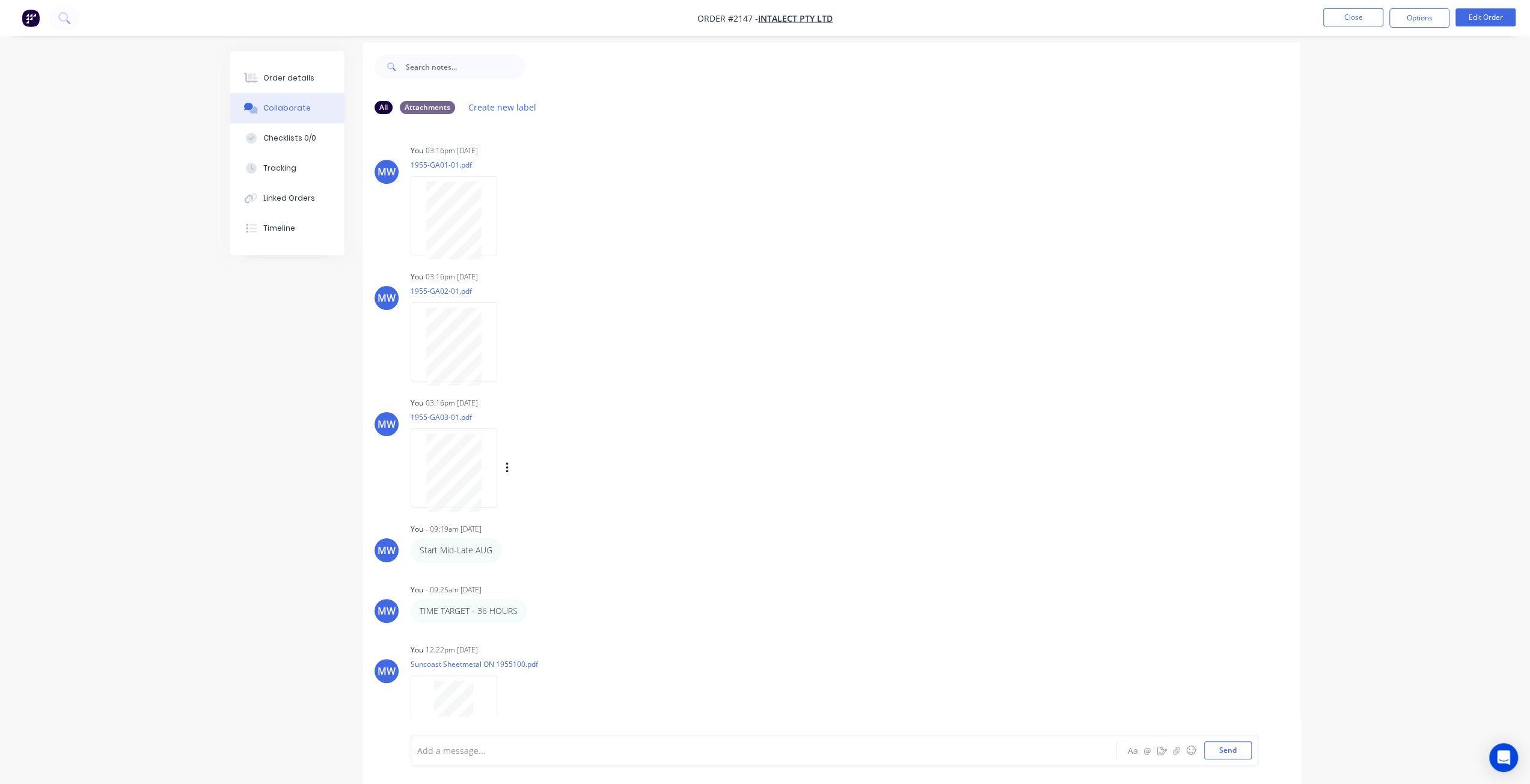
scroll to position [0, 0]
click at [809, 16] on button "Close" at bounding box center [1352, 17] width 60 height 18
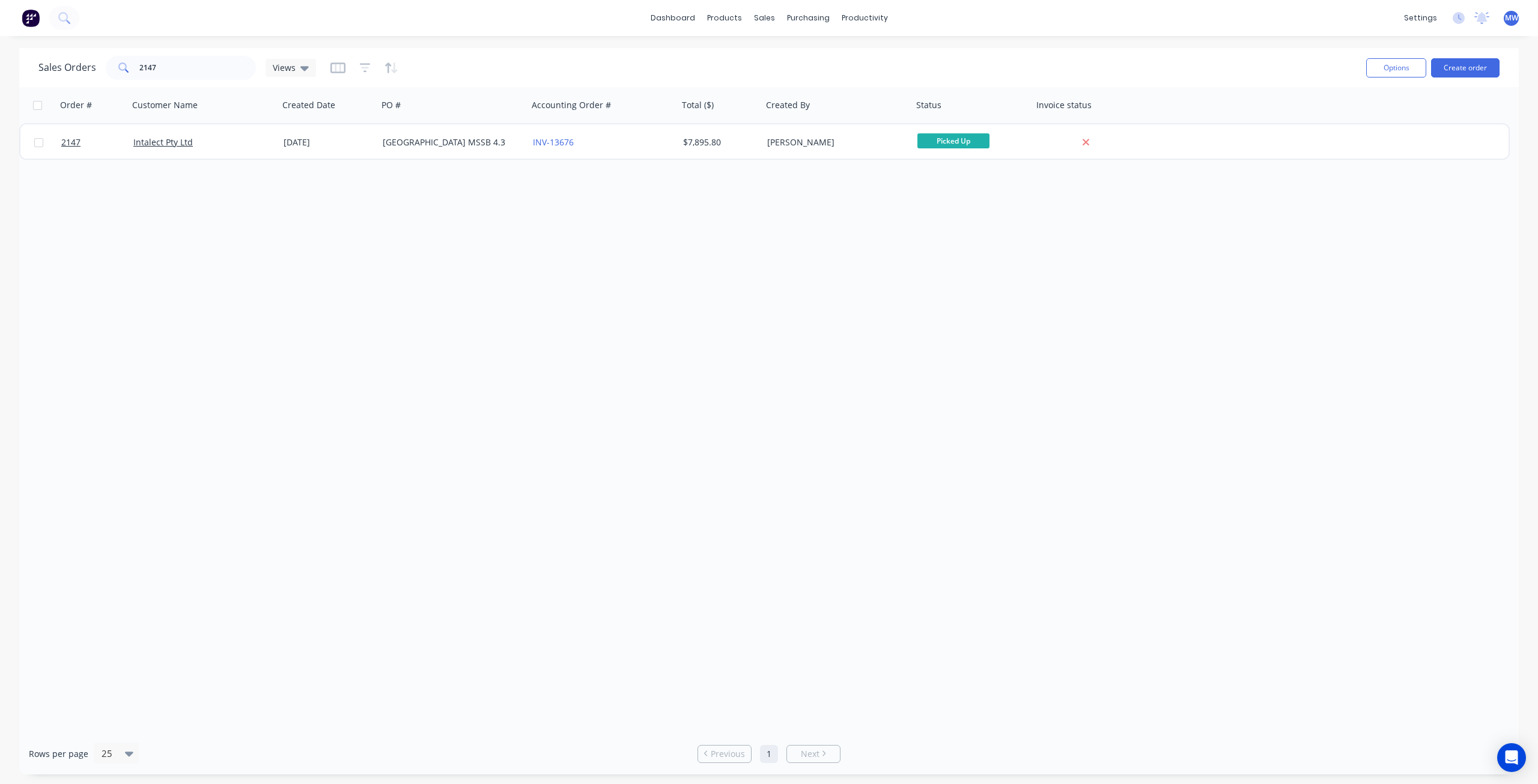
click at [605, 293] on div "Order # Customer Name Created Date PO # Accounting Order # Total ($) Created By…" at bounding box center [769, 410] width 1500 height 646
drag, startPoint x: 176, startPoint y: 61, endPoint x: 90, endPoint y: 62, distance: 86.0
click at [111, 61] on div "2147" at bounding box center [181, 68] width 150 height 24
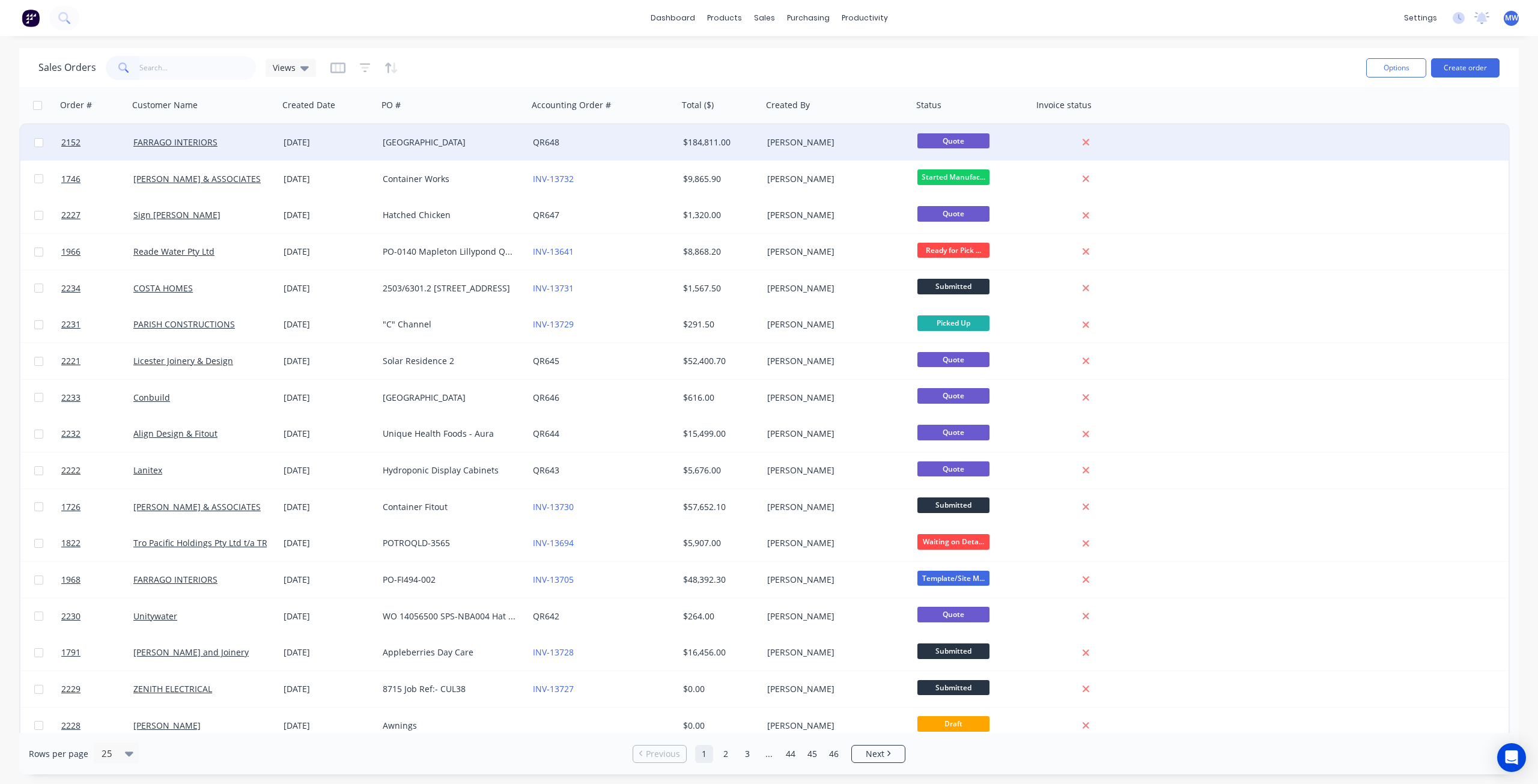
click at [482, 151] on div "Holland Park" at bounding box center [453, 142] width 150 height 36
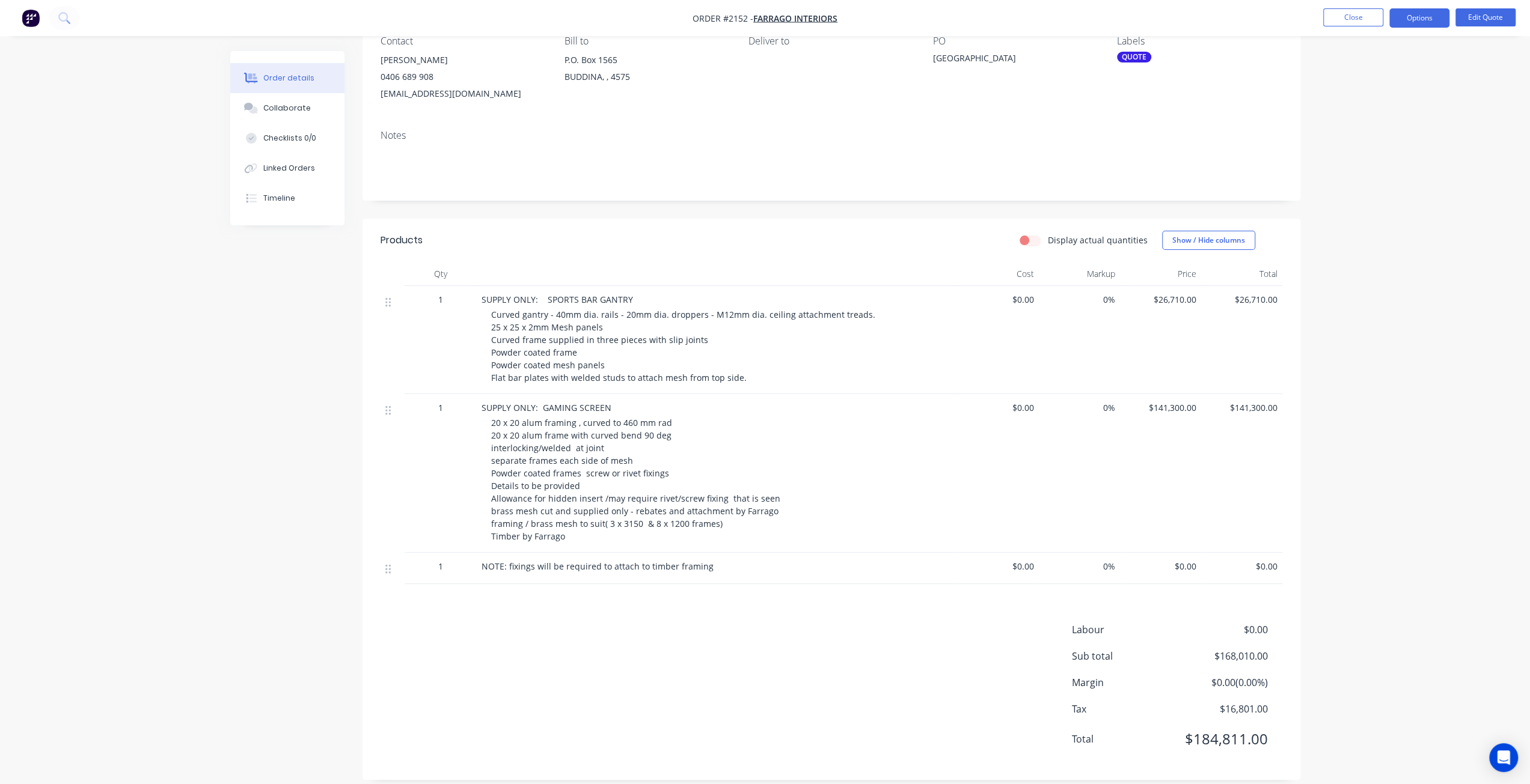
scroll to position [120, 0]
click at [809, 22] on button "Close" at bounding box center [1352, 17] width 60 height 18
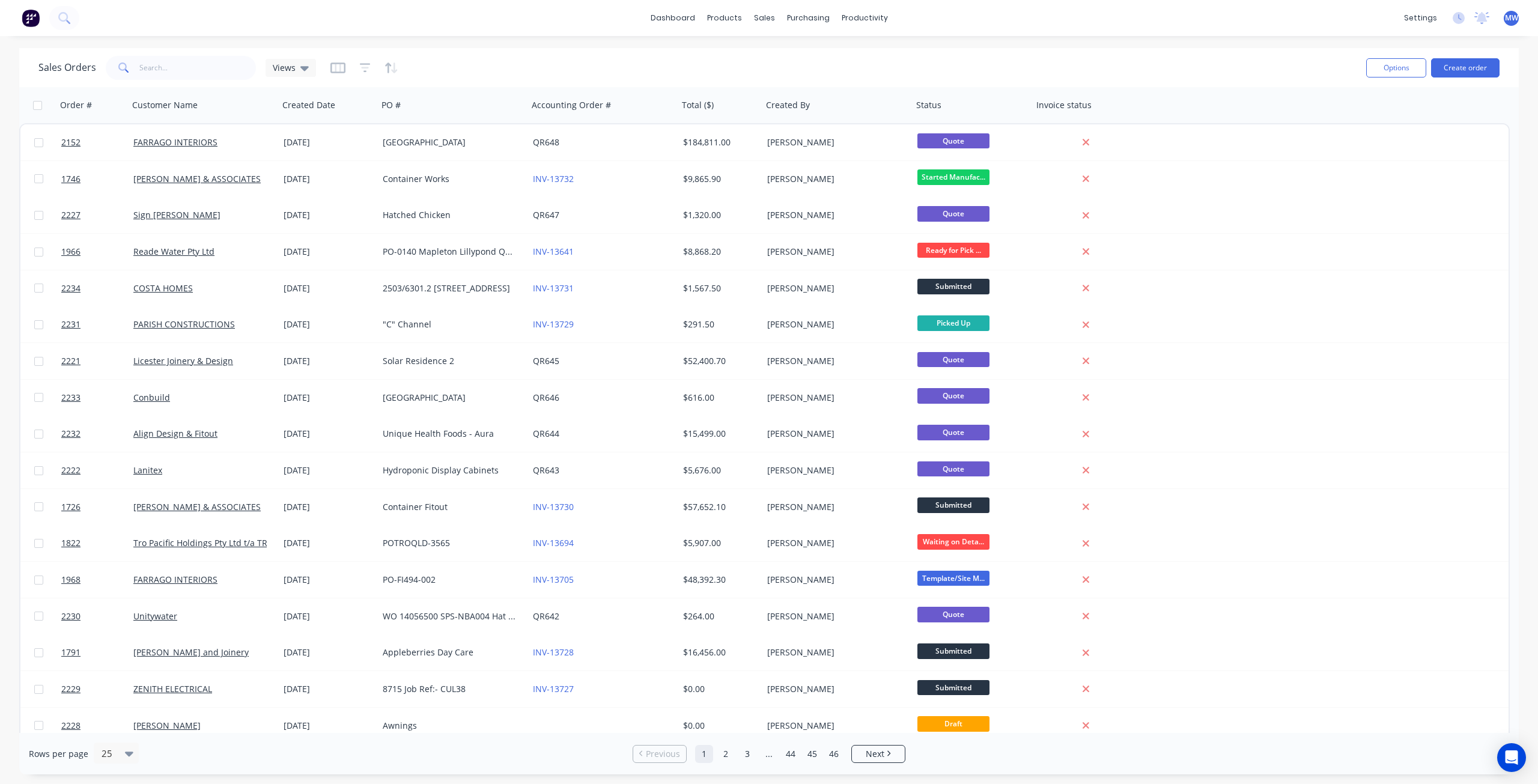
click at [809, 60] on div "Sales Orders Views" at bounding box center [697, 67] width 1318 height 30
click at [809, 51] on div "Sales Orders Views Options Create order" at bounding box center [769, 67] width 1500 height 39
click at [209, 72] on input "text" at bounding box center [198, 68] width 117 height 24
type input "megan"
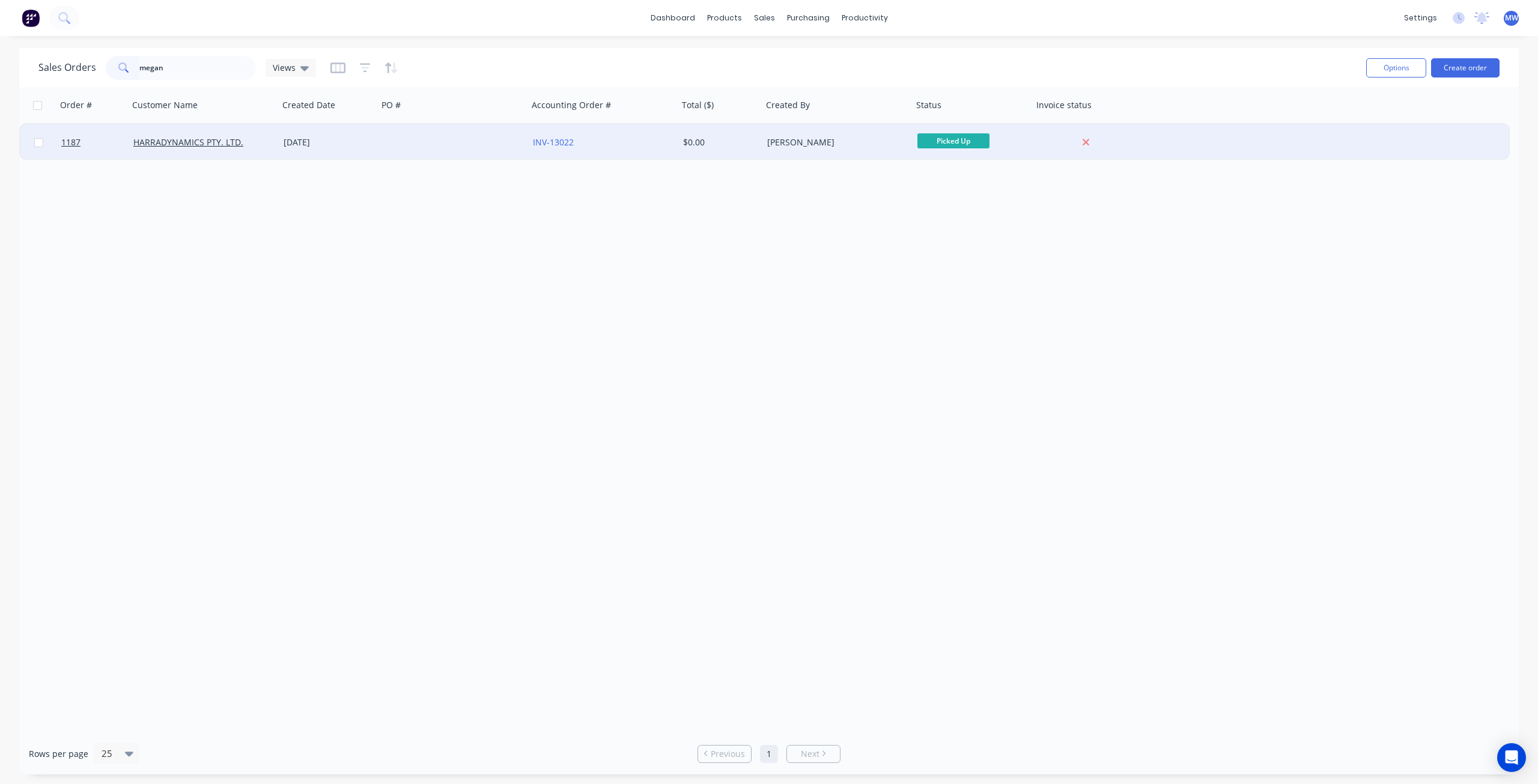
click at [385, 143] on div at bounding box center [453, 142] width 150 height 36
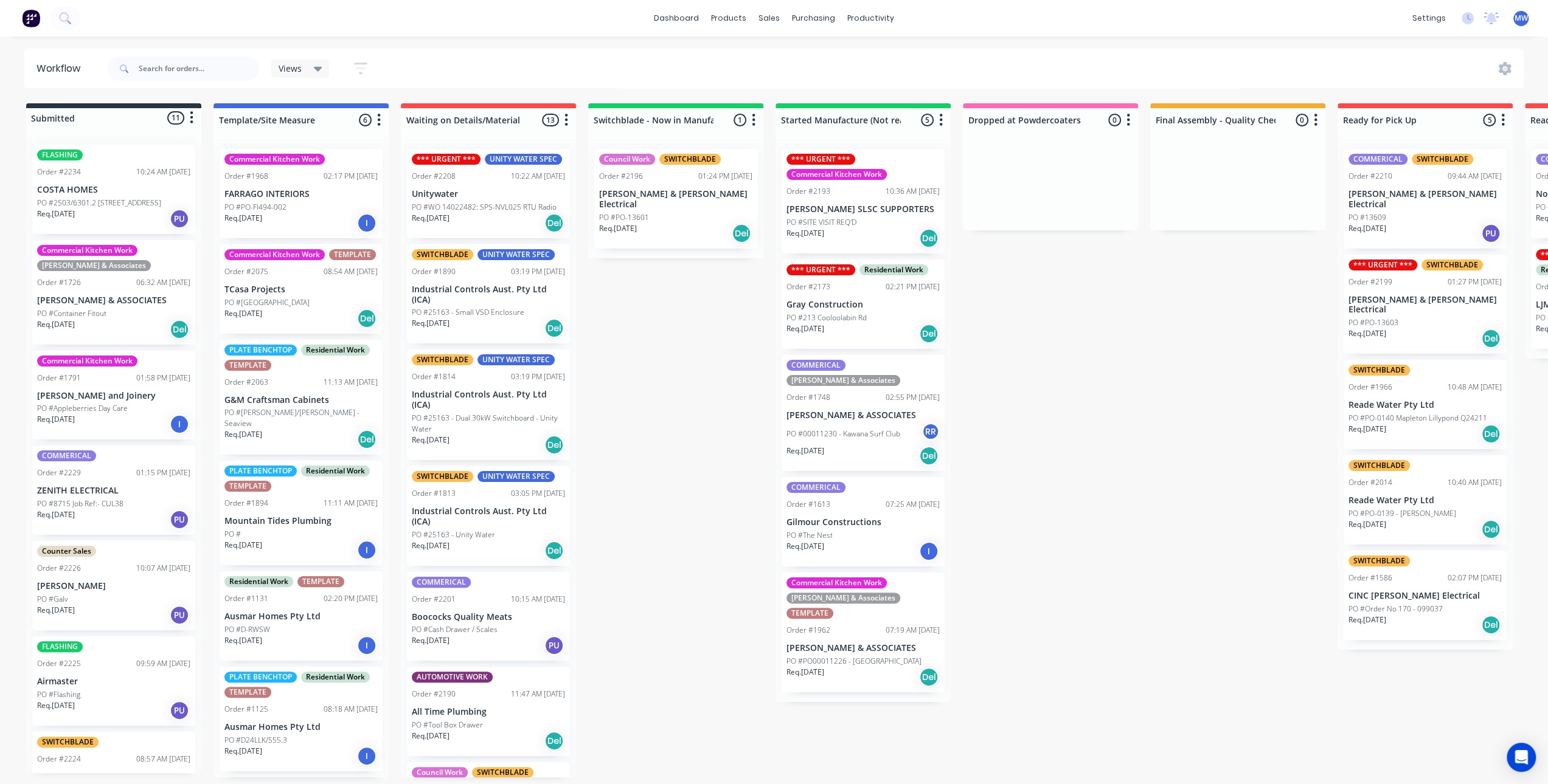
click at [686, 383] on div "Submitted 11 Status colour #273444 hex #273444 Save Cancel Summaries Total orde…" at bounding box center [1005, 440] width 2028 height 674
click at [670, 508] on div "Submitted 11 Status colour #273444 hex #273444 Save Cancel Summaries Total orde…" at bounding box center [1005, 440] width 2028 height 674
click at [617, 361] on div "Submitted 11 Status colour #273444 hex #273444 Save Cancel Summaries Total orde…" at bounding box center [1005, 440] width 2028 height 674
click at [636, 370] on div "Submitted 11 Status colour #273444 hex #273444 Save Cancel Summaries Total orde…" at bounding box center [1005, 440] width 2028 height 674
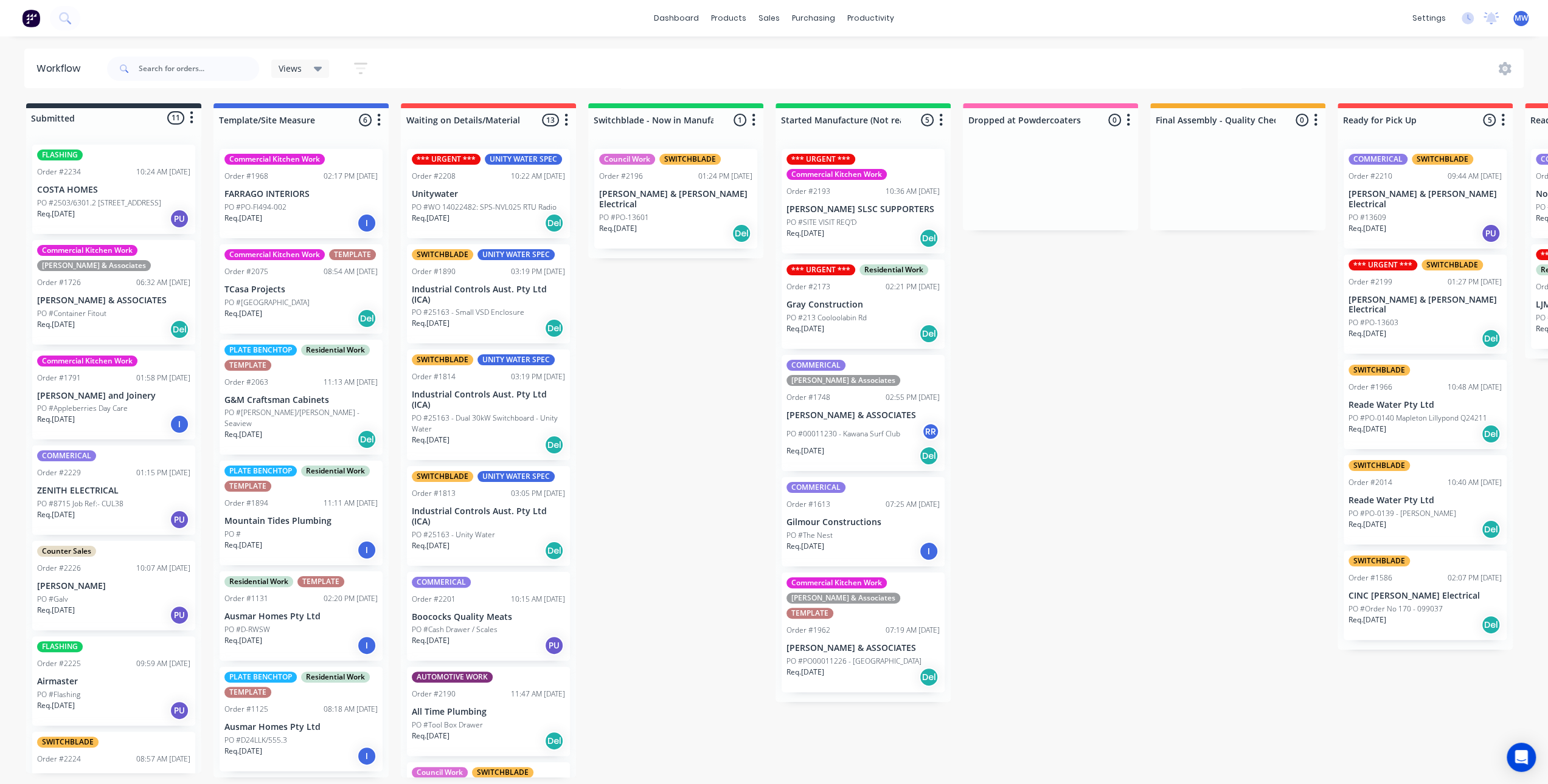
click at [639, 312] on div "Submitted 11 Status colour #273444 hex #273444 Save Cancel Summaries Total orde…" at bounding box center [1005, 440] width 2028 height 674
click at [641, 312] on div "Submitted 11 Status colour #273444 hex #273444 Save Cancel Summaries Total orde…" at bounding box center [1005, 440] width 2028 height 674
click at [1074, 355] on div "Submitted 11 Status colour #273444 hex #273444 Save Cancel Summaries Total orde…" at bounding box center [1005, 440] width 2028 height 674
click at [681, 340] on div "Submitted 11 Status colour #273444 hex #273444 Save Cancel Summaries Total orde…" at bounding box center [1005, 440] width 2028 height 674
click at [732, 522] on div "Submitted 11 Status colour #273444 hex #273444 Save Cancel Summaries Total orde…" at bounding box center [1005, 440] width 2028 height 674
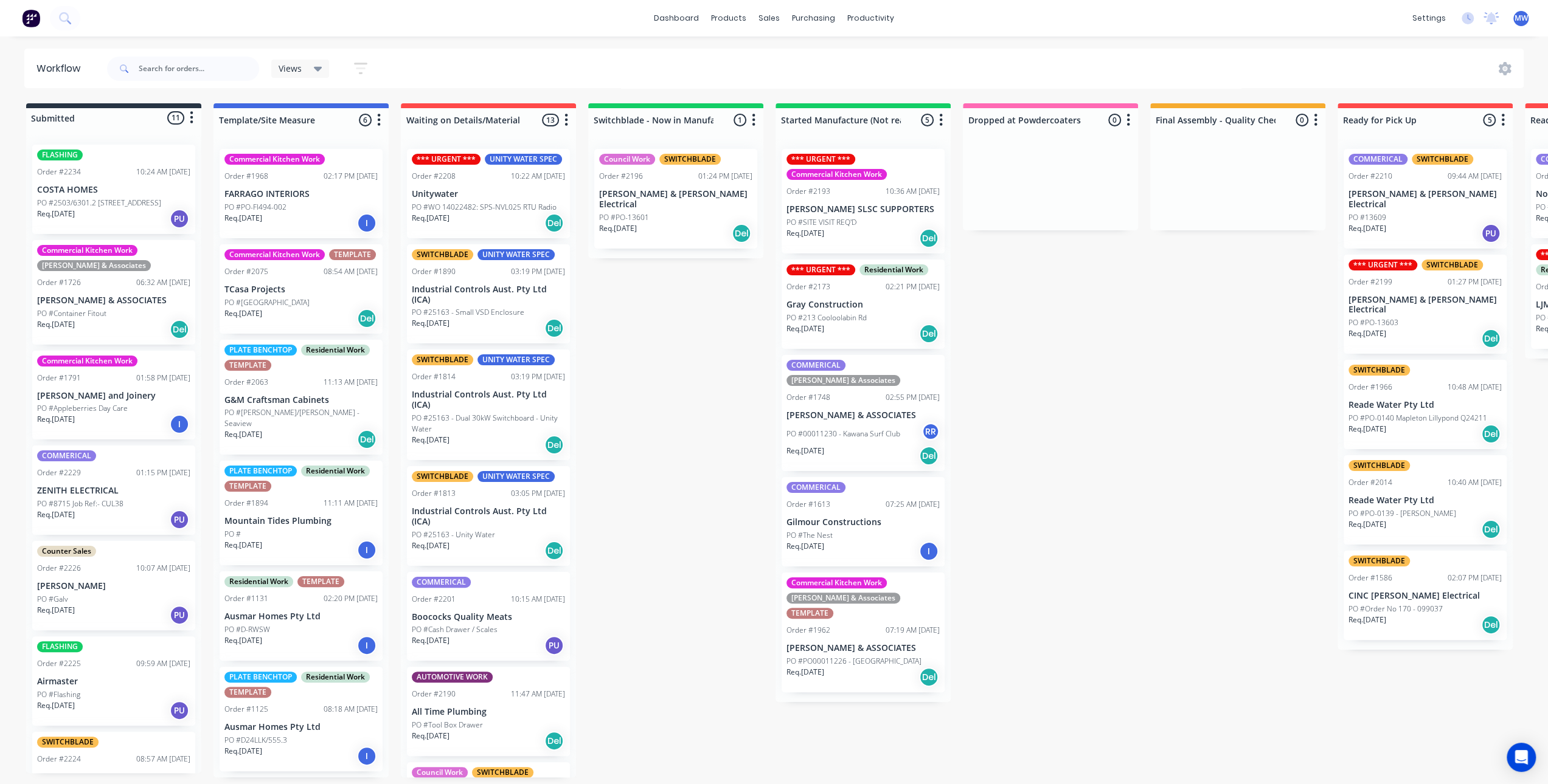
scroll to position [3, 0]
click at [1165, 604] on div "Submitted 11 Status colour #273444 hex #273444 Save Cancel Summaries Total orde…" at bounding box center [1005, 440] width 2028 height 674
click at [882, 620] on div "Commercial Kitchen Work [PERSON_NAME] & Associates TEMPLATE Order #1962 07:19 A…" at bounding box center [863, 632] width 163 height 120
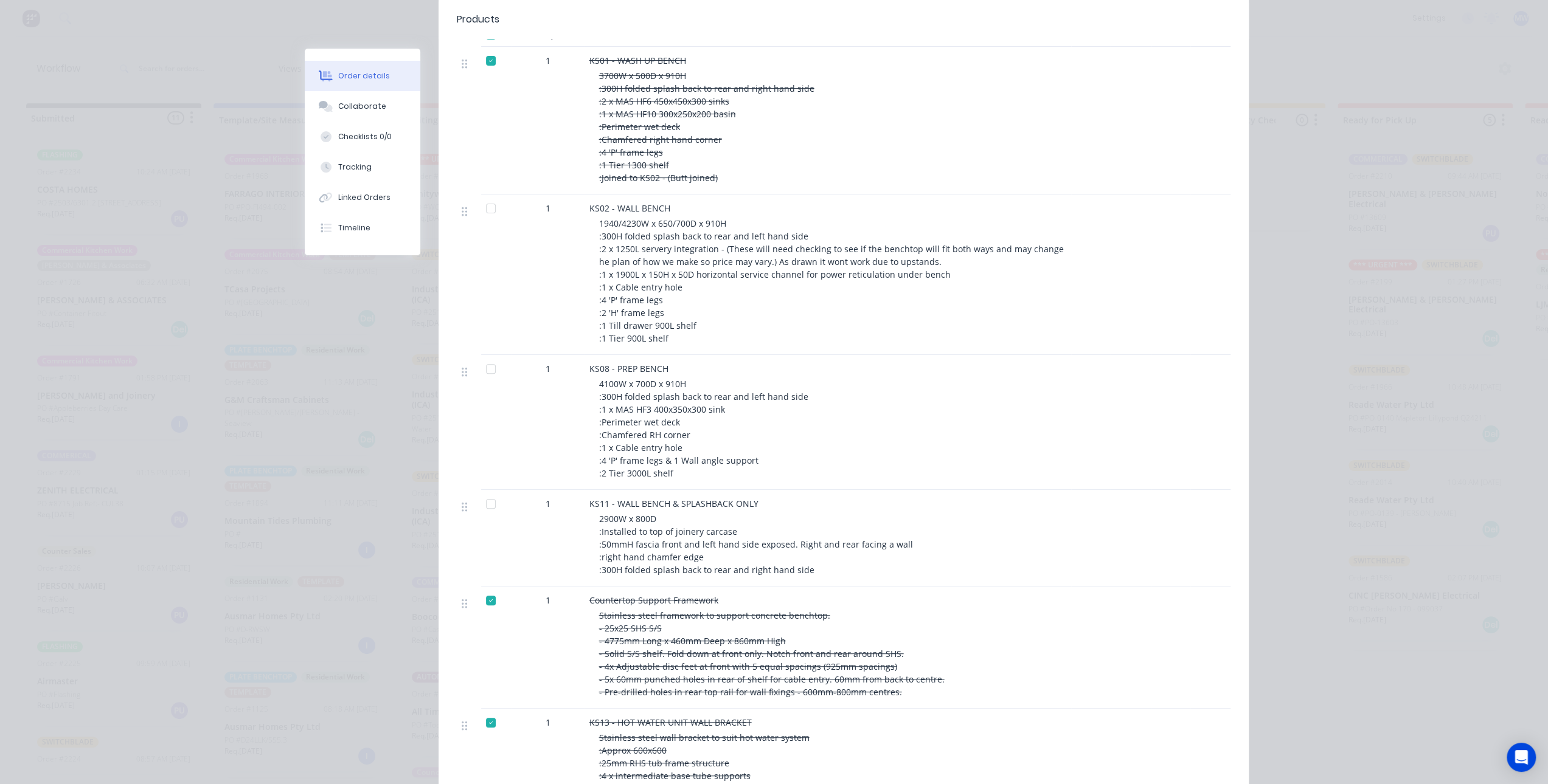
scroll to position [304, 0]
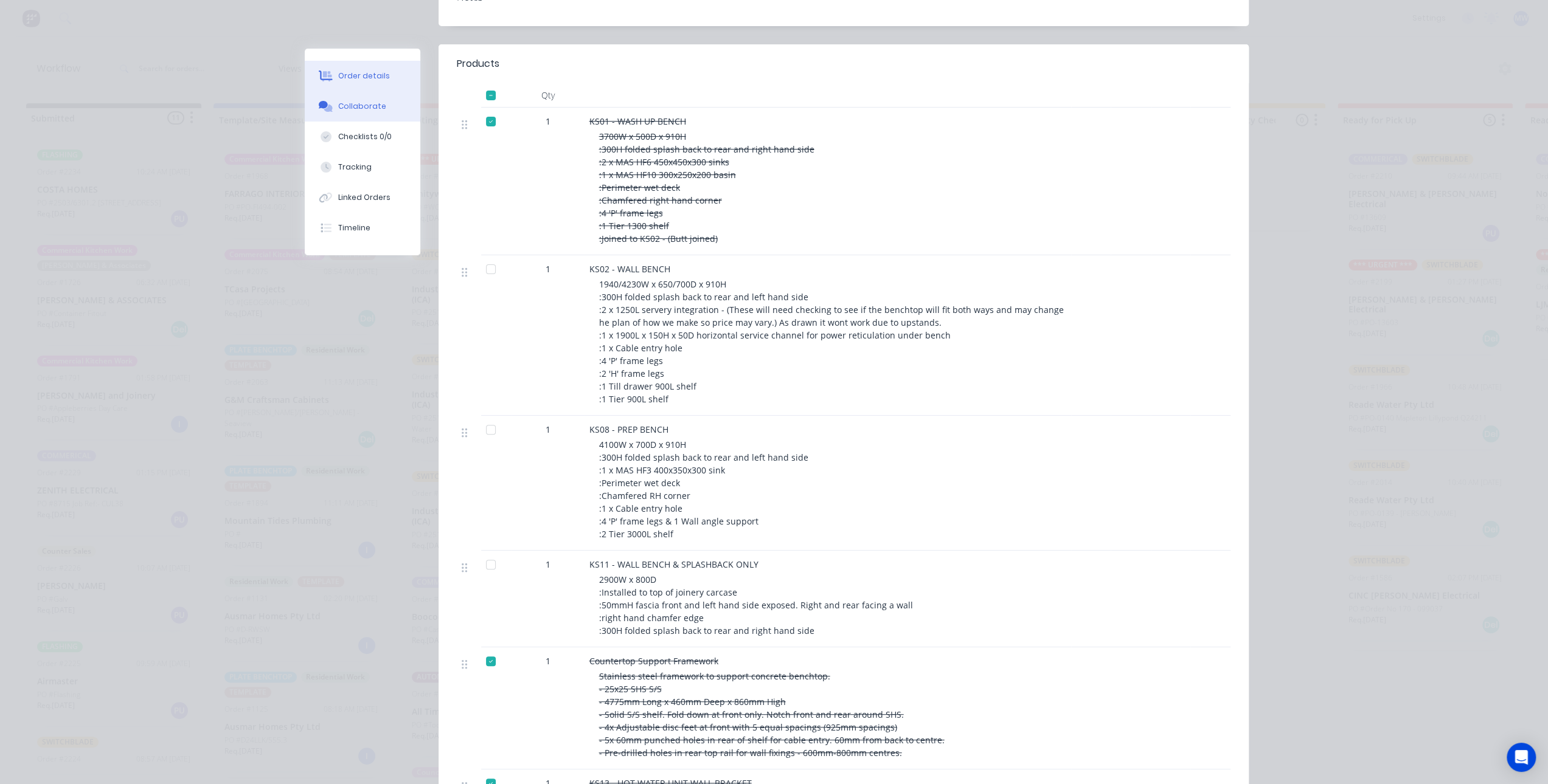
click at [376, 118] on button "Collaborate" at bounding box center [363, 106] width 116 height 31
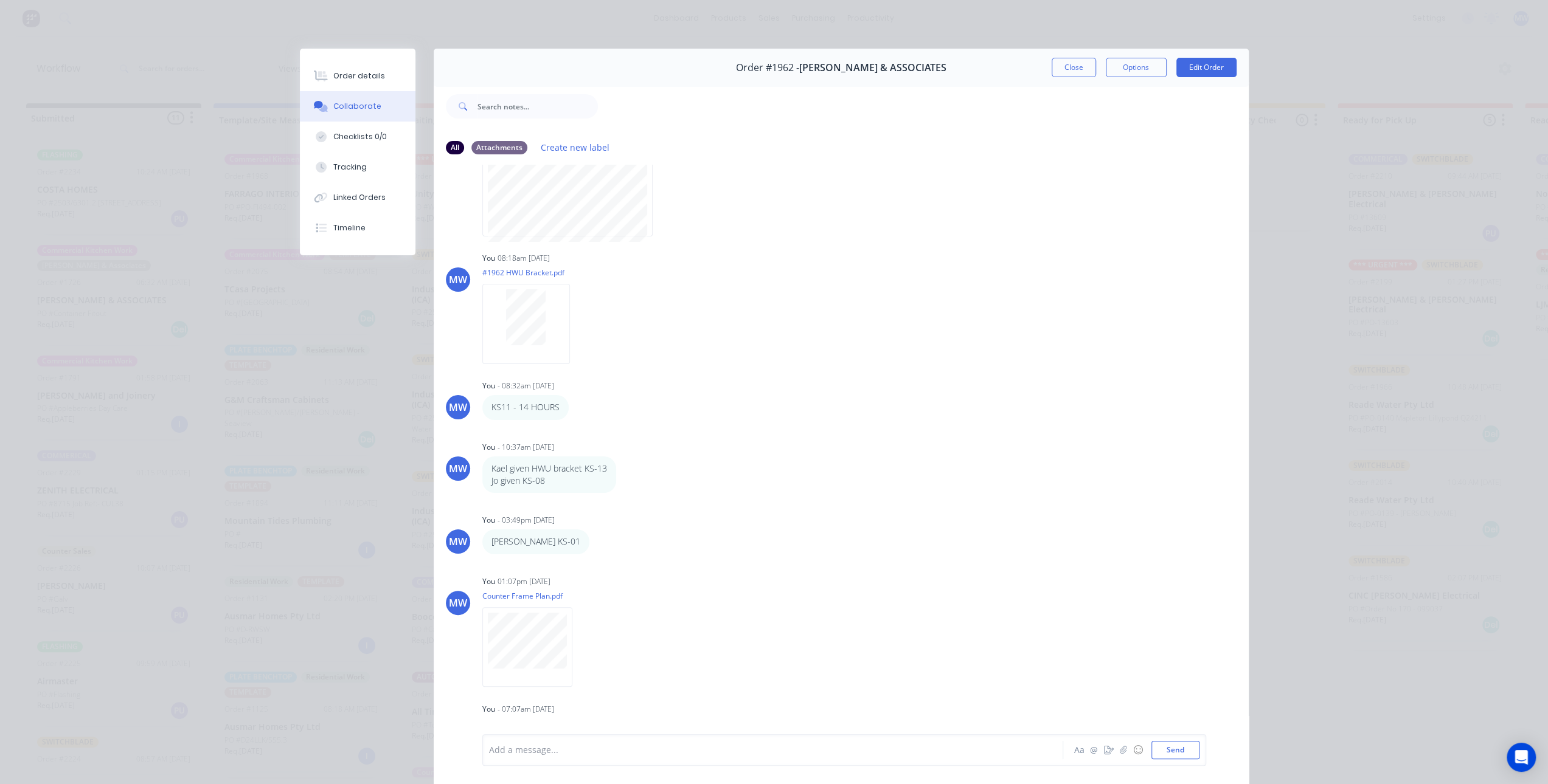
scroll to position [810, 0]
click at [1068, 71] on button "Close" at bounding box center [1073, 67] width 45 height 19
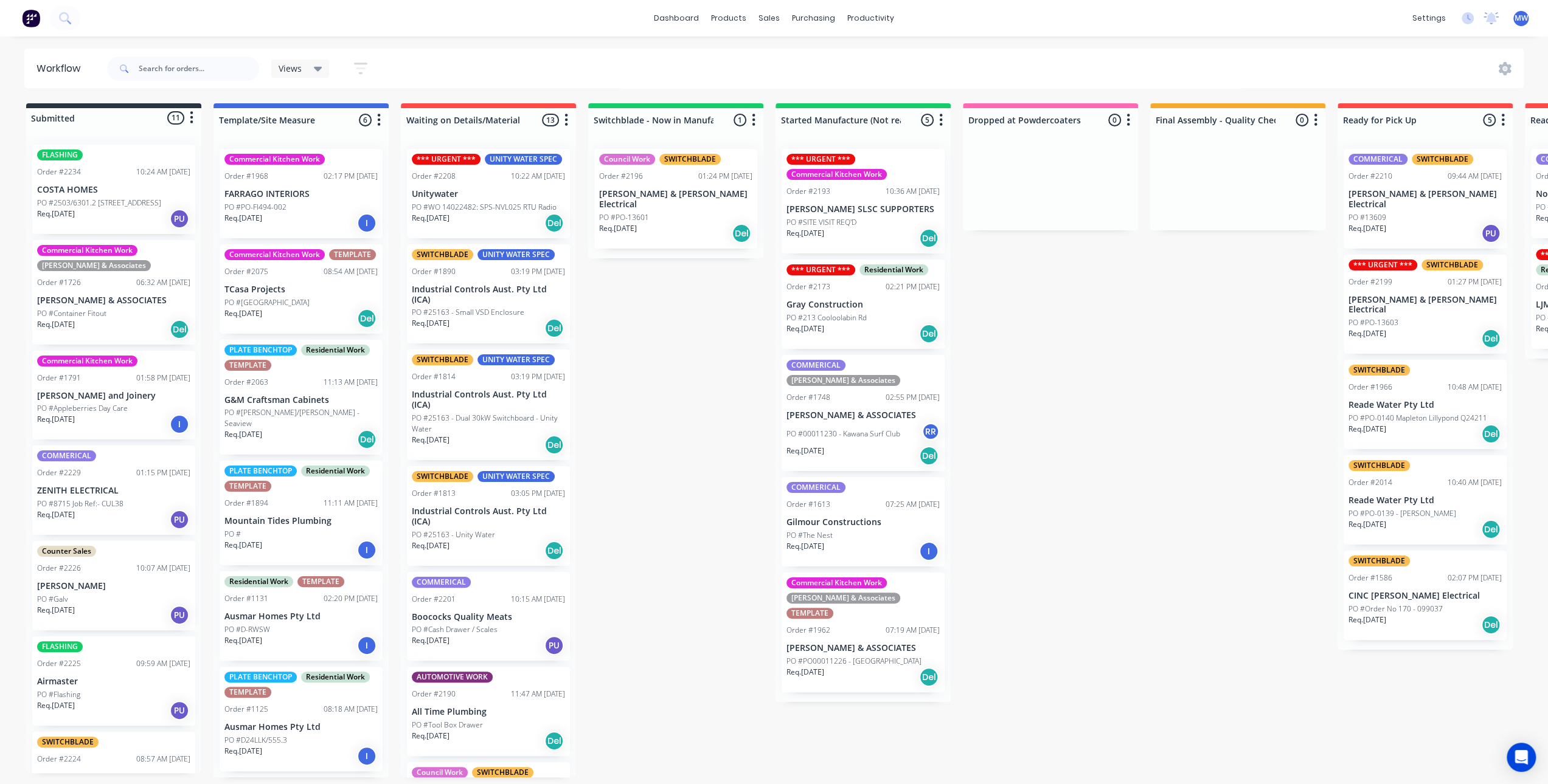
click at [1069, 433] on div "Submitted 11 Status colour #273444 hex #273444 Save Cancel Summaries Total orde…" at bounding box center [1005, 440] width 2028 height 674
click at [678, 377] on div "Submitted 11 Status colour #273444 hex #273444 Save Cancel Summaries Total orde…" at bounding box center [1005, 440] width 2028 height 674
click at [1061, 371] on div "Submitted 11 Status colour #273444 hex #273444 Save Cancel Summaries Total orde…" at bounding box center [1005, 440] width 2028 height 674
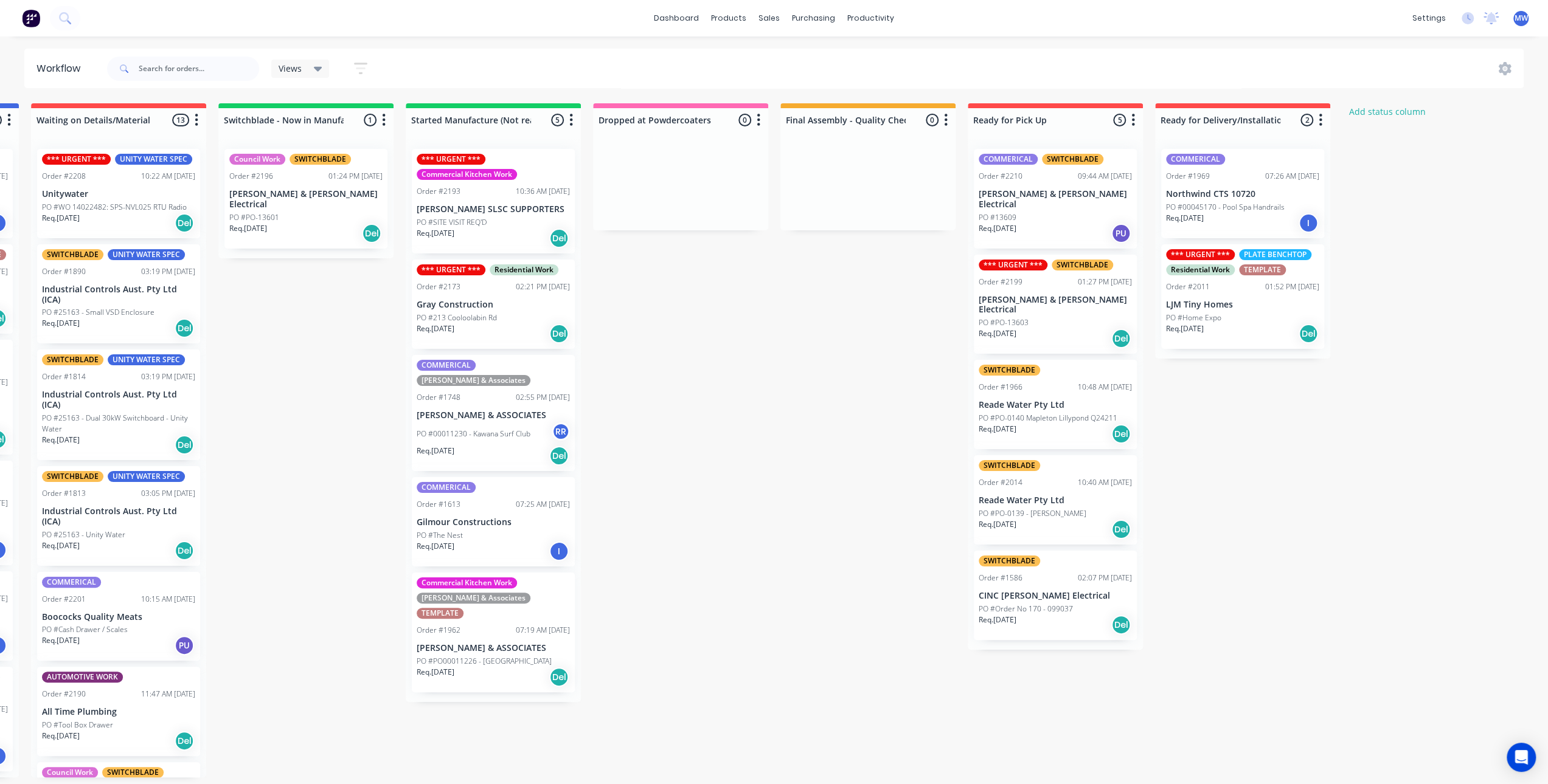
scroll to position [0, 0]
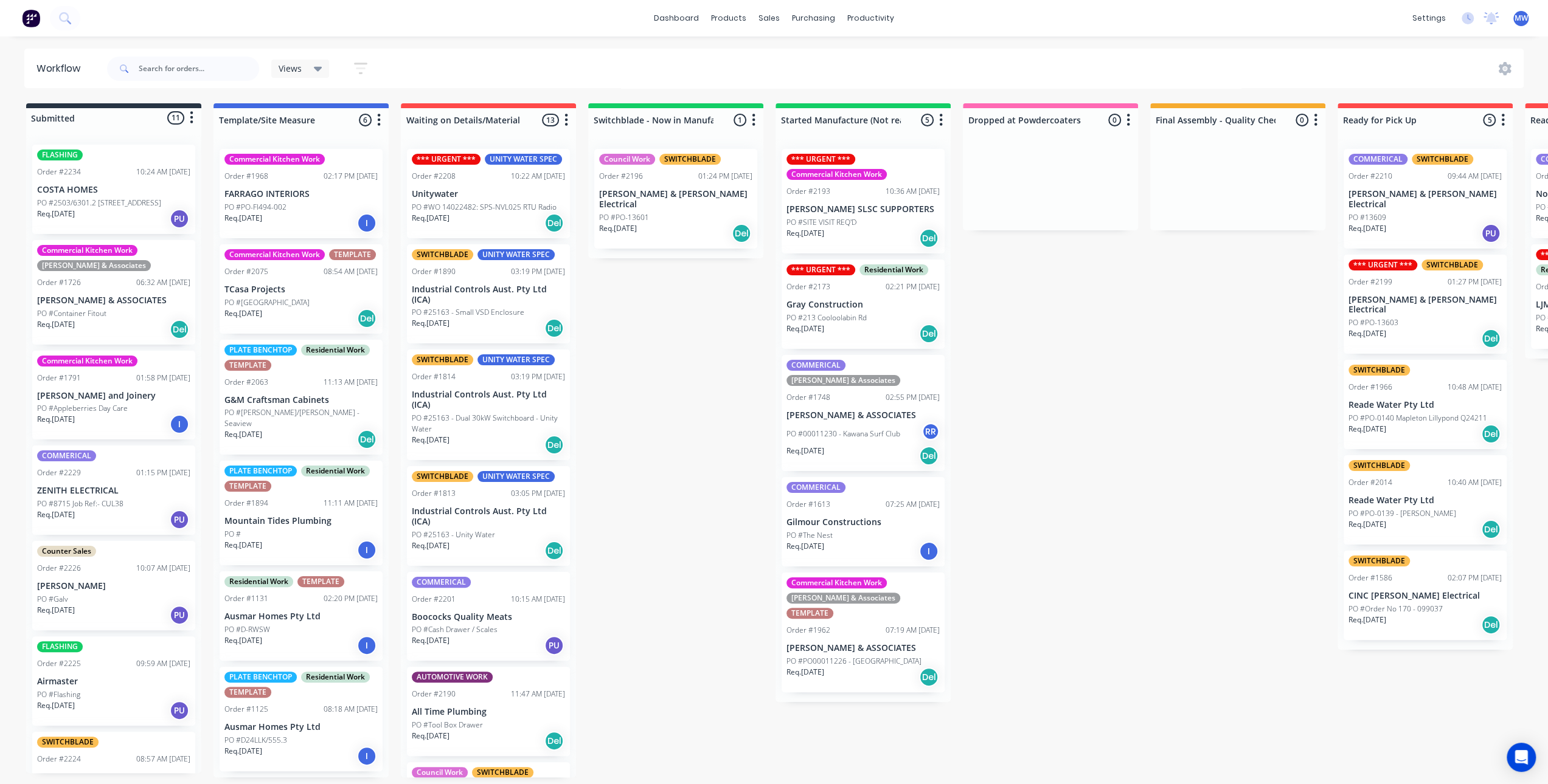
click at [1028, 345] on div "Submitted 11 Status colour #273444 hex #273444 Save Cancel Summaries Total orde…" at bounding box center [1005, 440] width 2028 height 674
click at [654, 358] on div "Submitted 11 Status colour #273444 hex #273444 Save Cancel Summaries Total orde…" at bounding box center [1005, 440] width 2028 height 674
drag, startPoint x: 692, startPoint y: 364, endPoint x: 590, endPoint y: 262, distance: 144.2
click at [691, 362] on div "Submitted 11 Status colour #273444 hex #273444 Save Cancel Summaries Total orde…" at bounding box center [1005, 440] width 2028 height 674
click at [664, 319] on div "Submitted 11 Status colour #273444 hex #273444 Save Cancel Summaries Total orde…" at bounding box center [1005, 440] width 2028 height 674
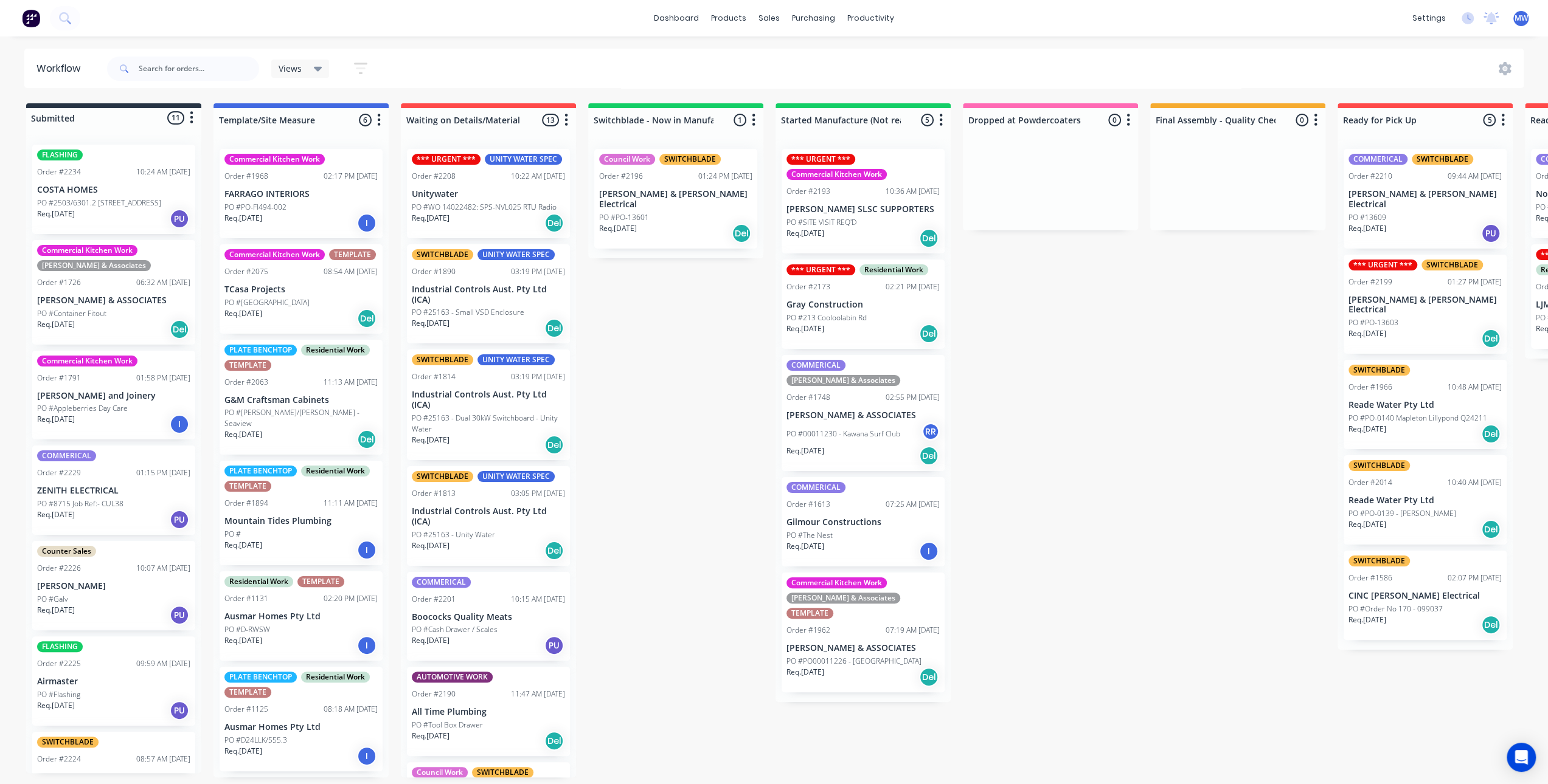
click at [672, 345] on div "Submitted 11 Status colour #273444 hex #273444 Save Cancel Summaries Total orde…" at bounding box center [1005, 440] width 2028 height 674
click at [619, 425] on div "Submitted 11 Status colour #273444 hex #273444 Save Cancel Summaries Total orde…" at bounding box center [1005, 440] width 2028 height 674
click at [684, 446] on div "Submitted 11 Status colour #273444 hex #273444 Save Cancel Summaries Total orde…" at bounding box center [1005, 440] width 2028 height 674
click at [668, 392] on div "Submitted 11 Status colour #273444 hex #273444 Save Cancel Summaries Total orde…" at bounding box center [1005, 440] width 2028 height 674
click at [710, 367] on div "Submitted 11 Status colour #273444 hex #273444 Save Cancel Summaries Total orde…" at bounding box center [1005, 440] width 2028 height 674
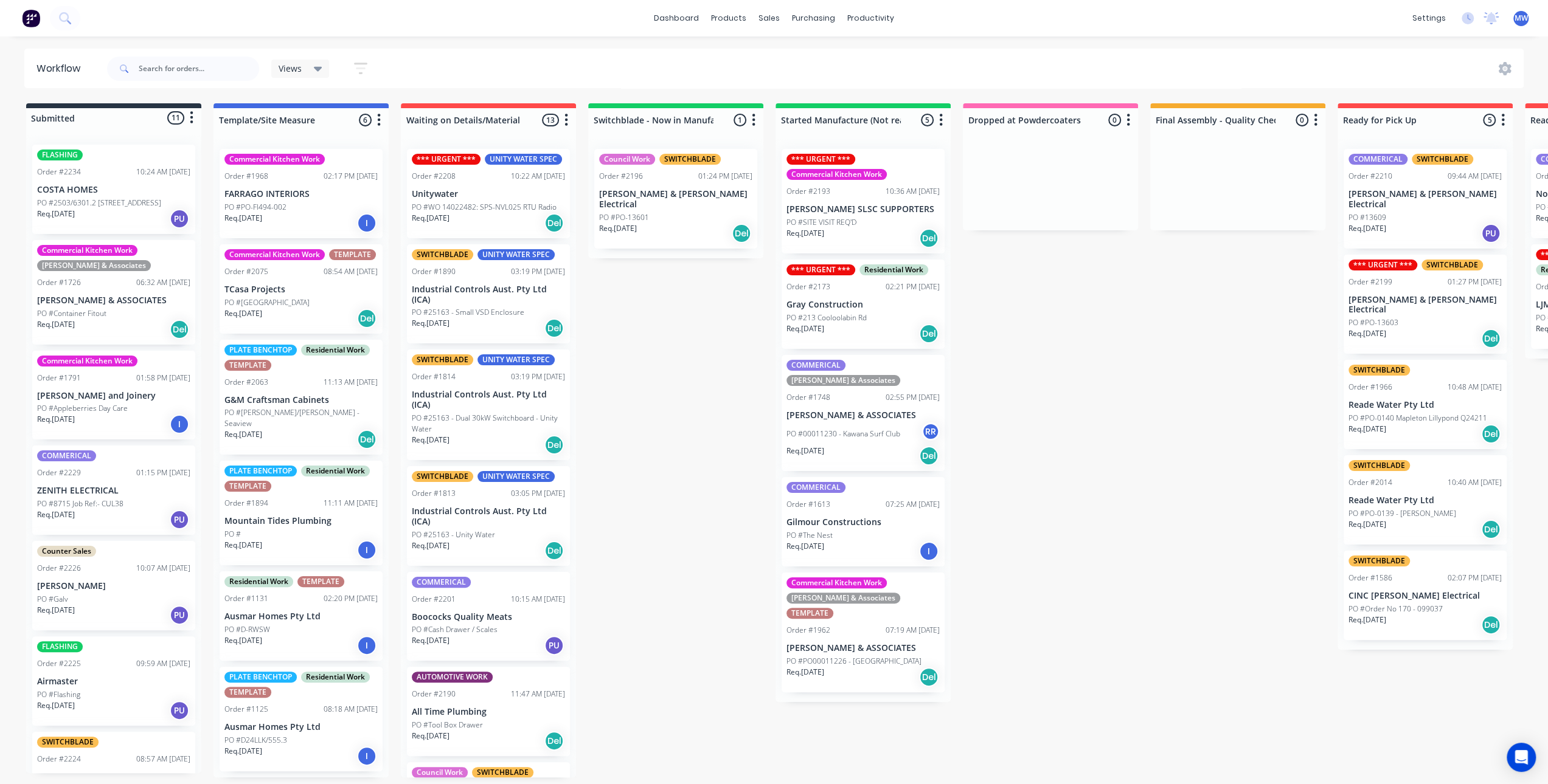
click at [660, 351] on div "Submitted 11 Status colour #273444 hex #273444 Save Cancel Summaries Total orde…" at bounding box center [1005, 440] width 2028 height 674
click at [612, 381] on div "Submitted 11 Status colour #273444 hex #273444 Save Cancel Summaries Total orde…" at bounding box center [1005, 440] width 2028 height 674
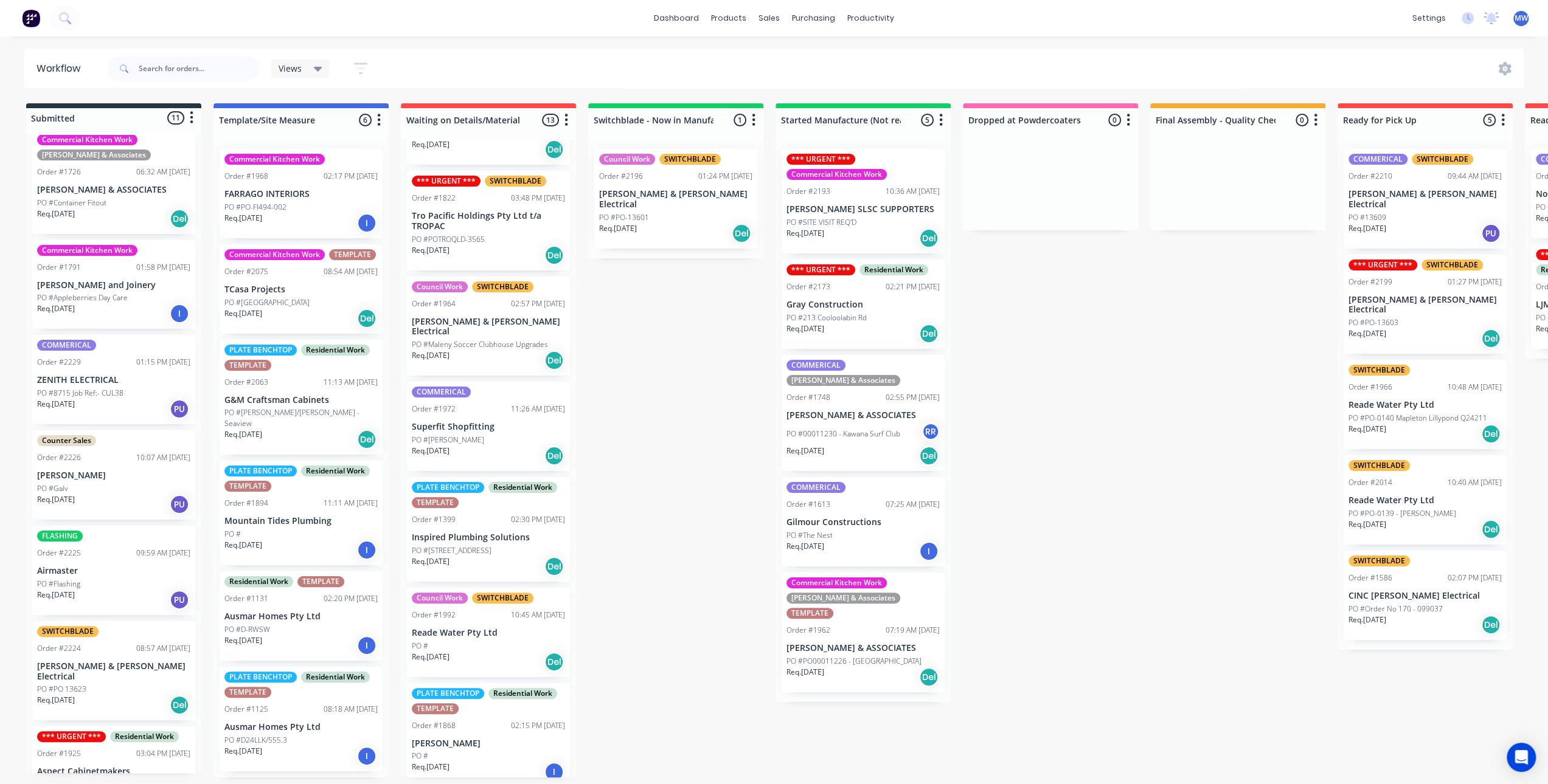
scroll to position [243, 0]
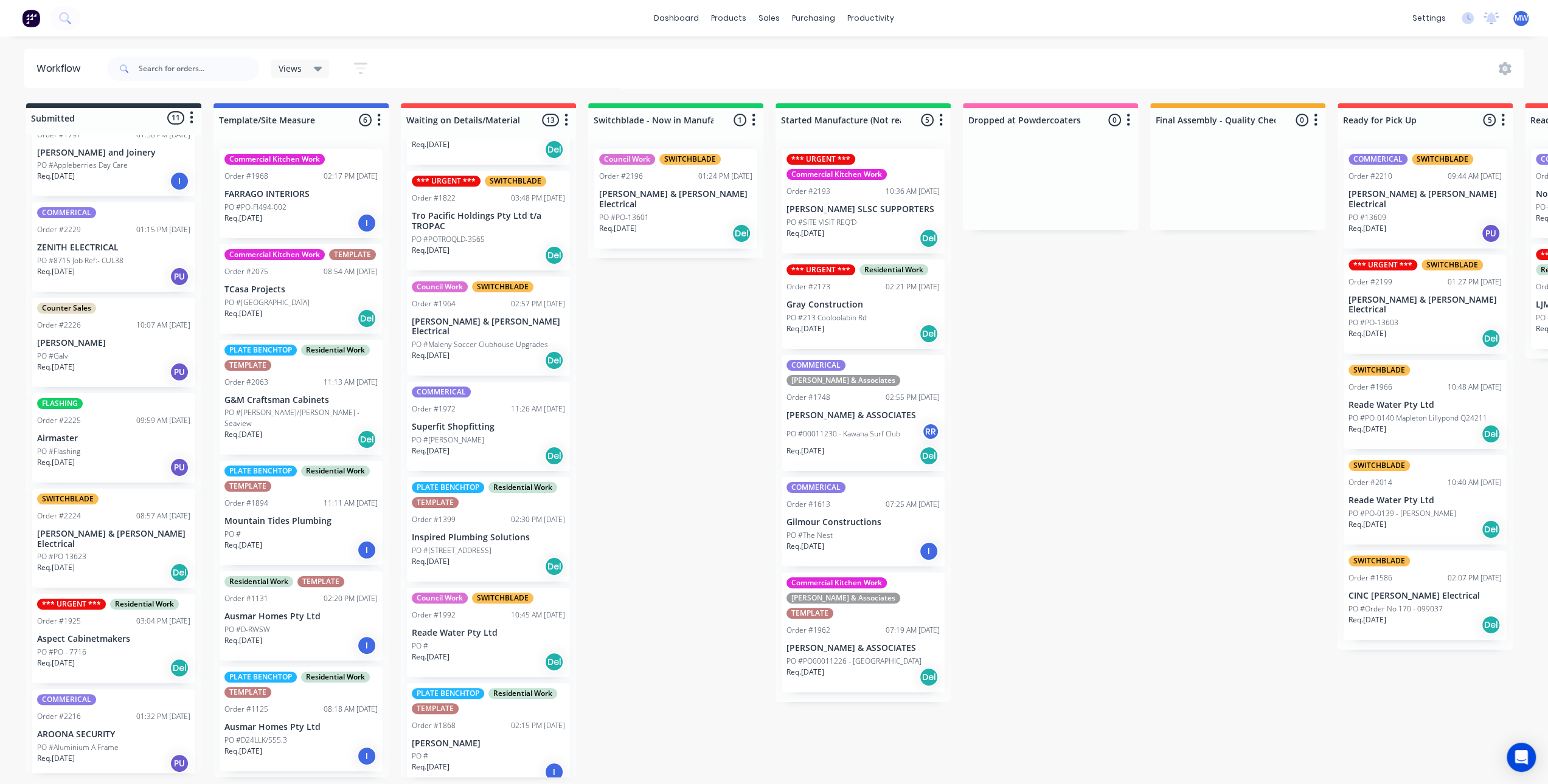
click at [113, 439] on p "Airmaster" at bounding box center [114, 439] width 153 height 11
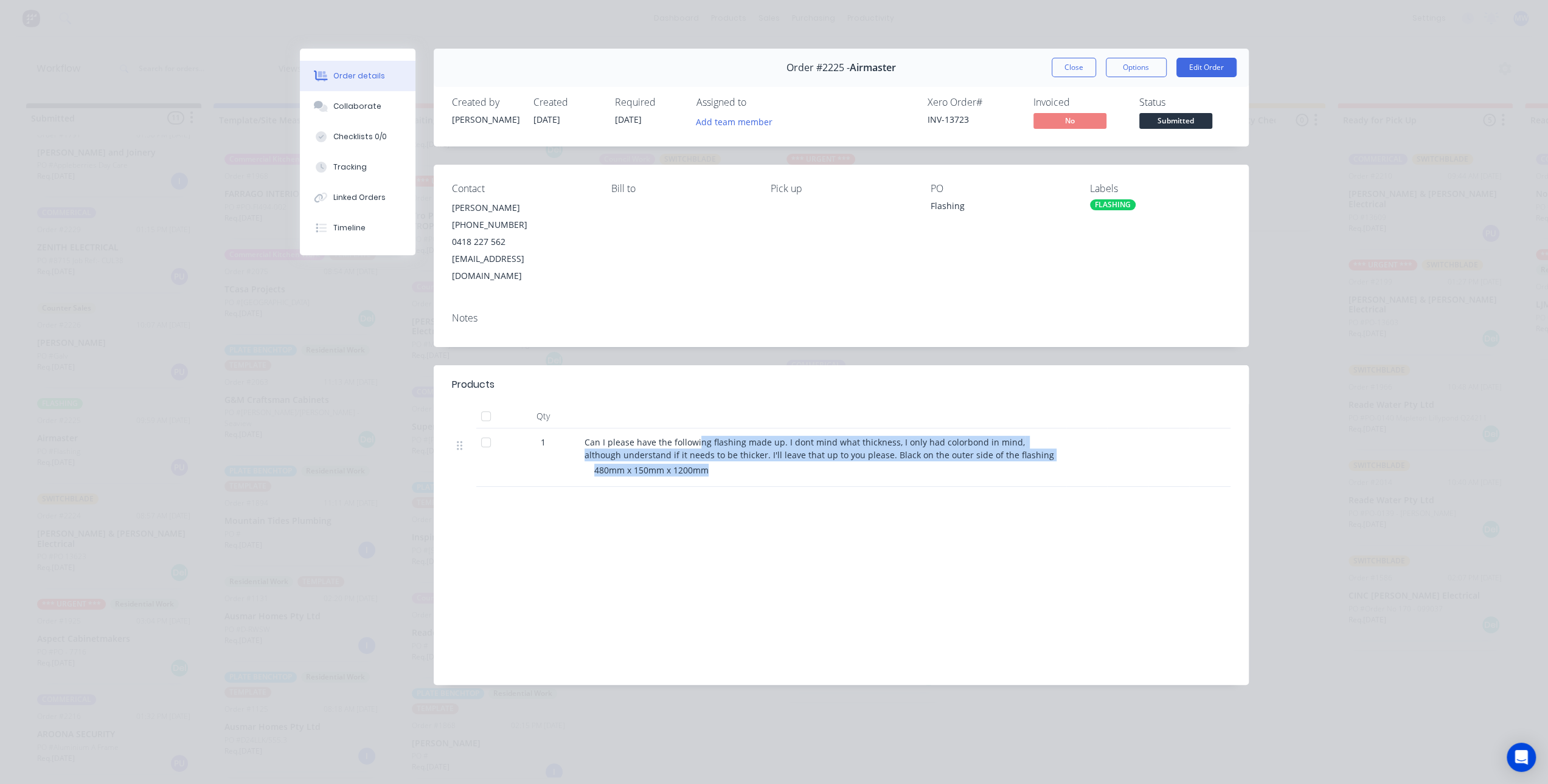
drag, startPoint x: 734, startPoint y: 431, endPoint x: 777, endPoint y: 455, distance: 49.2
click at [777, 455] on div "Can I please have the following flashing made up. I dont mind what thickness, I…" at bounding box center [822, 458] width 487 height 59
click at [778, 460] on div "Can I please have the following flashing made up. I dont mind what thickness, I…" at bounding box center [822, 458] width 487 height 59
click at [1004, 439] on div "Can I please have the following flashing made up. I dont mind what thickness, I…" at bounding box center [823, 449] width 477 height 25
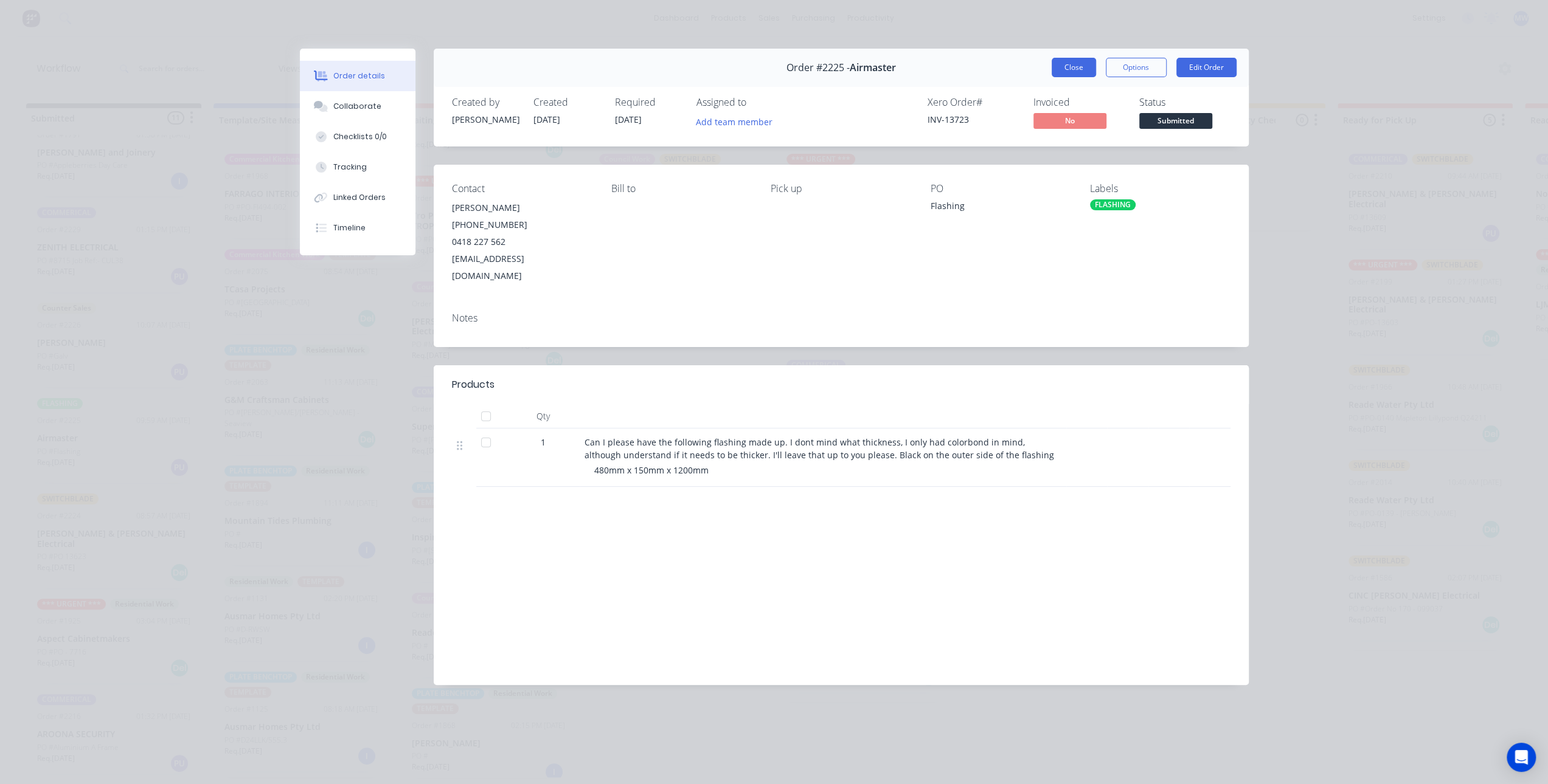
click at [1072, 67] on button "Close" at bounding box center [1073, 67] width 45 height 19
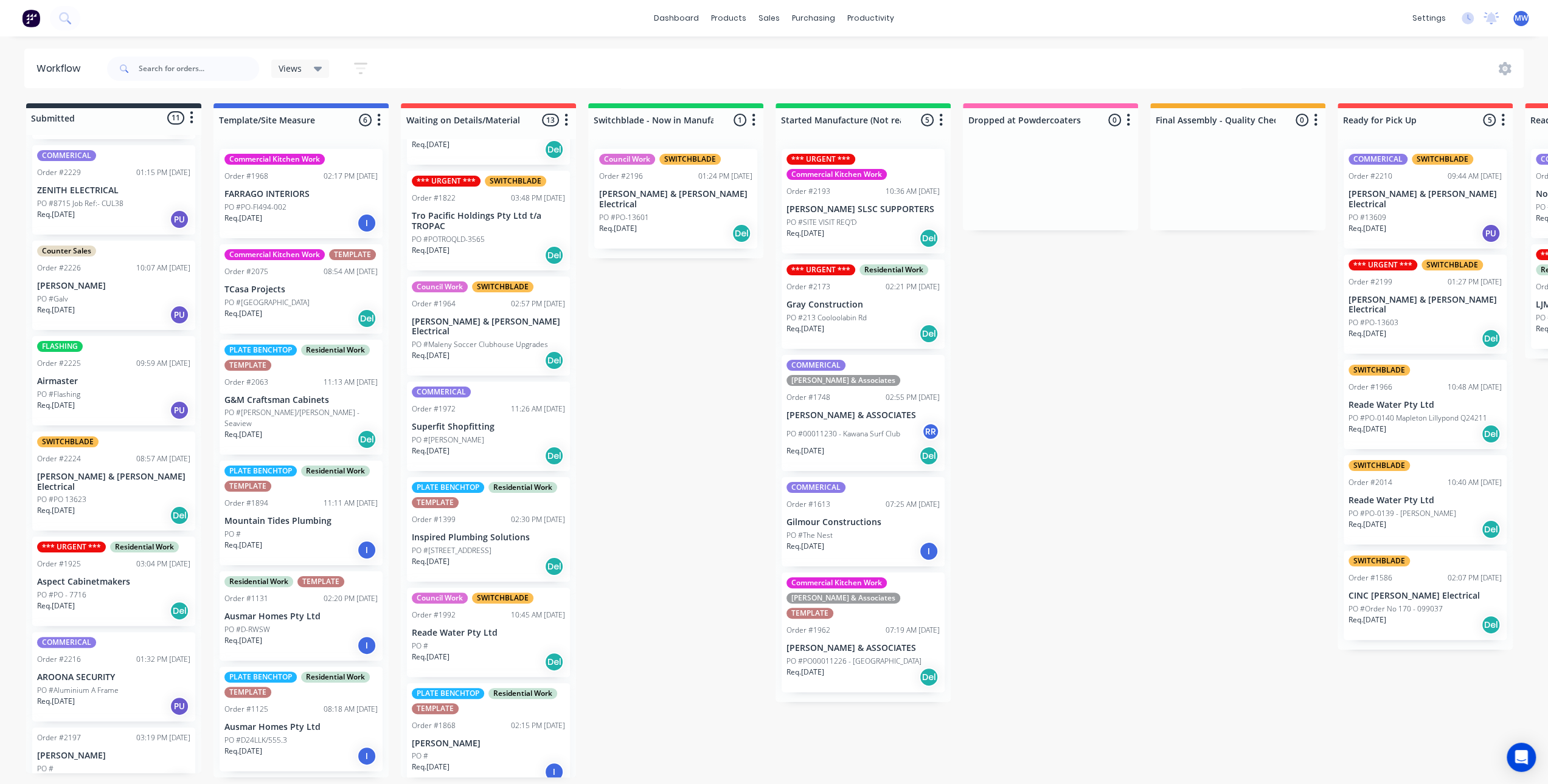
scroll to position [413, 0]
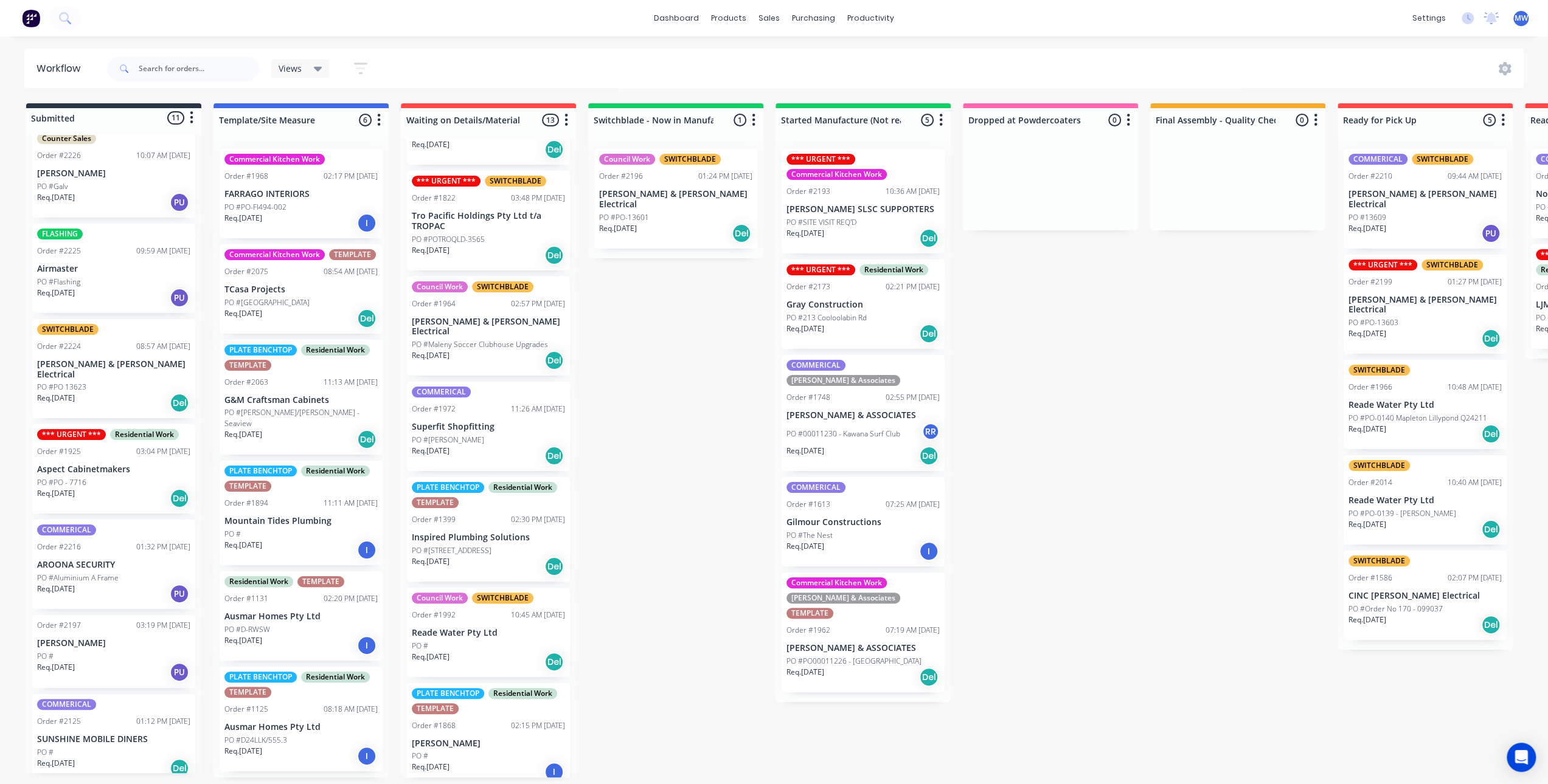
click at [94, 393] on div "Req. 04/09/25 Del" at bounding box center [114, 403] width 153 height 21
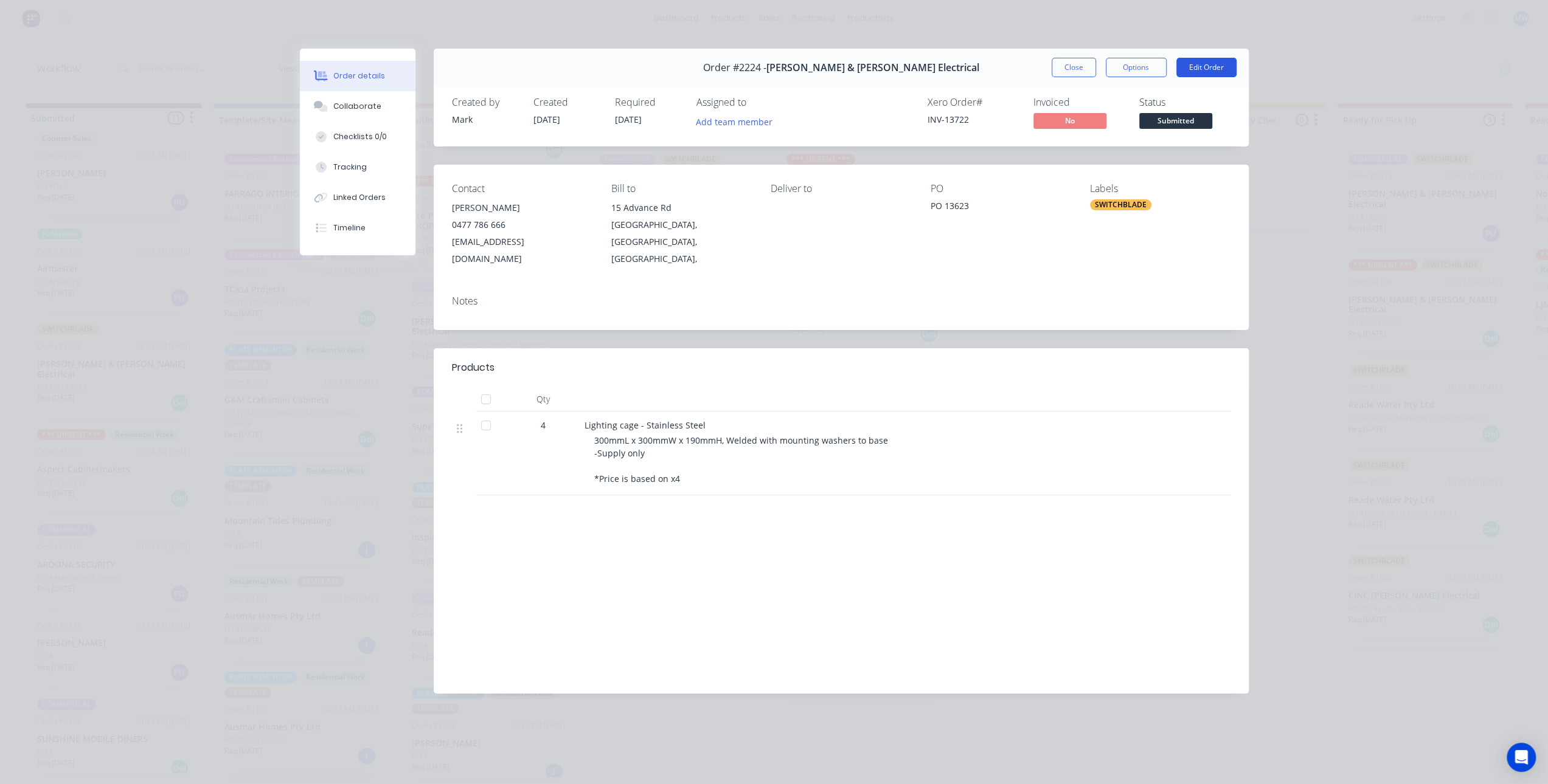
click at [1192, 72] on button "Edit Order" at bounding box center [1206, 67] width 60 height 19
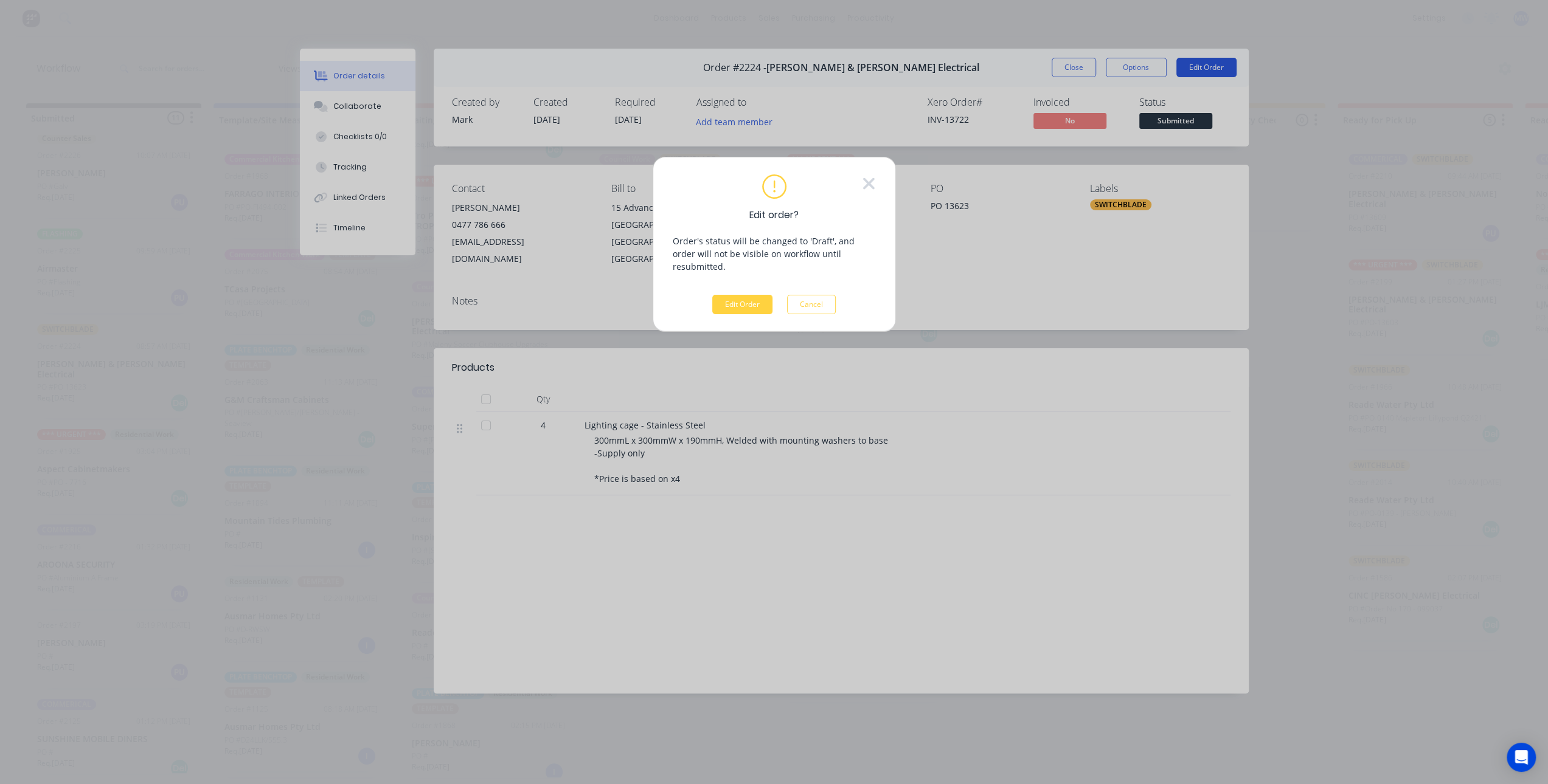
scroll to position [0, 0]
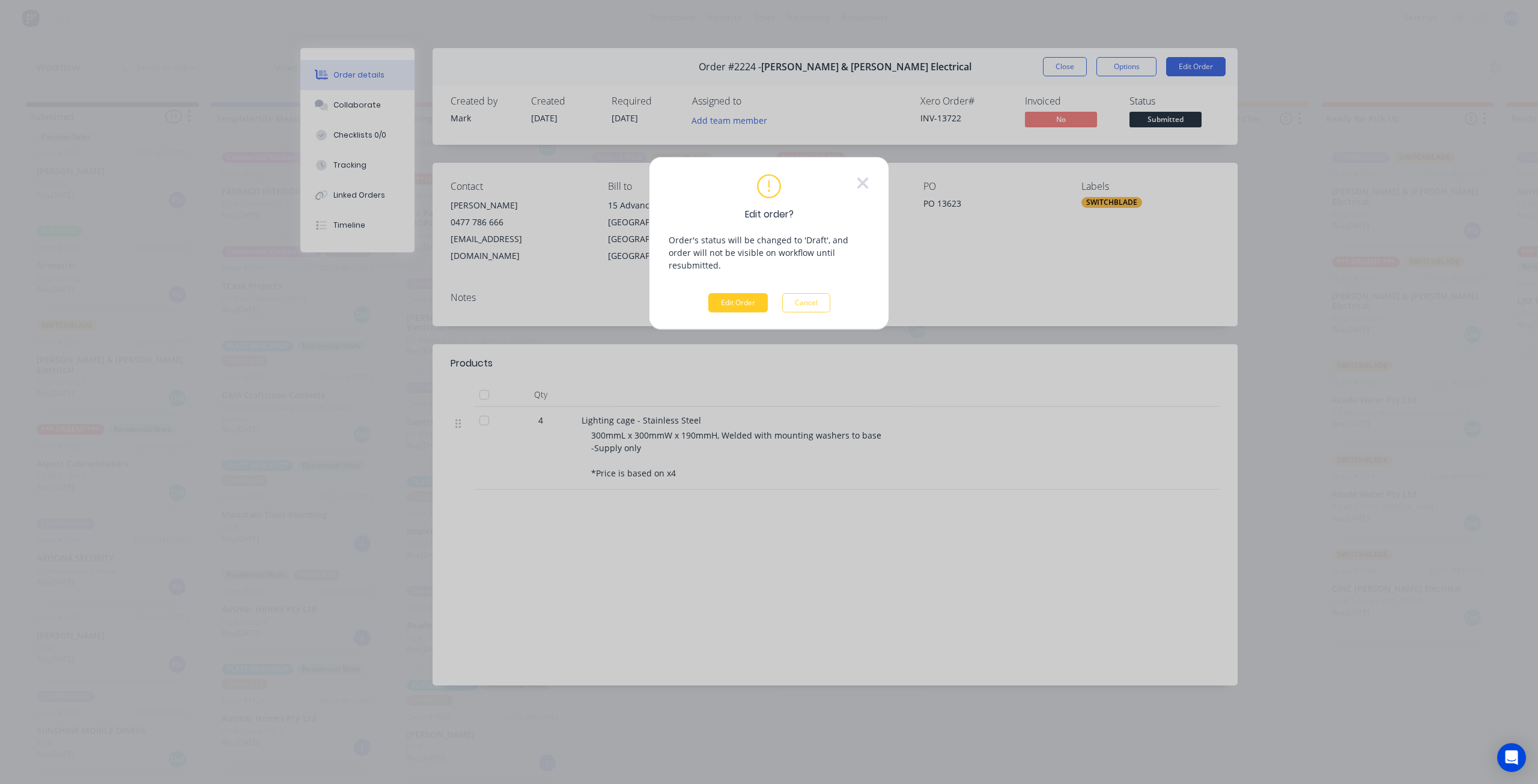
click at [738, 293] on button "Edit Order" at bounding box center [738, 303] width 59 height 19
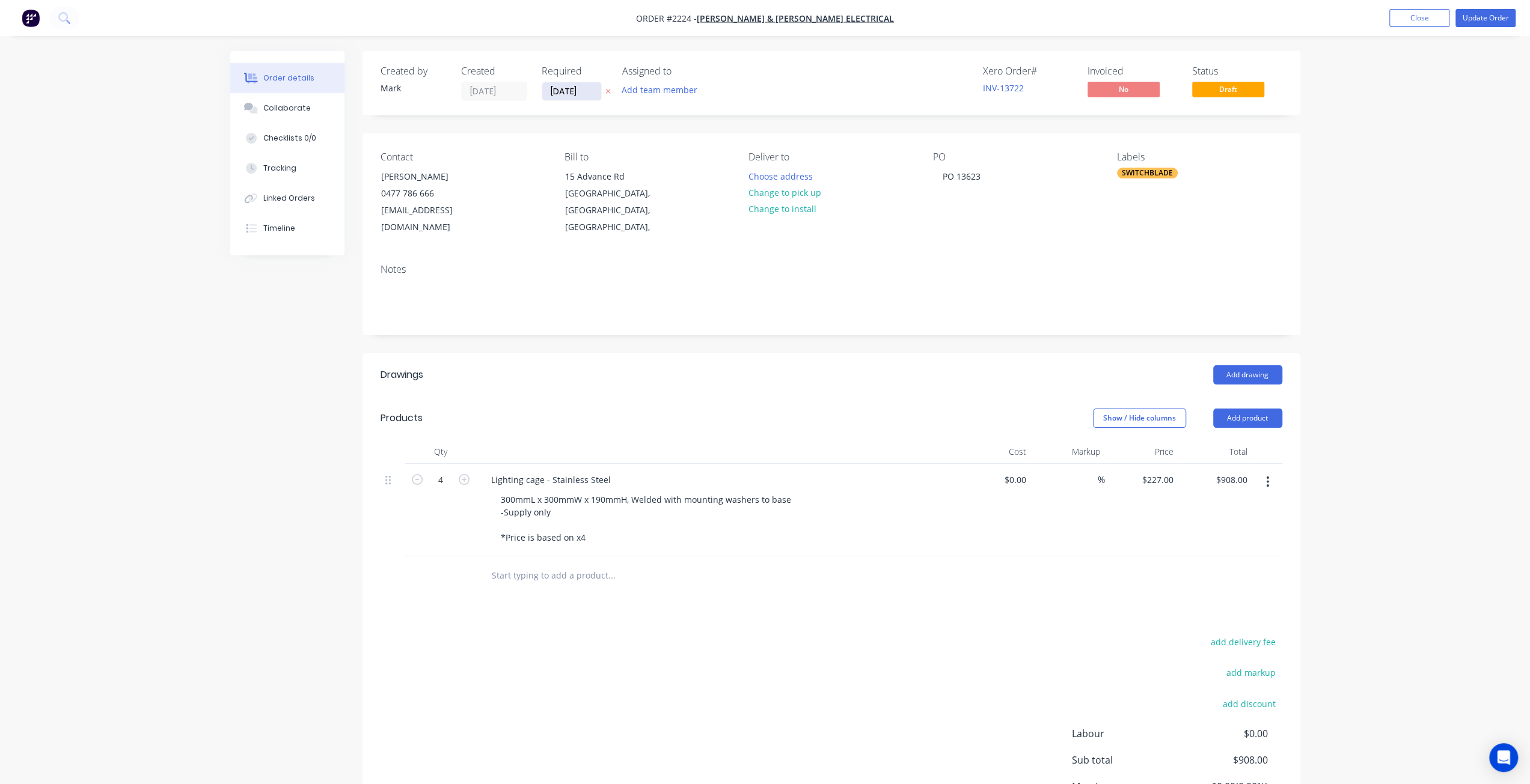
click at [570, 93] on input "04/09/25" at bounding box center [572, 91] width 59 height 18
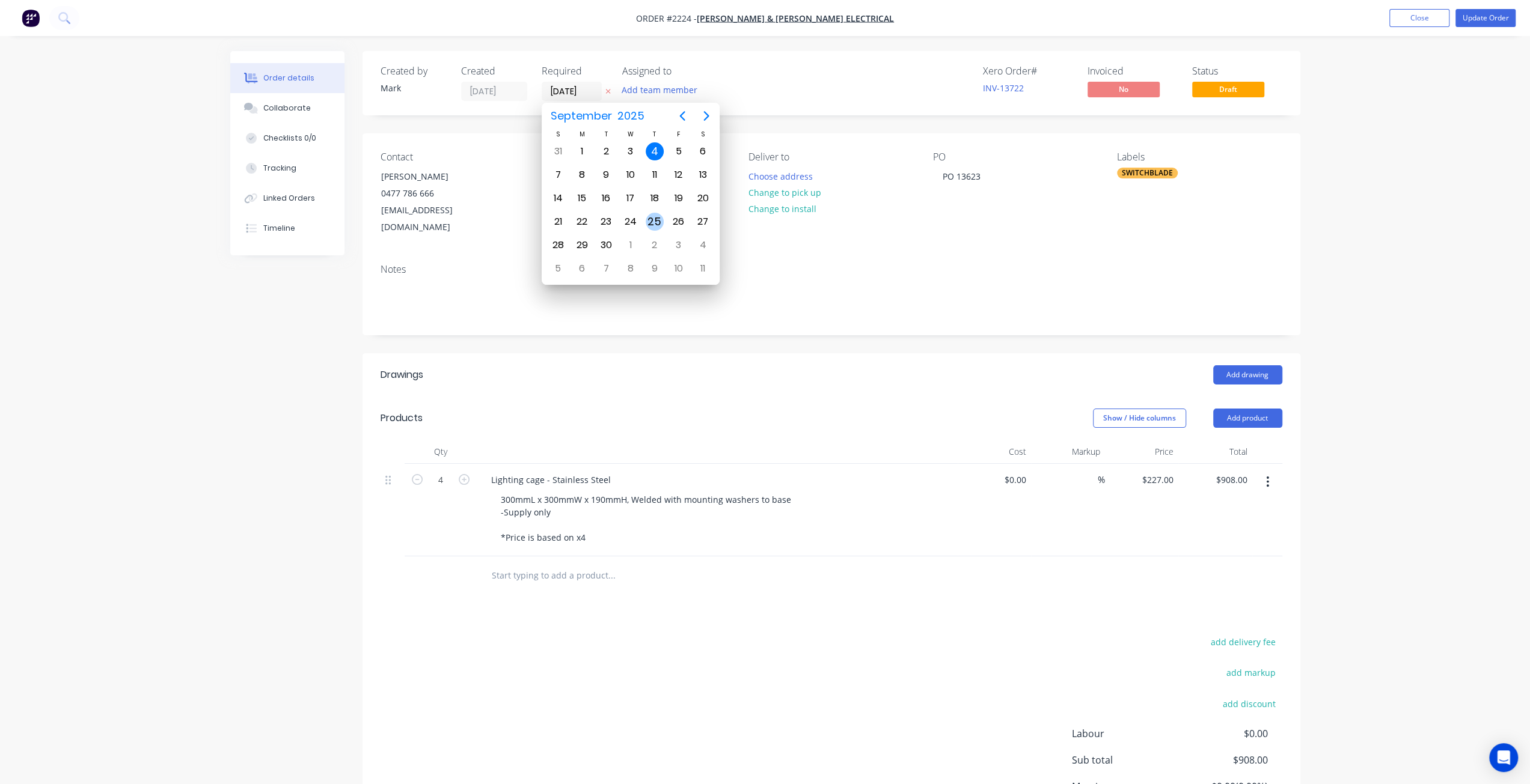
click at [653, 220] on div "25" at bounding box center [654, 221] width 18 height 18
type input "[DATE]"
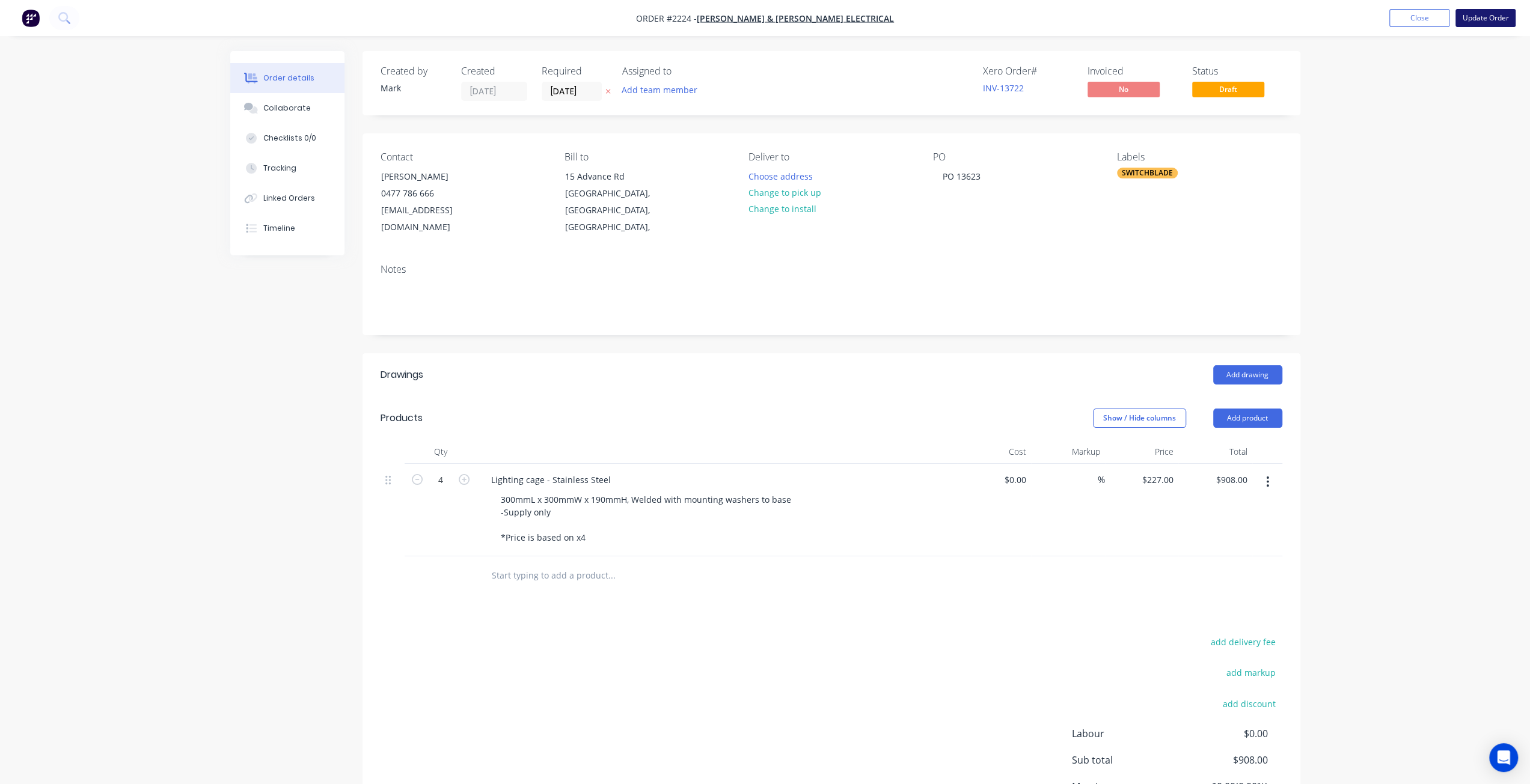
click at [1492, 21] on button "Update Order" at bounding box center [1485, 18] width 60 height 18
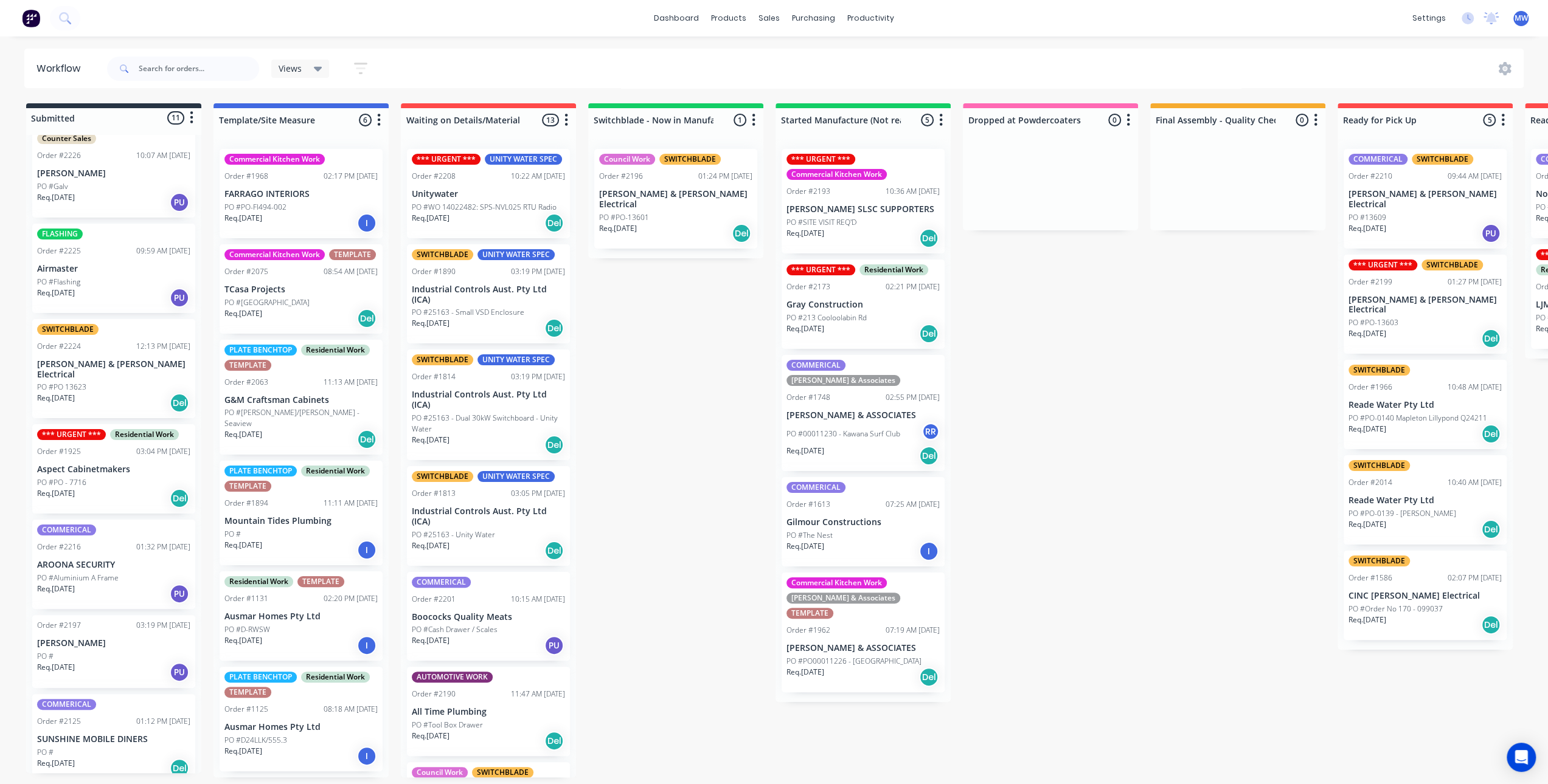
click at [314, 203] on div "PO #PO-FI494-002" at bounding box center [301, 207] width 153 height 11
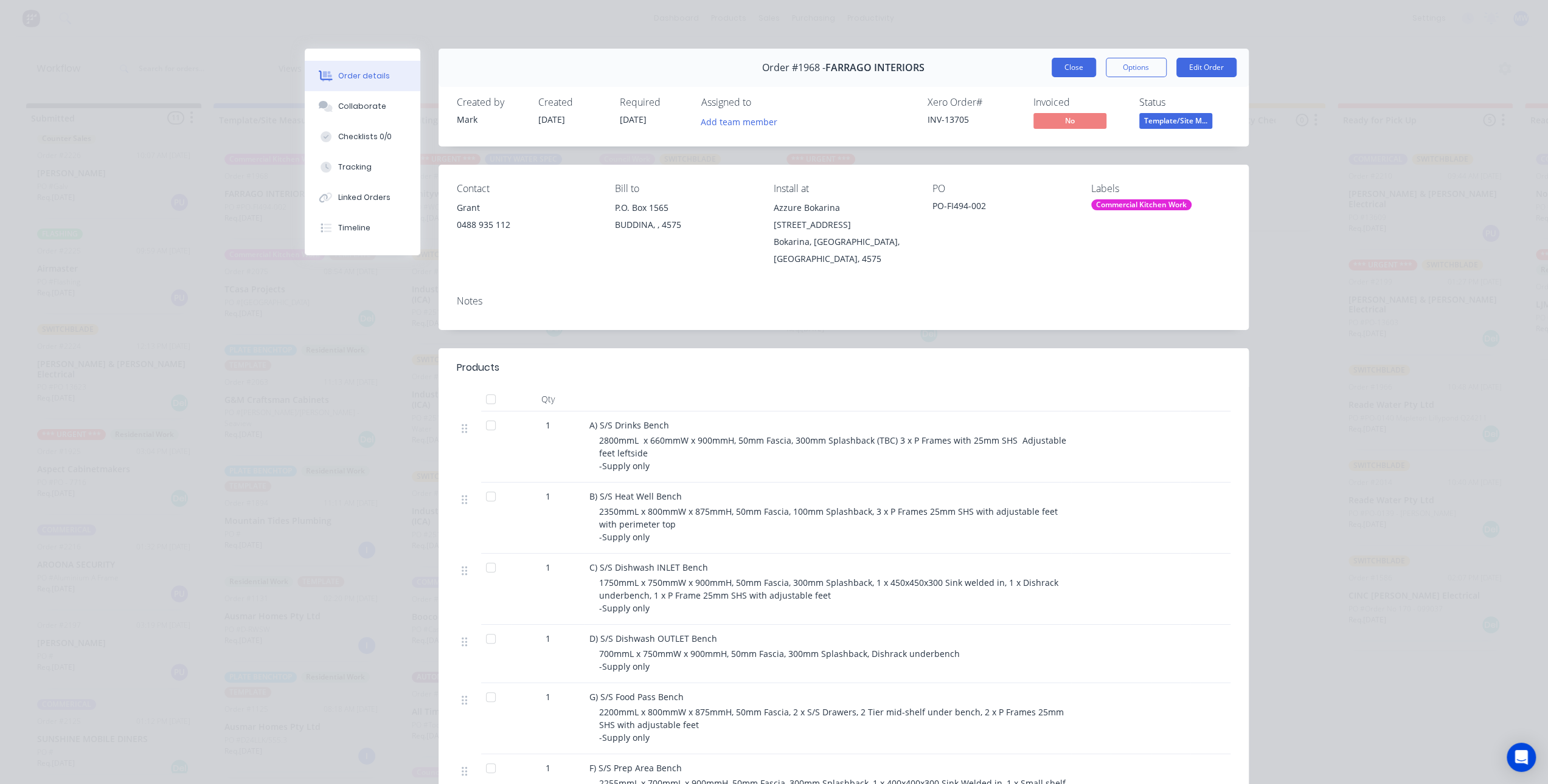
click at [1080, 73] on button "Close" at bounding box center [1073, 67] width 45 height 19
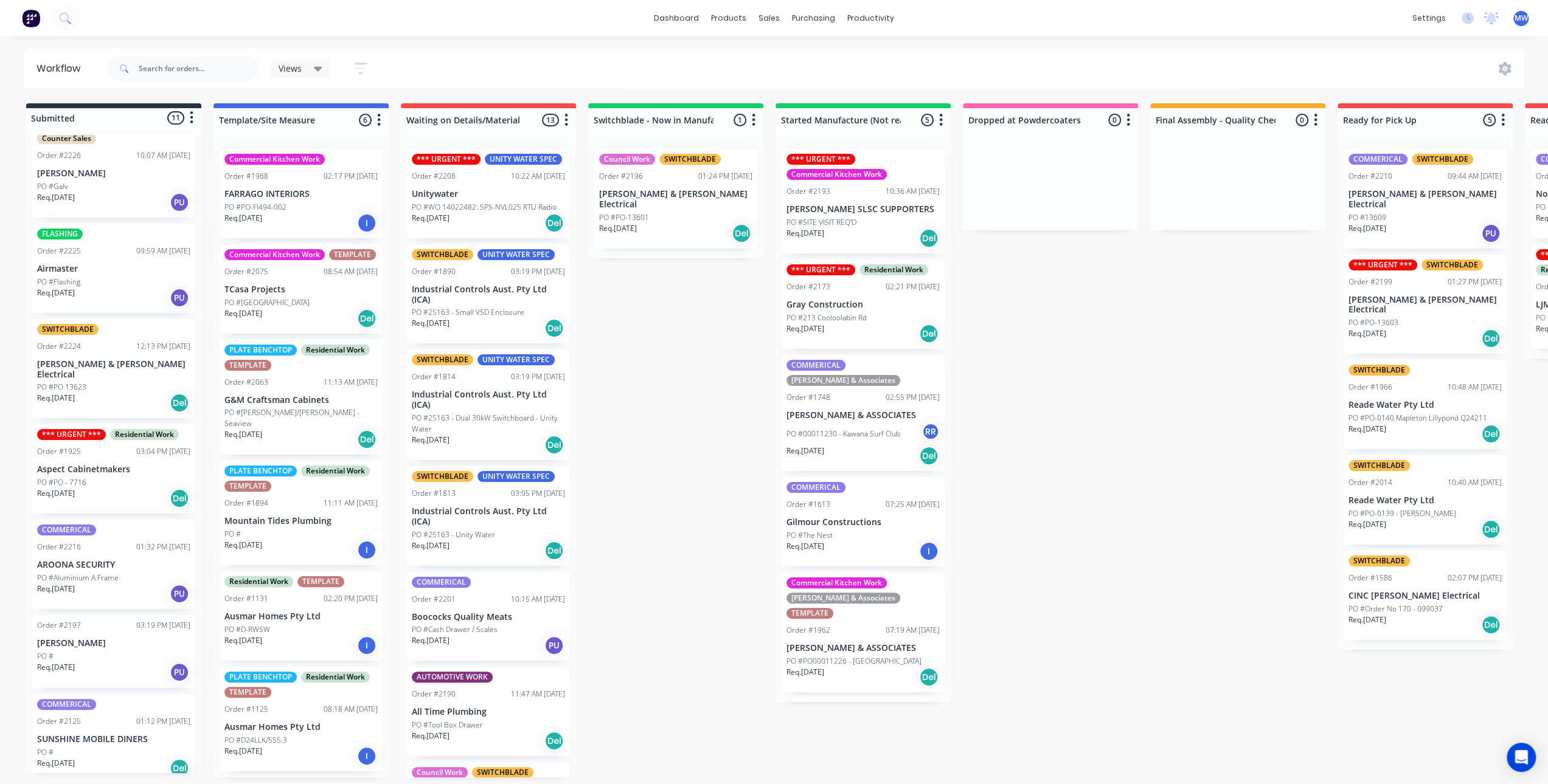
click at [331, 228] on div "Req. 30/09/25 I" at bounding box center [301, 223] width 153 height 21
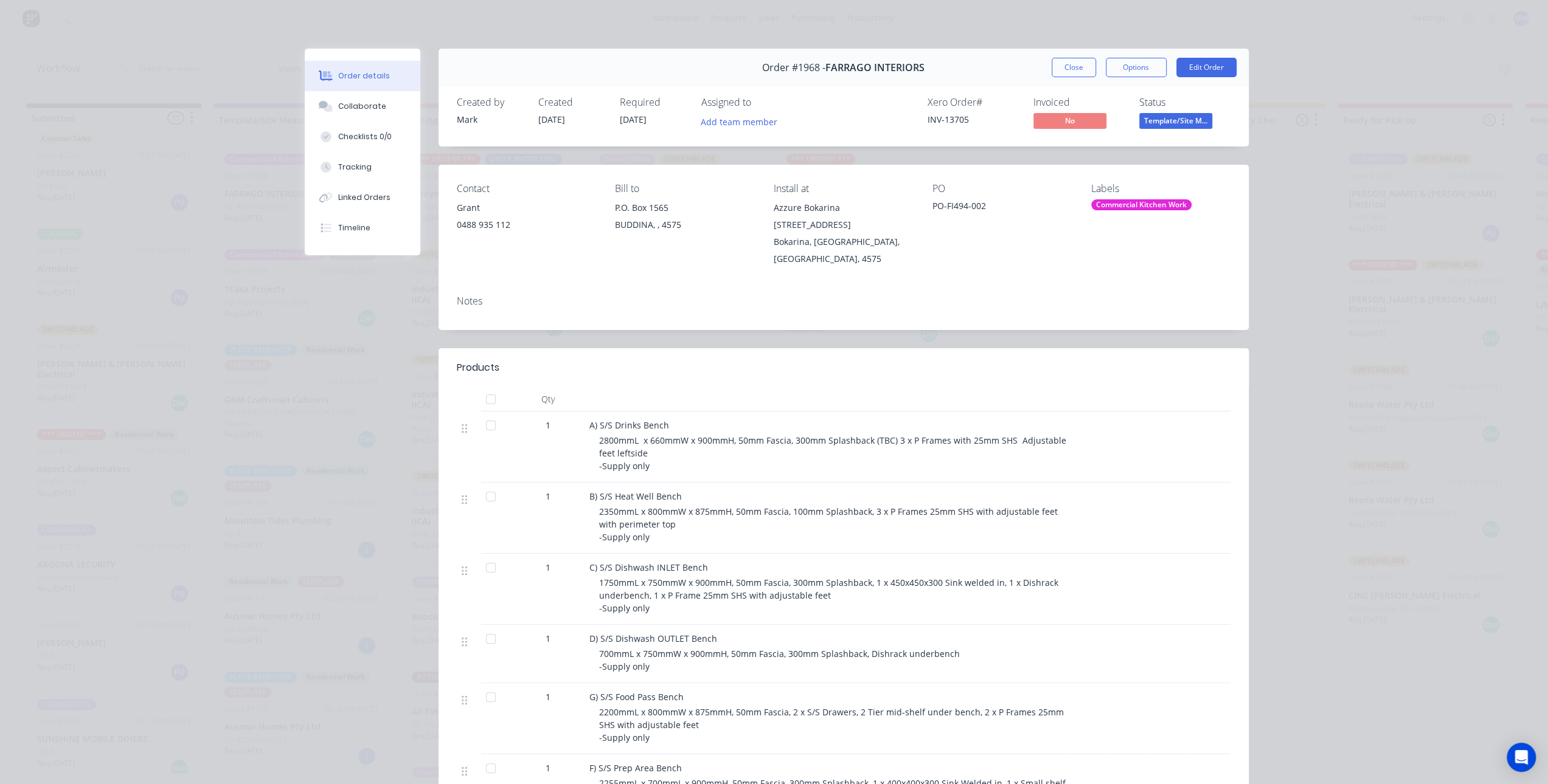
click at [981, 205] on div "PO-FI494-002" at bounding box center [1001, 208] width 139 height 17
click at [1199, 75] on button "Edit Order" at bounding box center [1206, 67] width 60 height 19
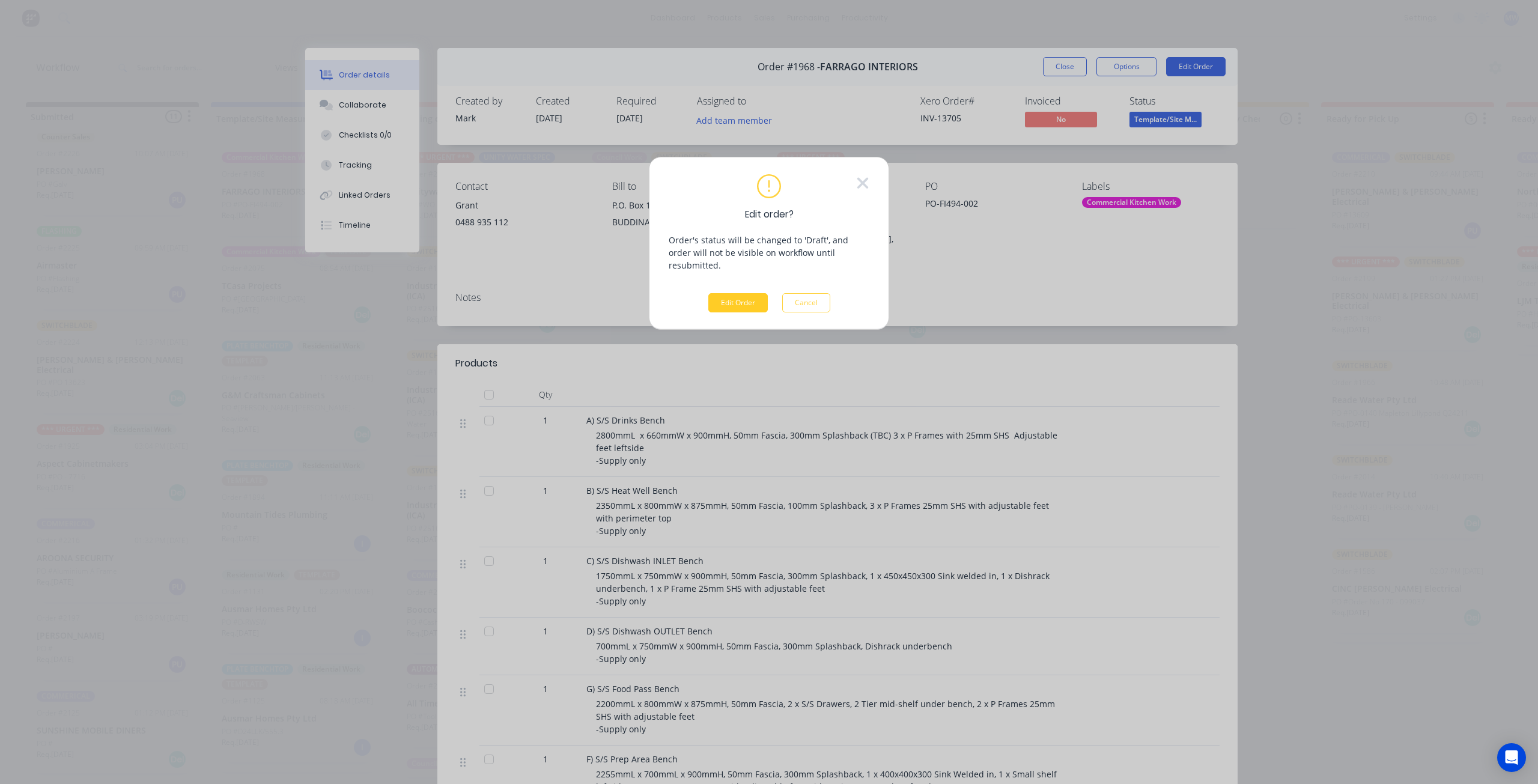
click at [746, 293] on button "Edit Order" at bounding box center [738, 303] width 59 height 19
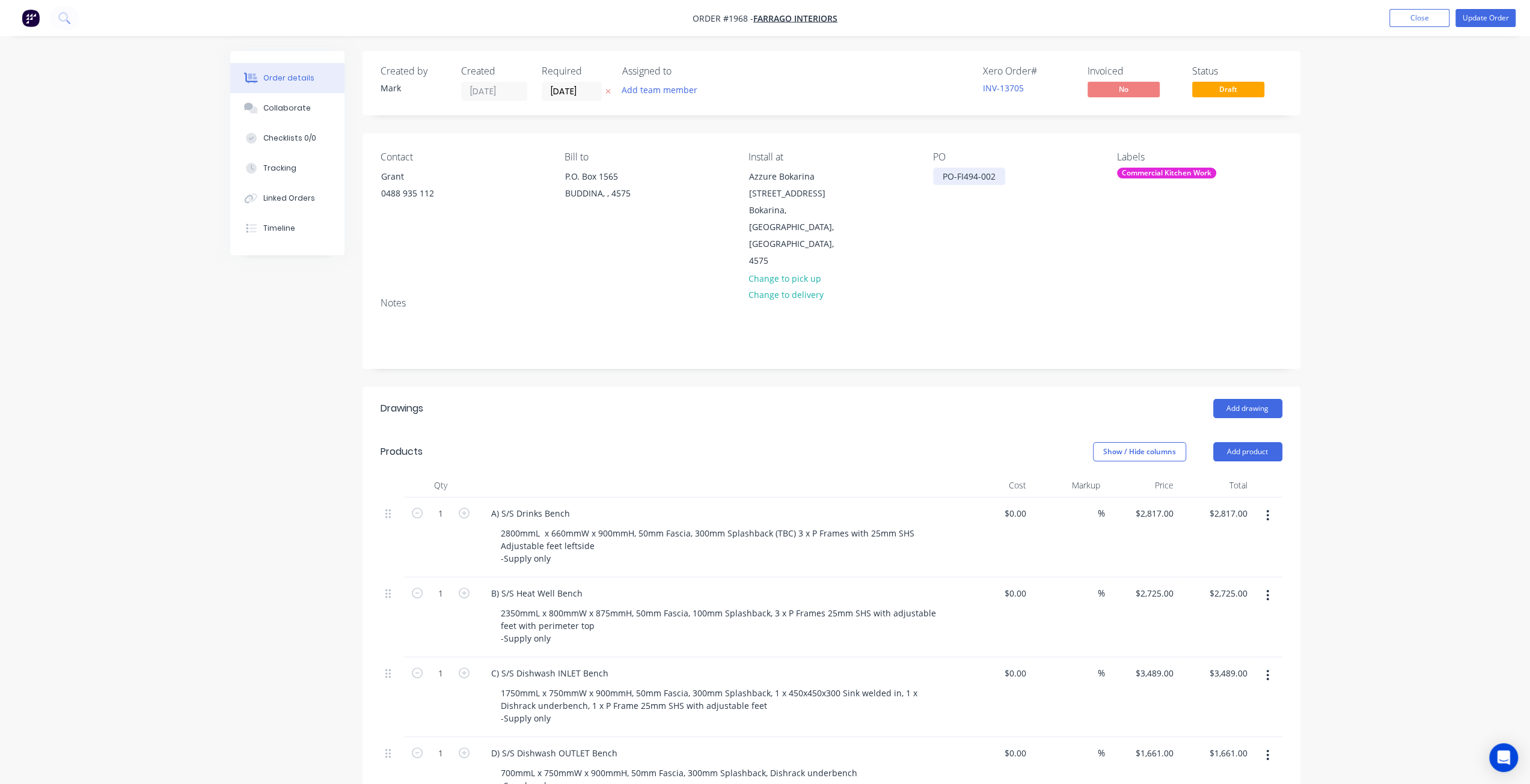
click at [999, 178] on div "PO-FI494-002" at bounding box center [969, 176] width 72 height 17
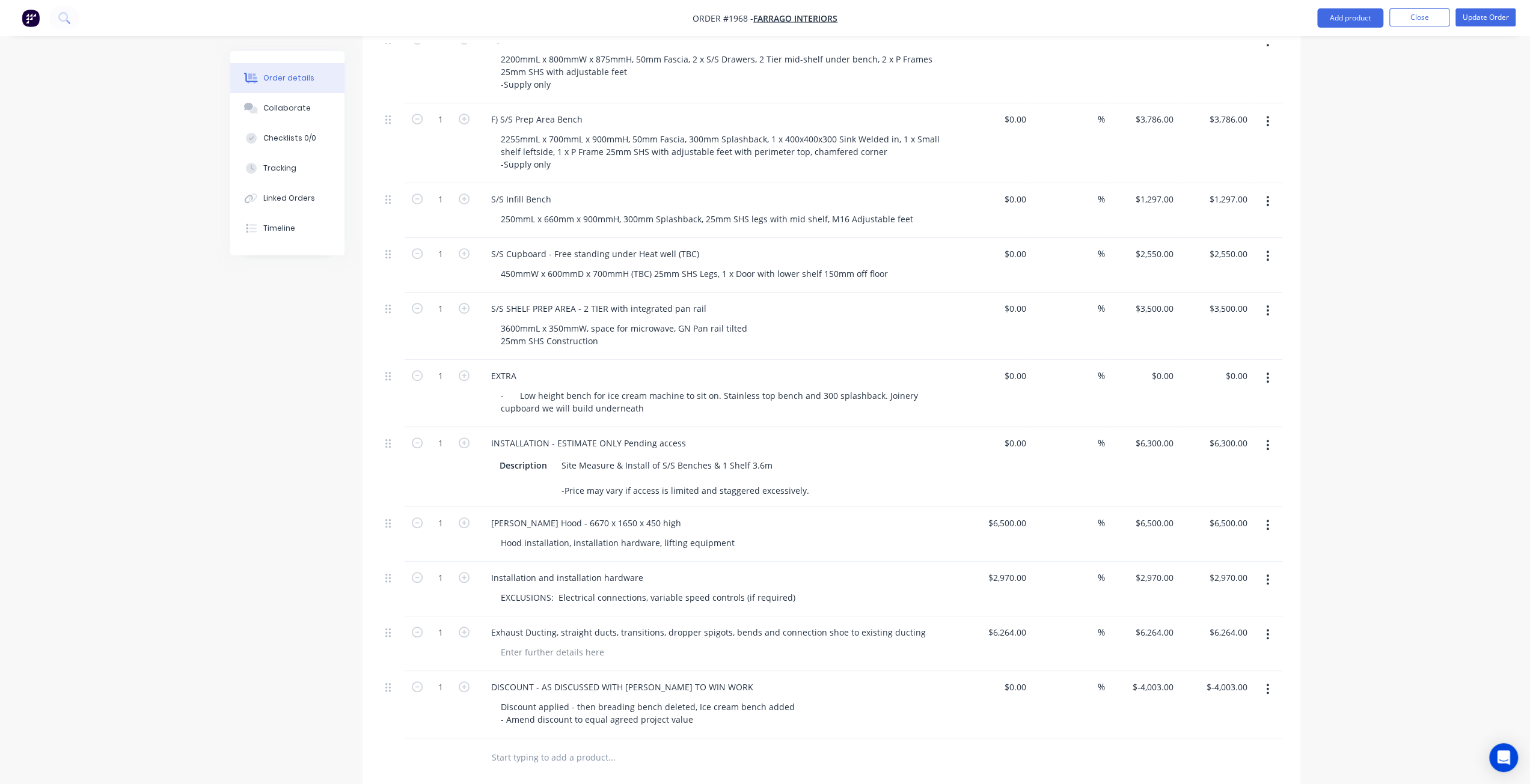
scroll to position [1042, 0]
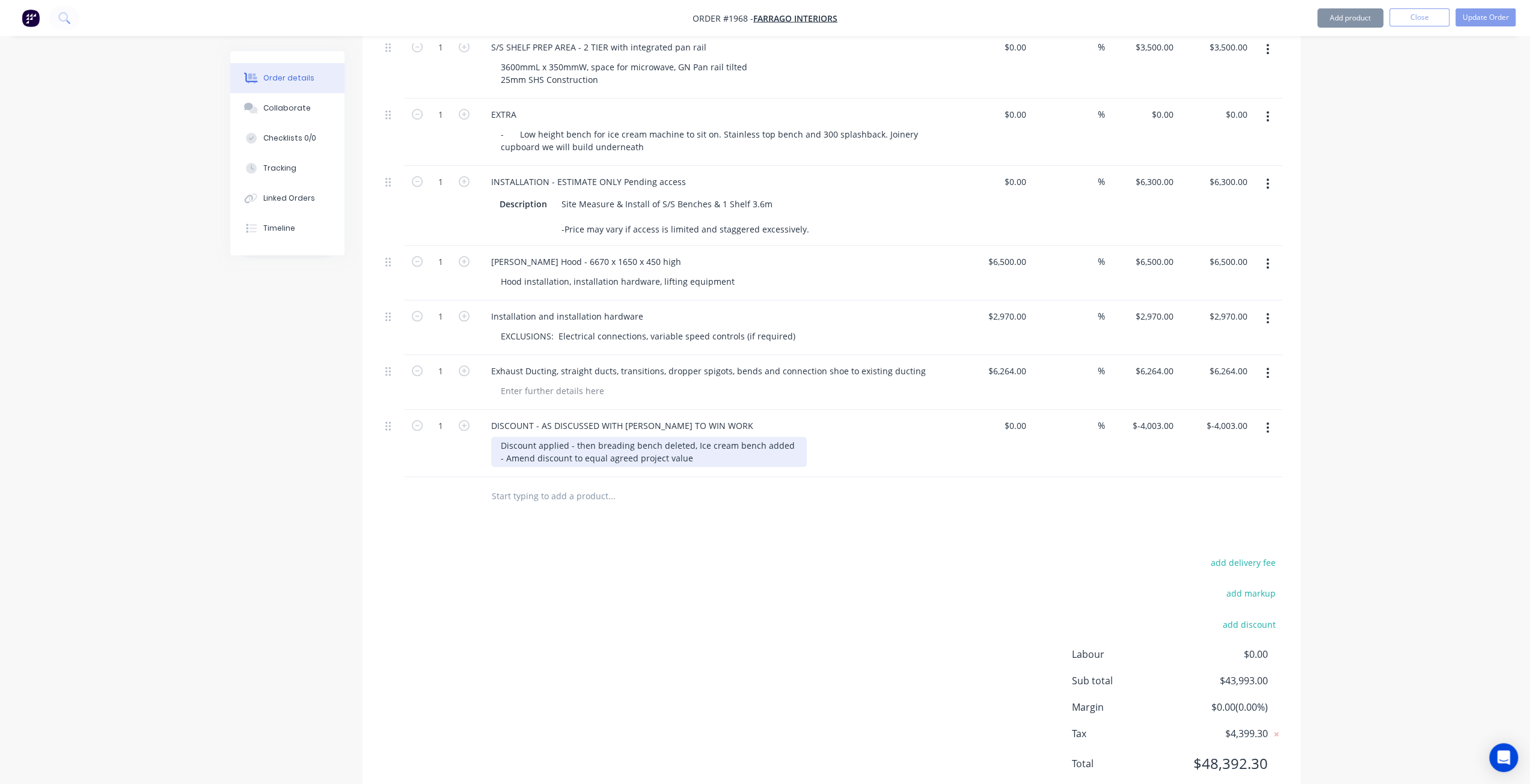
click at [706, 437] on div "Discount applied - then breading bench deleted, Ice cream bench added - Amend d…" at bounding box center [649, 452] width 316 height 30
click at [1169, 417] on input "-4003" at bounding box center [1163, 426] width 28 height 17
type input "$0.00"
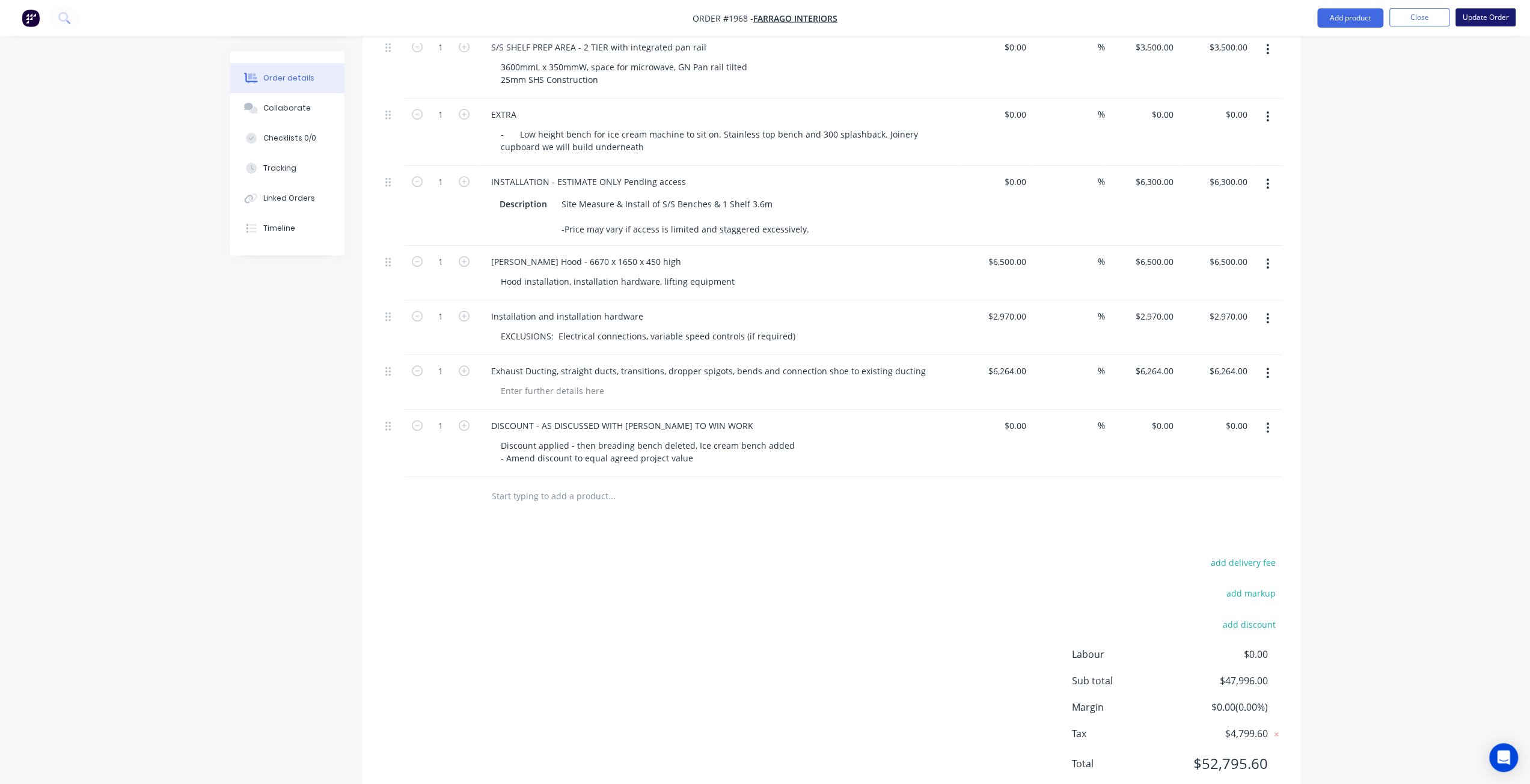
click at [1490, 18] on button "Update Order" at bounding box center [1485, 17] width 60 height 18
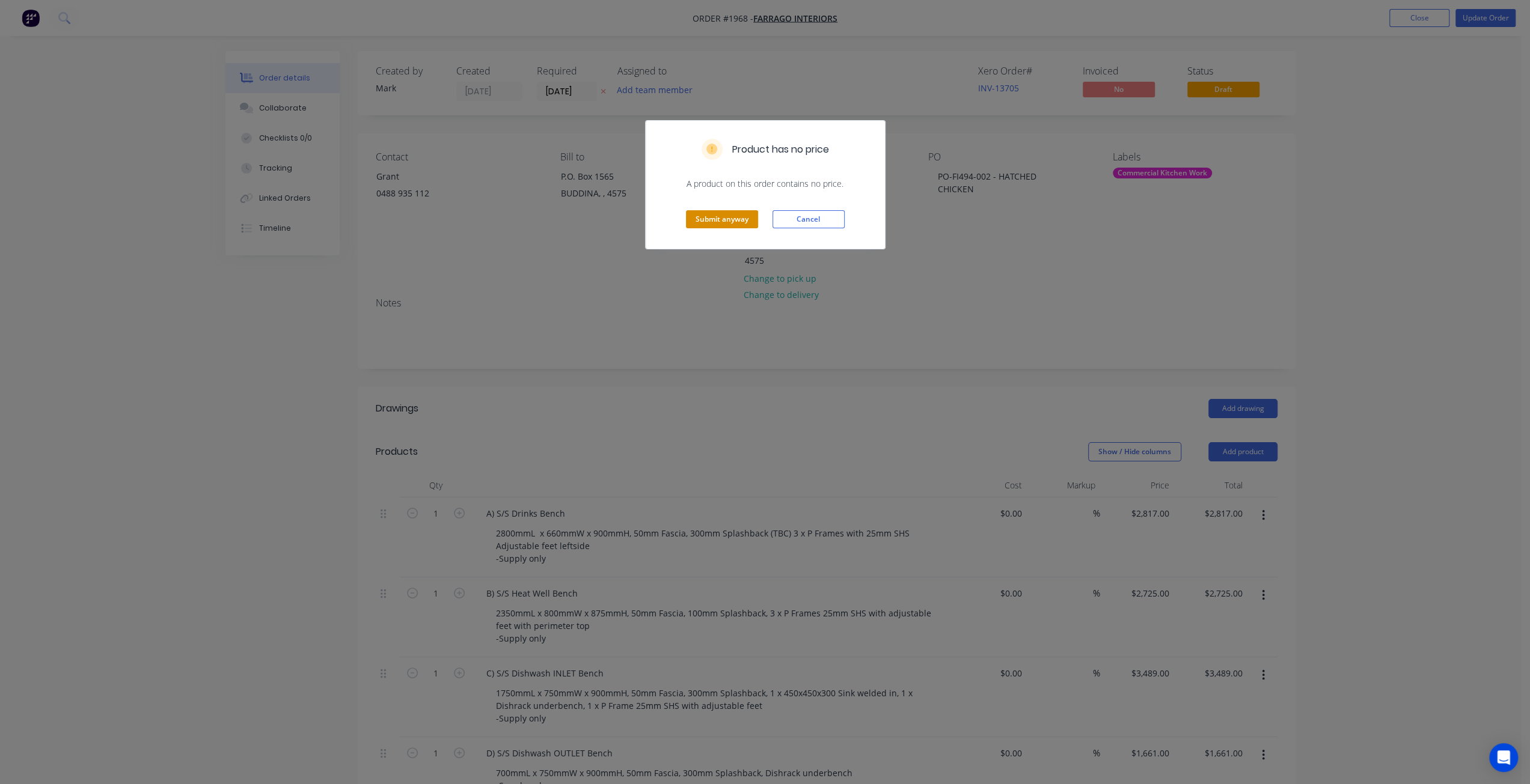
click at [744, 211] on button "Submit anyway" at bounding box center [722, 219] width 72 height 18
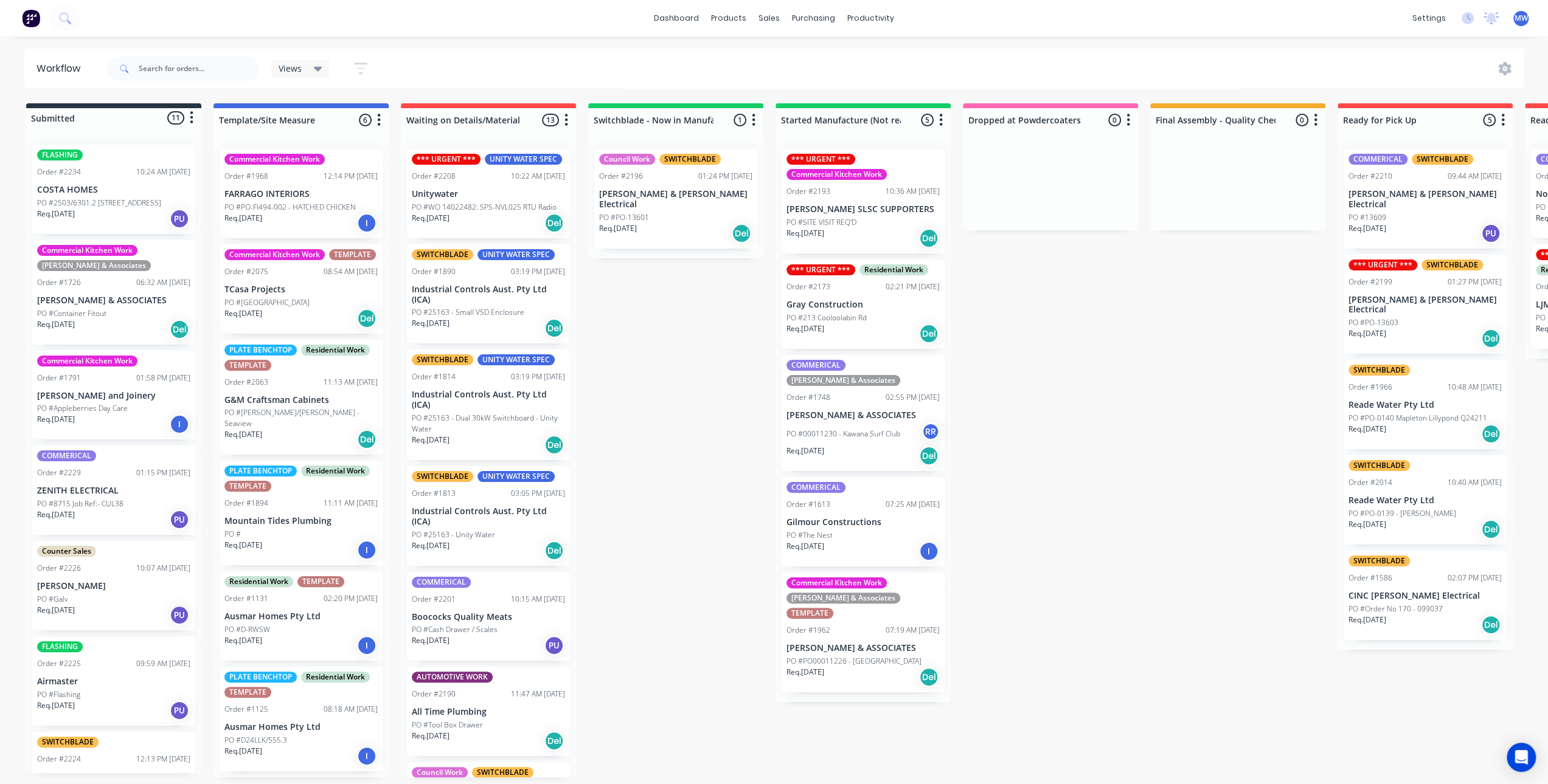
scroll to position [3, 0]
